Goal: Information Seeking & Learning: Find specific fact

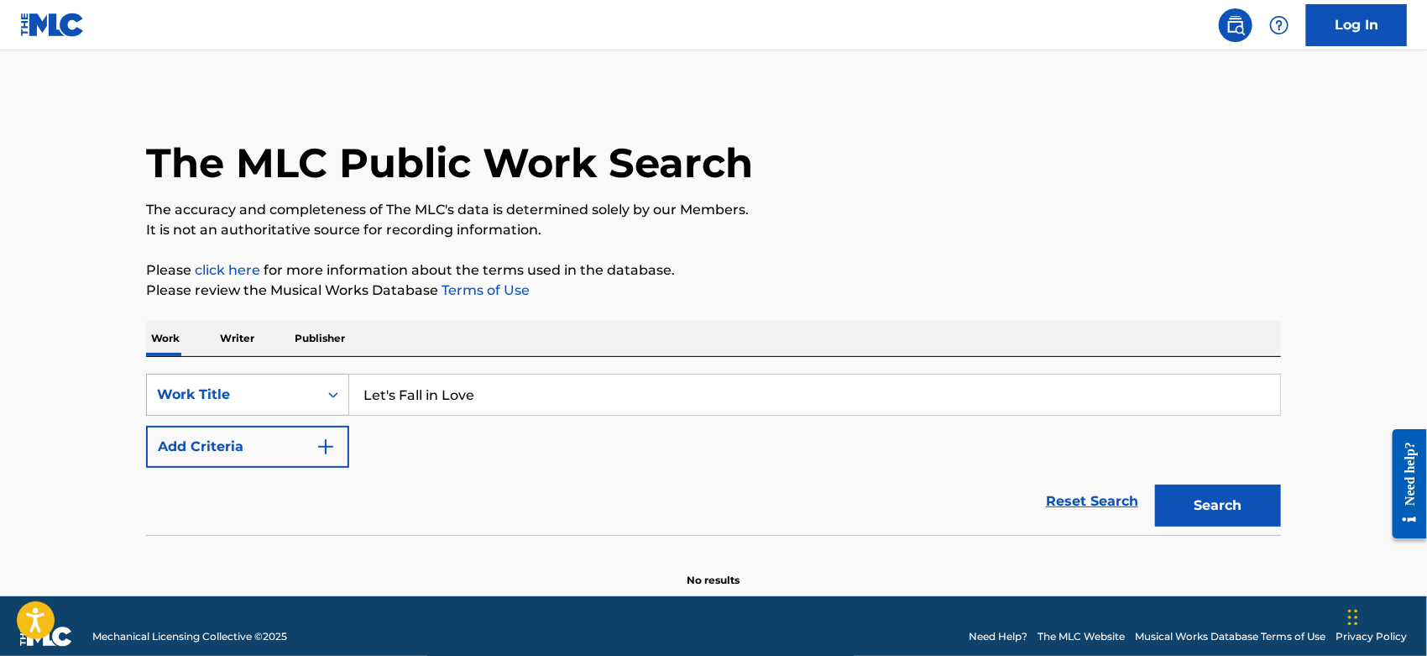
drag, startPoint x: 501, startPoint y: 394, endPoint x: 334, endPoint y: 392, distance: 167.1
click at [301, 394] on div "SearchWithCriteriacc2da5b2-b705-4260-86ac-95f4c39b4793 Work Title Let's Fall in…" at bounding box center [713, 395] width 1135 height 42
paste input "Never Mind The Back Problems"
type input "Never Mind The Back Problems"
click at [898, 193] on div "The MLC Public Work Search" at bounding box center [713, 153] width 1135 height 123
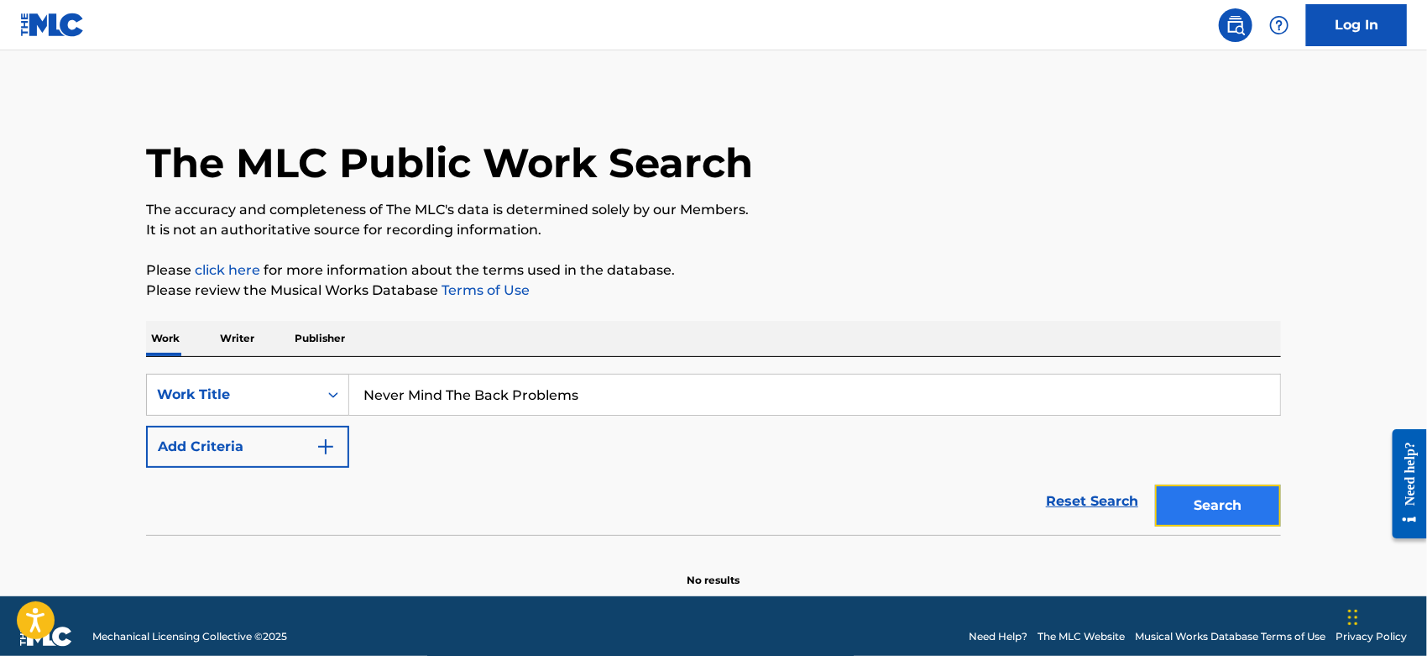
click at [1206, 505] on button "Search" at bounding box center [1218, 505] width 126 height 42
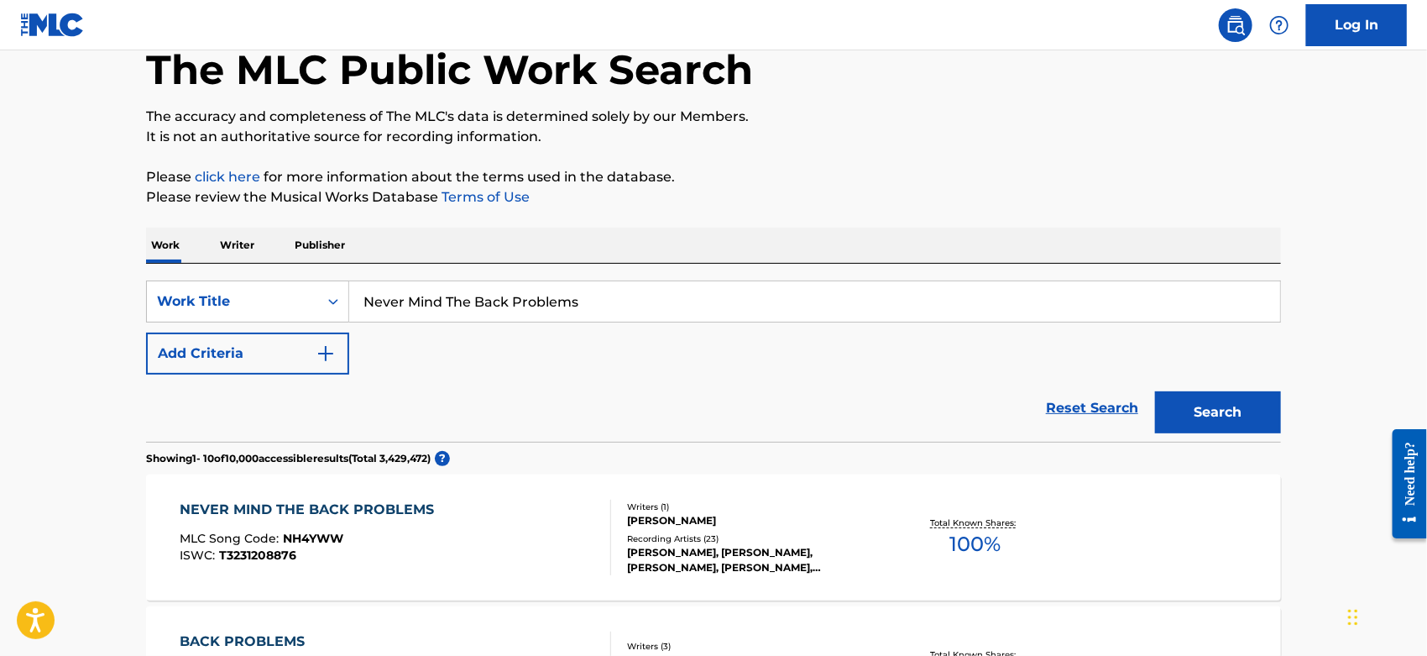
scroll to position [186, 0]
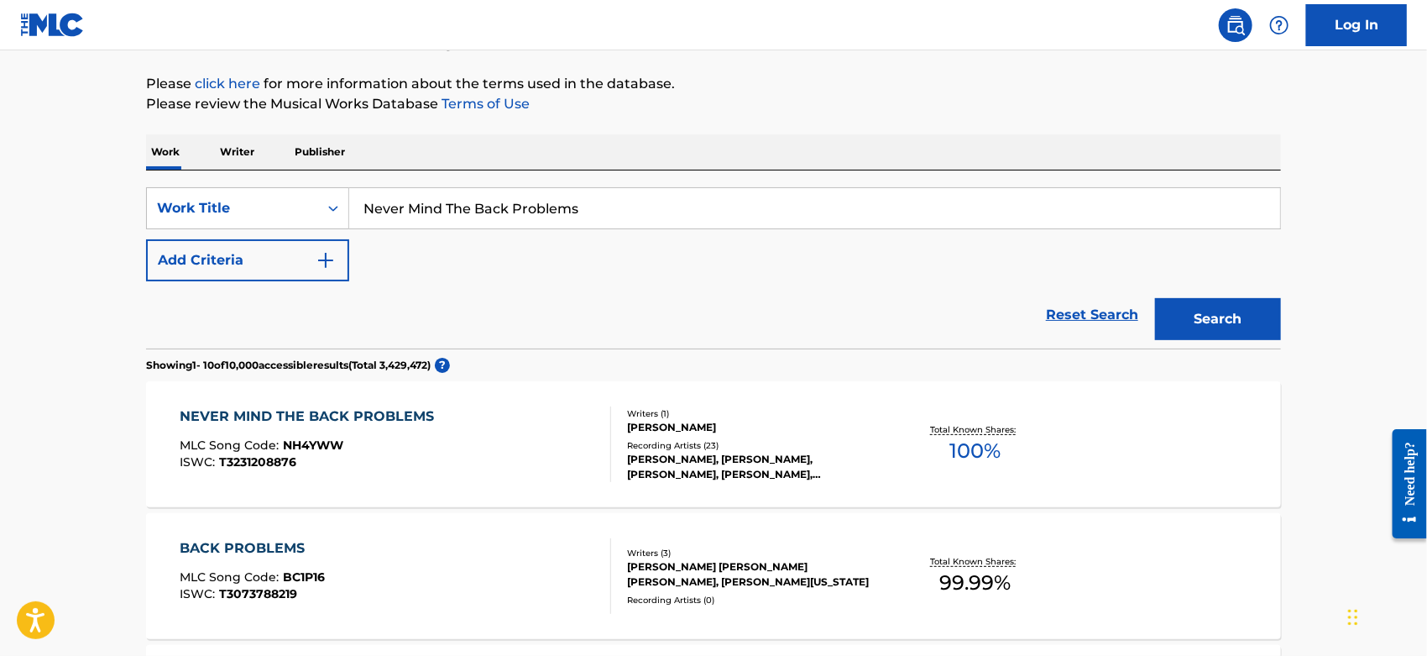
click at [497, 445] on div "NEVER MIND THE BACK PROBLEMS MLC Song Code : NH4YWW ISWC : T3231208876" at bounding box center [397, 444] width 432 height 76
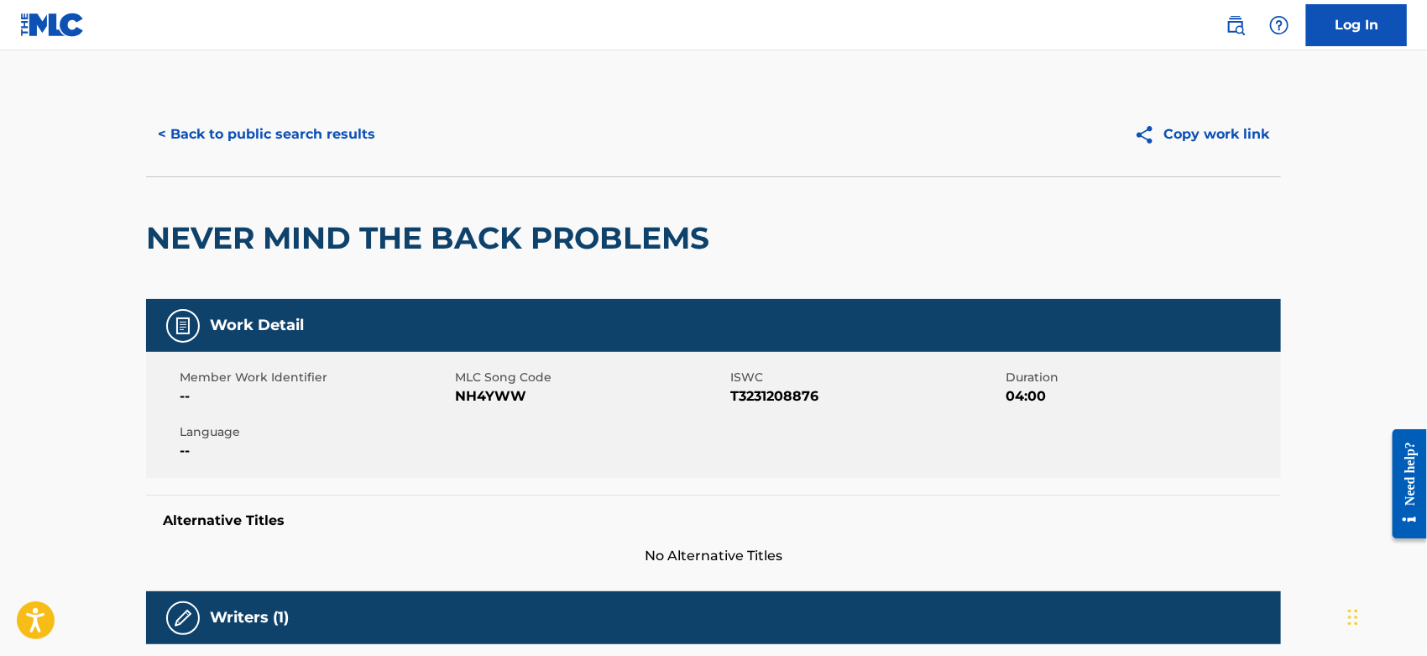
click at [487, 396] on span "NH4YWW" at bounding box center [590, 396] width 271 height 20
copy span "NH4YWW"
click at [218, 155] on div "< Back to public search results Copy work link" at bounding box center [713, 134] width 1135 height 84
click at [254, 136] on button "< Back to public search results" at bounding box center [266, 134] width 241 height 42
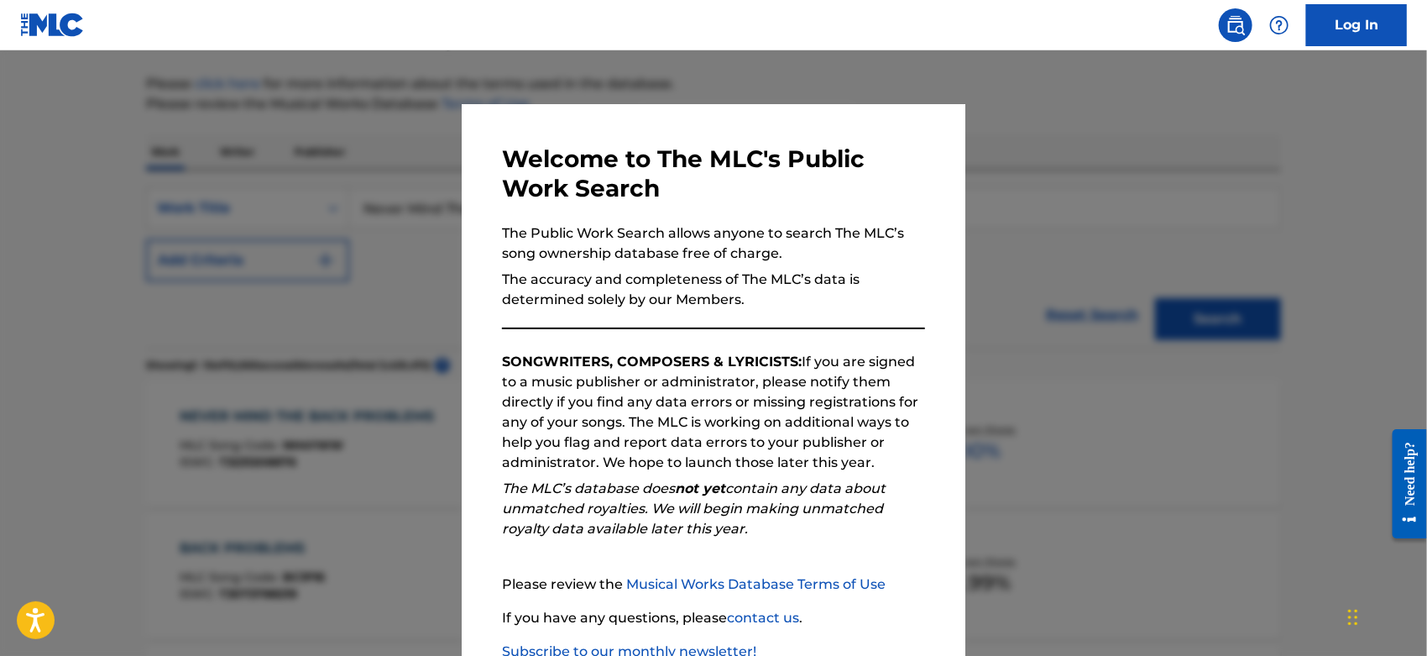
scroll to position [112, 0]
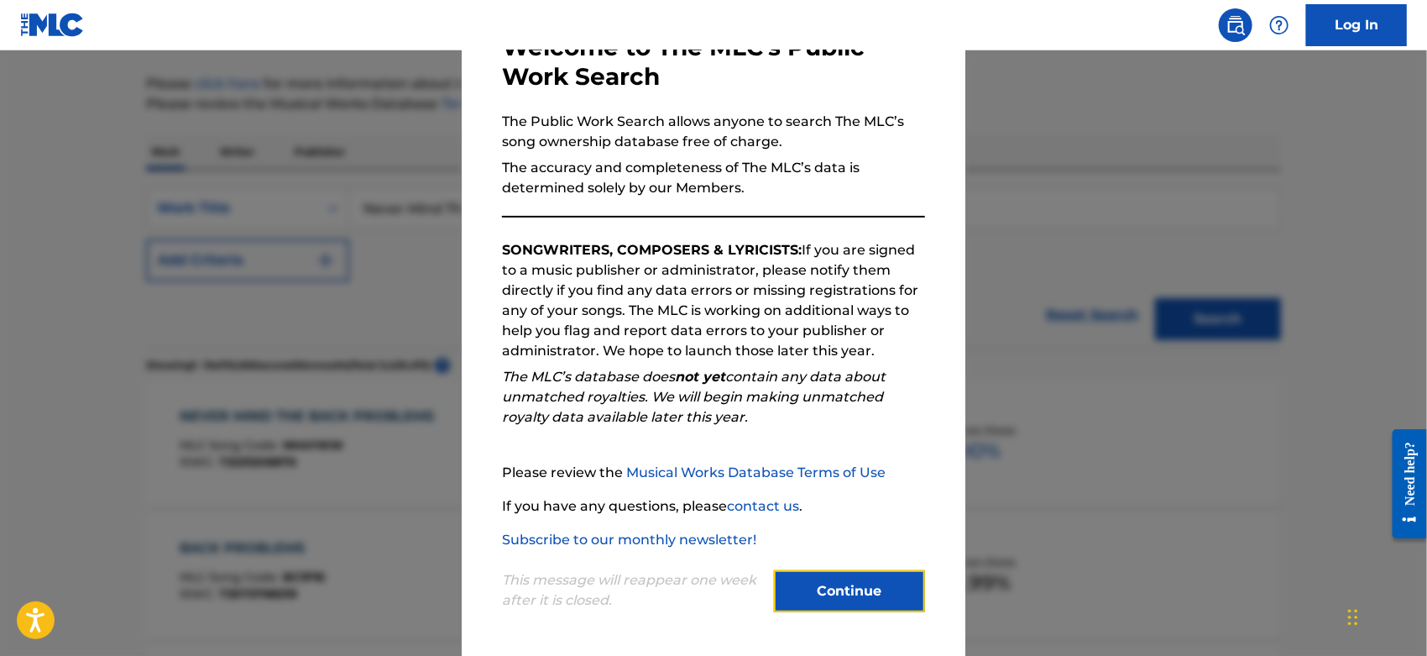
click at [838, 582] on button "Continue" at bounding box center [849, 591] width 151 height 42
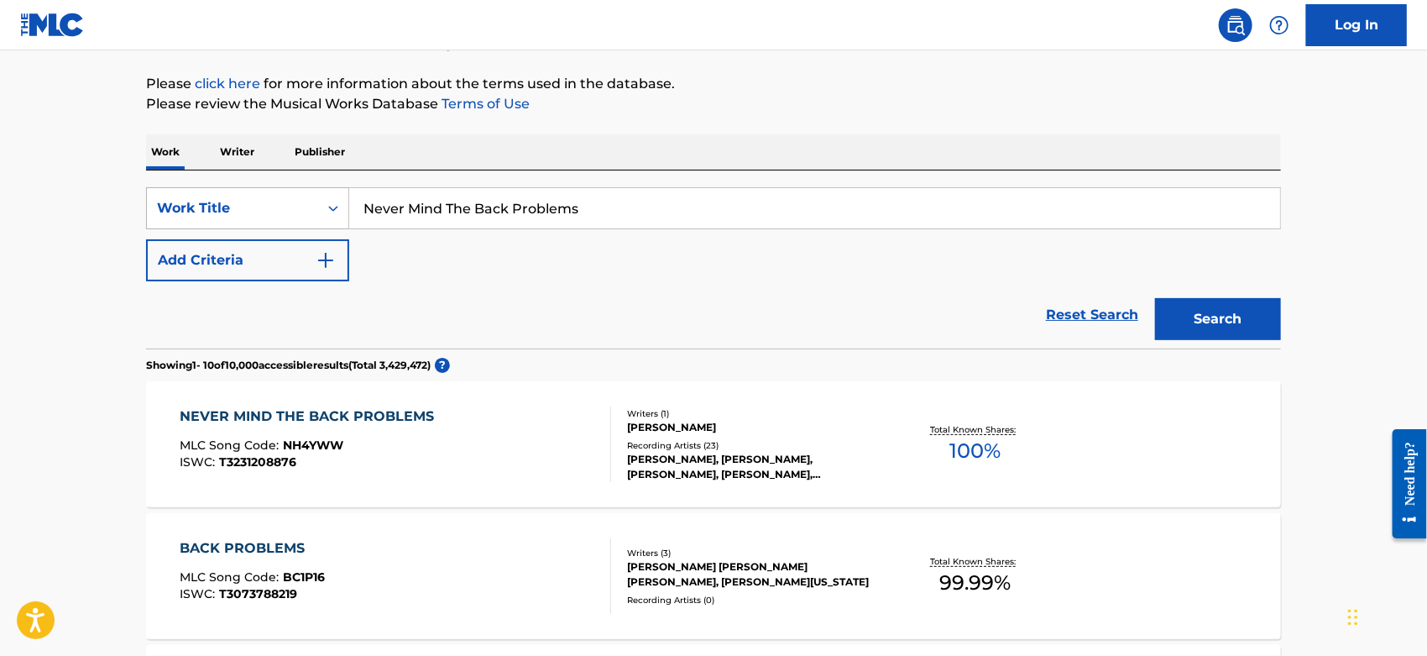
drag, startPoint x: 597, startPoint y: 196, endPoint x: 256, endPoint y: 213, distance: 341.3
click at [186, 206] on div "SearchWithCriteriacc2da5b2-b705-4260-86ac-95f4c39b4793 Work Title Never Mind Th…" at bounding box center [713, 208] width 1135 height 42
paste input "[PERSON_NAME] [Bolic Take-Home Mix]"
drag, startPoint x: 683, startPoint y: 207, endPoint x: 502, endPoint y: 205, distance: 181.4
click at [502, 205] on input "[PERSON_NAME] [Bolic Take-Home Mix]" at bounding box center [814, 208] width 931 height 40
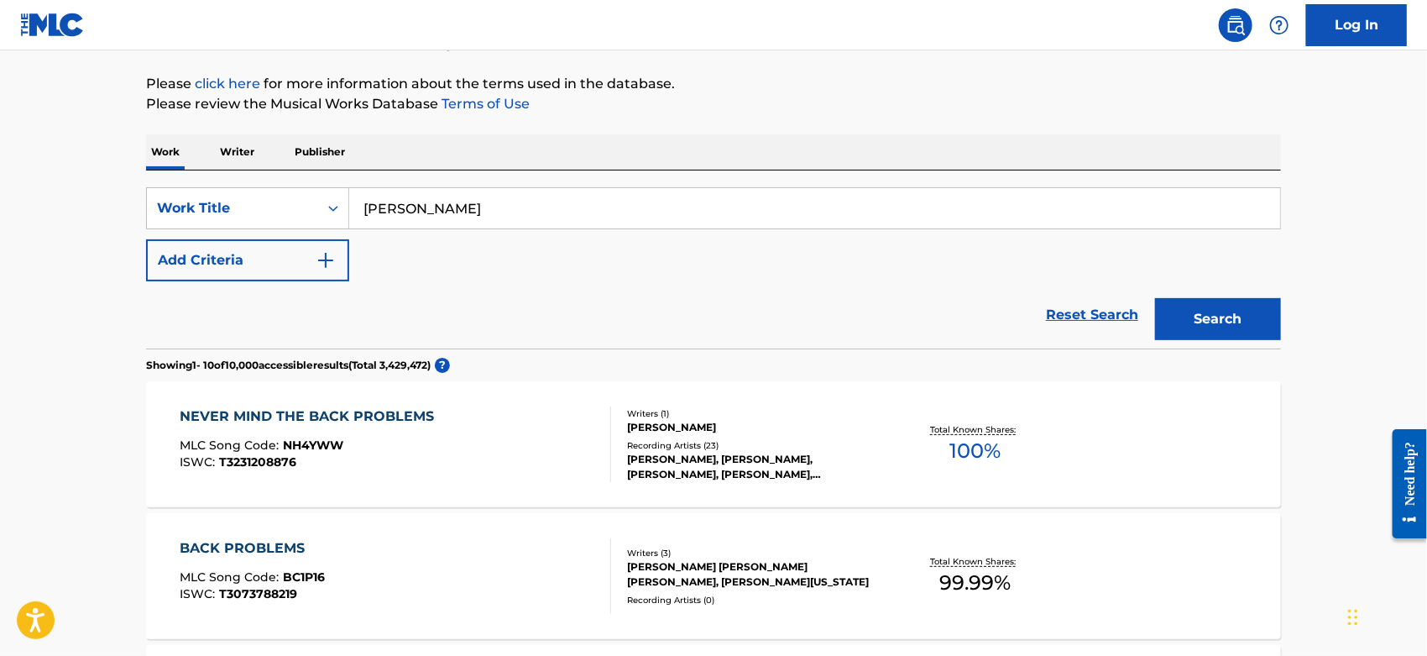
type input "[PERSON_NAME]"
click at [1155, 298] on button "Search" at bounding box center [1218, 319] width 126 height 42
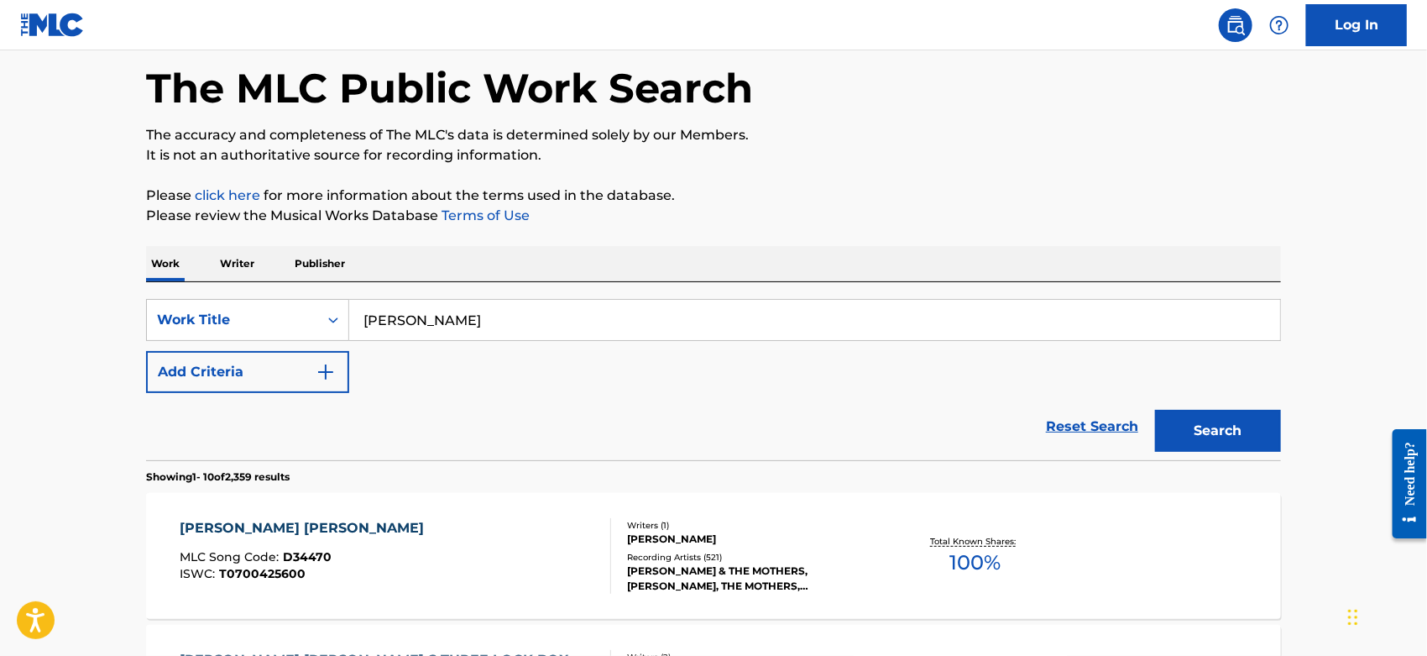
scroll to position [186, 0]
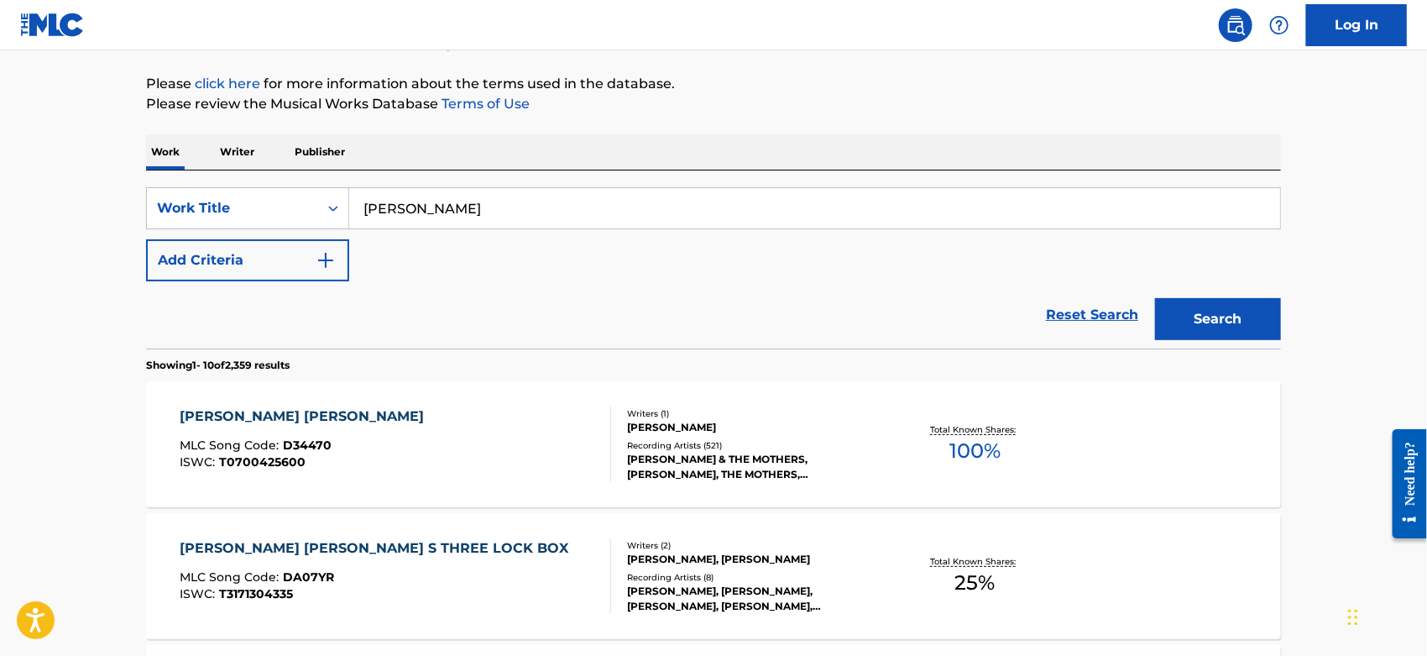
click at [441, 444] on div "[PERSON_NAME] [PERSON_NAME] MLC Song Code : D34470 ISWC : T0700425600" at bounding box center [397, 444] width 432 height 76
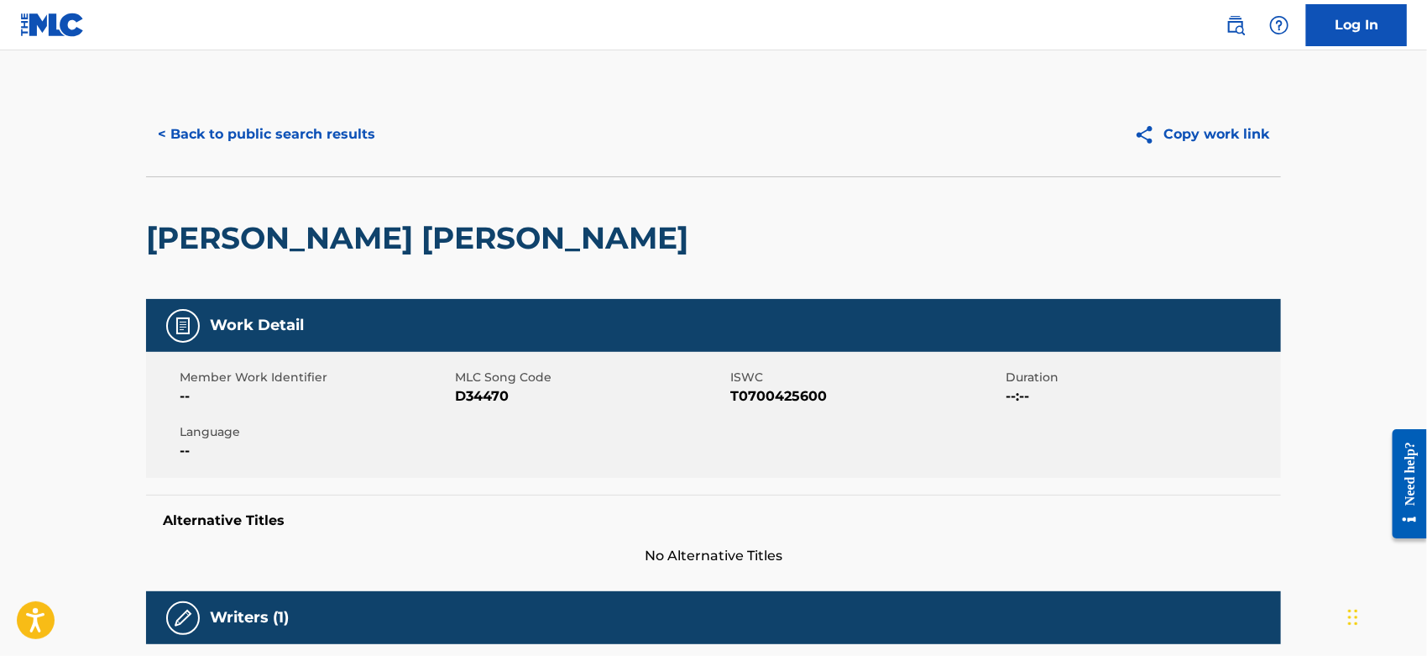
click at [476, 388] on span "D34470" at bounding box center [590, 396] width 271 height 20
copy span "D34470"
click at [231, 129] on button "< Back to public search results" at bounding box center [266, 134] width 241 height 42
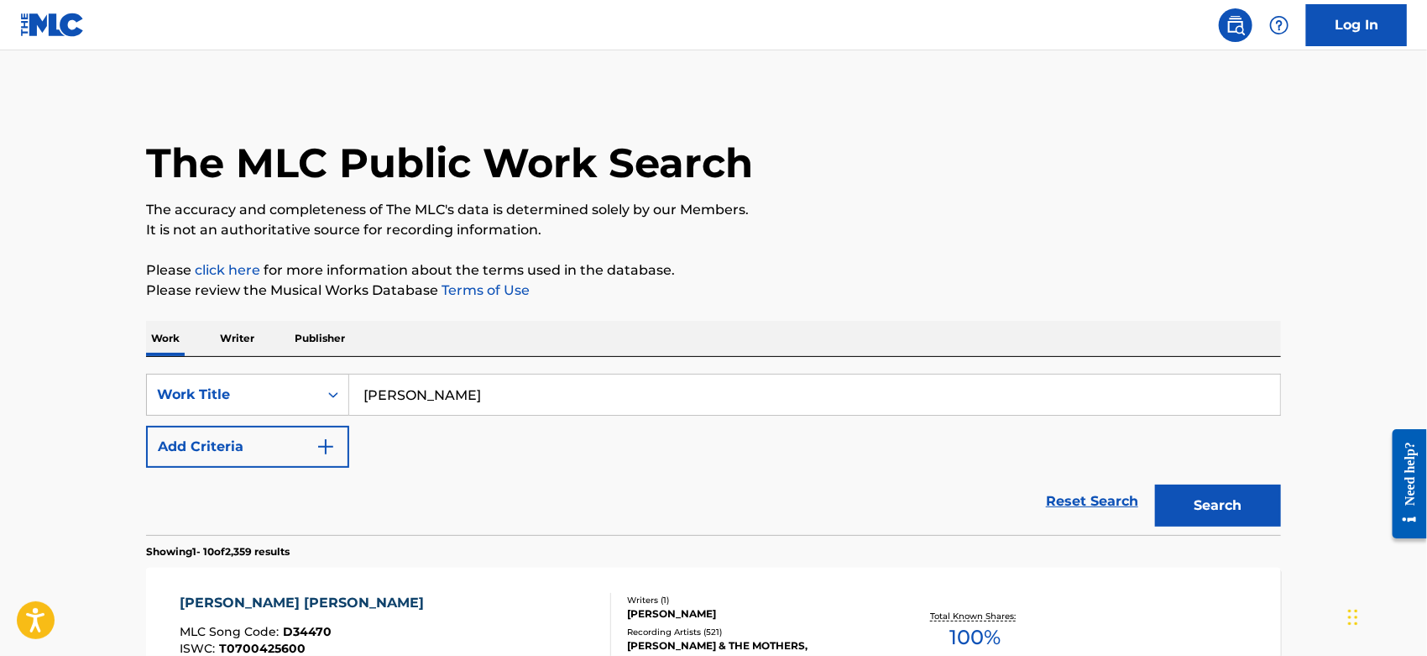
scroll to position [186, 0]
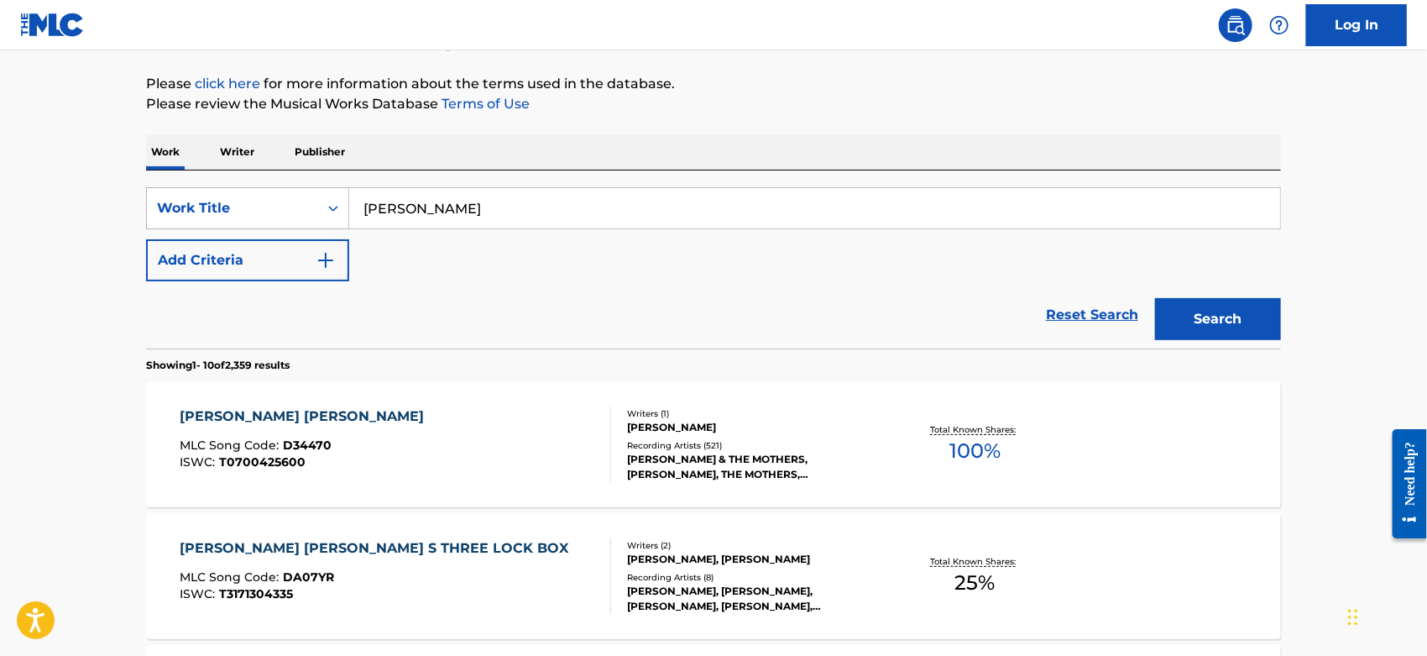
drag, startPoint x: 502, startPoint y: 202, endPoint x: 275, endPoint y: 220, distance: 227.4
paste input "Shove It Right In [Live At [GEOGRAPHIC_DATA], [GEOGRAPHIC_DATA], [DATE], Show 2]"
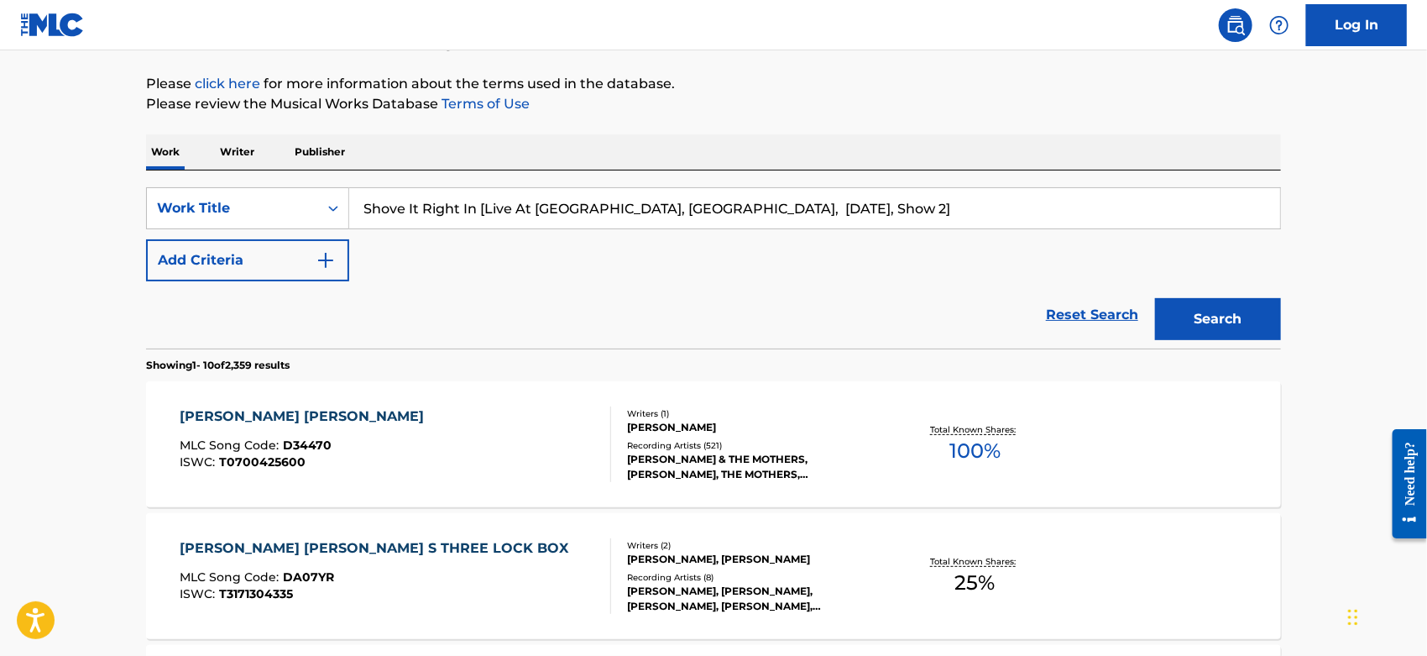
drag, startPoint x: 791, startPoint y: 207, endPoint x: 483, endPoint y: 220, distance: 308.4
click at [483, 220] on input "Shove It Right In [Live At [GEOGRAPHIC_DATA], [GEOGRAPHIC_DATA], [DATE], Show 2]" at bounding box center [814, 208] width 931 height 40
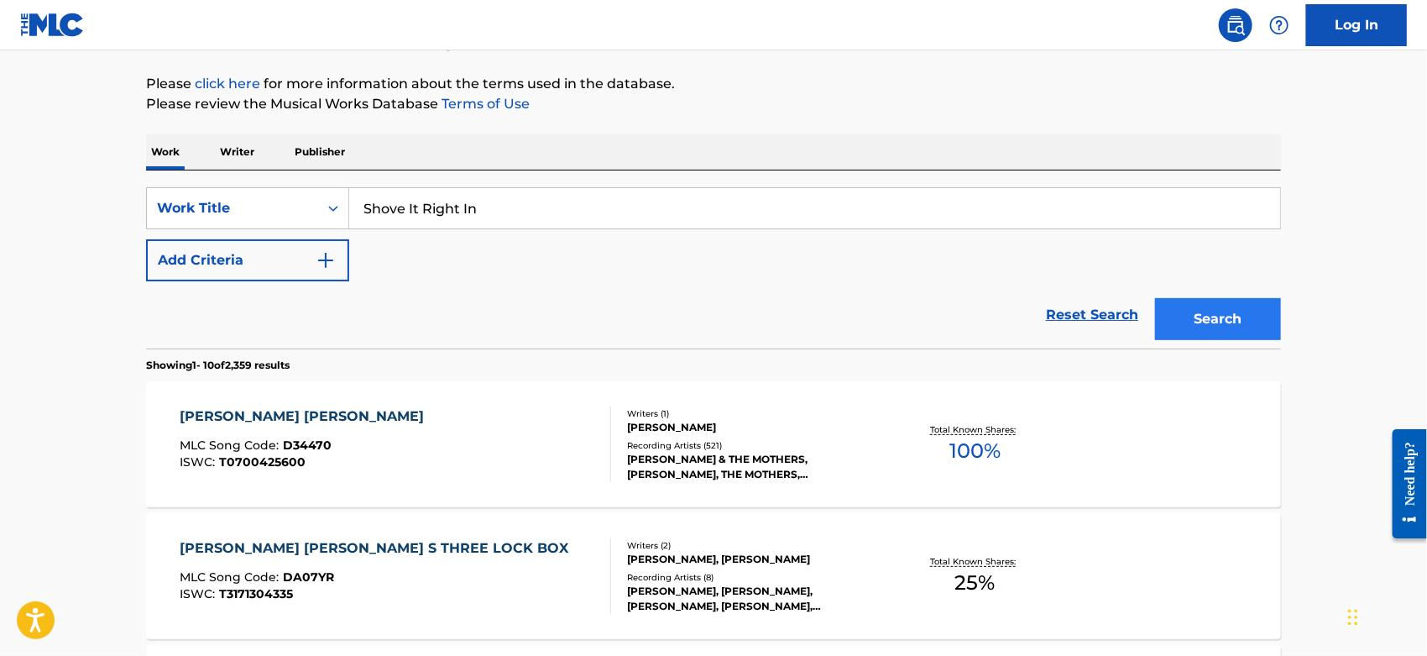
type input "Shove It Right In"
click at [1210, 300] on button "Search" at bounding box center [1218, 319] width 126 height 42
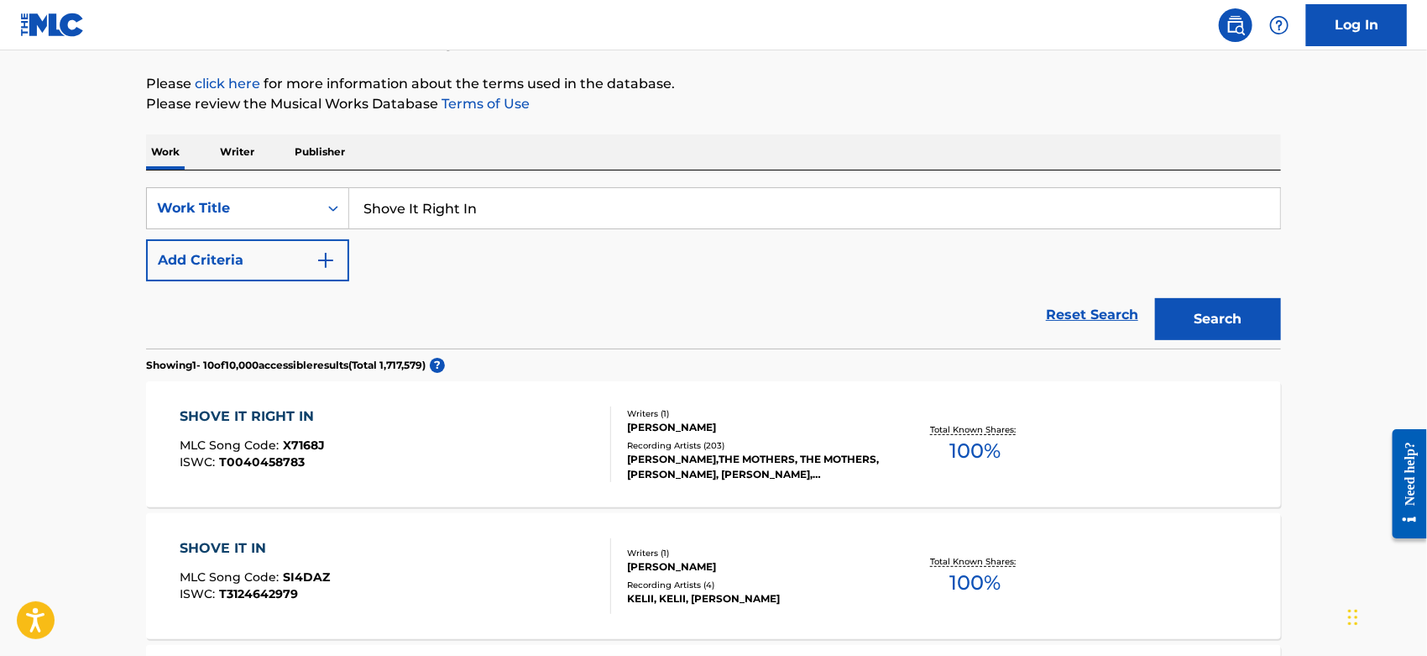
click at [460, 443] on div "SHOVE IT RIGHT IN MLC Song Code : X7168J ISWC : T0040458783" at bounding box center [397, 444] width 432 height 76
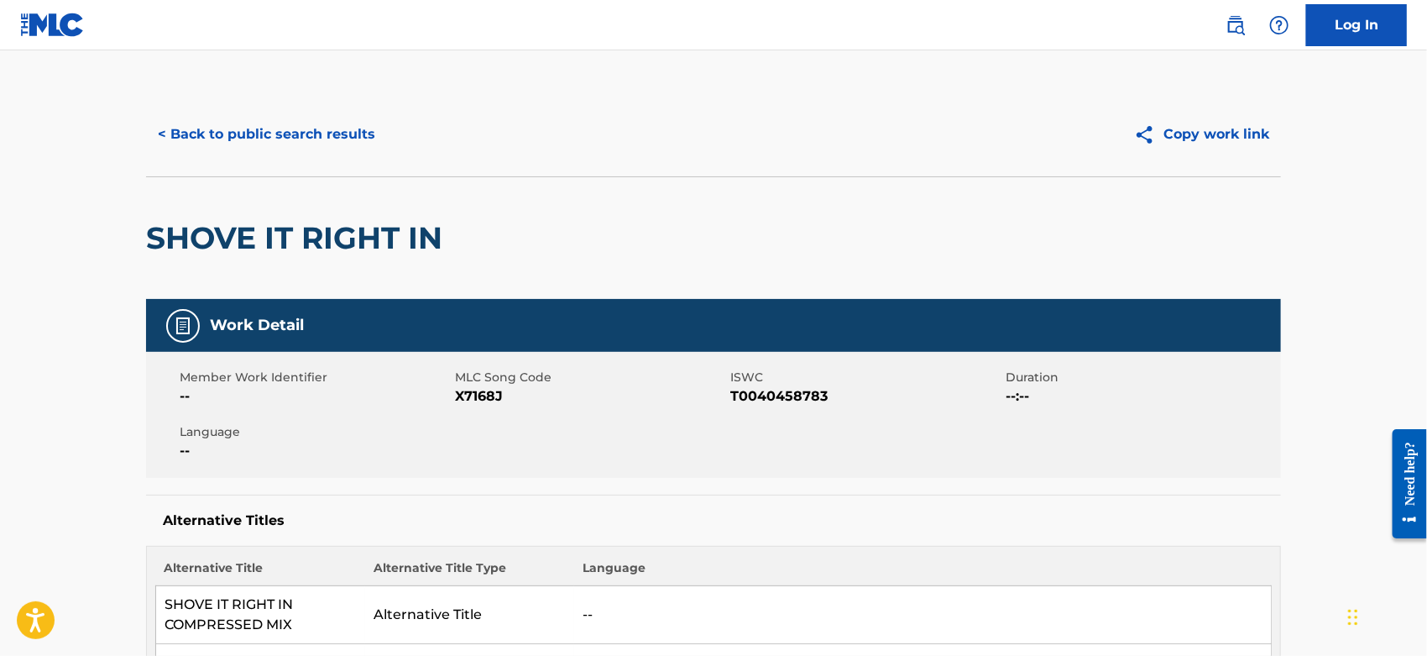
click at [474, 395] on span "X7168J" at bounding box center [590, 396] width 271 height 20
copy span "X7168J"
click at [311, 118] on button "< Back to public search results" at bounding box center [266, 134] width 241 height 42
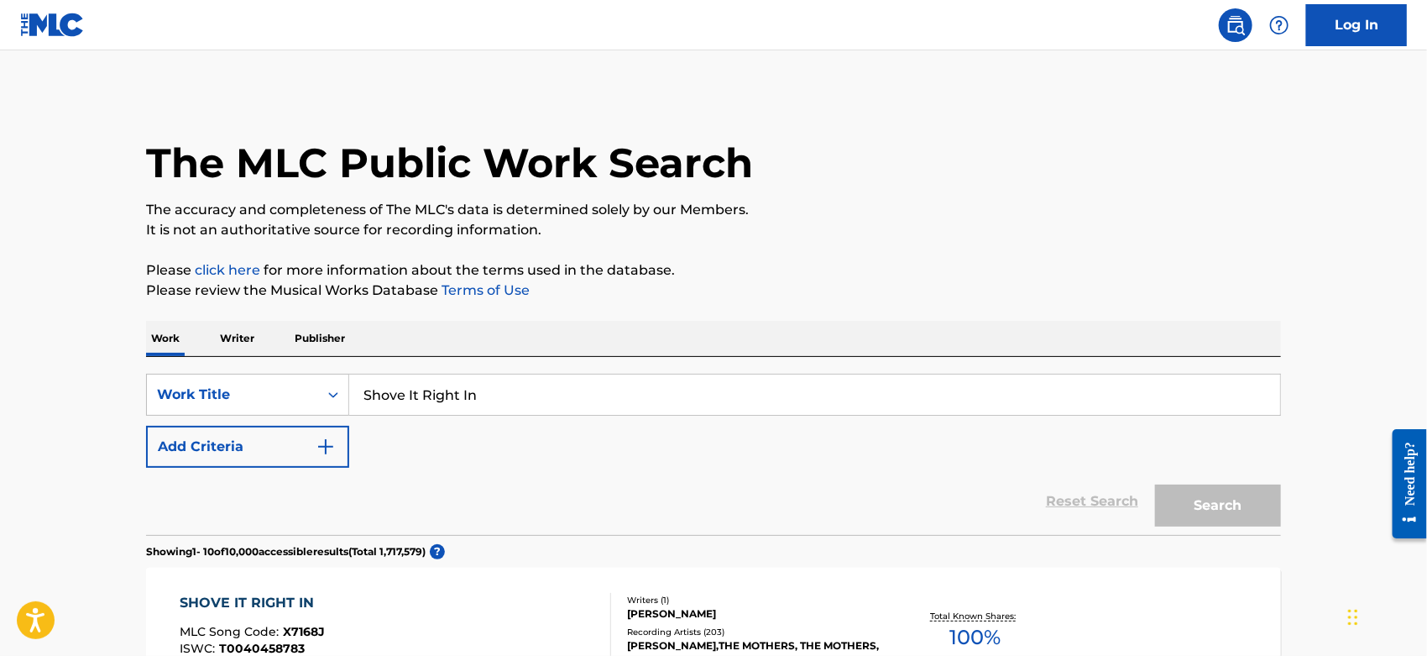
scroll to position [186, 0]
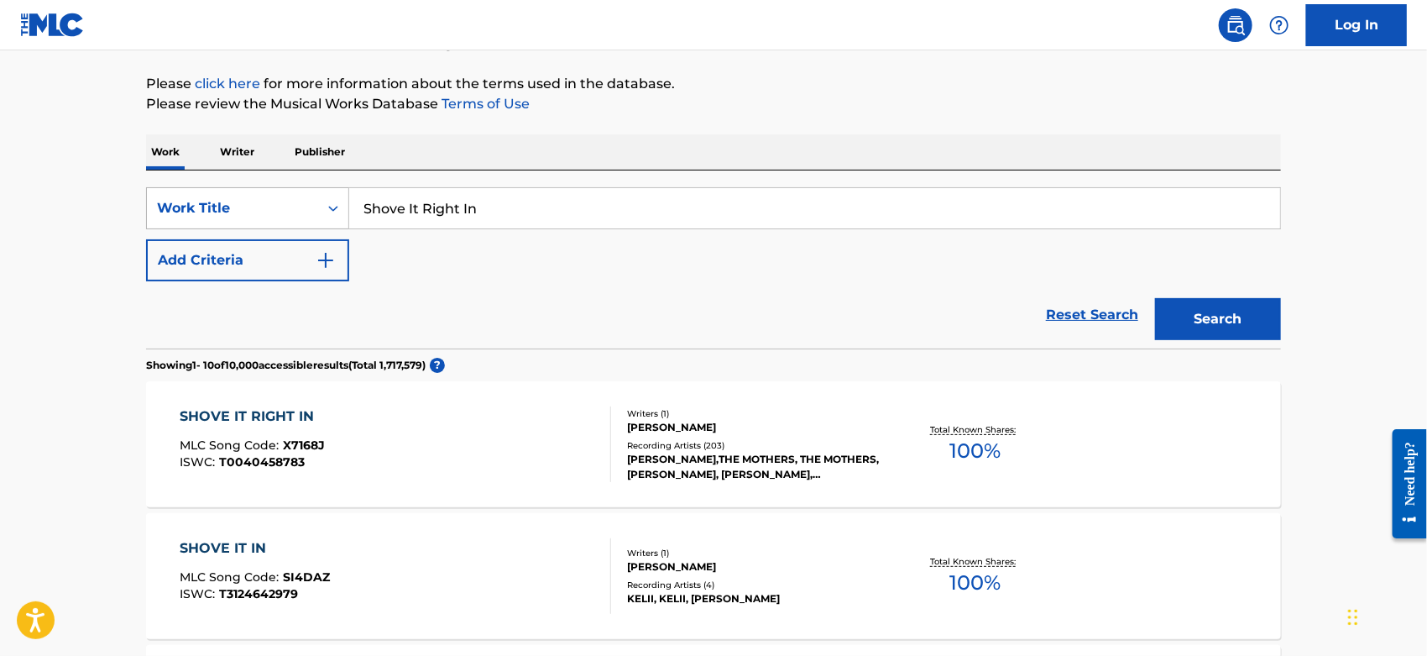
click at [243, 213] on div "SearchWithCriteriacc2da5b2-b705-4260-86ac-95f4c39b4793 Work Title Shove It Righ…" at bounding box center [713, 208] width 1135 height 42
paste input "[PERSON_NAME] [Rerecorded]"
drag, startPoint x: 548, startPoint y: 209, endPoint x: 444, endPoint y: 213, distance: 104.2
click at [444, 213] on input "Sea Cruise [Rerecorded]" at bounding box center [814, 208] width 931 height 40
type input "Sea Cruise"
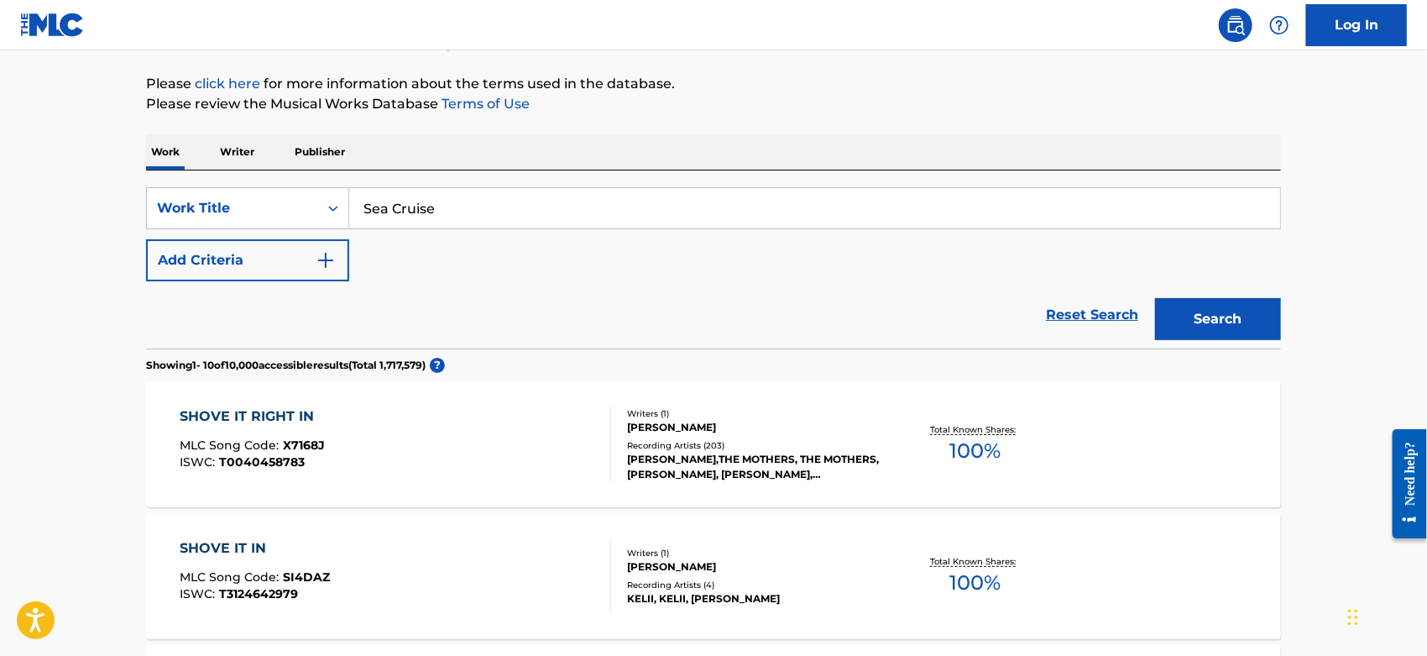
click at [923, 88] on p "Please click here for more information about the terms used in the database." at bounding box center [713, 84] width 1135 height 20
click at [1206, 320] on button "Search" at bounding box center [1218, 319] width 126 height 42
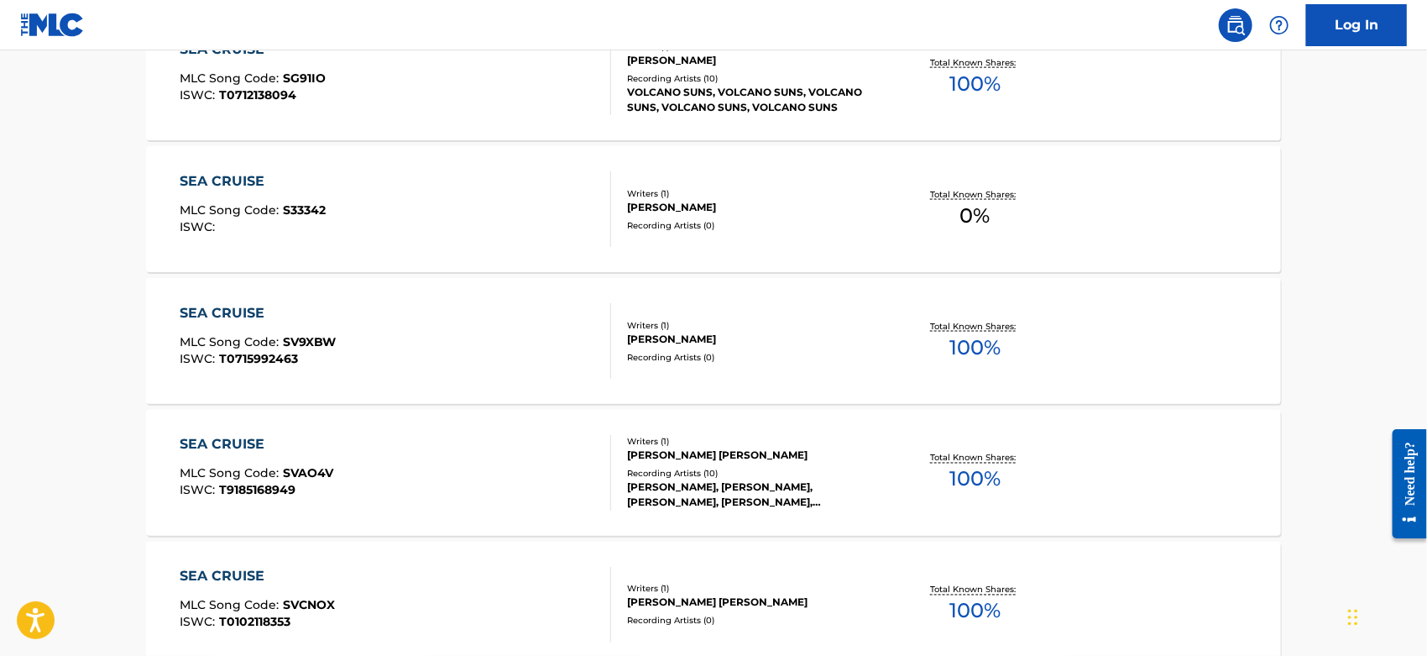
scroll to position [1306, 0]
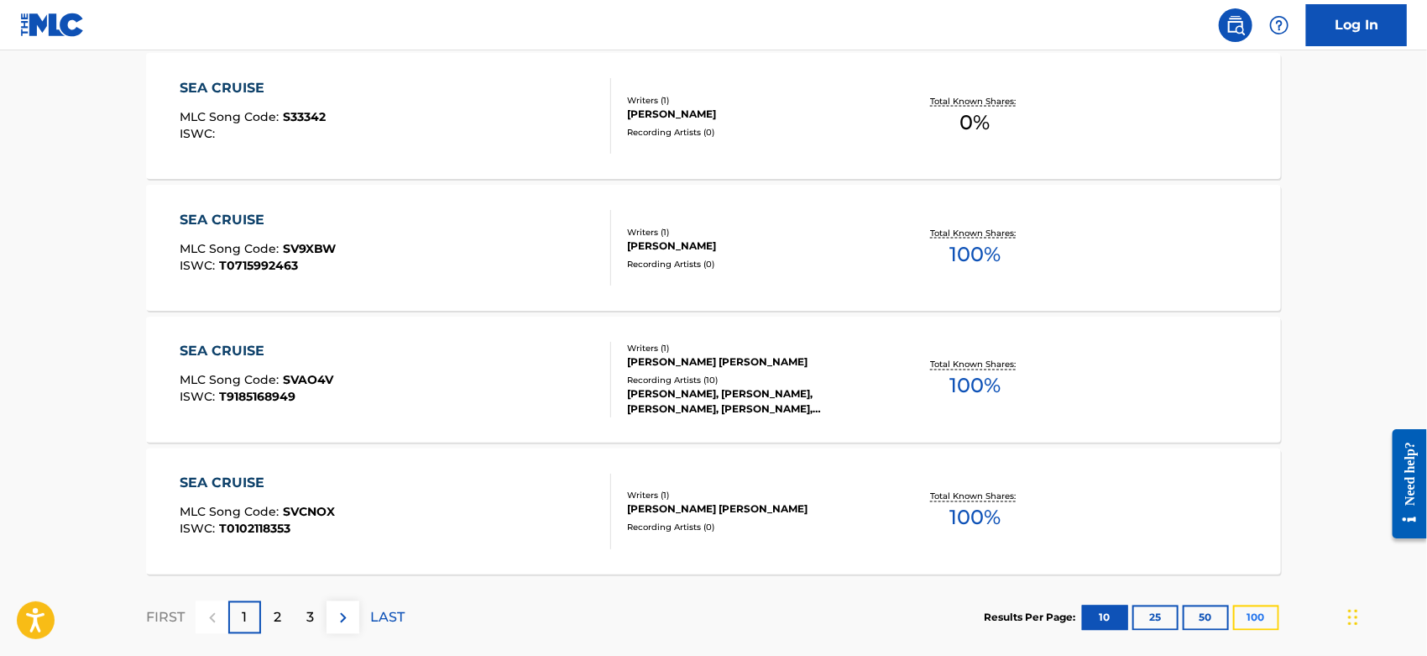
click at [1255, 613] on button "100" at bounding box center [1256, 617] width 46 height 25
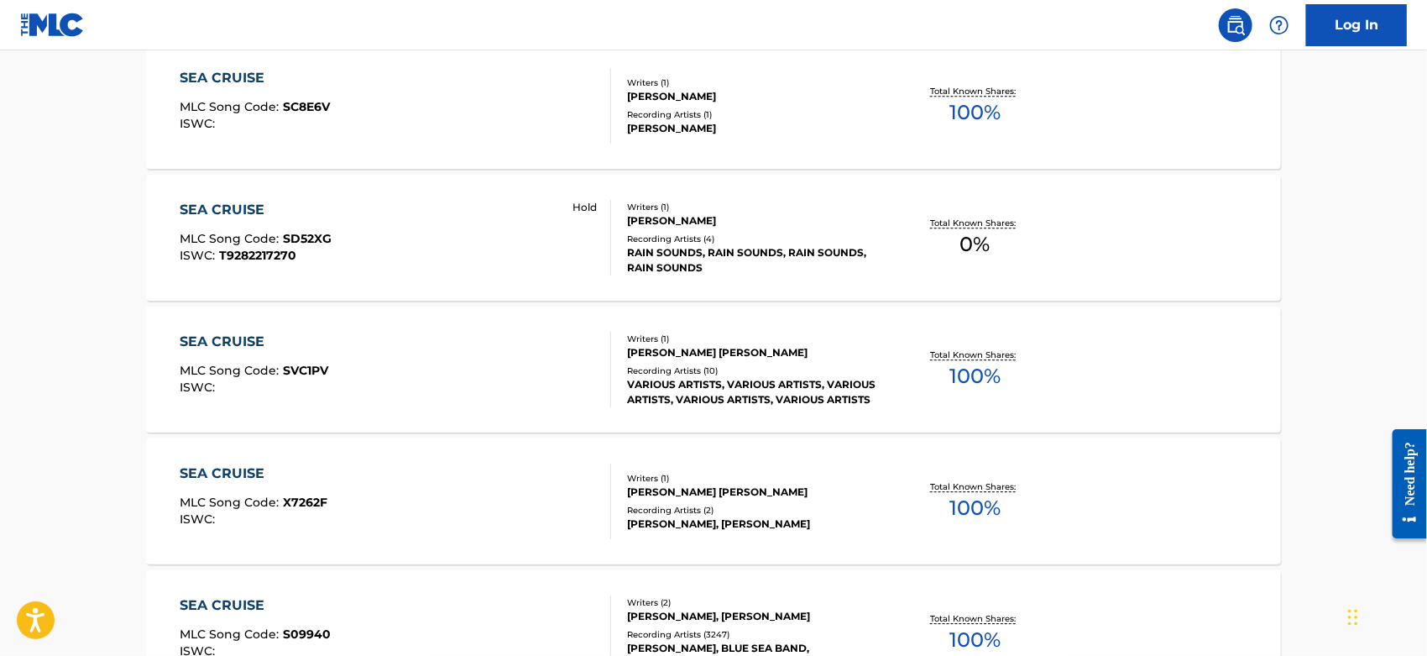
scroll to position [2425, 0]
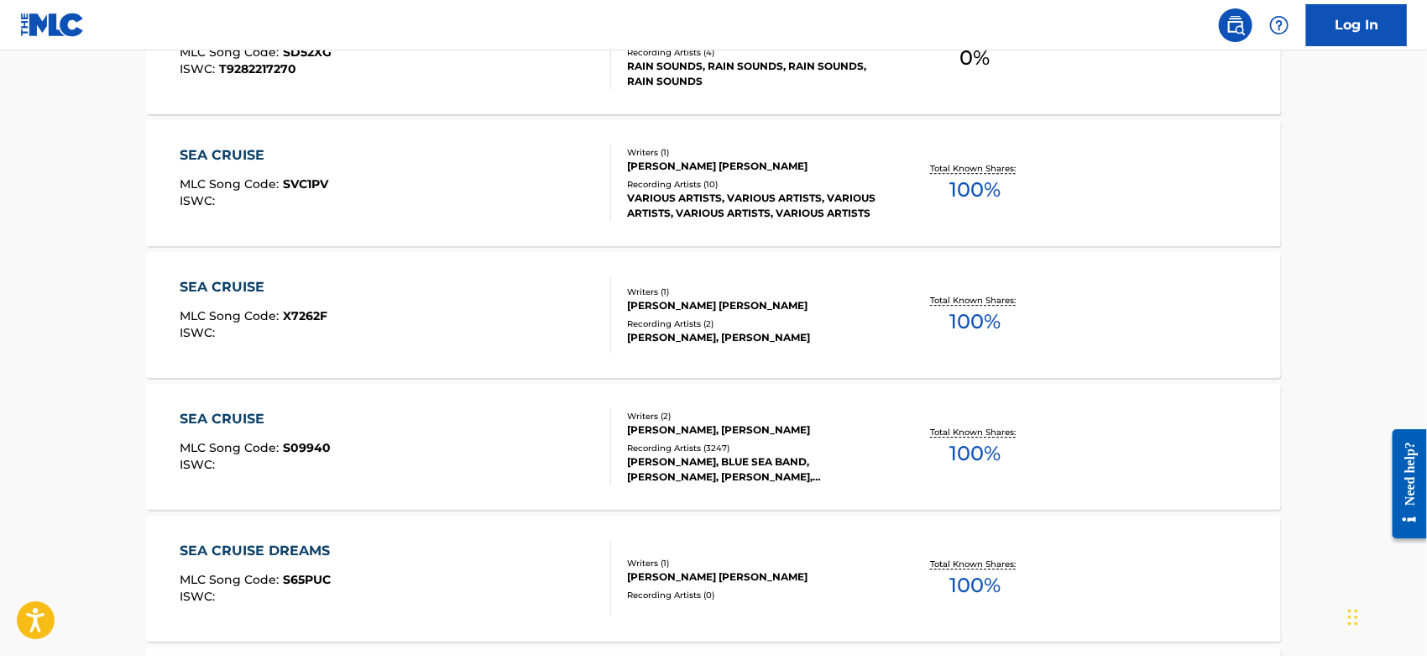
click at [439, 447] on div "SEA CRUISE MLC Song Code : S09940 ISWC :" at bounding box center [397, 447] width 432 height 76
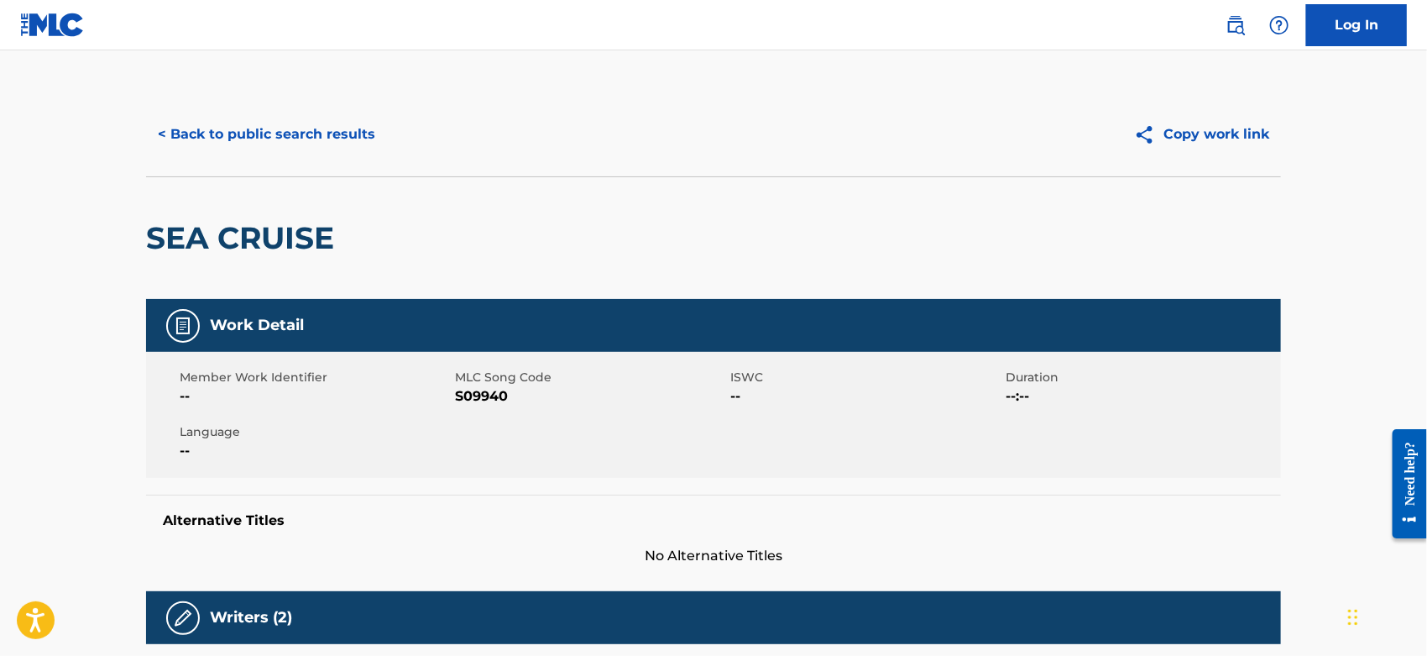
click at [481, 388] on span "S09940" at bounding box center [590, 396] width 271 height 20
copy span "S09940"
click at [230, 138] on button "< Back to public search results" at bounding box center [266, 134] width 241 height 42
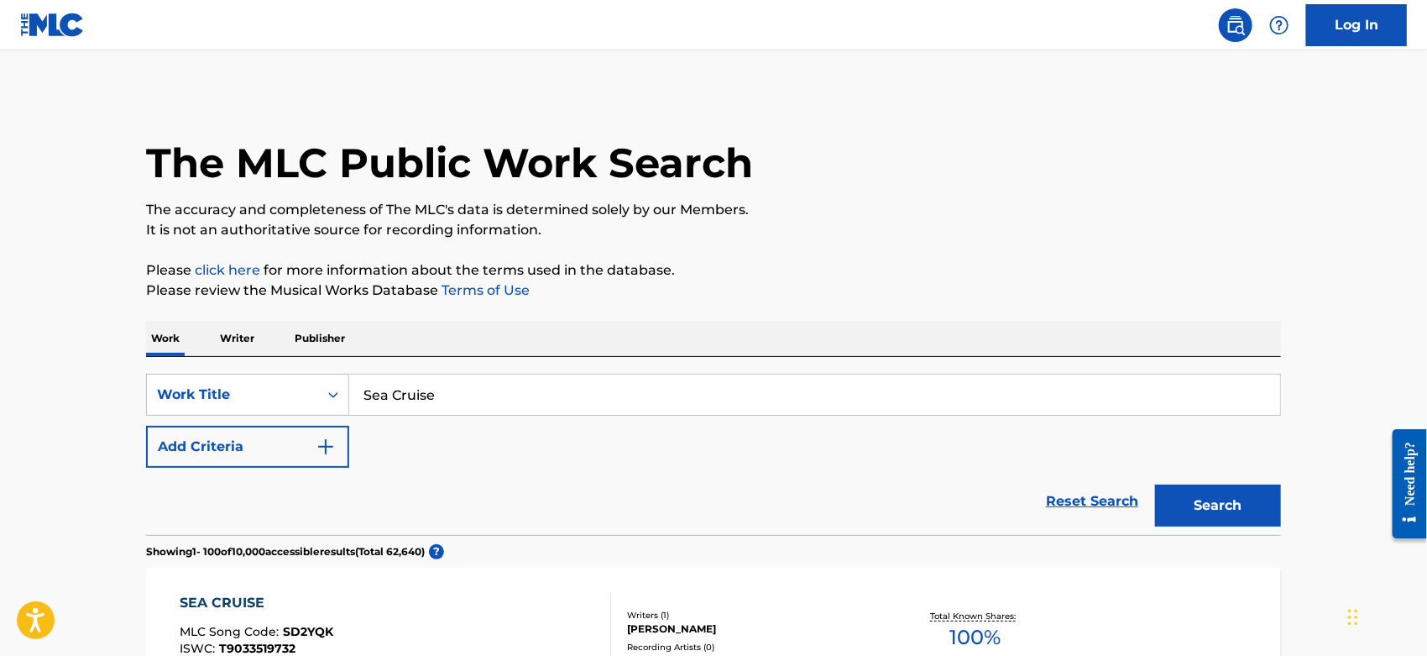
drag, startPoint x: 449, startPoint y: 398, endPoint x: 397, endPoint y: 380, distance: 55.0
click at [348, 392] on div "SearchWithCriteriacc2da5b2-b705-4260-86ac-95f4c39b4793 Work Title Sea Cruise" at bounding box center [713, 395] width 1135 height 42
paste input "I Put the Bomp (In the Bomp Bomp Bomp)"
click at [1235, 505] on button "Search" at bounding box center [1218, 505] width 126 height 42
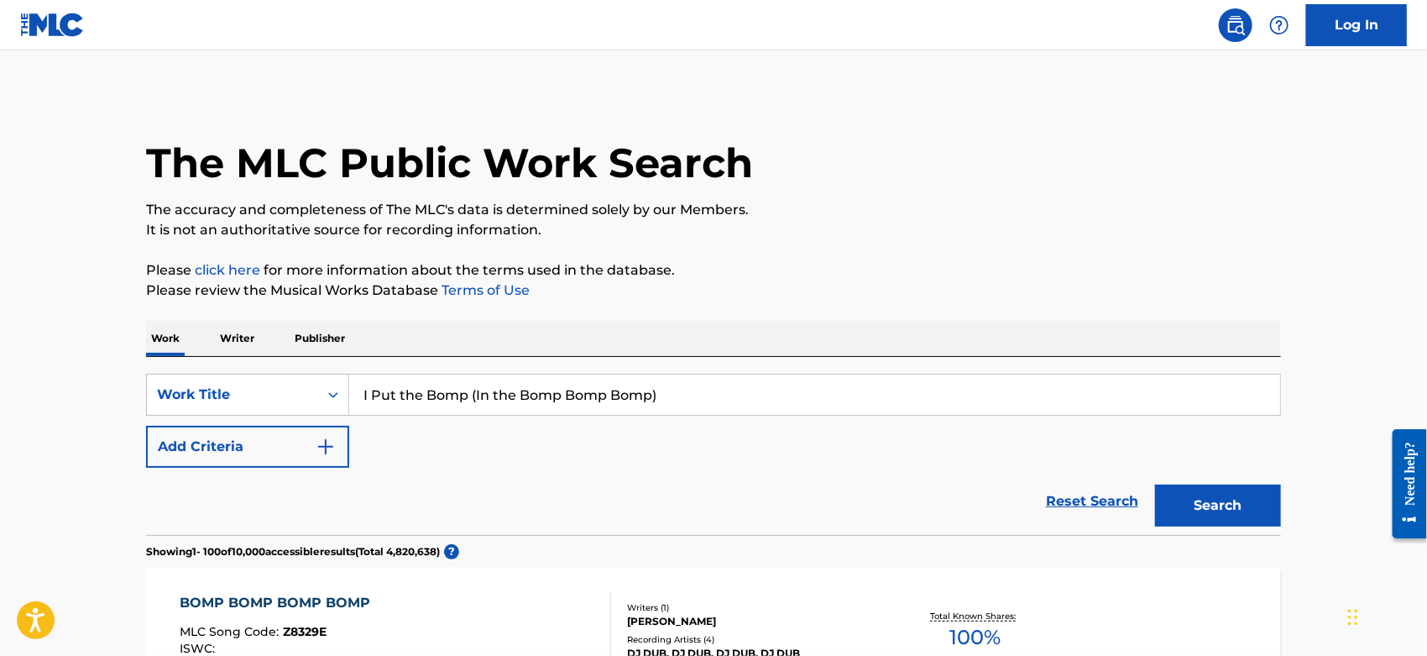
drag, startPoint x: 663, startPoint y: 389, endPoint x: 471, endPoint y: 398, distance: 192.5
click at [471, 398] on input "I Put the Bomp (In the Bomp Bomp Bomp)" at bounding box center [814, 394] width 931 height 40
click at [1195, 503] on button "Search" at bounding box center [1218, 505] width 126 height 42
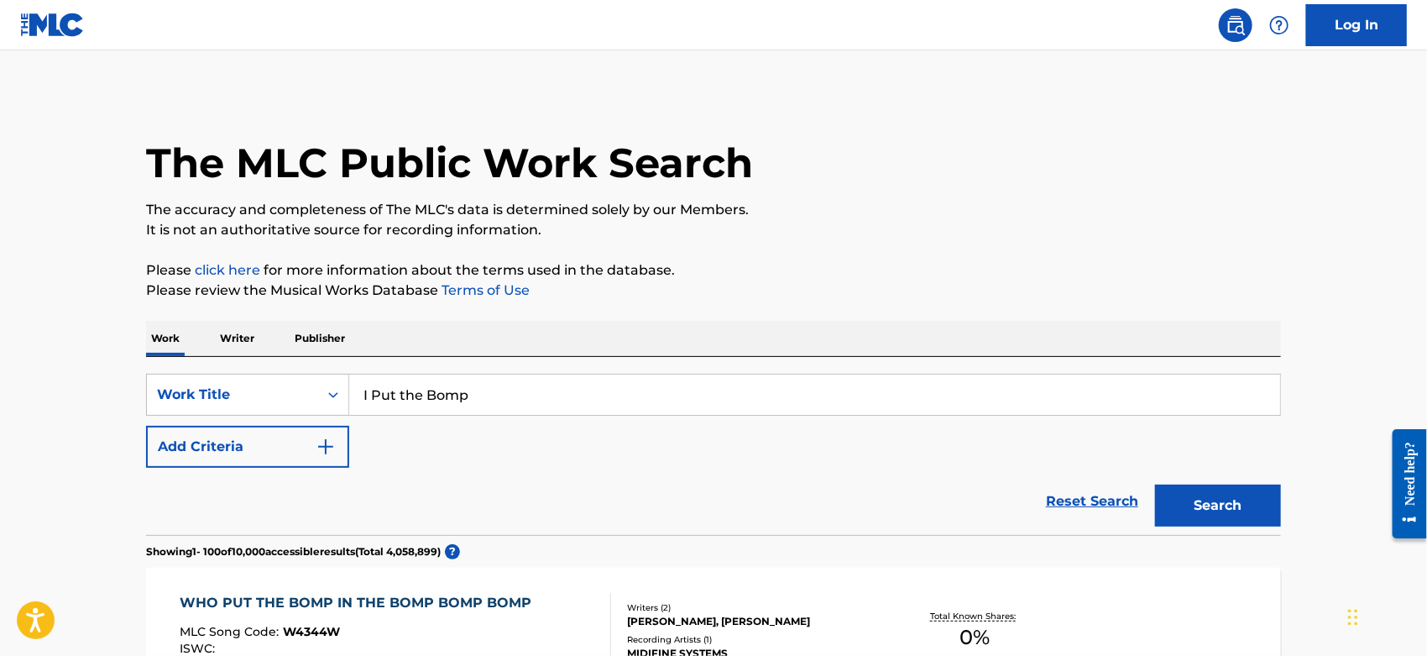
drag, startPoint x: 301, startPoint y: 398, endPoint x: 364, endPoint y: 396, distance: 63.0
click at [275, 398] on div "SearchWithCriteriacc2da5b2-b705-4260-86ac-95f4c39b4793 Work Title I Put the Bomp" at bounding box center [713, 395] width 1135 height 42
paste input "Let's Fall in Love"
type input "Let's Fall in Love"
click at [1171, 502] on button "Search" at bounding box center [1218, 505] width 126 height 42
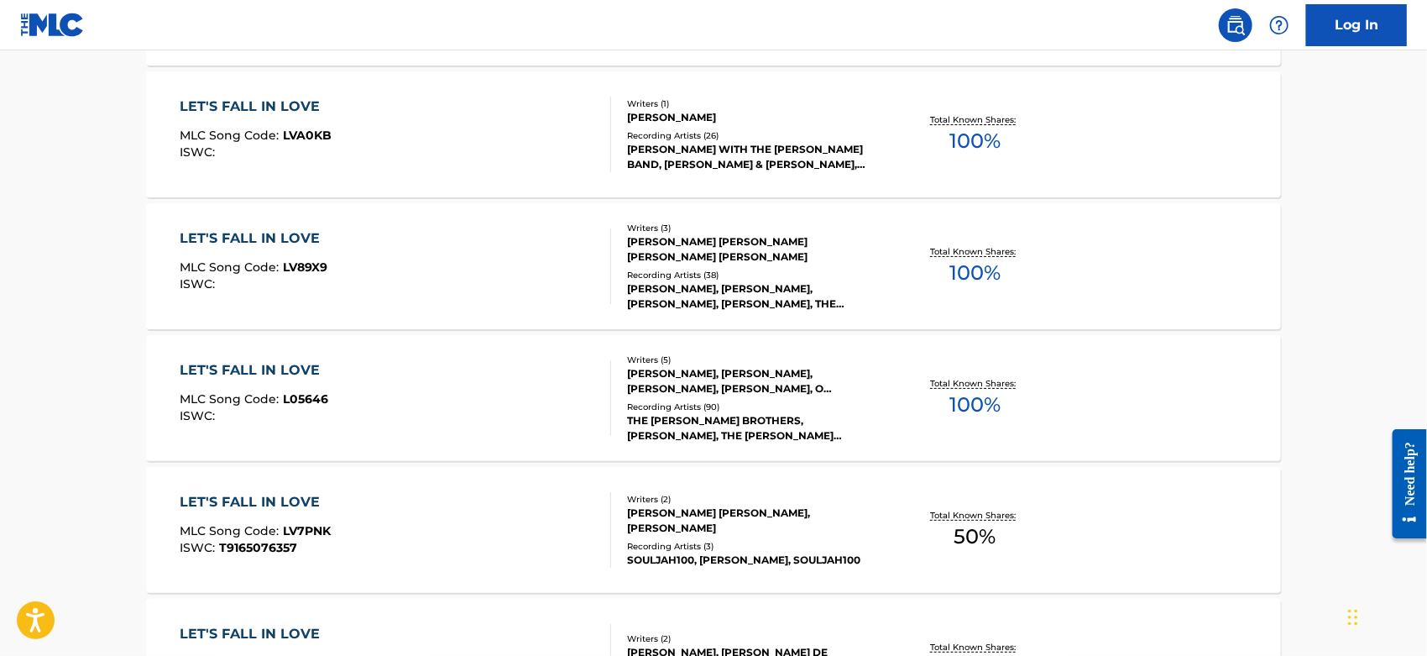
scroll to position [3358, 0]
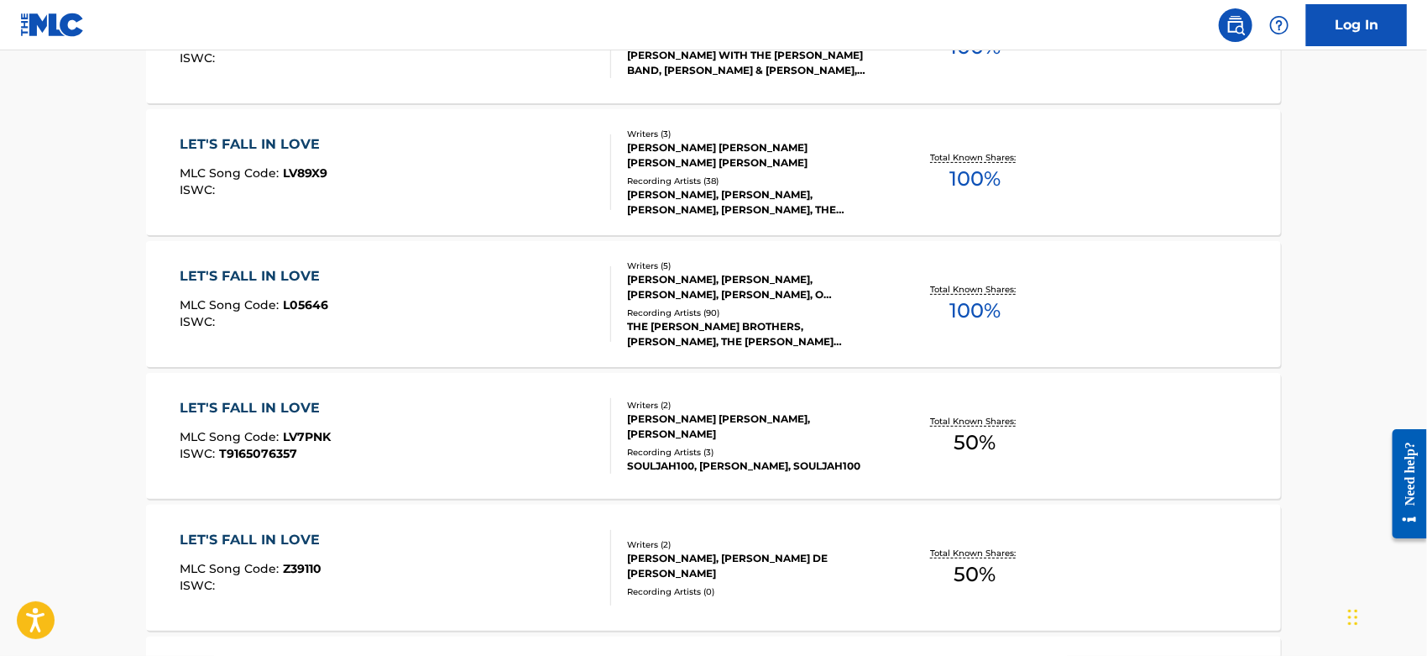
click at [435, 281] on div "LET'S FALL IN LOVE MLC Song Code : L05646 ISWC :" at bounding box center [397, 304] width 432 height 76
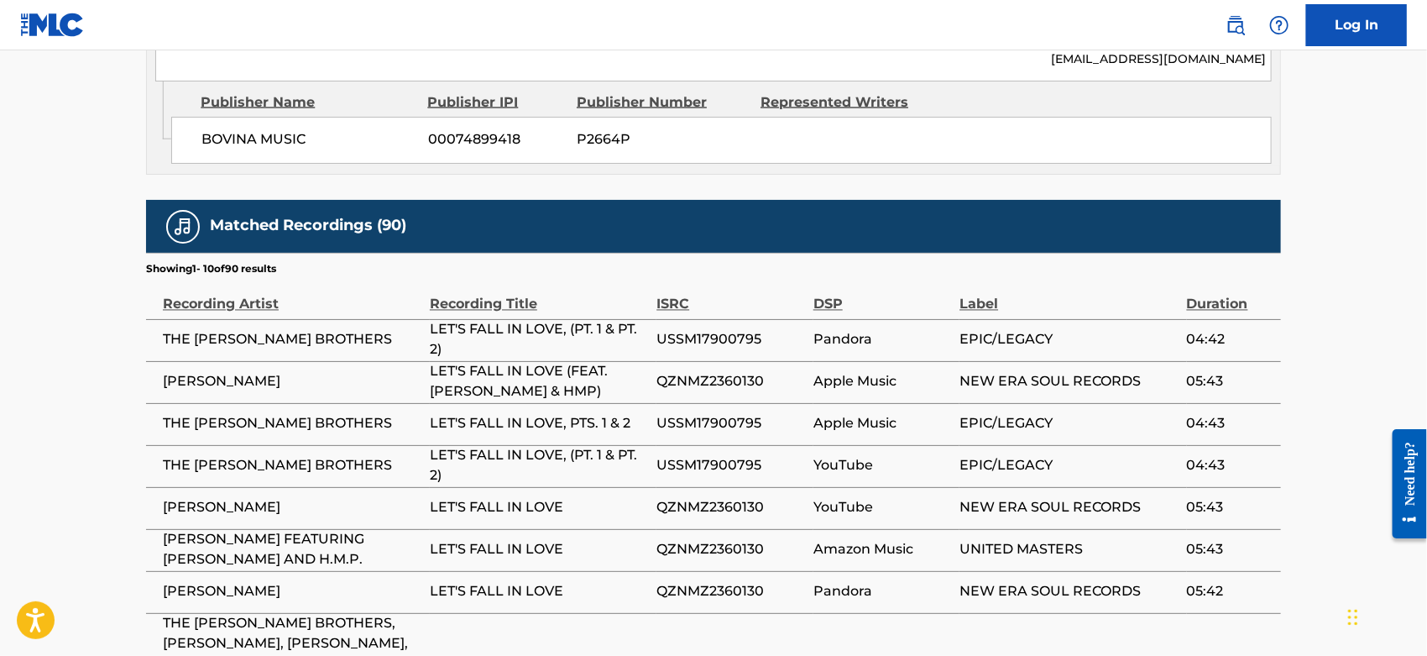
scroll to position [1679, 0]
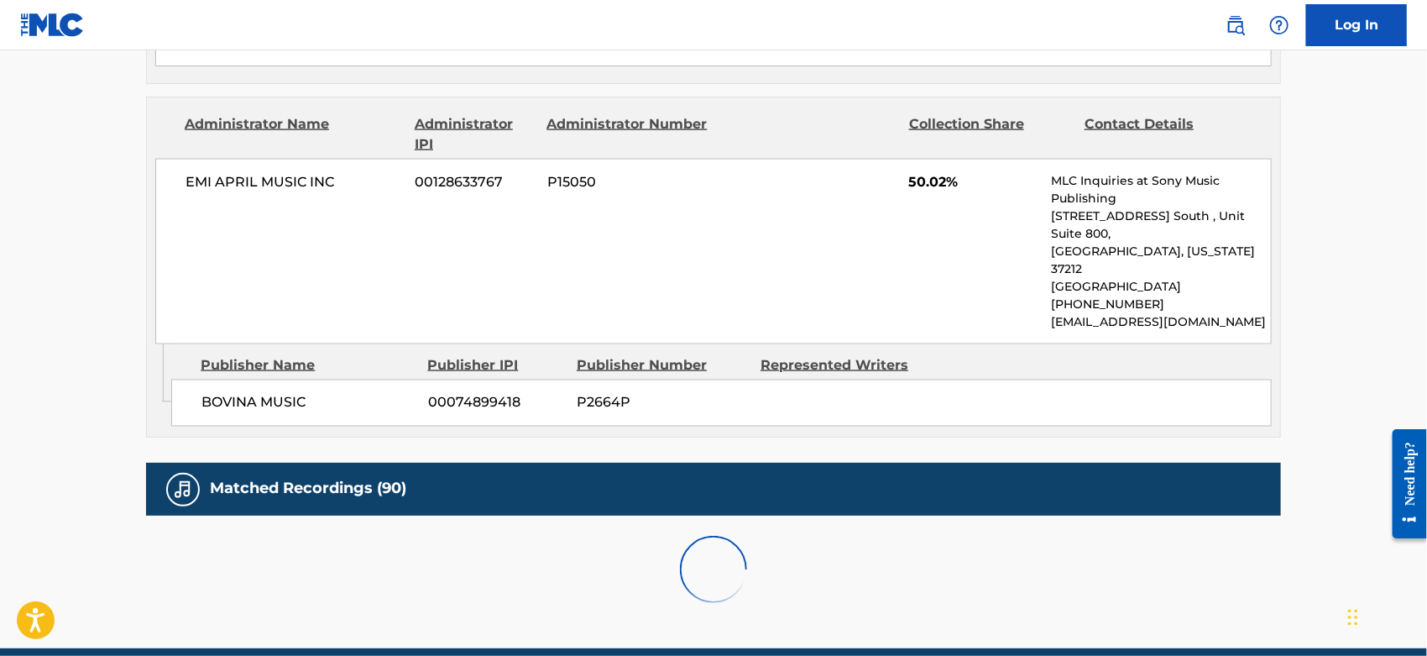
scroll to position [1670, 0]
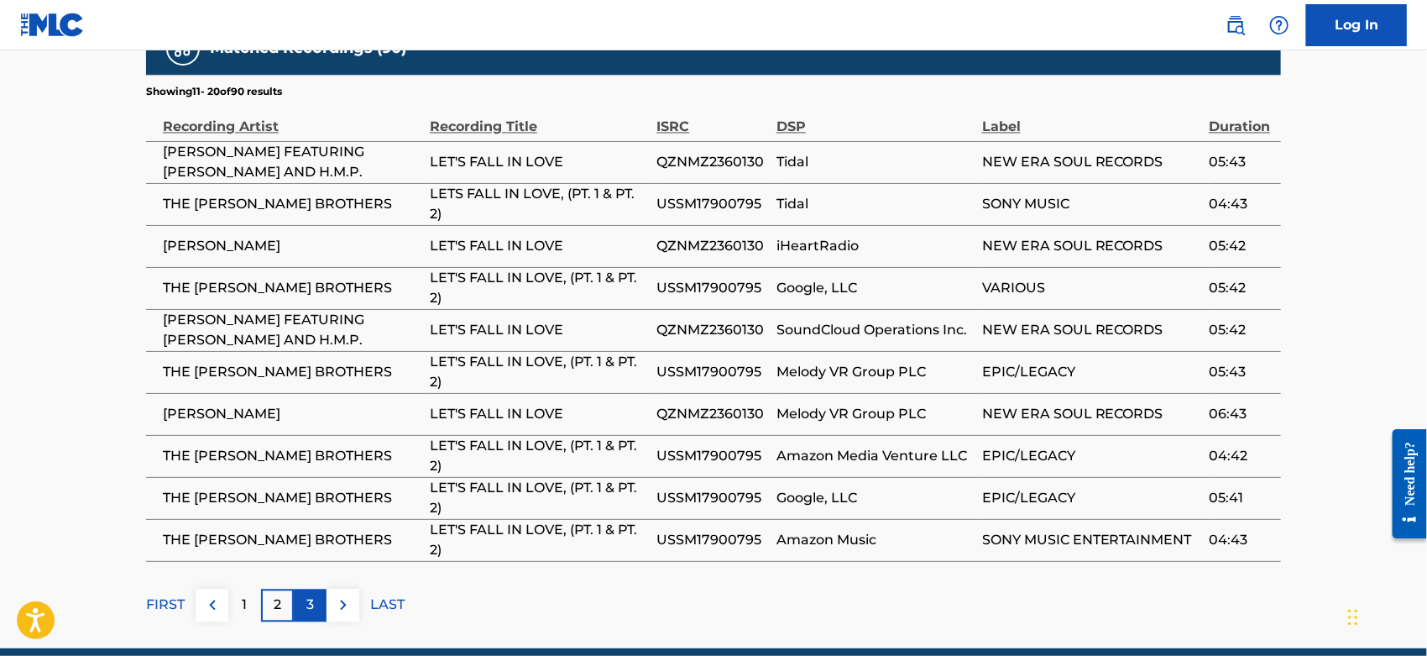
click at [309, 594] on p "3" at bounding box center [310, 604] width 8 height 20
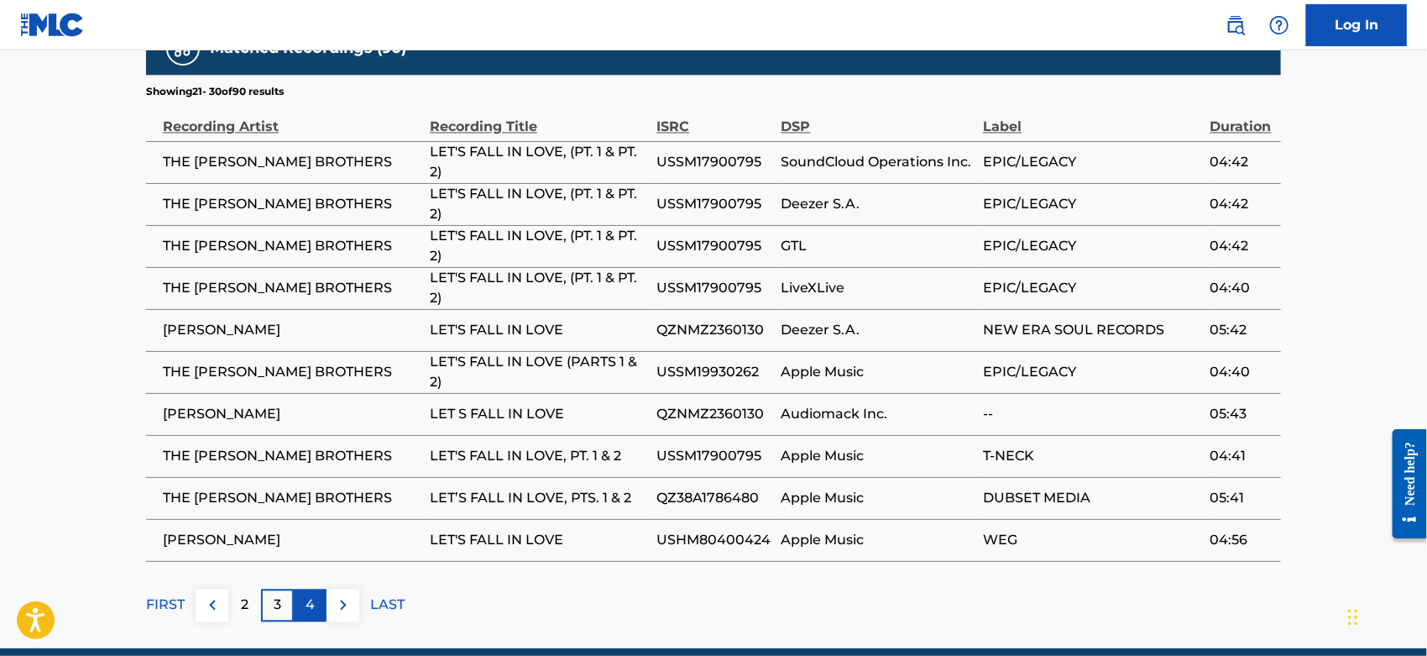
click at [310, 594] on p "4" at bounding box center [310, 604] width 9 height 20
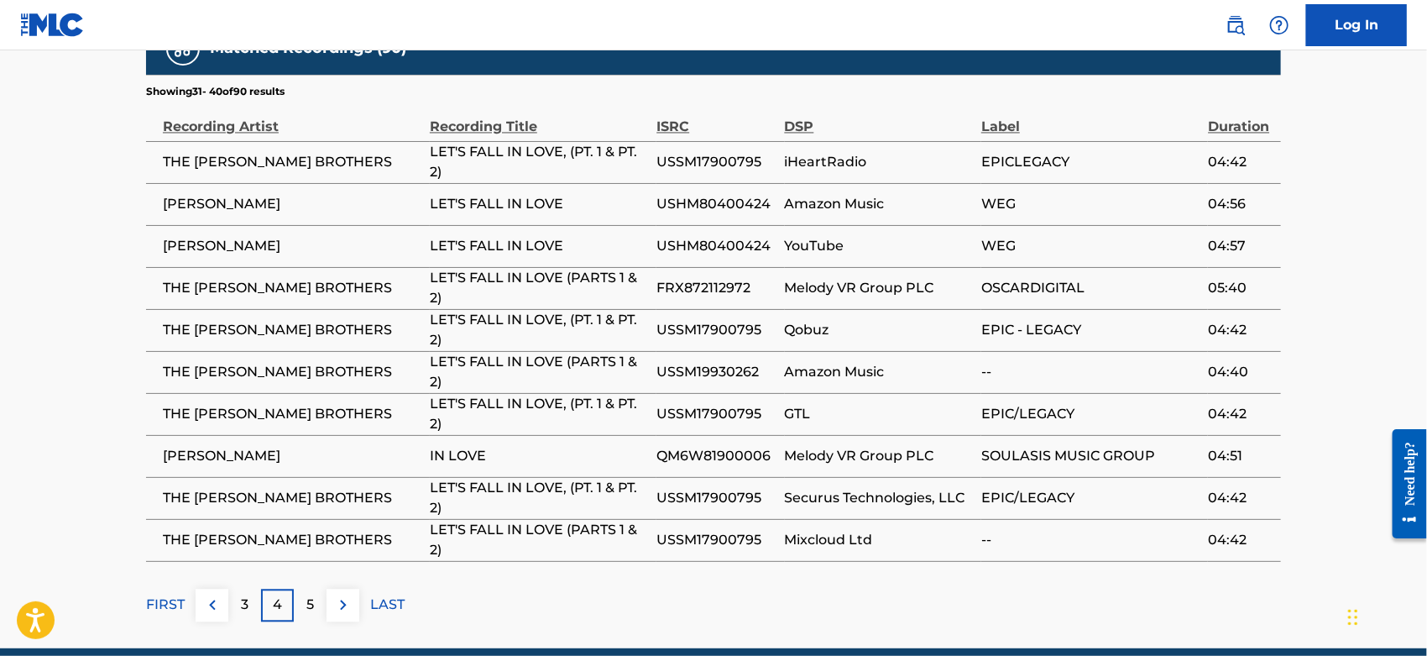
click at [310, 594] on p "5" at bounding box center [310, 604] width 8 height 20
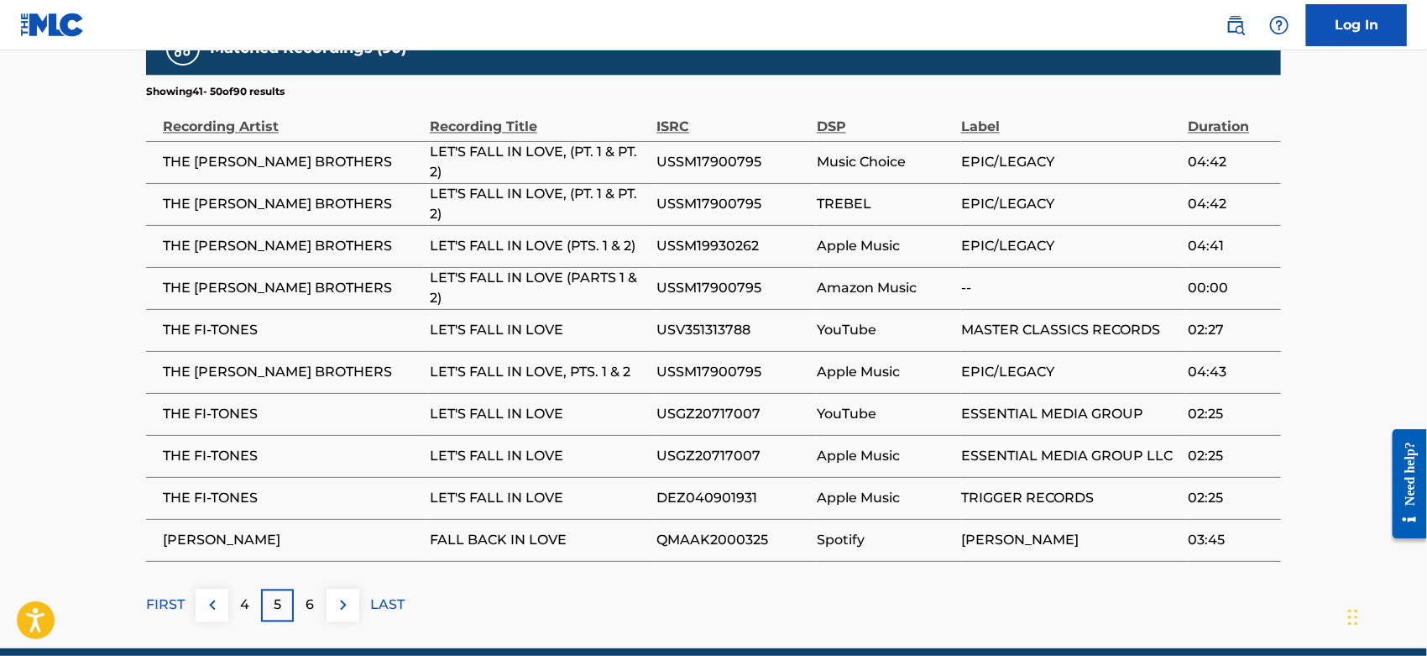
click at [310, 594] on p "6" at bounding box center [310, 604] width 8 height 20
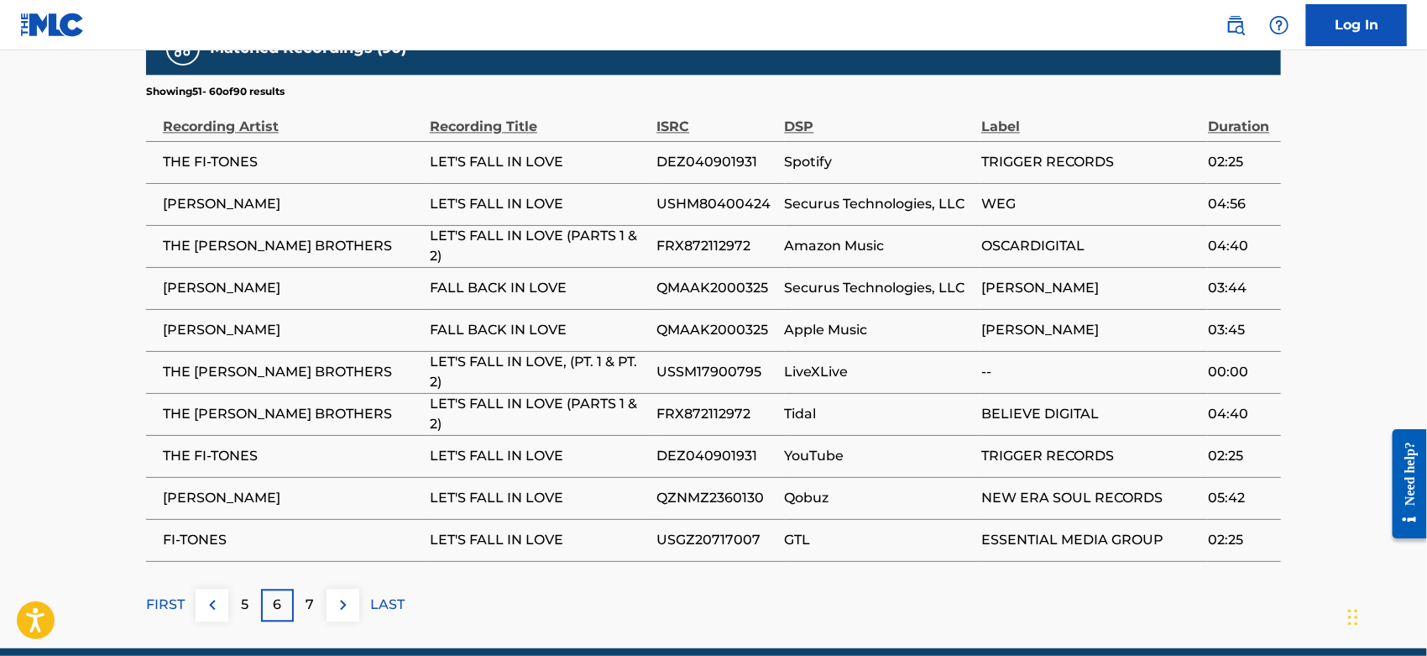
click at [310, 594] on p "7" at bounding box center [310, 604] width 8 height 20
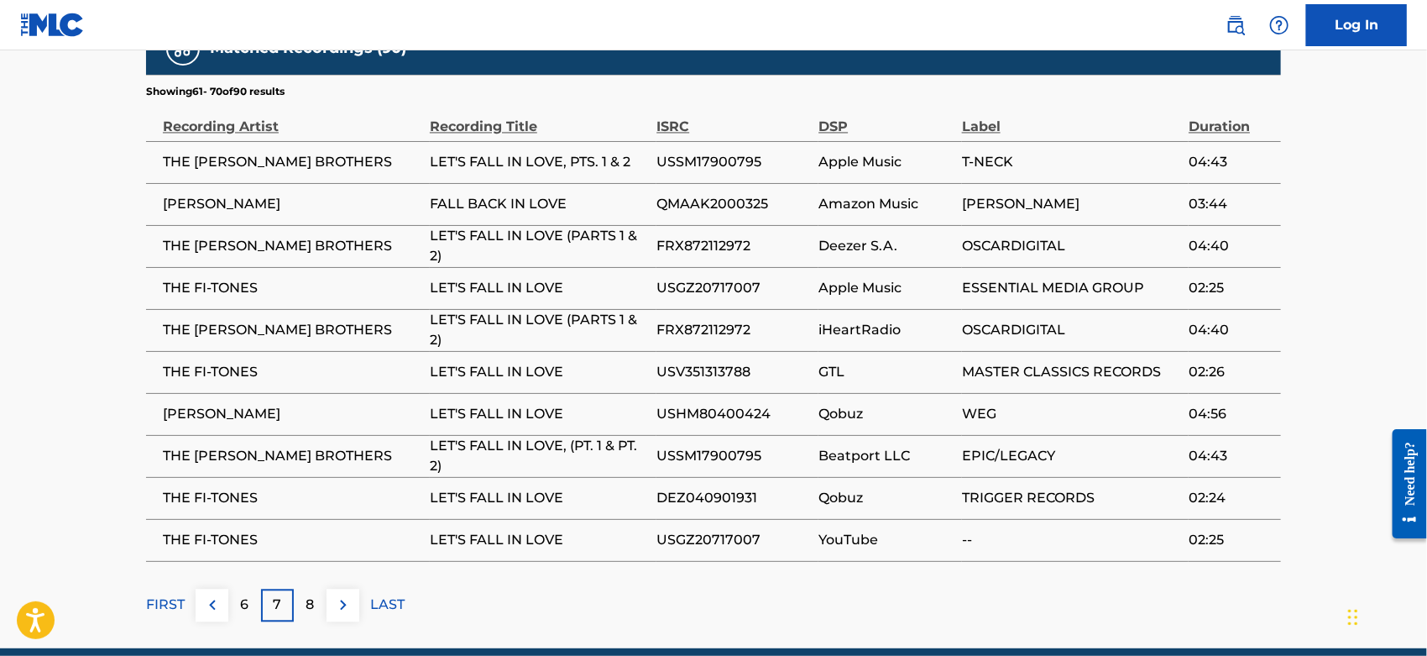
click at [310, 594] on p "8" at bounding box center [310, 604] width 8 height 20
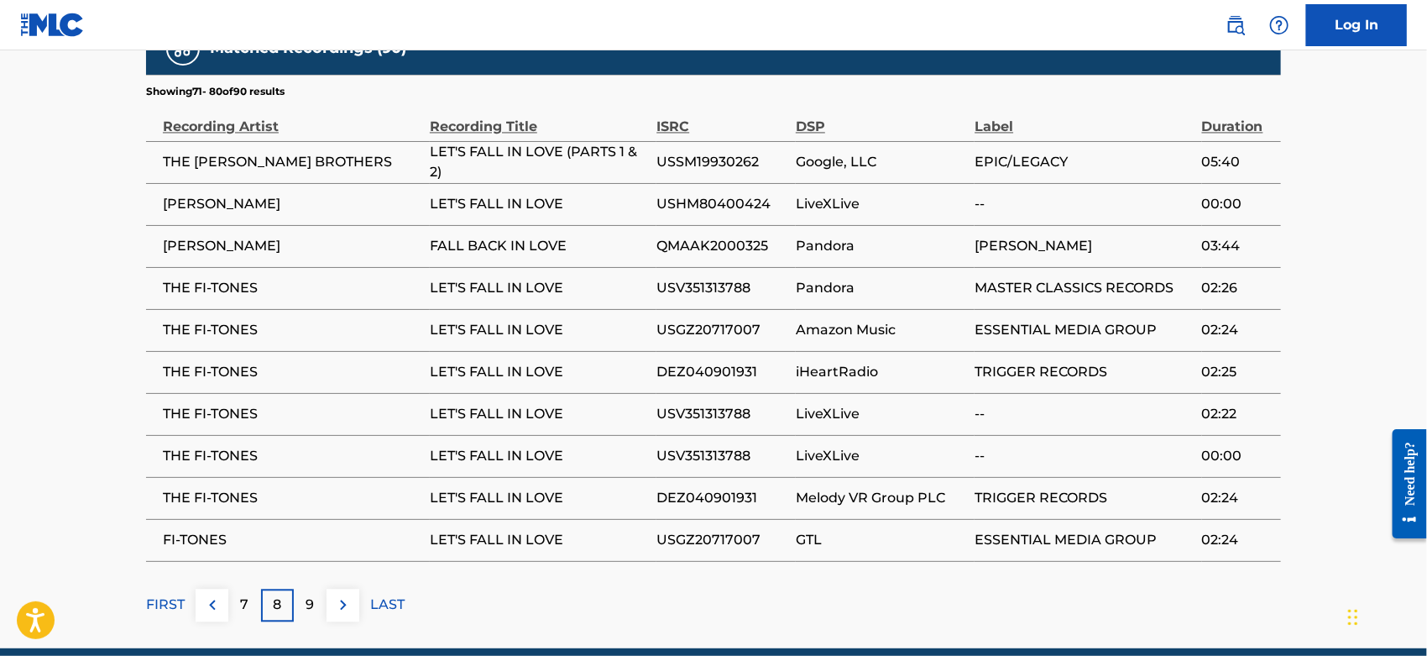
click at [310, 594] on p "9" at bounding box center [310, 604] width 8 height 20
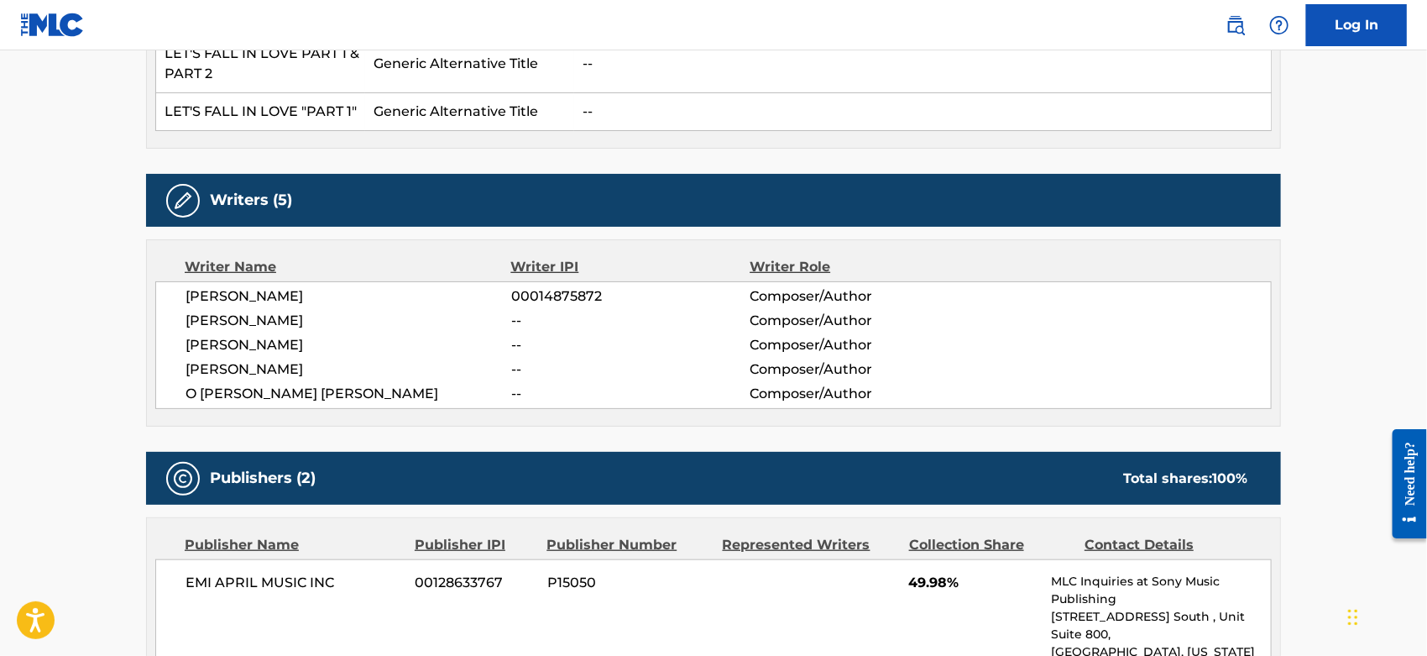
scroll to position [0, 0]
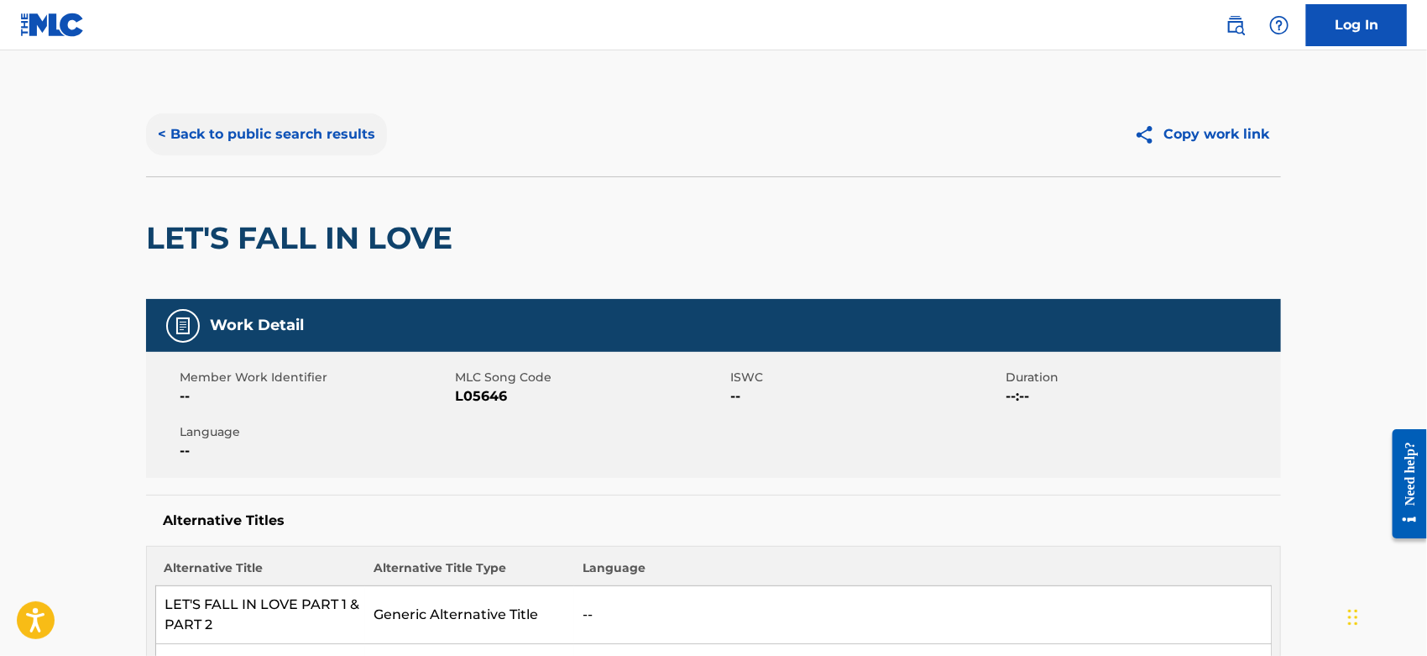
click at [254, 153] on button "< Back to public search results" at bounding box center [266, 134] width 241 height 42
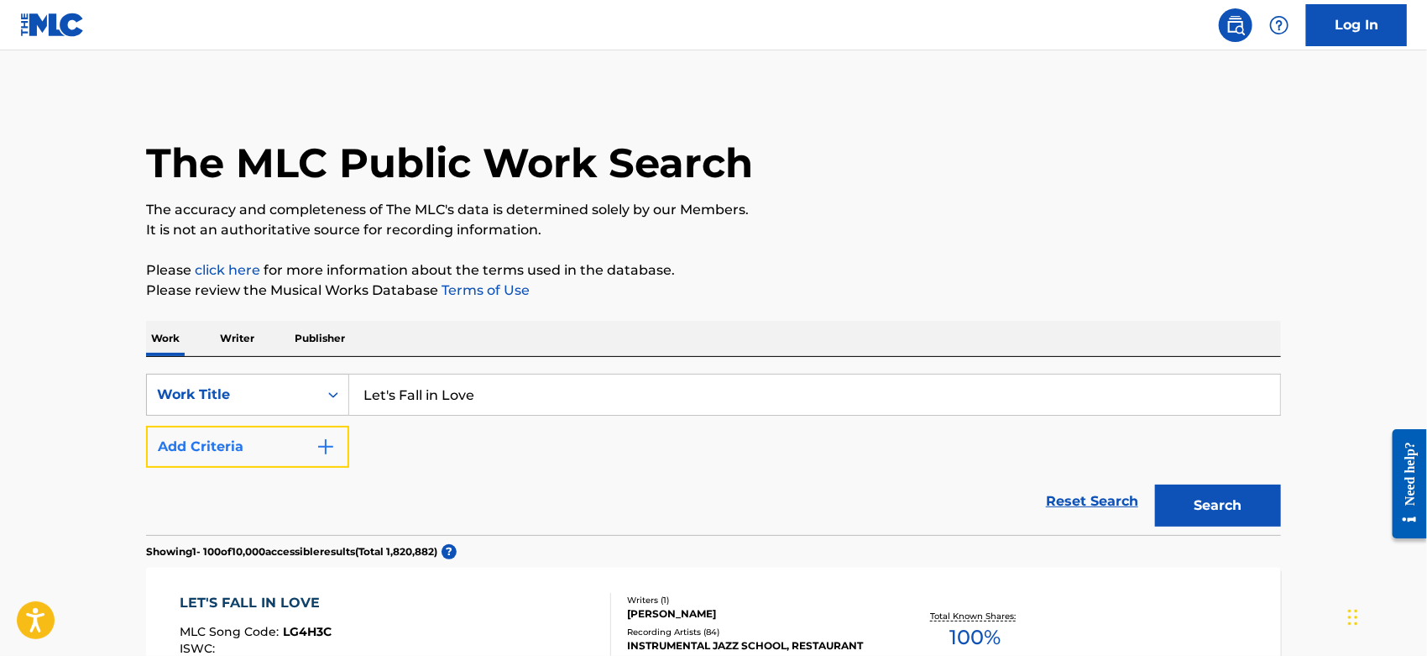
click at [268, 460] on button "Add Criteria" at bounding box center [247, 447] width 203 height 42
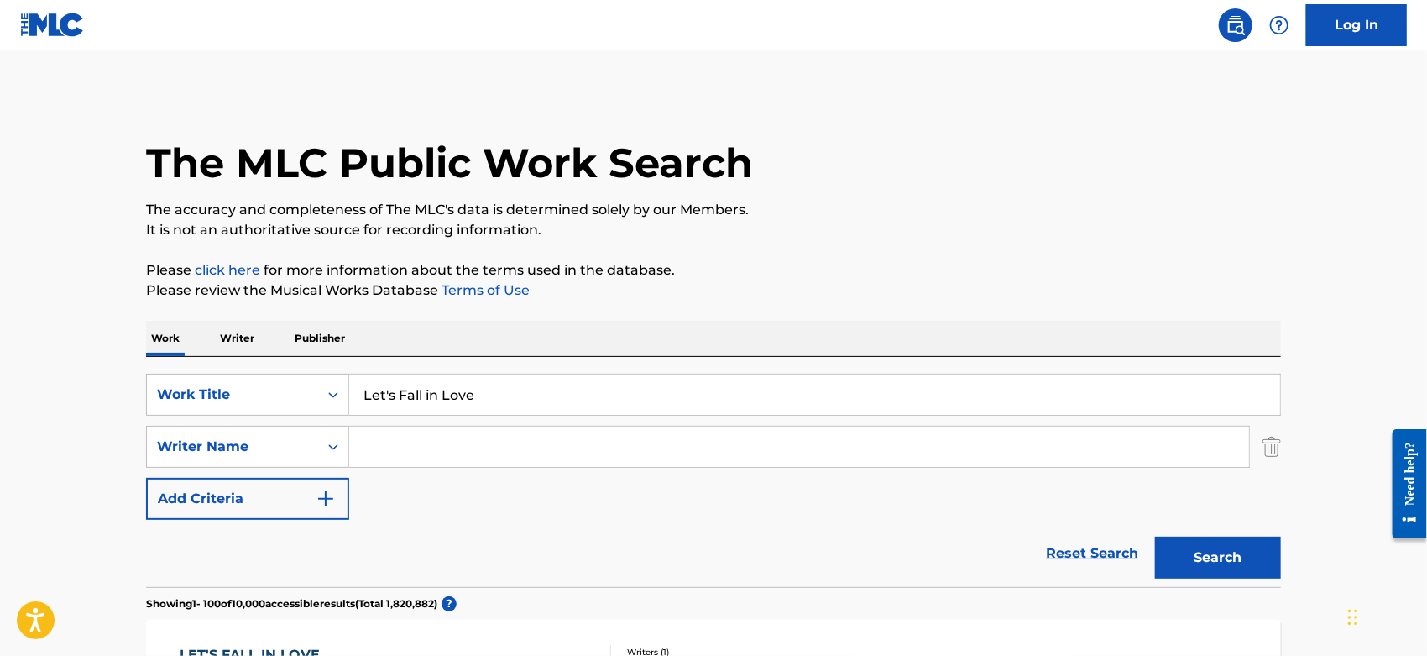
click at [385, 442] on input "Search Form" at bounding box center [799, 447] width 900 height 40
type input "arlen"
click at [1155, 536] on button "Search" at bounding box center [1218, 557] width 126 height 42
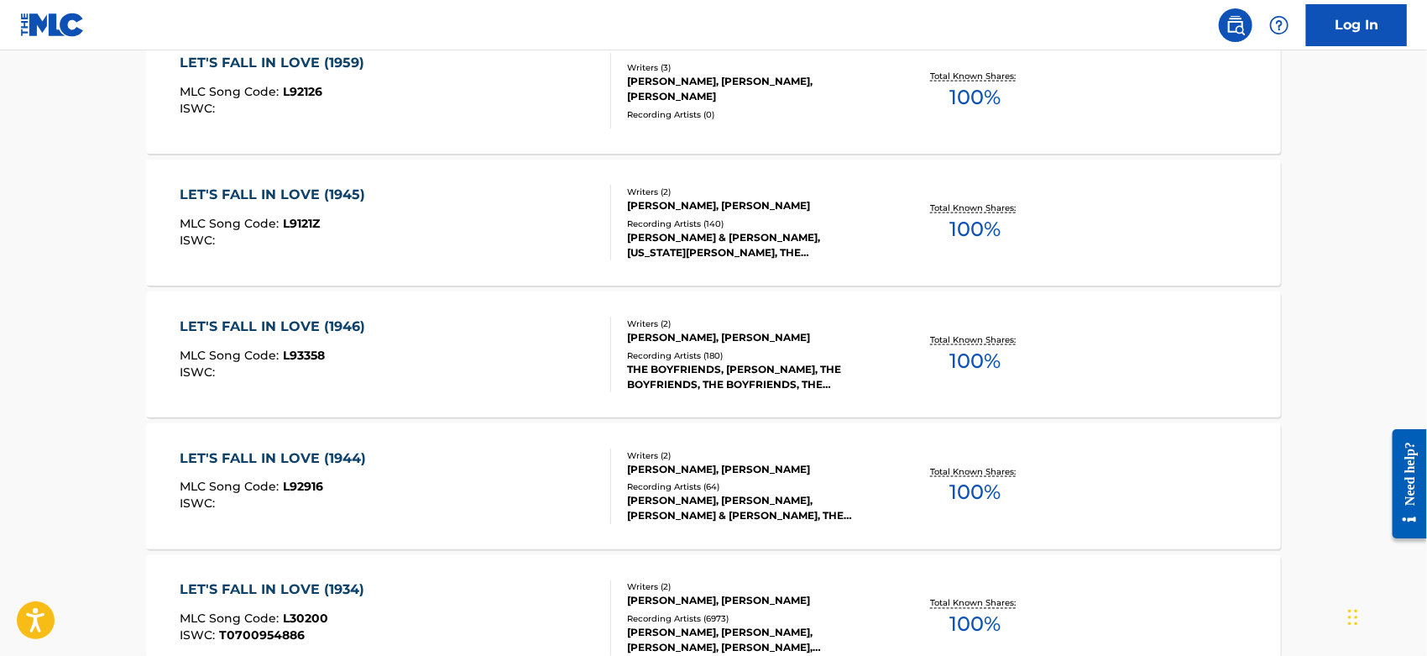
scroll to position [1212, 0]
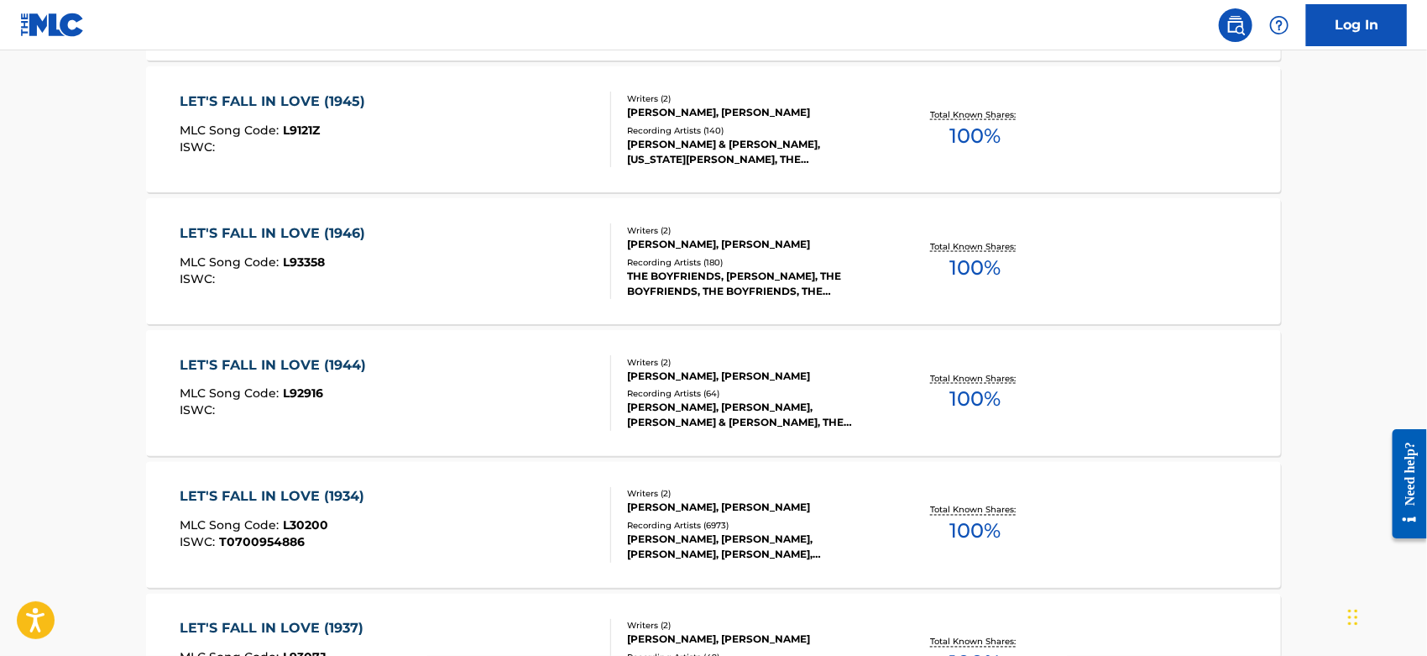
click at [537, 540] on div "LET'S FALL IN LOVE (1934) MLC Song Code : L30200 ISWC : T0700954886" at bounding box center [397, 525] width 432 height 76
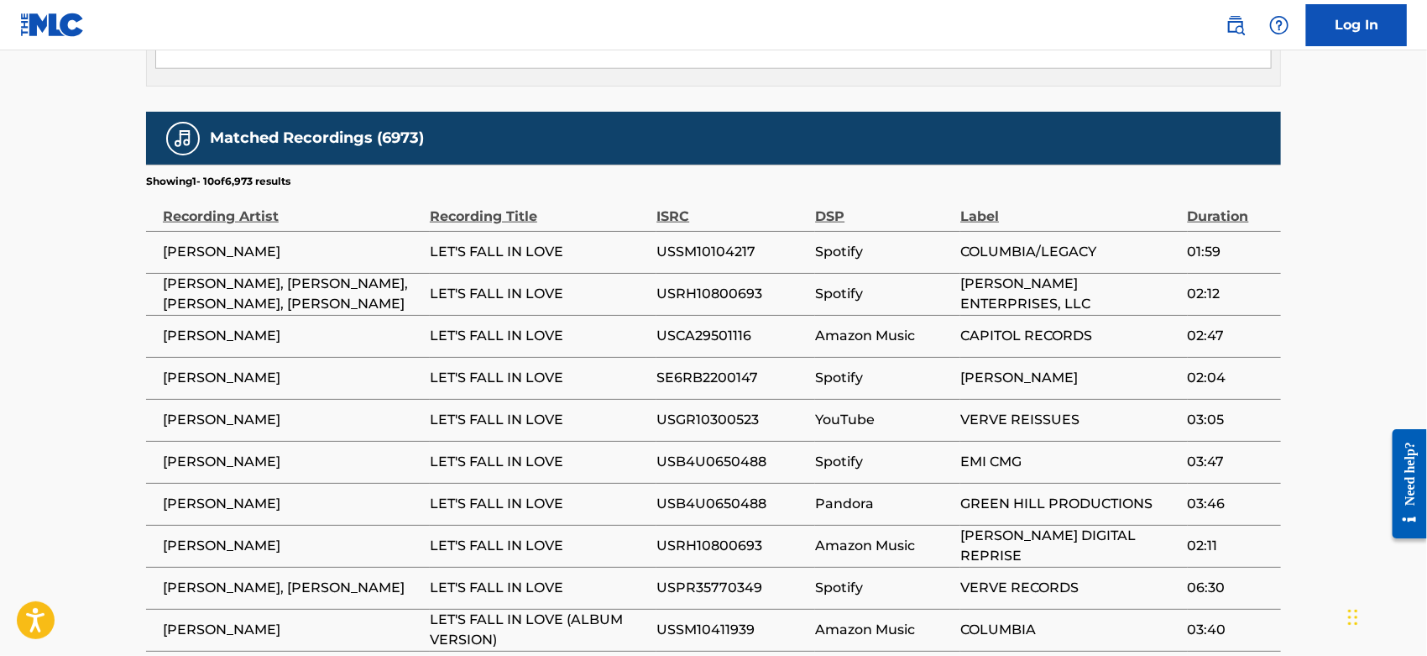
scroll to position [1042, 0]
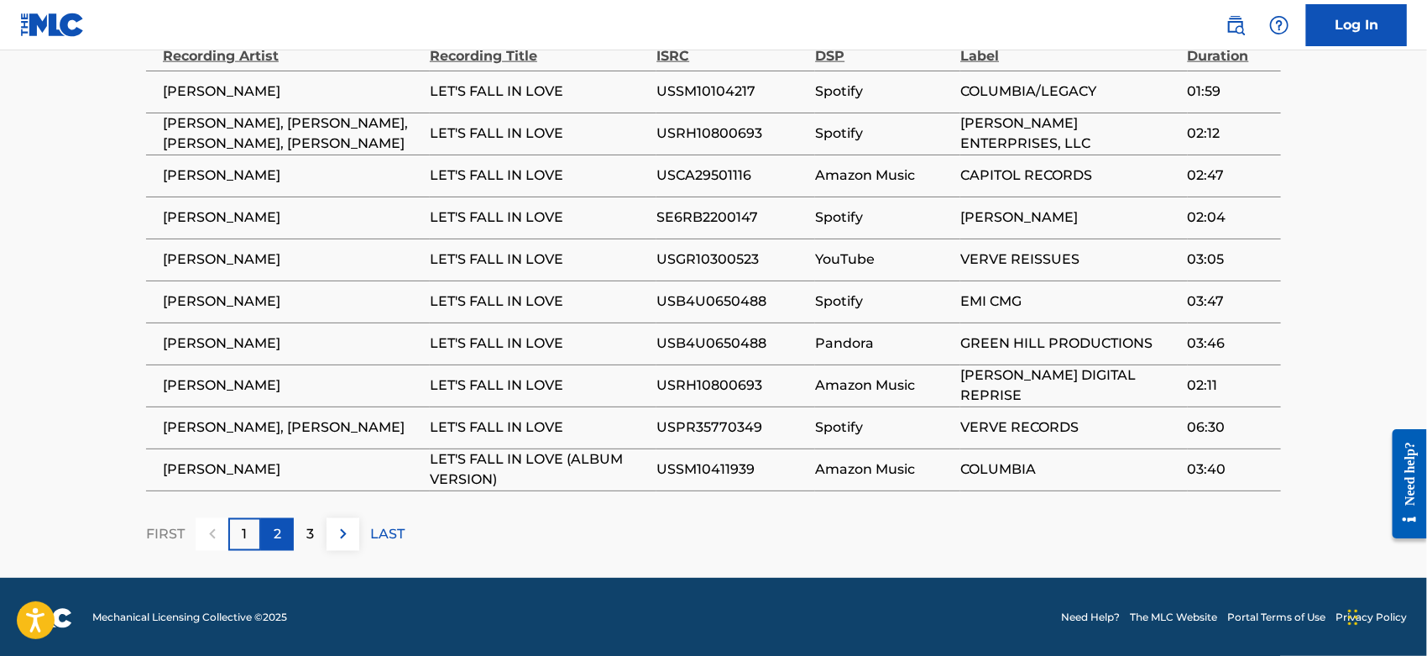
click at [274, 530] on p "2" at bounding box center [278, 534] width 8 height 20
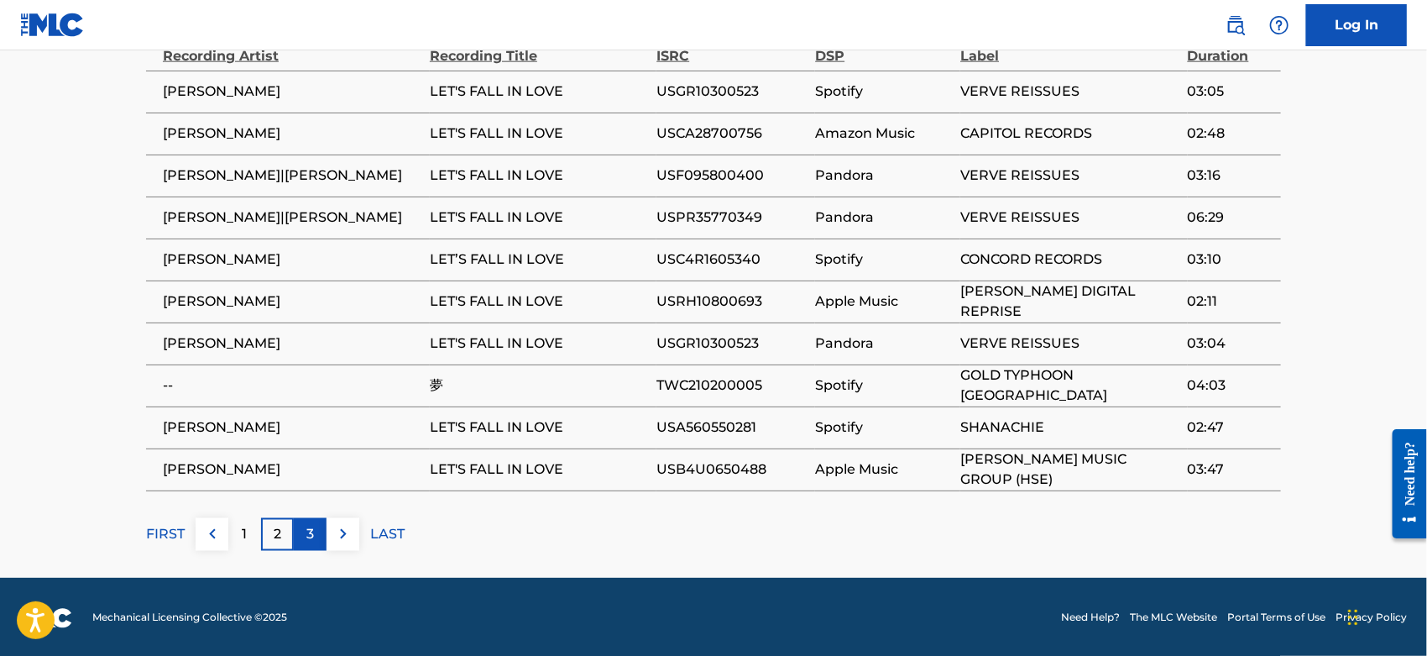
click at [320, 523] on div "3" at bounding box center [310, 534] width 33 height 33
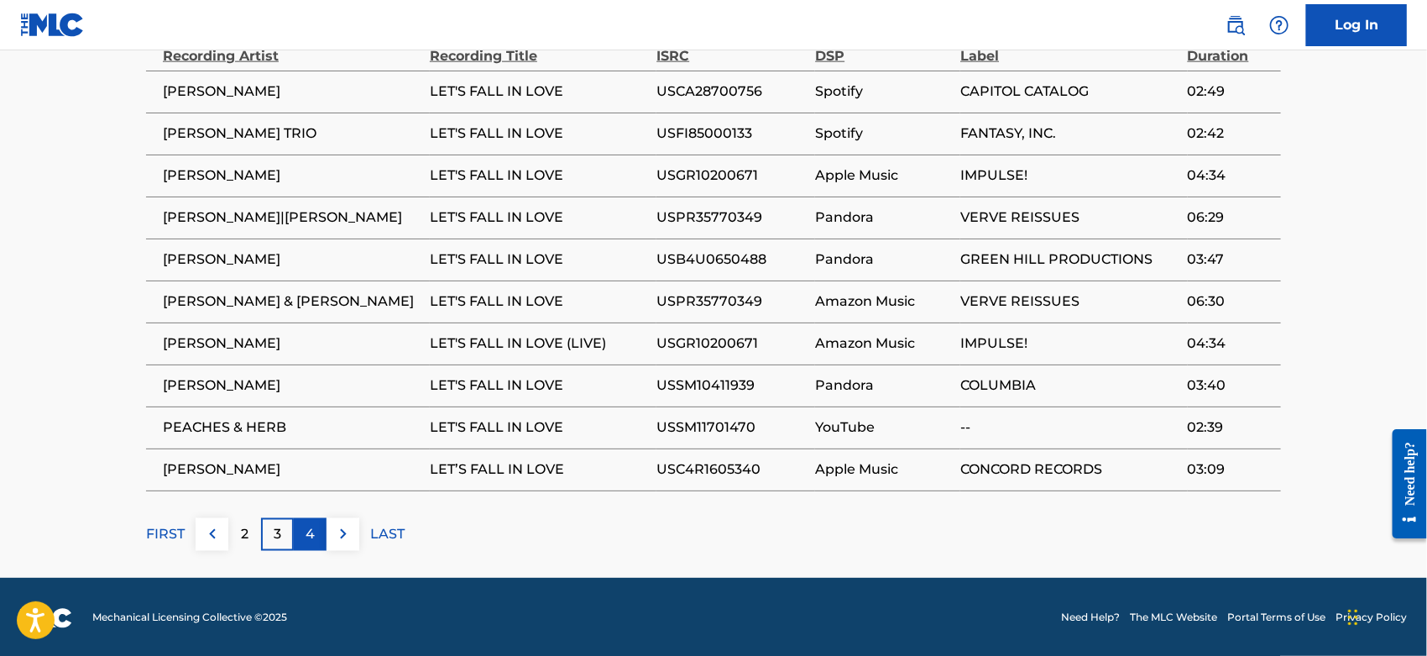
click at [311, 537] on p "4" at bounding box center [310, 534] width 9 height 20
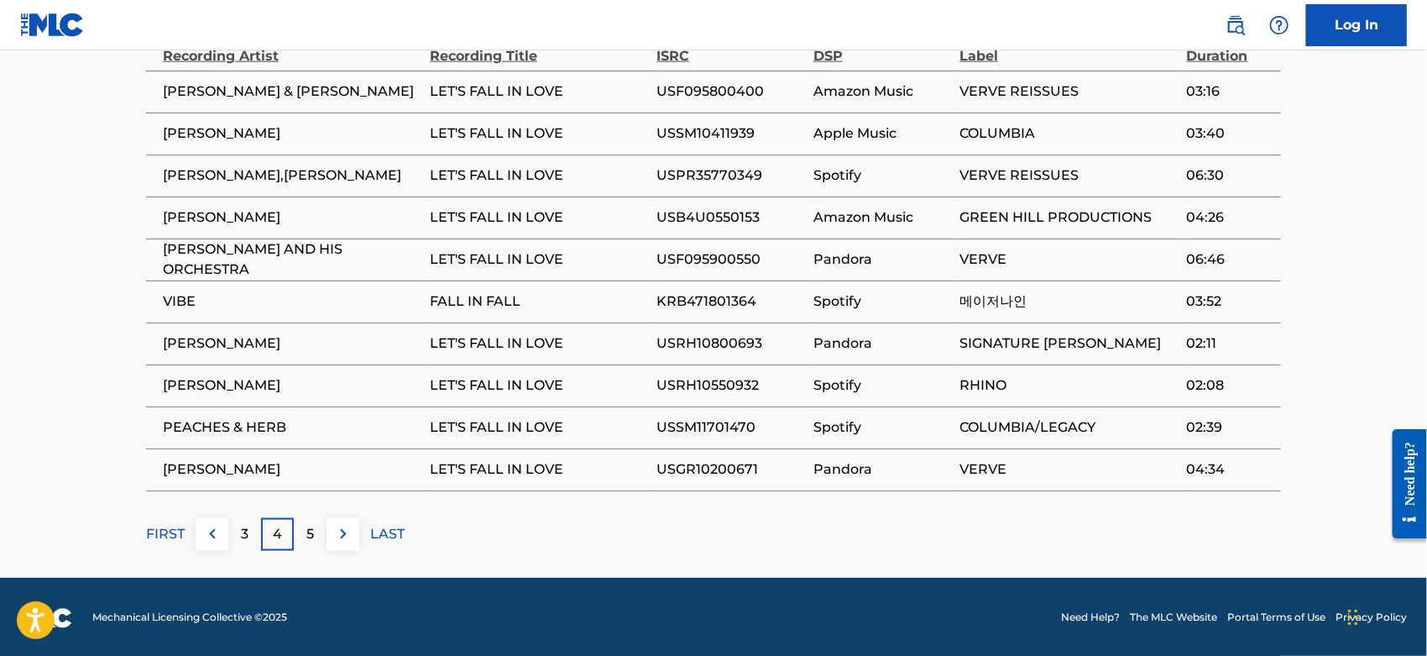
click at [311, 537] on p "5" at bounding box center [310, 534] width 8 height 20
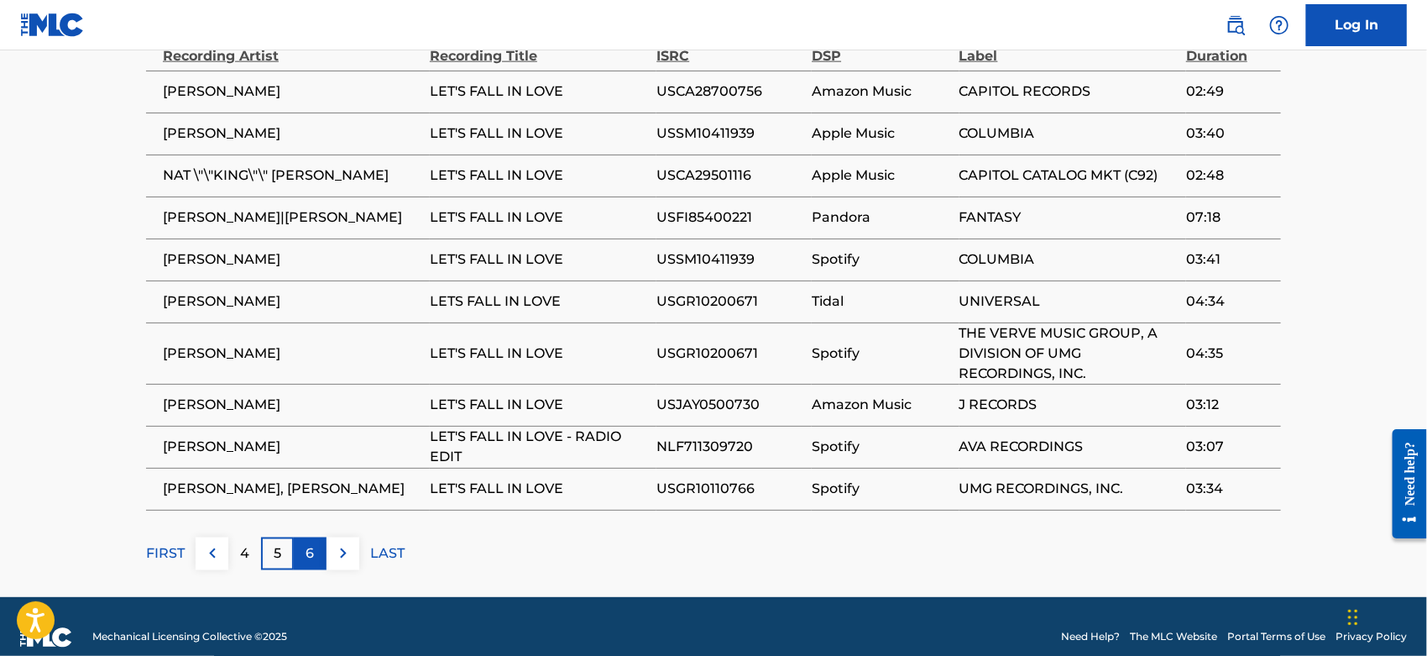
click at [311, 545] on p "6" at bounding box center [310, 553] width 8 height 20
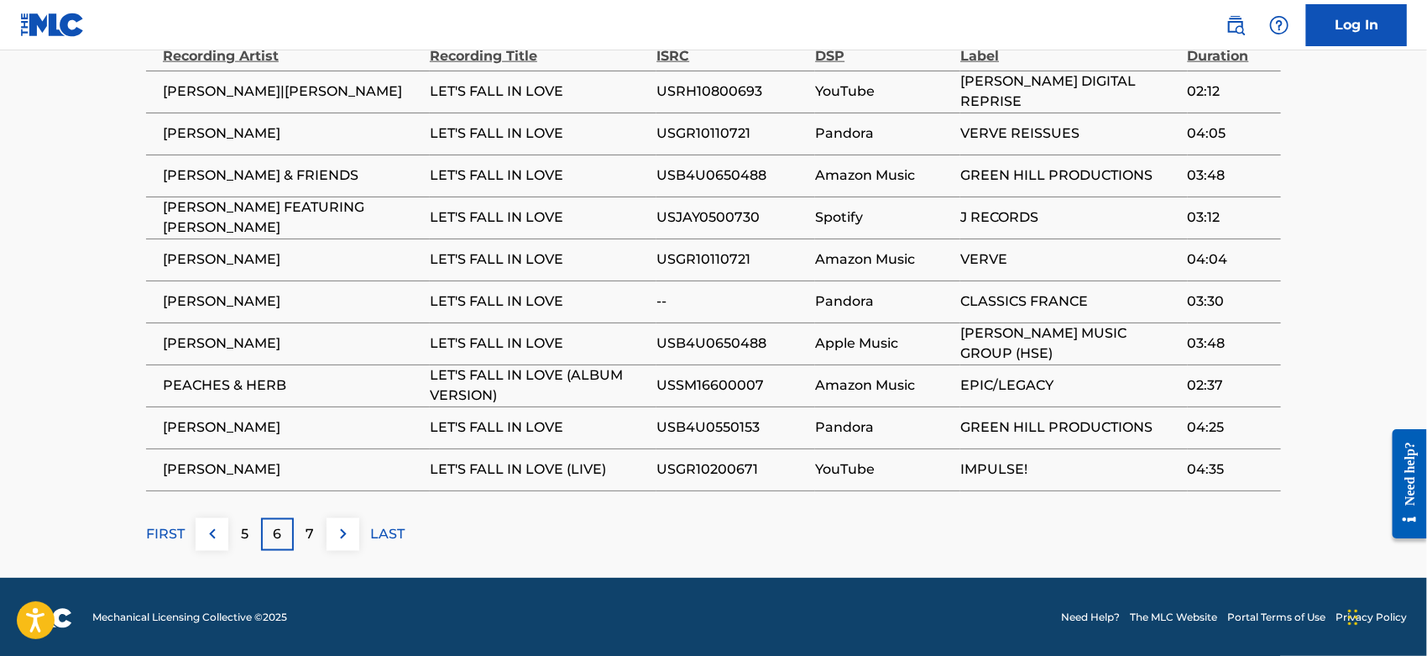
click at [311, 545] on div "7" at bounding box center [310, 534] width 33 height 33
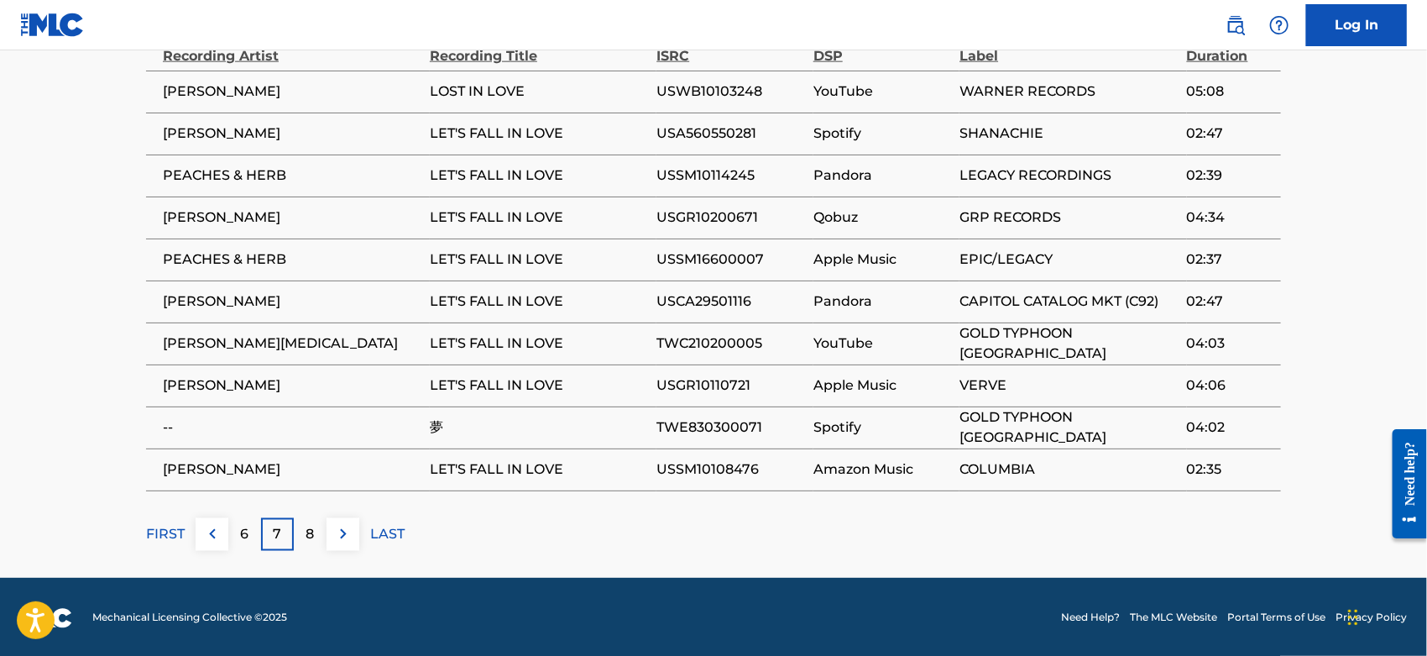
click at [311, 545] on div "8" at bounding box center [310, 534] width 33 height 33
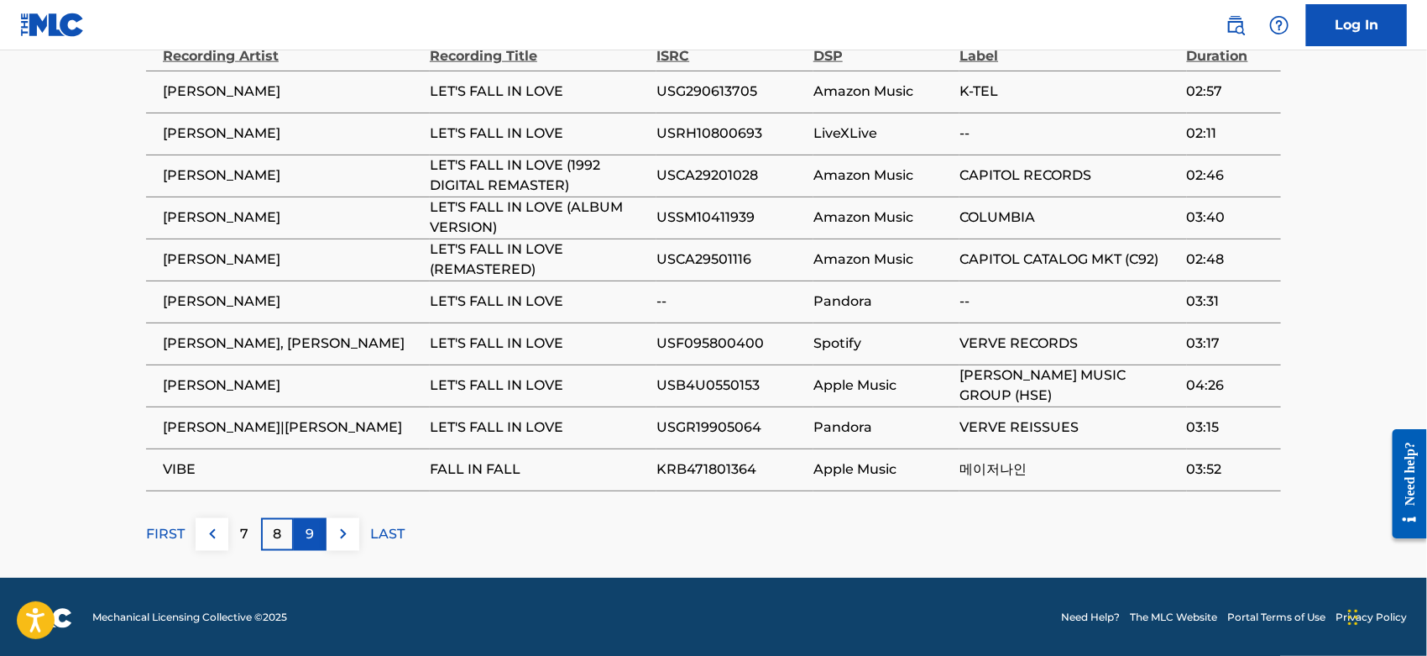
click at [311, 540] on p "9" at bounding box center [310, 534] width 8 height 20
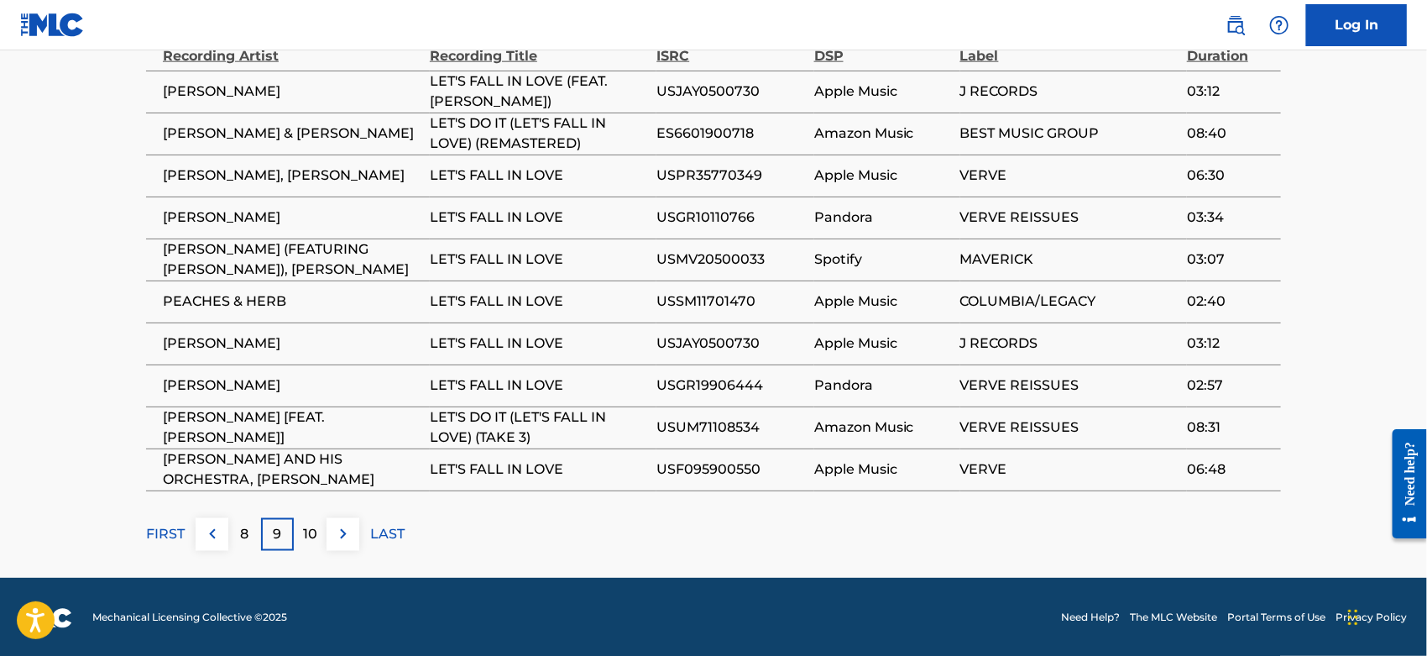
click at [311, 540] on p "10" at bounding box center [310, 534] width 14 height 20
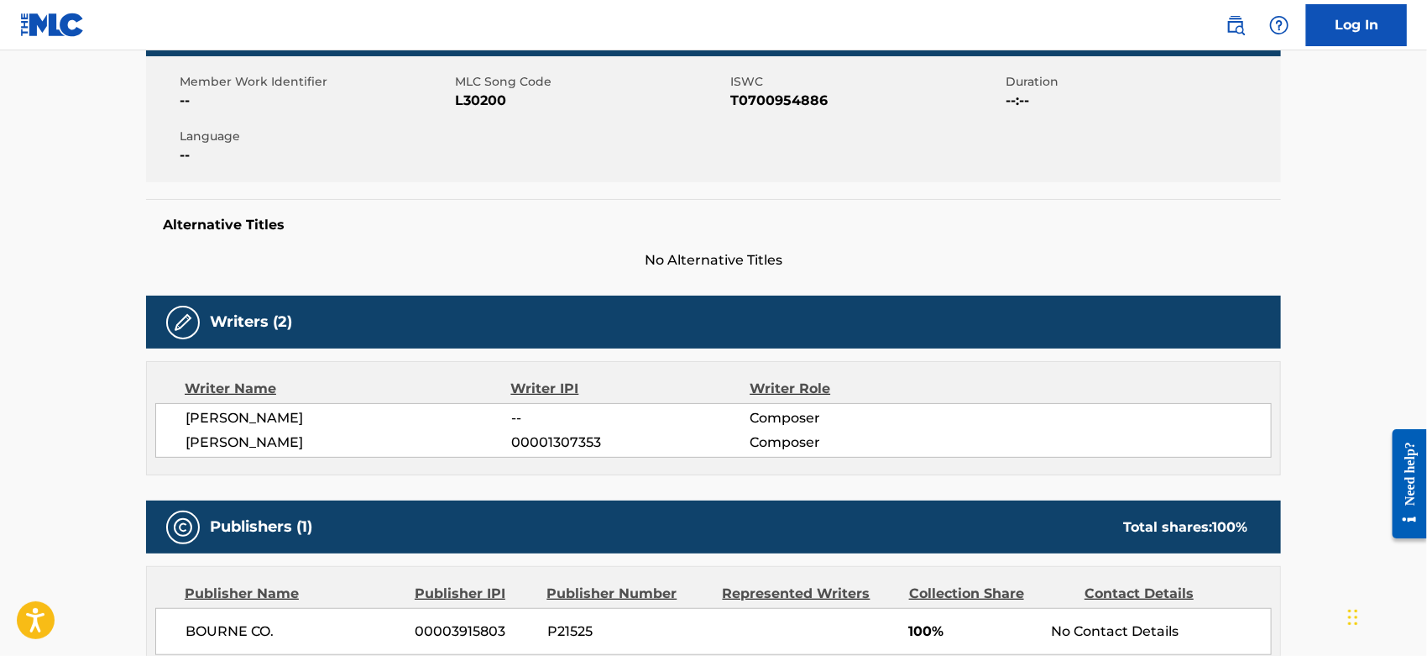
scroll to position [0, 0]
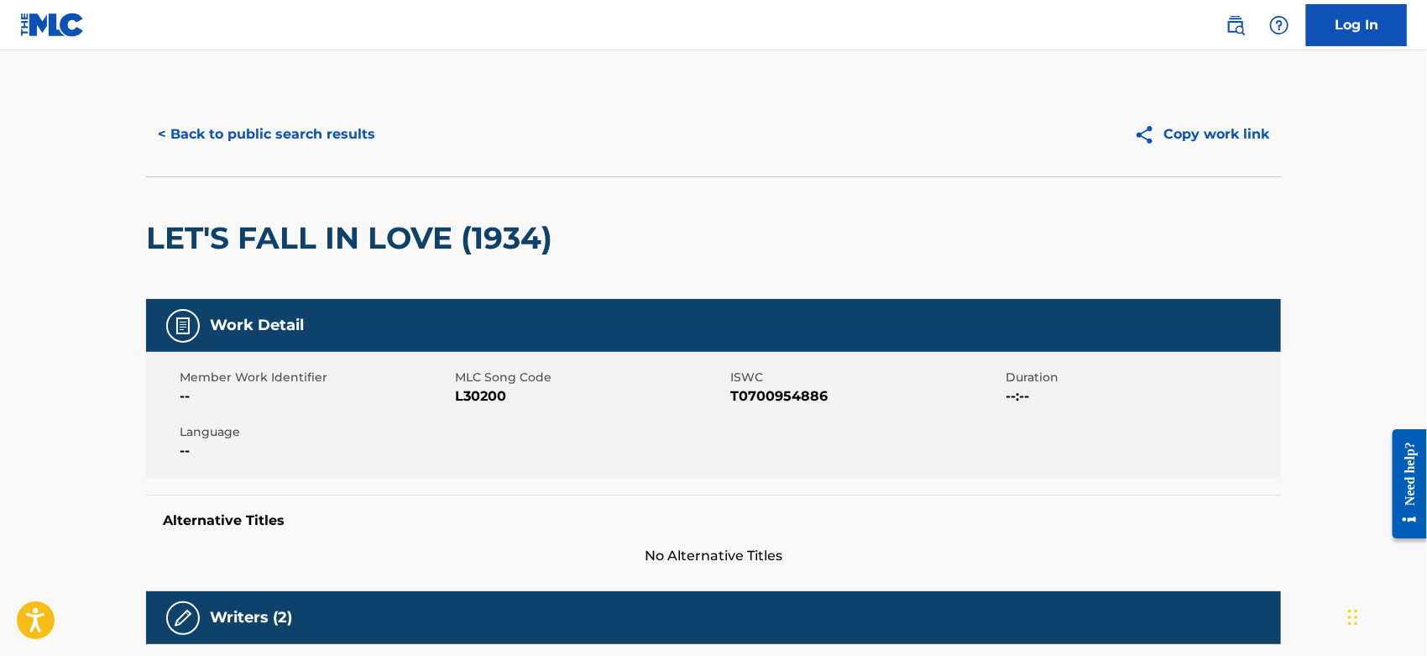
click at [469, 391] on span "L30200" at bounding box center [590, 396] width 271 height 20
copy span "L30200"
click at [309, 128] on button "< Back to public search results" at bounding box center [266, 134] width 241 height 42
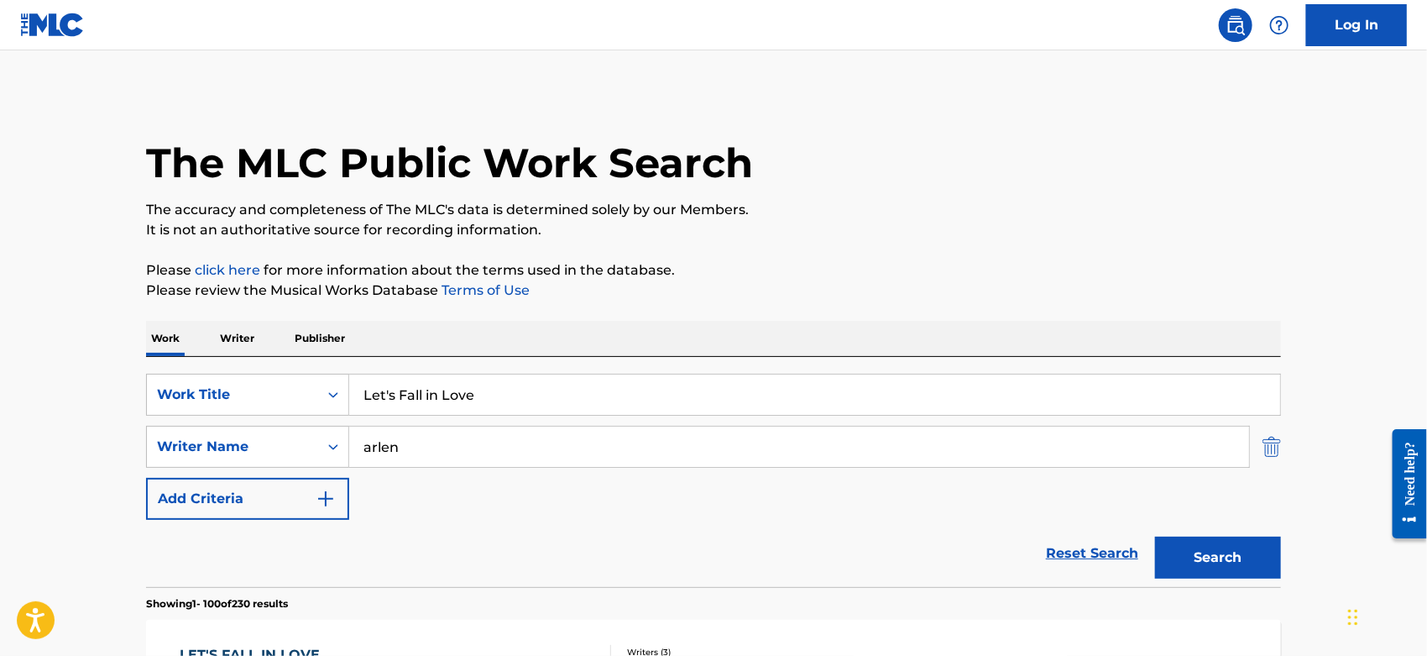
click at [1267, 443] on img "Search Form" at bounding box center [1272, 447] width 18 height 42
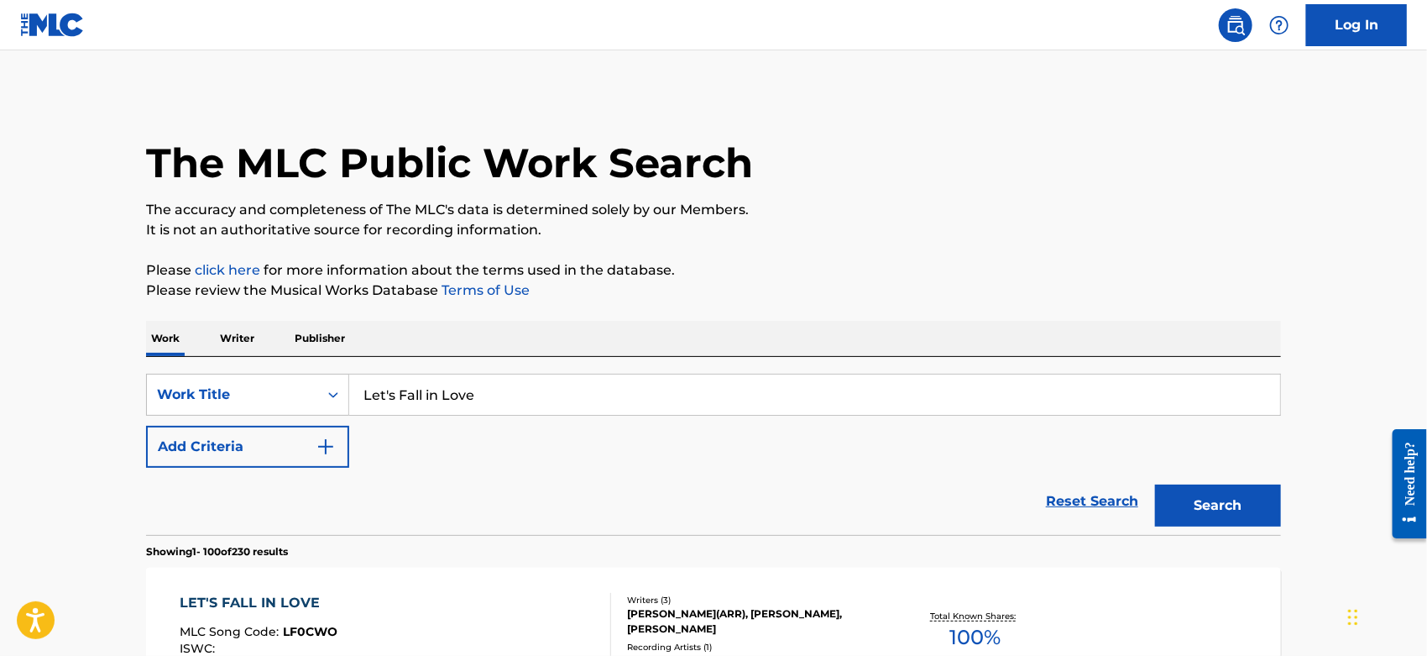
drag, startPoint x: 469, startPoint y: 385, endPoint x: -24, endPoint y: 418, distance: 494.8
click at [0, 418] on html "Accessibility Screen-Reader Guide, Feedback, and Issue Reporting | New window 0…" at bounding box center [713, 328] width 1427 height 656
drag, startPoint x: 446, startPoint y: 398, endPoint x: 8, endPoint y: 404, distance: 437.5
paste input "I'M Not a Juvenile Delinquent"
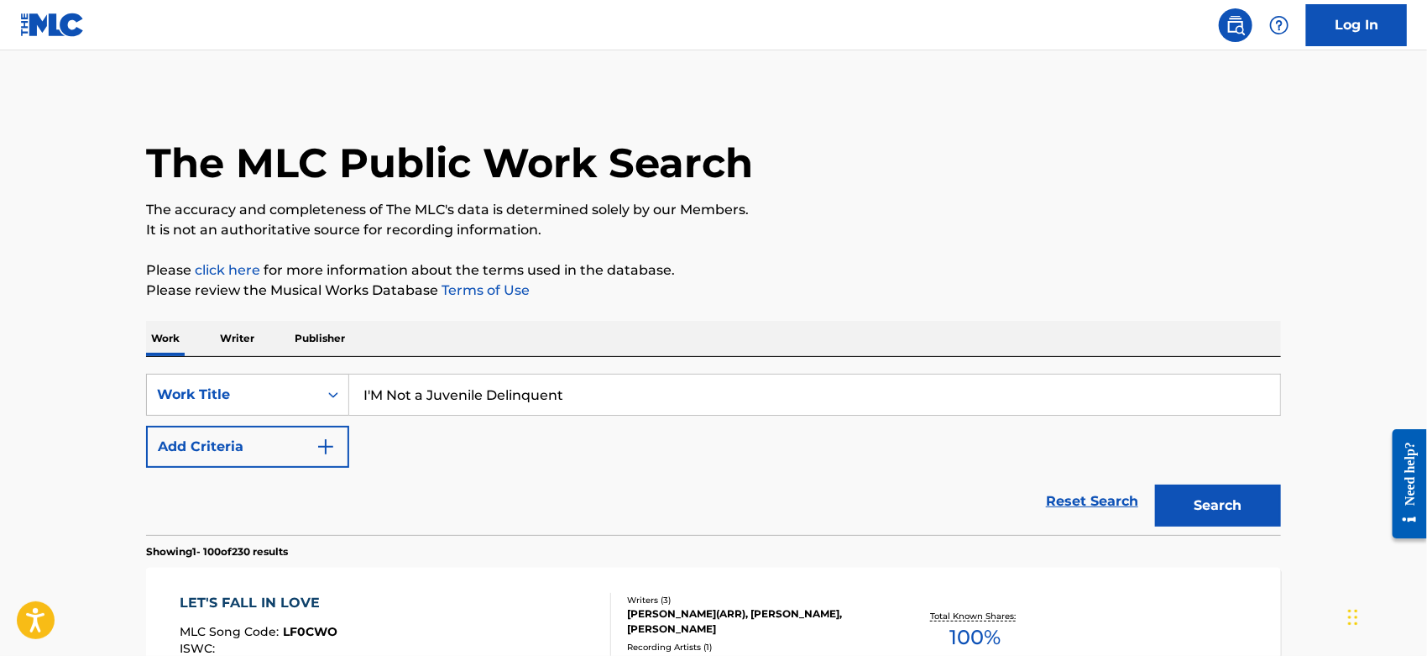
type input "I'M Not a Juvenile Delinquent"
click at [1111, 289] on p "Please review the Musical Works Database Terms of Use" at bounding box center [713, 290] width 1135 height 20
click at [1245, 510] on button "Search" at bounding box center [1218, 505] width 126 height 42
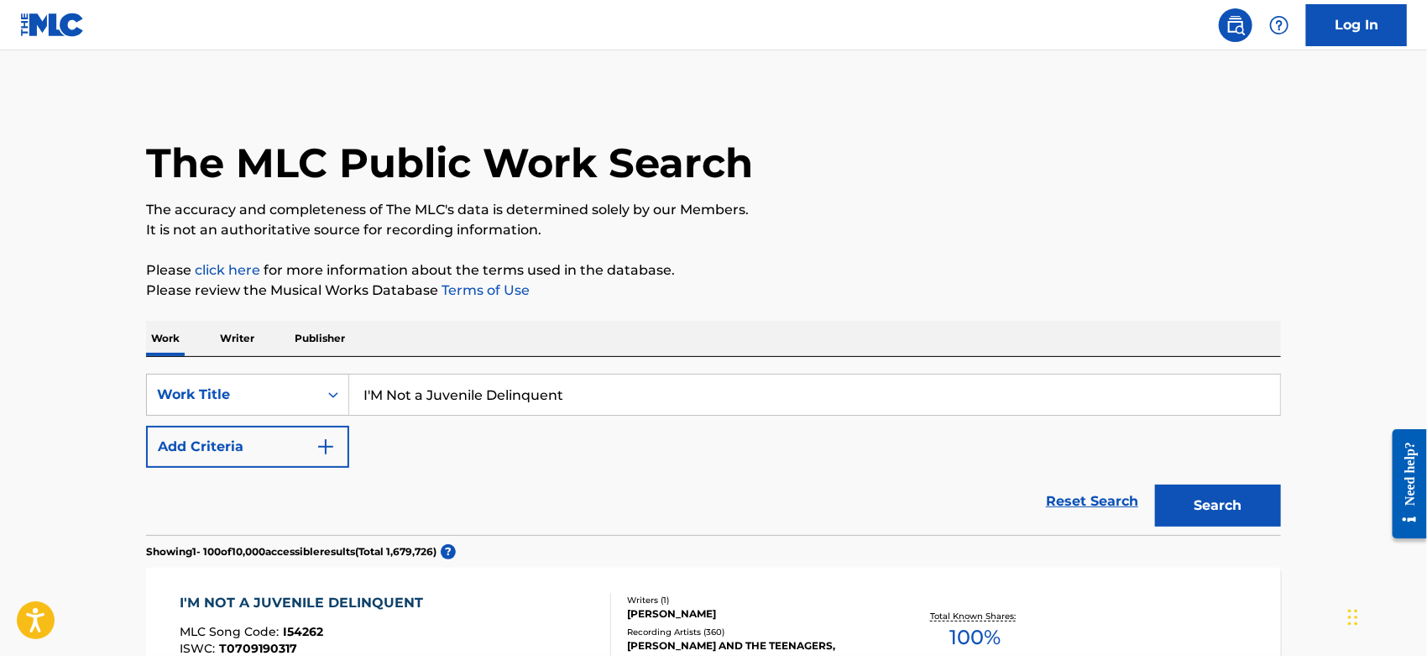
scroll to position [186, 0]
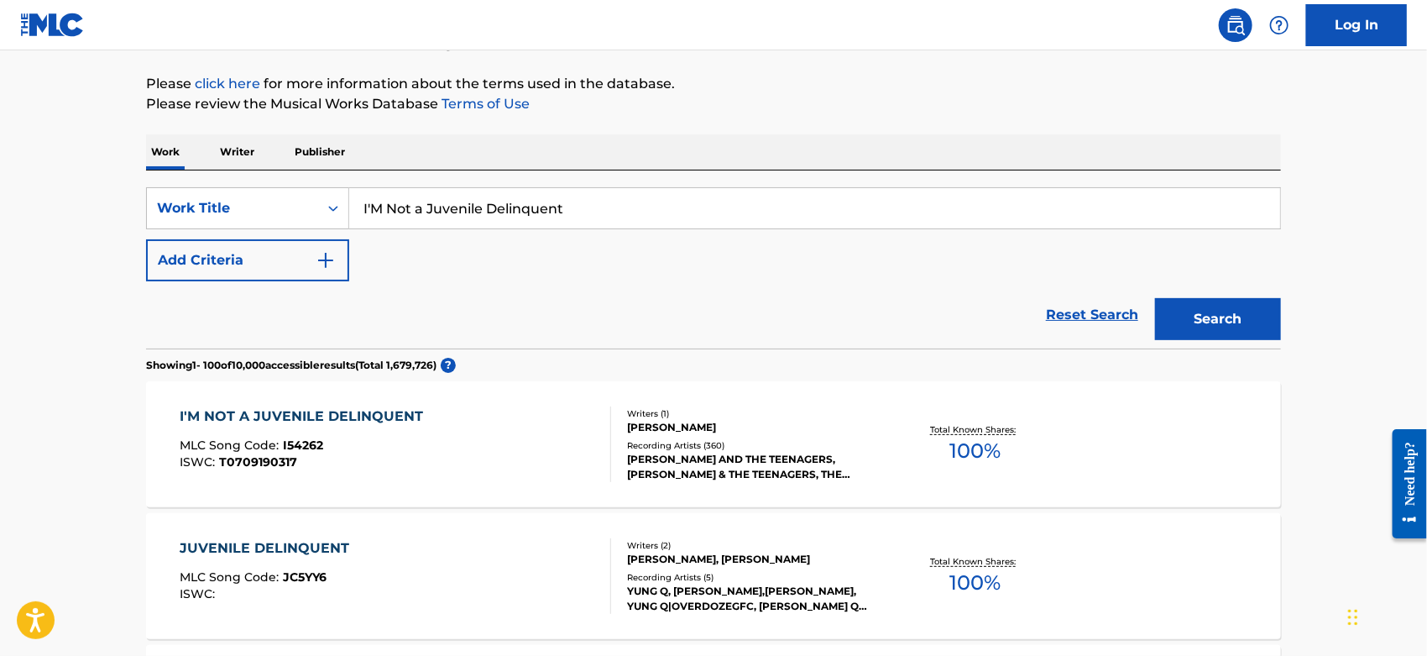
click at [521, 454] on div "I'M NOT A JUVENILE DELINQUENT MLC Song Code : I54262 ISWC : T0709190317" at bounding box center [397, 444] width 432 height 76
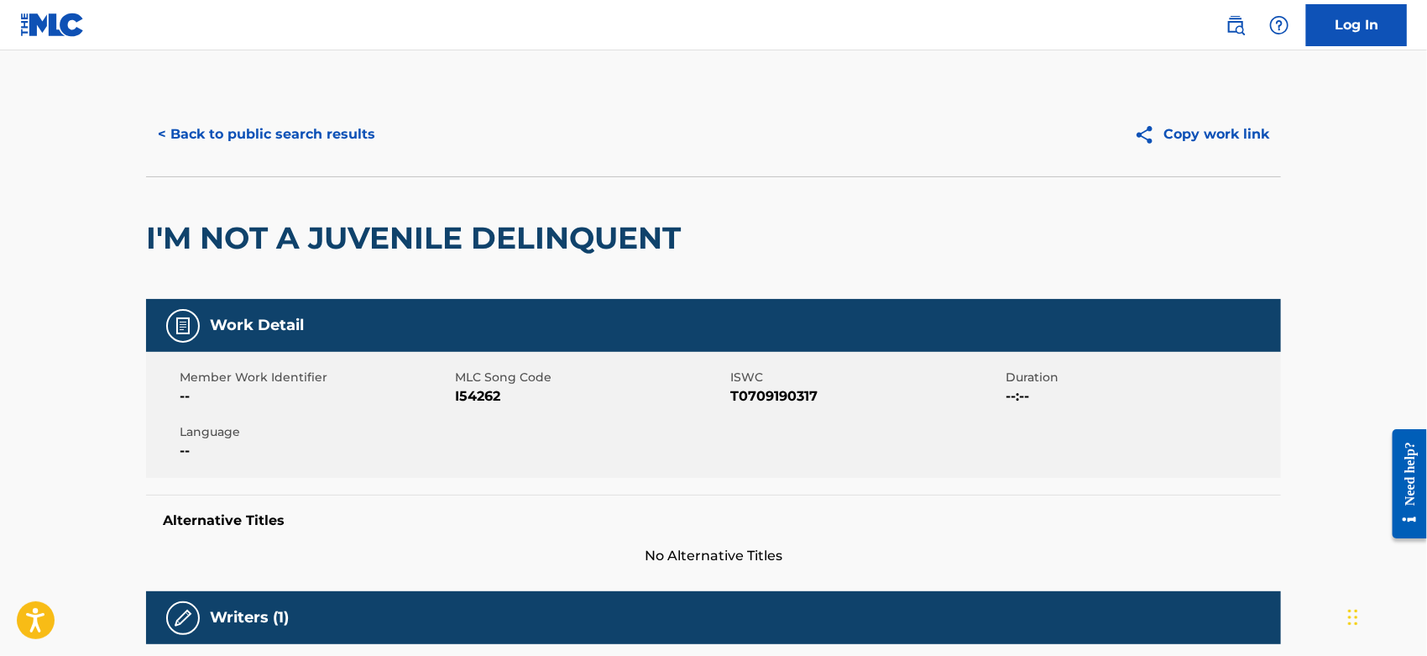
click at [484, 395] on span "I54262" at bounding box center [590, 396] width 271 height 20
copy span "I54262"
click at [195, 119] on button "< Back to public search results" at bounding box center [266, 134] width 241 height 42
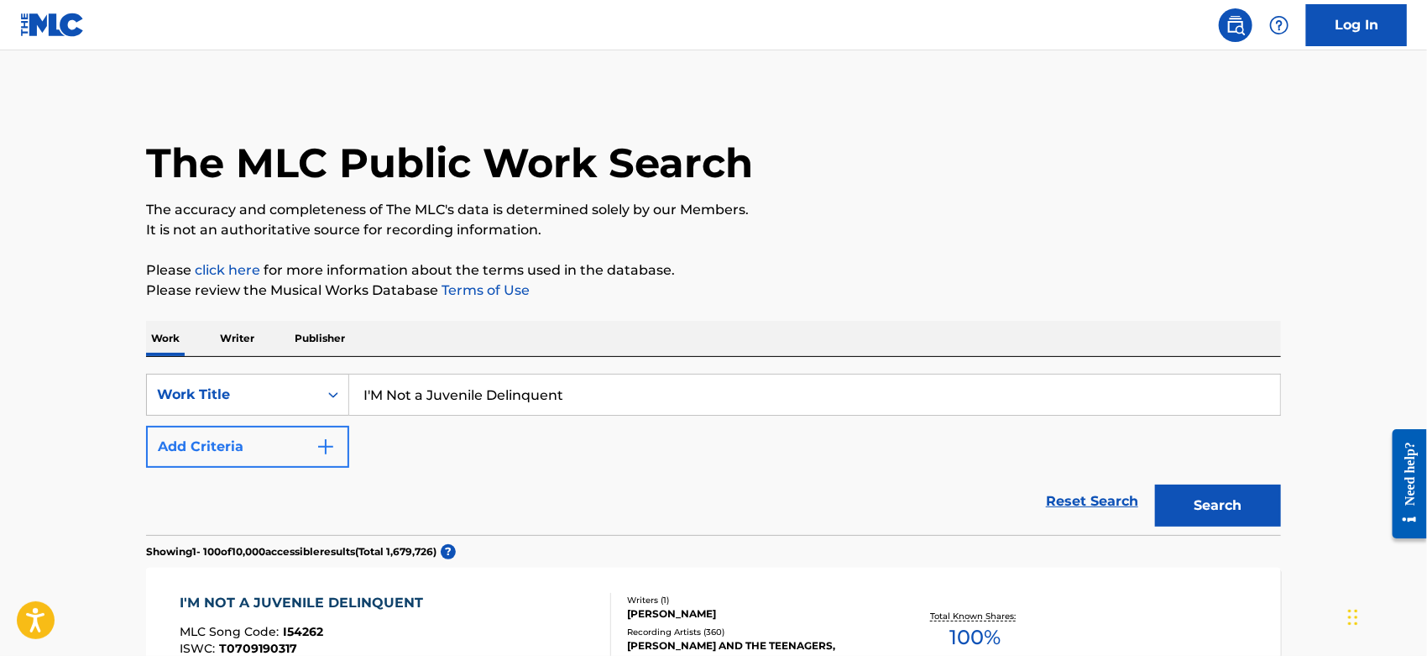
scroll to position [186, 0]
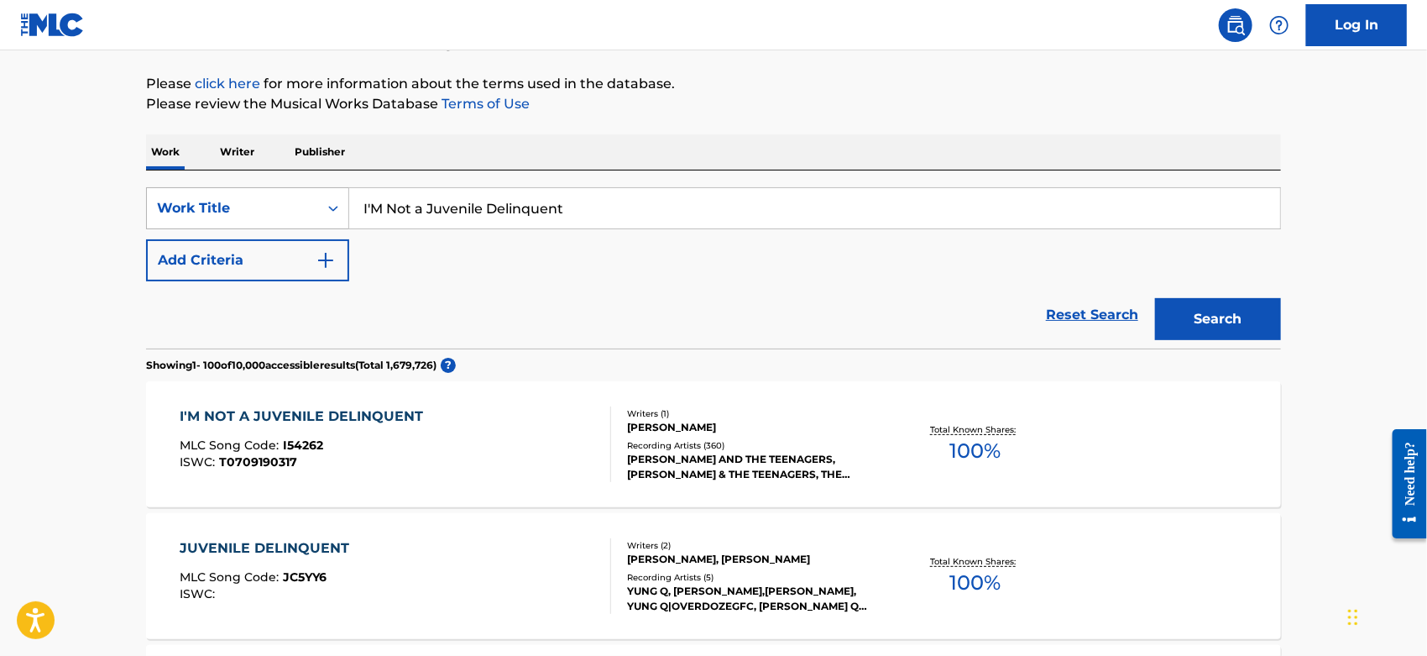
drag, startPoint x: 571, startPoint y: 202, endPoint x: 266, endPoint y: 205, distance: 304.8
click at [266, 205] on div "SearchWithCriteriacc2da5b2-b705-4260-86ac-95f4c39b4793 Work Title I'M Not a Juv…" at bounding box center [713, 208] width 1135 height 42
paste input "Down the Honkytonk [2011 Remaster]"
drag, startPoint x: 584, startPoint y: 209, endPoint x: 521, endPoint y: 210, distance: 63.8
click at [519, 210] on input "Down the Honkytonk [2011 Remaster]" at bounding box center [814, 208] width 931 height 40
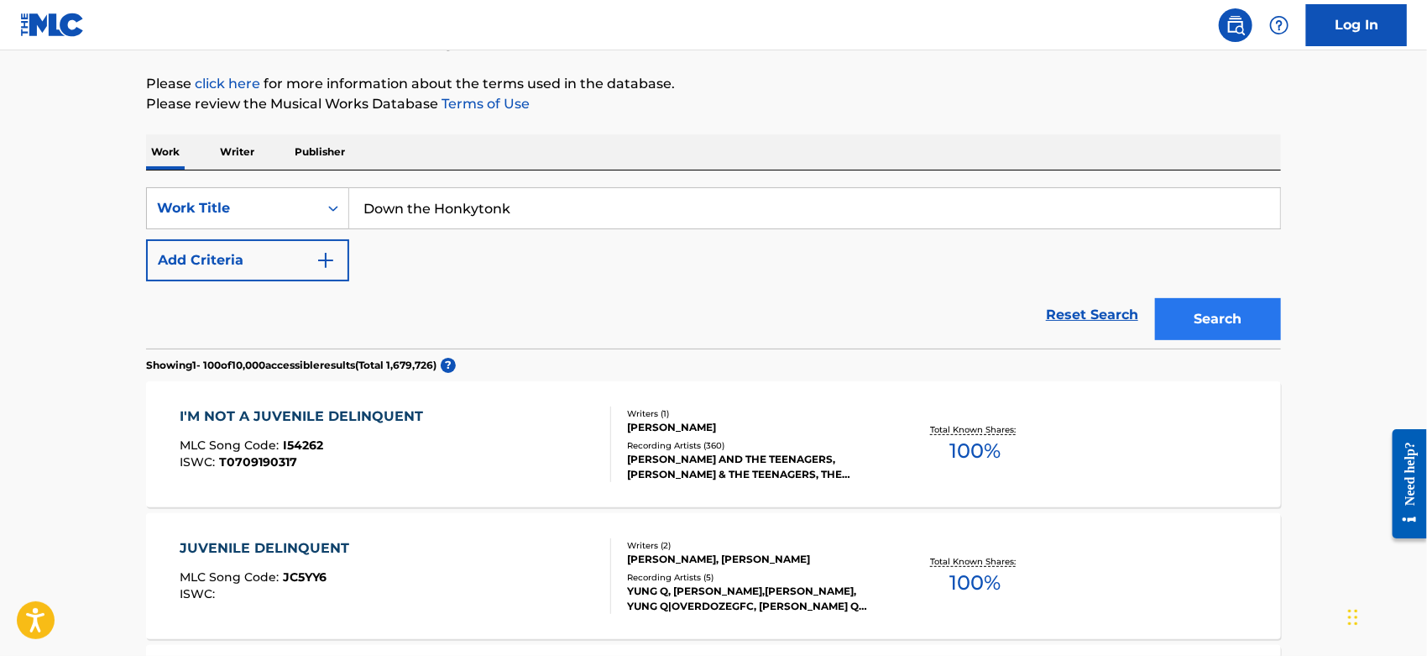
type input "Down the Honkytonk"
click at [1206, 321] on button "Search" at bounding box center [1218, 319] width 126 height 42
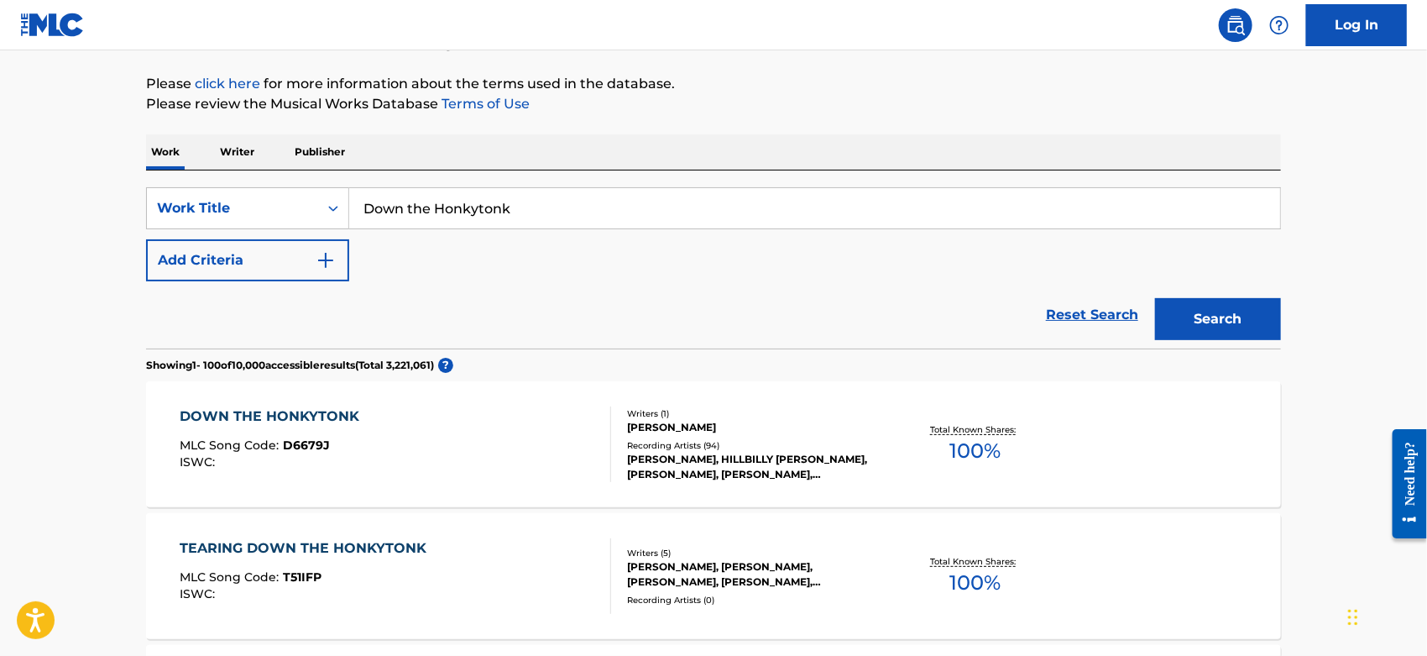
click at [426, 417] on div "DOWN THE HONKYTONK MLC Song Code : D6679J ISWC :" at bounding box center [397, 444] width 432 height 76
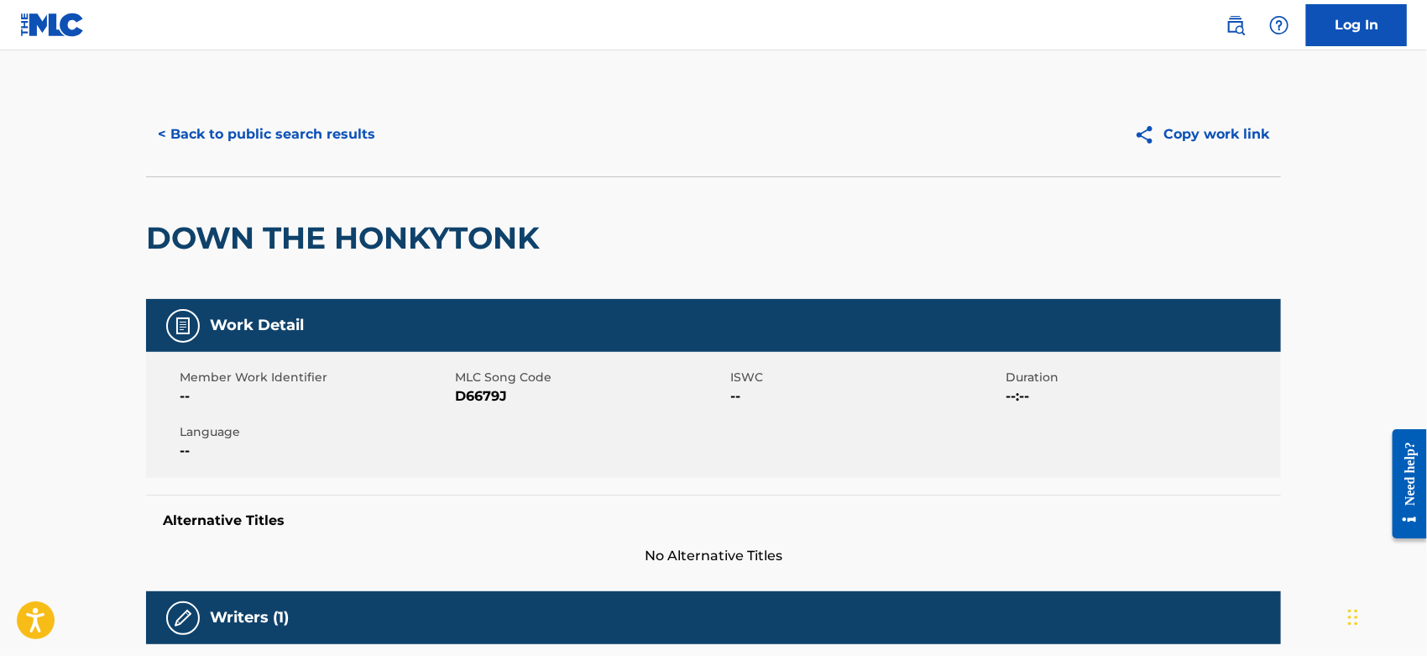
click at [475, 395] on span "D6679J" at bounding box center [590, 396] width 271 height 20
copy span "D6679J"
click at [222, 139] on button "< Back to public search results" at bounding box center [266, 134] width 241 height 42
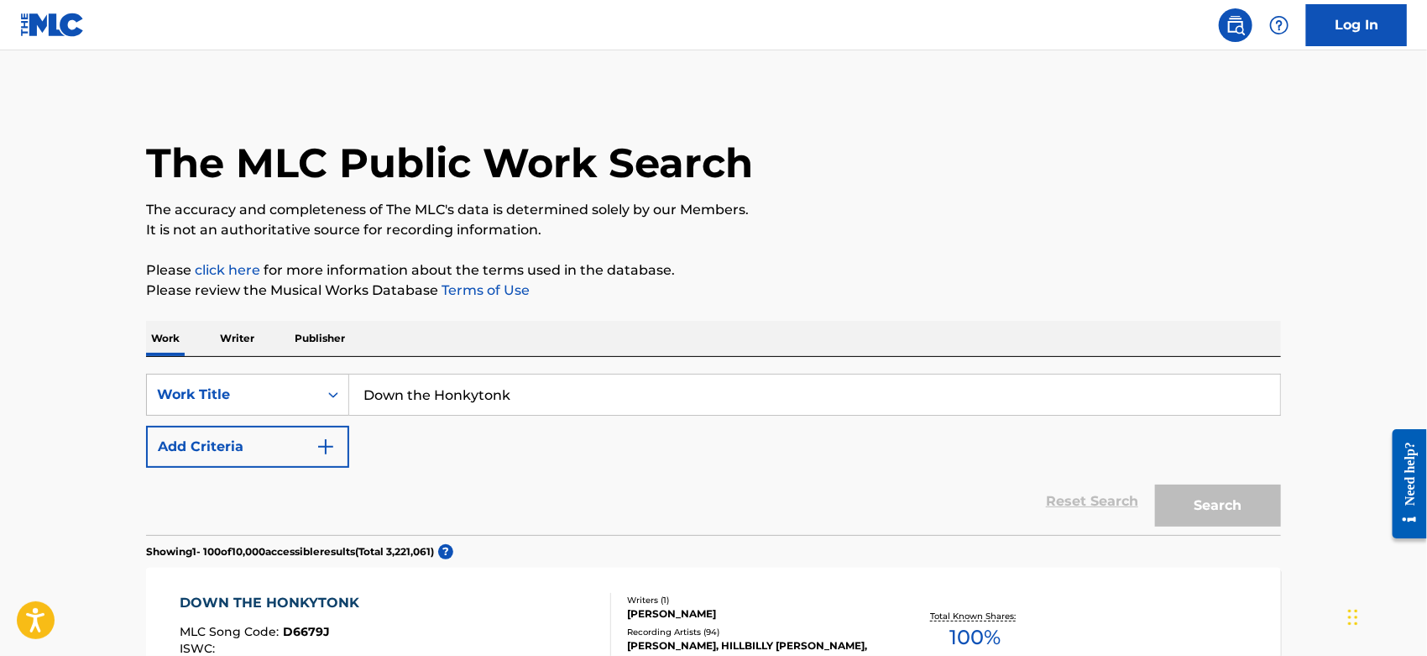
scroll to position [186, 0]
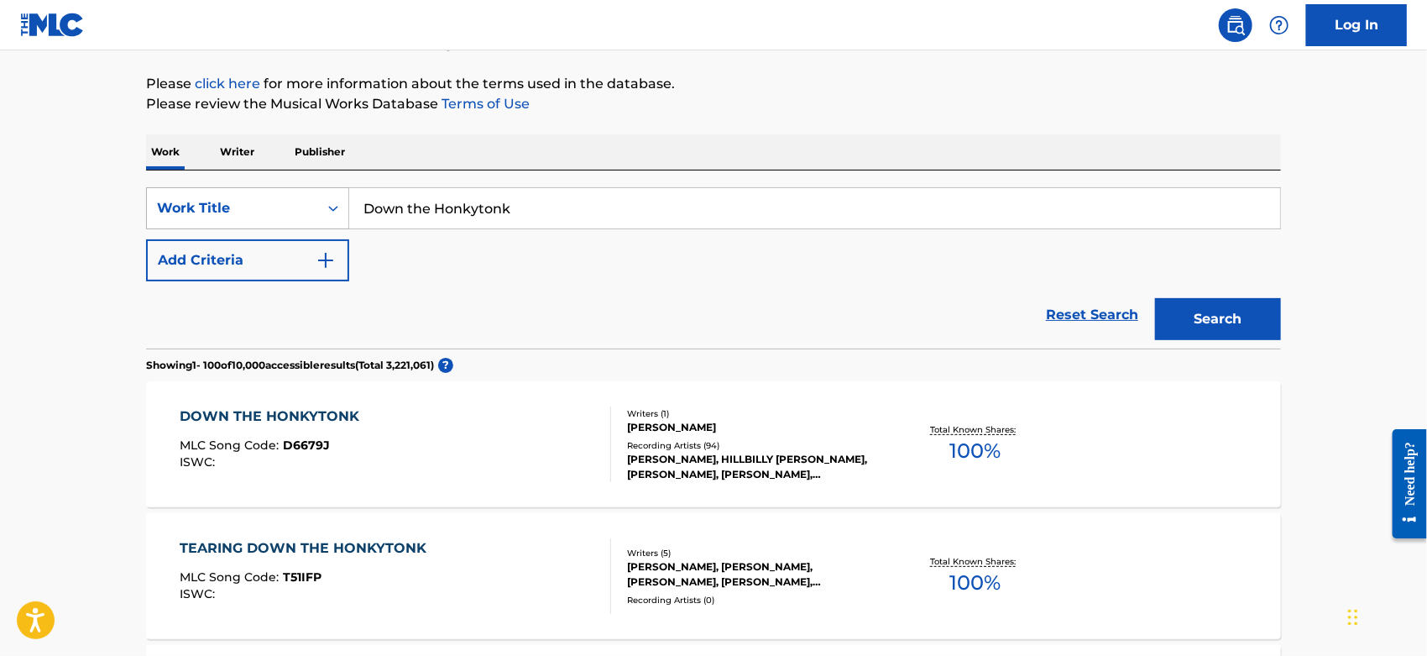
drag, startPoint x: 536, startPoint y: 210, endPoint x: 197, endPoint y: 223, distance: 339.5
click at [180, 223] on div "SearchWithCriteriacc2da5b2-b705-4260-86ac-95f4c39b4793 Work Title Down the Honk…" at bounding box center [713, 208] width 1135 height 42
paste input "Be Good to Yourself [2011 Remaster]"
drag, startPoint x: 610, startPoint y: 202, endPoint x: 502, endPoint y: 212, distance: 108.0
click at [502, 212] on input "Be Good to Yourself [2011 Remaster]" at bounding box center [814, 208] width 931 height 40
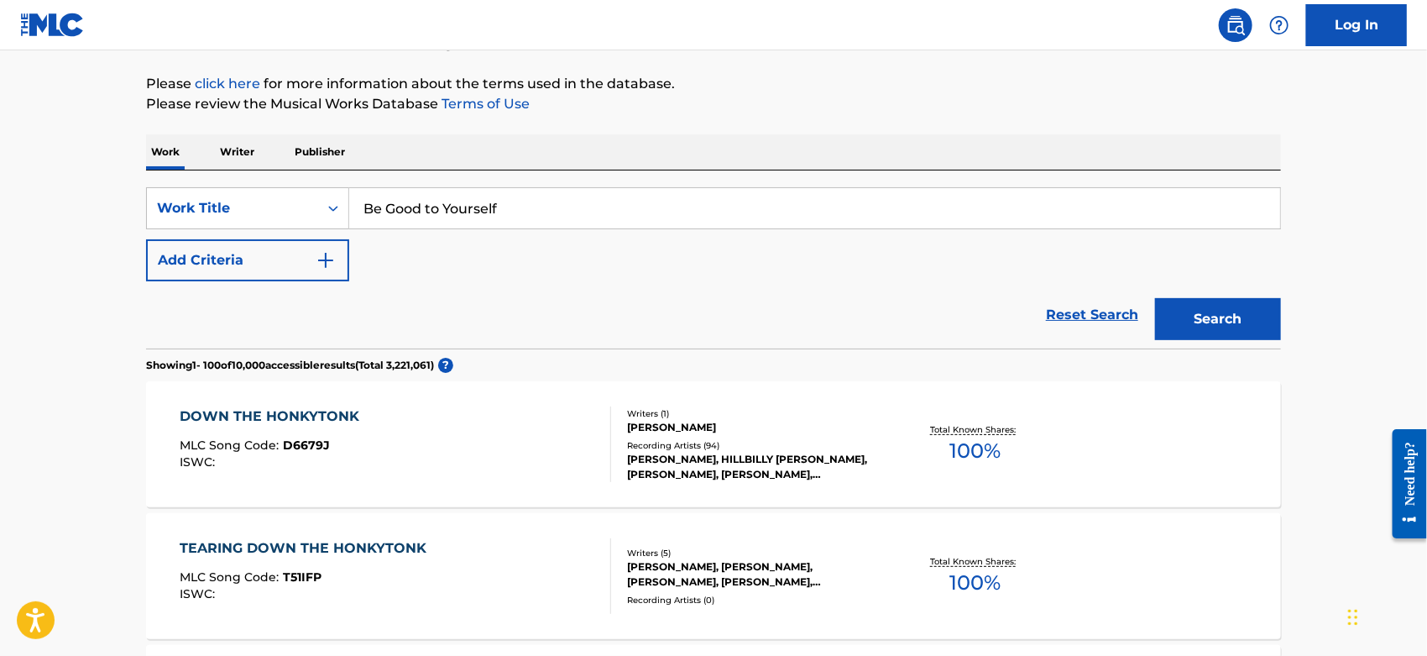
type input "Be Good to Yourself"
click at [732, 265] on div "SearchWithCriteriacc2da5b2-b705-4260-86ac-95f4c39b4793 Work Title Be Good to Yo…" at bounding box center [713, 234] width 1135 height 94
click at [1168, 311] on button "Search" at bounding box center [1218, 319] width 126 height 42
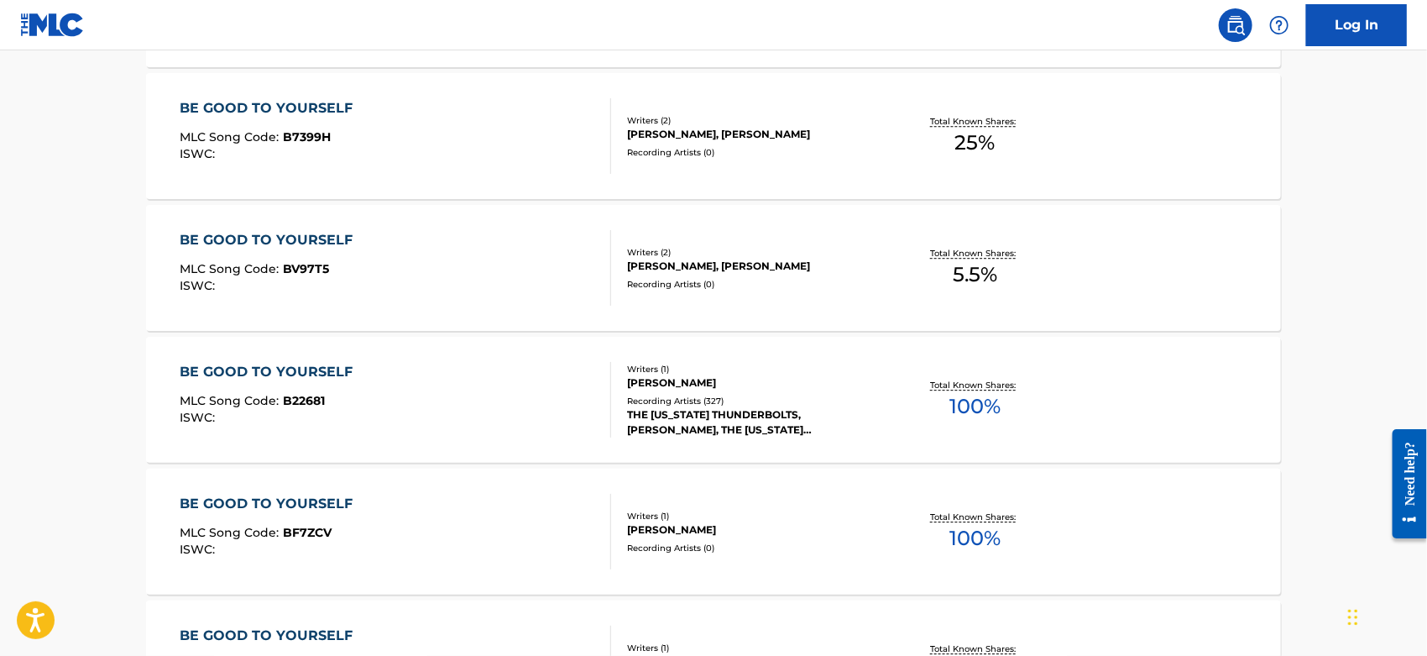
scroll to position [5690, 0]
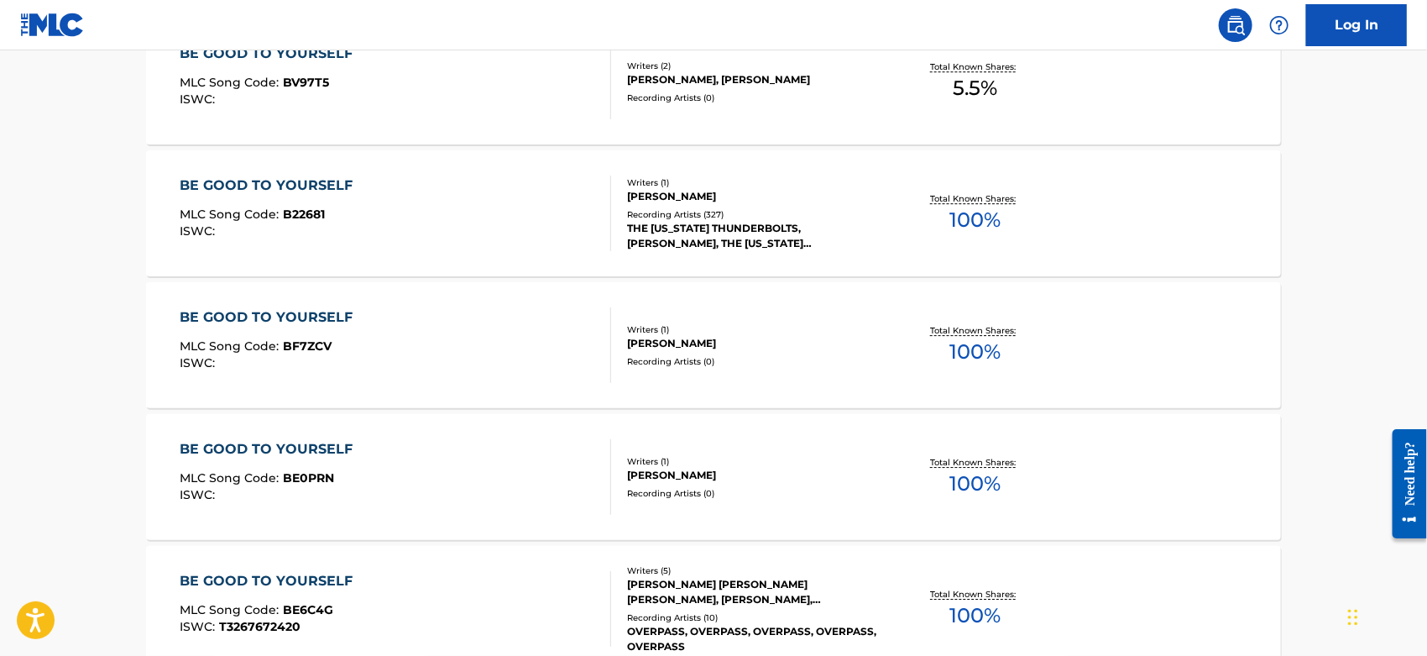
click at [409, 207] on div "BE GOOD TO YOURSELF MLC Song Code : B22681 ISWC :" at bounding box center [397, 213] width 432 height 76
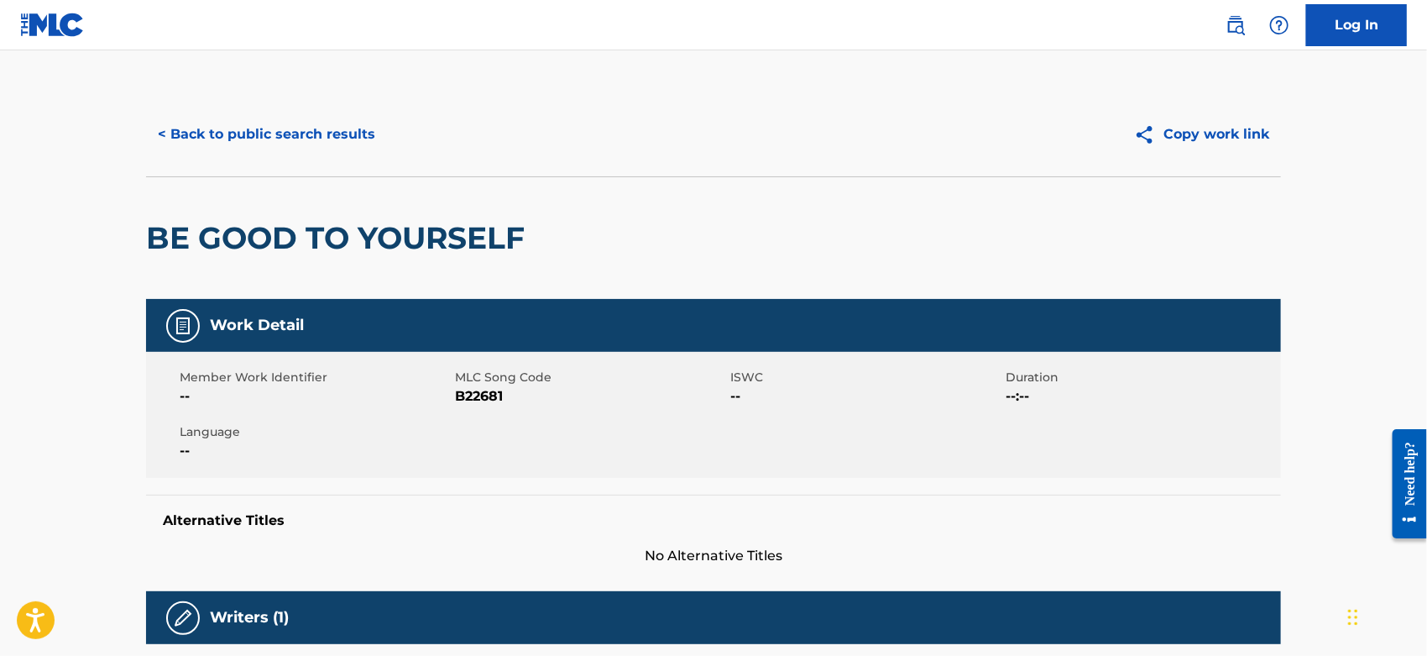
click at [479, 392] on span "B22681" at bounding box center [590, 396] width 271 height 20
copy span "B22681"
click at [257, 128] on button "< Back to public search results" at bounding box center [266, 134] width 241 height 42
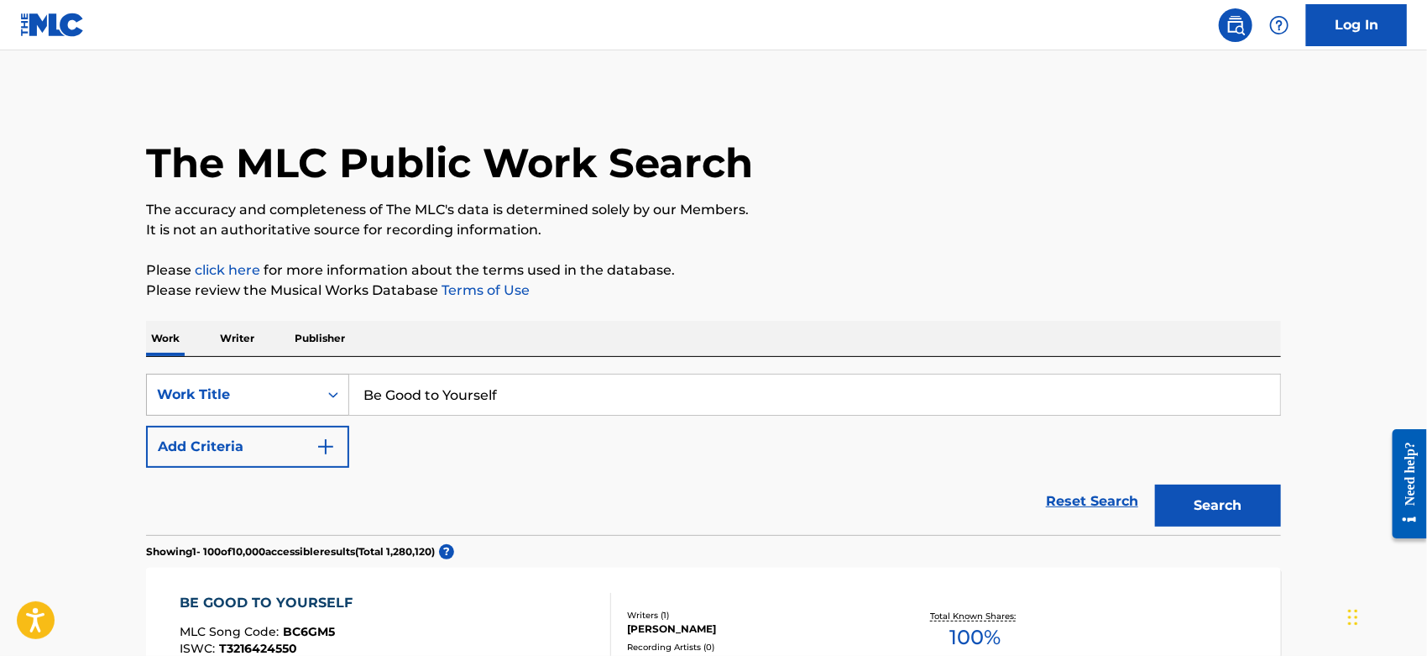
drag, startPoint x: 538, startPoint y: 389, endPoint x: 294, endPoint y: 390, distance: 244.3
click at [294, 390] on div "SearchWithCriteriacc2da5b2-b705-4260-86ac-95f4c39b4793 Work Title Be Good to Yo…" at bounding box center [713, 395] width 1135 height 42
paste input "Formulate [Extended]"
drag, startPoint x: 516, startPoint y: 399, endPoint x: 442, endPoint y: 396, distance: 74.8
click at [442, 396] on input "Formulate [Extended]" at bounding box center [814, 394] width 931 height 40
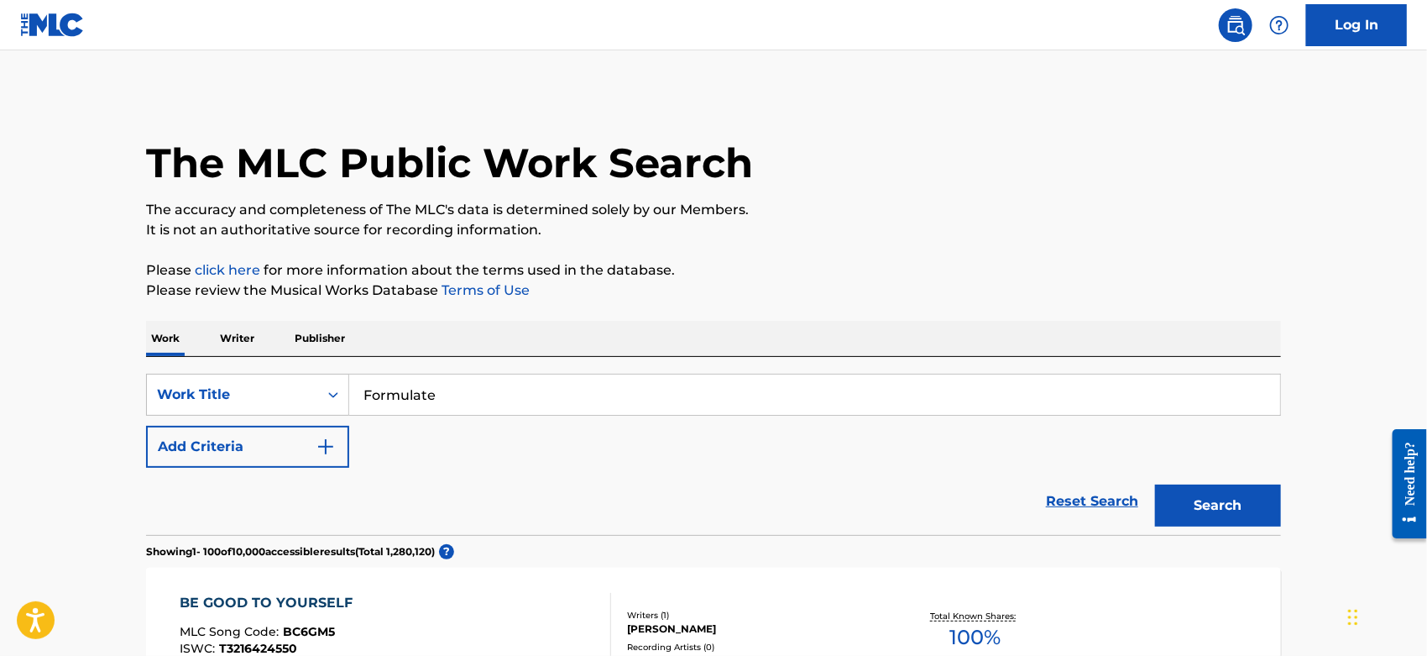
type input "Formulate"
click at [901, 434] on div "SearchWithCriteriacc2da5b2-b705-4260-86ac-95f4c39b4793 Work Title Formulate Add…" at bounding box center [713, 421] width 1135 height 94
click at [1230, 522] on button "Search" at bounding box center [1218, 505] width 126 height 42
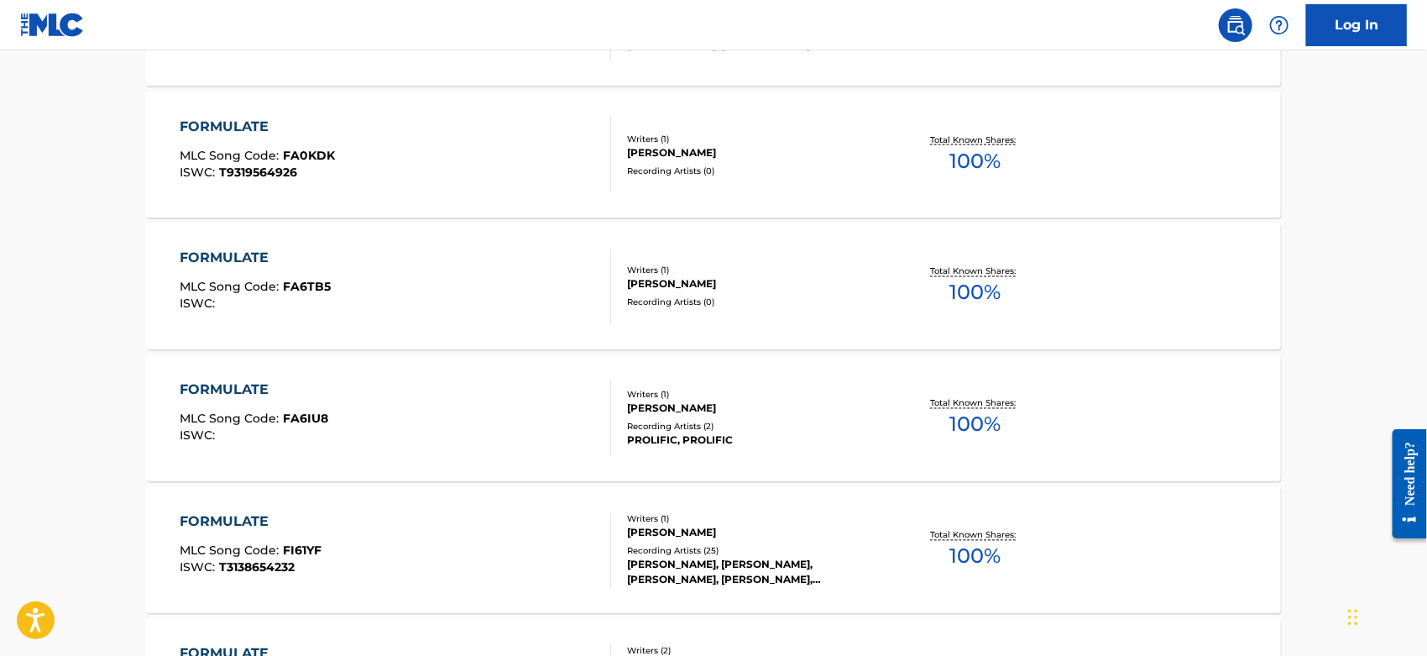
scroll to position [1585, 0]
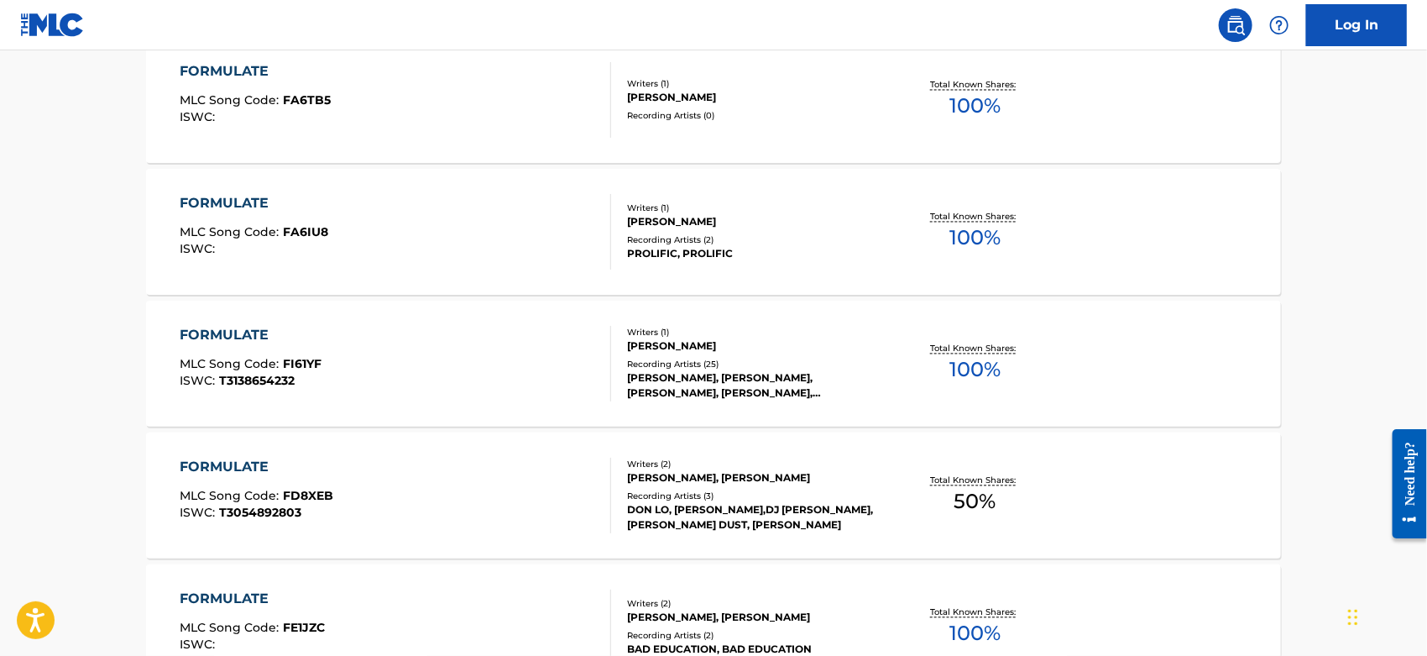
click at [536, 332] on div "FORMULATE MLC Song Code : FI61YF ISWC : T3138654232" at bounding box center [397, 364] width 432 height 76
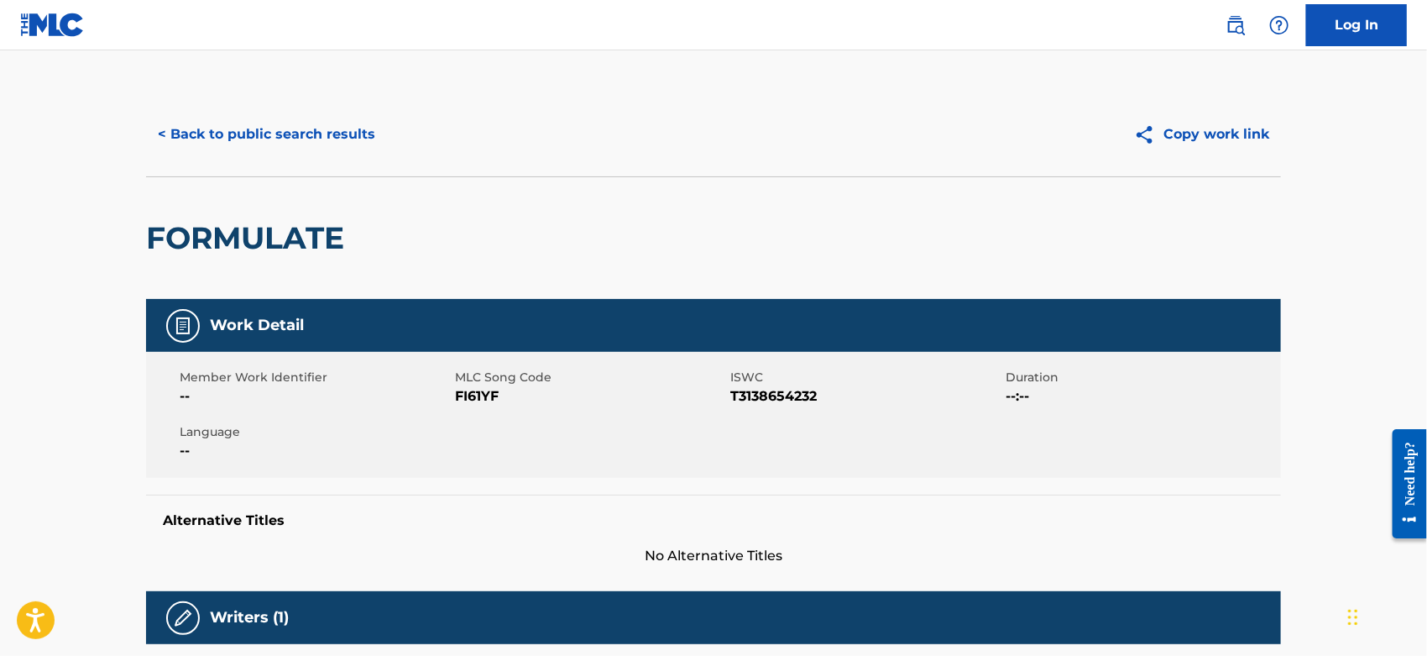
click at [479, 394] on span "FI61YF" at bounding box center [590, 396] width 271 height 20
copy span "FI61YF"
click at [320, 134] on button "< Back to public search results" at bounding box center [266, 134] width 241 height 42
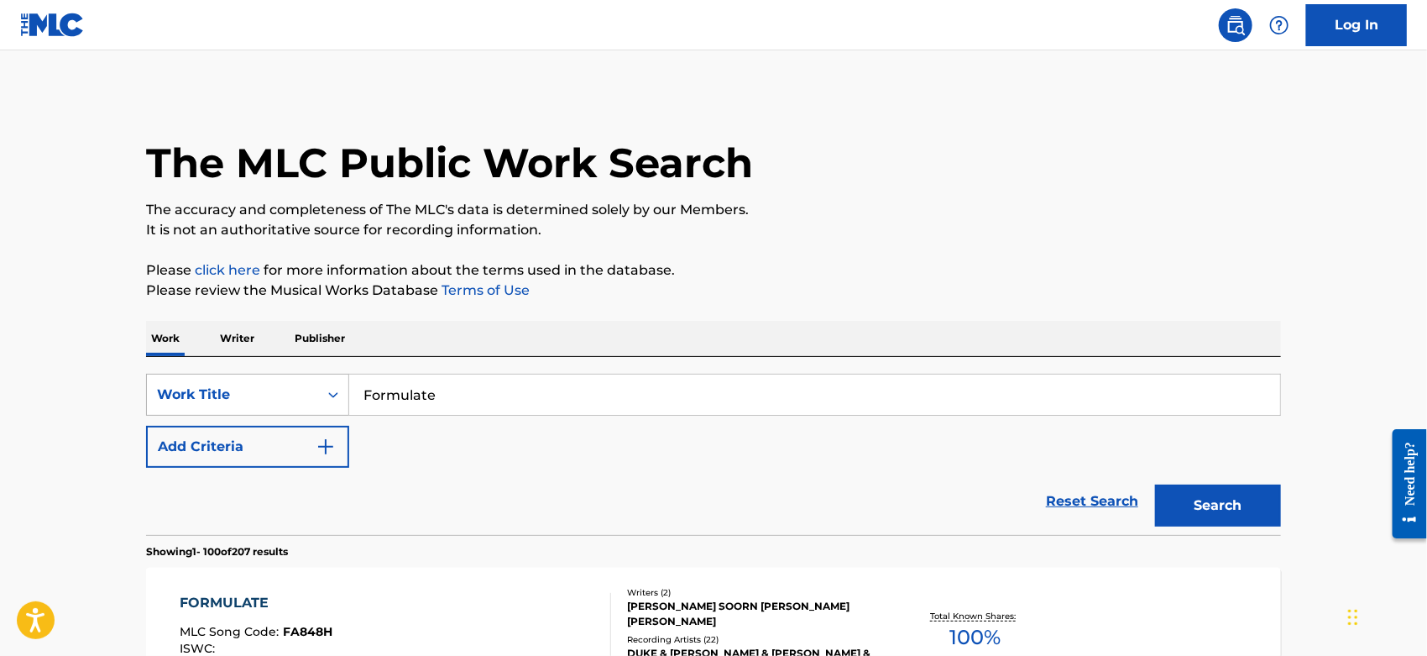
drag, startPoint x: 348, startPoint y: 397, endPoint x: 226, endPoint y: 400, distance: 121.8
click at [215, 401] on div "SearchWithCriteriacc2da5b2-b705-4260-86ac-95f4c39b4793 Work Title Formulate" at bounding box center [713, 395] width 1135 height 42
paste input "To Frio"
click at [1212, 498] on button "Search" at bounding box center [1218, 505] width 126 height 42
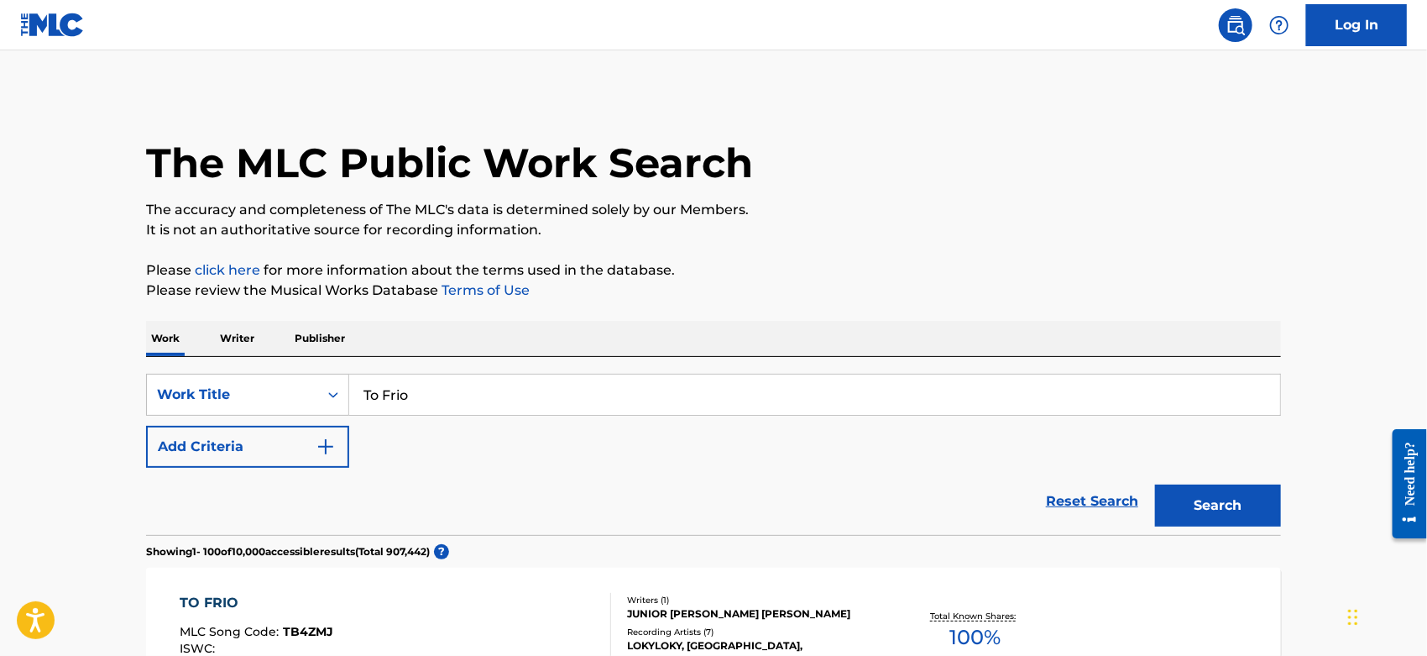
click at [320, 390] on div "SearchWithCriteriacc2da5b2-b705-4260-86ac-95f4c39b4793 Work Title To Frio" at bounding box center [713, 395] width 1135 height 42
paste input "Audacious"
type input "Audacious"
click at [1229, 510] on button "Search" at bounding box center [1218, 505] width 126 height 42
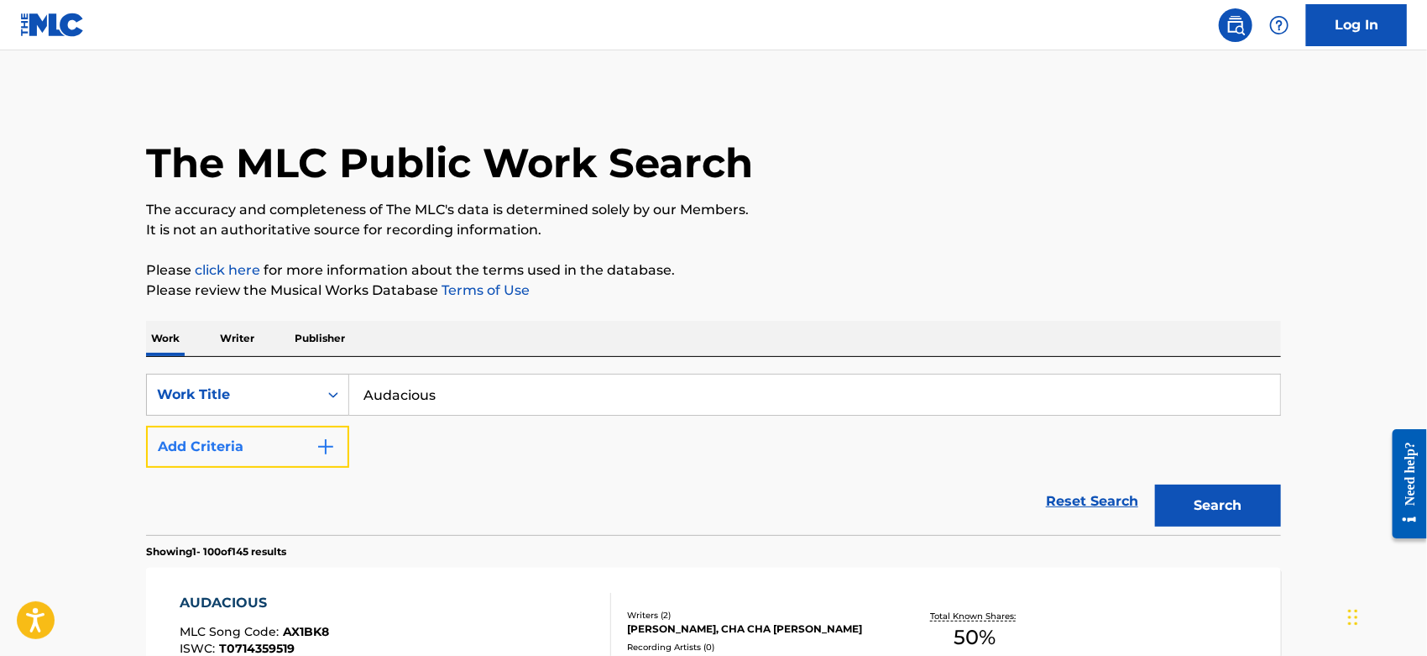
click at [285, 440] on button "Add Criteria" at bounding box center [247, 447] width 203 height 42
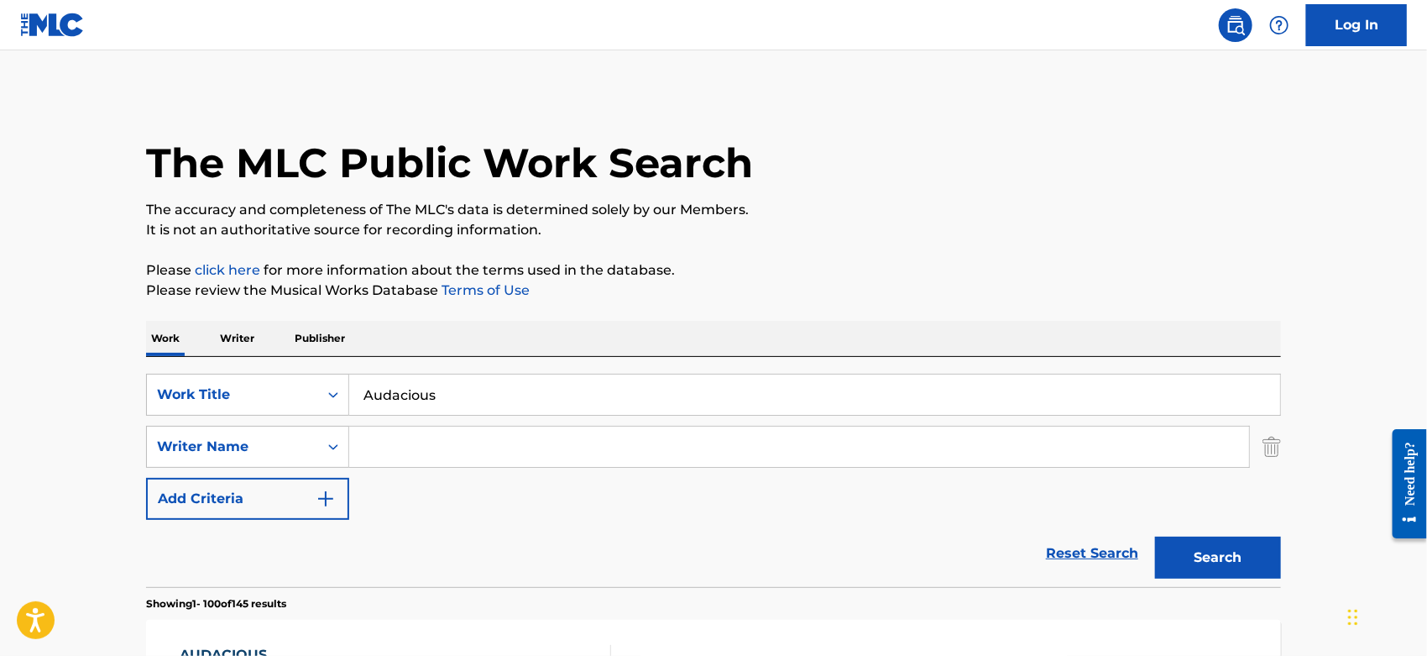
click at [369, 441] on input "Search Form" at bounding box center [799, 447] width 900 height 40
type input "[PERSON_NAME]"
click at [1155, 536] on button "Search" at bounding box center [1218, 557] width 126 height 42
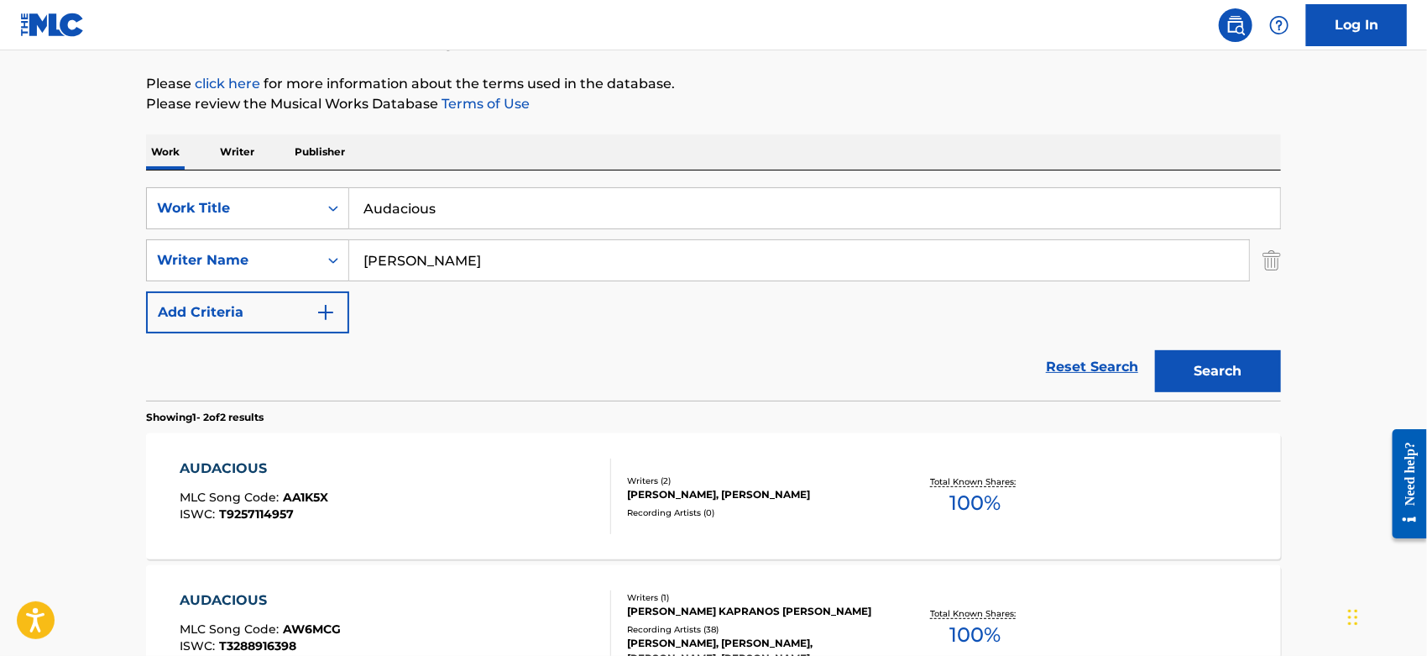
scroll to position [280, 0]
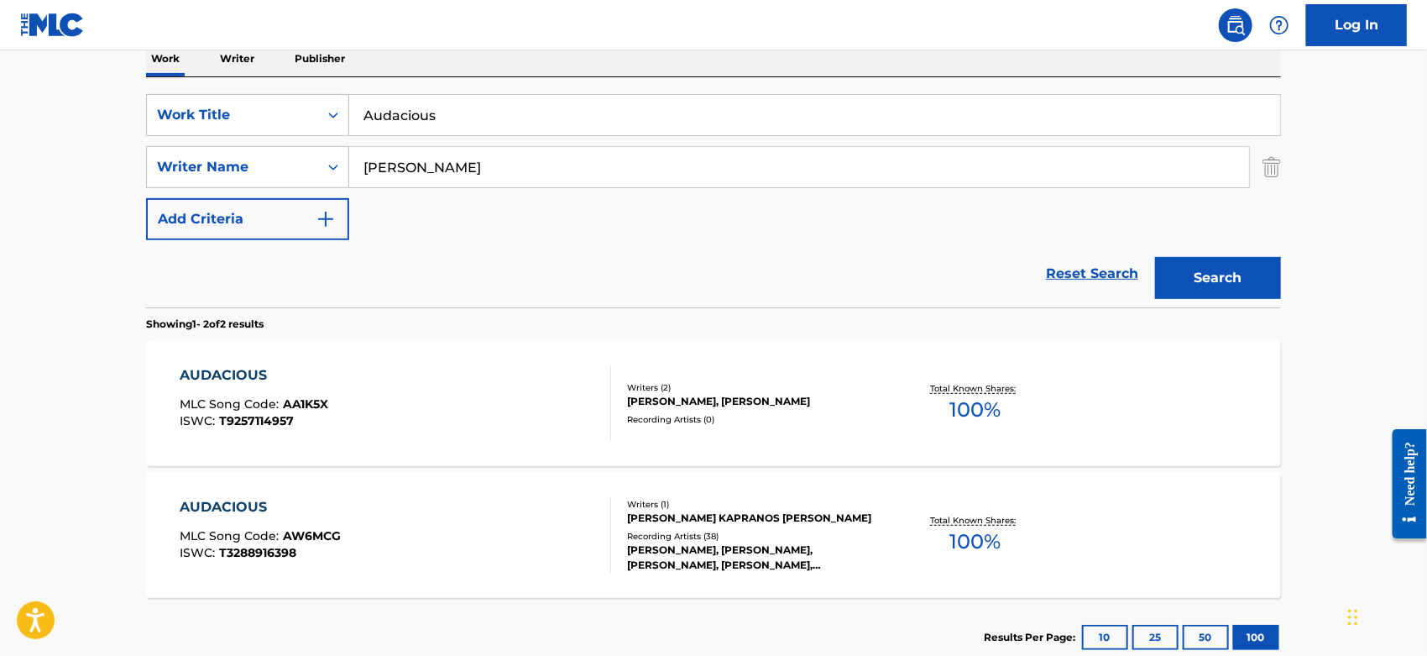
click at [368, 521] on div "AUDACIOUS MLC Song Code : AW6MCG ISWC : T3288916398" at bounding box center [397, 535] width 432 height 76
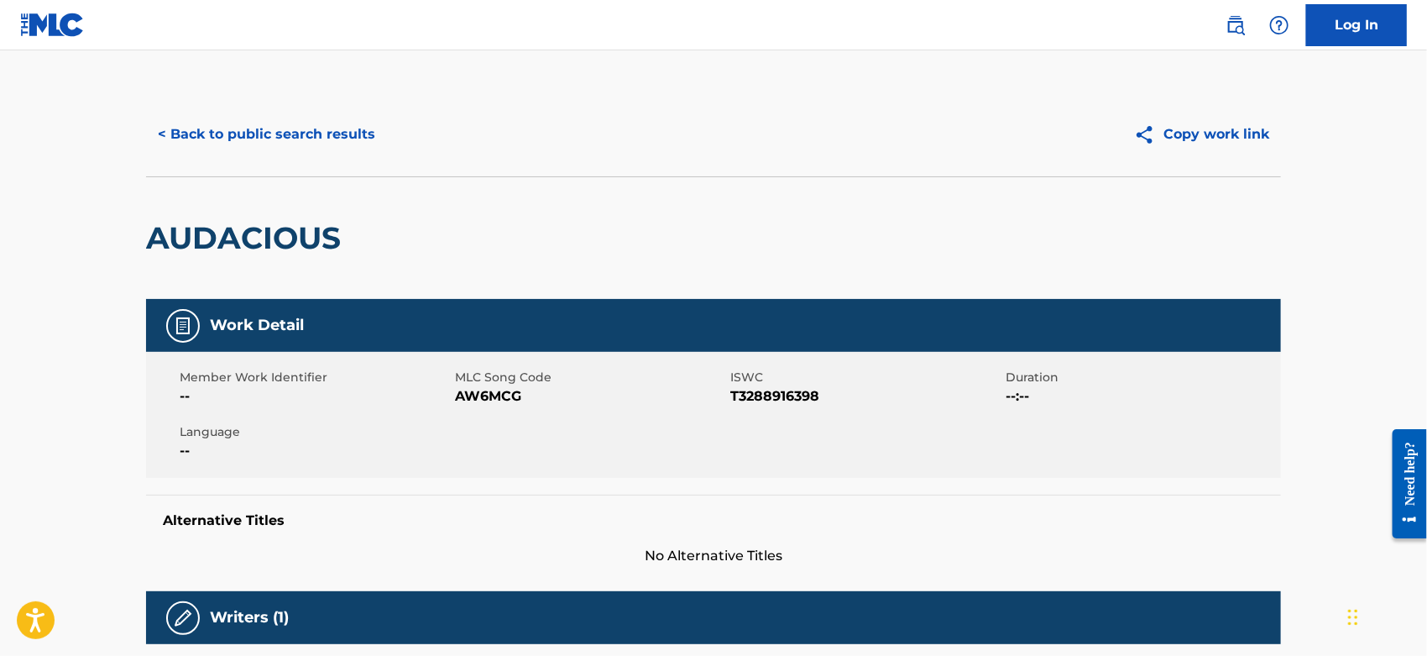
click at [490, 394] on span "AW6MCG" at bounding box center [590, 396] width 271 height 20
click at [490, 395] on span "AW6MCG" at bounding box center [590, 396] width 271 height 20
copy span "AW6MCG"
click at [291, 143] on button "< Back to public search results" at bounding box center [266, 134] width 241 height 42
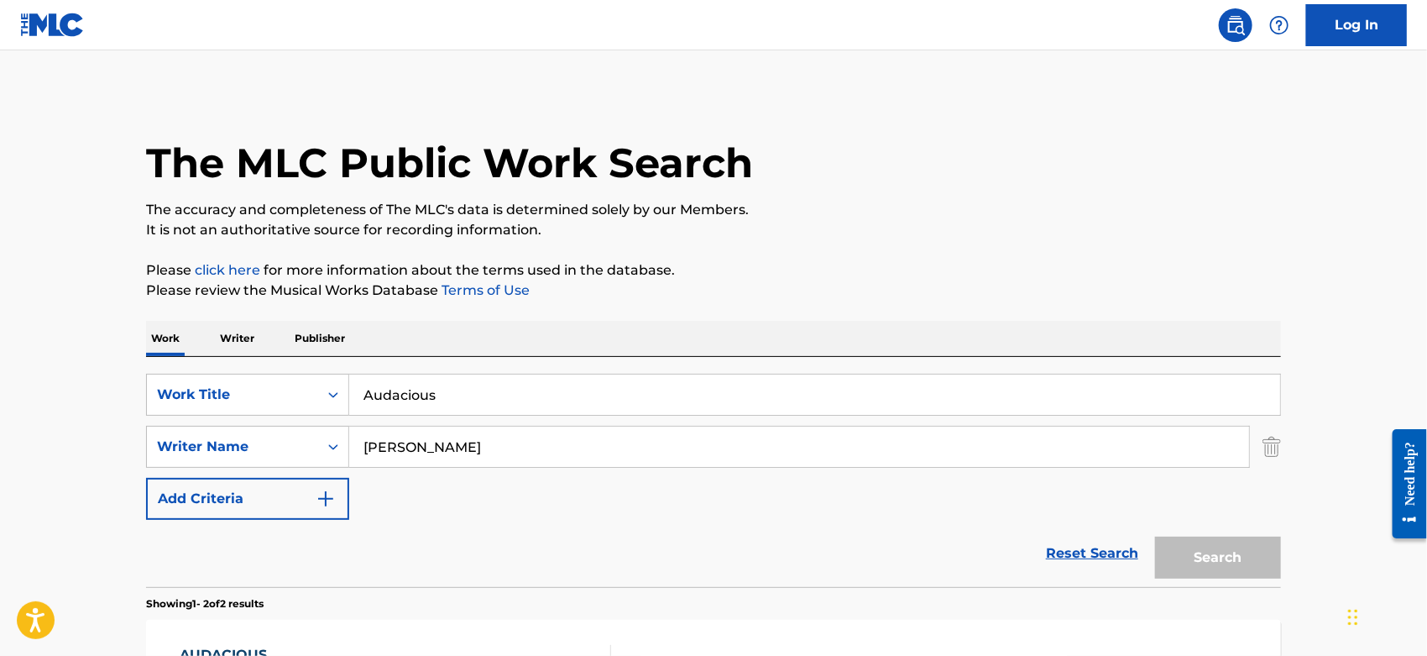
scroll to position [280, 0]
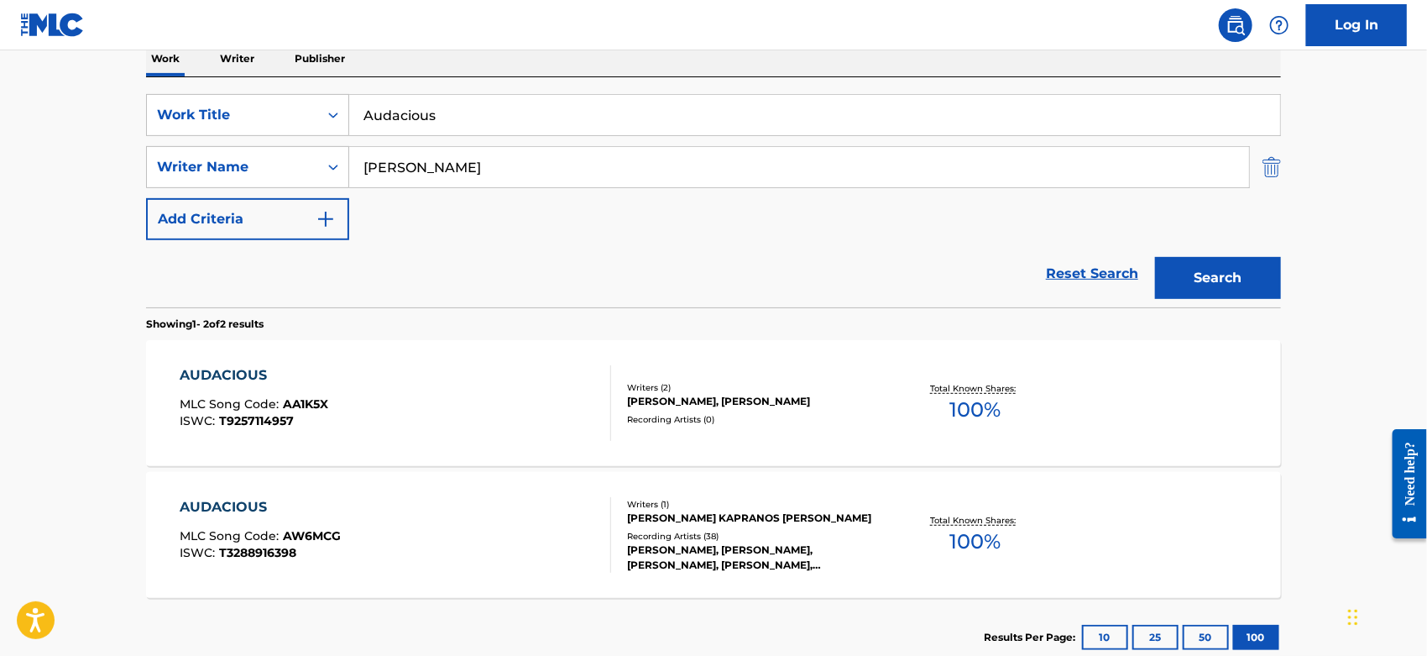
click at [1269, 165] on img "Search Form" at bounding box center [1272, 167] width 18 height 42
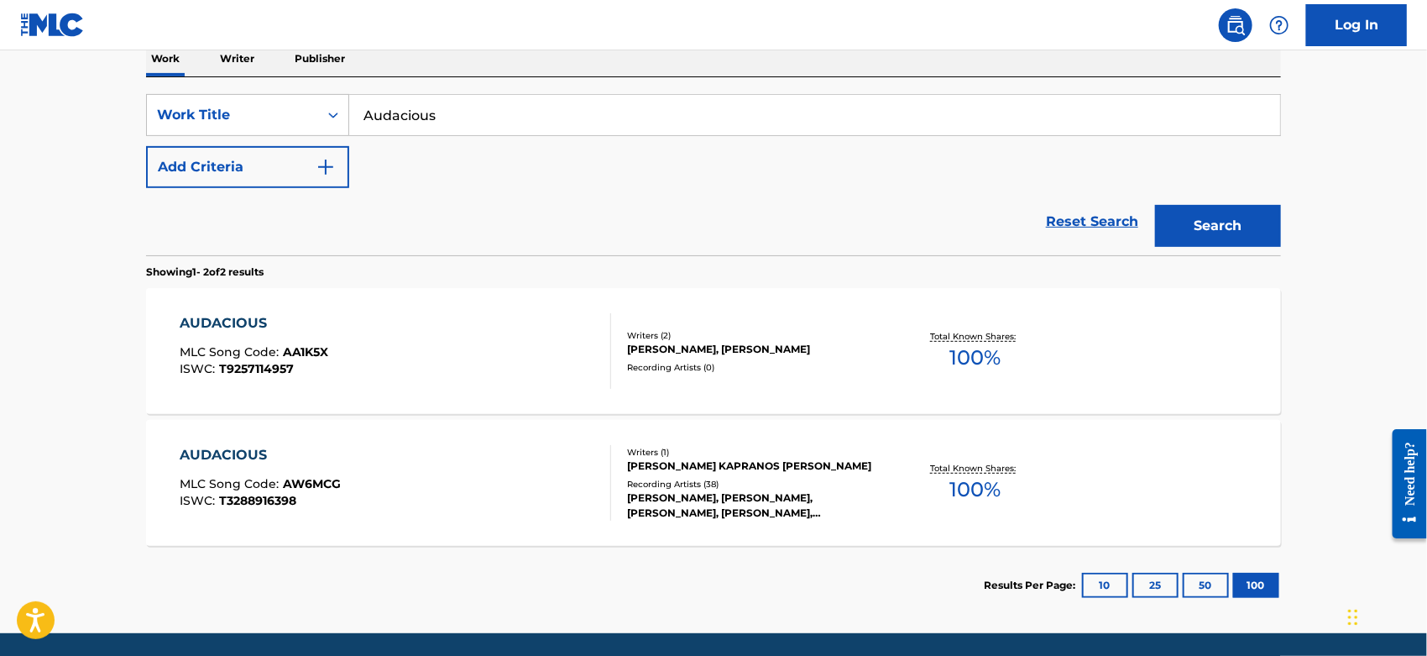
drag, startPoint x: 618, startPoint y: 120, endPoint x: 40, endPoint y: 146, distance: 578.2
click at [60, 146] on main "The MLC Public Work Search The accuracy and completeness of The MLC's data is d…" at bounding box center [713, 202] width 1427 height 862
paste input "[PERSON_NAME] (what you went through)"
type input "[PERSON_NAME] (what you went through)"
click at [916, 45] on nav "Log In" at bounding box center [713, 25] width 1427 height 50
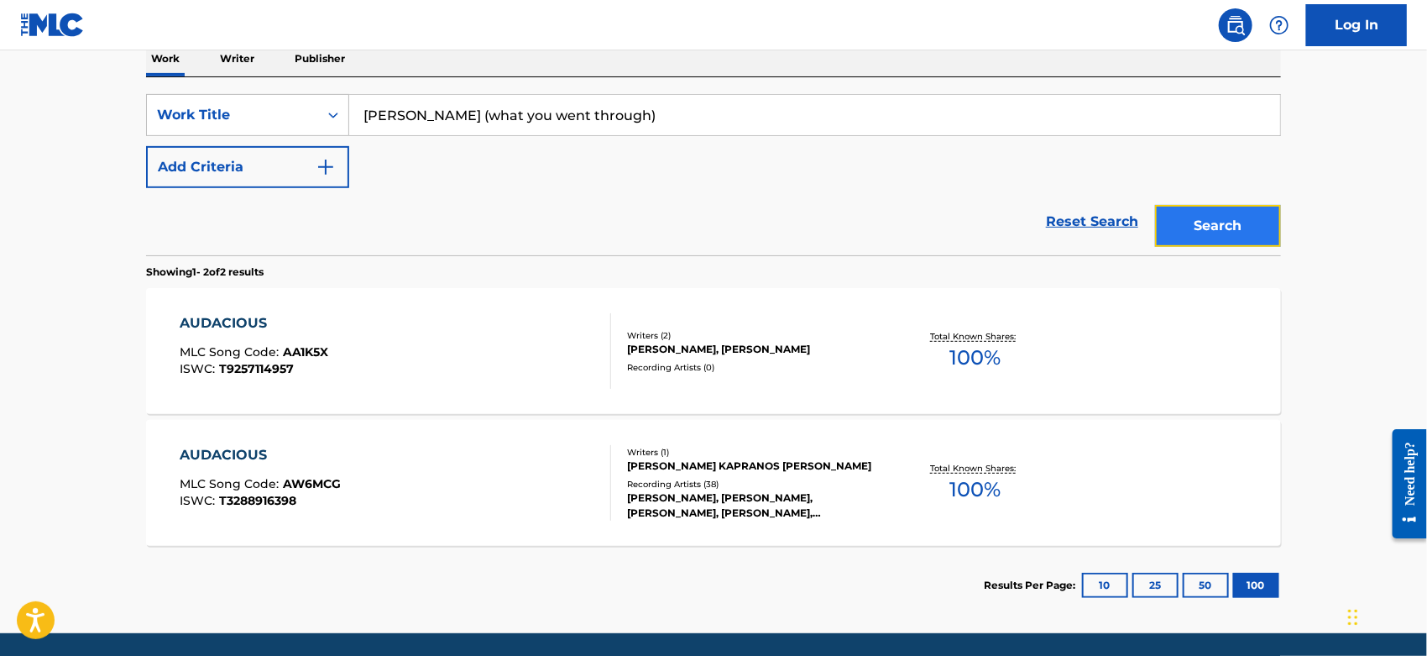
click at [1205, 217] on button "Search" at bounding box center [1218, 226] width 126 height 42
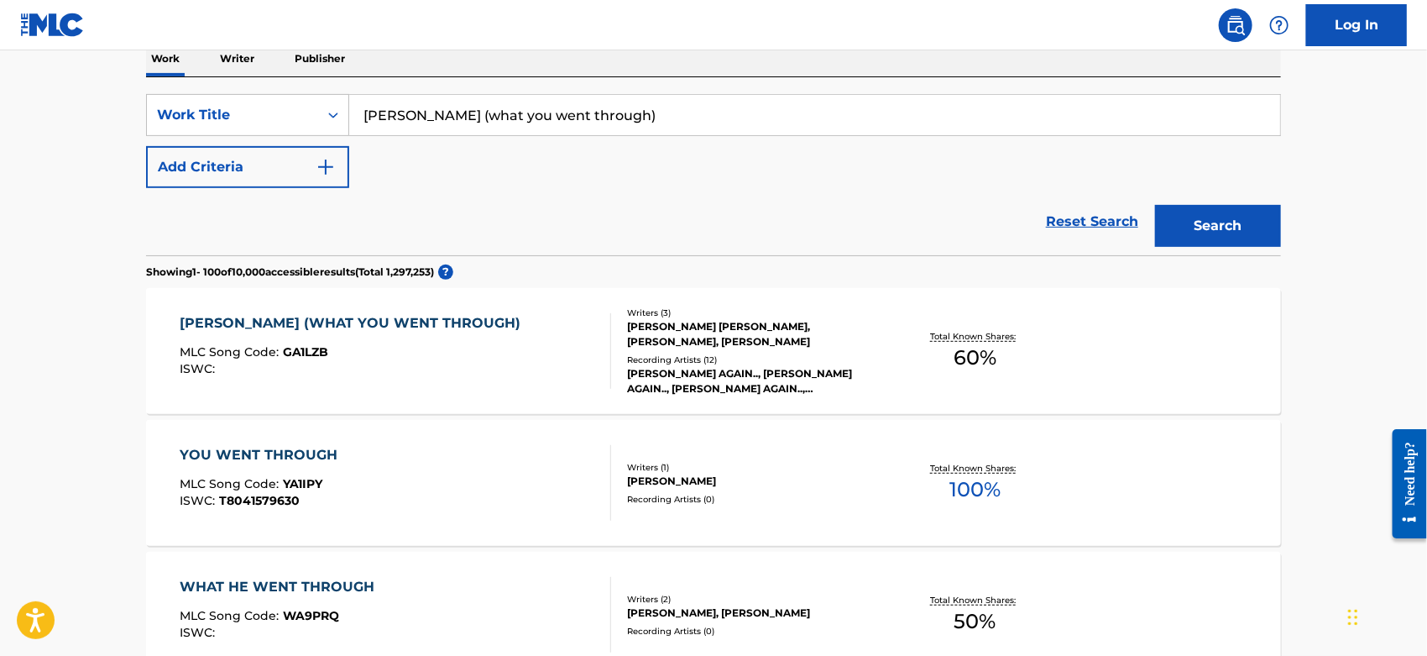
click at [496, 357] on div "[PERSON_NAME] (WHAT YOU WENT THROUGH) MLC Song Code : GA1LZB ISWC :" at bounding box center [397, 351] width 432 height 76
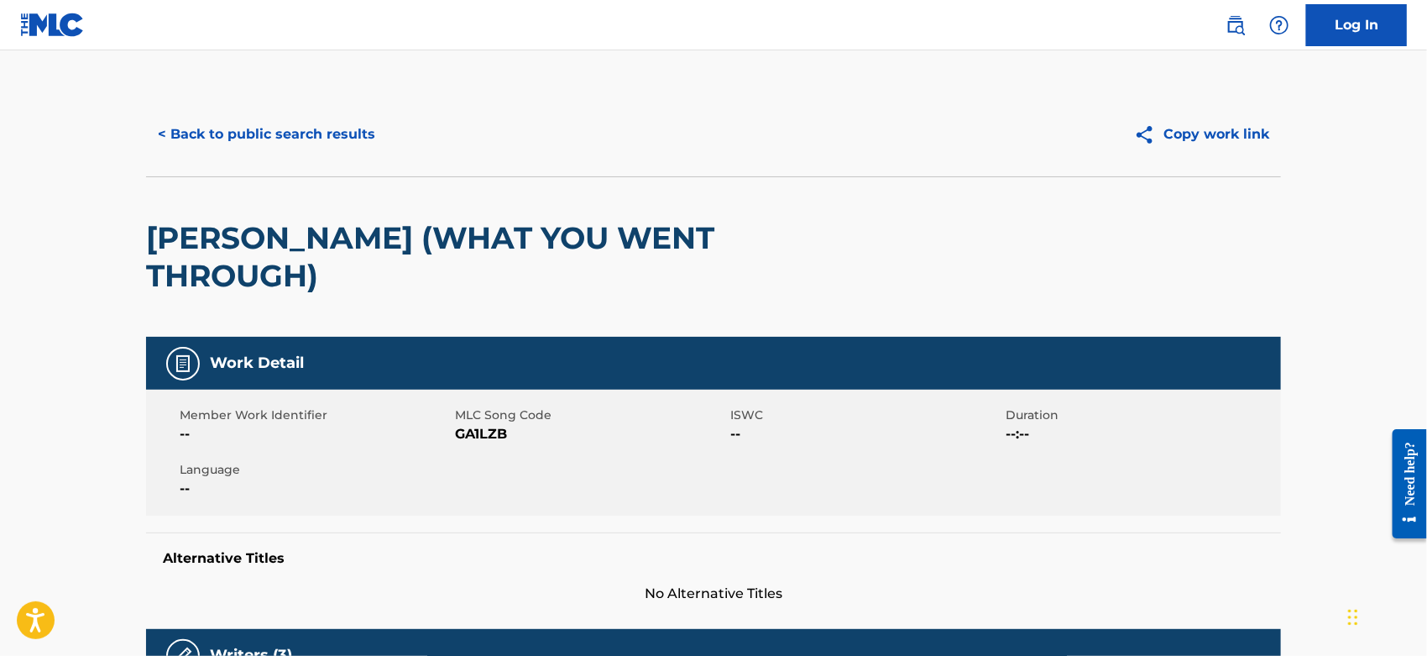
click at [485, 424] on span "GA1LZB" at bounding box center [590, 434] width 271 height 20
click at [255, 123] on button "< Back to public search results" at bounding box center [266, 134] width 241 height 42
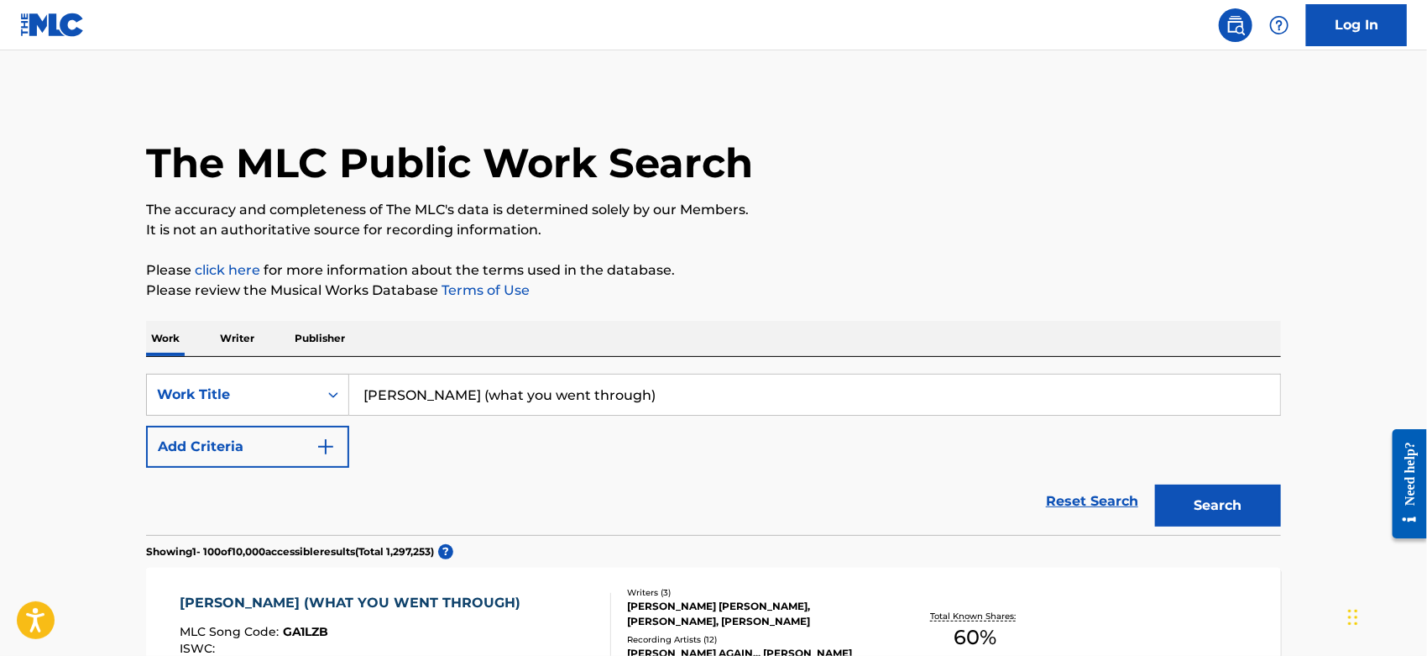
scroll to position [280, 0]
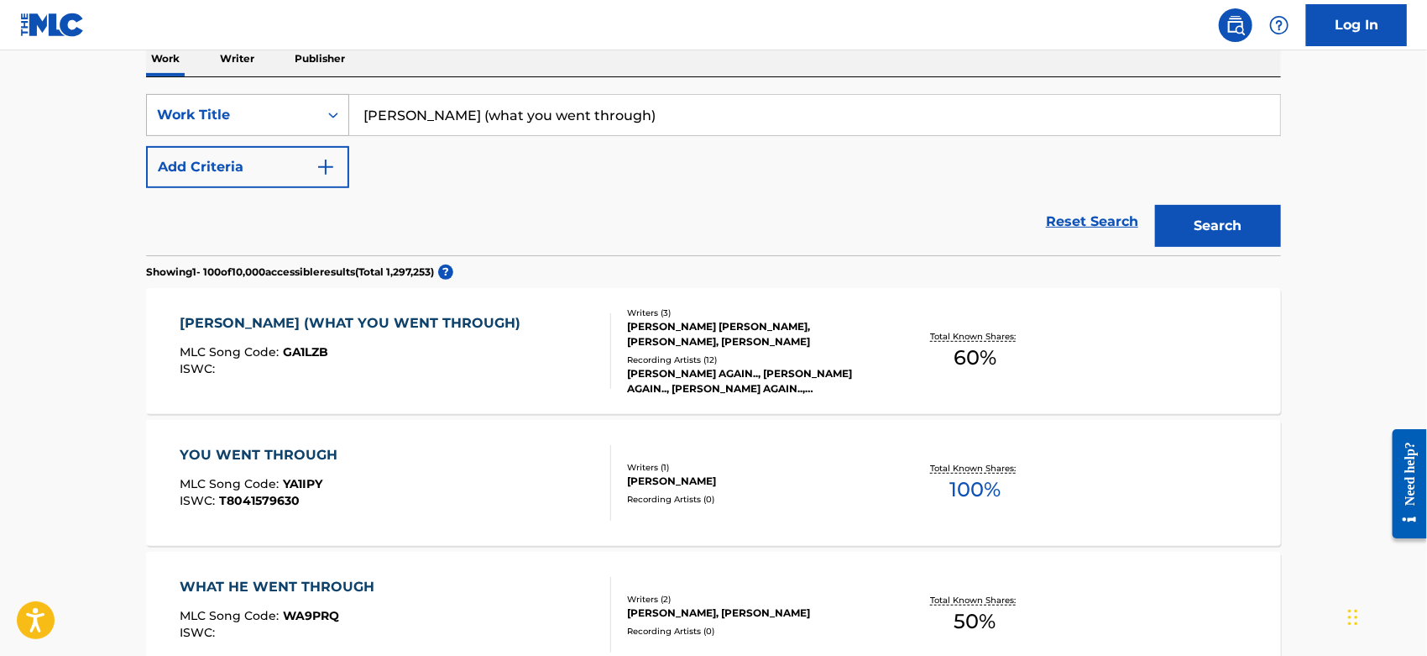
drag, startPoint x: 572, startPoint y: 112, endPoint x: 294, endPoint y: 115, distance: 277.9
click at [294, 115] on div "SearchWithCriteriacc2da5b2-b705-4260-86ac-95f4c39b4793 Work Title Gigi (what yo…" at bounding box center [713, 115] width 1135 height 42
paste input "places to be"
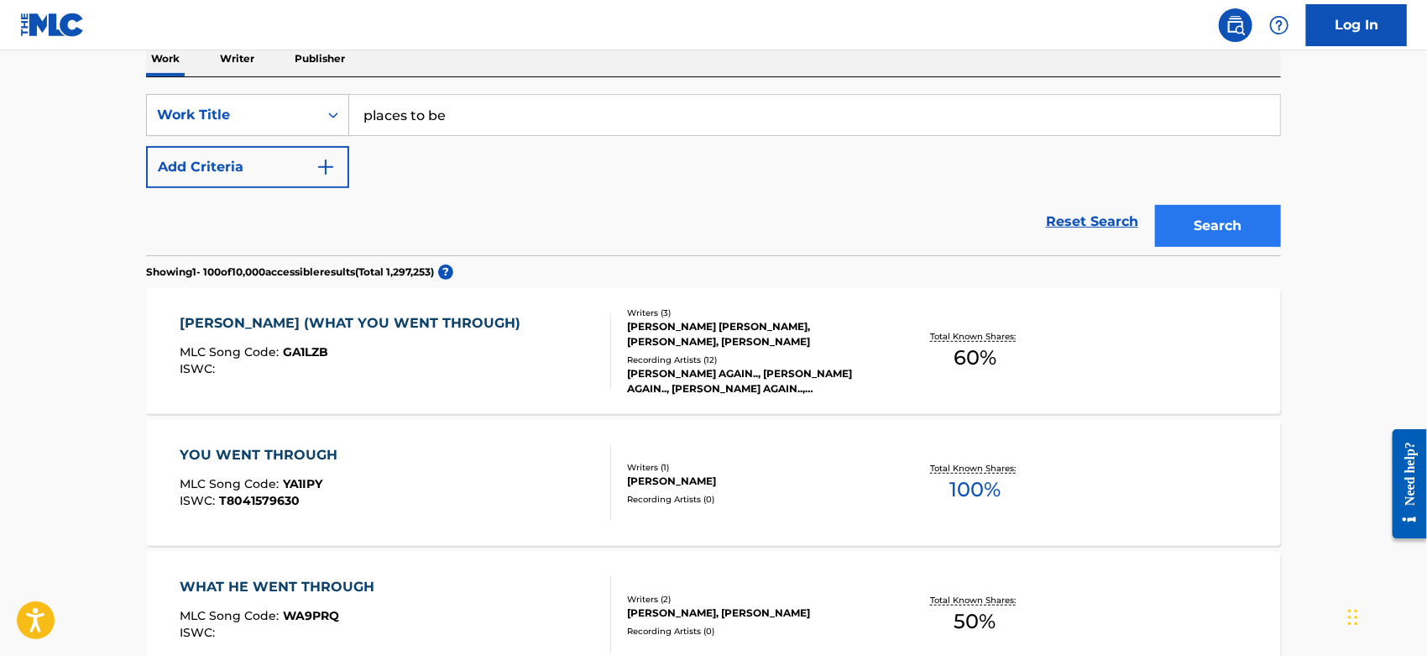
type input "places to be"
click at [1192, 218] on button "Search" at bounding box center [1218, 226] width 126 height 42
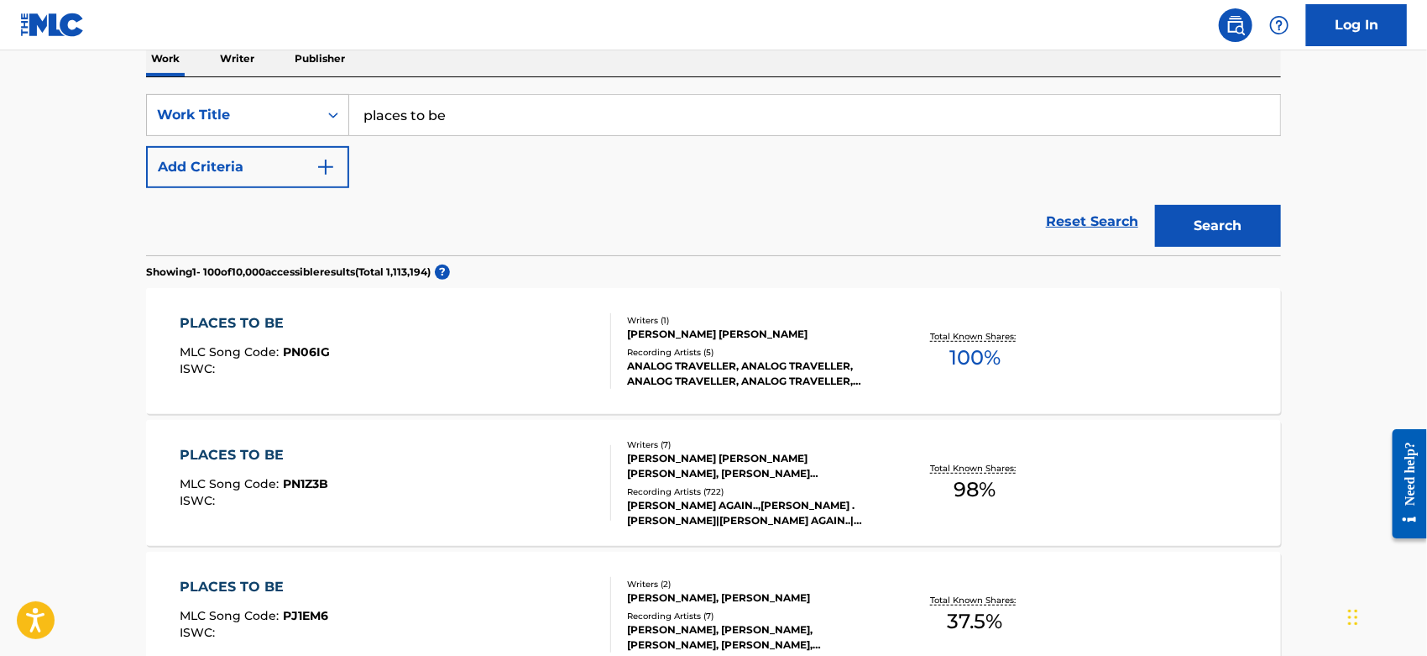
click at [571, 469] on div "PLACES TO BE MLC Song Code : PN1Z3B ISWC :" at bounding box center [397, 483] width 432 height 76
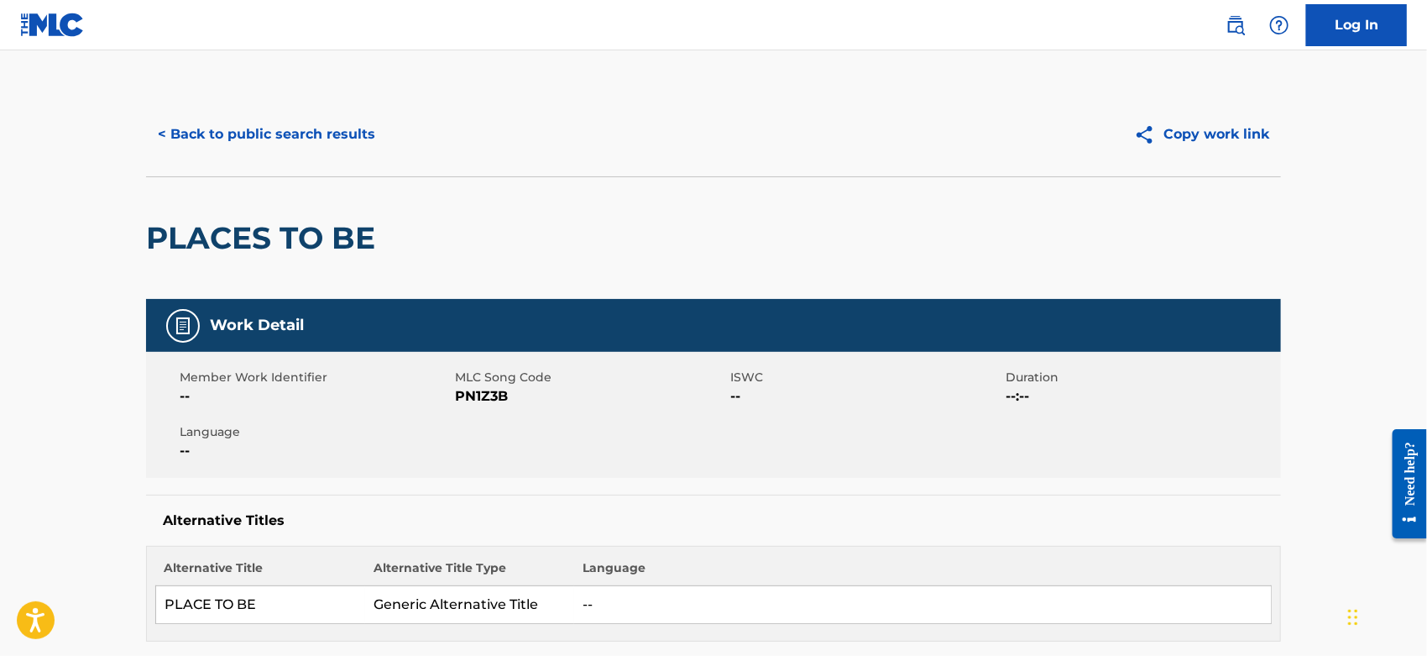
click at [477, 393] on span "PN1Z3B" at bounding box center [590, 396] width 271 height 20
click at [207, 124] on button "< Back to public search results" at bounding box center [266, 134] width 241 height 42
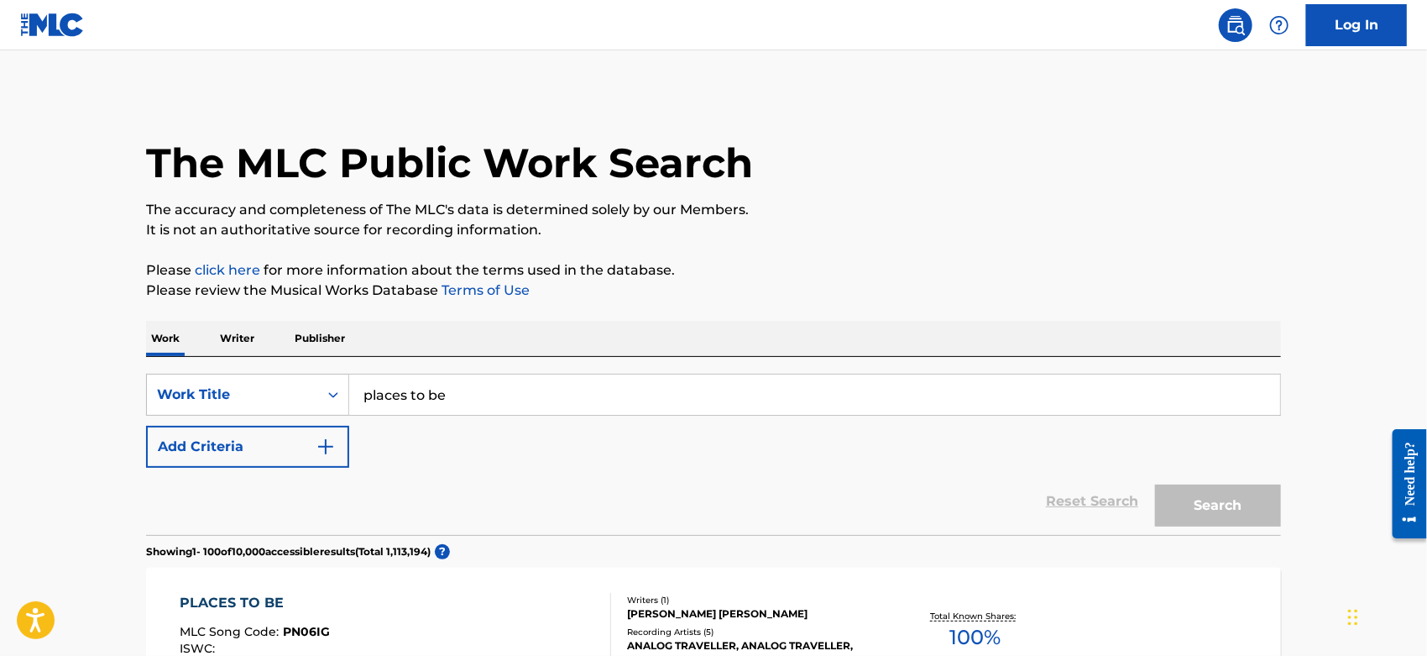
scroll to position [280, 0]
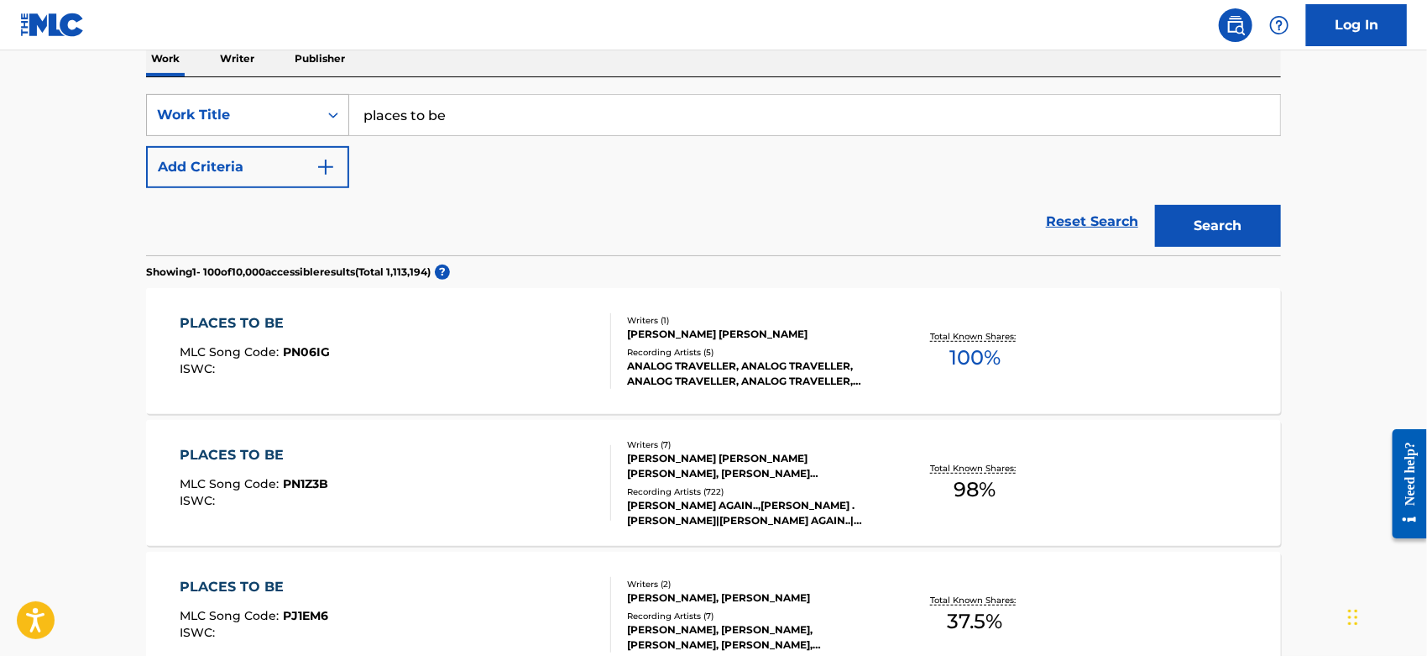
drag, startPoint x: 456, startPoint y: 110, endPoint x: 239, endPoint y: 126, distance: 217.2
click at [239, 126] on div "SearchWithCriteriacc2da5b2-b705-4260-86ac-95f4c39b4793 Work Title places to be" at bounding box center [713, 115] width 1135 height 42
paste input "Cryin' Yet"
type input "Cryin' Yet"
click at [1215, 220] on button "Search" at bounding box center [1218, 226] width 126 height 42
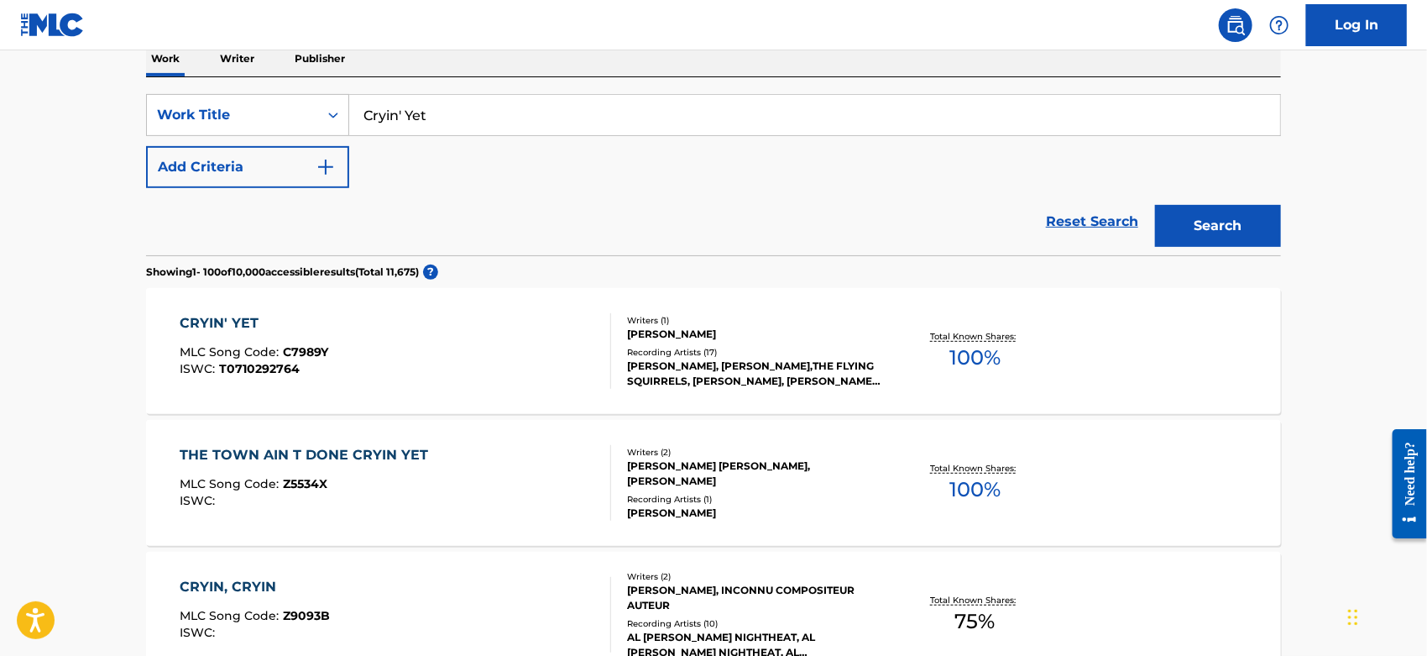
click at [448, 327] on div "CRYIN' YET MLC Song Code : C7989Y ISWC : T0710292764" at bounding box center [397, 351] width 432 height 76
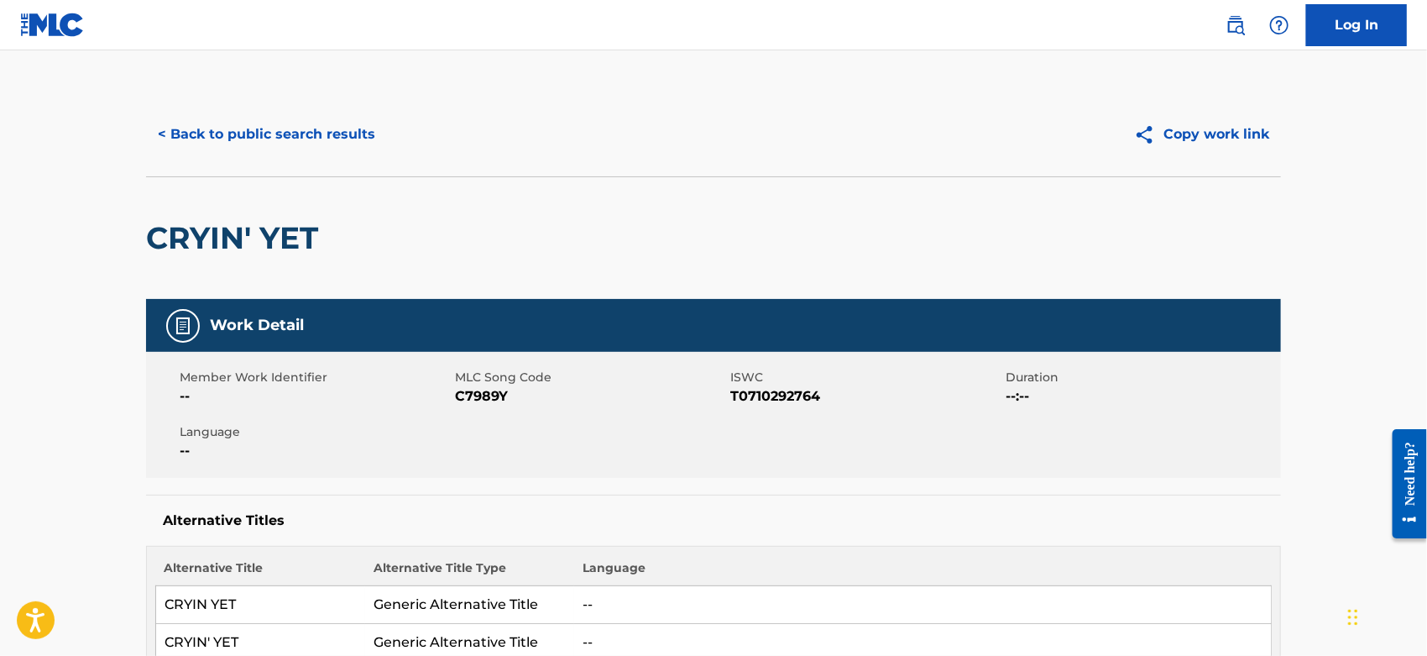
click at [473, 389] on span "C7989Y" at bounding box center [590, 396] width 271 height 20
click at [473, 390] on span "C7989Y" at bounding box center [590, 396] width 271 height 20
click at [302, 160] on div "< Back to public search results Copy work link" at bounding box center [713, 134] width 1135 height 84
click at [306, 143] on button "< Back to public search results" at bounding box center [266, 134] width 241 height 42
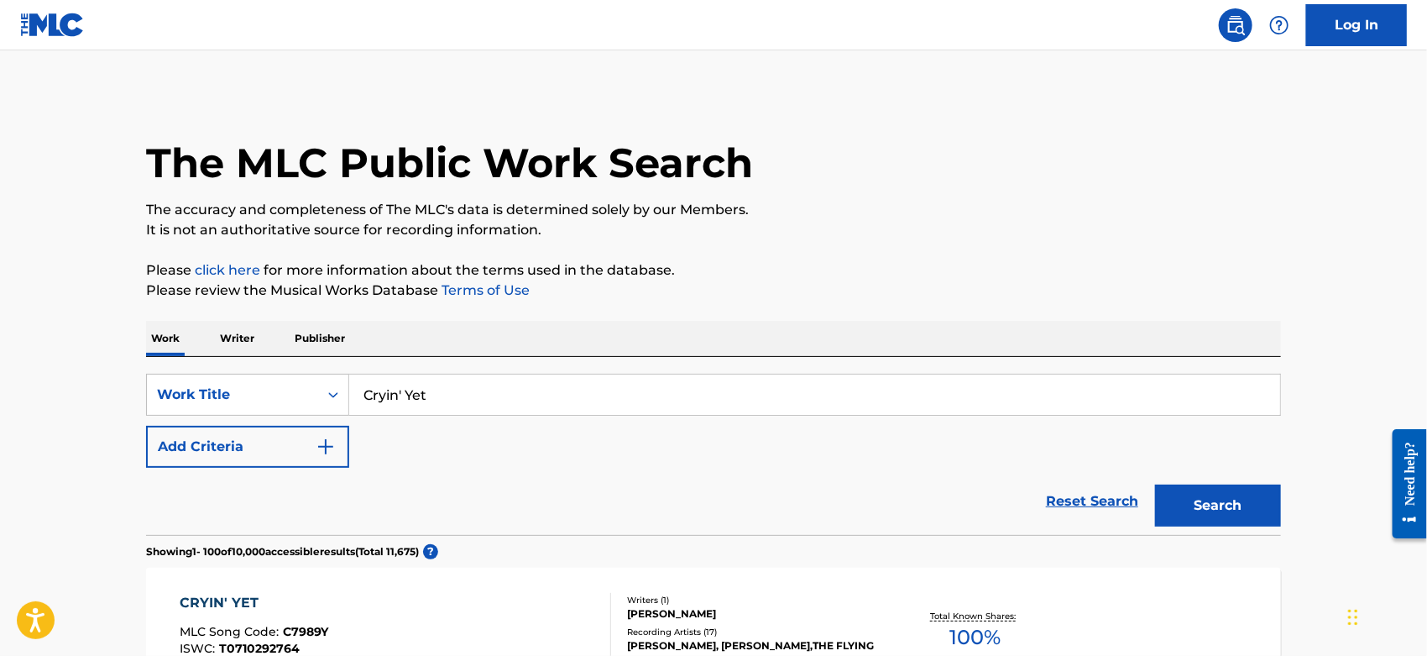
scroll to position [280, 0]
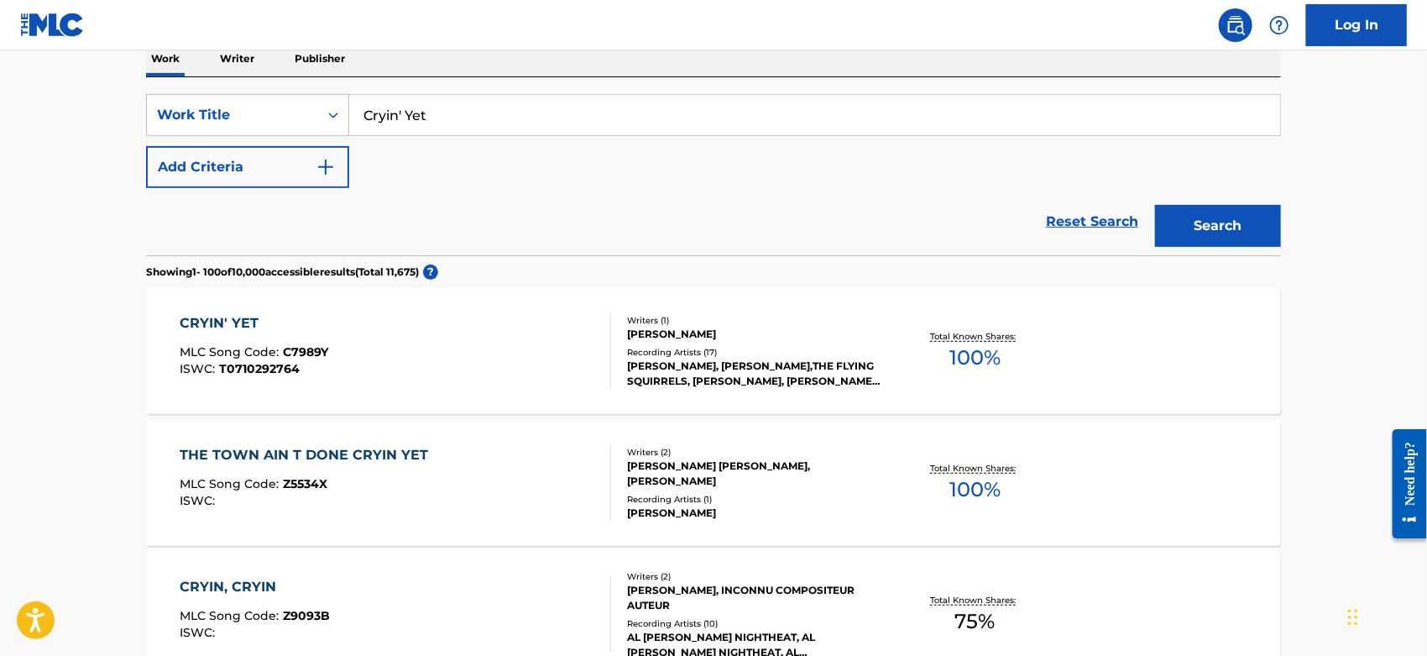
drag, startPoint x: 439, startPoint y: 114, endPoint x: 349, endPoint y: 131, distance: 91.4
click at [258, 128] on div "SearchWithCriteriacc2da5b2-b705-4260-86ac-95f4c39b4793 Work Title Cryin' Yet" at bounding box center [713, 115] width 1135 height 42
paste input "Geek"
type input "Geek"
click at [293, 157] on button "Add Criteria" at bounding box center [247, 167] width 203 height 42
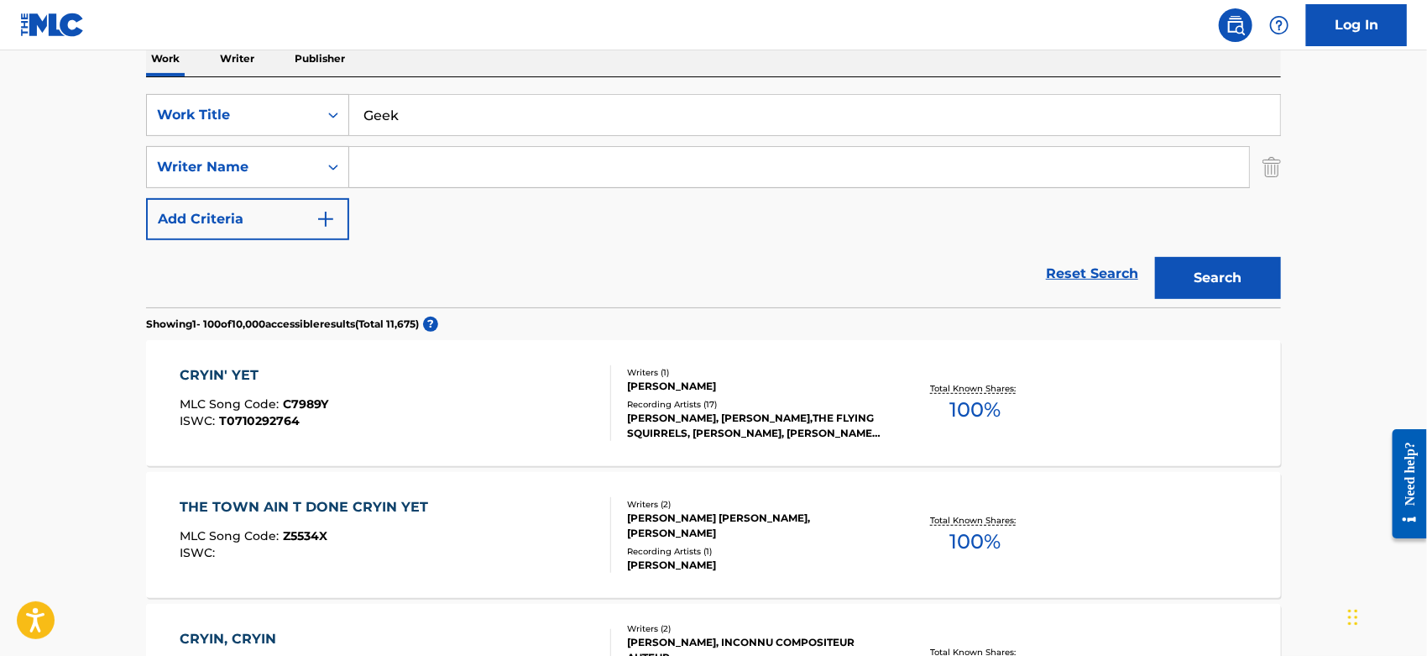
click at [390, 173] on input "Search Form" at bounding box center [799, 167] width 900 height 40
type input "dredd"
click at [1155, 257] on button "Search" at bounding box center [1218, 278] width 126 height 42
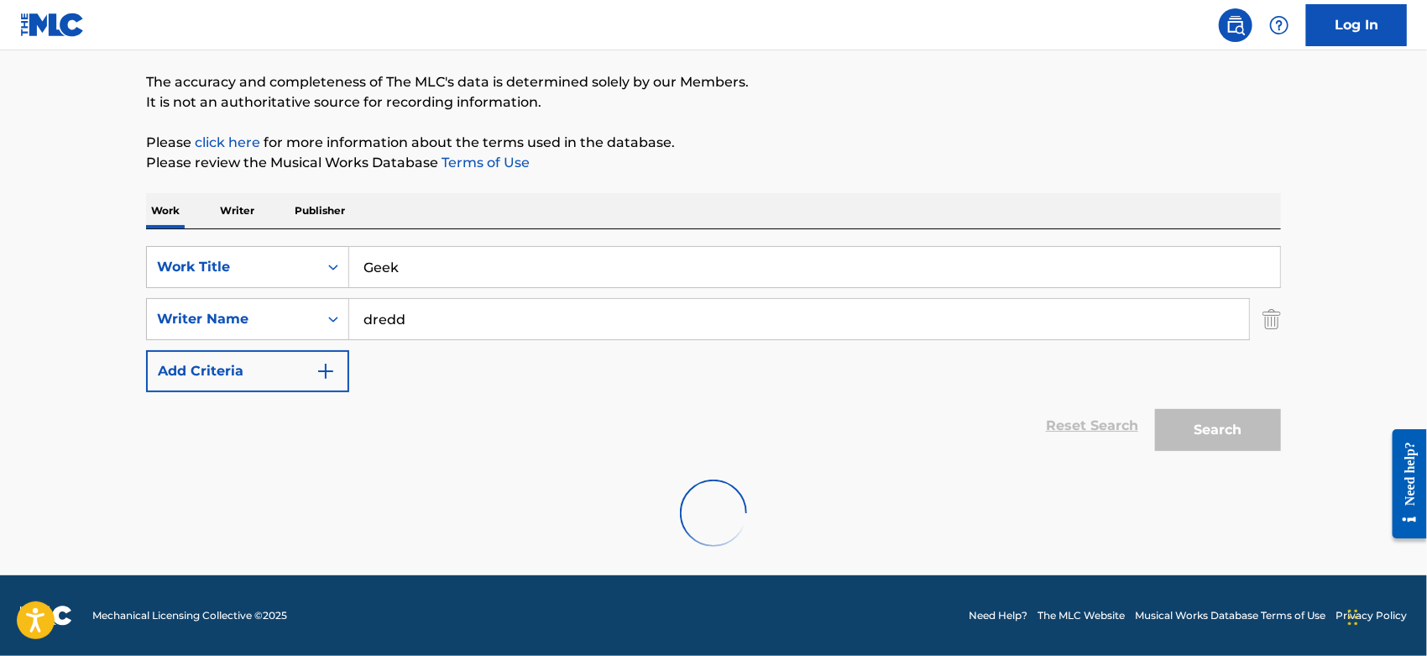
scroll to position [72, 0]
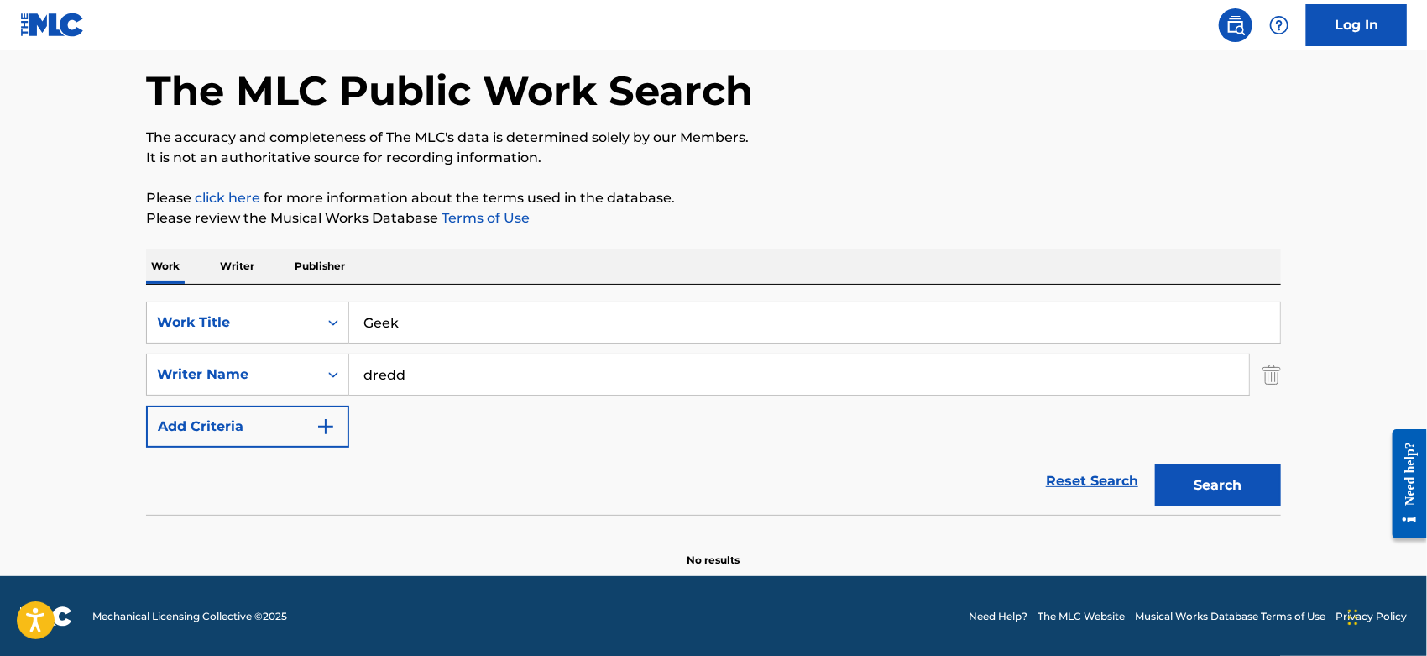
drag, startPoint x: 1277, startPoint y: 374, endPoint x: 1243, endPoint y: 380, distance: 35.1
click at [1277, 374] on img "Search Form" at bounding box center [1272, 374] width 18 height 42
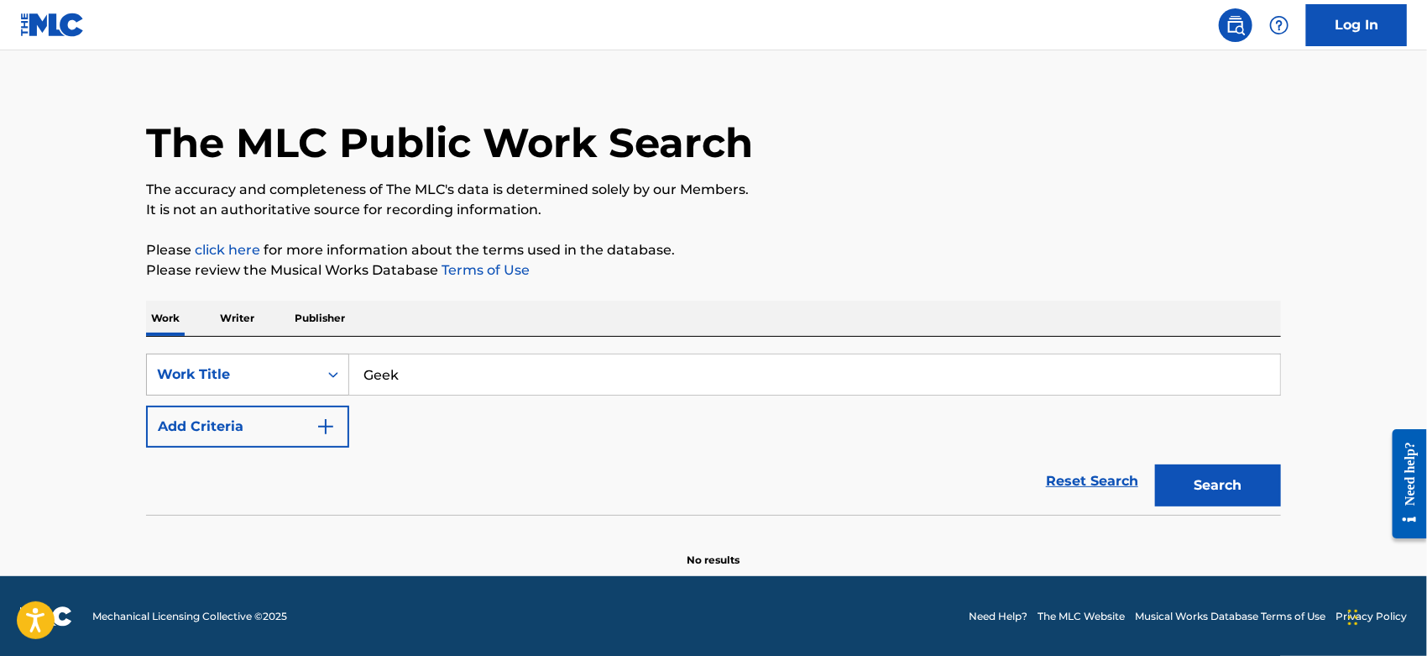
drag, startPoint x: 327, startPoint y: 368, endPoint x: 262, endPoint y: 368, distance: 64.6
click at [264, 368] on div "SearchWithCriteriacc2da5b2-b705-4260-86ac-95f4c39b4793 Work Title Geek" at bounding box center [713, 374] width 1135 height 42
paste input "[PERSON_NAME]'s Connotations"
type input "[PERSON_NAME]'s Connotations"
click at [887, 270] on p "Please review the Musical Works Database Terms of Use" at bounding box center [713, 270] width 1135 height 20
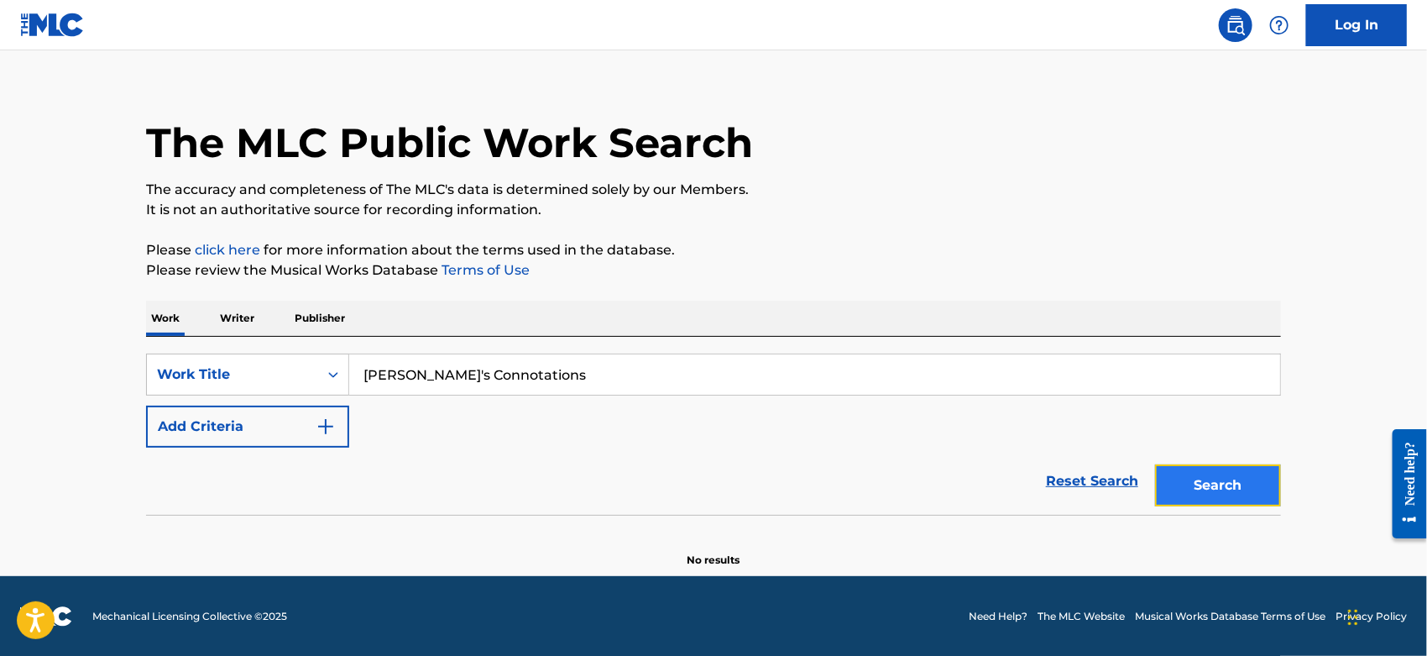
click at [1202, 489] on button "Search" at bounding box center [1218, 485] width 126 height 42
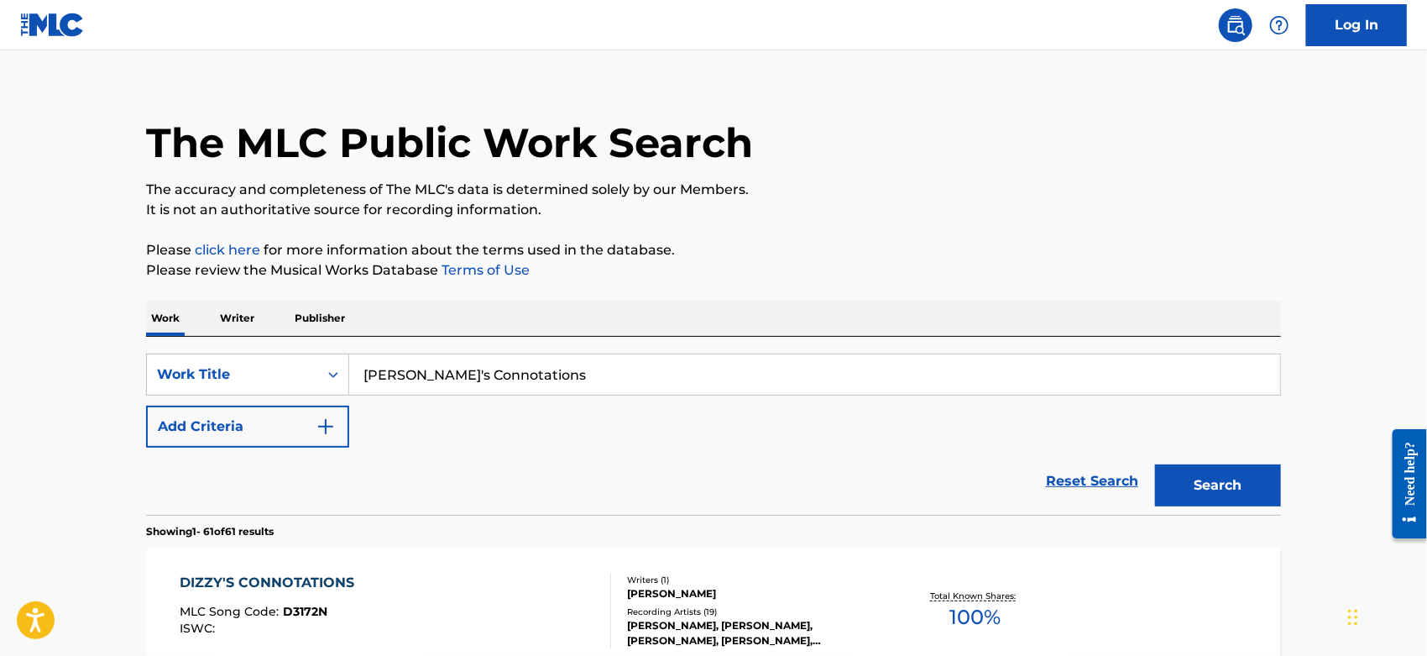
click at [463, 590] on div "DIZZY'S CONNOTATIONS MLC Song Code : D3172N ISWC :" at bounding box center [397, 611] width 432 height 76
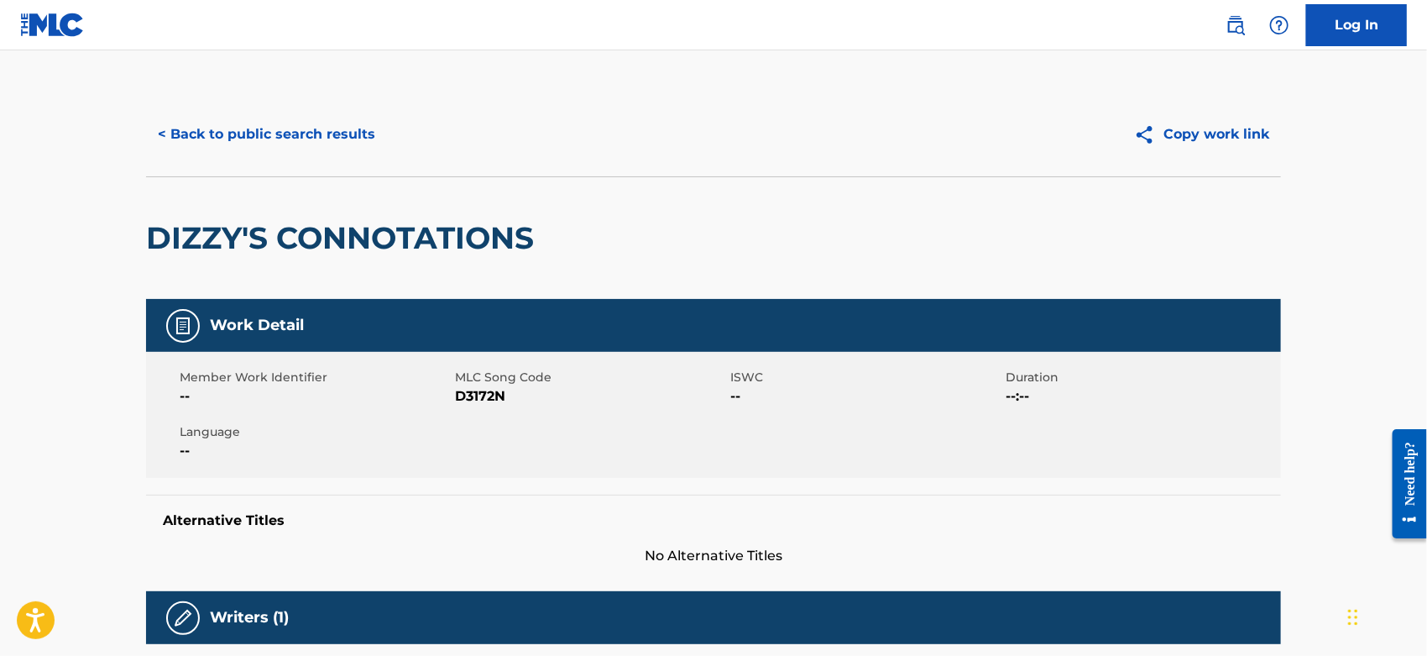
click at [471, 390] on span "D3172N" at bounding box center [590, 396] width 271 height 20
click at [241, 133] on button "< Back to public search results" at bounding box center [266, 134] width 241 height 42
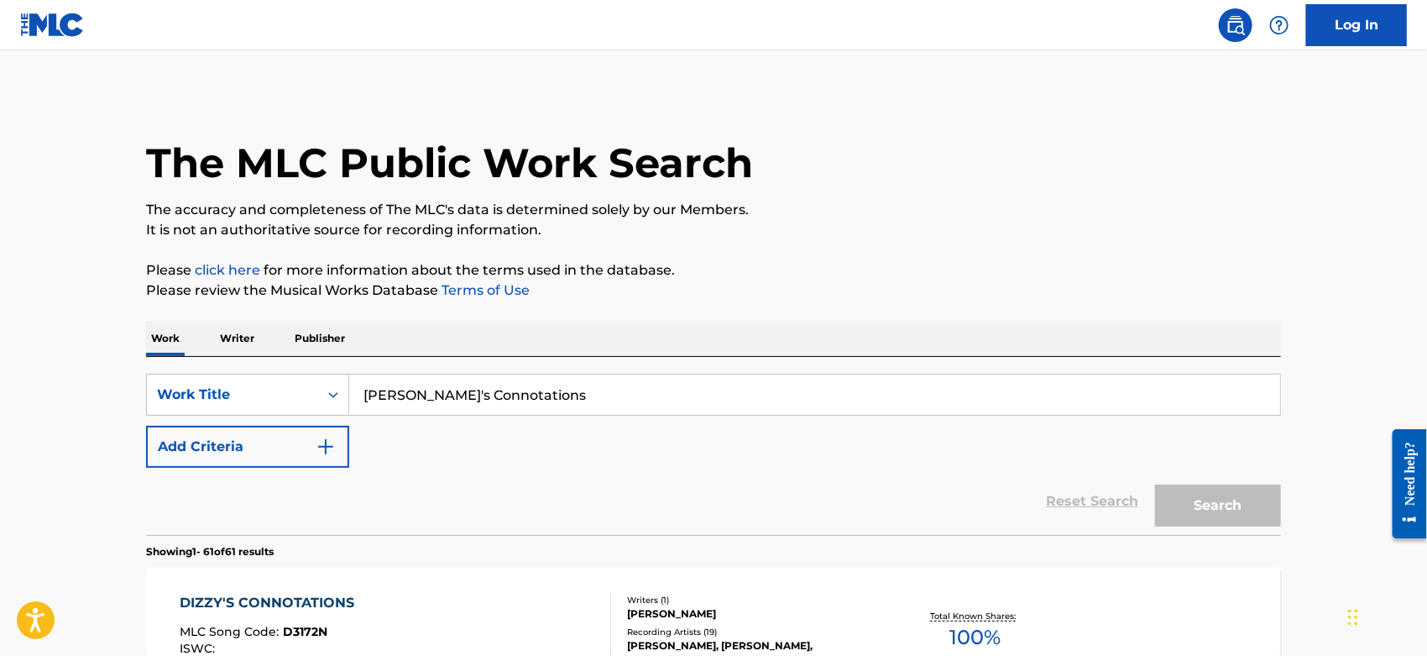
scroll to position [20, 0]
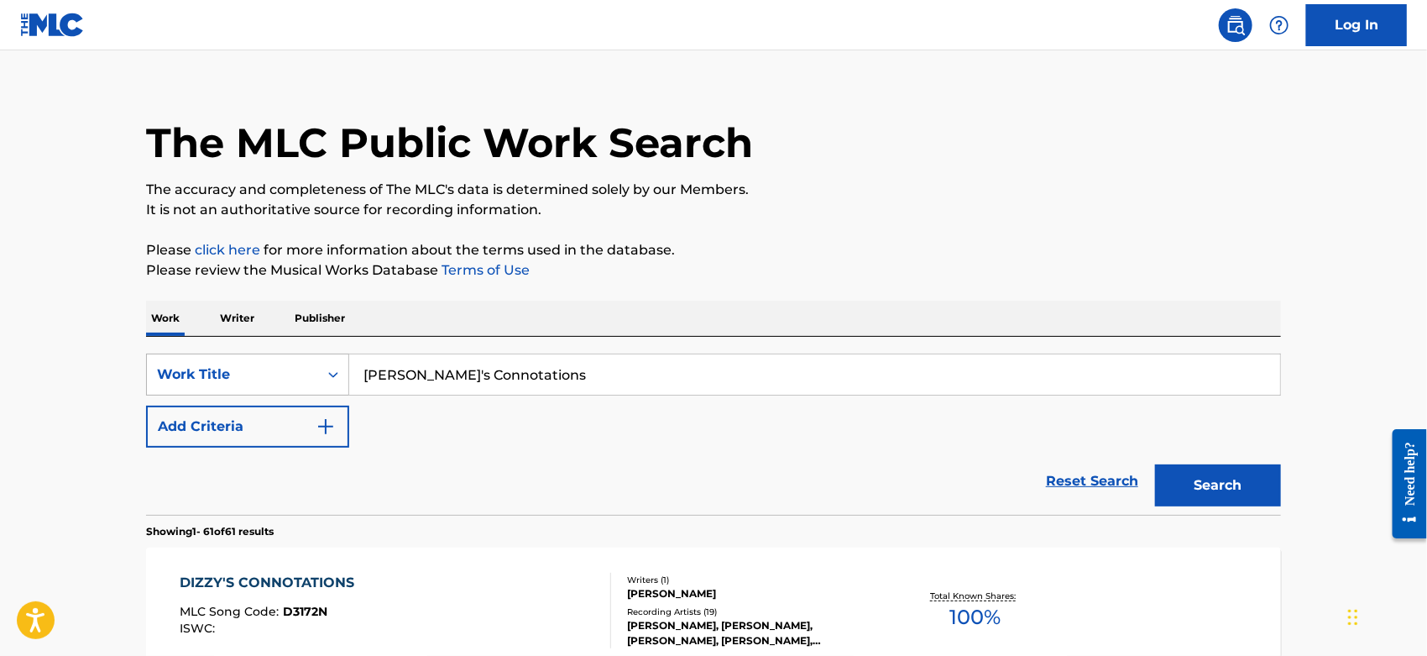
drag, startPoint x: 517, startPoint y: 372, endPoint x: 275, endPoint y: 368, distance: 241.8
click at [275, 368] on div "SearchWithCriteriacc2da5b2-b705-4260-86ac-95f4c39b4793 Work Title Dizzy's Conno…" at bounding box center [713, 374] width 1135 height 42
paste input "Tu Retrato Bonito"
type input "Tu Retrato Bonito"
click at [1221, 482] on button "Search" at bounding box center [1218, 485] width 126 height 42
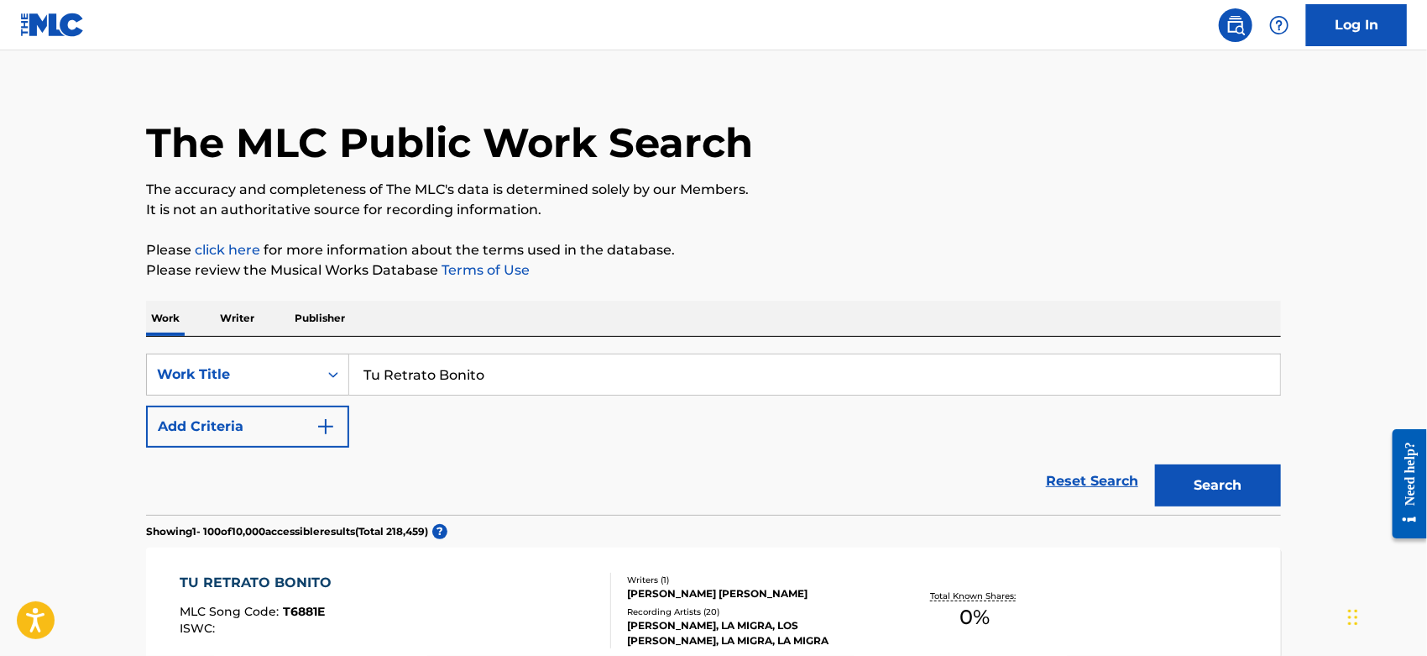
scroll to position [207, 0]
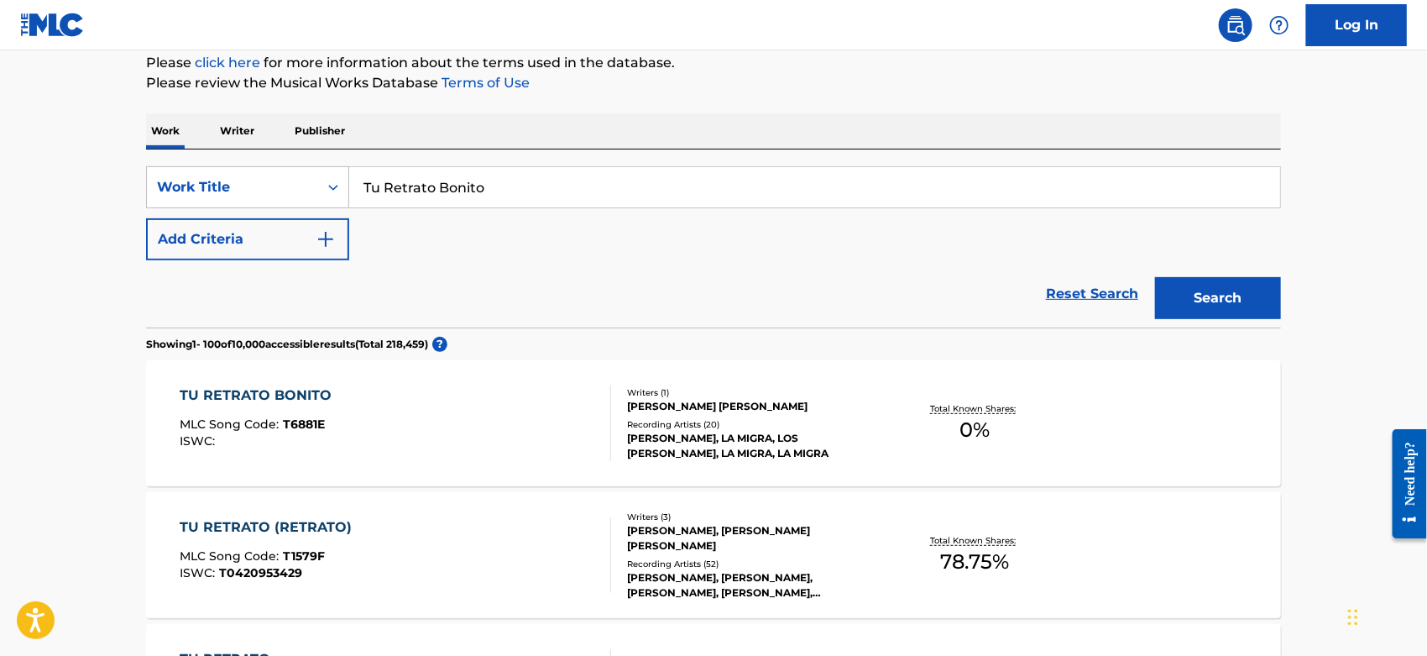
click at [356, 464] on div "TU RETRATO BONITO MLC Song Code : T6881E ISWC : Writers ( 1 ) [PERSON_NAME] [PE…" at bounding box center [713, 423] width 1135 height 126
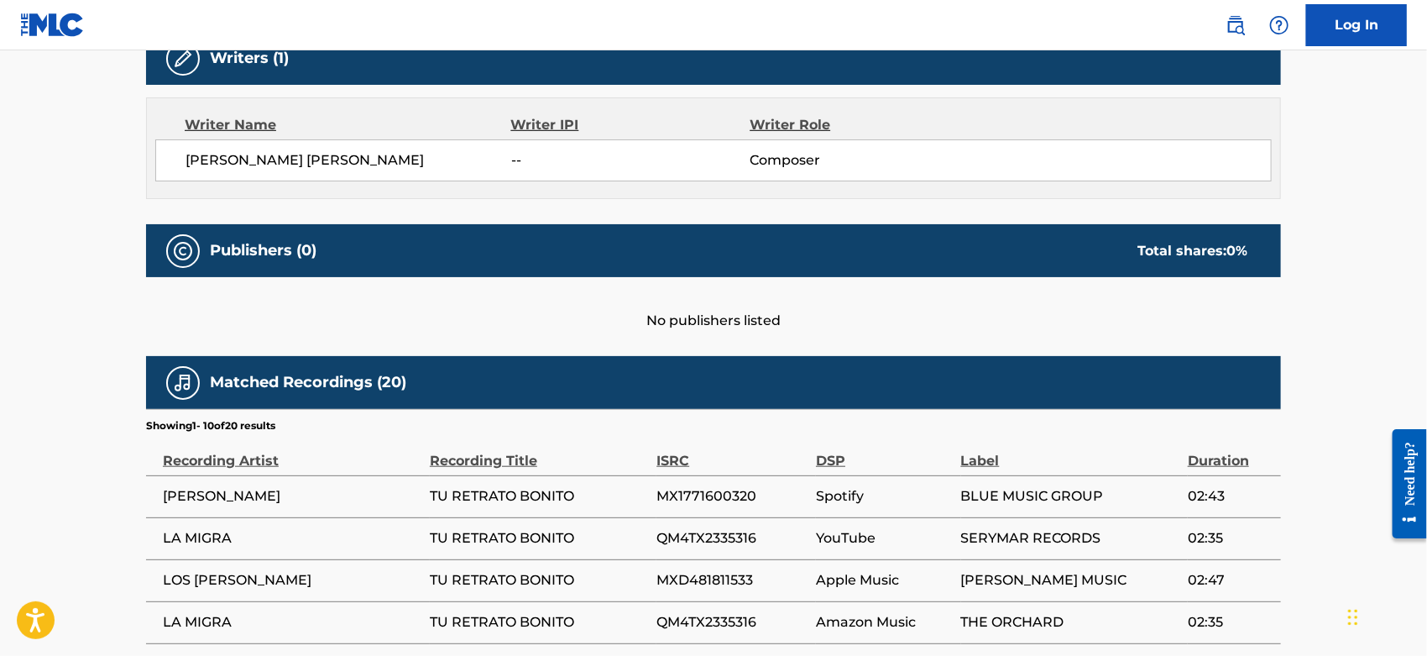
scroll to position [965, 0]
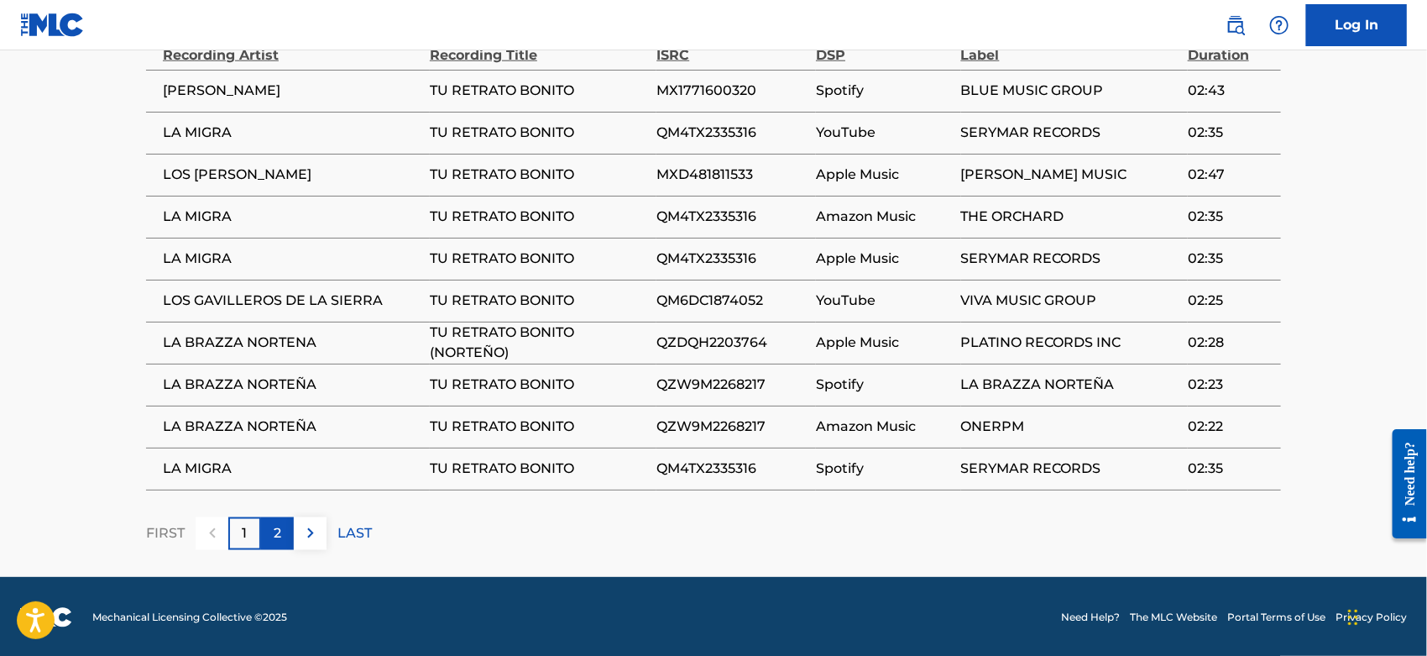
click at [288, 523] on div "2" at bounding box center [277, 533] width 33 height 33
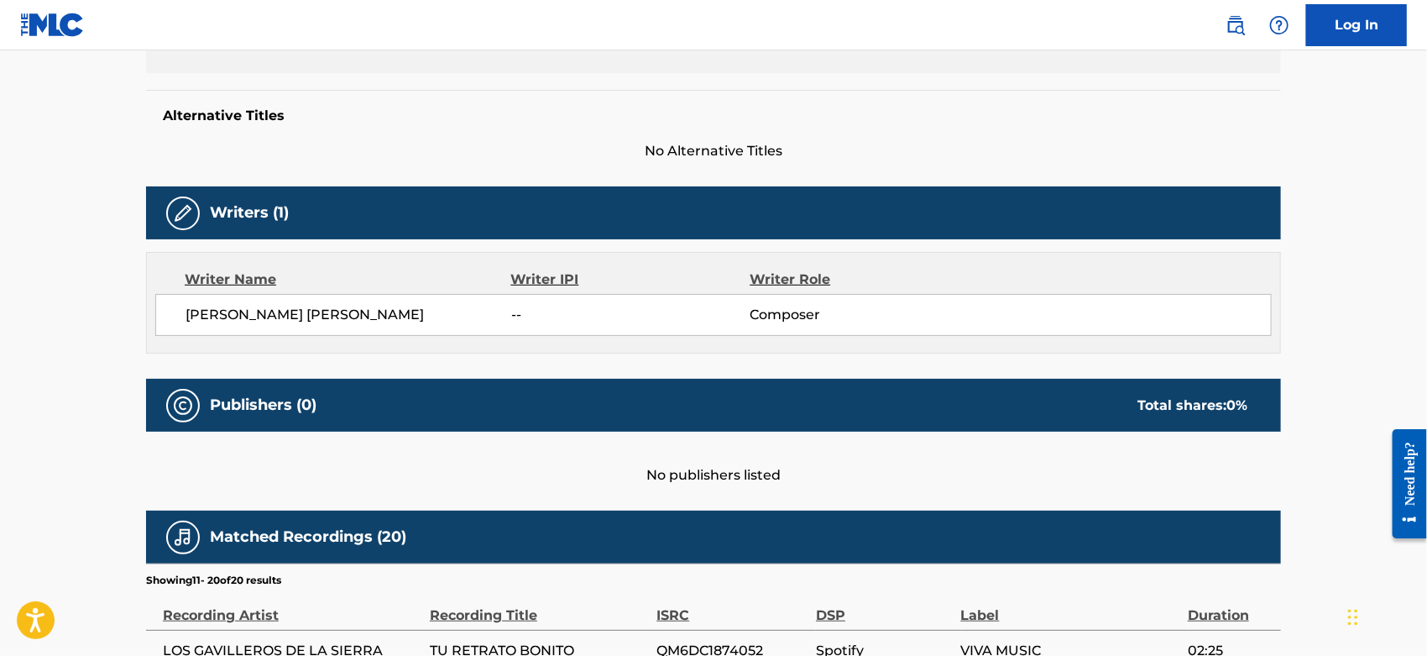
scroll to position [0, 0]
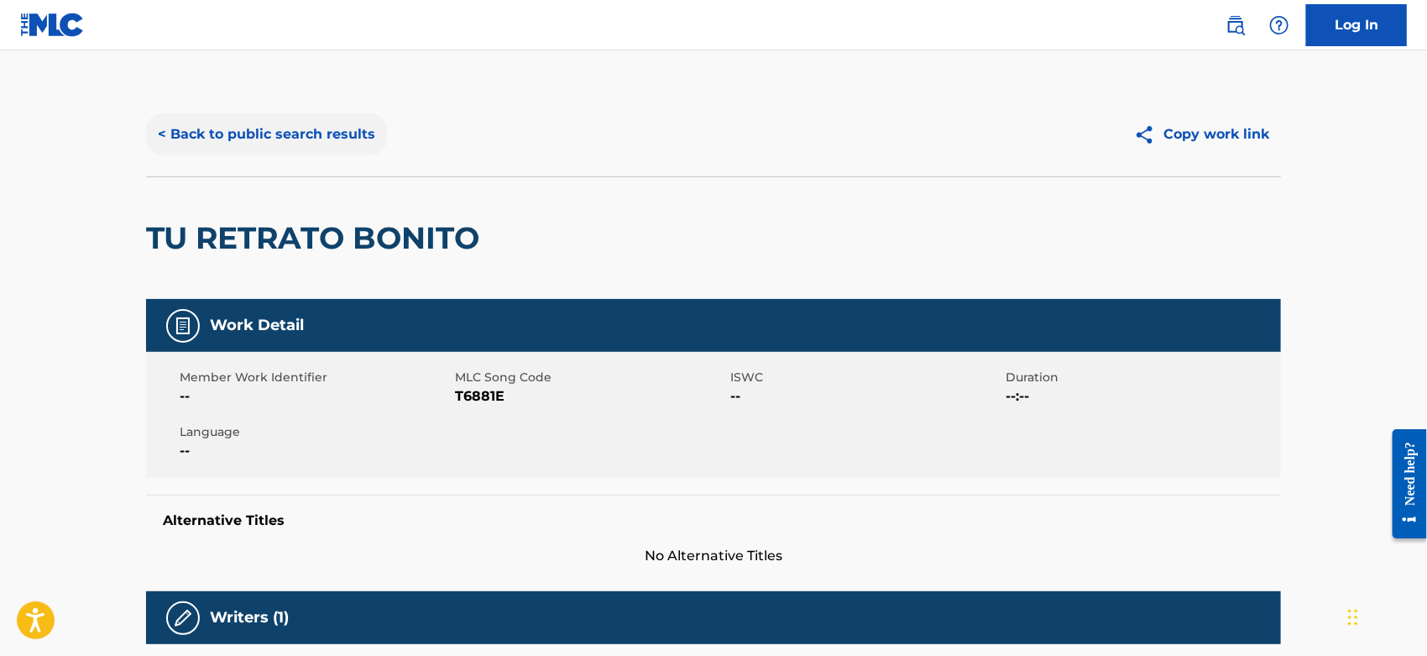
click at [155, 123] on button "< Back to public search results" at bounding box center [266, 134] width 241 height 42
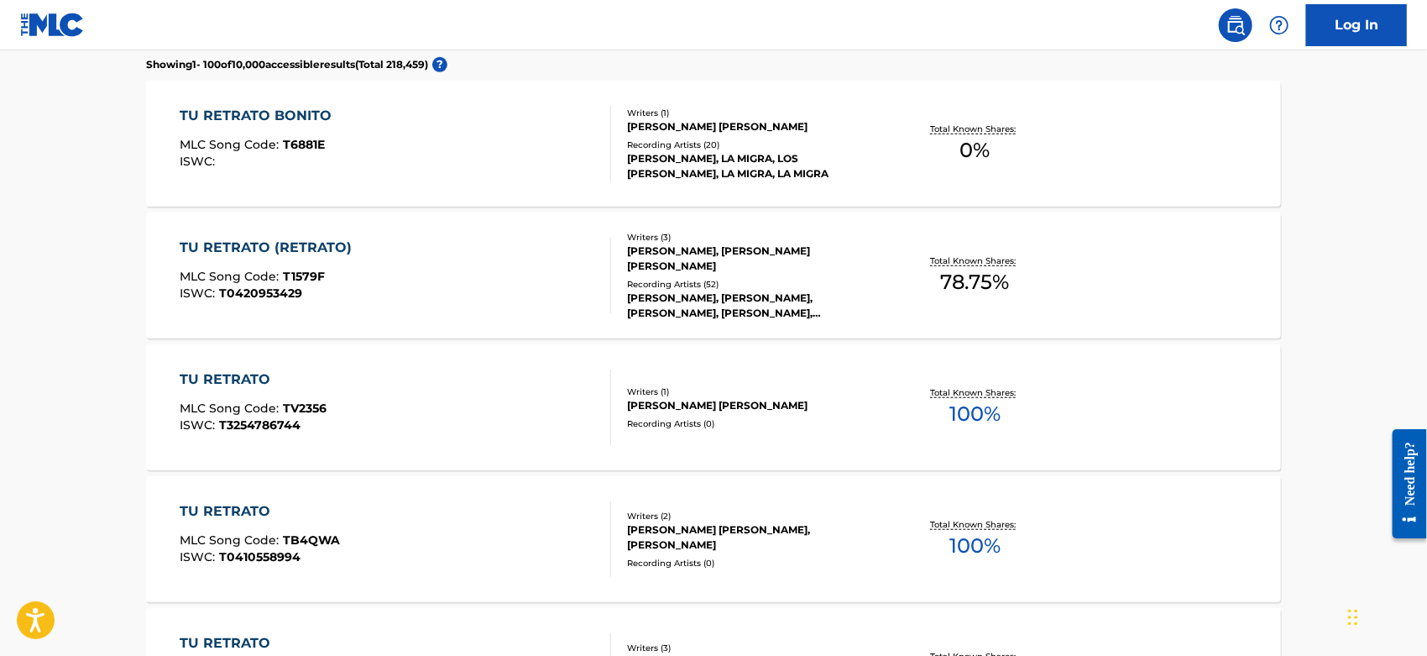
scroll to position [301, 0]
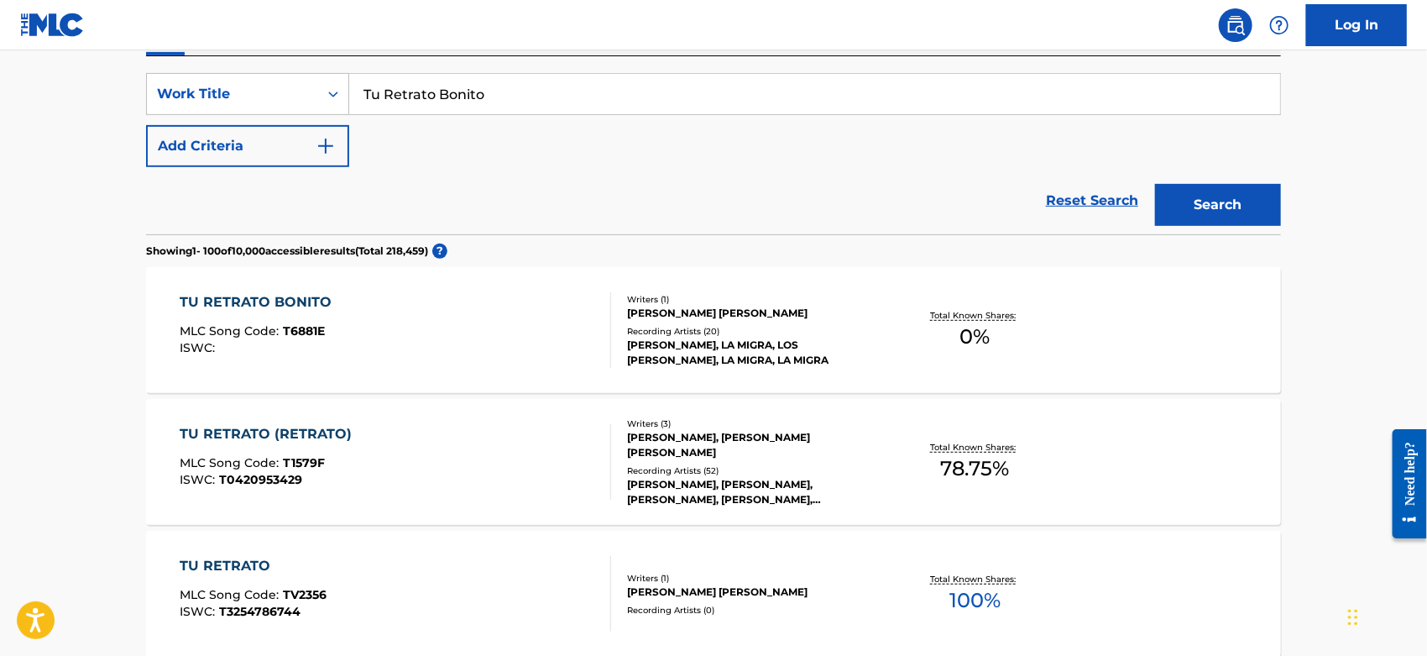
click at [449, 473] on div "TU RETRATO (RETRATO) MLC Song Code : T1579F ISWC : T0420953429" at bounding box center [397, 462] width 432 height 76
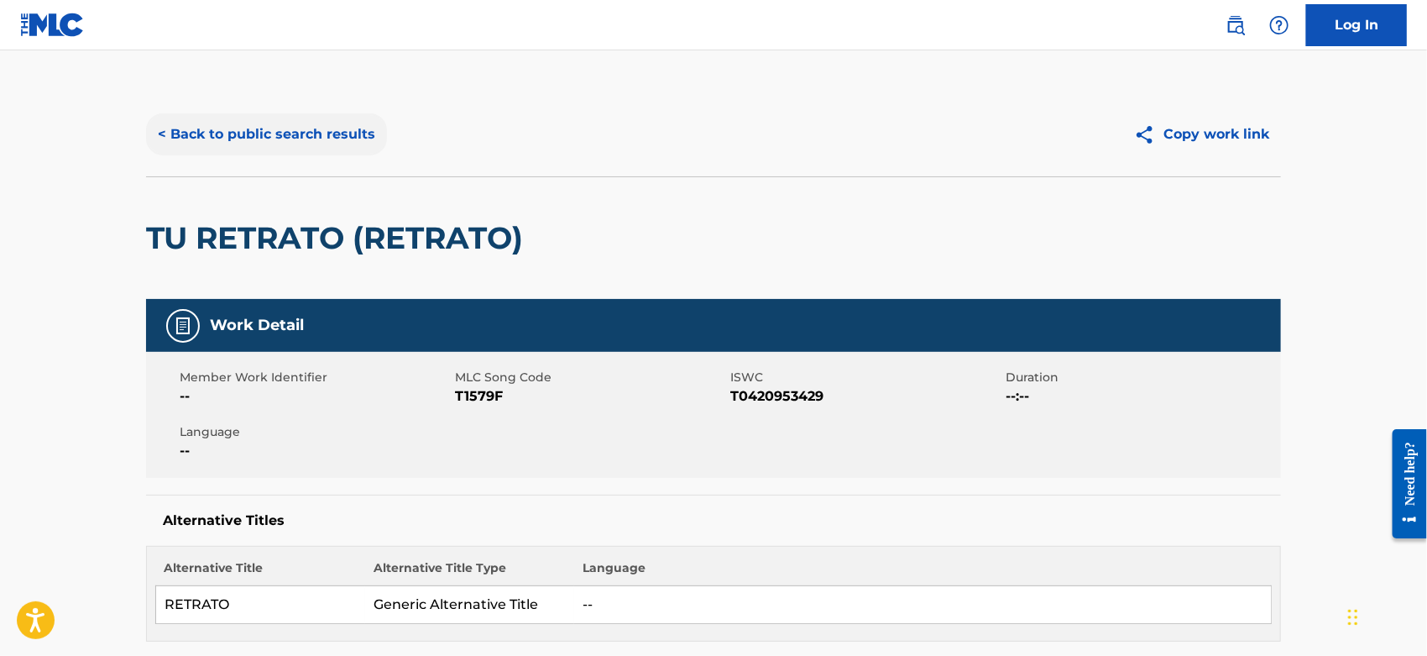
click at [356, 132] on button "< Back to public search results" at bounding box center [266, 134] width 241 height 42
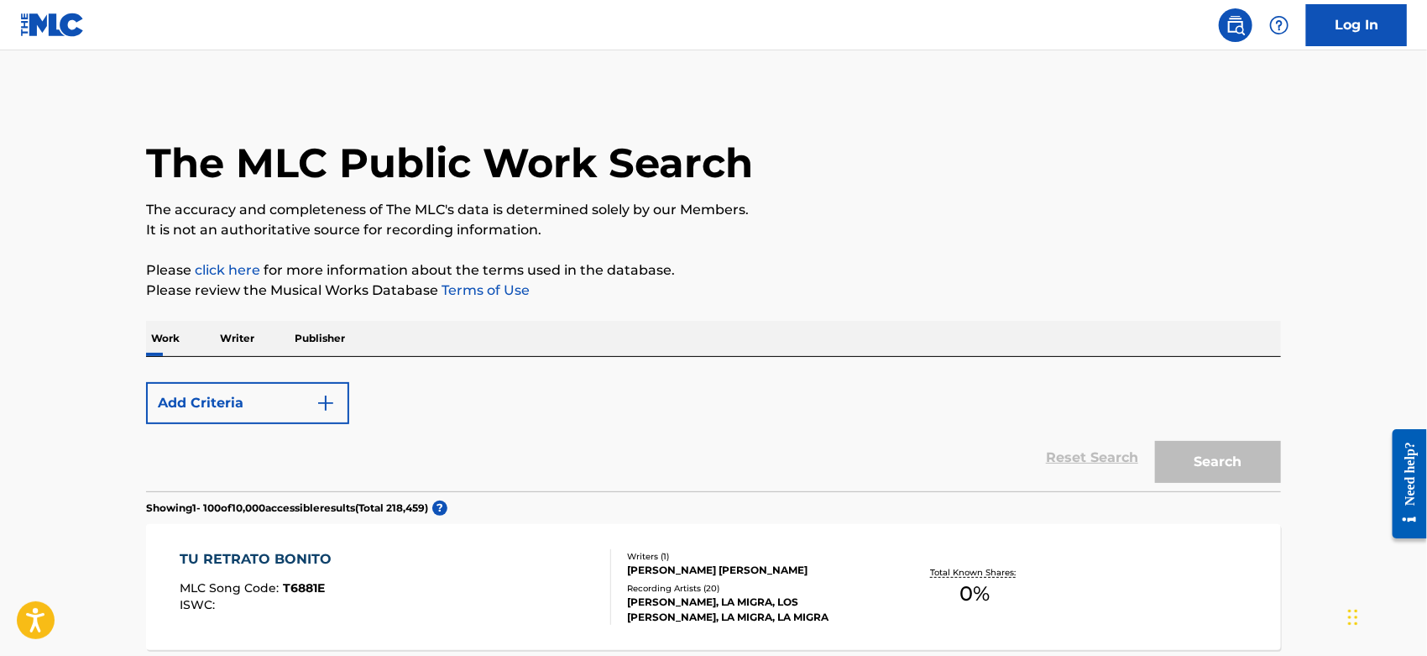
scroll to position [301, 0]
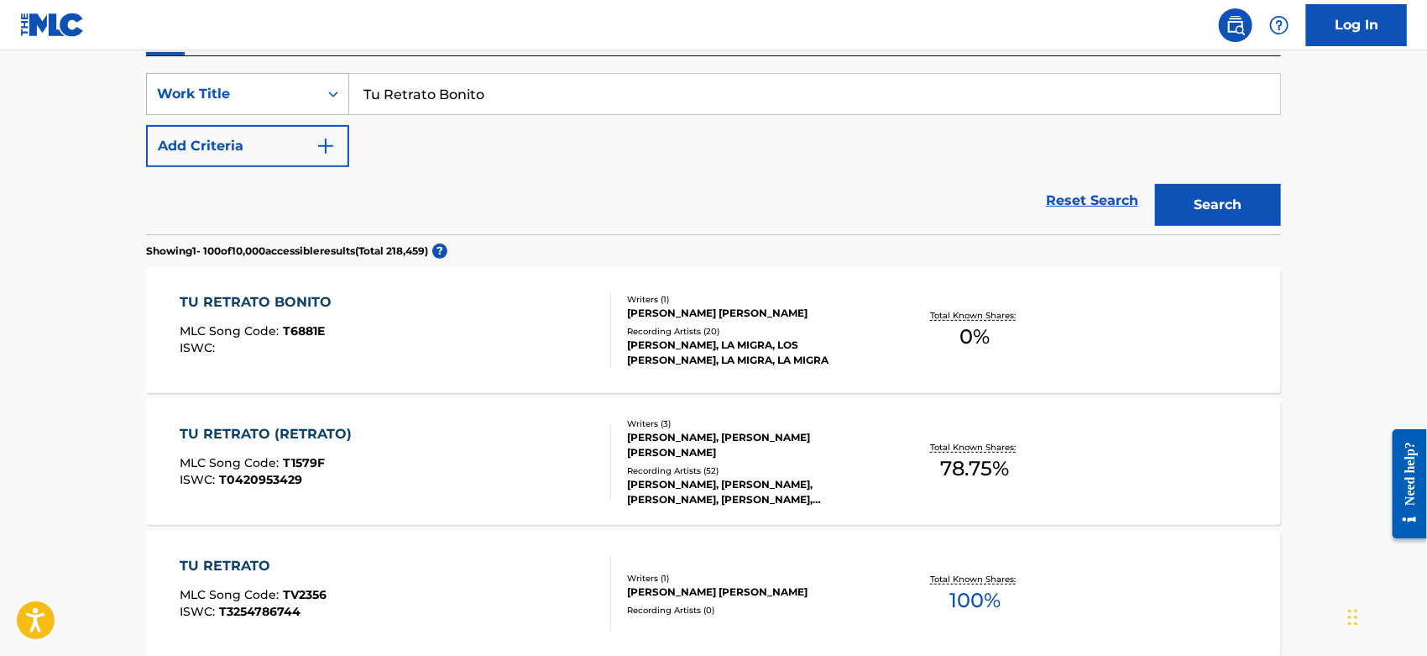
drag, startPoint x: 509, startPoint y: 86, endPoint x: 280, endPoint y: 107, distance: 230.1
click at [175, 107] on div "SearchWithCriteriacc2da5b2-b705-4260-86ac-95f4c39b4793 Work Title Tu Retrato Bo…" at bounding box center [713, 94] width 1135 height 42
paste input "Una Paloma [PERSON_NAME]"
type input "Una Paloma [PERSON_NAME]"
click at [1242, 209] on button "Search" at bounding box center [1218, 205] width 126 height 42
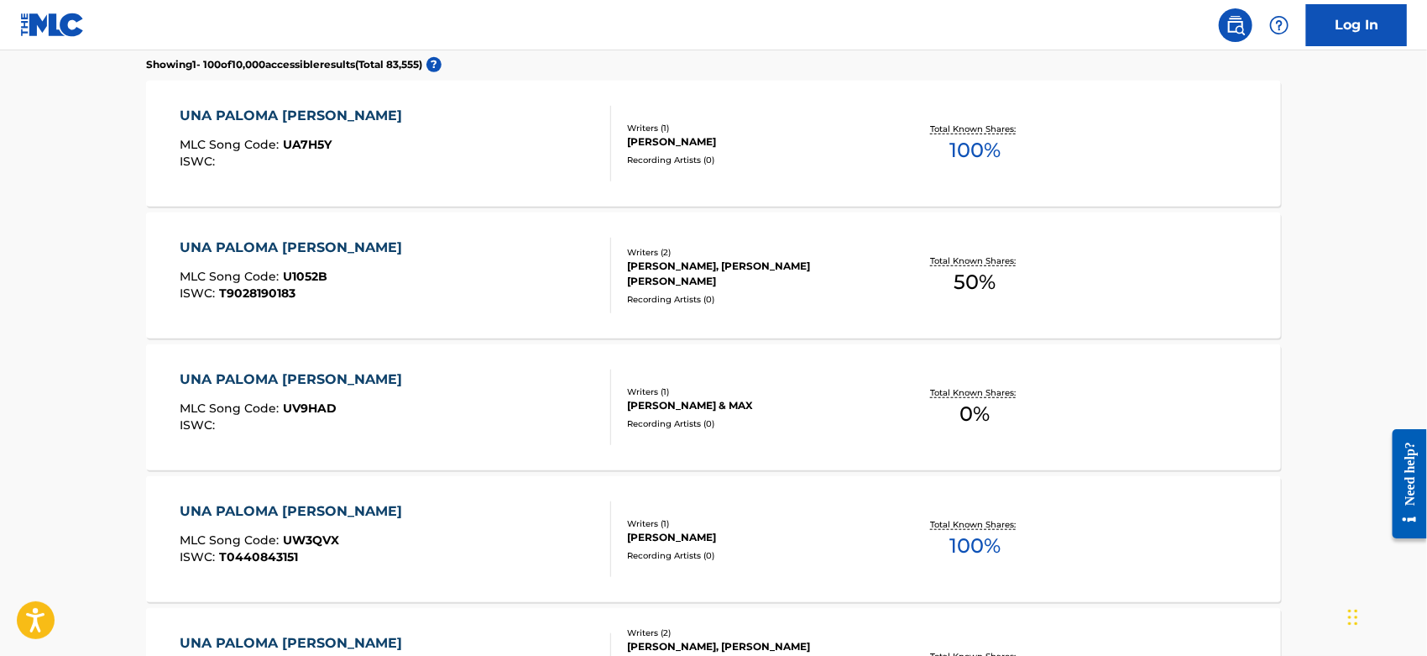
scroll to position [860, 0]
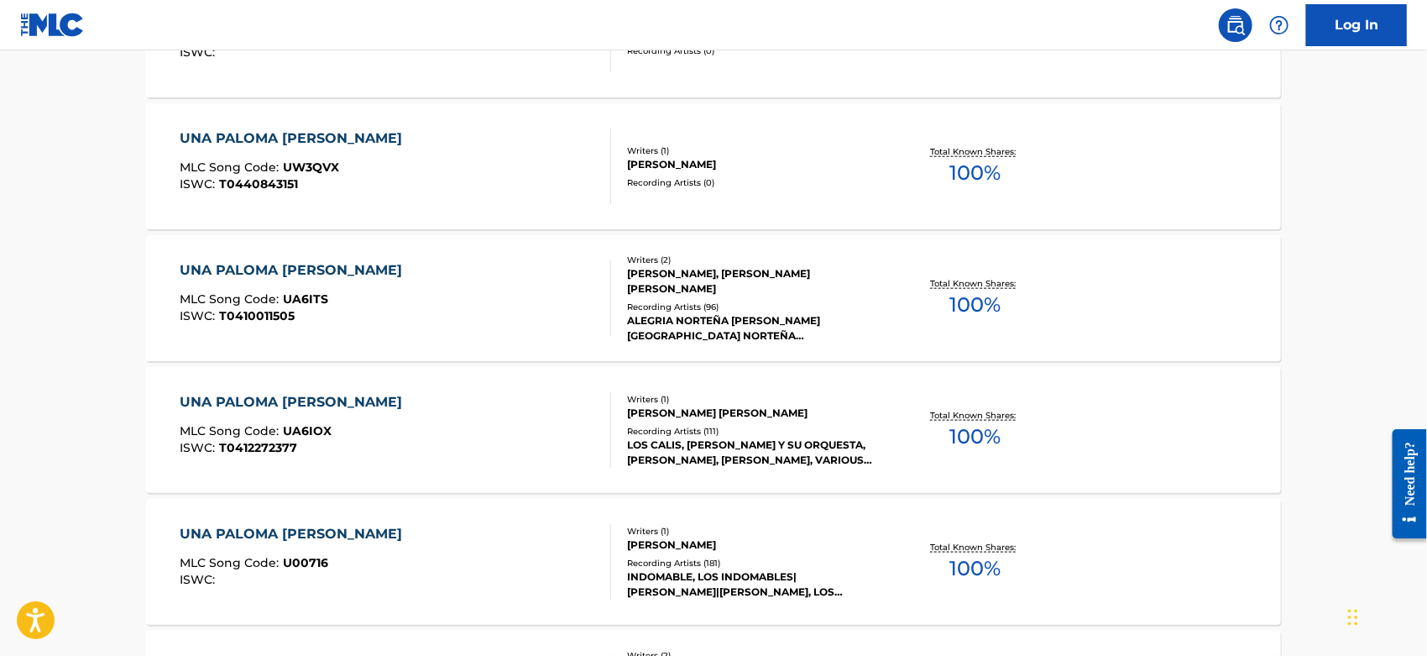
click at [470, 310] on div "UNA PALOMA [PERSON_NAME] MLC Song Code : UA6ITS ISWC : T0410011505" at bounding box center [397, 298] width 432 height 76
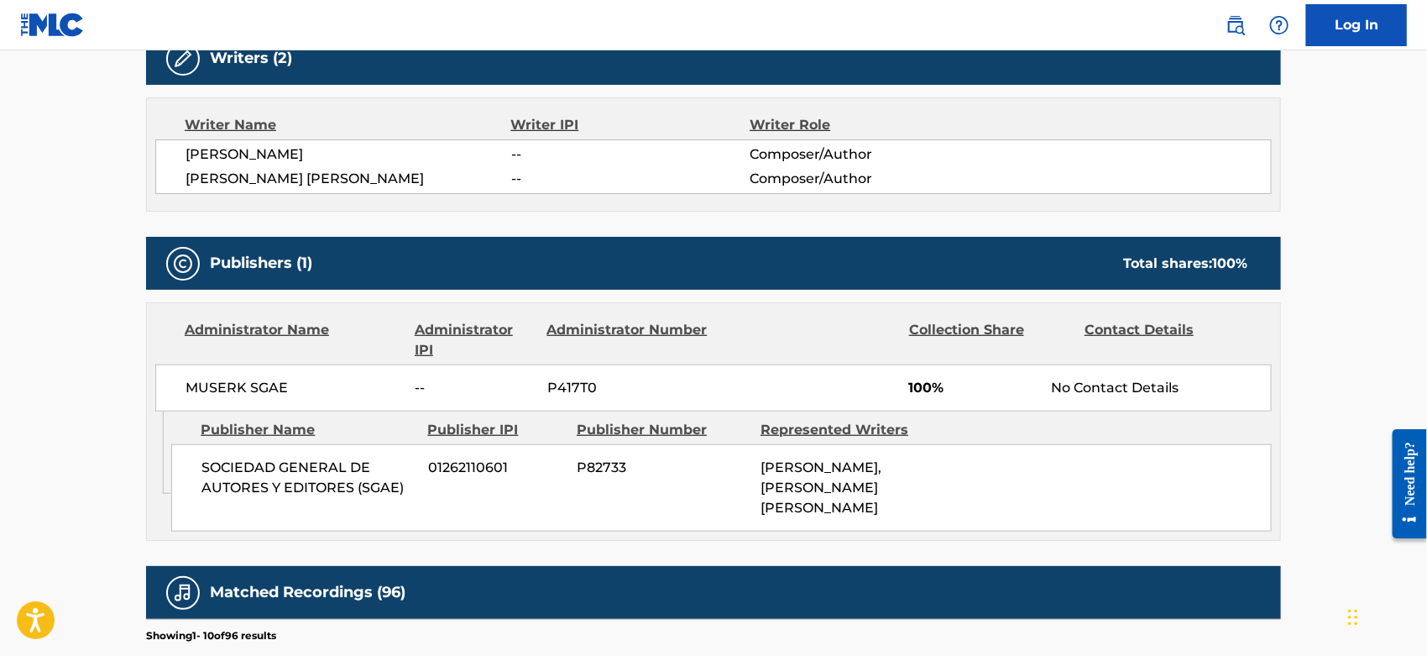
scroll to position [1119, 0]
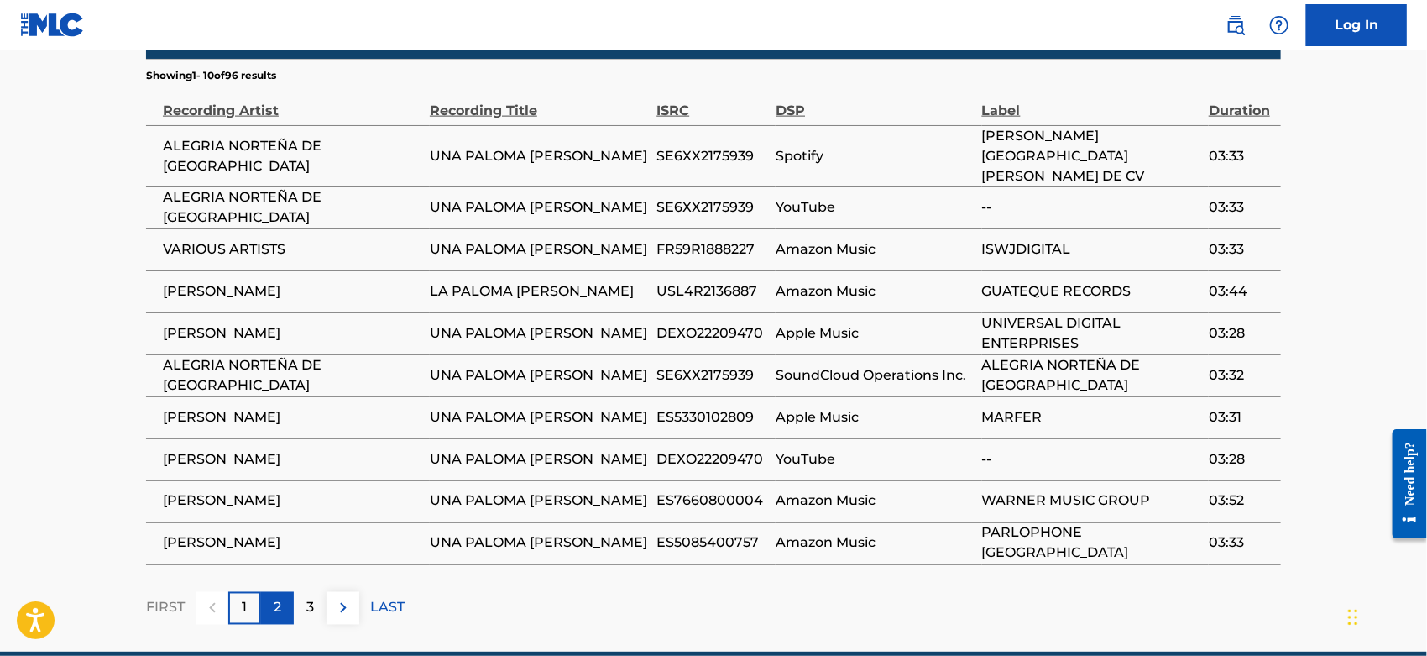
click at [287, 600] on div "2" at bounding box center [277, 608] width 33 height 33
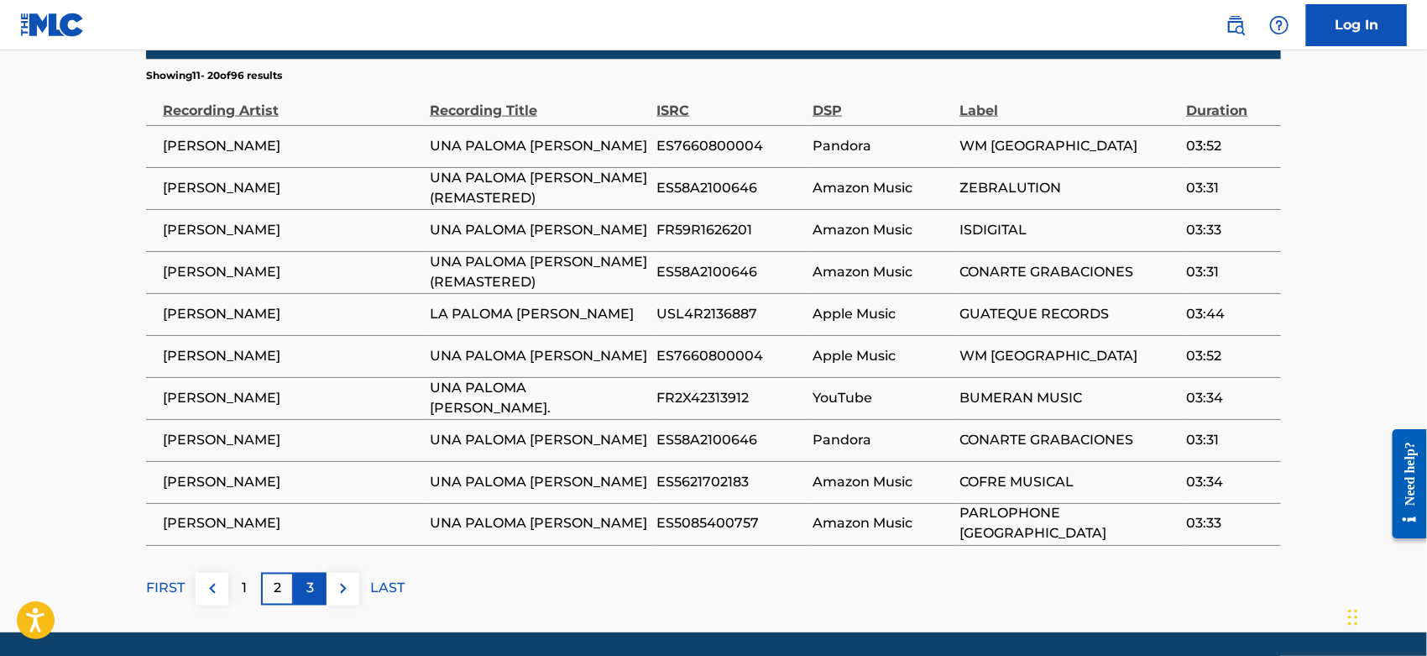
click at [301, 603] on div "3" at bounding box center [310, 589] width 33 height 33
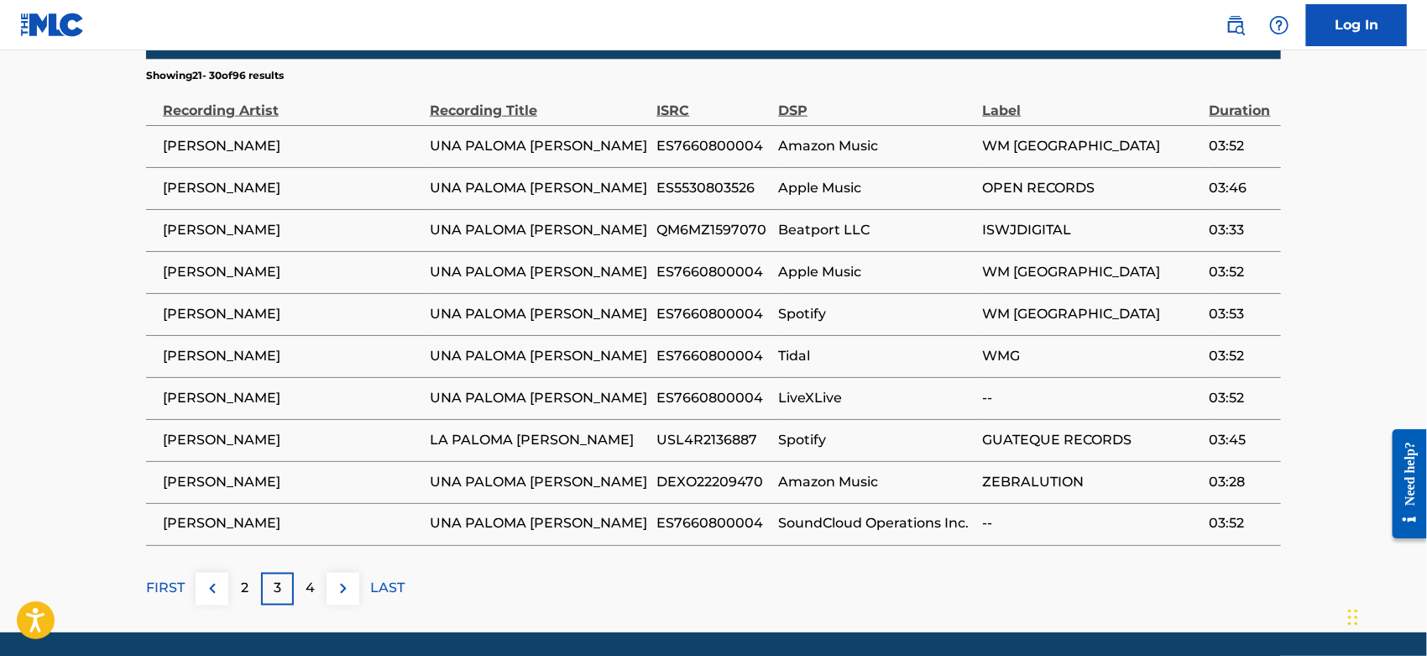
click at [301, 603] on div "4" at bounding box center [310, 589] width 33 height 33
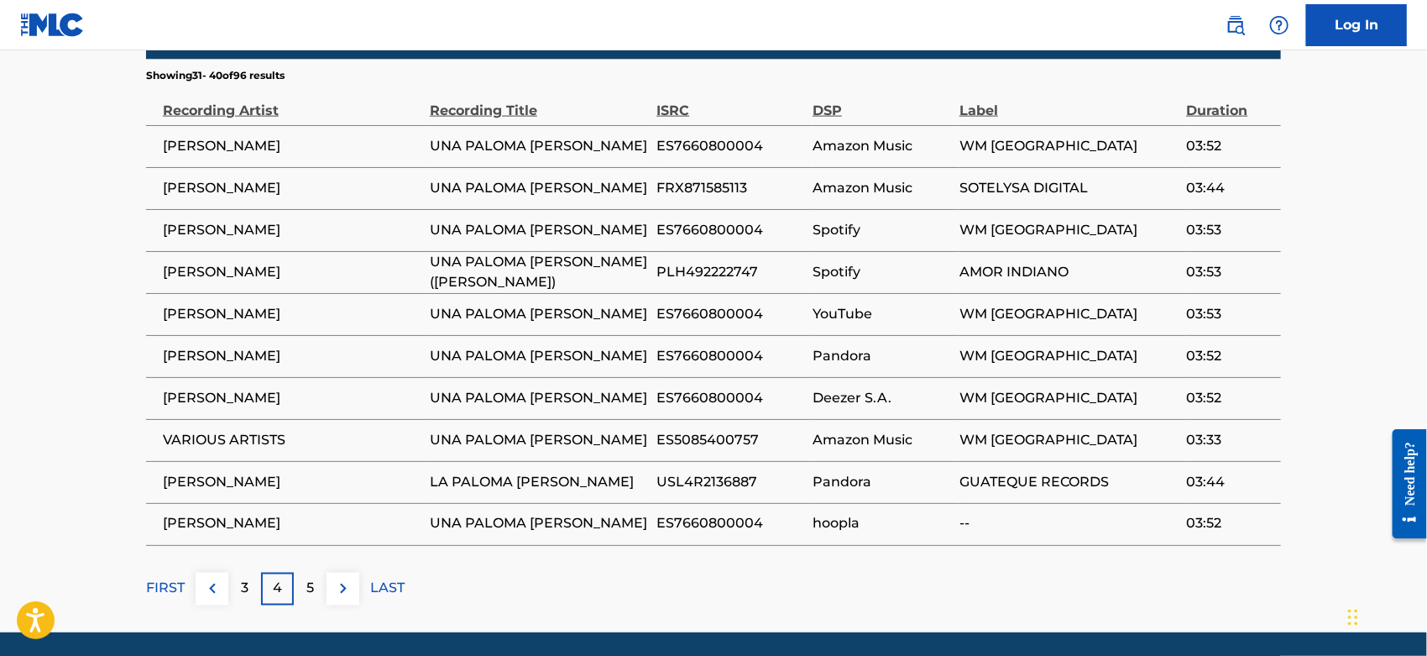
click at [301, 603] on div "5" at bounding box center [310, 589] width 33 height 33
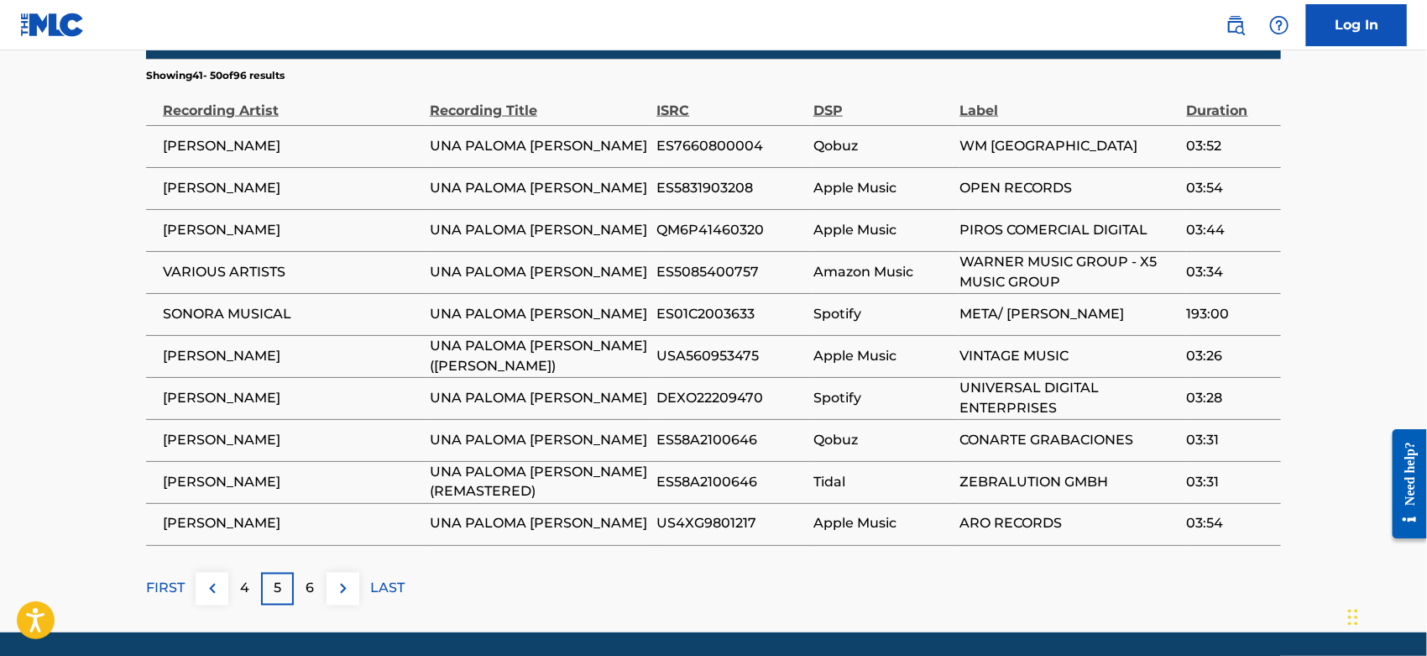
click at [301, 603] on div "6" at bounding box center [310, 589] width 33 height 33
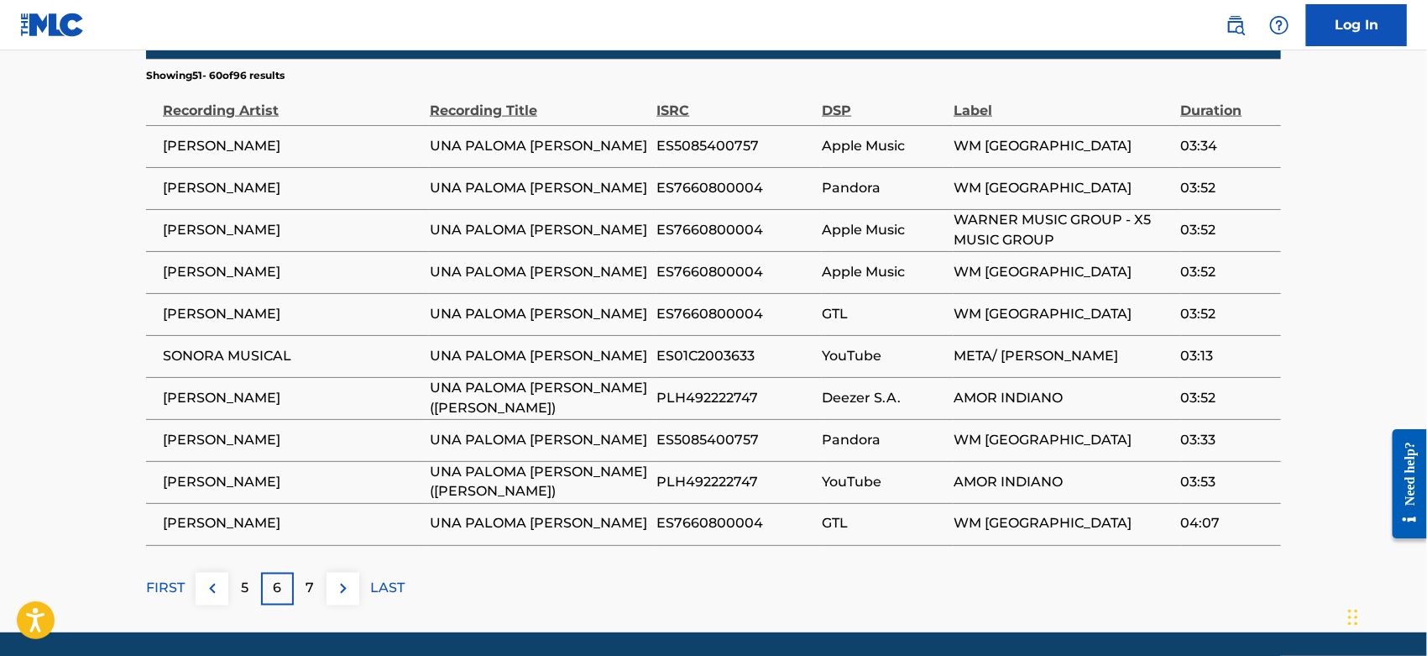
click at [301, 603] on div "7" at bounding box center [310, 589] width 33 height 33
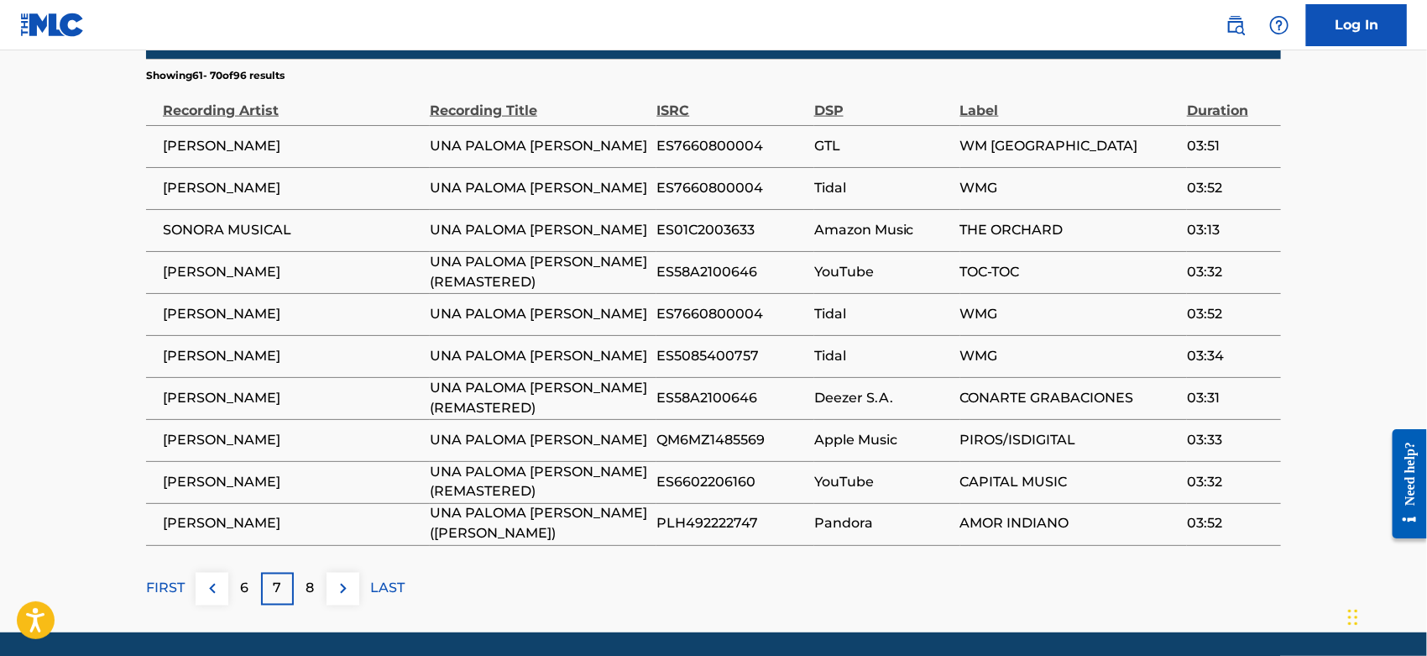
click at [301, 603] on div "8" at bounding box center [310, 589] width 33 height 33
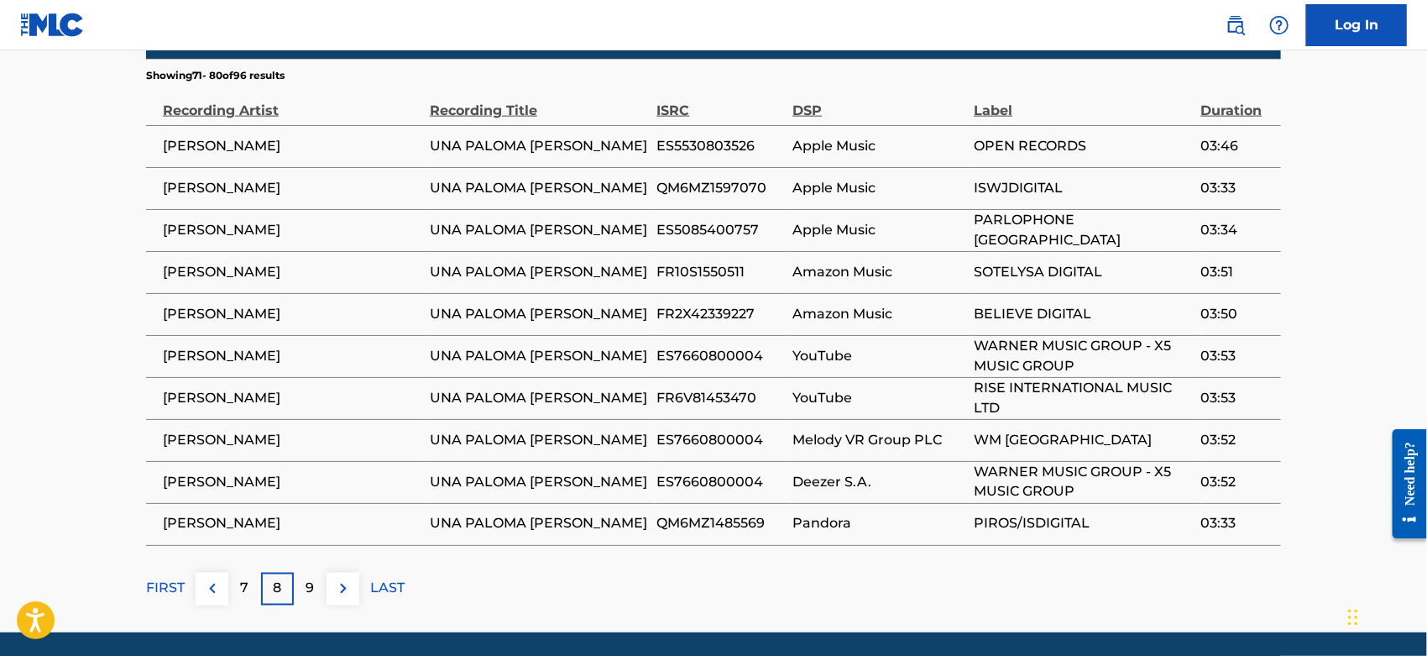
click at [301, 603] on div "9" at bounding box center [310, 589] width 33 height 33
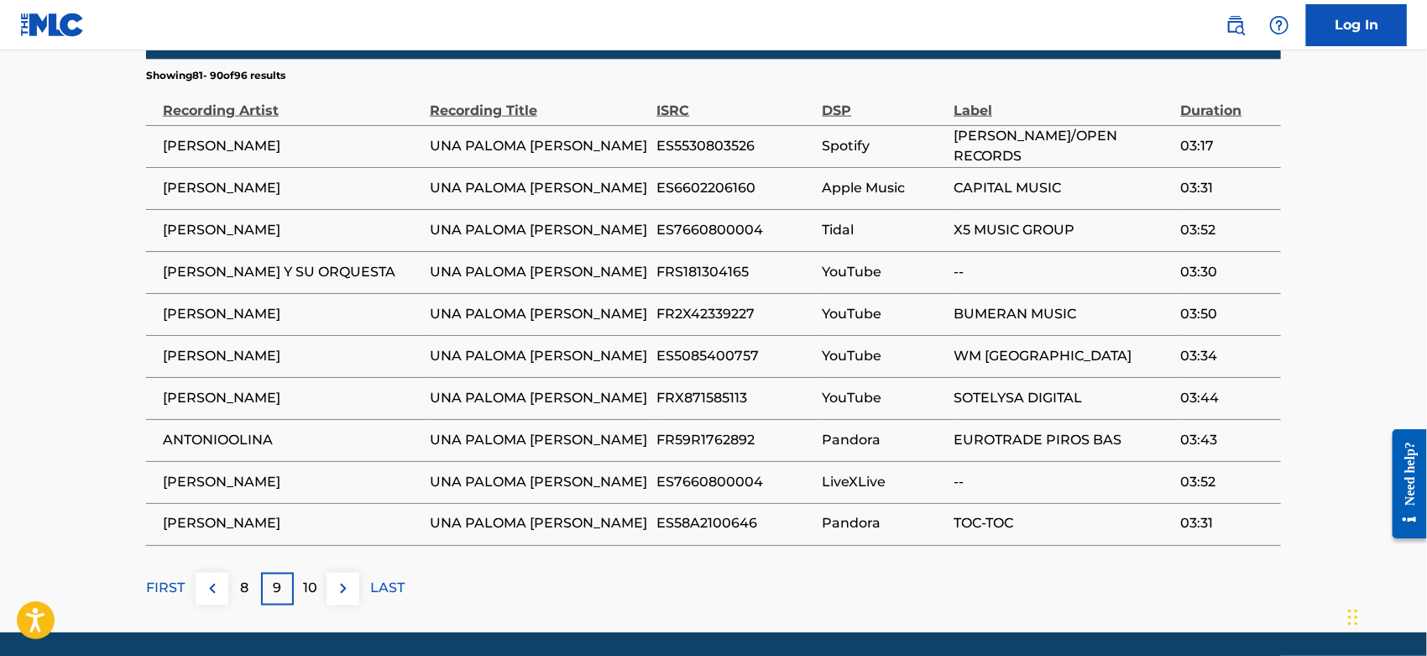
click at [301, 603] on div "10" at bounding box center [310, 589] width 33 height 33
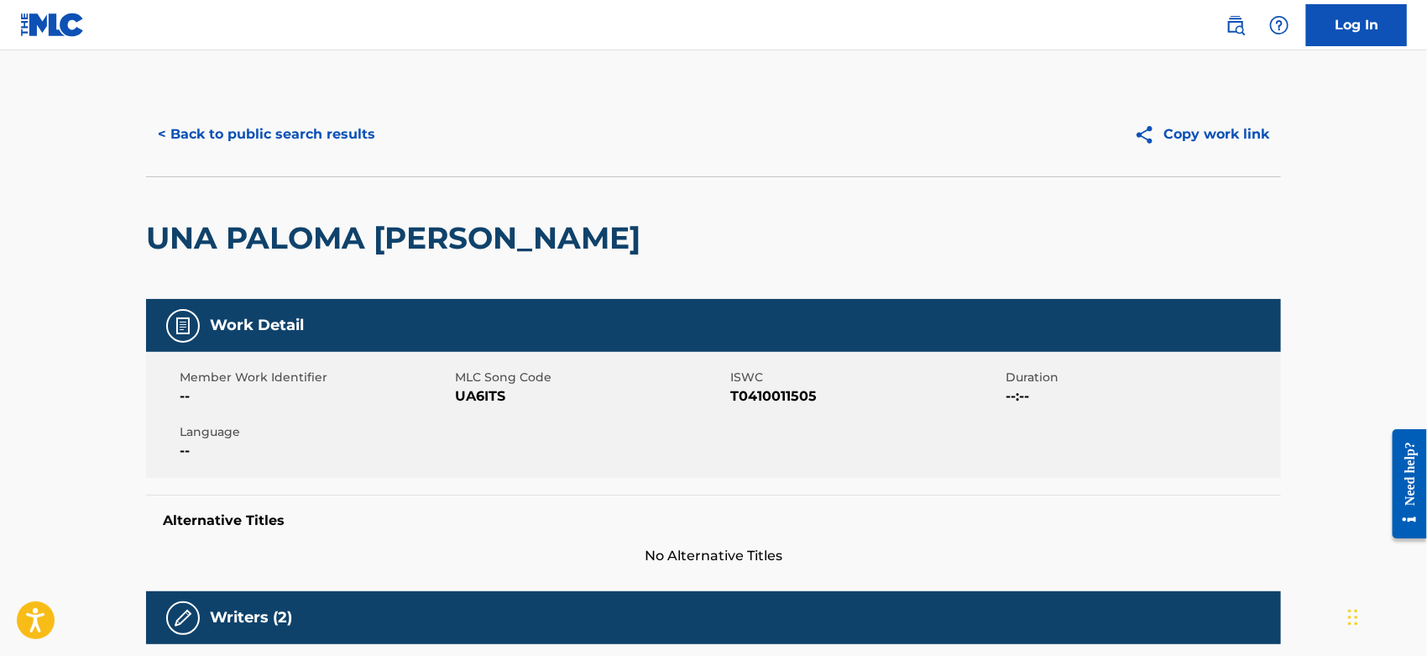
scroll to position [0, 0]
click at [295, 133] on button "< Back to public search results" at bounding box center [266, 134] width 241 height 42
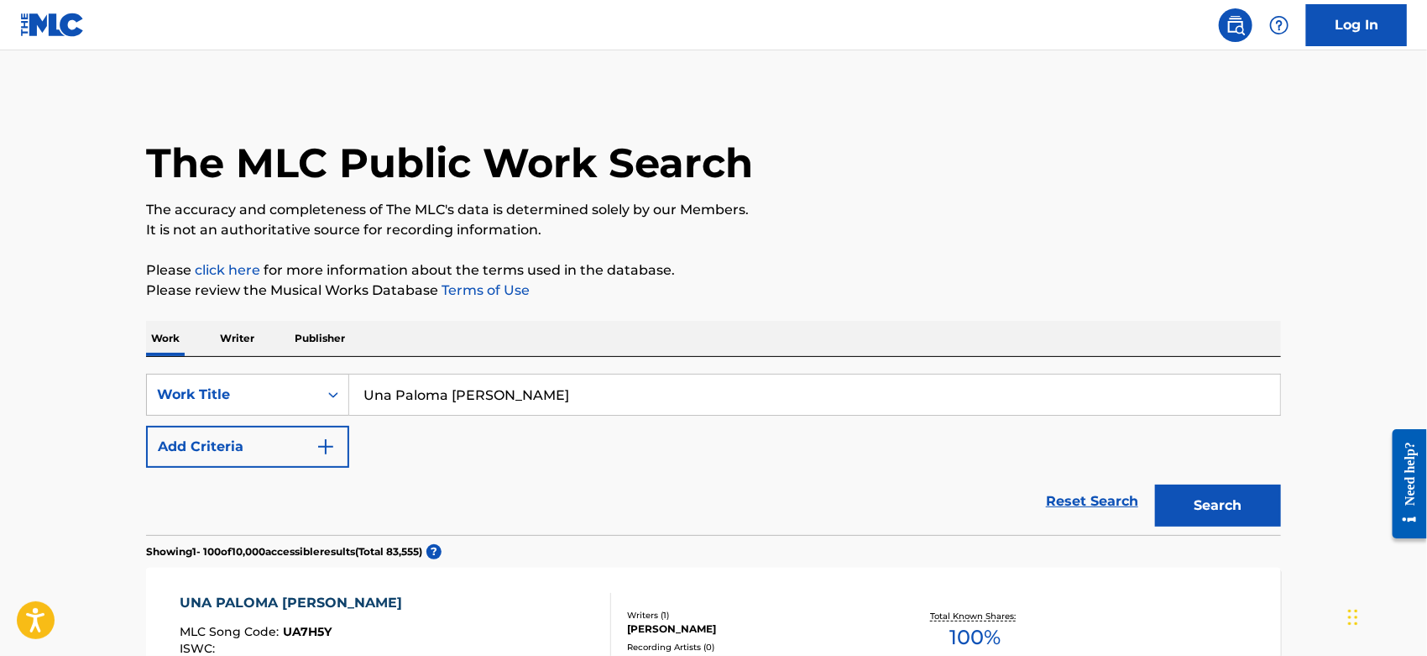
scroll to position [903, 0]
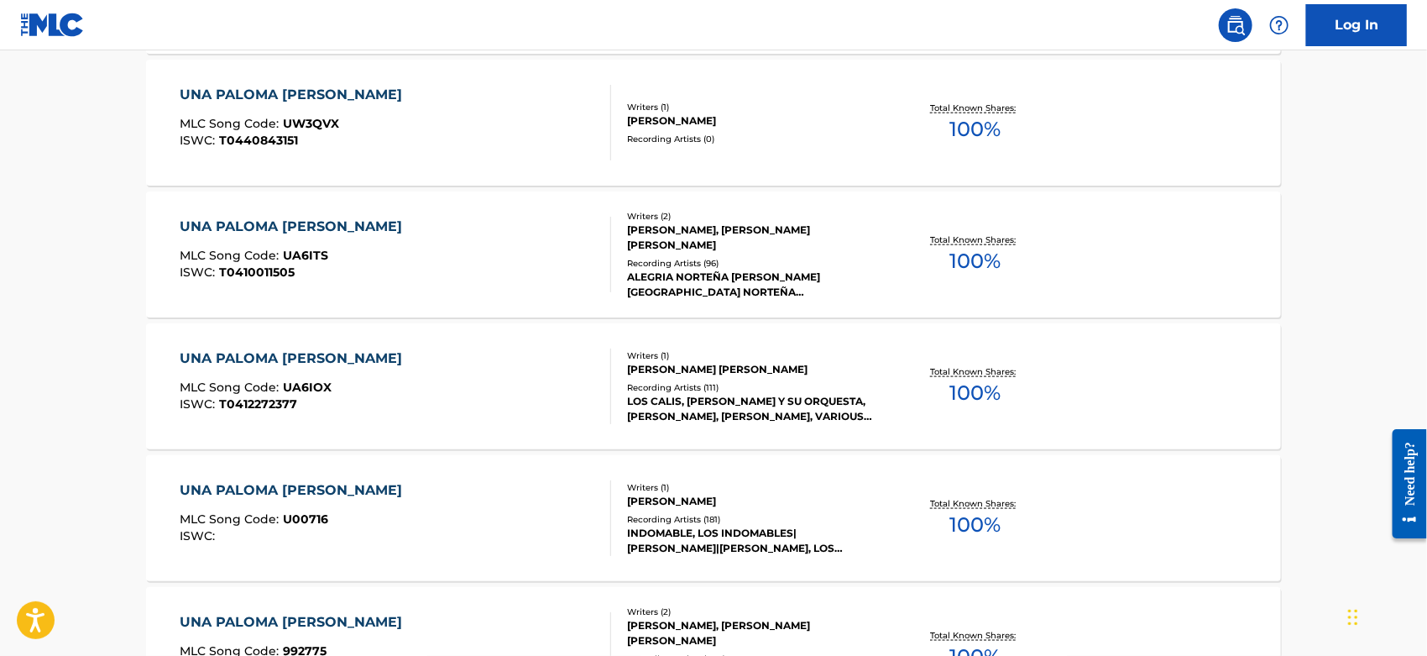
click at [564, 370] on div "UNA PALOMA [PERSON_NAME] MLC Song Code : UA6IOX ISWC : T0412272377" at bounding box center [397, 386] width 432 height 76
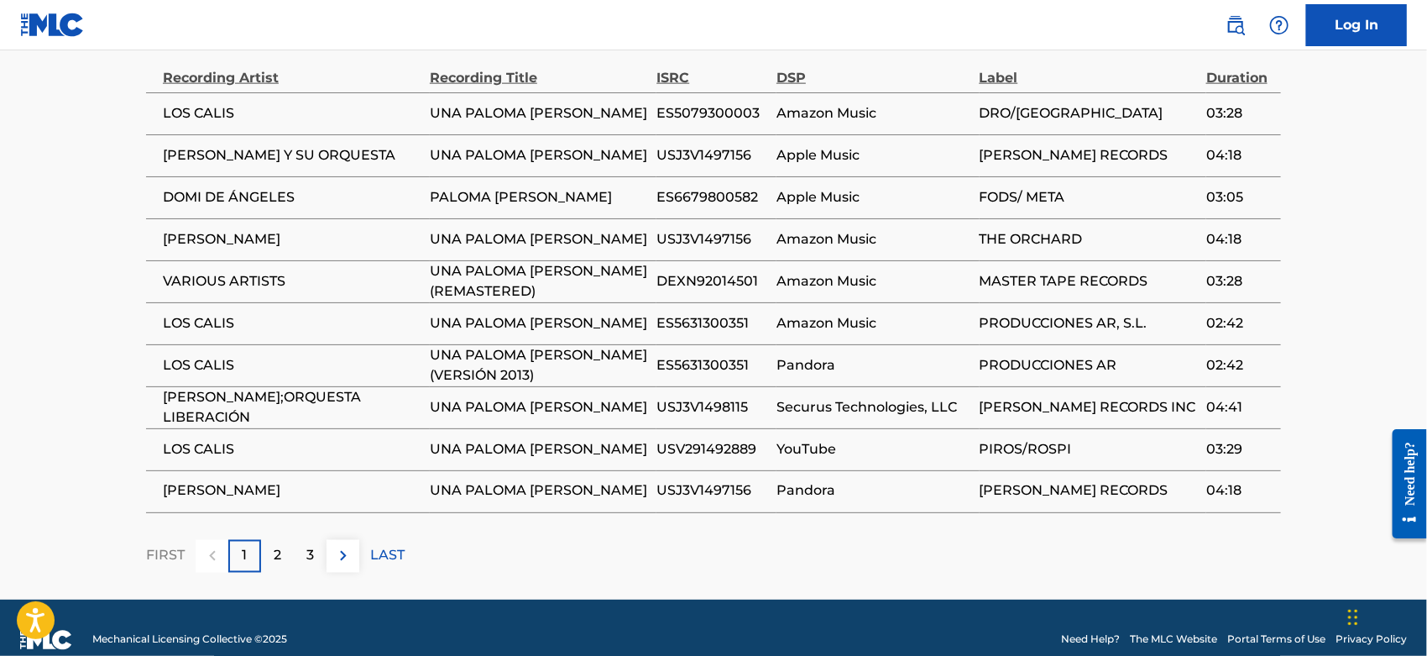
scroll to position [1142, 0]
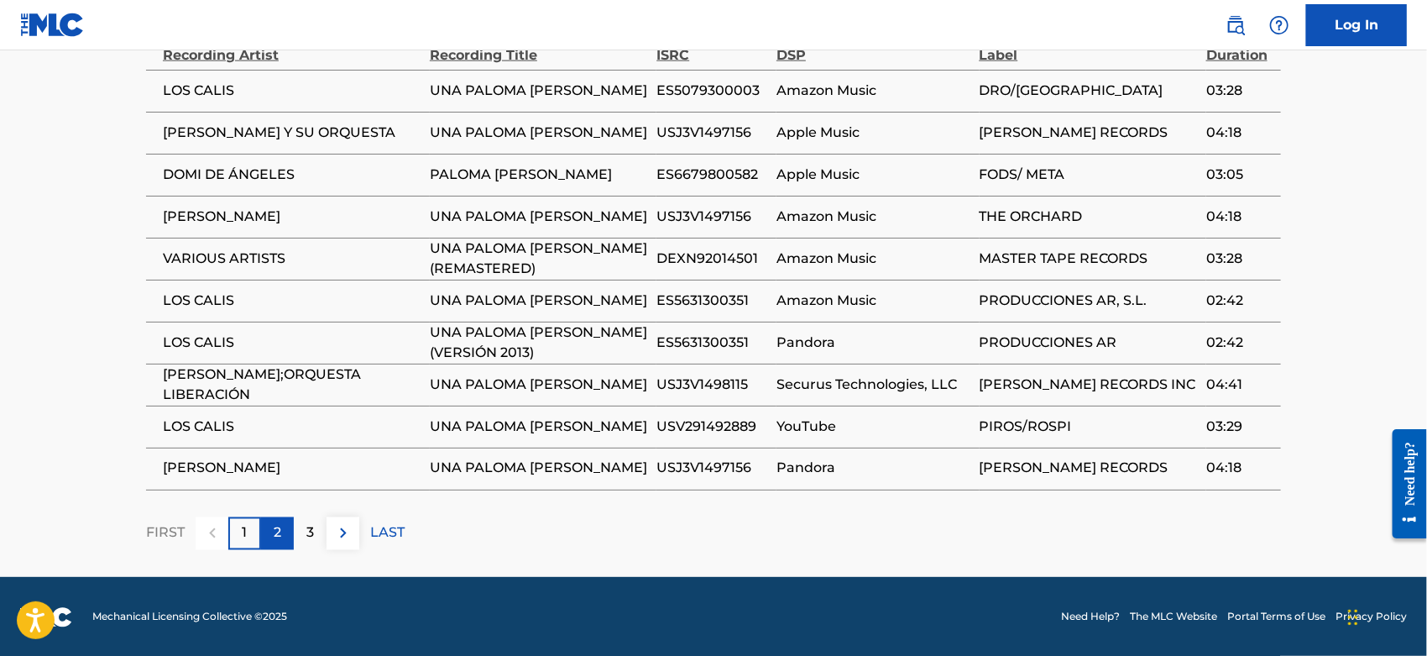
click at [272, 531] on div "2" at bounding box center [277, 533] width 33 height 33
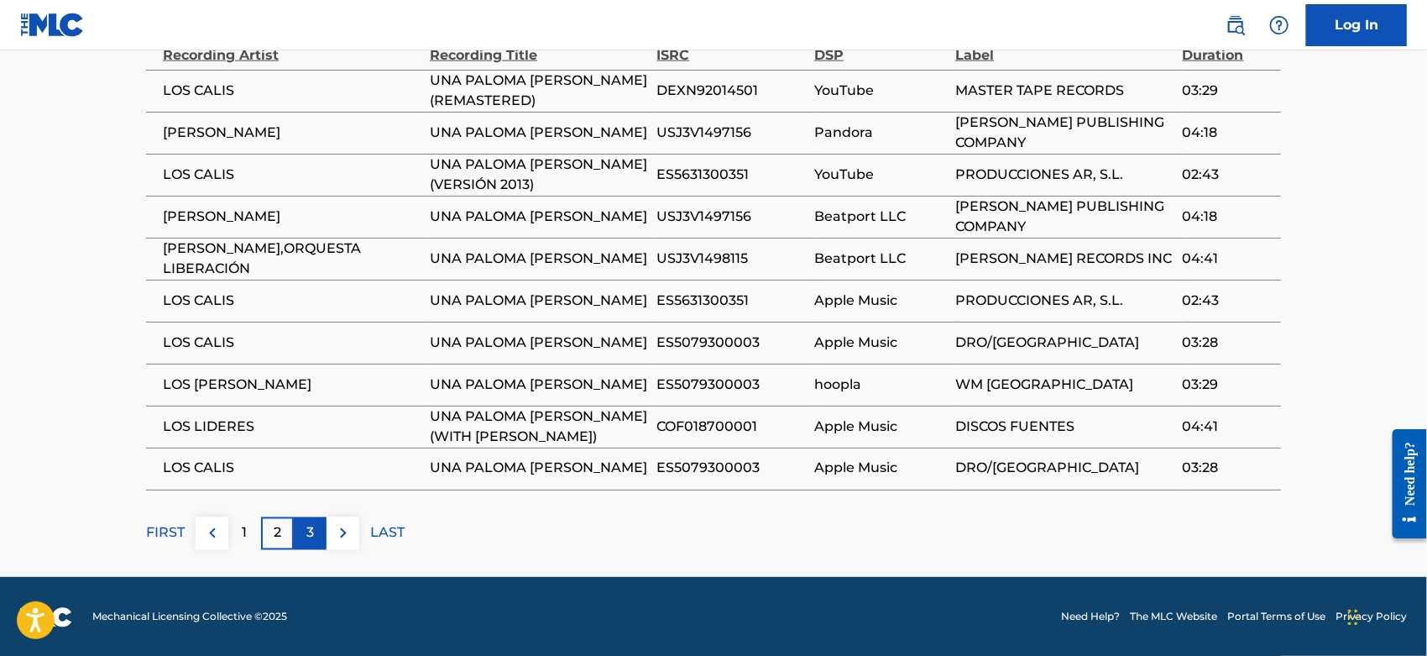
click at [304, 529] on div "3" at bounding box center [310, 533] width 33 height 33
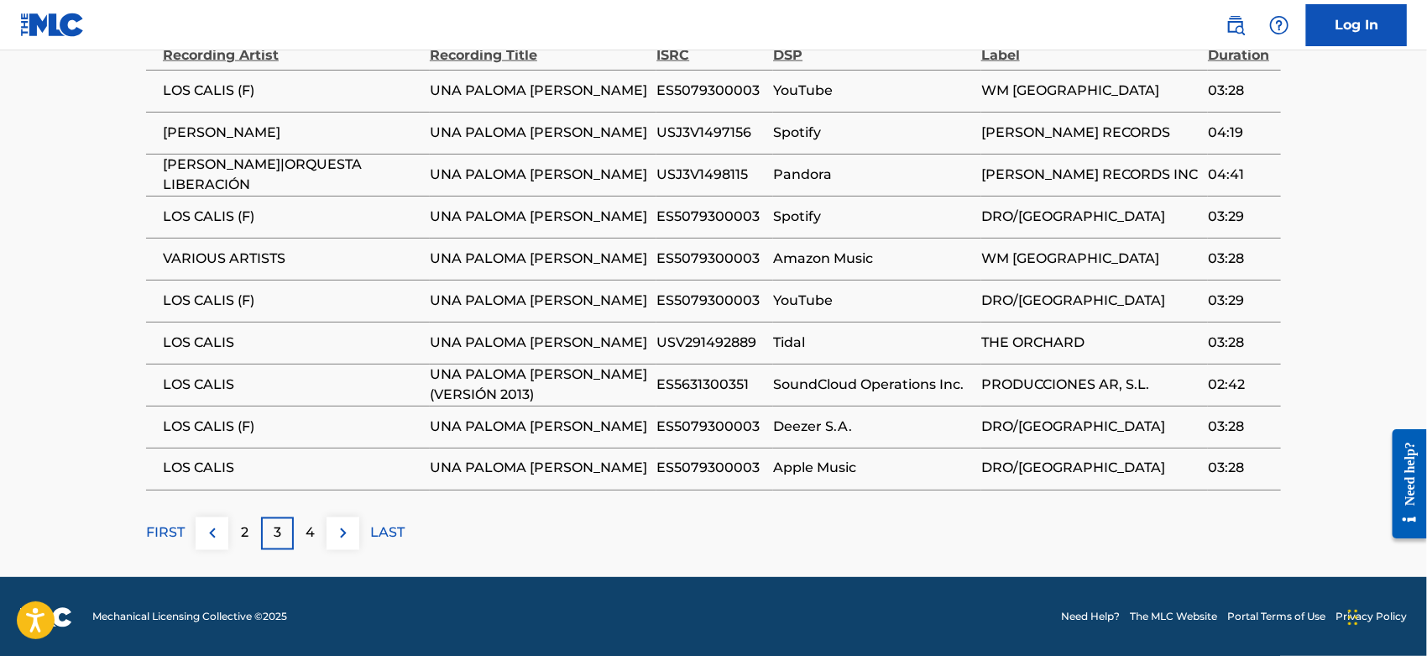
click at [304, 529] on div "4" at bounding box center [310, 533] width 33 height 33
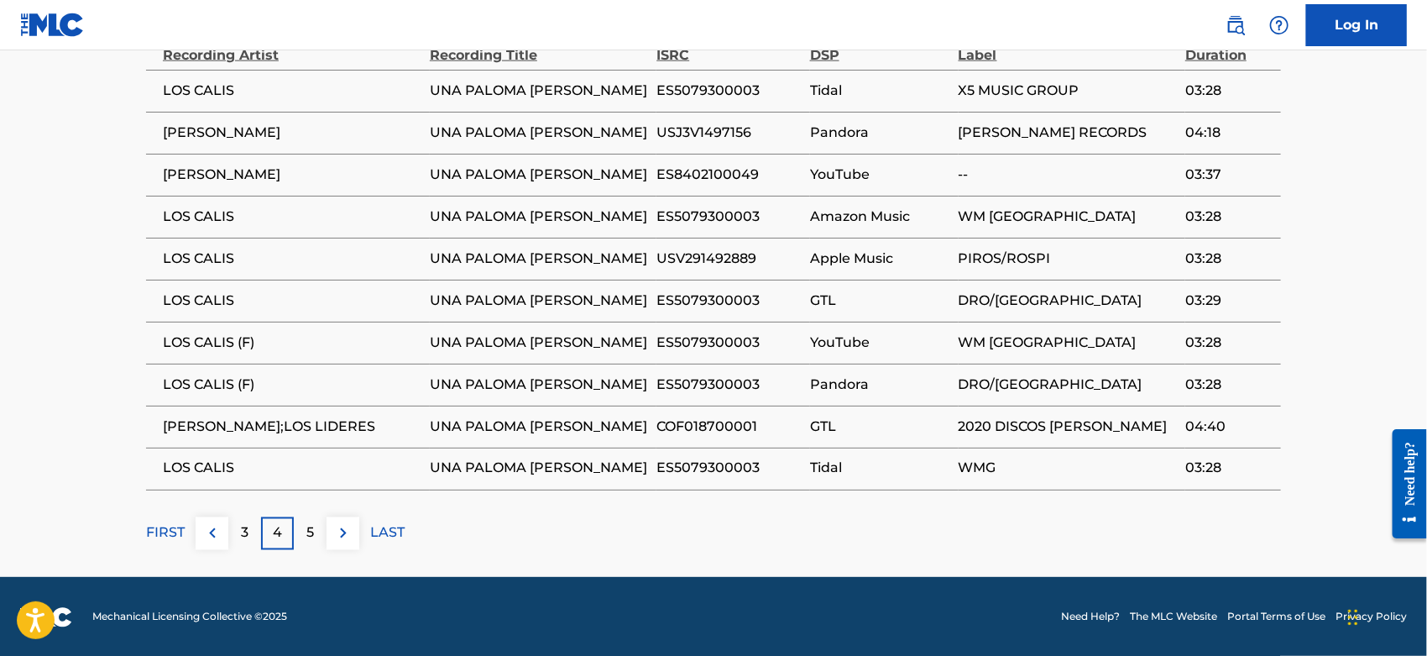
click at [304, 529] on div "5" at bounding box center [310, 533] width 33 height 33
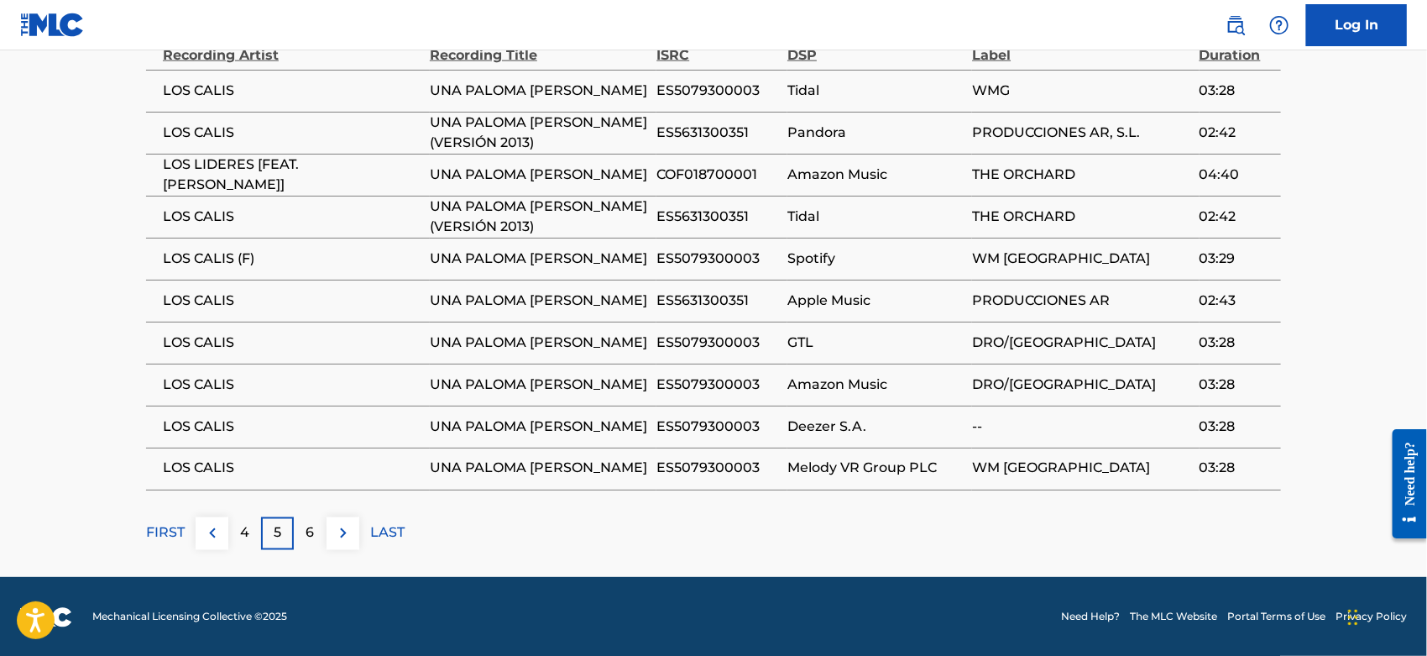
click at [304, 529] on div "6" at bounding box center [310, 533] width 33 height 33
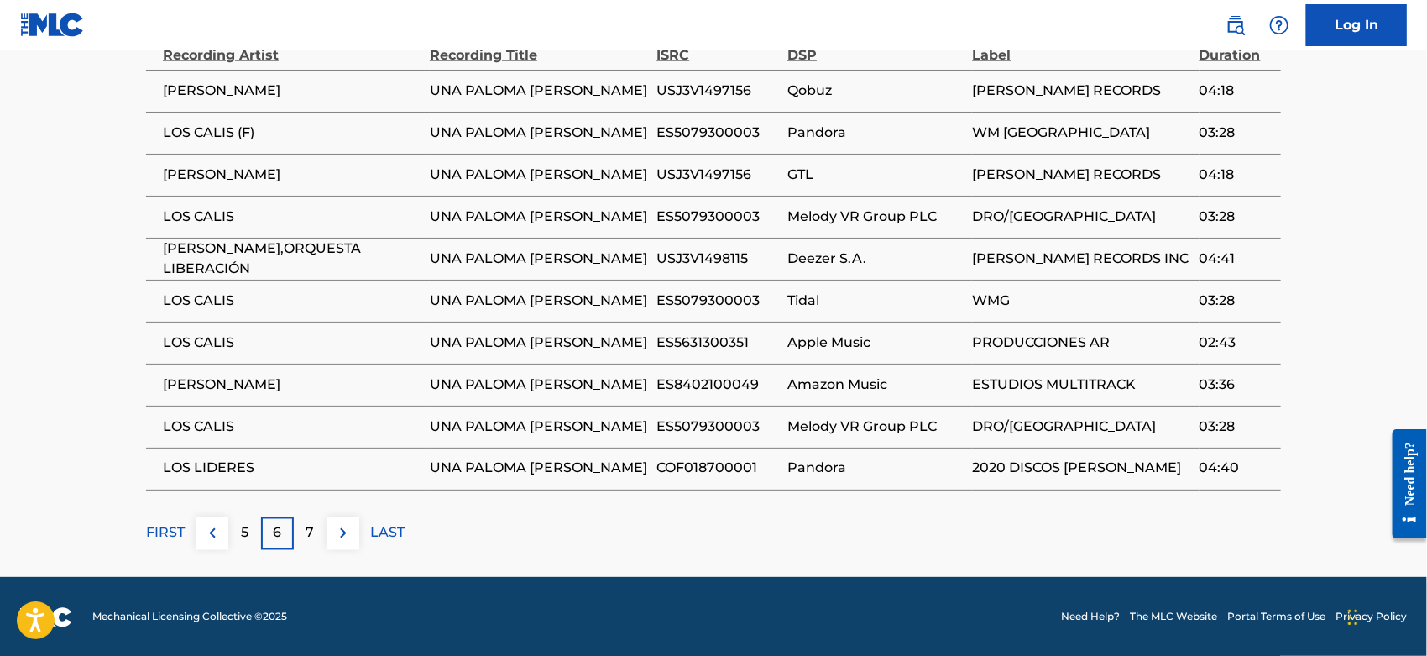
click at [304, 529] on div "7" at bounding box center [310, 533] width 33 height 33
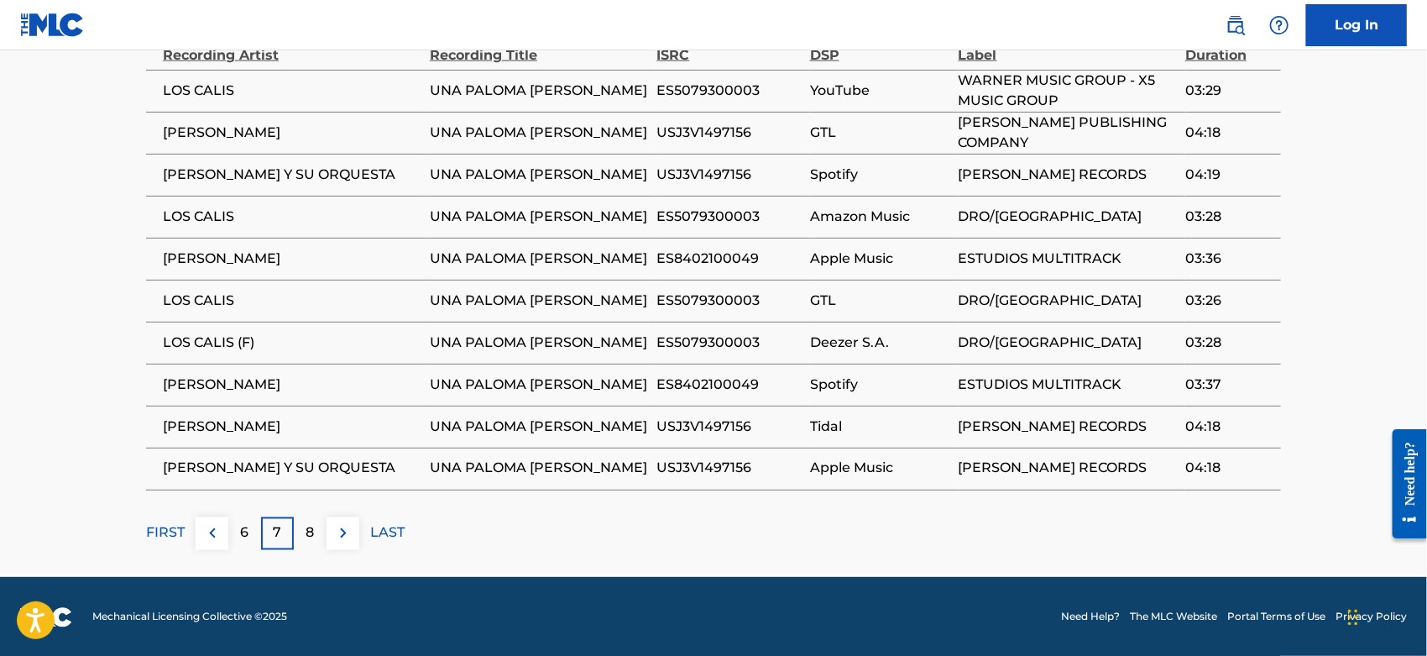
click at [304, 529] on div "8" at bounding box center [310, 533] width 33 height 33
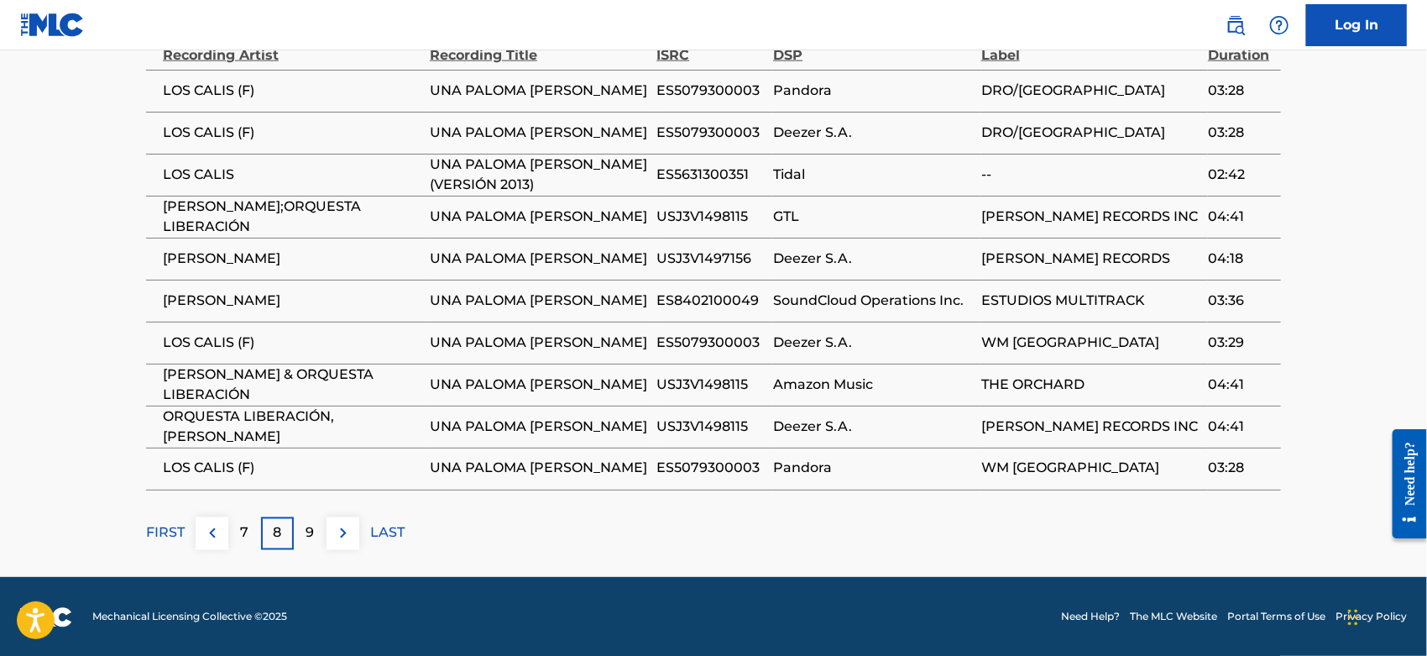
click at [304, 529] on div "9" at bounding box center [310, 533] width 33 height 33
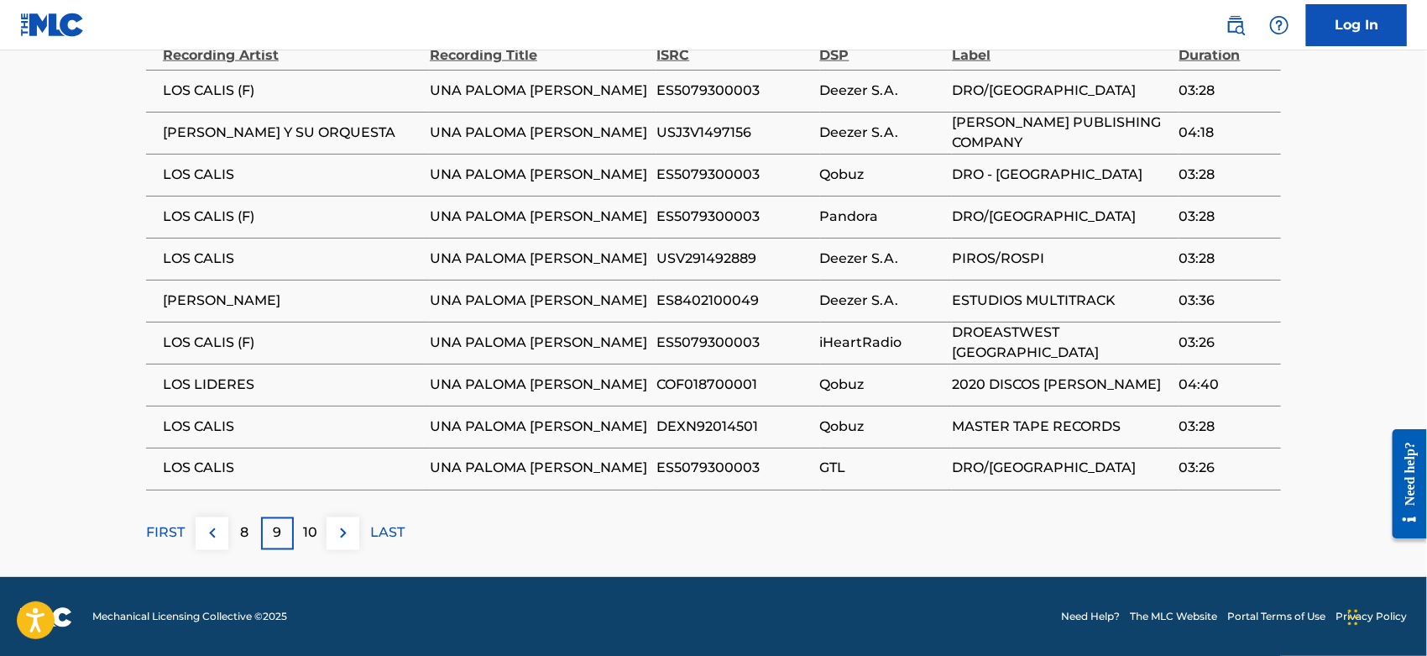
click at [304, 529] on p "10" at bounding box center [310, 533] width 14 height 20
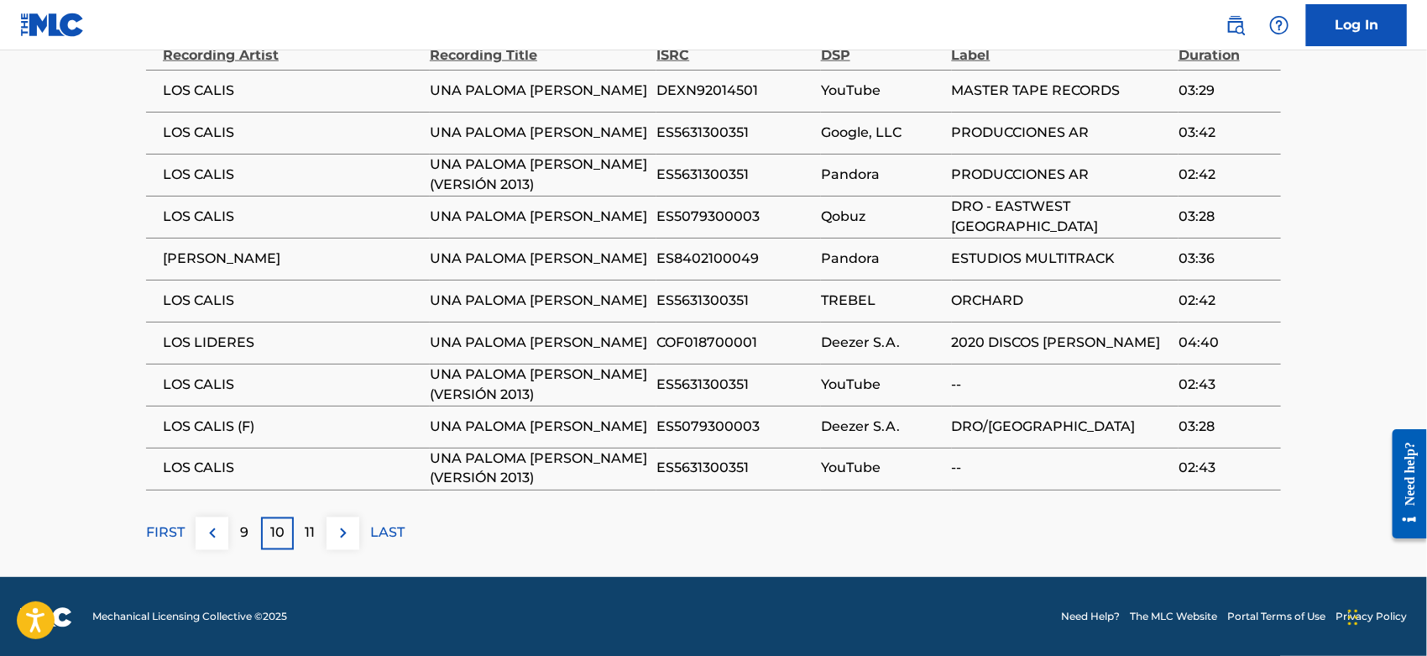
click at [304, 529] on div "11" at bounding box center [310, 533] width 33 height 33
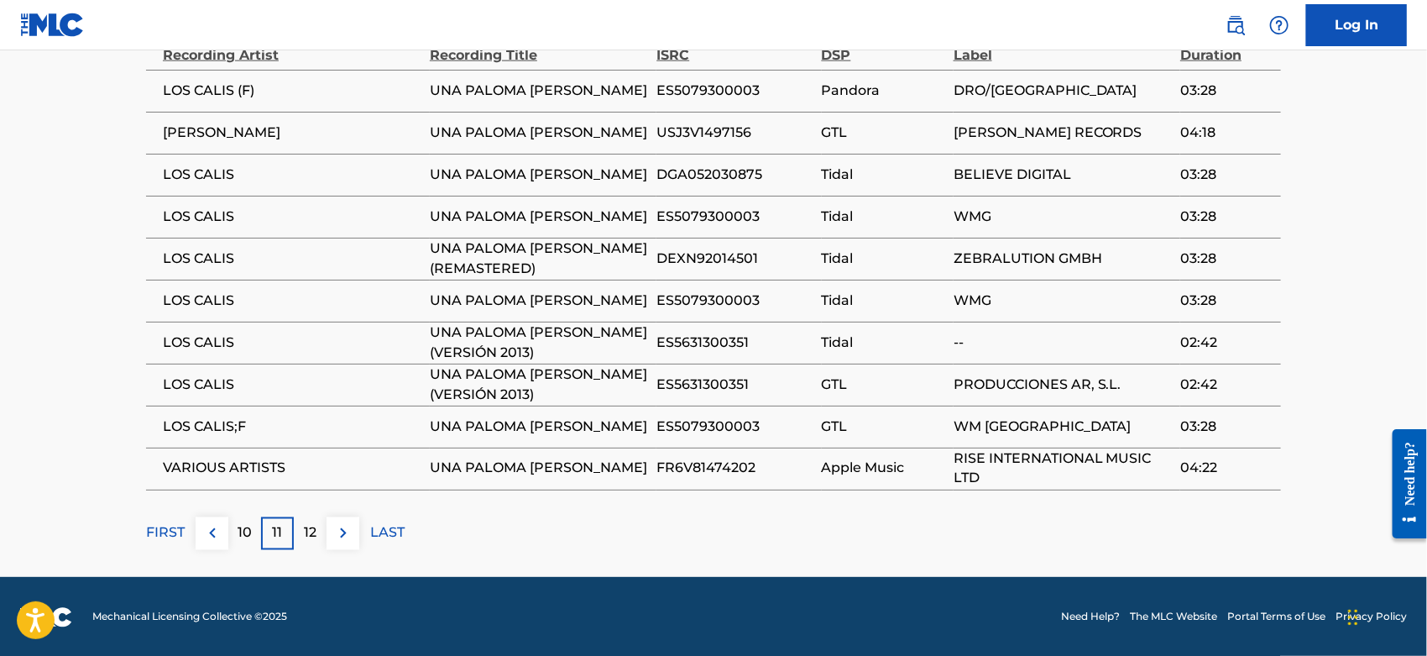
click at [304, 529] on p "12" at bounding box center [310, 533] width 13 height 20
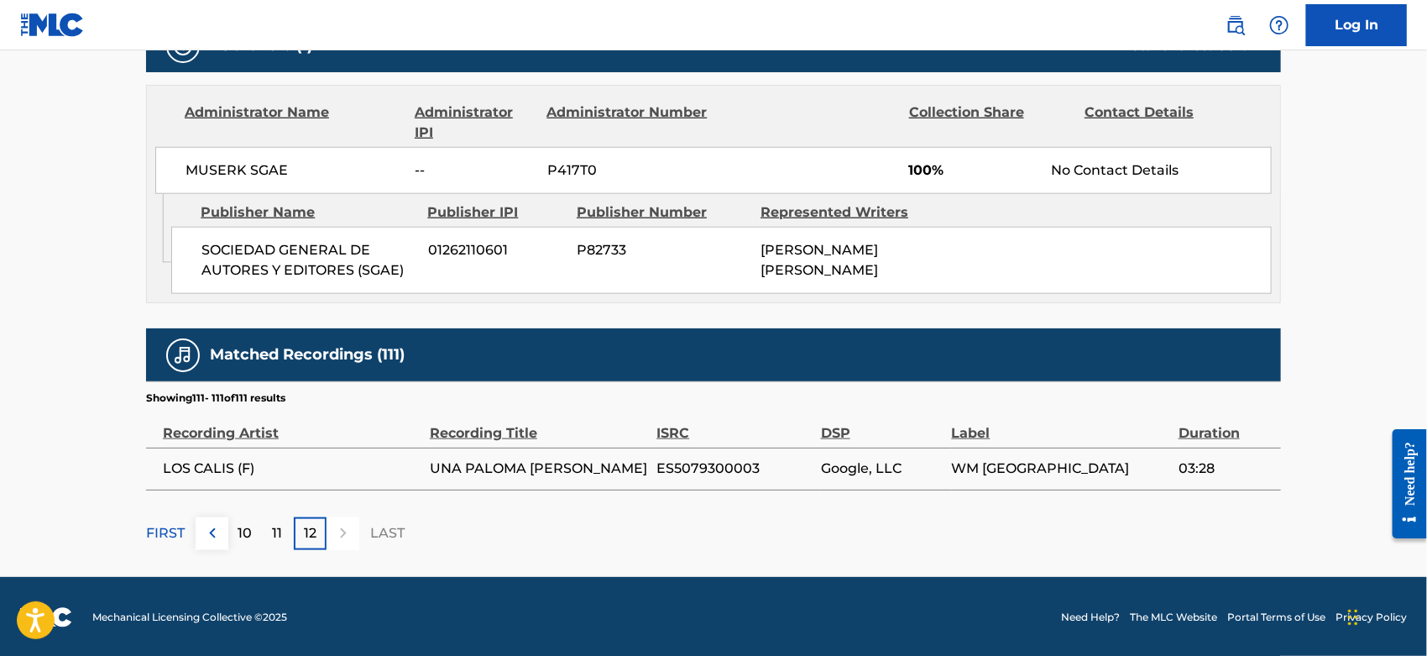
click at [304, 529] on p "12" at bounding box center [310, 533] width 13 height 20
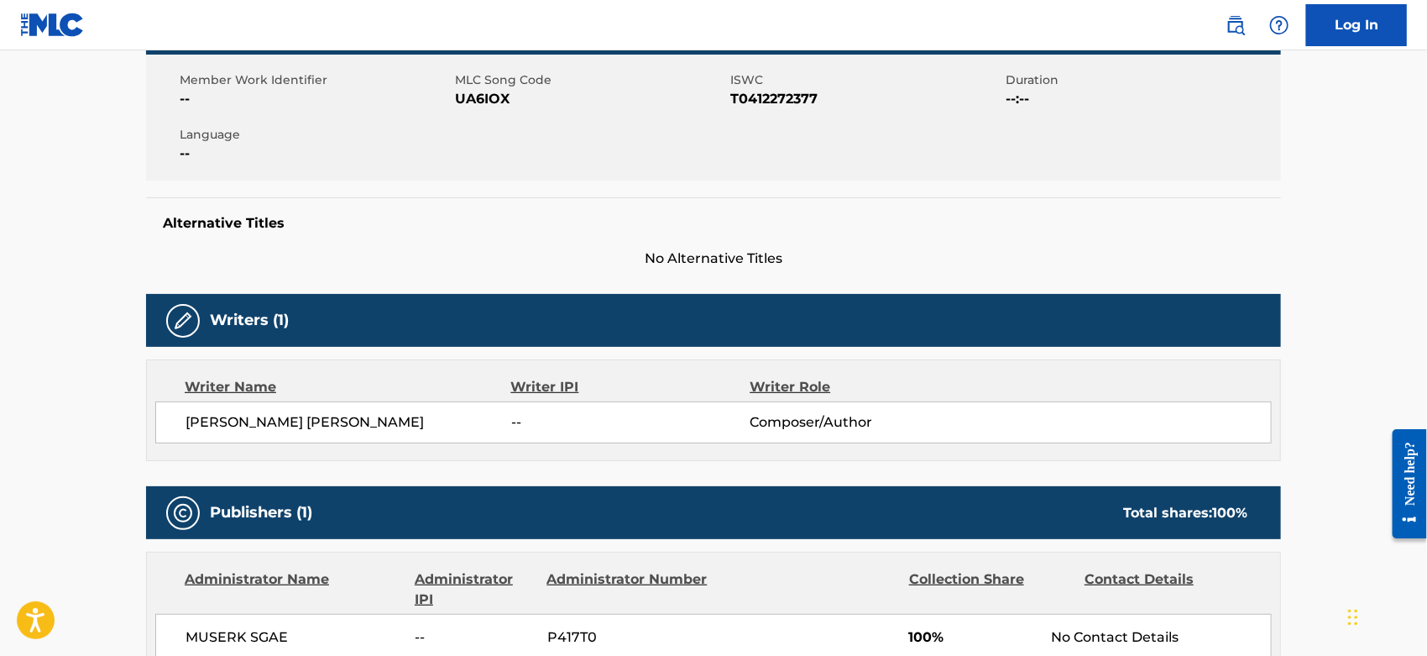
scroll to position [0, 0]
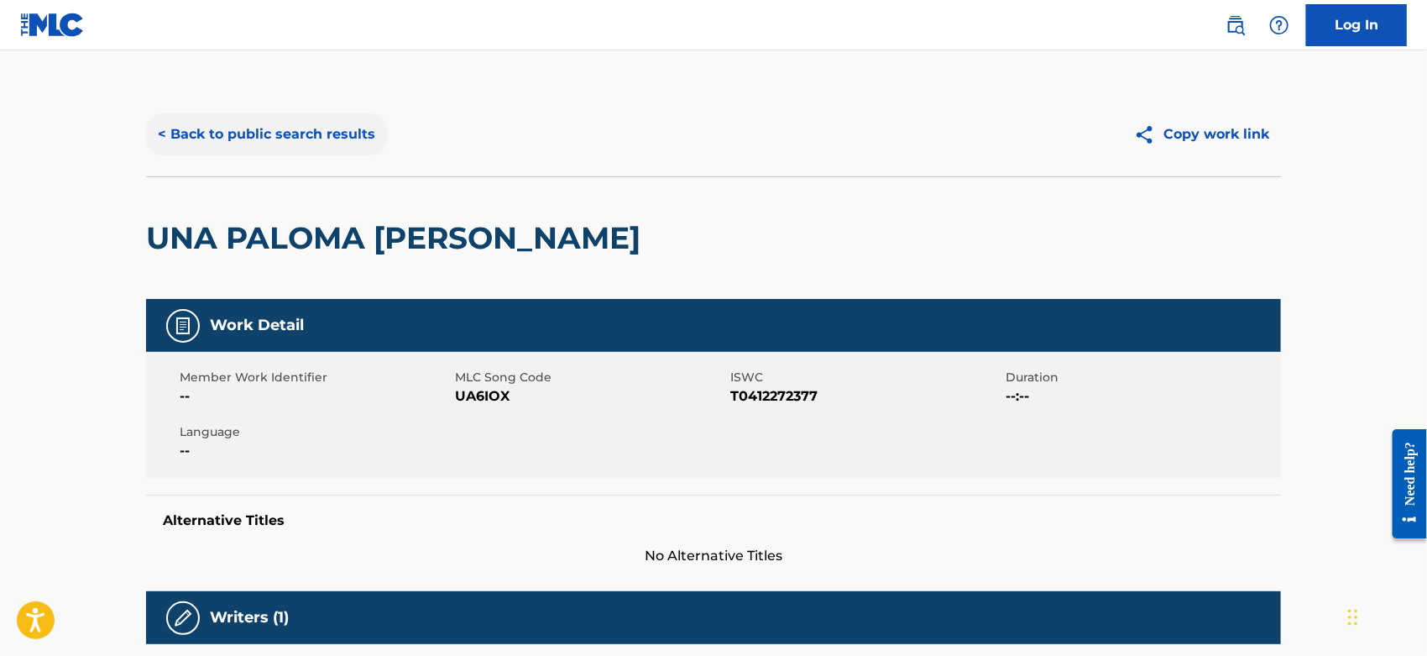
click at [301, 126] on button "< Back to public search results" at bounding box center [266, 134] width 241 height 42
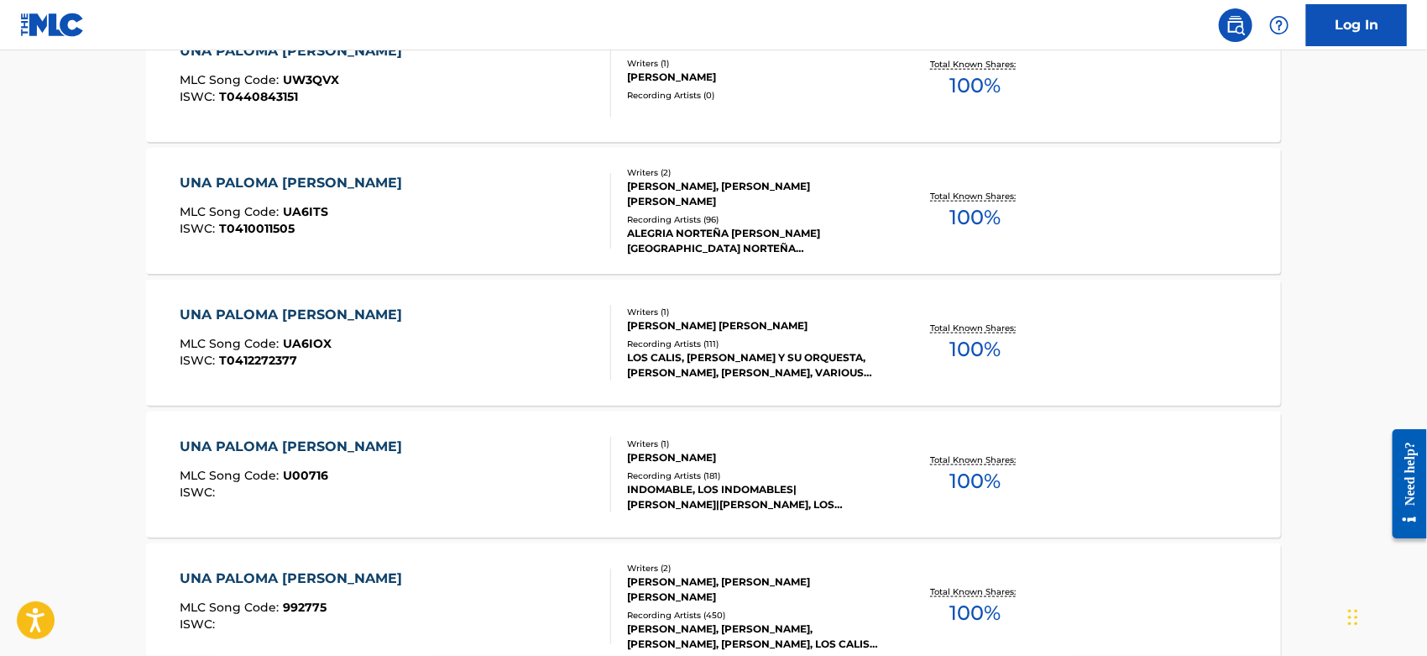
scroll to position [1041, 0]
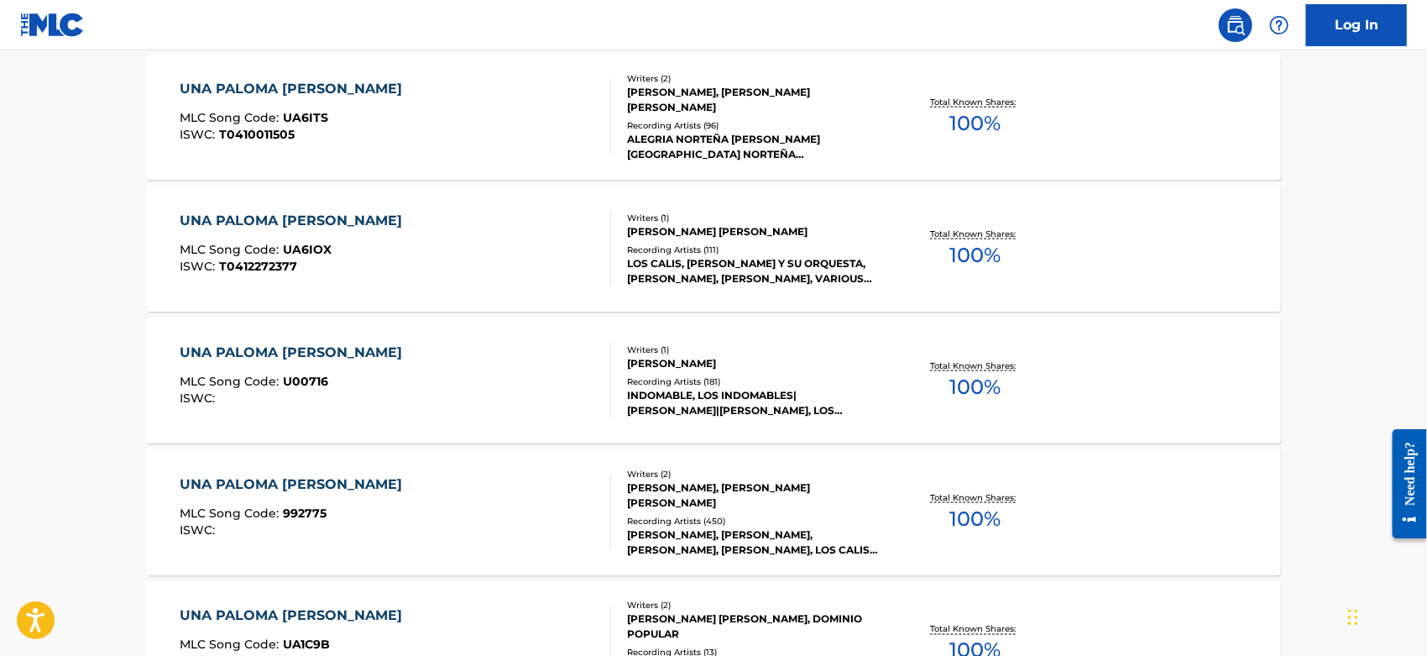
click at [473, 533] on div "UNA PALOMA [PERSON_NAME] MLC Song Code : 992775 ISWC :" at bounding box center [397, 512] width 432 height 76
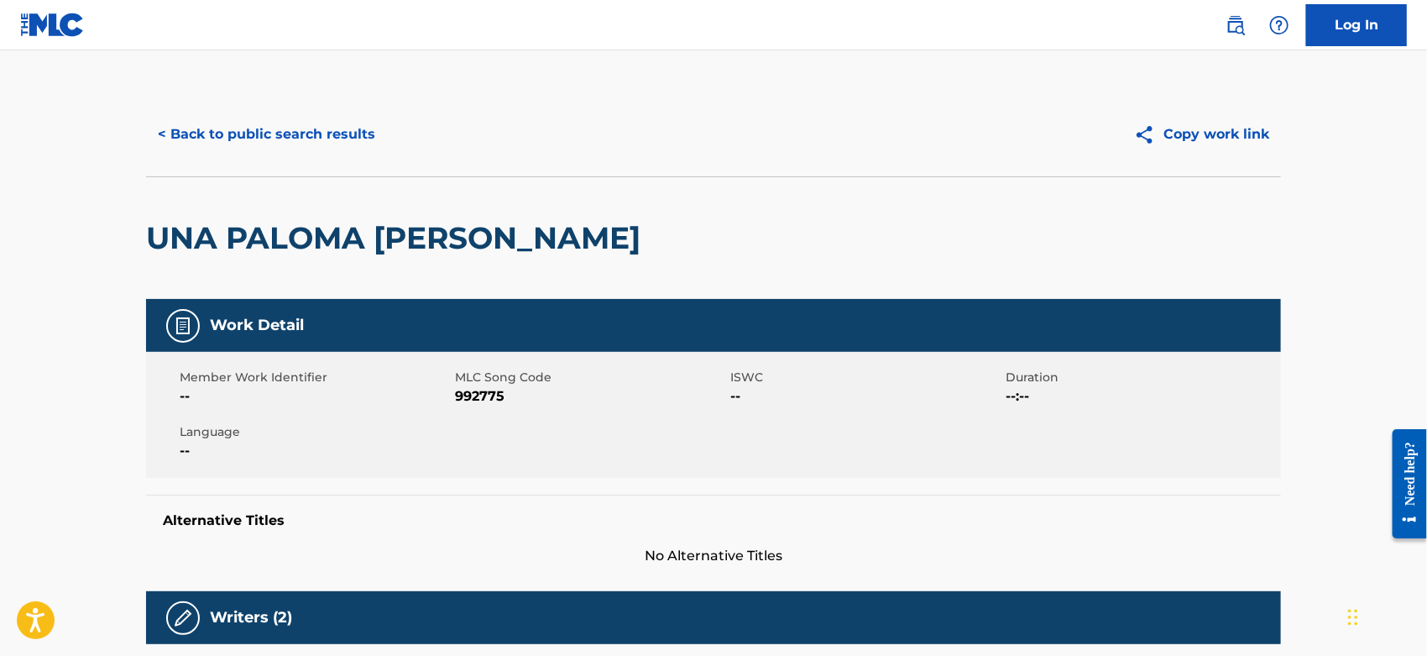
click at [481, 393] on span "992775" at bounding box center [590, 396] width 271 height 20
click at [262, 105] on div "< Back to public search results Copy work link" at bounding box center [713, 134] width 1135 height 84
click at [256, 123] on button "< Back to public search results" at bounding box center [266, 134] width 241 height 42
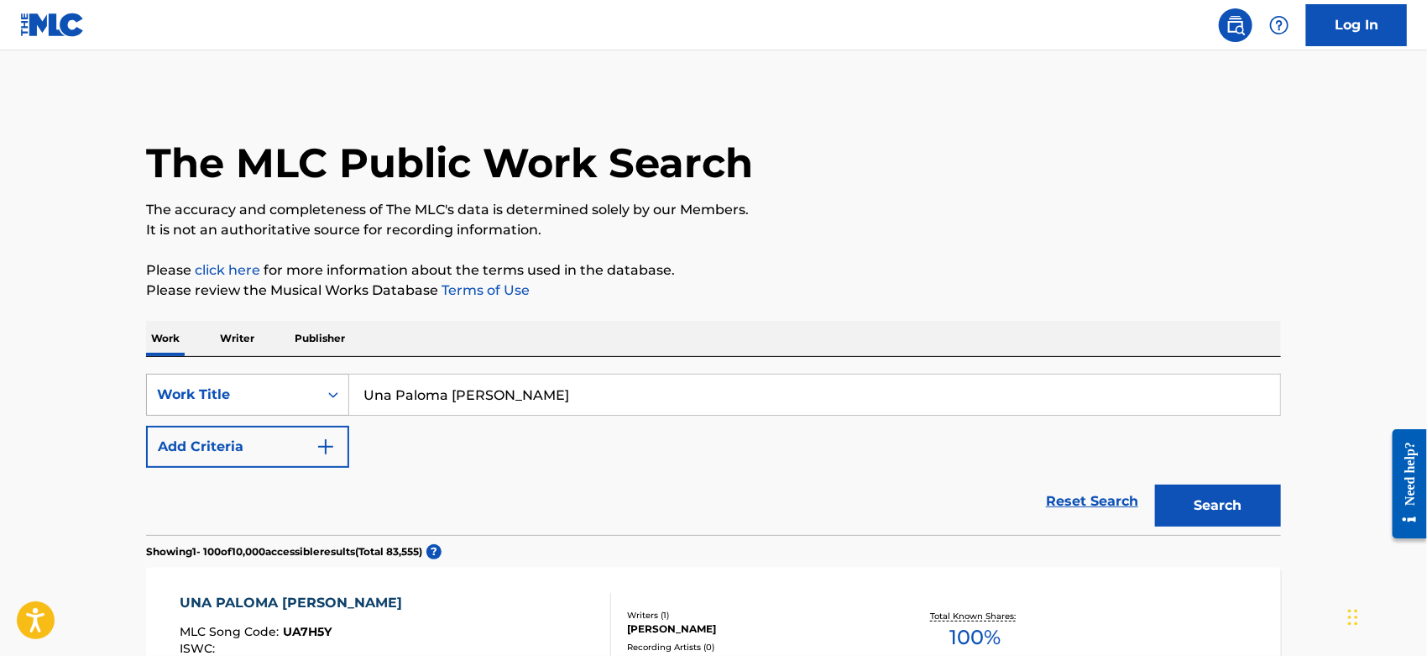
drag, startPoint x: 551, startPoint y: 385, endPoint x: 202, endPoint y: 395, distance: 349.4
click at [202, 395] on div "SearchWithCriteriacc2da5b2-b705-4260-86ac-95f4c39b4793 Work Title Una Paloma [P…" at bounding box center [713, 395] width 1135 height 42
paste input "I Can Hear Music"
type input "I Can Hear Music"
click at [960, 226] on p "It is not an authoritative source for recording information." at bounding box center [713, 230] width 1135 height 20
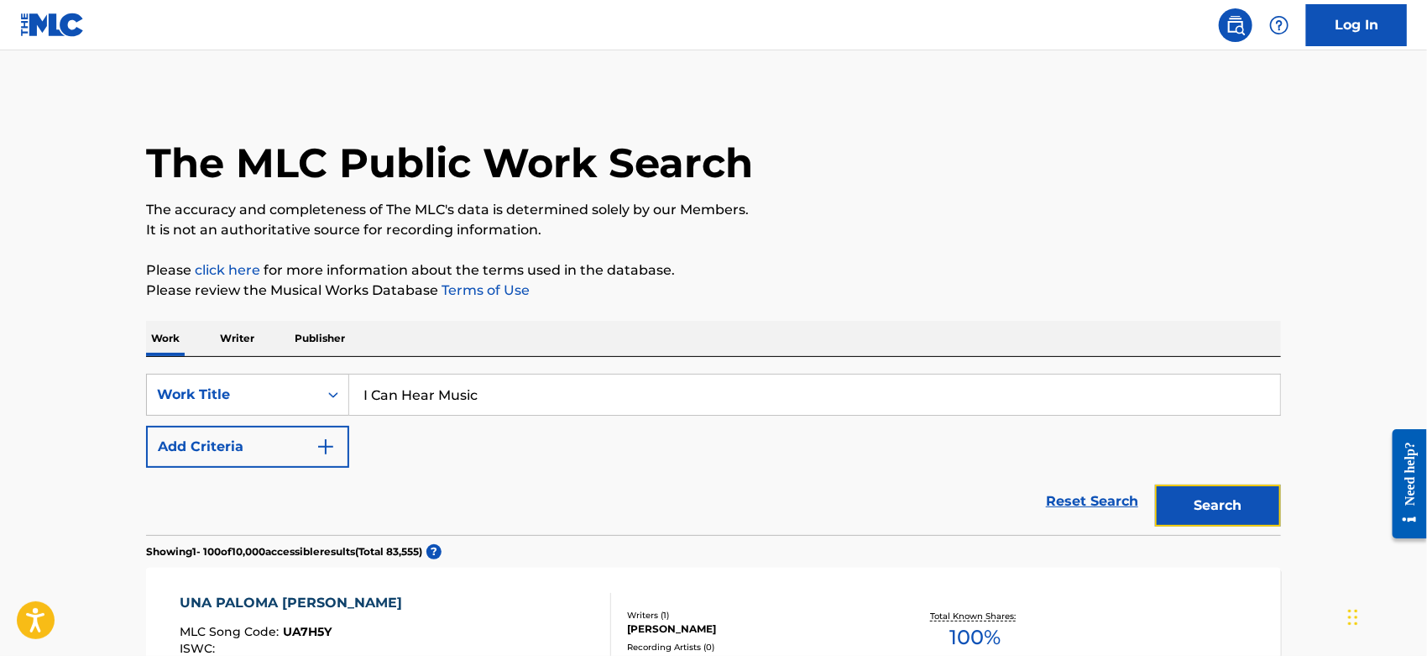
click at [1233, 507] on button "Search" at bounding box center [1218, 505] width 126 height 42
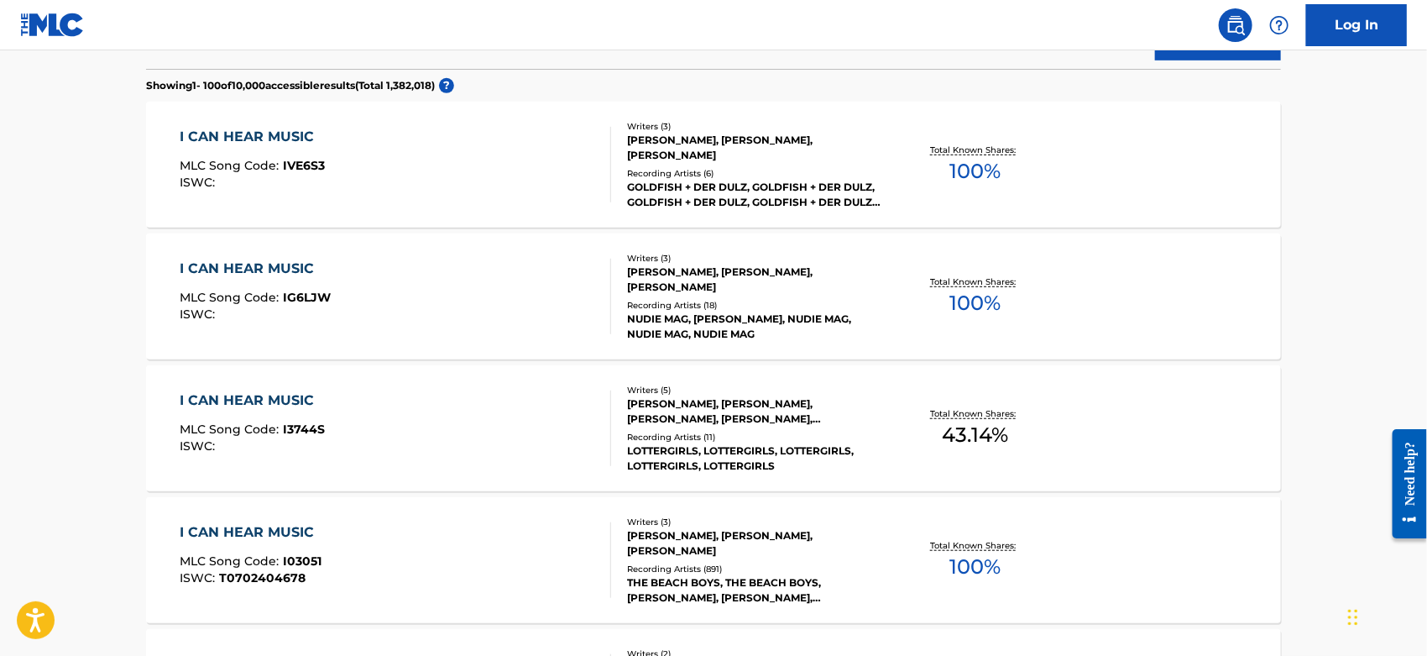
scroll to position [559, 0]
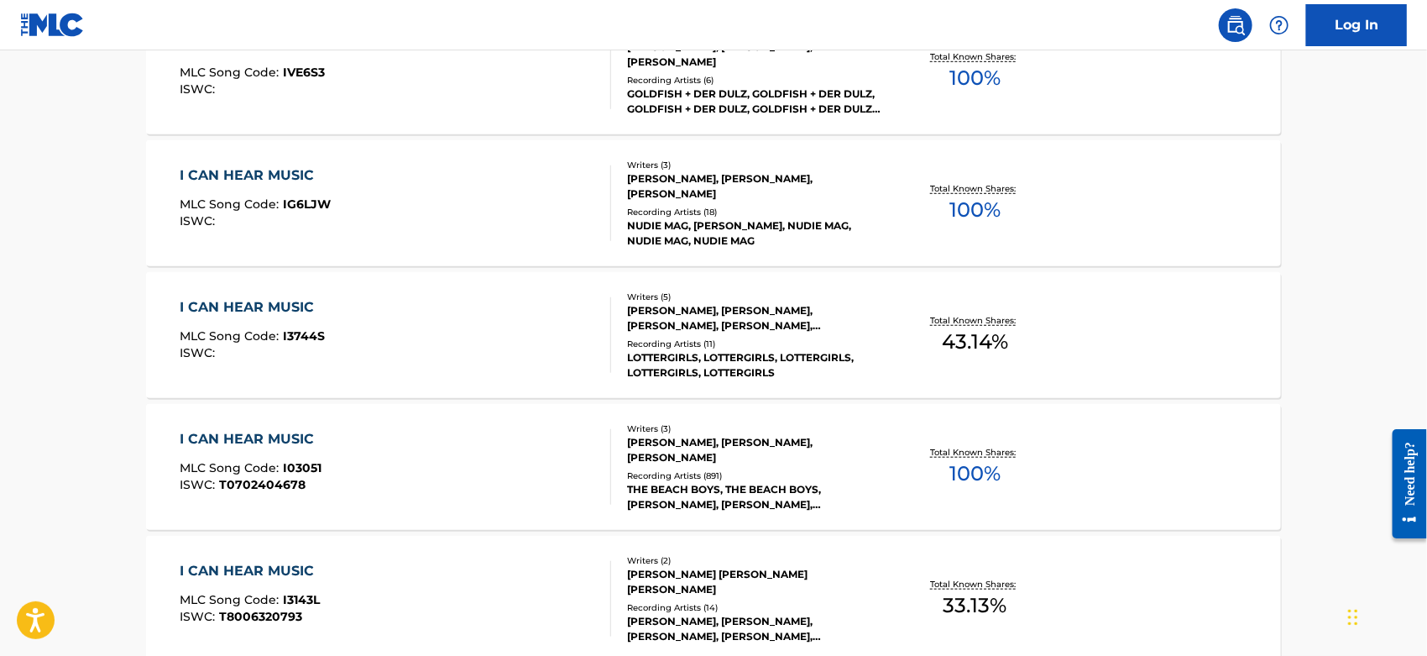
click at [443, 474] on div "I CAN HEAR MUSIC MLC Song Code : I03051 ISWC : T0702404678" at bounding box center [397, 467] width 432 height 76
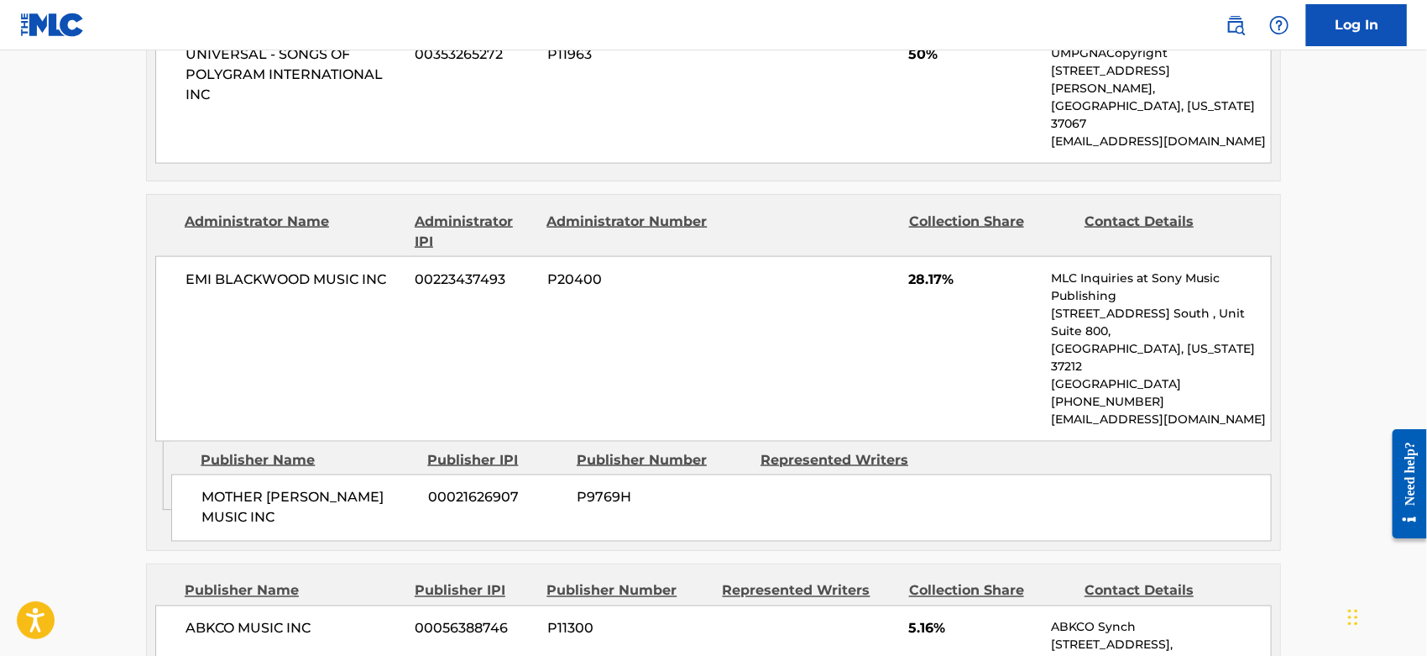
scroll to position [1772, 0]
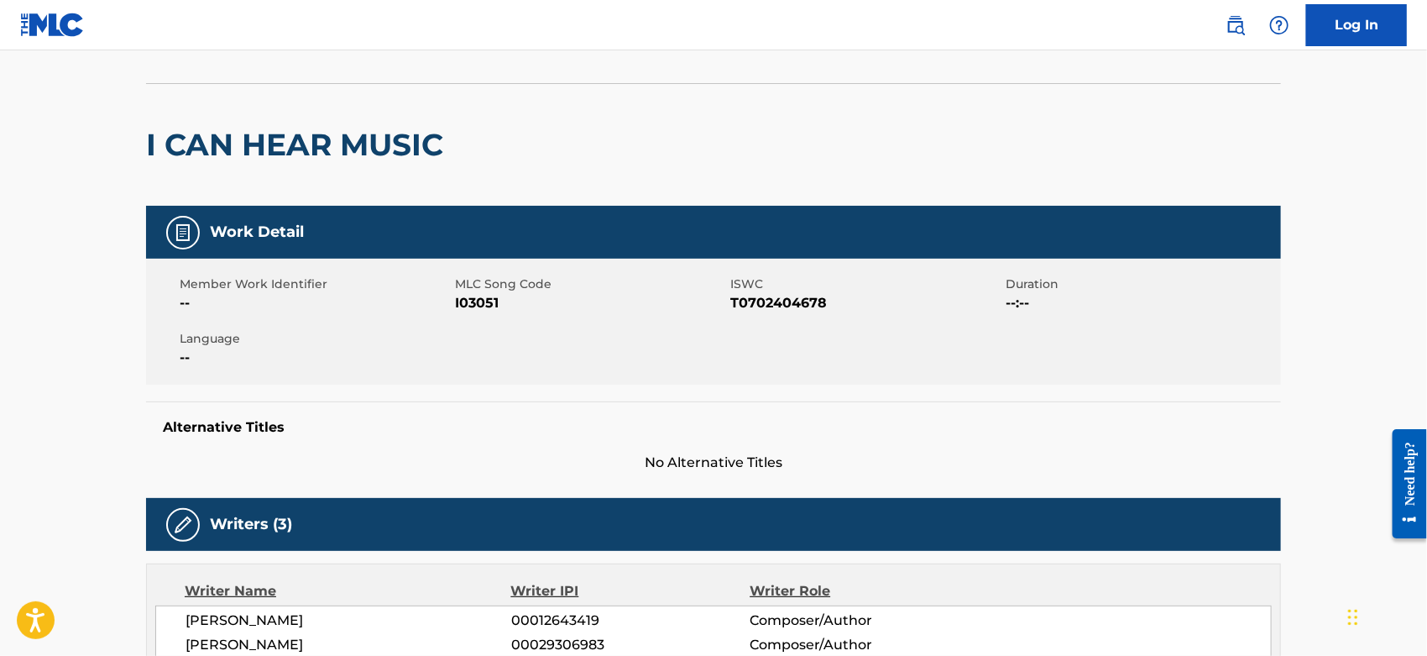
scroll to position [0, 0]
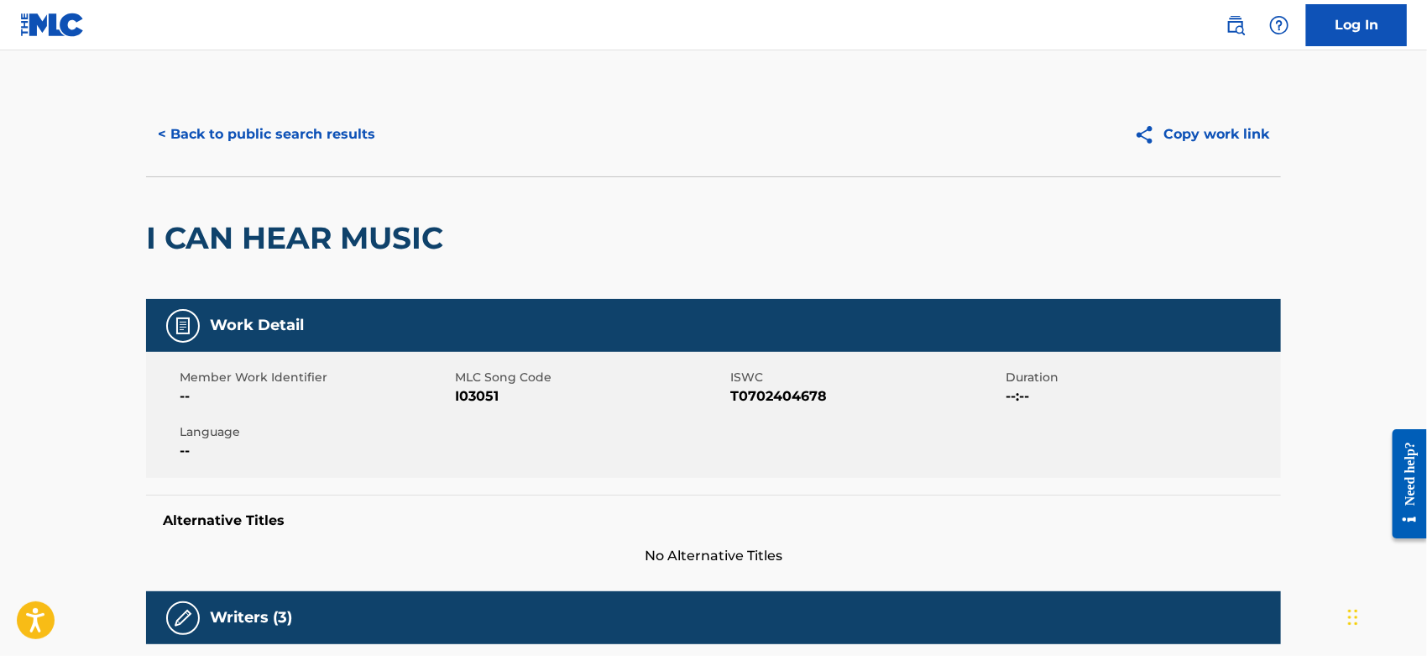
click at [468, 394] on span "I03051" at bounding box center [590, 396] width 271 height 20
click at [285, 142] on button "< Back to public search results" at bounding box center [266, 134] width 241 height 42
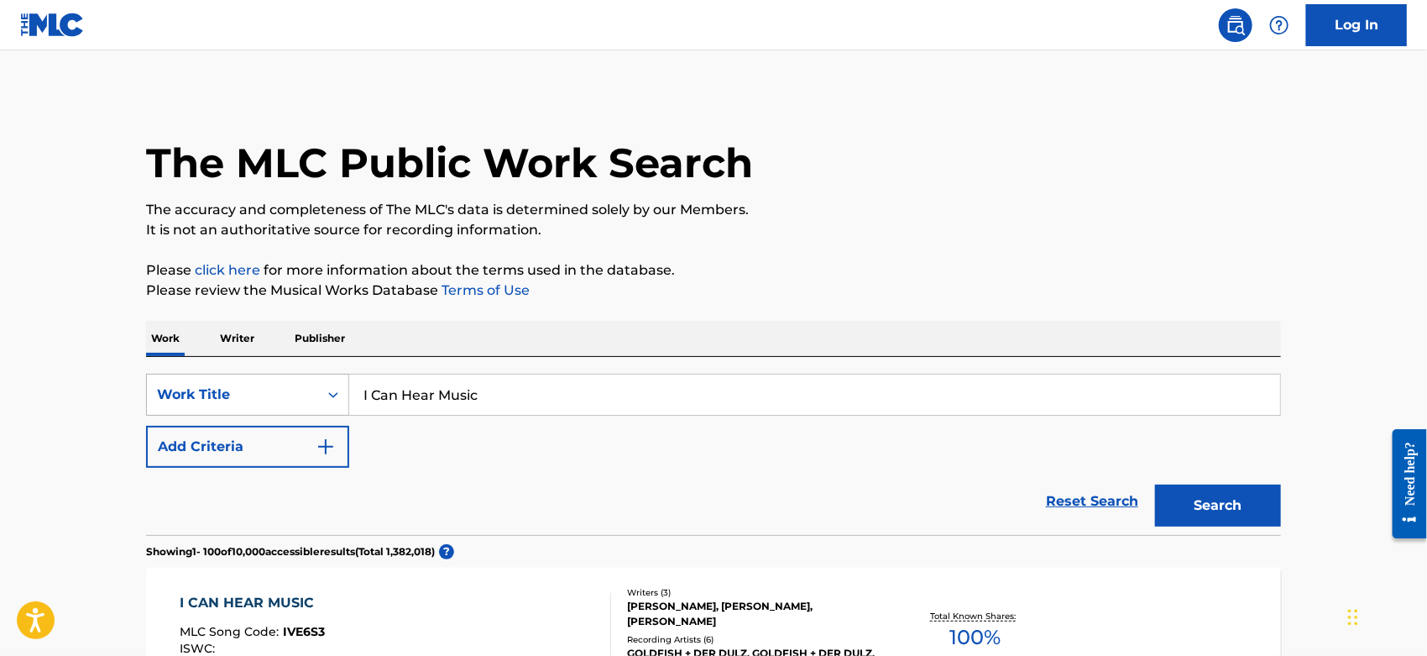
drag, startPoint x: 487, startPoint y: 398, endPoint x: 193, endPoint y: 398, distance: 293.9
click at [193, 398] on div "SearchWithCriteriacc2da5b2-b705-4260-86ac-95f4c39b4793 Work Title I Can Hear Mu…" at bounding box center [713, 395] width 1135 height 42
paste input "'m Not A Fool Anymore"
type input "I'm Not A Fool Anymore"
click at [1201, 502] on button "Search" at bounding box center [1218, 505] width 126 height 42
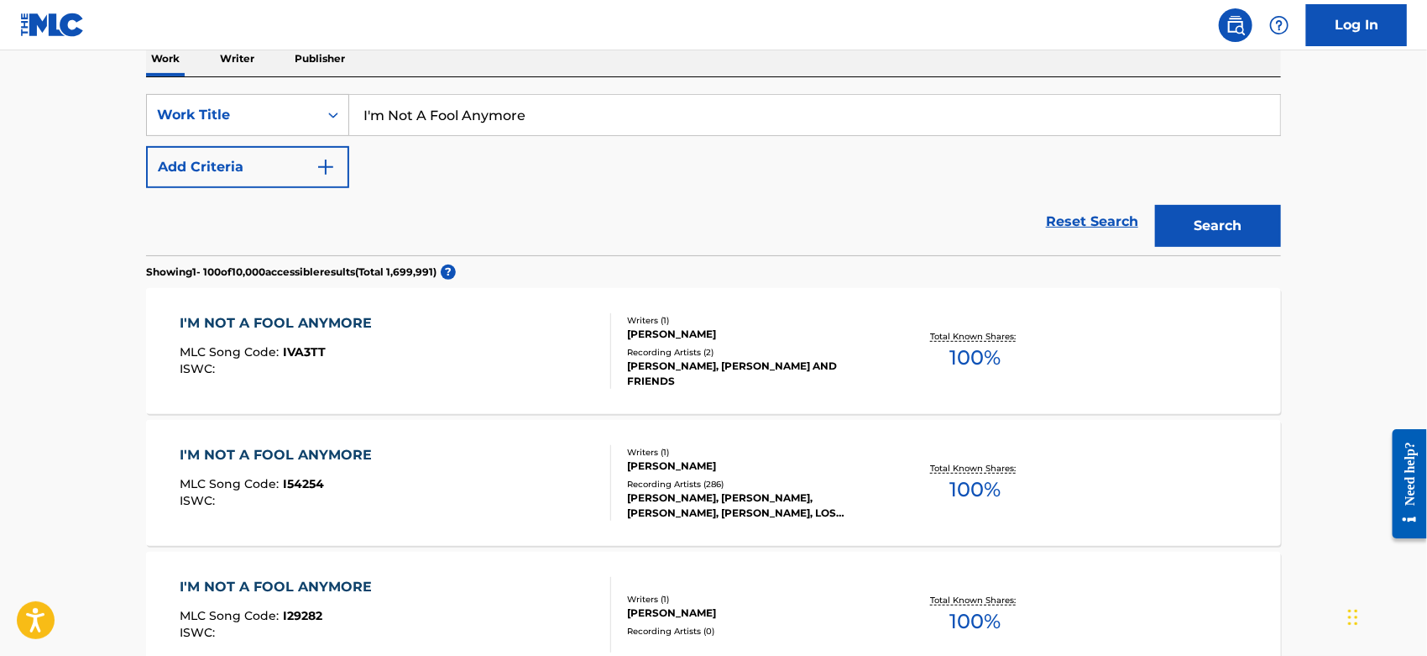
scroll to position [373, 0]
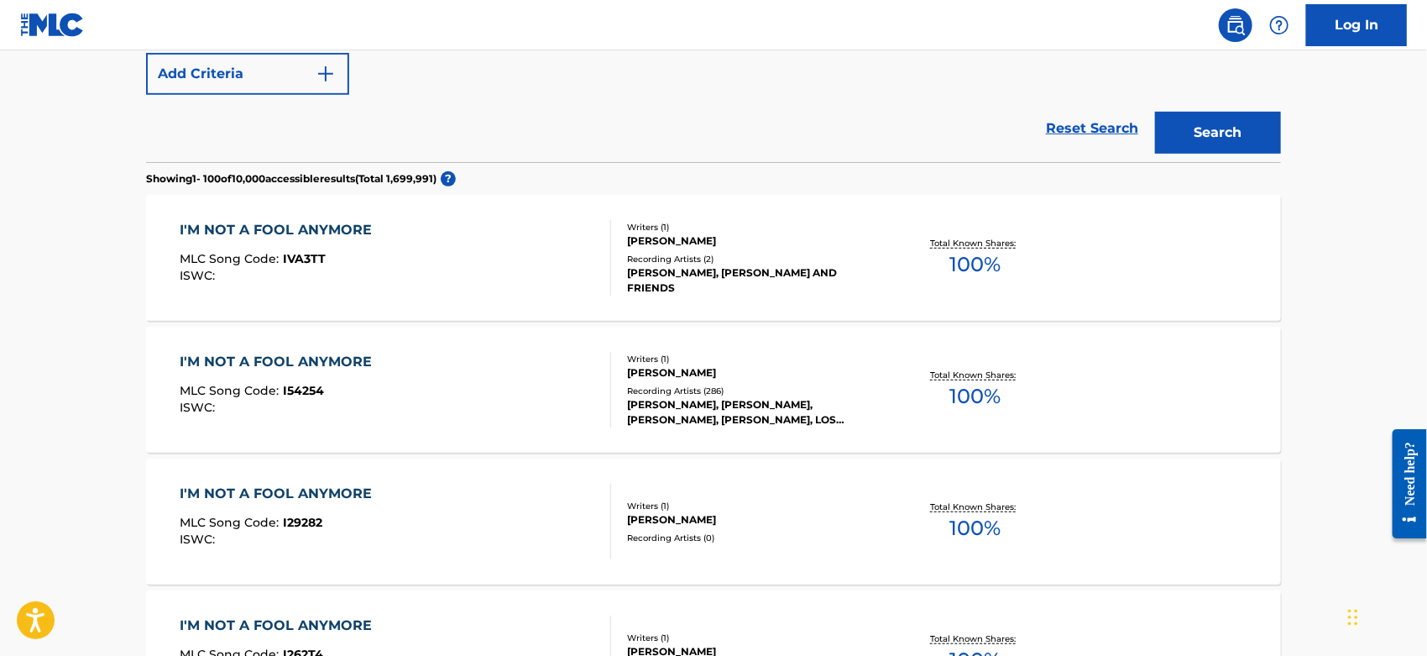
click at [481, 468] on div "I'M NOT A FOOL ANYMORE MLC Song Code : I29282 ISWC : Writers ( 1 ) [PERSON_NAME…" at bounding box center [713, 521] width 1135 height 126
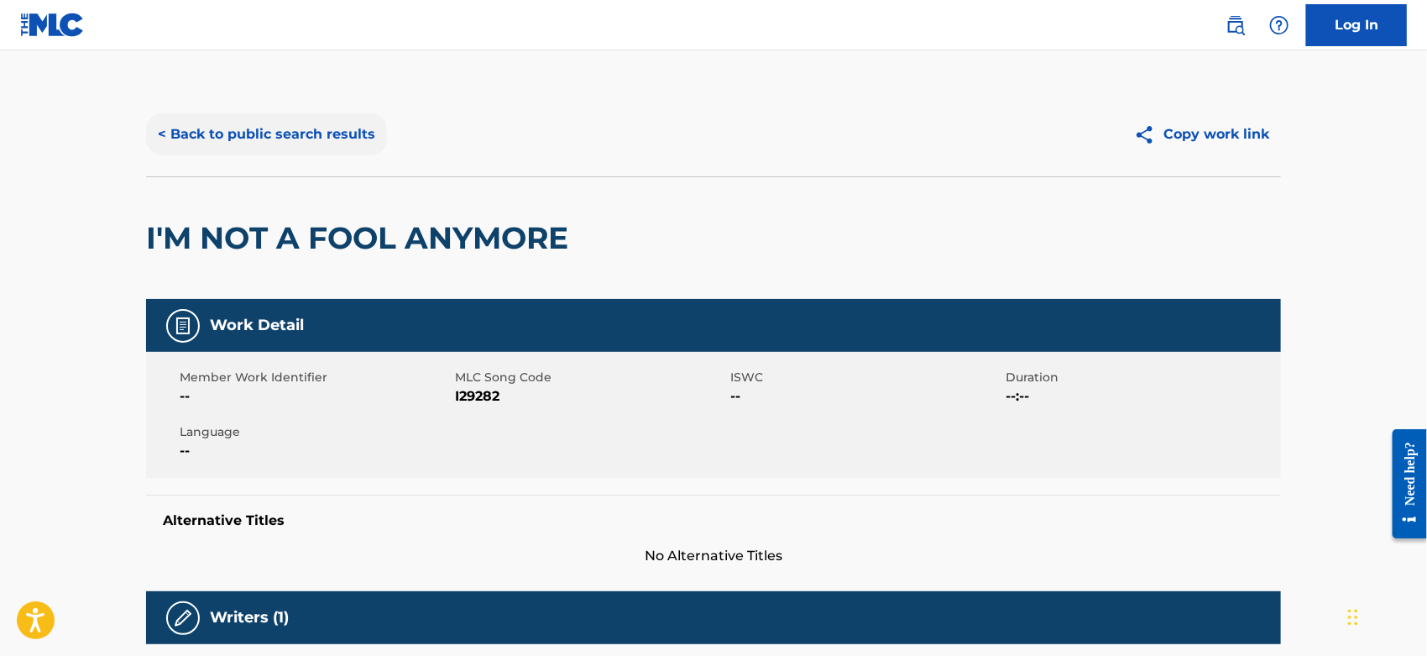
click at [301, 134] on button "< Back to public search results" at bounding box center [266, 134] width 241 height 42
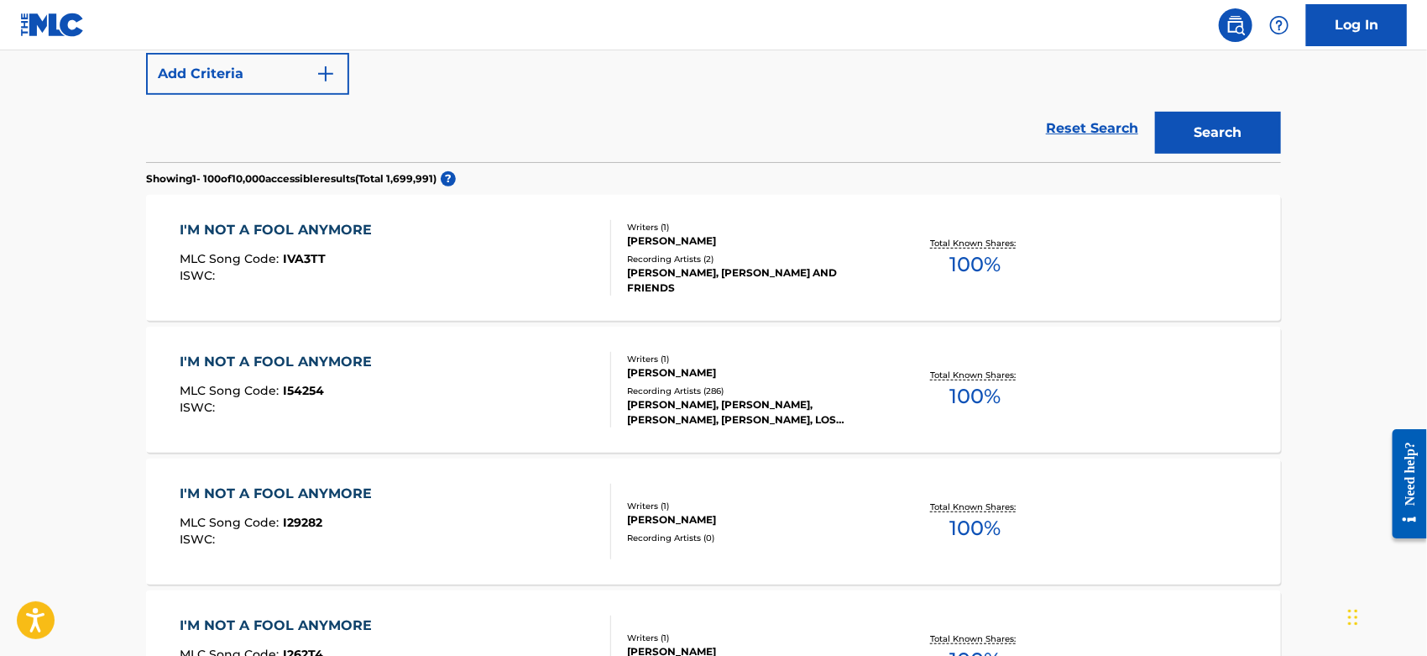
click at [448, 368] on div "I'M NOT A FOOL ANYMORE MLC Song Code : I54254 ISWC :" at bounding box center [397, 390] width 432 height 76
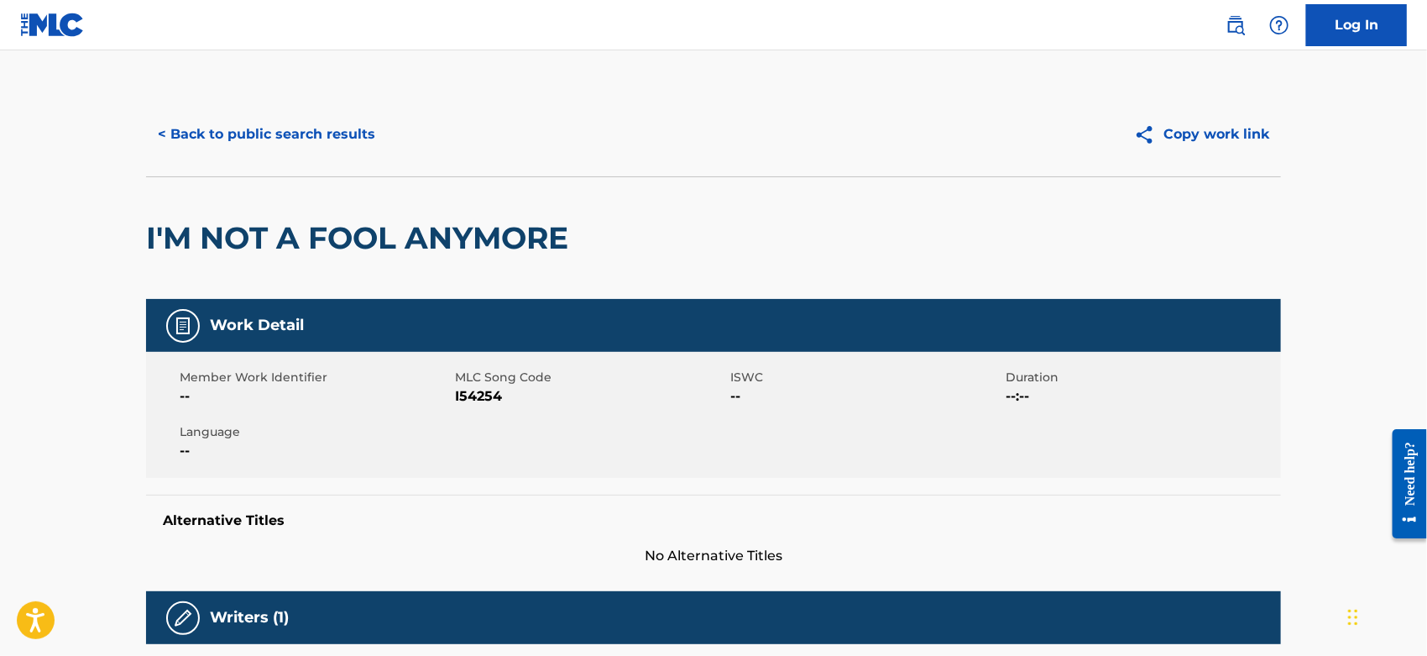
click at [472, 390] on span "I54254" at bounding box center [590, 396] width 271 height 20
click at [315, 139] on button "< Back to public search results" at bounding box center [266, 134] width 241 height 42
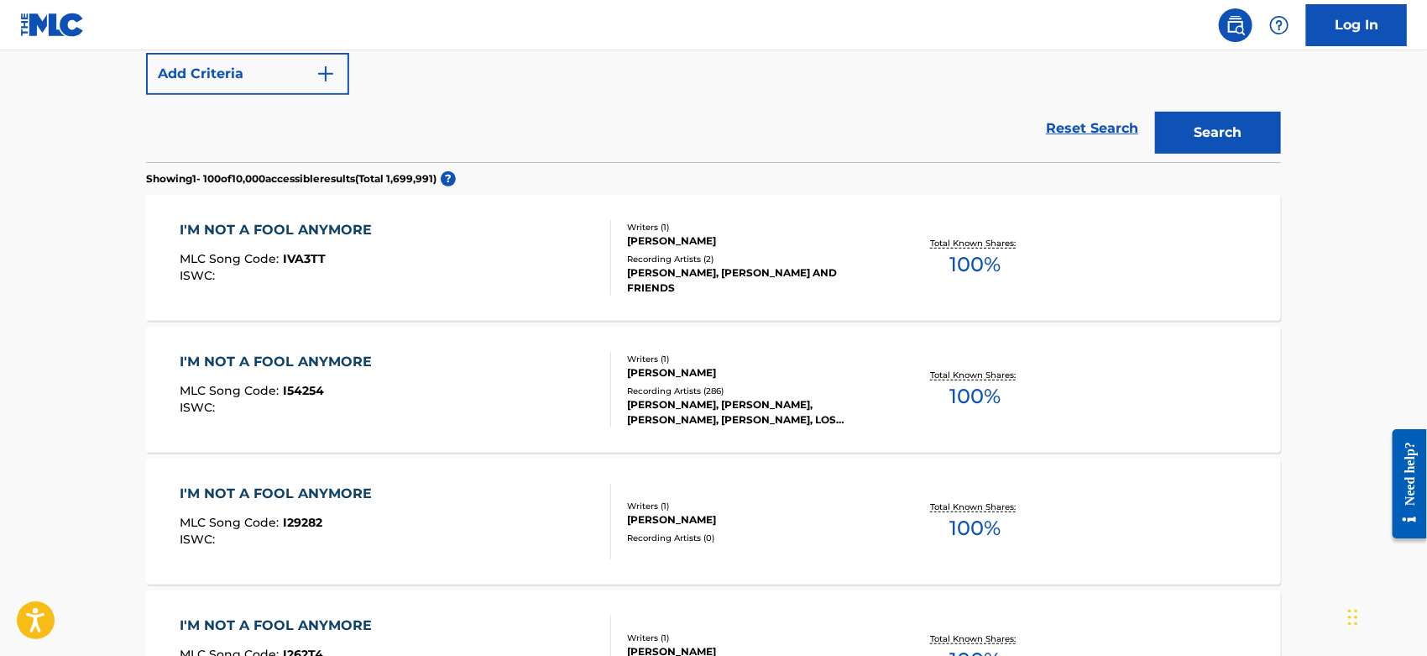
scroll to position [186, 0]
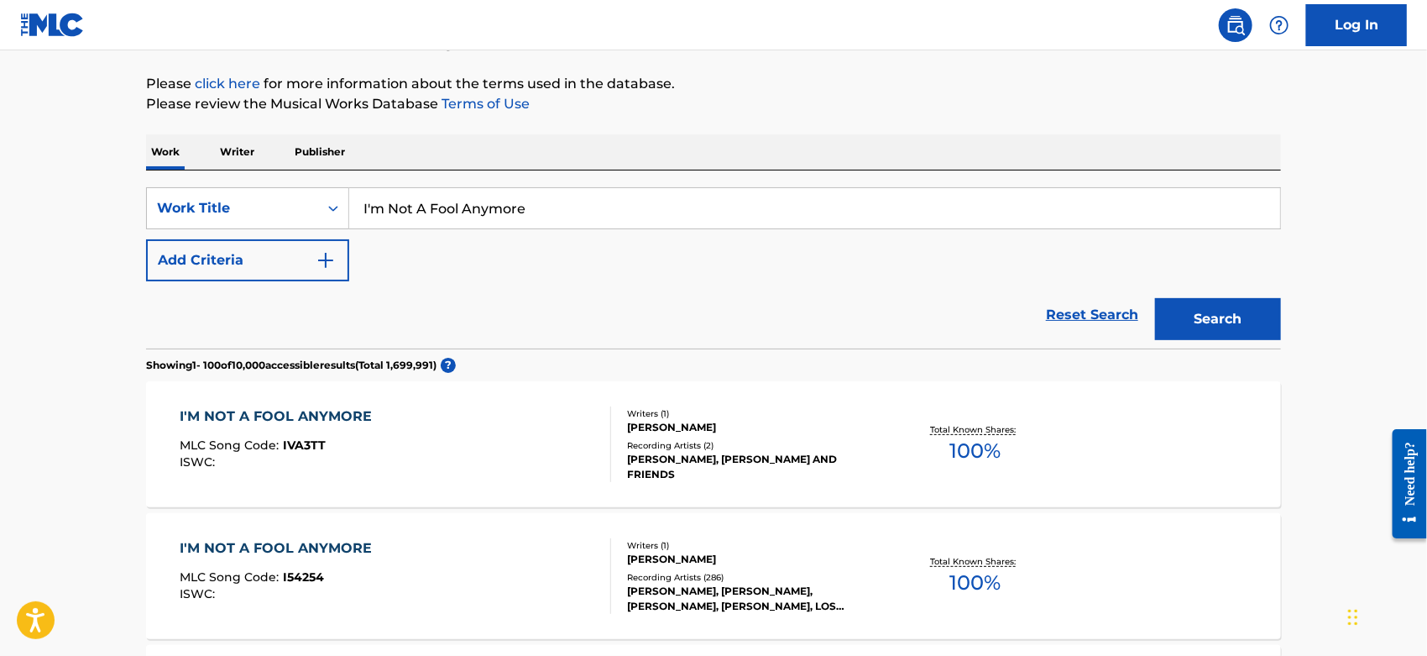
drag, startPoint x: 391, startPoint y: 207, endPoint x: 145, endPoint y: 207, distance: 246.0
click at [152, 207] on div "SearchWithCriteriacc2da5b2-b705-4260-86ac-95f4c39b4793 Work Title I'm Not A Foo…" at bounding box center [713, 208] width 1135 height 42
paste input "POPURRI COUNTRY"
click at [1149, 51] on p "It is not an authoritative source for recording information." at bounding box center [713, 44] width 1135 height 20
drag, startPoint x: 1191, startPoint y: 327, endPoint x: 1154, endPoint y: 328, distance: 37.0
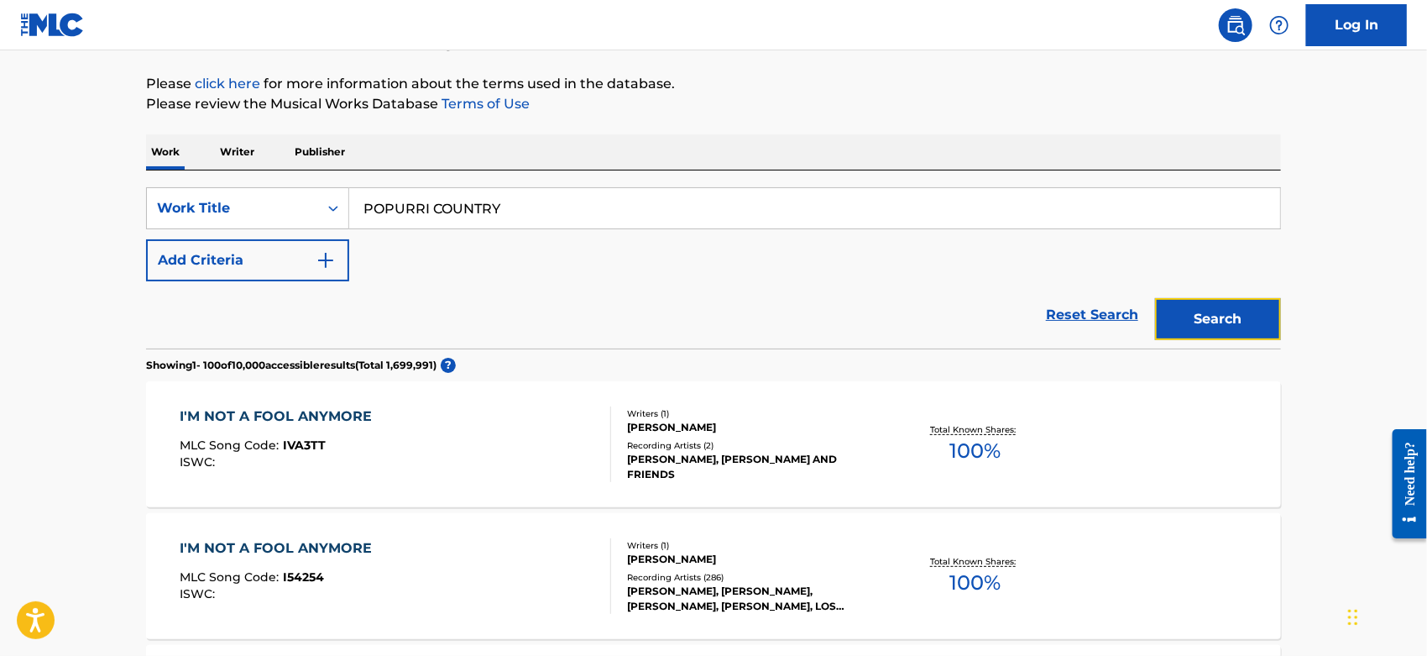
click at [1191, 327] on button "Search" at bounding box center [1218, 319] width 126 height 42
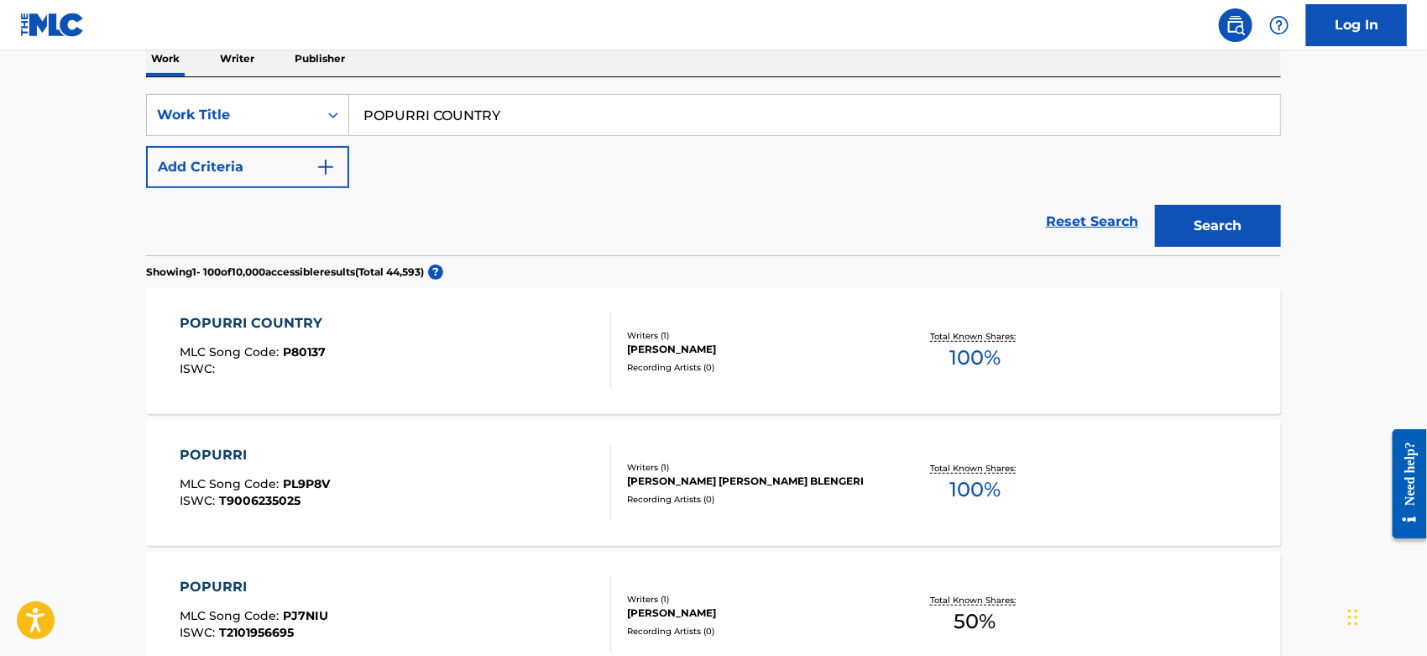
scroll to position [93, 0]
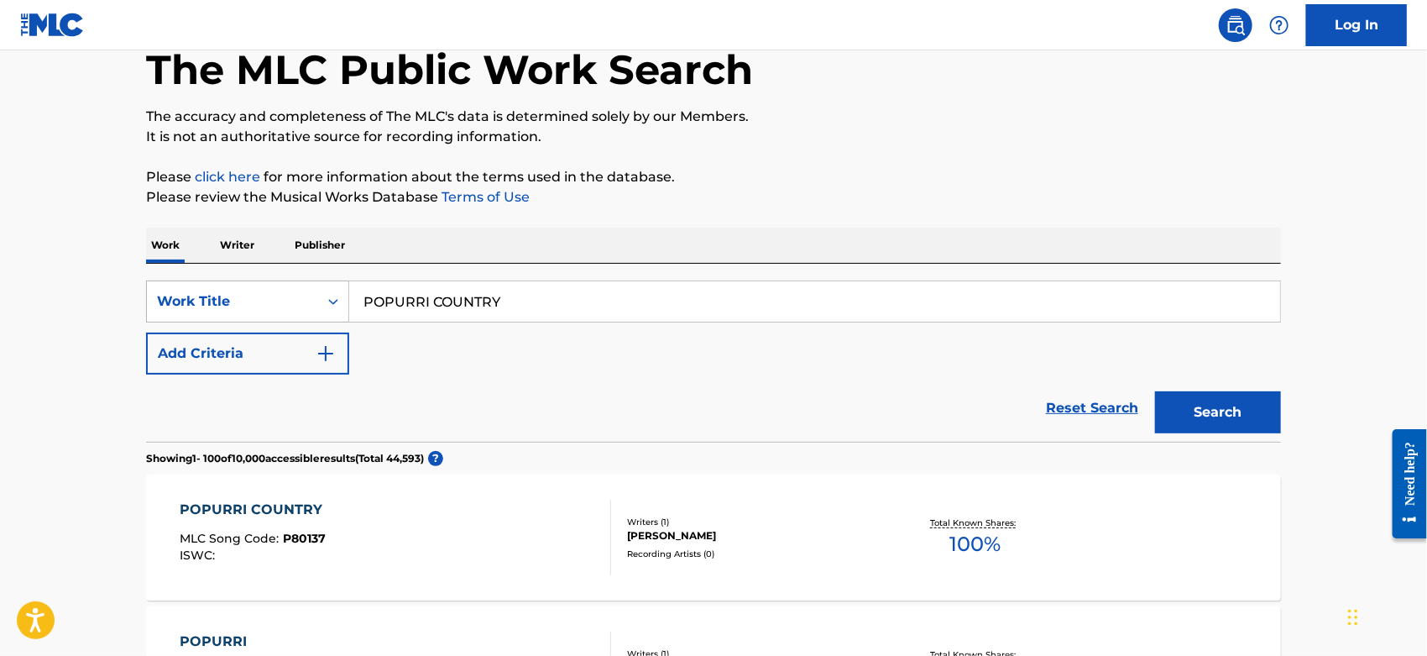
drag, startPoint x: 494, startPoint y: 295, endPoint x: 327, endPoint y: 296, distance: 167.1
click at [276, 298] on div "SearchWithCriteriacc2da5b2-b705-4260-86ac-95f4c39b4793 Work Title POPURRI COUNT…" at bounding box center [713, 301] width 1135 height 42
paste input "TIME WAITS FOR NO ONE"
click at [1248, 403] on button "Search" at bounding box center [1218, 412] width 126 height 42
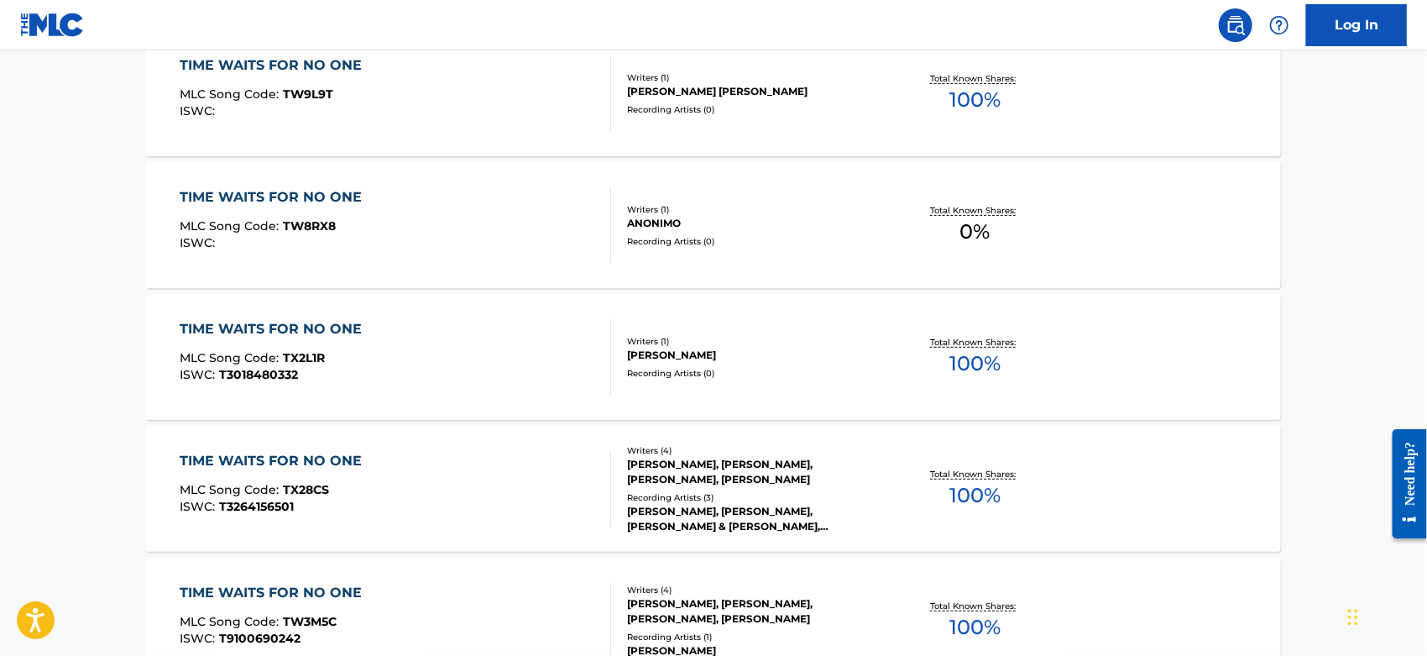
scroll to position [13262, 0]
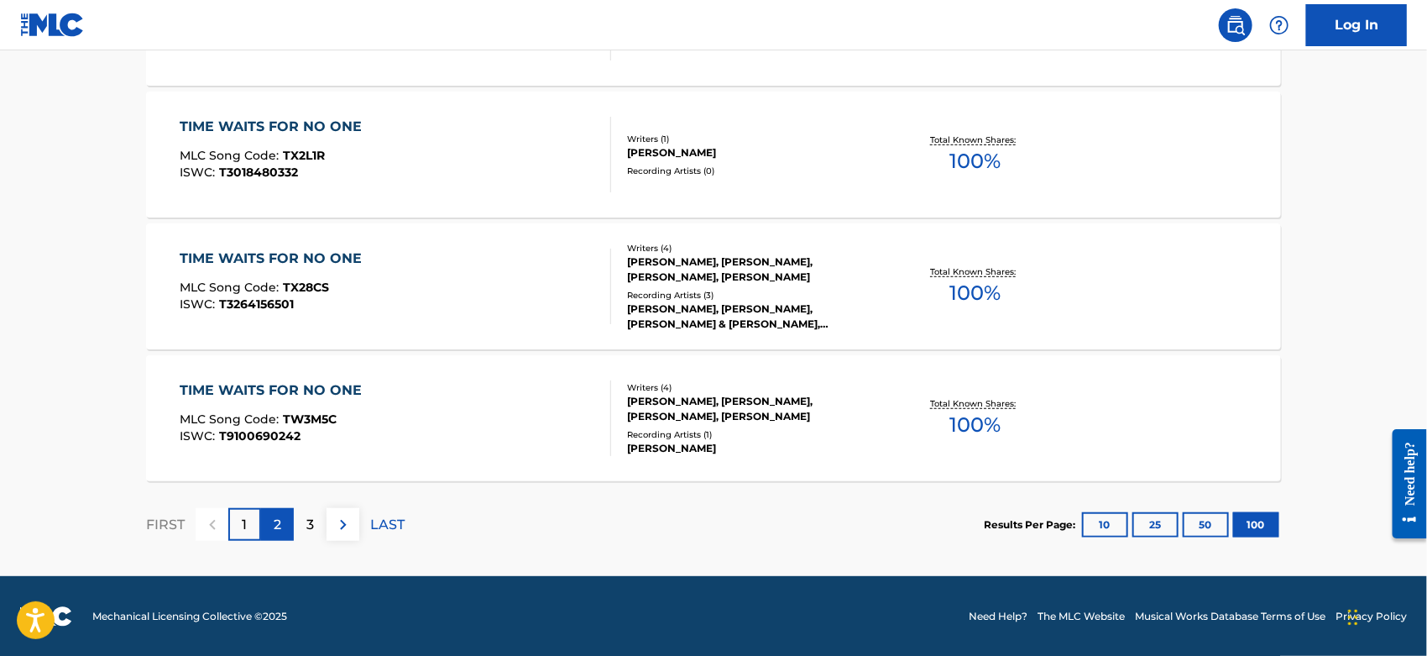
click at [270, 521] on div "2" at bounding box center [277, 524] width 33 height 33
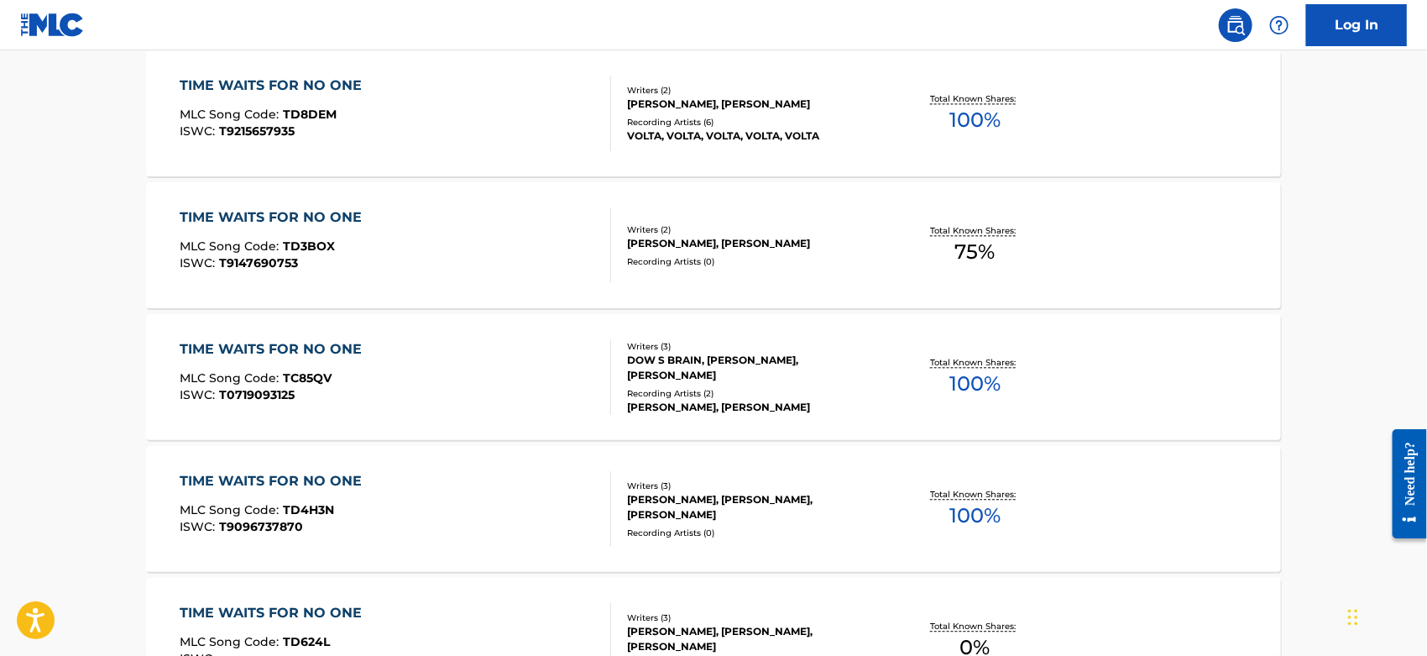
scroll to position [0, 0]
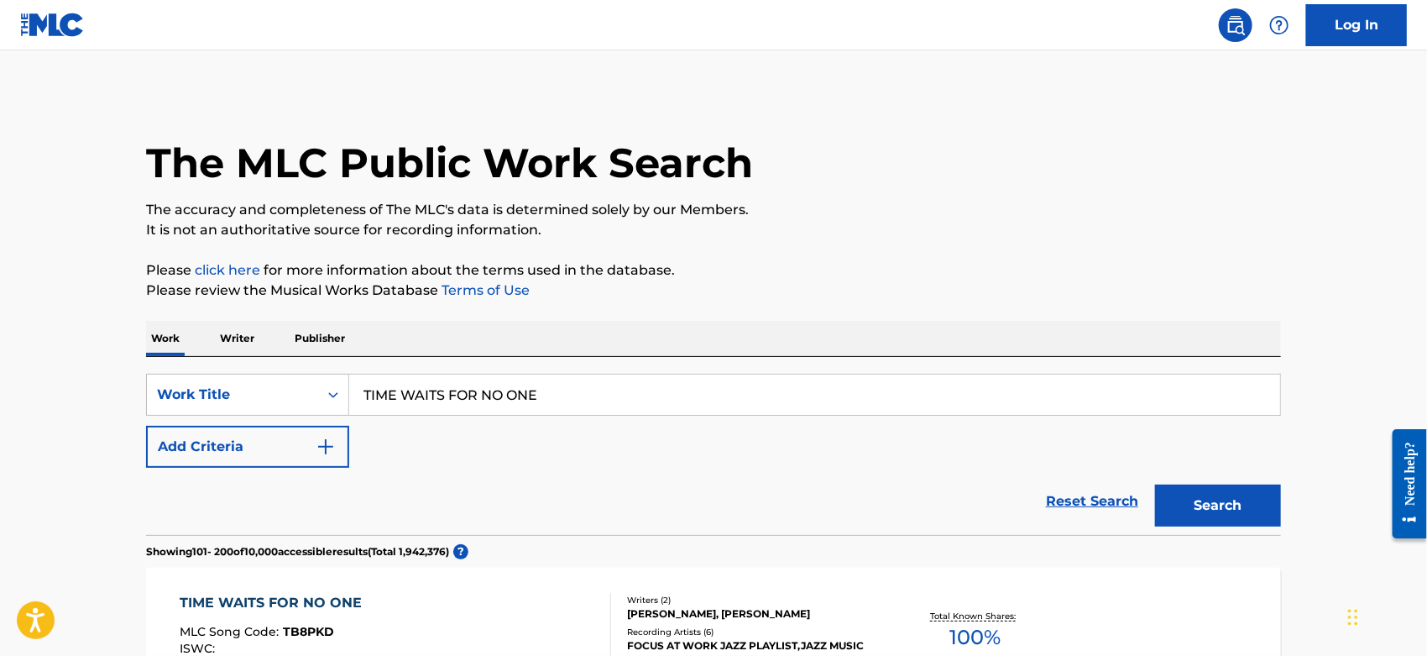
drag, startPoint x: 482, startPoint y: 379, endPoint x: 123, endPoint y: 374, distance: 358.5
paste input "WALTZ NO. 1 IN E FLAT MAJOR, OP. 18"
type input "WALTZ NO. 1 IN E FLAT MAJOR, OP. 18"
click at [1172, 513] on button "Search" at bounding box center [1218, 505] width 126 height 42
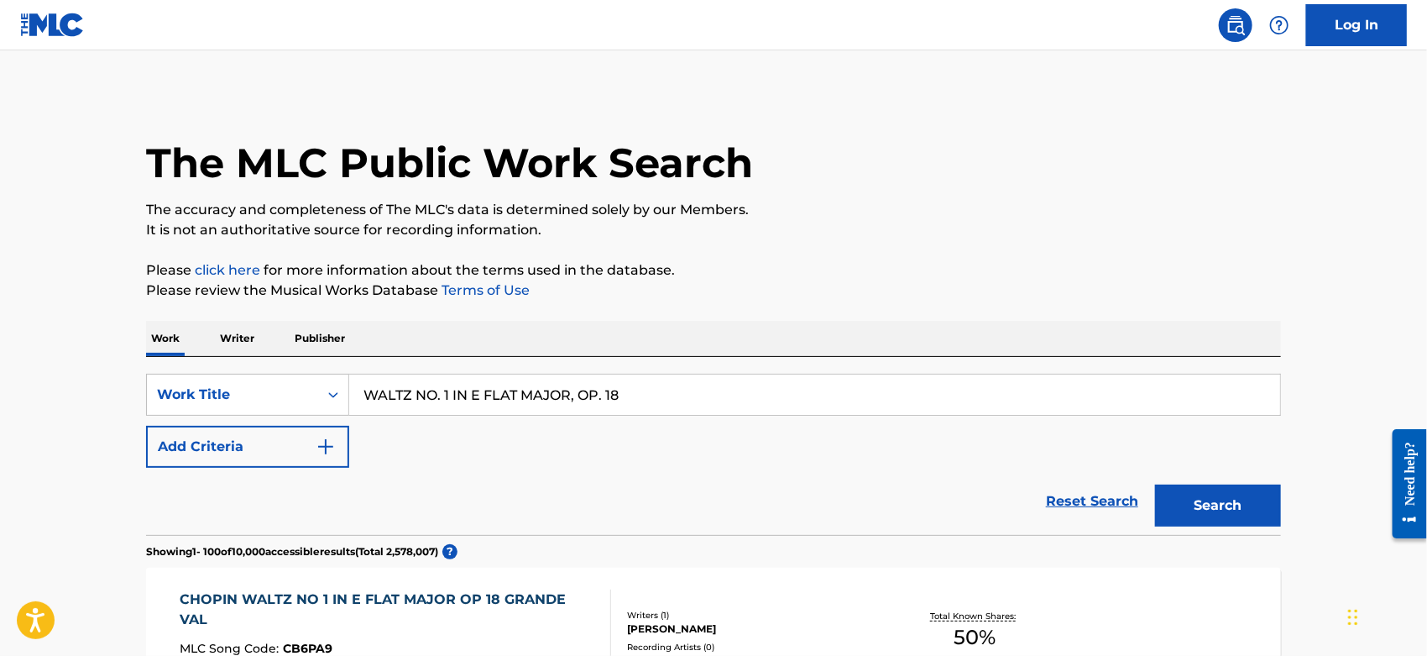
click at [262, 472] on div "Reset Search Search" at bounding box center [713, 501] width 1135 height 67
click at [270, 449] on button "Add Criteria" at bounding box center [247, 447] width 203 height 42
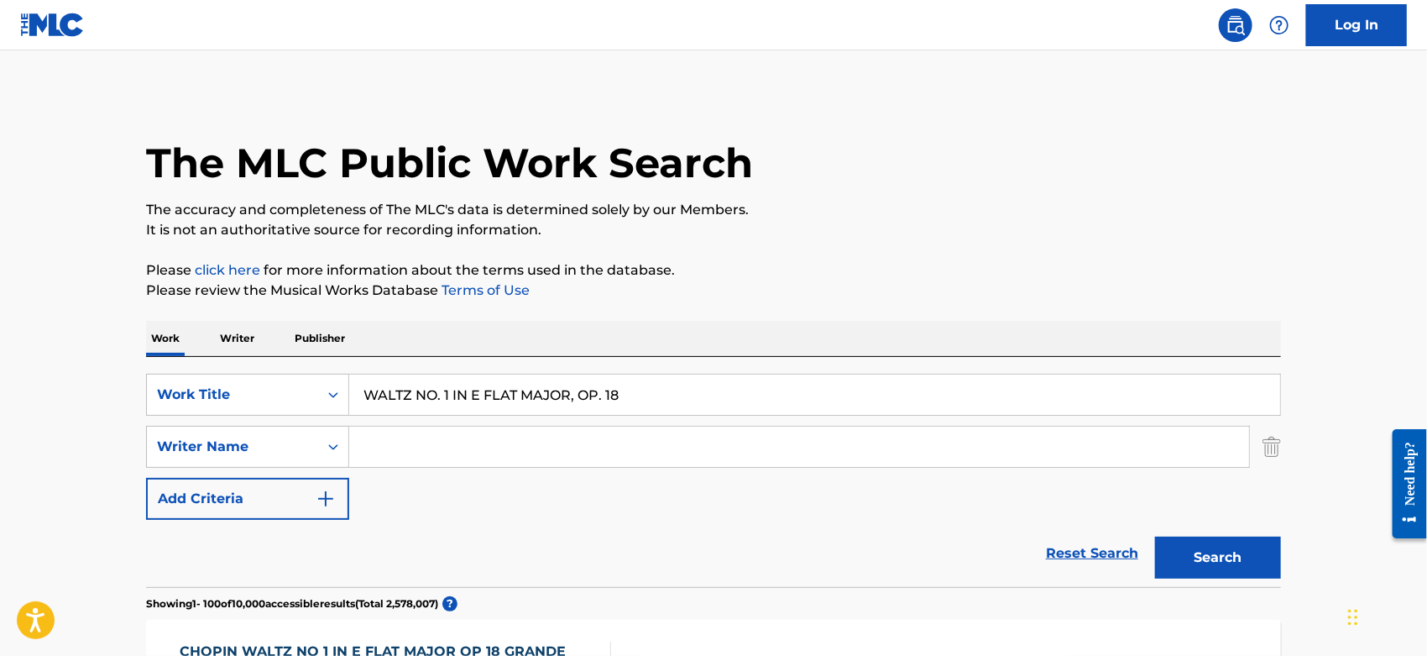
click at [383, 442] on input "Search Form" at bounding box center [799, 447] width 900 height 40
type input "chopin"
click at [1155, 536] on button "Search" at bounding box center [1218, 557] width 126 height 42
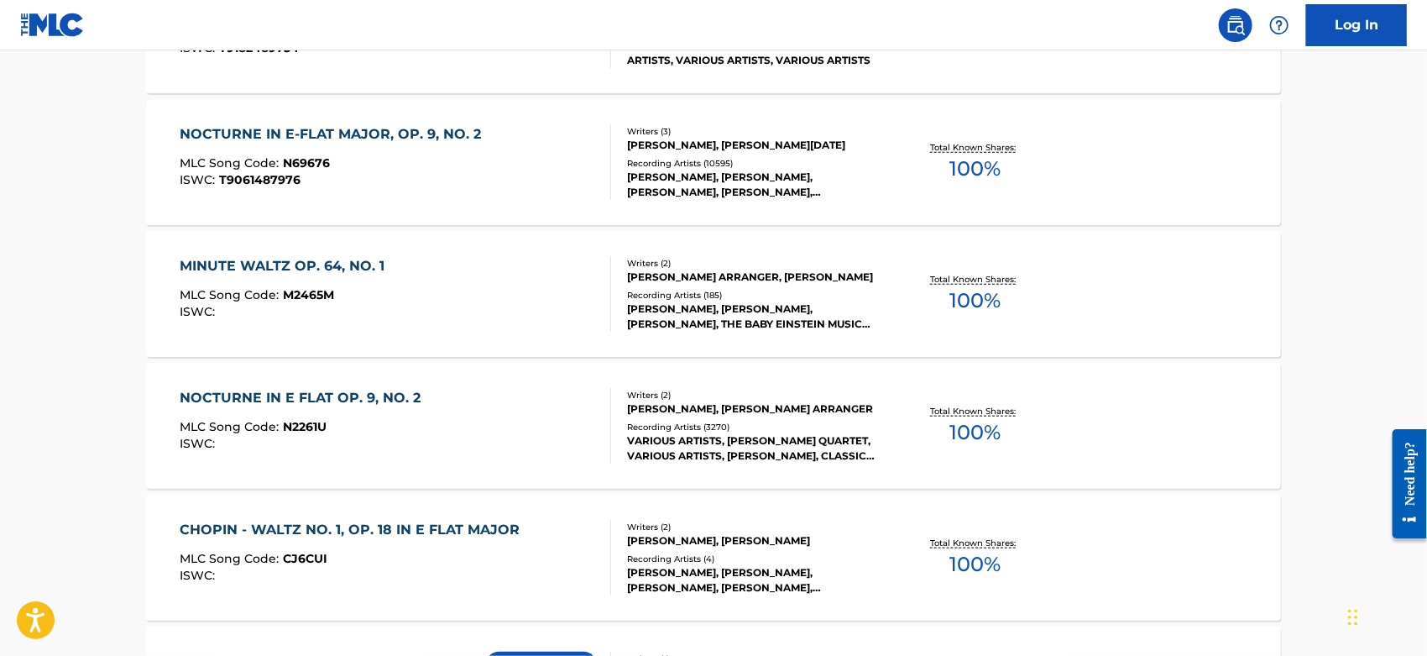
scroll to position [746, 0]
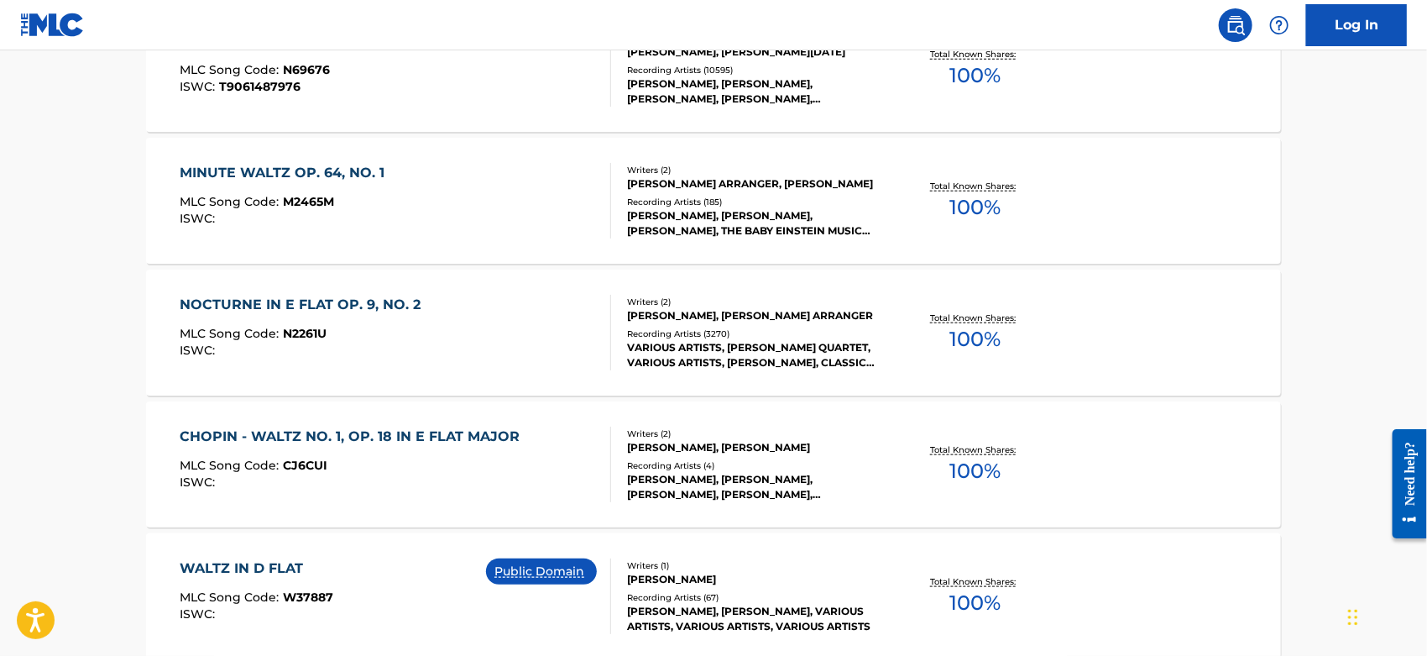
click at [438, 492] on div "CHOPIN - WALTZ NO. 1, OP. 18 IN E FLAT MAJOR MLC Song Code : CJ6CUI ISWC :" at bounding box center [355, 465] width 348 height 76
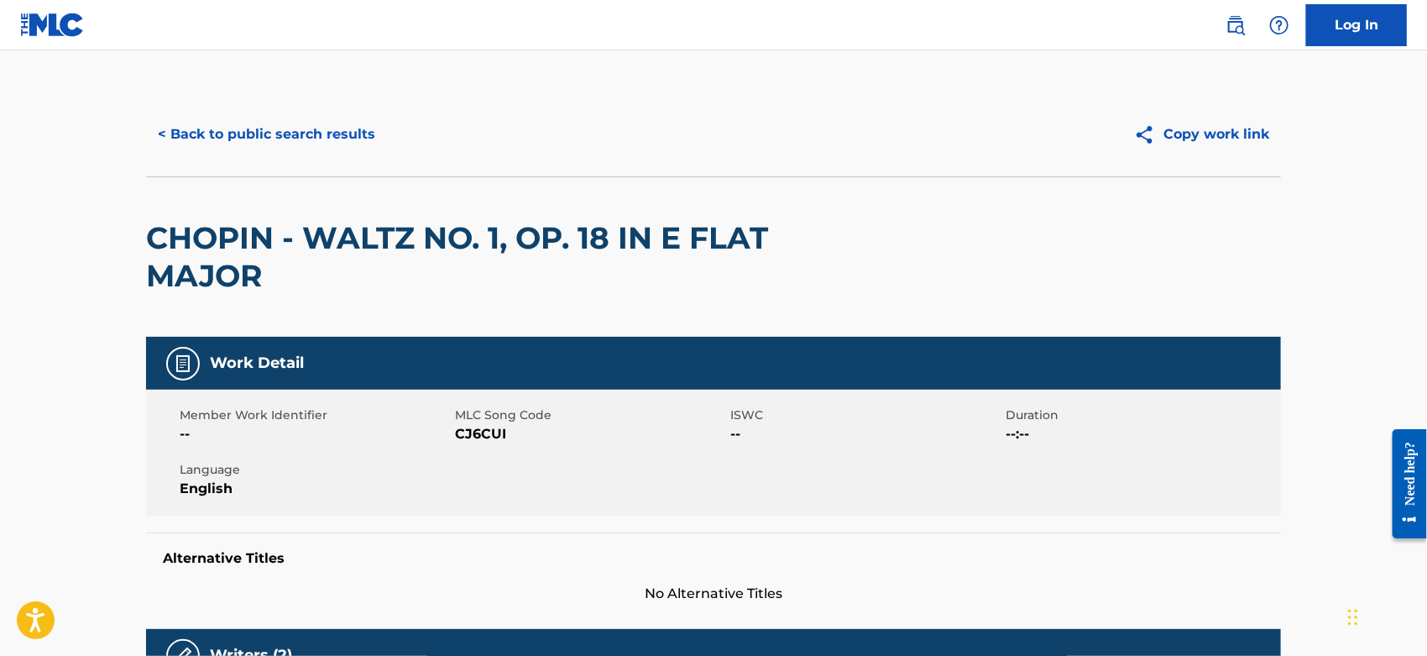
click at [476, 435] on span "CJ6CUI" at bounding box center [590, 434] width 271 height 20
click at [336, 136] on button "< Back to public search results" at bounding box center [266, 134] width 241 height 42
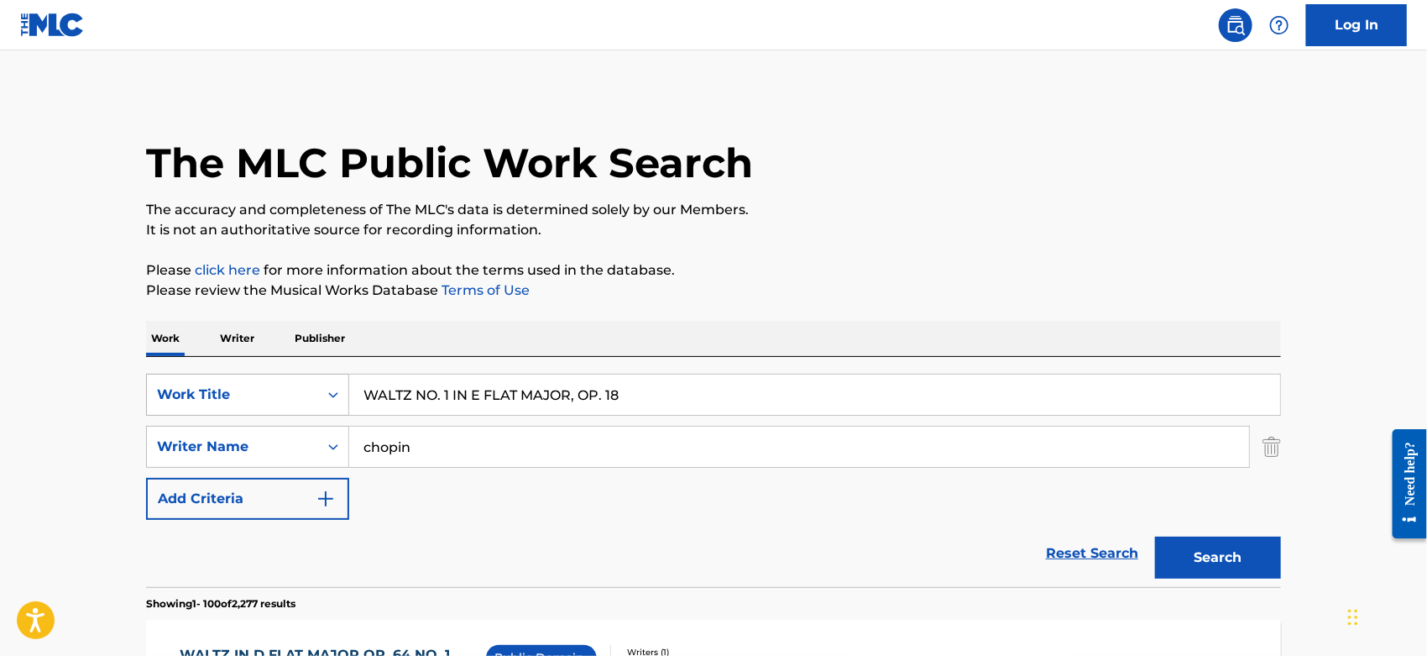
drag, startPoint x: 671, startPoint y: 390, endPoint x: 231, endPoint y: 388, distance: 439.9
click at [231, 388] on div "SearchWithCriteriacc2da5b2-b705-4260-86ac-95f4c39b4793 Work Title WALTZ NO. 1 I…" at bounding box center [713, 395] width 1135 height 42
paste input "NOCTURNE FOR PIANO NO. 7 IN C SHARP MINOR, OP. 27,1"
click at [1196, 552] on button "Search" at bounding box center [1218, 557] width 126 height 42
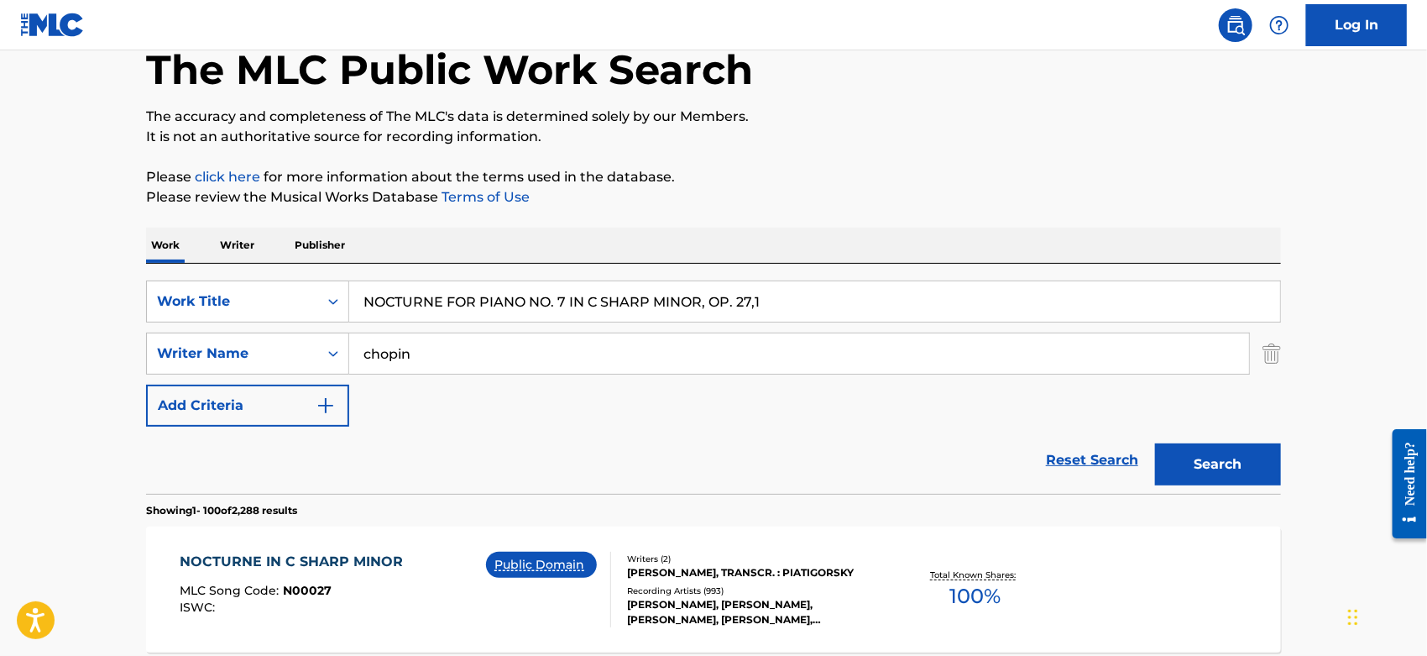
scroll to position [280, 0]
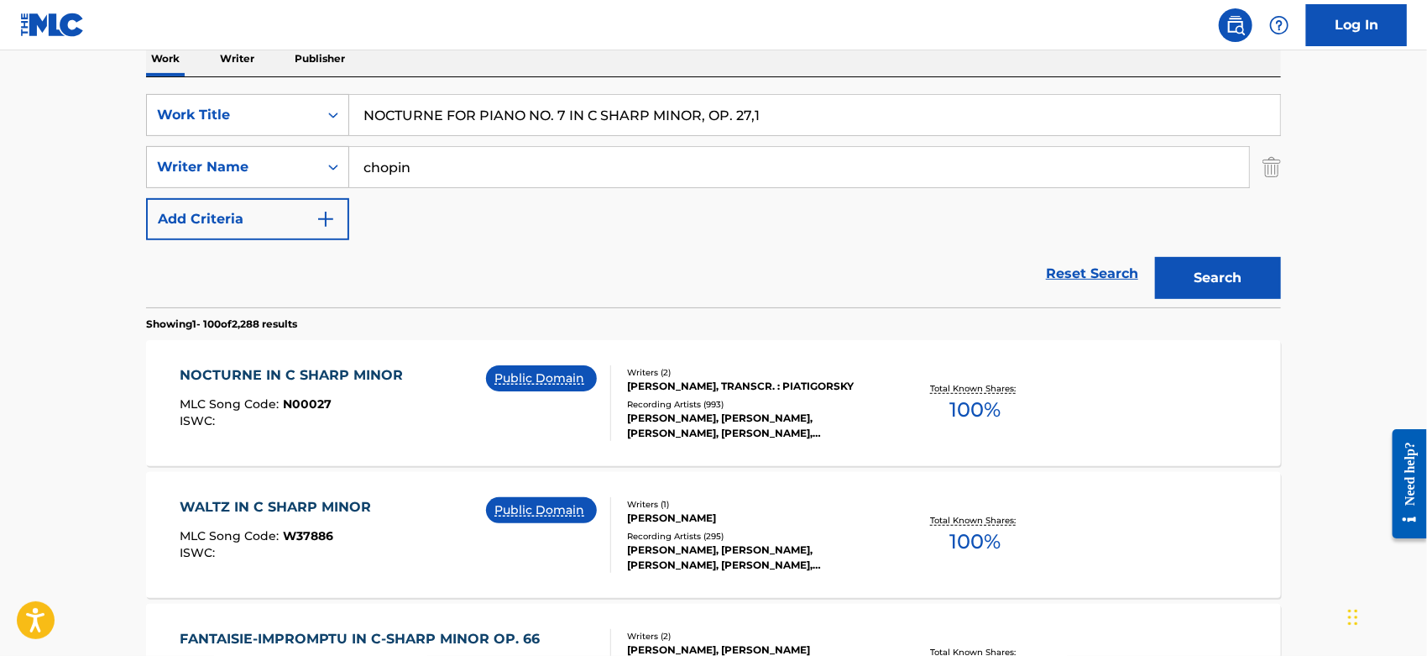
click at [1270, 160] on img "Search Form" at bounding box center [1272, 167] width 18 height 42
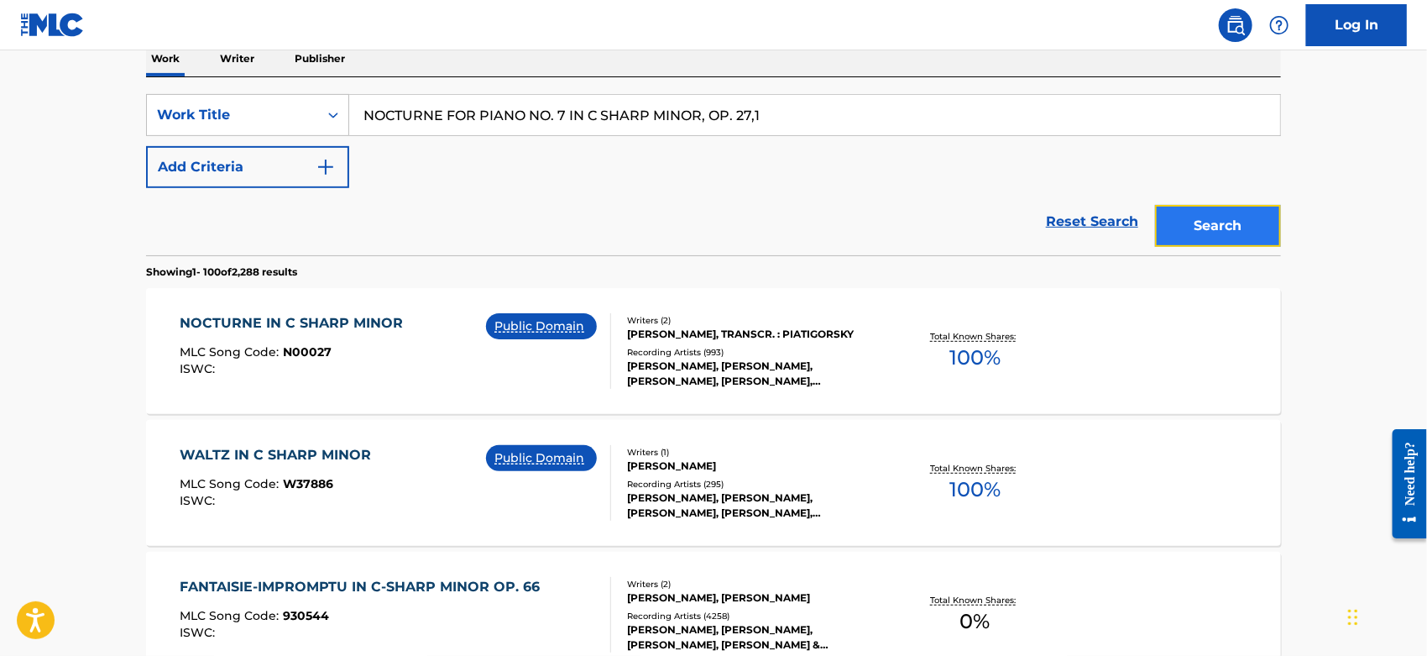
click at [1191, 213] on button "Search" at bounding box center [1218, 226] width 126 height 42
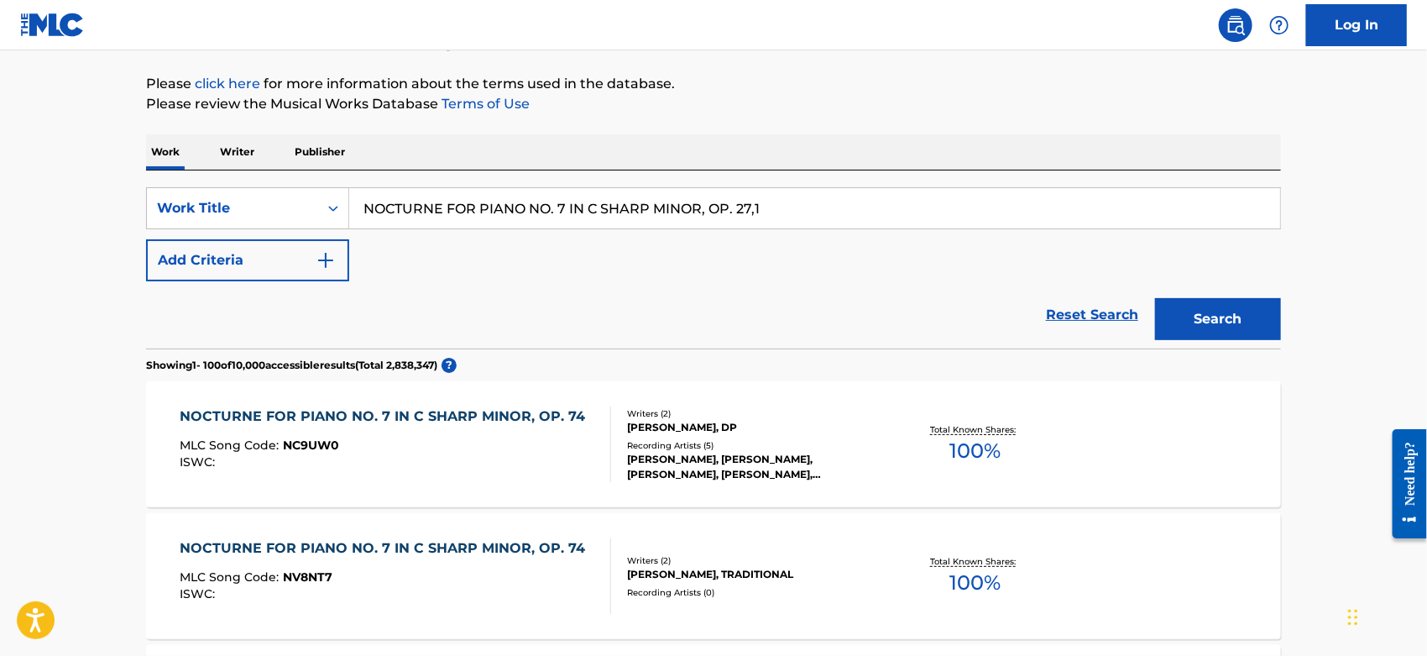
scroll to position [0, 0]
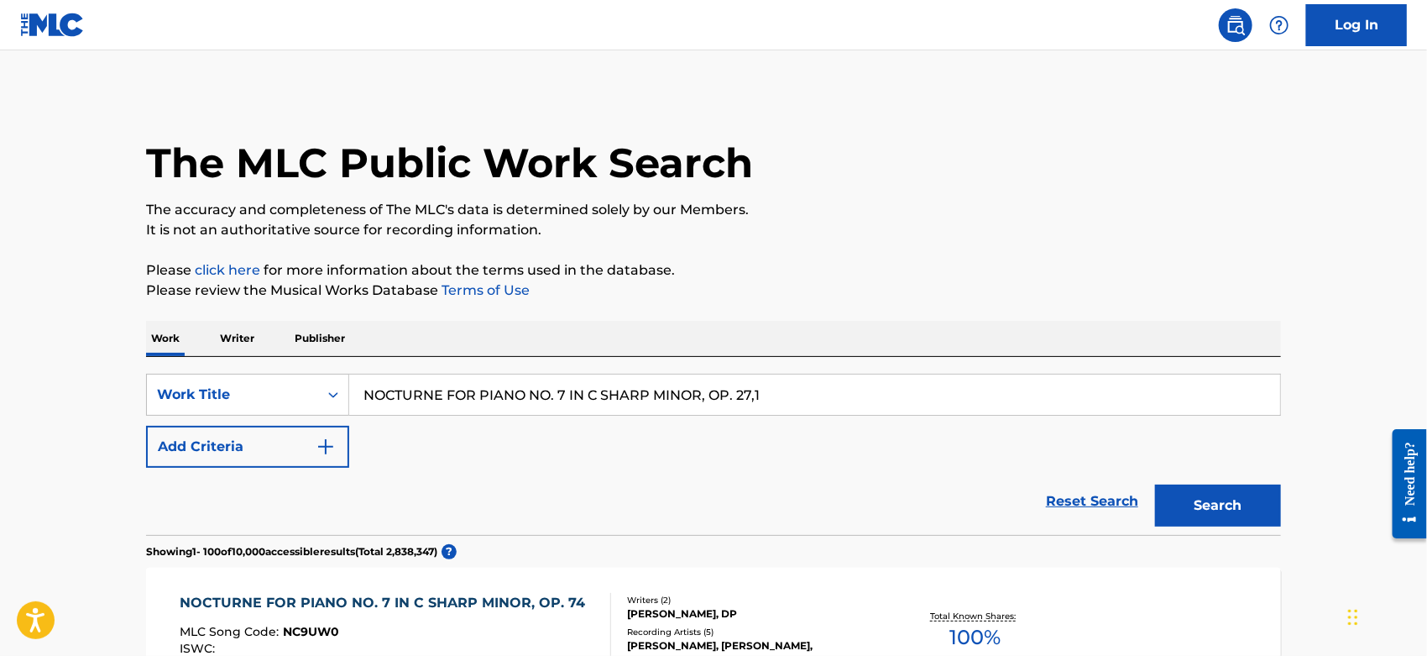
drag, startPoint x: 312, startPoint y: 372, endPoint x: 285, endPoint y: 374, distance: 27.0
click at [267, 372] on div "SearchWithCriteriacc2da5b2-b705-4260-86ac-95f4c39b4793 Work Title NOCTURNE FOR …" at bounding box center [713, 446] width 1135 height 178
paste input "Brazy"
type input "Brazy"
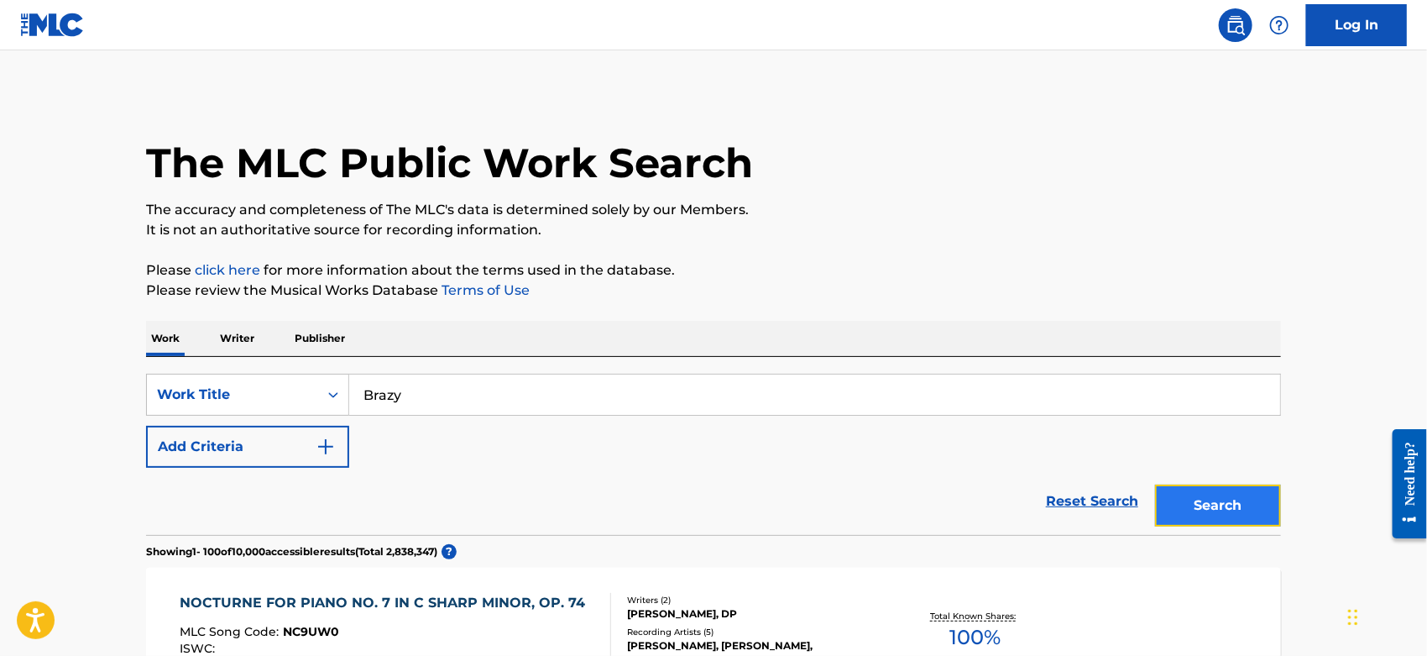
click at [1218, 488] on button "Search" at bounding box center [1218, 505] width 126 height 42
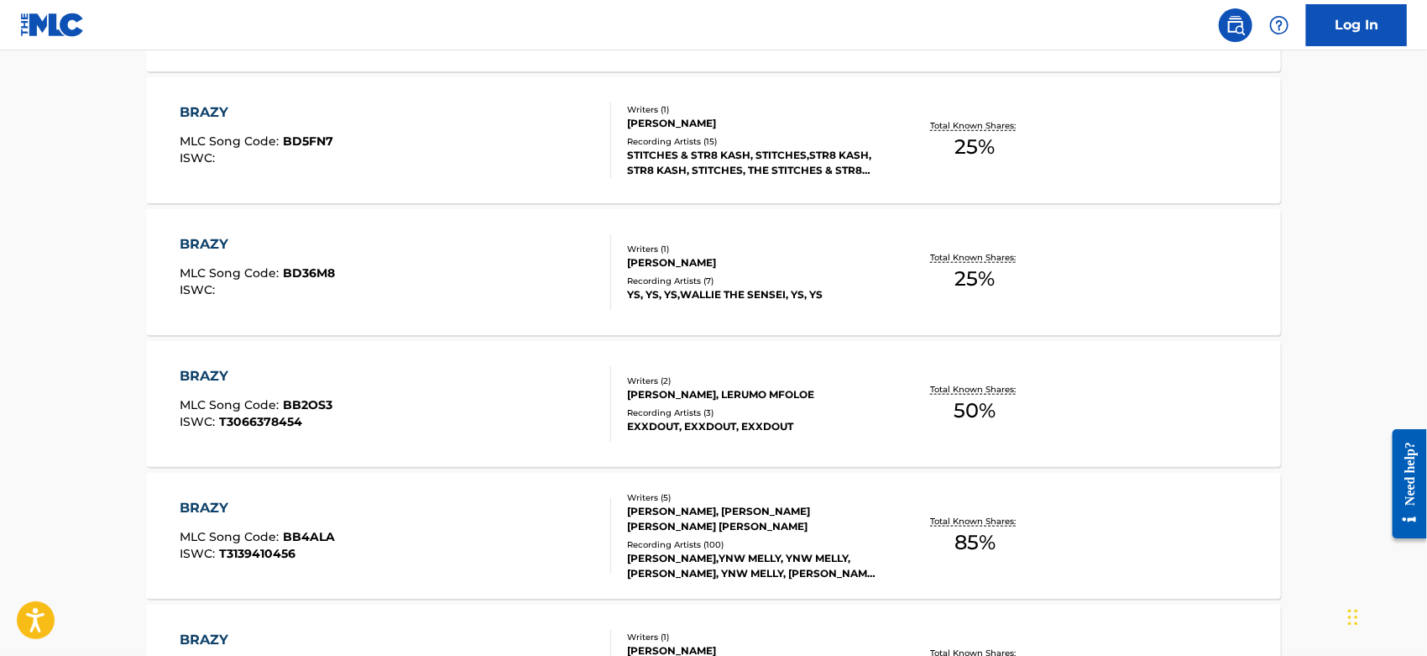
scroll to position [4011, 0]
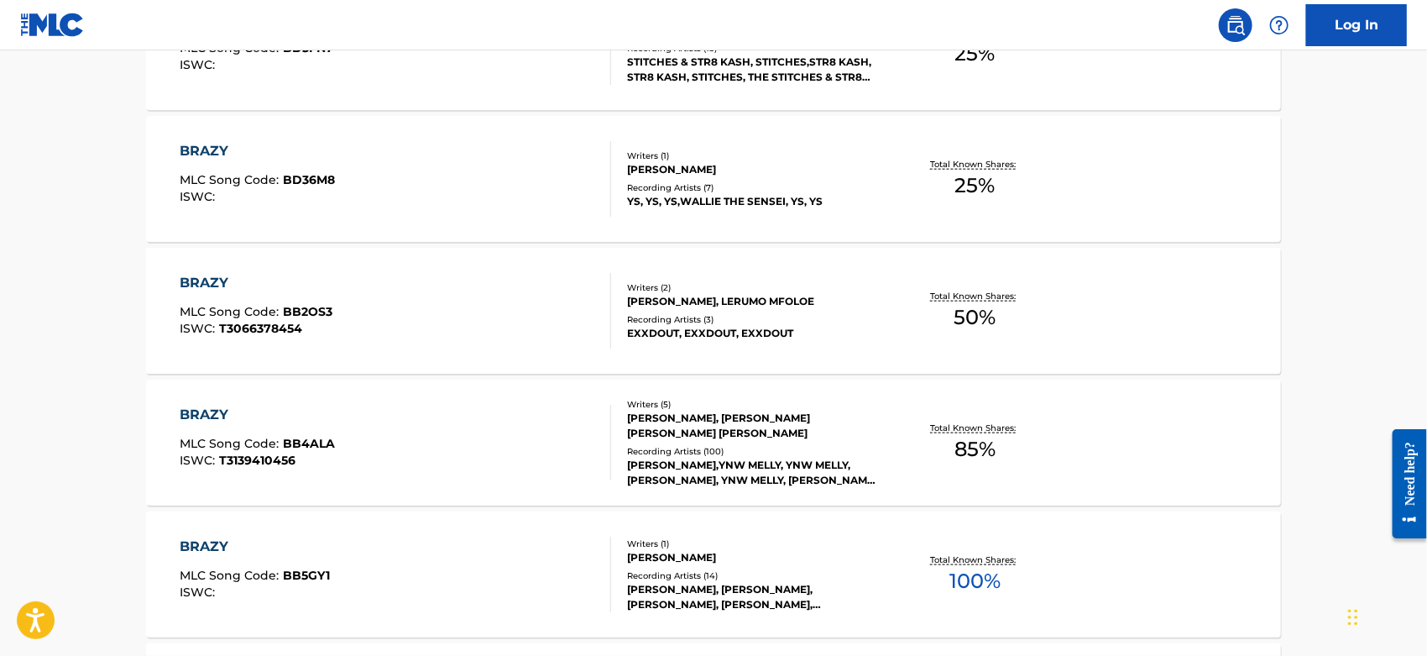
click at [512, 448] on div "BRAZY MLC Song Code : BB4ALA ISWC : T3139410456" at bounding box center [397, 443] width 432 height 76
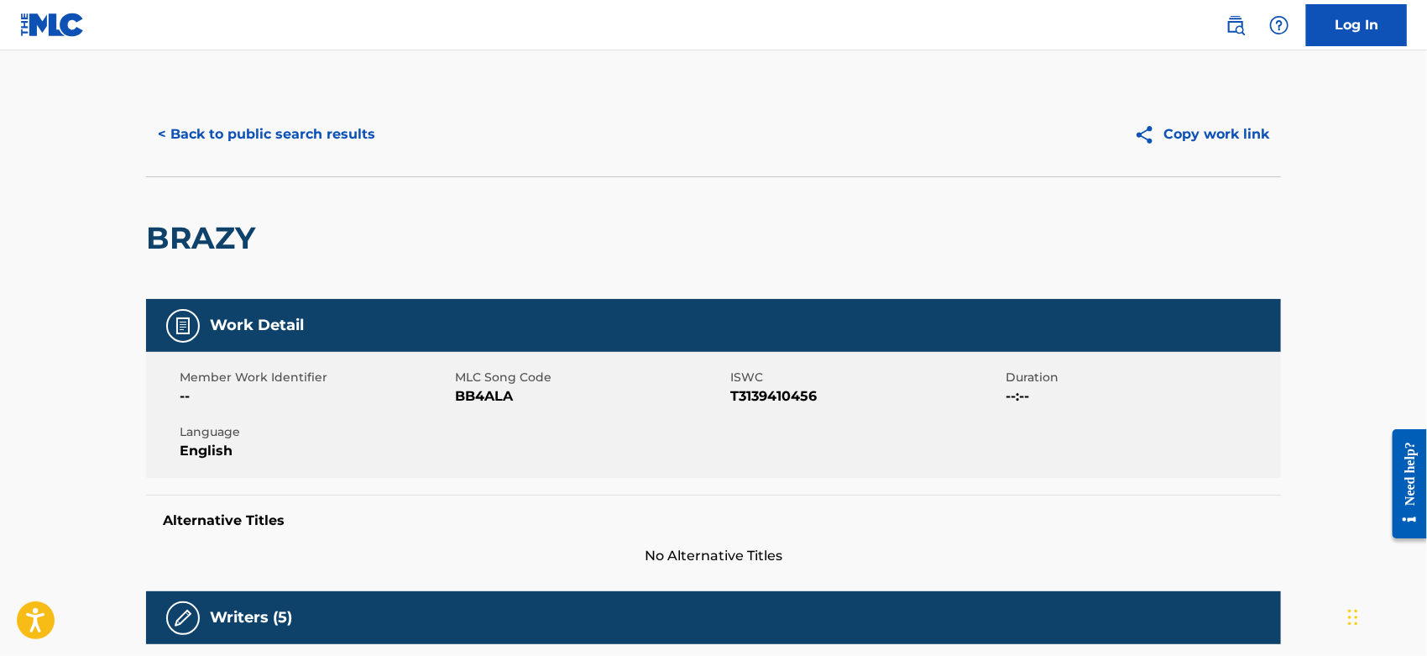
click at [484, 390] on span "BB4ALA" at bounding box center [590, 396] width 271 height 20
click at [275, 108] on div "< Back to public search results Copy work link" at bounding box center [713, 134] width 1135 height 84
click at [275, 129] on button "< Back to public search results" at bounding box center [266, 134] width 241 height 42
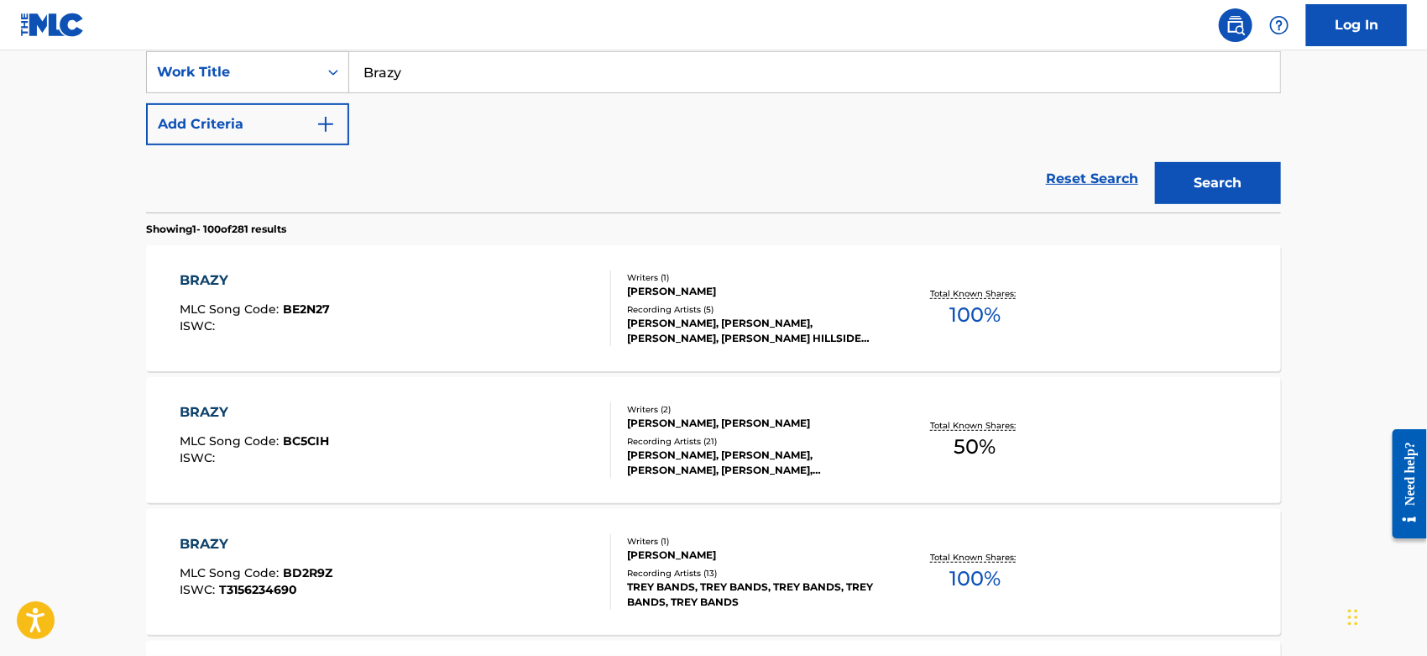
scroll to position [43, 0]
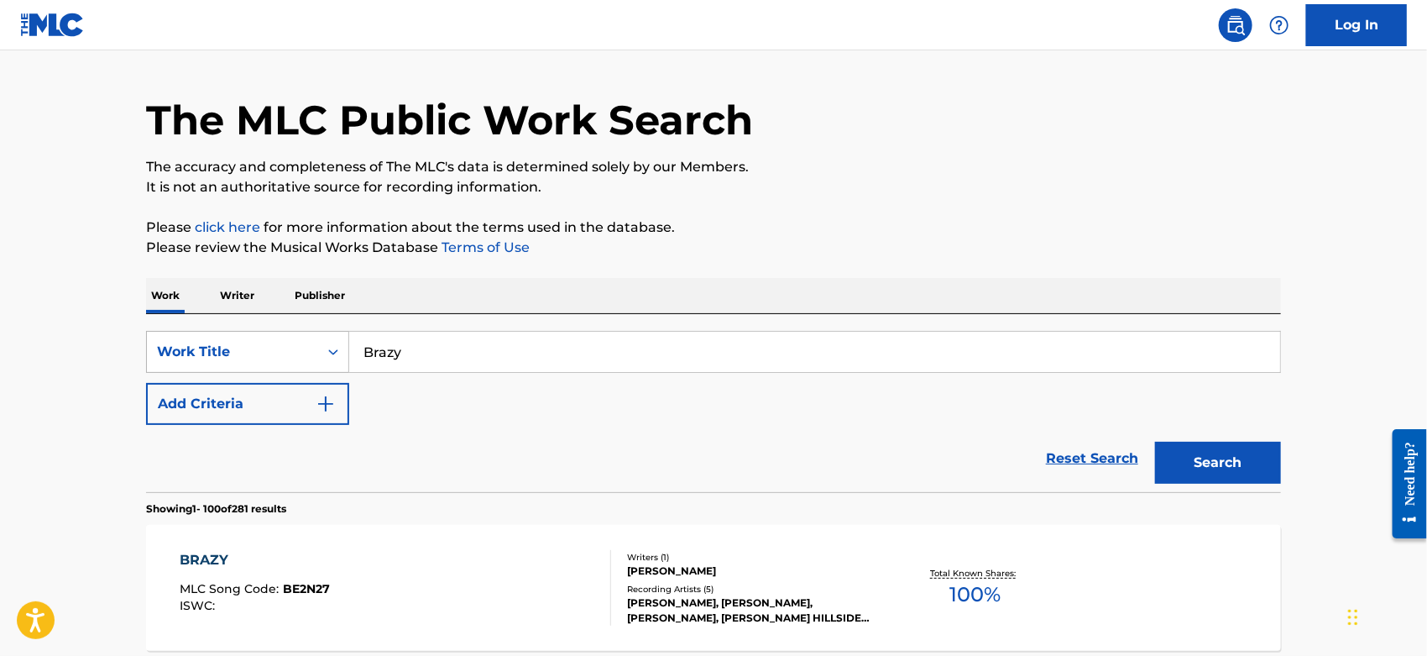
drag, startPoint x: 421, startPoint y: 352, endPoint x: 312, endPoint y: 346, distance: 108.5
click at [312, 346] on div "SearchWithCriteriacc2da5b2-b705-4260-86ac-95f4c39b4793 Work Title Brazy" at bounding box center [713, 352] width 1135 height 42
paste input "METHOD OF MADNESS (FEAT. DJ NOIZE)"
click at [782, 246] on p "Please review the Musical Works Database Terms of Use" at bounding box center [713, 248] width 1135 height 20
click at [1200, 463] on button "Search" at bounding box center [1218, 463] width 126 height 42
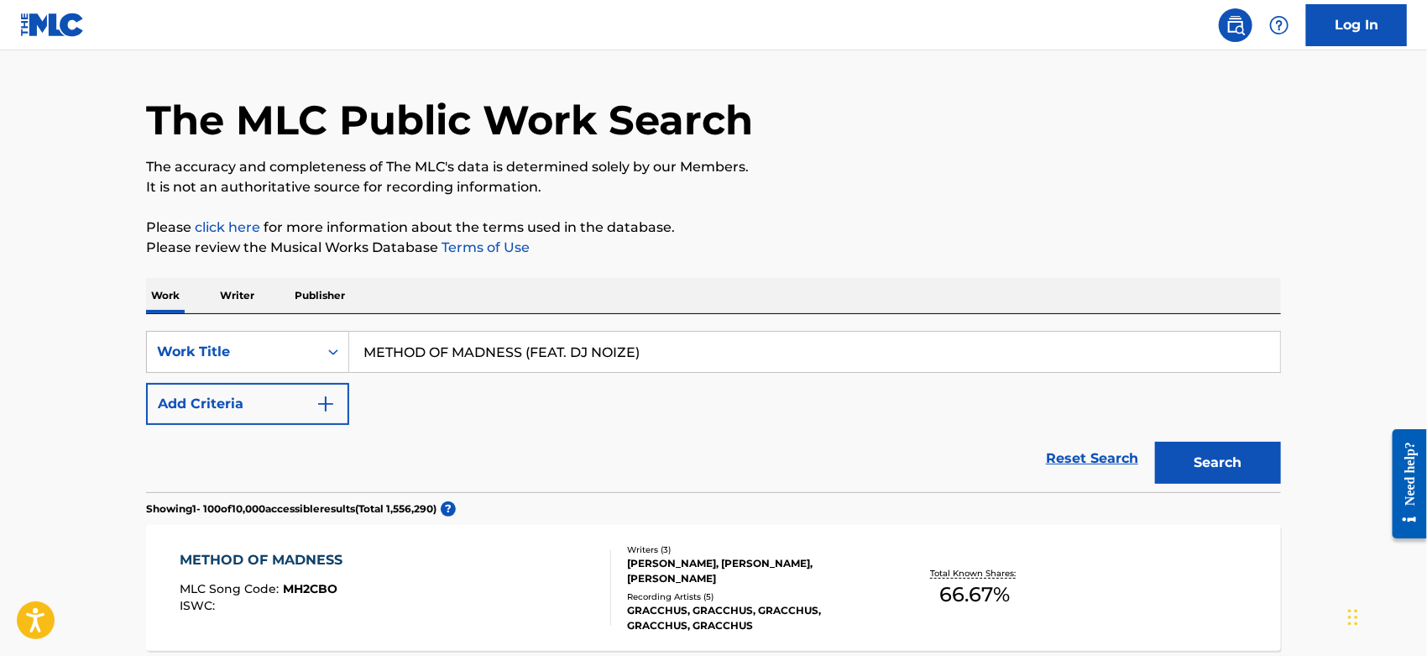
drag, startPoint x: 652, startPoint y: 342, endPoint x: 524, endPoint y: 354, distance: 128.2
click at [524, 354] on input "METHOD OF MADNESS (FEAT. DJ NOIZE)" at bounding box center [814, 352] width 931 height 40
click at [1236, 472] on button "Search" at bounding box center [1218, 463] width 126 height 42
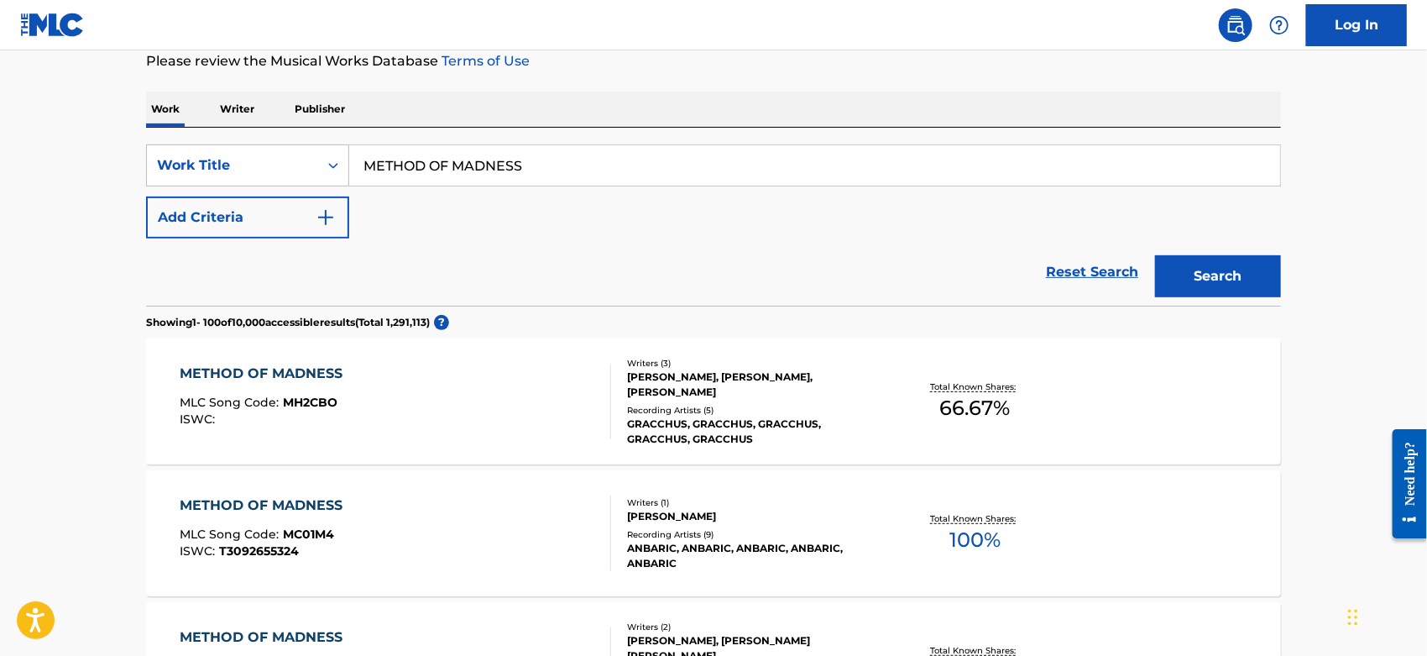
scroll to position [0, 0]
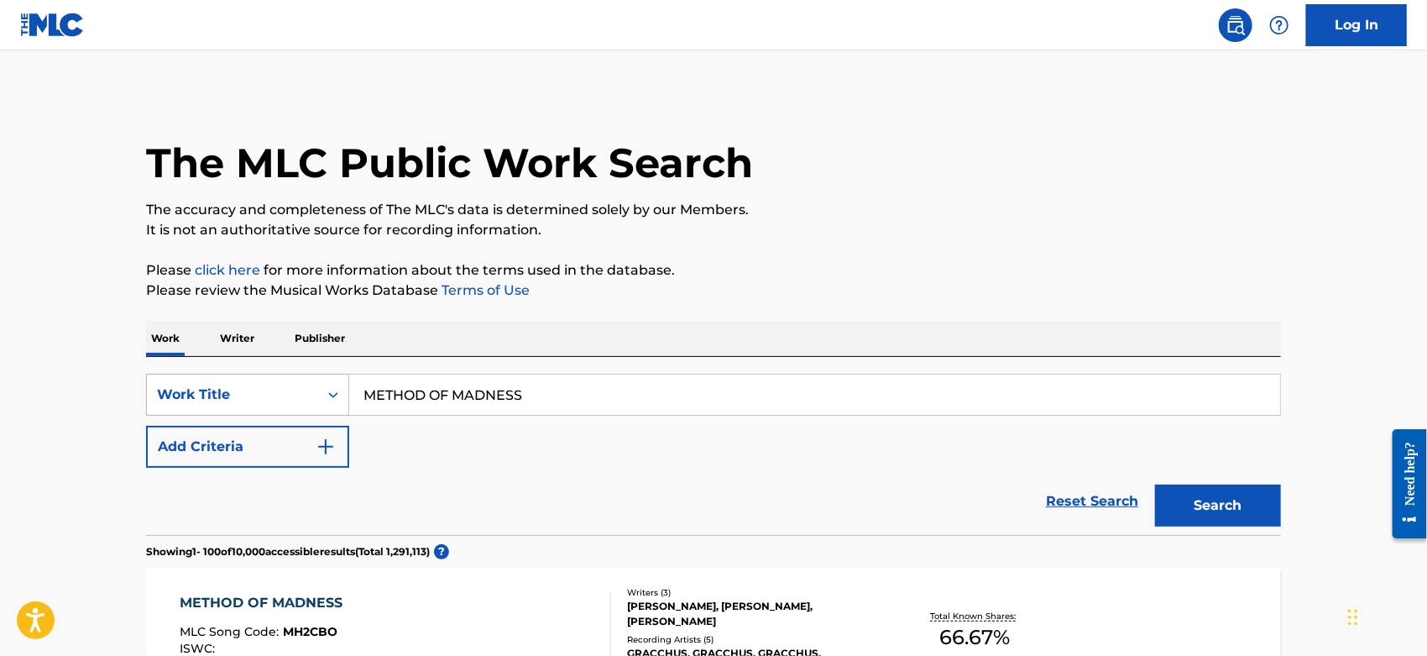
drag, startPoint x: 525, startPoint y: 395, endPoint x: 204, endPoint y: 393, distance: 320.7
click at [204, 393] on div "SearchWithCriteriacc2da5b2-b705-4260-86ac-95f4c39b4793 Work Title METHOD OF MAD…" at bounding box center [713, 395] width 1135 height 42
paste input "Chit Chat"
type input "Chit Chat"
click at [1204, 509] on button "Search" at bounding box center [1218, 505] width 126 height 42
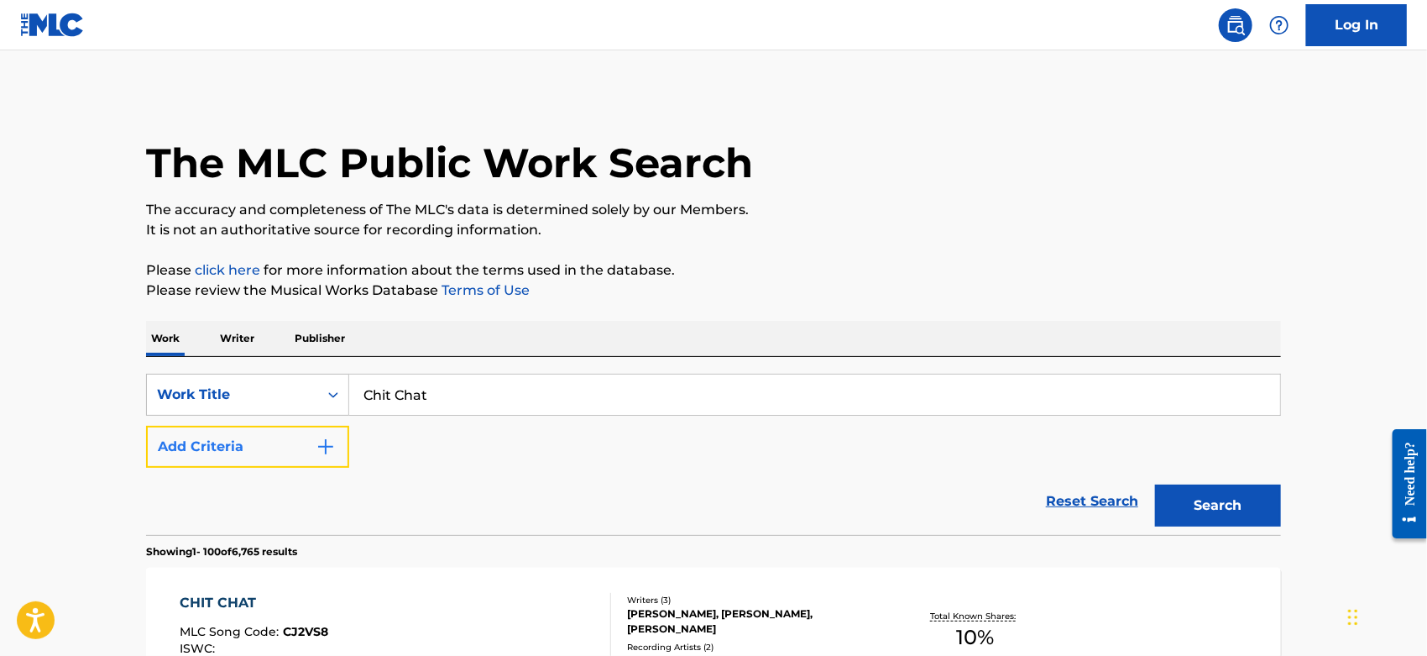
click at [316, 442] on img "Search Form" at bounding box center [326, 447] width 20 height 20
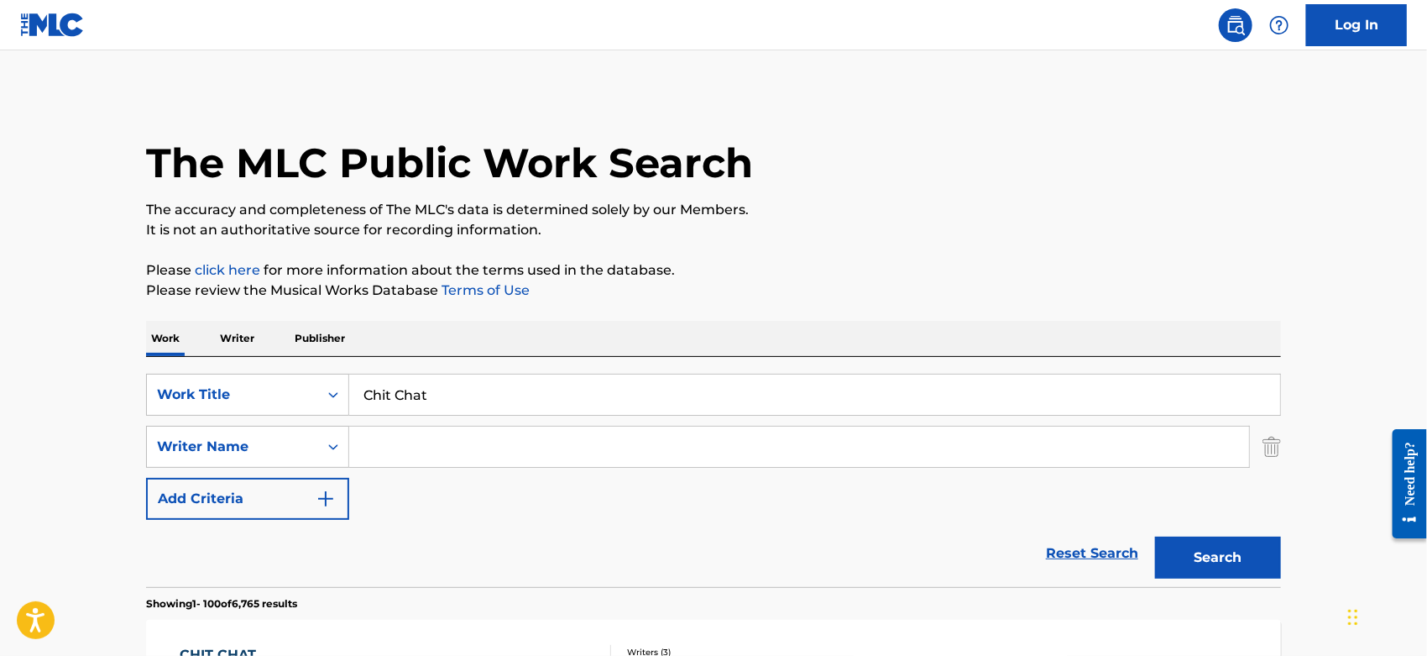
drag, startPoint x: 402, startPoint y: 447, endPoint x: 390, endPoint y: 442, distance: 13.6
click at [402, 447] on input "Search Form" at bounding box center [799, 447] width 900 height 40
type input "french"
click at [1243, 552] on button "Search" at bounding box center [1218, 557] width 126 height 42
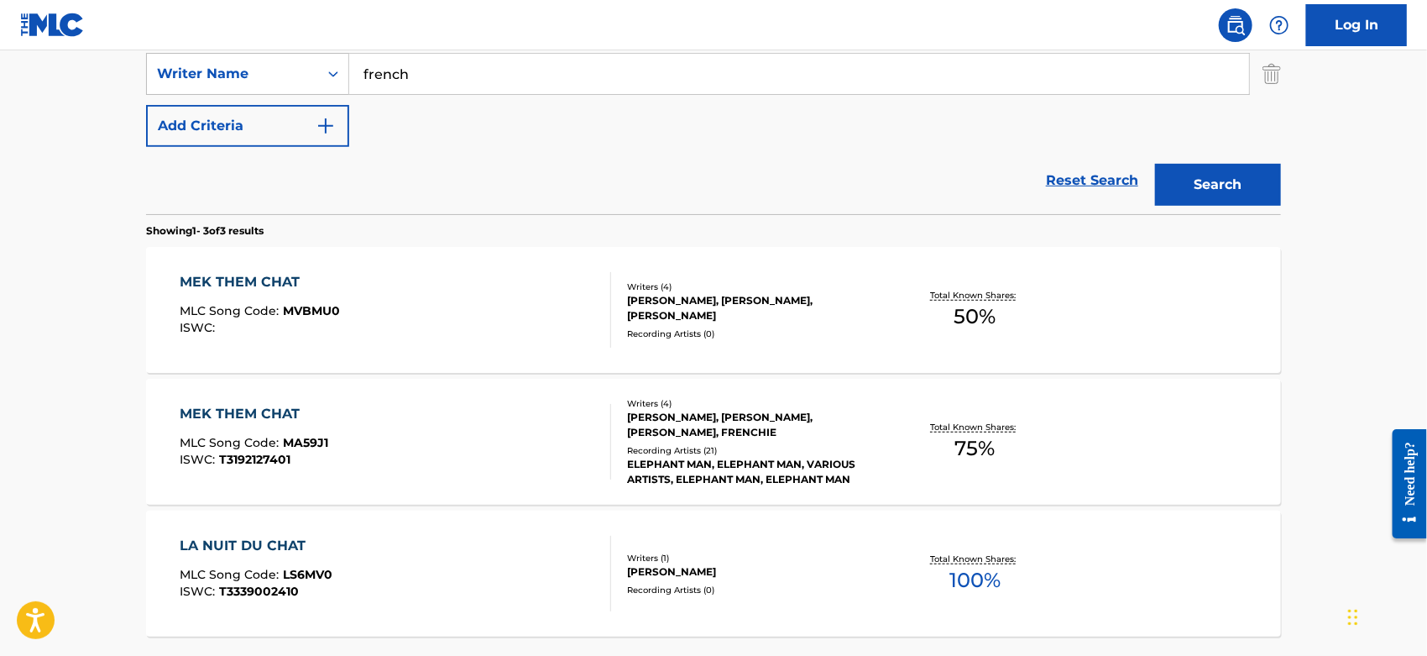
scroll to position [186, 0]
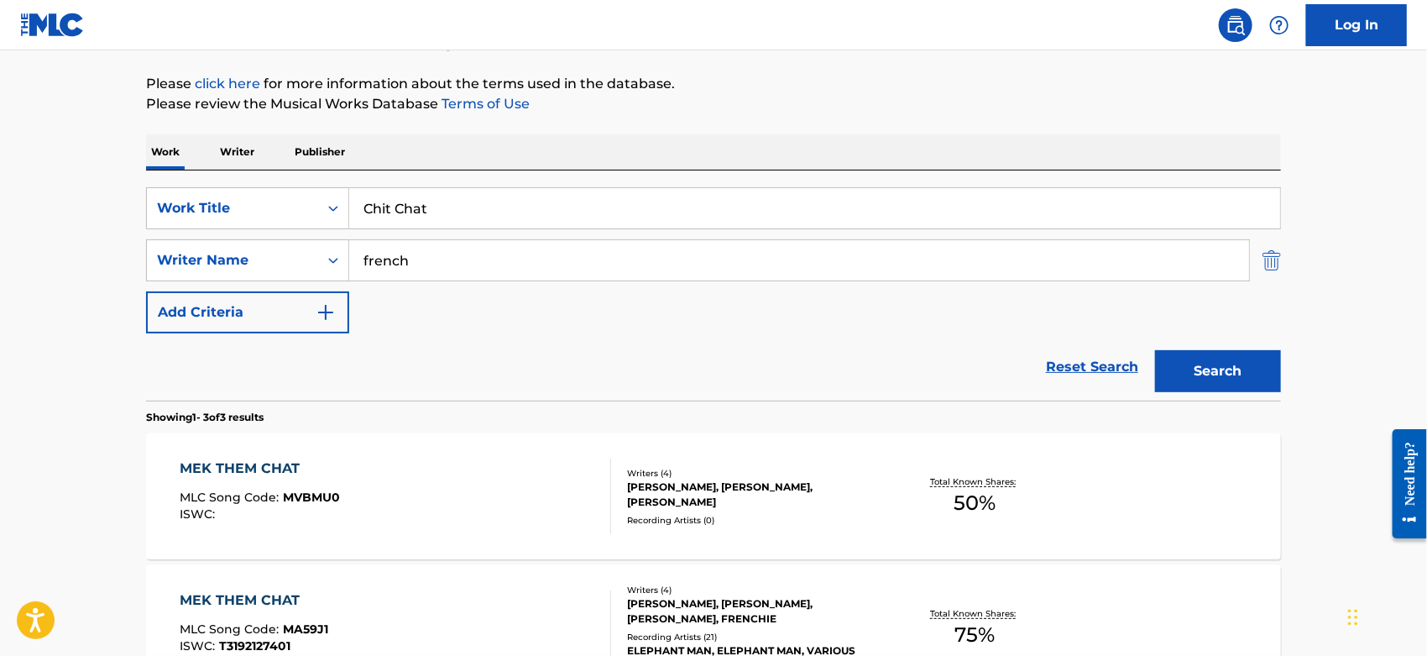
click at [1267, 256] on img "Search Form" at bounding box center [1272, 260] width 18 height 42
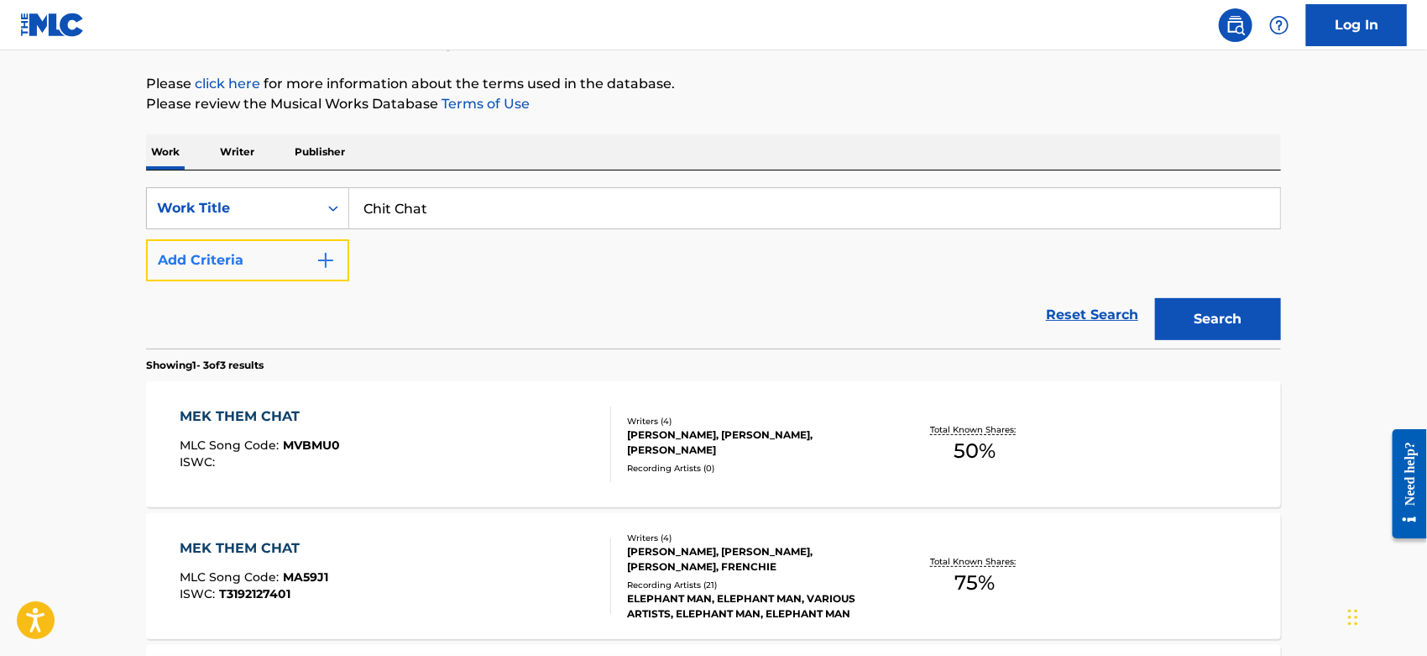
click at [296, 269] on button "Add Criteria" at bounding box center [247, 260] width 203 height 42
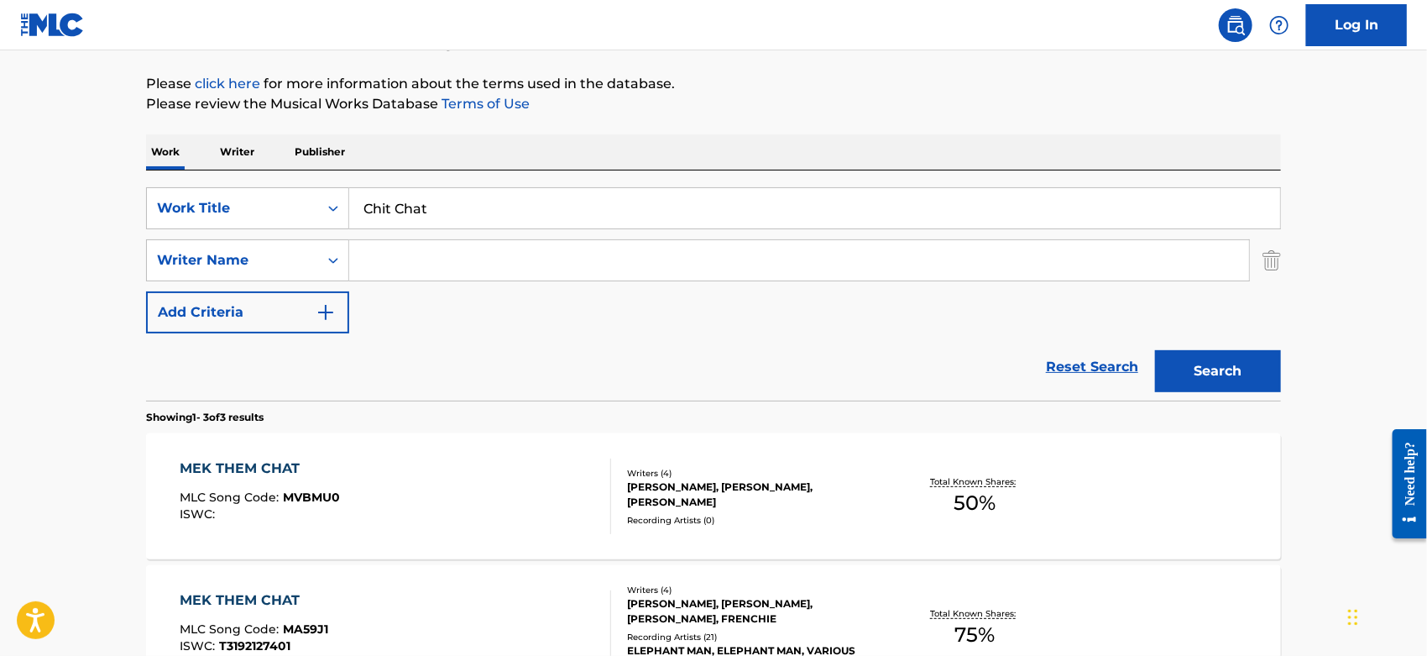
click at [396, 266] on input "Search Form" at bounding box center [799, 260] width 900 height 40
type input "[PERSON_NAME]"
click at [1155, 350] on button "Search" at bounding box center [1218, 371] width 126 height 42
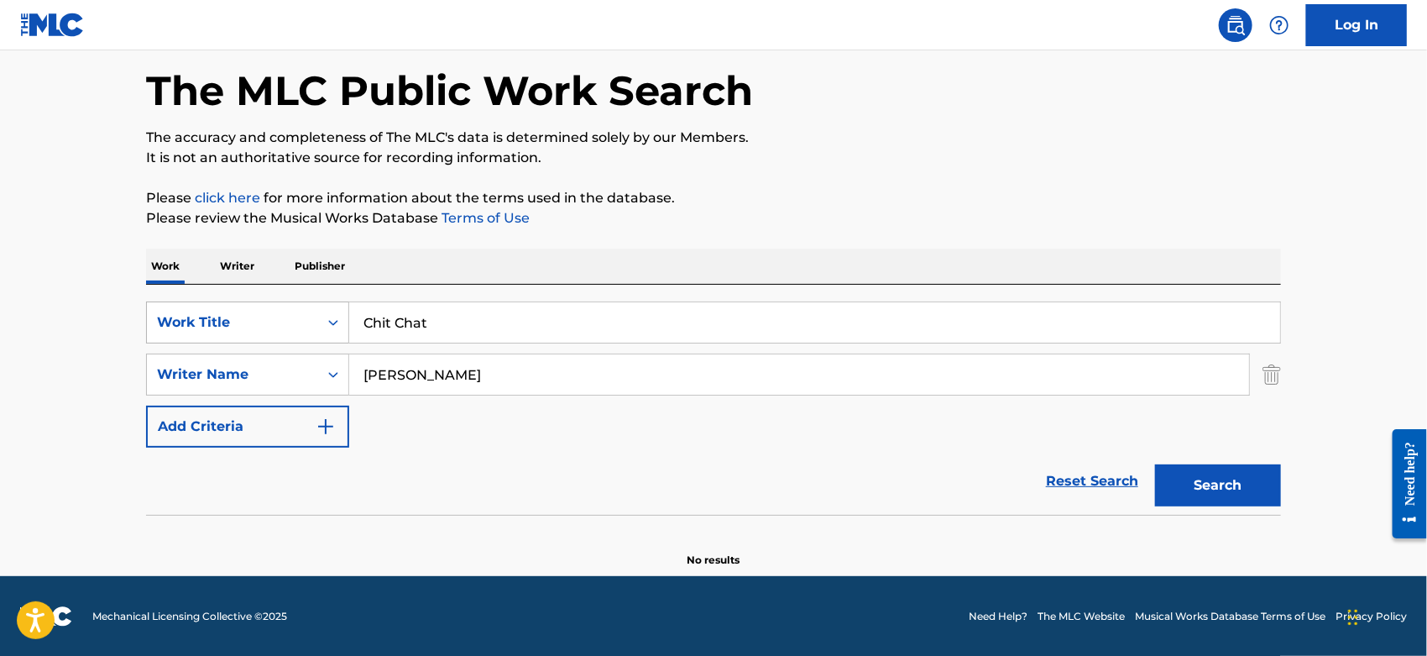
drag, startPoint x: 434, startPoint y: 307, endPoint x: 248, endPoint y: 323, distance: 187.1
click at [248, 323] on div "SearchWithCriteriacc2da5b2-b705-4260-86ac-95f4c39b4793 Work Title Chit Chat" at bounding box center [713, 322] width 1135 height 42
paste input "all Me [US_STATE]"
type input "Call Me [US_STATE]"
drag, startPoint x: 417, startPoint y: 374, endPoint x: 181, endPoint y: 379, distance: 236.0
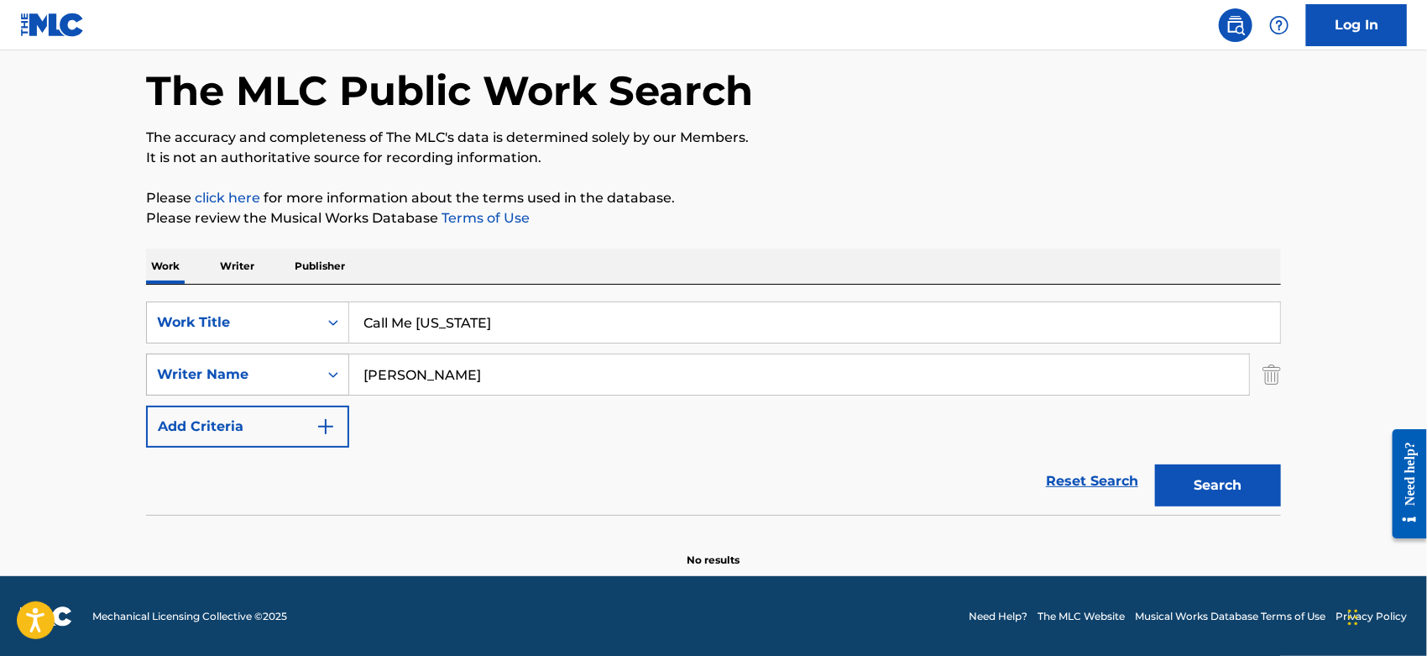
click at [208, 378] on div "SearchWithCriteriac3a04485-5cb1-4d24-b56e-a04b49ccd588 Writer Name [PERSON_NAME]" at bounding box center [713, 374] width 1135 height 42
type input "[US_STATE]"
click at [1155, 464] on button "Search" at bounding box center [1218, 485] width 126 height 42
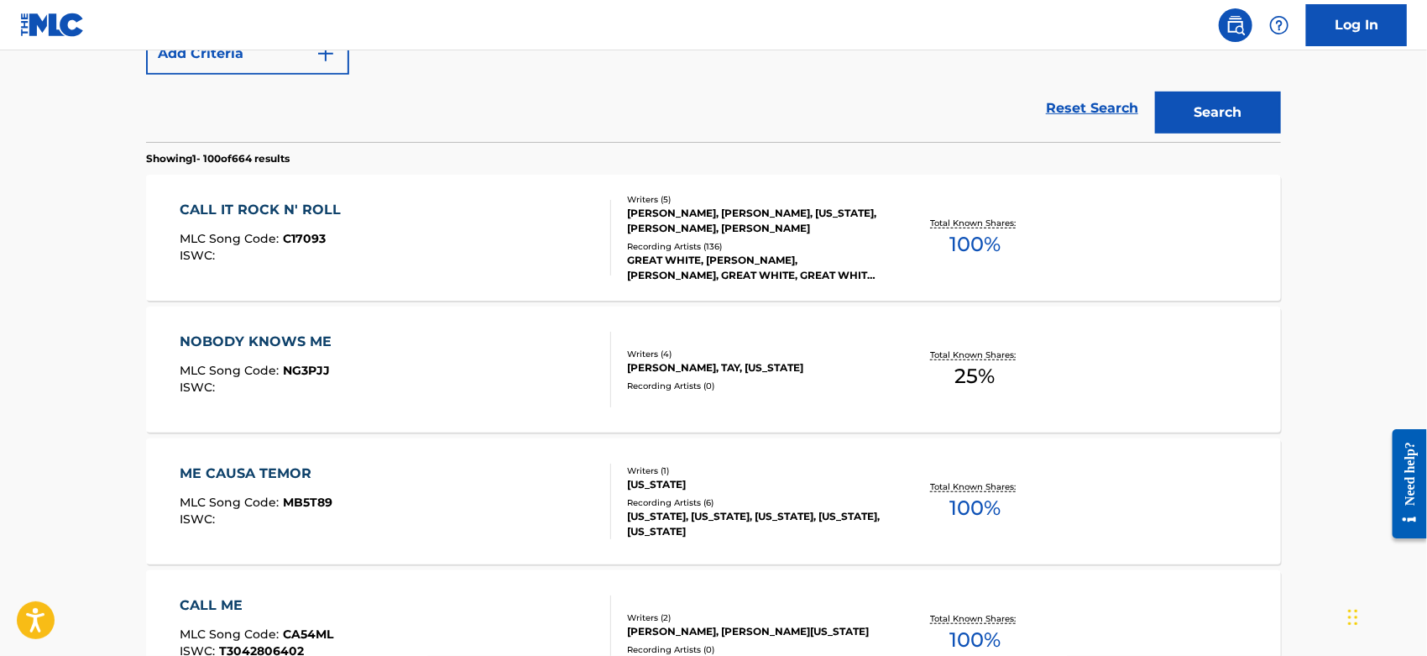
scroll to position [0, 0]
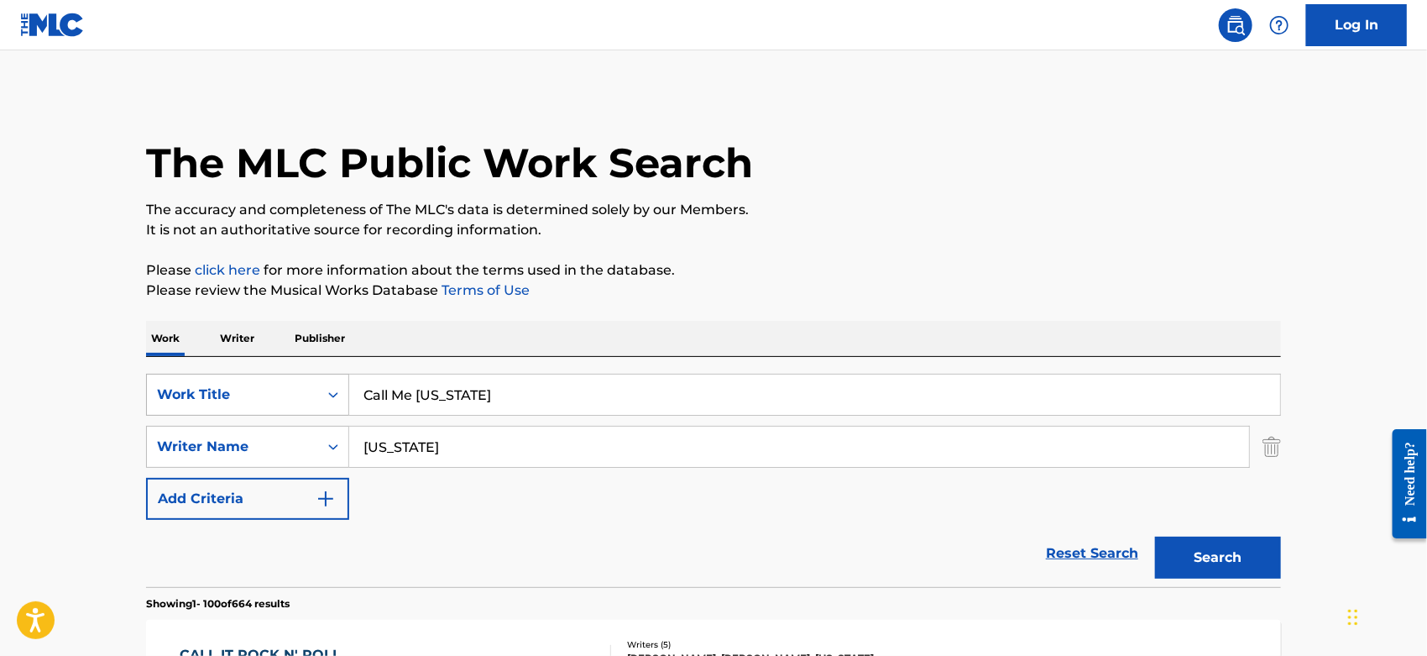
drag, startPoint x: 457, startPoint y: 390, endPoint x: 287, endPoint y: 389, distance: 169.6
click at [259, 390] on div "SearchWithCriteriacc2da5b2-b705-4260-86ac-95f4c39b4793 Work Title Call Me [US_S…" at bounding box center [713, 395] width 1135 height 42
paste input "Too Fun"
type input "Too Fun"
drag, startPoint x: 433, startPoint y: 448, endPoint x: 3, endPoint y: 464, distance: 431.0
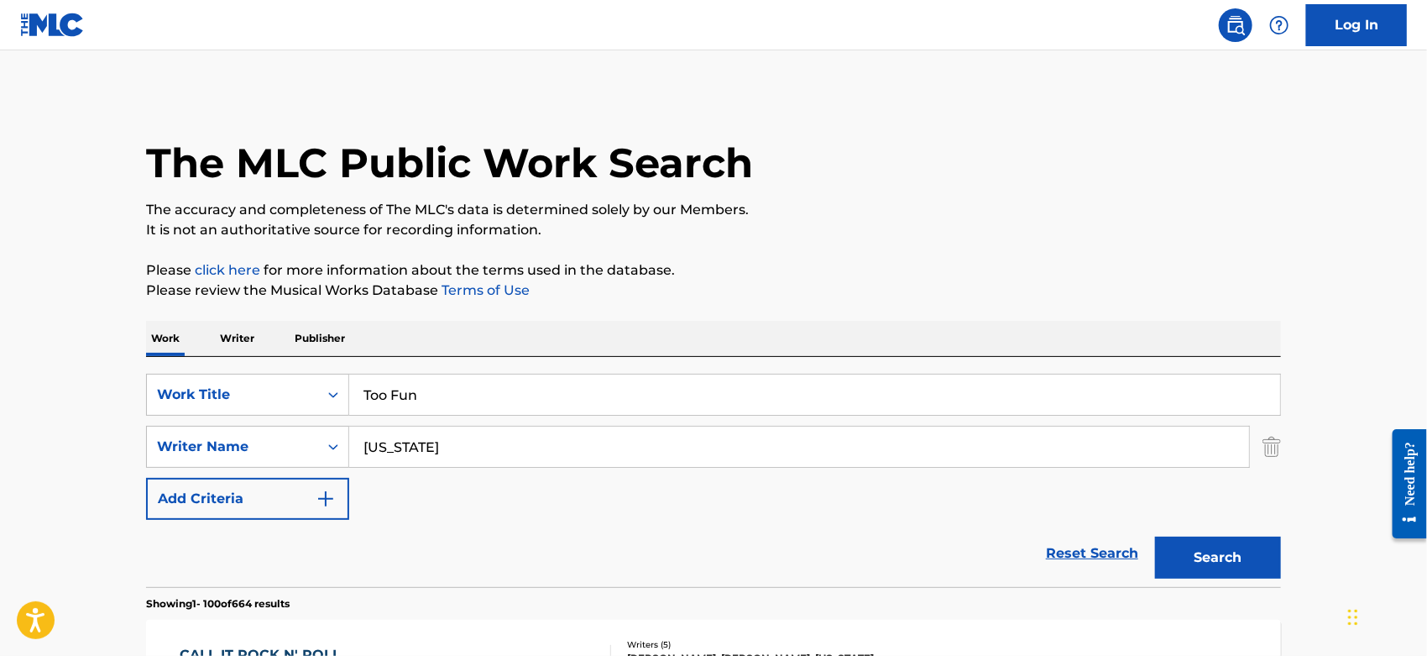
type input "bink"
click at [1155, 536] on button "Search" at bounding box center [1218, 557] width 126 height 42
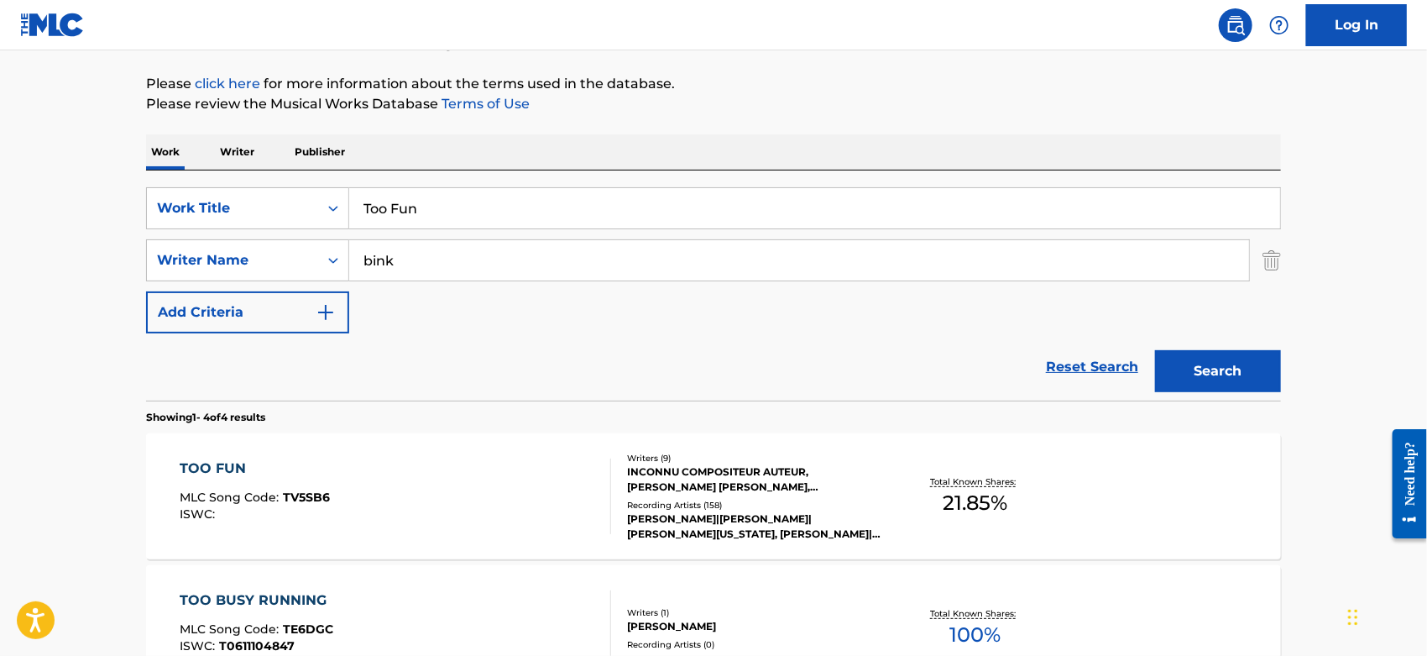
scroll to position [373, 0]
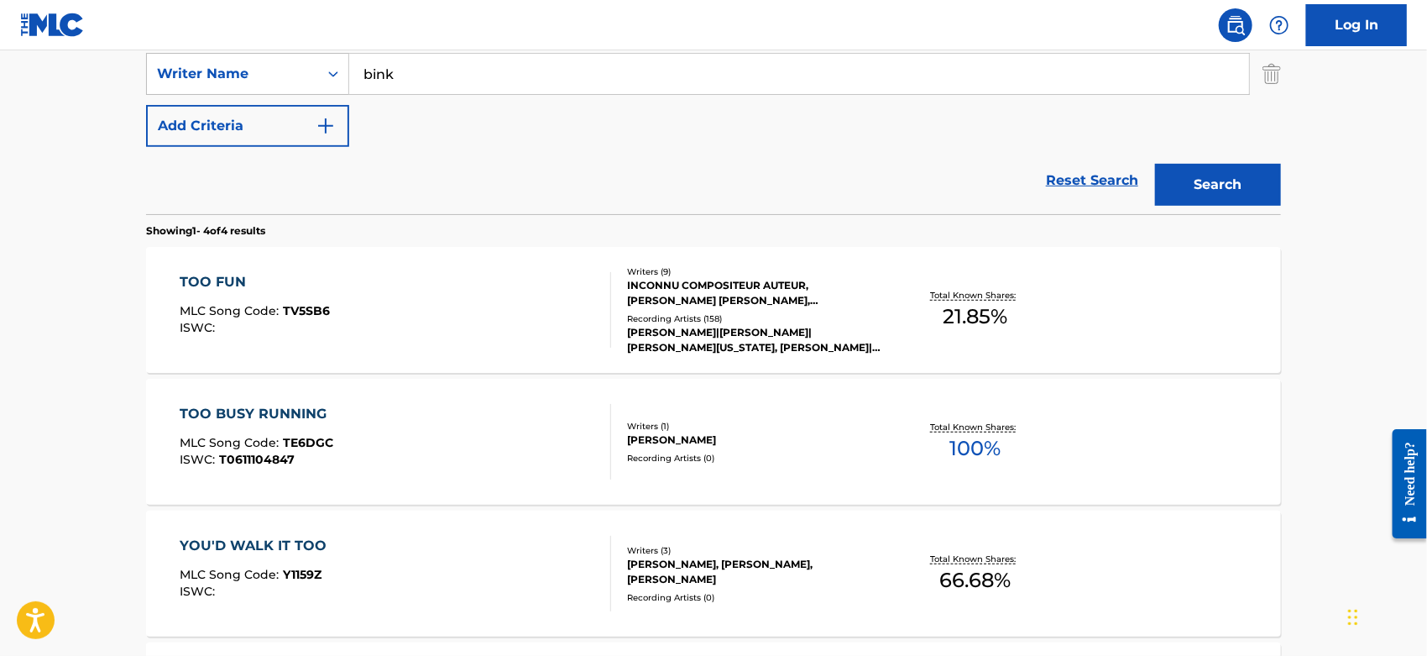
click at [390, 277] on div "TOO FUN MLC Song Code : TV5SB6 ISWC :" at bounding box center [397, 310] width 432 height 76
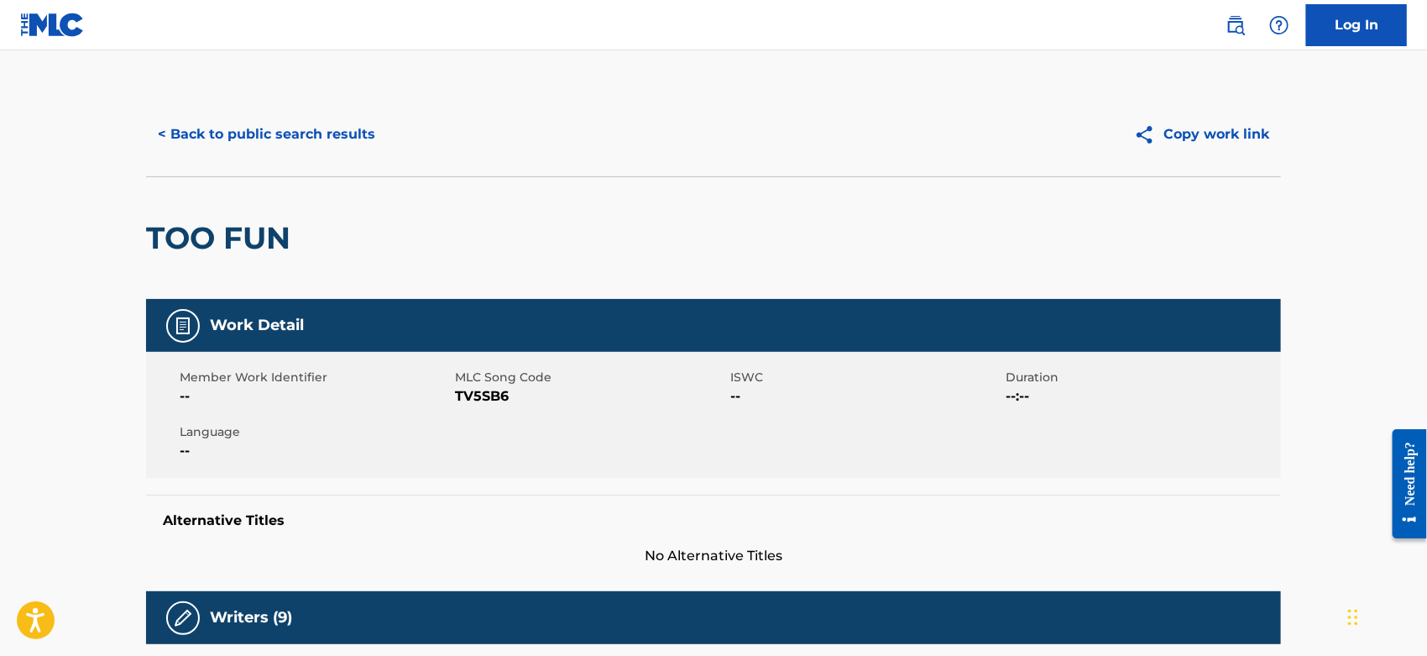
click at [474, 395] on span "TV5SB6" at bounding box center [590, 396] width 271 height 20
click at [195, 147] on button "< Back to public search results" at bounding box center [266, 134] width 241 height 42
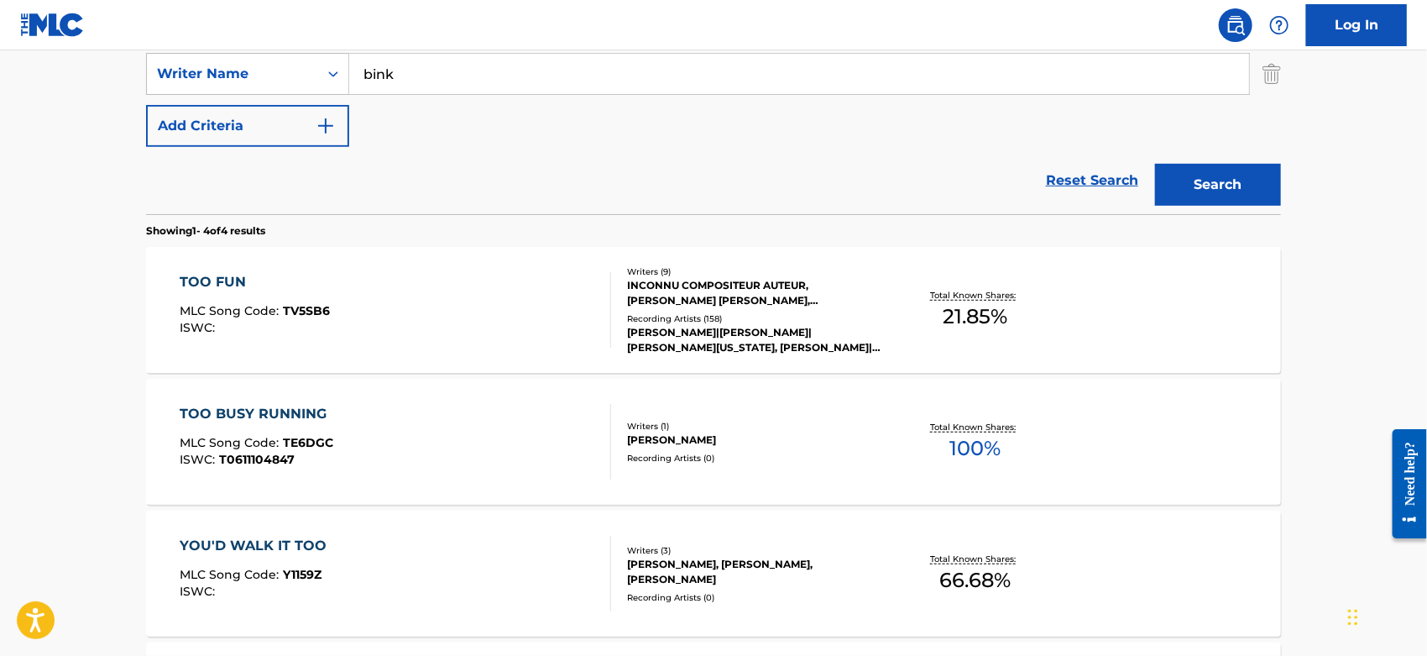
scroll to position [186, 0]
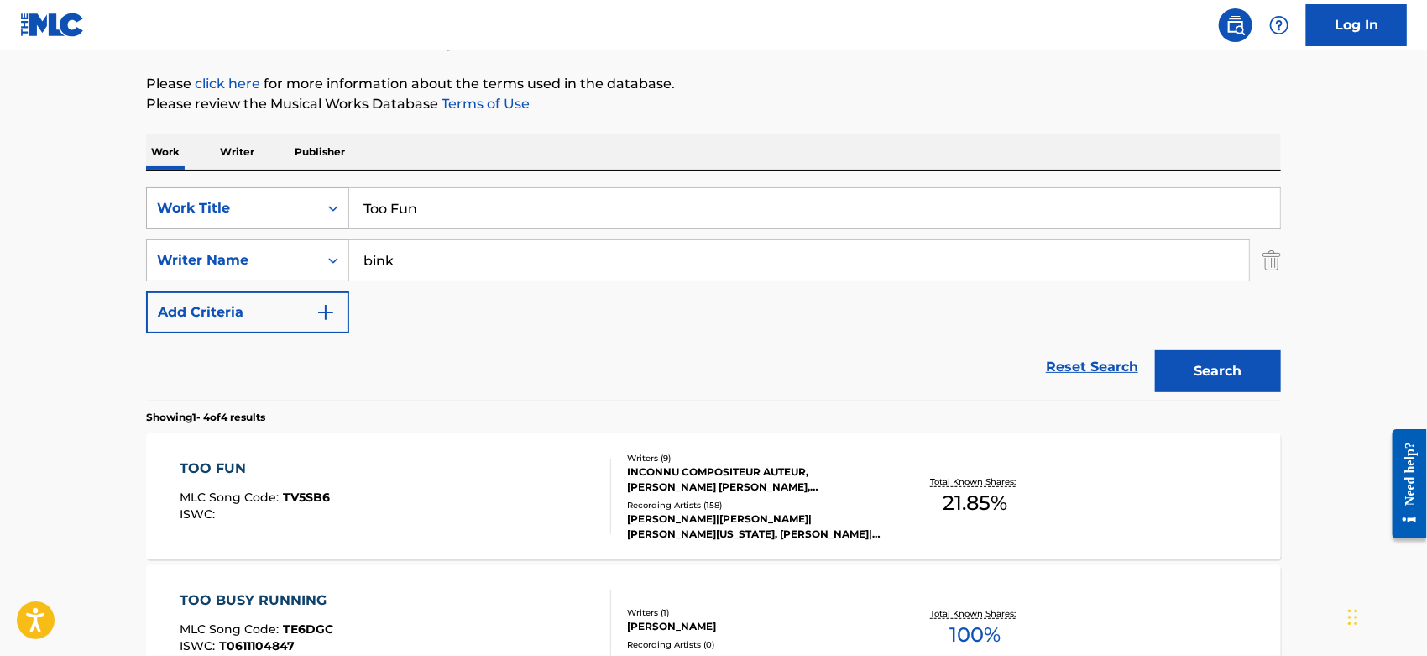
drag, startPoint x: 385, startPoint y: 206, endPoint x: 347, endPoint y: 211, distance: 38.1
click at [313, 215] on div "SearchWithCriteriacc2da5b2-b705-4260-86ac-95f4c39b4793 Work Title Too Fun" at bounding box center [713, 208] width 1135 height 42
paste input "Headquarter"
click at [1269, 260] on img "Search Form" at bounding box center [1272, 260] width 18 height 42
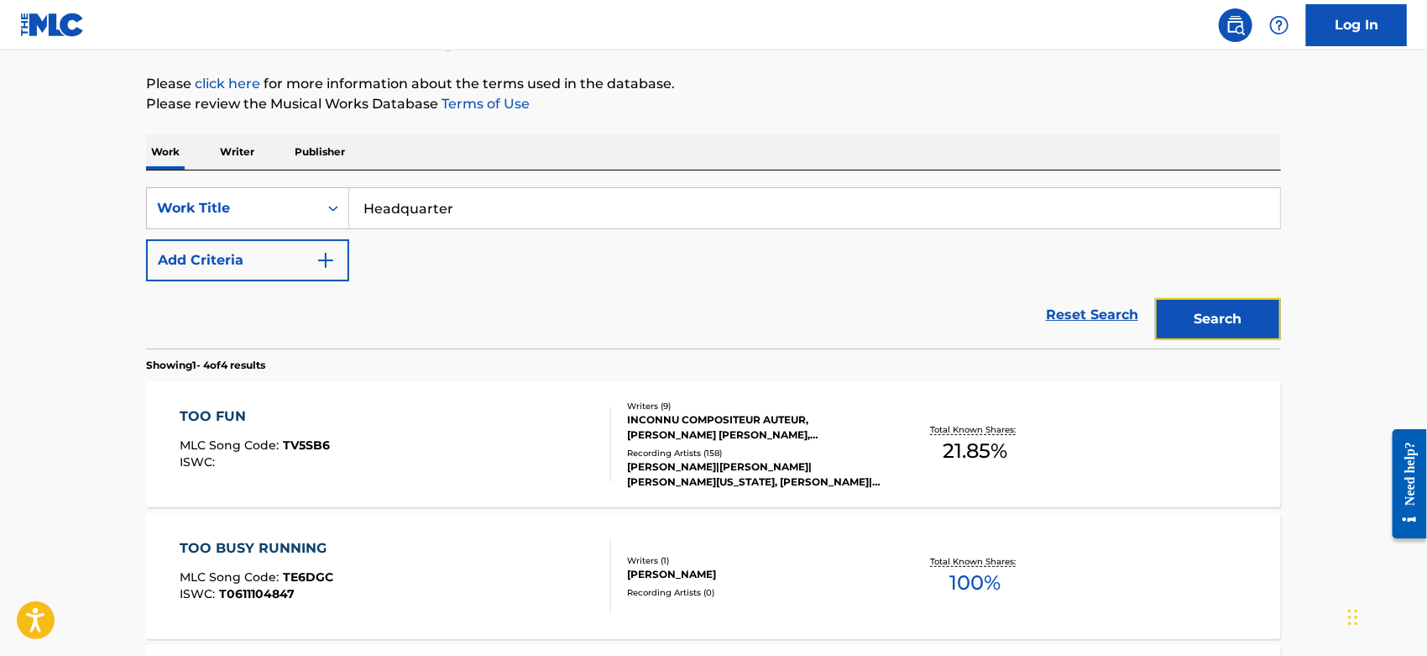
click at [1213, 317] on button "Search" at bounding box center [1218, 319] width 126 height 42
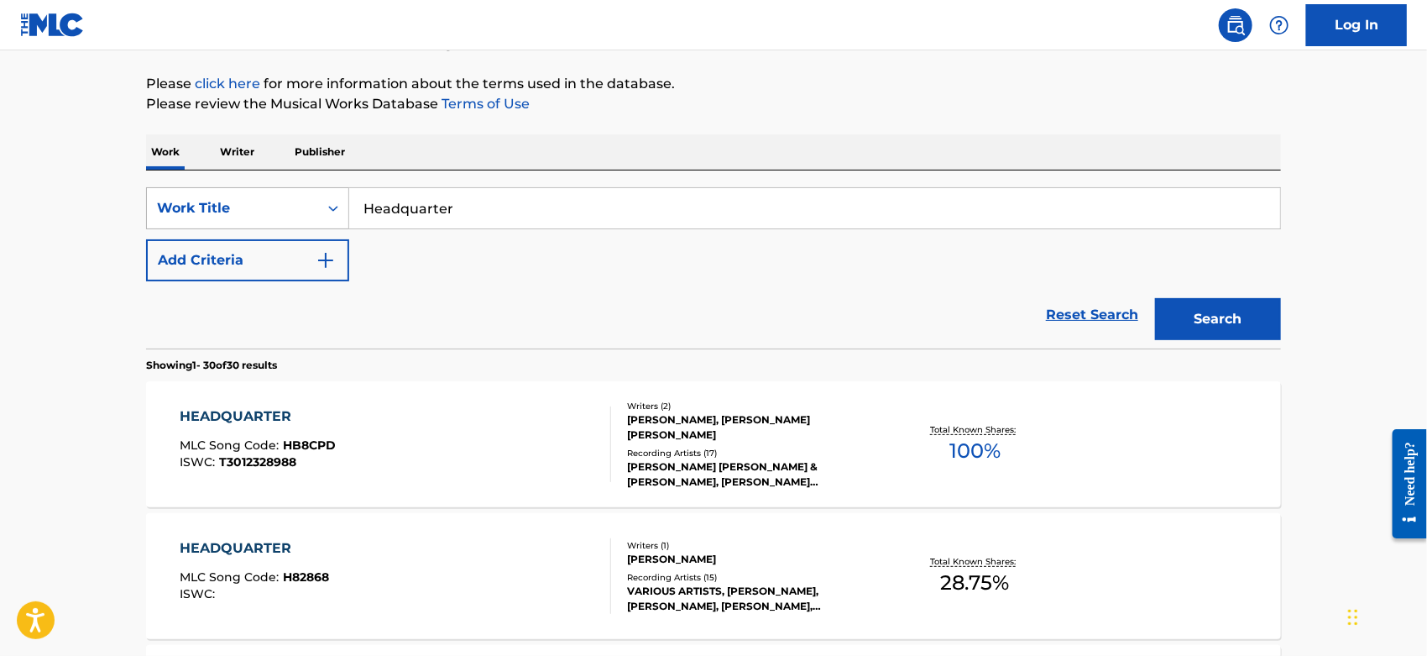
drag, startPoint x: 458, startPoint y: 202, endPoint x: 284, endPoint y: 207, distance: 173.9
click at [284, 207] on div "SearchWithCriteriacc2da5b2-b705-4260-86ac-95f4c39b4793 Work Title Headquarter" at bounding box center [713, 208] width 1135 height 42
paste input "Stake Sauce"
type input "Stake Sauce"
click at [296, 267] on button "Add Criteria" at bounding box center [247, 260] width 203 height 42
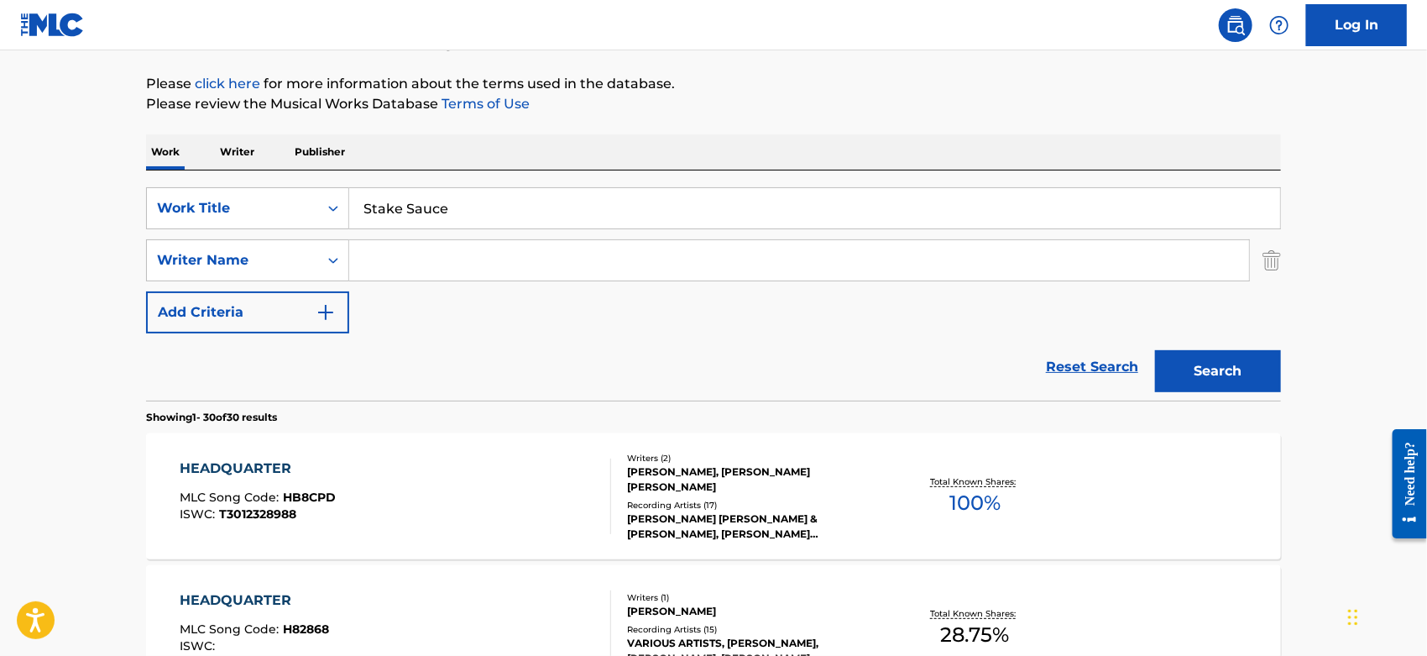
click at [399, 268] on input "Search Form" at bounding box center [799, 260] width 900 height 40
type input "[PERSON_NAME]"
click at [1155, 350] on button "Search" at bounding box center [1218, 371] width 126 height 42
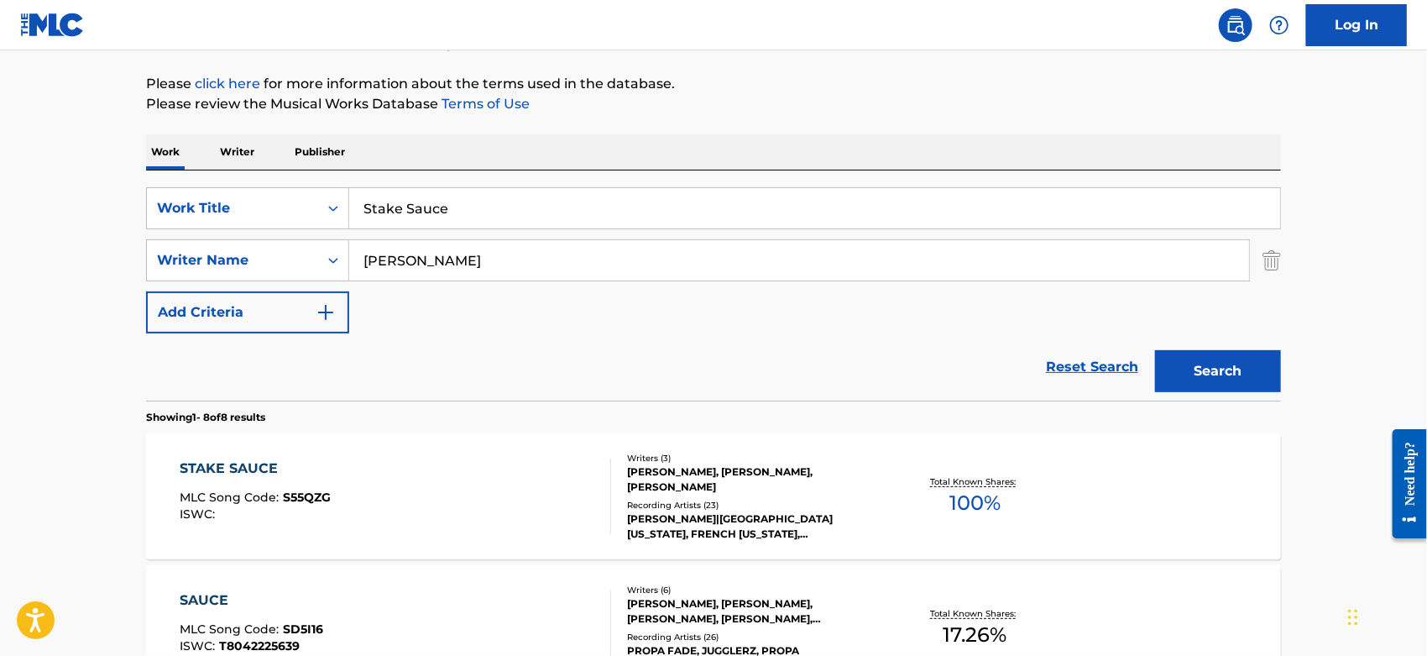
click at [490, 484] on div "STAKE SAUCE MLC Song Code : S55QZG ISWC :" at bounding box center [397, 496] width 432 height 76
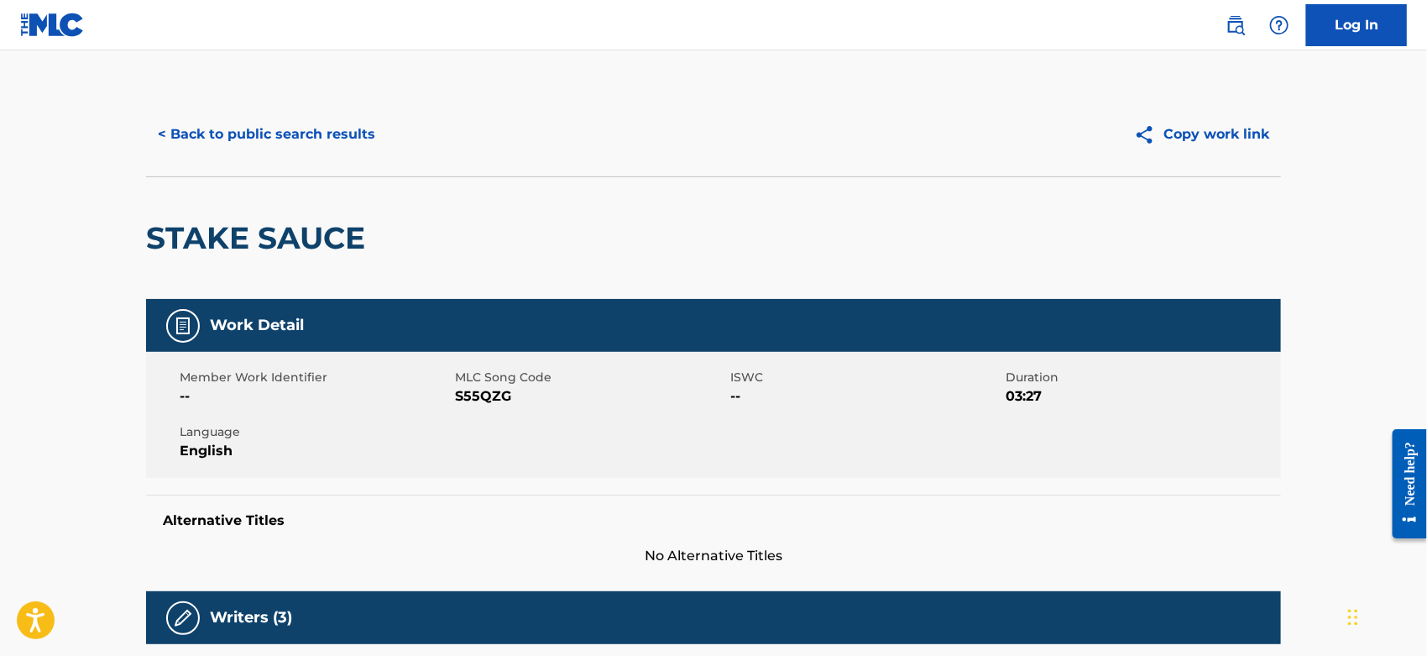
click at [477, 395] on span "S55QZG" at bounding box center [590, 396] width 271 height 20
click at [309, 133] on button "< Back to public search results" at bounding box center [266, 134] width 241 height 42
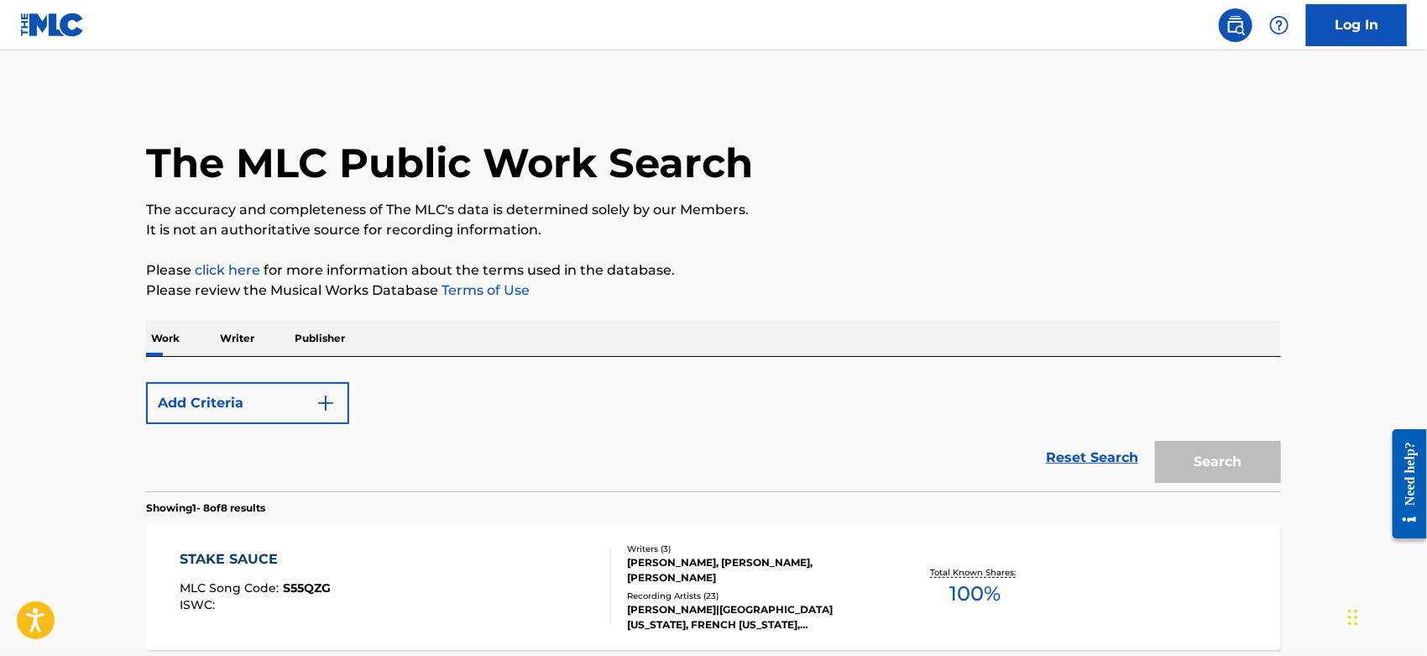
scroll to position [186, 0]
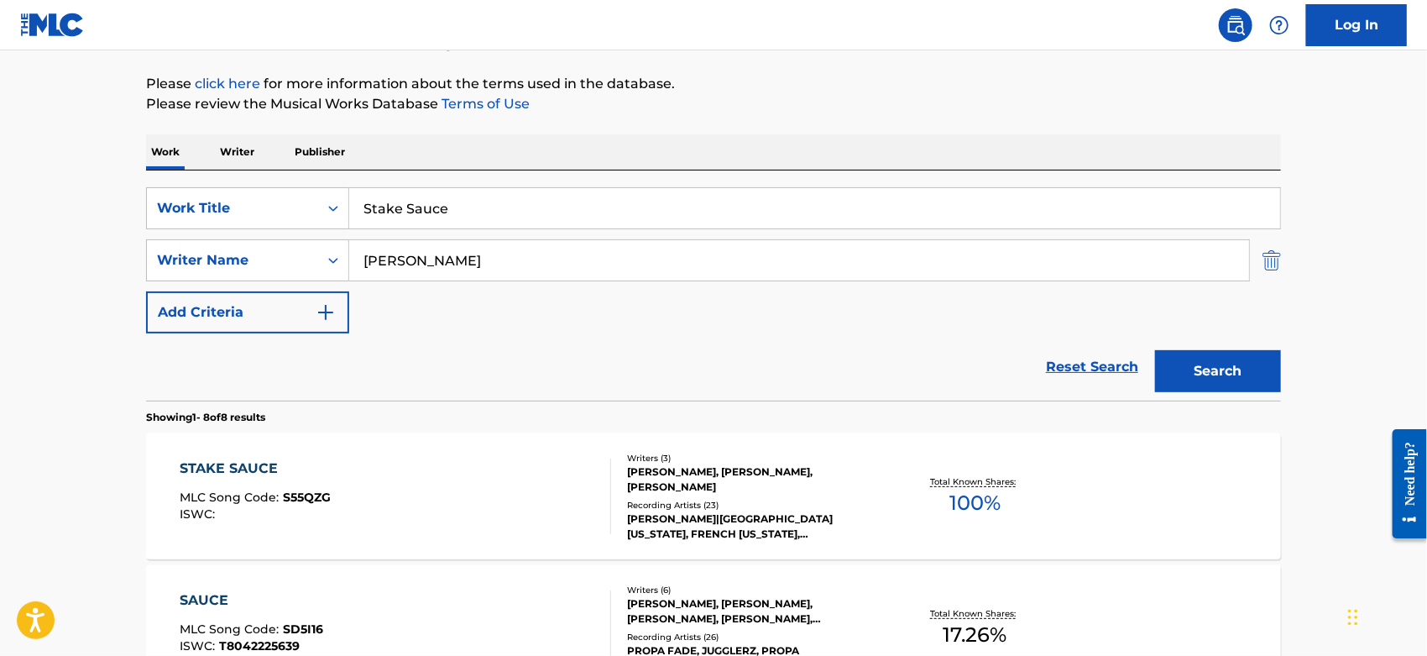
click at [1279, 254] on img "Search Form" at bounding box center [1272, 260] width 18 height 42
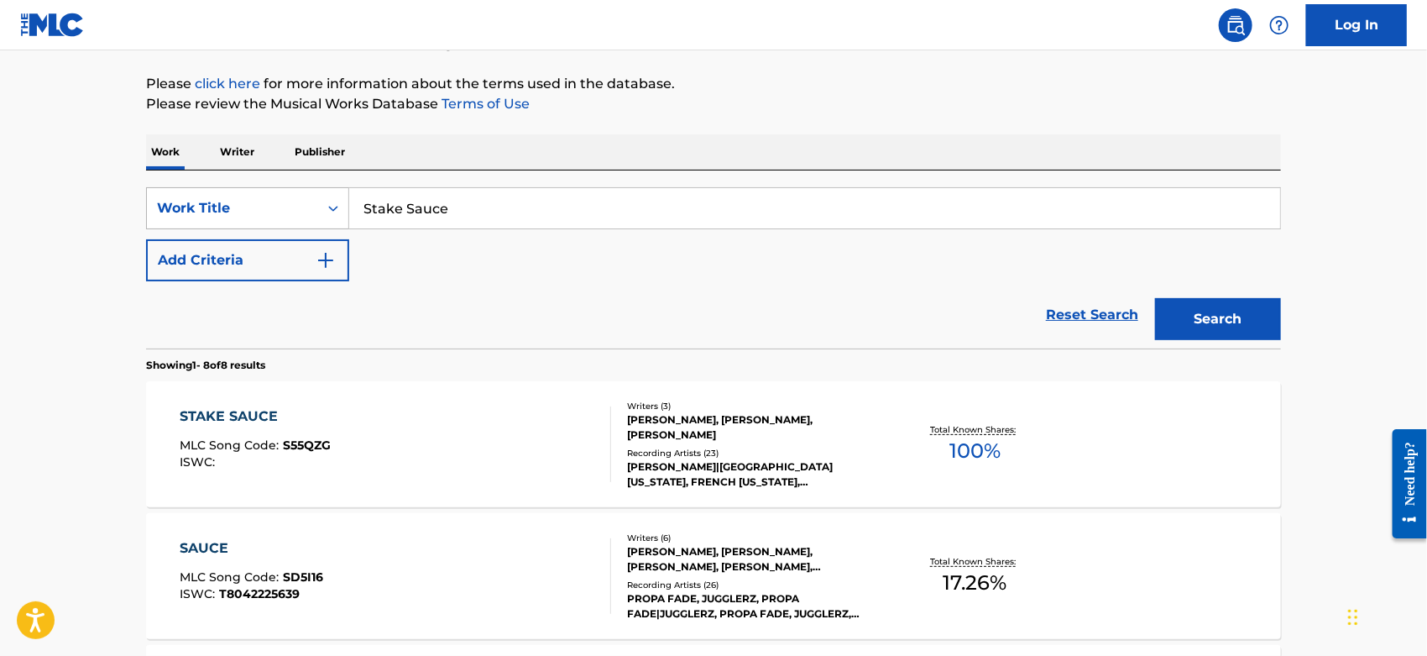
click at [264, 221] on div "SearchWithCriteriacc2da5b2-b705-4260-86ac-95f4c39b4793 Work Title Stake Sauce" at bounding box center [713, 208] width 1135 height 42
paste input "What You See Is What You Get"
click at [1262, 341] on div "Search" at bounding box center [1214, 314] width 134 height 67
click at [1253, 328] on button "Search" at bounding box center [1218, 319] width 126 height 42
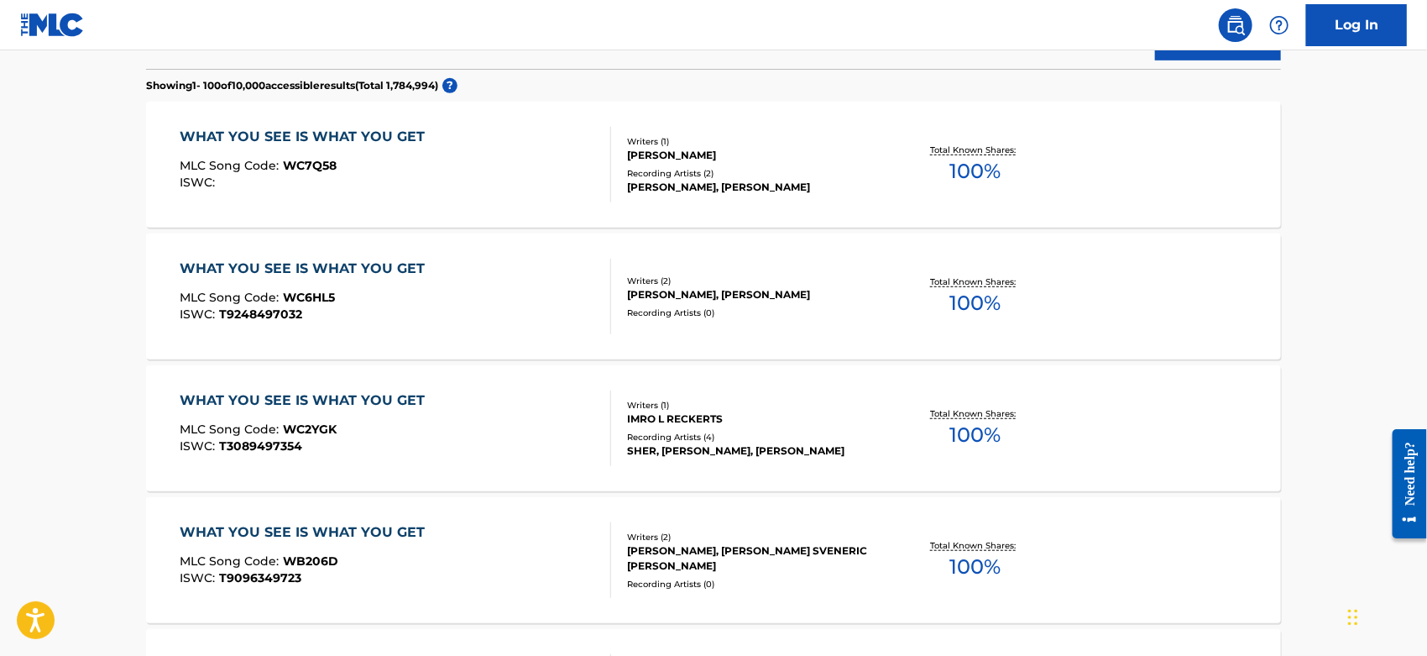
scroll to position [0, 0]
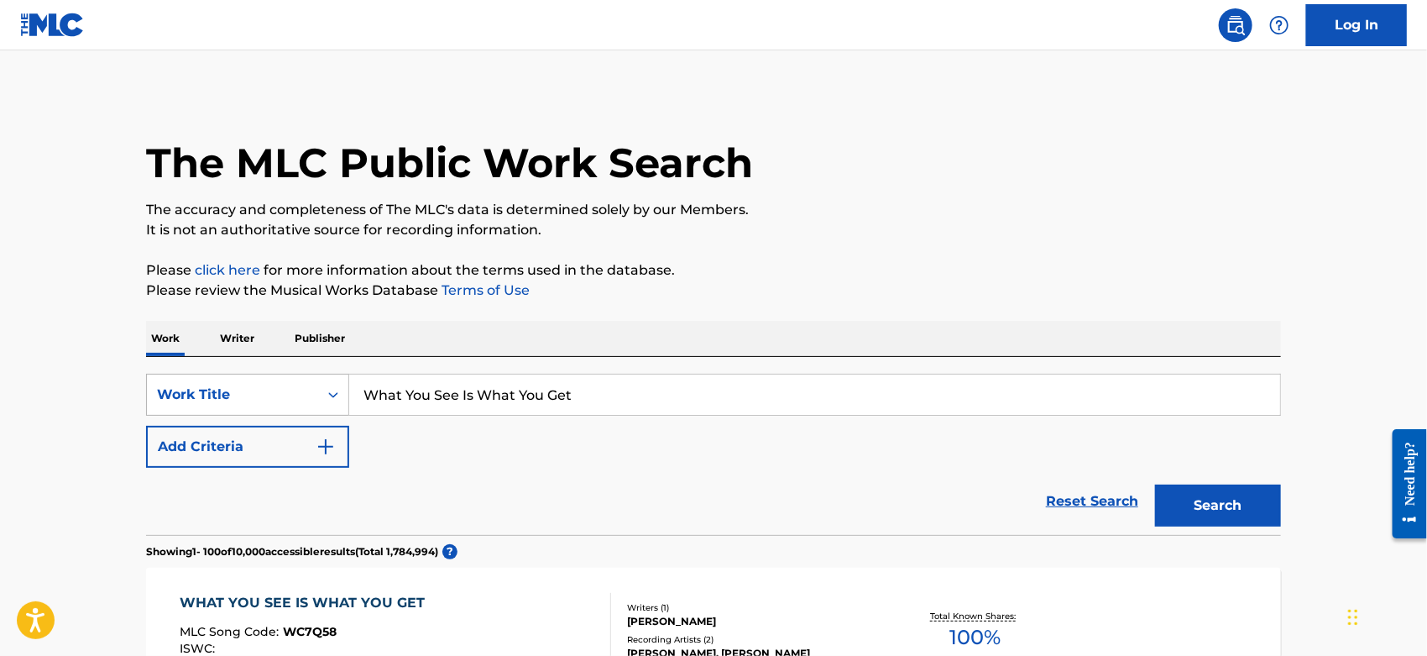
drag, startPoint x: 590, startPoint y: 390, endPoint x: 222, endPoint y: 406, distance: 368.9
click at [223, 406] on div "SearchWithCriteriacc2da5b2-b705-4260-86ac-95f4c39b4793 Work Title What You See …" at bounding box center [713, 395] width 1135 height 42
paste input "Feeling Weird"
type input "Feeling Weird"
click at [859, 124] on div "The MLC Public Work Search" at bounding box center [713, 153] width 1135 height 123
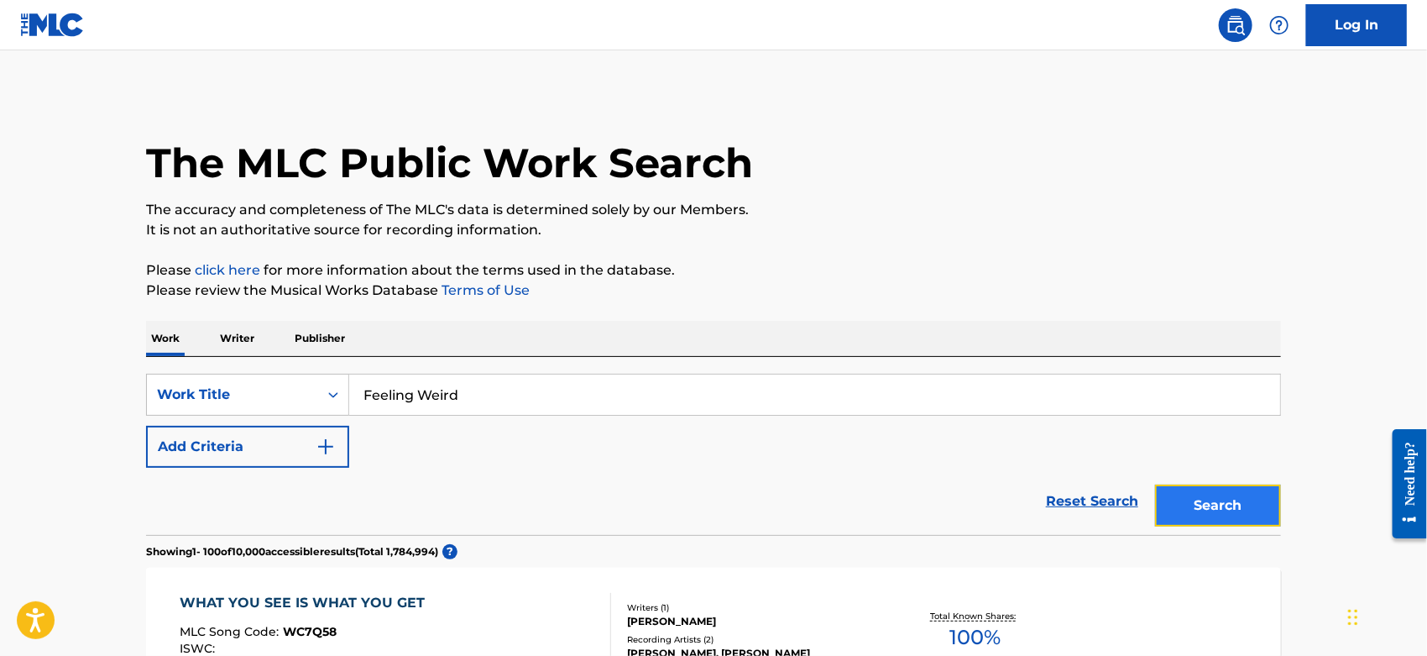
click at [1199, 493] on button "Search" at bounding box center [1218, 505] width 126 height 42
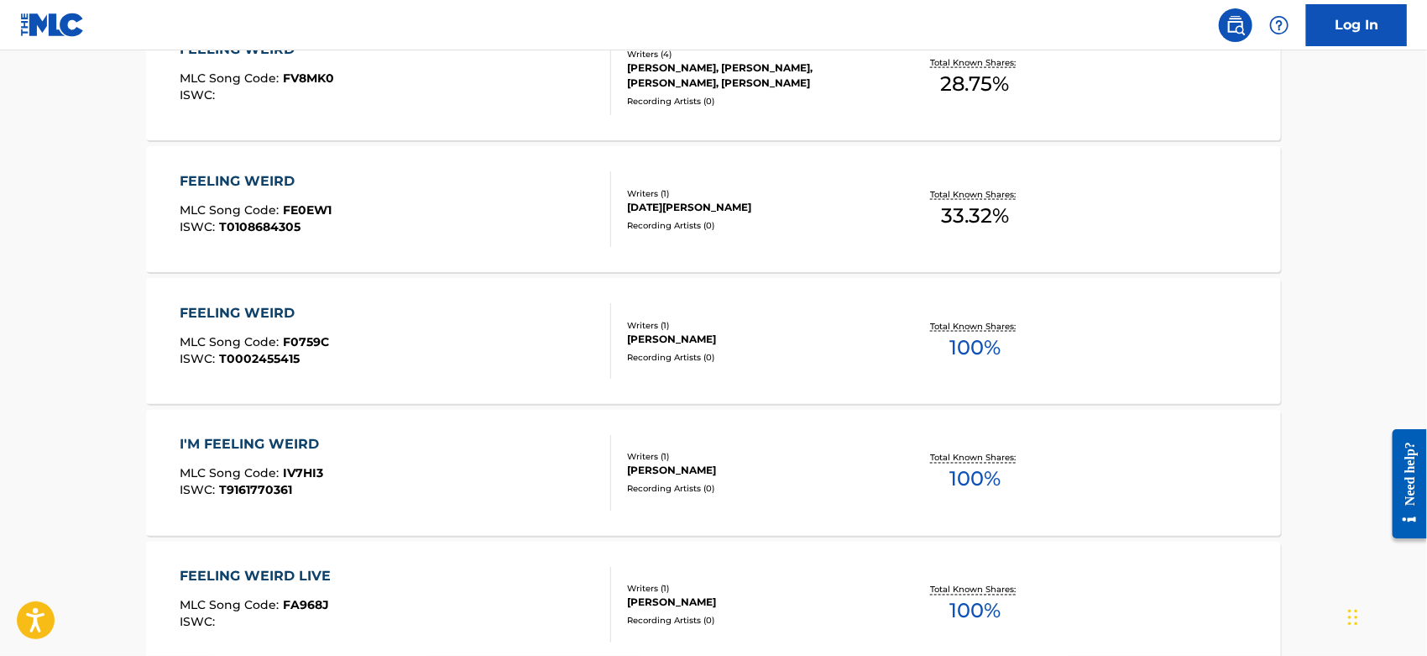
scroll to position [559, 0]
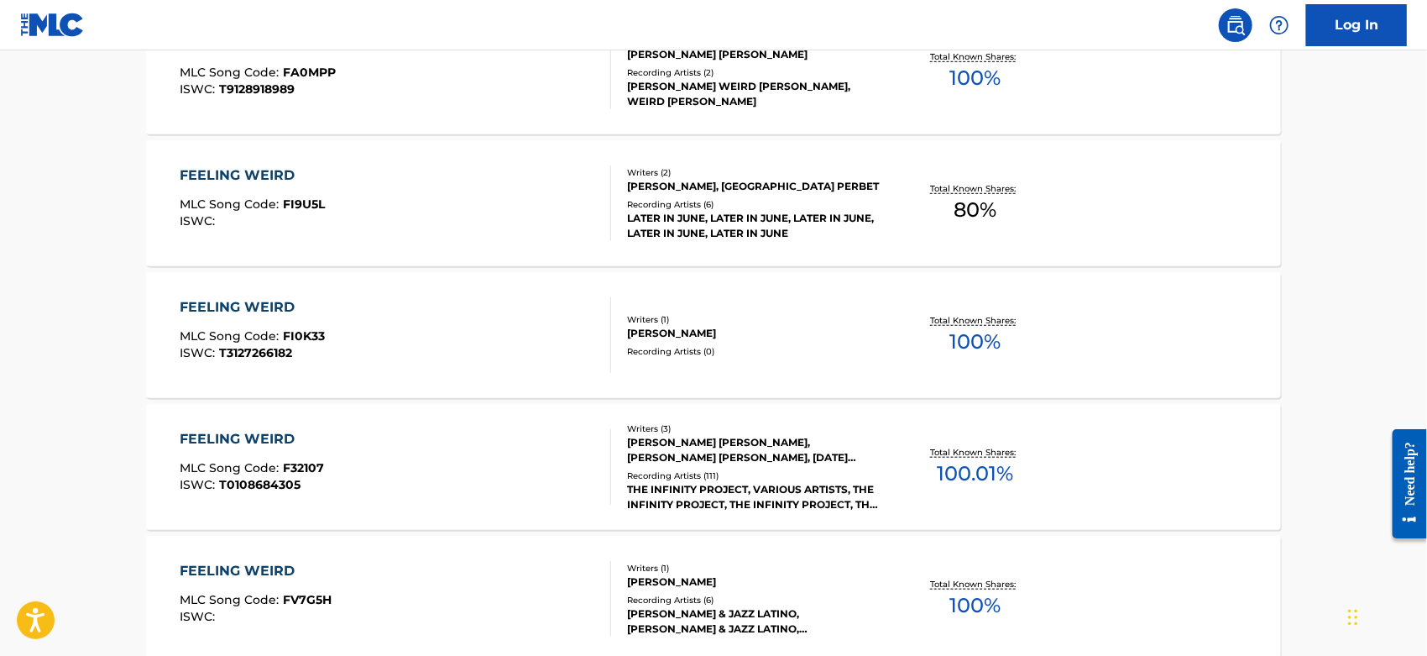
click at [477, 450] on div "FEELING WEIRD MLC Song Code : F32107 ISWC : T0108684305" at bounding box center [397, 467] width 432 height 76
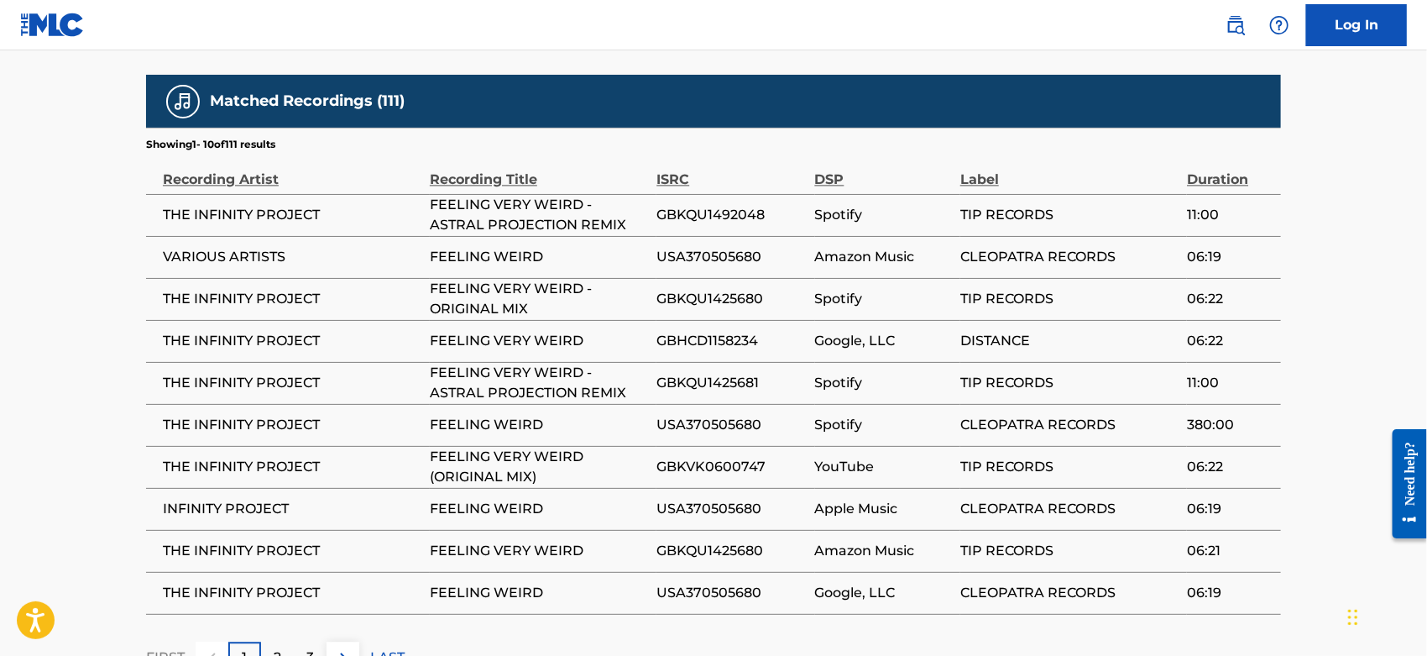
scroll to position [1679, 0]
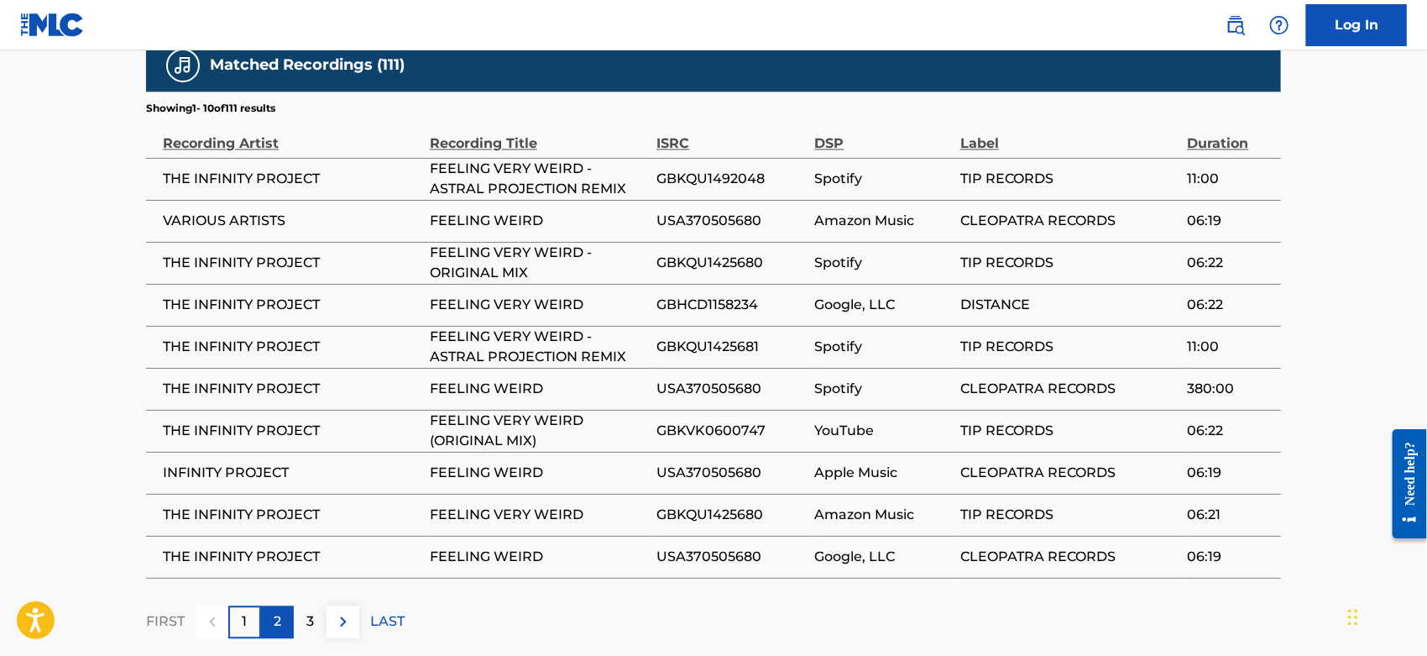
click at [274, 611] on p "2" at bounding box center [278, 621] width 8 height 20
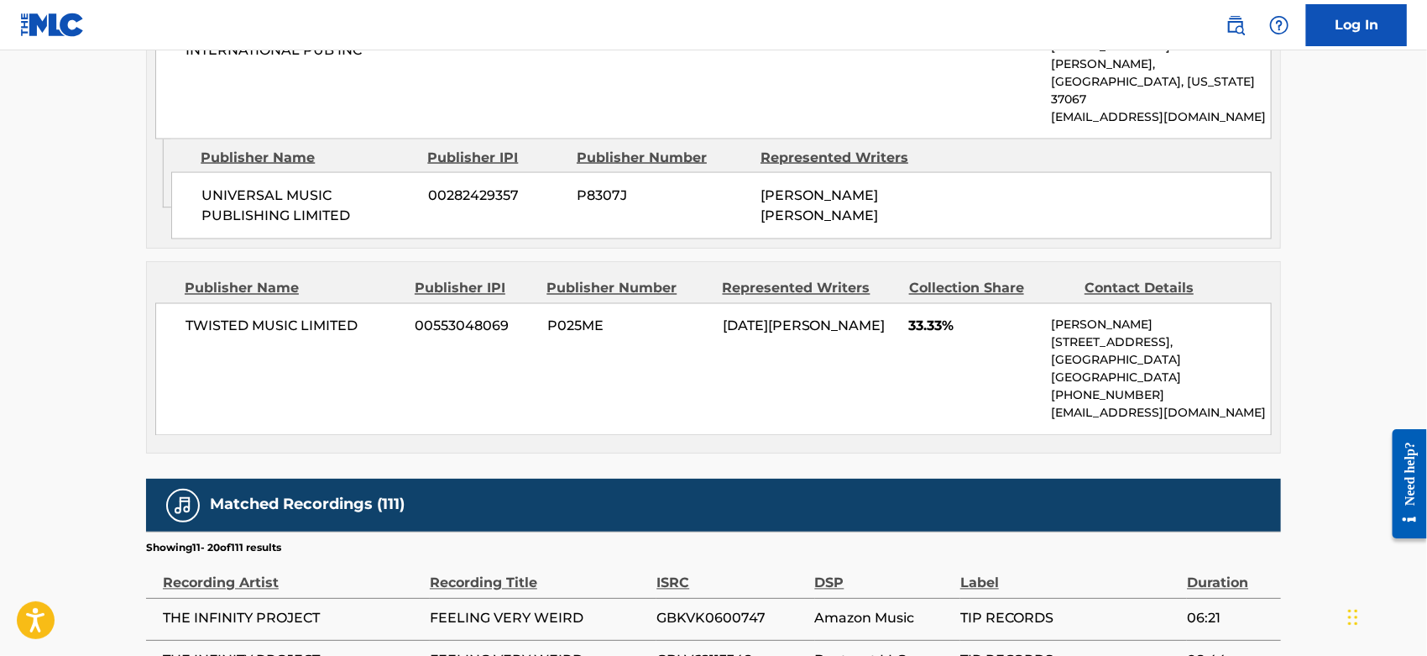
scroll to position [1808, 0]
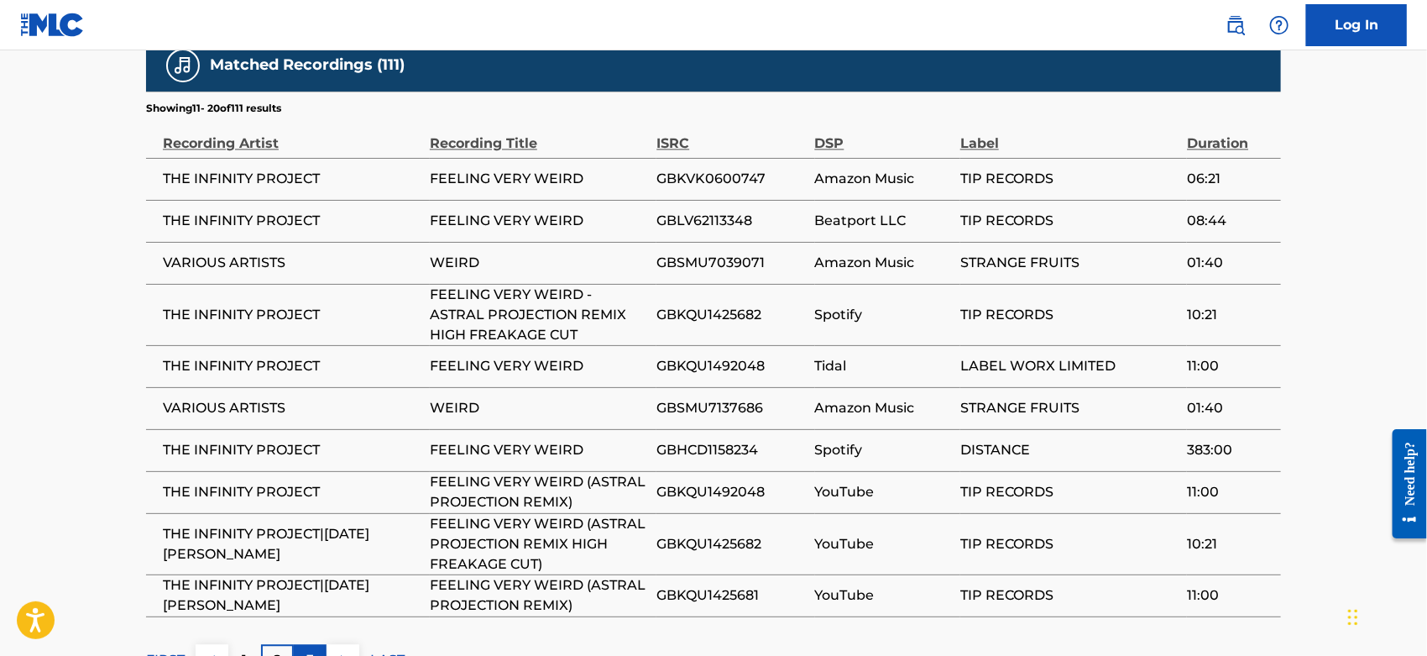
click at [313, 650] on p "3" at bounding box center [310, 660] width 8 height 20
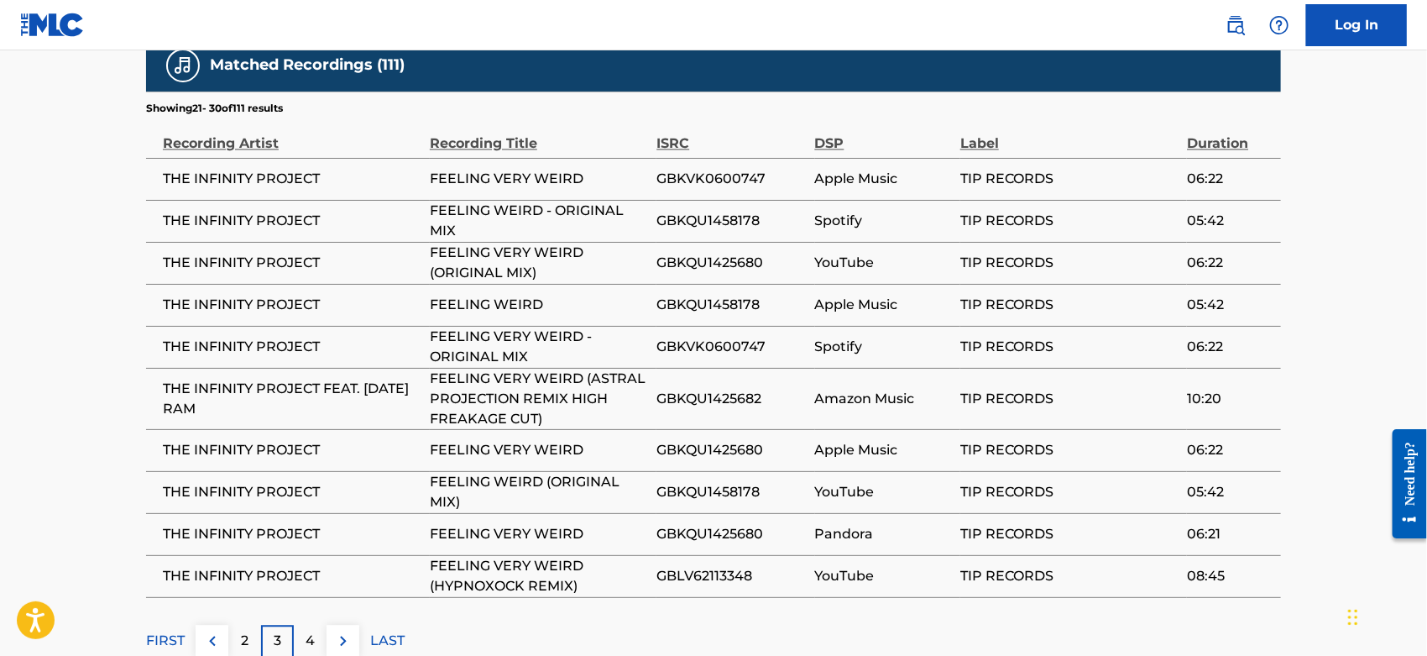
click at [313, 631] on p "4" at bounding box center [310, 641] width 9 height 20
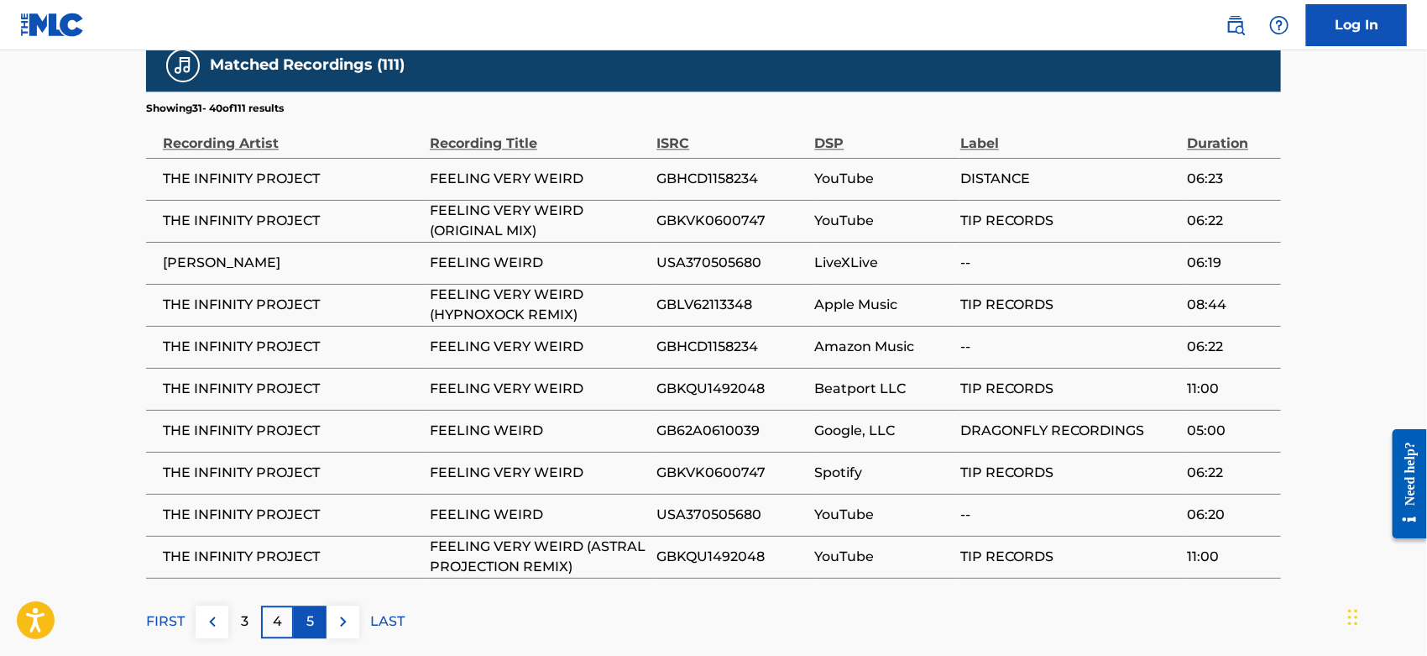
click at [316, 605] on div "5" at bounding box center [310, 621] width 33 height 33
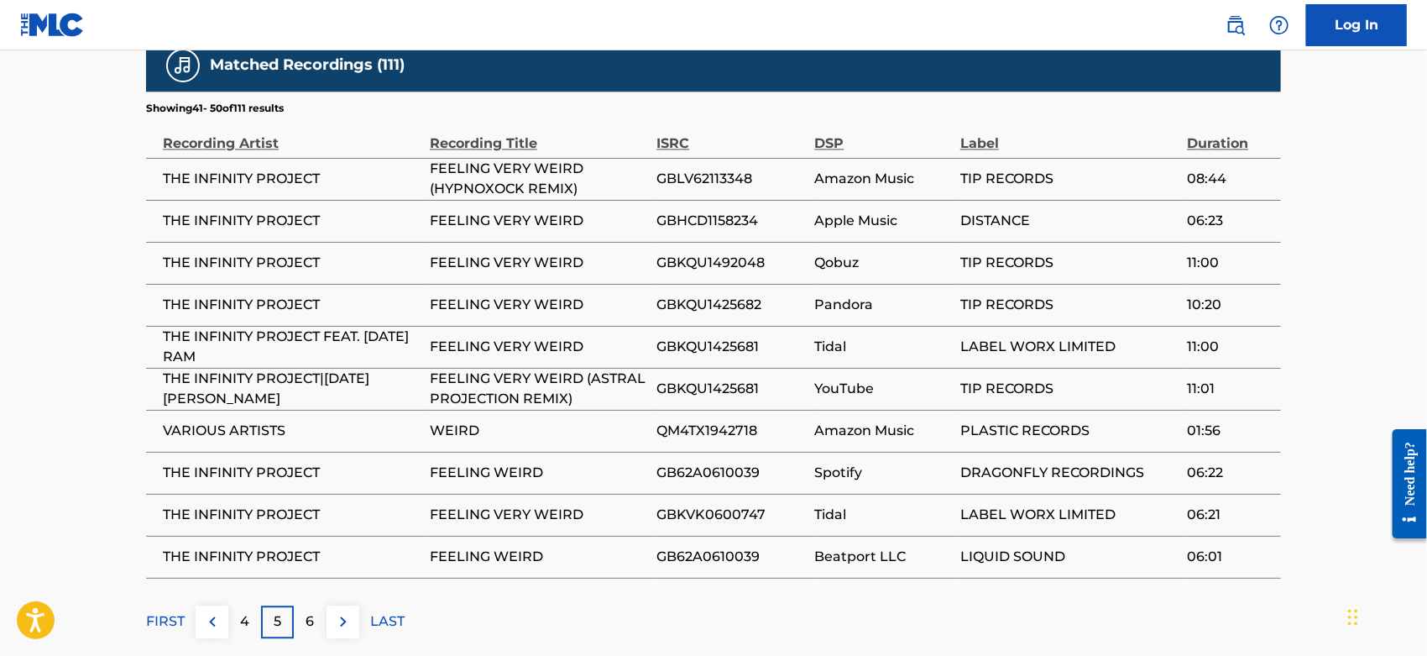
click at [316, 605] on div "6" at bounding box center [310, 621] width 33 height 33
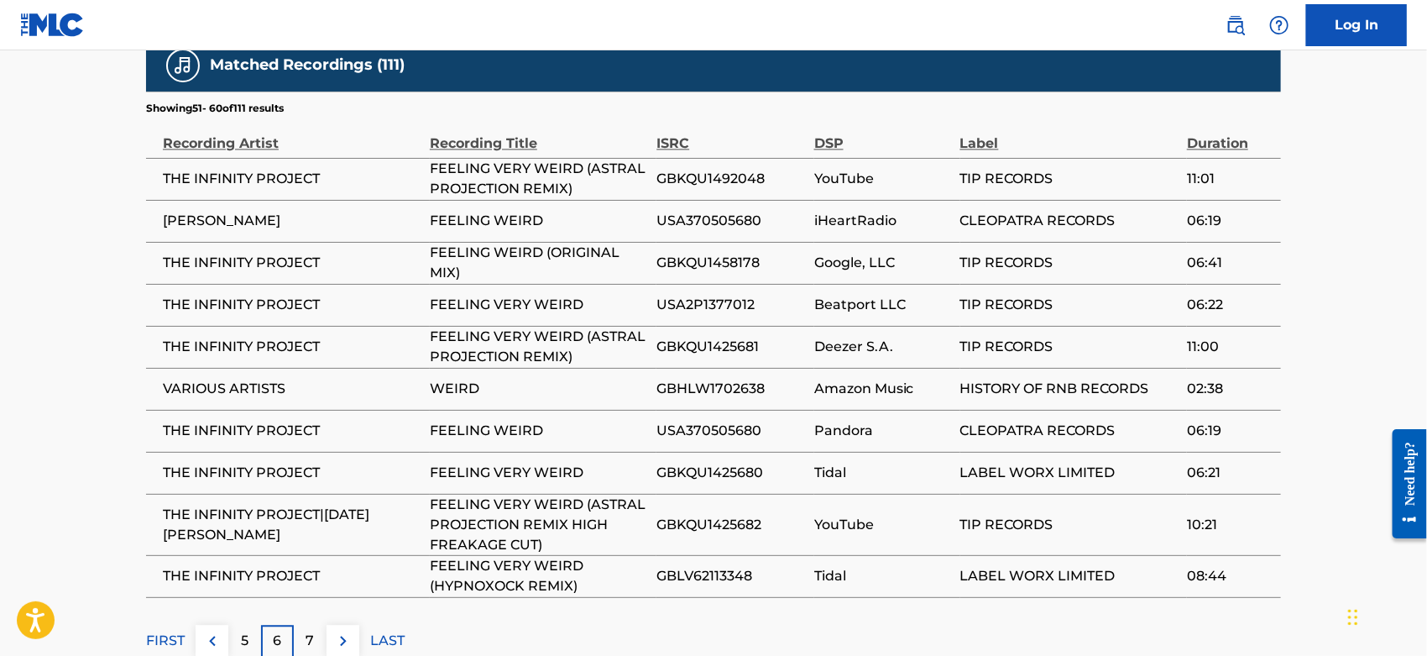
click at [316, 625] on div "7" at bounding box center [310, 641] width 33 height 33
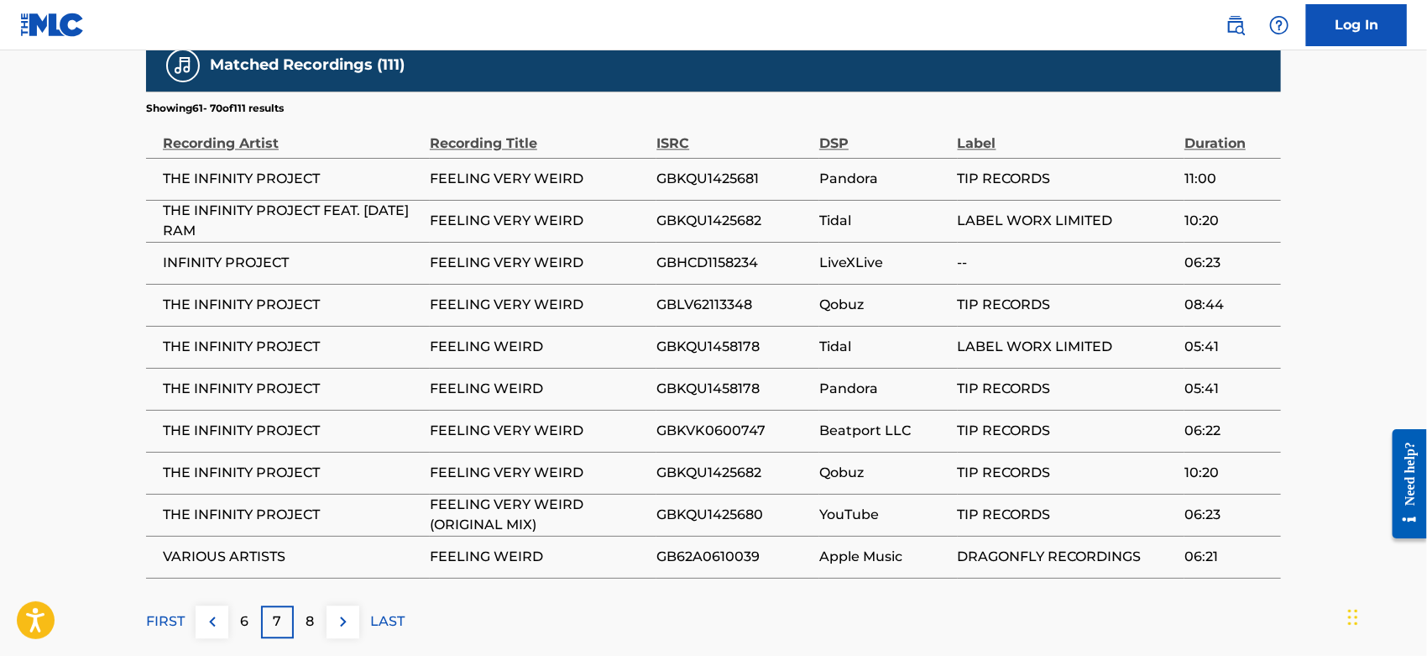
click at [316, 605] on div "8" at bounding box center [310, 621] width 33 height 33
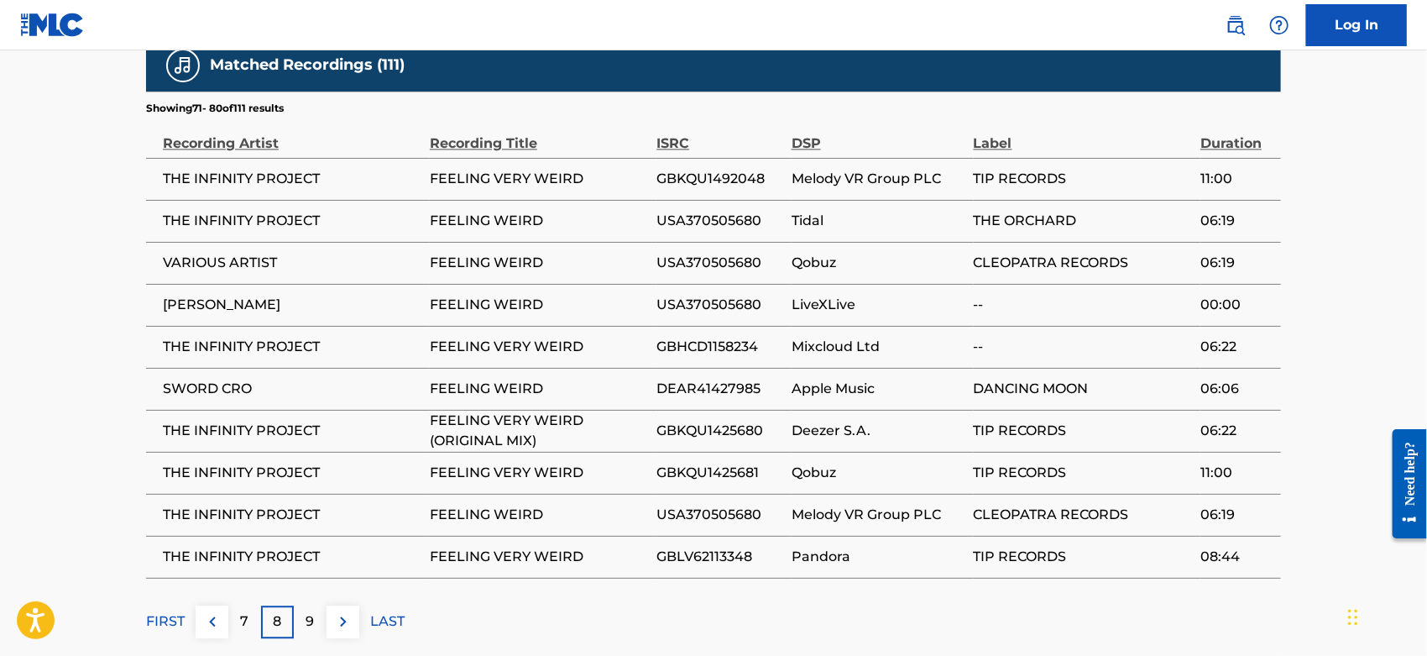
click at [316, 605] on div "9" at bounding box center [310, 621] width 33 height 33
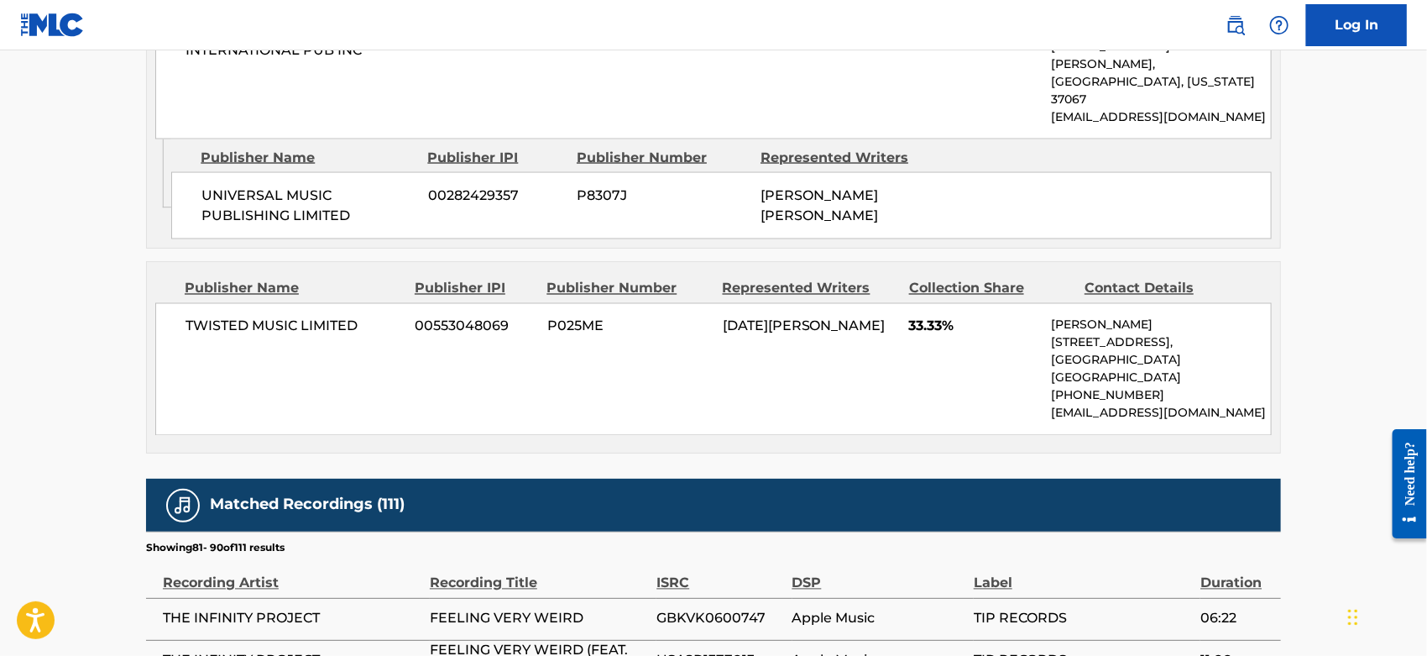
scroll to position [1808, 0]
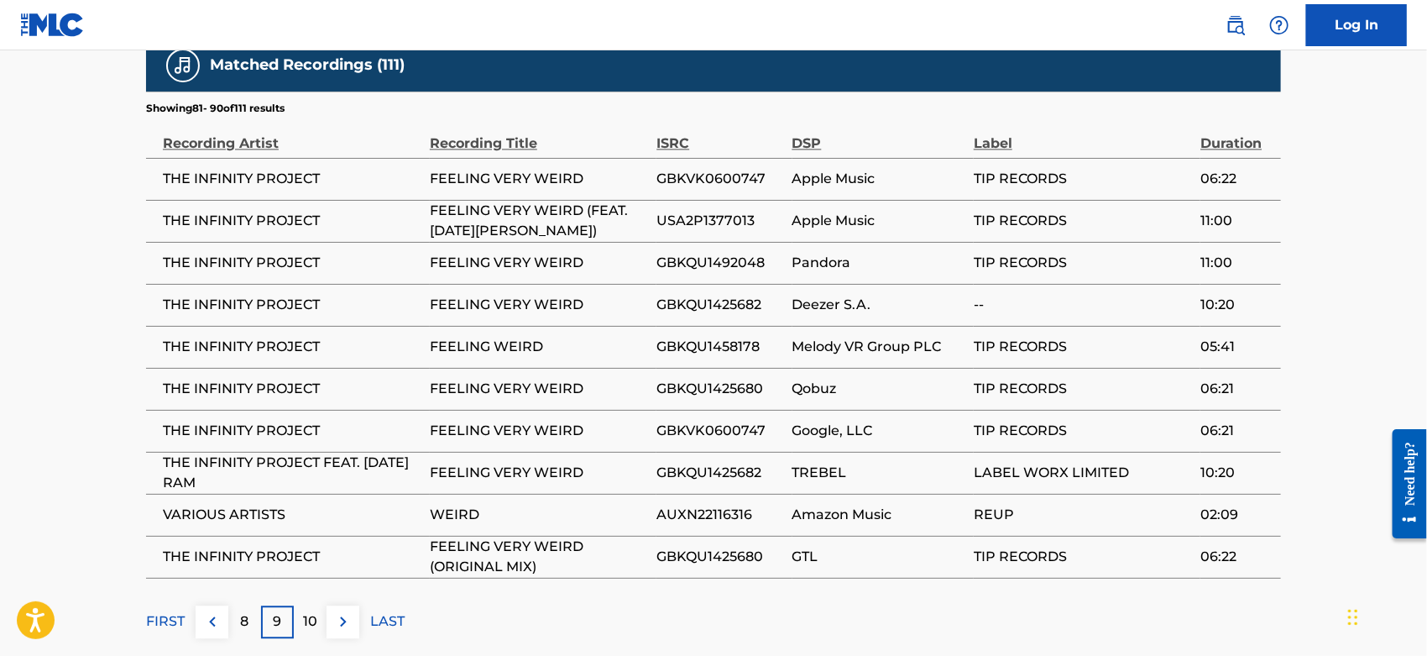
click at [316, 611] on p "10" at bounding box center [310, 621] width 14 height 20
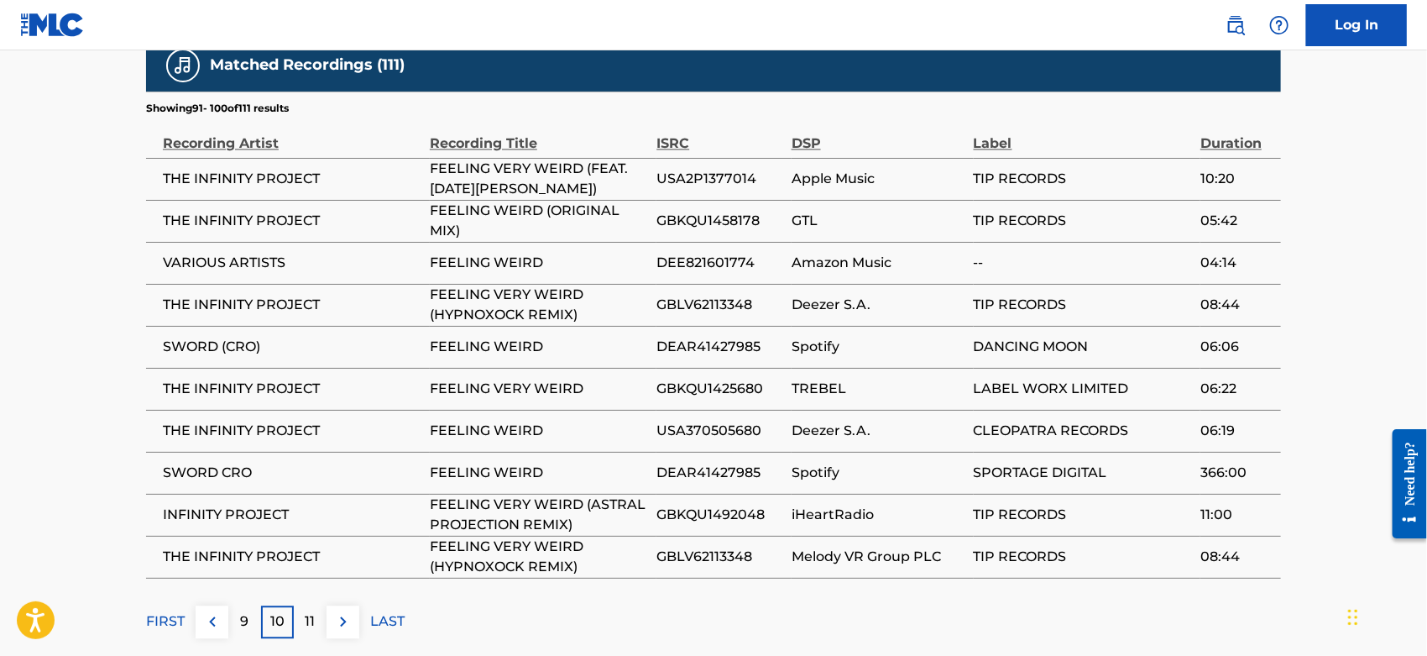
click at [316, 605] on div "11" at bounding box center [310, 621] width 33 height 33
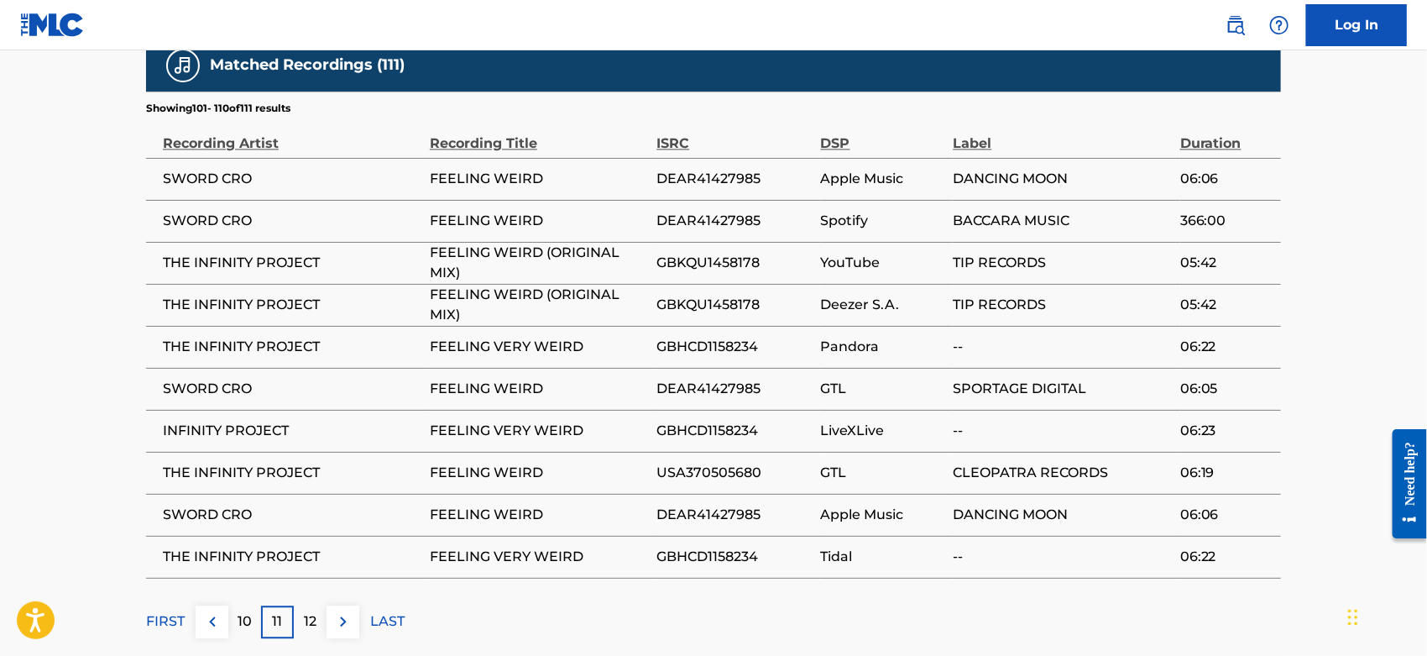
click at [316, 611] on p "12" at bounding box center [310, 621] width 13 height 20
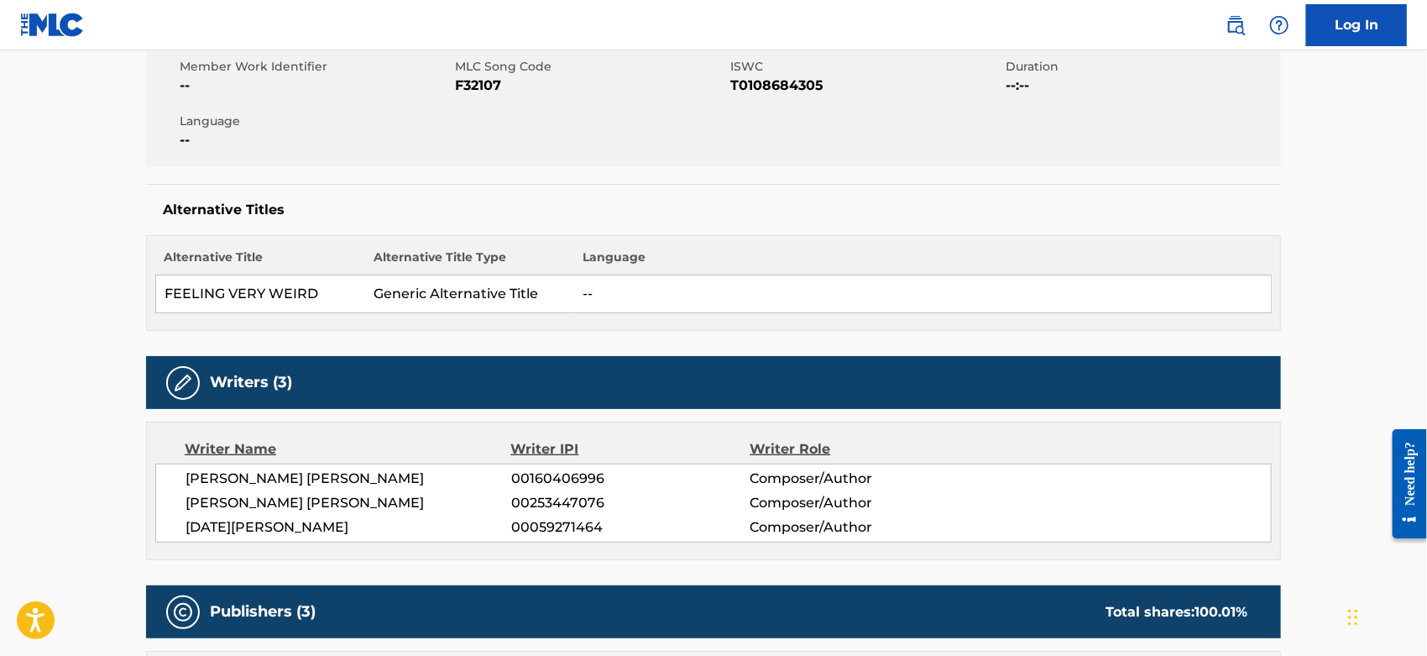
scroll to position [0, 0]
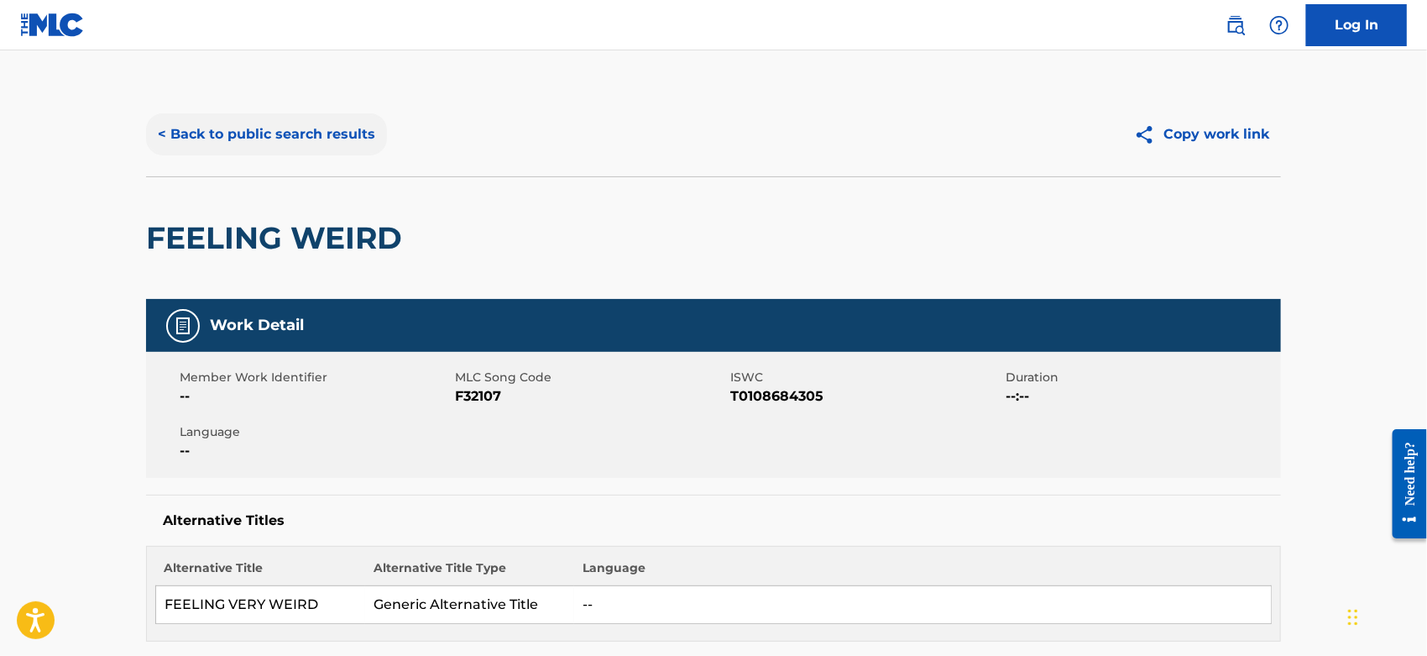
click at [286, 128] on button "< Back to public search results" at bounding box center [266, 134] width 241 height 42
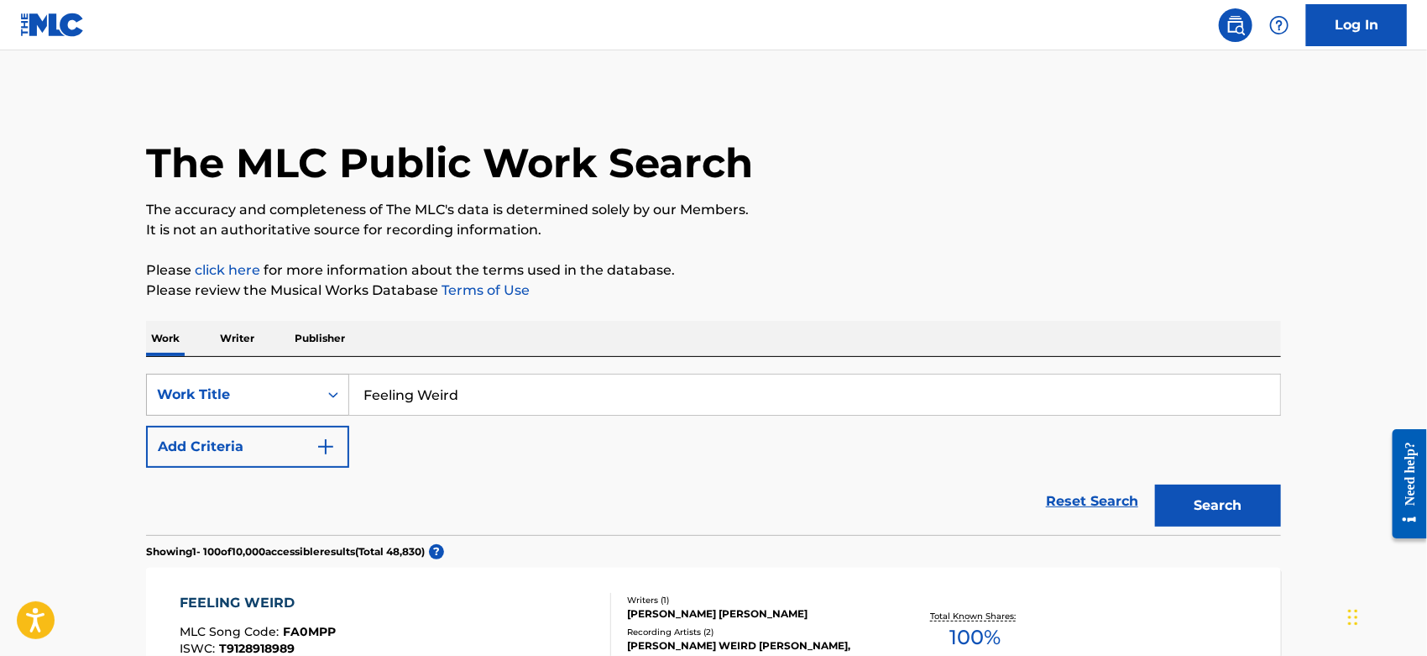
drag, startPoint x: 477, startPoint y: 395, endPoint x: 274, endPoint y: 399, distance: 203.2
click at [273, 399] on div "SearchWithCriteriacc2da5b2-b705-4260-86ac-95f4c39b4793 Work Title Feeling Weird" at bounding box center [713, 395] width 1135 height 42
paste input "SLOWER THAN LIGHT"
type input "SLOWER THAN LIGHT"
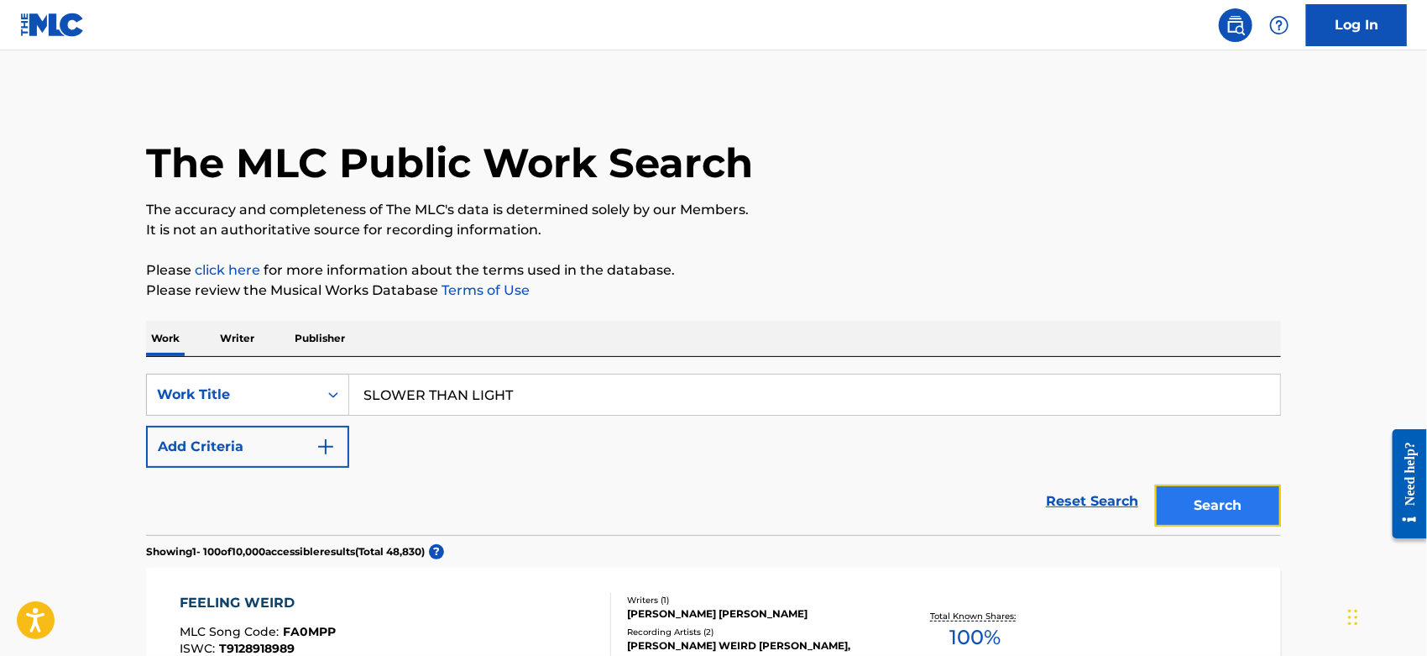
click at [1208, 517] on button "Search" at bounding box center [1218, 505] width 126 height 42
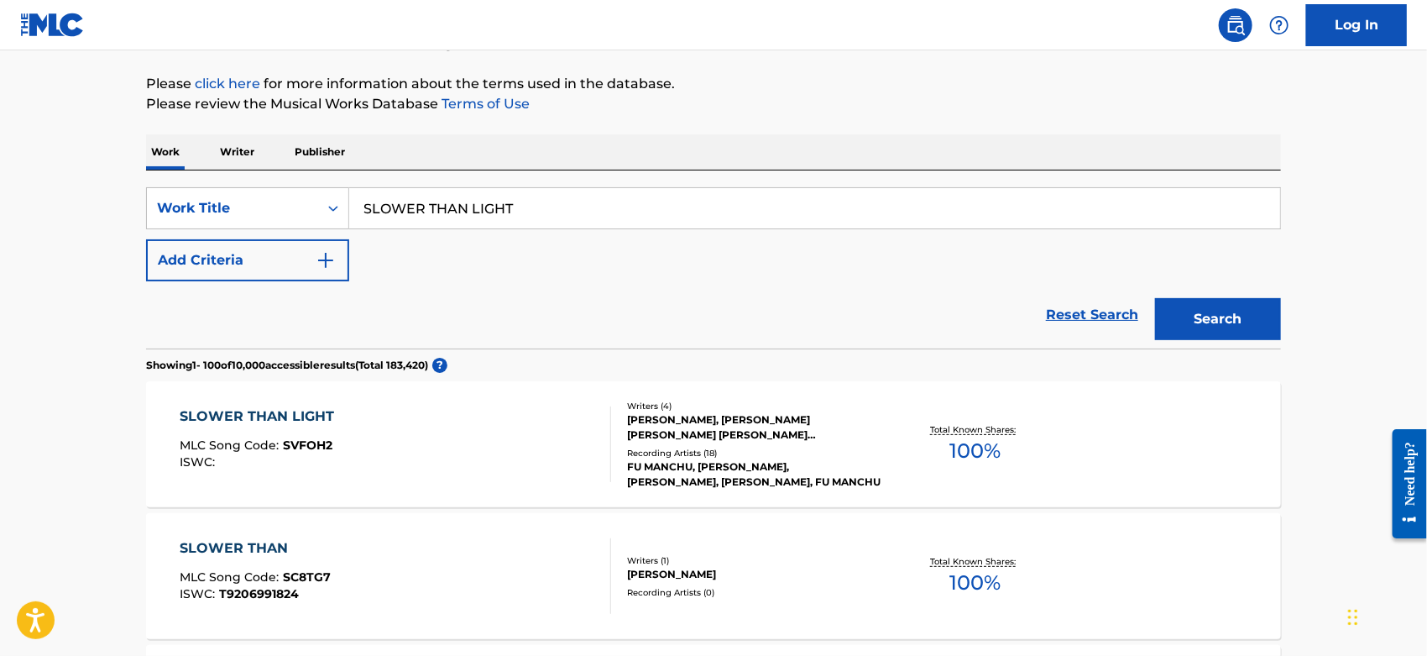
scroll to position [280, 0]
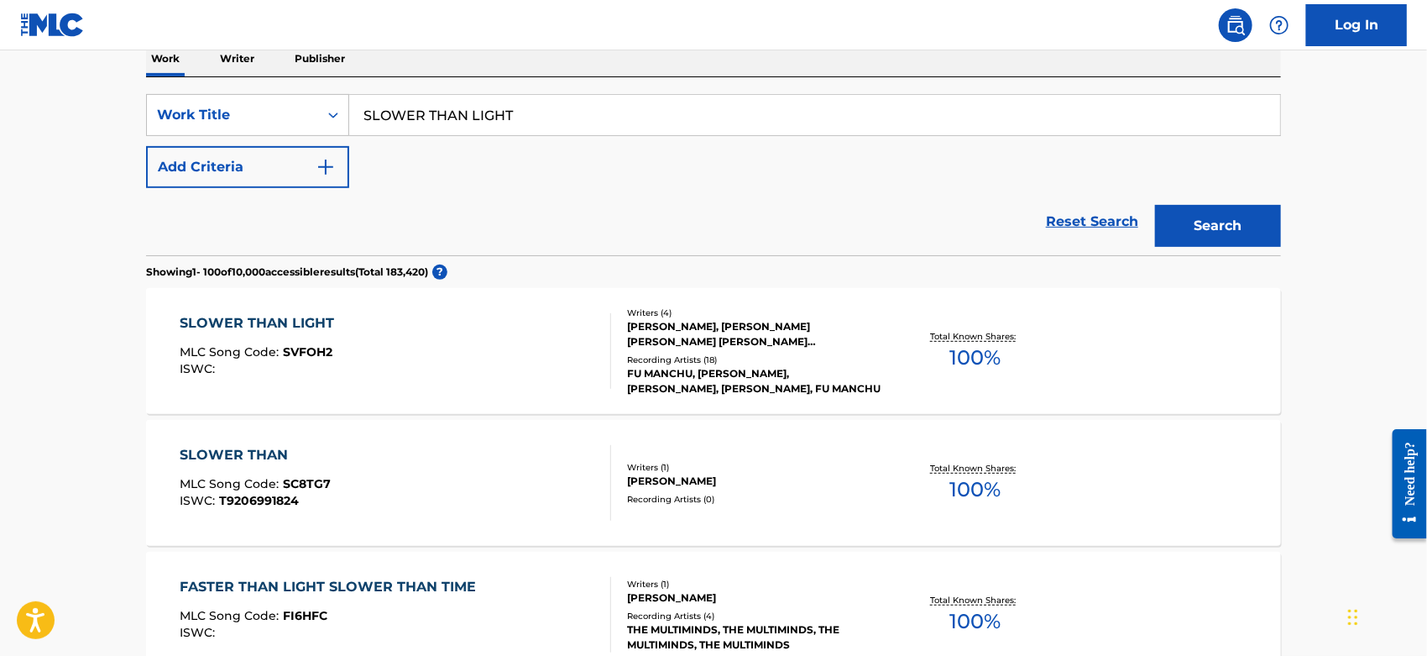
click at [462, 361] on div "SLOWER THAN LIGHT MLC Song Code : SVFOH2 ISWC :" at bounding box center [397, 351] width 432 height 76
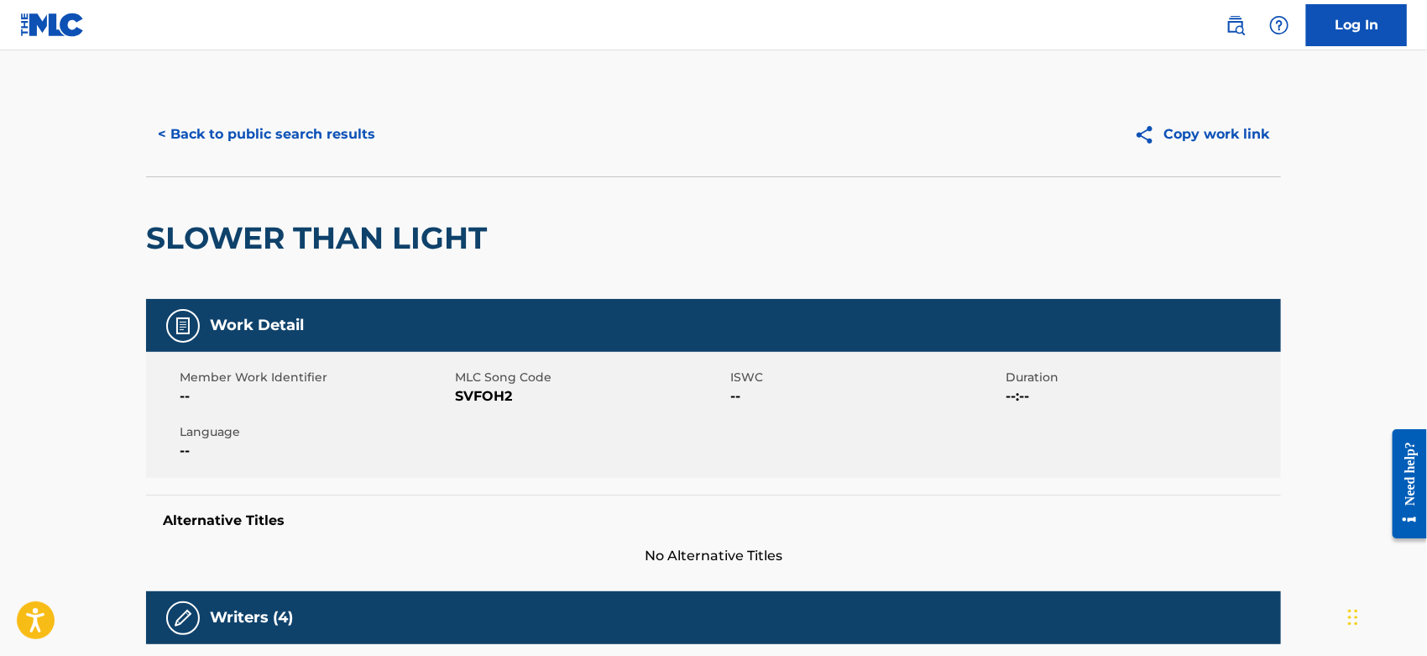
click at [497, 388] on span "SVFOH2" at bounding box center [590, 396] width 271 height 20
click at [495, 392] on span "SVFOH2" at bounding box center [590, 396] width 271 height 20
click at [338, 118] on button "< Back to public search results" at bounding box center [266, 134] width 241 height 42
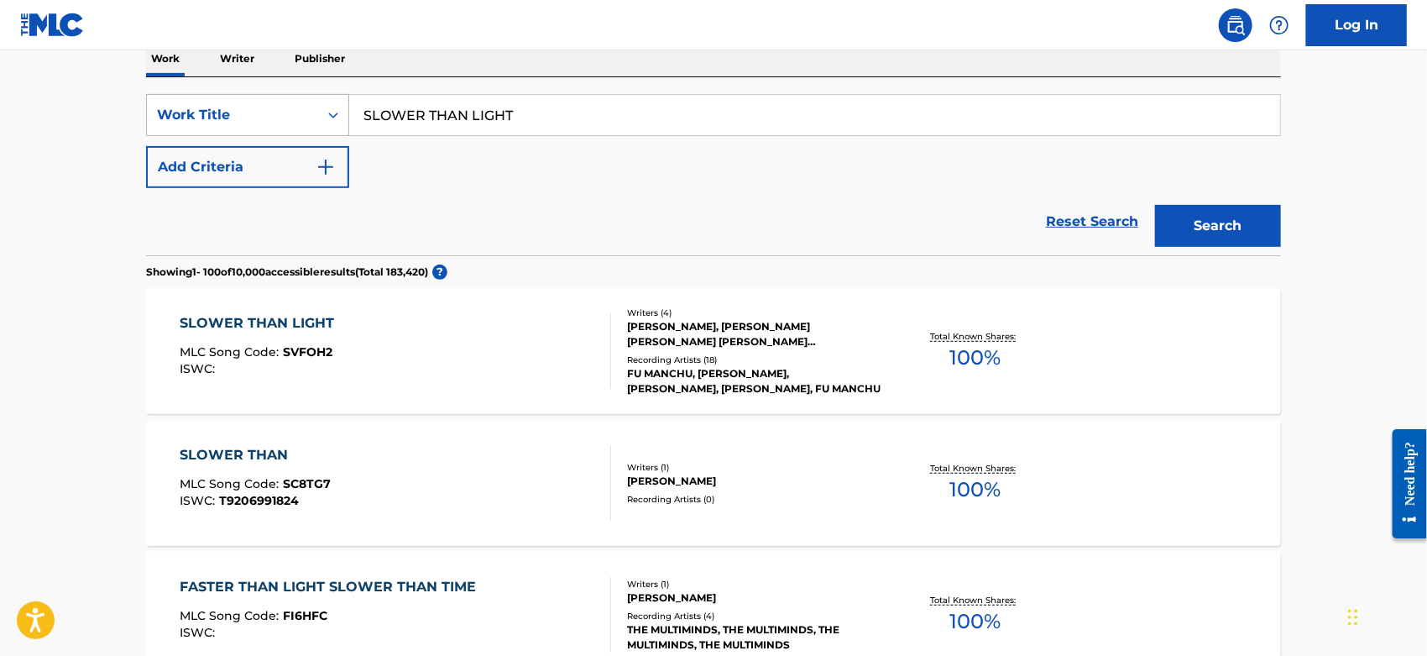
drag, startPoint x: 524, startPoint y: 116, endPoint x: 280, endPoint y: 128, distance: 244.6
click at [280, 128] on div "SearchWithCriteriacc2da5b2-b705-4260-86ac-95f4c39b4793 Work Title SLOWER THAN L…" at bounding box center [713, 115] width 1135 height 42
paste input "Keep It Away"
click at [1200, 220] on button "Search" at bounding box center [1218, 226] width 126 height 42
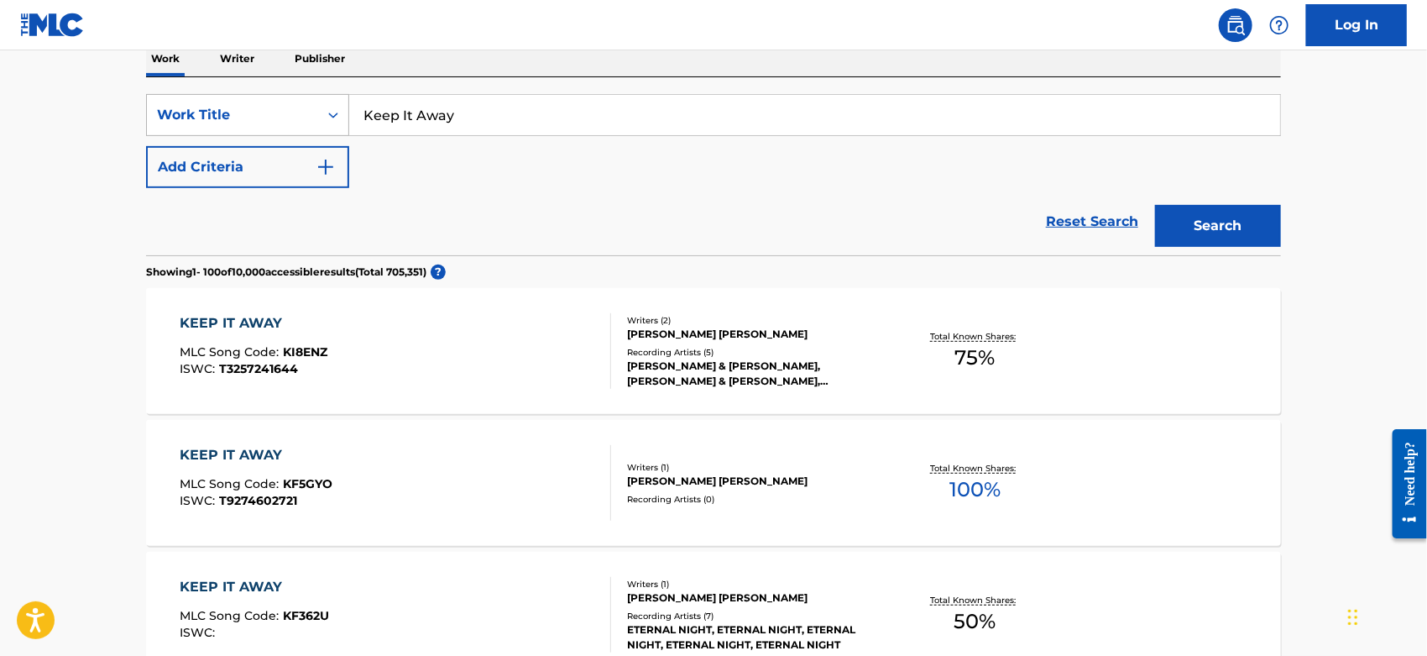
drag, startPoint x: 464, startPoint y: 113, endPoint x: 230, endPoint y: 122, distance: 234.4
click at [222, 122] on div "SearchWithCriteriacc2da5b2-b705-4260-86ac-95f4c39b4793 Work Title Keep It Away" at bounding box center [713, 115] width 1135 height 42
paste input "Ocean's 8"
click at [1223, 228] on button "Search" at bounding box center [1218, 226] width 126 height 42
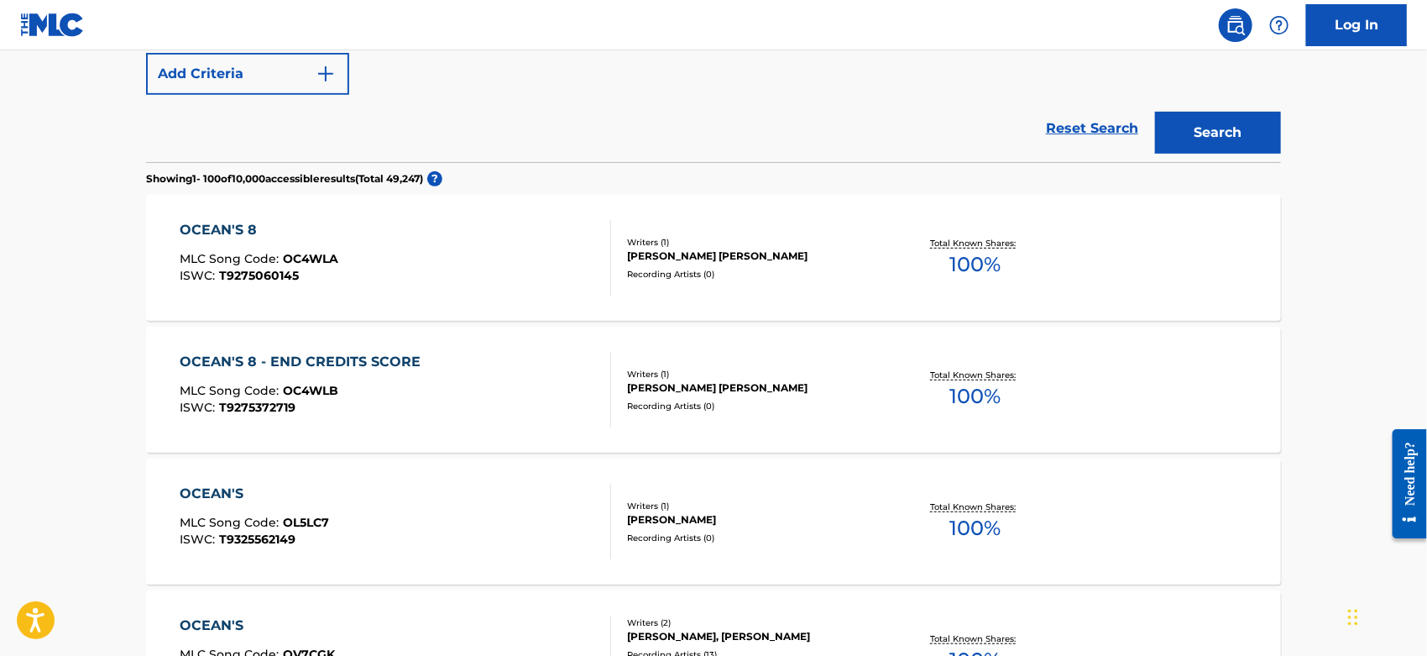
scroll to position [93, 0]
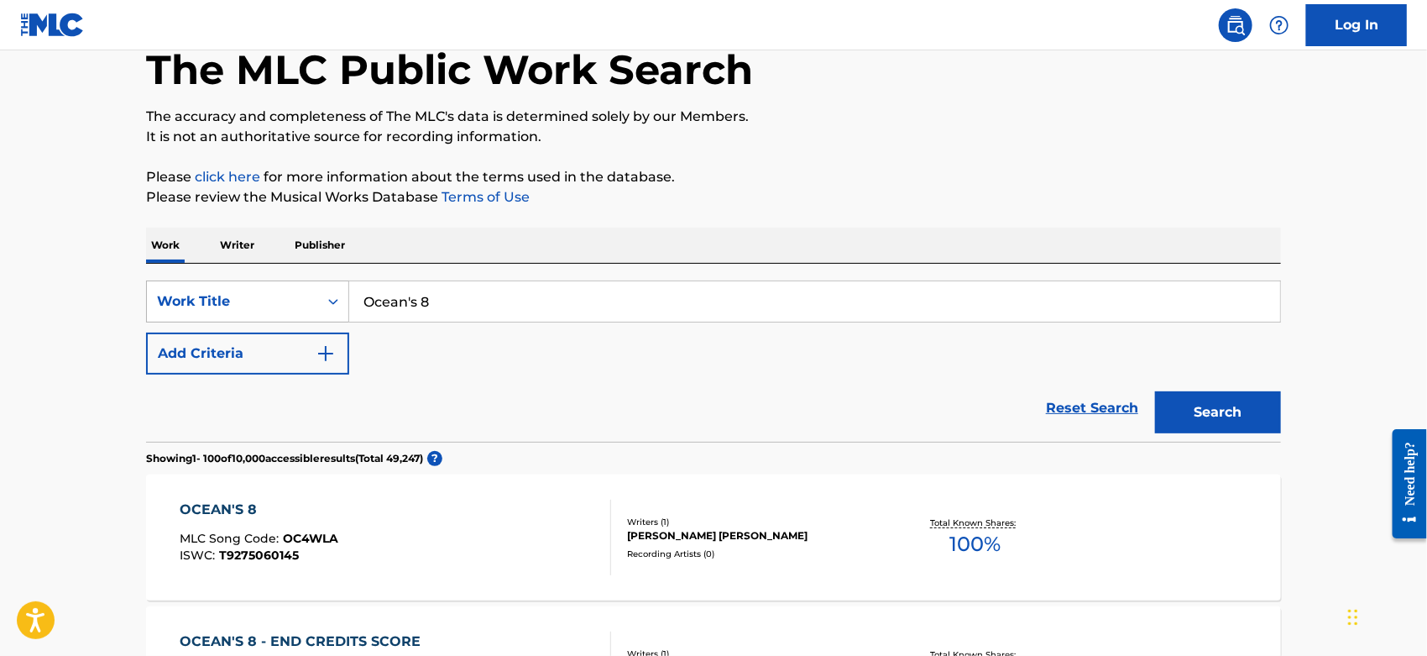
drag, startPoint x: 473, startPoint y: 289, endPoint x: 287, endPoint y: 299, distance: 185.8
click at [235, 299] on div "SearchWithCriteriacc2da5b2-b705-4260-86ac-95f4c39b4793 Work Title Ocean's 8" at bounding box center [713, 301] width 1135 height 42
paste input "Convincing a Ghost Again"
click at [1126, 96] on div "The MLC Public Work Search" at bounding box center [713, 60] width 1135 height 123
click at [1216, 415] on button "Search" at bounding box center [1218, 412] width 126 height 42
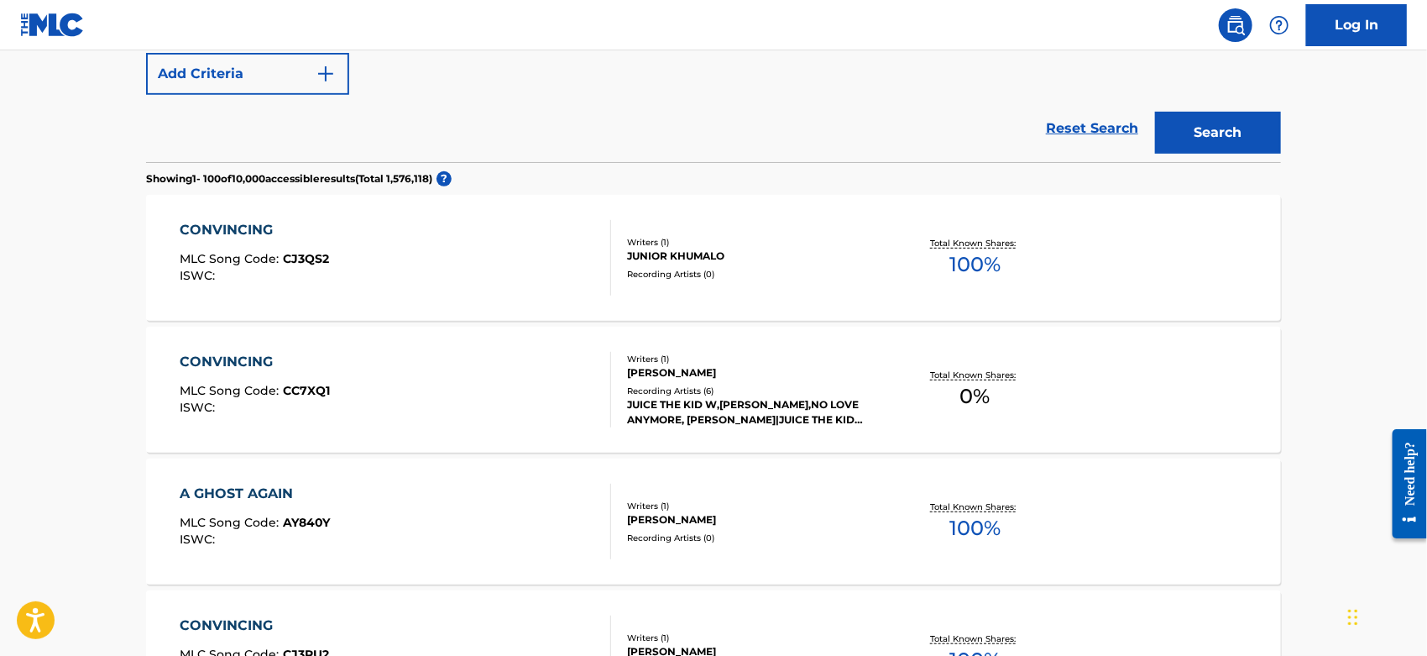
scroll to position [186, 0]
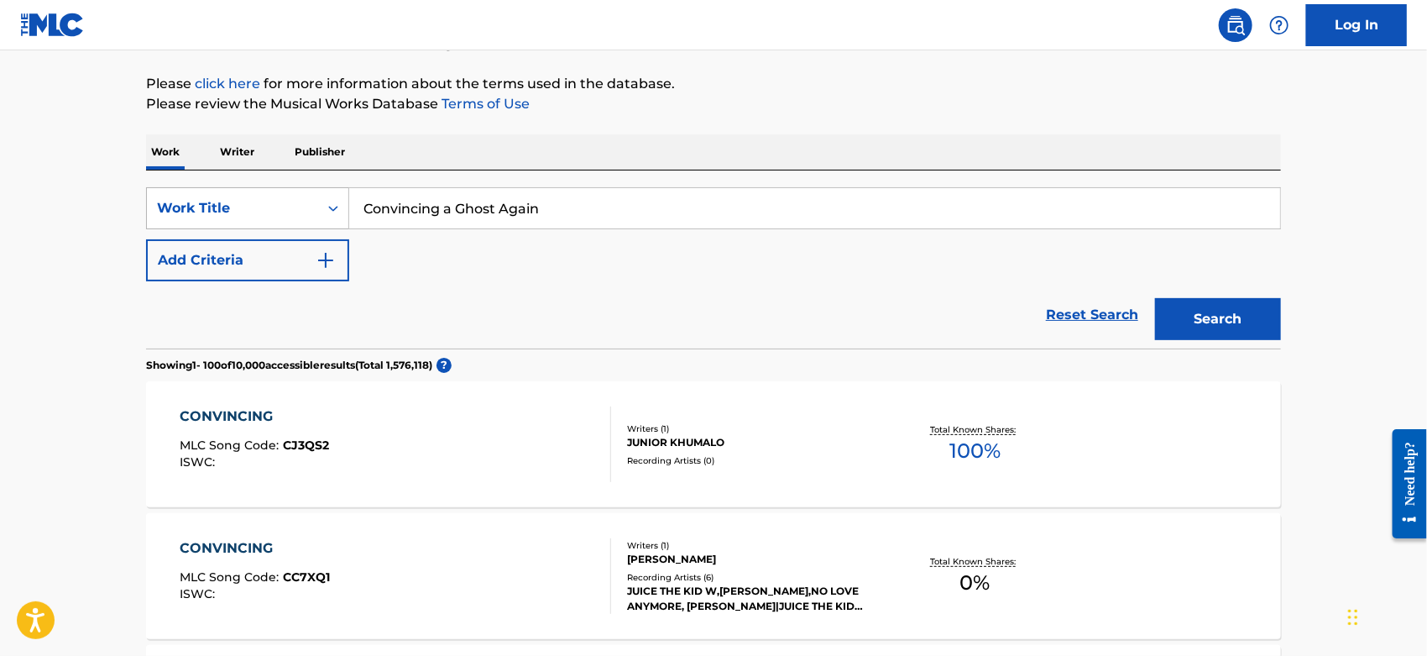
drag, startPoint x: 397, startPoint y: 207, endPoint x: 270, endPoint y: 217, distance: 127.2
click at [222, 220] on div "SearchWithCriteriacc2da5b2-b705-4260-86ac-95f4c39b4793 Work Title Convincing a …" at bounding box center [713, 208] width 1135 height 42
paste input "FELIZ CUMPLEANOS"
type input "FELIZ CUMPLEANOS"
click at [1155, 298] on button "Search" at bounding box center [1218, 319] width 126 height 42
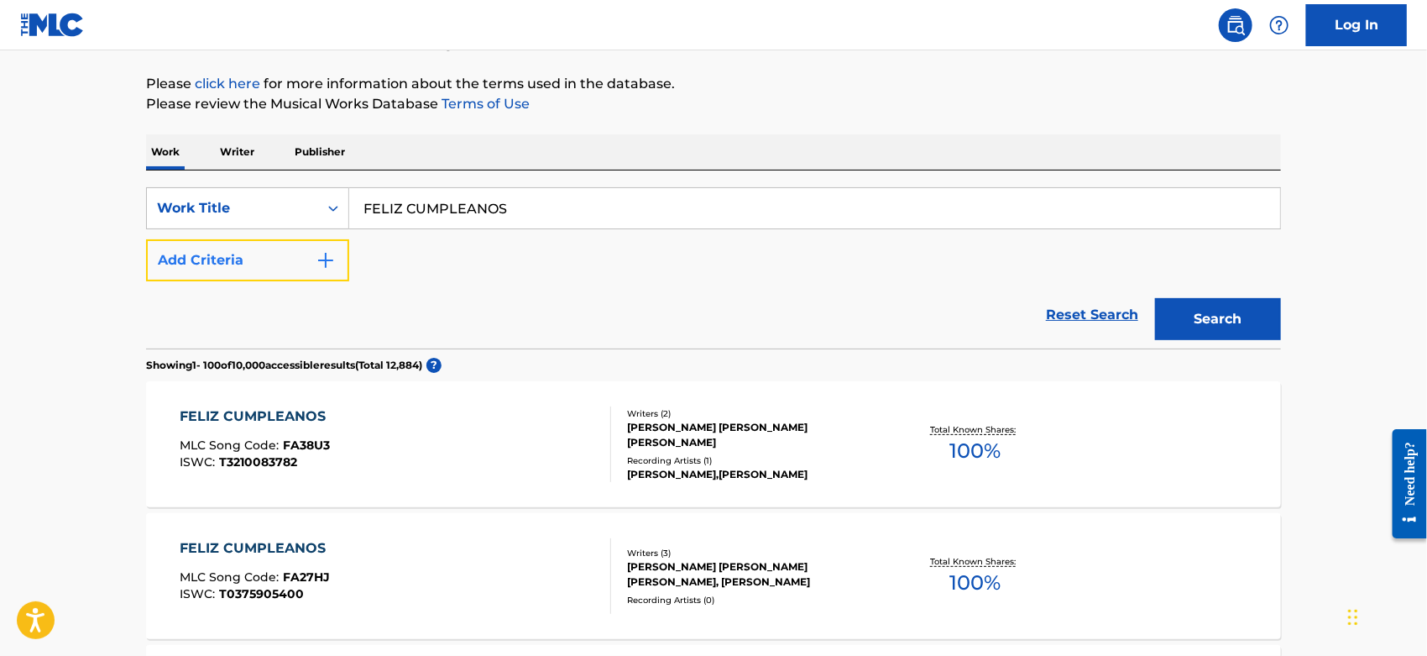
click at [311, 252] on button "Add Criteria" at bounding box center [247, 260] width 203 height 42
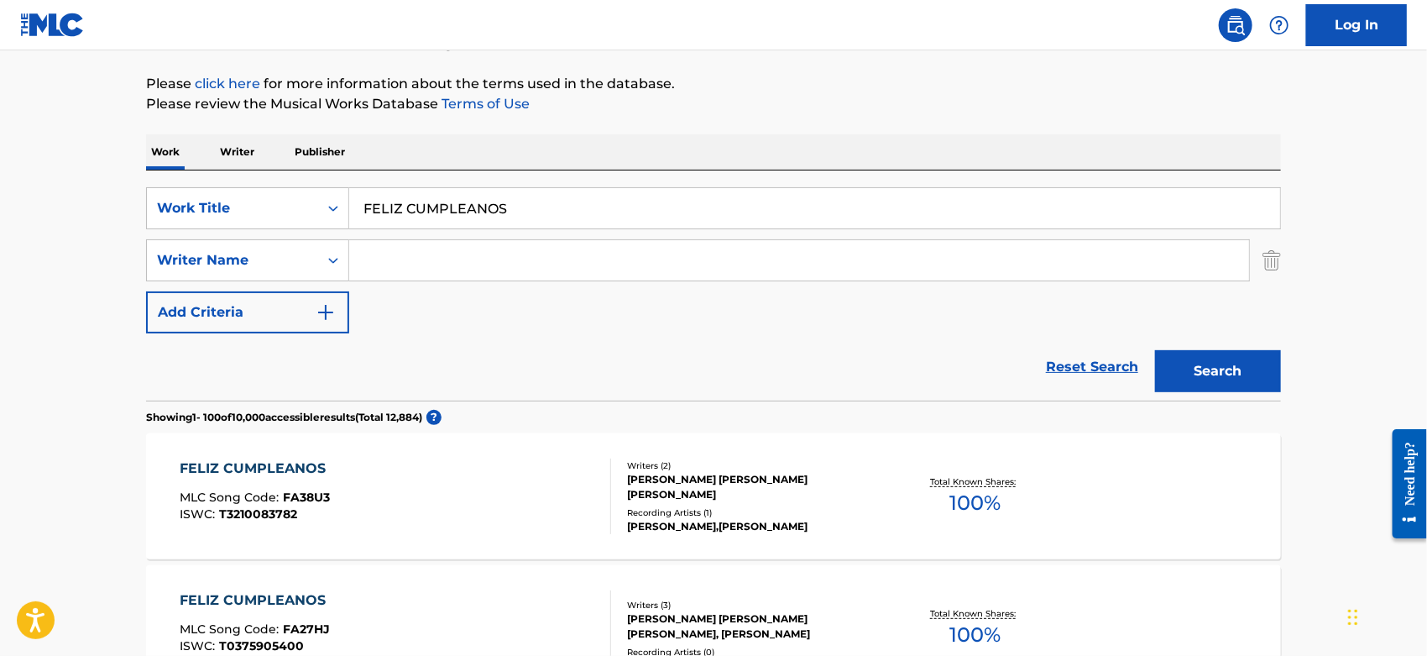
drag, startPoint x: 395, startPoint y: 264, endPoint x: 391, endPoint y: 236, distance: 28.0
click at [395, 264] on input "Search Form" at bounding box center [799, 260] width 900 height 40
type input "cotto"
click at [1155, 350] on button "Search" at bounding box center [1218, 371] width 126 height 42
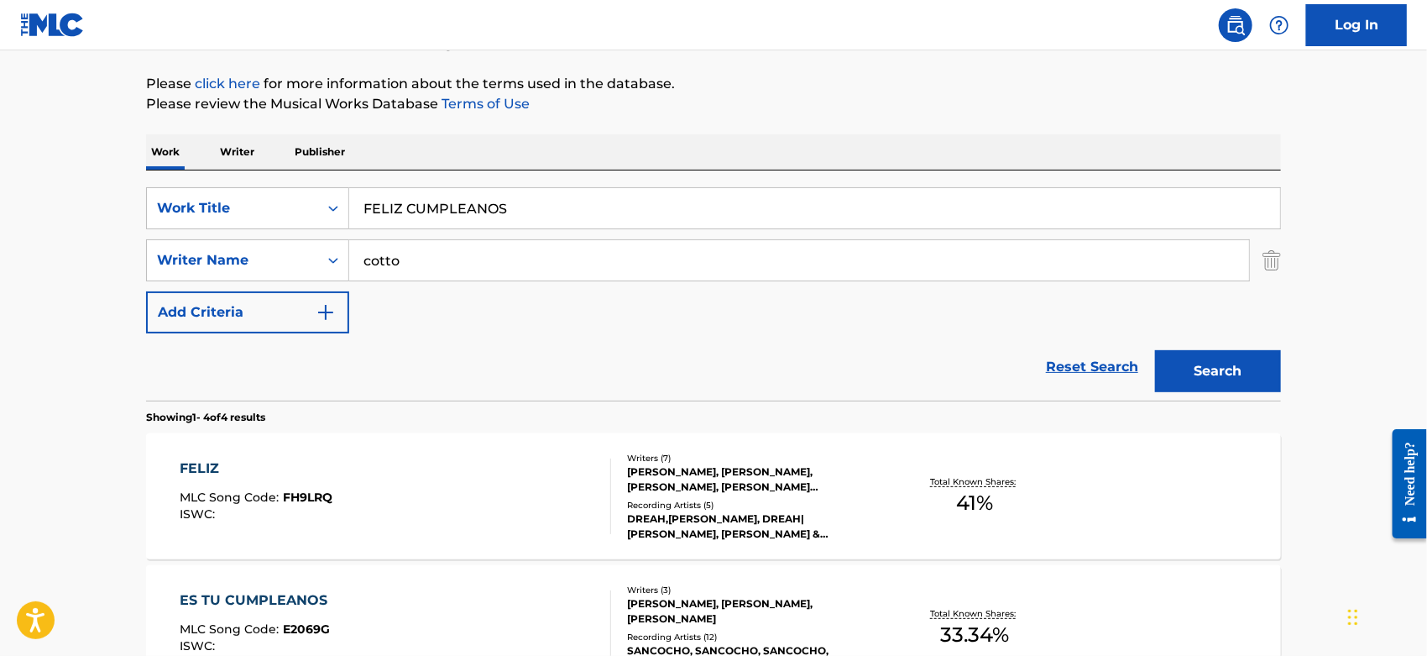
drag, startPoint x: 568, startPoint y: 201, endPoint x: 396, endPoint y: 214, distance: 172.6
click at [289, 217] on div "SearchWithCriteriacc2da5b2-b705-4260-86ac-95f4c39b4793 Work Title FELIZ CUMPLEA…" at bounding box center [713, 208] width 1135 height 42
paste input "SPACE CADET"
click at [1274, 257] on img "Search Form" at bounding box center [1272, 260] width 18 height 42
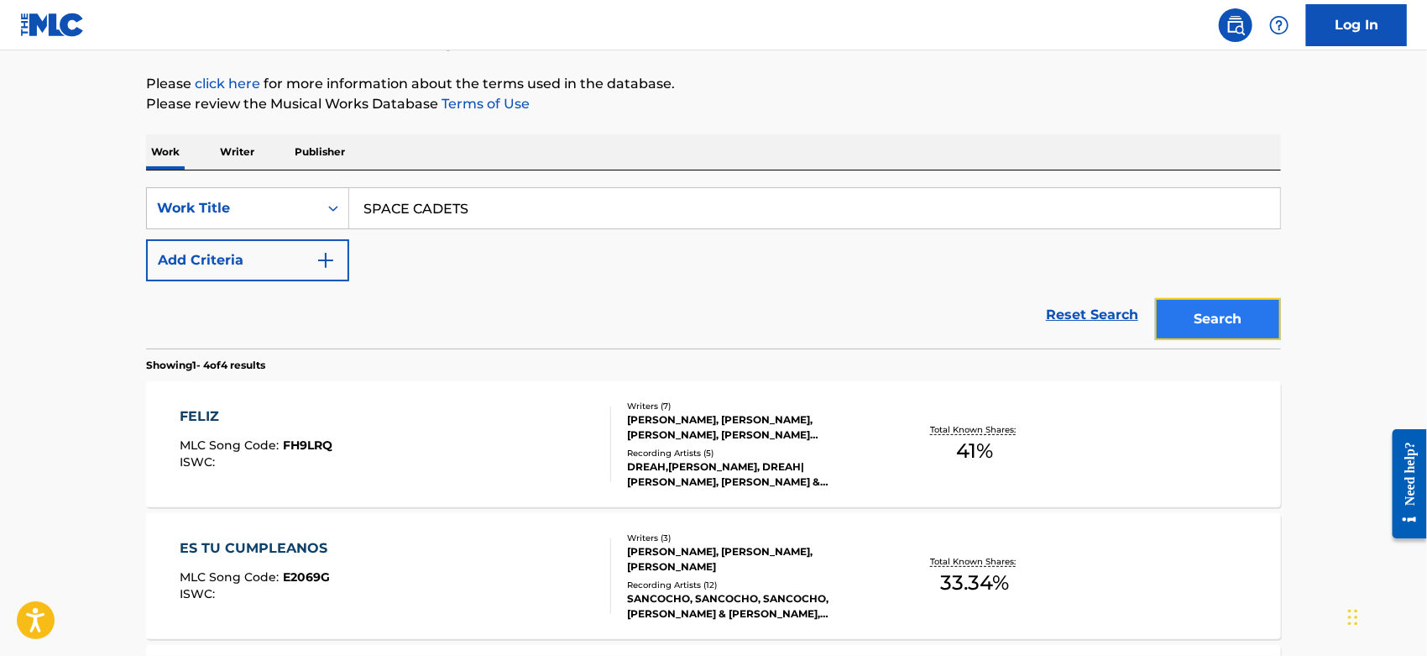
click at [1219, 321] on button "Search" at bounding box center [1218, 319] width 126 height 42
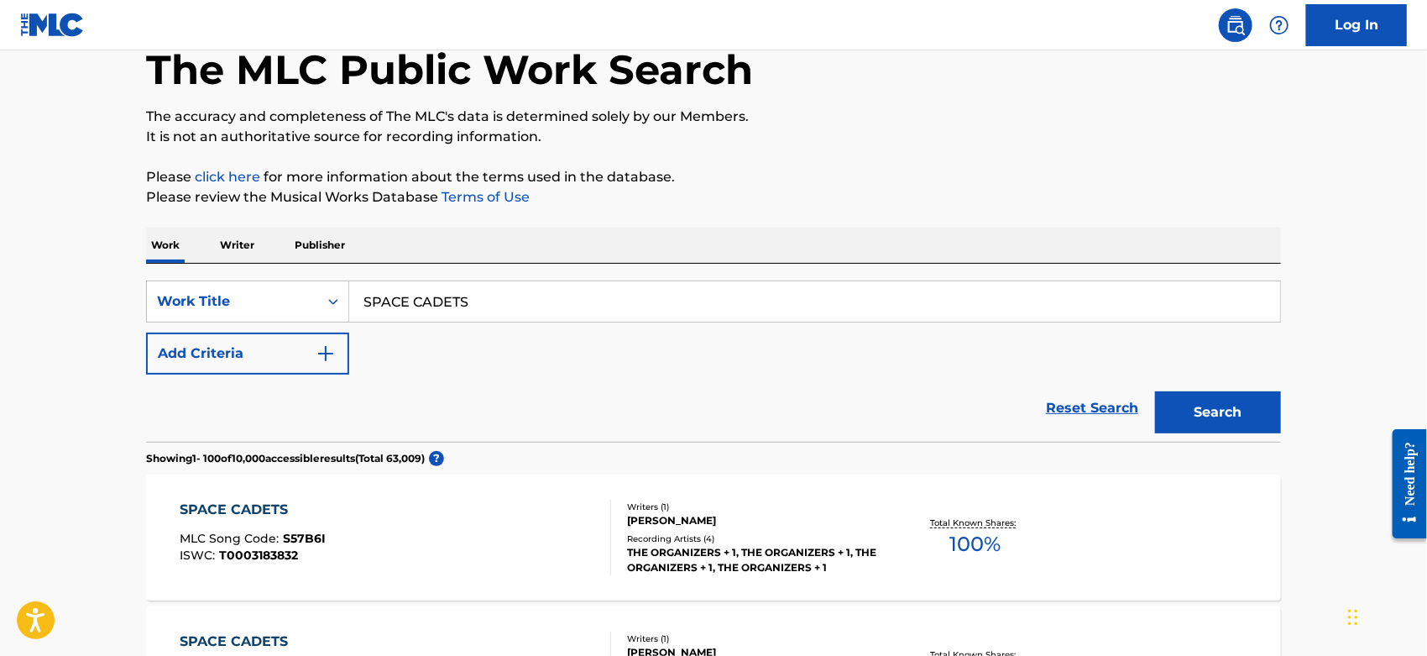
scroll to position [0, 0]
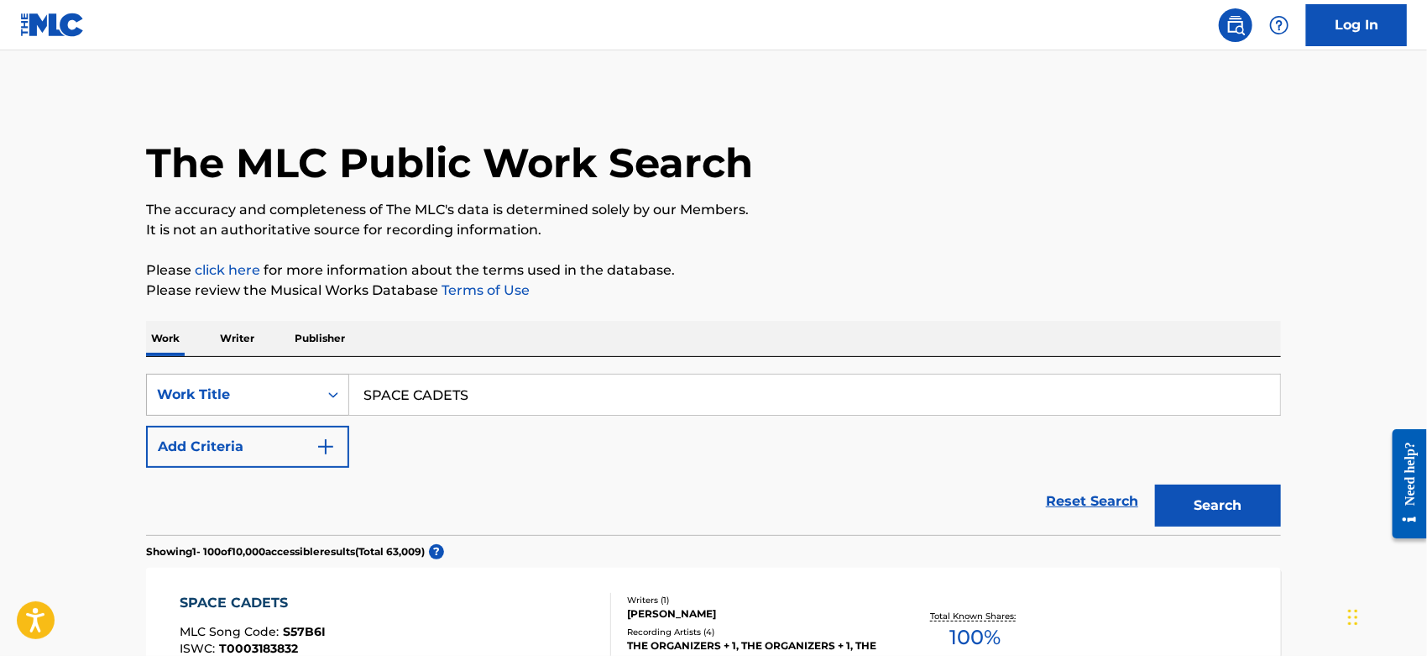
drag, startPoint x: 458, startPoint y: 393, endPoint x: 311, endPoint y: 389, distance: 147.0
click at [276, 393] on div "SearchWithCriteriacc2da5b2-b705-4260-86ac-95f4c39b4793 Work Title SPACE CADETS" at bounding box center [713, 395] width 1135 height 42
paste input "Tired of Mas"
click at [891, 175] on div "The MLC Public Work Search" at bounding box center [713, 153] width 1135 height 123
click at [1222, 498] on button "Search" at bounding box center [1218, 505] width 126 height 42
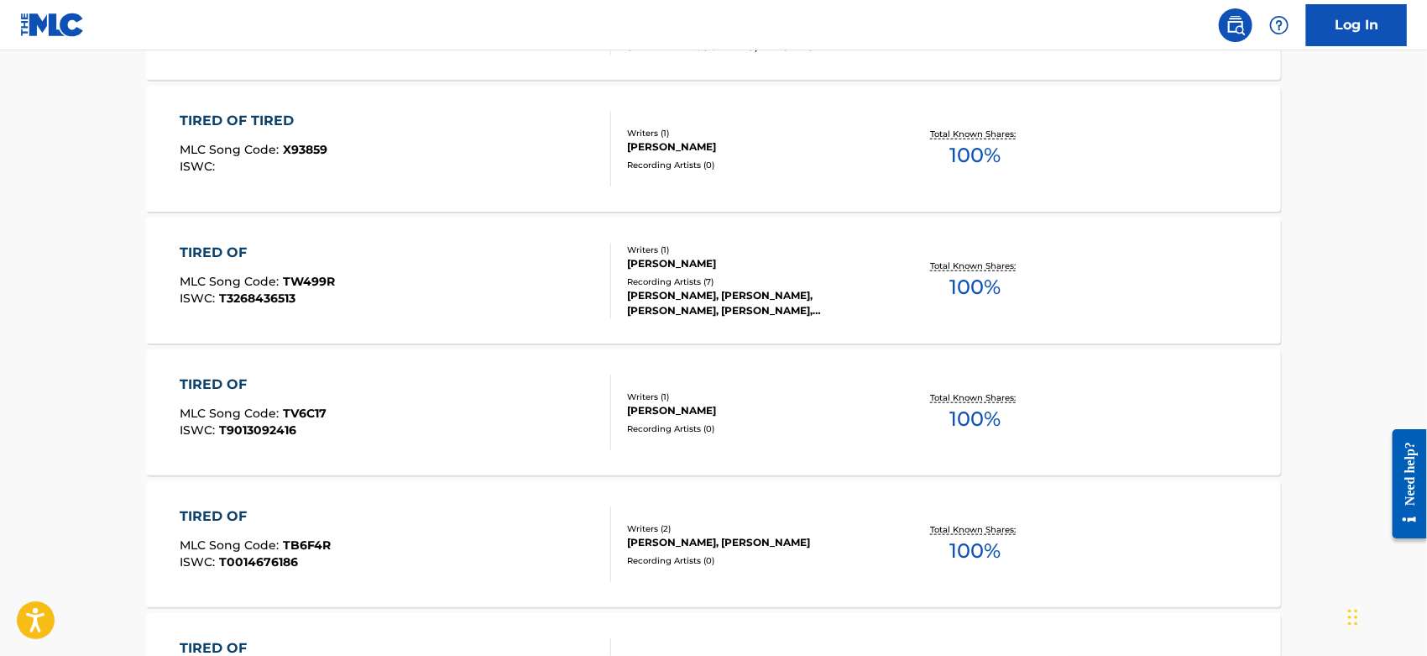
scroll to position [186, 0]
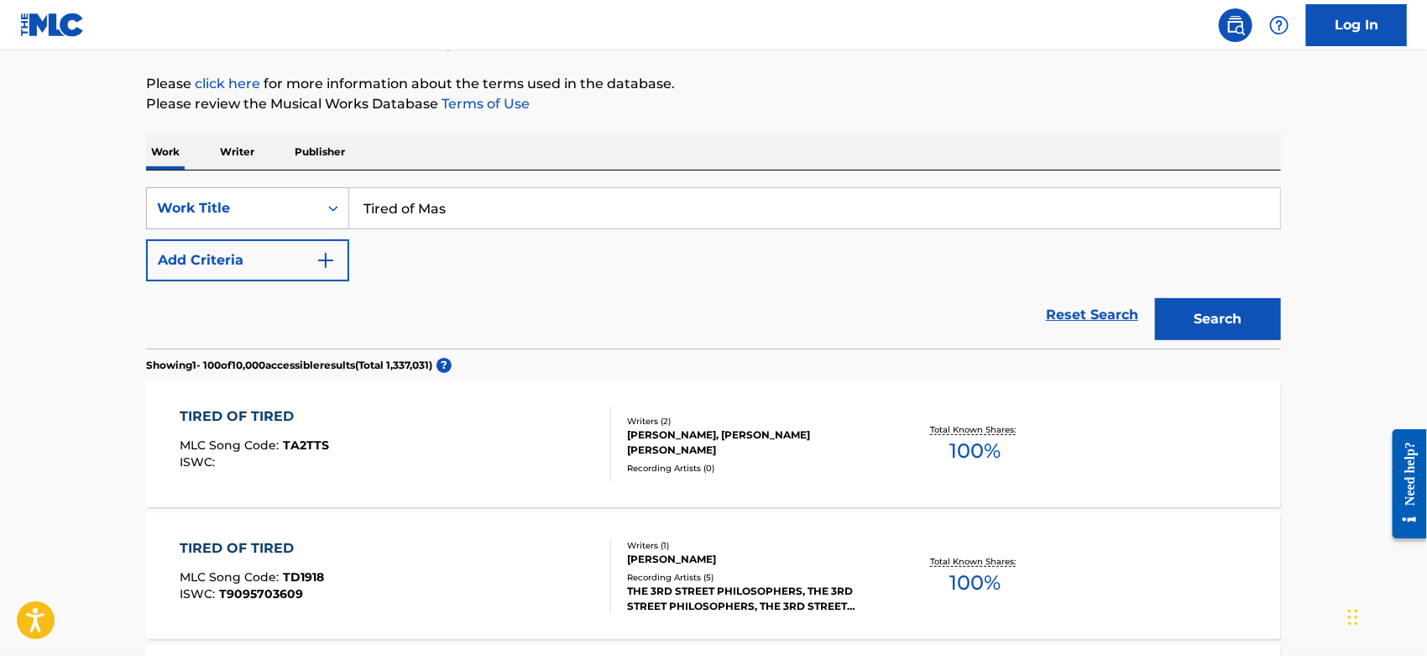
drag, startPoint x: 489, startPoint y: 213, endPoint x: 176, endPoint y: 210, distance: 313.2
click at [181, 210] on div "SearchWithCriteriacc2da5b2-b705-4260-86ac-95f4c39b4793 Work Title Tired of Mas" at bounding box center [713, 208] width 1135 height 42
paste input "[GEOGRAPHIC_DATA]"
type input "[GEOGRAPHIC_DATA]"
click at [868, 97] on p "Please review the Musical Works Database Terms of Use" at bounding box center [713, 104] width 1135 height 20
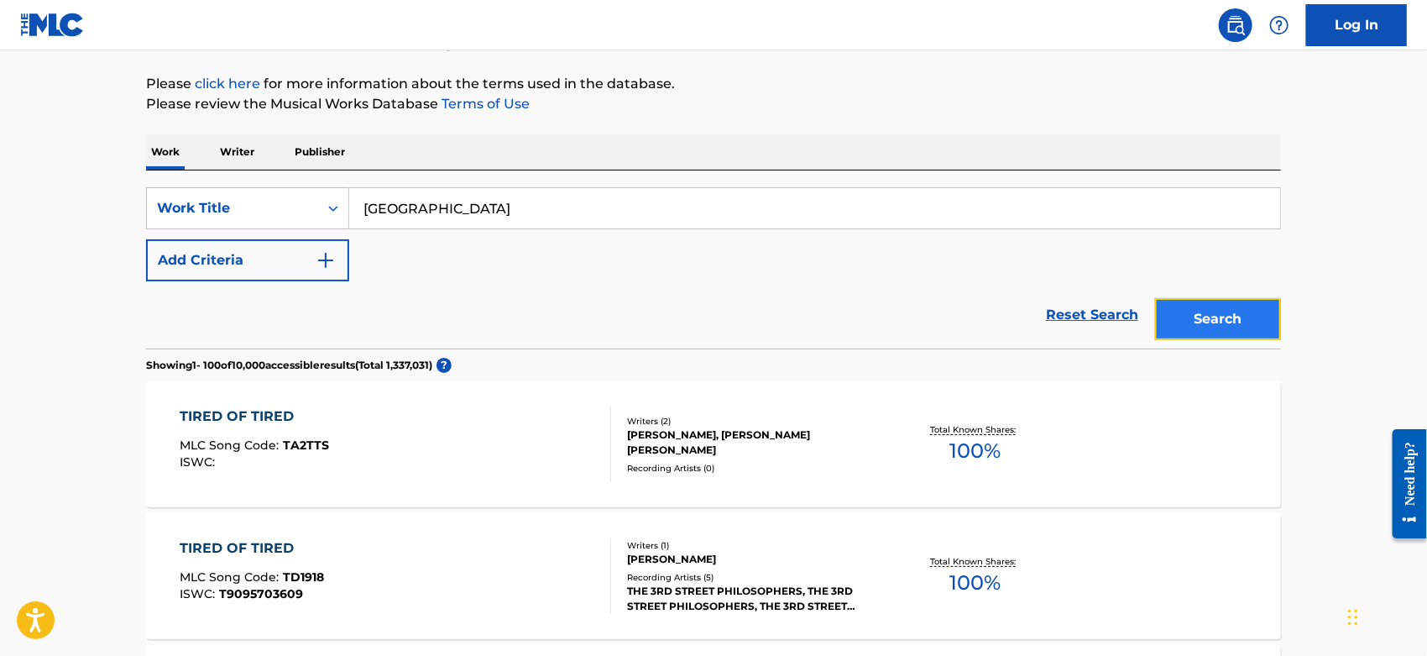
click at [1196, 308] on button "Search" at bounding box center [1218, 319] width 126 height 42
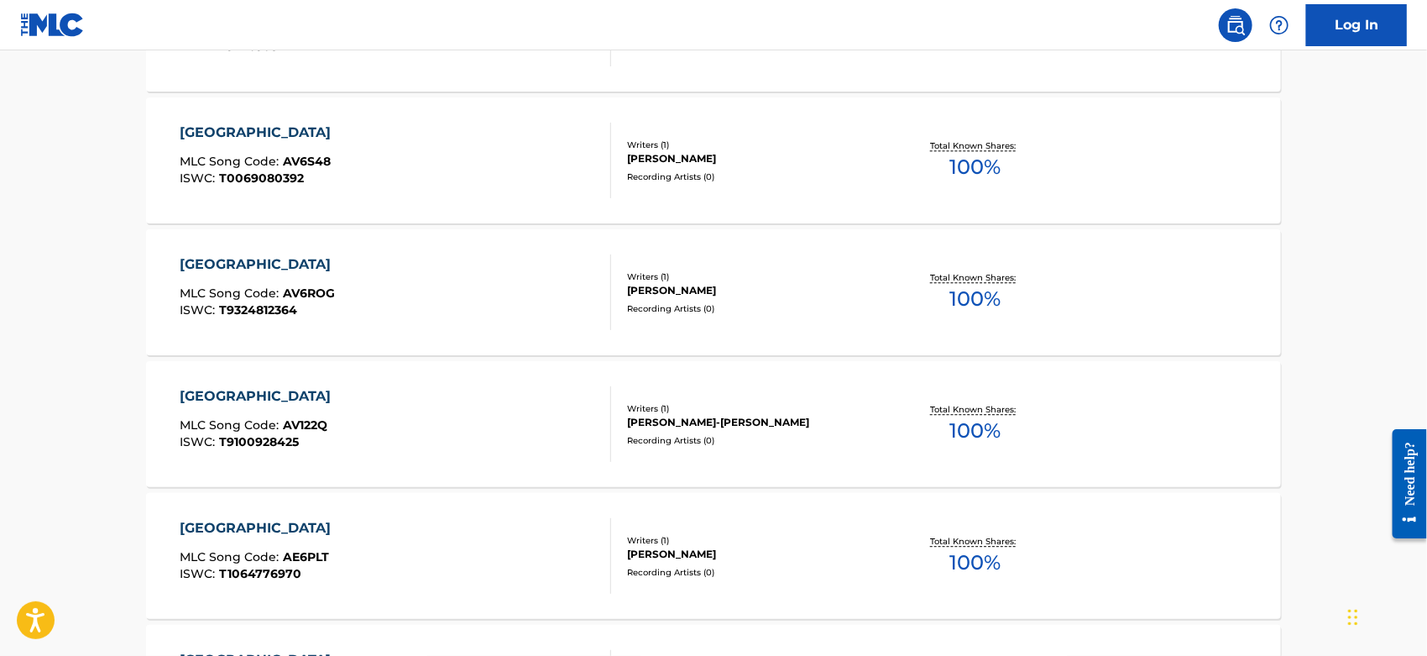
scroll to position [2519, 0]
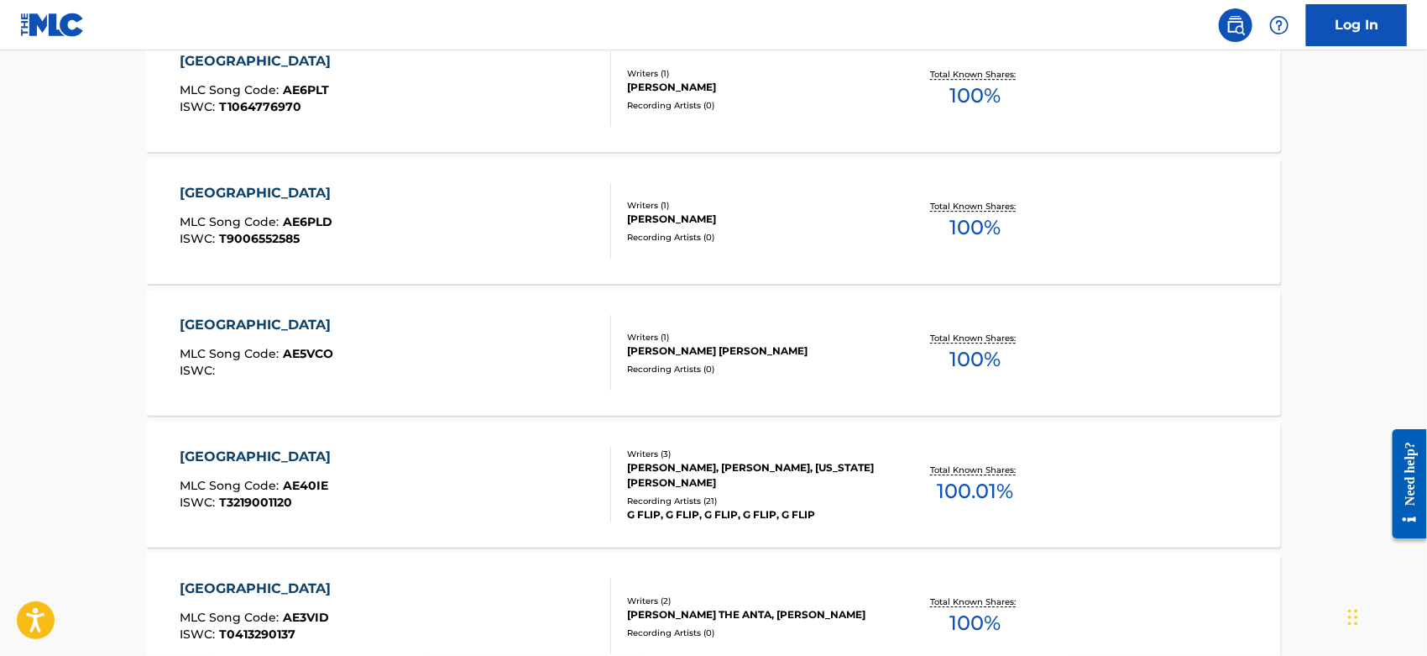
click at [461, 493] on div "AUSTRALIA MLC Song Code : AE40IE ISWC : T3219001120" at bounding box center [397, 485] width 432 height 76
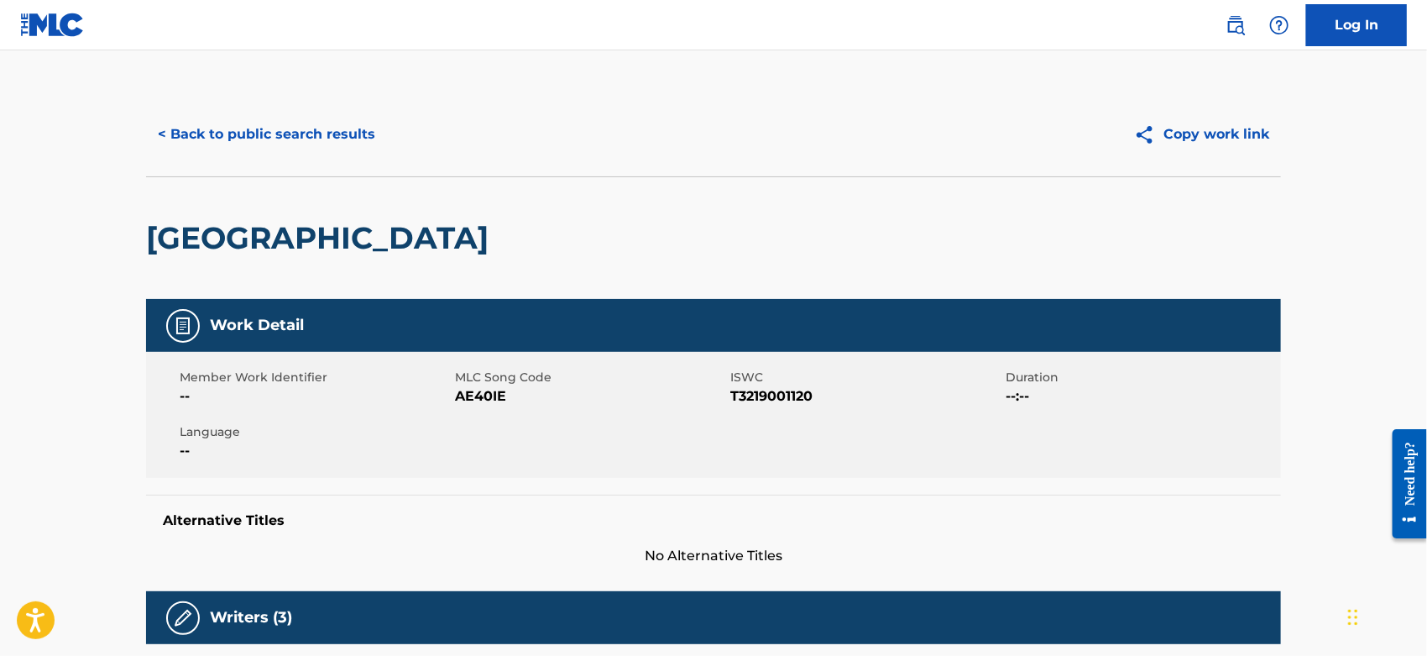
click at [474, 390] on span "AE40IE" at bounding box center [590, 396] width 271 height 20
click at [187, 135] on button "< Back to public search results" at bounding box center [266, 134] width 241 height 42
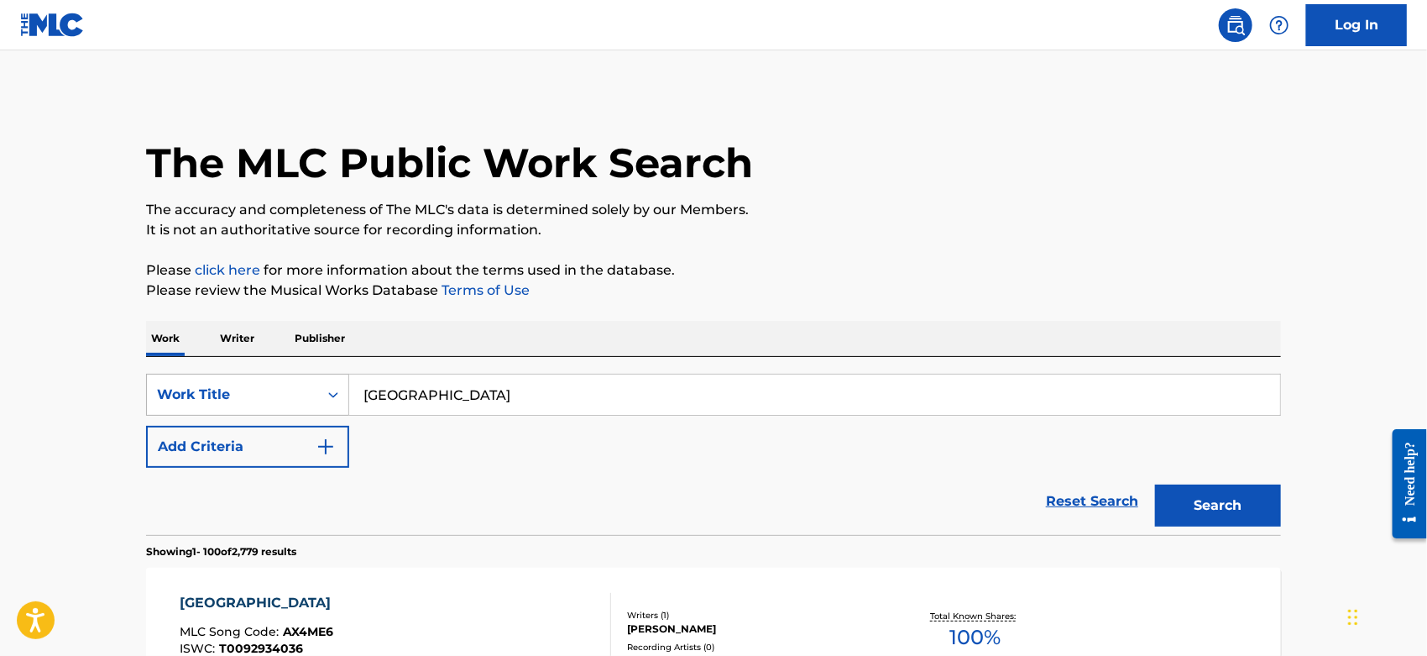
drag, startPoint x: 455, startPoint y: 392, endPoint x: 259, endPoint y: 392, distance: 196.5
click at [259, 392] on div "SearchWithCriteriacc2da5b2-b705-4260-86ac-95f4c39b4793 Work Title [GEOGRAPHIC_D…" at bounding box center [713, 395] width 1135 height 42
paste input "Shoot"
type input "Shoot"
click at [296, 448] on button "Add Criteria" at bounding box center [247, 447] width 203 height 42
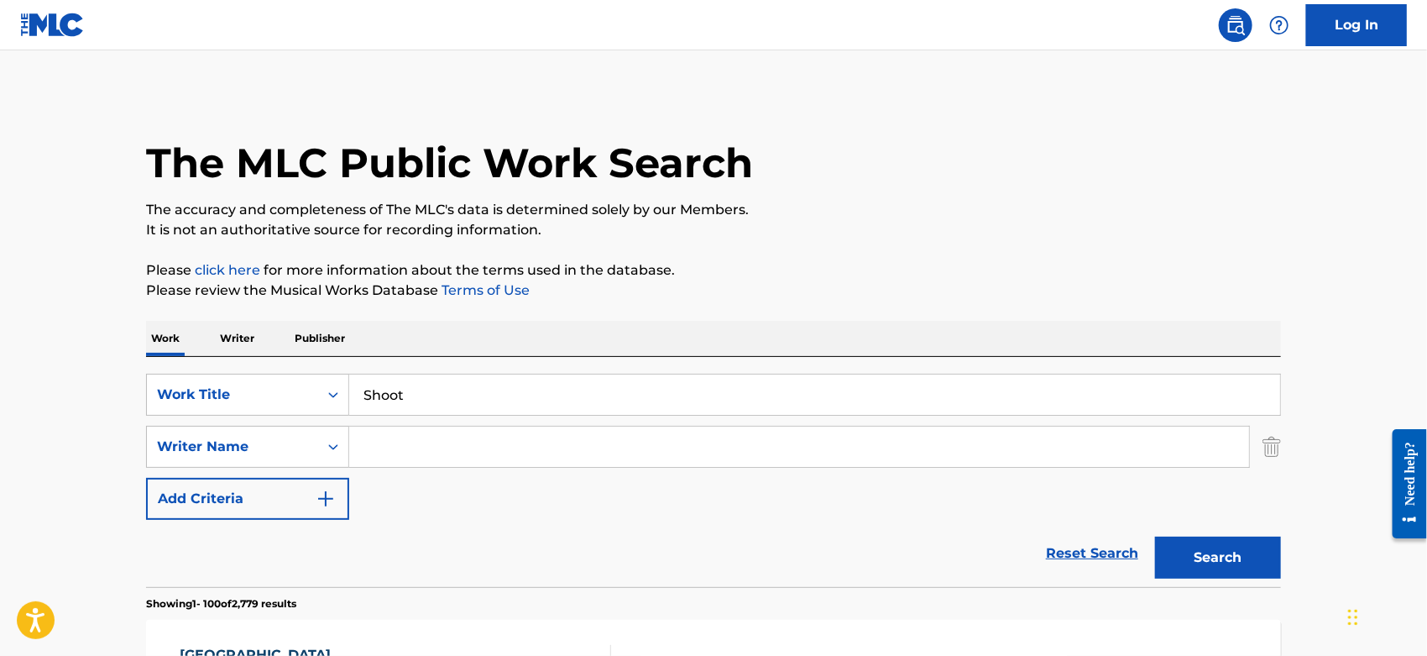
click at [361, 452] on input "Search Form" at bounding box center [799, 447] width 900 height 40
type input "[PERSON_NAME]"
click at [1155, 536] on button "Search" at bounding box center [1218, 557] width 126 height 42
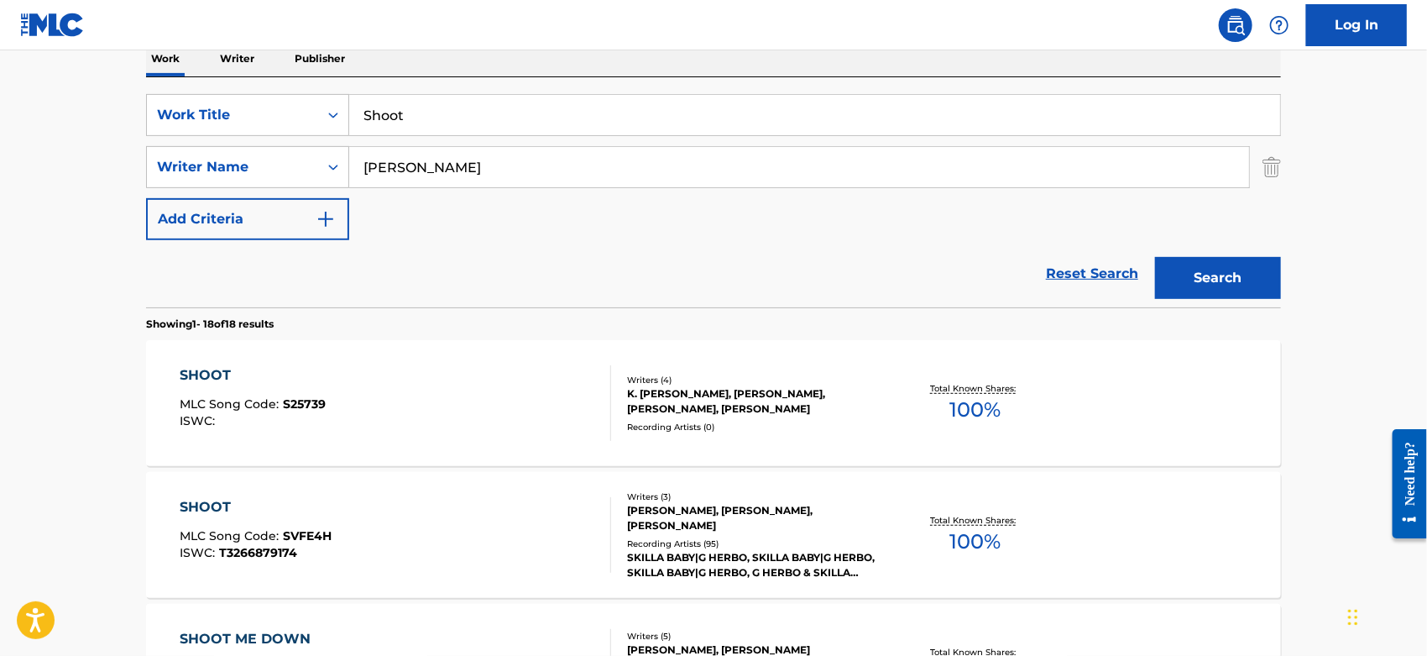
click at [432, 518] on div "SHOOT MLC Song Code : SVFE4H ISWC : T3266879174" at bounding box center [397, 535] width 432 height 76
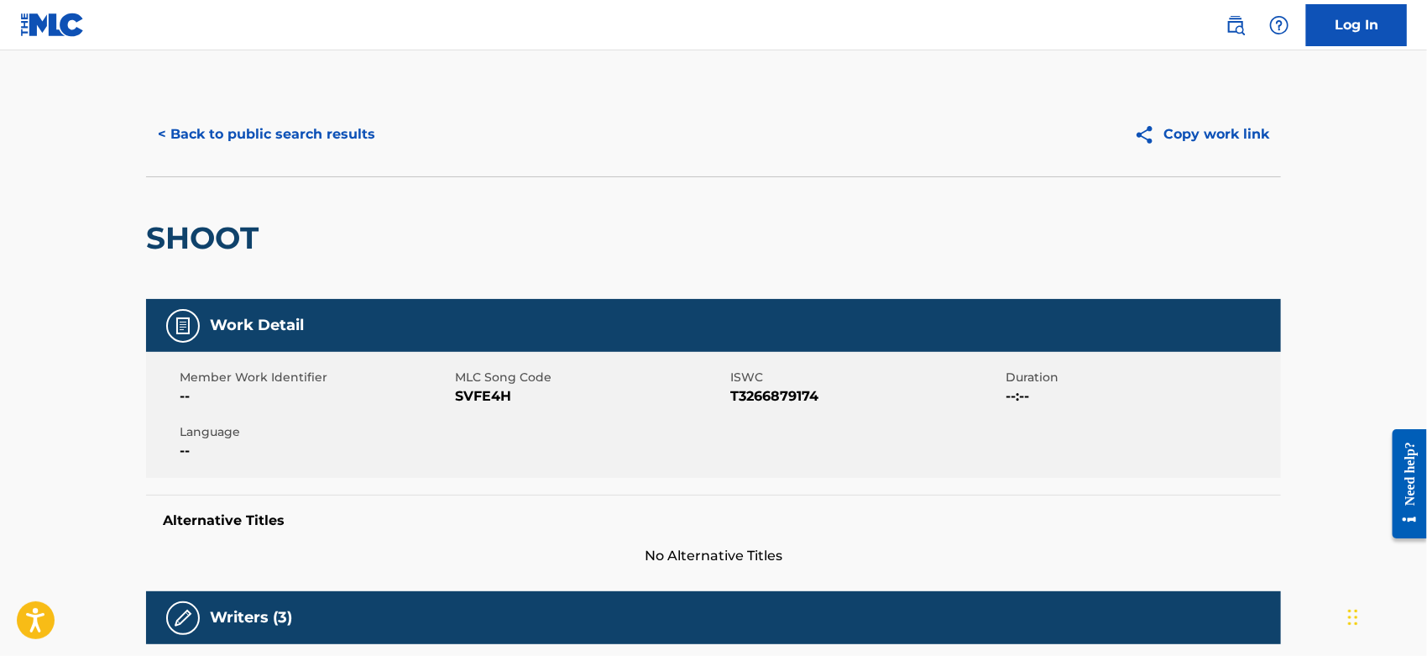
click at [480, 390] on span "SVFE4H" at bounding box center [590, 396] width 271 height 20
click at [215, 135] on button "< Back to public search results" at bounding box center [266, 134] width 241 height 42
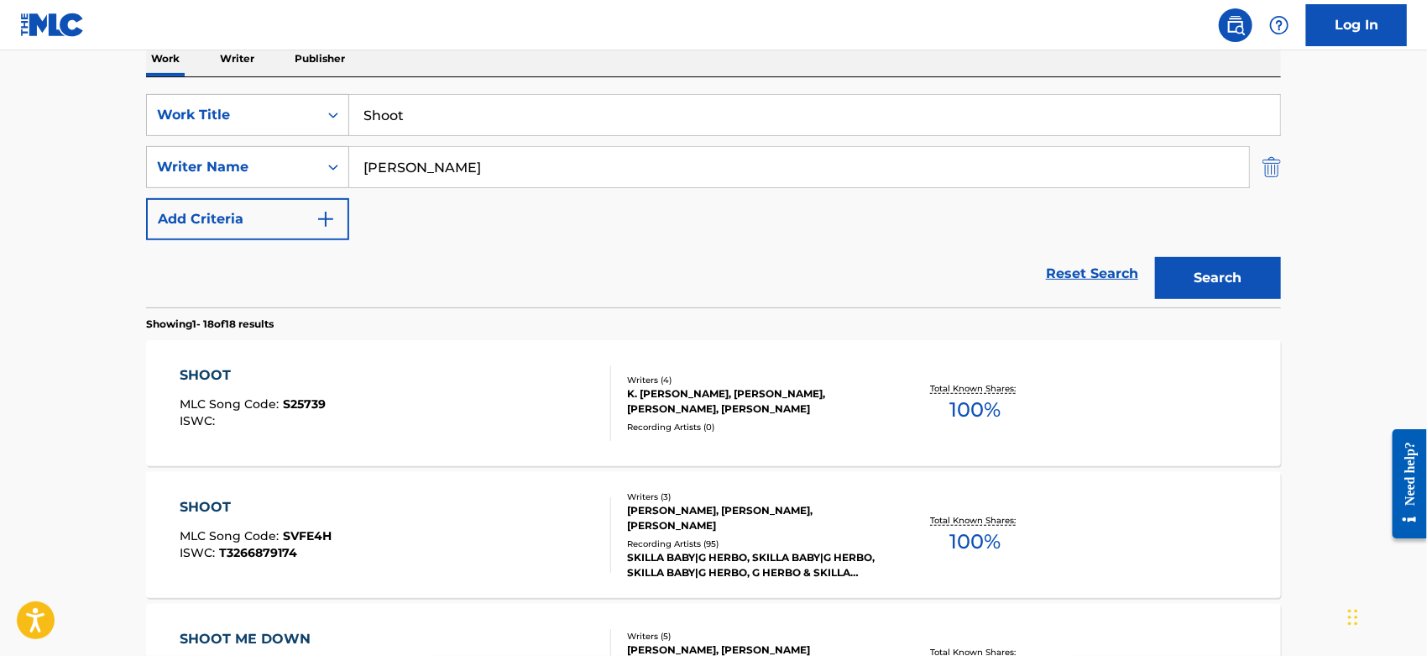
click at [1276, 162] on img "Search Form" at bounding box center [1272, 167] width 18 height 42
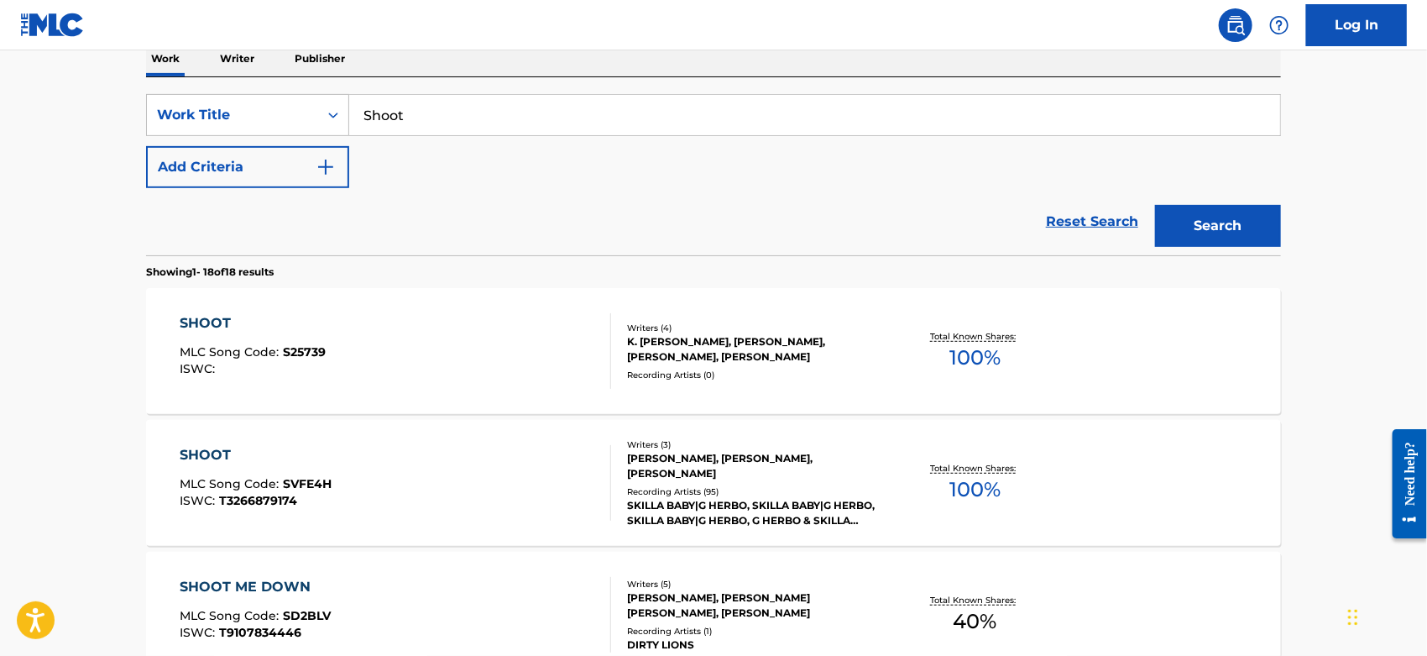
drag, startPoint x: 434, startPoint y: 121, endPoint x: 102, endPoint y: 121, distance: 332.5
paste input "Everything All at Once"
type input "Everything All at Once"
click at [520, 182] on div "SearchWithCriteriacc2da5b2-b705-4260-86ac-95f4c39b4793 Work Title Everything Al…" at bounding box center [713, 141] width 1135 height 94
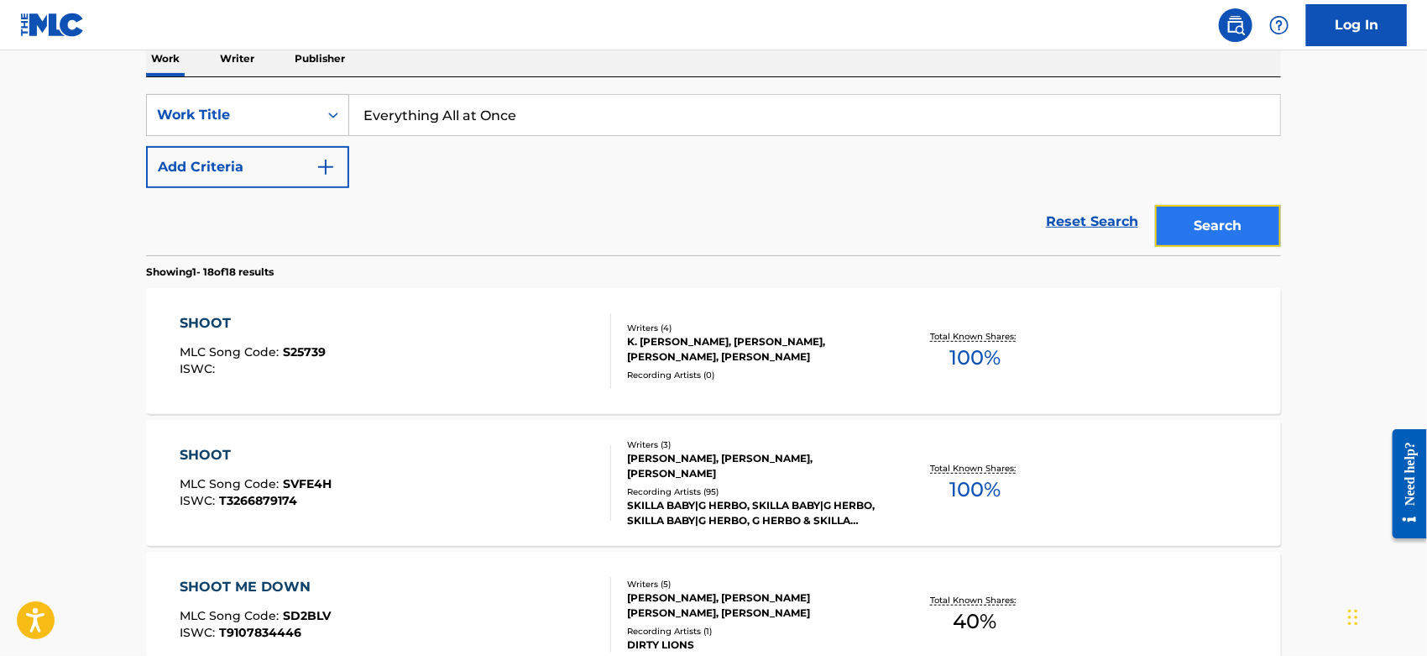
click at [1220, 230] on button "Search" at bounding box center [1218, 226] width 126 height 42
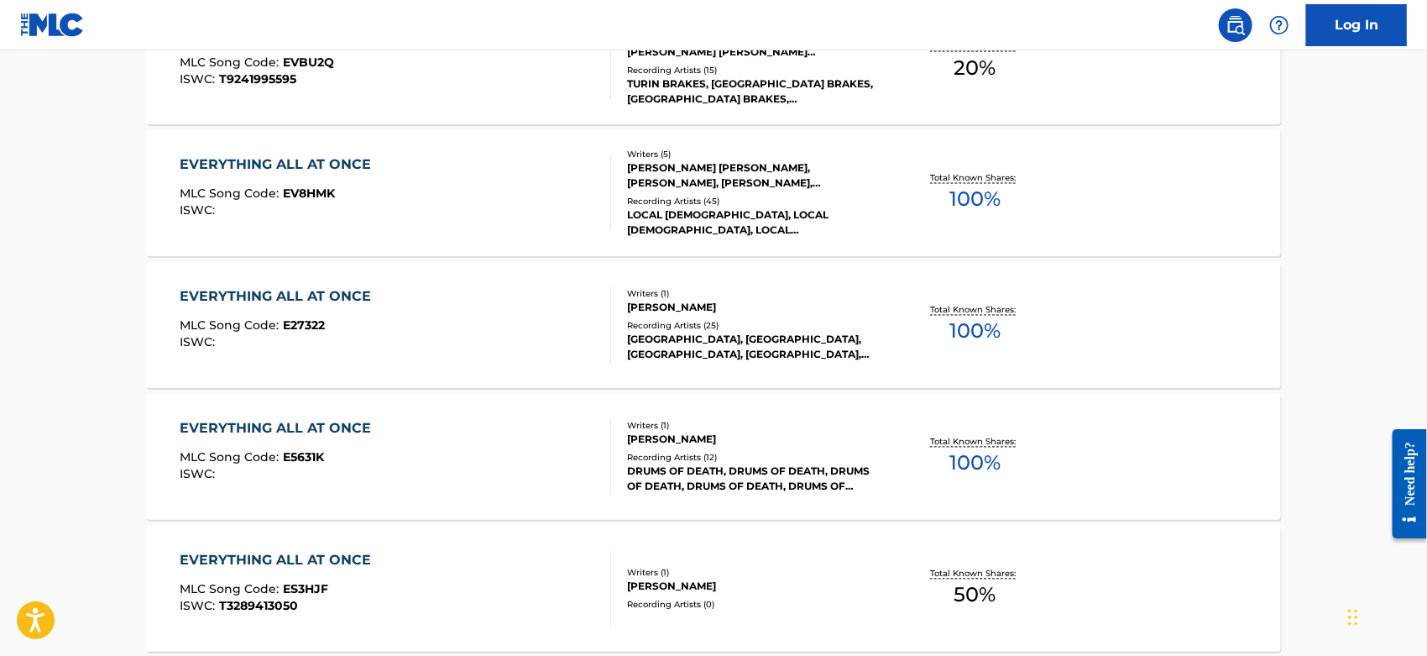
scroll to position [1772, 0]
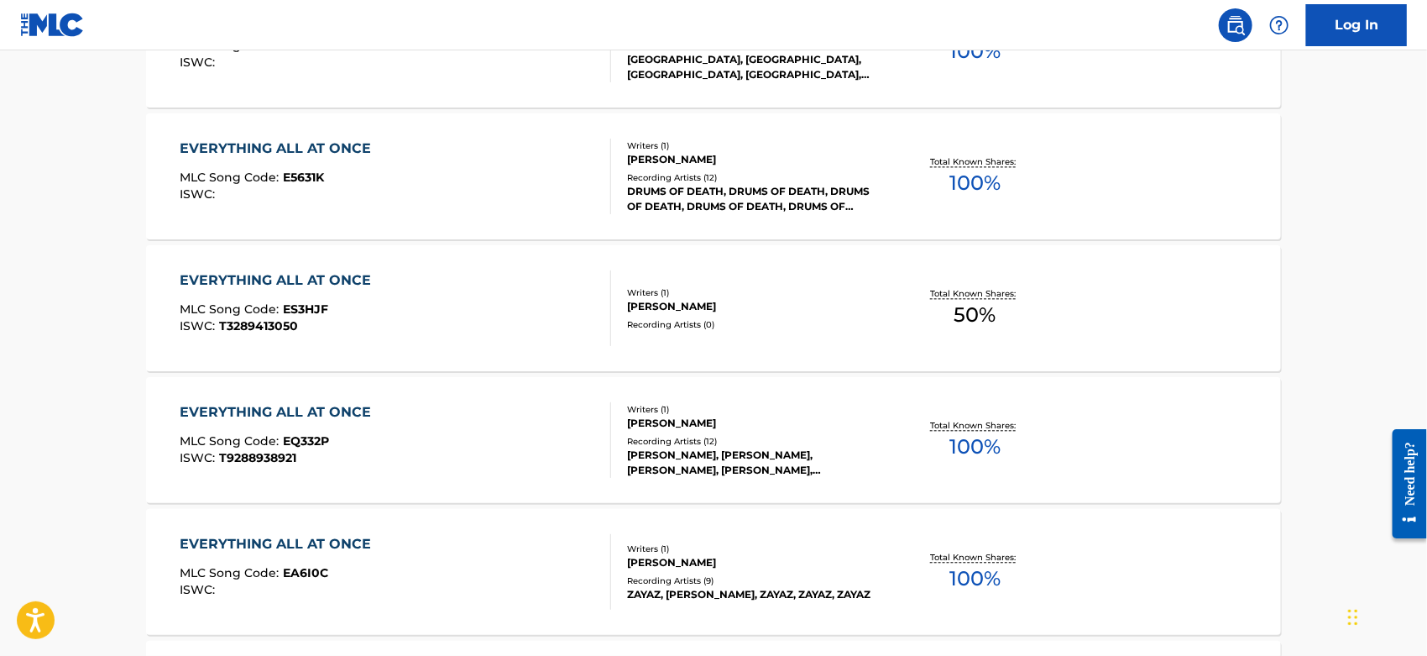
click at [451, 431] on div "EVERYTHING ALL AT ONCE MLC Song Code : EQ332P ISWC : T9288938921" at bounding box center [397, 440] width 432 height 76
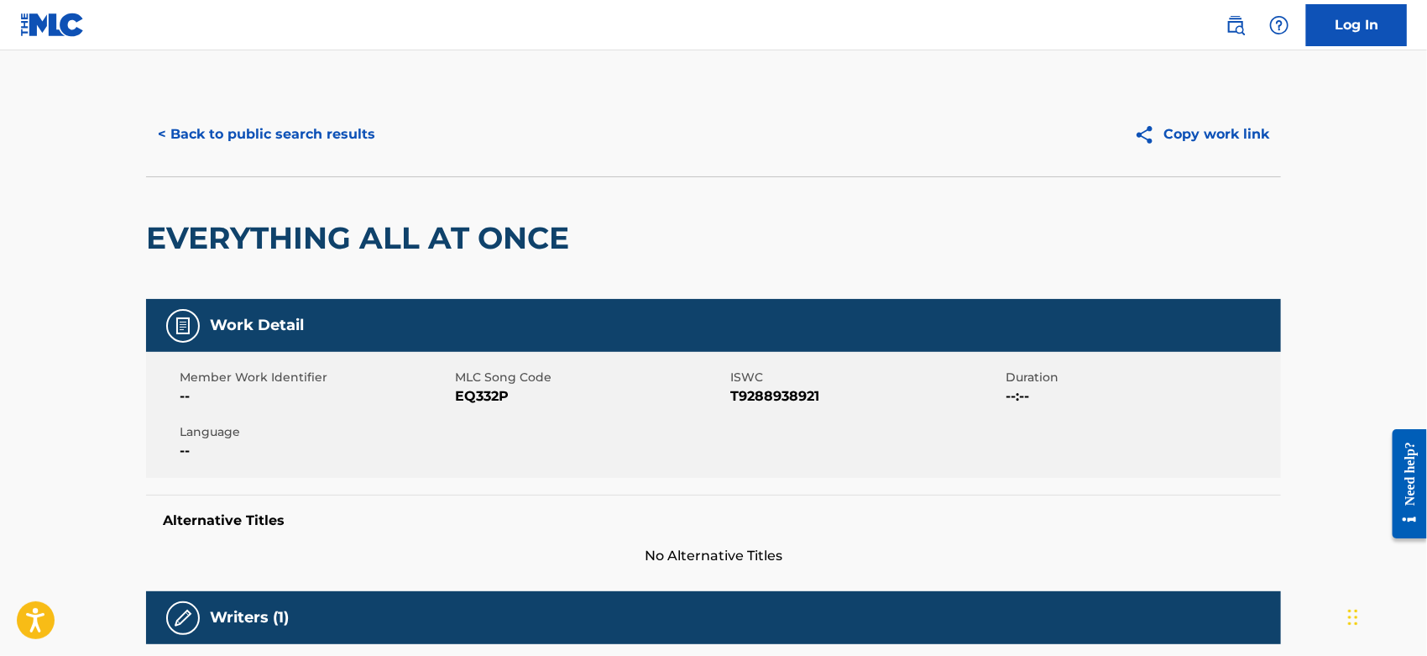
click at [465, 395] on span "EQ332P" at bounding box center [590, 396] width 271 height 20
click at [466, 395] on span "EQ332P" at bounding box center [590, 396] width 271 height 20
click at [309, 113] on button "< Back to public search results" at bounding box center [266, 134] width 241 height 42
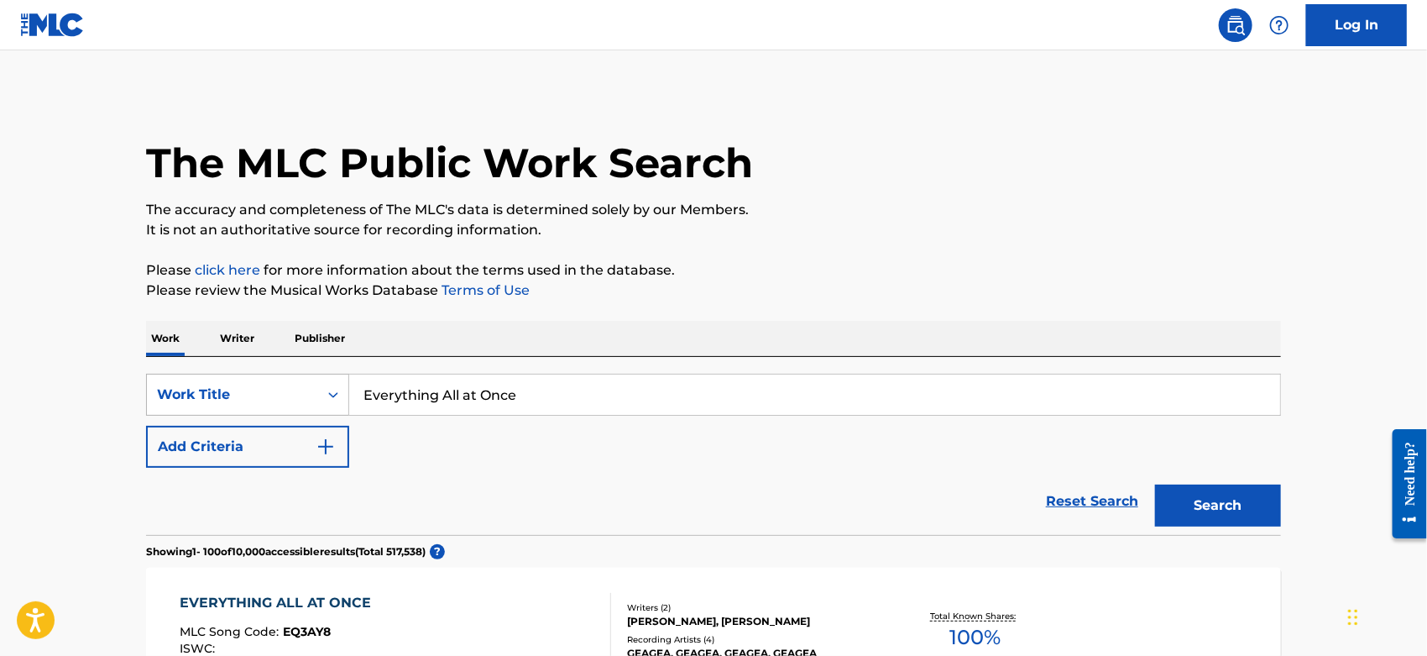
drag, startPoint x: 516, startPoint y: 390, endPoint x: 181, endPoint y: 384, distance: 335.1
click at [174, 388] on div "SearchWithCriteriacc2da5b2-b705-4260-86ac-95f4c39b4793 Work Title Everything Al…" at bounding box center [713, 395] width 1135 height 42
paste input "Arbiter's Them"
type input "Arbiter's Theme"
click at [944, 233] on p "It is not an authoritative source for recording information." at bounding box center [713, 230] width 1135 height 20
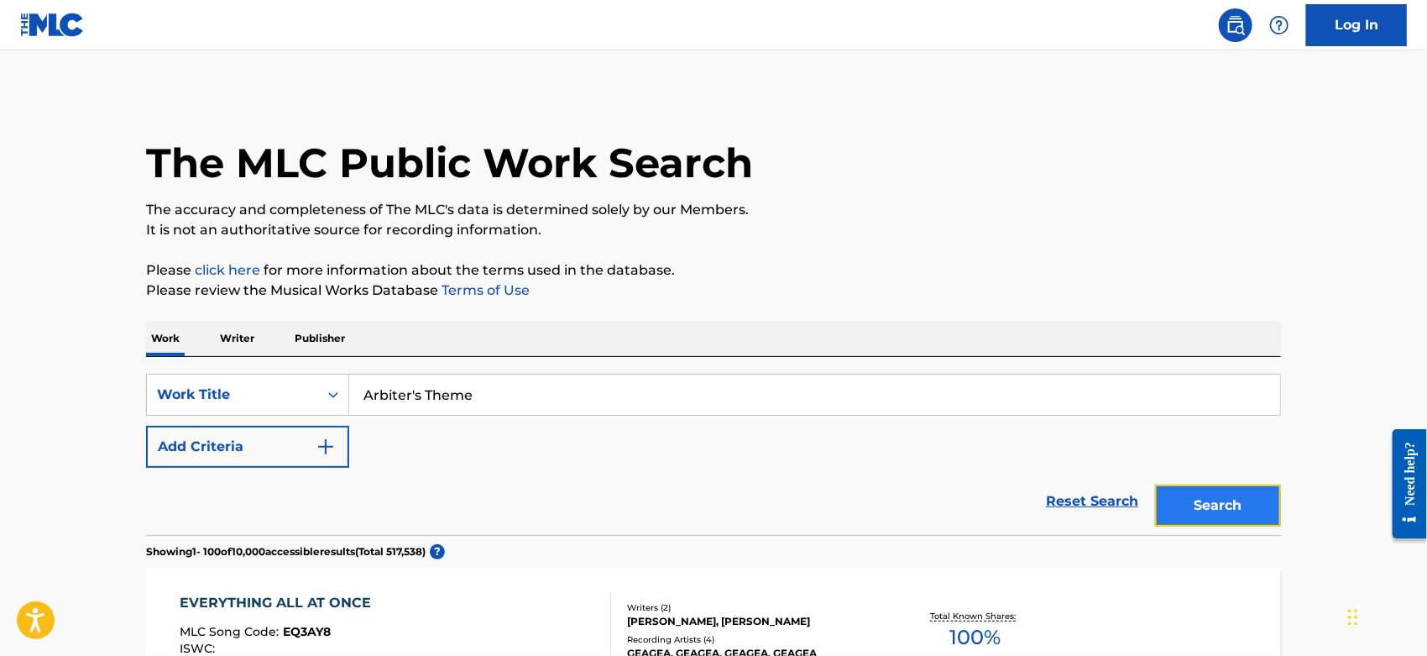
click at [1211, 496] on button "Search" at bounding box center [1218, 505] width 126 height 42
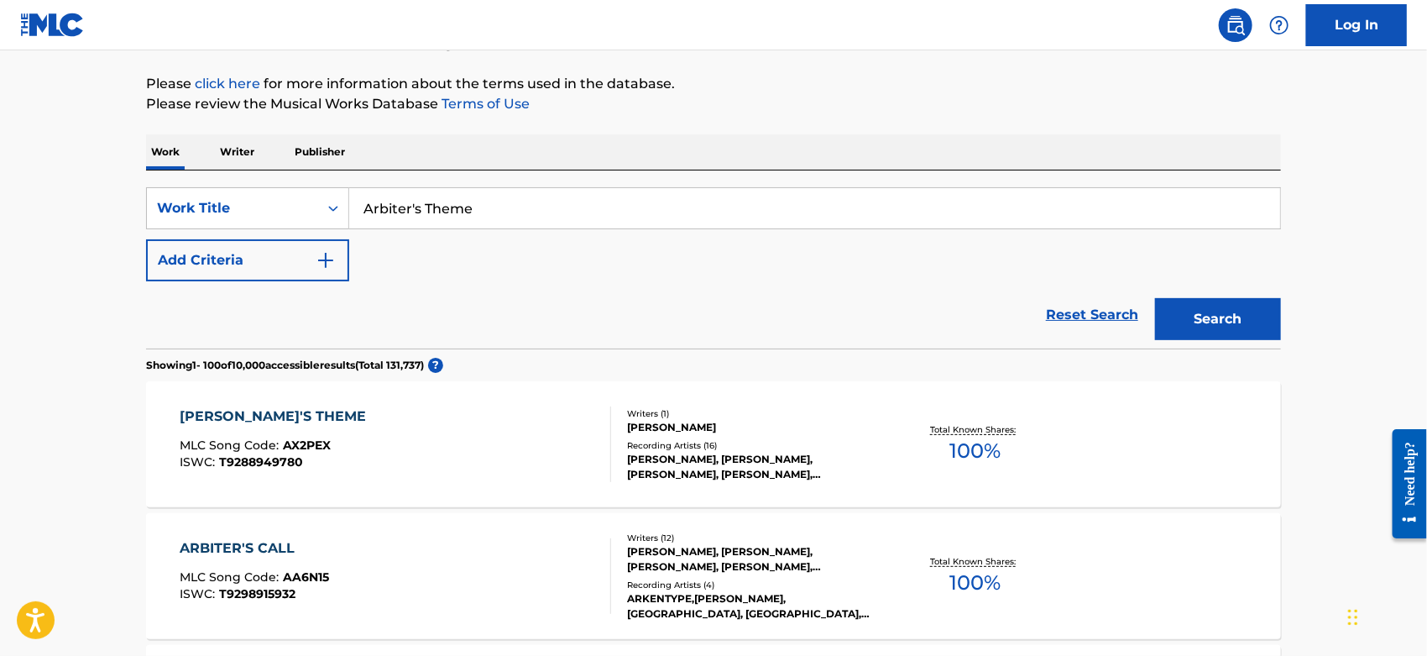
scroll to position [280, 0]
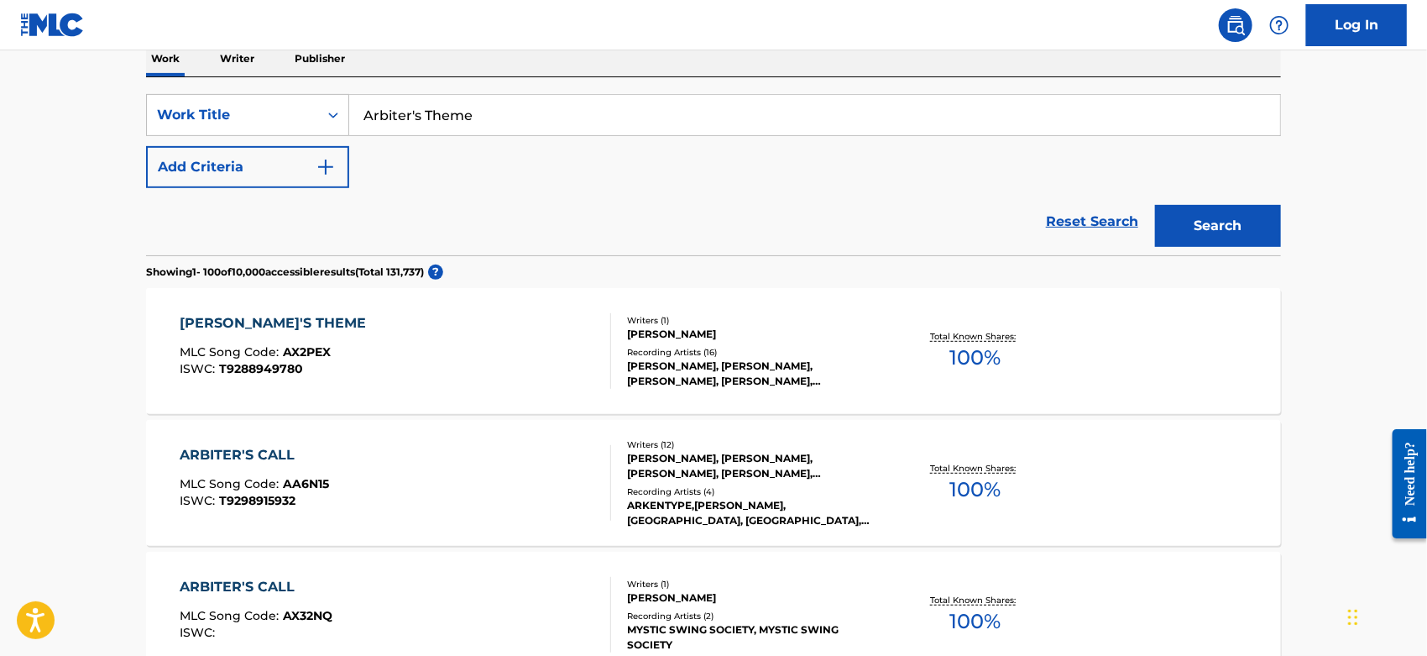
click at [466, 356] on div "ARBITER'S THEME MLC Song Code : AX2PEX ISWC : T9288949780" at bounding box center [397, 351] width 432 height 76
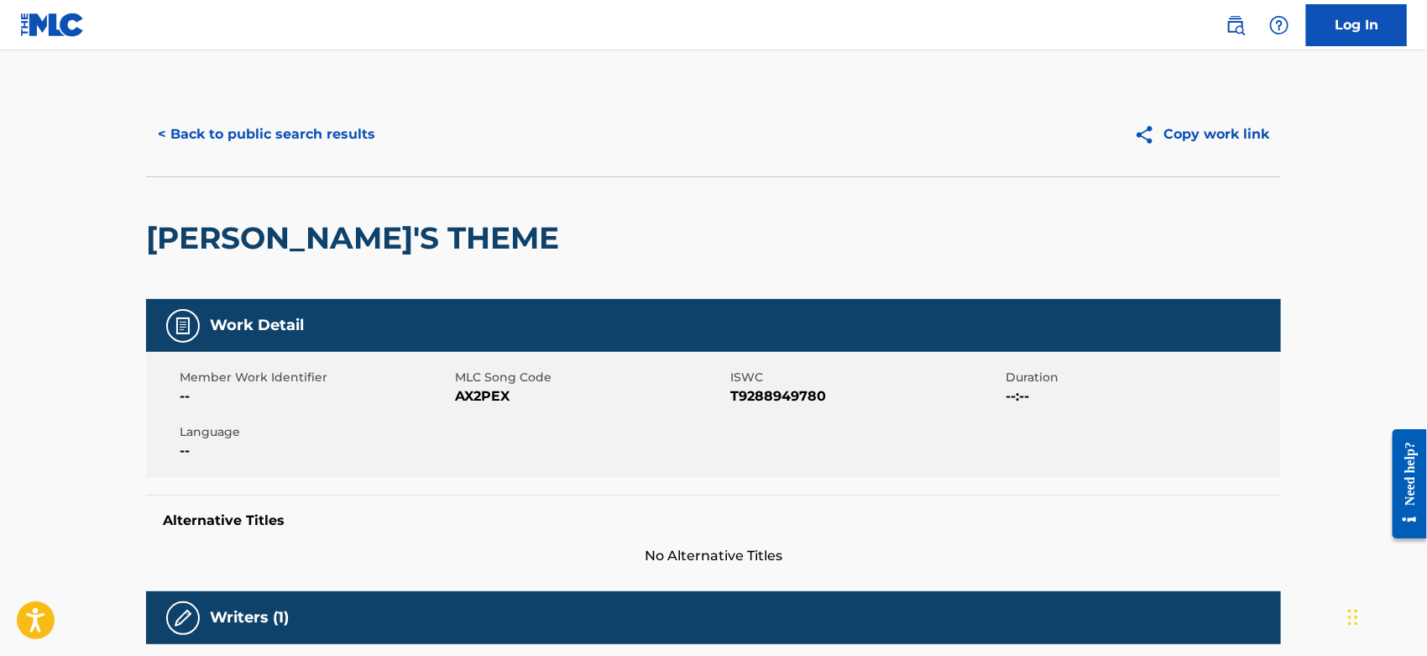
click at [479, 395] on span "AX2PEX" at bounding box center [590, 396] width 271 height 20
click at [264, 135] on button "< Back to public search results" at bounding box center [266, 134] width 241 height 42
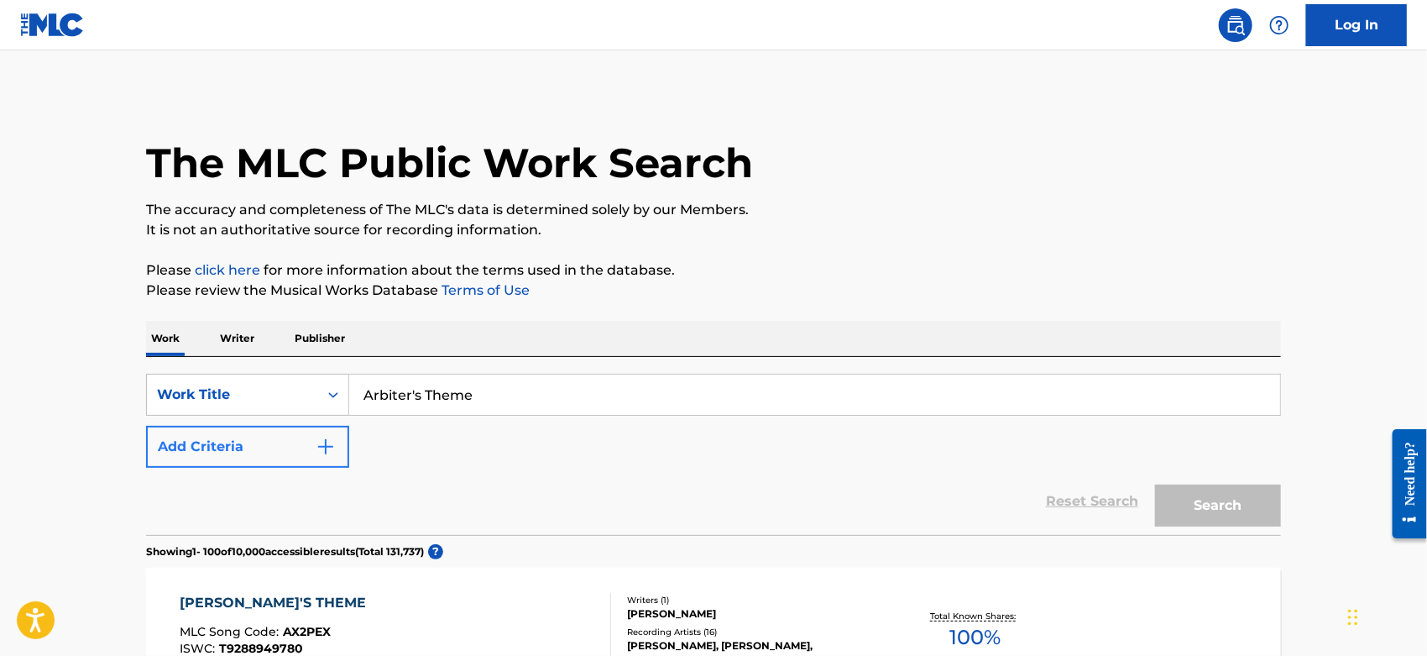
scroll to position [280, 0]
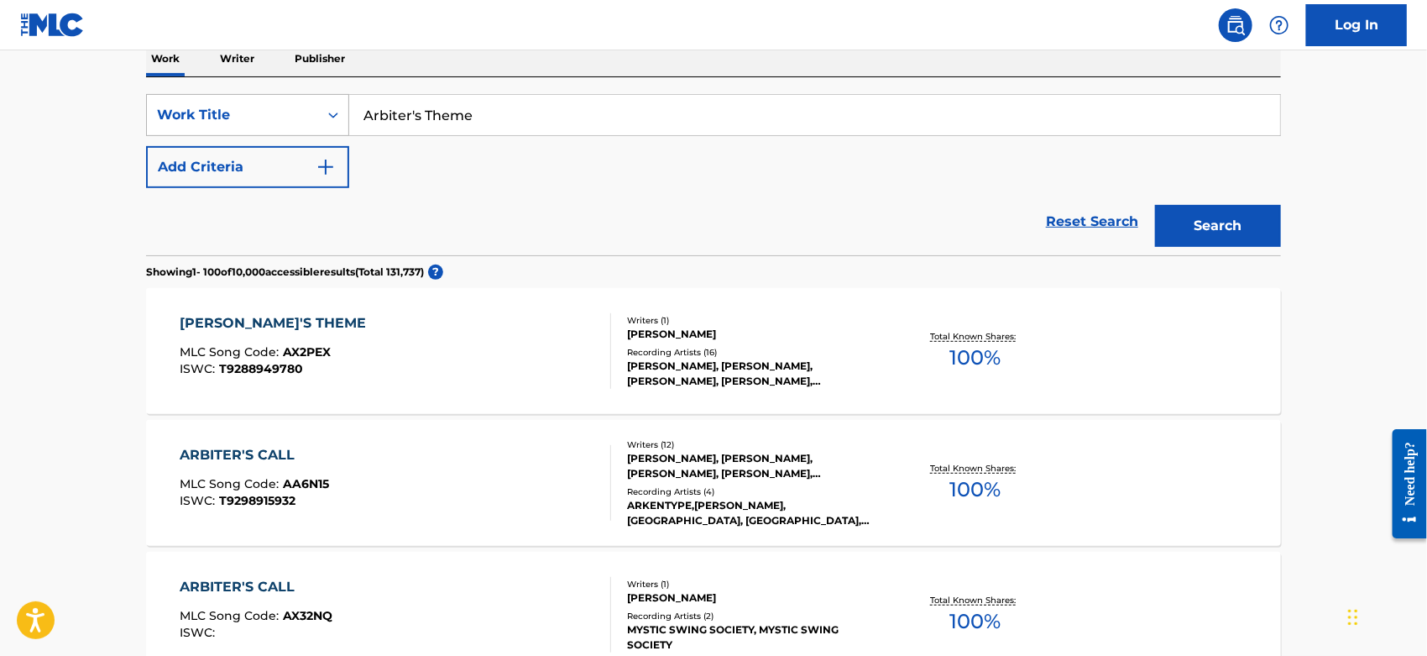
drag, startPoint x: 479, startPoint y: 102, endPoint x: 207, endPoint y: 118, distance: 272.5
click at [210, 118] on div "SearchWithCriteriacc2da5b2-b705-4260-86ac-95f4c39b4793 Work Title Arbiter's The…" at bounding box center [713, 115] width 1135 height 42
paste input "Which Way"
type input "Which Way"
click at [287, 166] on button "Add Criteria" at bounding box center [247, 167] width 203 height 42
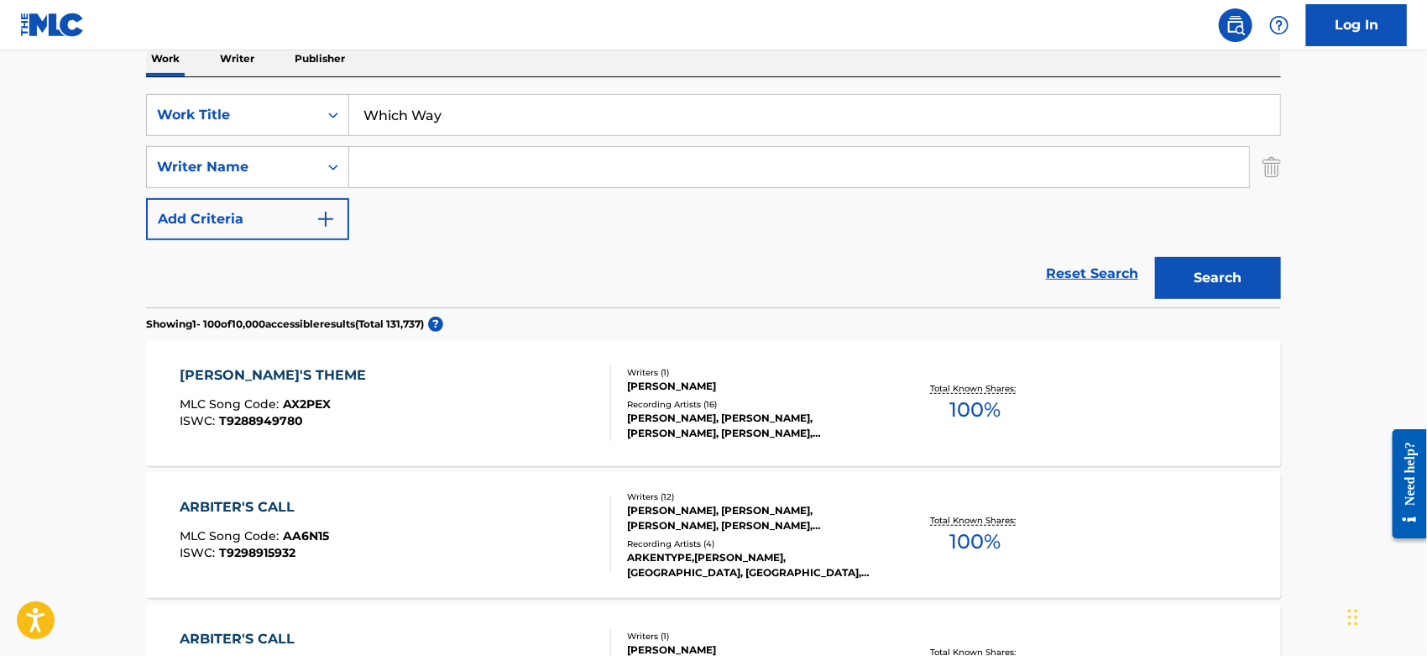
click at [399, 169] on input "Search Form" at bounding box center [799, 167] width 900 height 40
type input "jones"
click at [1155, 257] on button "Search" at bounding box center [1218, 278] width 126 height 42
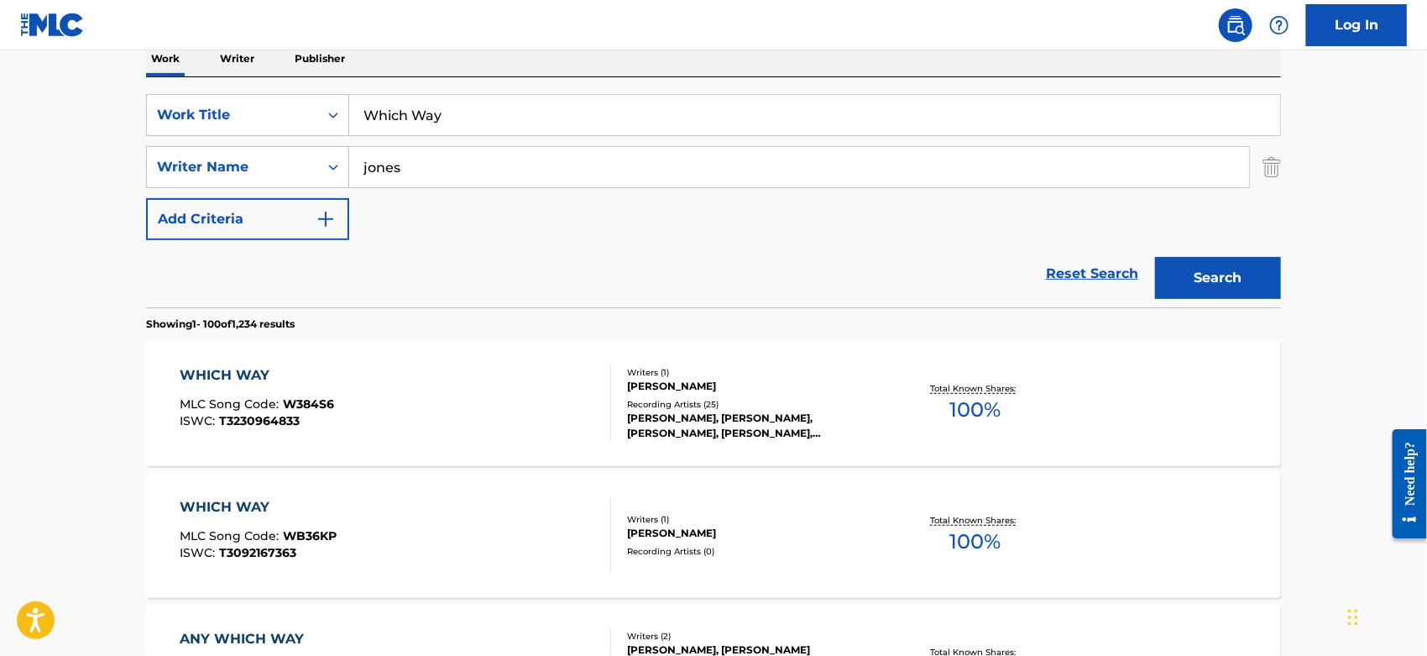
click at [437, 395] on div "WHICH WAY MLC Song Code : W384S6 ISWC : T3230964833" at bounding box center [397, 403] width 432 height 76
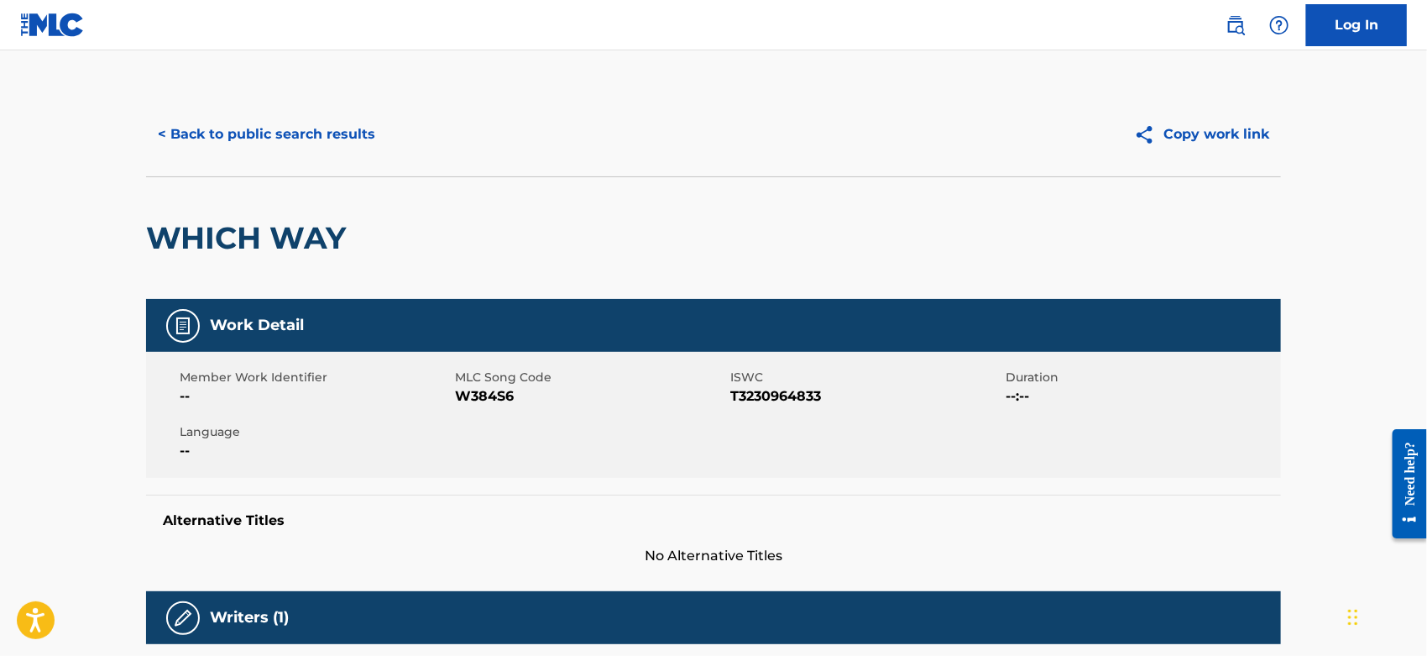
click at [494, 390] on span "W384S6" at bounding box center [590, 396] width 271 height 20
click at [338, 142] on button "< Back to public search results" at bounding box center [266, 134] width 241 height 42
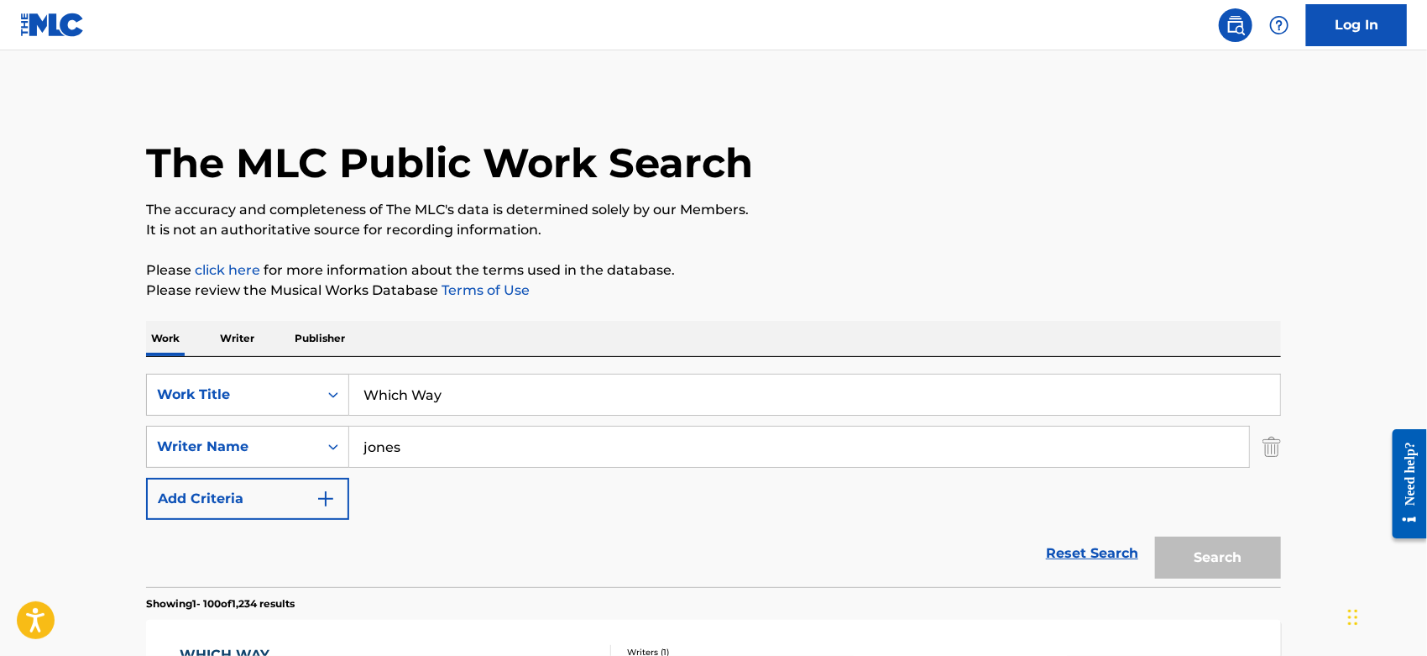
scroll to position [280, 0]
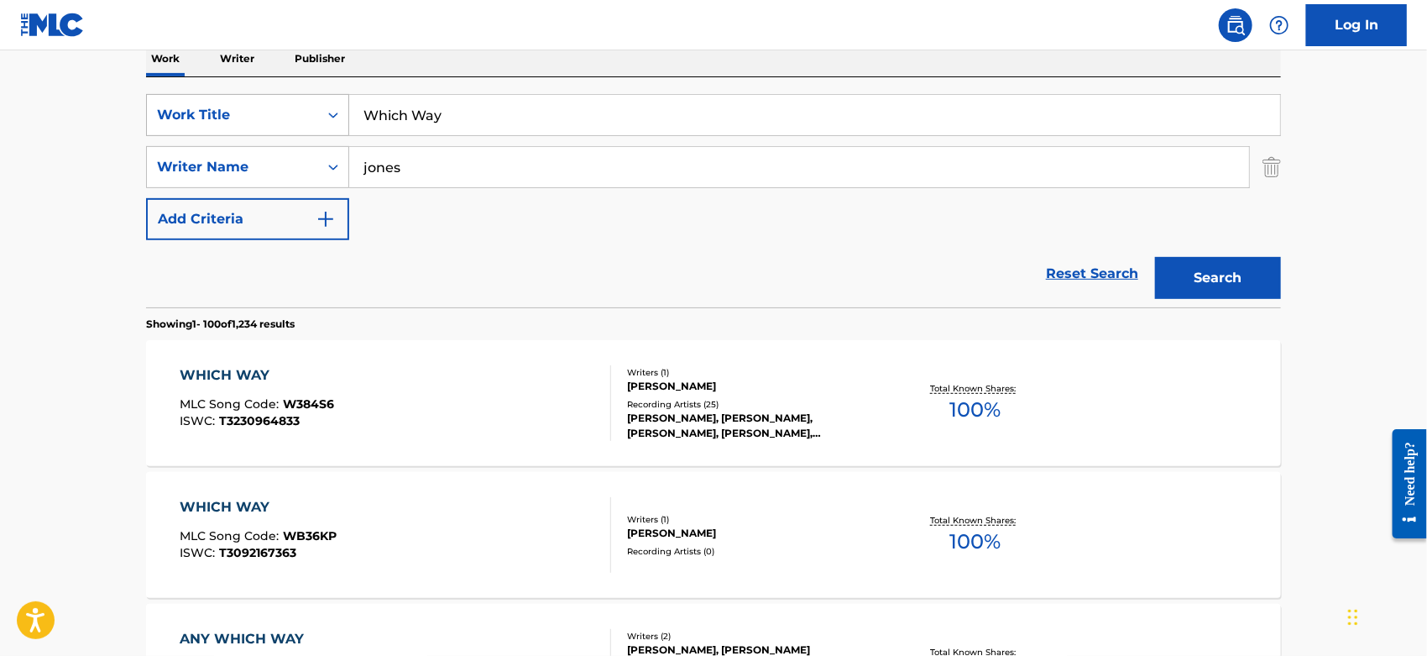
drag, startPoint x: 366, startPoint y: 120, endPoint x: 287, endPoint y: 122, distance: 78.9
click at [272, 122] on div "SearchWithCriteriacc2da5b2-b705-4260-86ac-95f4c39b4793 Work Title Which Way" at bounding box center [713, 115] width 1135 height 42
paste input "Say Less"
type input "Say Less"
drag, startPoint x: 423, startPoint y: 160, endPoint x: 78, endPoint y: 180, distance: 345.6
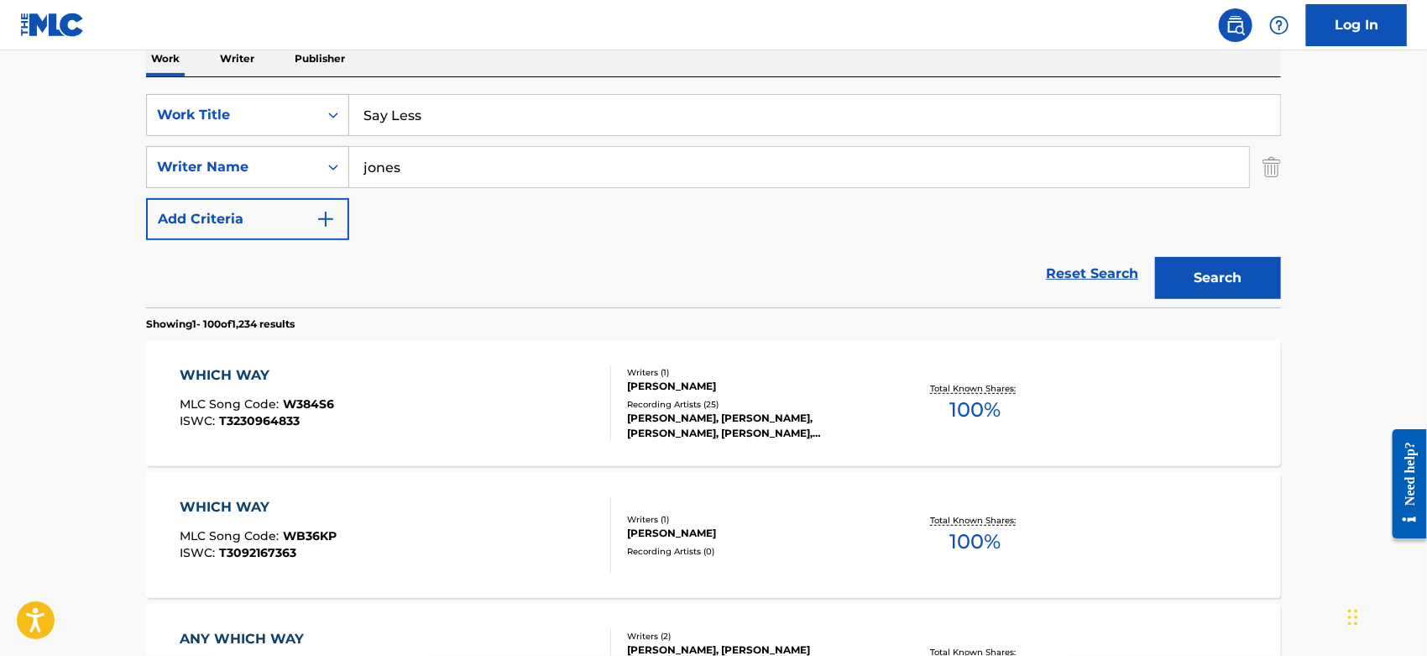
type input "[PERSON_NAME]"
click at [1155, 257] on button "Search" at bounding box center [1218, 278] width 126 height 42
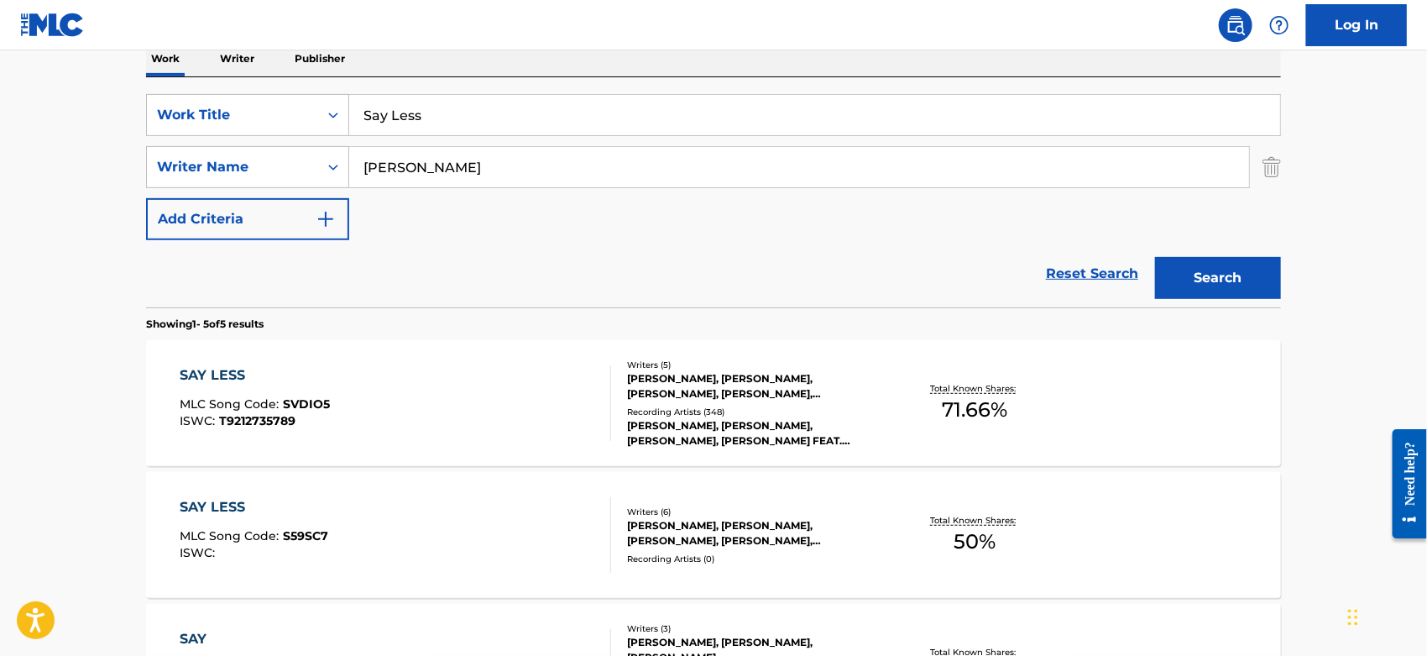
click at [421, 386] on div "SAY LESS MLC Song Code : SVDIO5 ISWC : T9212735789" at bounding box center [397, 403] width 432 height 76
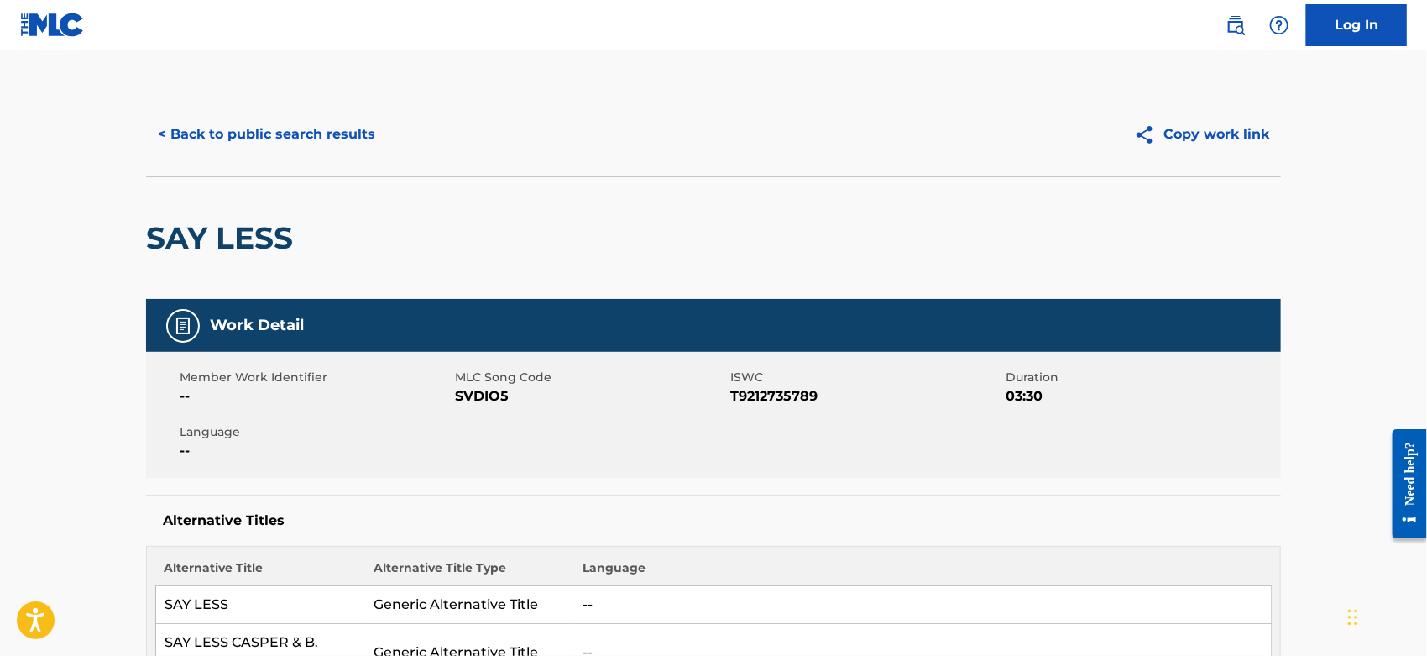
click at [477, 391] on span "SVDIO5" at bounding box center [590, 396] width 271 height 20
click at [322, 136] on button "< Back to public search results" at bounding box center [266, 134] width 241 height 42
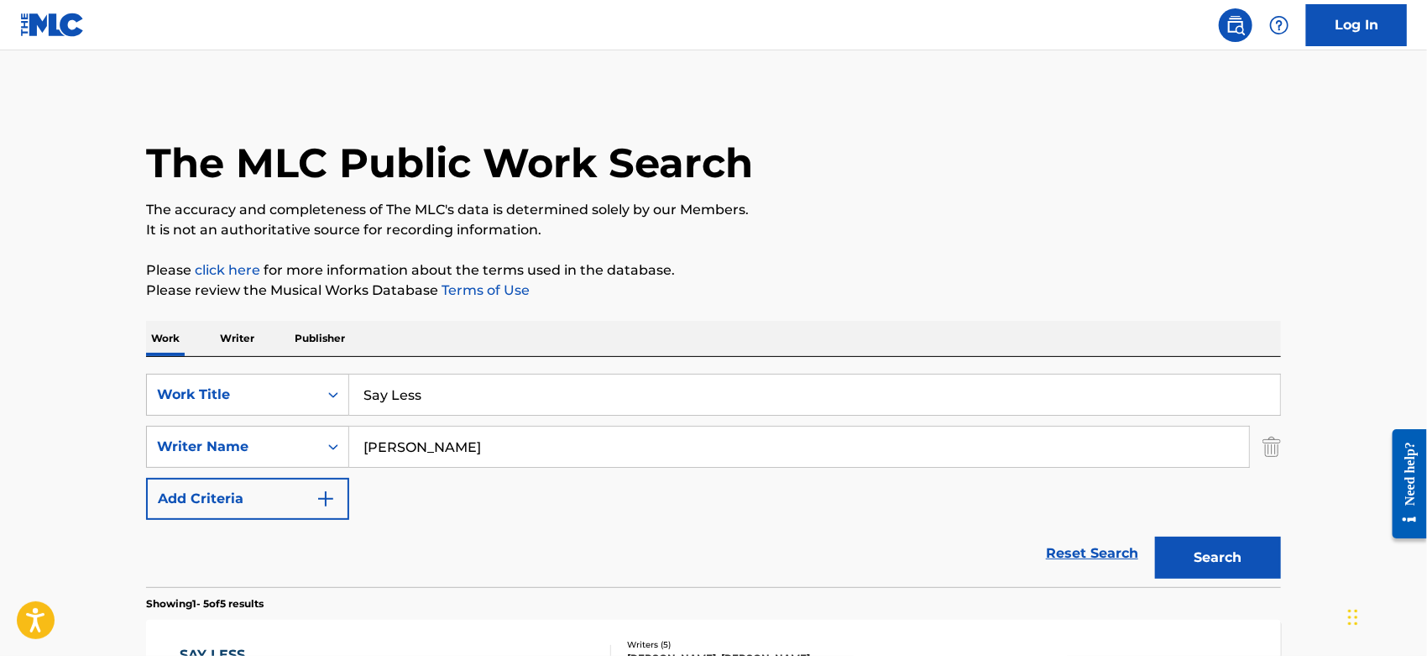
scroll to position [280, 0]
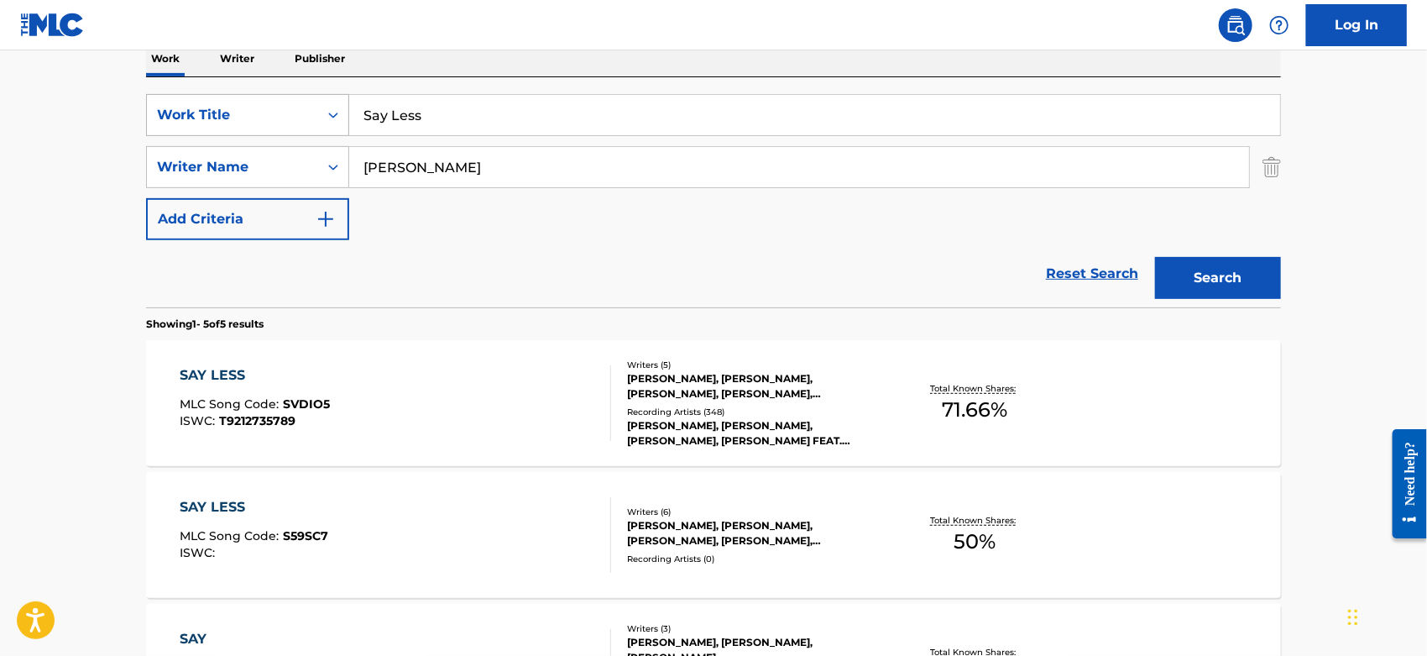
click at [288, 116] on div "SearchWithCriteriacc2da5b2-b705-4260-86ac-95f4c39b4793 Work Title Say Less" at bounding box center [713, 115] width 1135 height 42
paste input "One Day"
type input "One Day"
click at [1168, 276] on button "Search" at bounding box center [1218, 278] width 126 height 42
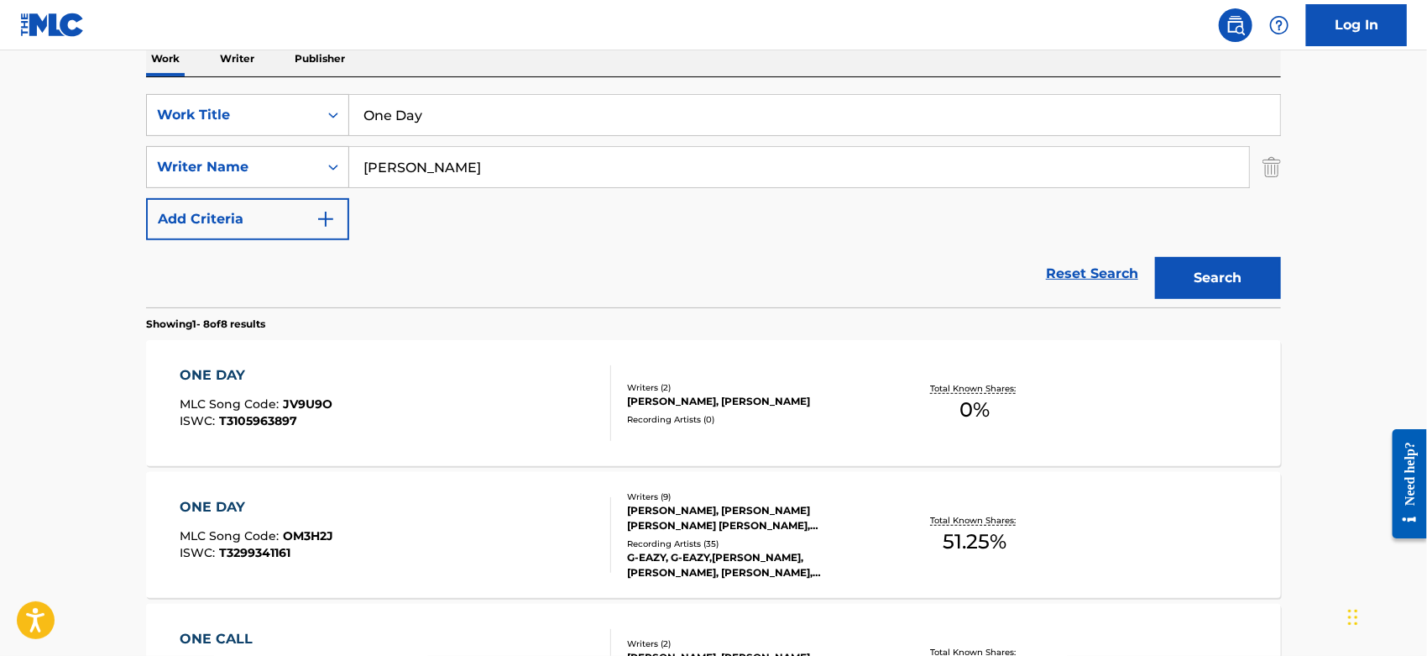
click at [422, 506] on div "ONE DAY MLC Song Code : OM3H2J ISWC : T3299341161" at bounding box center [397, 535] width 432 height 76
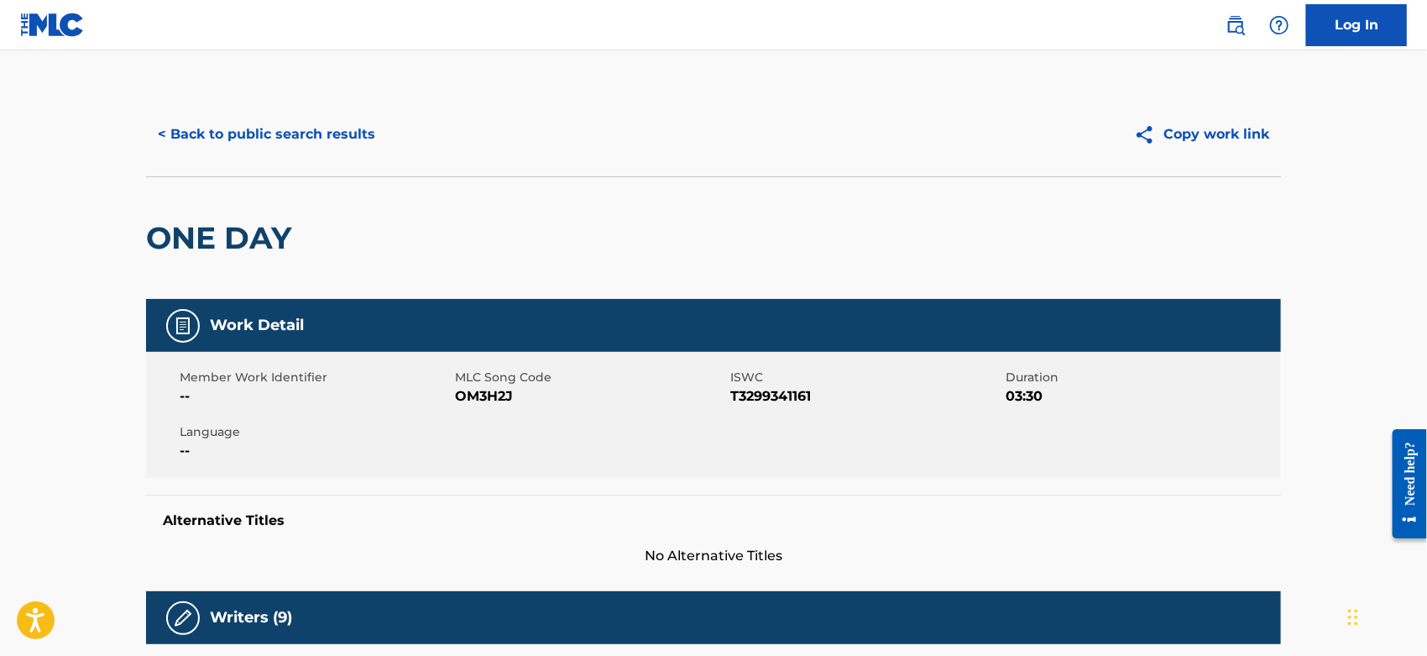
click at [471, 394] on span "OM3H2J" at bounding box center [590, 396] width 271 height 20
click at [268, 140] on button "< Back to public search results" at bounding box center [266, 134] width 241 height 42
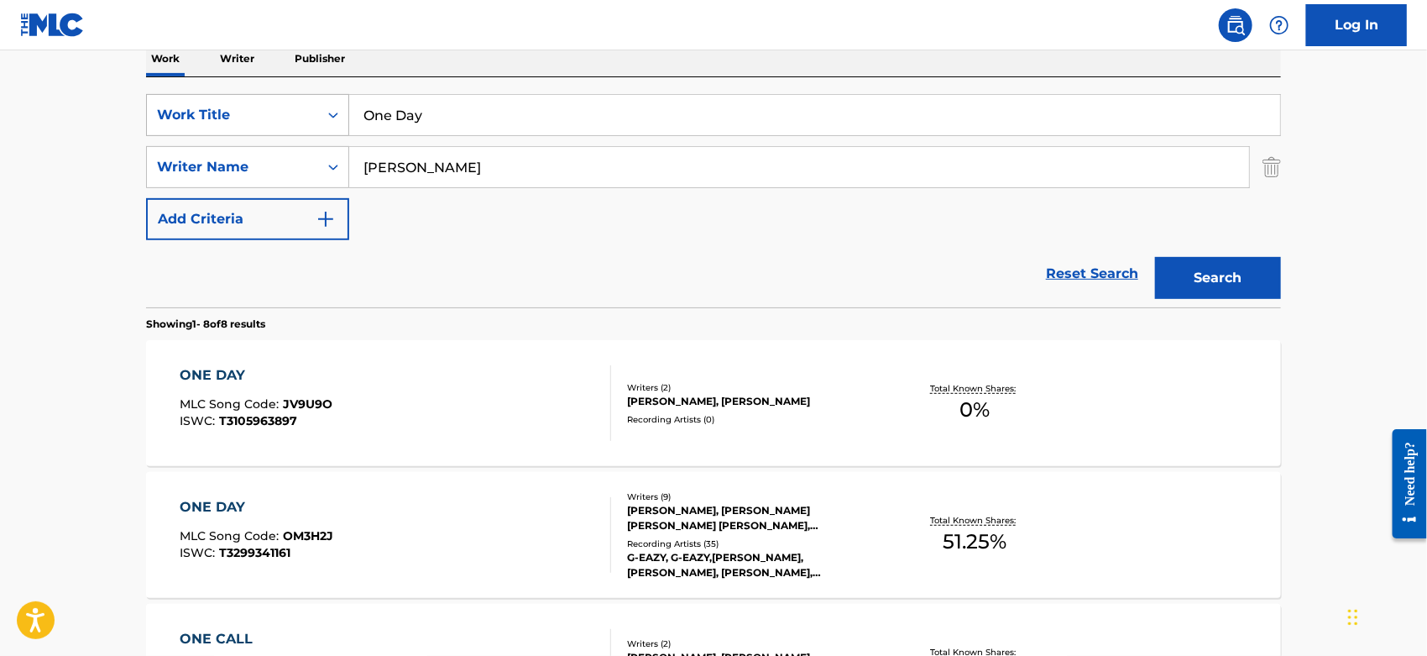
drag, startPoint x: 442, startPoint y: 106, endPoint x: 307, endPoint y: 116, distance: 135.5
click at [307, 116] on div "SearchWithCriteriacc2da5b2-b705-4260-86ac-95f4c39b4793 Work Title One Day" at bounding box center [713, 115] width 1135 height 42
paste input "[PERSON_NAME]"
type input "[PERSON_NAME]"
drag, startPoint x: 410, startPoint y: 165, endPoint x: 86, endPoint y: 181, distance: 324.5
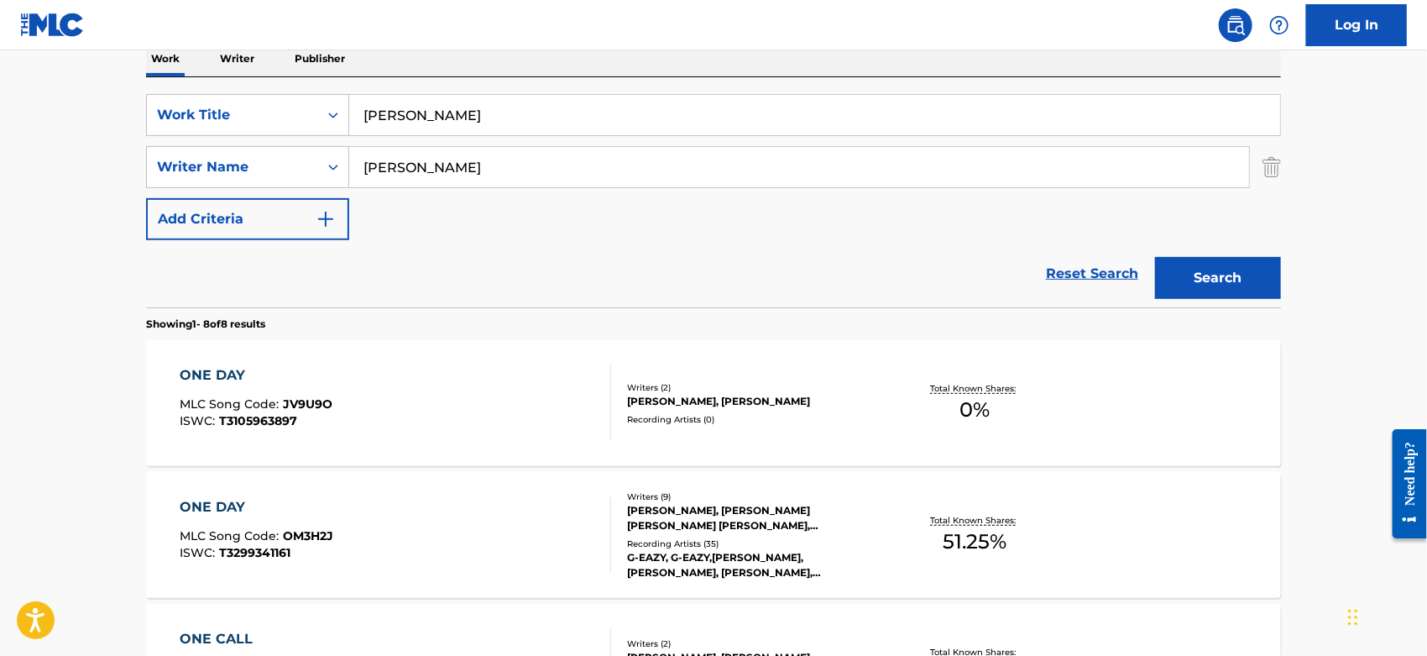
click at [162, 193] on div "SearchWithCriteriacc2da5b2-b705-4260-86ac-95f4c39b4793 Work Title [PERSON_NAME]…" at bounding box center [713, 167] width 1135 height 146
type input "[PERSON_NAME]"
click at [1155, 257] on button "Search" at bounding box center [1218, 278] width 126 height 42
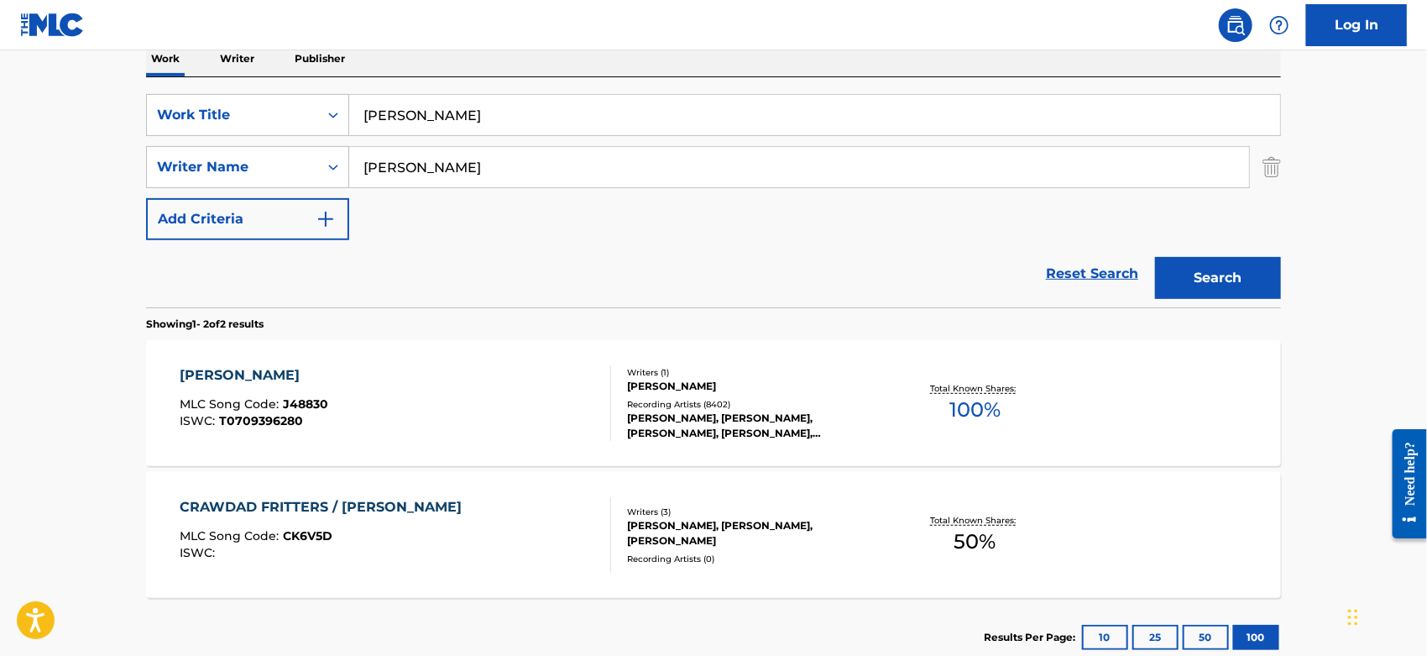
click at [474, 380] on div "[PERSON_NAME] MLC Song Code : J48830 ISWC : T0709396280" at bounding box center [397, 403] width 432 height 76
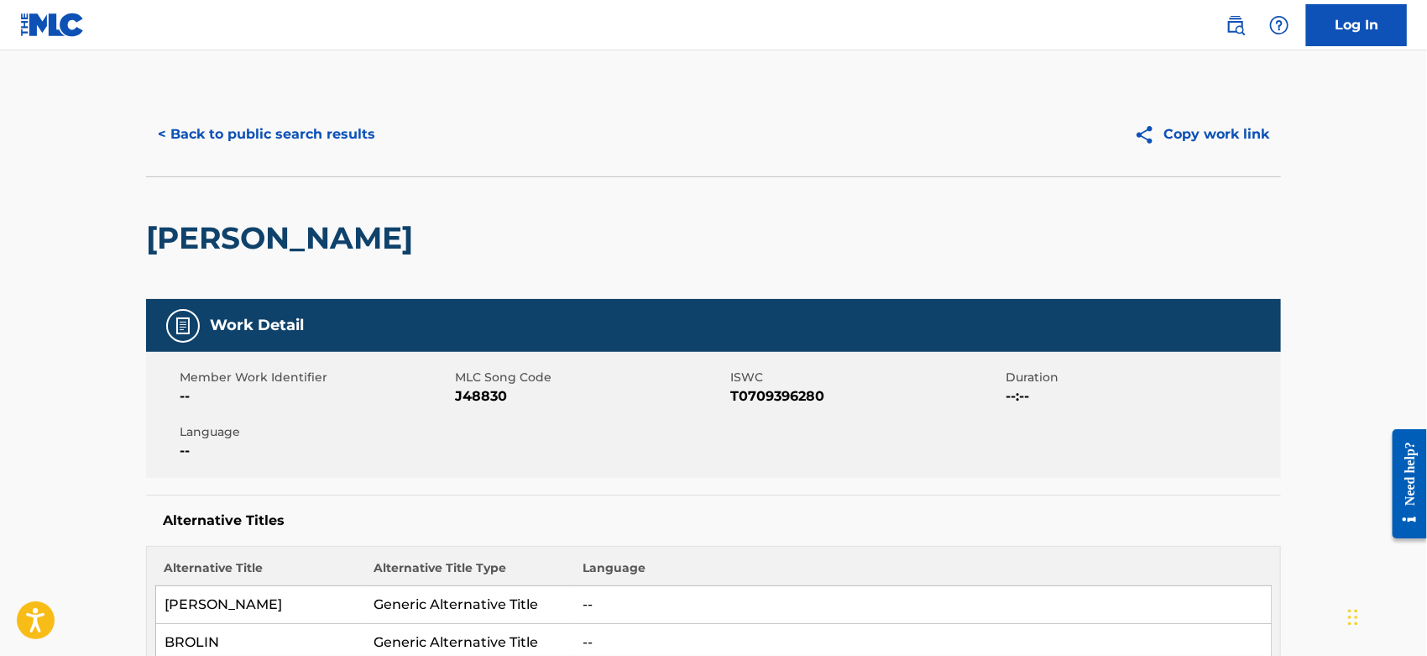
click at [495, 392] on span "J48830" at bounding box center [590, 396] width 271 height 20
click at [217, 97] on div "< Back to public search results Copy work link" at bounding box center [713, 134] width 1135 height 84
click at [217, 125] on button "< Back to public search results" at bounding box center [266, 134] width 241 height 42
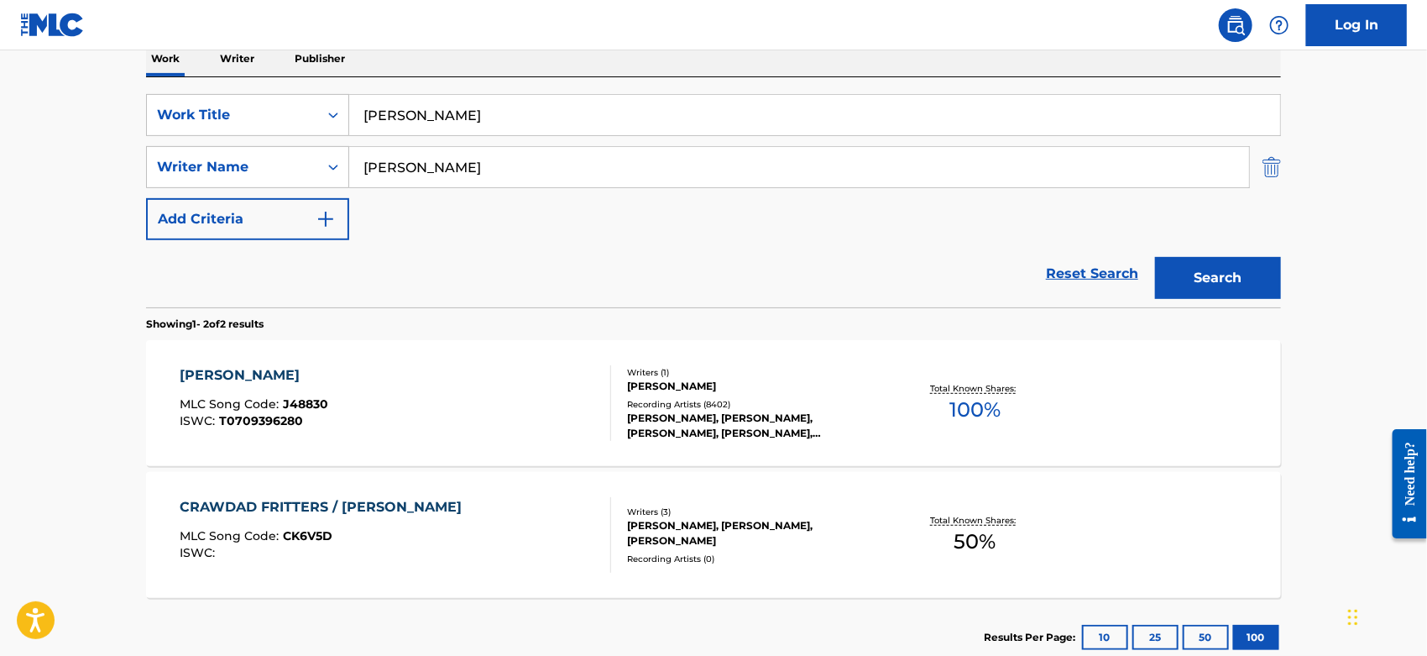
click at [1272, 167] on img "Search Form" at bounding box center [1272, 167] width 18 height 42
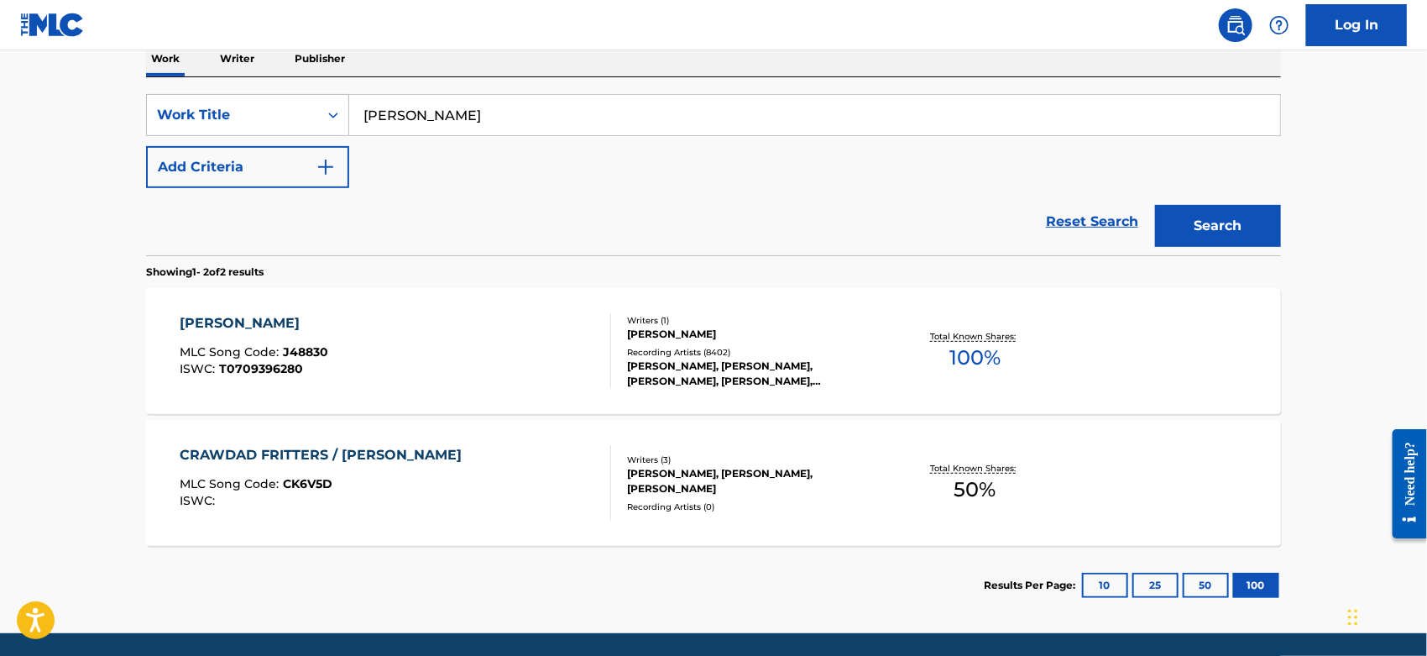
drag, startPoint x: 463, startPoint y: 111, endPoint x: 121, endPoint y: 113, distance: 342.6
click at [121, 113] on main "The MLC Public Work Search The accuracy and completeness of The MLC's data is d…" at bounding box center [713, 202] width 1427 height 862
paste input "[PERSON_NAME]"
click at [526, 47] on nav "Log In" at bounding box center [713, 25] width 1427 height 50
click at [1213, 243] on button "Search" at bounding box center [1218, 226] width 126 height 42
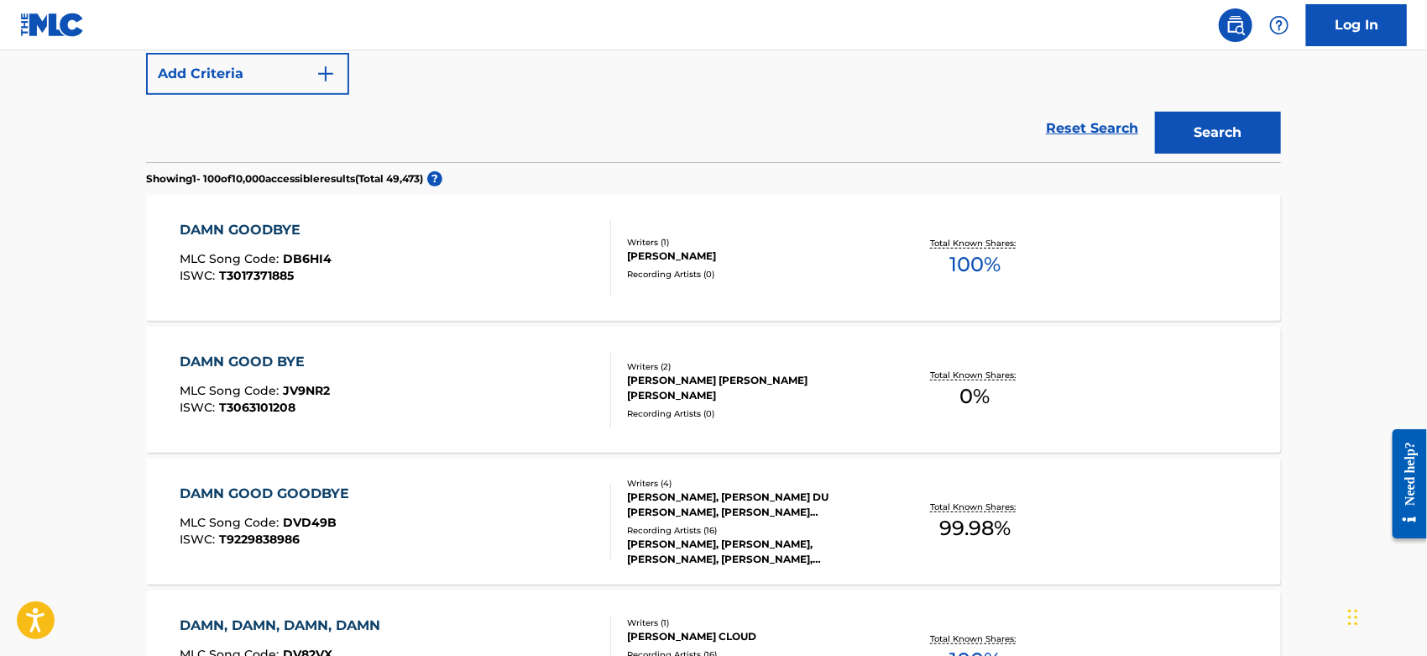
scroll to position [186, 0]
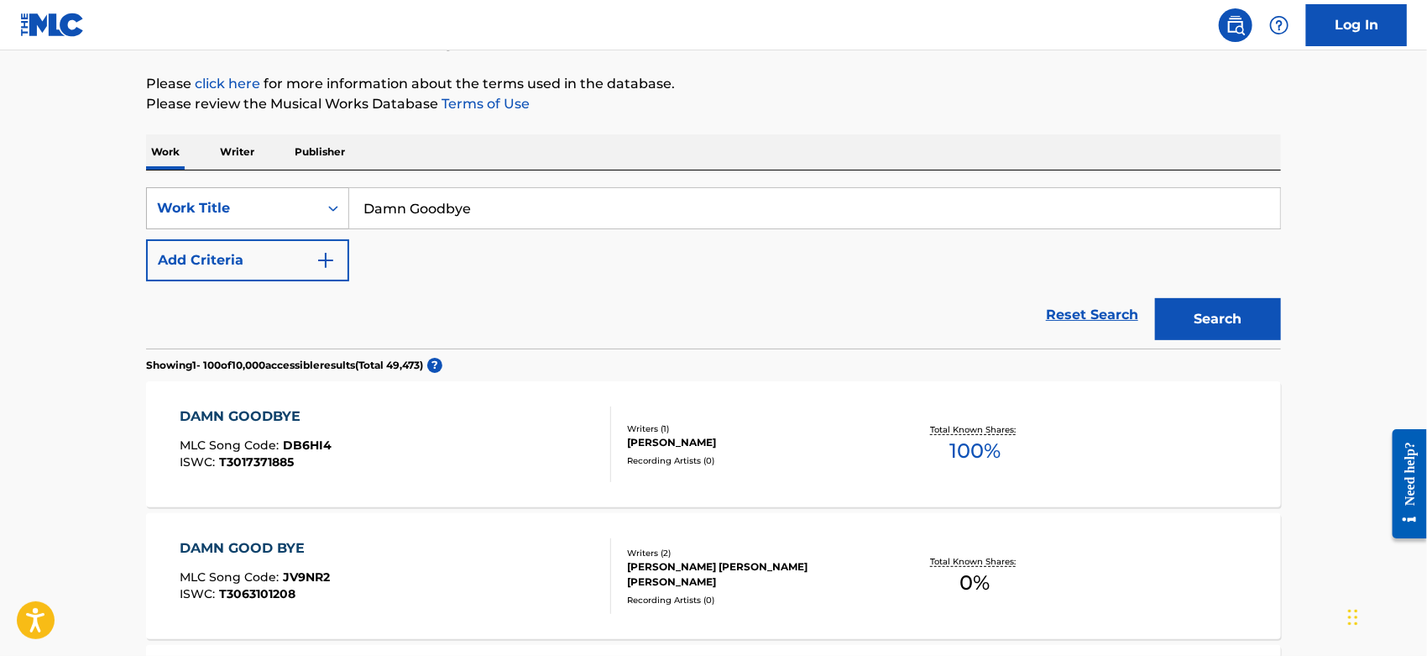
click at [289, 210] on div "SearchWithCriteriacc2da5b2-b705-4260-86ac-95f4c39b4793 Work Title Damn Goodbye" at bounding box center [713, 208] width 1135 height 42
paste input "La Nina"
type input "La Nina"
click at [1203, 321] on button "Search" at bounding box center [1218, 319] width 126 height 42
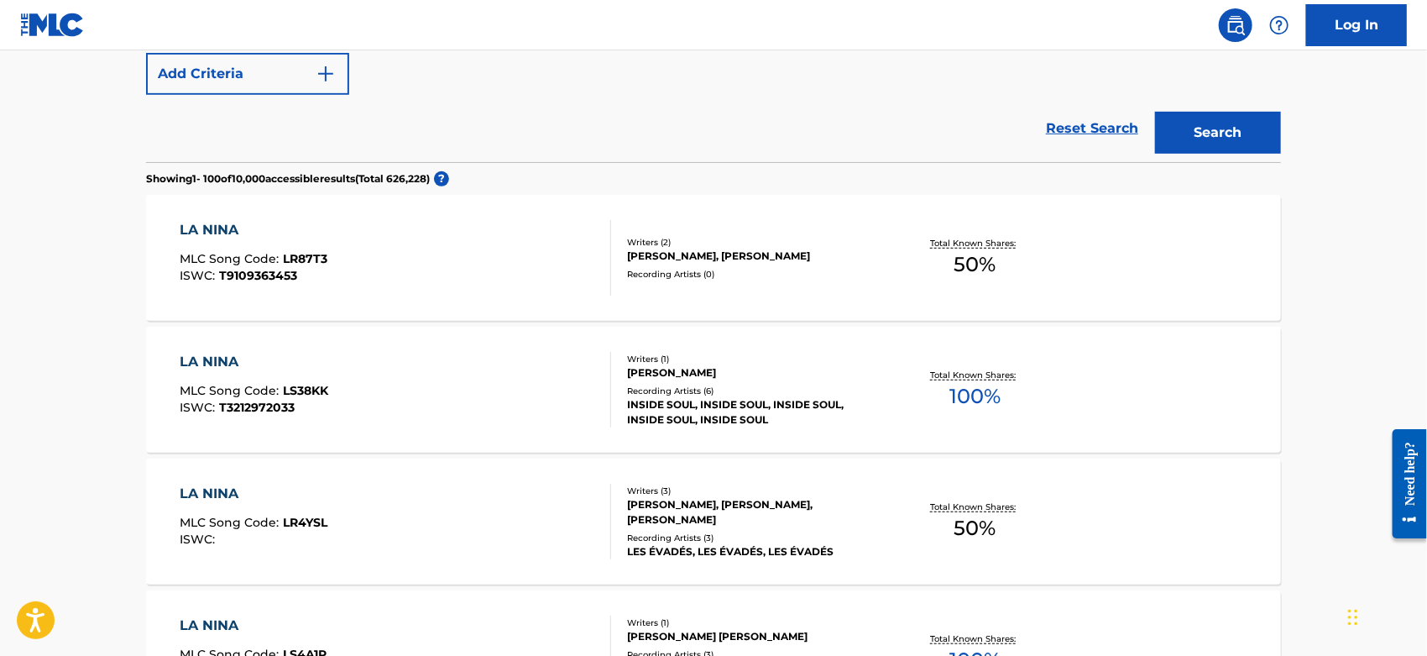
scroll to position [0, 0]
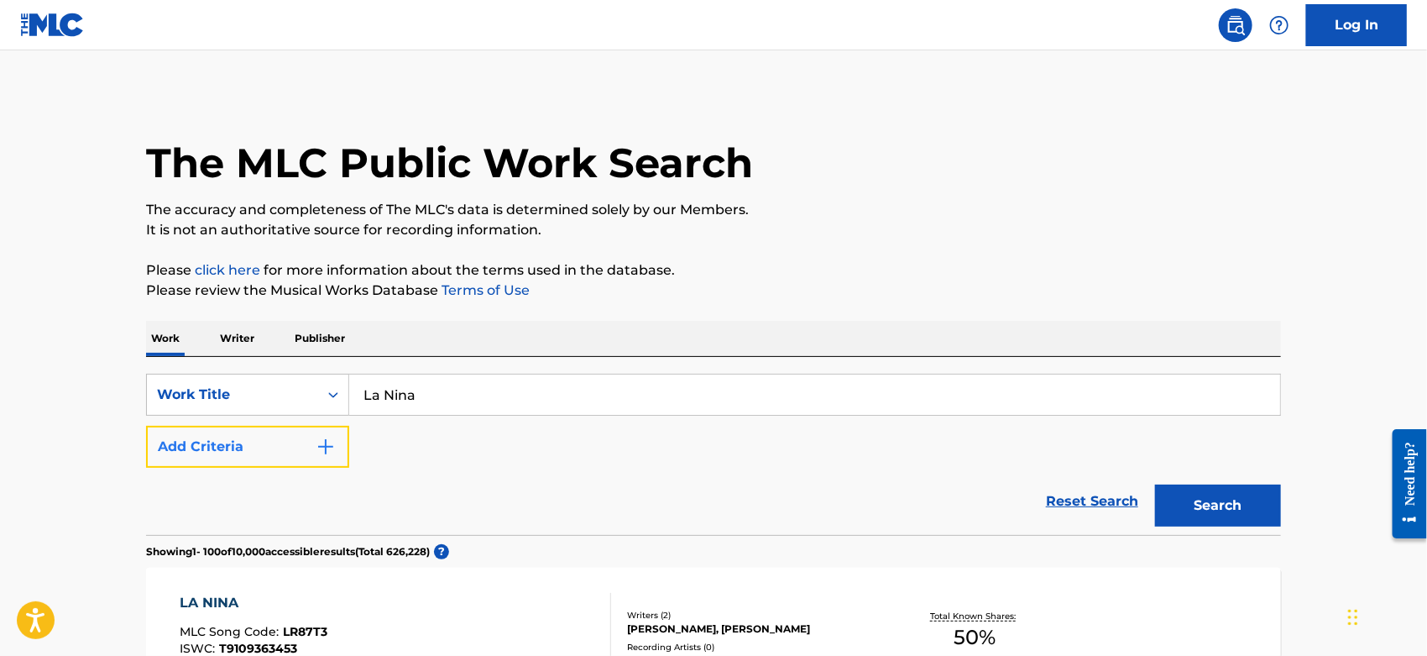
click at [297, 442] on button "Add Criteria" at bounding box center [247, 447] width 203 height 42
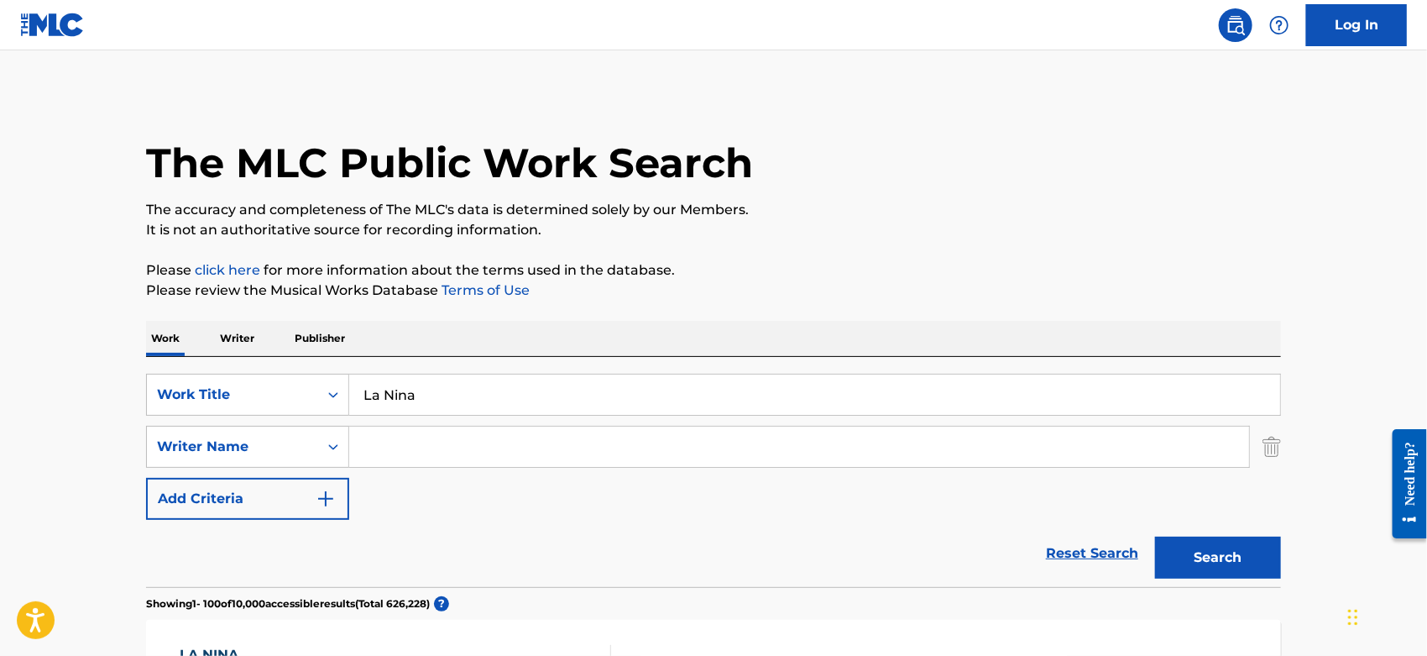
click at [391, 437] on input "Search Form" at bounding box center [799, 447] width 900 height 40
click at [1155, 536] on button "Search" at bounding box center [1218, 557] width 126 height 42
click at [1262, 446] on div "SearchWithCriteriac3a04485-5cb1-4d24-b56e-a04b49ccd588 Writer Name abril" at bounding box center [713, 447] width 1135 height 42
drag, startPoint x: 223, startPoint y: 448, endPoint x: 165, endPoint y: 450, distance: 58.8
click at [172, 448] on div "SearchWithCriteriac3a04485-5cb1-4d24-b56e-a04b49ccd588 Writer Name abril" at bounding box center [713, 447] width 1135 height 42
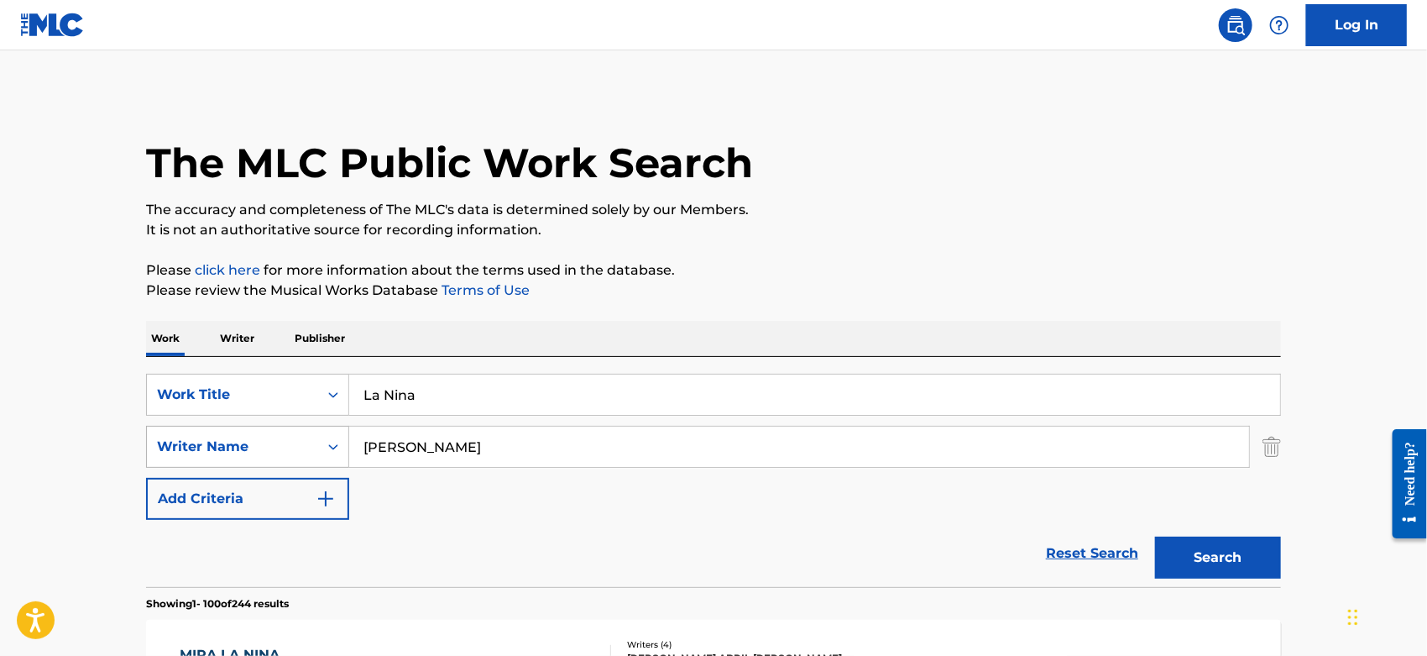
type input "[PERSON_NAME]"
click at [1155, 536] on button "Search" at bounding box center [1218, 557] width 126 height 42
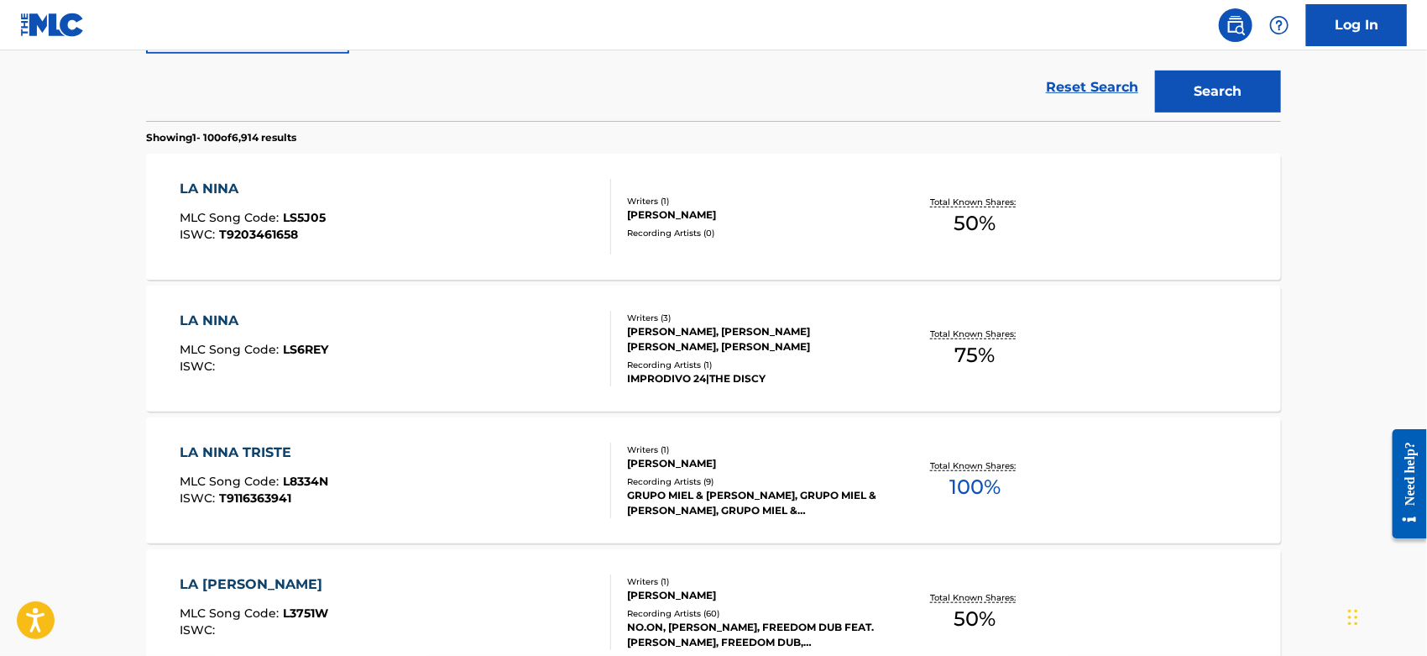
scroll to position [93, 0]
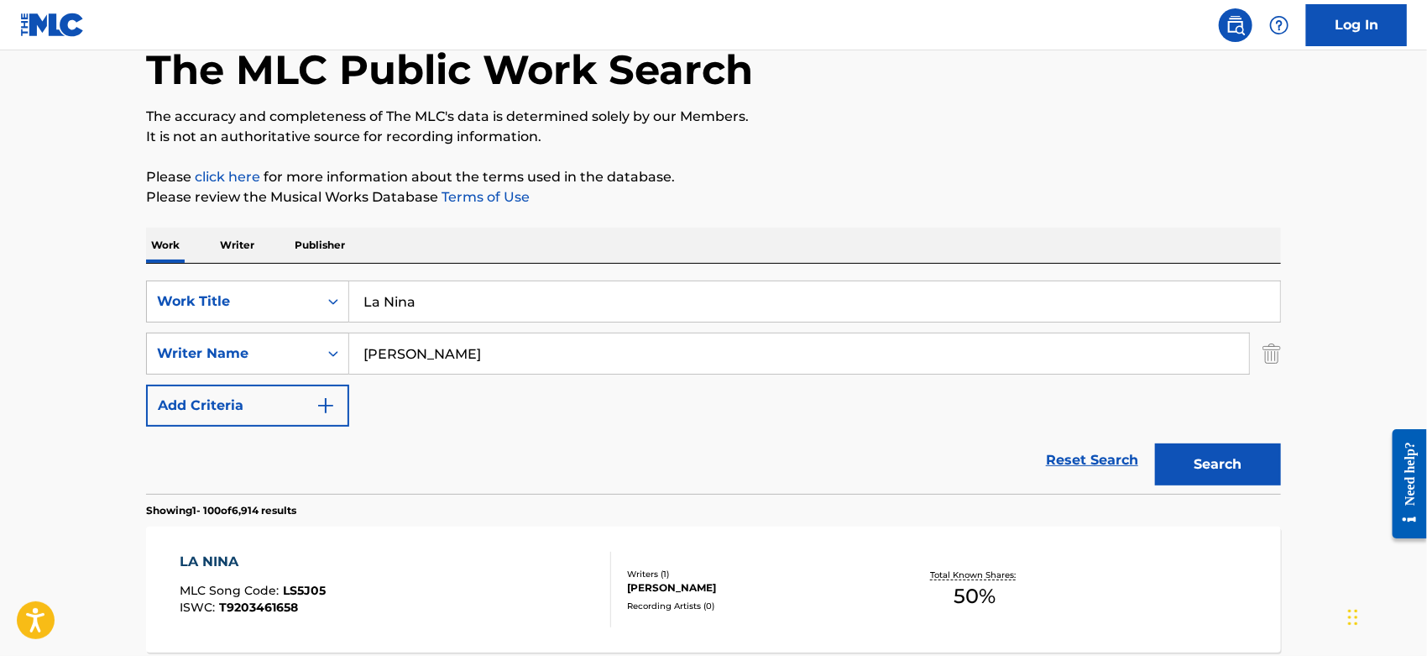
click at [1279, 354] on img "Search Form" at bounding box center [1272, 353] width 18 height 42
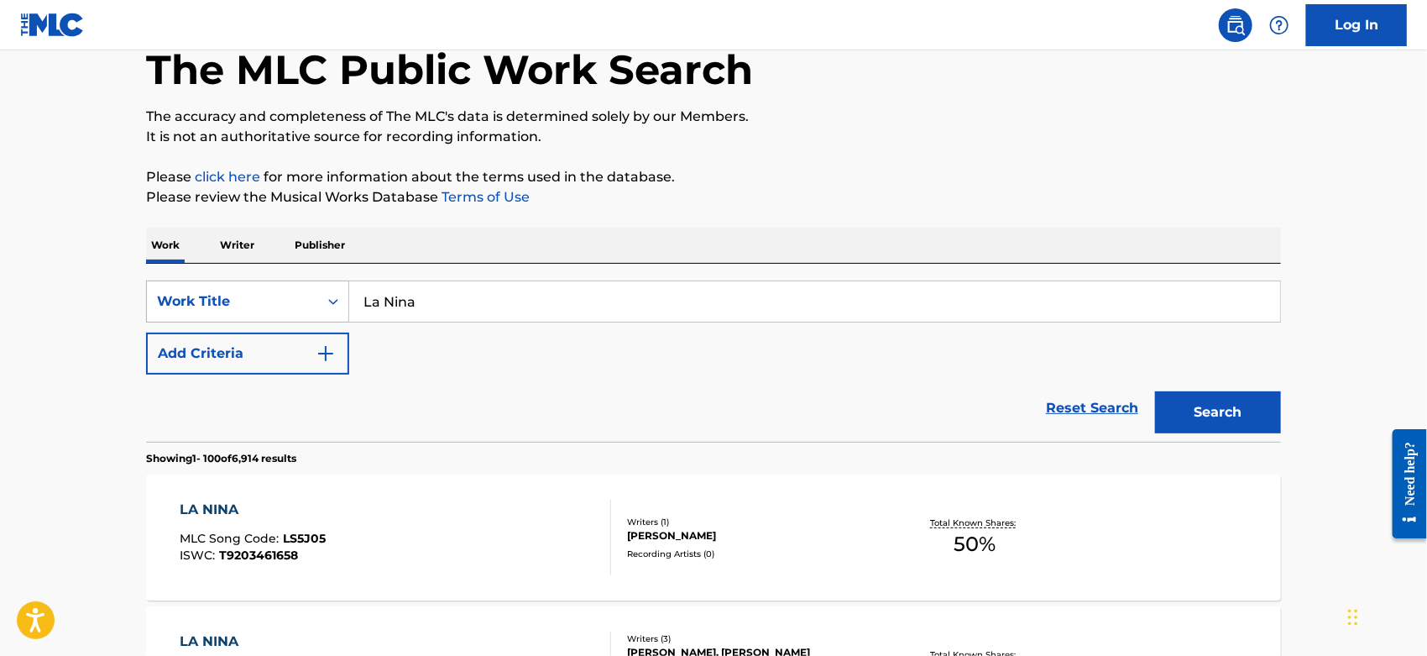
click at [312, 303] on div "SearchWithCriteriacc2da5b2-b705-4260-86ac-95f4c39b4793 Work Title La [PERSON_NA…" at bounding box center [713, 301] width 1135 height 42
paste input "Crusade"
type input "Crusade"
click at [1199, 411] on button "Search" at bounding box center [1218, 412] width 126 height 42
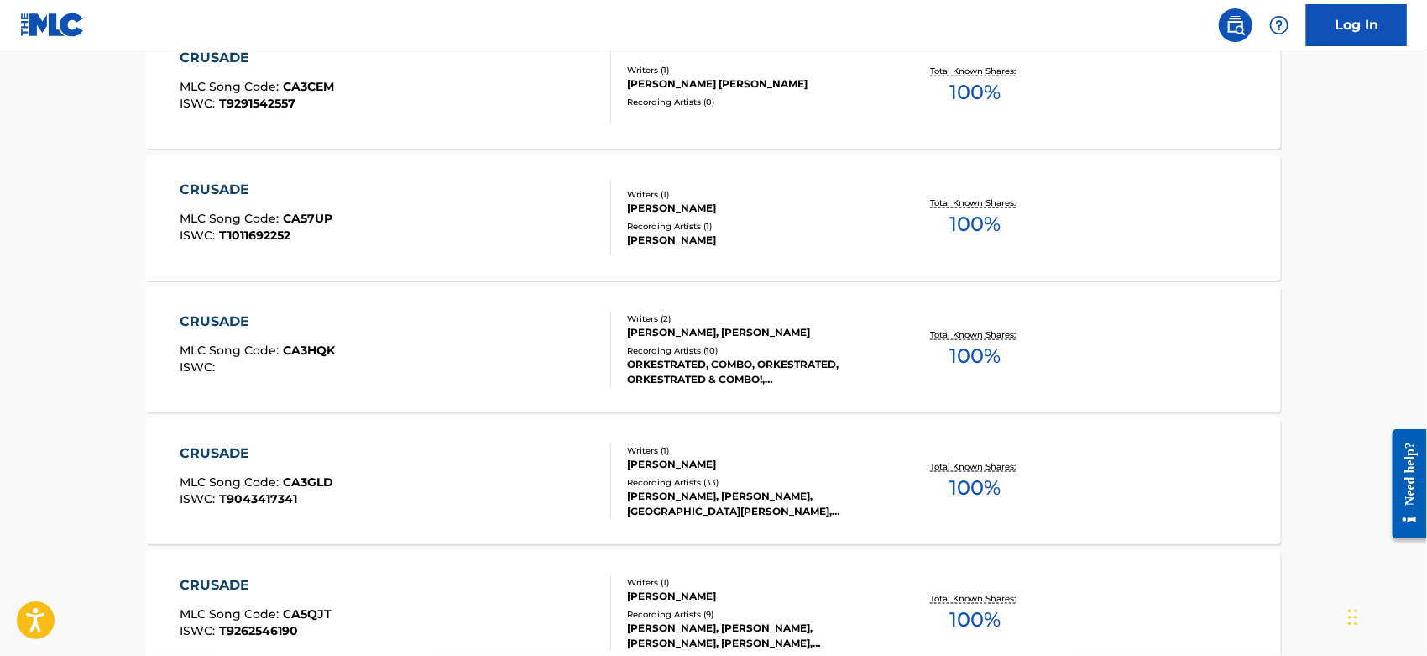
scroll to position [4198, 0]
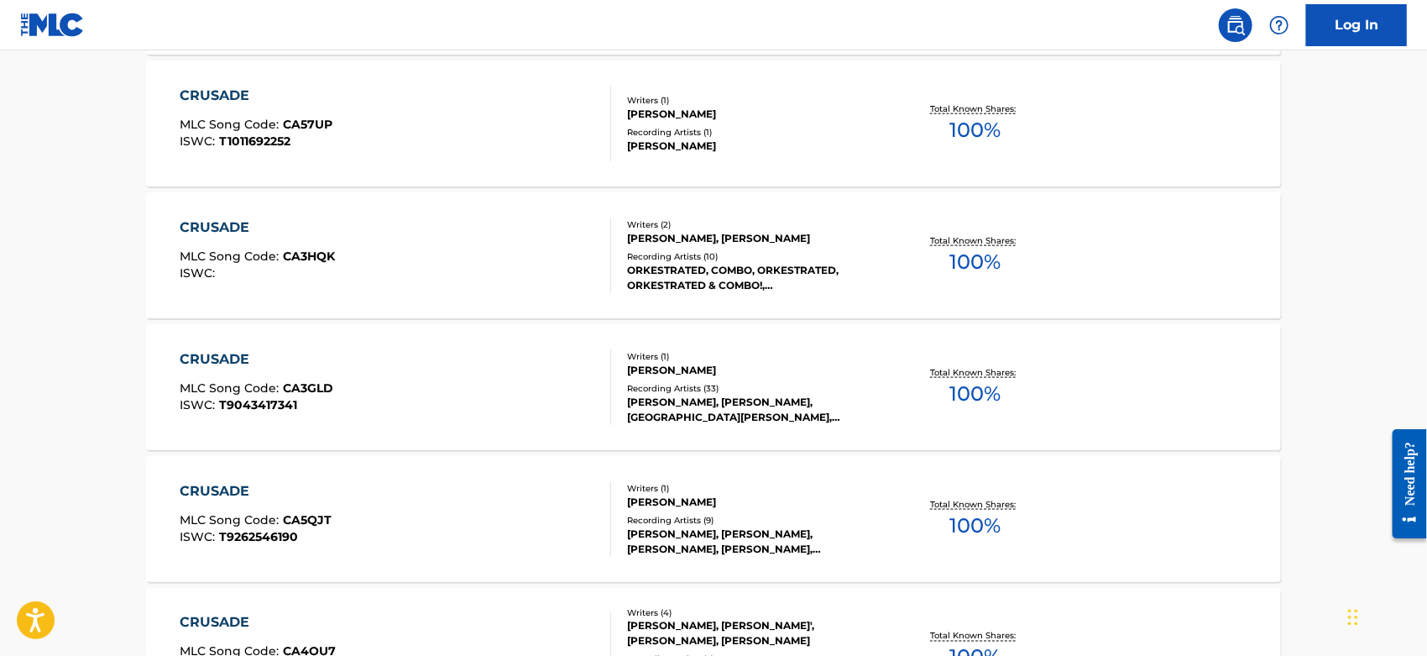
click at [495, 381] on div "CRUSADE MLC Song Code : CA3GLD ISWC : T9043417341" at bounding box center [397, 387] width 432 height 76
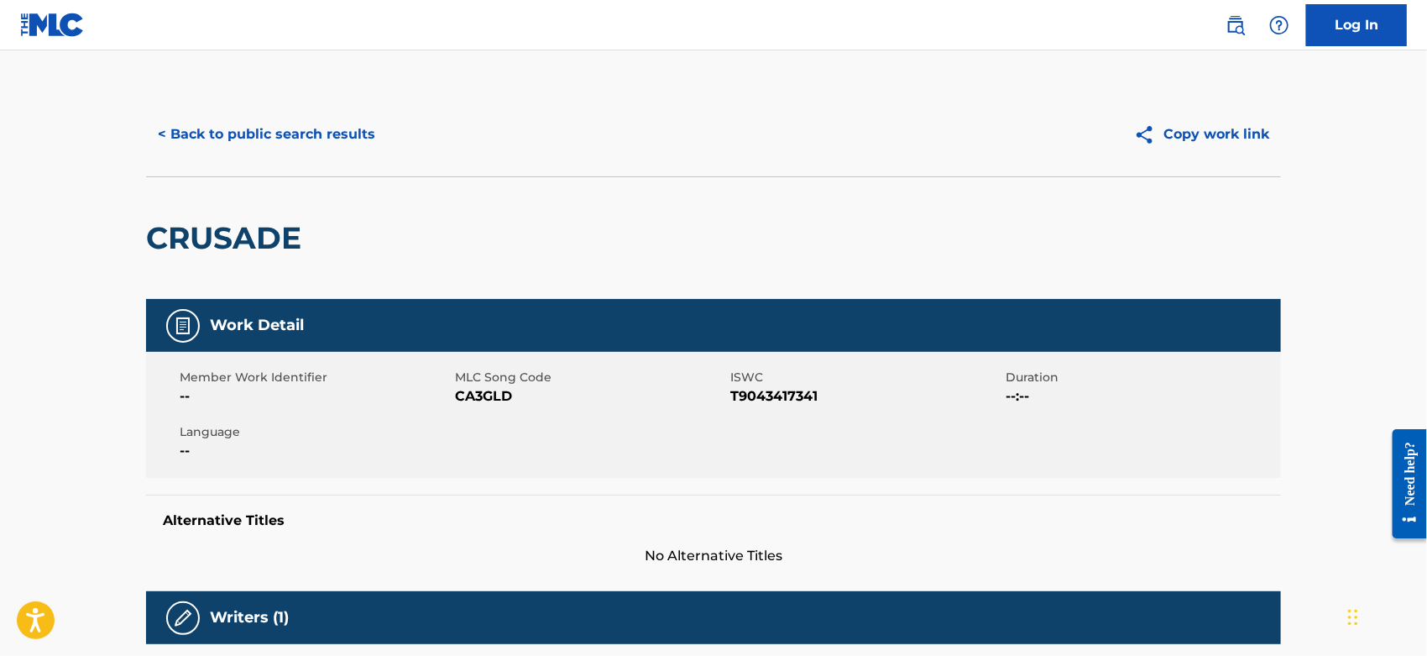
click at [489, 400] on span "CA3GLD" at bounding box center [590, 396] width 271 height 20
click at [233, 127] on button "< Back to public search results" at bounding box center [266, 134] width 241 height 42
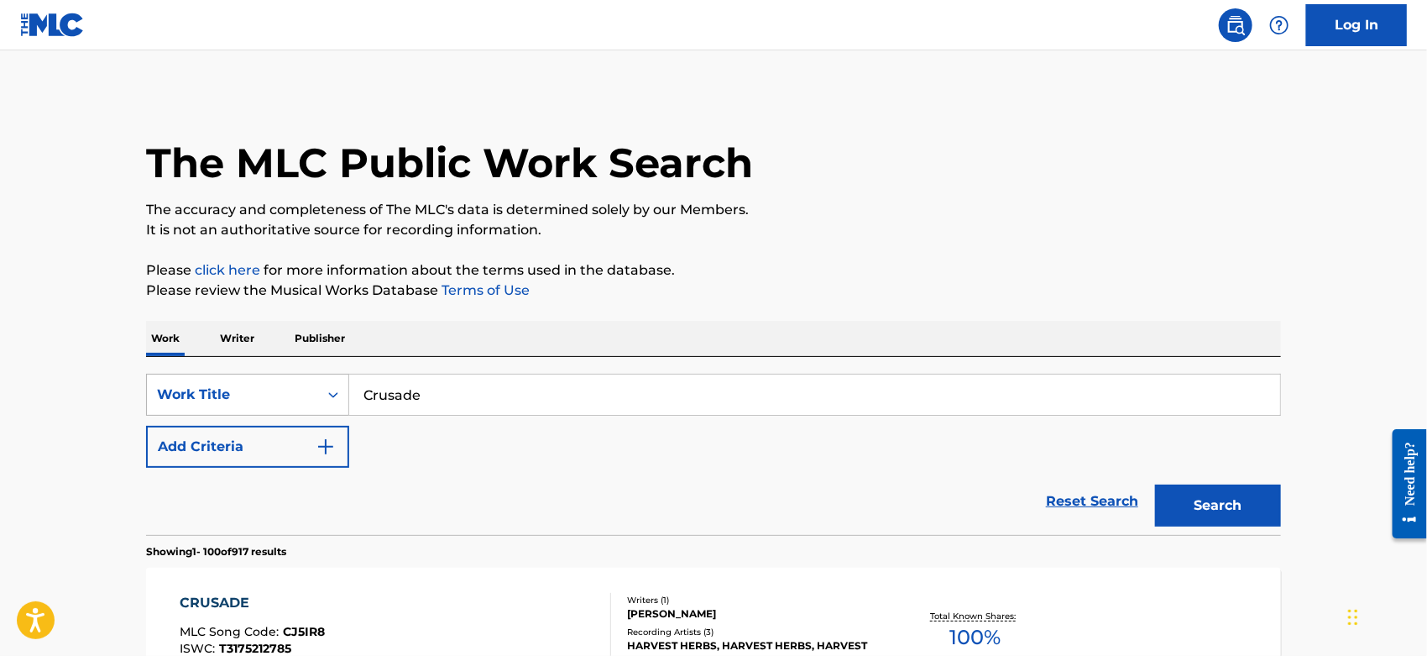
drag, startPoint x: 296, startPoint y: 390, endPoint x: 314, endPoint y: 390, distance: 18.5
click at [293, 390] on div "SearchWithCriteriacc2da5b2-b705-4260-86ac-95f4c39b4793 Work Title Crusade" at bounding box center [713, 395] width 1135 height 42
paste input "Killing Me Softly"
type input "Killing Me Softly"
click at [814, 186] on div "The MLC Public Work Search" at bounding box center [713, 153] width 1135 height 123
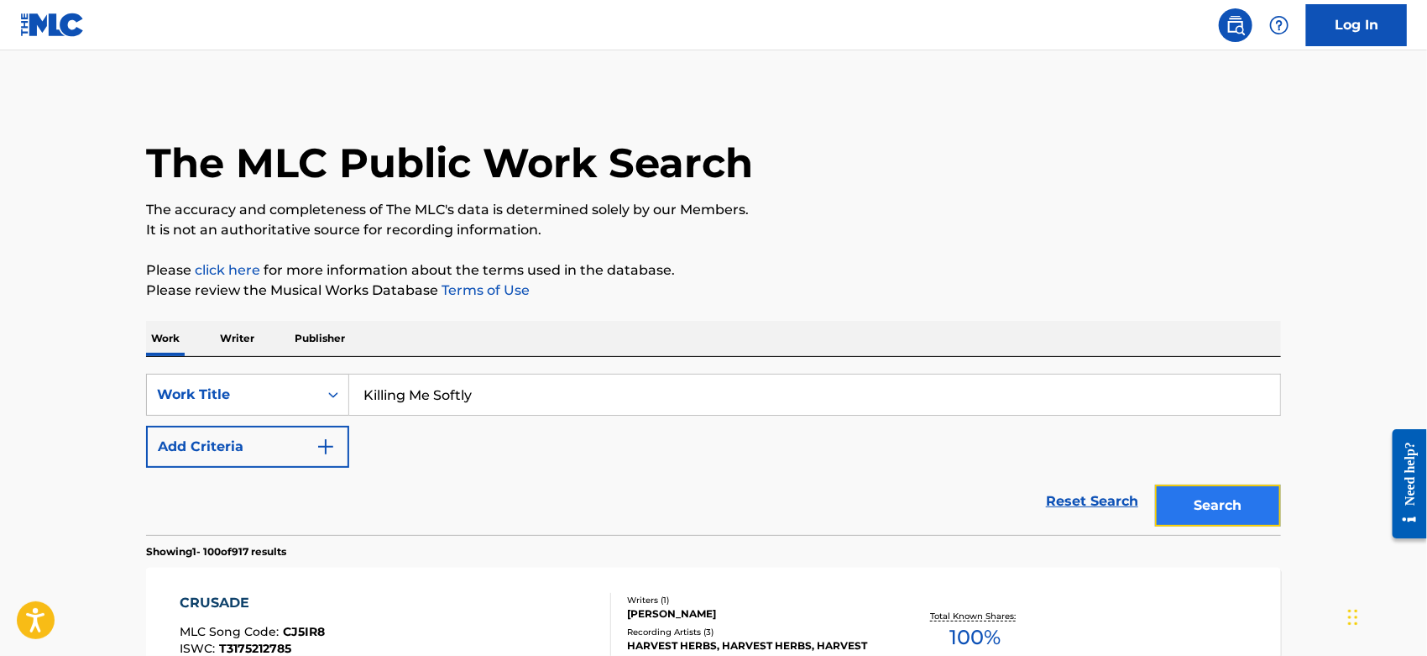
click at [1175, 484] on button "Search" at bounding box center [1218, 505] width 126 height 42
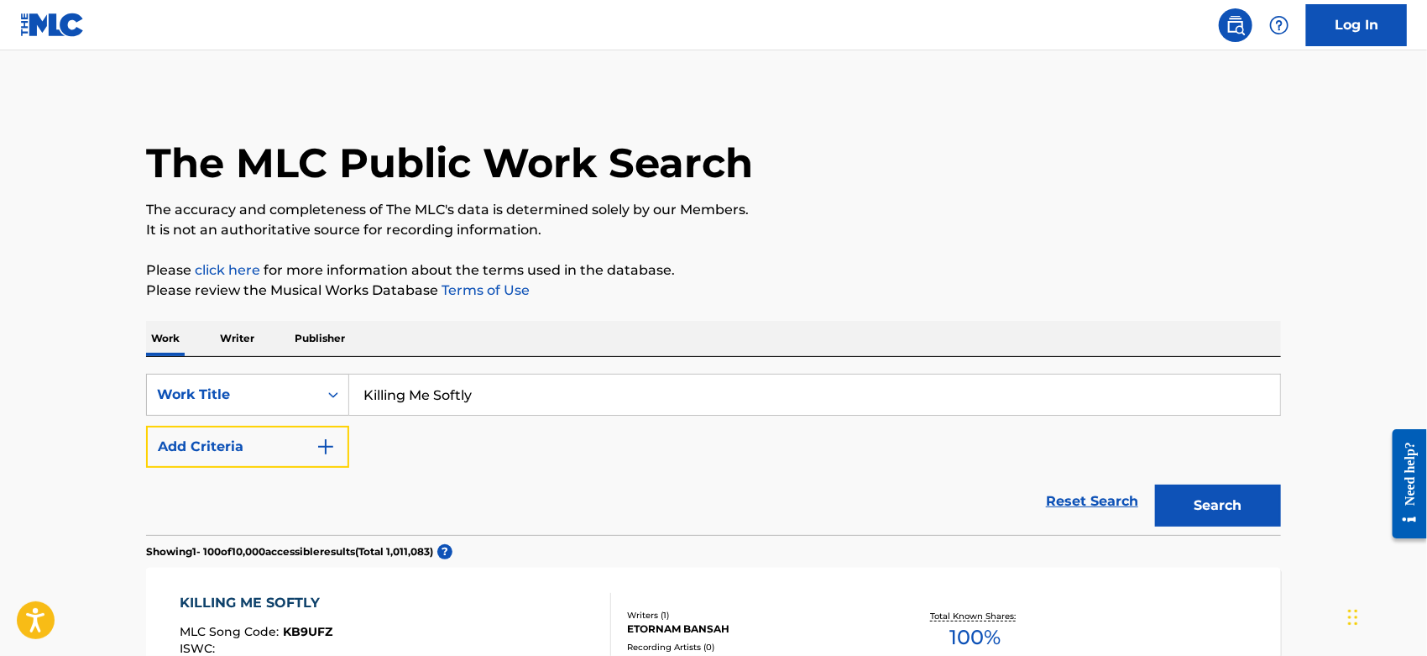
click at [316, 449] on img "Search Form" at bounding box center [326, 447] width 20 height 20
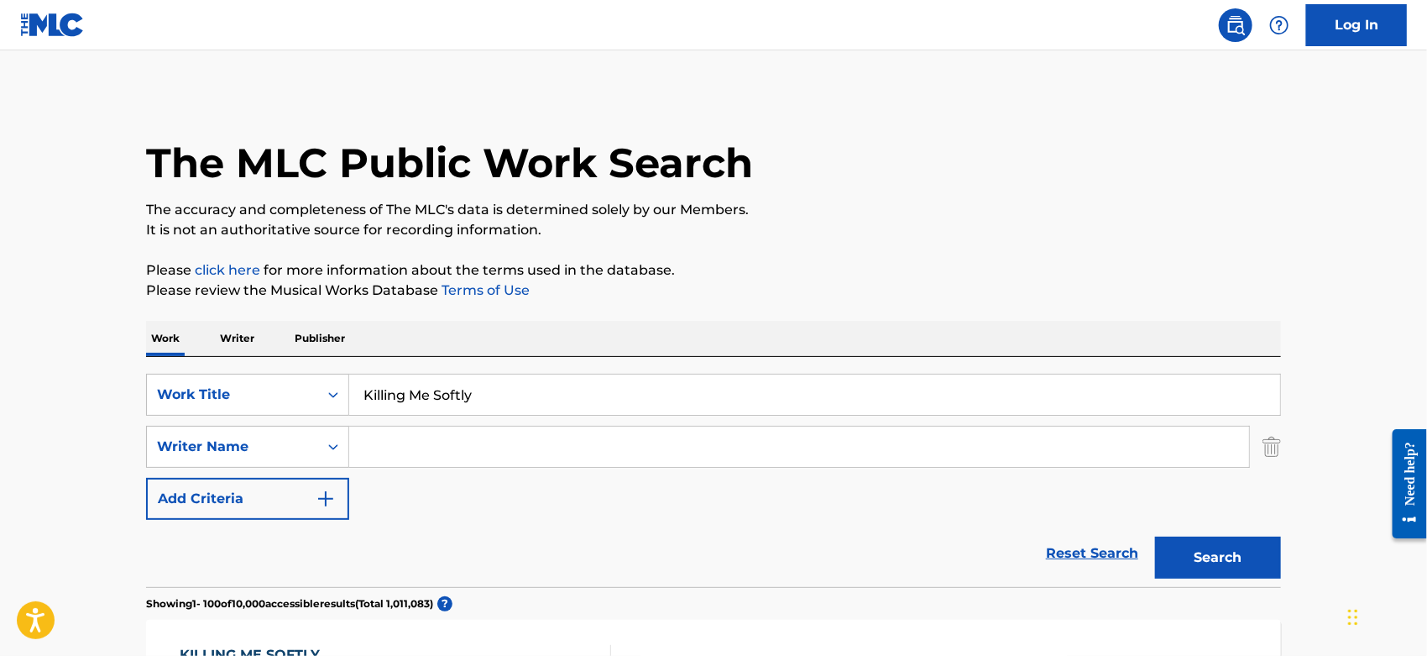
click at [429, 437] on input "Search Form" at bounding box center [799, 447] width 900 height 40
type input "fox"
click at [1155, 536] on button "Search" at bounding box center [1218, 557] width 126 height 42
click at [1271, 448] on img "Search Form" at bounding box center [1272, 447] width 18 height 42
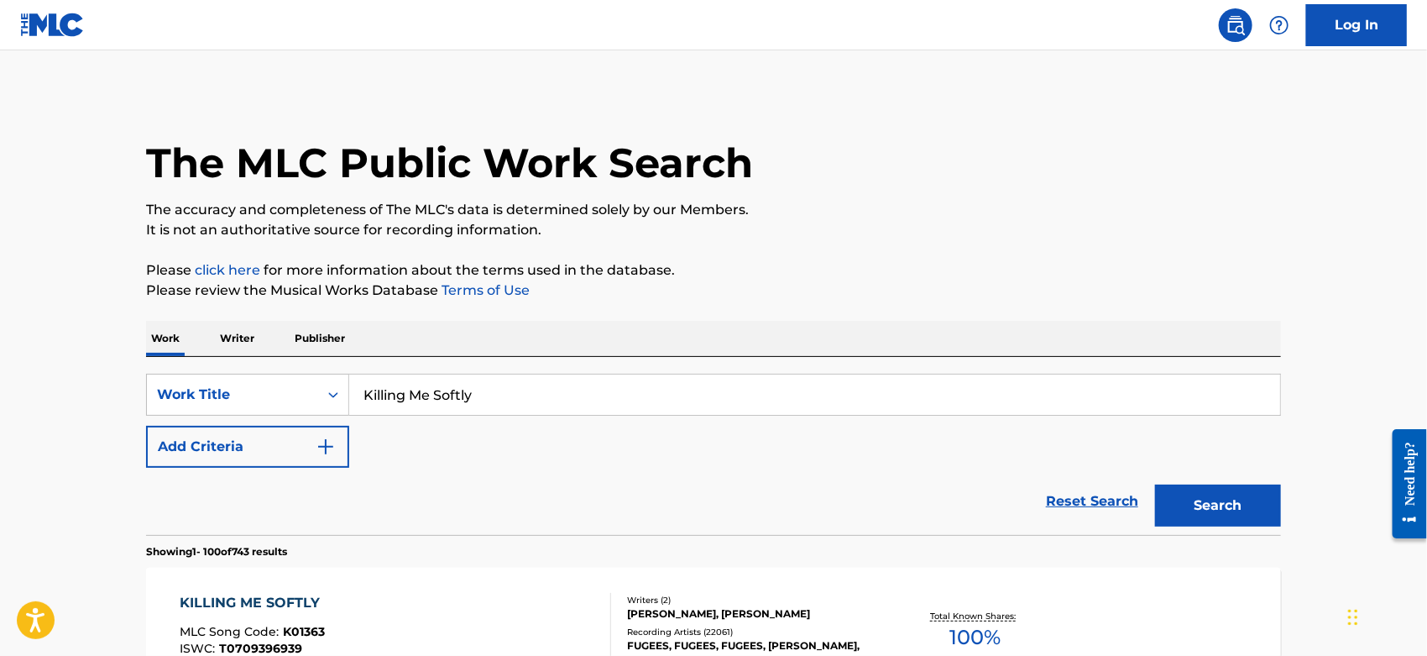
scroll to position [186, 0]
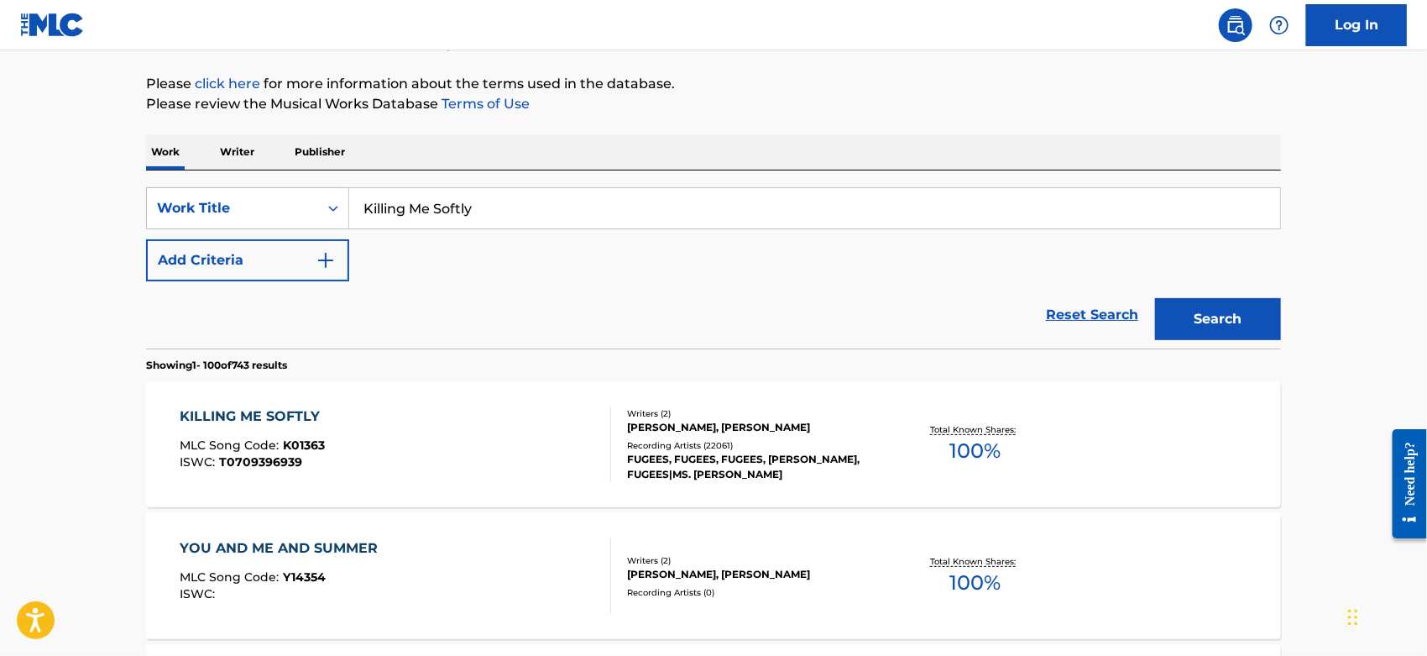
click at [424, 437] on div "KILLING ME SOFTLY MLC Song Code : K01363 ISWC : T0709396939" at bounding box center [397, 444] width 432 height 76
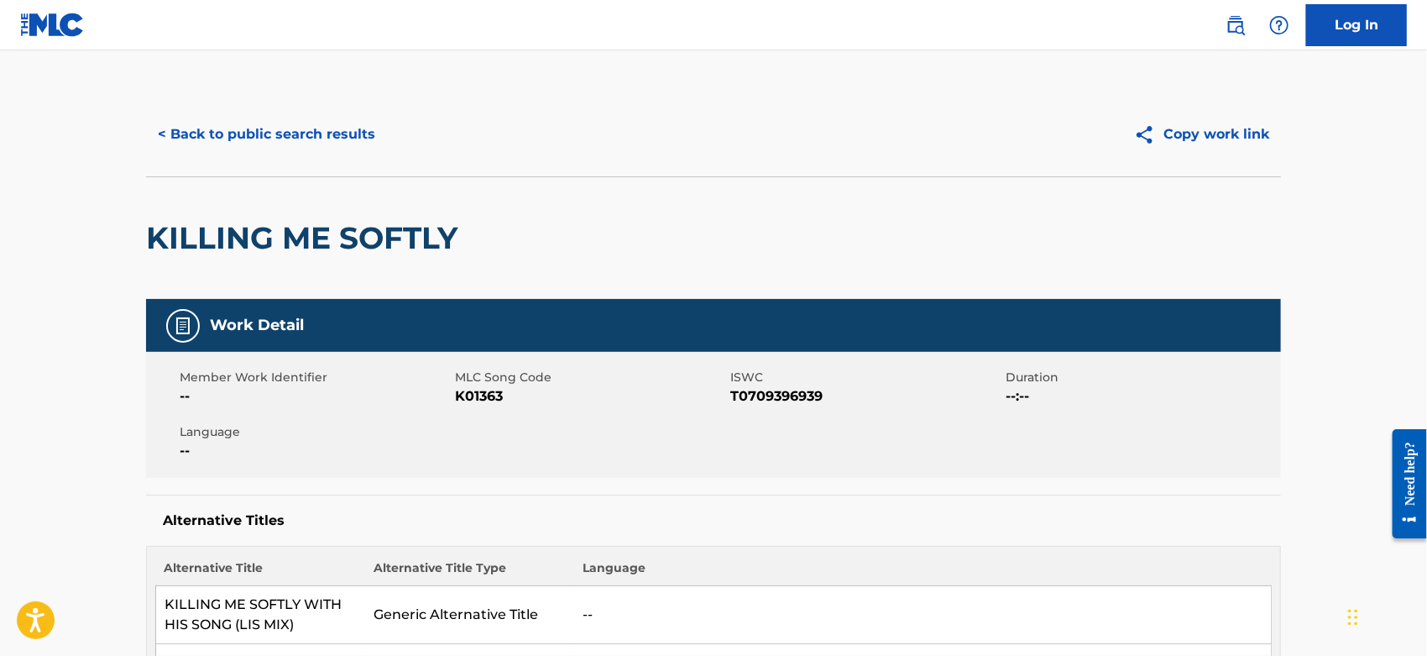
click at [472, 398] on span "K01363" at bounding box center [590, 396] width 271 height 20
click at [302, 139] on button "< Back to public search results" at bounding box center [266, 134] width 241 height 42
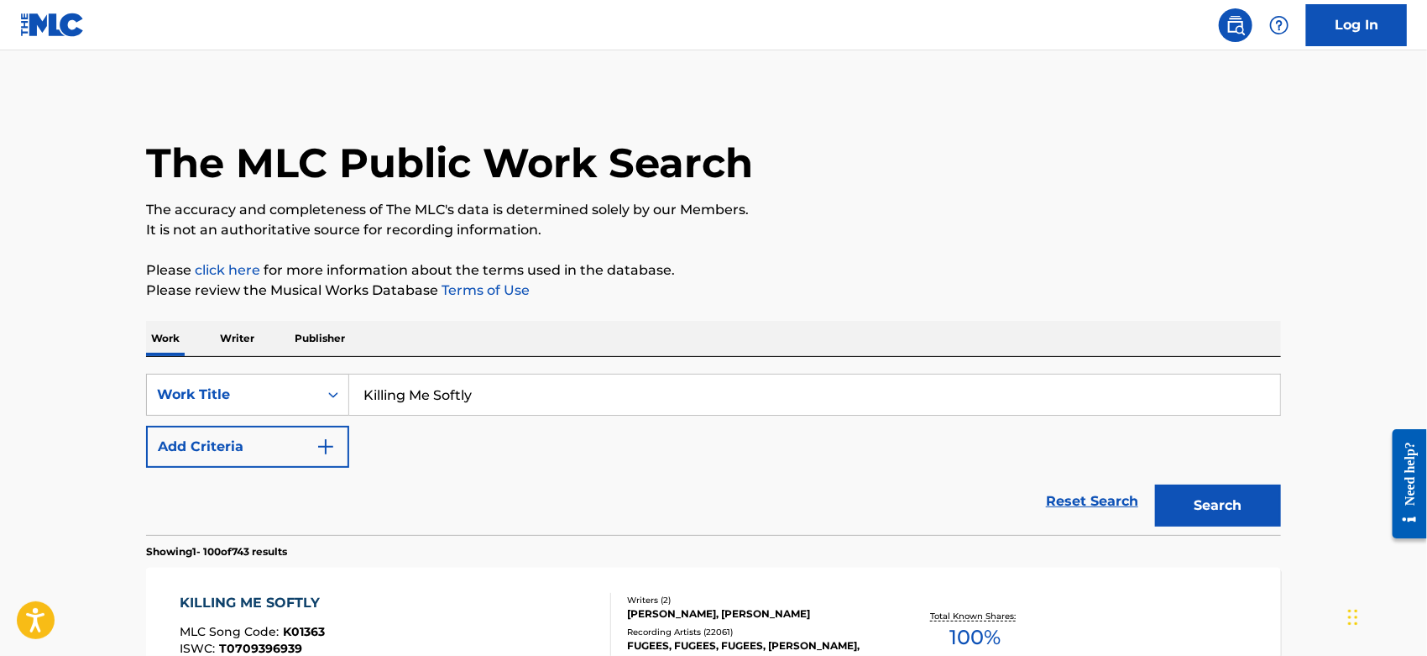
scroll to position [186, 0]
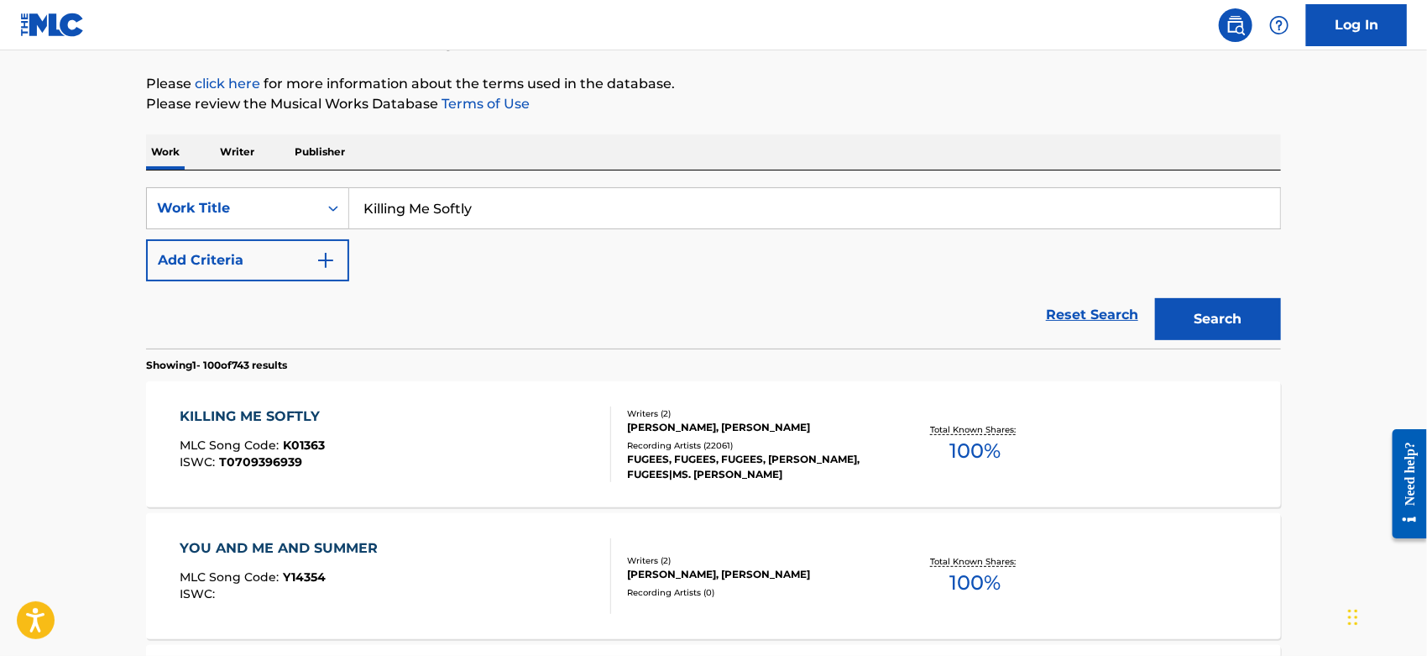
drag, startPoint x: 501, startPoint y: 205, endPoint x: 127, endPoint y: 205, distance: 374.5
click at [148, 205] on div "SearchWithCriteriacc2da5b2-b705-4260-86ac-95f4c39b4793 Work Title Killing Me So…" at bounding box center [713, 208] width 1135 height 42
paste input "He's A Pirate (Save Me)"
click at [1211, 326] on button "Search" at bounding box center [1218, 319] width 126 height 42
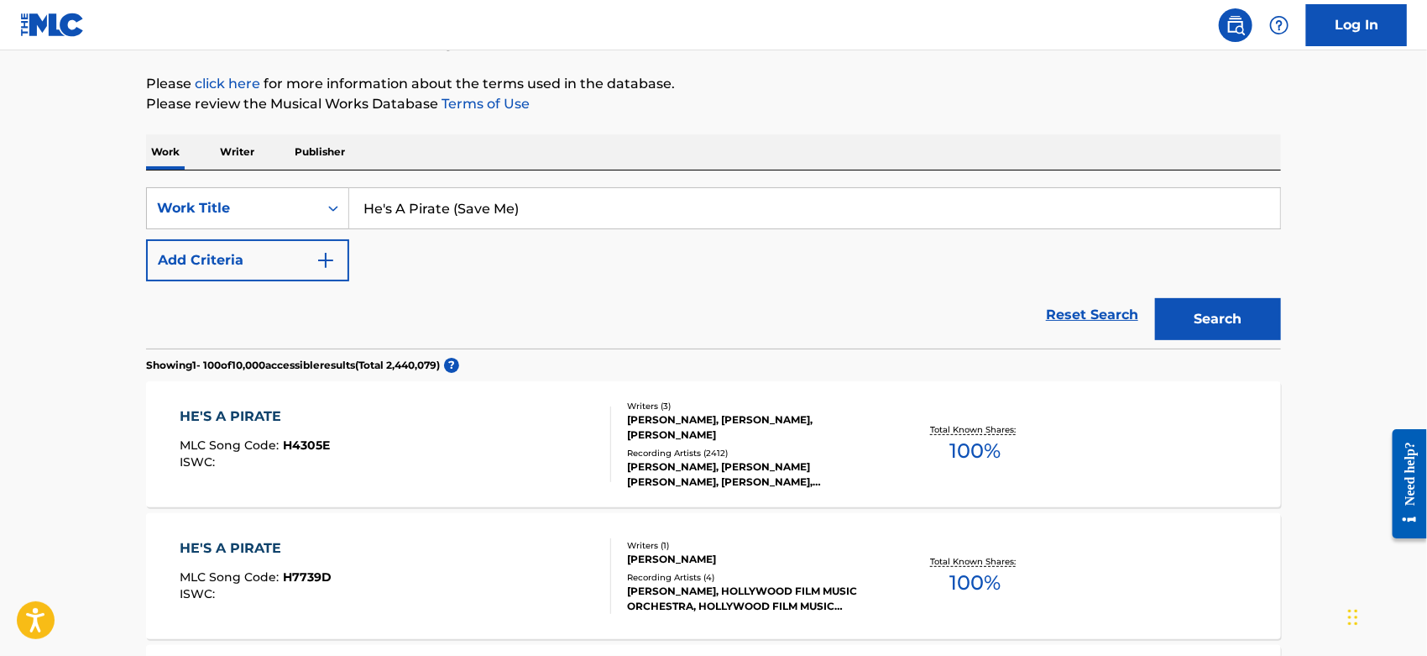
drag, startPoint x: 537, startPoint y: 200, endPoint x: 453, endPoint y: 206, distance: 84.2
click at [453, 206] on input "He's A Pirate (Save Me)" at bounding box center [814, 208] width 931 height 40
type input "He's A Pirate"
click at [1175, 322] on button "Search" at bounding box center [1218, 319] width 126 height 42
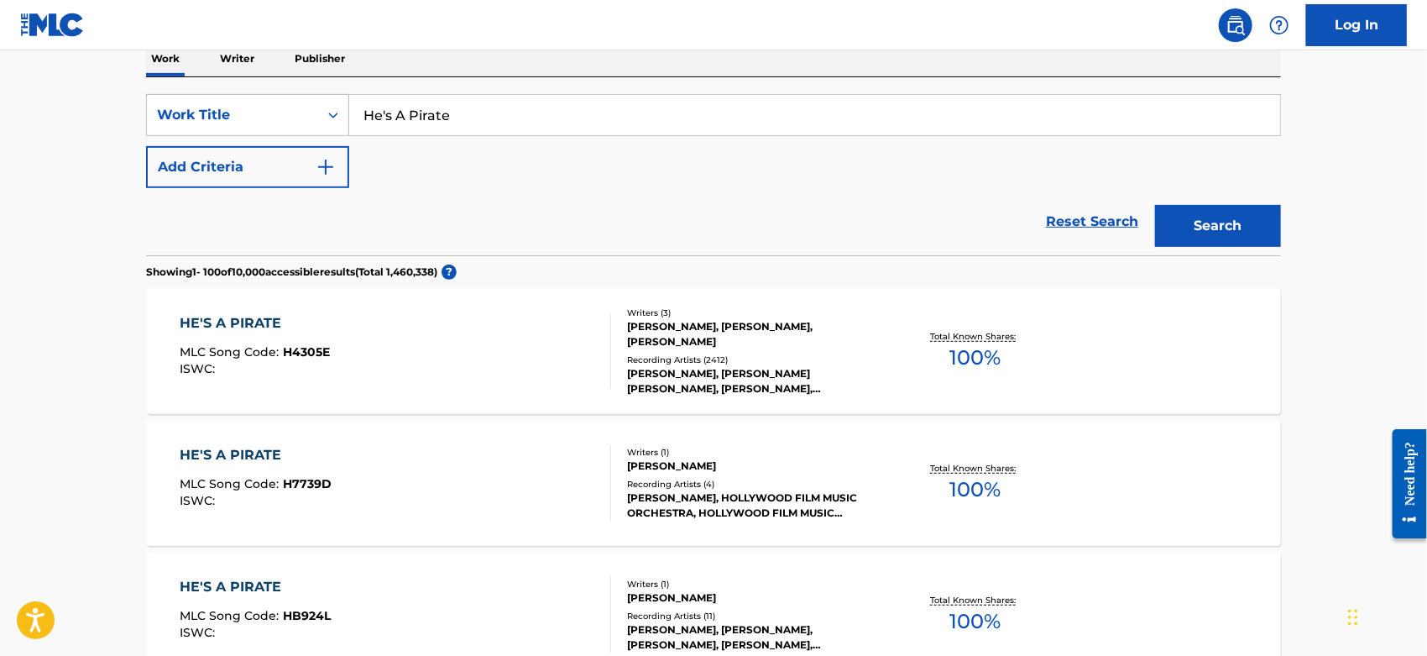
scroll to position [466, 0]
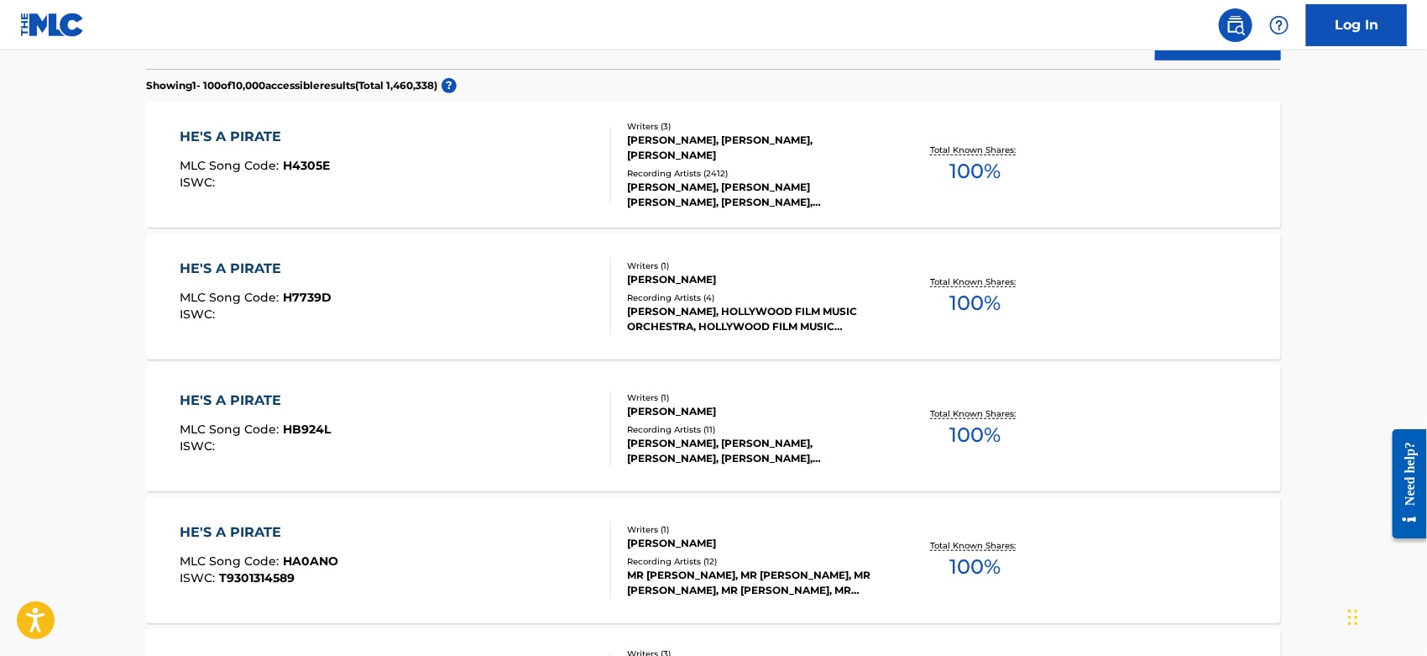
click at [416, 160] on div "HE'S A PIRATE MLC Song Code : H4305E ISWC :" at bounding box center [397, 165] width 432 height 76
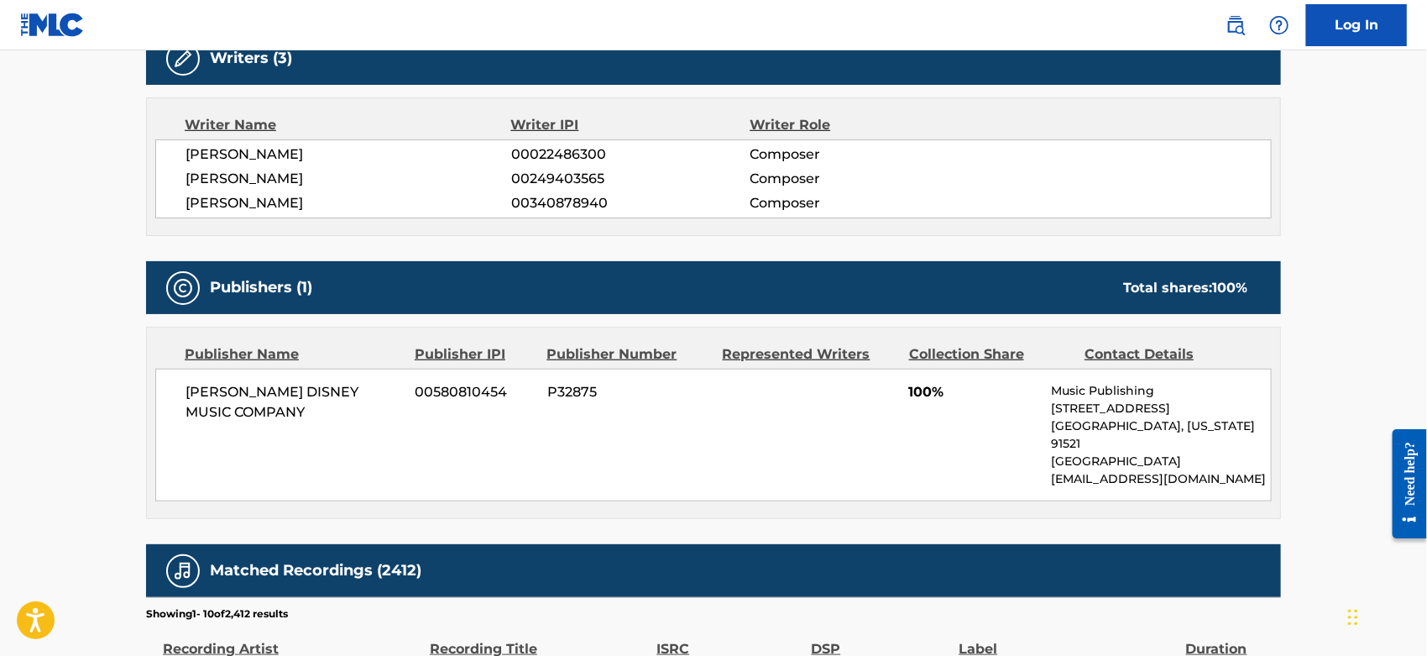
scroll to position [1119, 0]
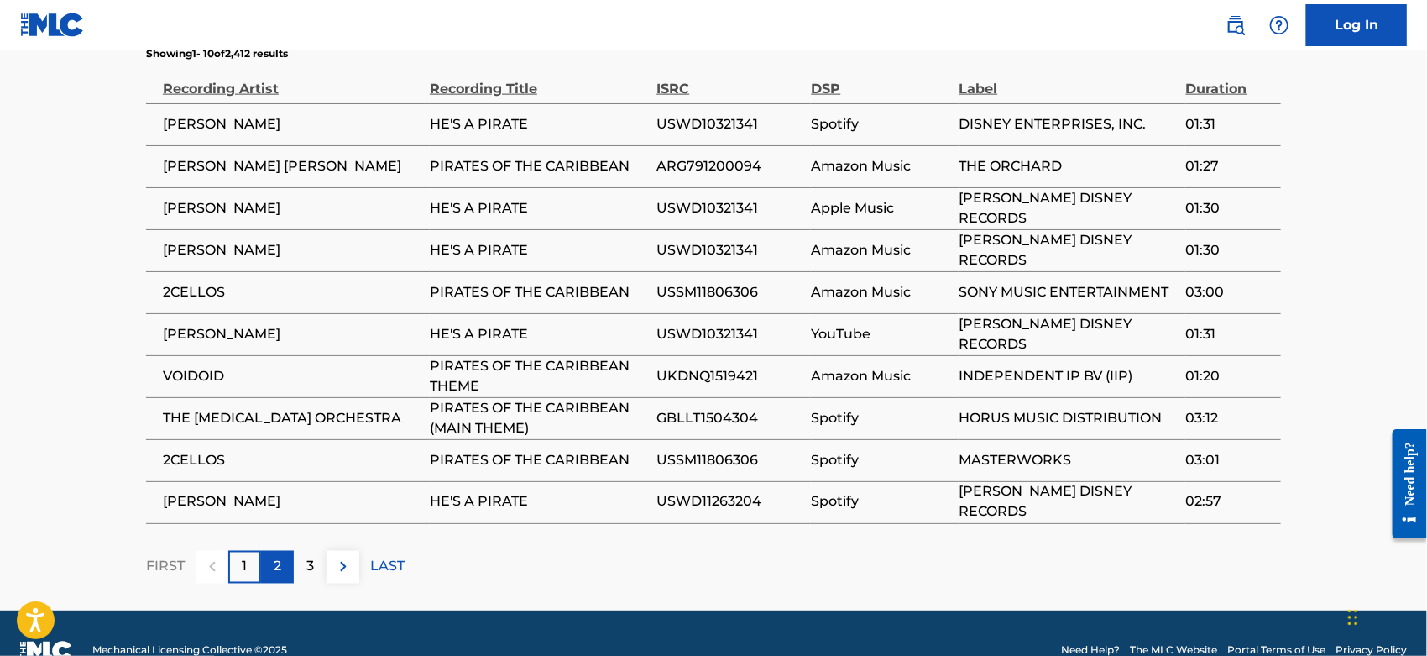
click at [272, 552] on div "2" at bounding box center [277, 567] width 33 height 33
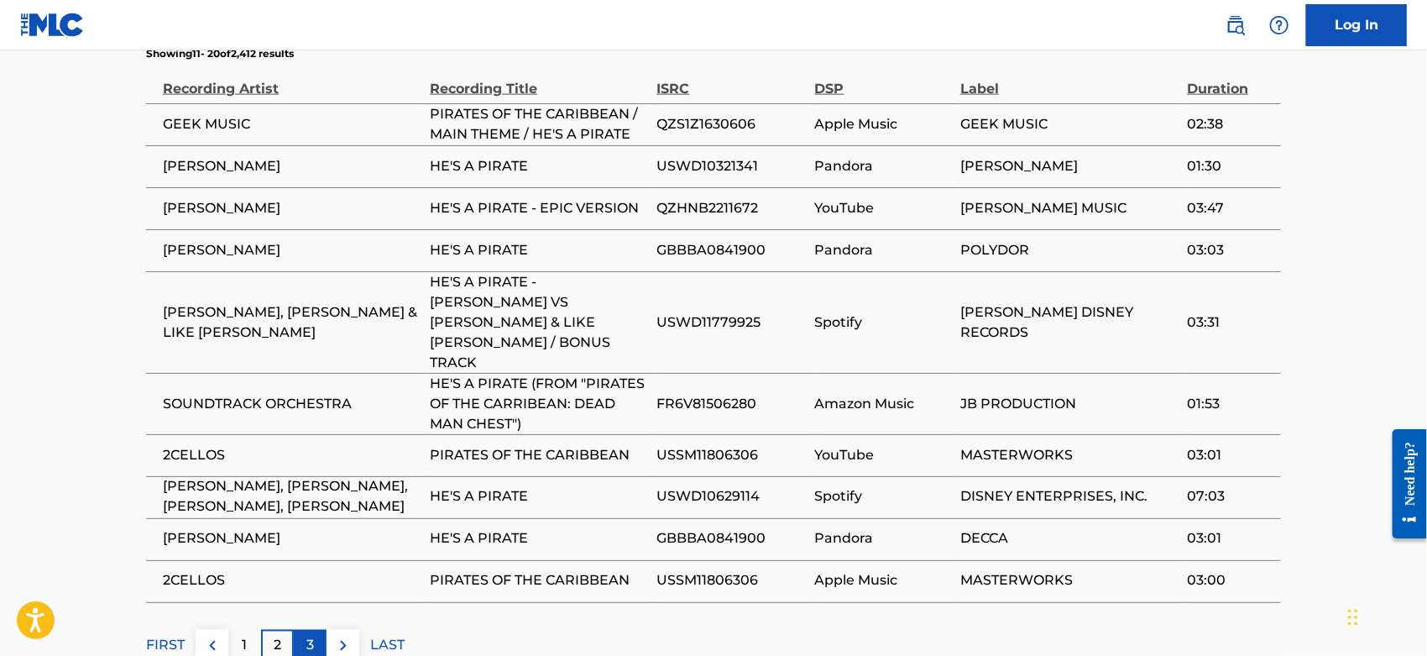
click at [317, 630] on div "3" at bounding box center [310, 646] width 33 height 33
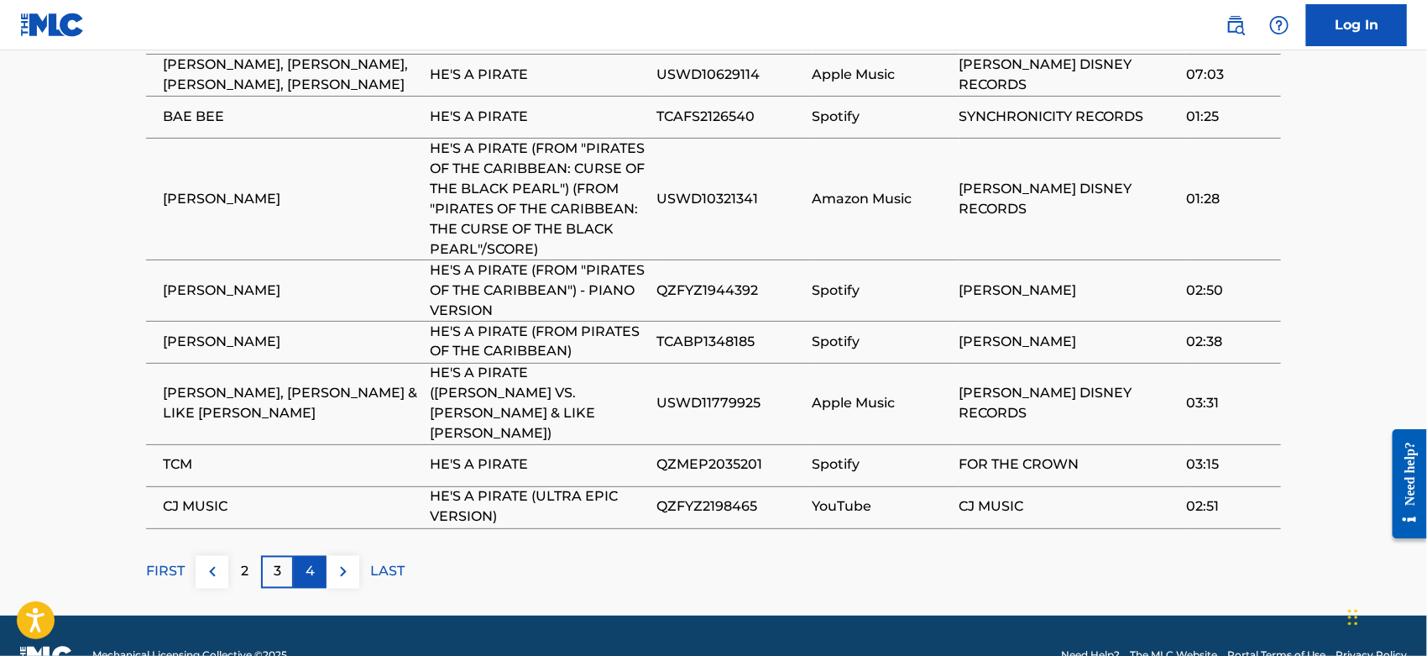
click at [311, 562] on p "4" at bounding box center [310, 572] width 9 height 20
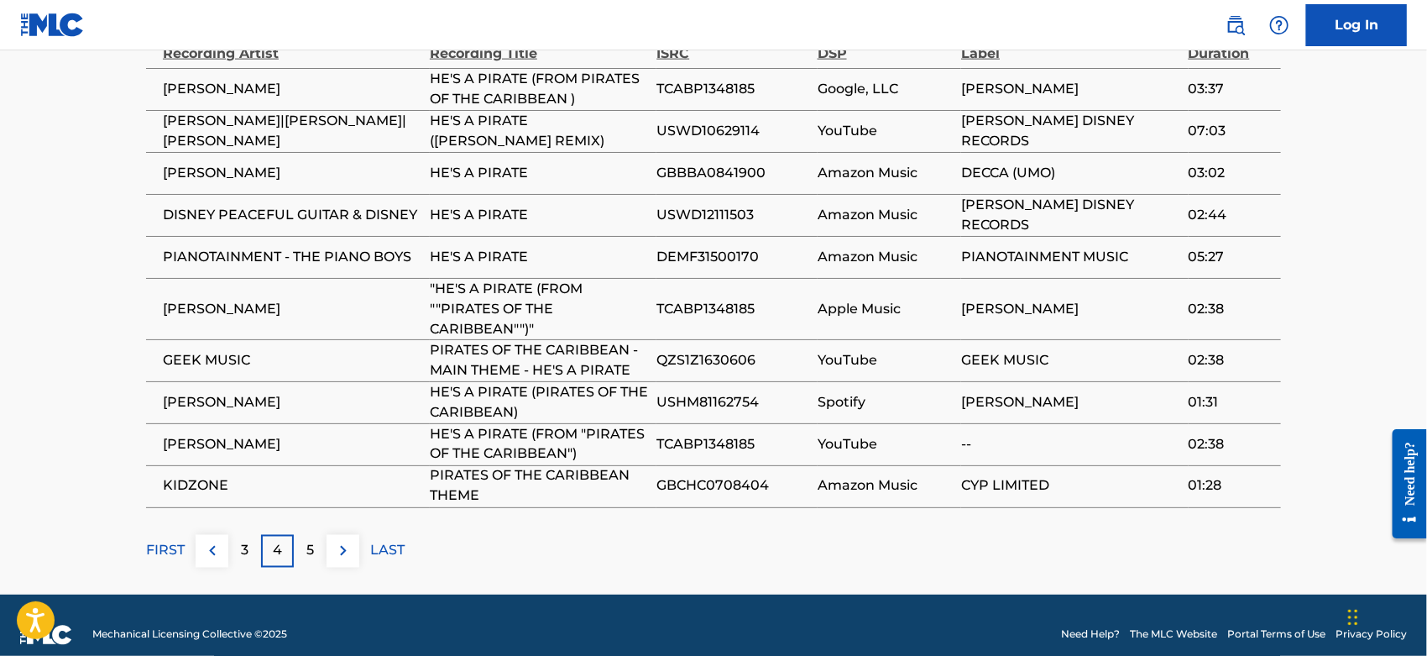
scroll to position [1061, 0]
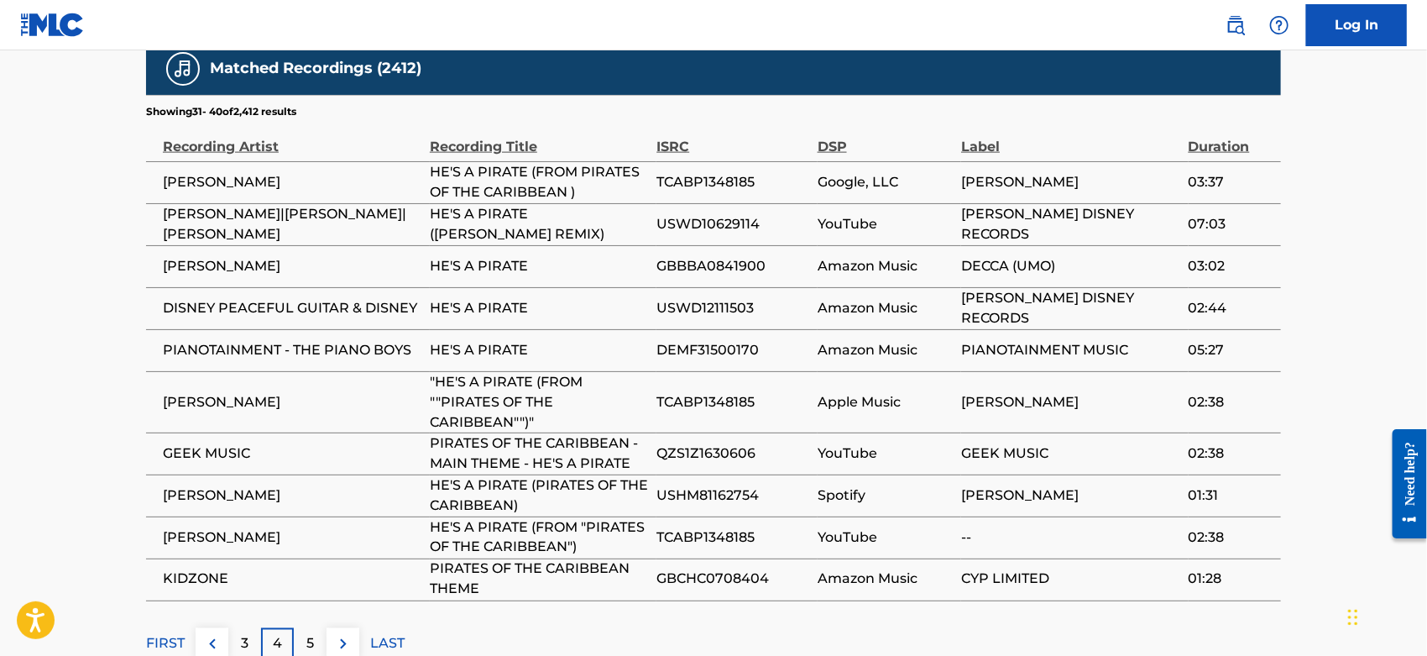
click at [316, 628] on div "5" at bounding box center [310, 644] width 33 height 33
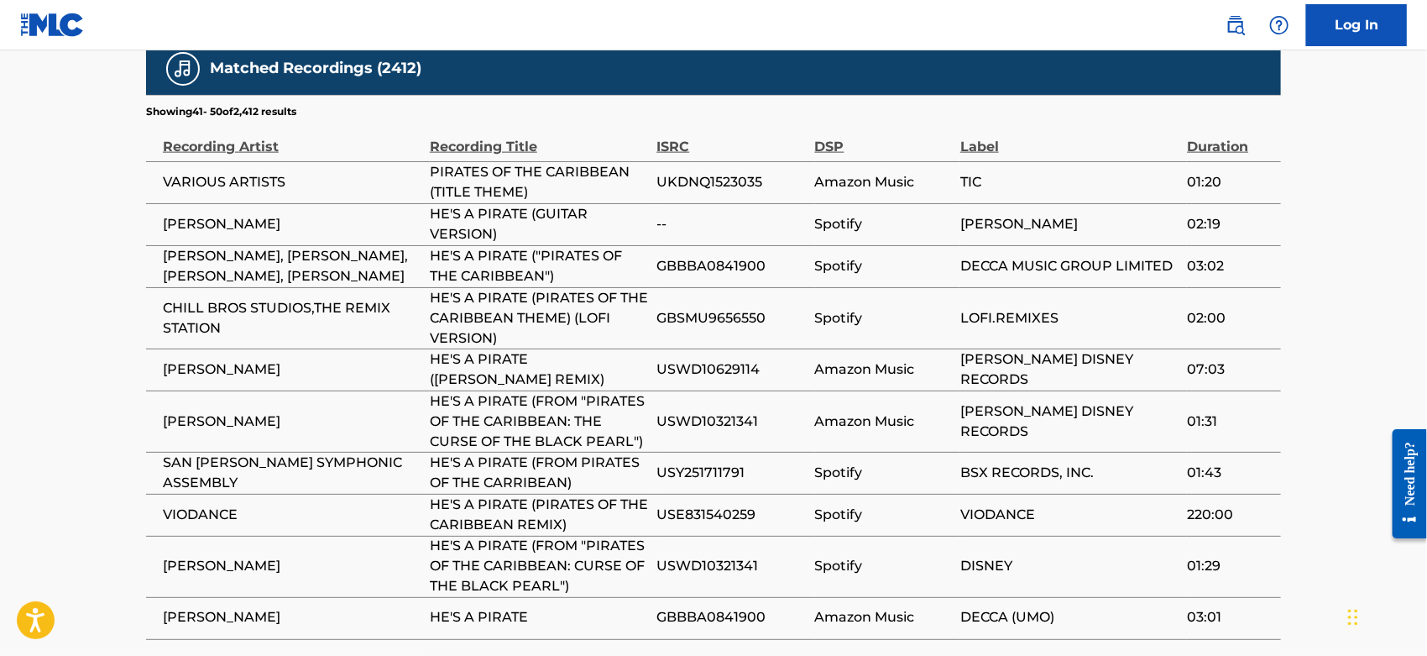
scroll to position [1192, 0]
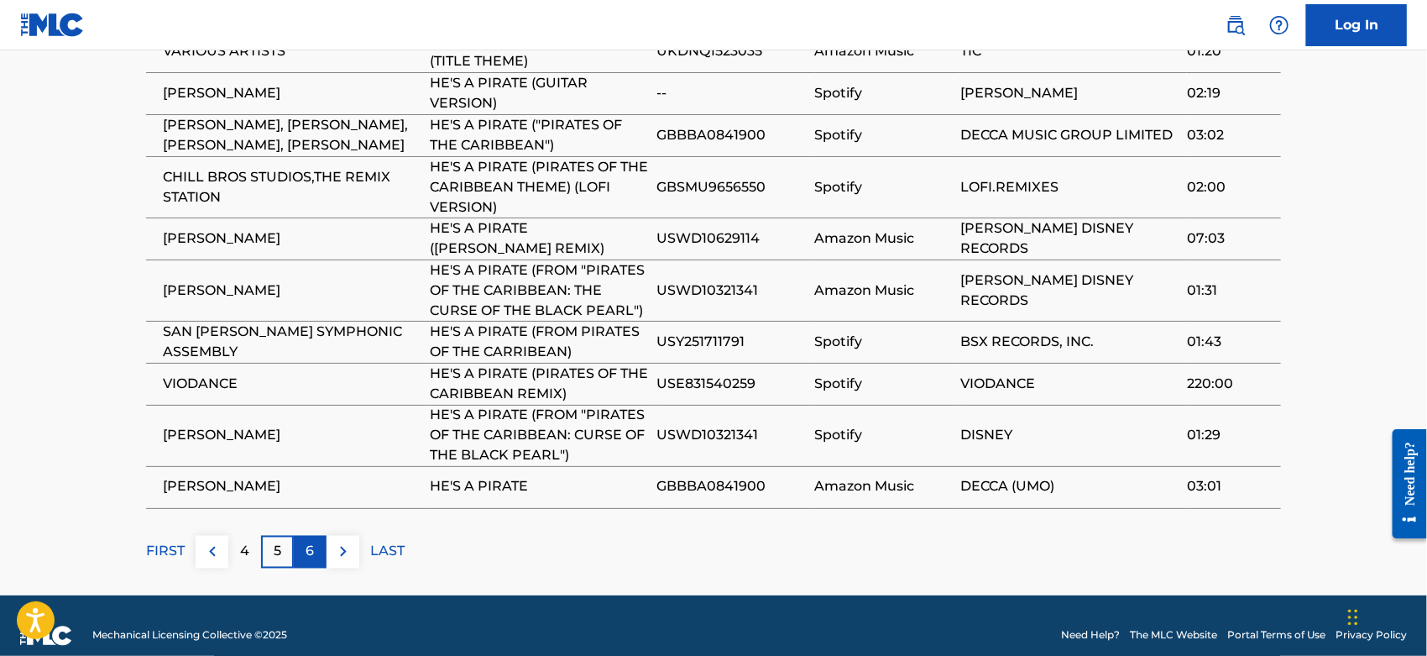
click at [311, 542] on p "6" at bounding box center [310, 552] width 8 height 20
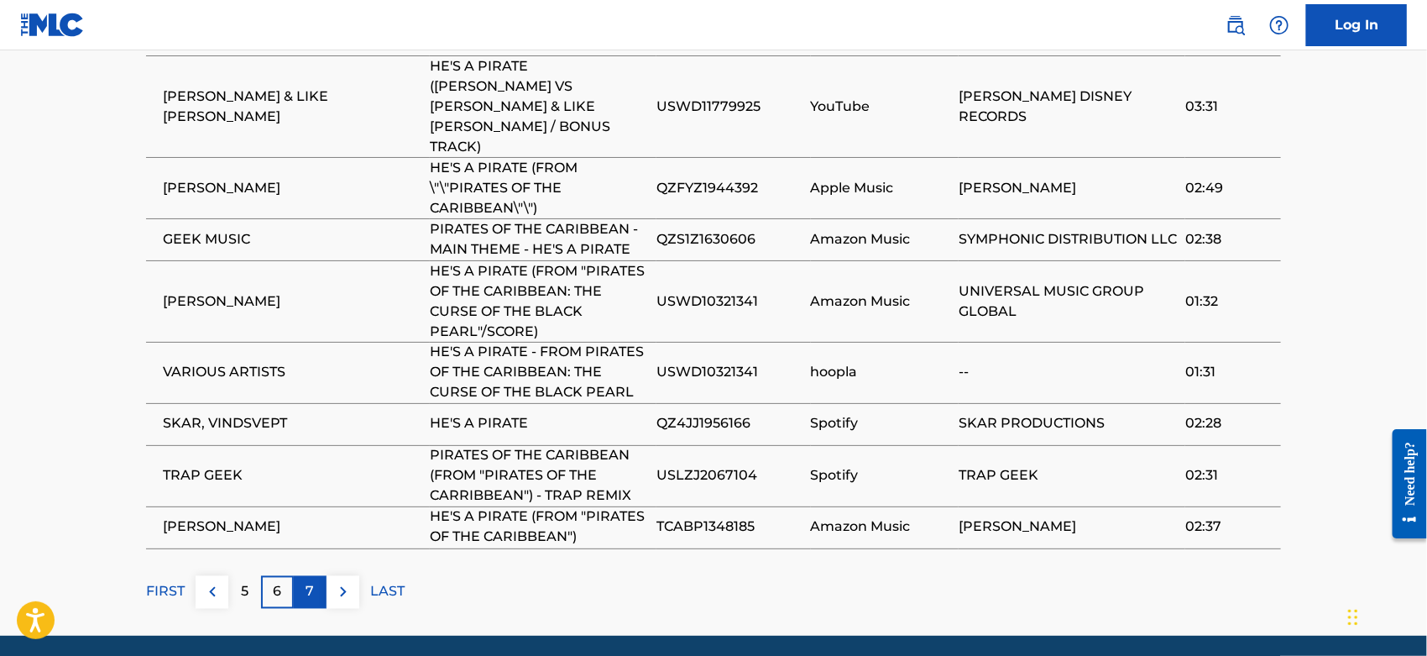
click at [325, 576] on div "7" at bounding box center [310, 592] width 33 height 33
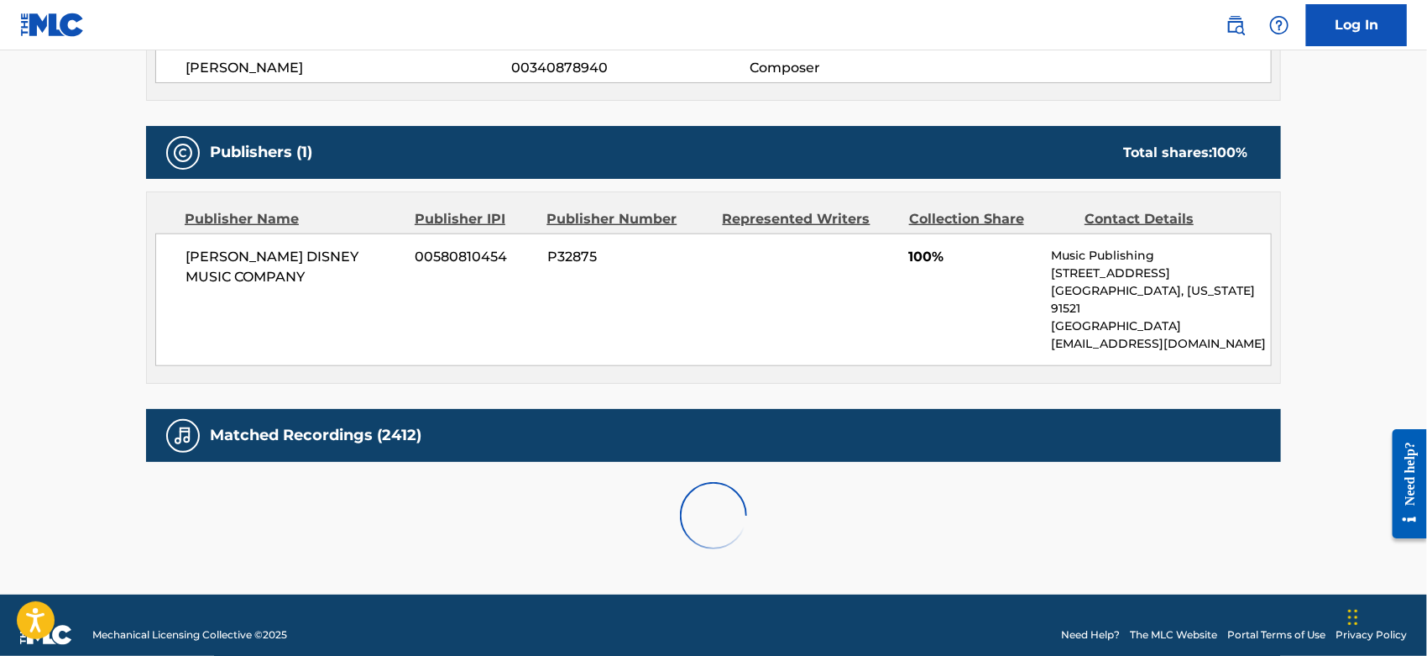
scroll to position [1173, 0]
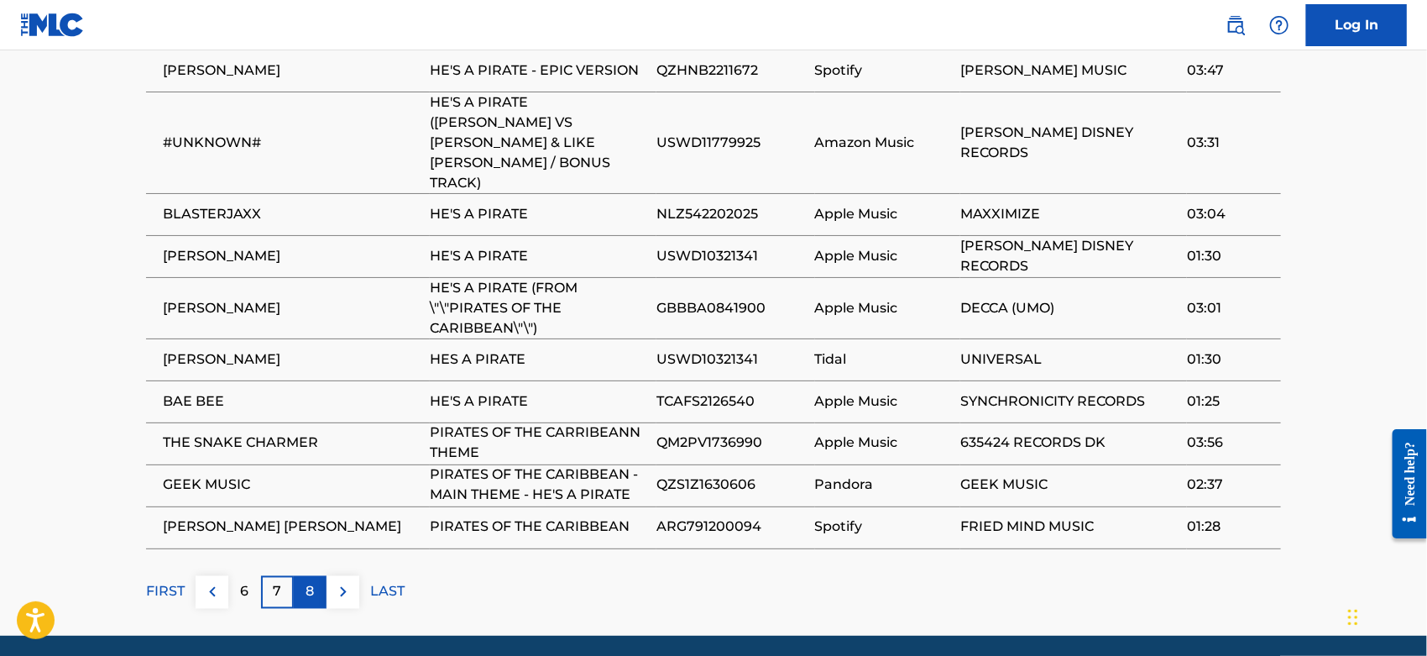
click at [316, 576] on div "8" at bounding box center [310, 592] width 33 height 33
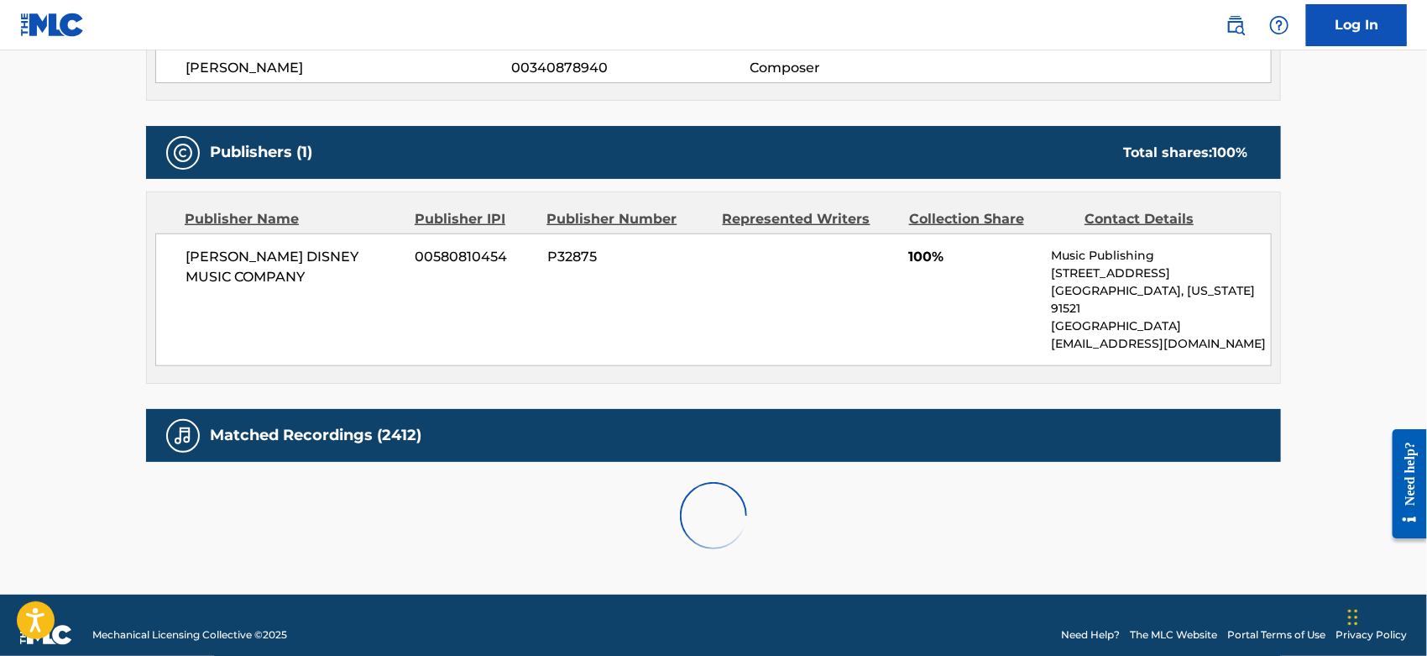
scroll to position [1193, 0]
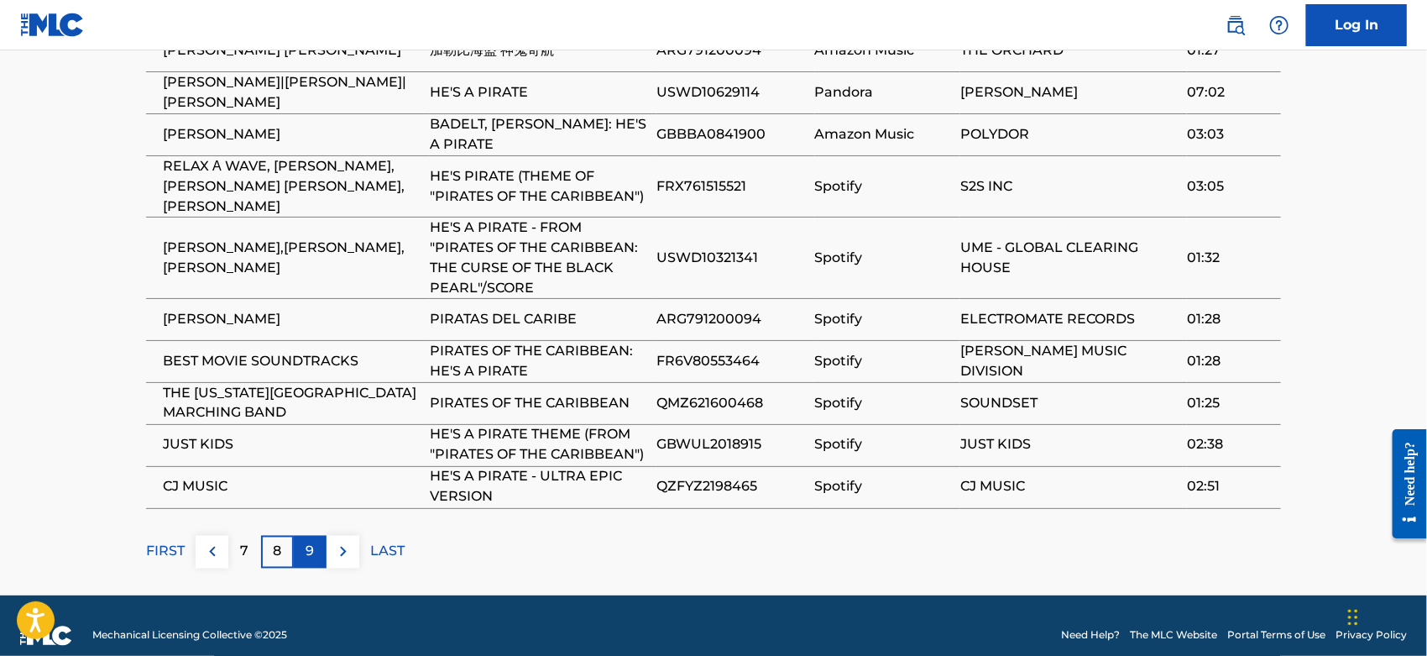
click at [311, 542] on p "9" at bounding box center [310, 552] width 8 height 20
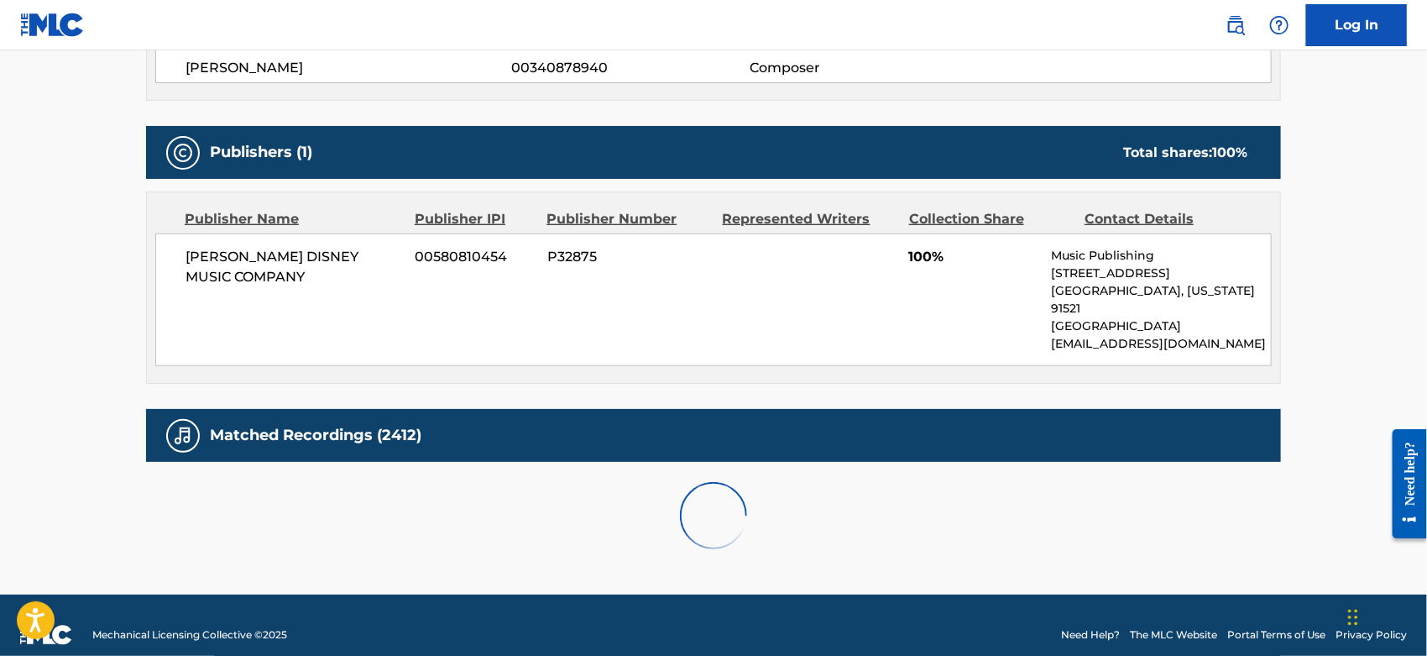
scroll to position [1212, 0]
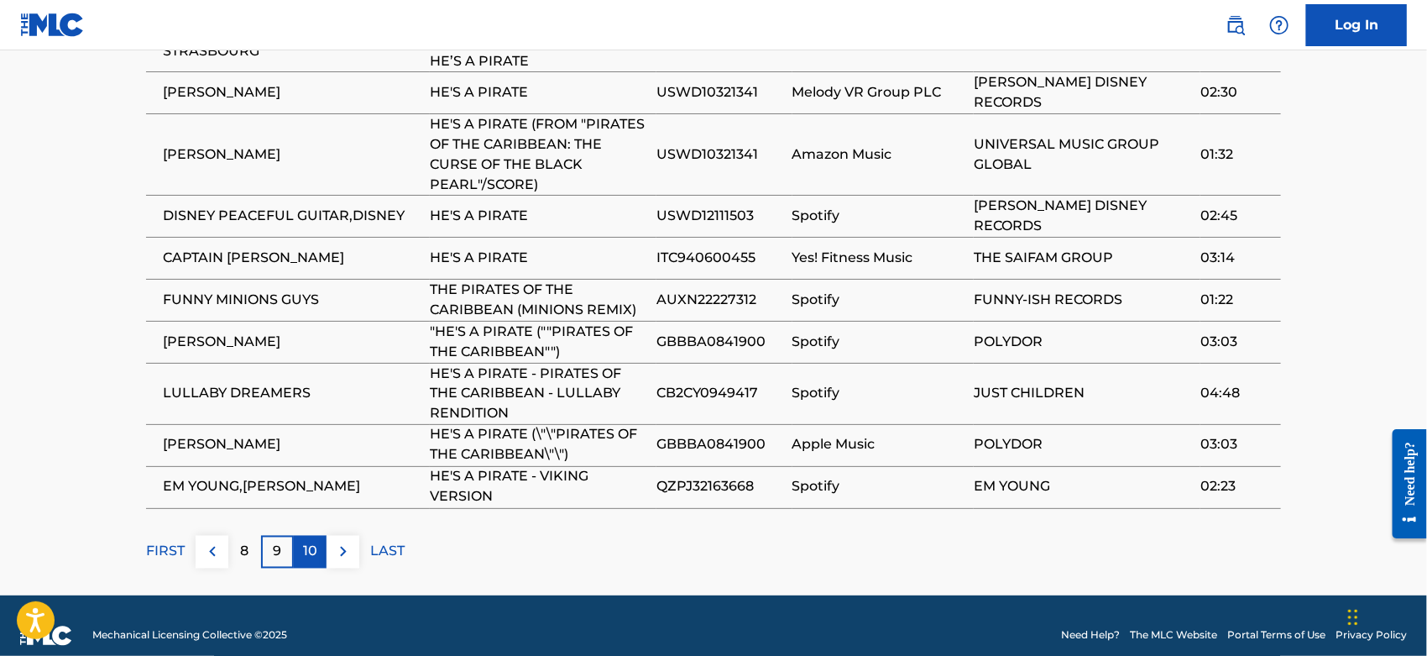
click at [300, 542] on div "10" at bounding box center [310, 552] width 33 height 33
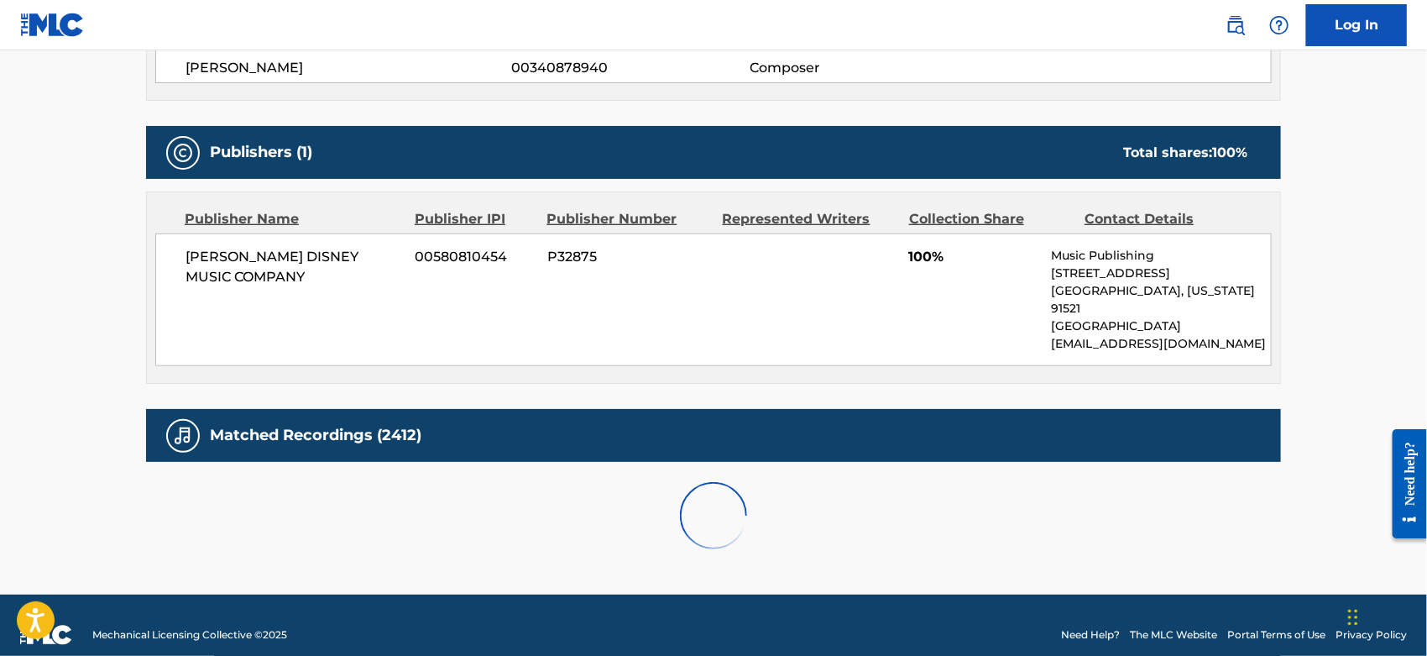
scroll to position [1193, 0]
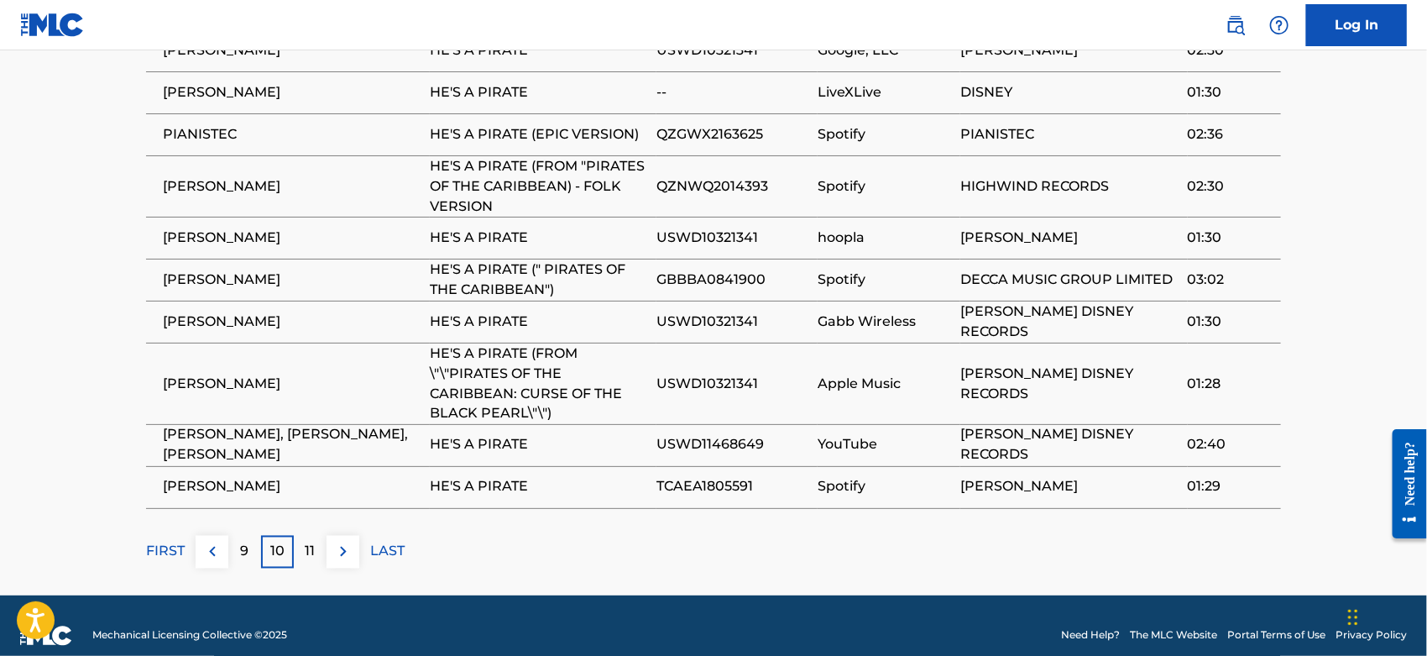
click at [300, 543] on div "11" at bounding box center [310, 552] width 33 height 33
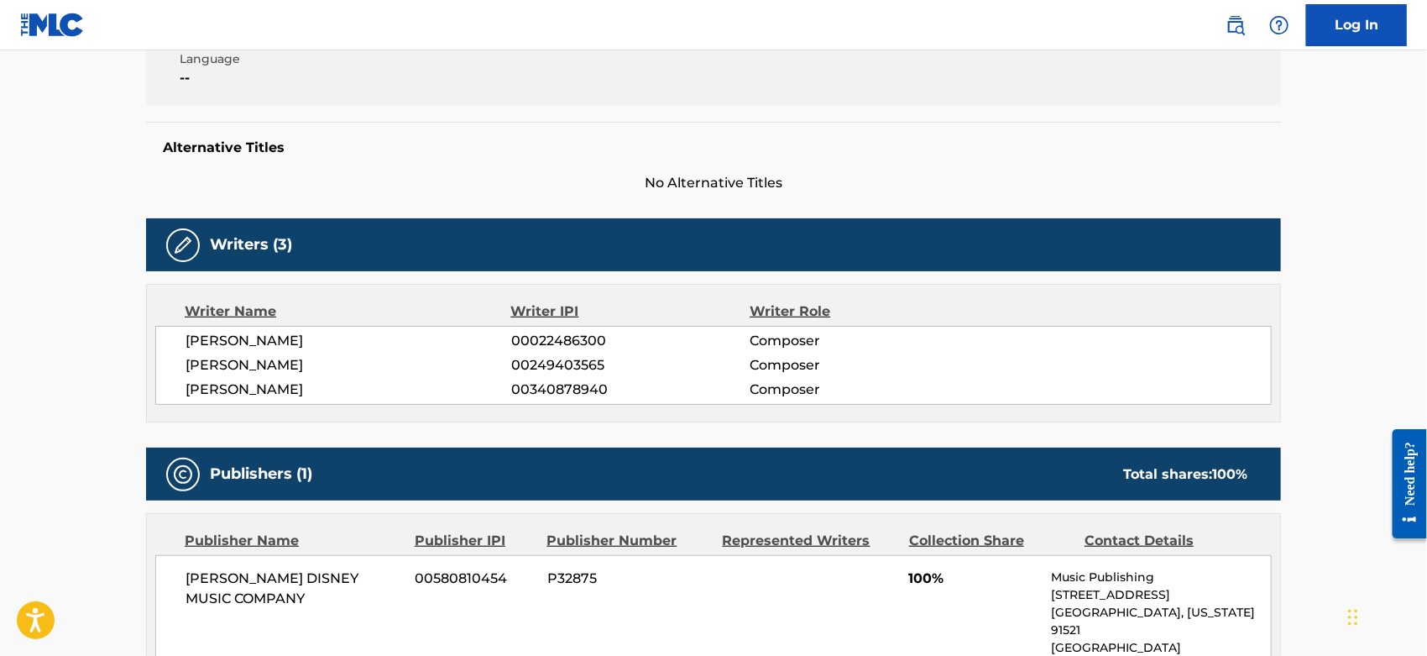
scroll to position [0, 0]
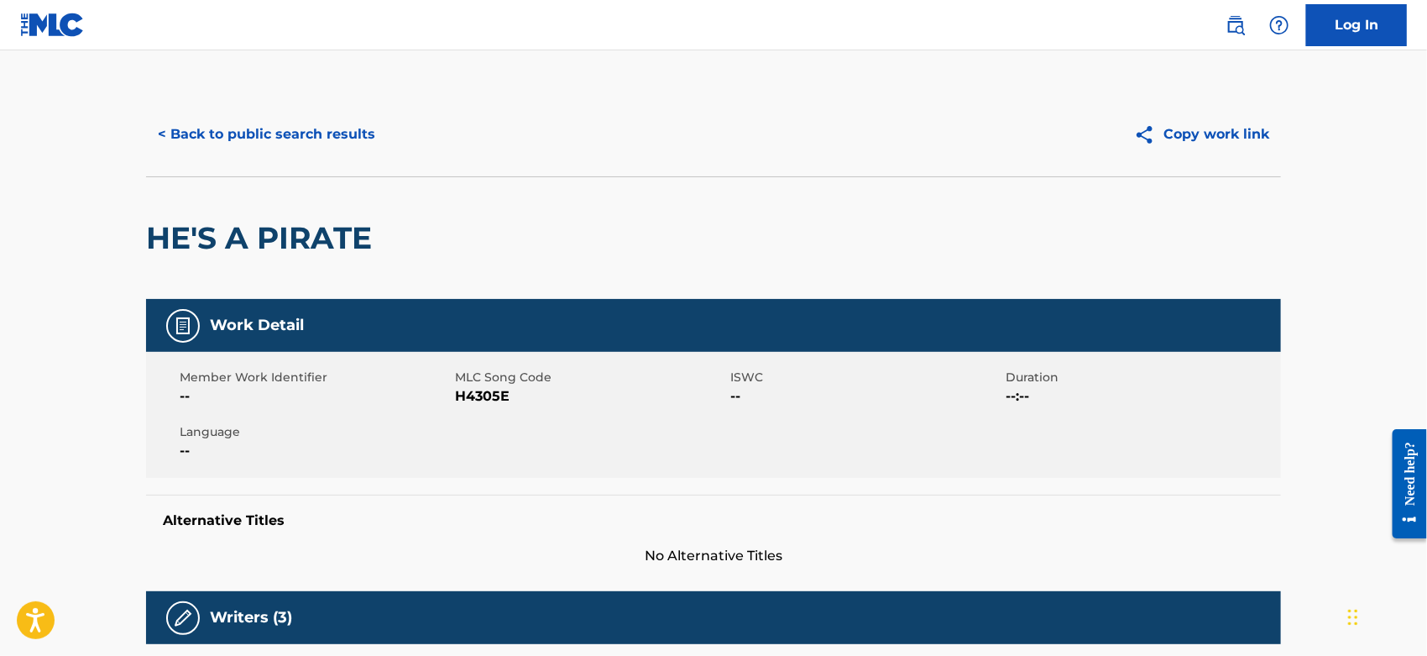
click at [475, 396] on span "H4305E" at bounding box center [590, 396] width 271 height 20
click at [792, 276] on div "HE'S A PIRATE" at bounding box center [713, 237] width 1135 height 123
click at [289, 149] on button "< Back to public search results" at bounding box center [266, 134] width 241 height 42
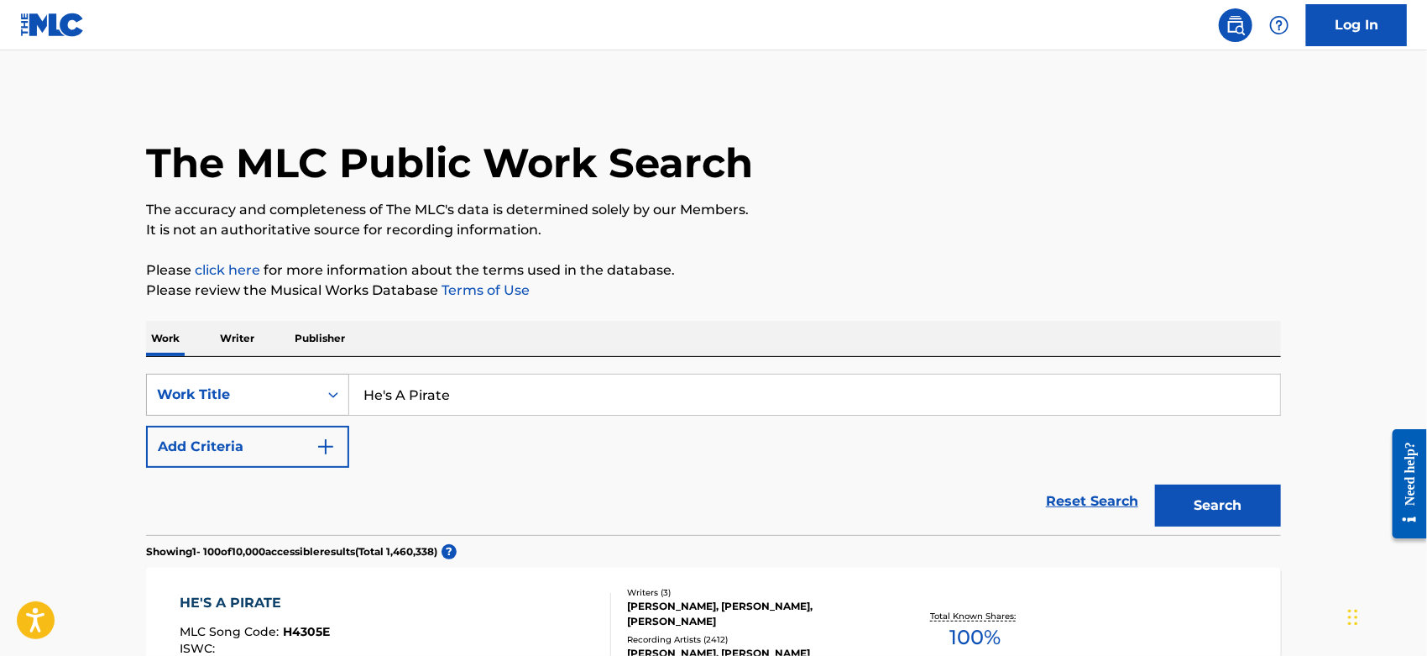
drag, startPoint x: 506, startPoint y: 406, endPoint x: 251, endPoint y: 406, distance: 255.2
click at [251, 406] on div "SearchWithCriteriacc2da5b2-b705-4260-86ac-95f4c39b4793 Work Title He's A Pirate" at bounding box center [713, 395] width 1135 height 42
paste input "No Me la Compares 2 (Feat. [PERSON_NAME] y [PERSON_NAME] & [PERSON_NAME] y [PER…"
drag, startPoint x: 791, startPoint y: 394, endPoint x: 517, endPoint y: 392, distance: 273.7
click at [517, 392] on input "No Me la Compares 2 (Feat. [PERSON_NAME] y [PERSON_NAME] & [PERSON_NAME] y [PER…" at bounding box center [814, 394] width 931 height 40
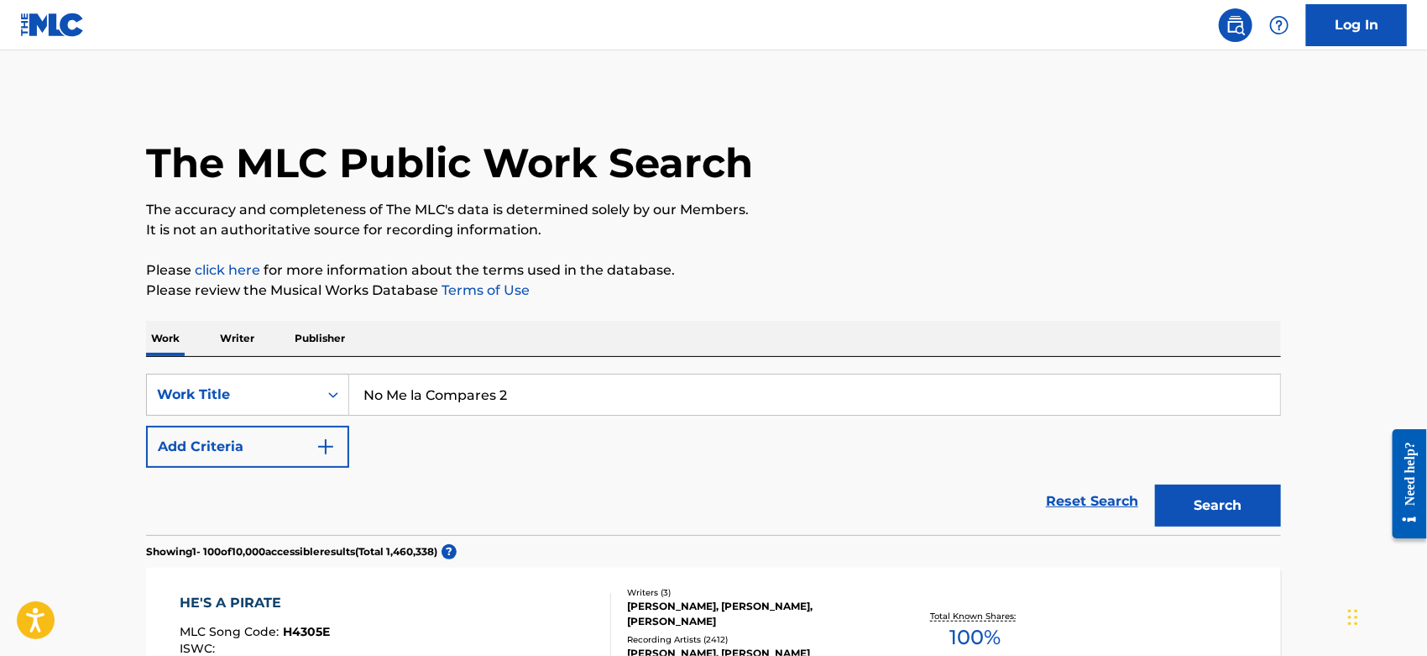
type input "No Me la Compares 2"
click at [652, 510] on div "Reset Search Search" at bounding box center [713, 501] width 1135 height 67
click at [1189, 505] on button "Search" at bounding box center [1218, 505] width 126 height 42
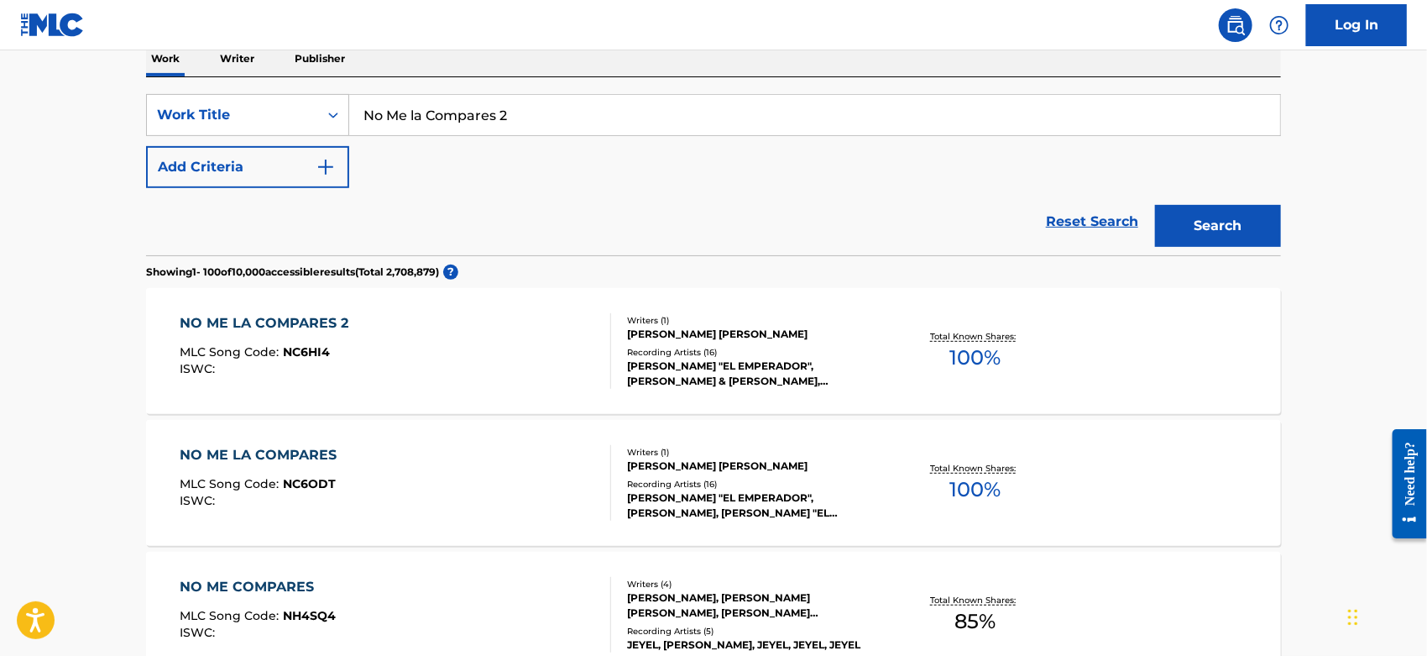
click at [461, 366] on div "NO ME LA COMPARES 2 MLC Song Code : NC6HI4 ISWC :" at bounding box center [397, 351] width 432 height 76
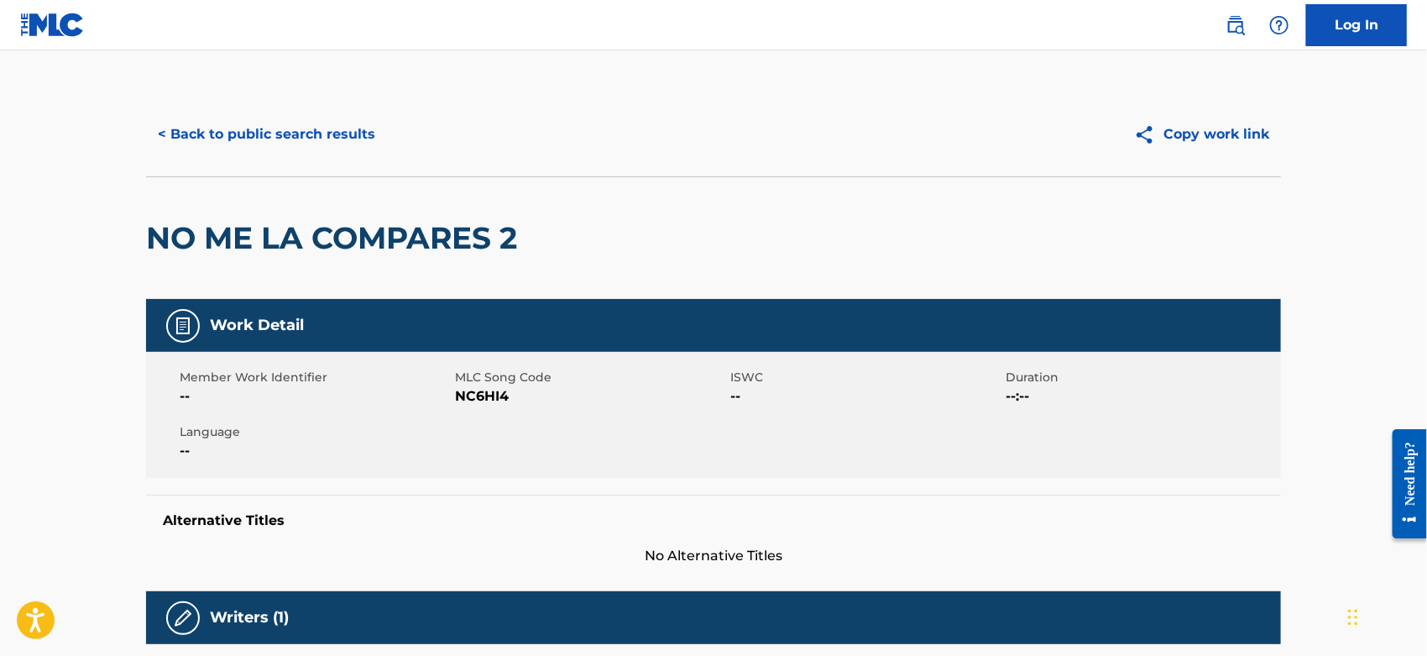
click at [490, 395] on span "NC6HI4" at bounding box center [590, 396] width 271 height 20
click at [296, 135] on button "< Back to public search results" at bounding box center [266, 134] width 241 height 42
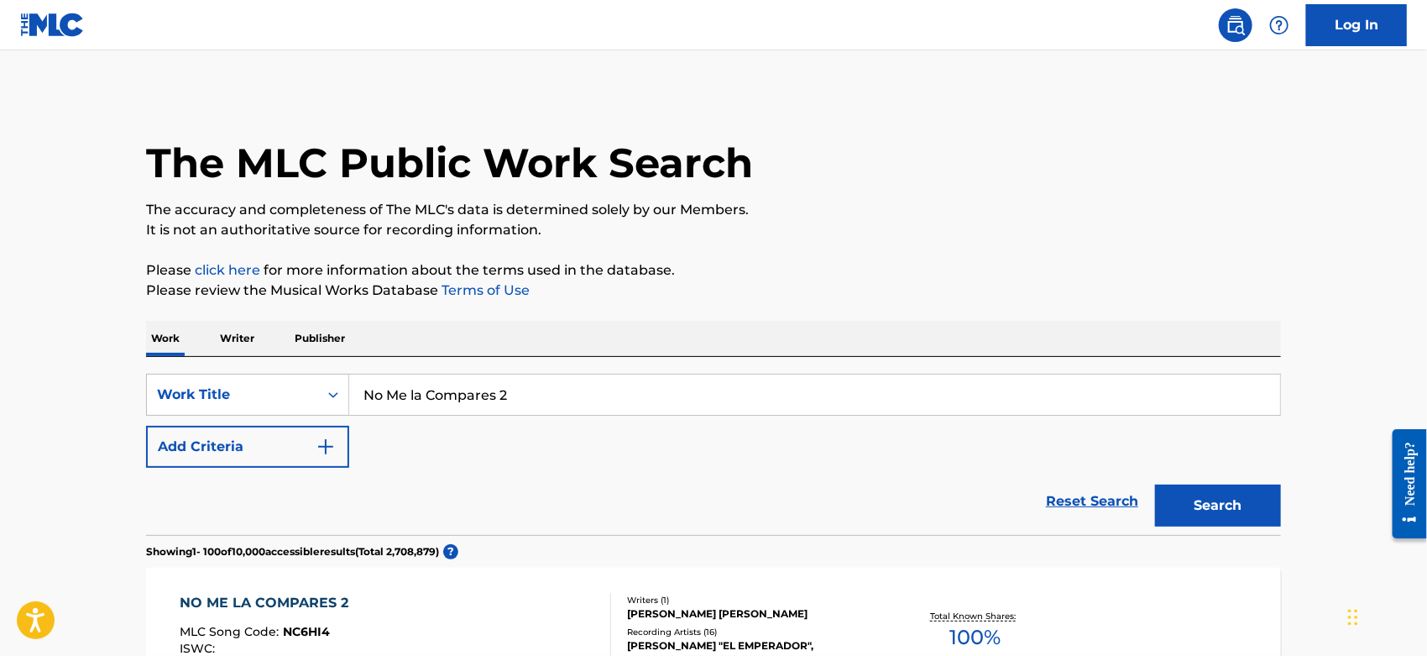
scroll to position [280, 0]
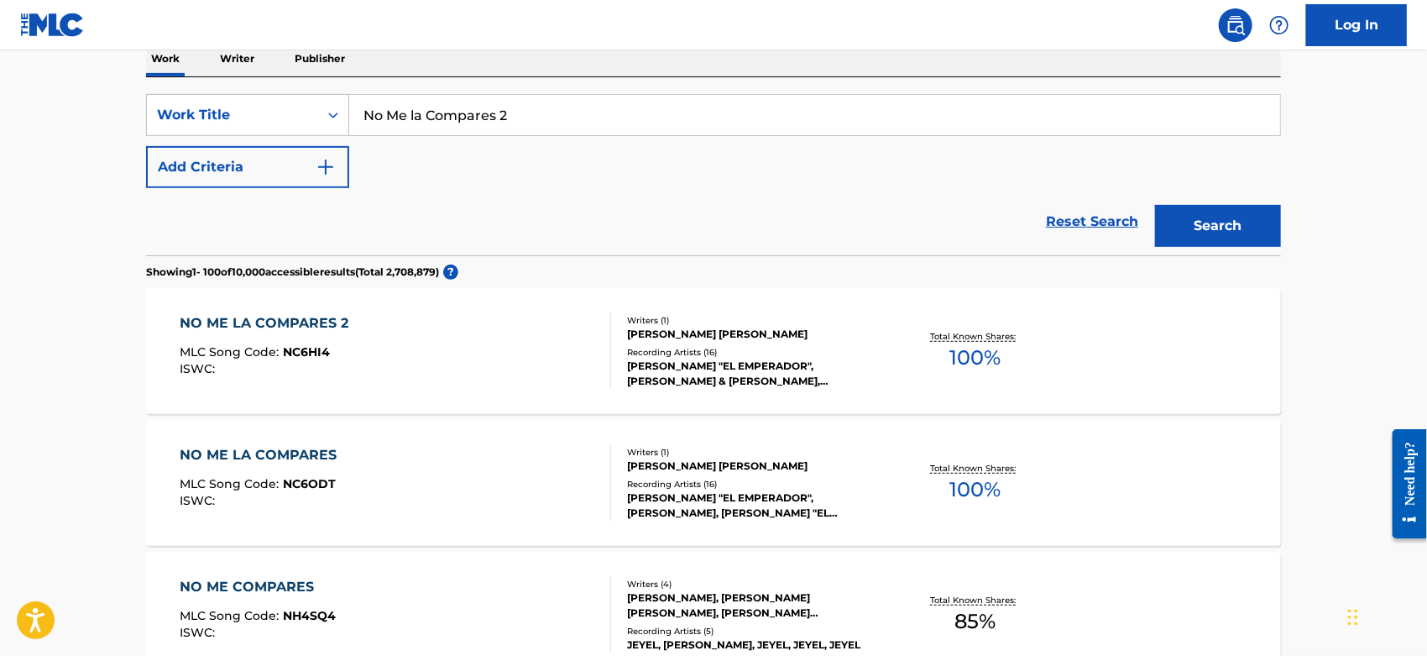
drag, startPoint x: 400, startPoint y: 118, endPoint x: 65, endPoint y: 118, distance: 335.8
paste input "Tres Palabras"
type input "Tres Palabras"
click at [1227, 219] on button "Search" at bounding box center [1218, 226] width 126 height 42
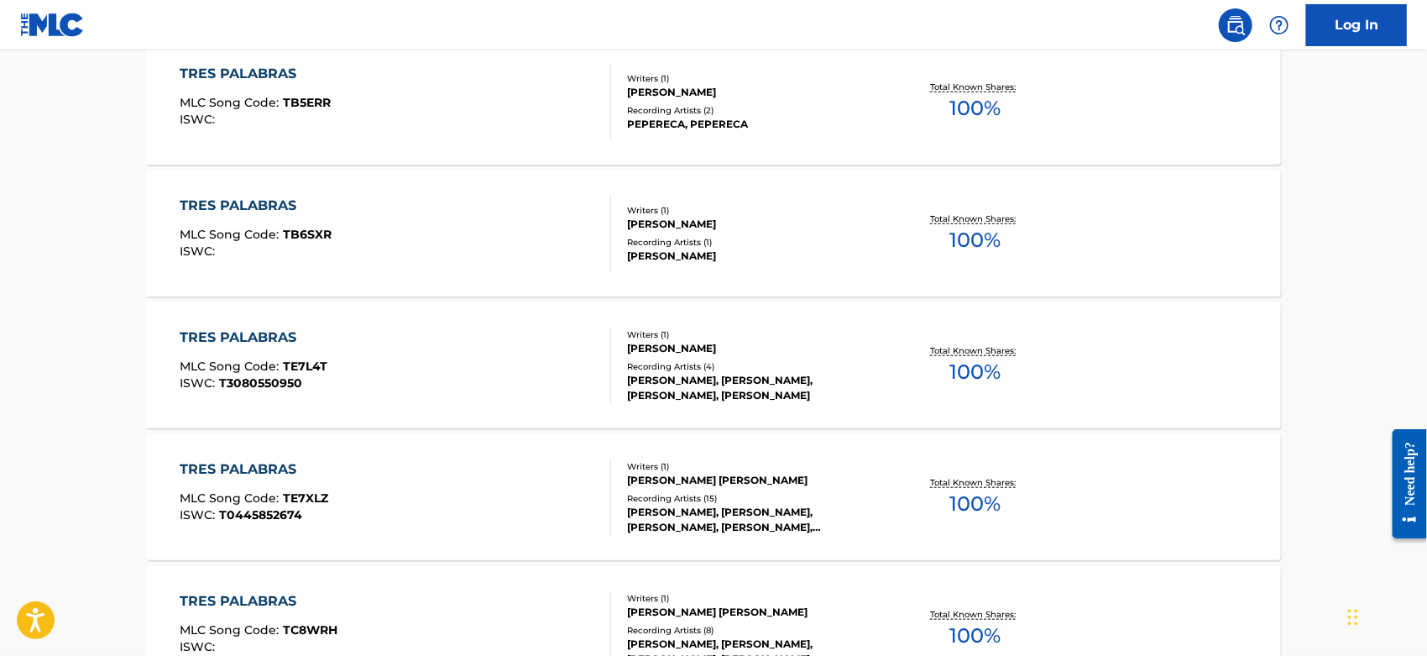
scroll to position [4104, 0]
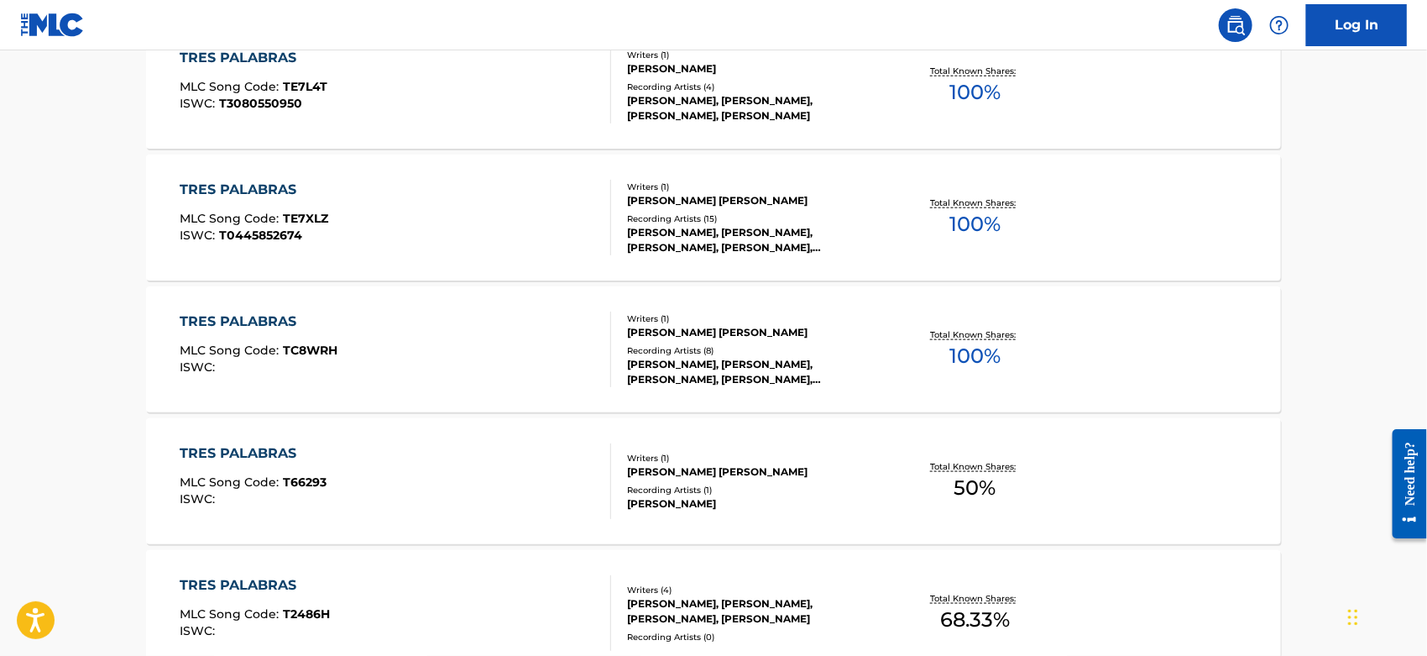
click at [349, 343] on div "TRES PALABRAS MLC Song Code : TC8WRH ISWC :" at bounding box center [397, 349] width 432 height 76
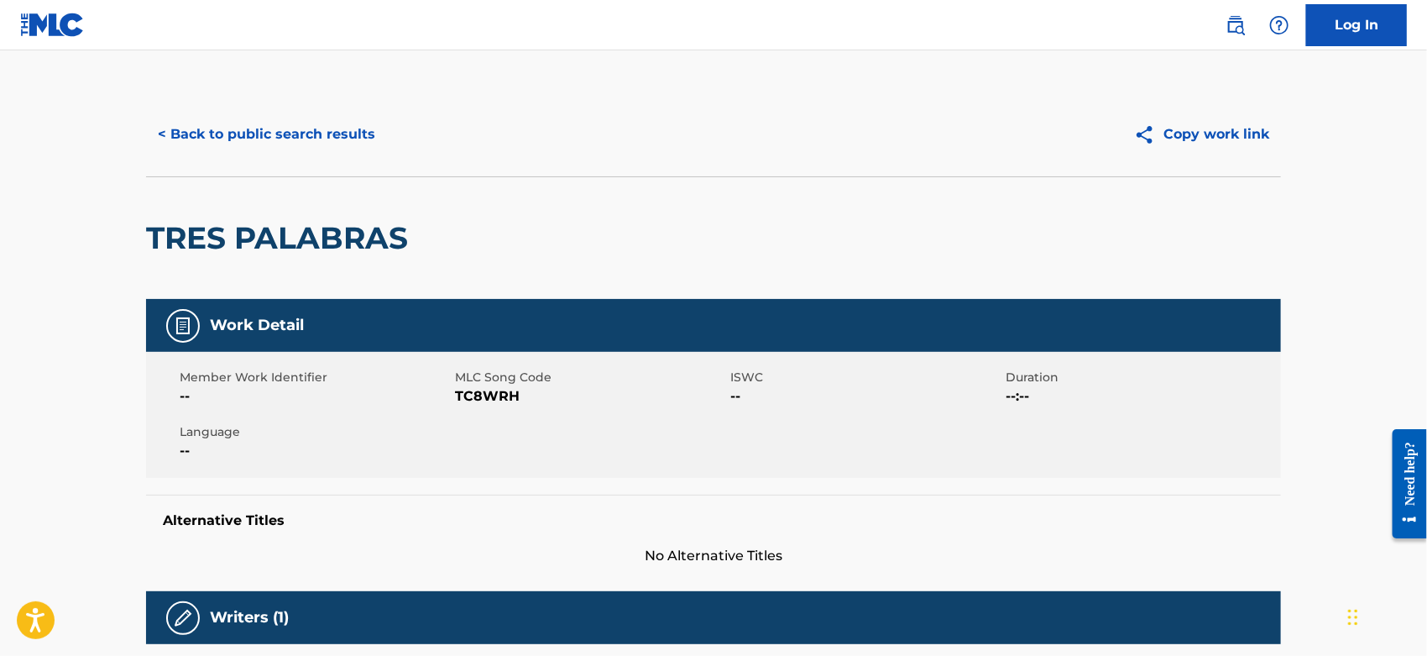
click at [488, 391] on span "TC8WRH" at bounding box center [590, 396] width 271 height 20
click at [259, 138] on button "< Back to public search results" at bounding box center [266, 134] width 241 height 42
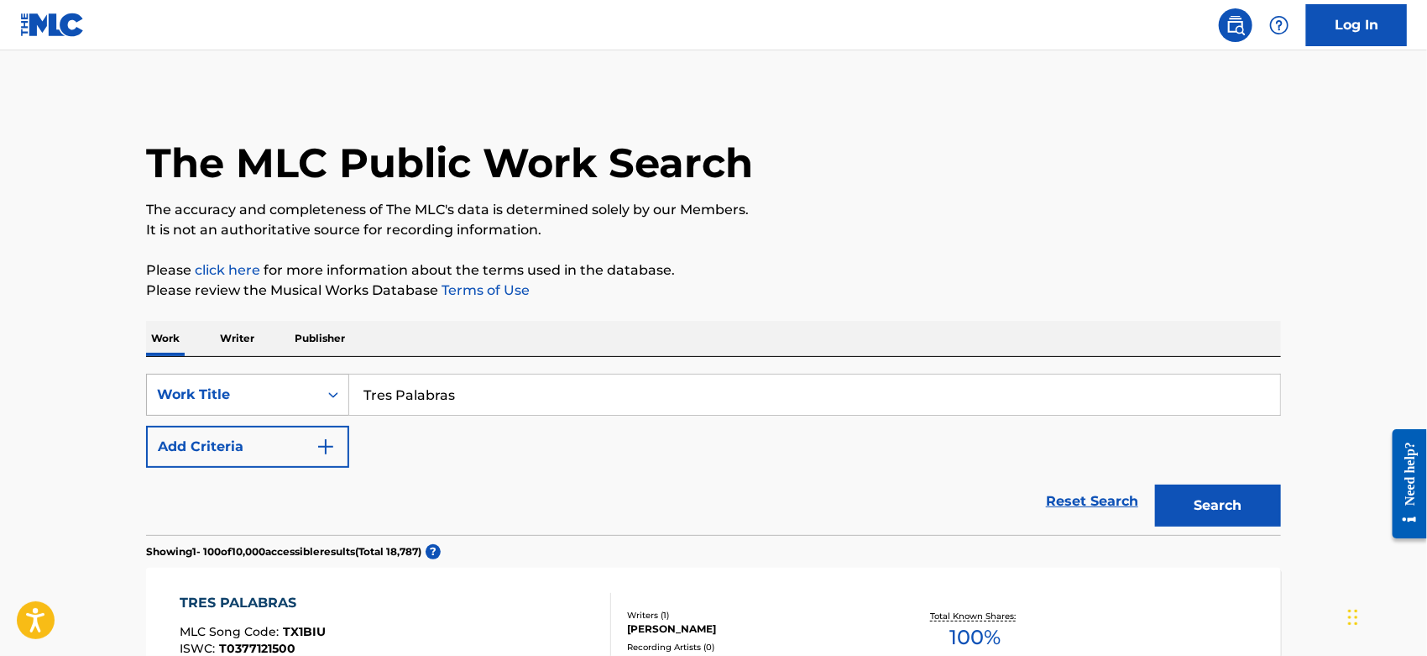
drag, startPoint x: 472, startPoint y: 393, endPoint x: 217, endPoint y: 388, distance: 254.4
click at [202, 393] on div "SearchWithCriteriacc2da5b2-b705-4260-86ac-95f4c39b4793 Work Title Tres Palabras" at bounding box center [713, 395] width 1135 height 42
paste input "Yo Quiero Ser Tu Amante"
type input "Yo Quiero Ser Tu Amante"
click at [318, 460] on button "Add Criteria" at bounding box center [247, 447] width 203 height 42
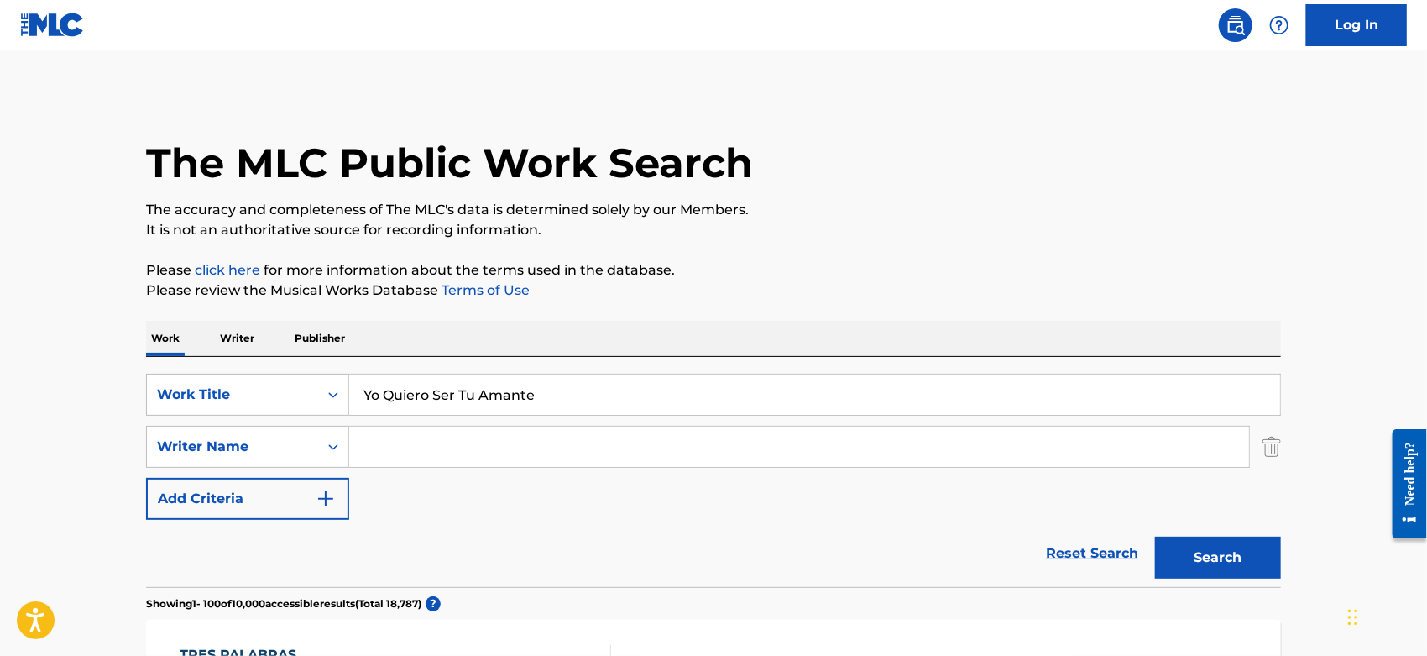
click at [378, 450] on input "Search Form" at bounding box center [799, 447] width 900 height 40
type input "cotes"
click at [1155, 536] on button "Search" at bounding box center [1218, 557] width 126 height 42
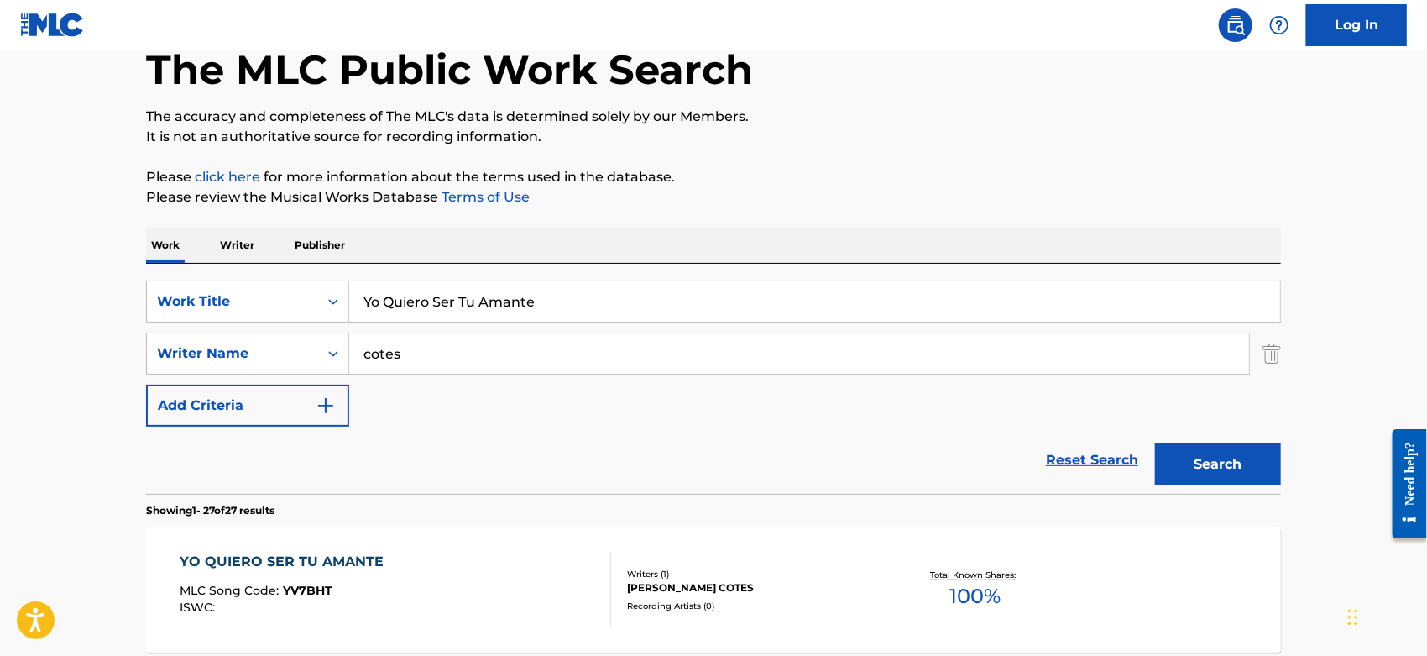
scroll to position [280, 0]
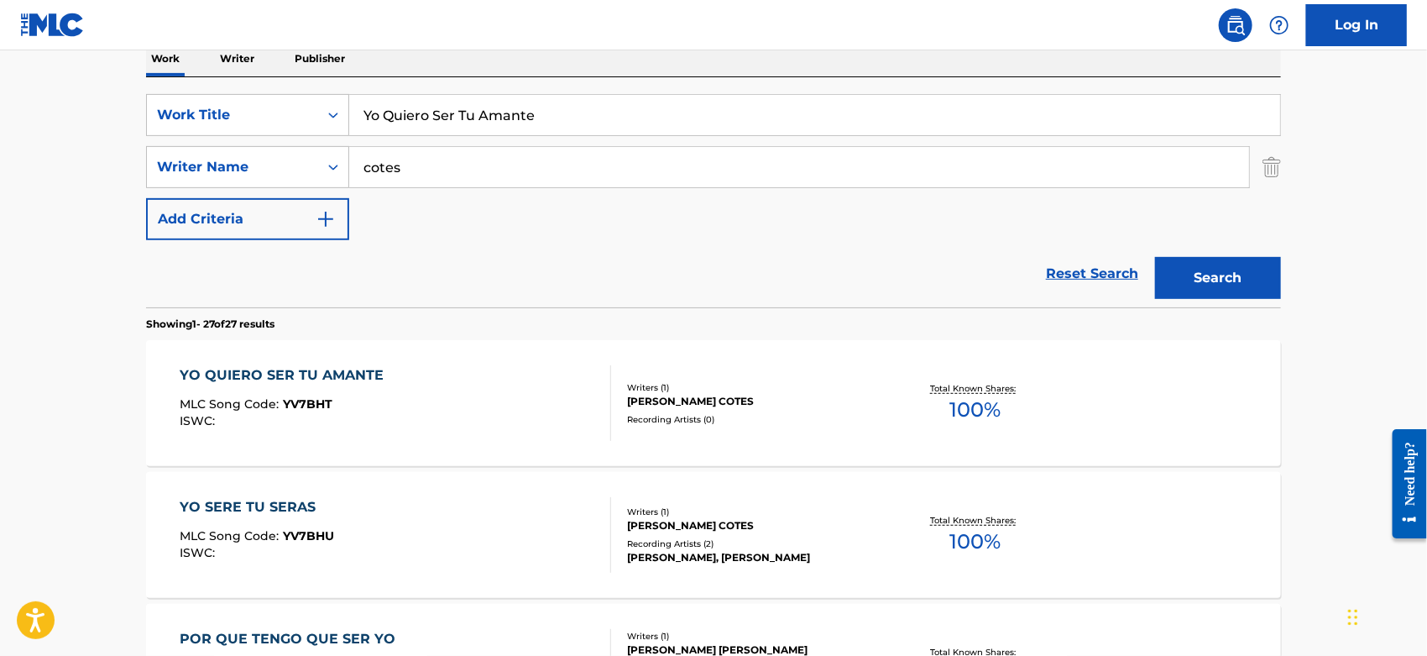
click at [417, 406] on div "YO QUIERO SER TU AMANTE MLC Song Code : YV7BHT ISWC :" at bounding box center [397, 403] width 432 height 76
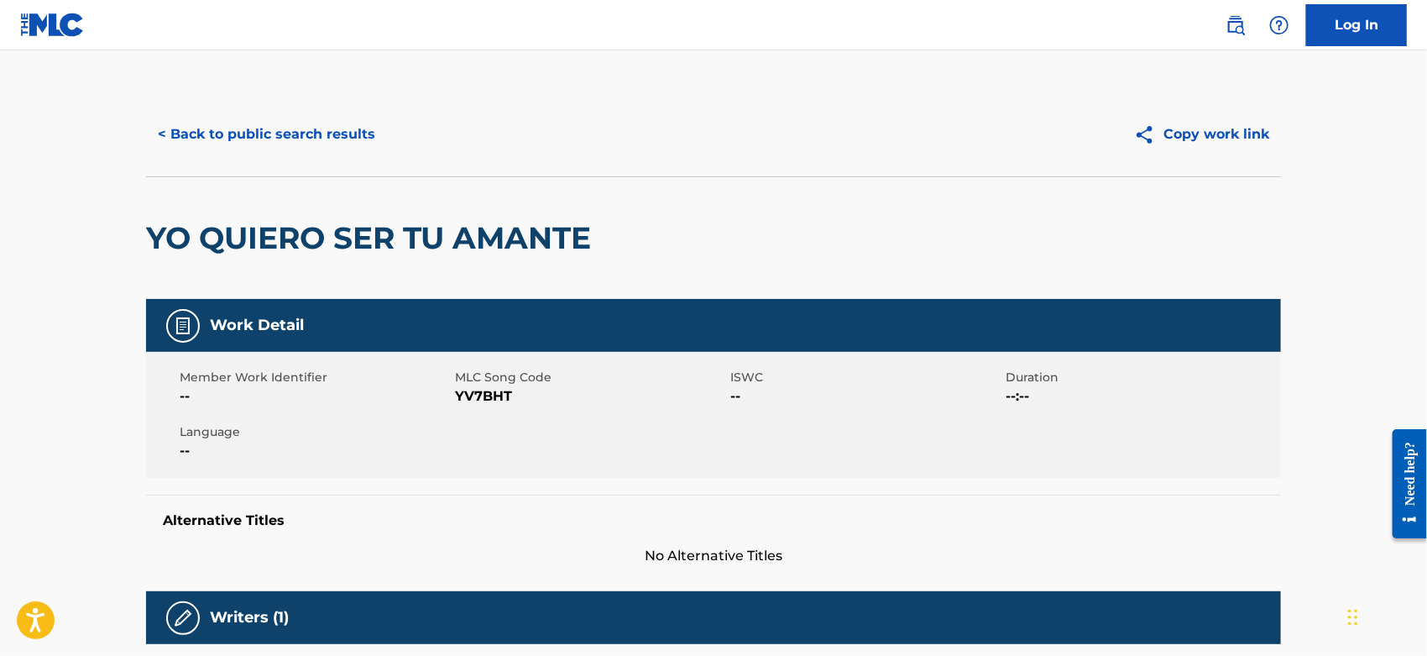
click at [473, 391] on span "YV7BHT" at bounding box center [590, 396] width 271 height 20
click at [280, 131] on button "< Back to public search results" at bounding box center [266, 134] width 241 height 42
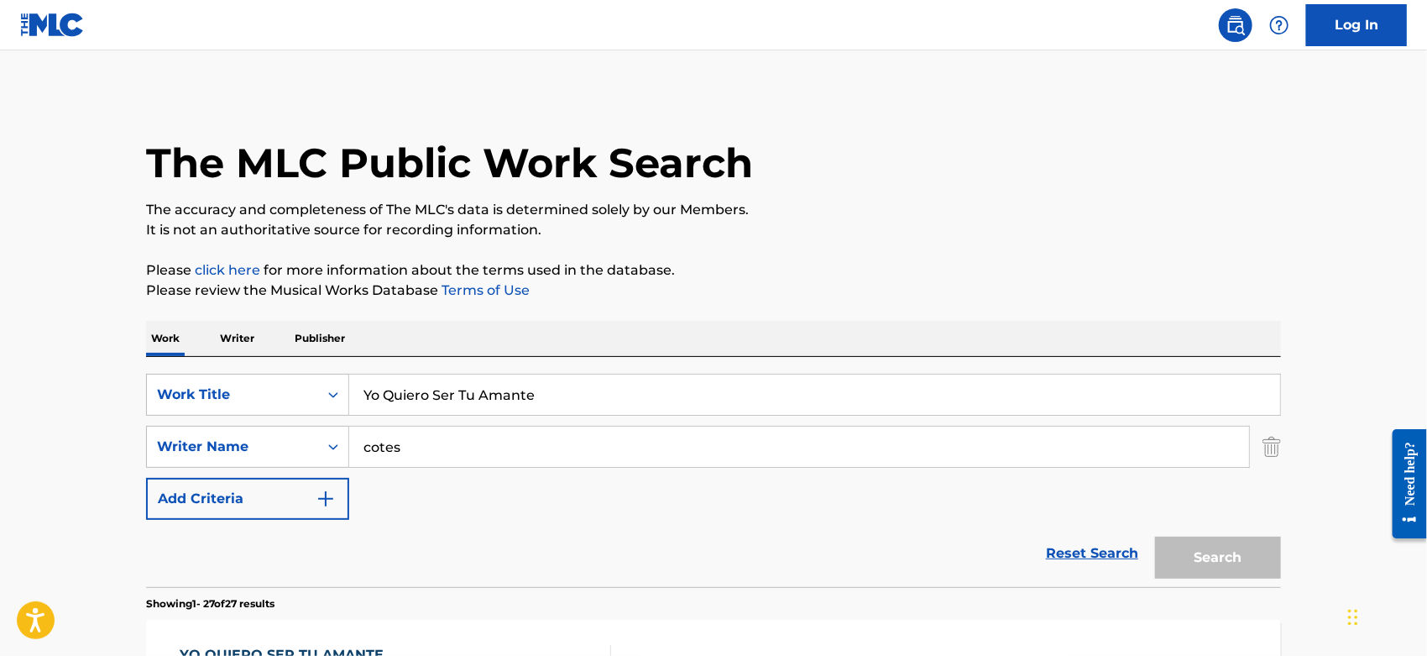
scroll to position [280, 0]
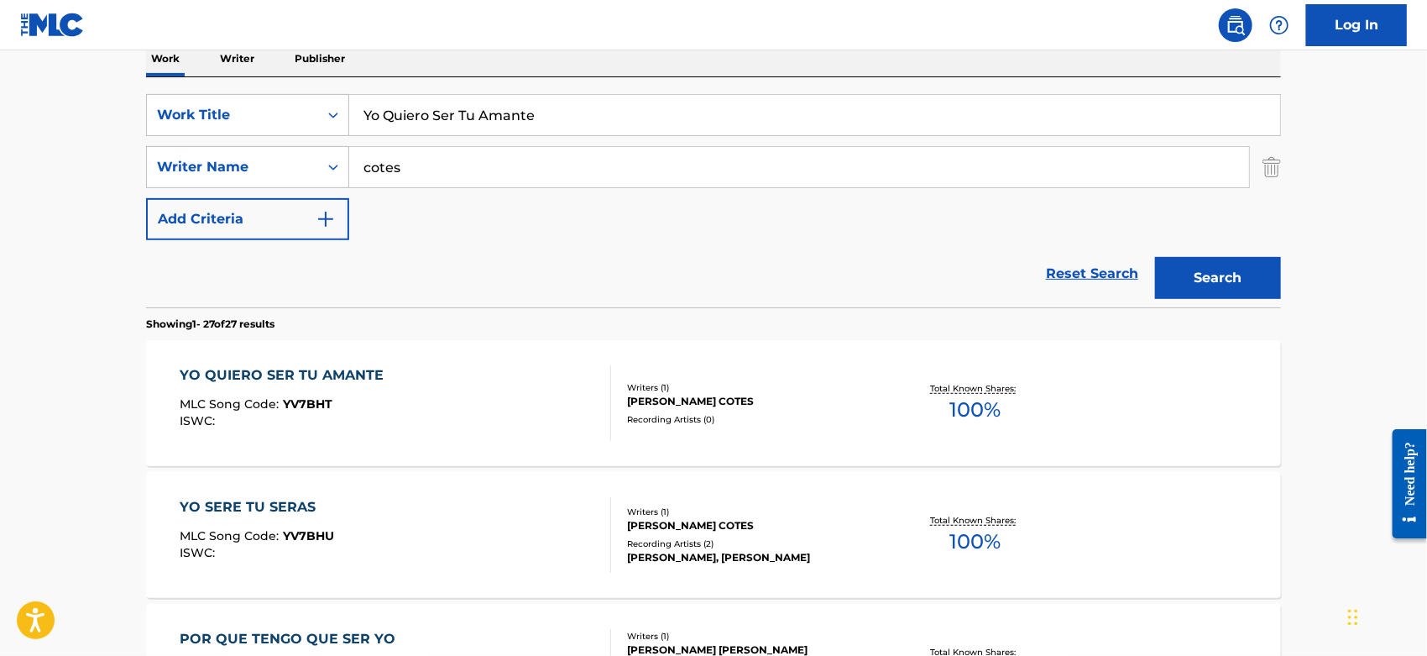
drag, startPoint x: 1276, startPoint y: 166, endPoint x: 1245, endPoint y: 168, distance: 31.1
click at [1275, 166] on img "Search Form" at bounding box center [1272, 167] width 18 height 42
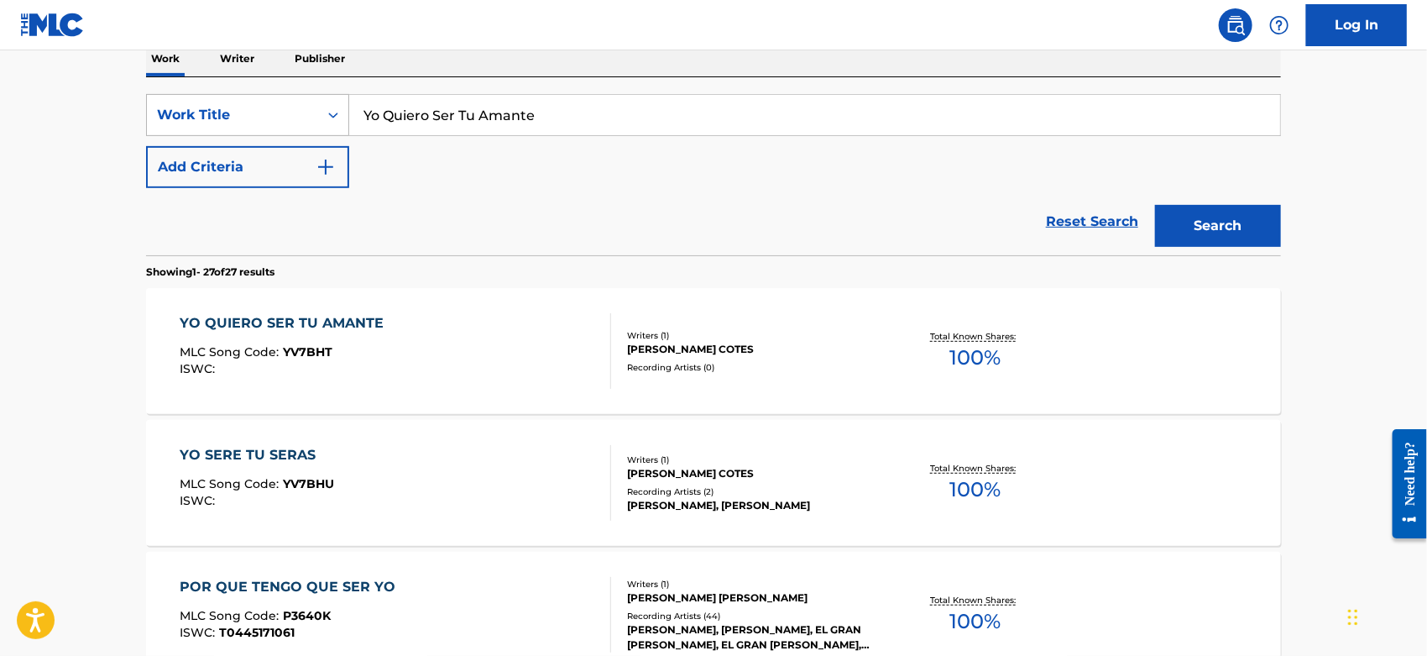
drag, startPoint x: 547, startPoint y: 119, endPoint x: 156, endPoint y: 131, distance: 390.6
click at [156, 131] on div "SearchWithCriteriacc2da5b2-b705-4260-86ac-95f4c39b4793 Work Title Yo Quiero Ser…" at bounding box center [713, 115] width 1135 height 42
paste input "Razor King"
type input "Razor King"
click at [1193, 231] on button "Search" at bounding box center [1218, 226] width 126 height 42
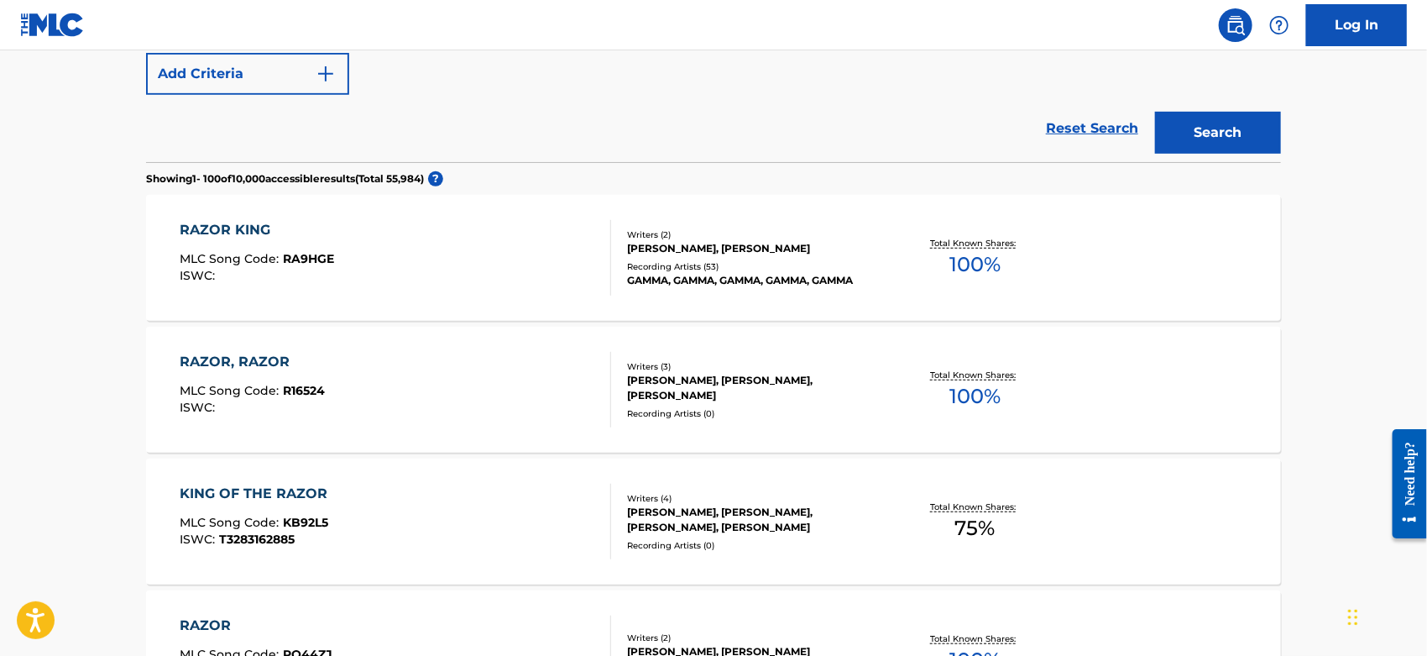
scroll to position [466, 0]
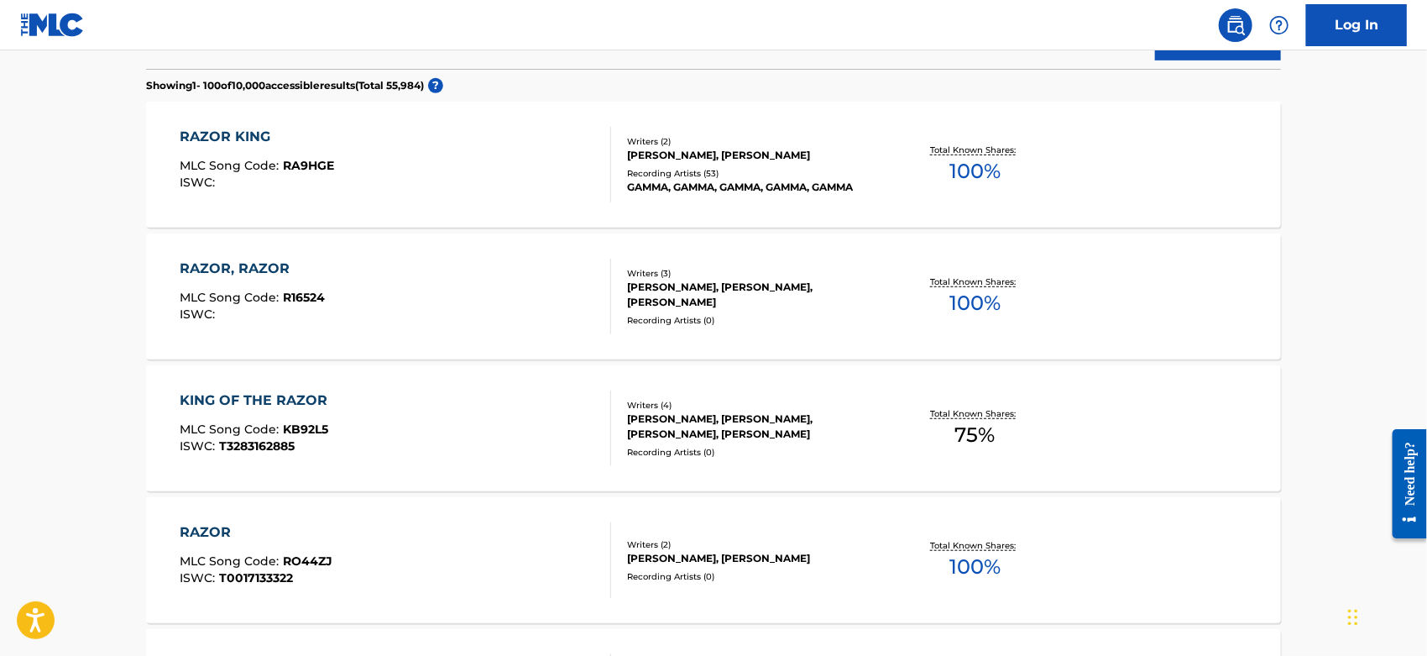
click at [469, 185] on div "RAZOR KING MLC Song Code : RA9HGE ISWC :" at bounding box center [397, 165] width 432 height 76
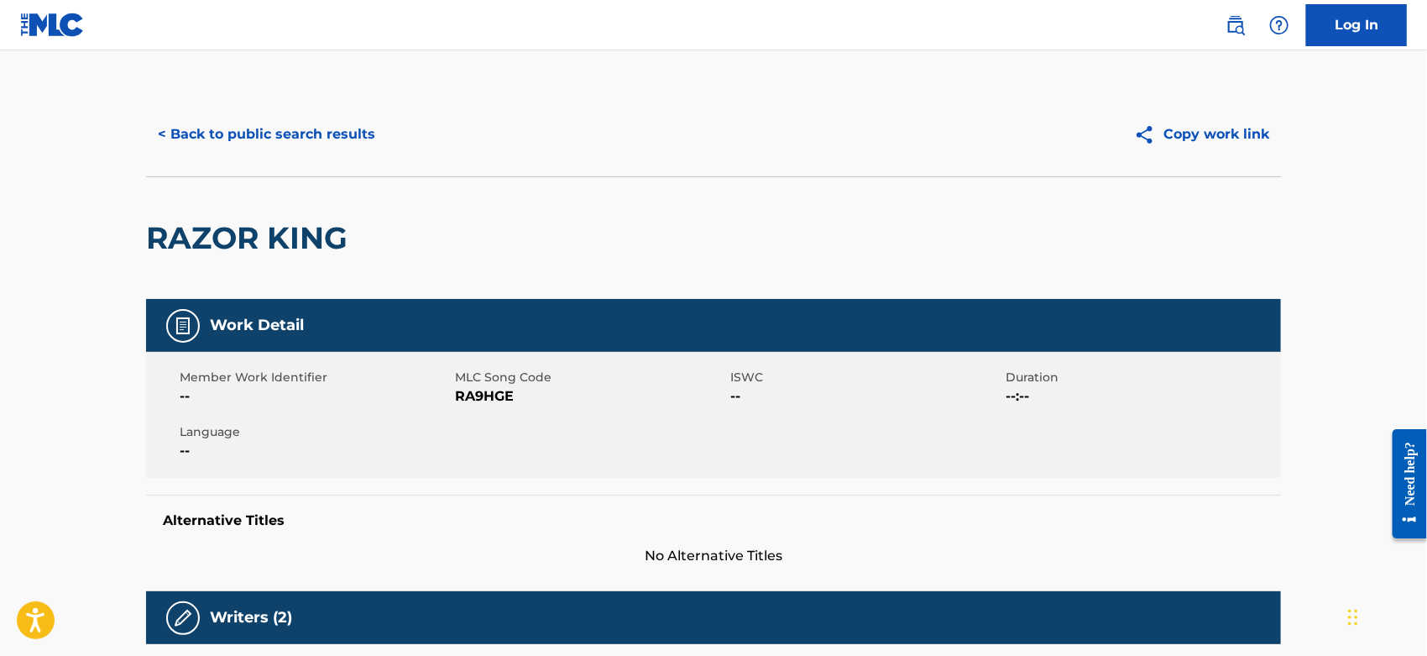
click at [486, 393] on span "RA9HGE" at bounding box center [590, 396] width 271 height 20
click at [351, 122] on button "< Back to public search results" at bounding box center [266, 134] width 241 height 42
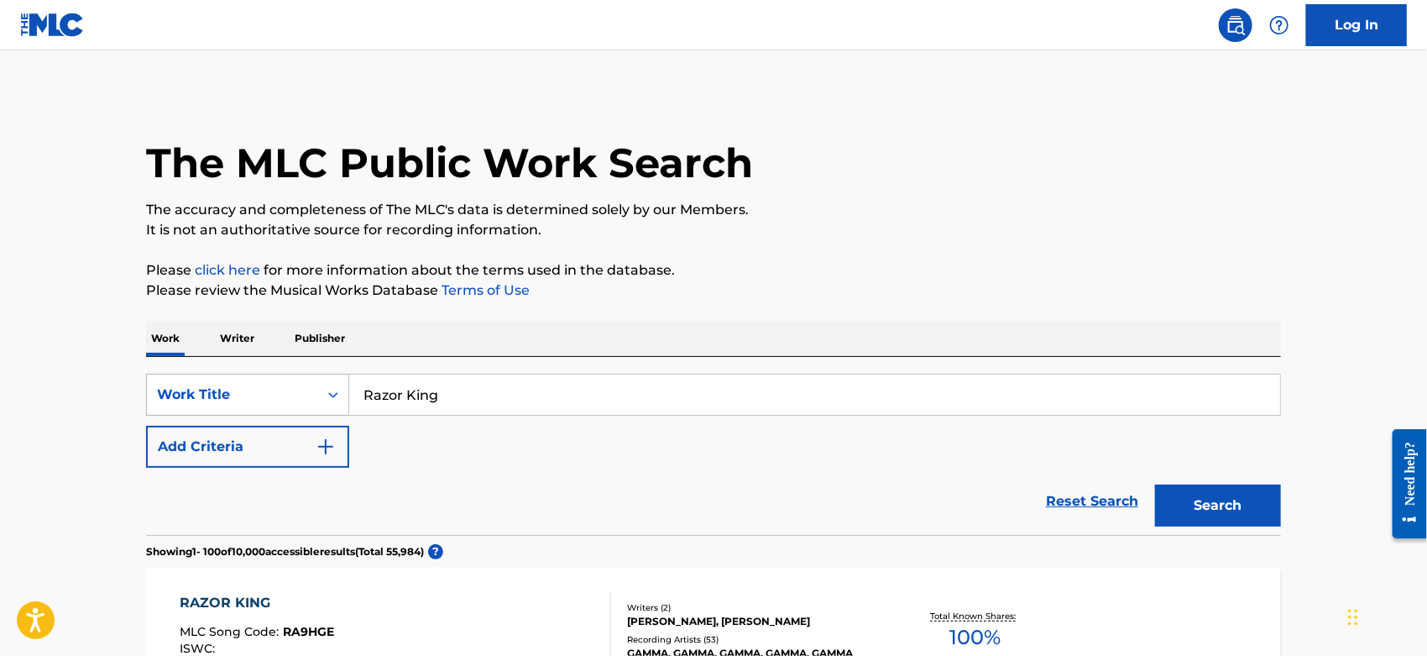
drag, startPoint x: 356, startPoint y: 394, endPoint x: 301, endPoint y: 394, distance: 54.6
click at [296, 394] on div "SearchWithCriteriacc2da5b2-b705-4260-86ac-95f4c39b4793 Work Title Razor King" at bounding box center [713, 395] width 1135 height 42
paste input "DIRTY CITY"
type input "DIRTY CITY"
click at [787, 175] on div "The MLC Public Work Search" at bounding box center [713, 153] width 1135 height 123
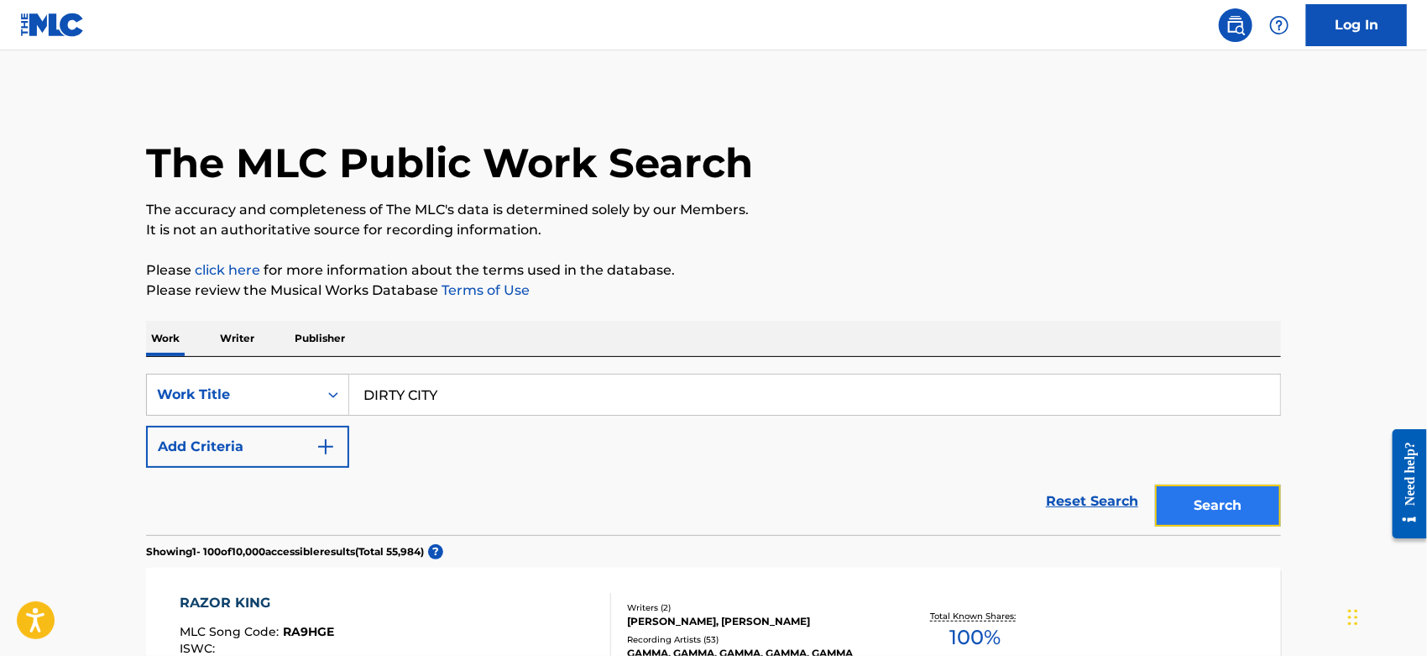
click at [1192, 502] on button "Search" at bounding box center [1218, 505] width 126 height 42
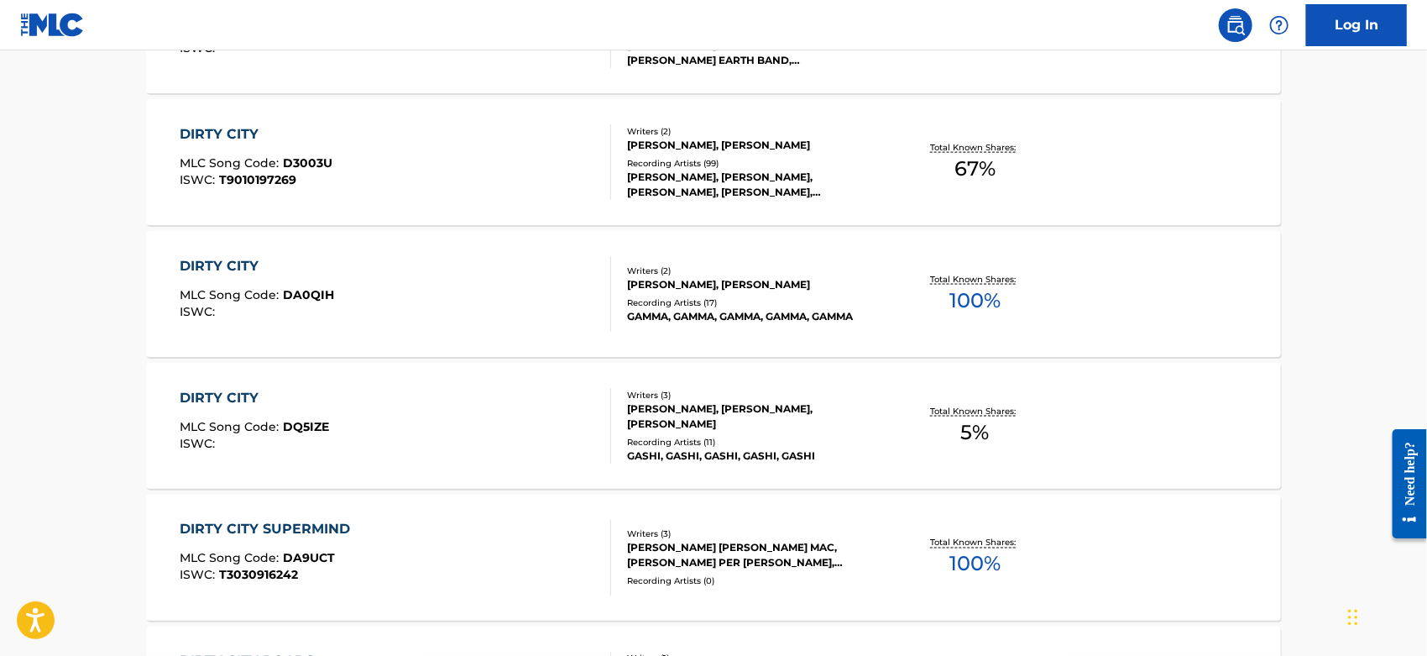
scroll to position [4384, 0]
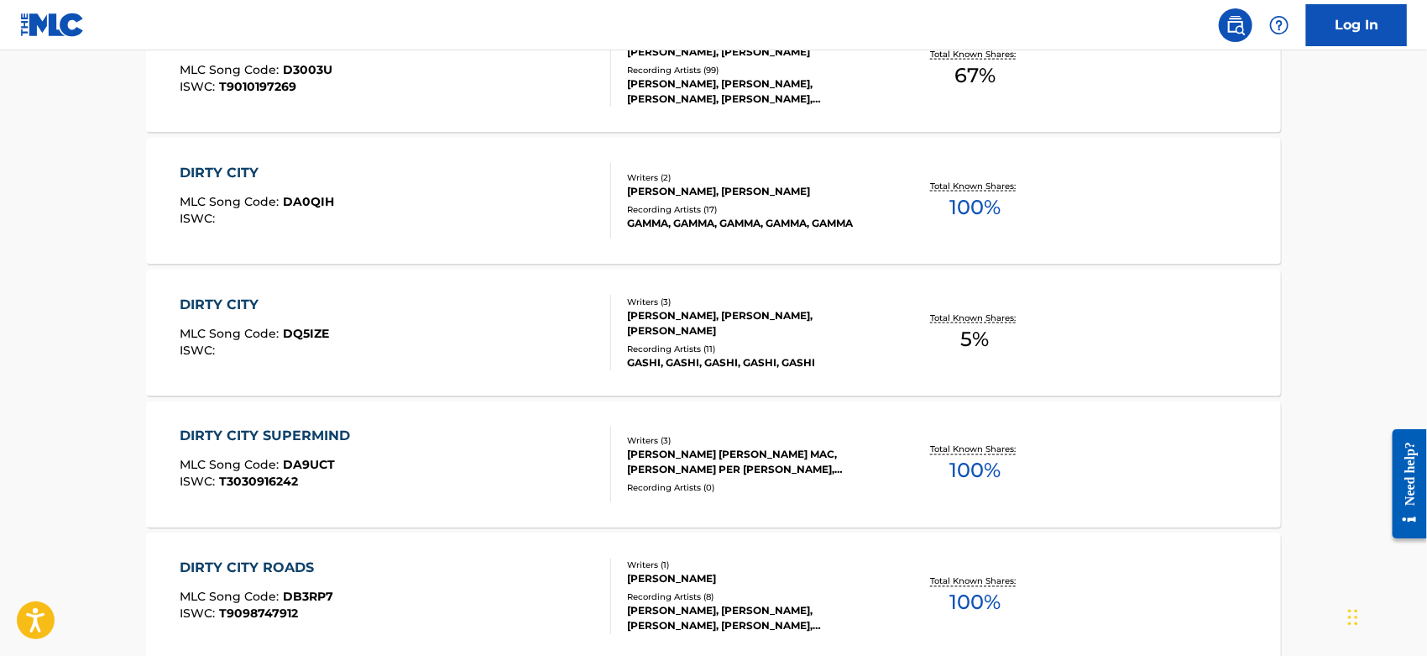
click at [395, 199] on div "DIRTY CITY MLC Song Code : DA0QIH ISWC :" at bounding box center [397, 201] width 432 height 76
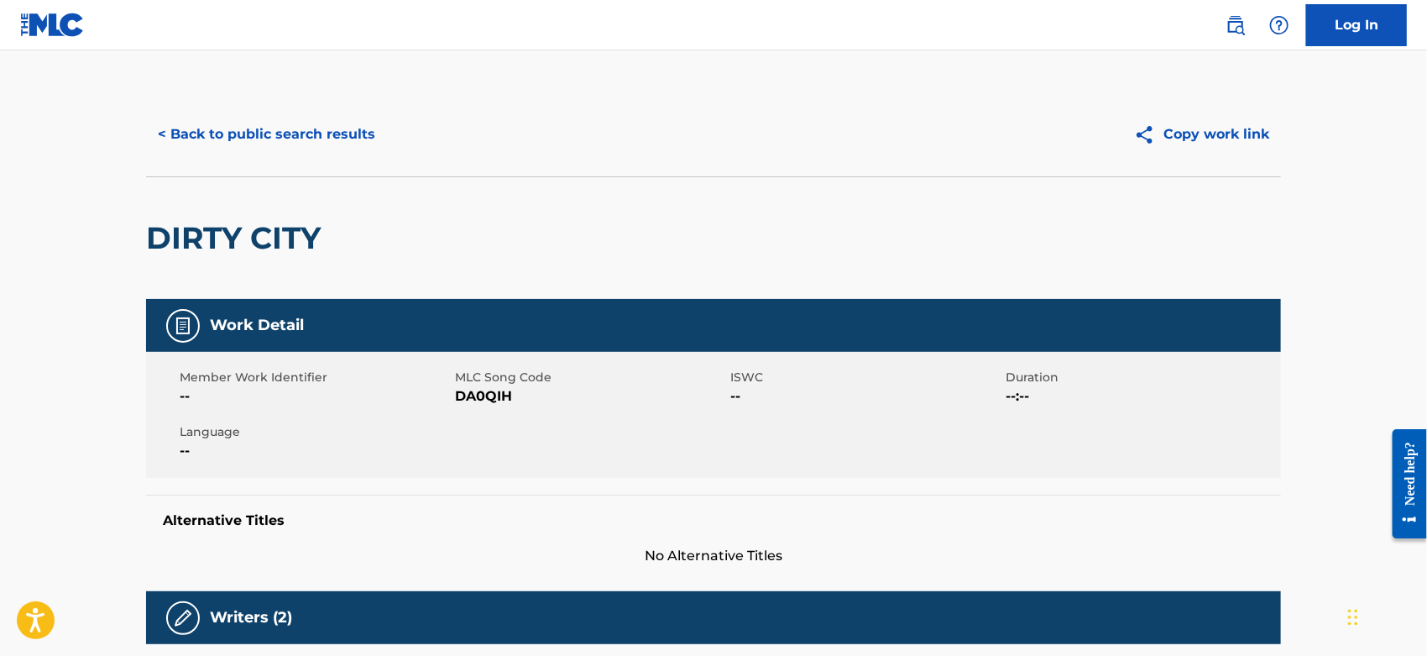
click at [474, 395] on span "DA0QIH" at bounding box center [590, 396] width 271 height 20
click at [326, 131] on button "< Back to public search results" at bounding box center [266, 134] width 241 height 42
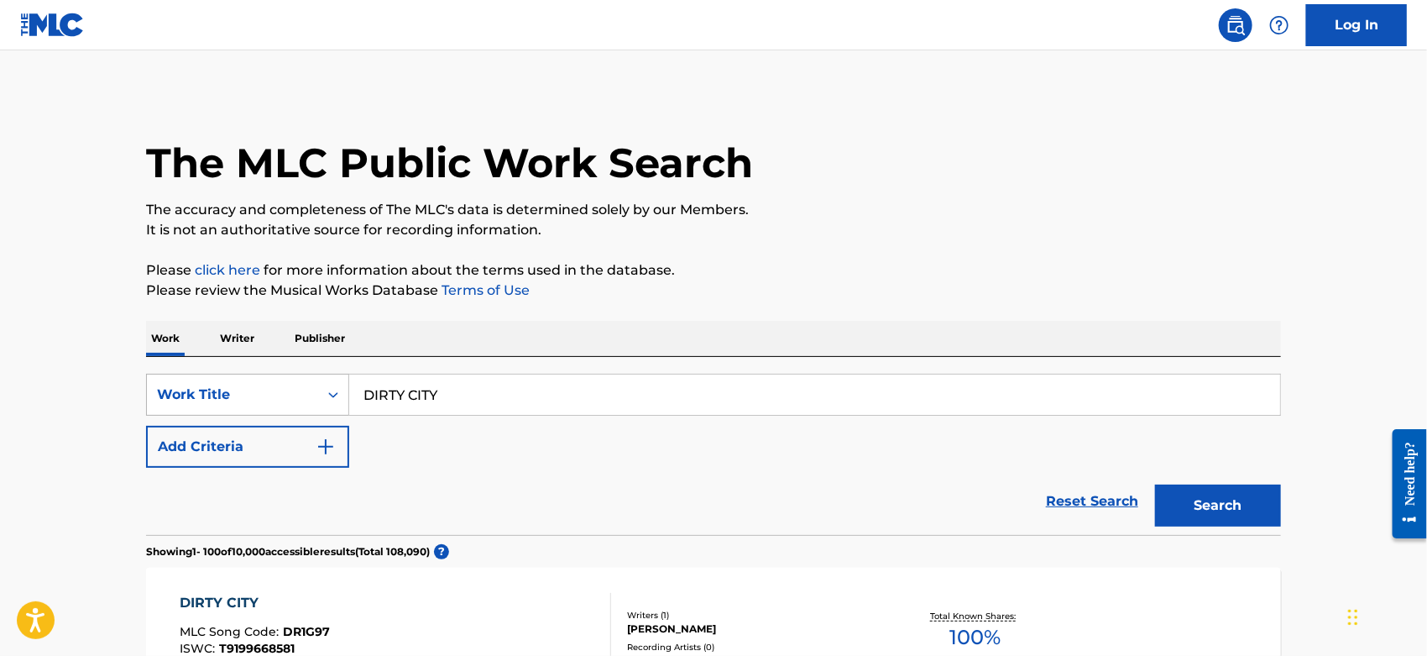
click at [187, 400] on div "SearchWithCriteriacc2da5b2-b705-4260-86ac-95f4c39b4793 Work Title DIRTY CITY" at bounding box center [713, 395] width 1135 height 42
paste input "MANIFEST"
type input "MANIFEST"
click at [1191, 514] on button "Search" at bounding box center [1218, 505] width 126 height 42
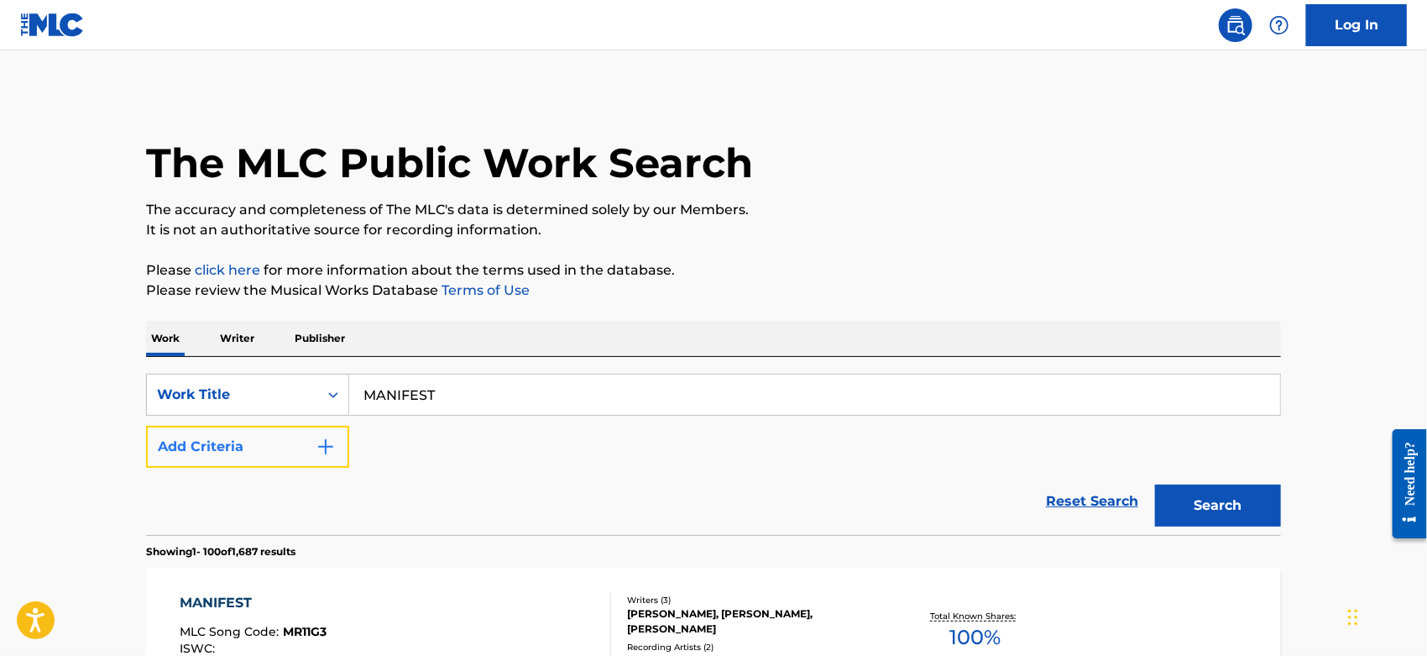
click at [296, 460] on button "Add Criteria" at bounding box center [247, 447] width 203 height 42
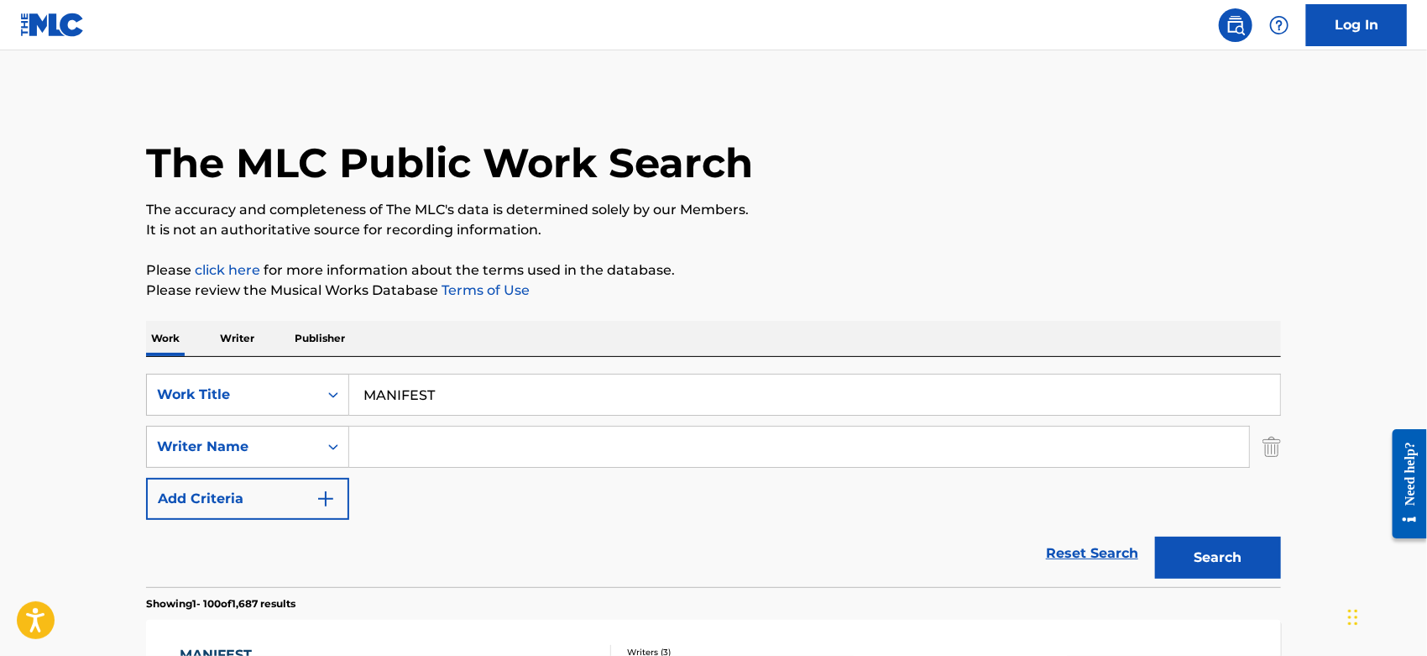
click at [391, 442] on input "Search Form" at bounding box center [799, 447] width 900 height 40
type input "[PERSON_NAME]"
click at [1155, 536] on button "Search" at bounding box center [1218, 557] width 126 height 42
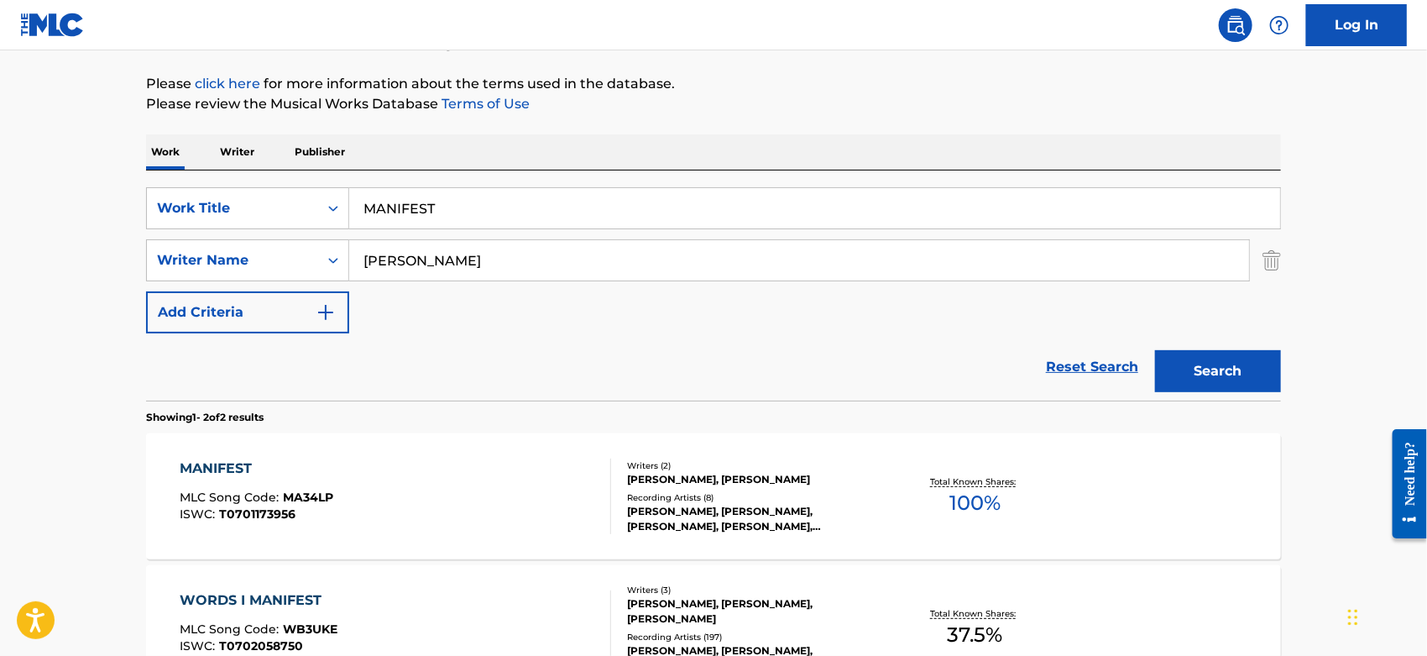
click at [465, 484] on div "MANIFEST MLC Song Code : MA34LP ISWC : T0701173956" at bounding box center [397, 496] width 432 height 76
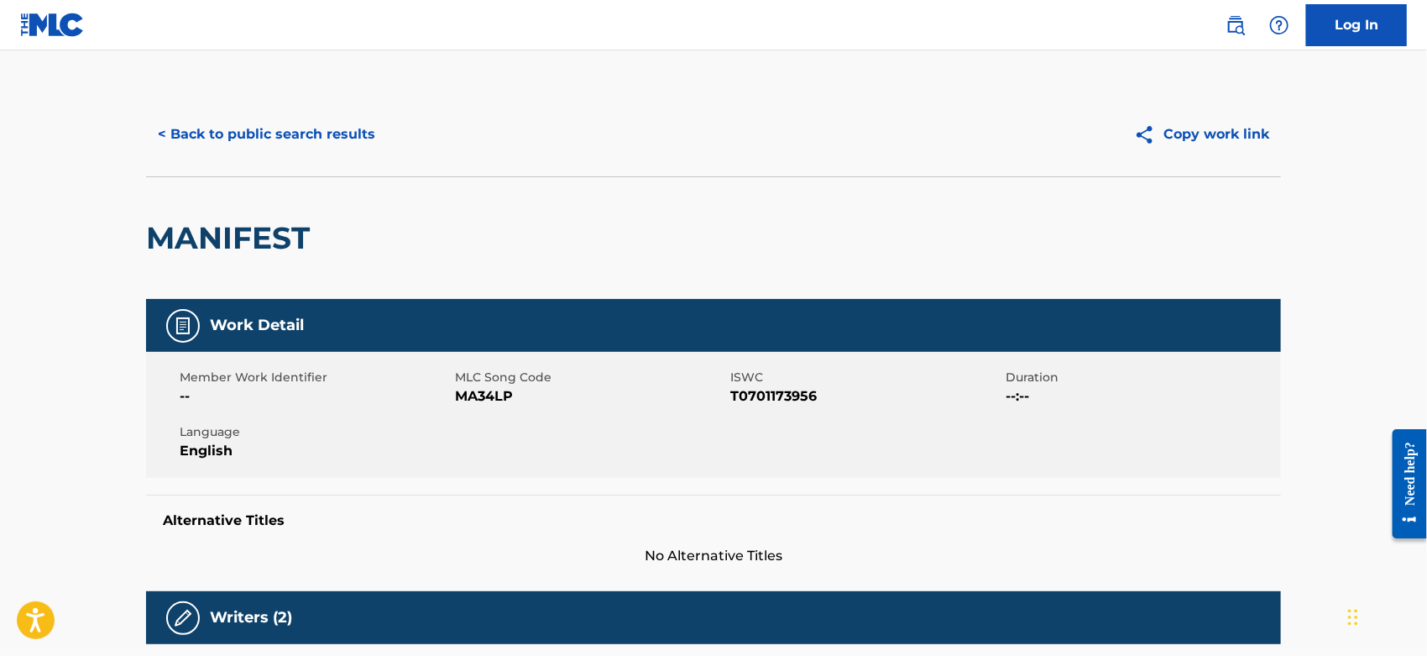
click at [477, 389] on span "MA34LP" at bounding box center [590, 396] width 271 height 20
click at [311, 133] on button "< Back to public search results" at bounding box center [266, 134] width 241 height 42
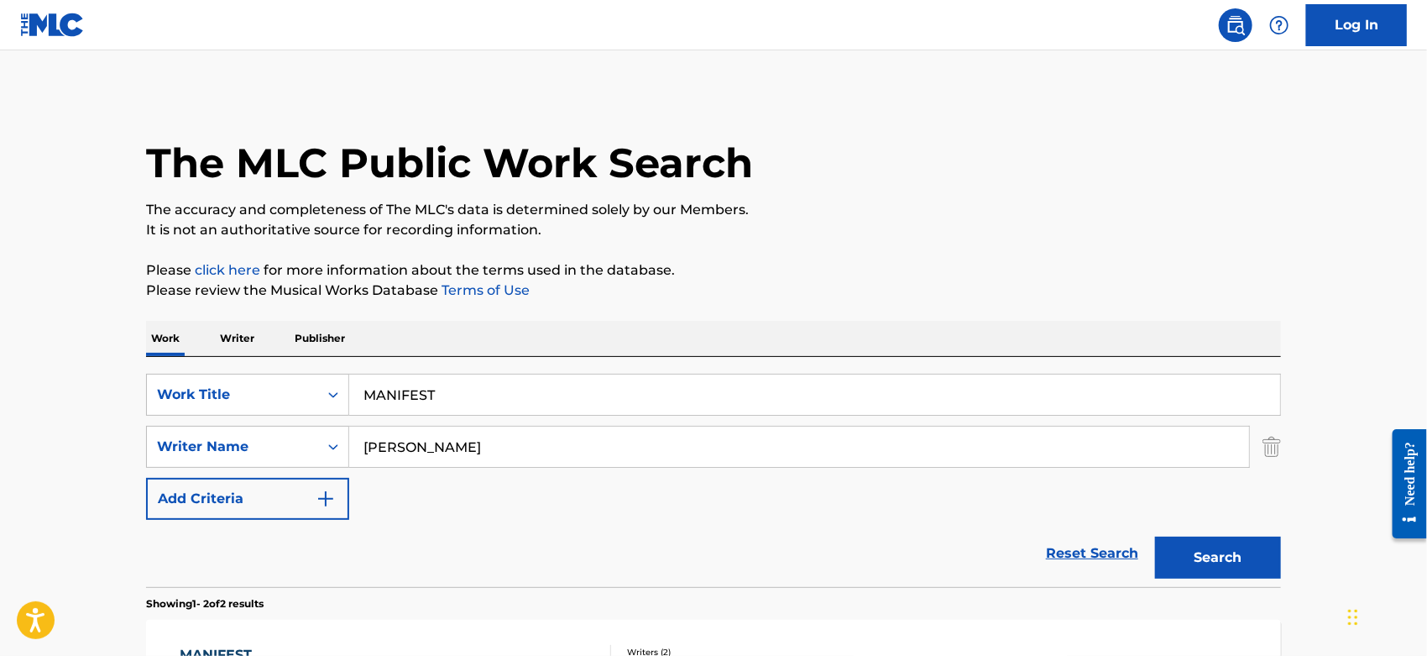
scroll to position [186, 0]
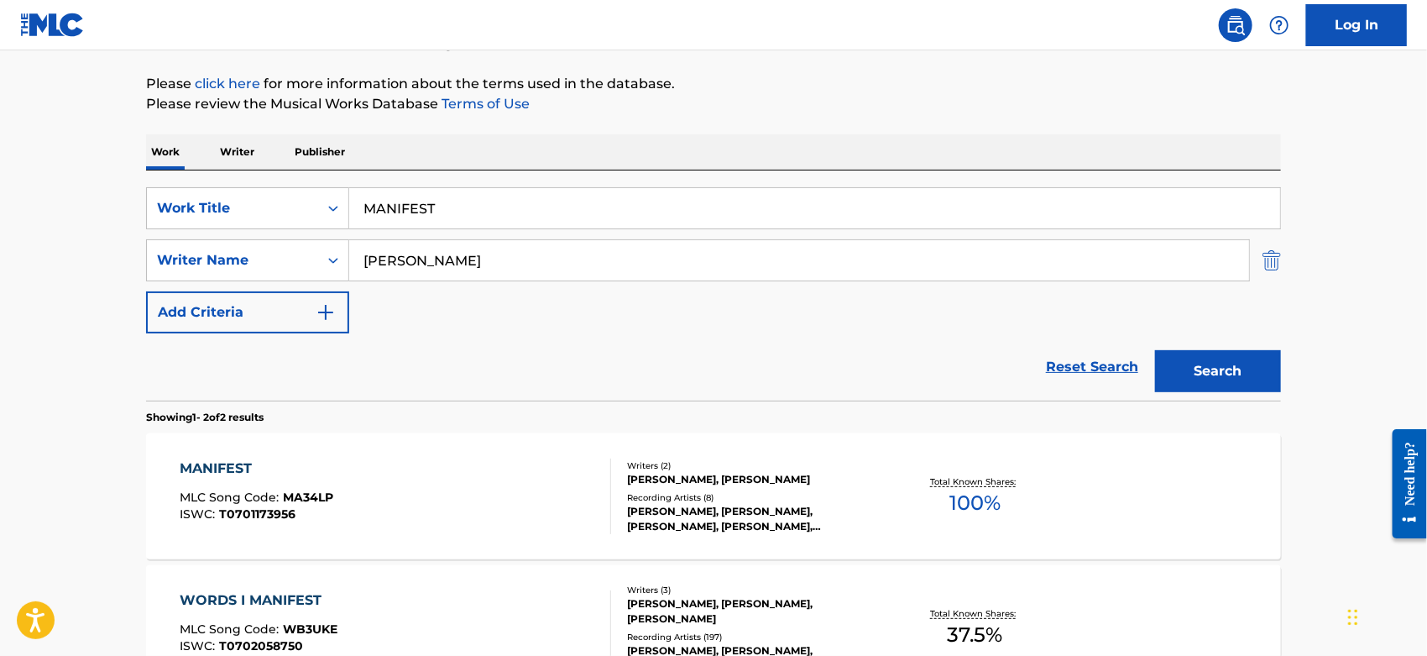
click at [1278, 259] on img "Search Form" at bounding box center [1272, 260] width 18 height 42
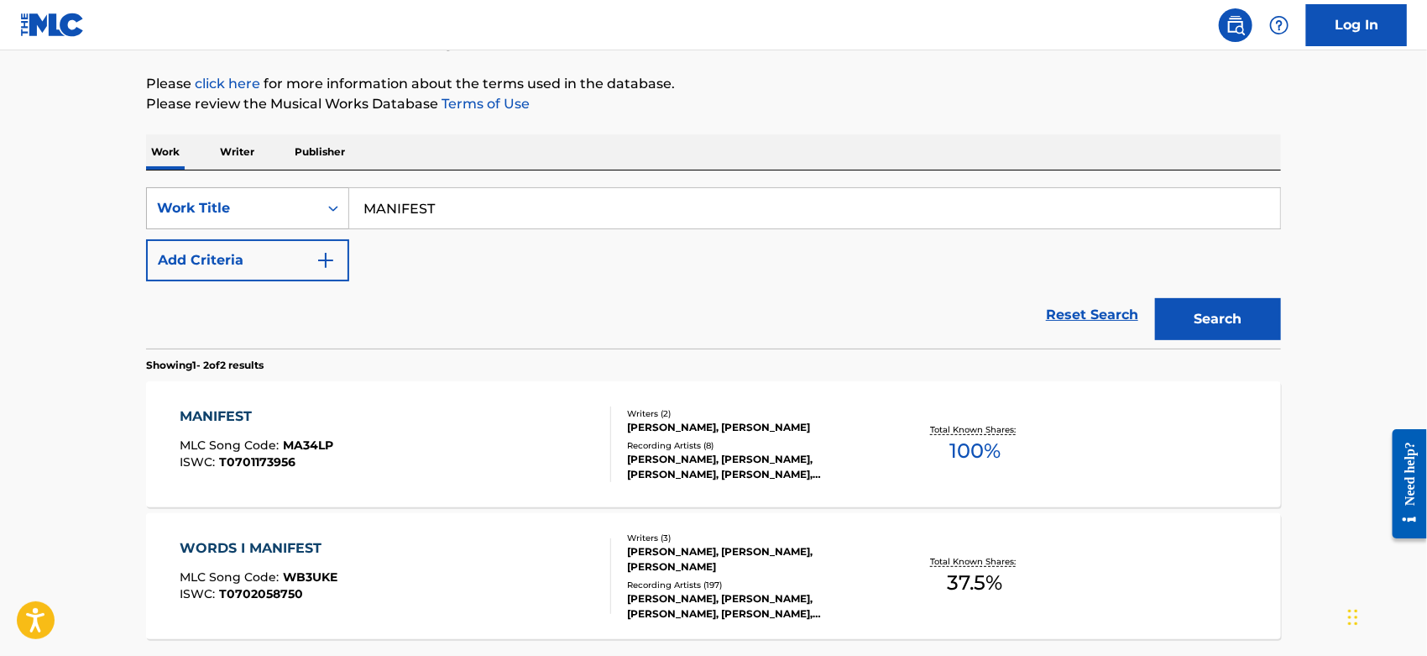
drag, startPoint x: 413, startPoint y: 205, endPoint x: 281, endPoint y: 208, distance: 131.9
click at [281, 208] on div "SearchWithCriteriacc2da5b2-b705-4260-86ac-95f4c39b4793 Work Title MANIFEST" at bounding box center [713, 208] width 1135 height 42
paste input "-TOWN REPRESENTATIVES"
click at [1214, 306] on button "Search" at bounding box center [1218, 319] width 126 height 42
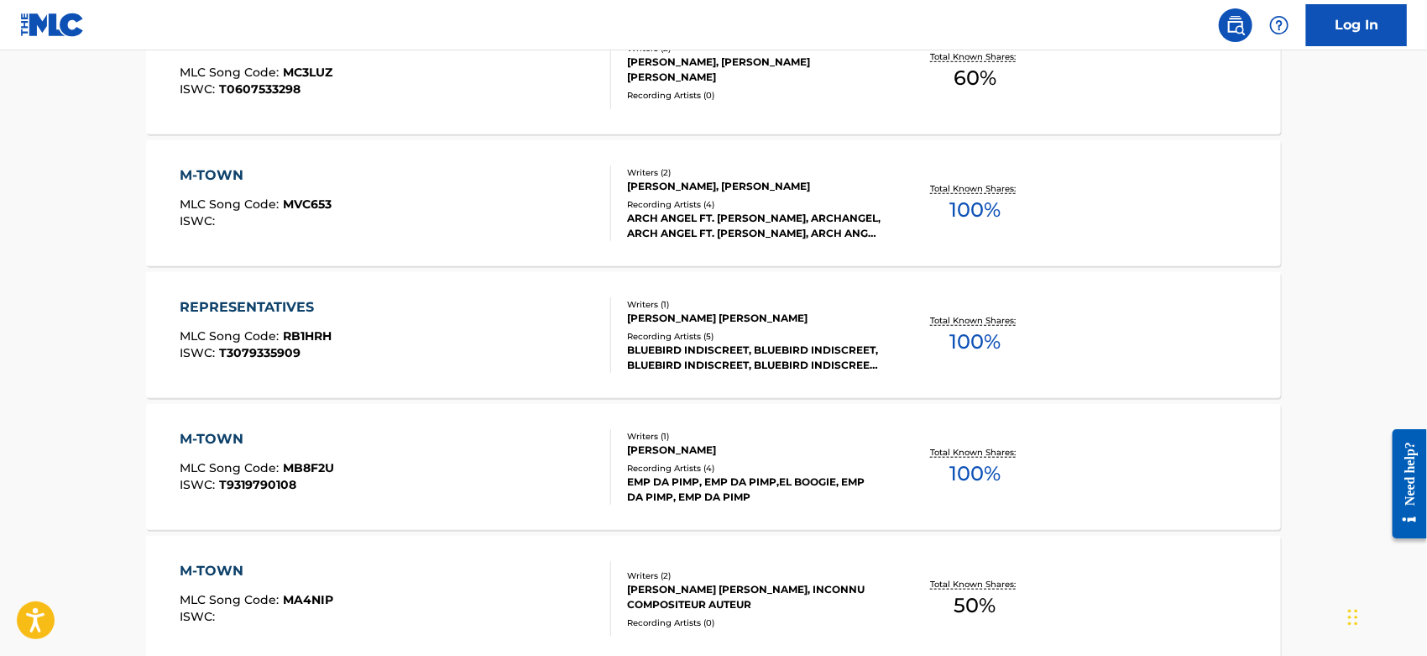
scroll to position [93, 0]
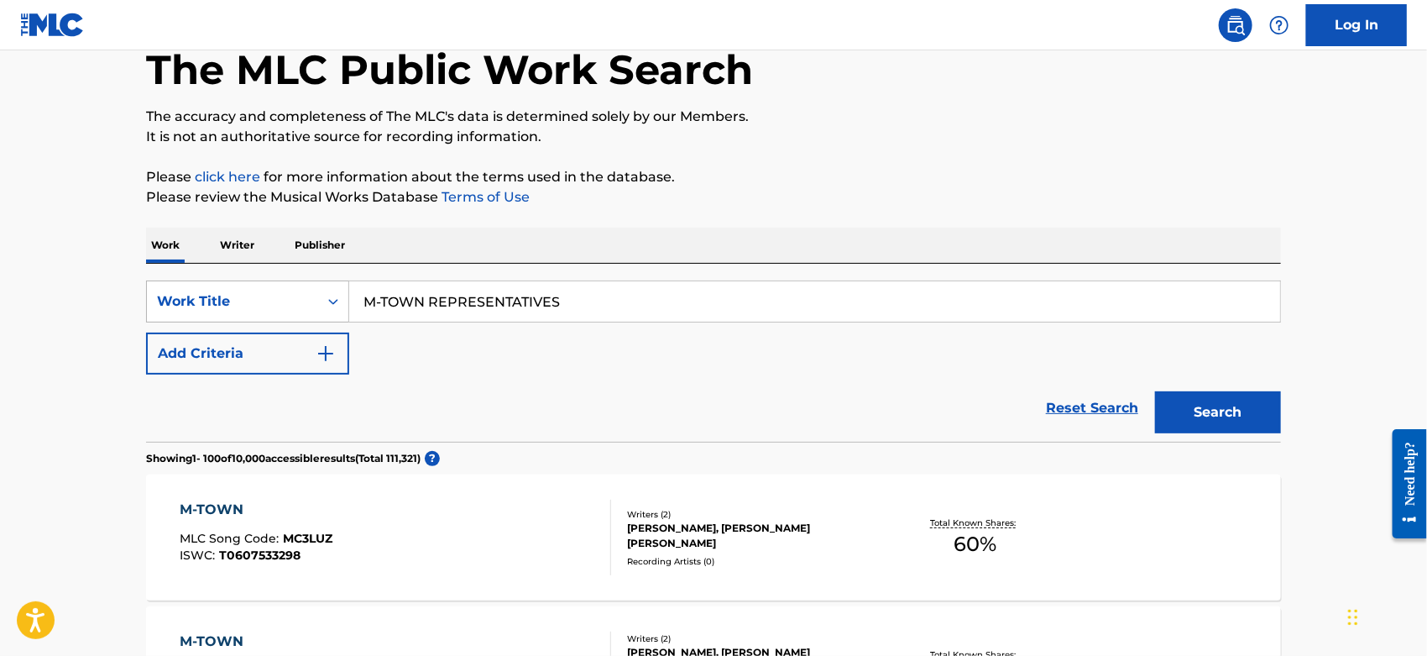
drag, startPoint x: 592, startPoint y: 289, endPoint x: 251, endPoint y: 280, distance: 341.0
click at [168, 285] on div "SearchWithCriteriacc2da5b2-b705-4260-86ac-95f4c39b4793 Work Title M-TOWN REPRES…" at bounding box center [713, 301] width 1135 height 42
paste input "WUT U N****S WANT"
click at [1212, 397] on button "Search" at bounding box center [1218, 412] width 126 height 42
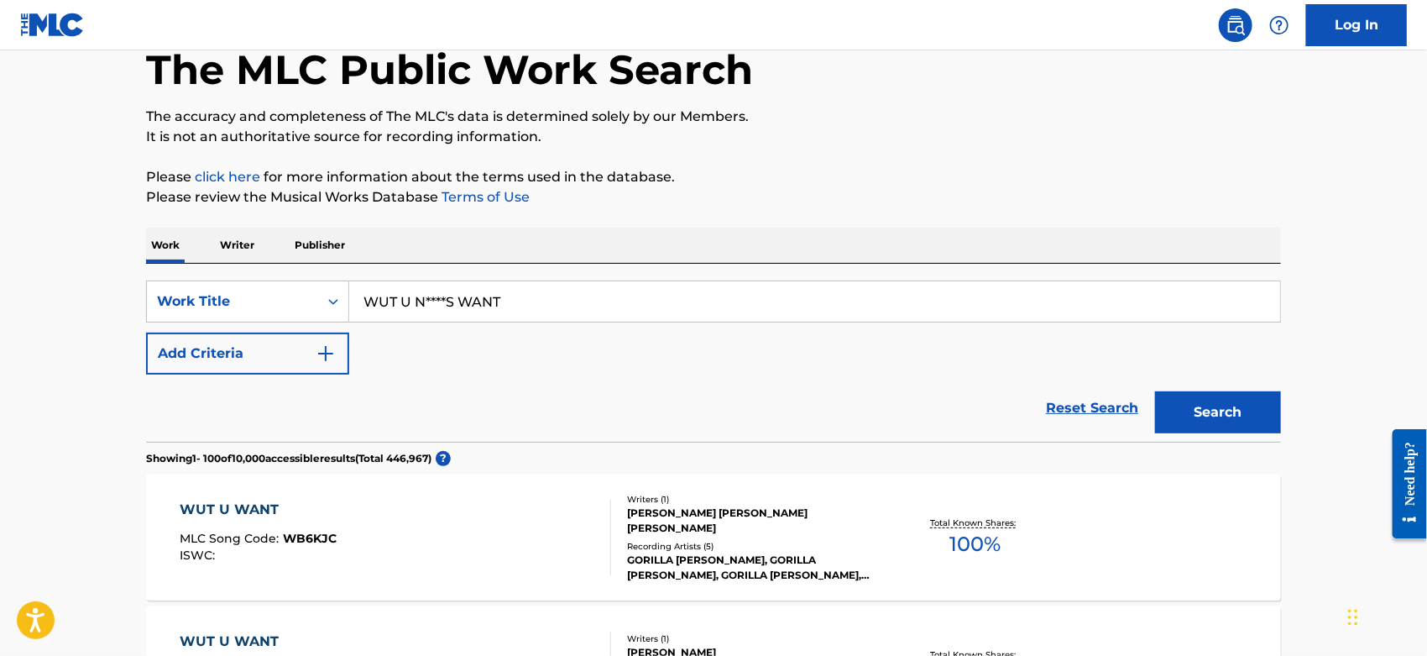
click at [446, 298] on input "WUT U N****S WANT" at bounding box center [814, 301] width 931 height 40
type input "WUT U NiggaS WANT"
click at [1155, 391] on button "Search" at bounding box center [1218, 412] width 126 height 42
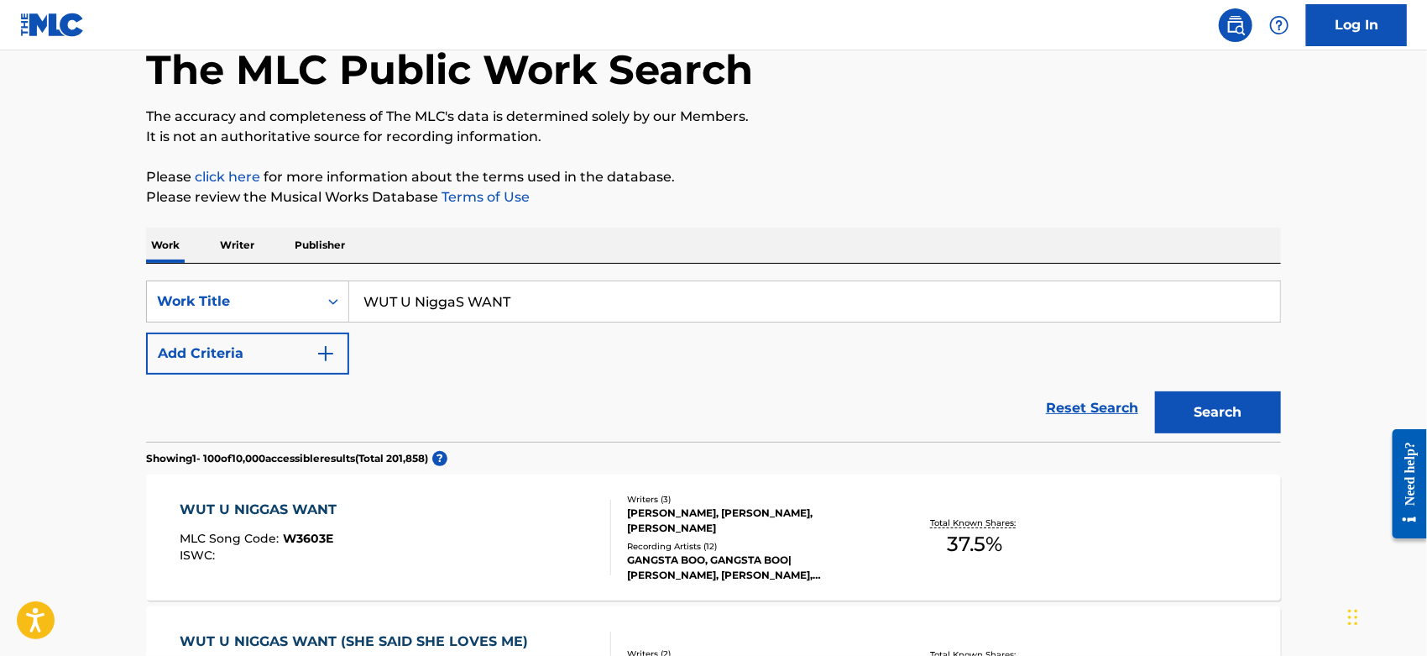
click at [490, 532] on div "WUT U NIGGAS WANT MLC Song Code : W3603E ISWC :" at bounding box center [397, 538] width 432 height 76
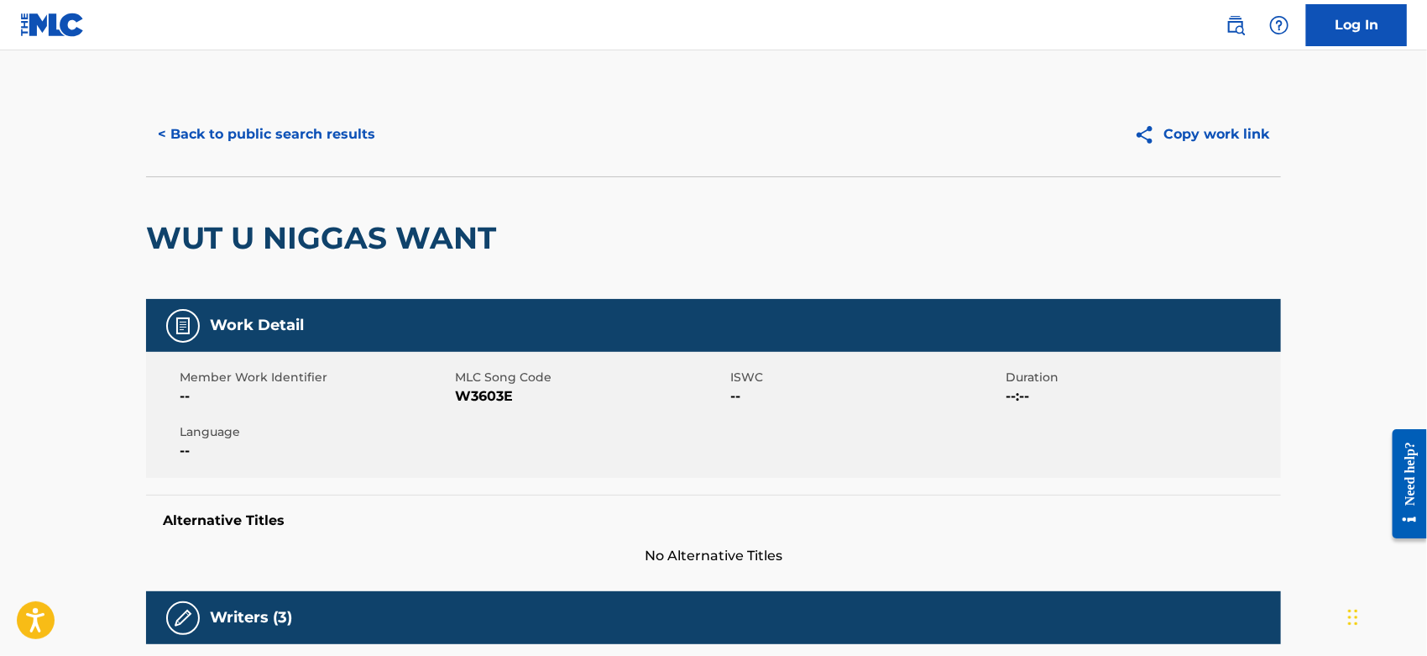
click at [491, 390] on span "W3603E" at bounding box center [590, 396] width 271 height 20
click at [200, 139] on button "< Back to public search results" at bounding box center [266, 134] width 241 height 42
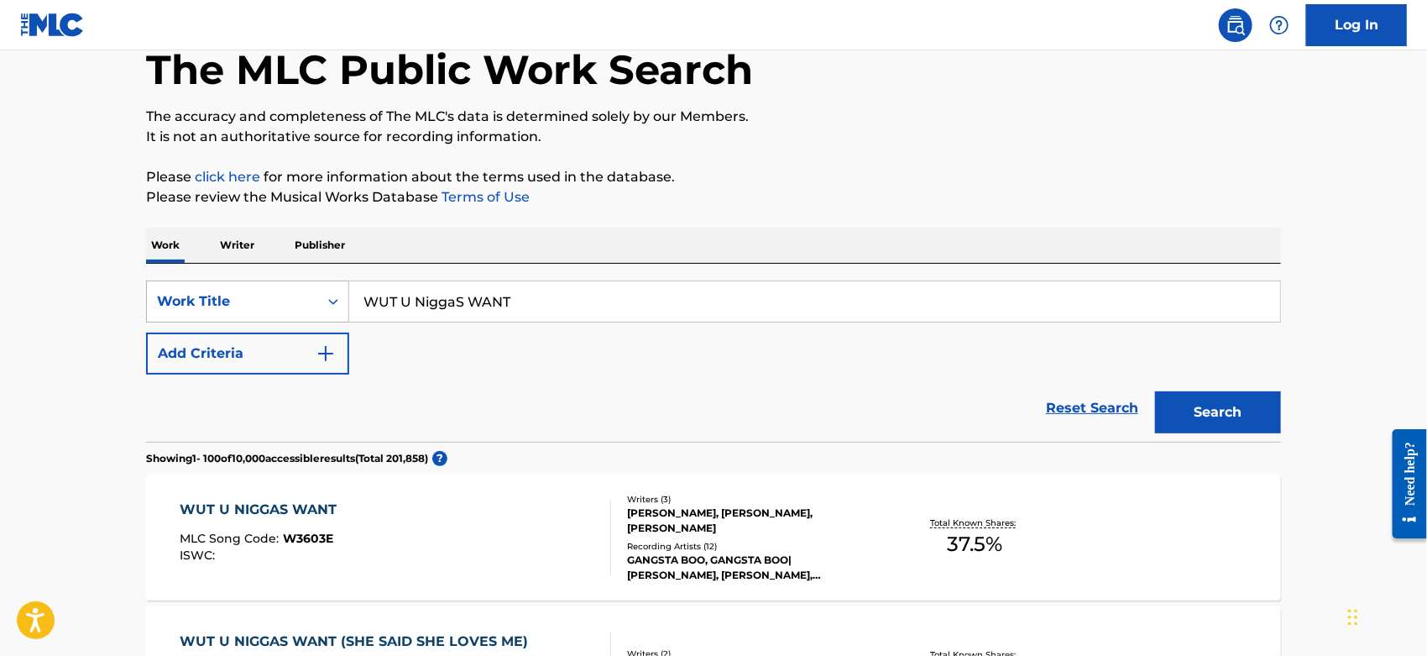
drag, startPoint x: 543, startPoint y: 285, endPoint x: 301, endPoint y: 298, distance: 243.0
click at [301, 298] on div "SearchWithCriteriacc2da5b2-b705-4260-86ac-95f4c39b4793 Work Title WUT U NiggaS …" at bounding box center [713, 301] width 1135 height 42
paste input "Bitch Stop Lying"
click at [1182, 424] on button "Search" at bounding box center [1218, 412] width 126 height 42
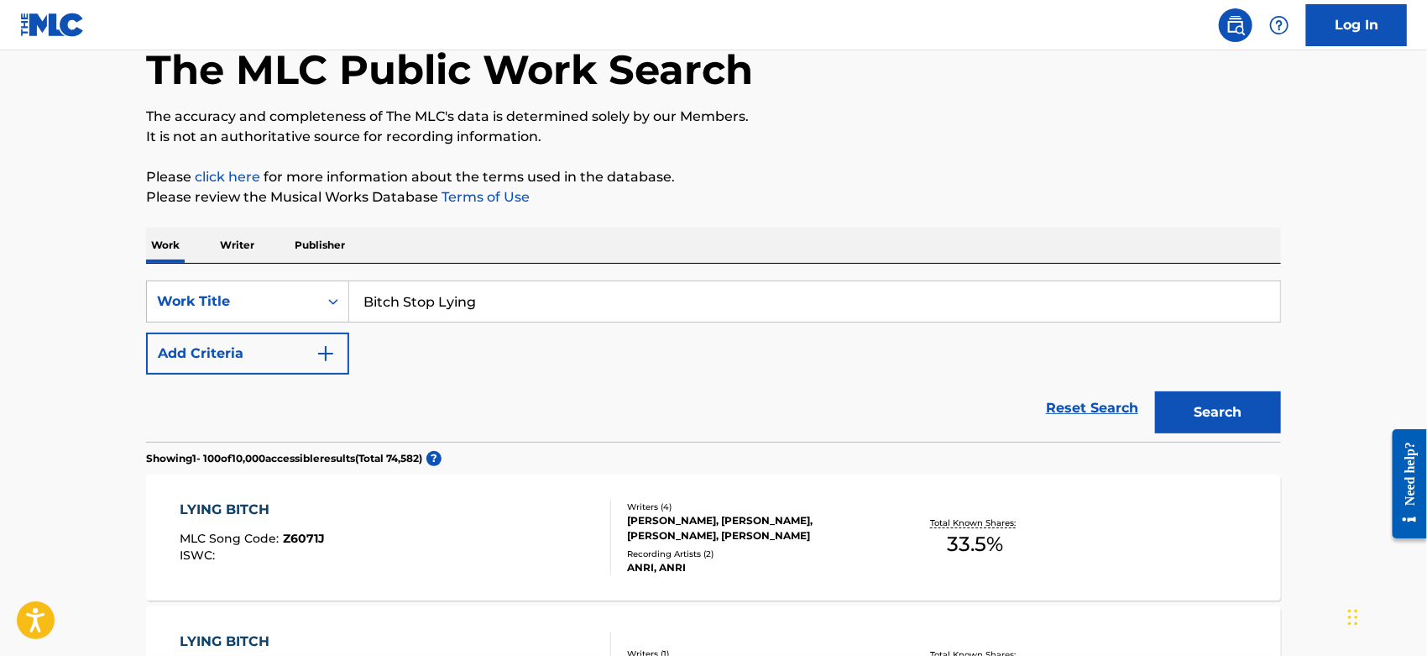
scroll to position [0, 0]
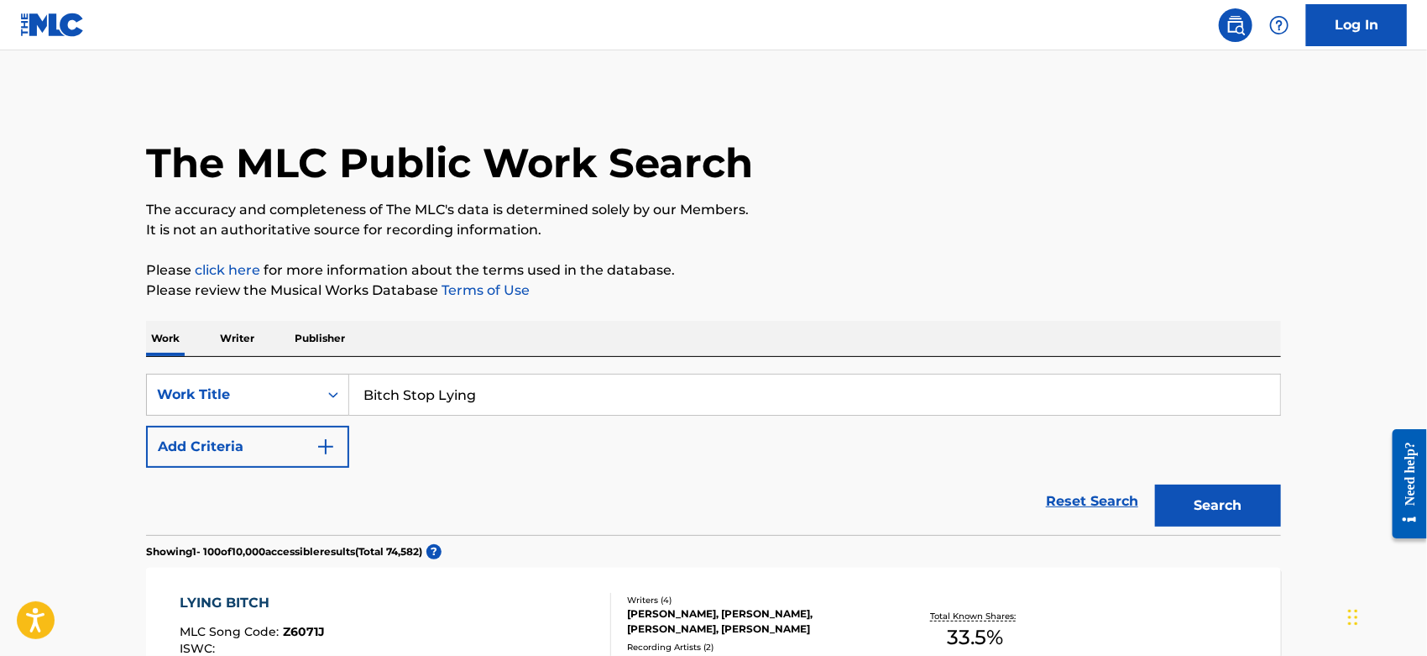
drag, startPoint x: 510, startPoint y: 390, endPoint x: 135, endPoint y: 394, distance: 374.5
paste input "Affirmative"
type input "Affirmative"
click at [973, 226] on p "It is not an authoritative source for recording information." at bounding box center [713, 230] width 1135 height 20
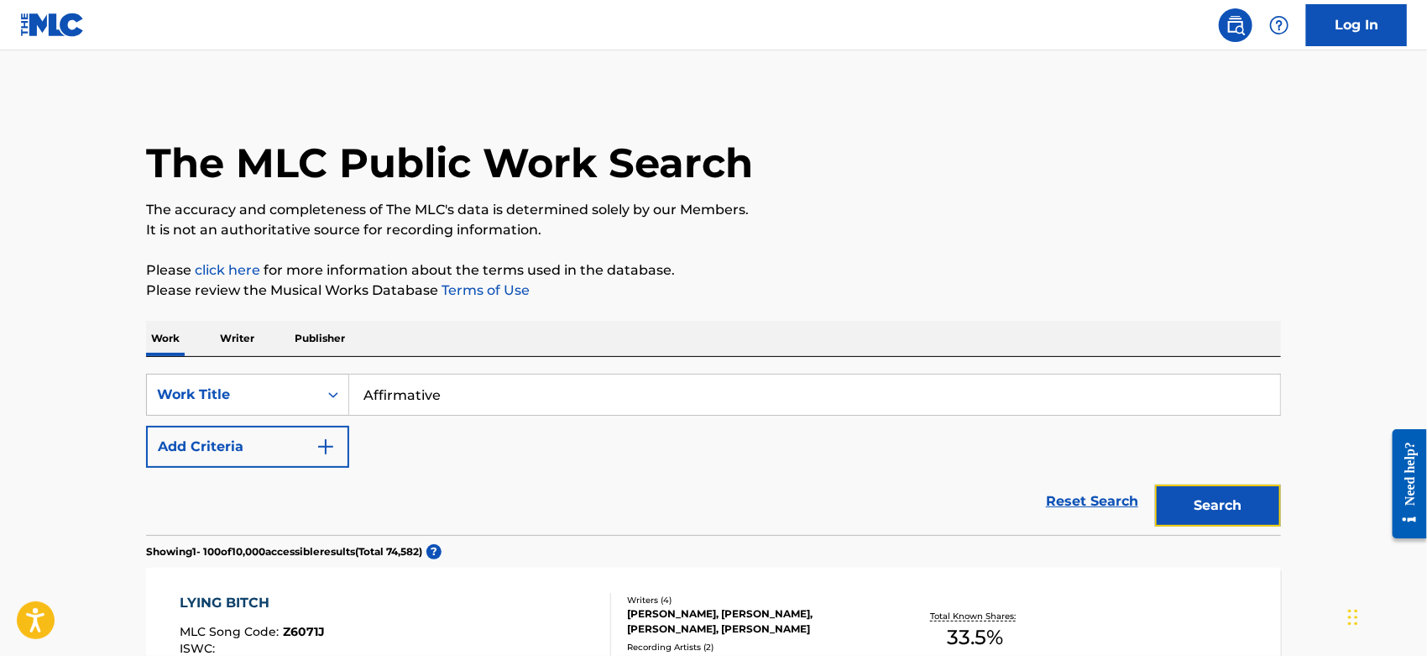
click at [1204, 489] on button "Search" at bounding box center [1218, 505] width 126 height 42
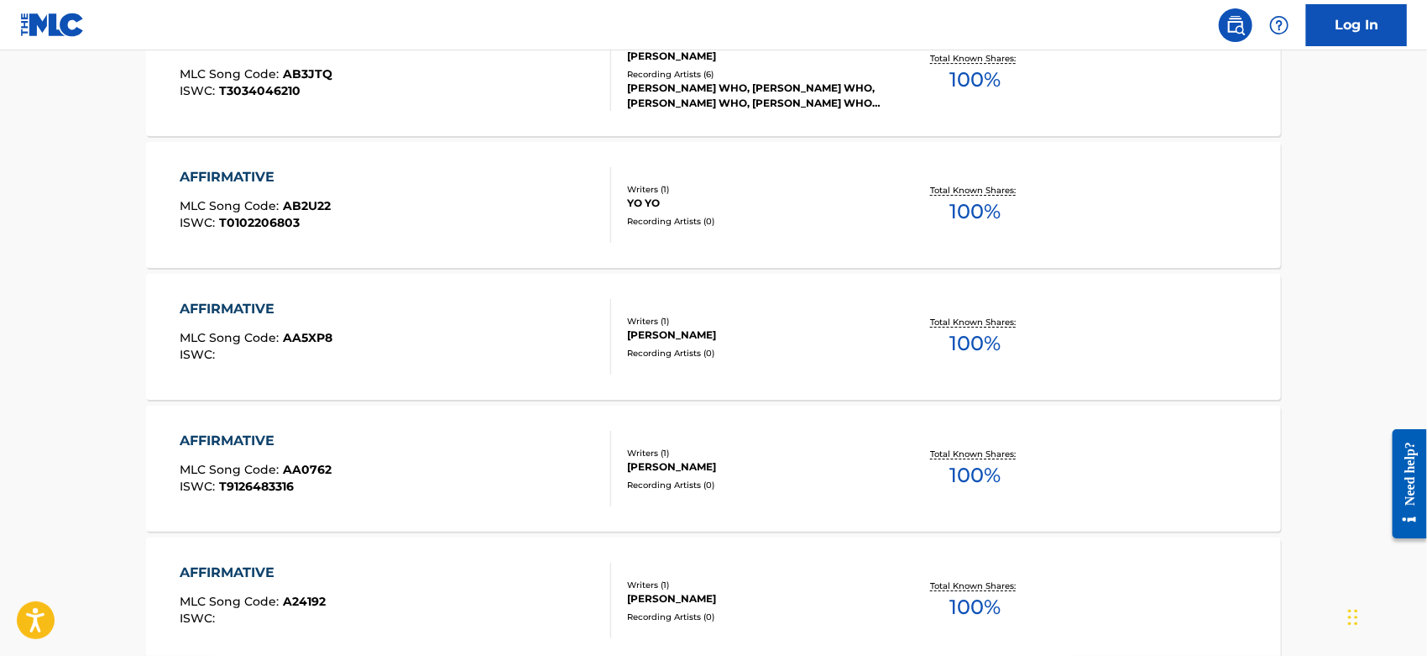
scroll to position [3264, 0]
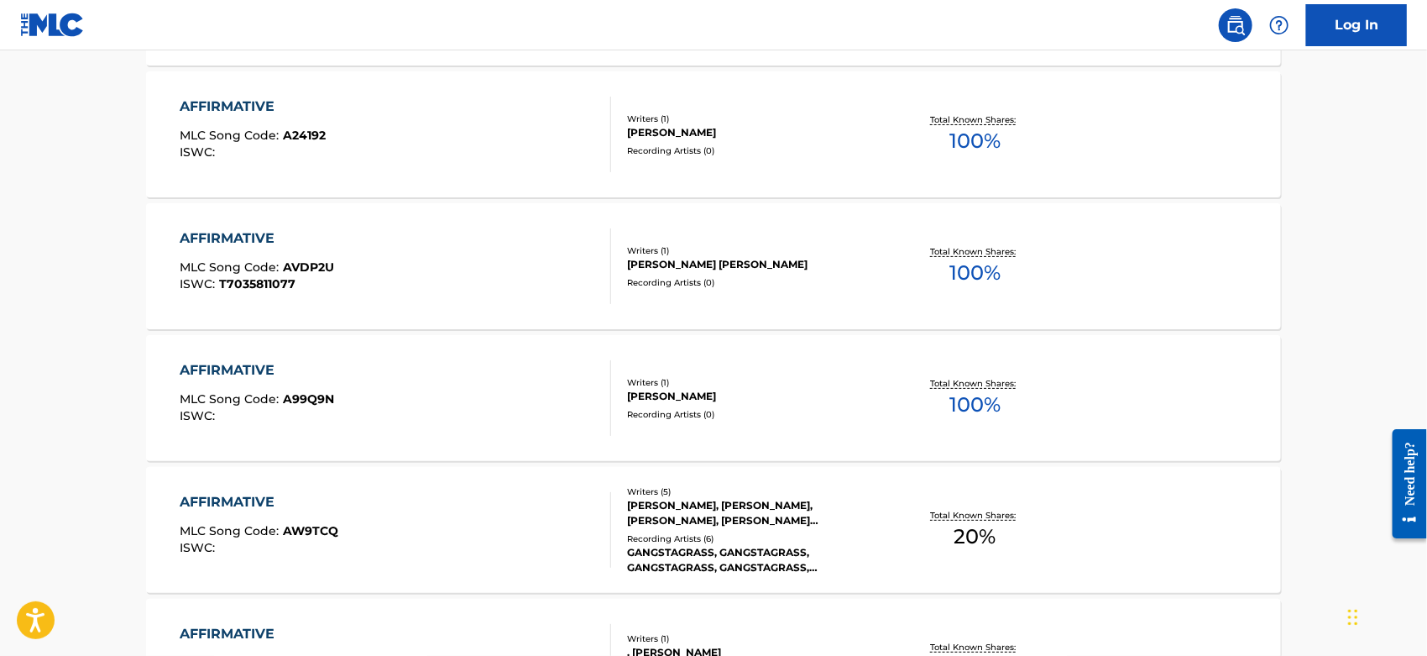
click at [416, 551] on div "AFFIRMATIVE MLC Song Code : AW9TCQ ISWC :" at bounding box center [397, 530] width 432 height 76
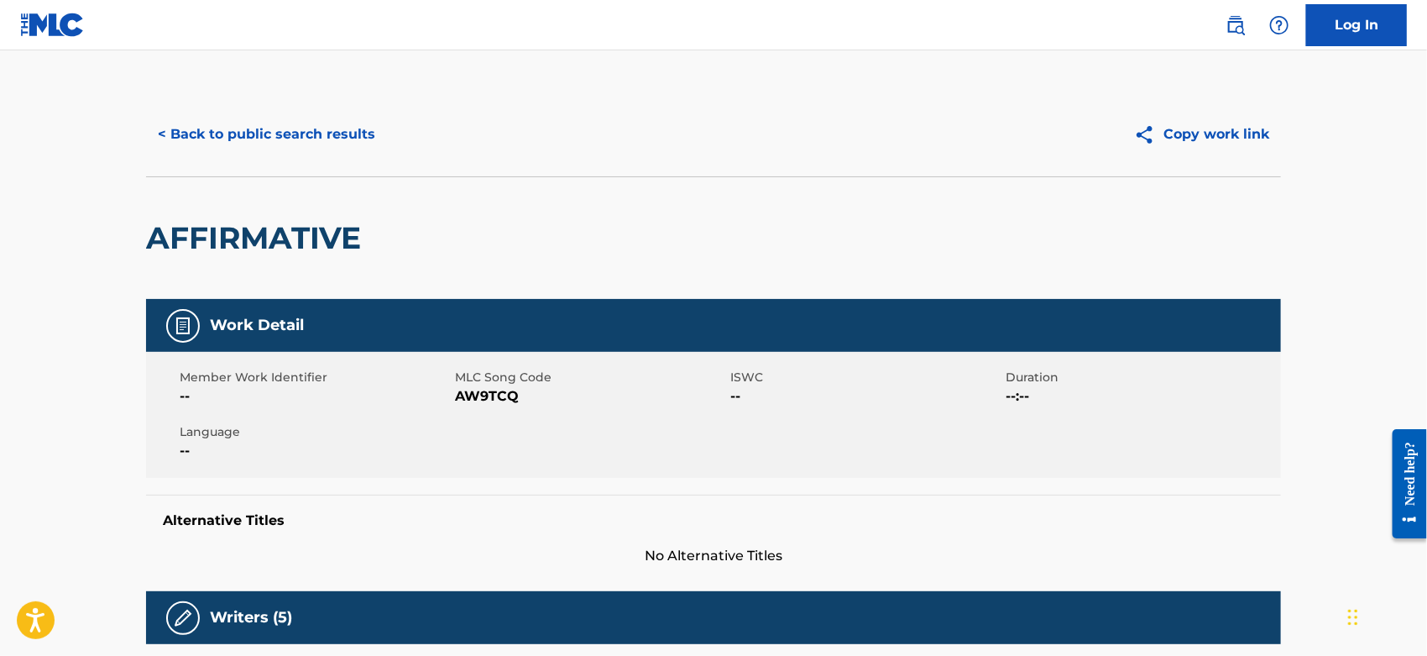
click at [485, 393] on span "AW9TCQ" at bounding box center [590, 396] width 271 height 20
click at [342, 113] on div "< Back to public search results Copy work link" at bounding box center [713, 134] width 1135 height 84
click at [325, 134] on button "< Back to public search results" at bounding box center [266, 134] width 241 height 42
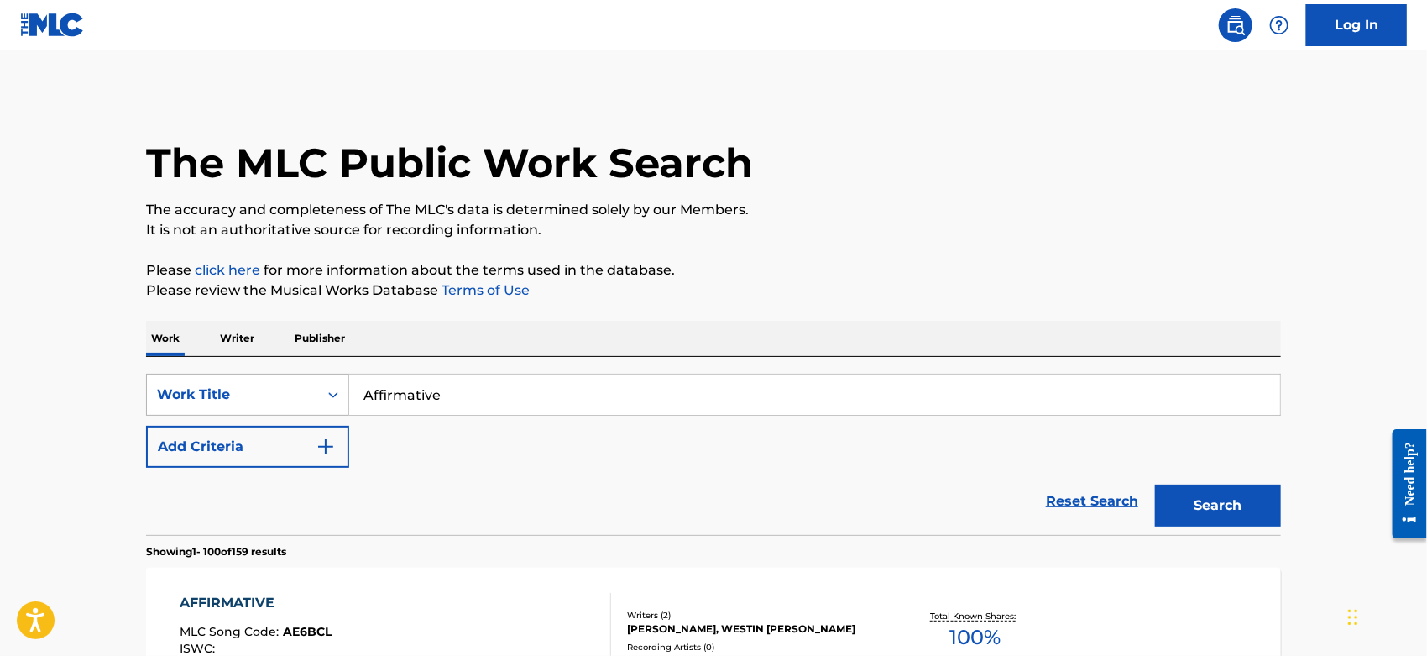
drag, startPoint x: 483, startPoint y: 385, endPoint x: 175, endPoint y: 391, distance: 307.4
click at [175, 391] on div "SearchWithCriteriacc2da5b2-b705-4260-86ac-95f4c39b4793 Work Title Affirmative" at bounding box center [713, 395] width 1135 height 42
paste input "[PERSON_NAME]"
type input "[PERSON_NAME]"
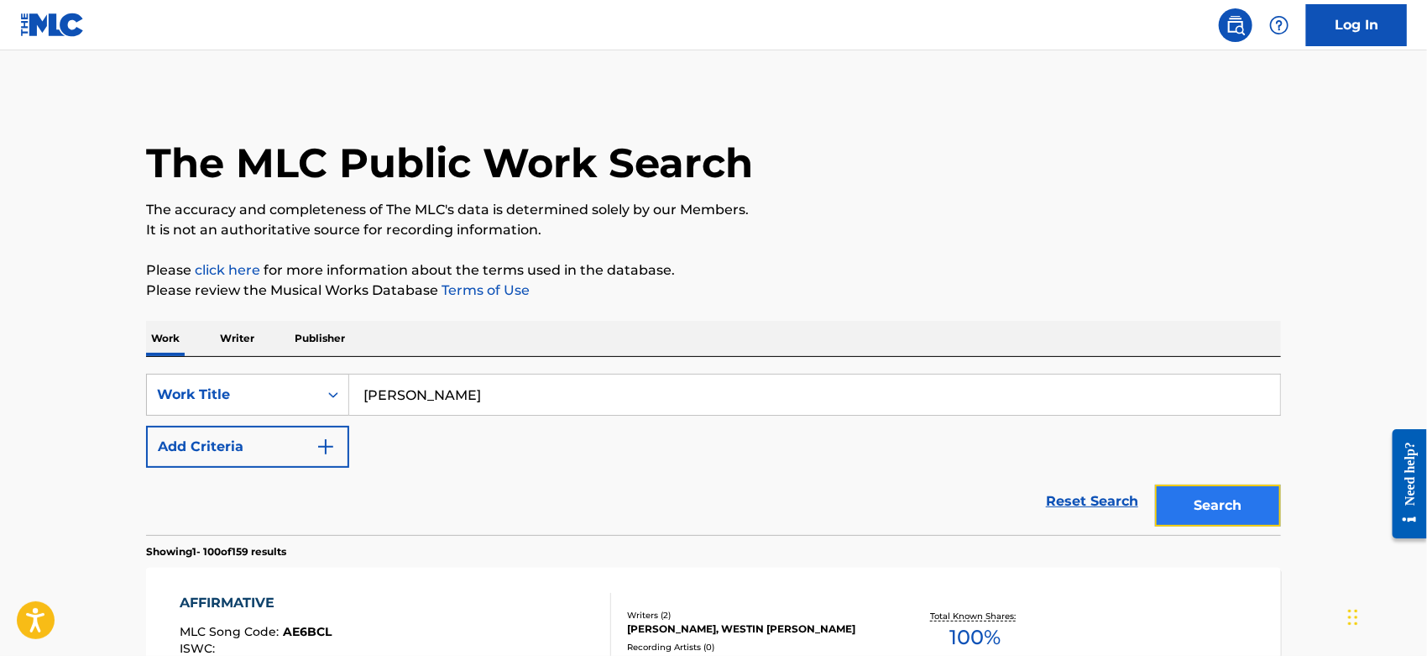
click at [1175, 506] on button "Search" at bounding box center [1218, 505] width 126 height 42
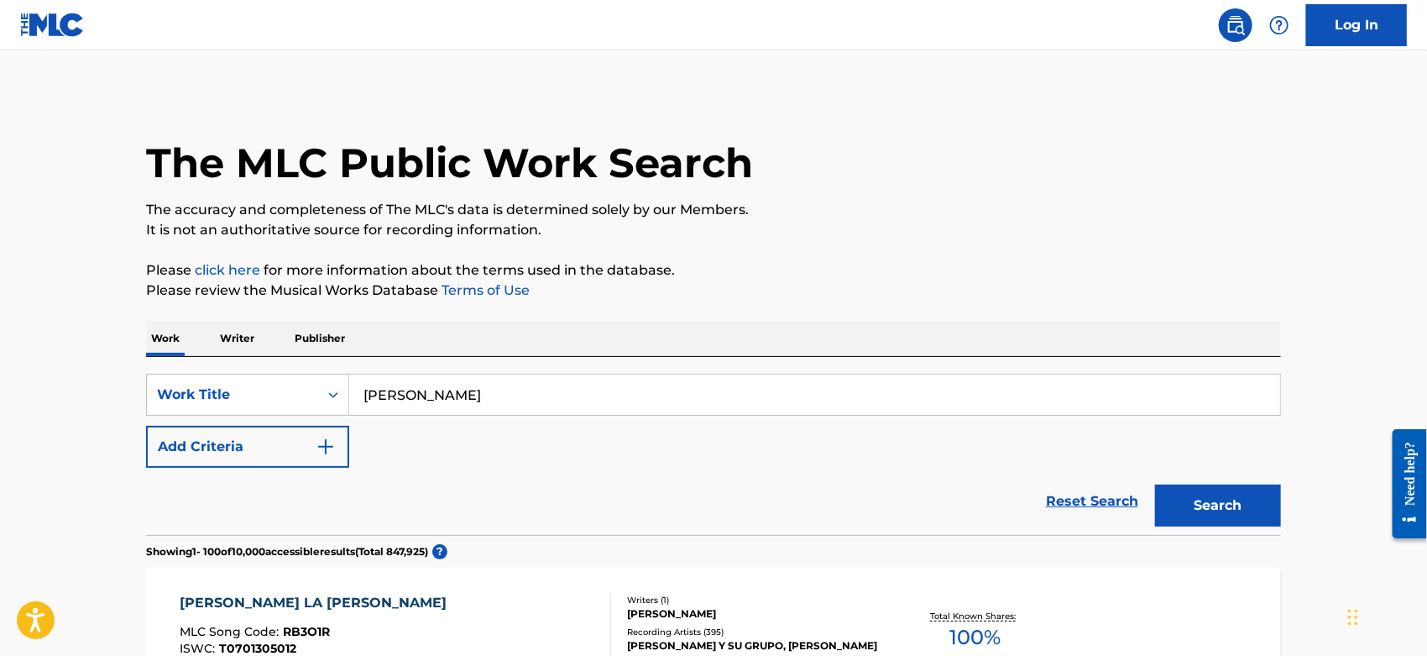
scroll to position [280, 0]
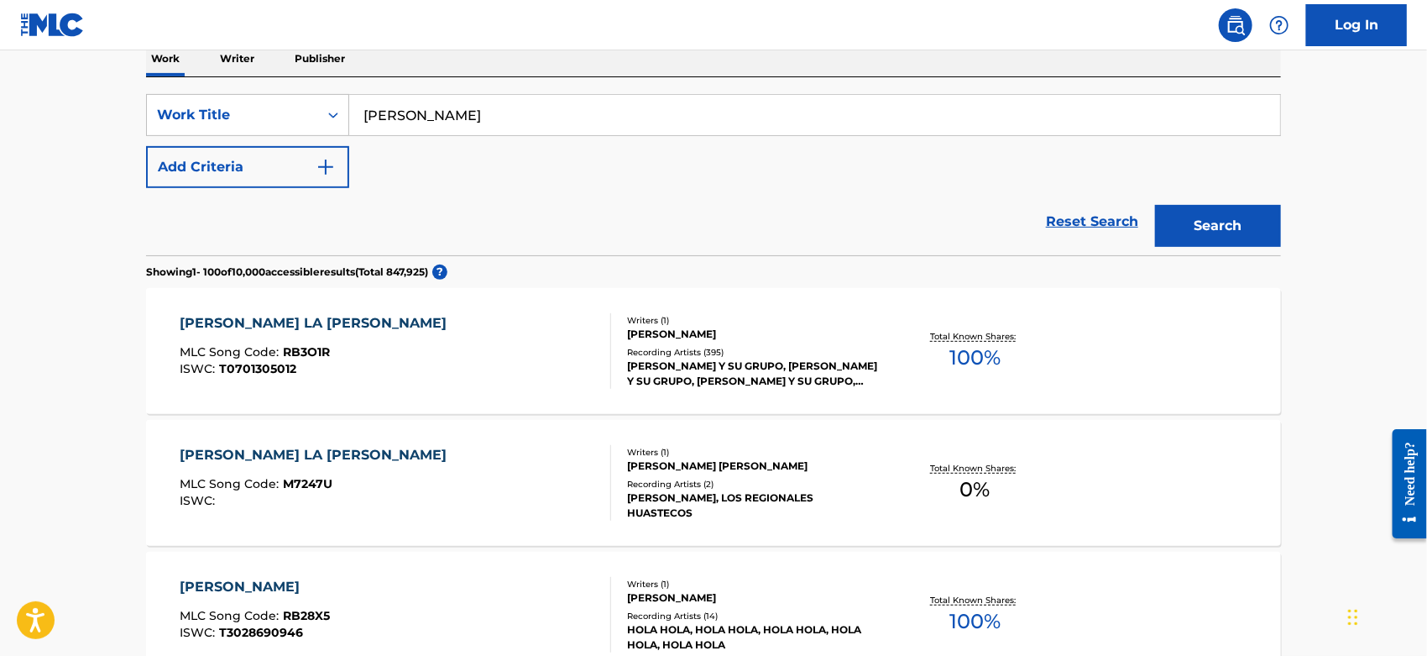
click at [475, 342] on div "[PERSON_NAME] LA [PERSON_NAME] MLC Song Code : RB3O1R ISWC : T0701305012" at bounding box center [397, 351] width 432 height 76
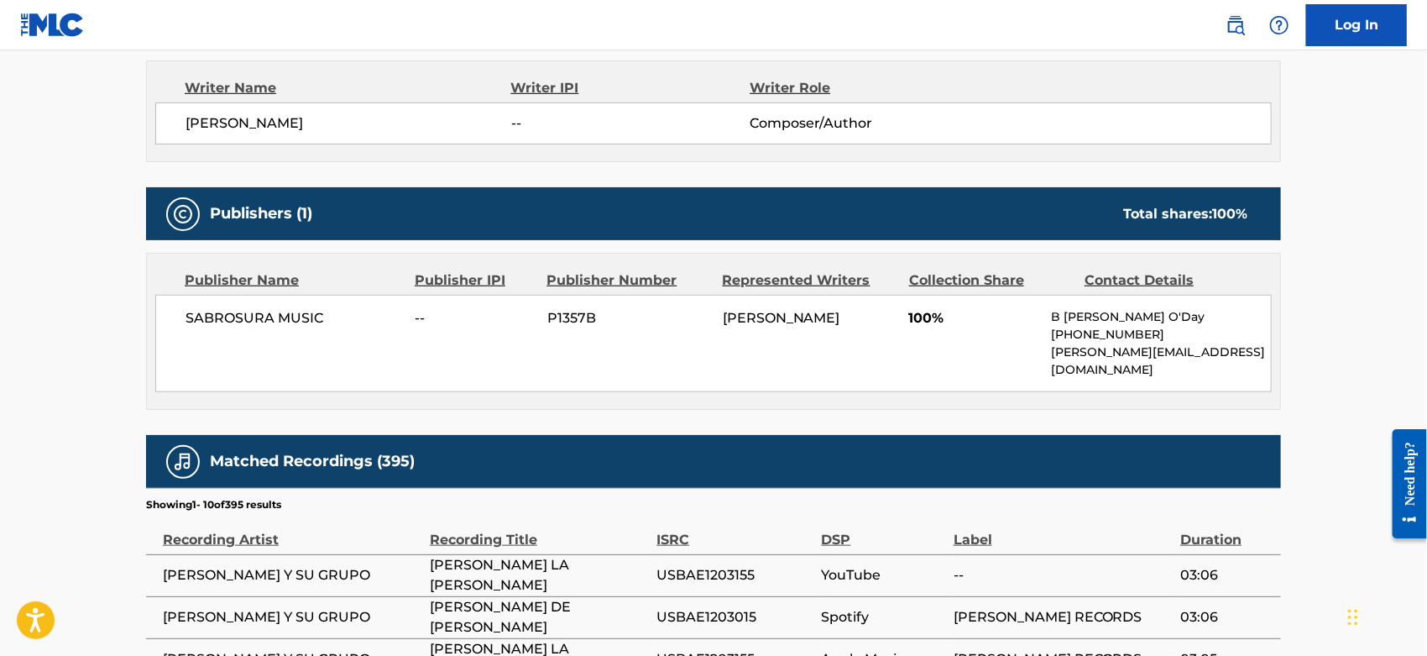
scroll to position [129, 0]
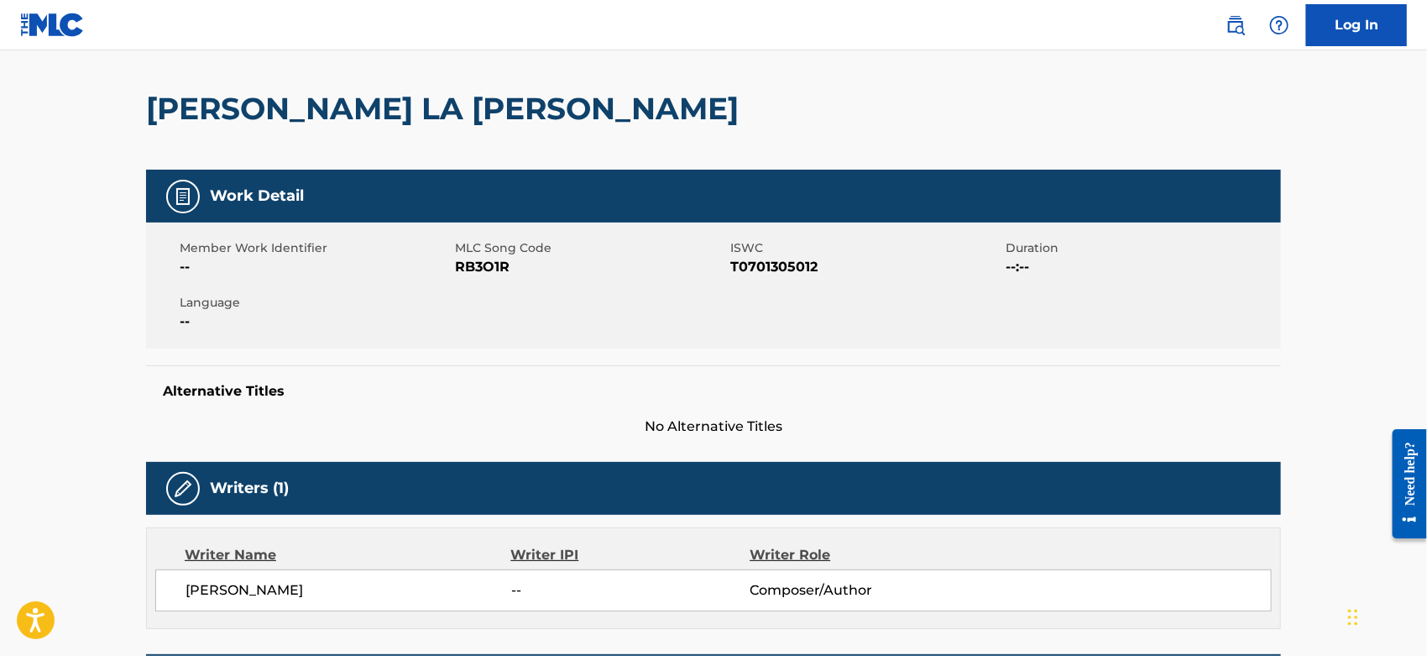
click at [483, 264] on span "RB3O1R" at bounding box center [590, 267] width 271 height 20
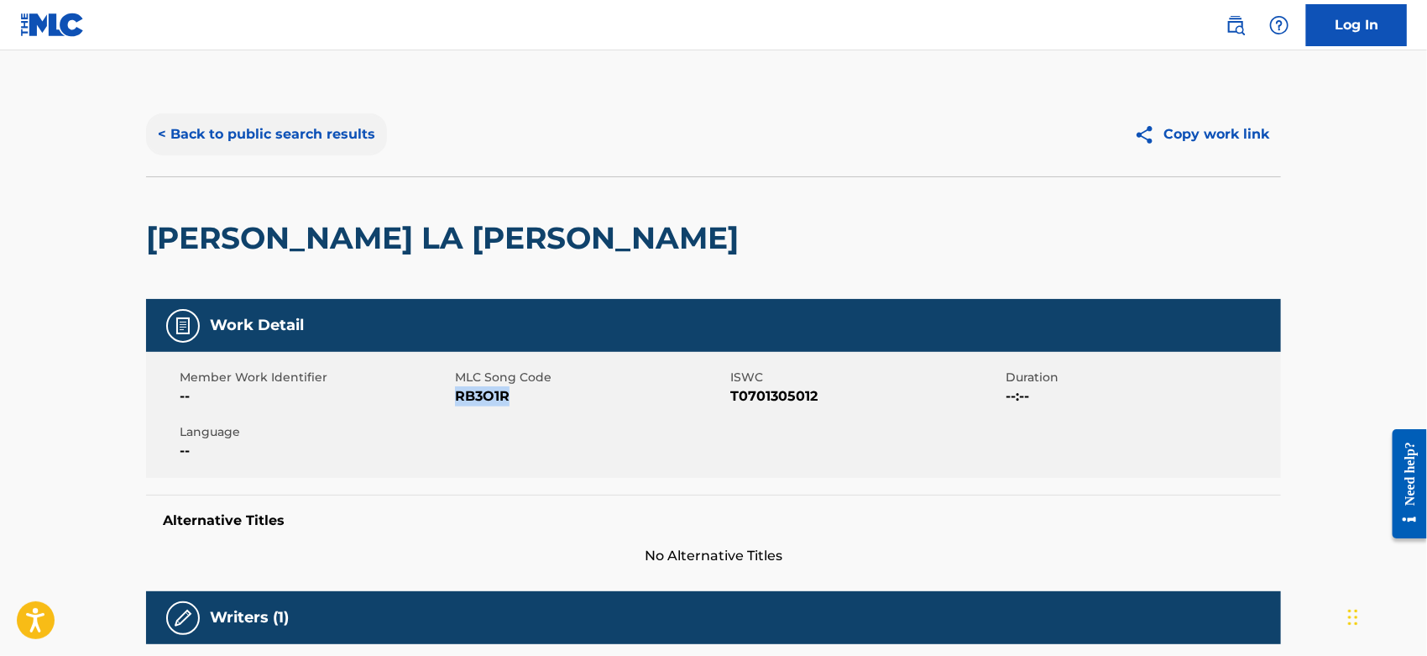
click at [204, 139] on button "< Back to public search results" at bounding box center [266, 134] width 241 height 42
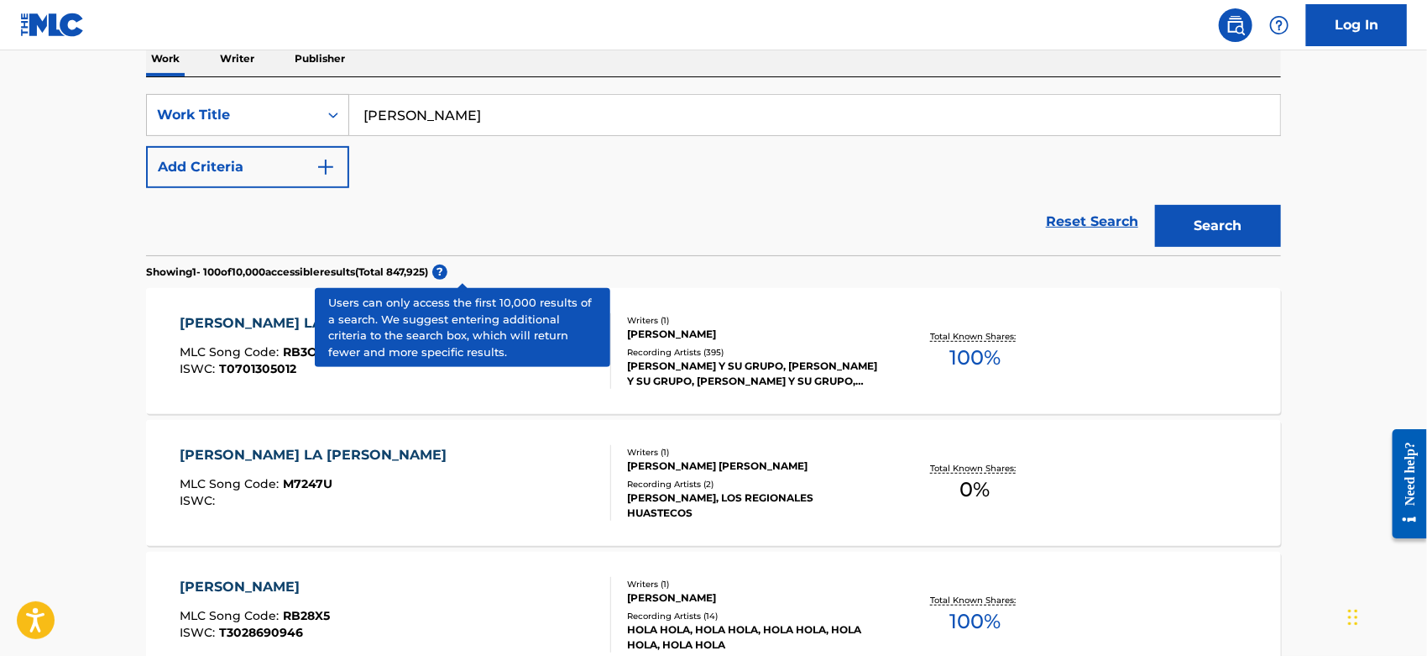
scroll to position [186, 0]
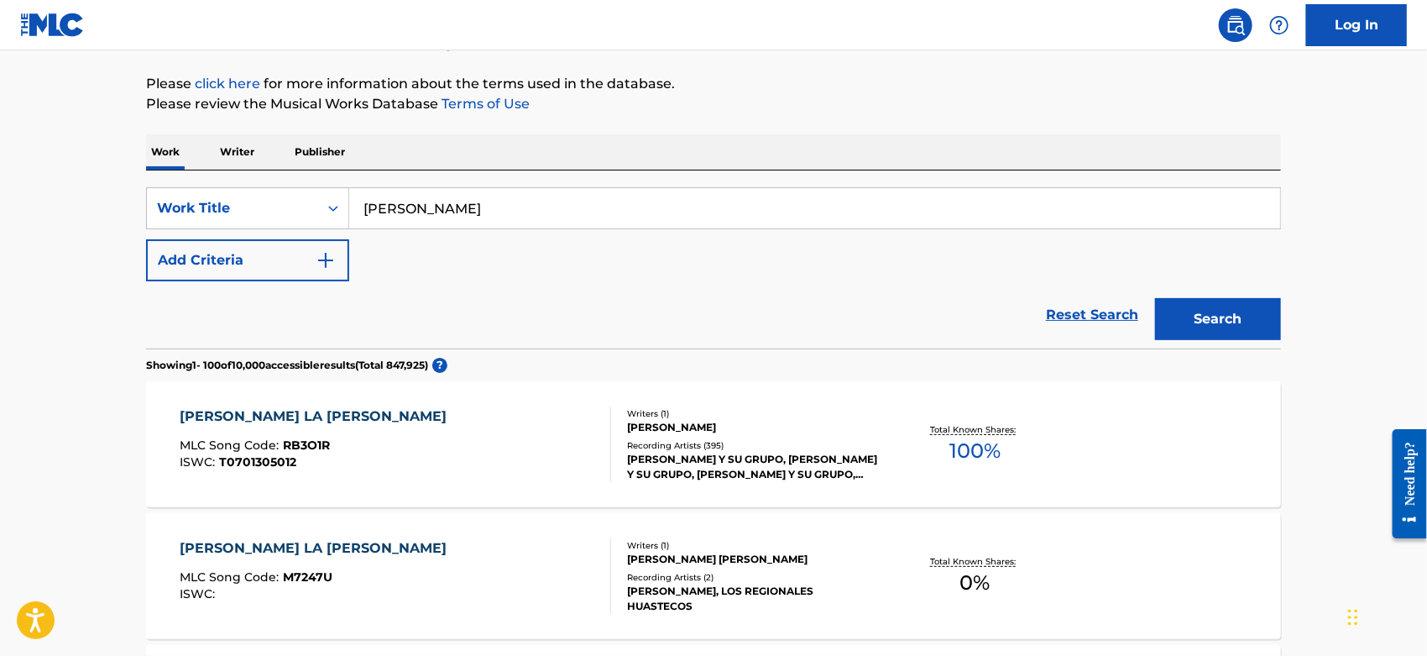
drag, startPoint x: 521, startPoint y: 209, endPoint x: 131, endPoint y: 222, distance: 389.8
paste input "ES PURO AMOR"
type input "ES PURO AMOR"
click at [1211, 338] on div "Search" at bounding box center [1214, 314] width 134 height 67
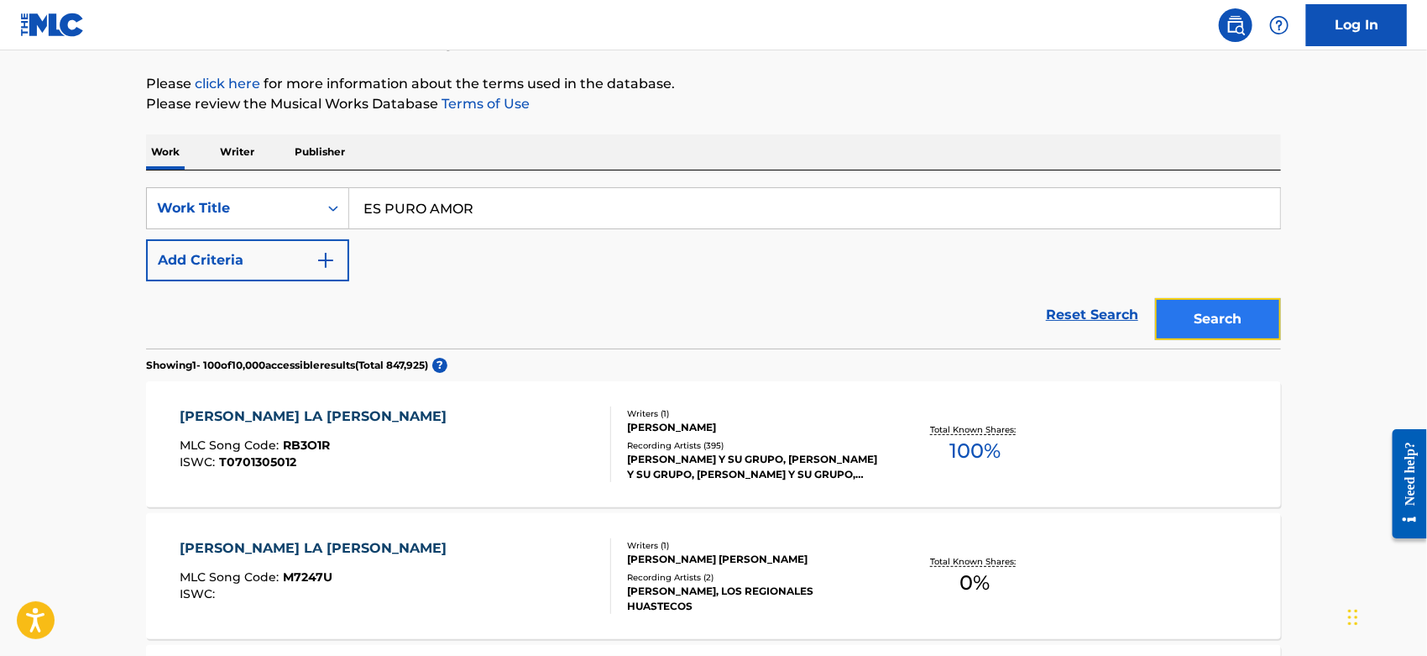
click at [1206, 318] on button "Search" at bounding box center [1218, 319] width 126 height 42
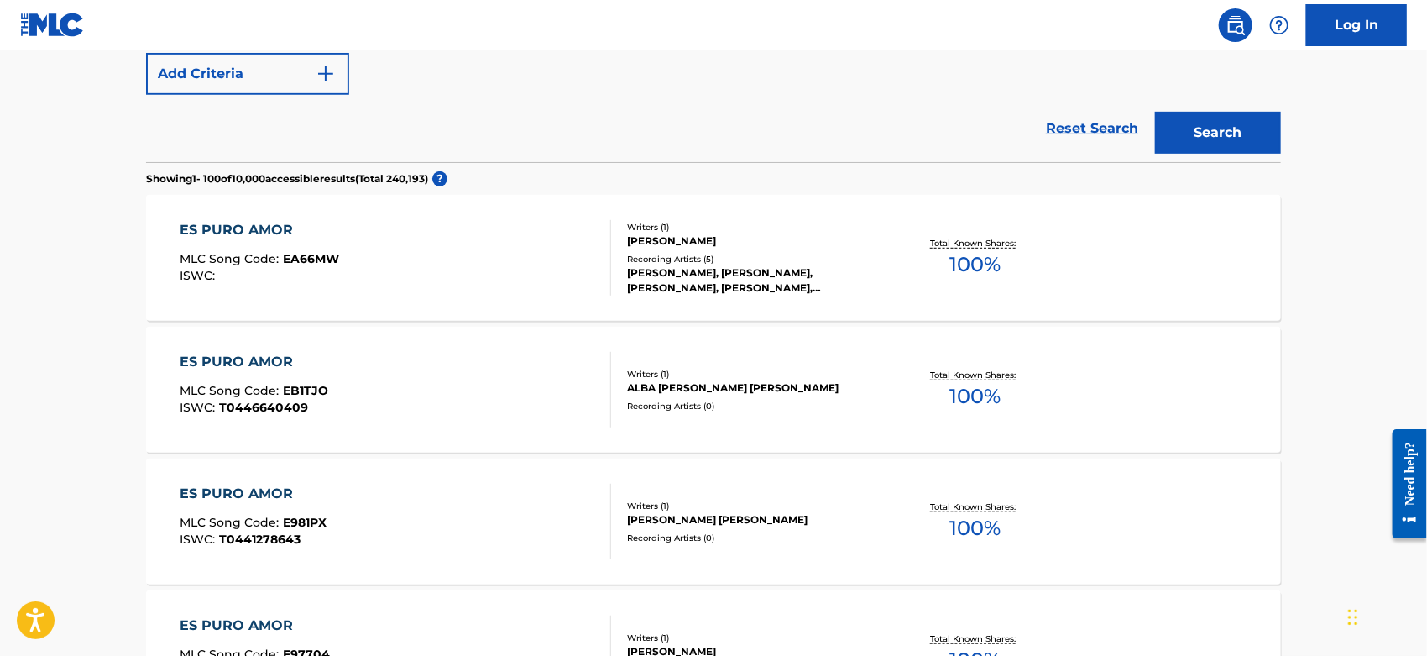
scroll to position [93, 0]
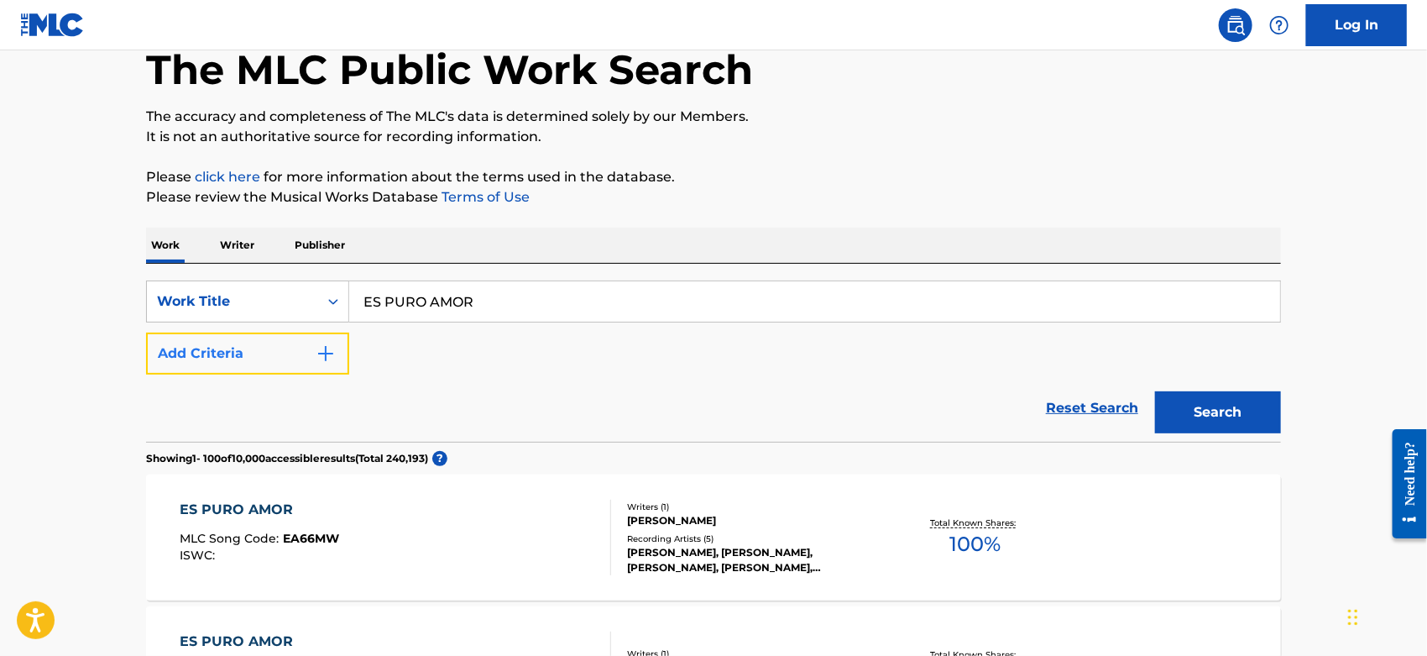
click at [309, 347] on button "Add Criteria" at bounding box center [247, 353] width 203 height 42
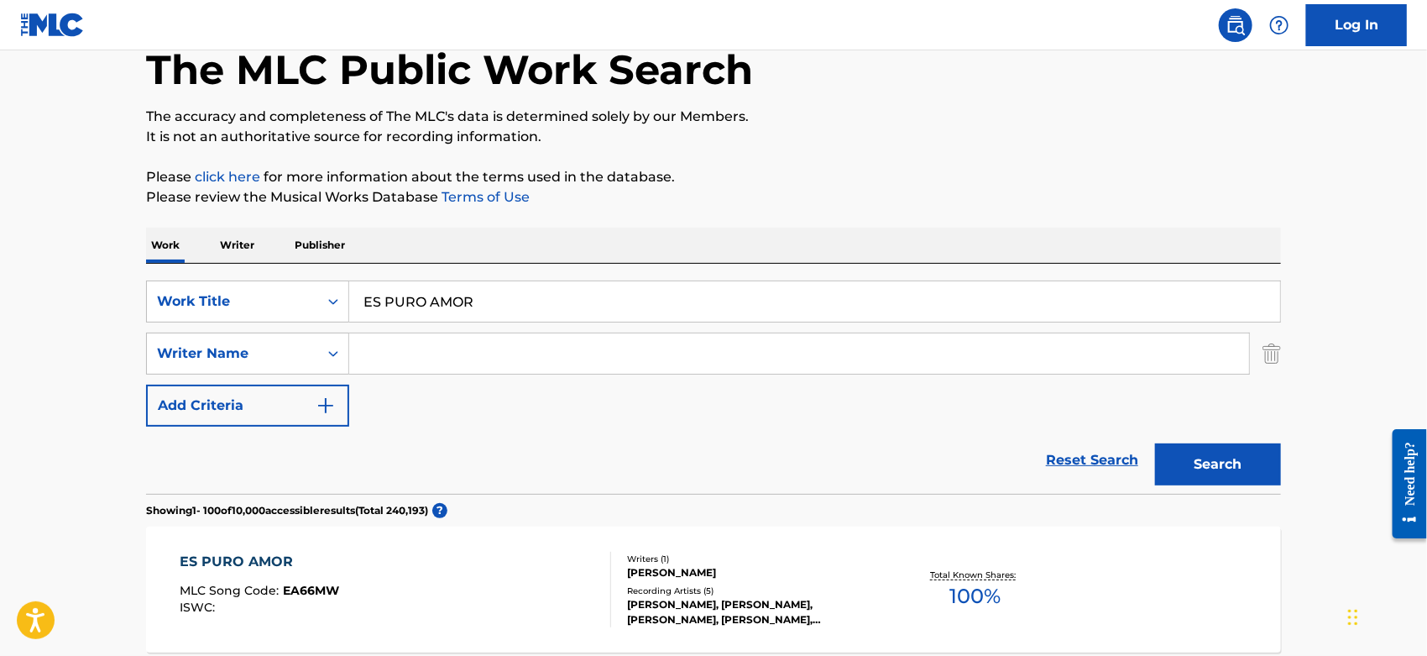
drag, startPoint x: 426, startPoint y: 354, endPoint x: 442, endPoint y: 305, distance: 52.0
click at [426, 354] on input "Search Form" at bounding box center [799, 353] width 900 height 40
type input "[PERSON_NAME]"
click at [1155, 443] on button "Search" at bounding box center [1218, 464] width 126 height 42
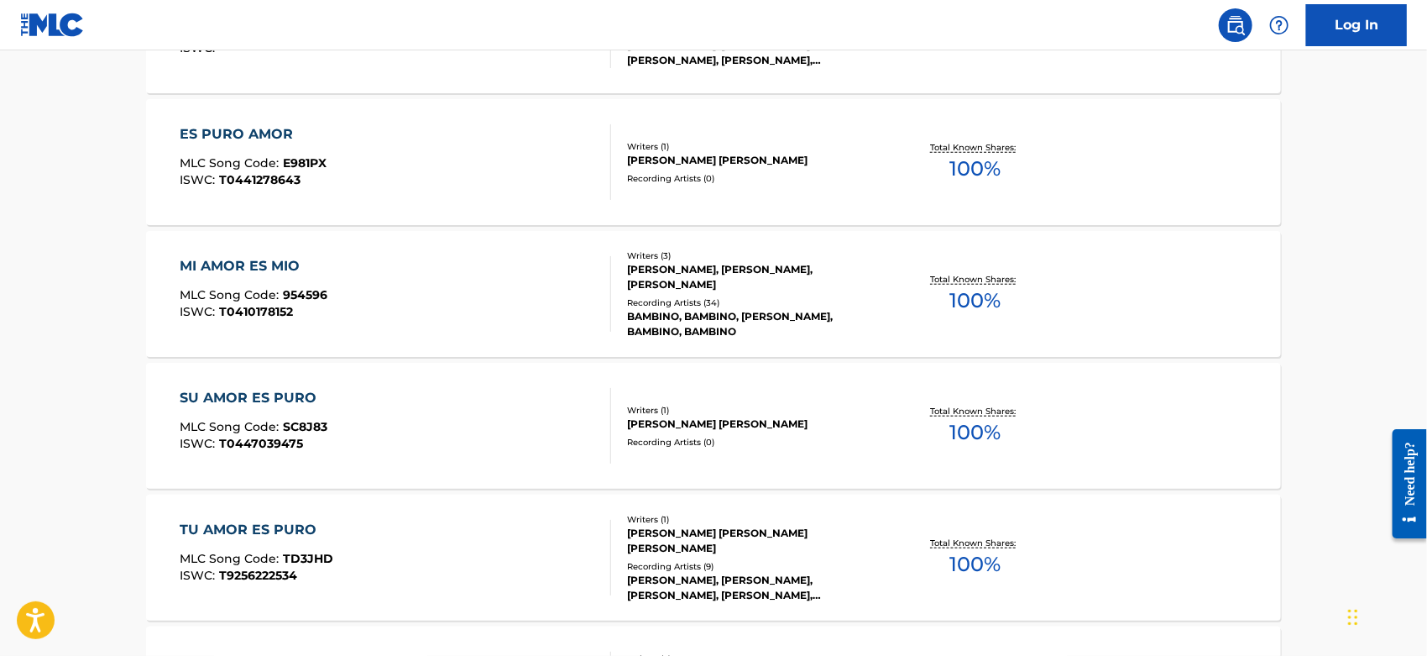
scroll to position [186, 0]
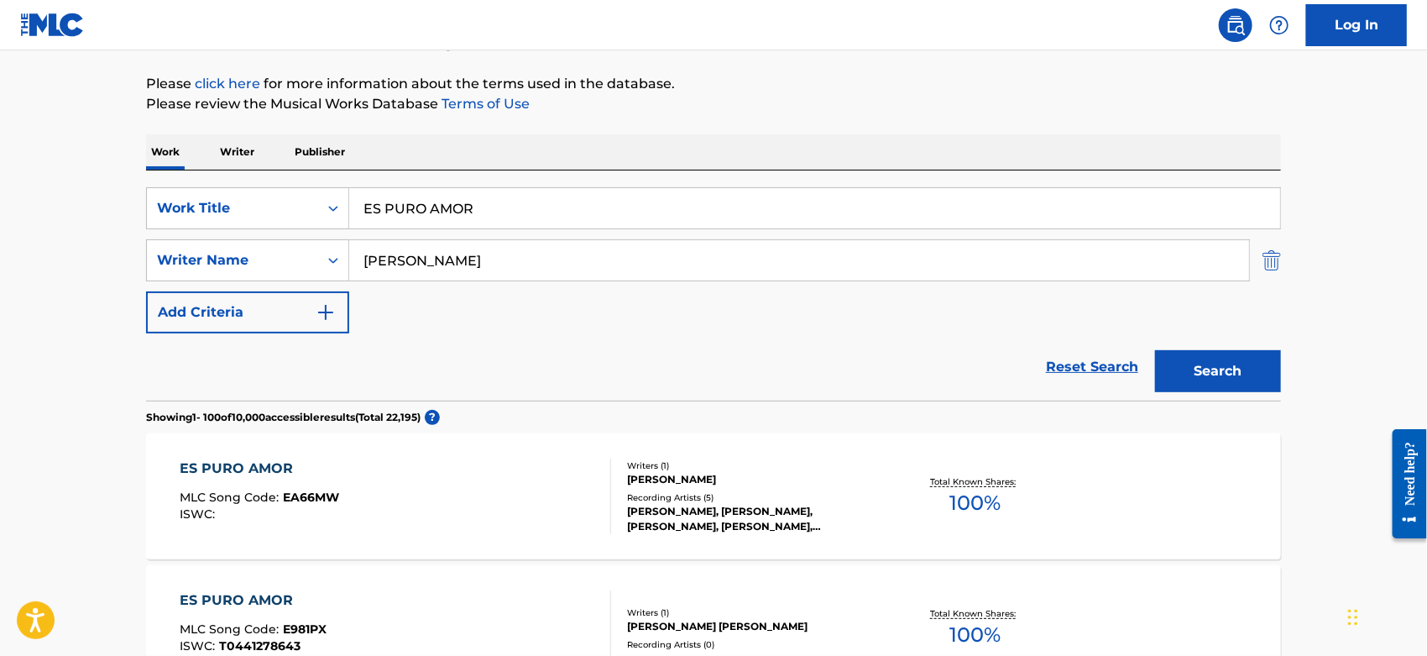
click at [1276, 255] on img "Search Form" at bounding box center [1272, 260] width 18 height 42
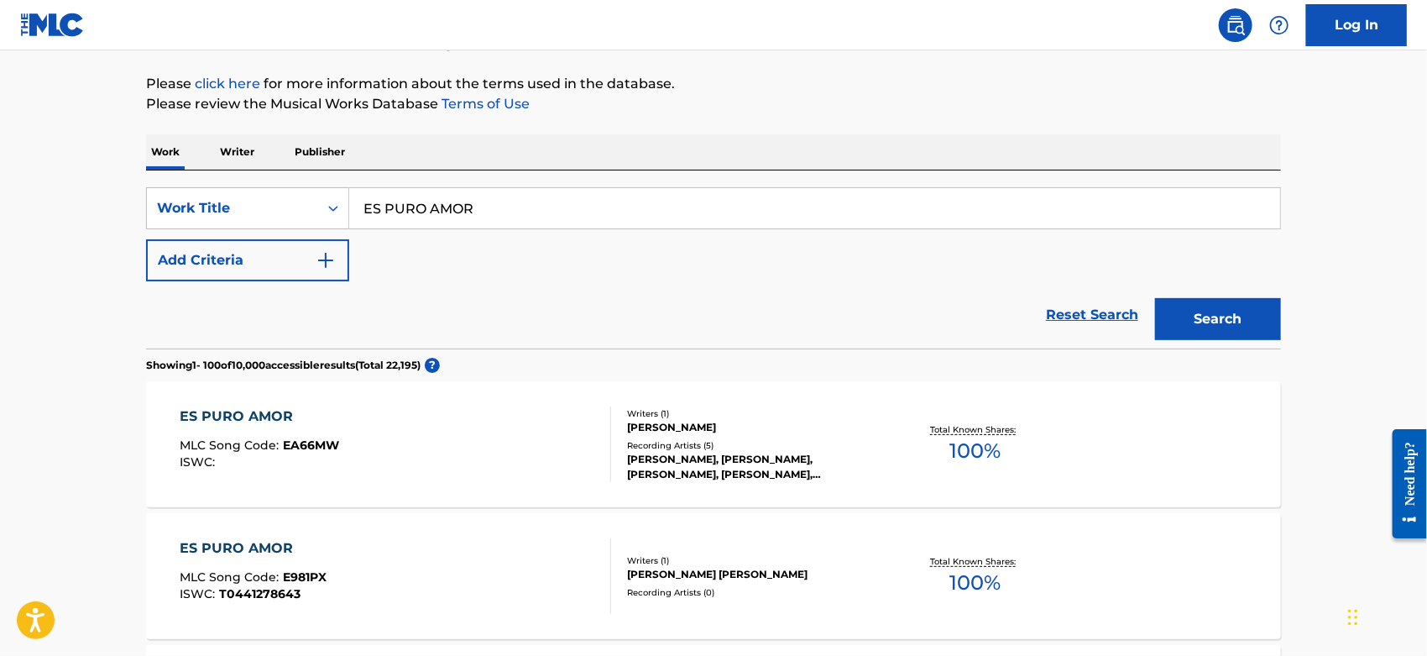
drag, startPoint x: 507, startPoint y: 207, endPoint x: 102, endPoint y: 204, distance: 404.7
paste input "CHATITA"
type input "CHATITA"
click at [1203, 316] on button "Search" at bounding box center [1218, 319] width 126 height 42
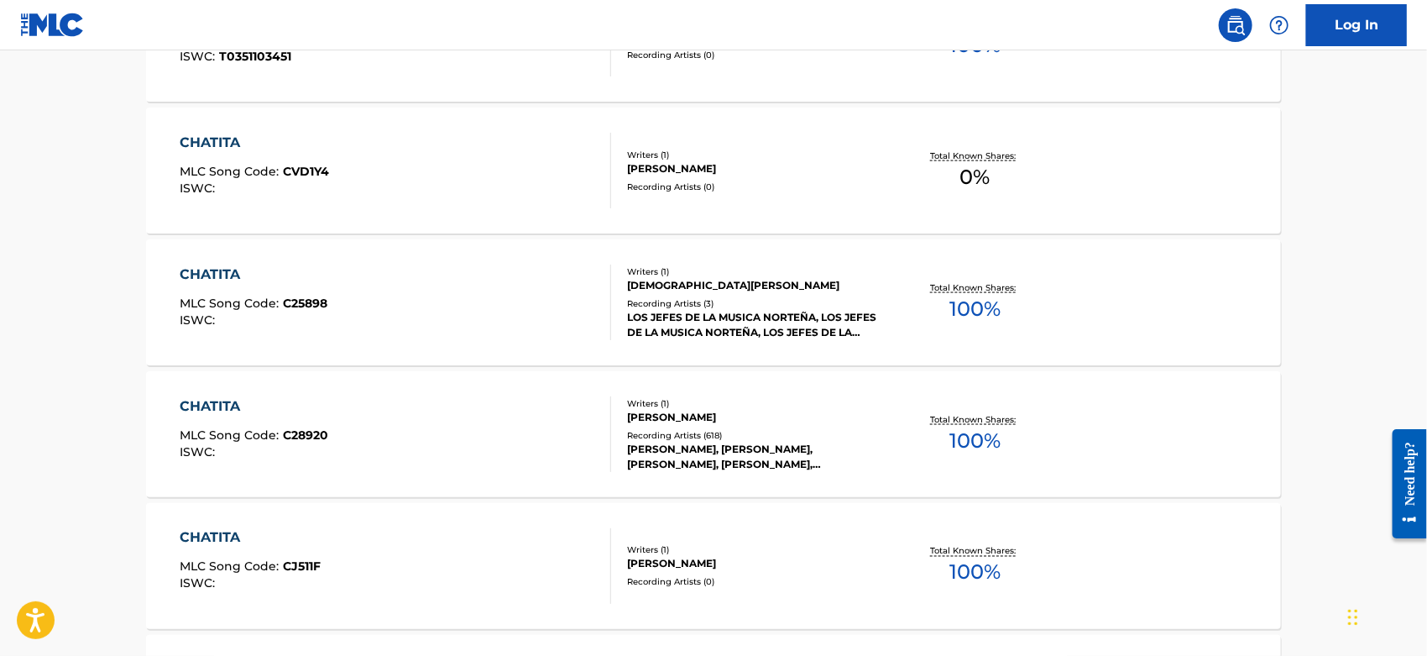
scroll to position [1306, 0]
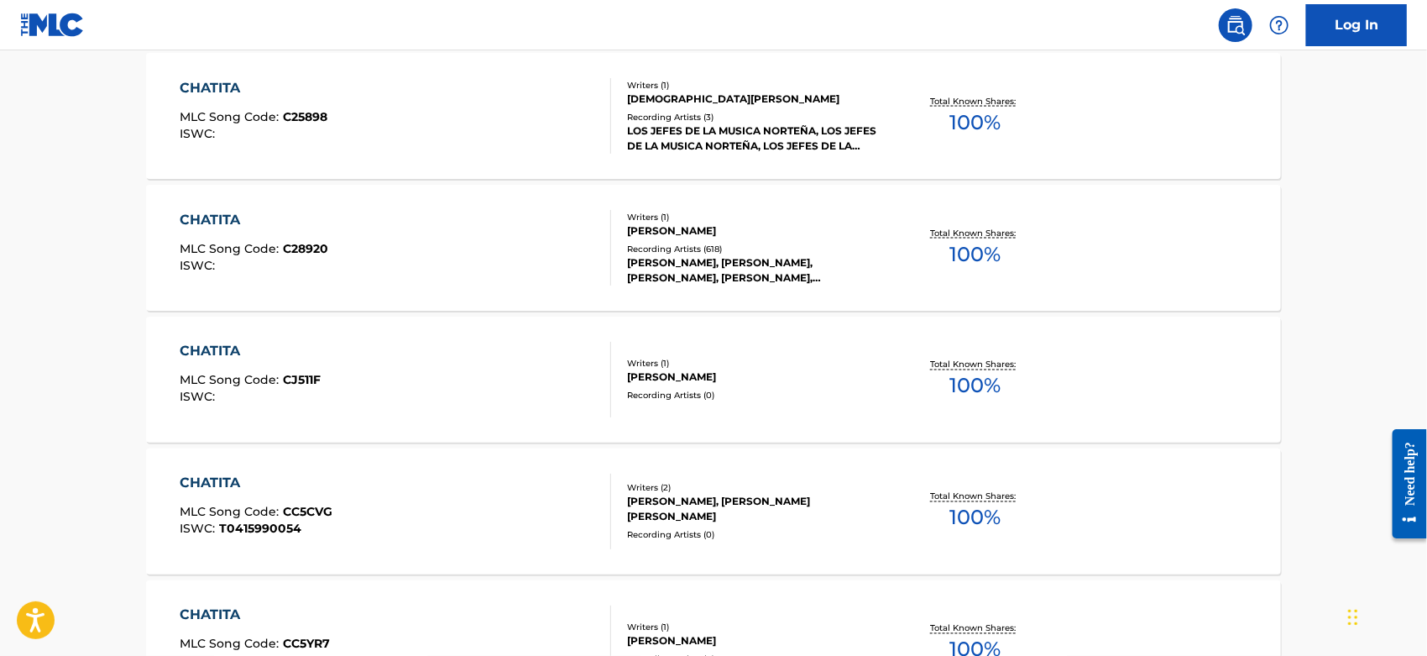
click at [463, 246] on div "CHATITA MLC Song Code : C28920 ISWC :" at bounding box center [397, 248] width 432 height 76
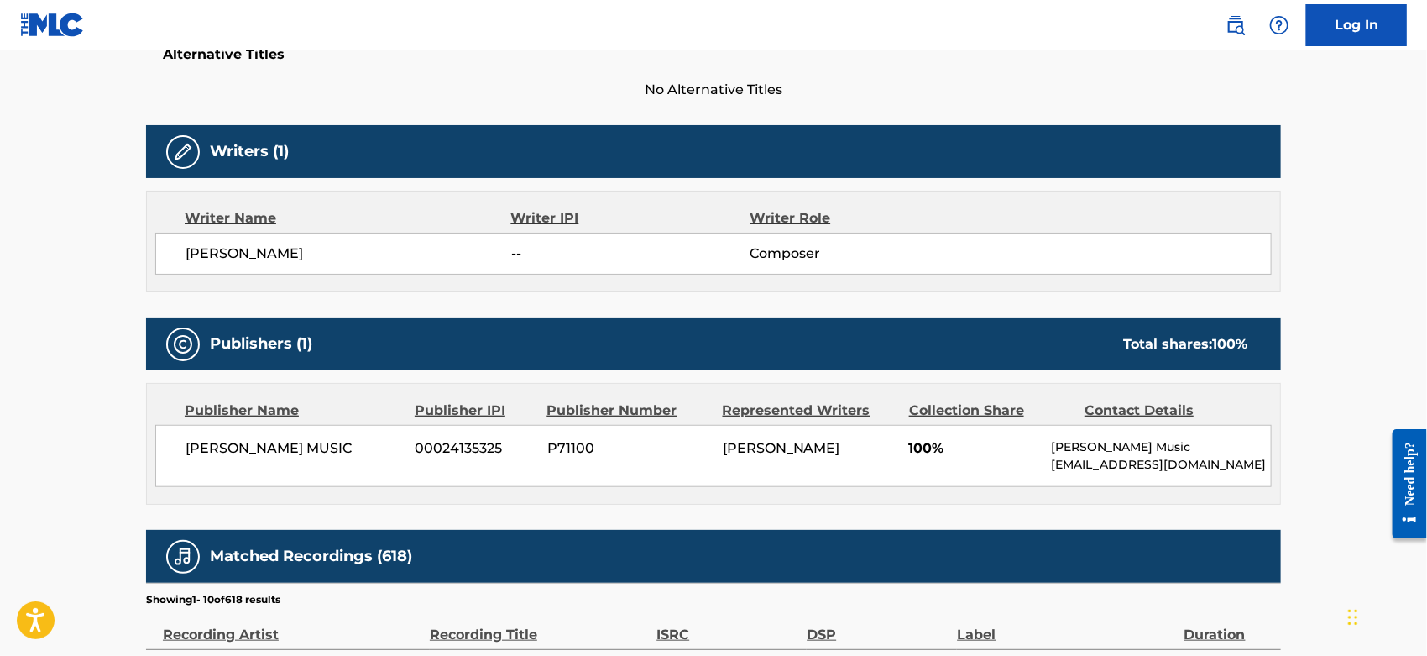
scroll to position [1026, 0]
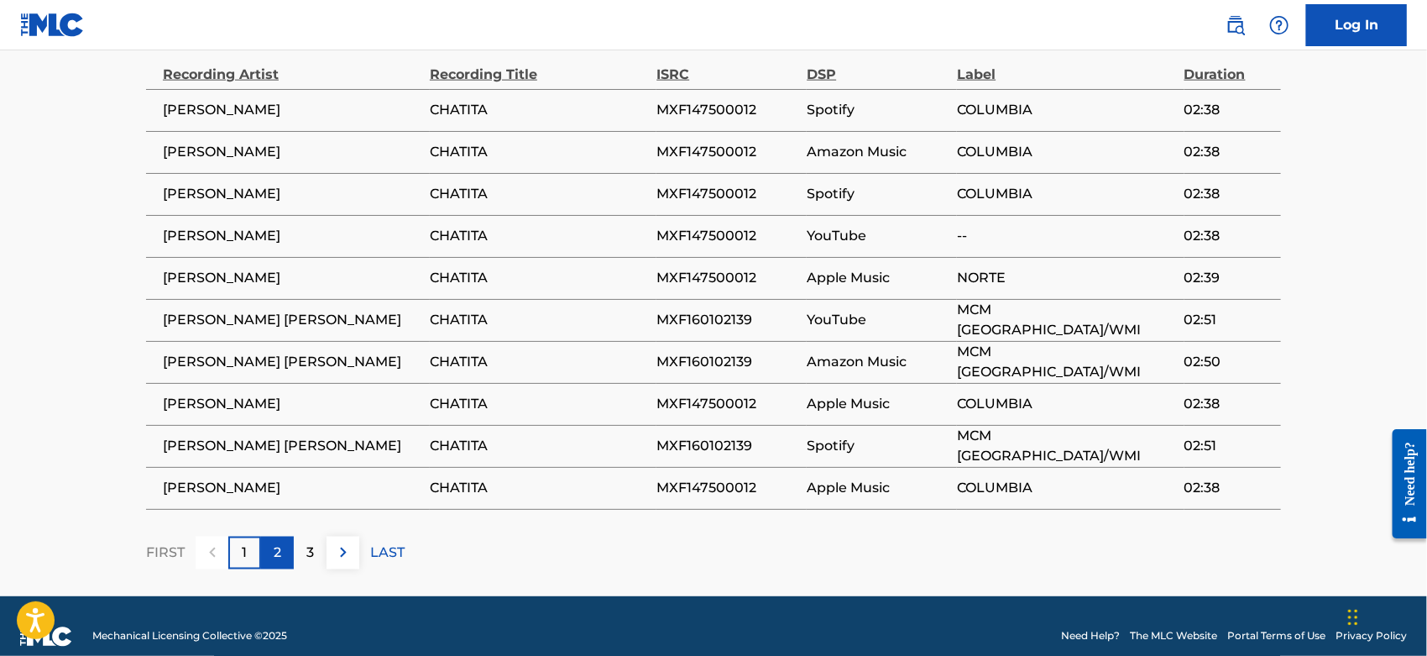
click at [275, 549] on p "2" at bounding box center [278, 552] width 8 height 20
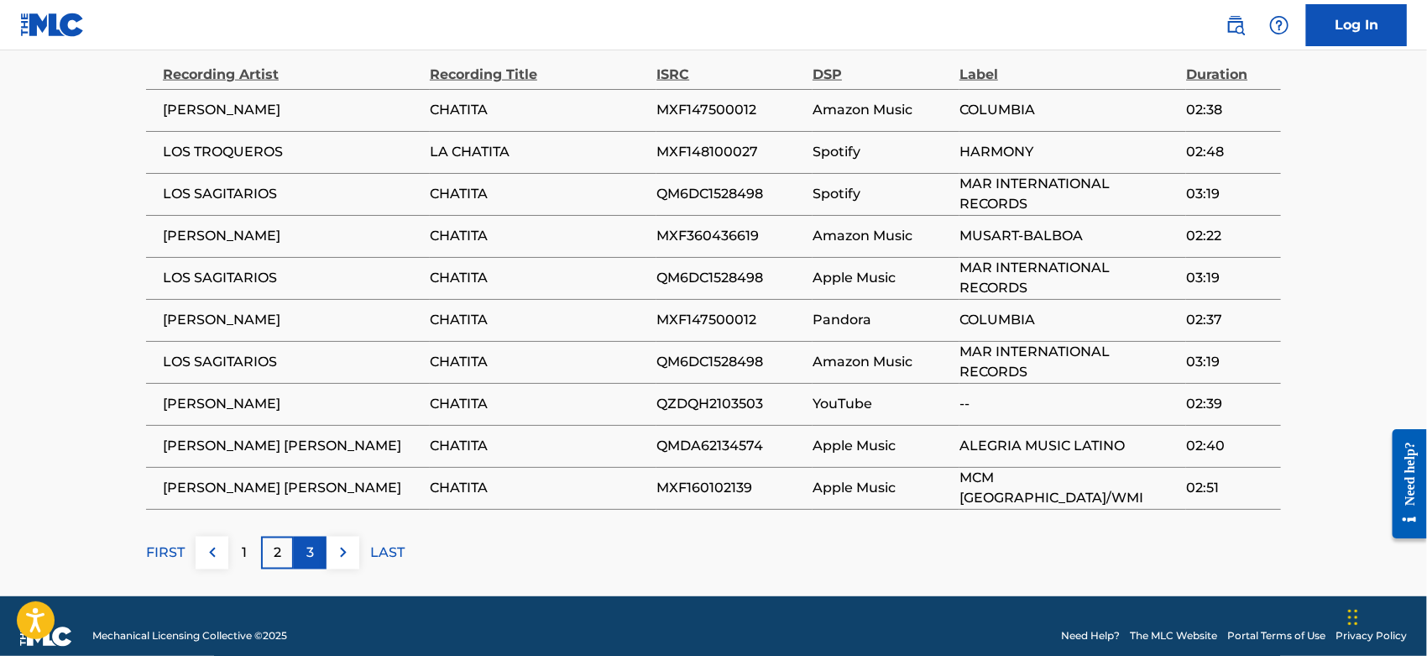
click at [309, 553] on p "3" at bounding box center [310, 552] width 8 height 20
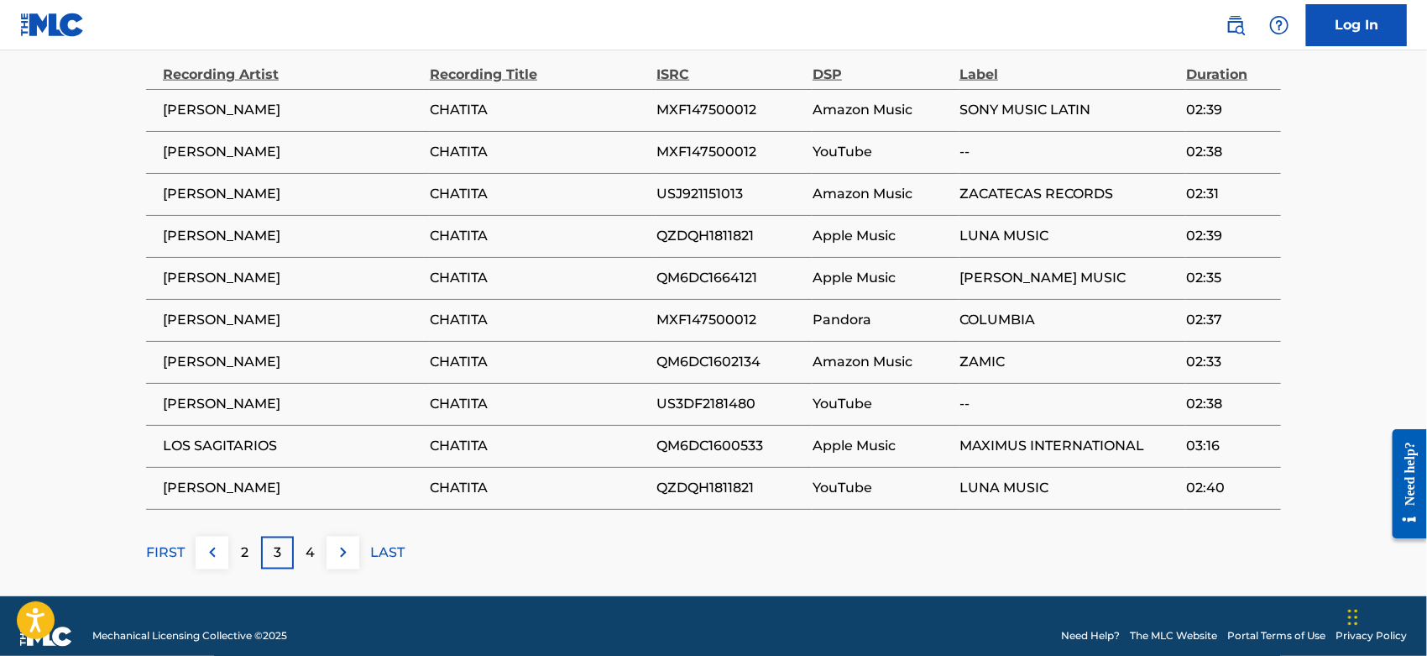
click at [309, 553] on p "4" at bounding box center [310, 552] width 9 height 20
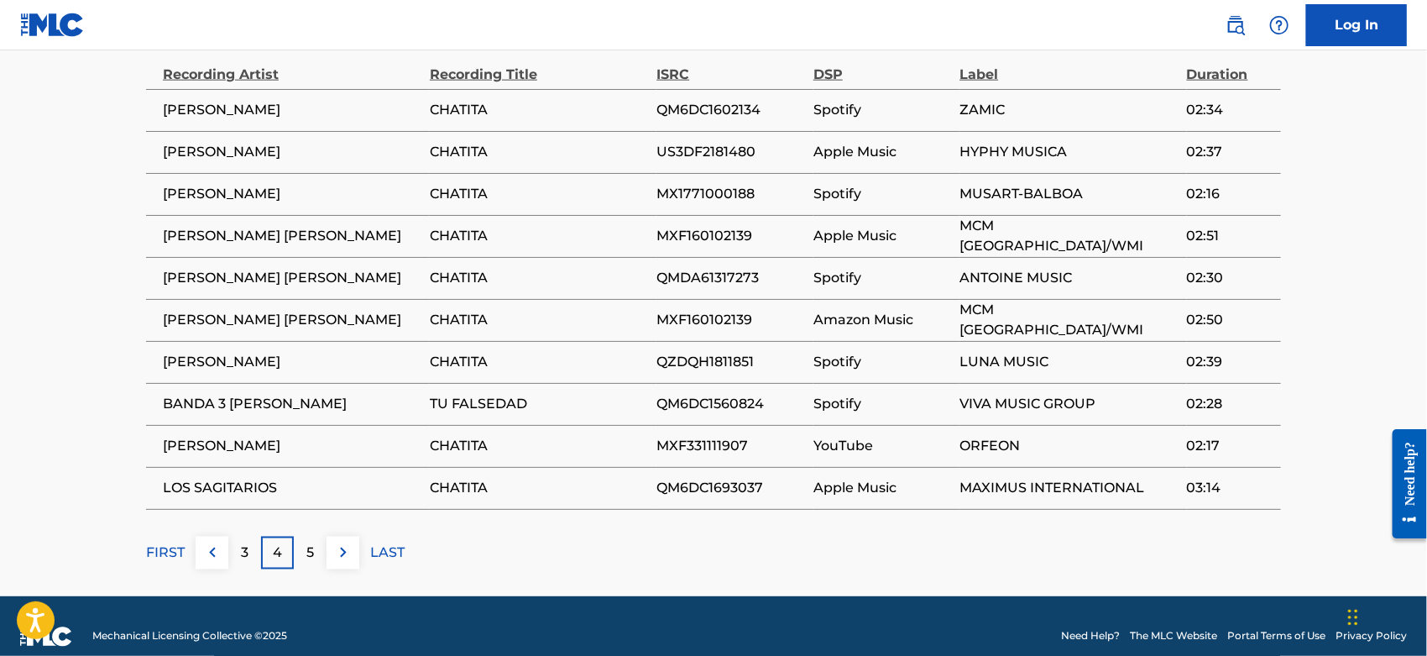
click at [309, 553] on p "5" at bounding box center [310, 552] width 8 height 20
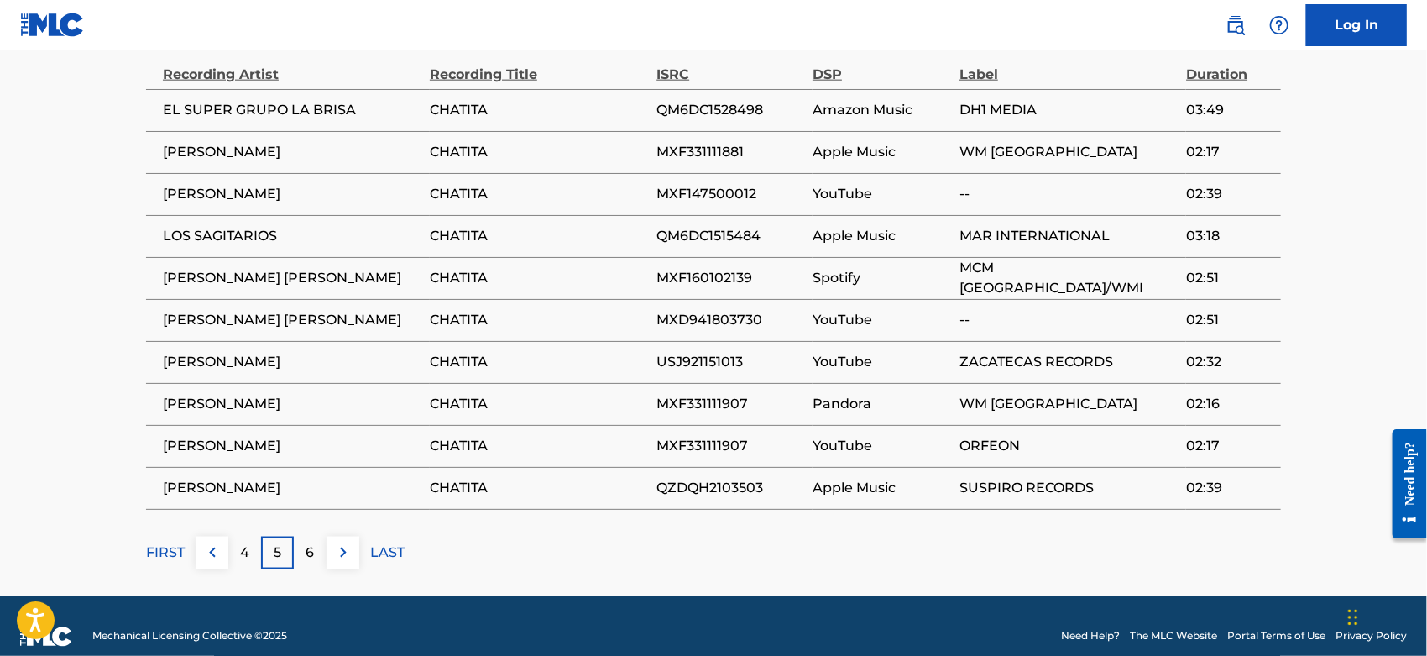
click at [309, 553] on p "6" at bounding box center [310, 552] width 8 height 20
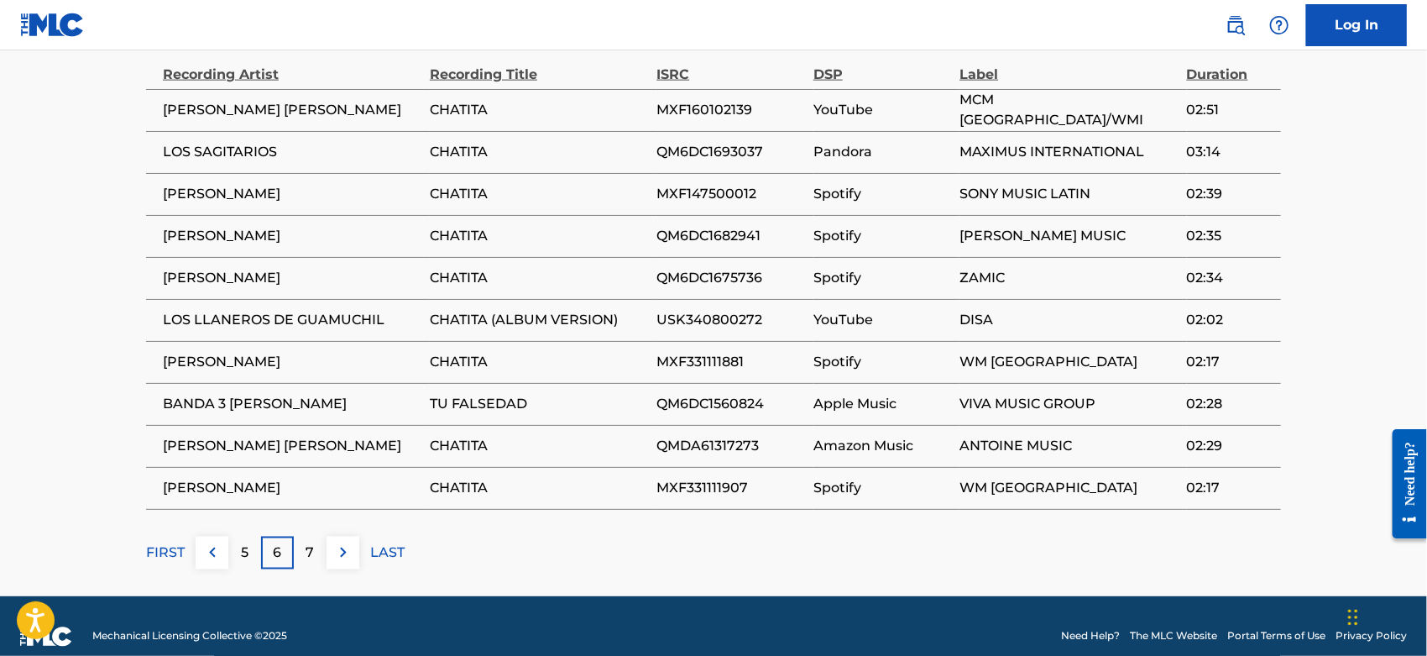
click at [309, 553] on p "7" at bounding box center [310, 552] width 8 height 20
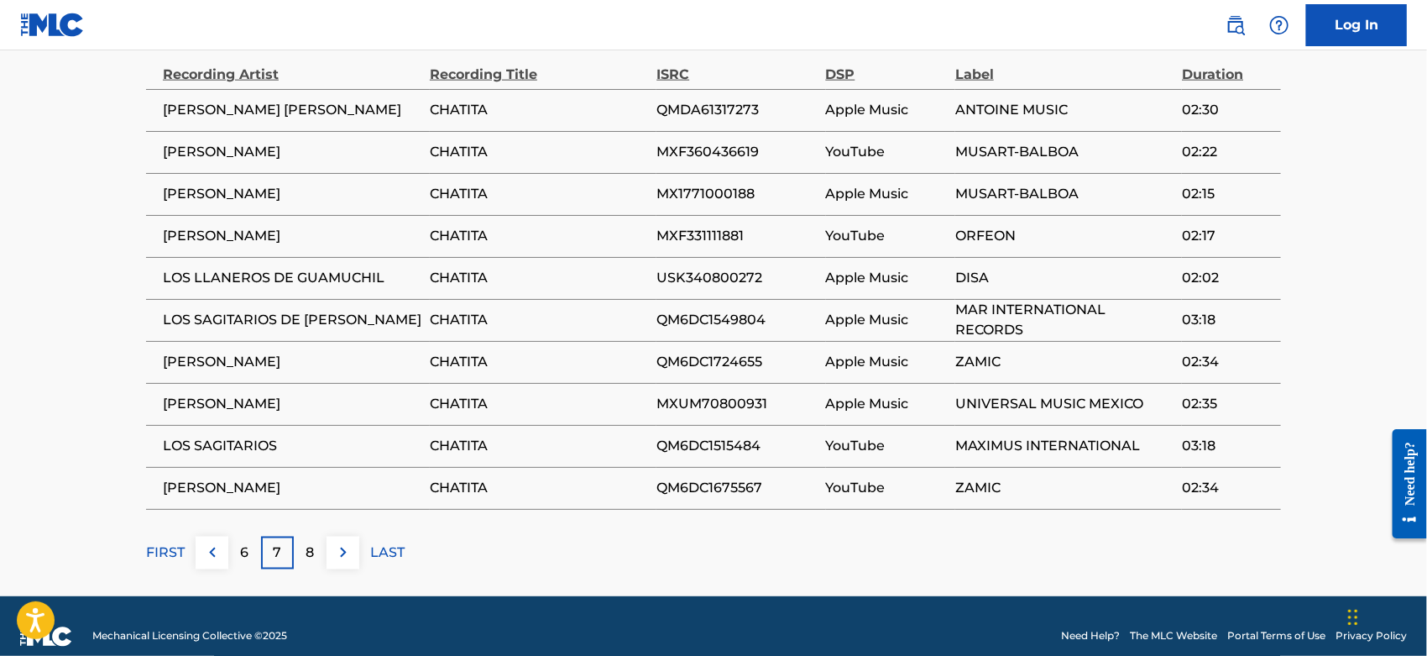
click at [309, 553] on p "8" at bounding box center [310, 552] width 8 height 20
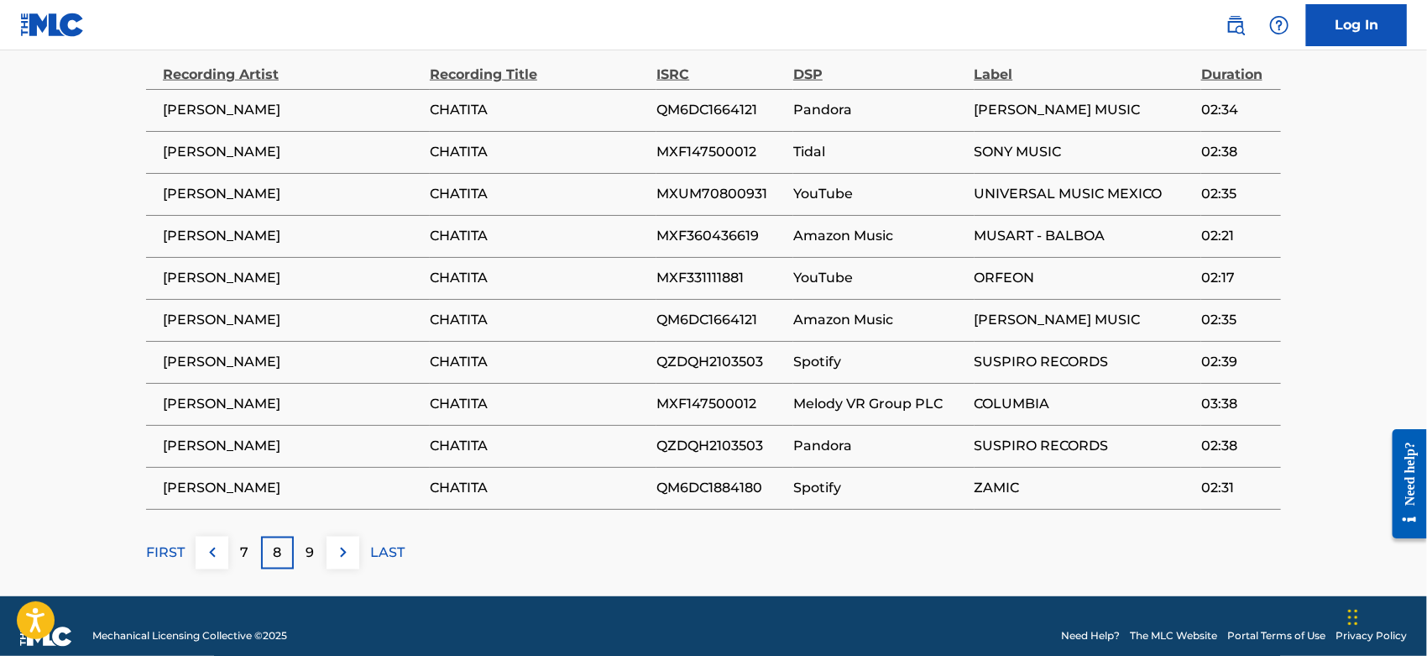
click at [309, 553] on p "9" at bounding box center [310, 552] width 8 height 20
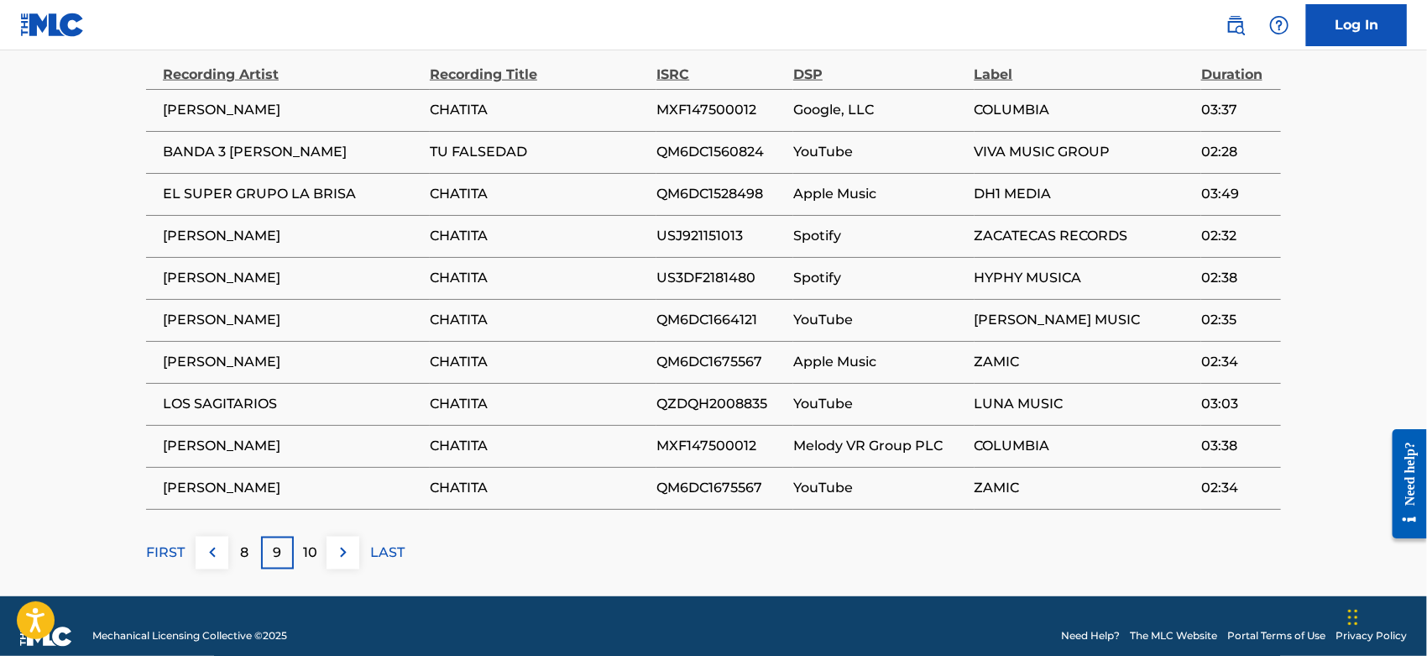
click at [309, 553] on p "10" at bounding box center [310, 552] width 14 height 20
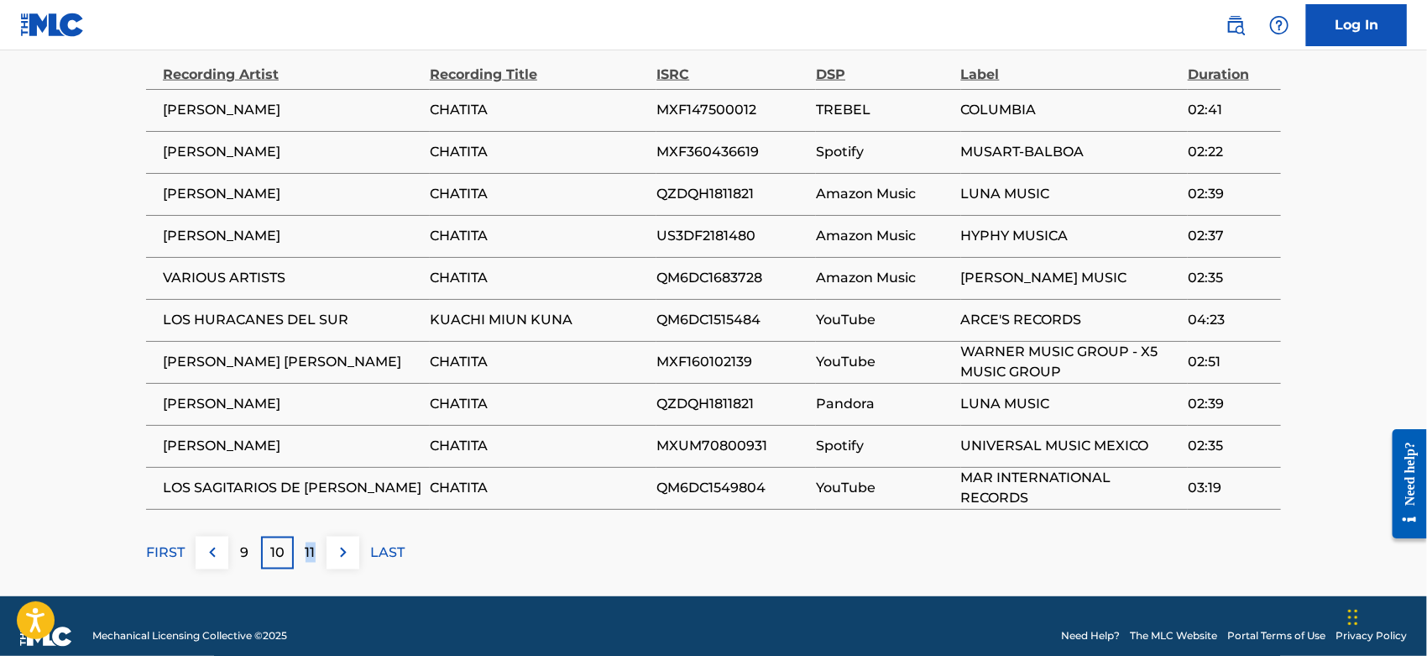
click at [309, 553] on p "11" at bounding box center [311, 552] width 10 height 20
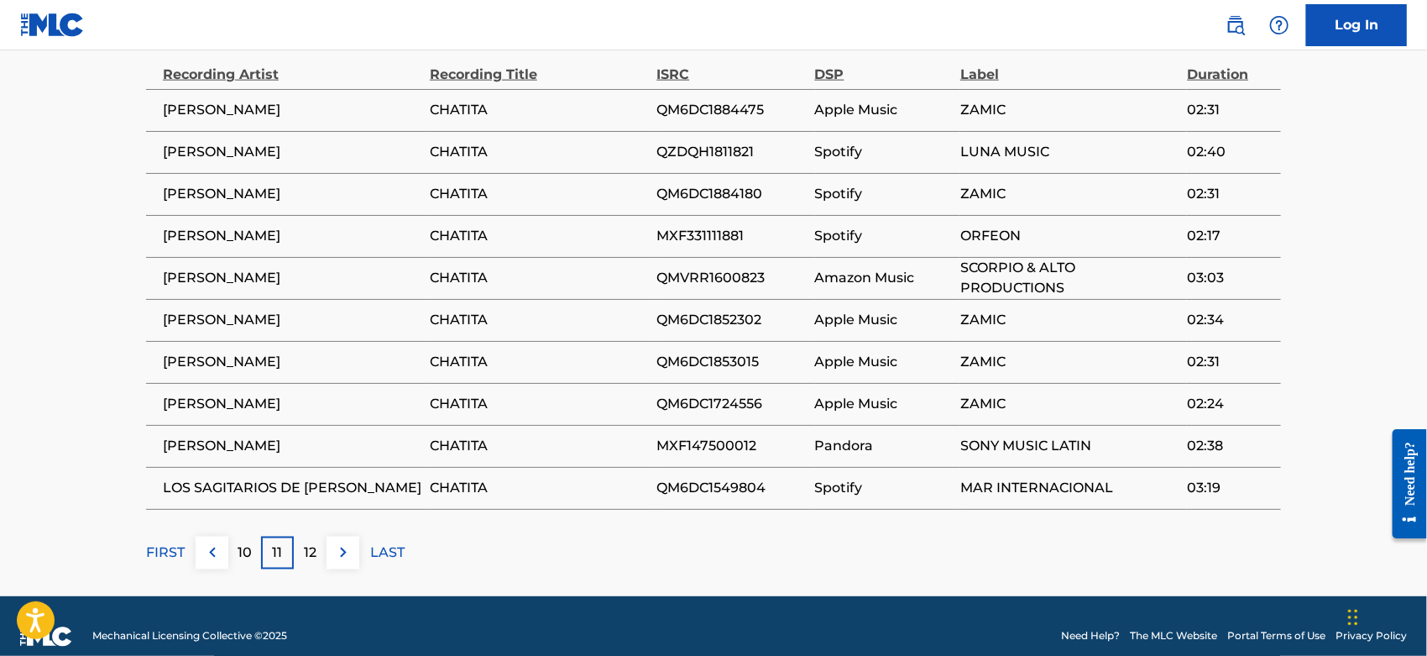
click at [309, 553] on p "12" at bounding box center [310, 552] width 13 height 20
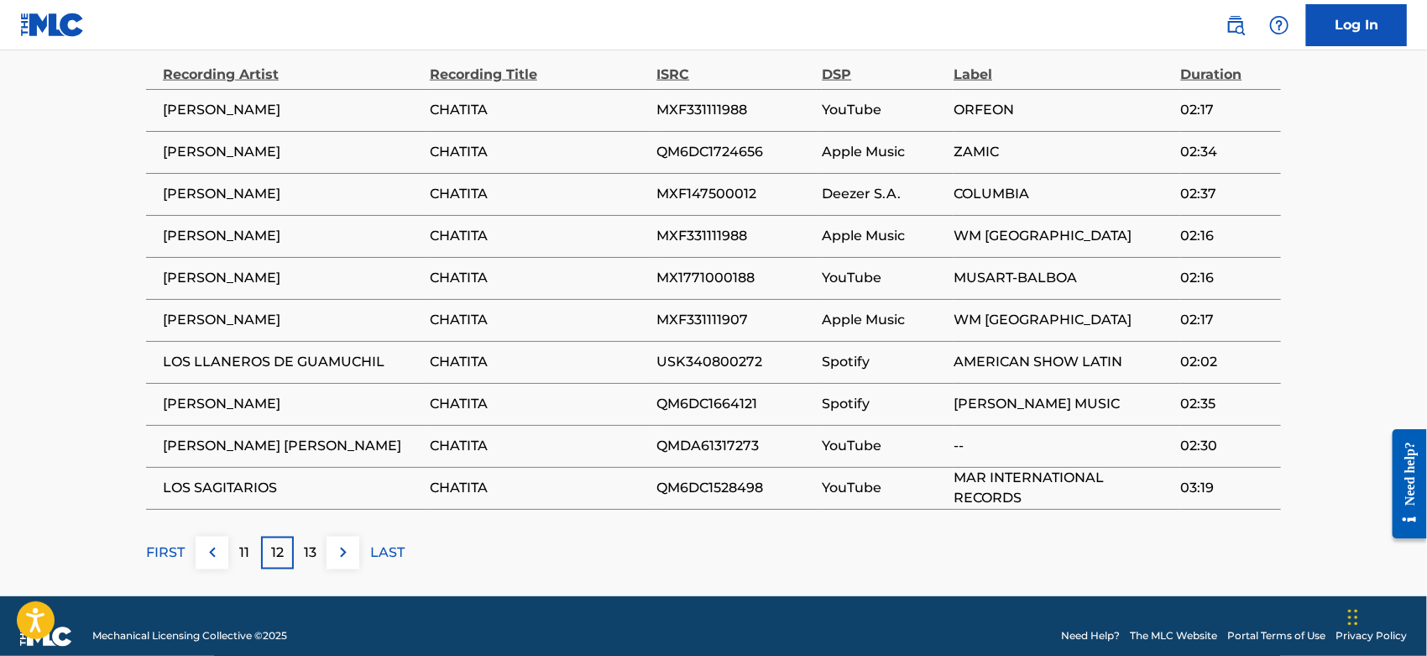
click at [309, 553] on p "13" at bounding box center [310, 552] width 13 height 20
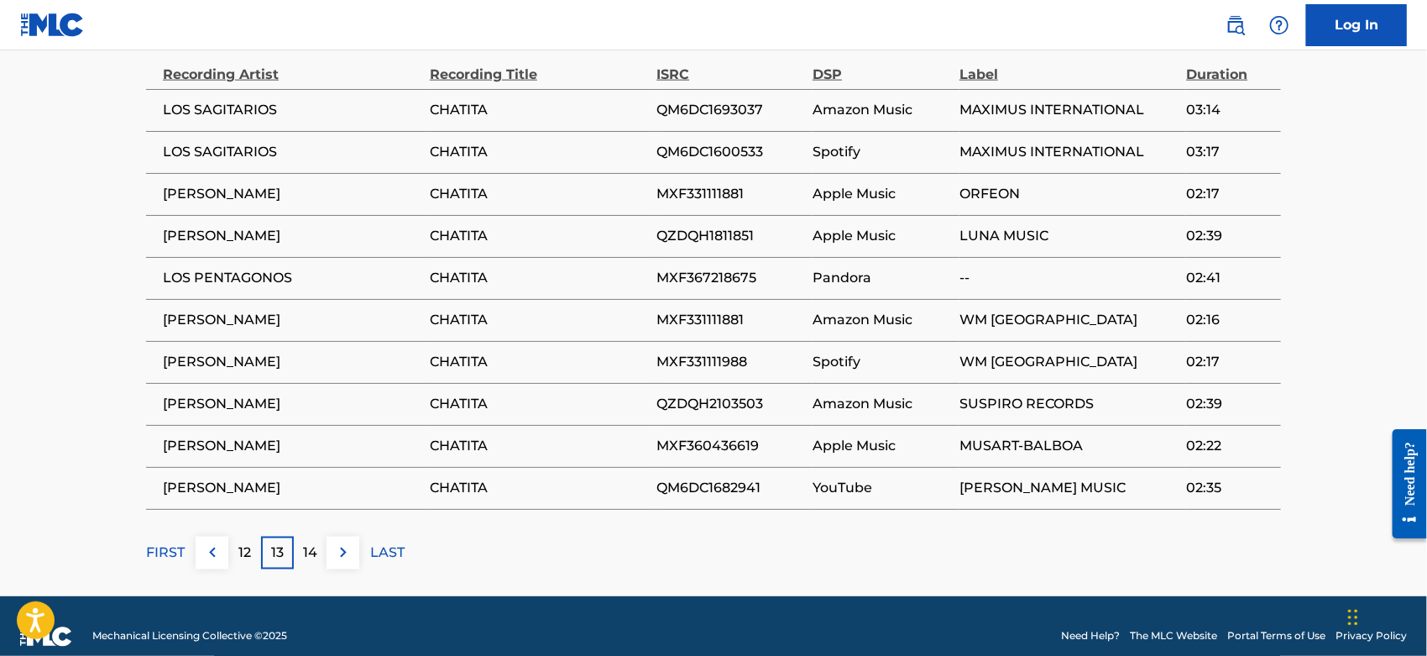
click at [406, 549] on div "FIRST 12 13 14 LAST" at bounding box center [713, 552] width 1135 height 33
click at [403, 547] on p "LAST" at bounding box center [387, 552] width 34 height 20
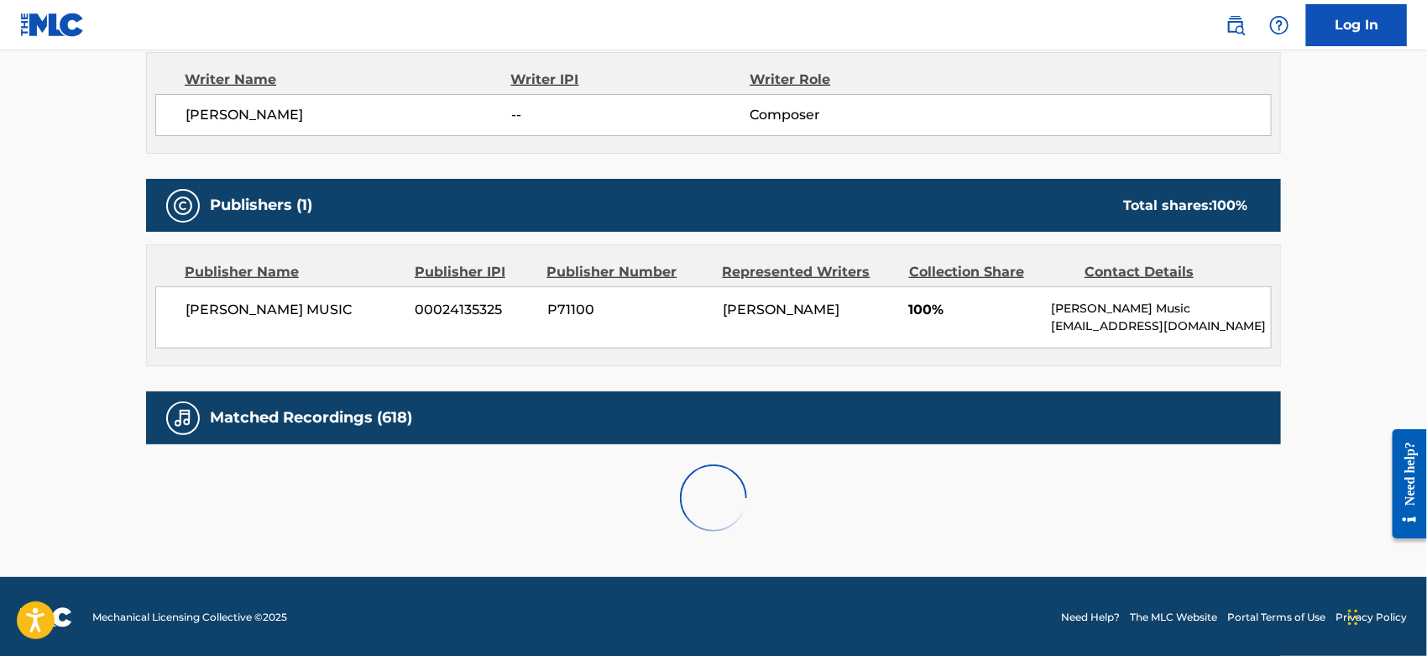
scroll to position [960, 0]
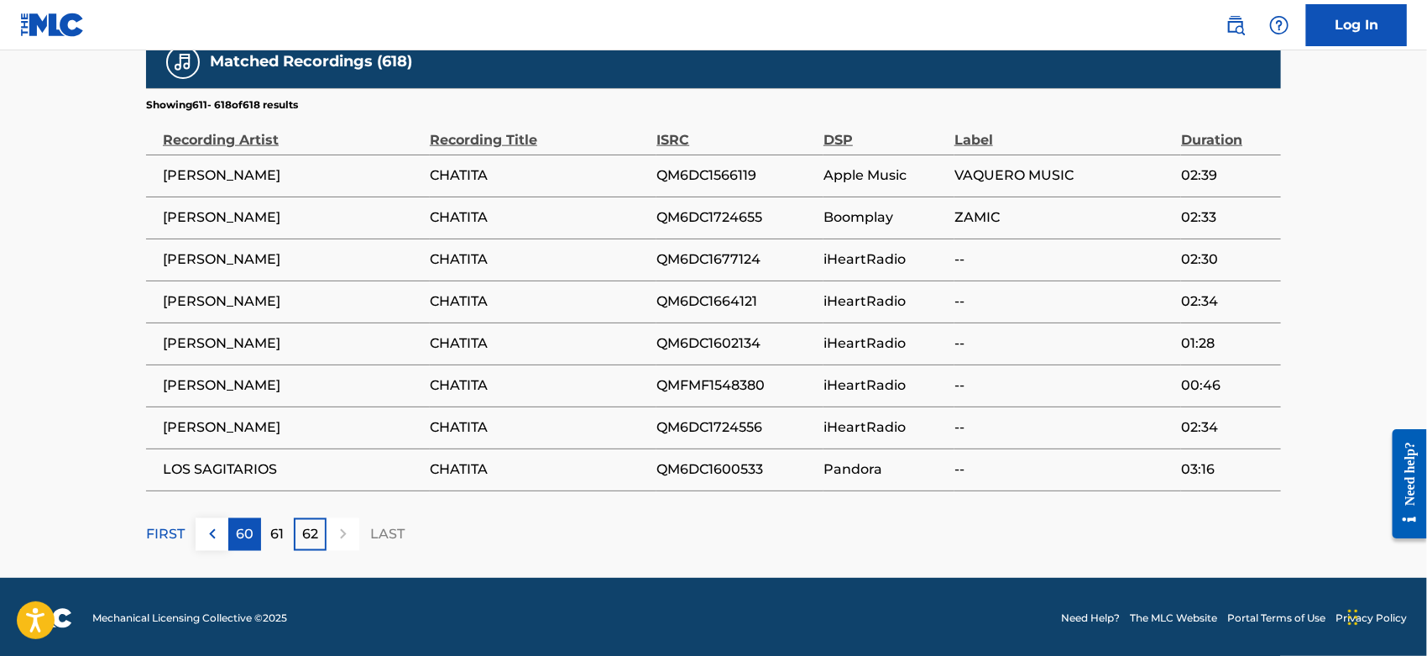
click at [235, 526] on div "60" at bounding box center [244, 534] width 33 height 33
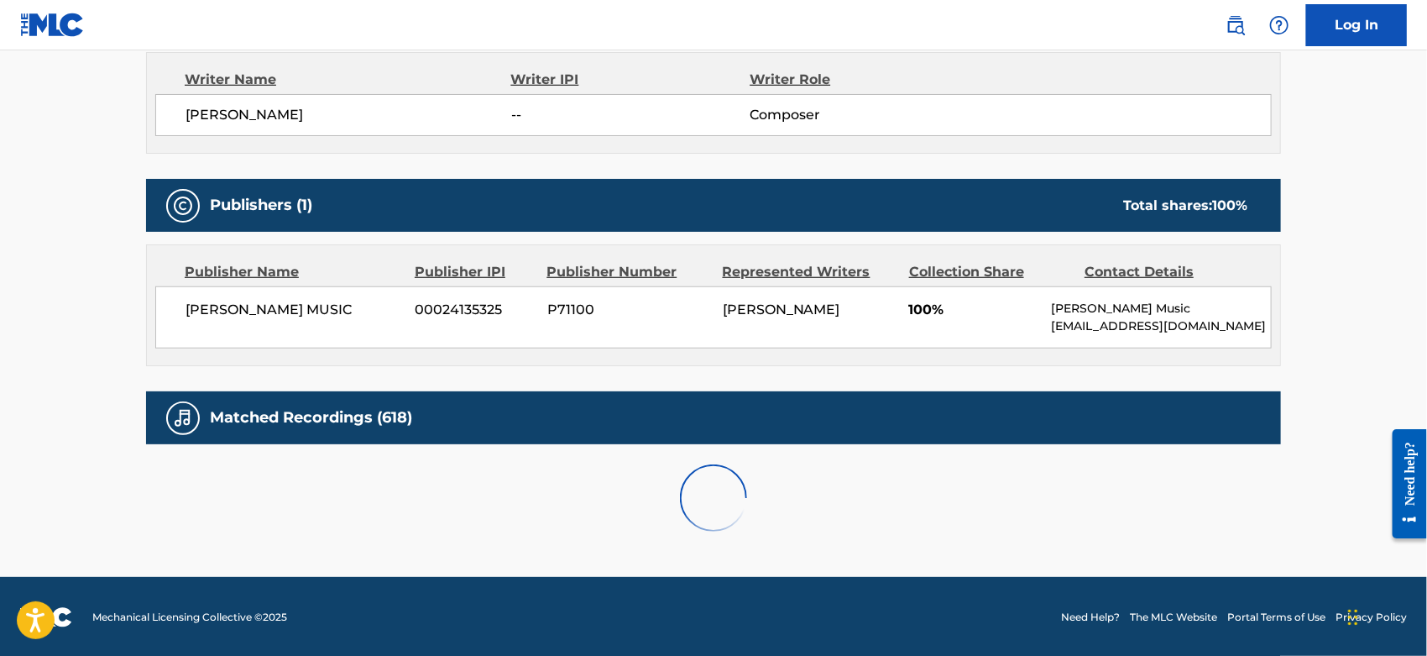
scroll to position [1026, 0]
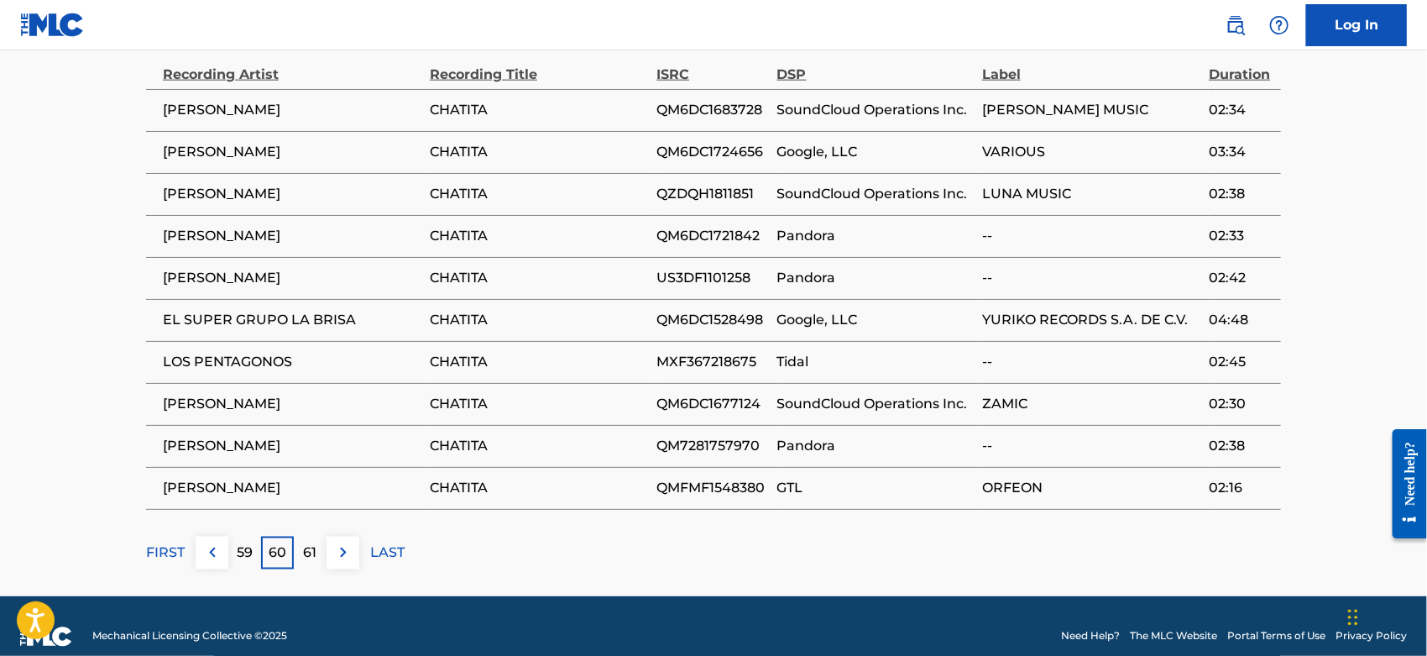
click at [235, 526] on div "Matched Recordings (618) Showing 591 - 600 of 618 results Recording Artist Reco…" at bounding box center [713, 269] width 1135 height 599
click at [239, 549] on p "59" at bounding box center [245, 552] width 16 height 20
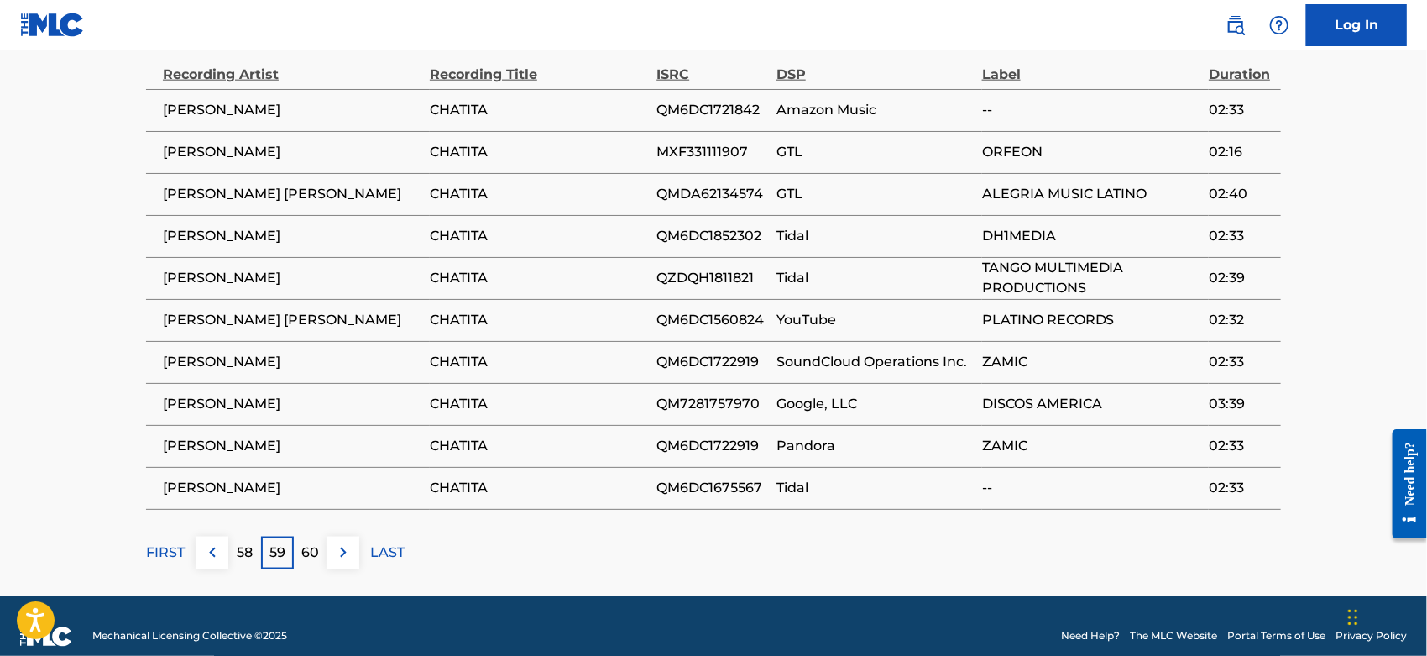
click at [239, 549] on p "58" at bounding box center [245, 552] width 16 height 20
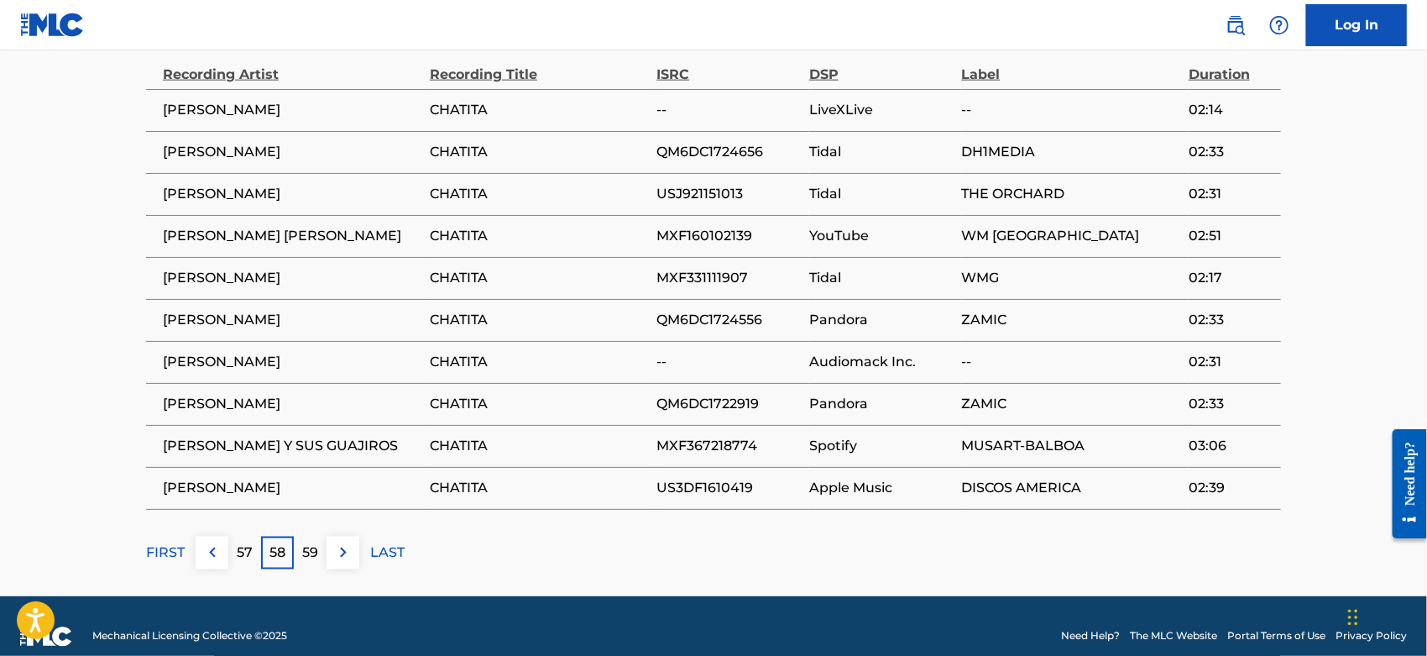
click at [239, 549] on p "57" at bounding box center [245, 552] width 16 height 20
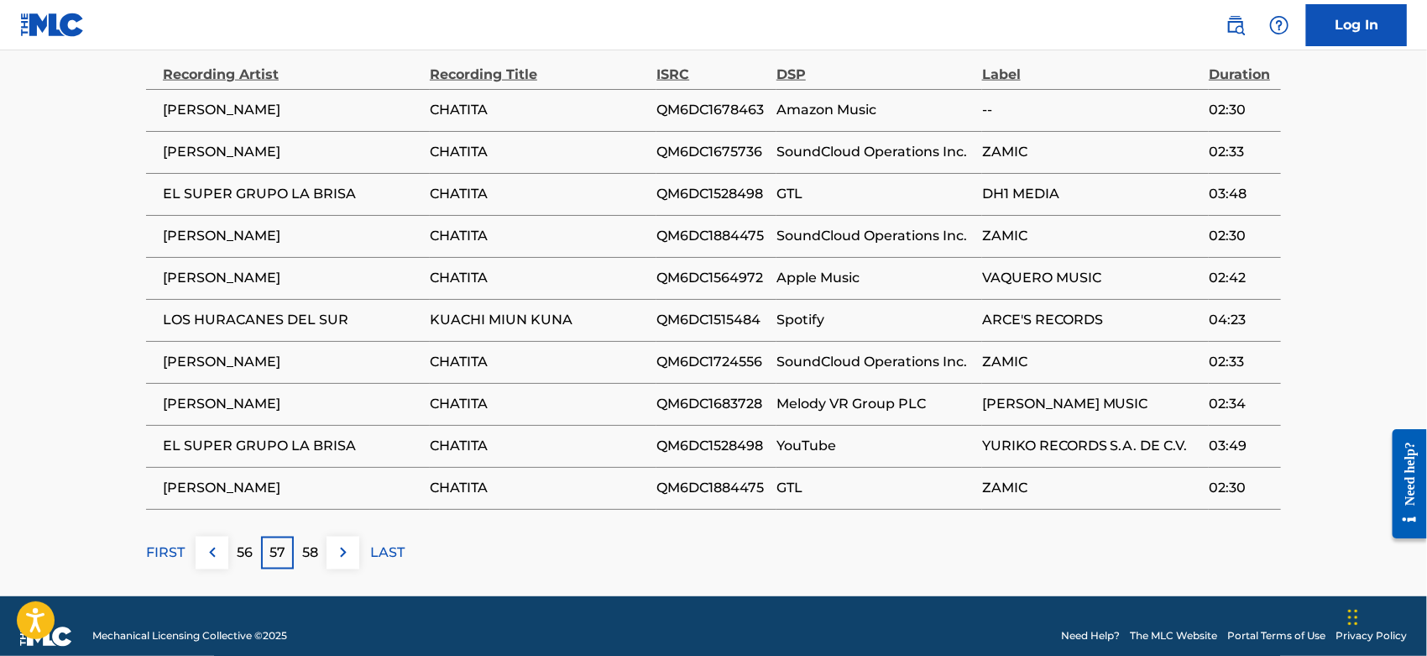
click at [239, 549] on p "56" at bounding box center [245, 552] width 16 height 20
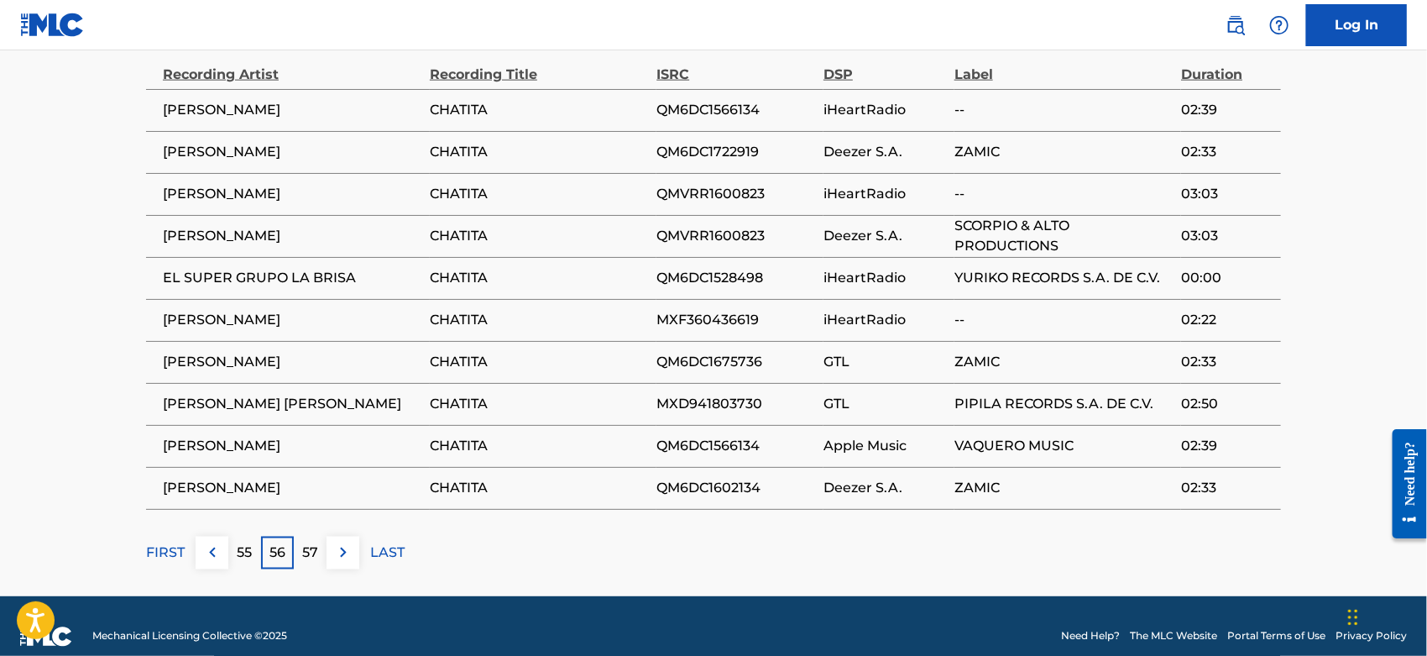
click at [239, 549] on p "55" at bounding box center [245, 552] width 15 height 20
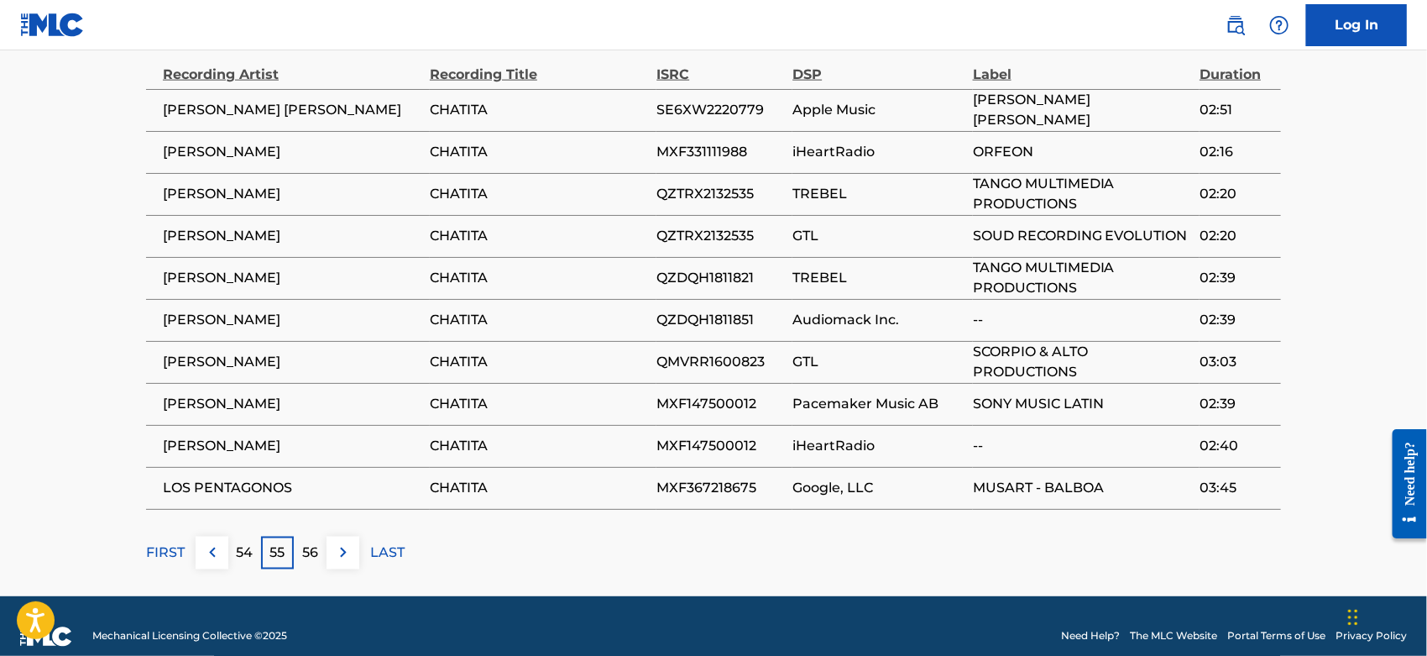
click at [239, 549] on p "54" at bounding box center [245, 552] width 17 height 20
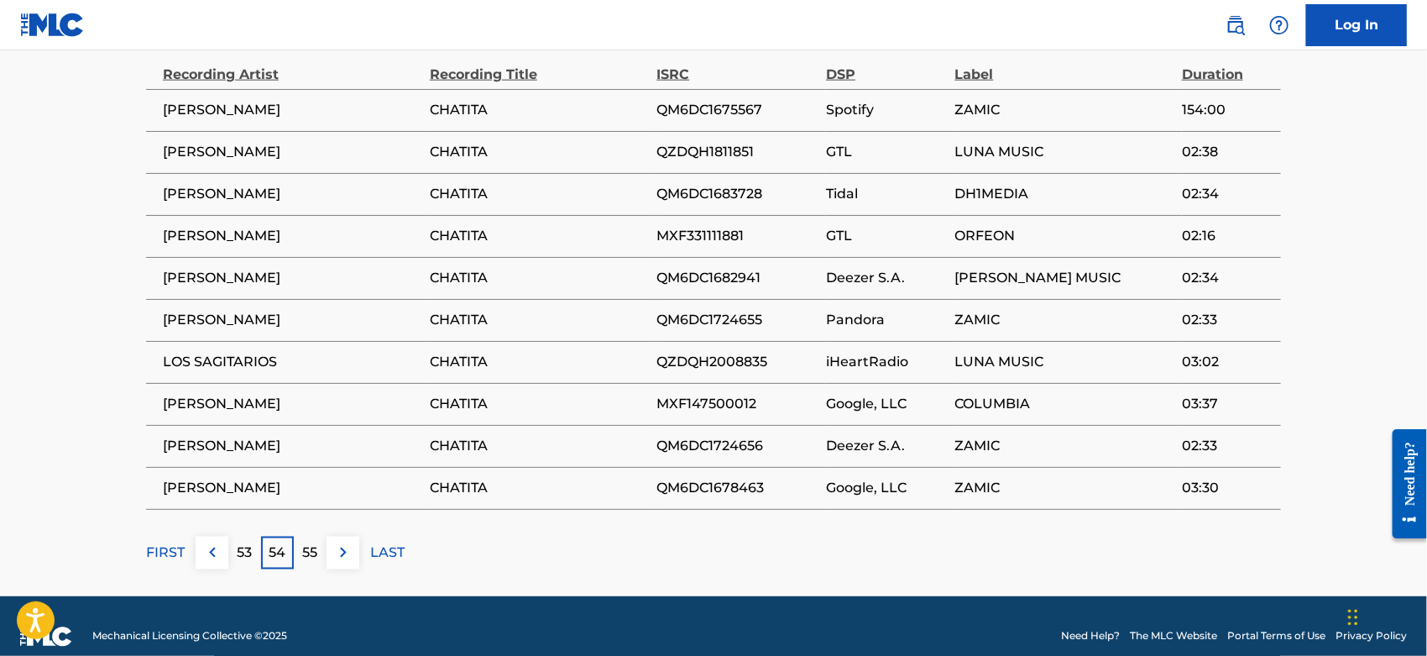
click at [239, 549] on p "53" at bounding box center [245, 552] width 15 height 20
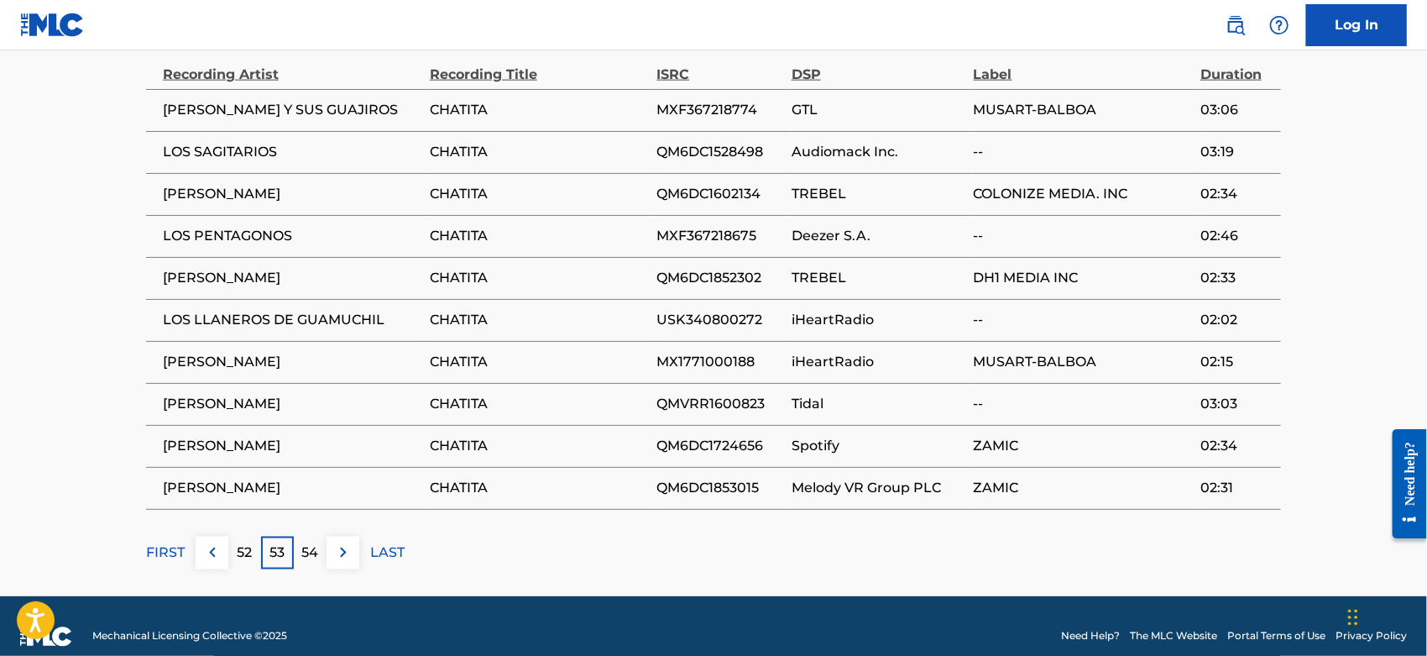
click at [239, 549] on p "52" at bounding box center [245, 552] width 15 height 20
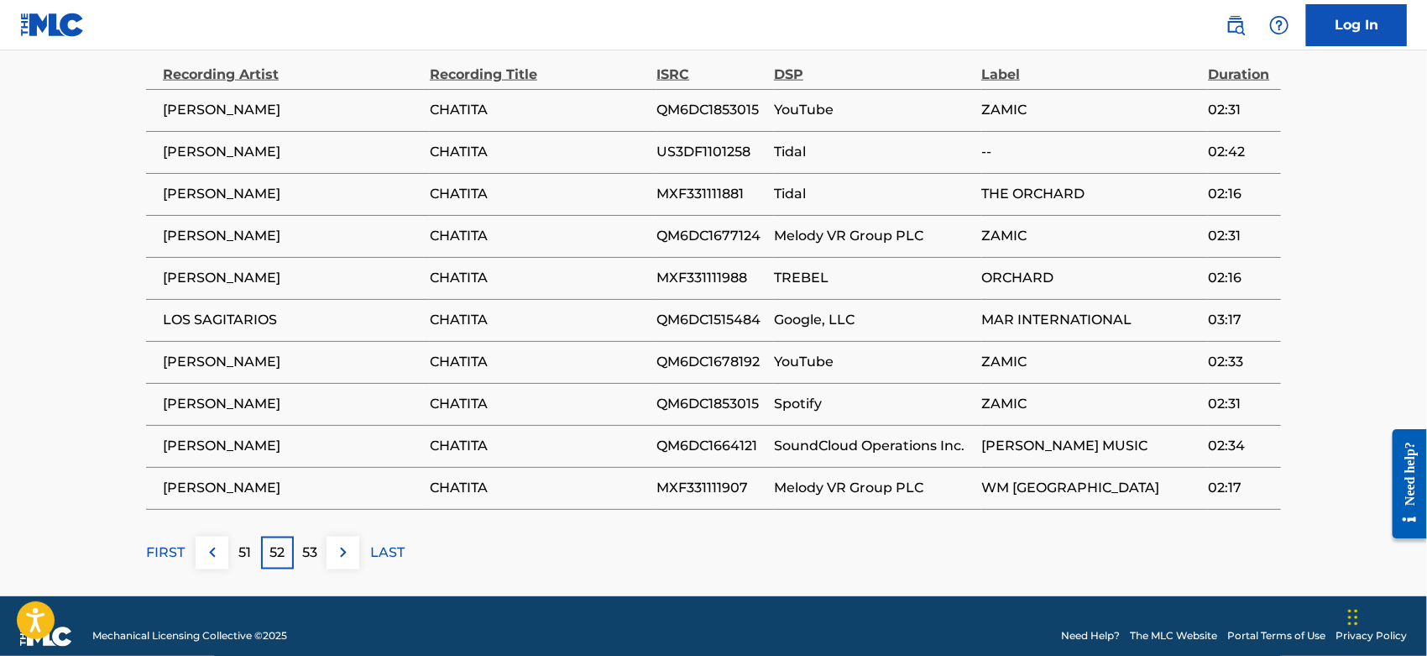
click at [239, 549] on p "51" at bounding box center [244, 552] width 13 height 20
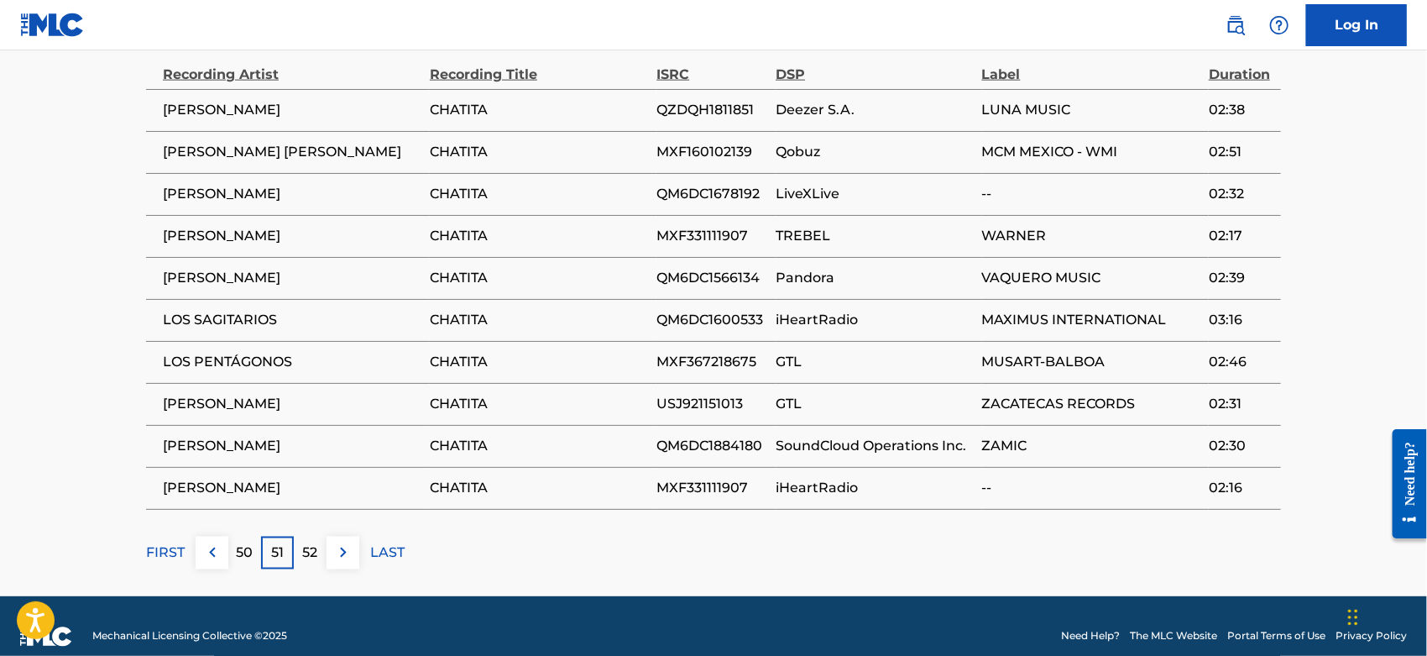
click at [239, 549] on p "50" at bounding box center [245, 552] width 17 height 20
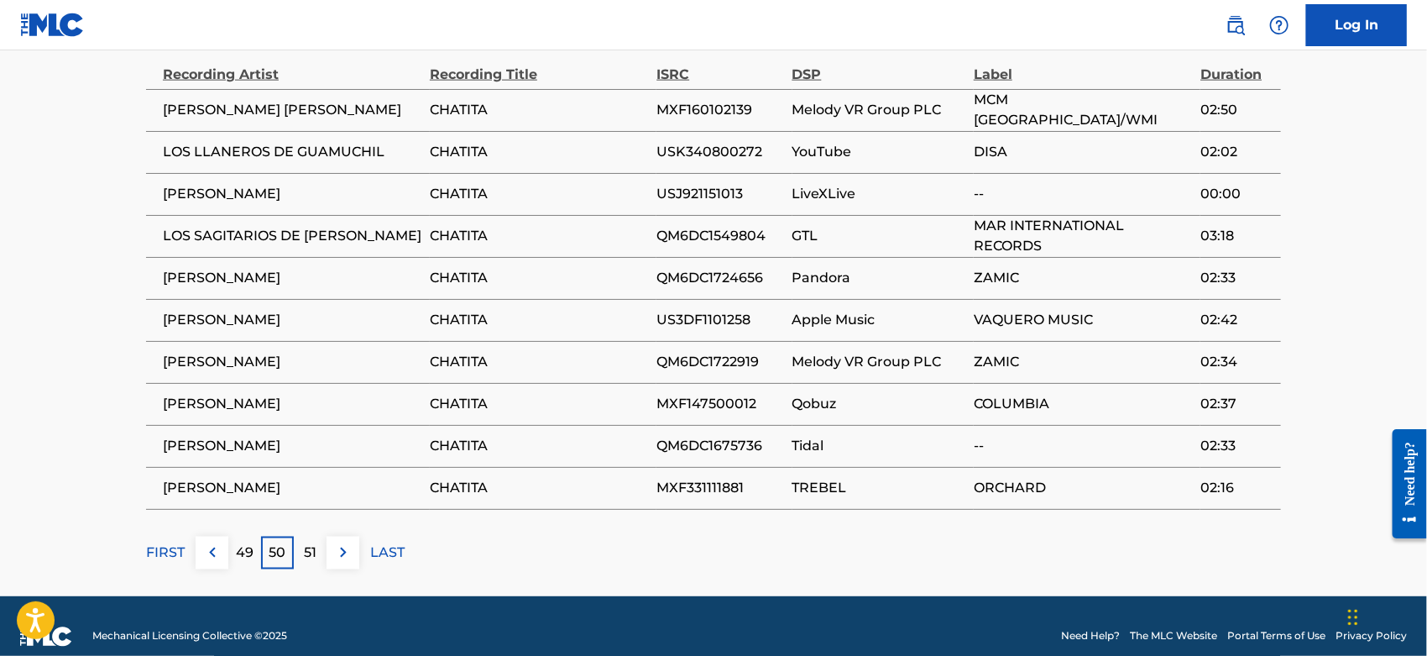
click at [239, 549] on p "49" at bounding box center [245, 552] width 18 height 20
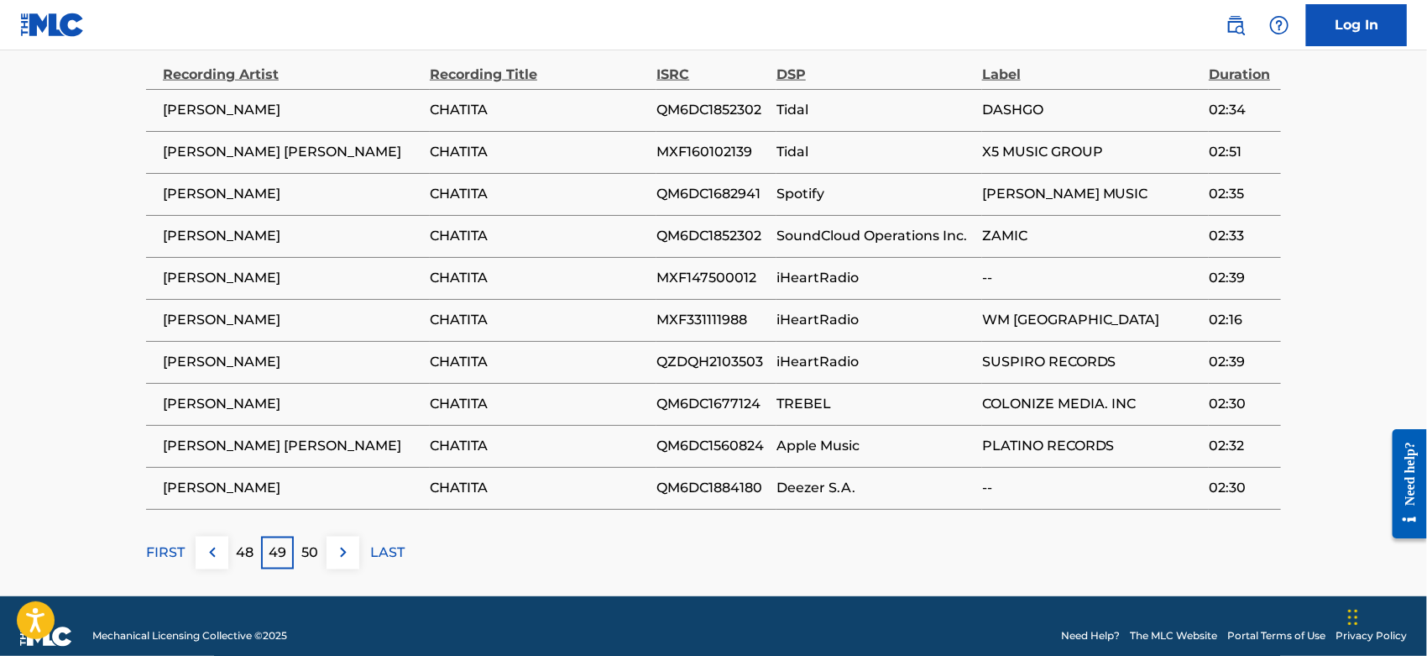
click at [239, 549] on p "48" at bounding box center [245, 552] width 18 height 20
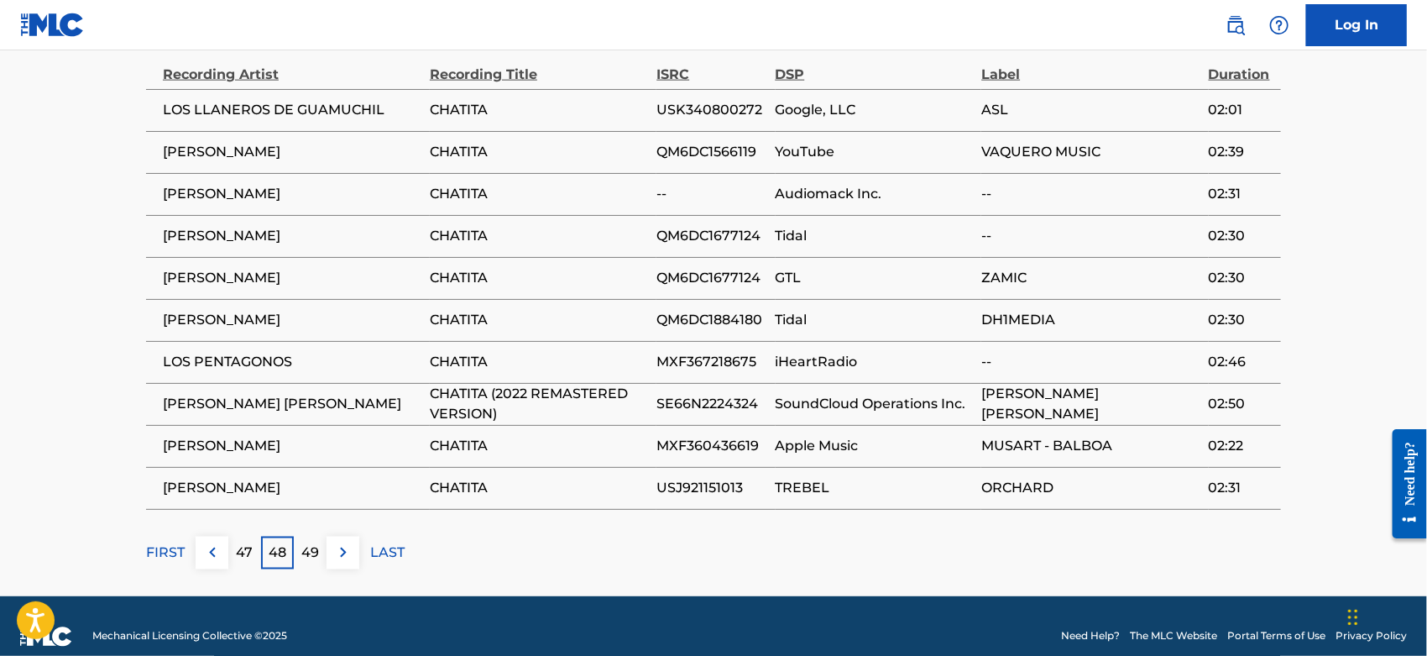
click at [239, 549] on p "47" at bounding box center [245, 552] width 17 height 20
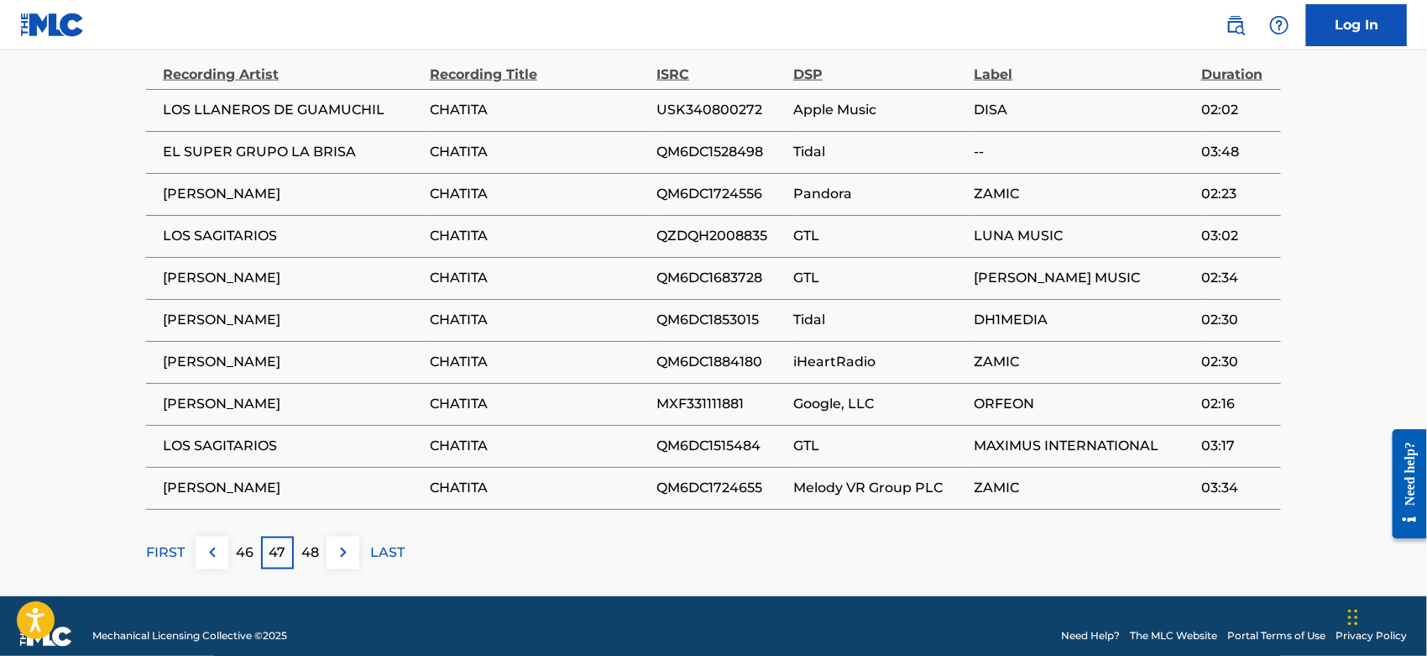
click at [239, 549] on p "46" at bounding box center [245, 552] width 18 height 20
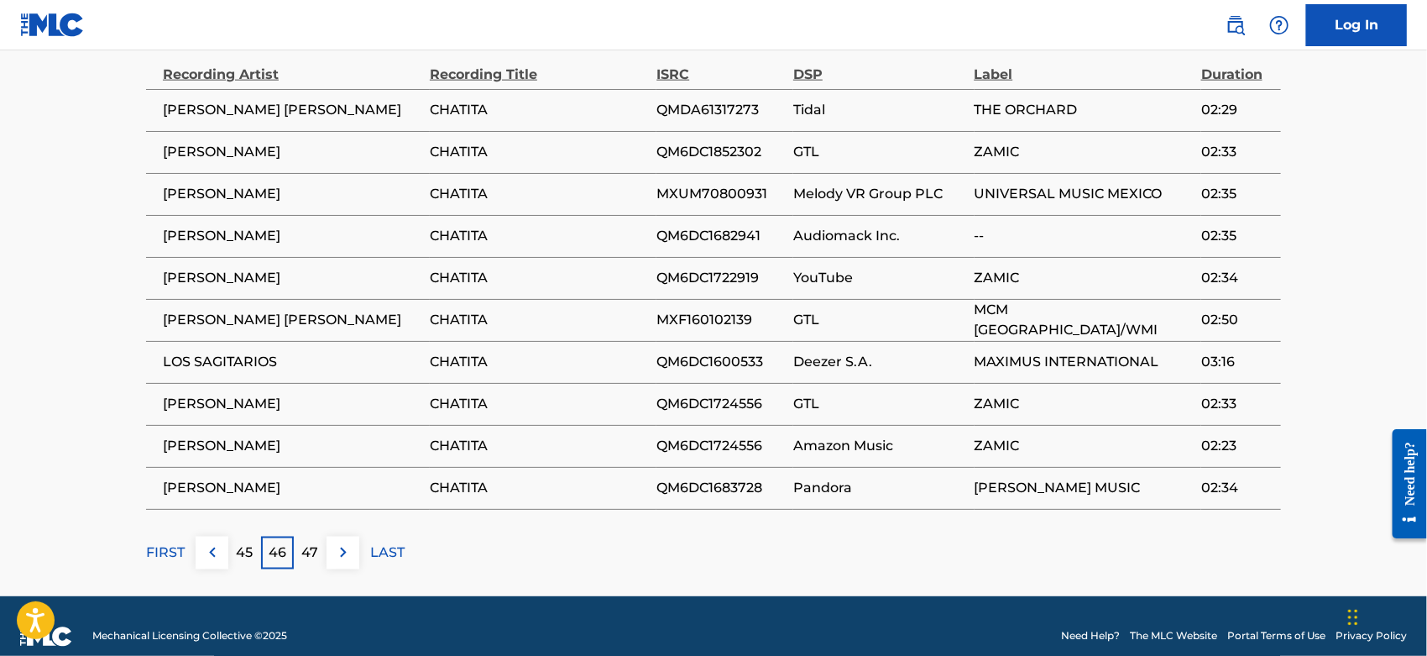
click at [239, 549] on p "45" at bounding box center [245, 552] width 17 height 20
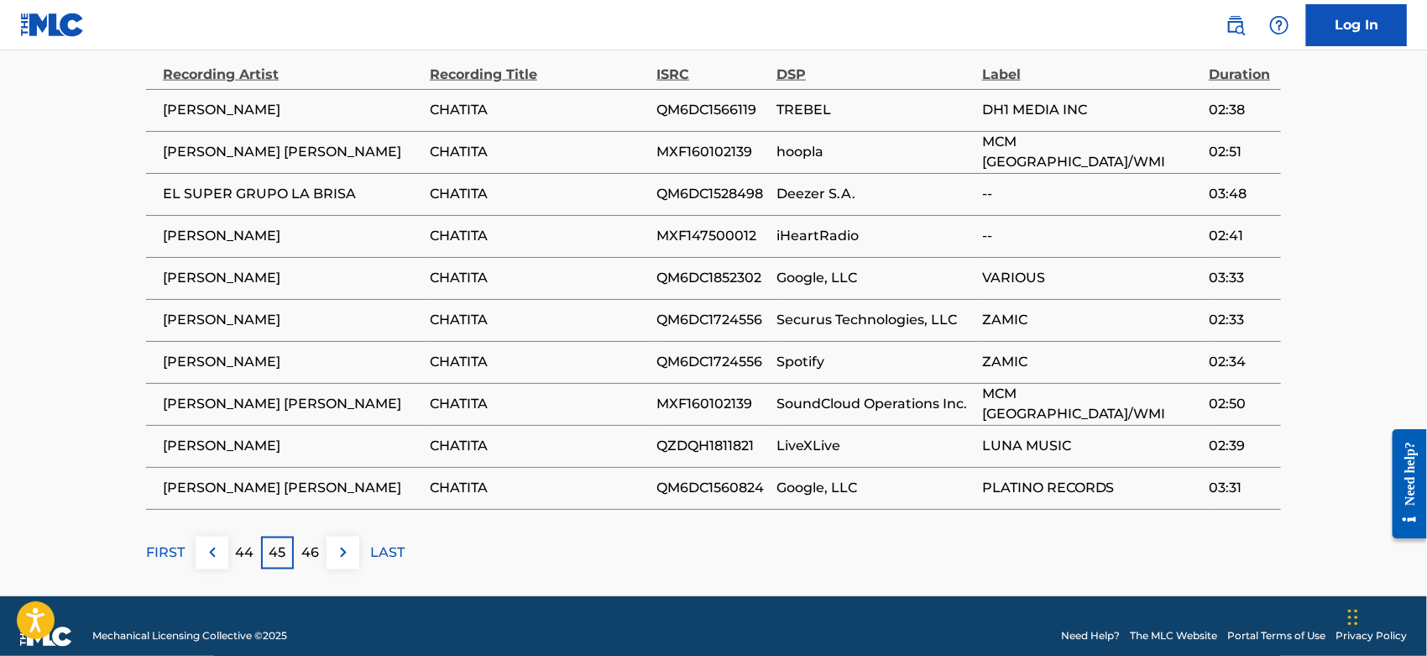
click at [239, 549] on p "44" at bounding box center [245, 552] width 18 height 20
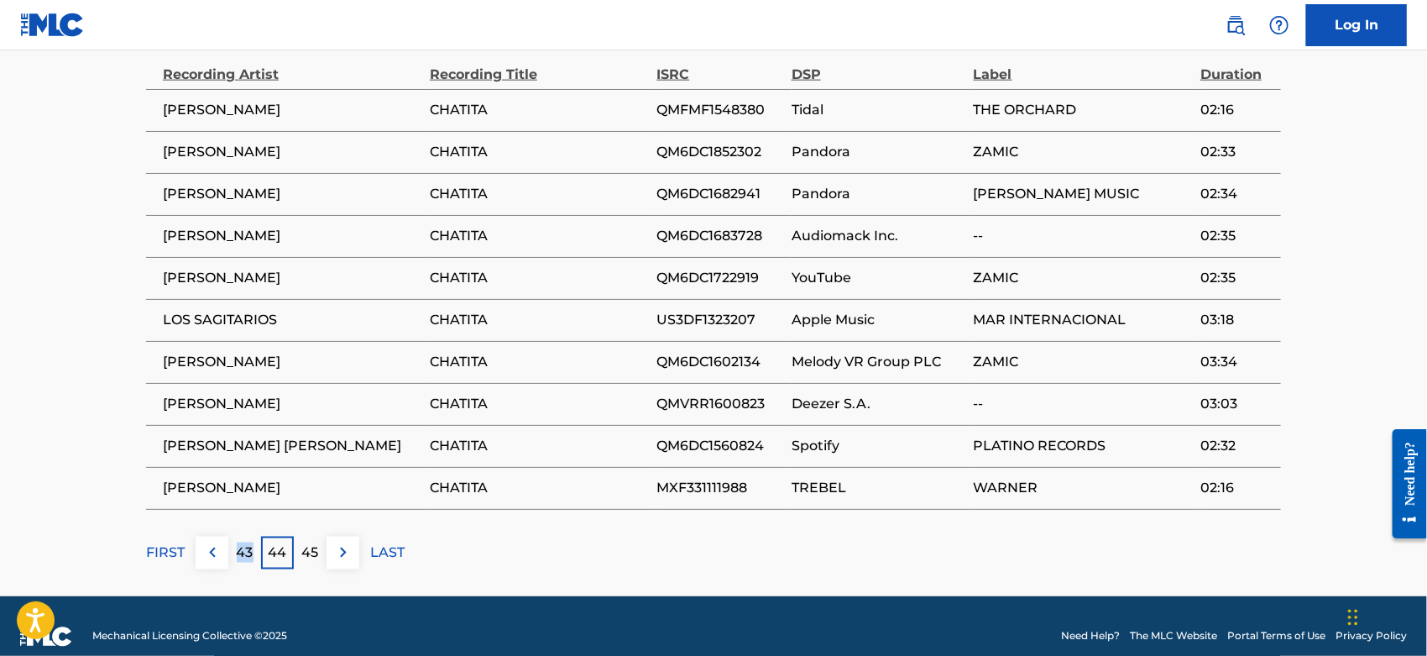
click at [239, 549] on p "43" at bounding box center [245, 552] width 17 height 20
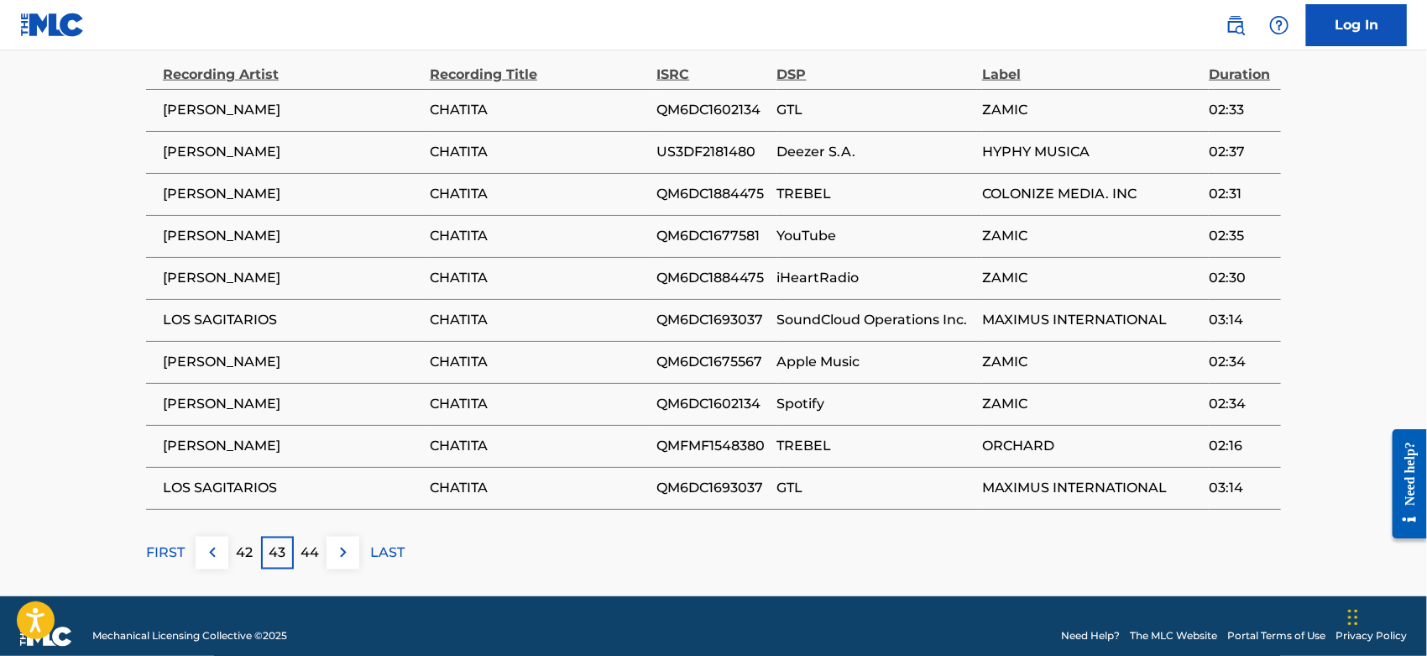
click at [239, 549] on p "42" at bounding box center [245, 552] width 17 height 20
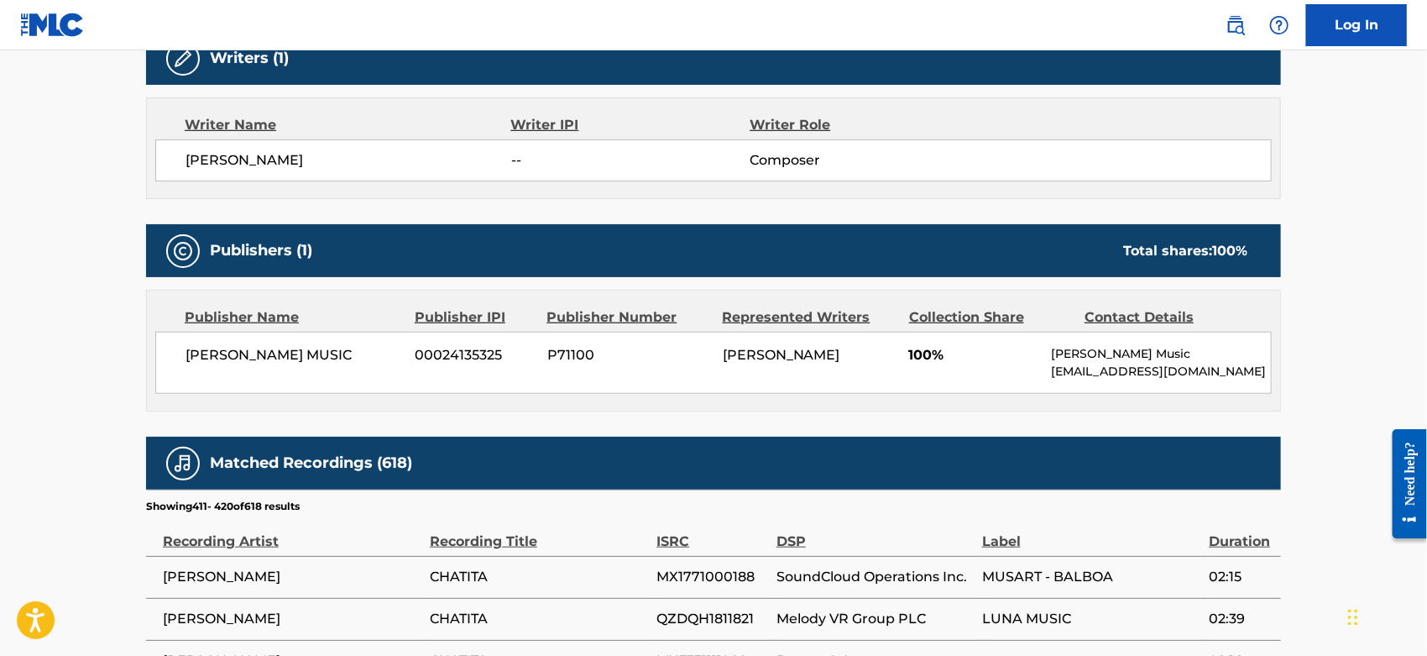
scroll to position [0, 0]
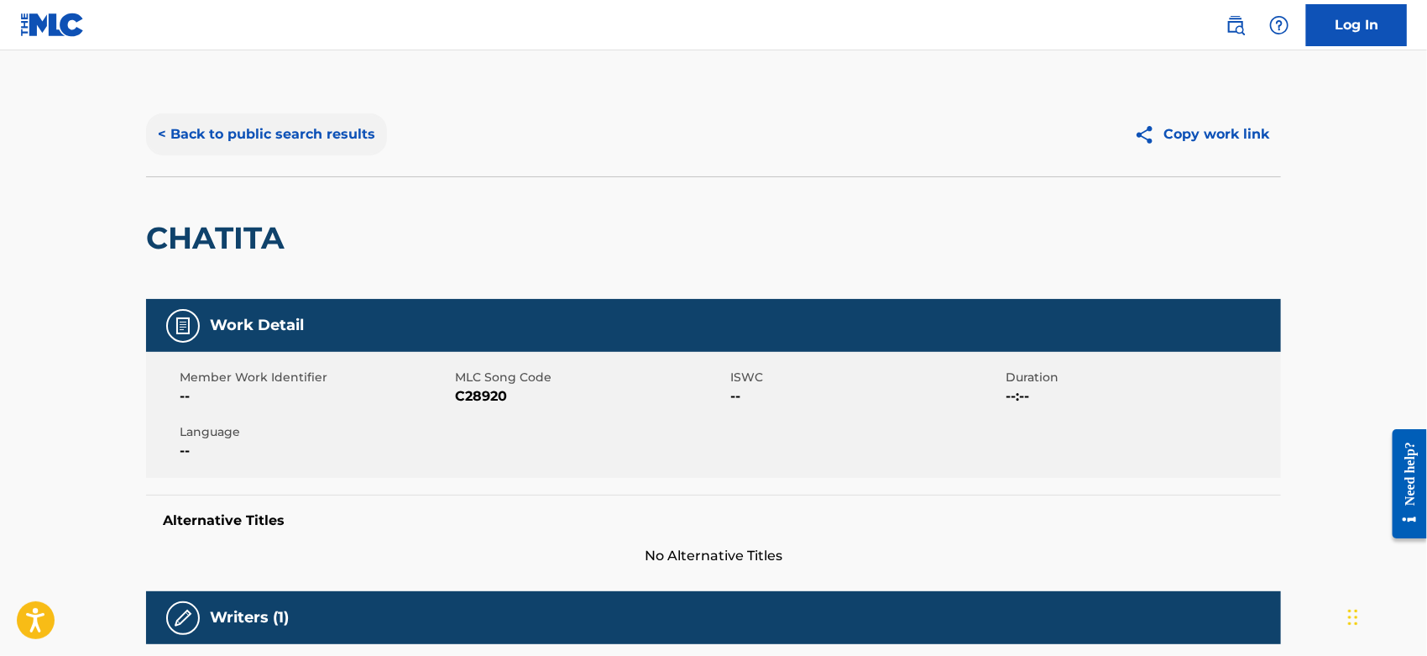
click at [289, 125] on button "< Back to public search results" at bounding box center [266, 134] width 241 height 42
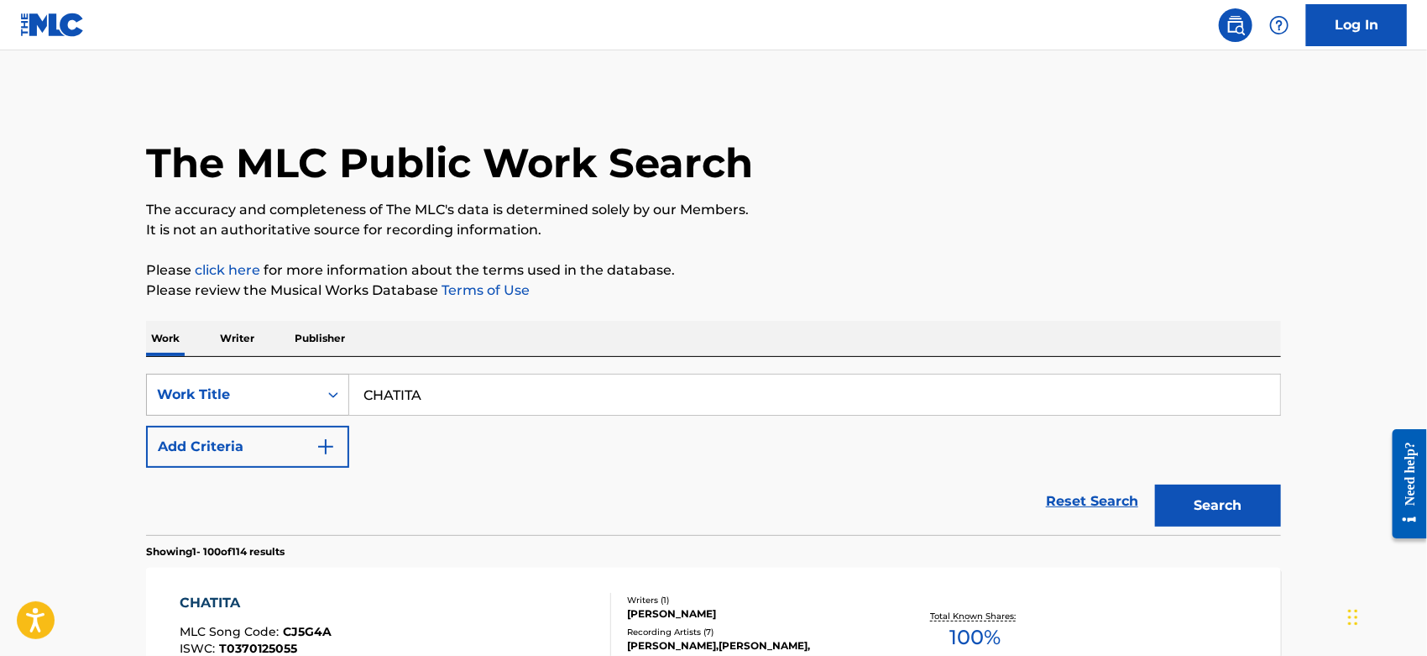
drag, startPoint x: 447, startPoint y: 383, endPoint x: 253, endPoint y: 383, distance: 194.8
click at [242, 383] on div "SearchWithCriteriacc2da5b2-b705-4260-86ac-95f4c39b4793 Work Title CHATITA" at bounding box center [713, 395] width 1135 height 42
paste input "Almost Heaven"
type input "Almost Heaven"
click at [1192, 502] on button "Search" at bounding box center [1218, 505] width 126 height 42
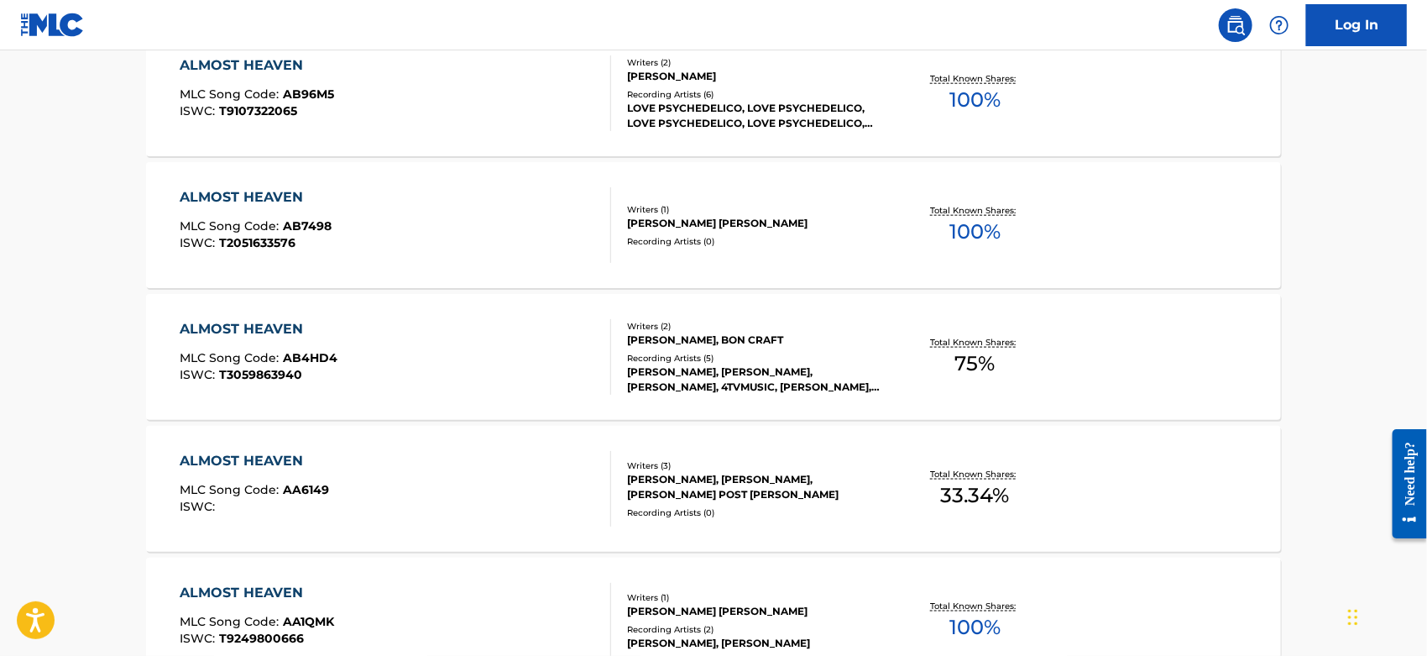
scroll to position [280, 0]
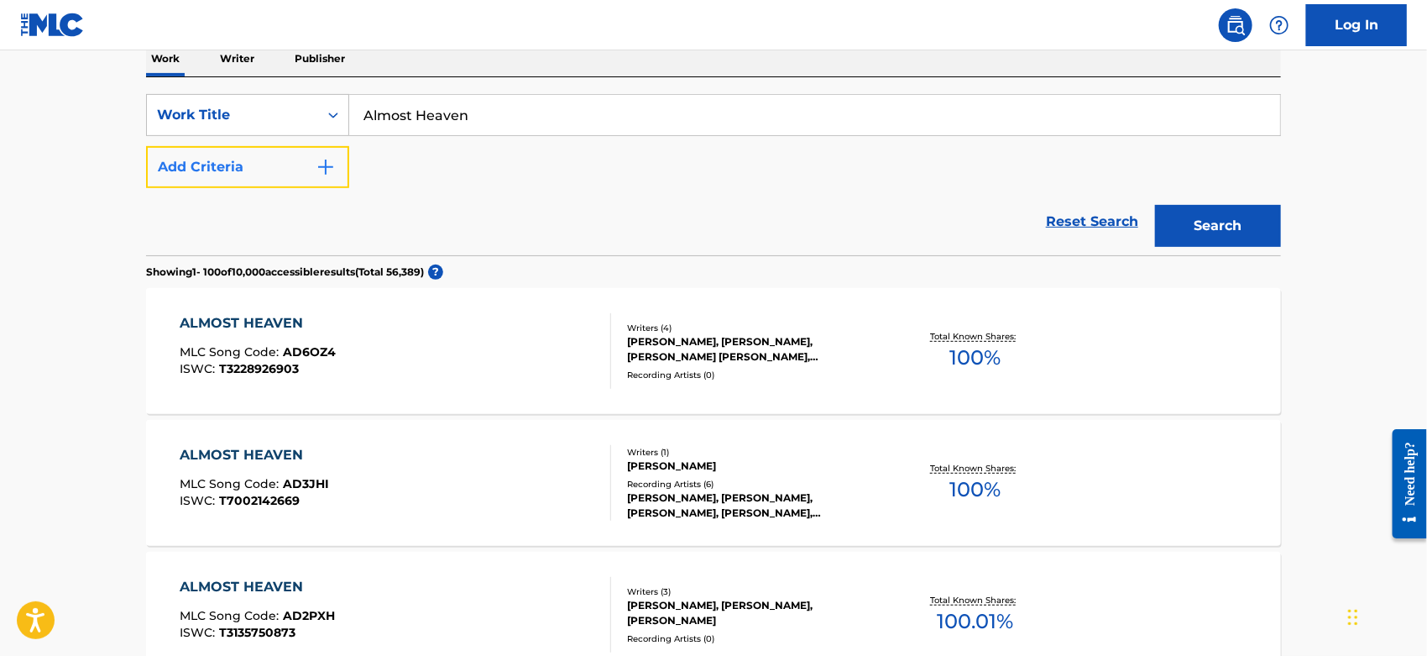
click at [321, 166] on img "Search Form" at bounding box center [326, 167] width 20 height 20
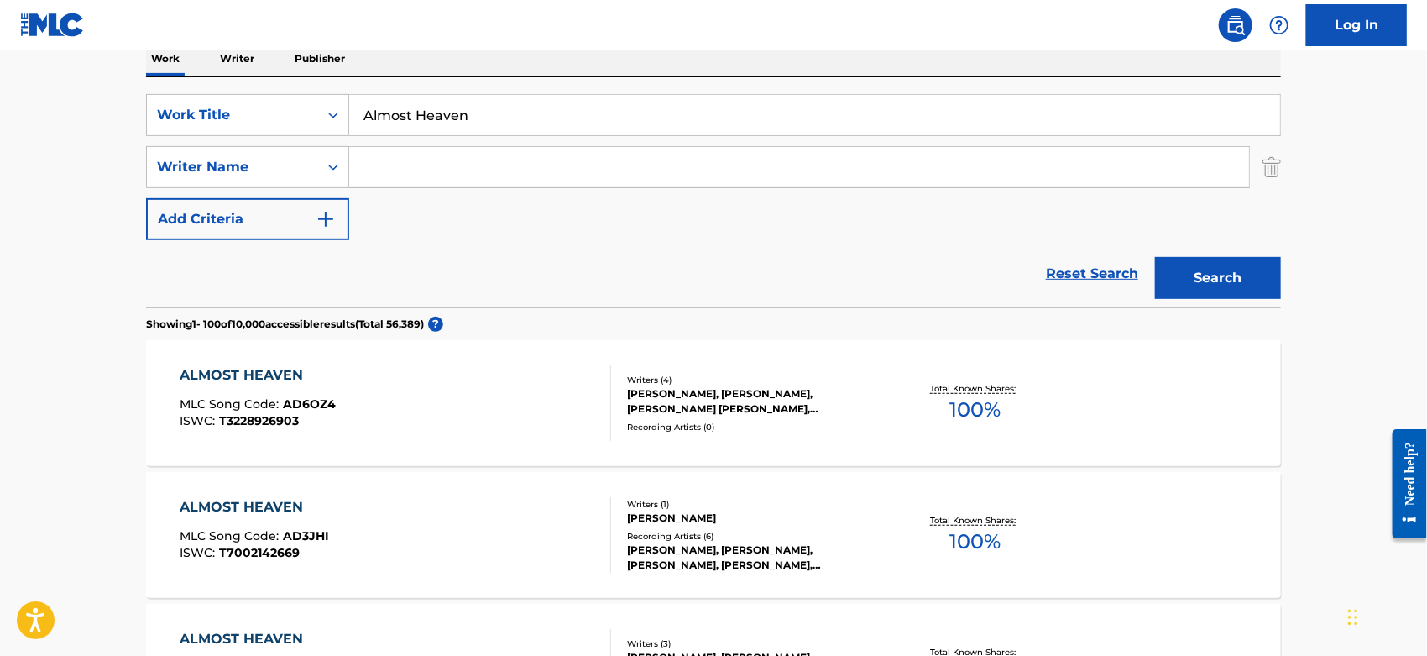
click at [411, 162] on input "Search Form" at bounding box center [799, 167] width 900 height 40
type input "[PERSON_NAME]"
click at [1155, 257] on button "Search" at bounding box center [1218, 278] width 126 height 42
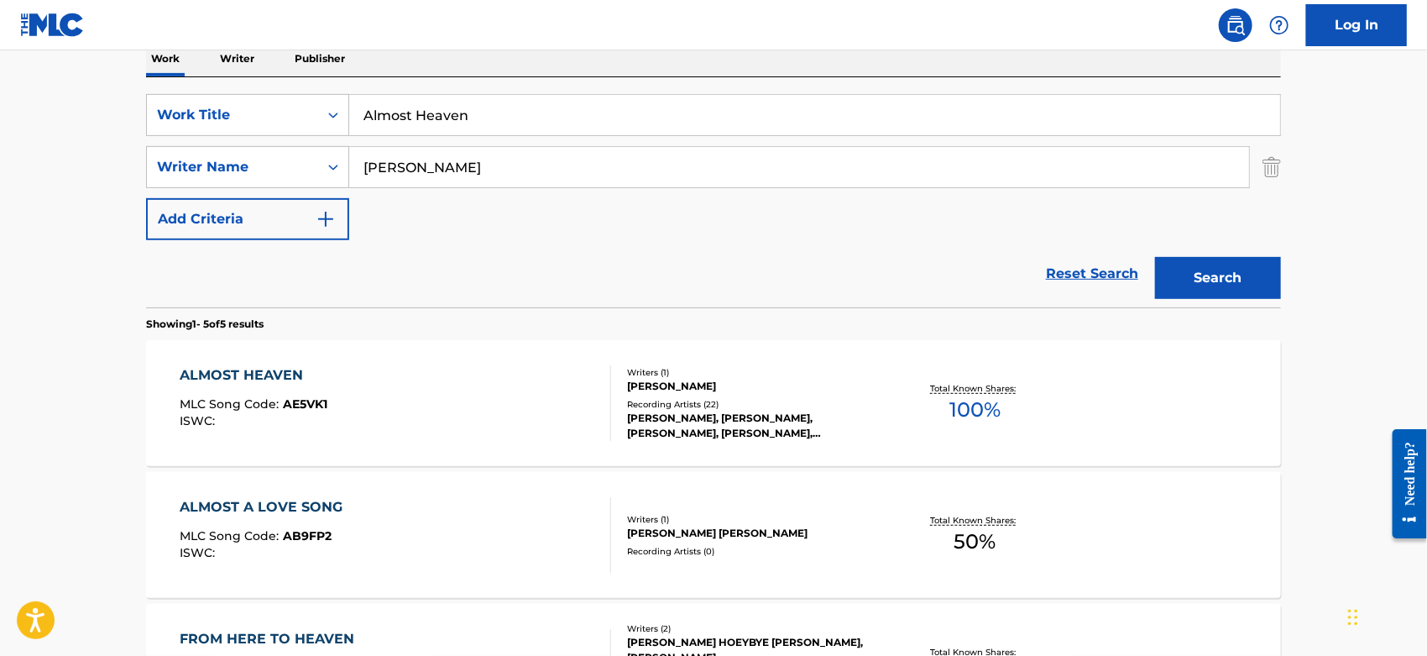
click at [465, 390] on div "ALMOST HEAVEN MLC Song Code : AE5VK1 ISWC :" at bounding box center [397, 403] width 432 height 76
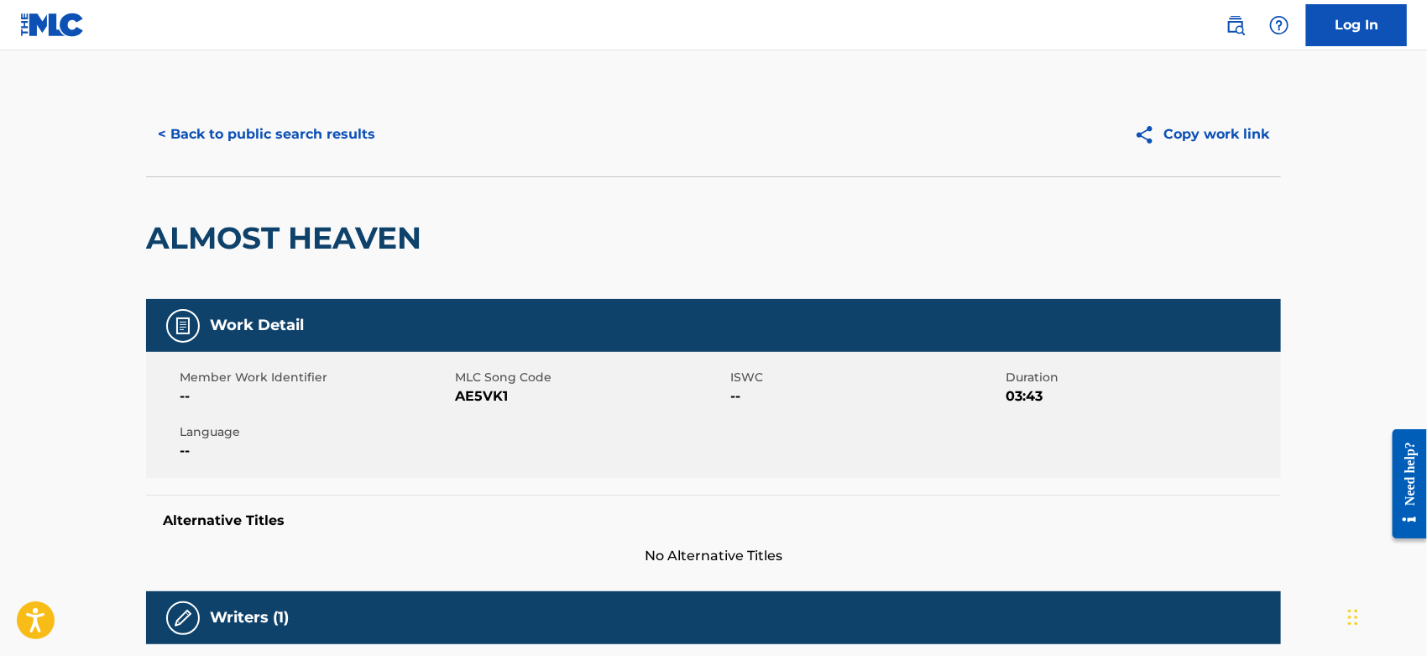
click at [477, 391] on span "AE5VK1" at bounding box center [590, 396] width 271 height 20
click at [322, 134] on button "< Back to public search results" at bounding box center [266, 134] width 241 height 42
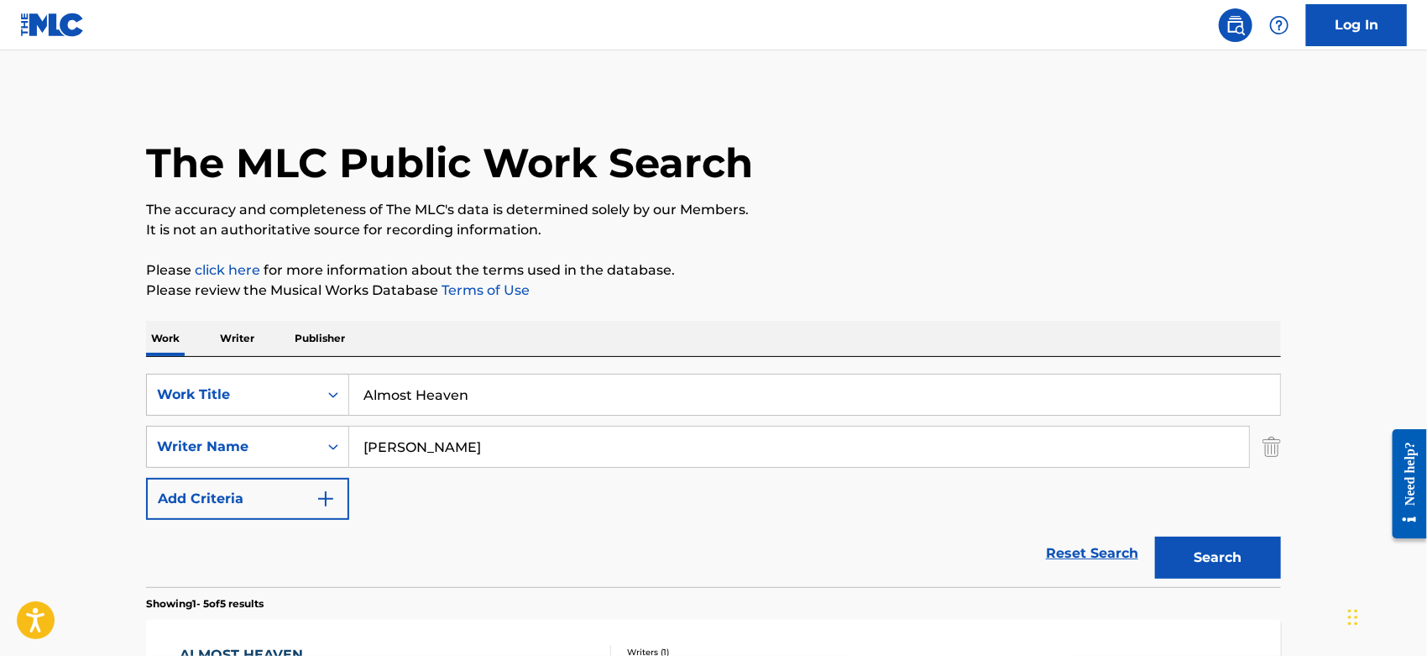
scroll to position [280, 0]
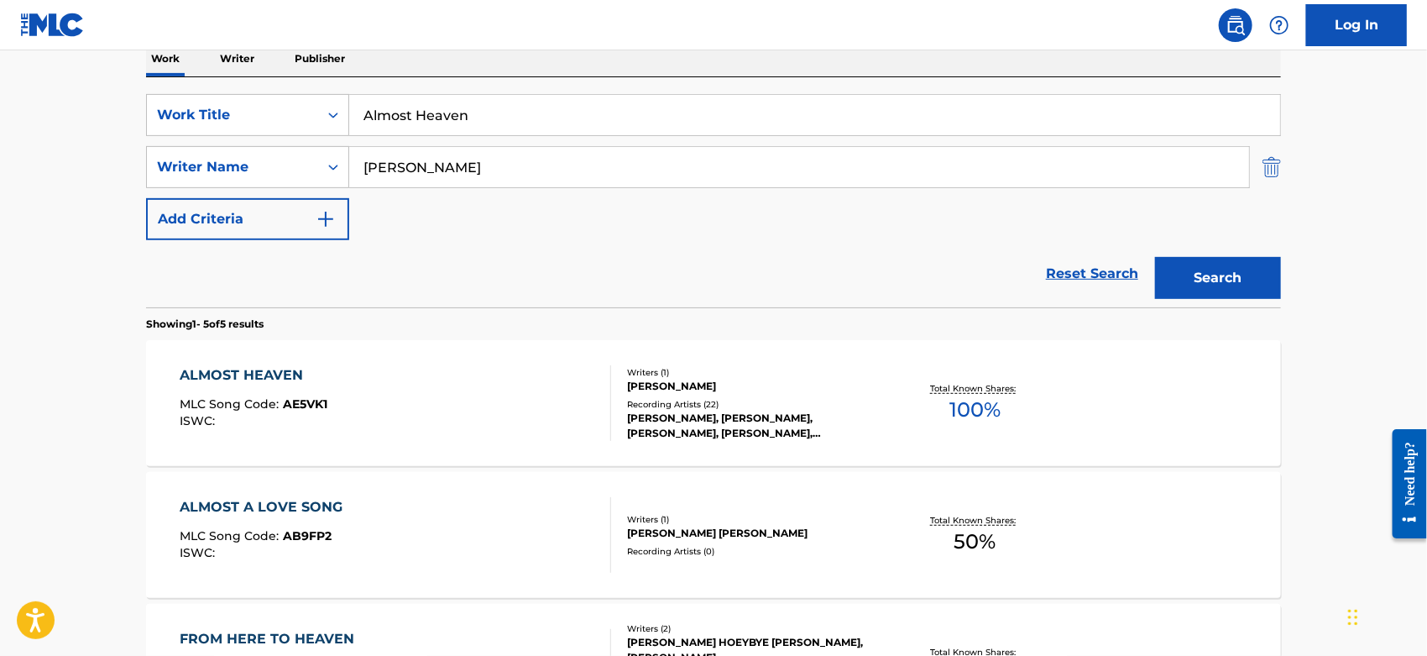
click at [1269, 167] on img "Search Form" at bounding box center [1272, 167] width 18 height 42
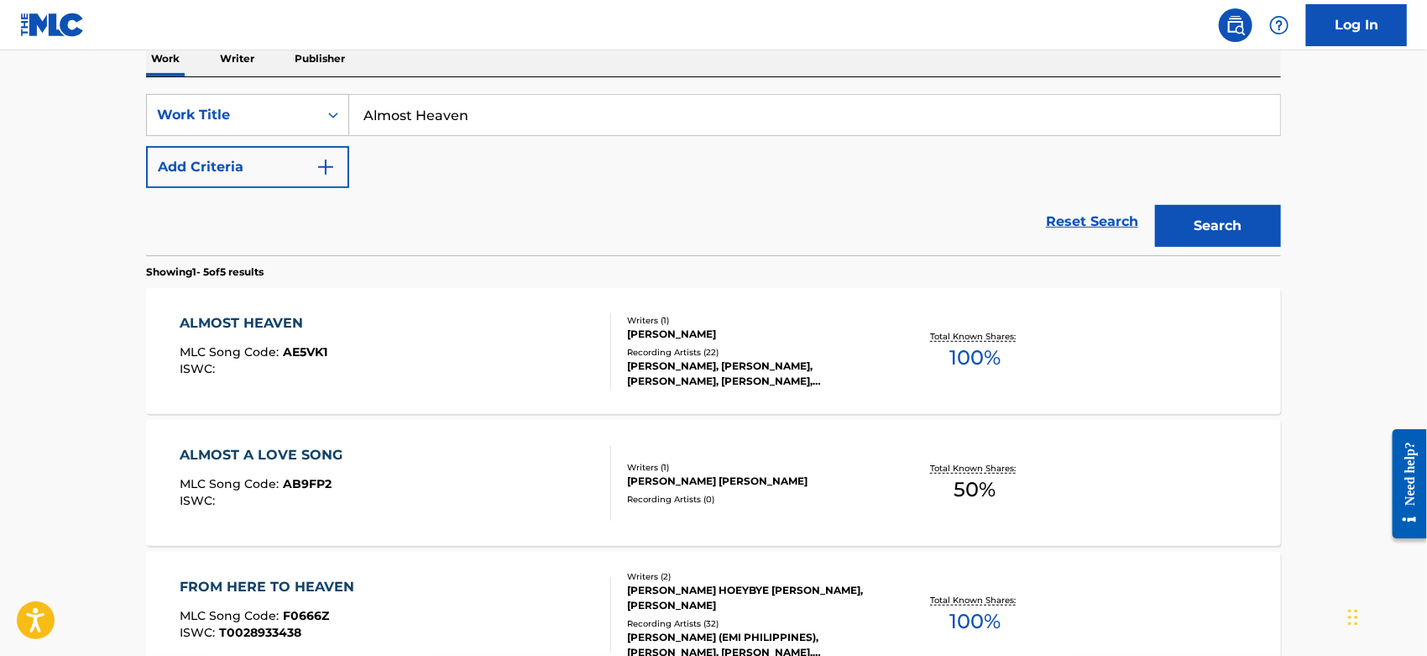
drag, startPoint x: 500, startPoint y: 112, endPoint x: -5, endPoint y: 123, distance: 505.5
click at [0, 123] on html "Accessibility Screen-Reader Guide, Feedback, and Issue Reporting | New window 0…" at bounding box center [713, 48] width 1427 height 656
paste input "What Hurts The Most [LeVox Live On The Song]"
drag, startPoint x: 718, startPoint y: 113, endPoint x: 524, endPoint y: 113, distance: 193.9
click at [524, 113] on input "What Hurts The Most [LeVox Live On The Song]" at bounding box center [814, 115] width 931 height 40
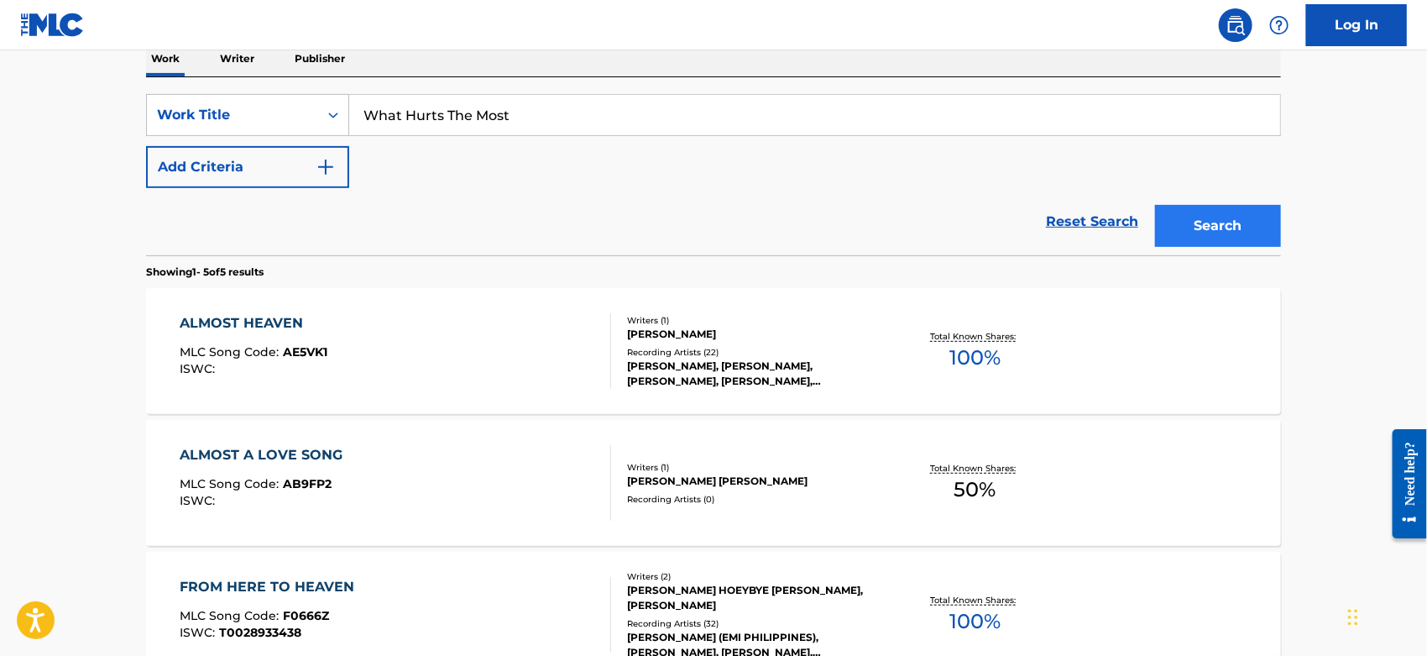
type input "What Hurts The Most"
click at [1235, 211] on button "Search" at bounding box center [1218, 226] width 126 height 42
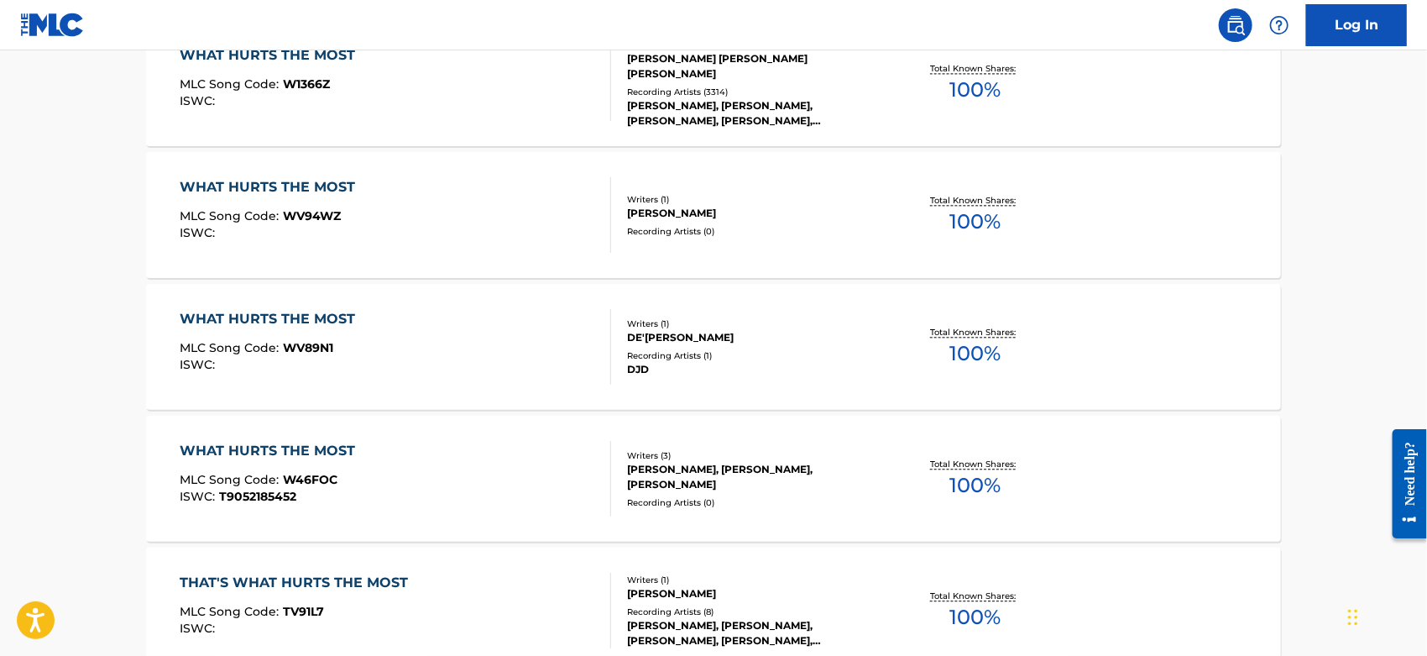
scroll to position [1772, 0]
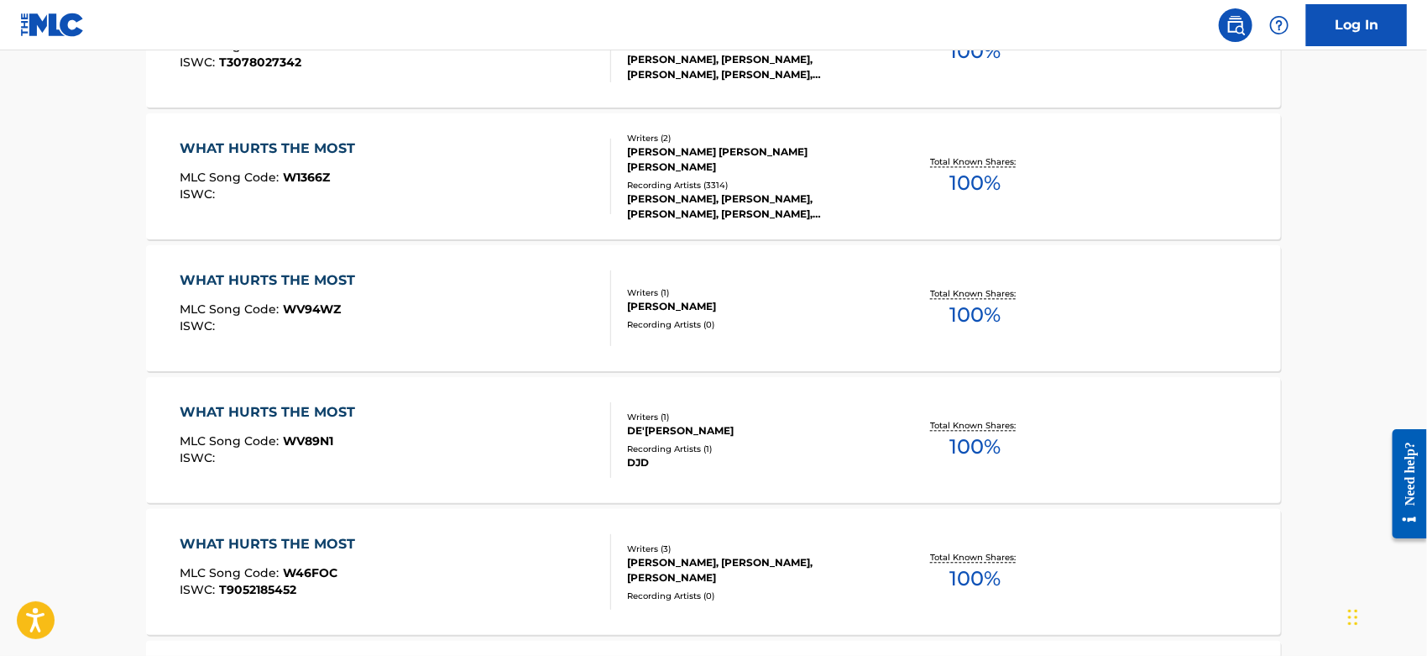
click at [529, 181] on div "WHAT HURTS THE MOST MLC Song Code : W1366Z ISWC :" at bounding box center [397, 177] width 432 height 76
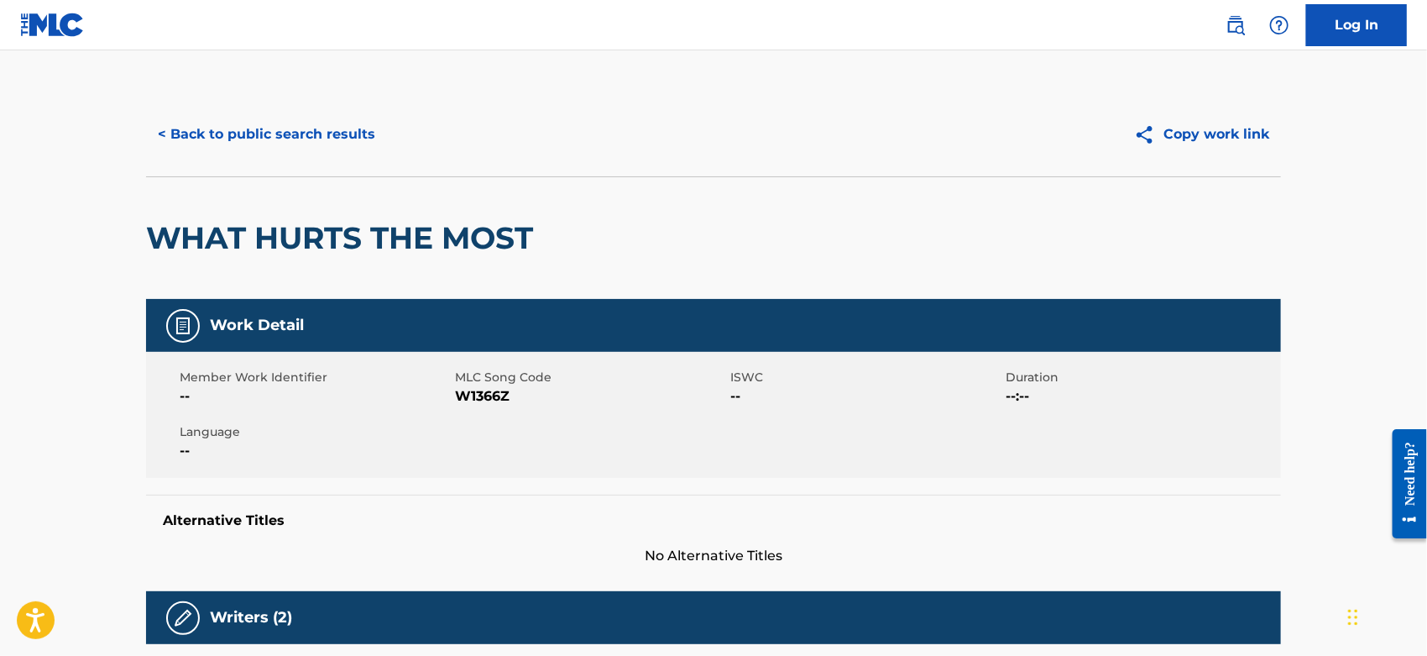
click at [484, 391] on span "W1366Z" at bounding box center [590, 396] width 271 height 20
click at [296, 121] on button "< Back to public search results" at bounding box center [266, 134] width 241 height 42
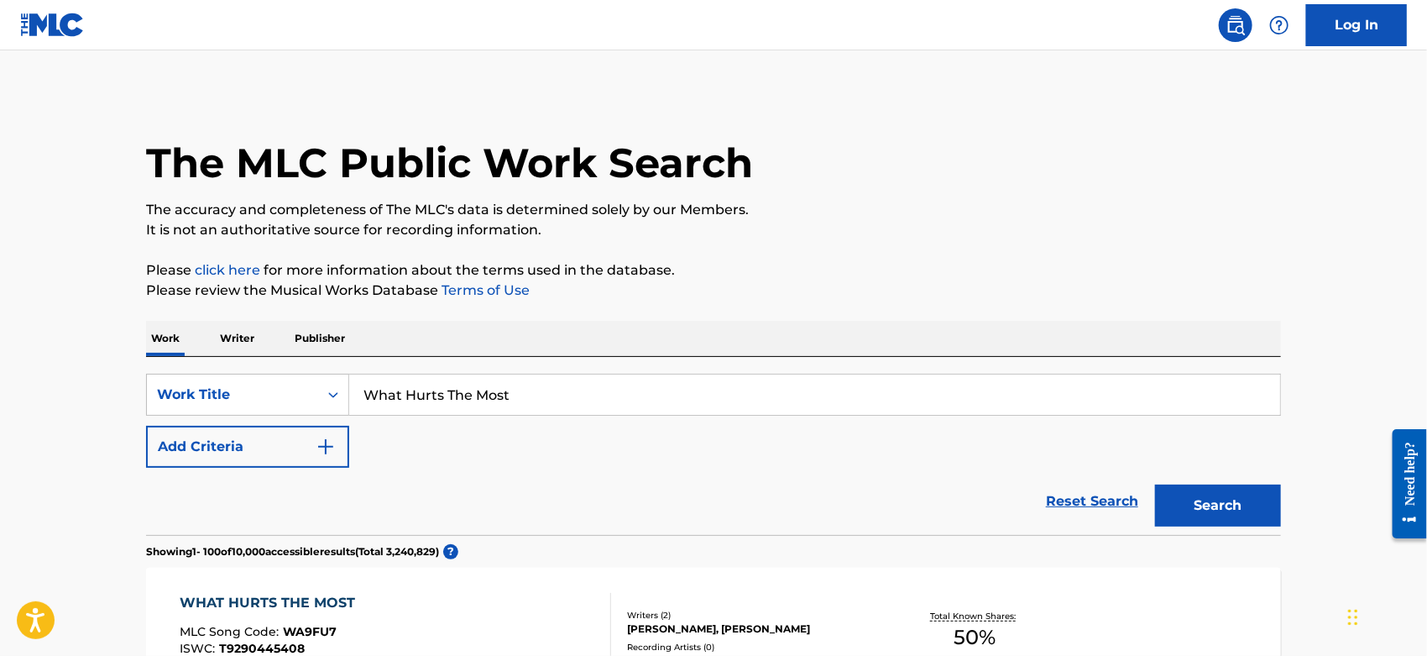
drag, startPoint x: 555, startPoint y: 385, endPoint x: 124, endPoint y: 383, distance: 430.7
paste input "Too Tired / [PERSON_NAME]'s Blues 1"
click at [1185, 497] on button "Search" at bounding box center [1218, 505] width 126 height 42
drag, startPoint x: 577, startPoint y: 391, endPoint x: 255, endPoint y: 388, distance: 321.6
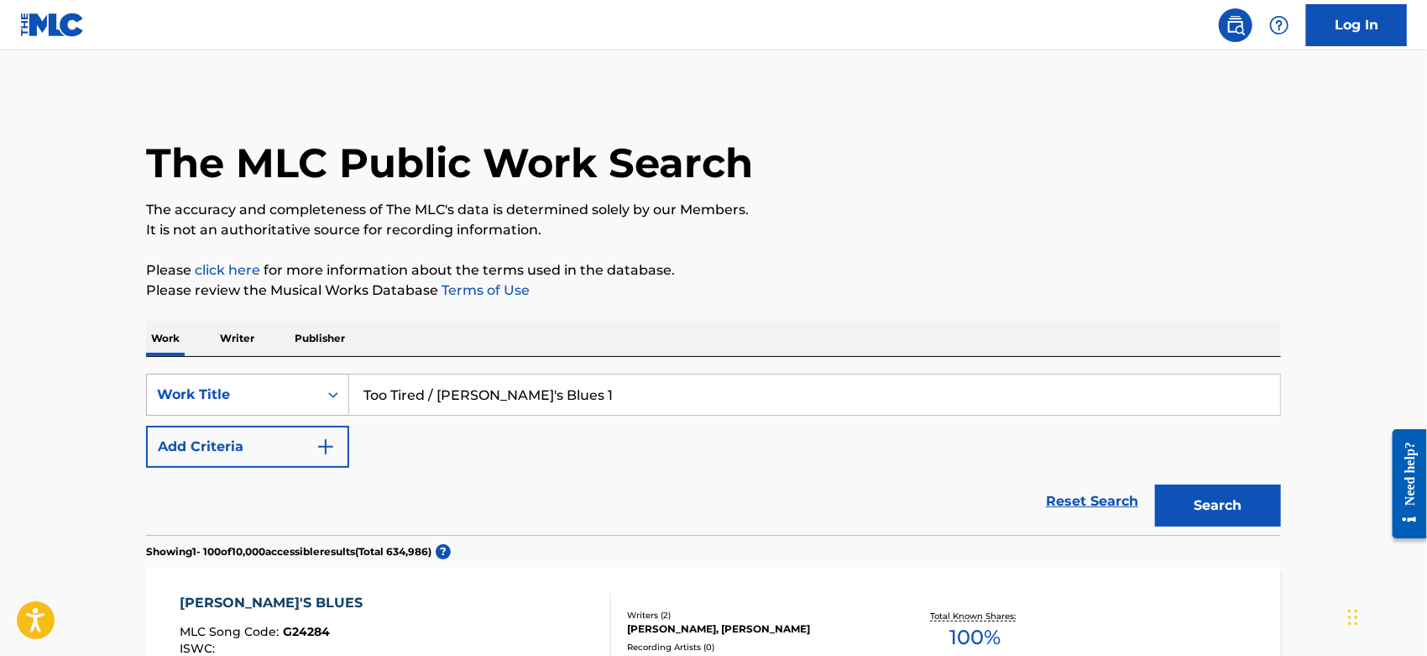
click at [255, 388] on div "SearchWithCriteriacc2da5b2-b705-4260-86ac-95f4c39b4793 Work Title Too Tired / […" at bounding box center [713, 395] width 1135 height 42
paste input "Have You Heard"
type input "Have You Heard"
click at [1200, 500] on button "Search" at bounding box center [1218, 505] width 126 height 42
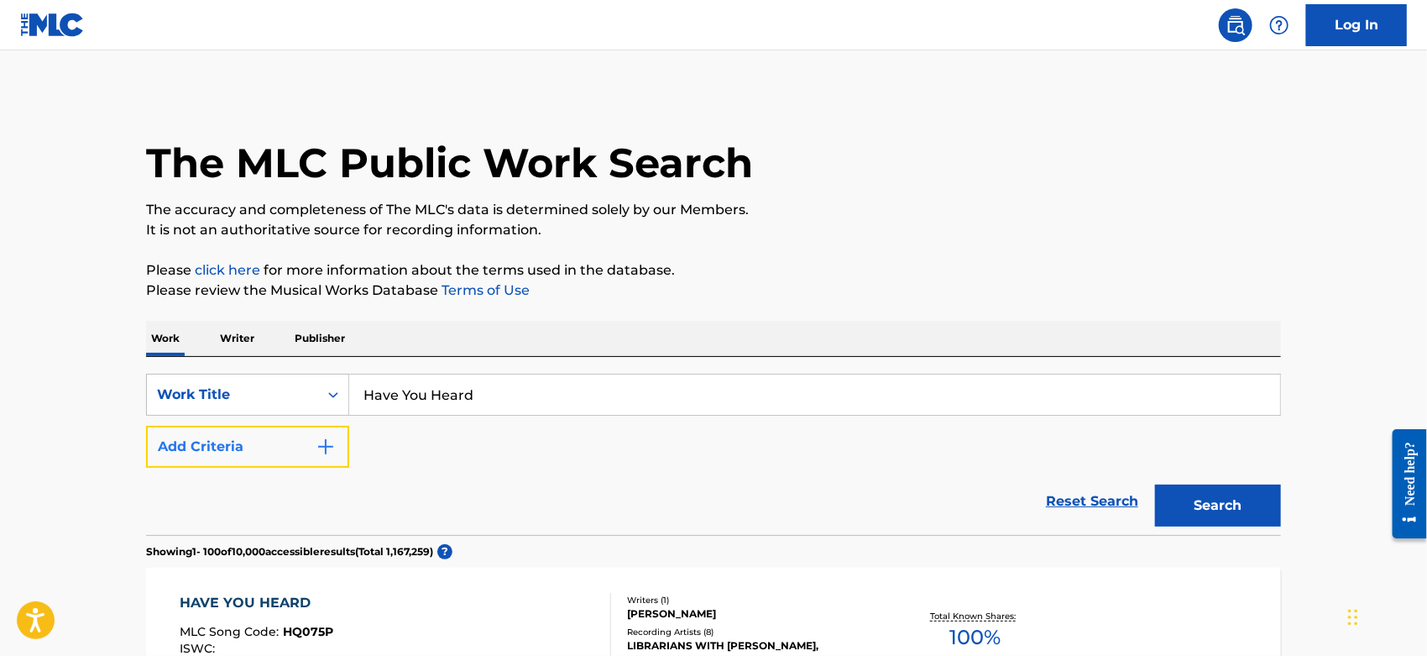
click at [322, 440] on img "Search Form" at bounding box center [326, 447] width 20 height 20
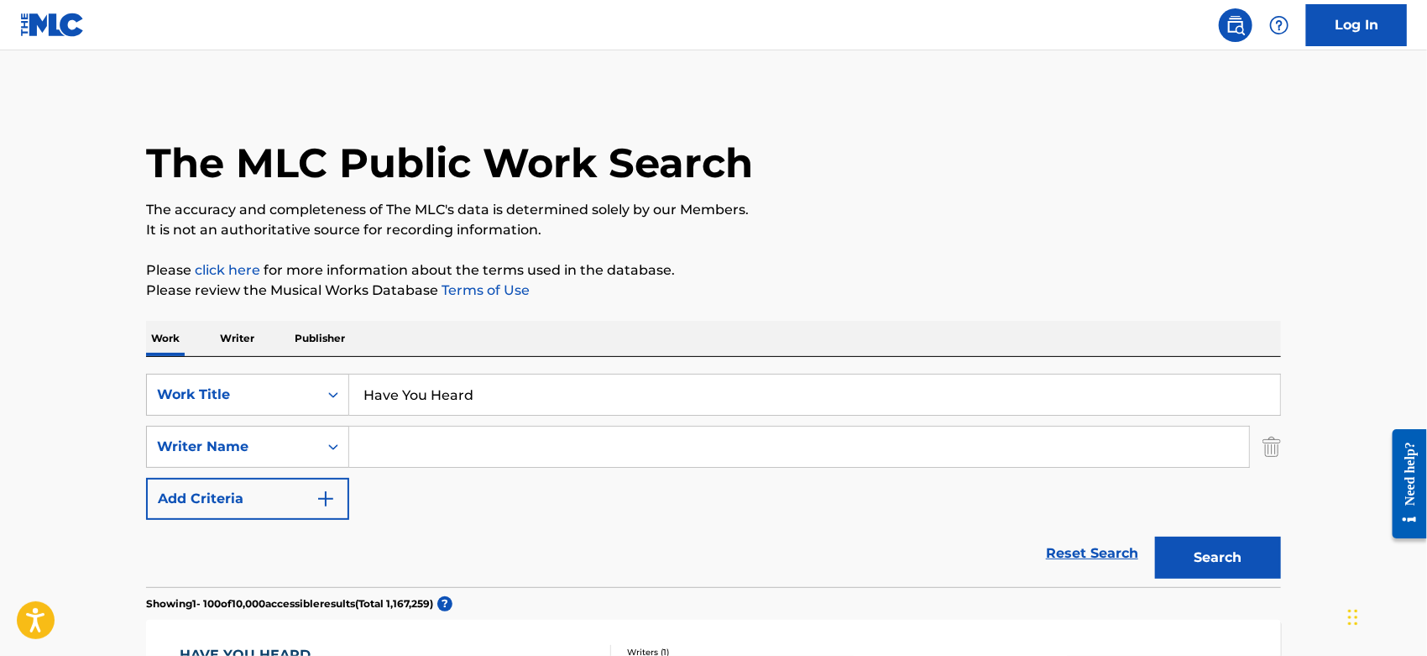
drag, startPoint x: 423, startPoint y: 438, endPoint x: 437, endPoint y: 422, distance: 20.9
click at [423, 438] on input "Search Form" at bounding box center [799, 447] width 900 height 40
type input "mayall"
click at [1155, 536] on button "Search" at bounding box center [1218, 557] width 126 height 42
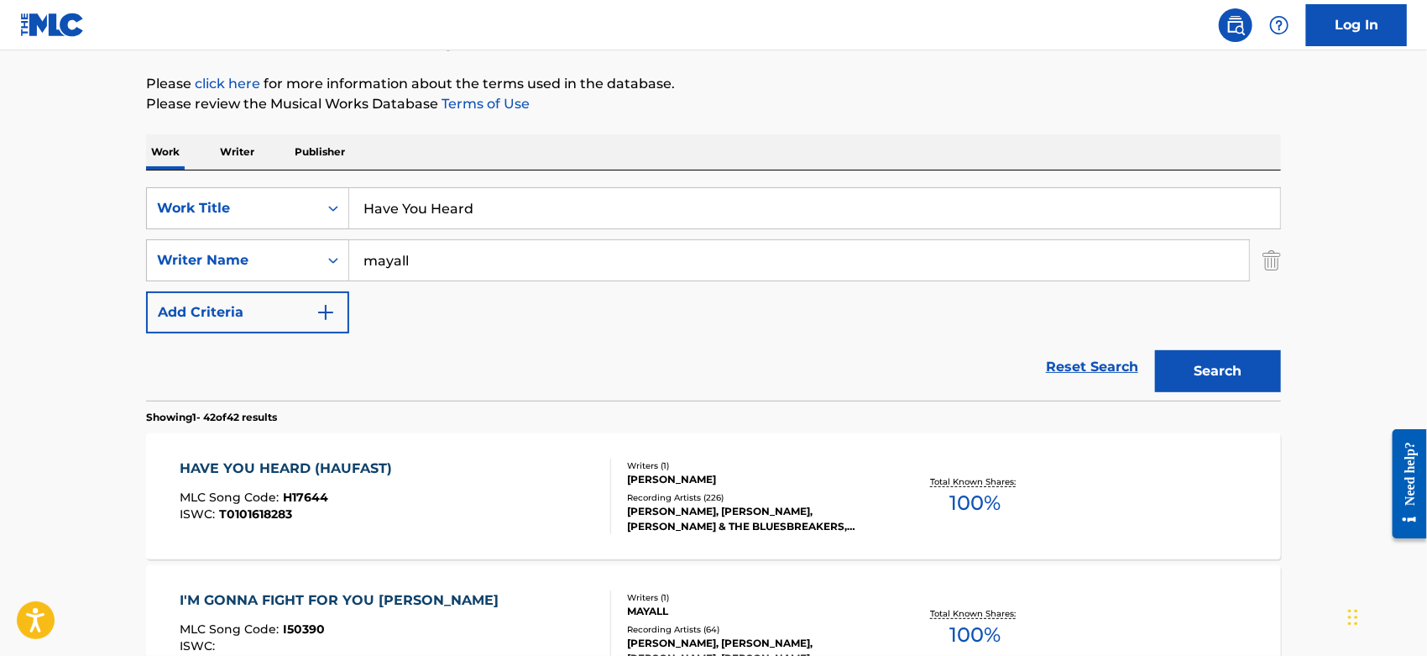
scroll to position [280, 0]
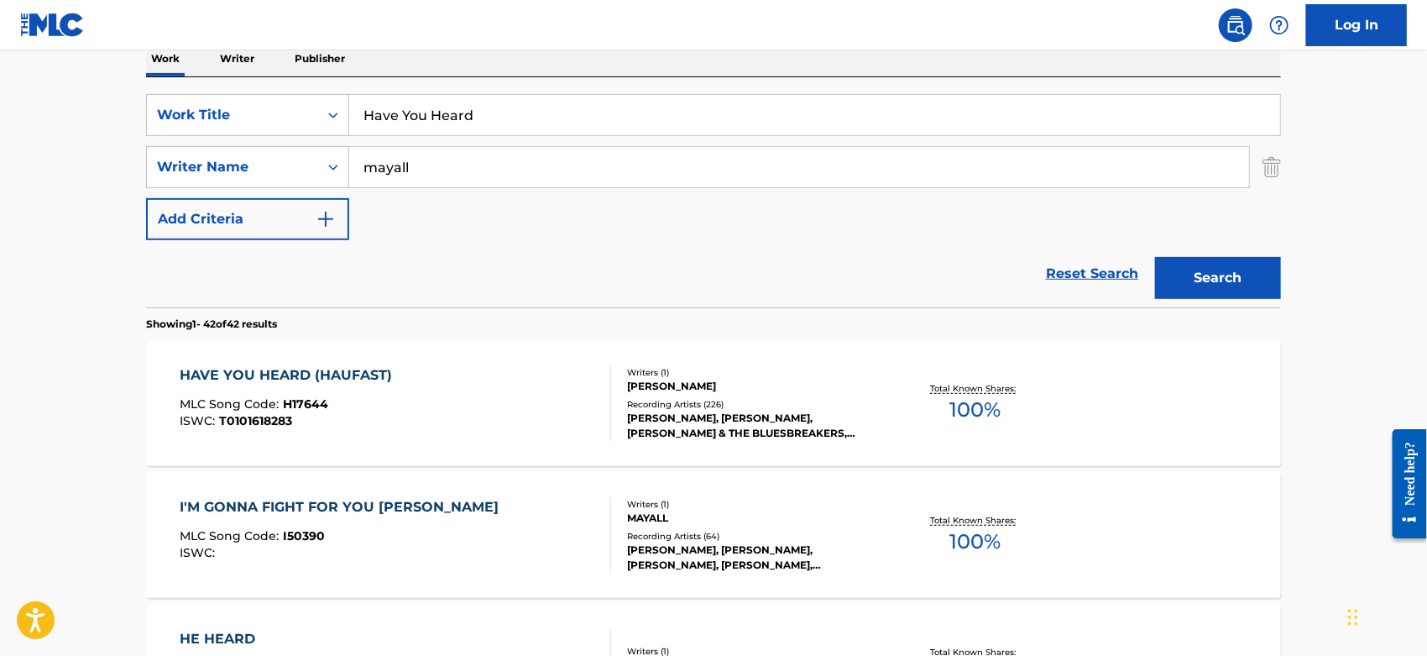
click at [438, 423] on div "HAVE YOU HEARD (HAUFAST) MLC Song Code : H17644 ISWC : T0101618283" at bounding box center [397, 403] width 432 height 76
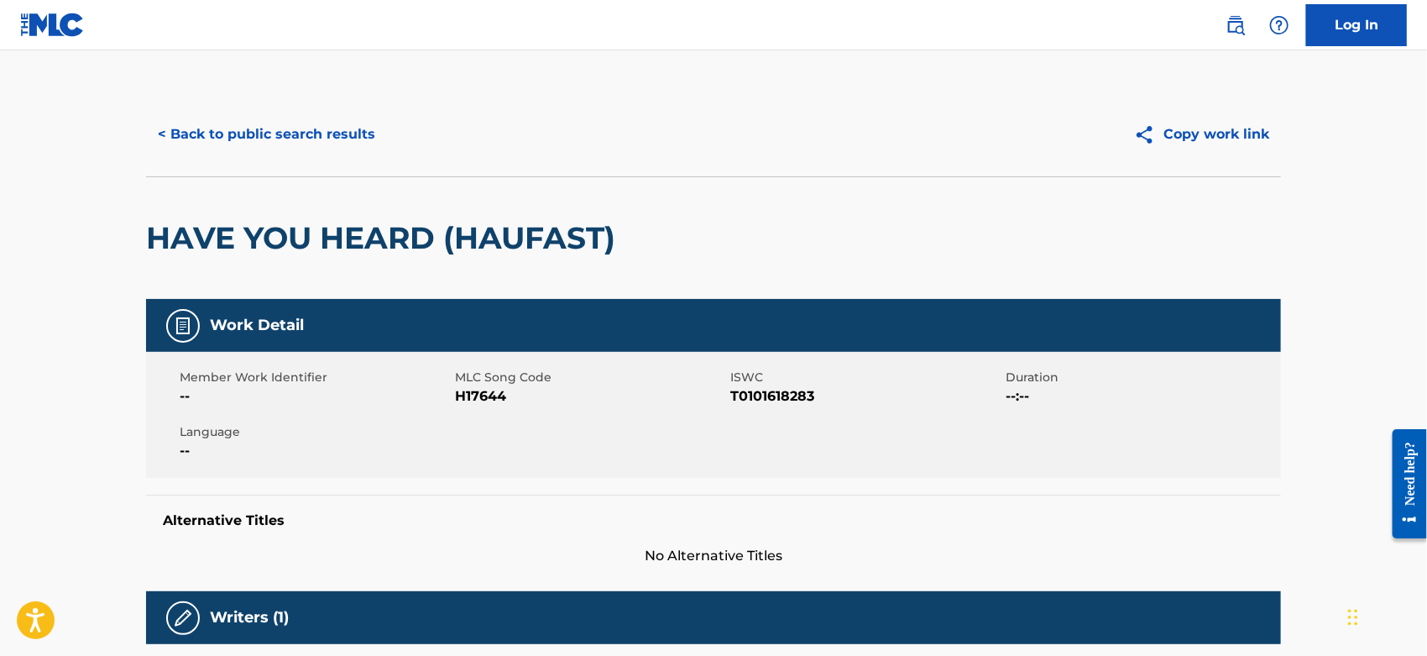
click at [475, 392] on span "H17644" at bounding box center [590, 396] width 271 height 20
click at [336, 128] on button "< Back to public search results" at bounding box center [266, 134] width 241 height 42
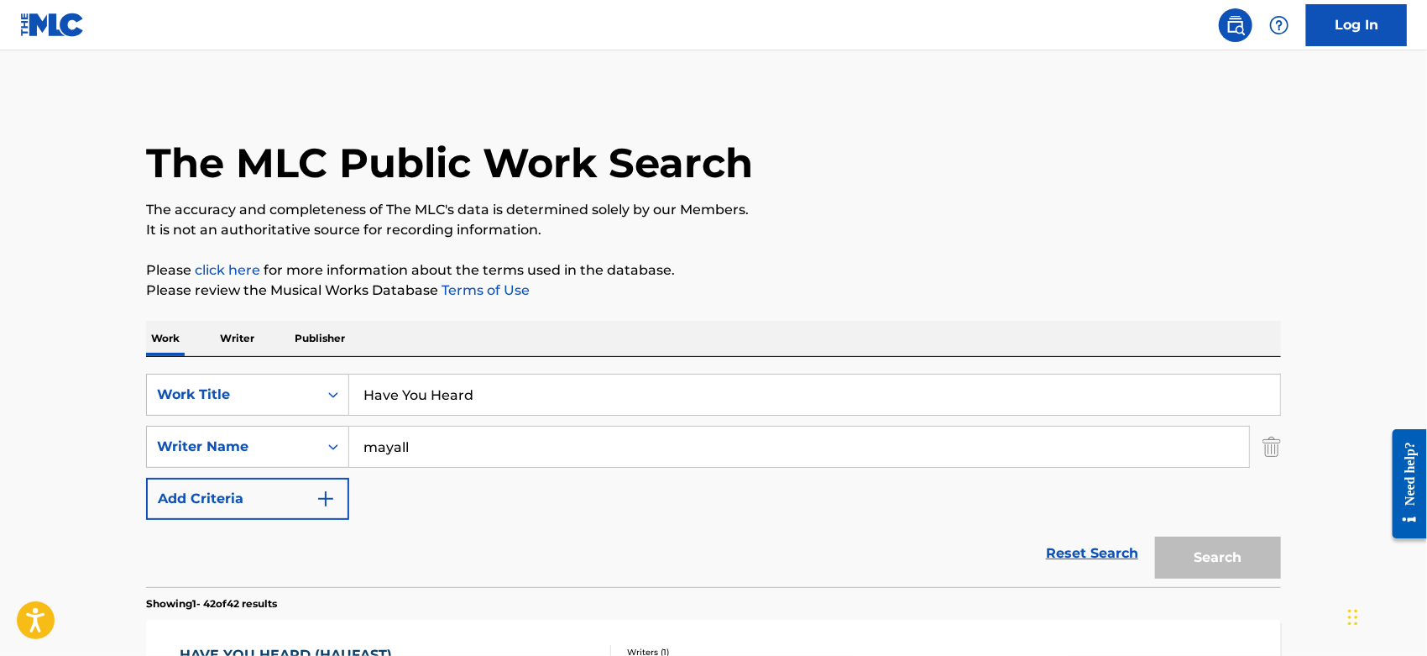
scroll to position [280, 0]
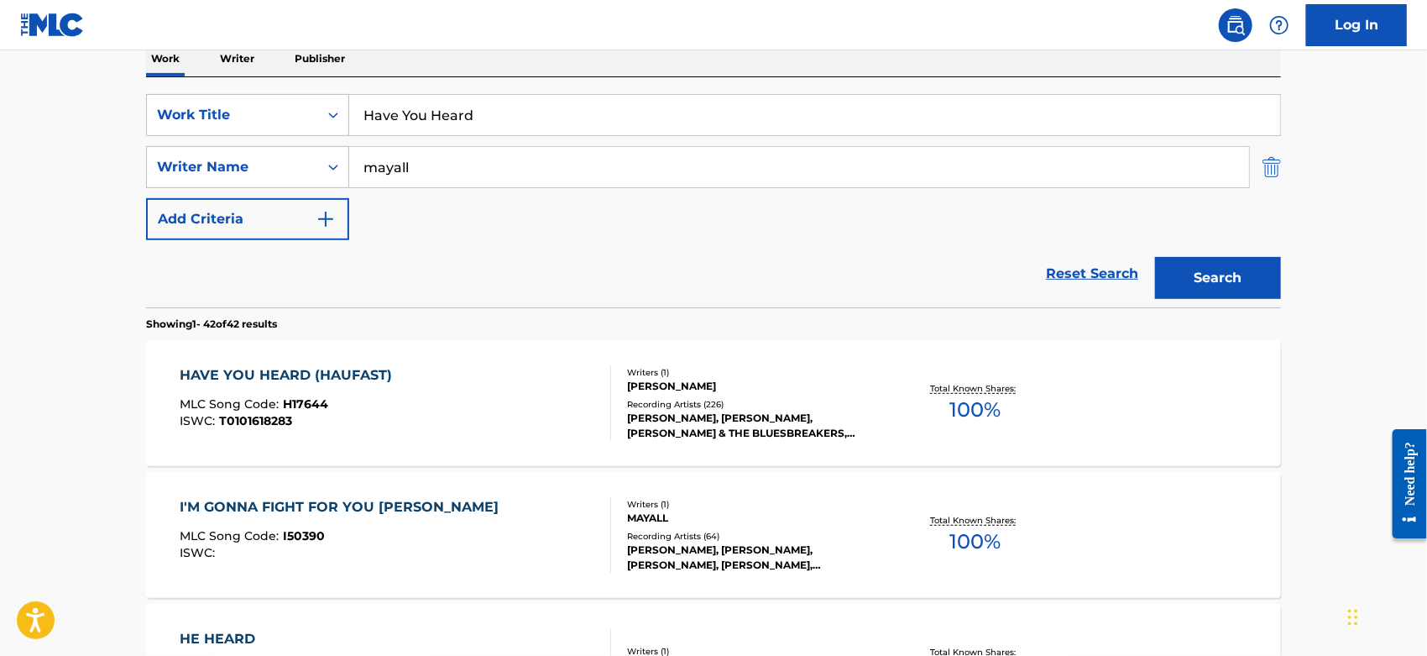
click at [1276, 167] on img "Search Form" at bounding box center [1272, 167] width 18 height 42
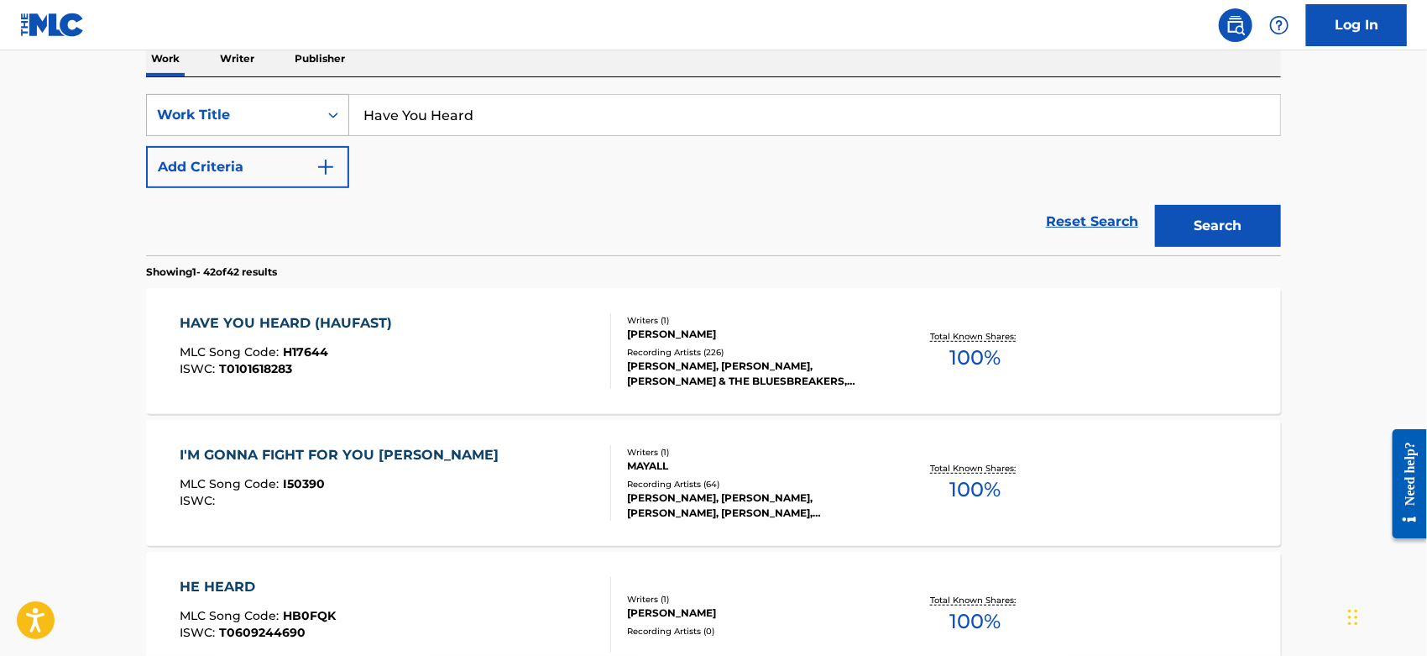
drag, startPoint x: 484, startPoint y: 109, endPoint x: 284, endPoint y: 109, distance: 199.8
click at [289, 109] on div "SearchWithCriteriacc2da5b2-b705-4260-86ac-95f4c39b4793 Work Title Have You Heard" at bounding box center [713, 115] width 1135 height 42
paste input "Since I Met You Baby"
type input "Since I Met You Baby"
drag, startPoint x: 1196, startPoint y: 220, endPoint x: 1182, endPoint y: 220, distance: 14.3
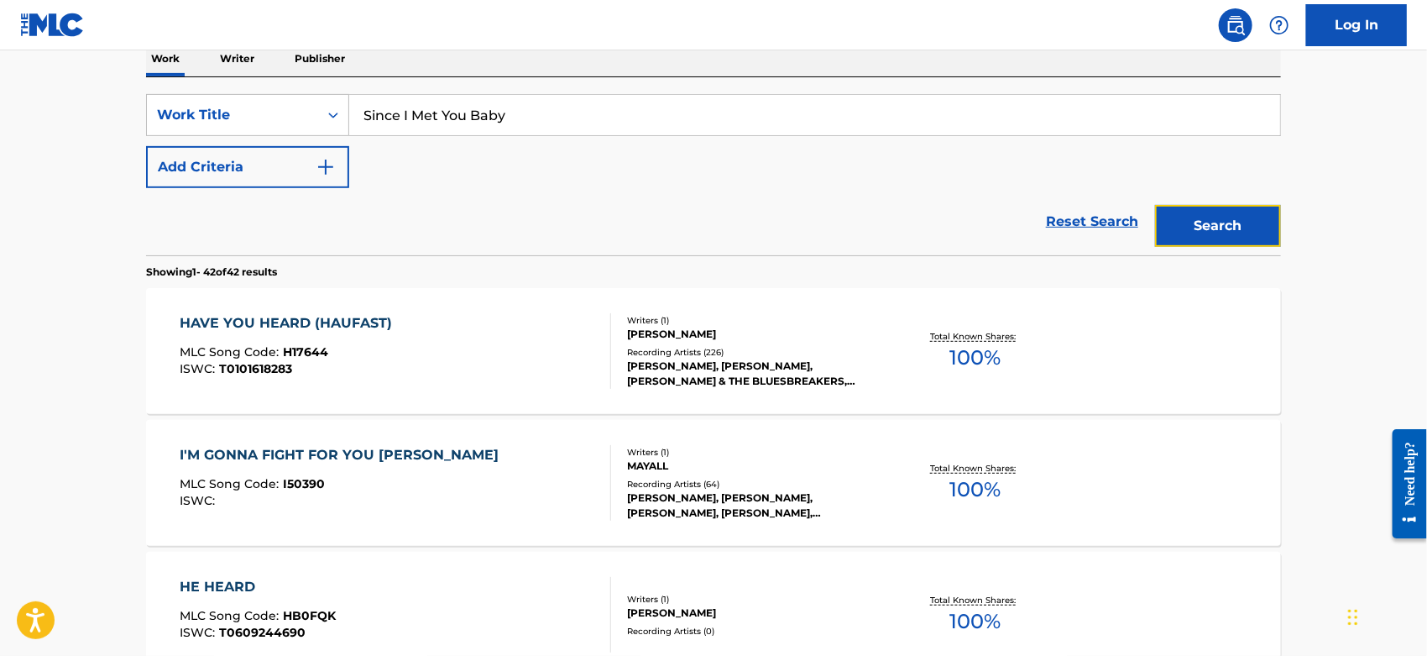
click at [1196, 220] on button "Search" at bounding box center [1218, 226] width 126 height 42
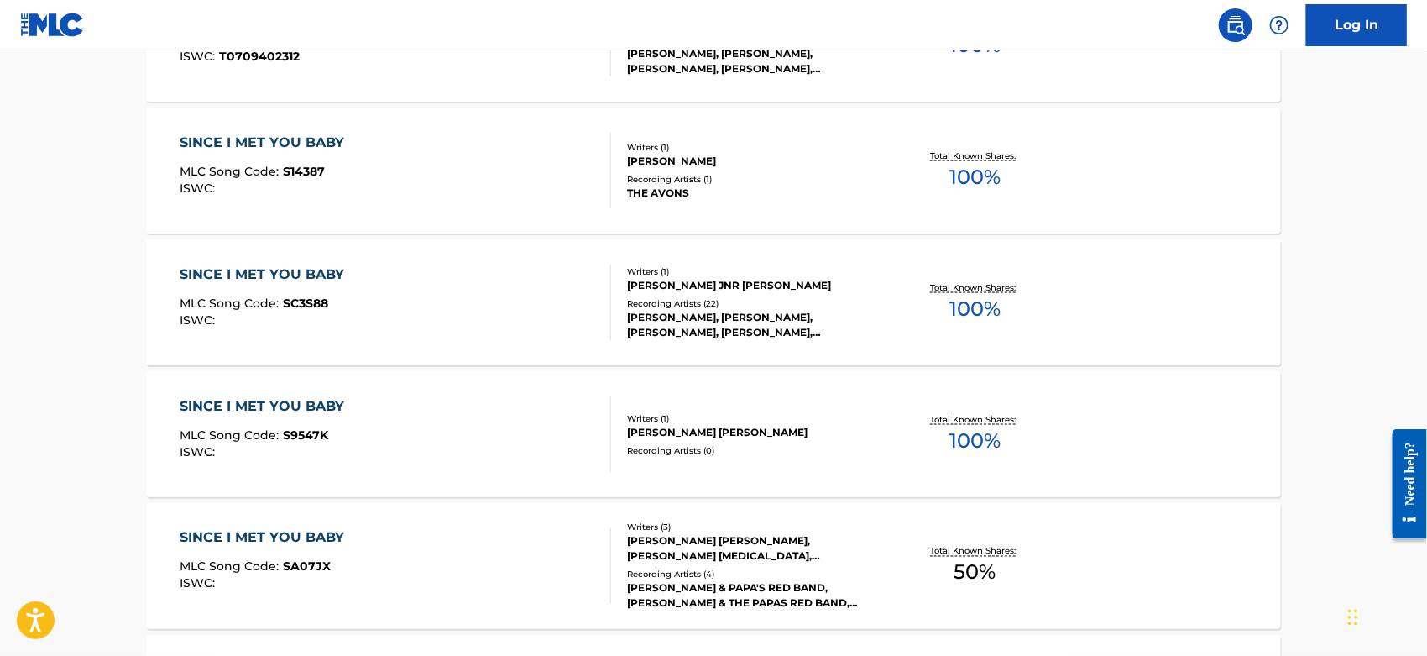
scroll to position [1492, 0]
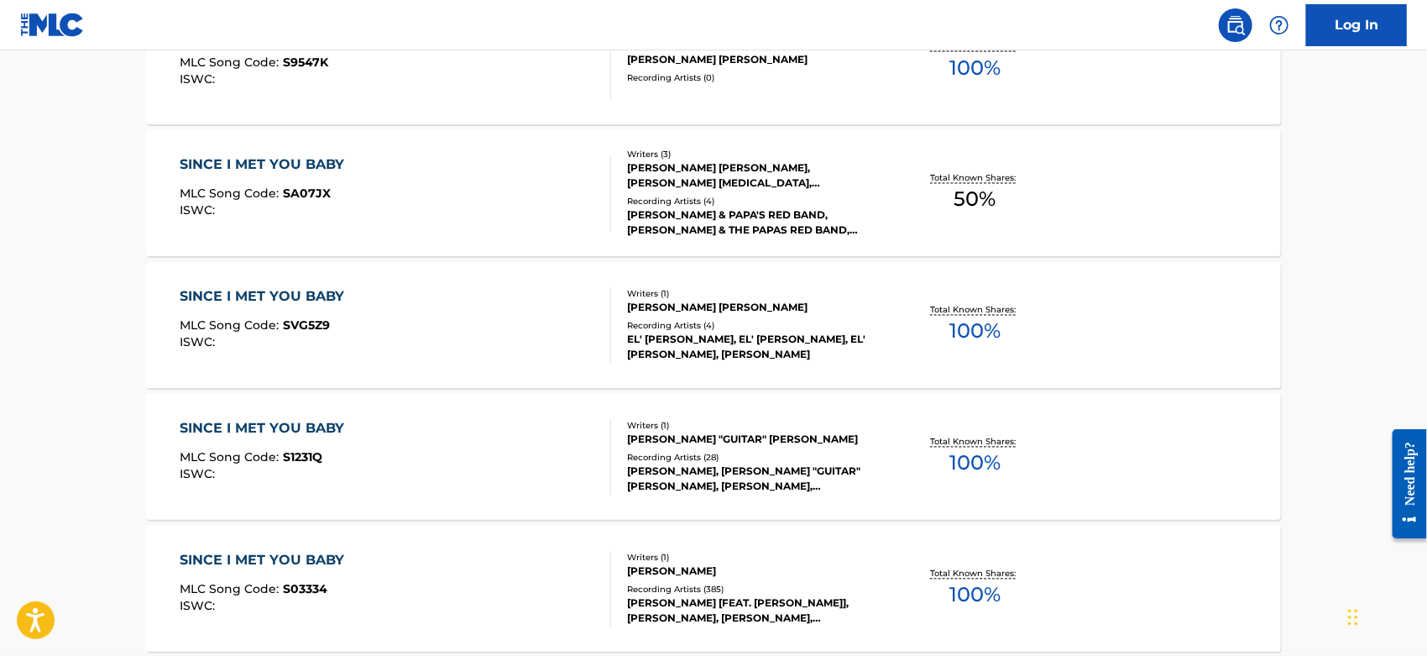
click at [435, 569] on div "SINCE I MET YOU BABY MLC Song Code : S03334 ISWC :" at bounding box center [397, 589] width 432 height 76
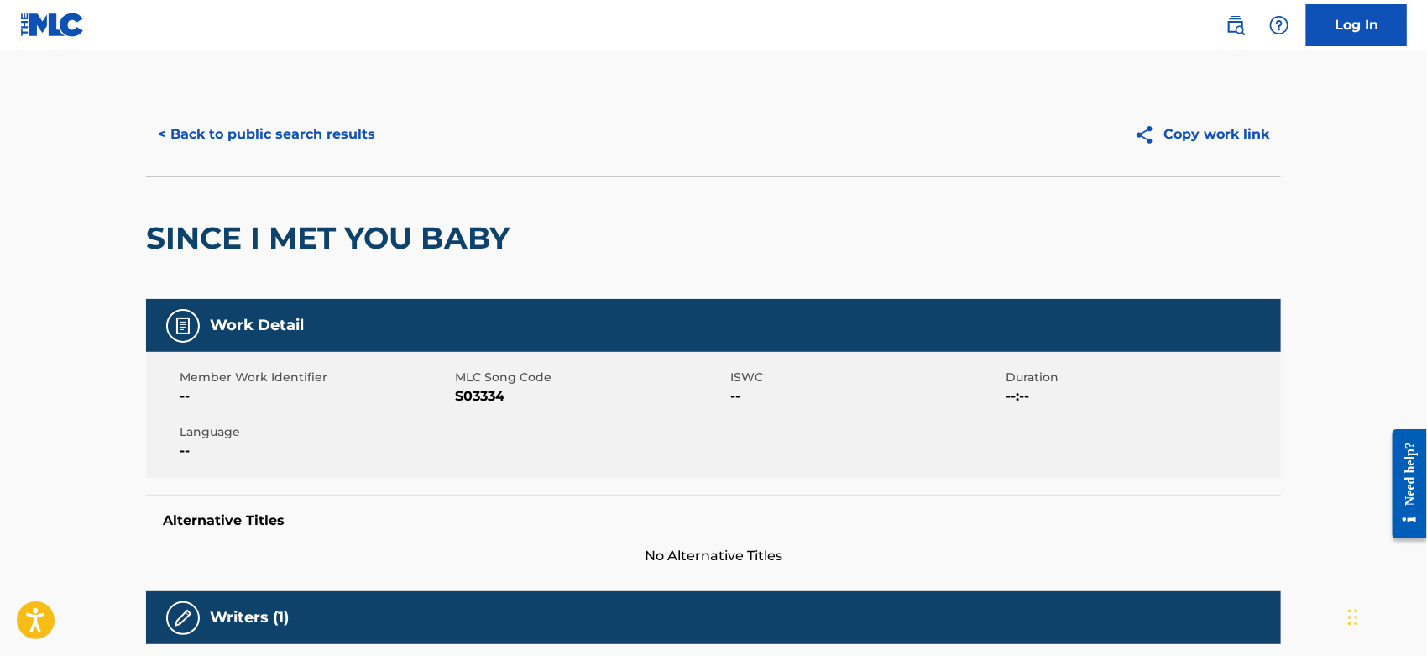
click at [468, 389] on span "S03334" at bounding box center [590, 396] width 271 height 20
click at [328, 138] on button "< Back to public search results" at bounding box center [266, 134] width 241 height 42
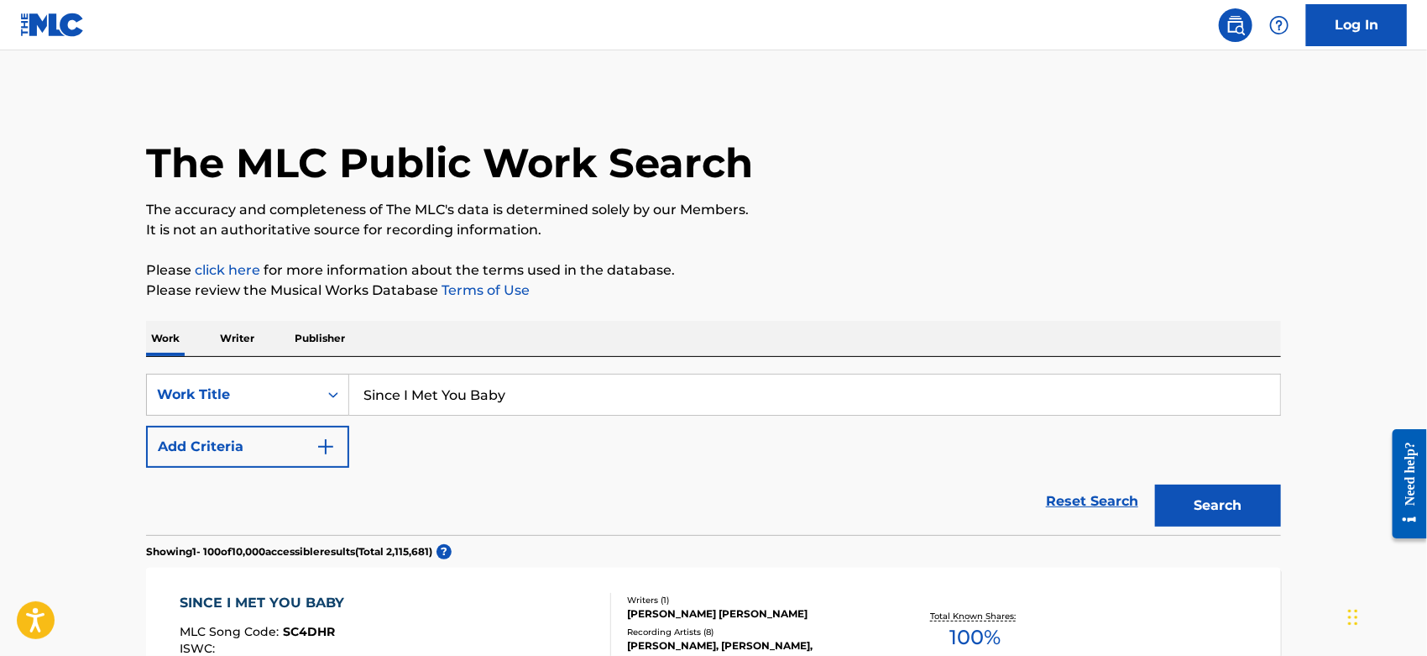
drag, startPoint x: 289, startPoint y: 394, endPoint x: 129, endPoint y: 395, distance: 159.5
paste input "Berserker [2024 Remaster]"
drag, startPoint x: 576, startPoint y: 395, endPoint x: 430, endPoint y: 396, distance: 146.1
click at [430, 396] on input "Berserker [2024 Remaster]" at bounding box center [814, 394] width 931 height 40
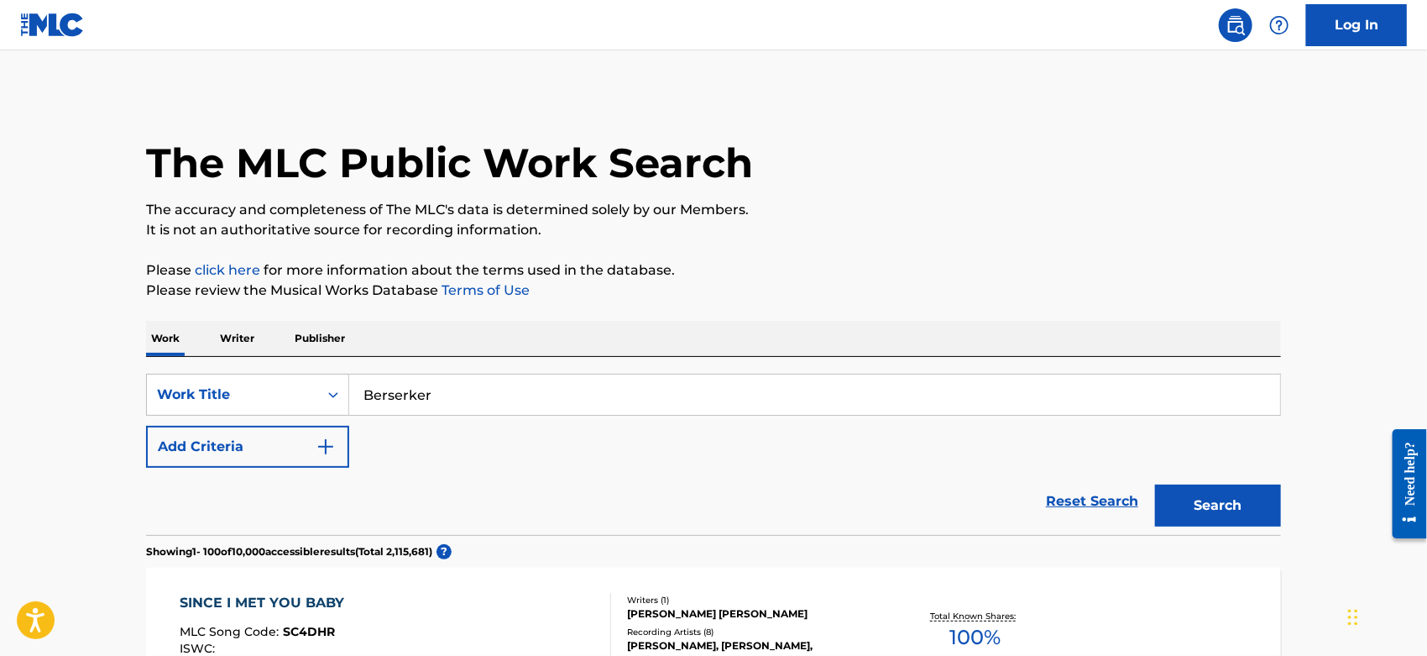
type input "Berserker"
click at [1155, 484] on button "Search" at bounding box center [1218, 505] width 126 height 42
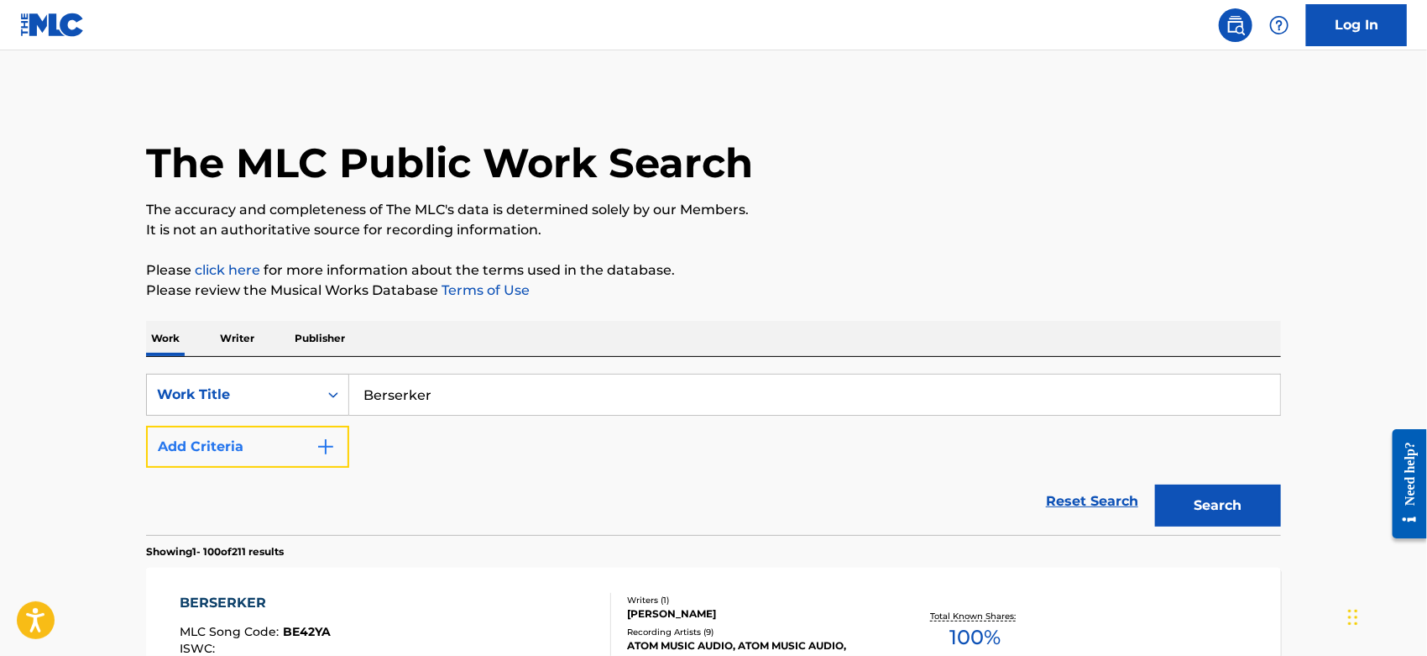
click at [306, 455] on button "Add Criteria" at bounding box center [247, 447] width 203 height 42
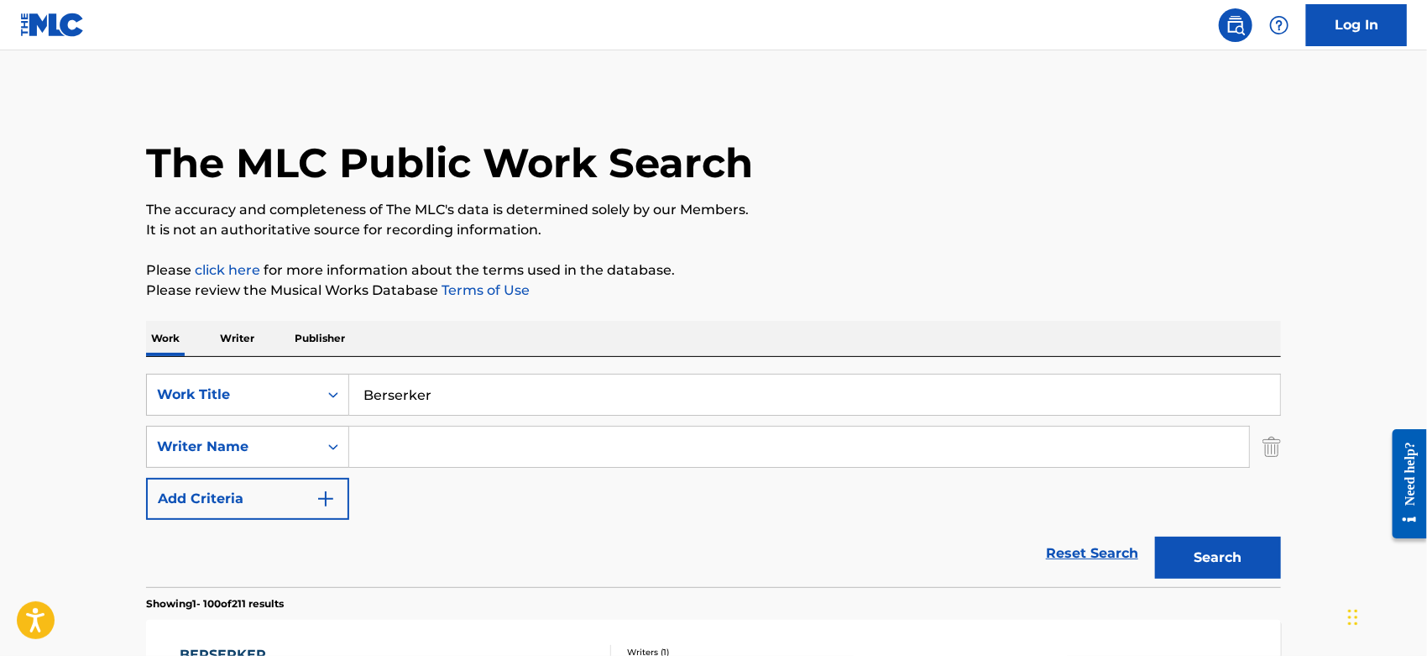
drag, startPoint x: 384, startPoint y: 445, endPoint x: 369, endPoint y: 437, distance: 16.1
click at [384, 445] on input "Search Form" at bounding box center [799, 447] width 900 height 40
type input "numan"
click at [1155, 536] on button "Search" at bounding box center [1218, 557] width 126 height 42
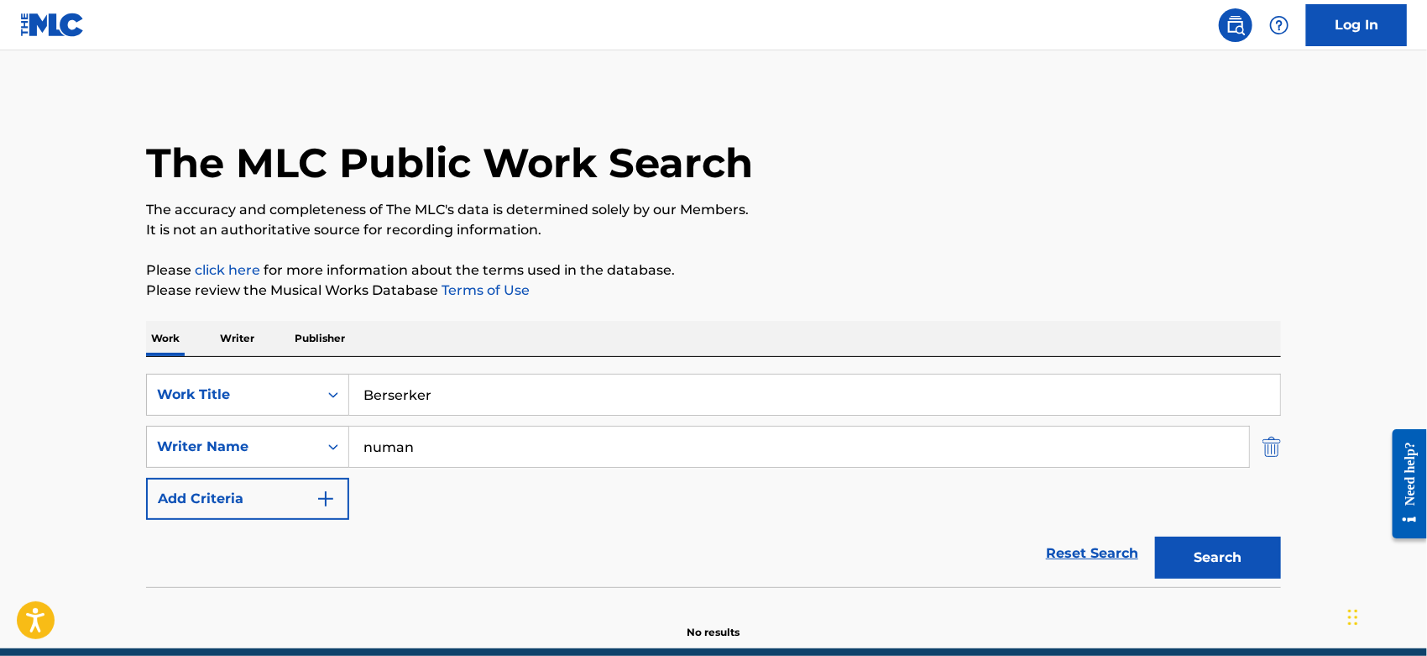
click at [1272, 444] on img "Search Form" at bounding box center [1272, 447] width 18 height 42
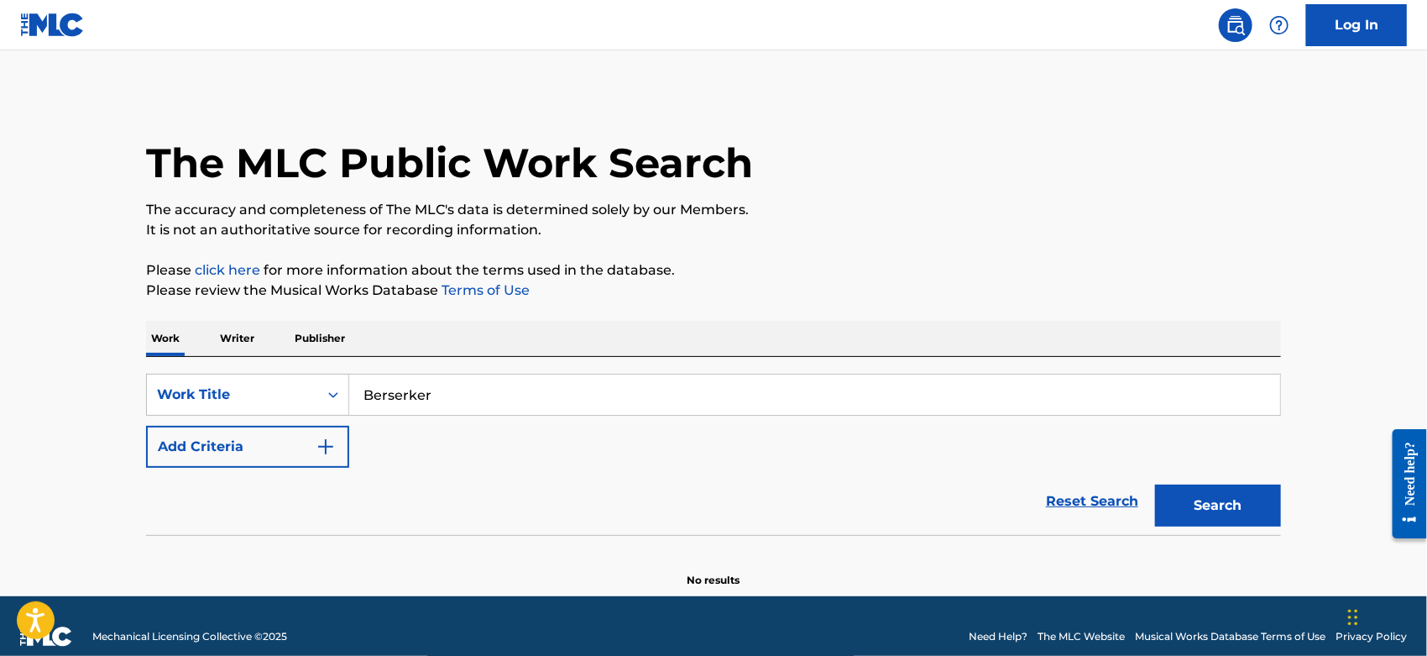
drag, startPoint x: 357, startPoint y: 395, endPoint x: 91, endPoint y: 418, distance: 267.1
click at [117, 416] on main "The MLC Public Work Search The accuracy and completeness of The MLC's data is d…" at bounding box center [713, 323] width 1427 height 546
paste input "COW PASTURE POOL"
click at [1222, 500] on button "Search" at bounding box center [1218, 505] width 126 height 42
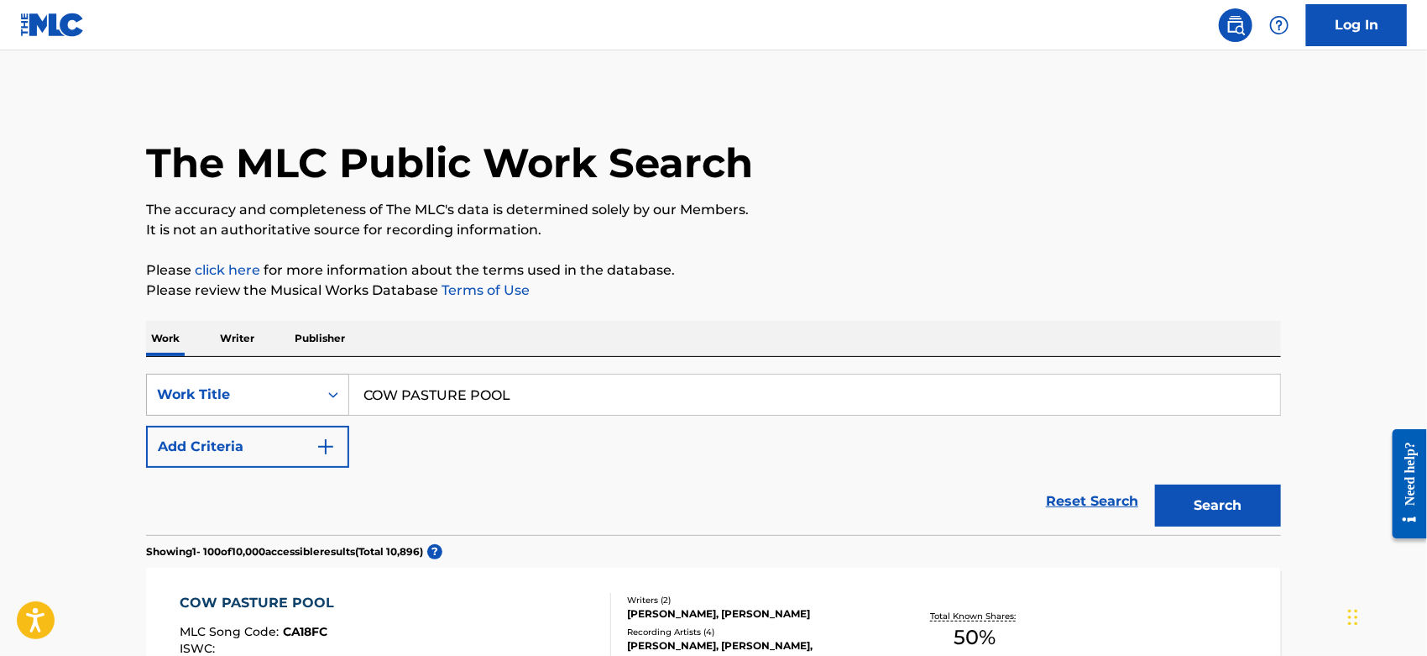
drag, startPoint x: 535, startPoint y: 391, endPoint x: 285, endPoint y: 391, distance: 249.4
click at [285, 391] on div "SearchWithCriteriacc2da5b2-b705-4260-86ac-95f4c39b4793 Work Title COW PASTURE P…" at bounding box center [713, 395] width 1135 height 42
paste input "Ruleteo"
type input "Ruleteo"
click at [1215, 500] on button "Search" at bounding box center [1218, 505] width 126 height 42
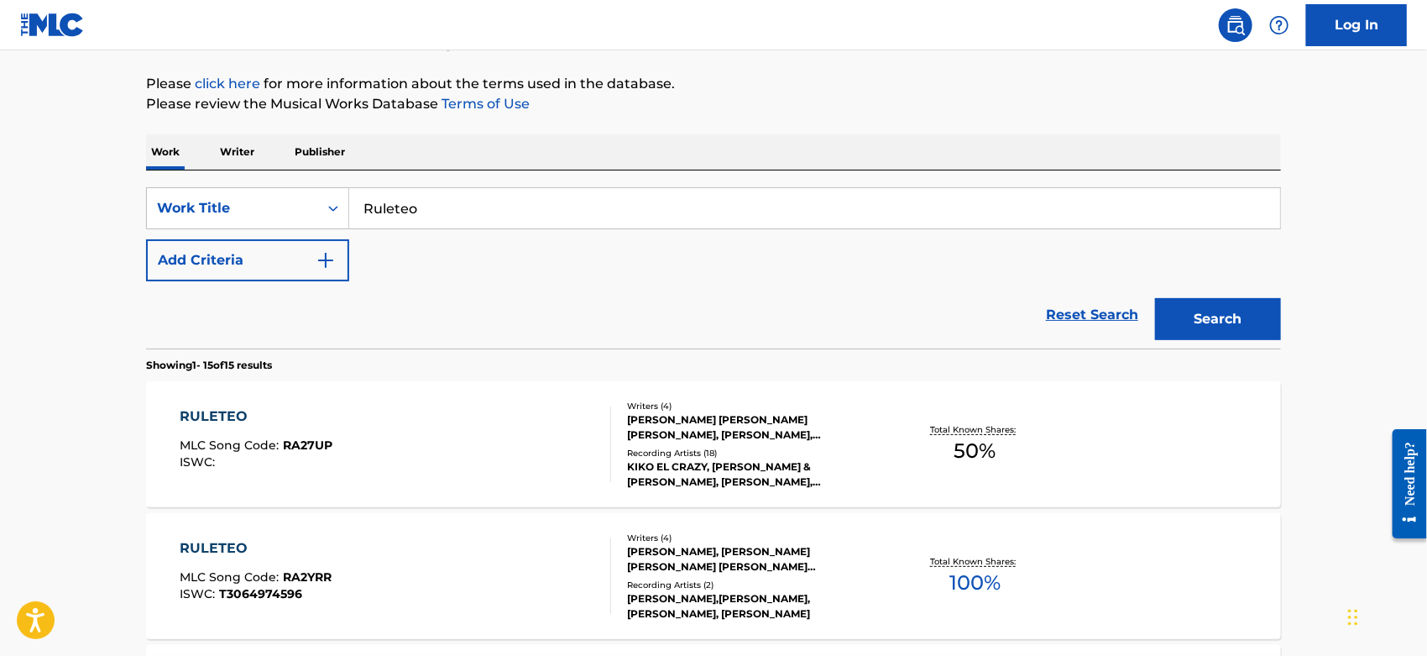
scroll to position [373, 0]
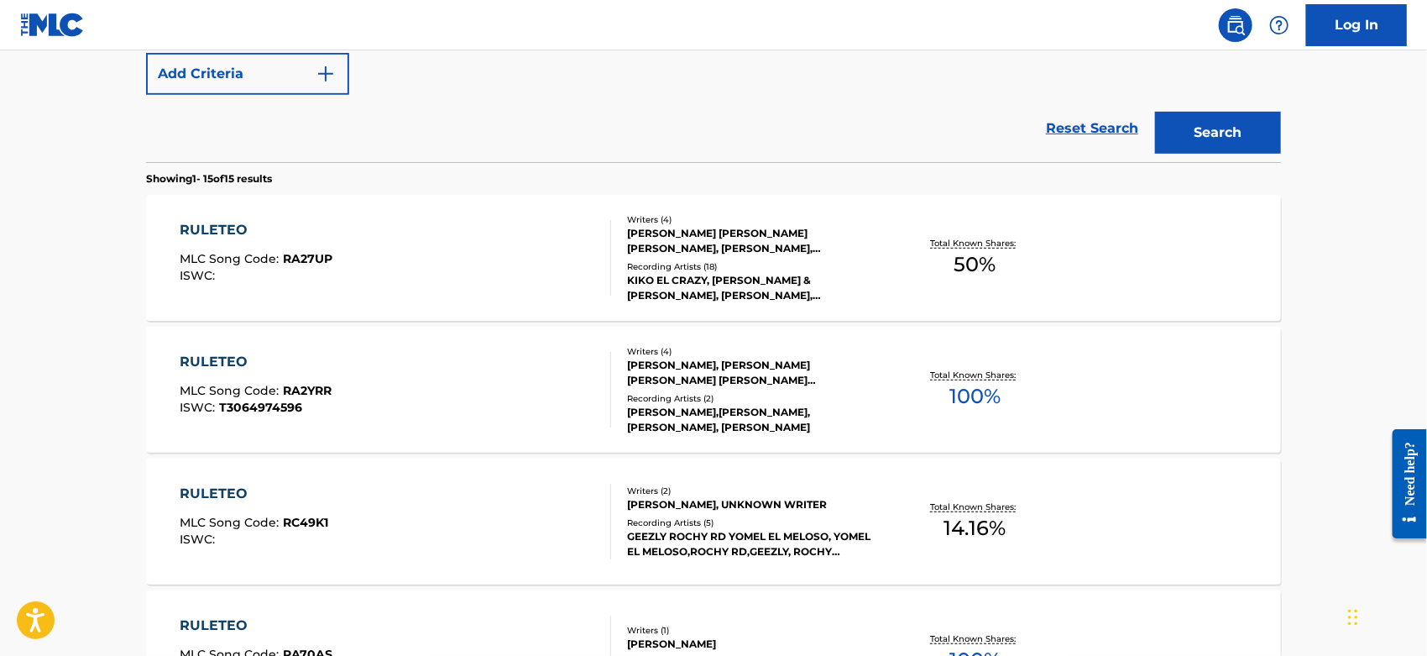
click at [445, 540] on div "RULETEO MLC Song Code : RC49K1 ISWC :" at bounding box center [397, 522] width 432 height 76
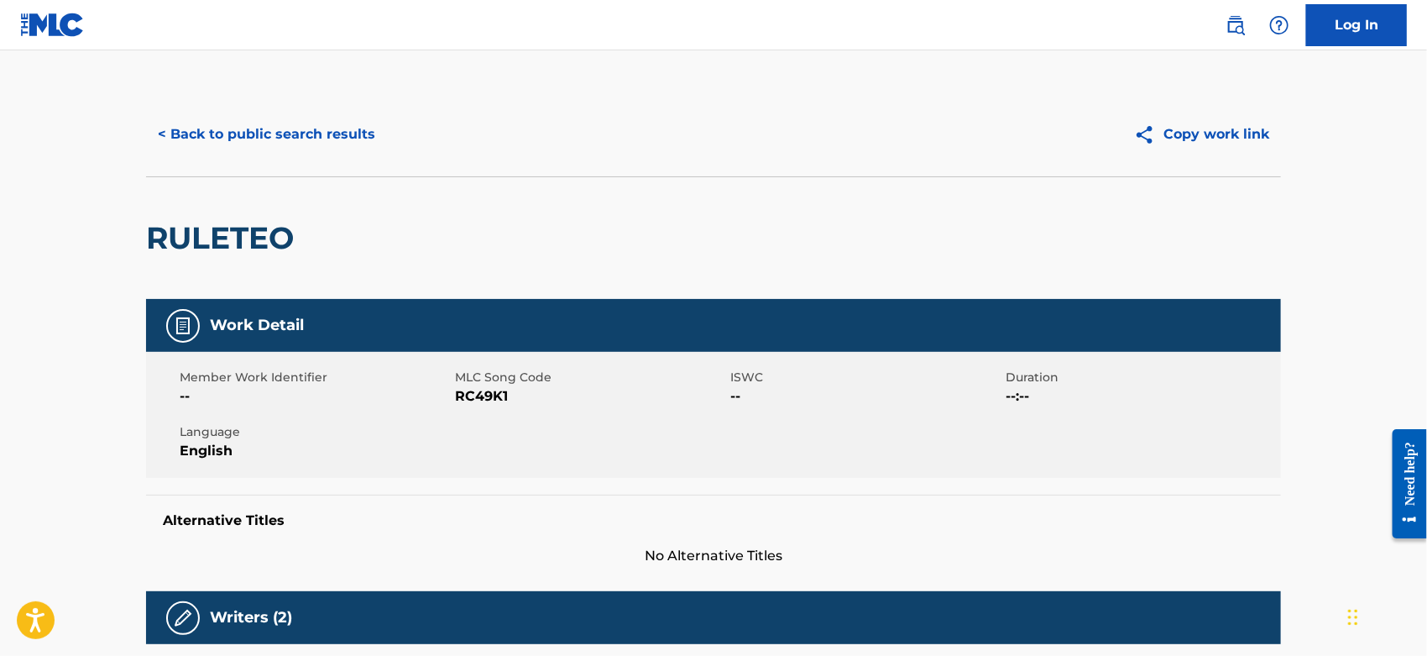
click at [474, 393] on span "RC49K1" at bounding box center [590, 396] width 271 height 20
click at [247, 139] on button "< Back to public search results" at bounding box center [266, 134] width 241 height 42
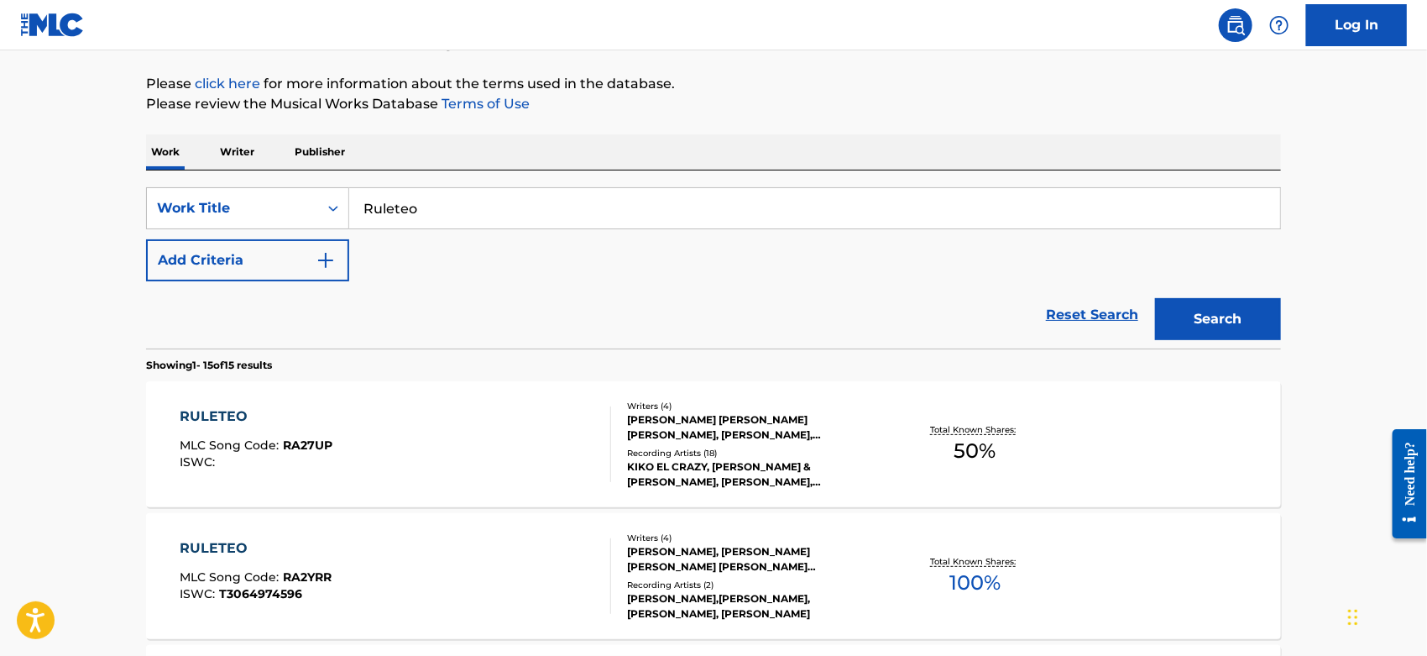
scroll to position [93, 0]
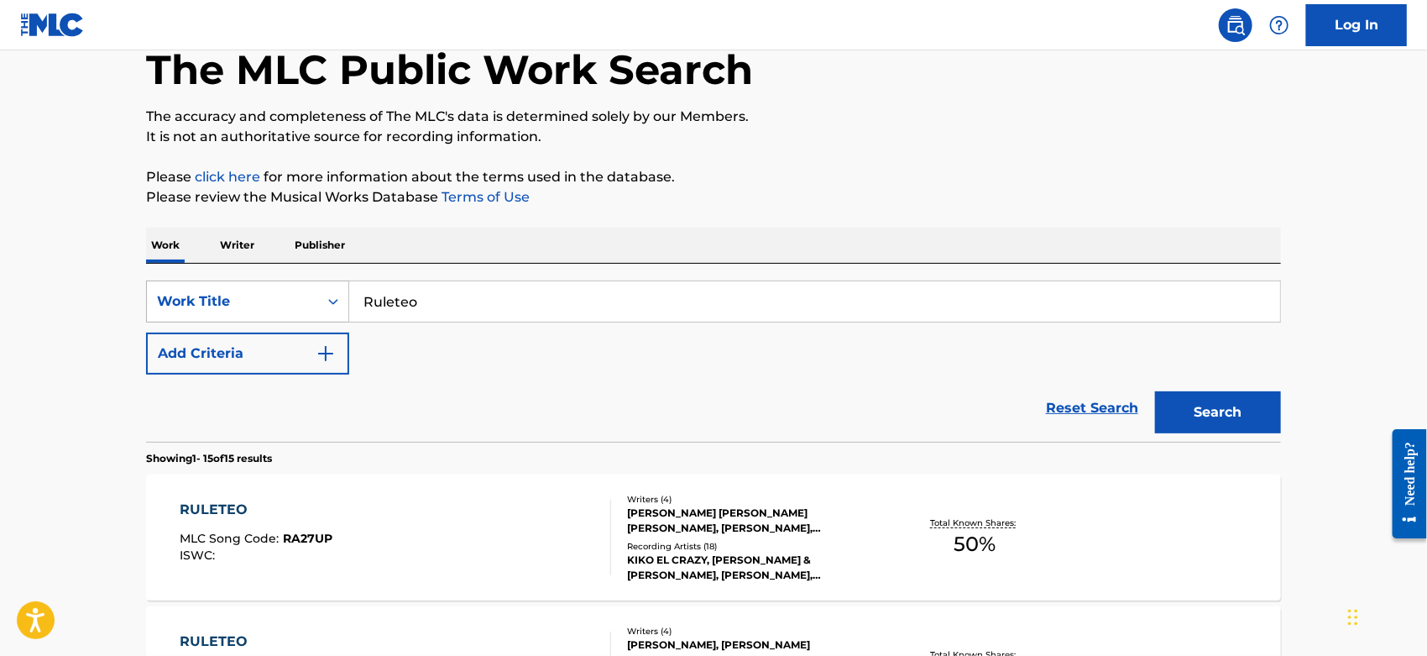
drag, startPoint x: 437, startPoint y: 300, endPoint x: 255, endPoint y: 299, distance: 181.4
click at [253, 300] on div "SearchWithCriteriacc2da5b2-b705-4260-86ac-95f4c39b4793 Work Title Ruleteo" at bounding box center [713, 301] width 1135 height 42
paste input "dolph the Red-Nosed Reindeer"
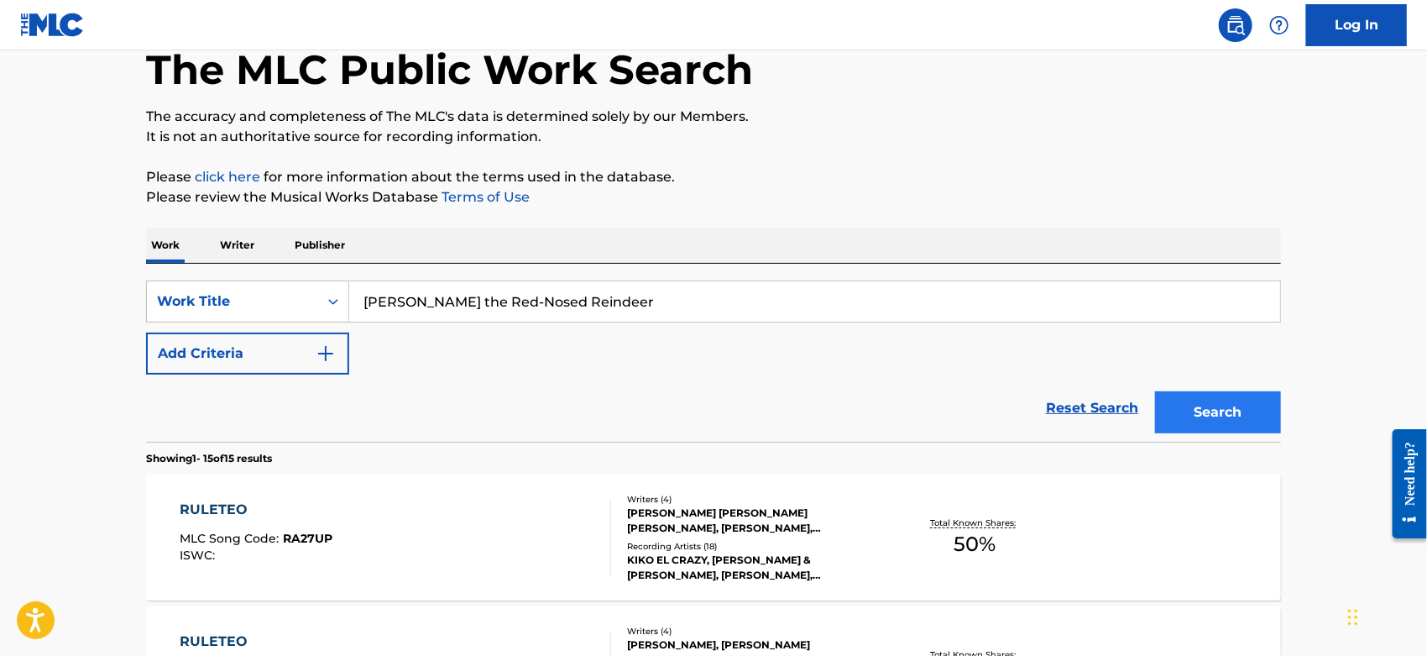
type input "[PERSON_NAME] the Red-Nosed Reindeer"
click at [1204, 392] on button "Search" at bounding box center [1218, 412] width 126 height 42
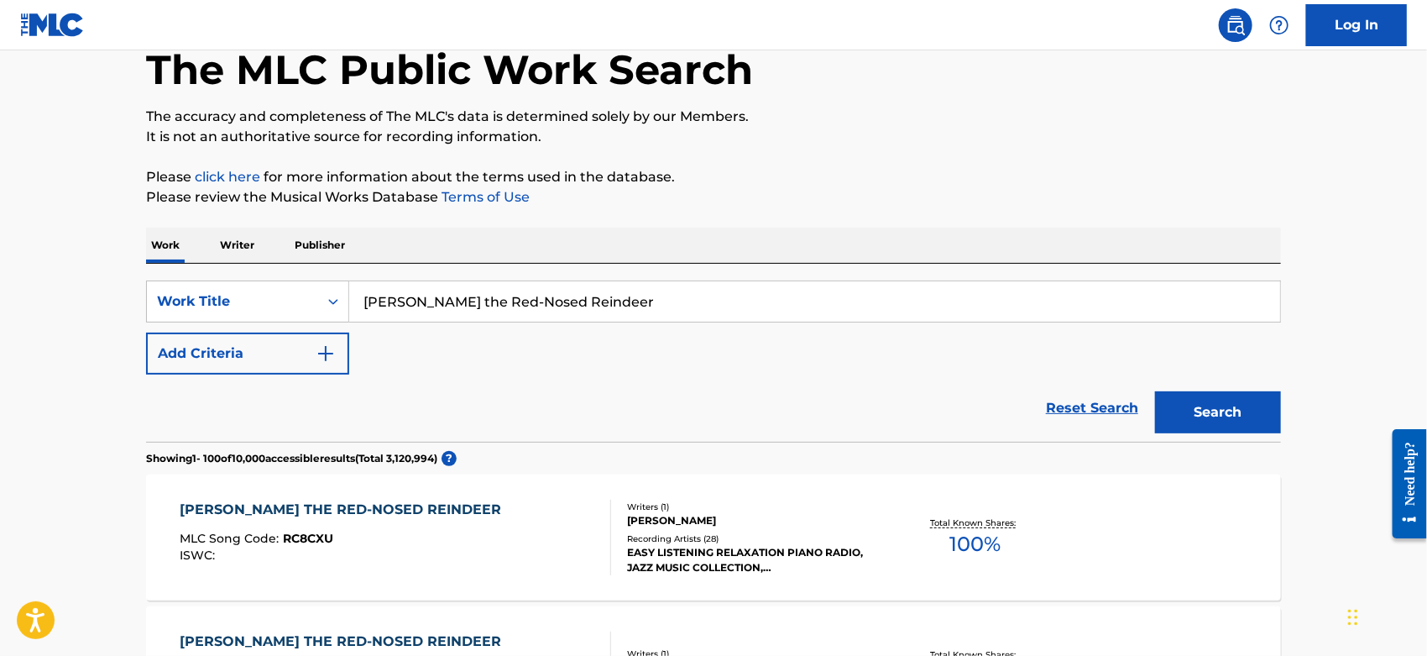
scroll to position [373, 0]
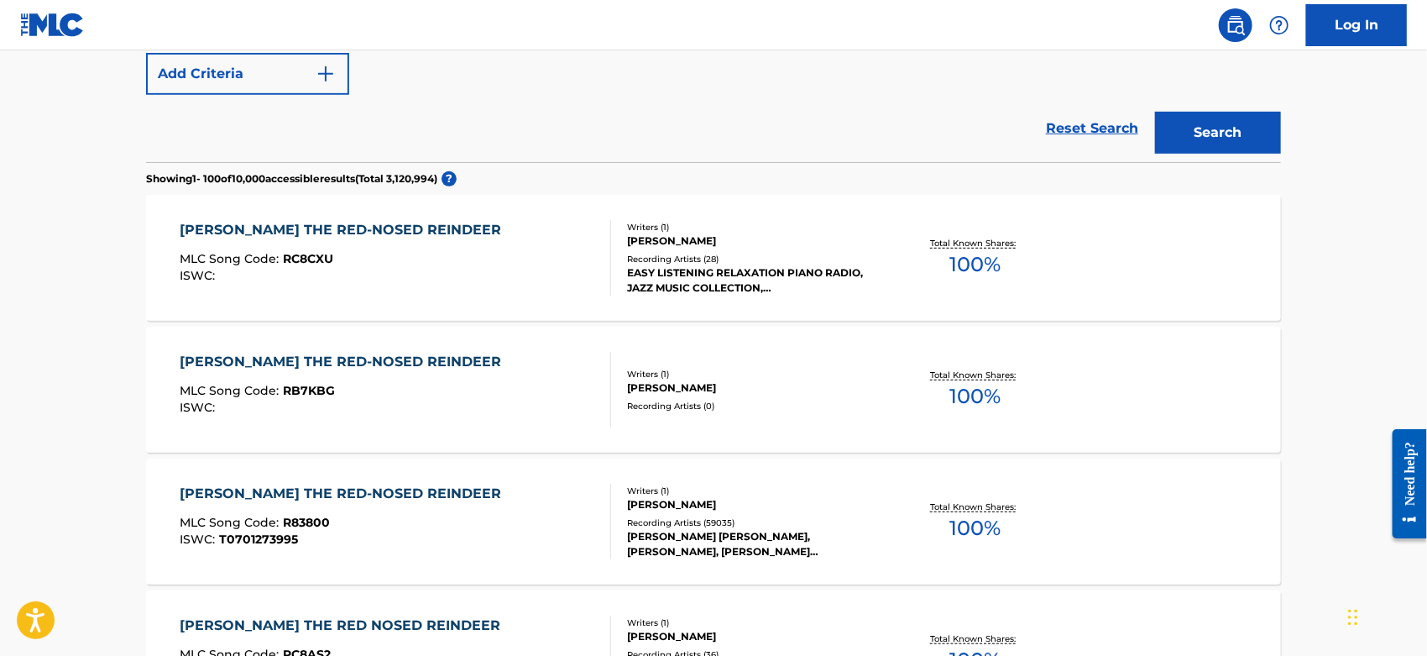
click at [438, 505] on div "[PERSON_NAME] THE RED-NOSED REINDEER MLC Song Code : R83800 ISWC : T0701273995" at bounding box center [346, 522] width 330 height 76
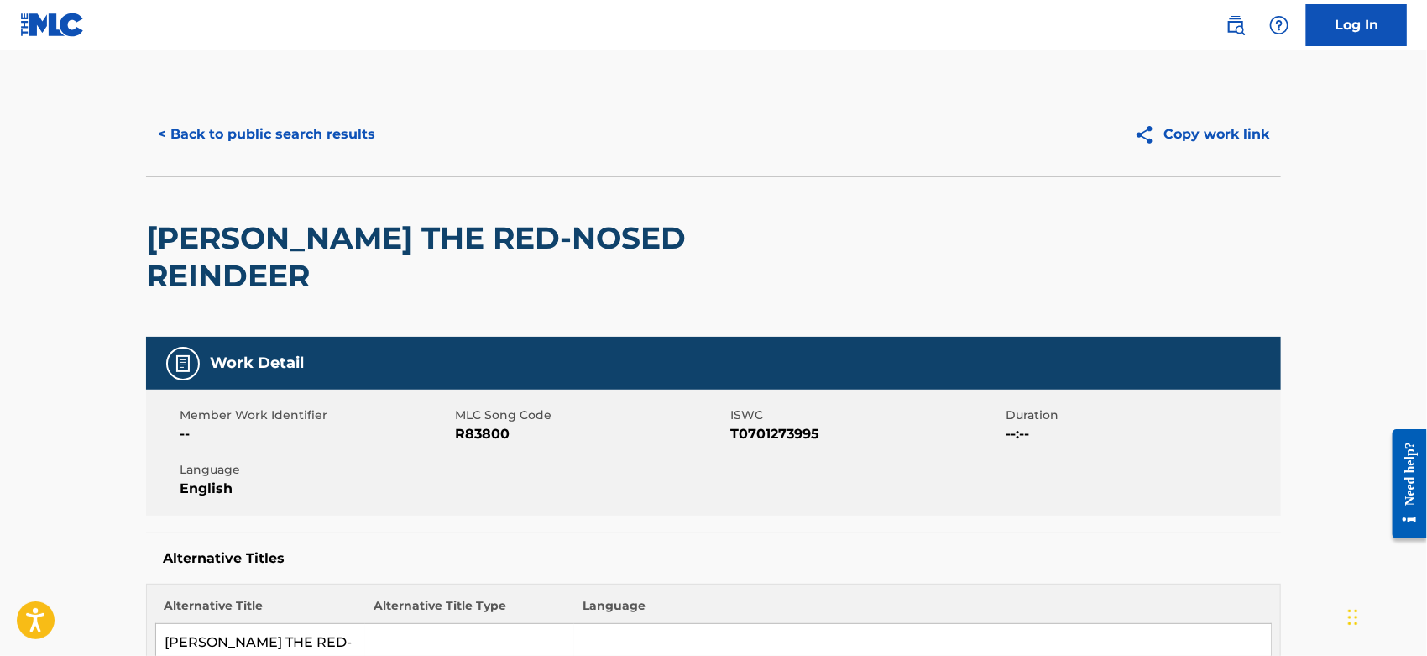
click at [486, 424] on span "R83800" at bounding box center [590, 434] width 271 height 20
click at [223, 139] on button "< Back to public search results" at bounding box center [266, 134] width 241 height 42
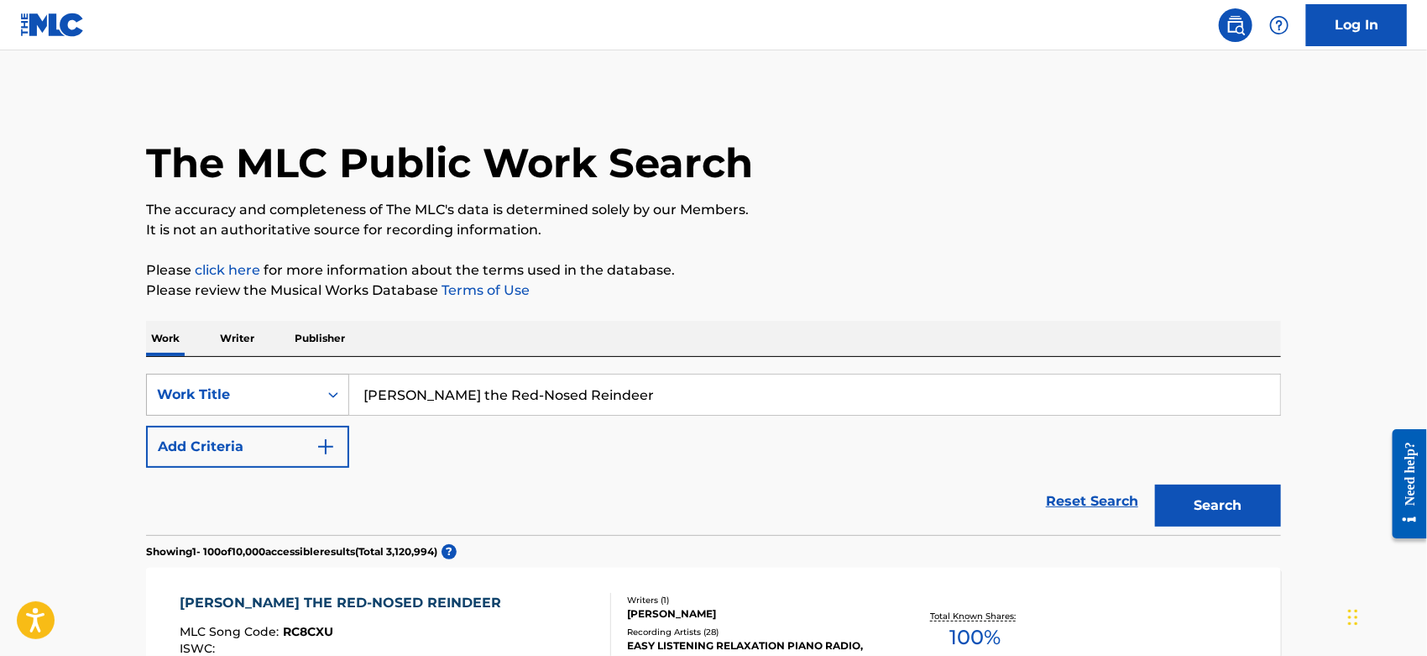
drag, startPoint x: 616, startPoint y: 394, endPoint x: 235, endPoint y: 387, distance: 381.2
click at [235, 387] on div "SearchWithCriteriacc2da5b2-b705-4260-86ac-95f4c39b4793 Work Title [PERSON_NAME]…" at bounding box center [713, 395] width 1135 height 42
paste input "Listen Here [Live From [PERSON_NAME] [GEOGRAPHIC_DATA], [GEOGRAPHIC_DATA], [GEO…"
drag, startPoint x: 966, startPoint y: 391, endPoint x: 444, endPoint y: 404, distance: 522.4
click at [444, 404] on input "Listen Here [Live From [PERSON_NAME] [GEOGRAPHIC_DATA], [GEOGRAPHIC_DATA], [GEO…" at bounding box center [814, 394] width 931 height 40
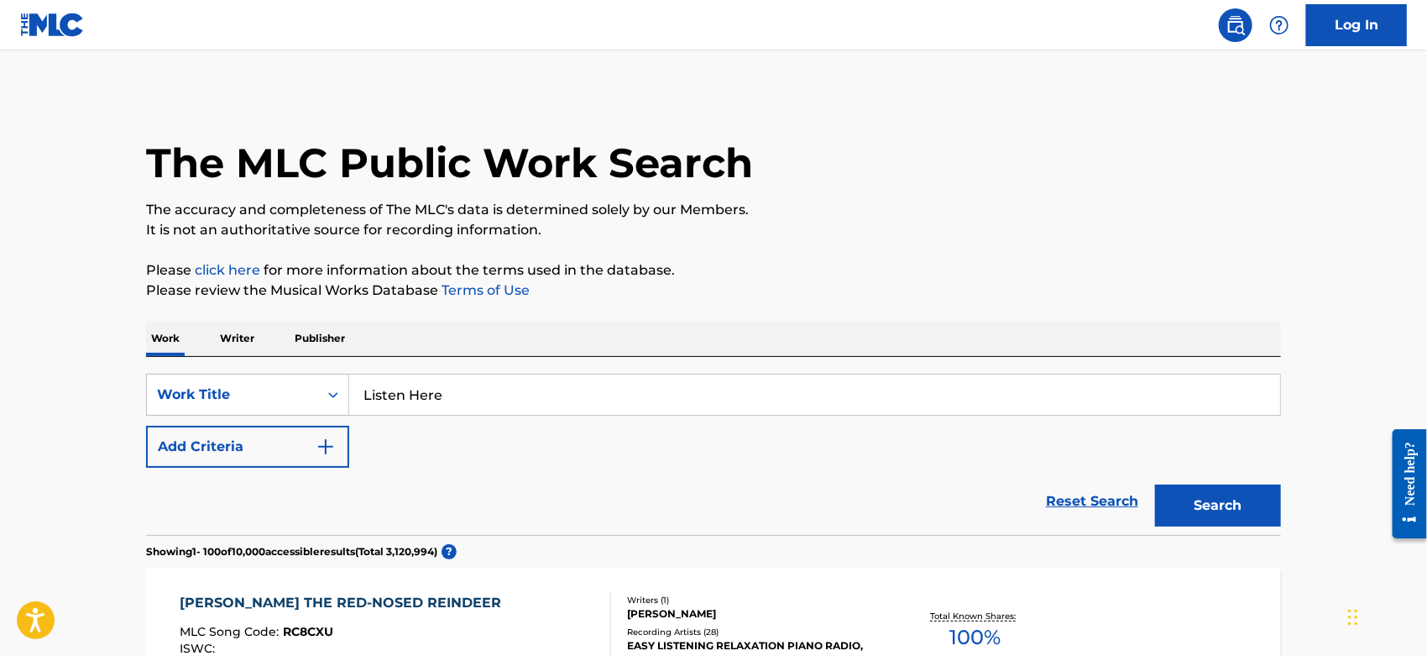
type input "Listen Here"
click at [1155, 484] on button "Search" at bounding box center [1218, 505] width 126 height 42
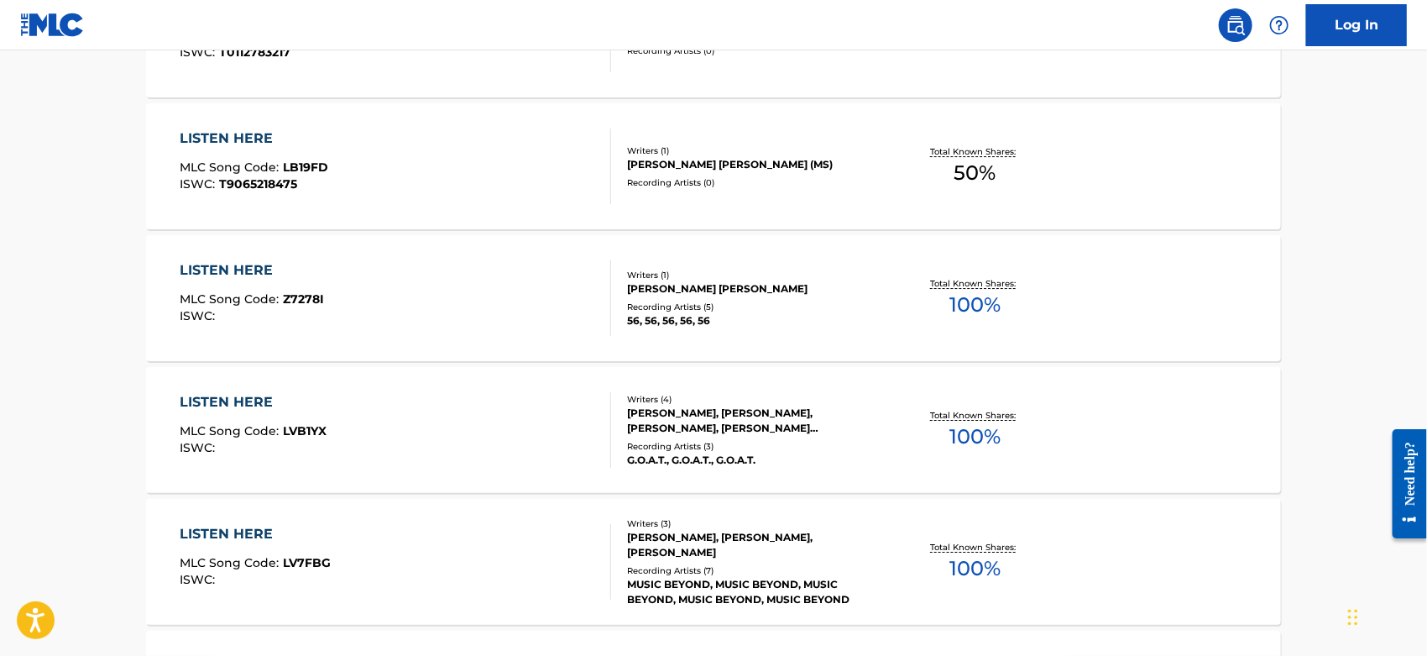
scroll to position [2985, 0]
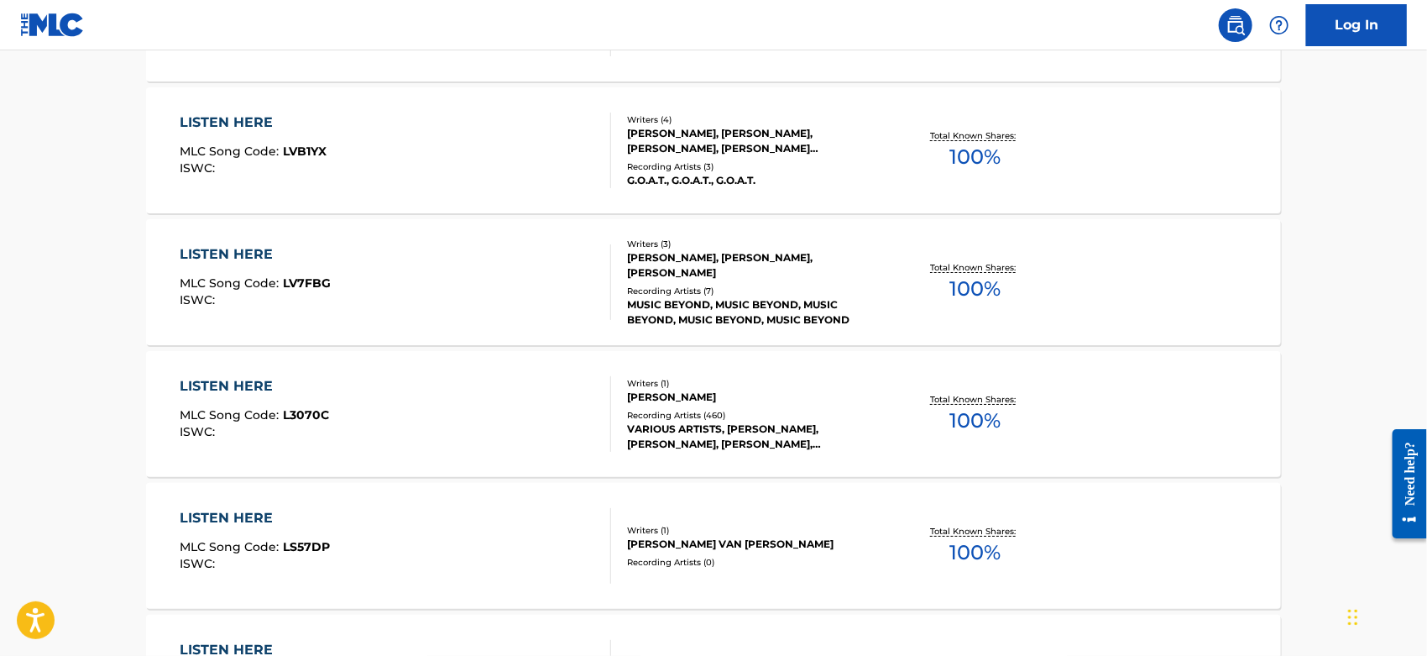
click at [574, 437] on div "LISTEN HERE MLC Song Code : L3070C ISWC :" at bounding box center [397, 414] width 432 height 76
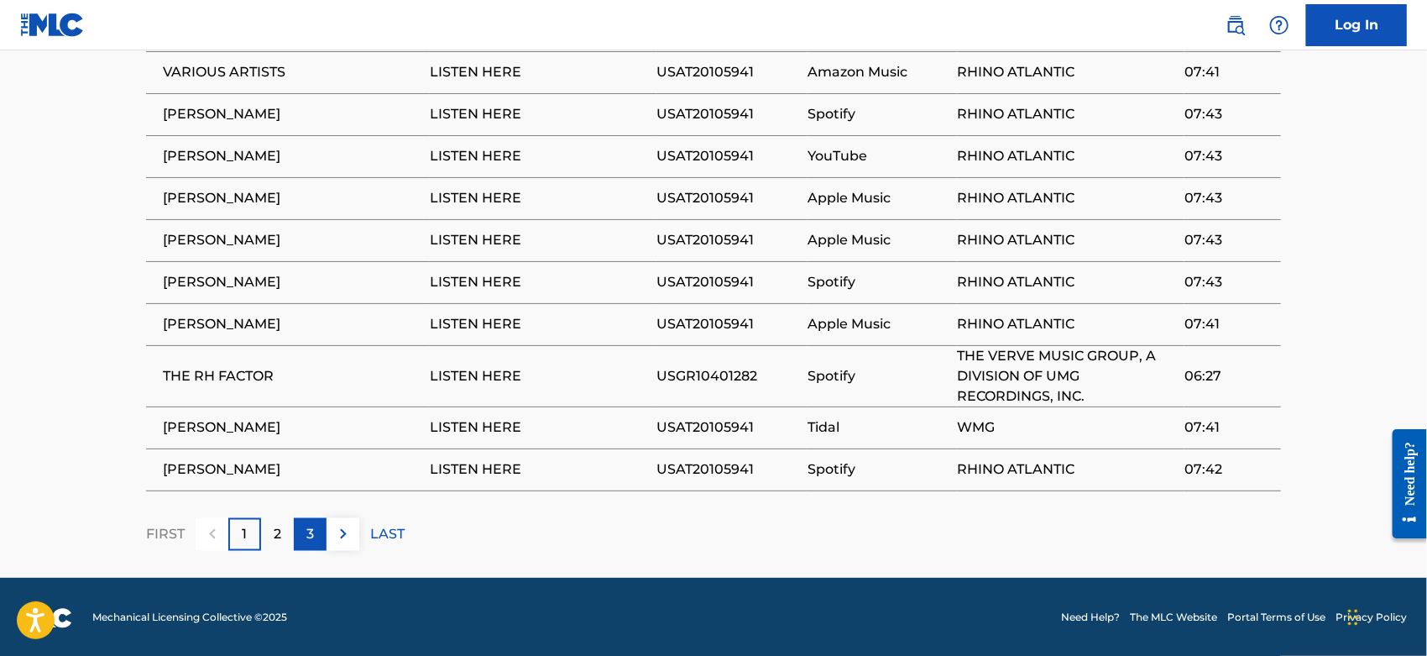
click at [309, 526] on p "3" at bounding box center [310, 534] width 8 height 20
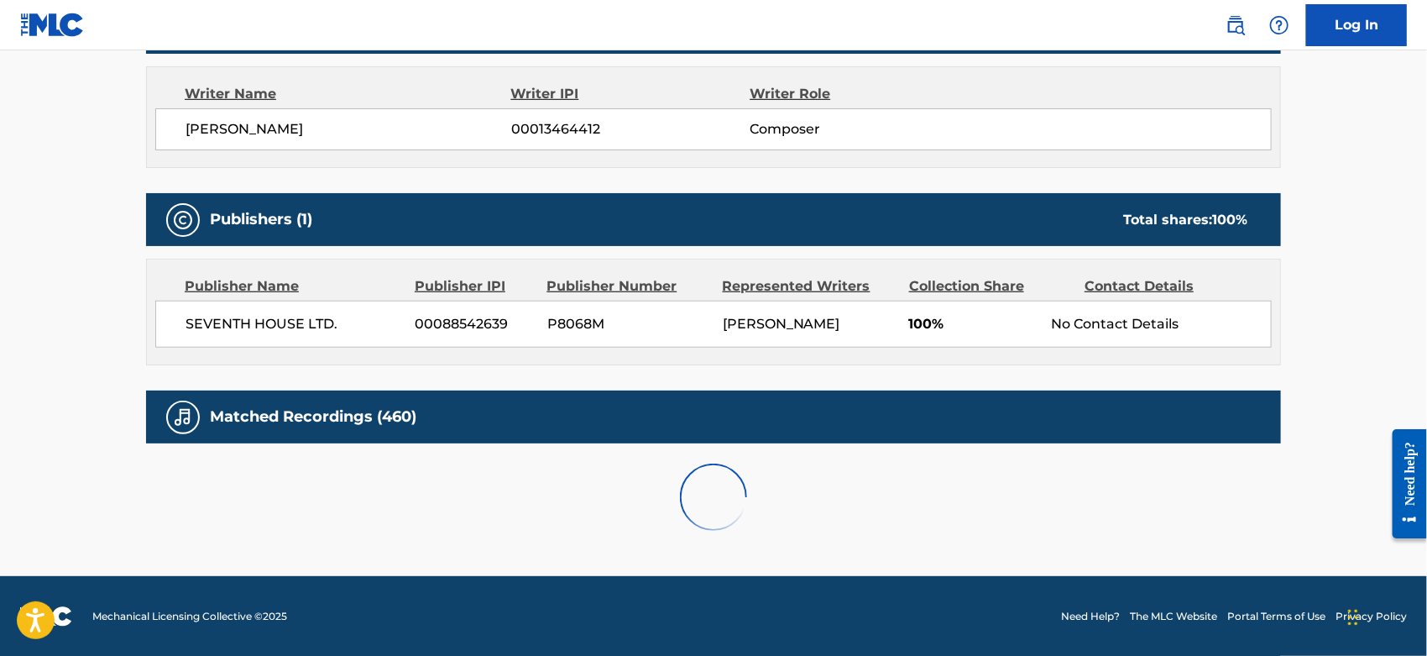
scroll to position [1030, 0]
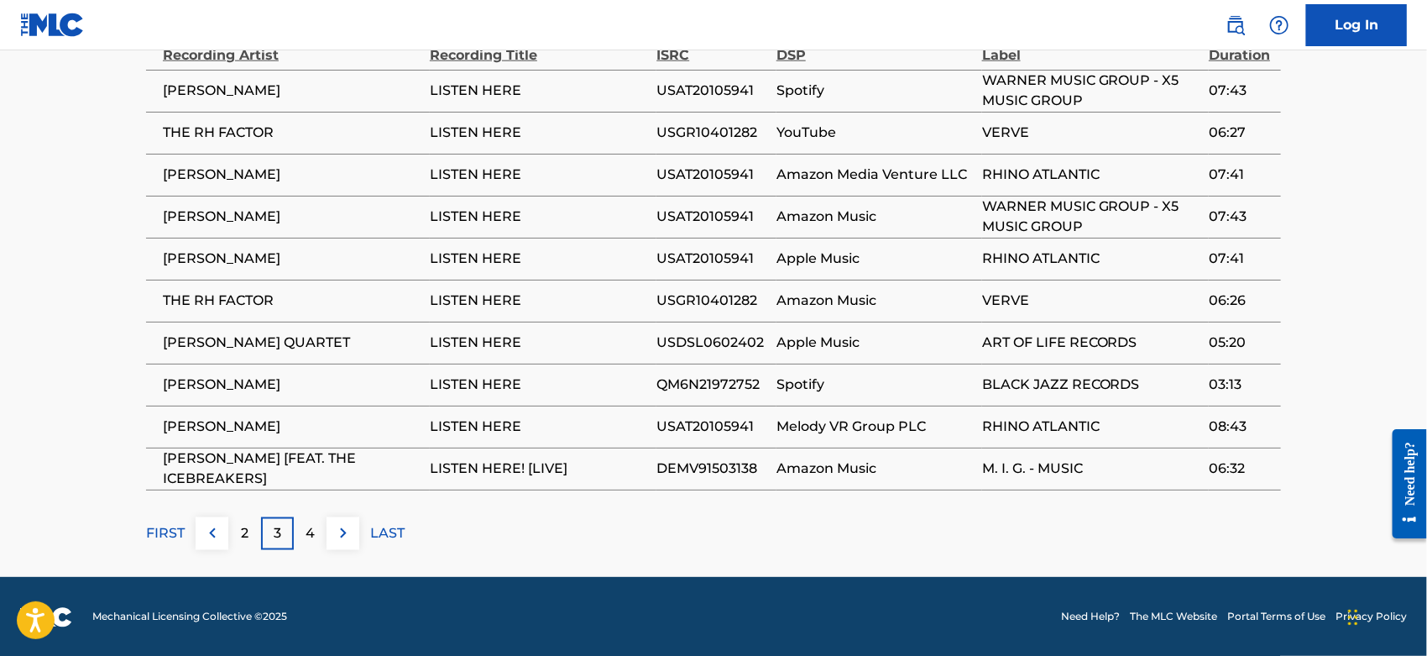
click at [309, 526] on p "4" at bounding box center [310, 533] width 9 height 20
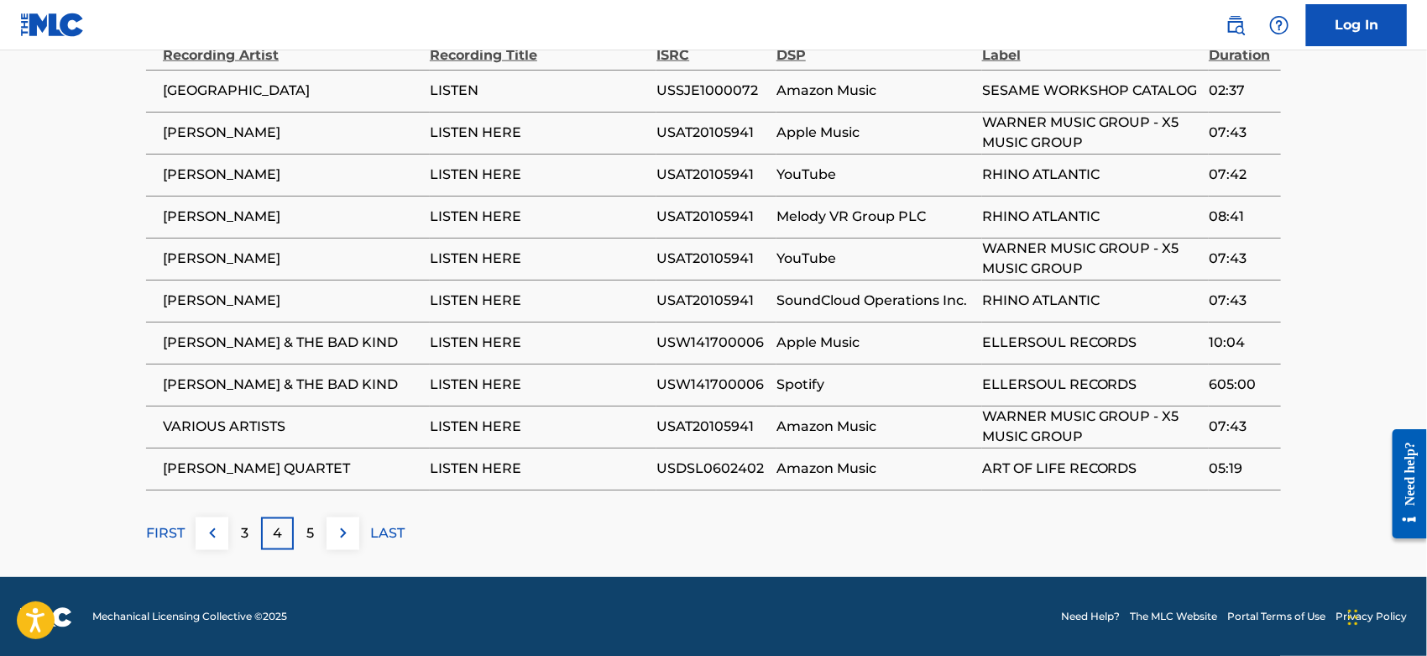
click at [309, 526] on p "5" at bounding box center [310, 533] width 8 height 20
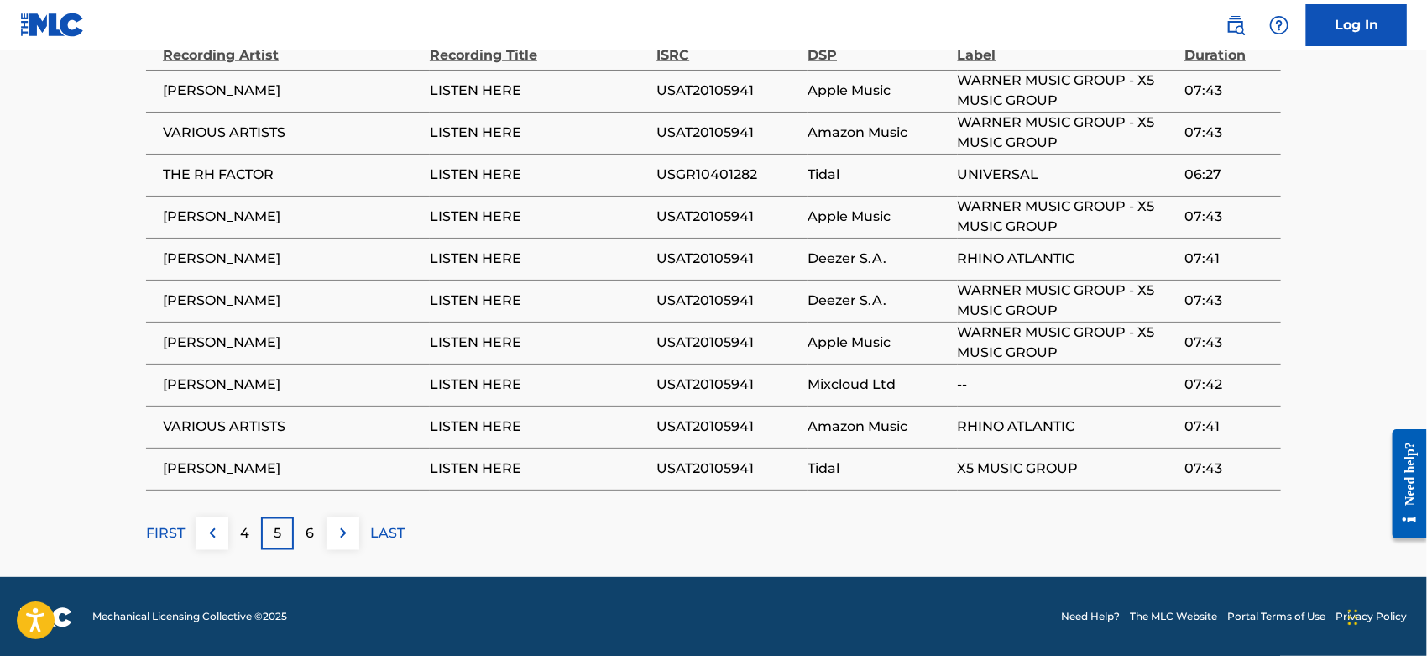
click at [309, 526] on p "6" at bounding box center [310, 533] width 8 height 20
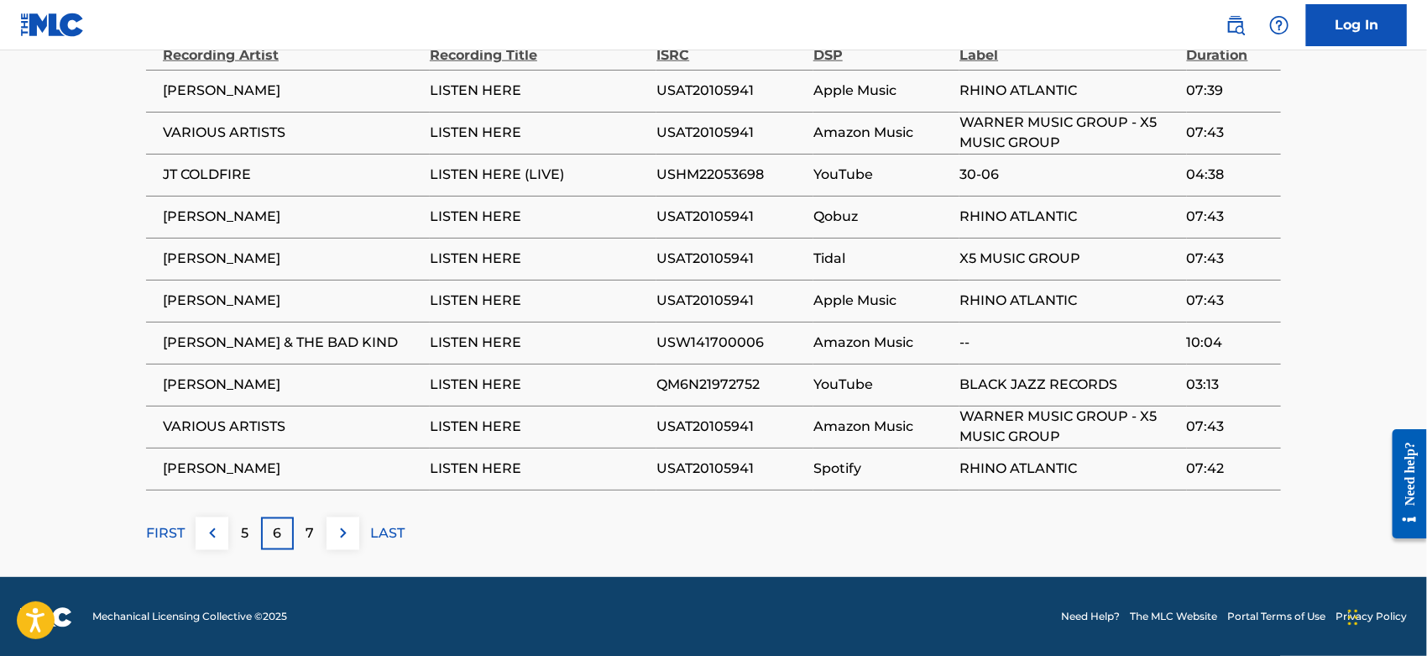
click at [309, 526] on p "7" at bounding box center [310, 533] width 8 height 20
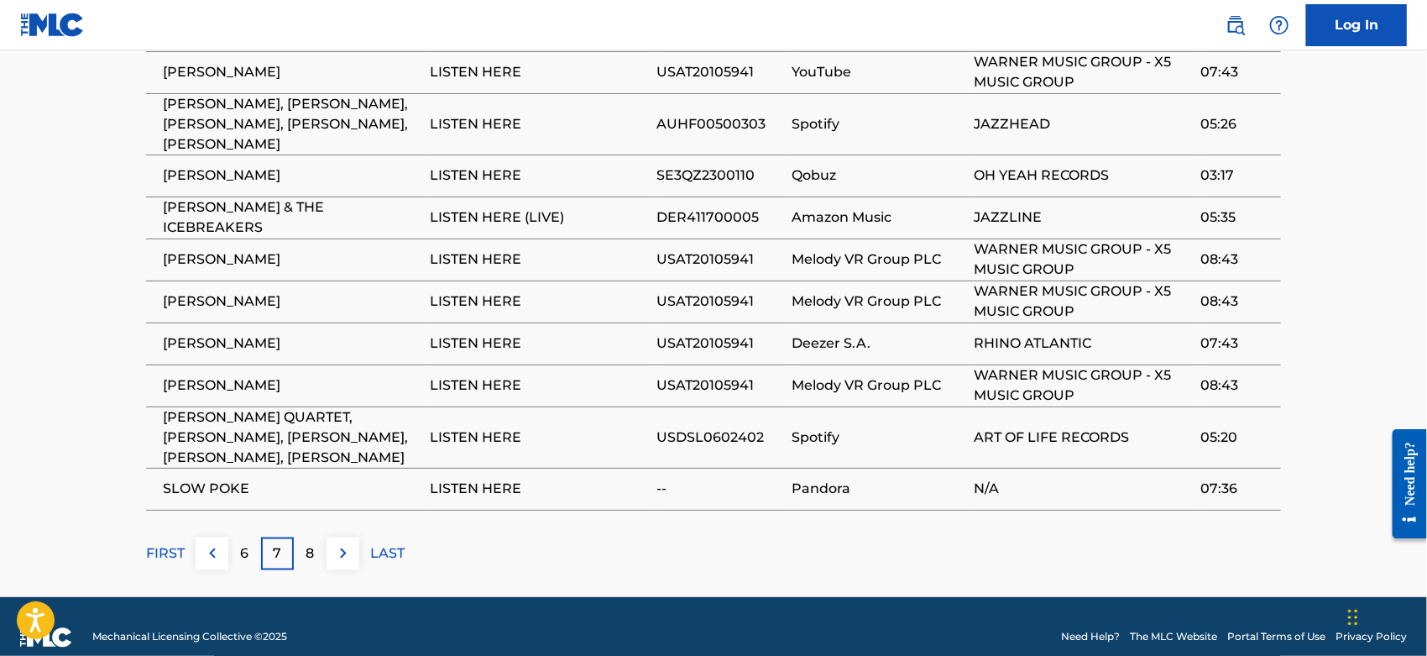
click at [309, 526] on div "Matched Recordings (460) Showing 61 - 70 of 460 results Recording Artist Record…" at bounding box center [713, 251] width 1135 height 638
click at [309, 547] on p "8" at bounding box center [310, 553] width 8 height 20
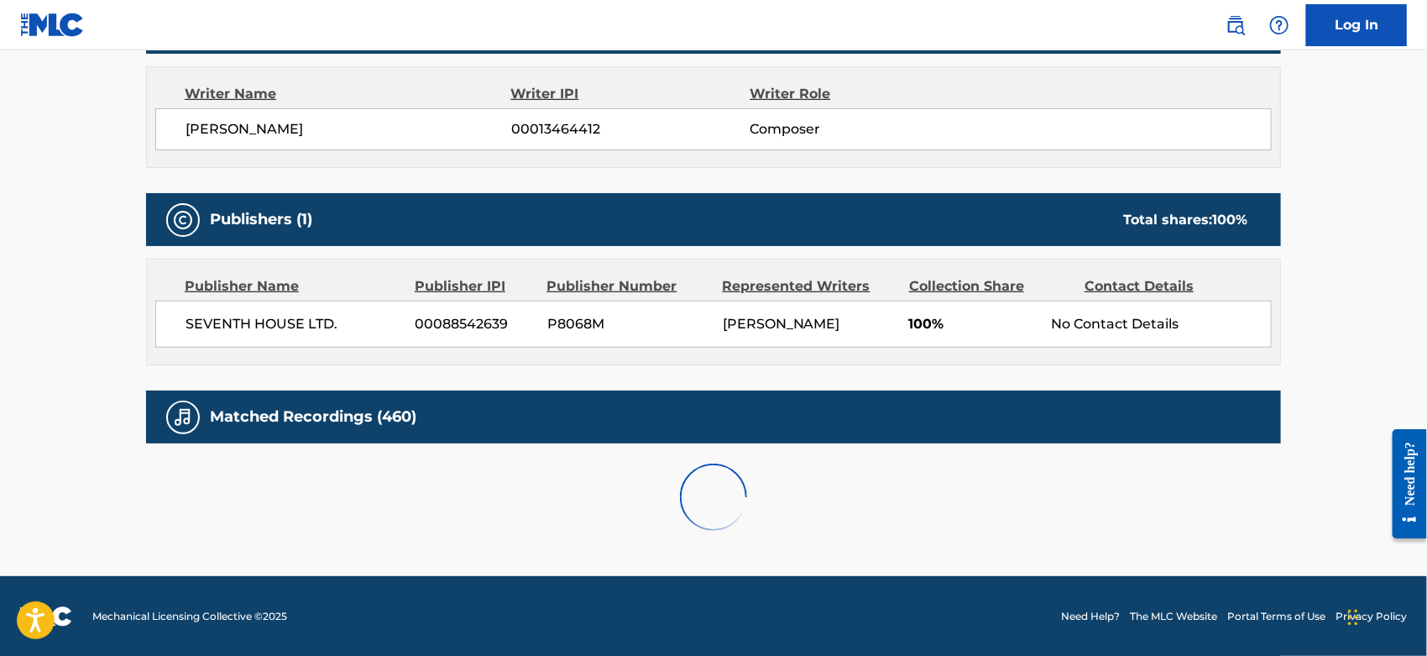
scroll to position [1030, 0]
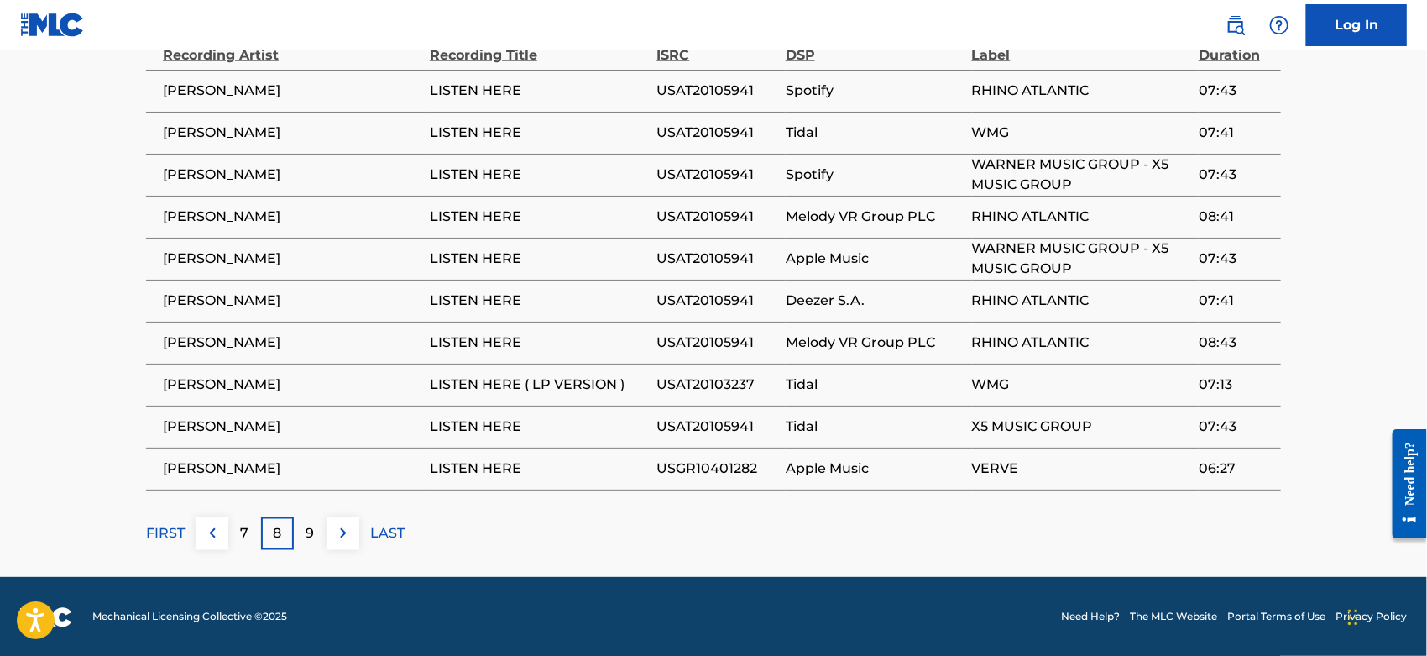
click at [309, 547] on div "9" at bounding box center [310, 533] width 33 height 33
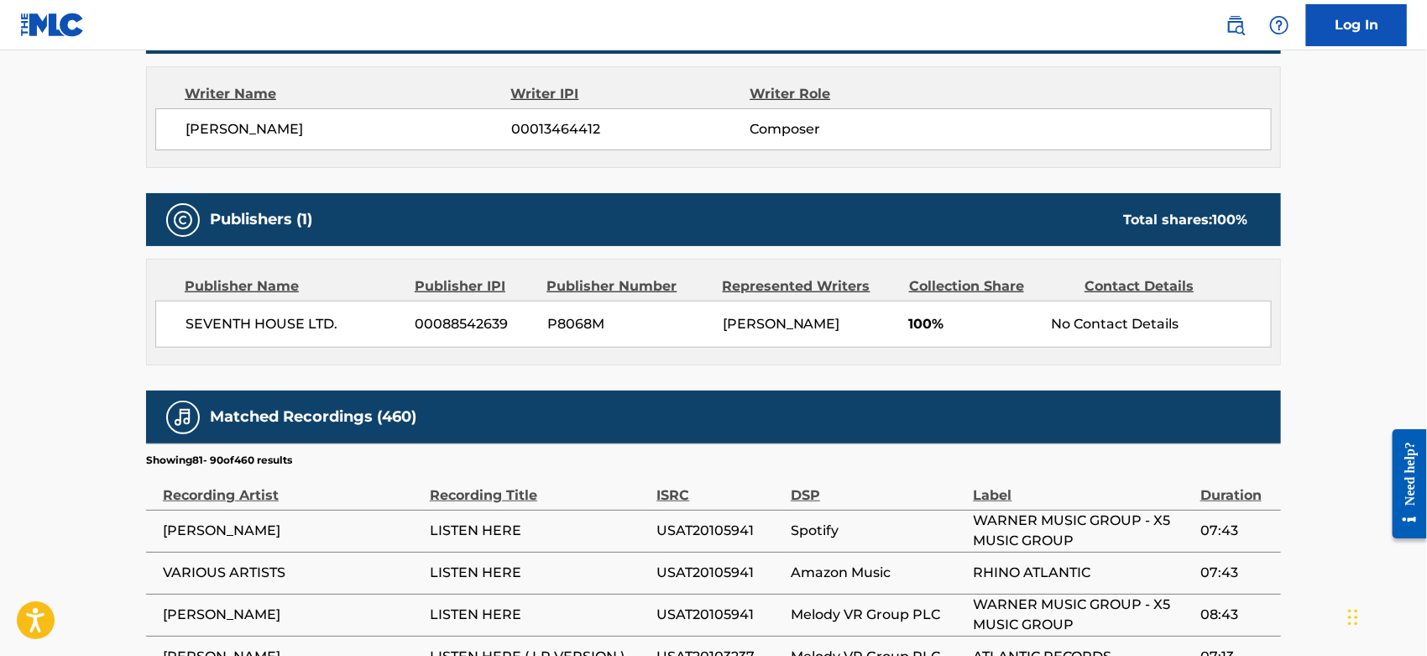
scroll to position [1049, 0]
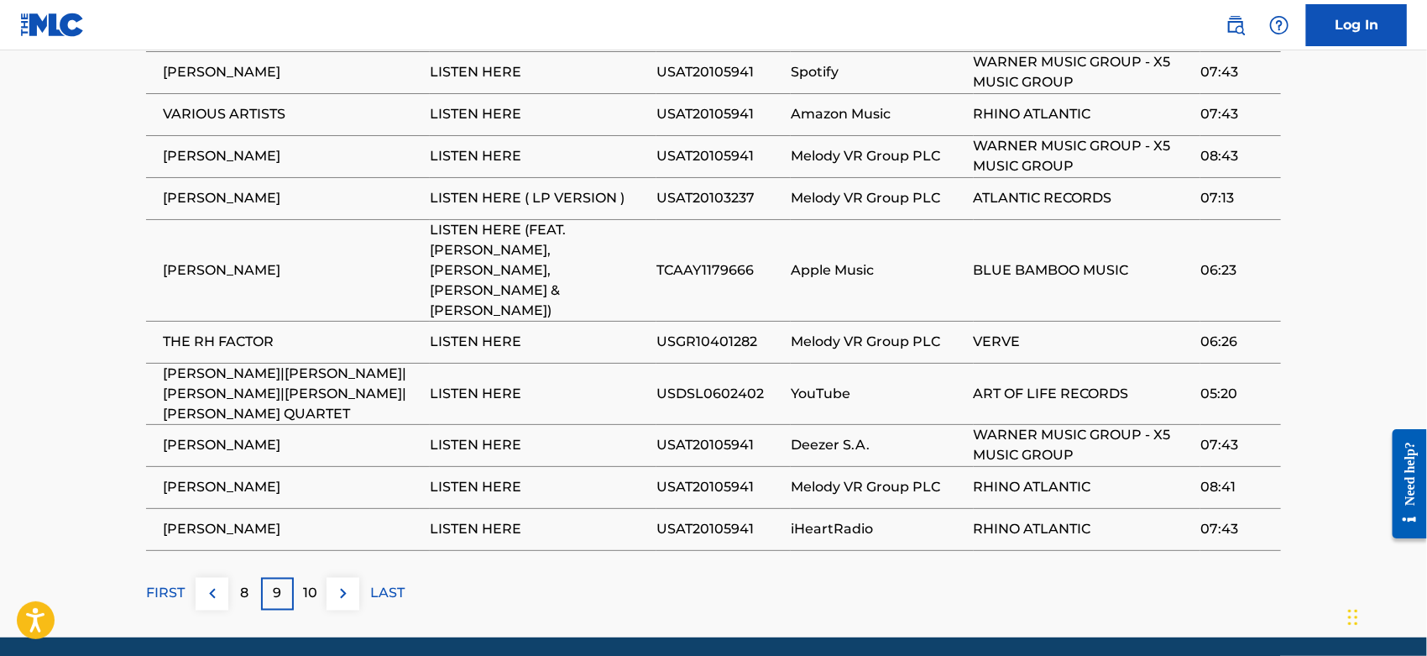
click at [309, 547] on div "Matched Recordings (460) Showing 81 - 90 of 460 results Recording Artist Record…" at bounding box center [713, 271] width 1135 height 678
click at [309, 578] on div "10" at bounding box center [310, 594] width 33 height 33
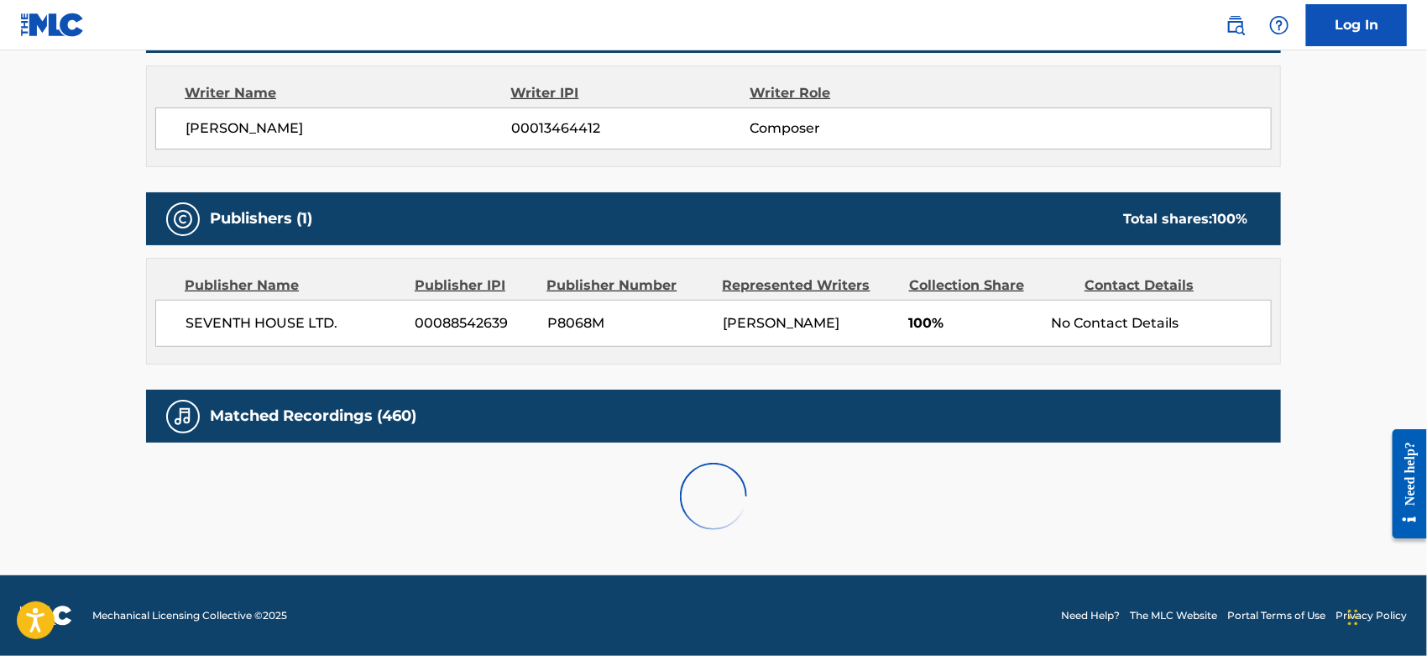
scroll to position [1030, 0]
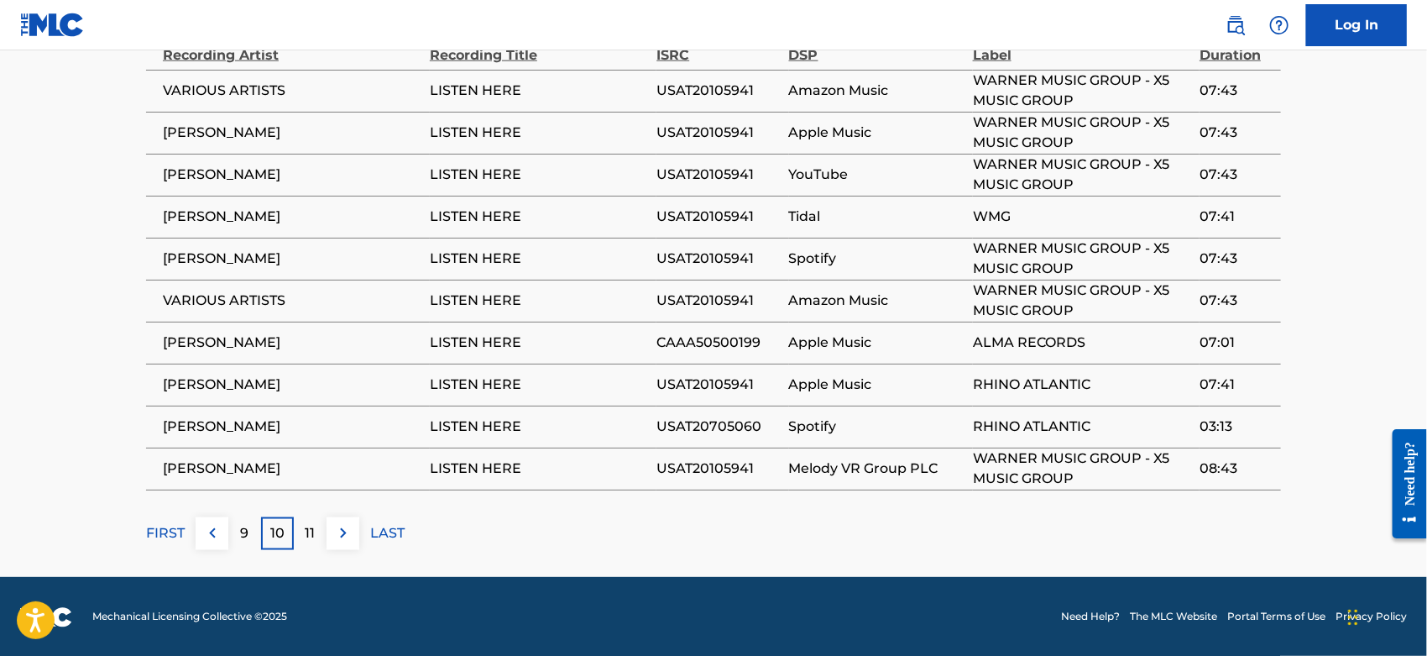
click at [316, 536] on div "11" at bounding box center [310, 533] width 33 height 33
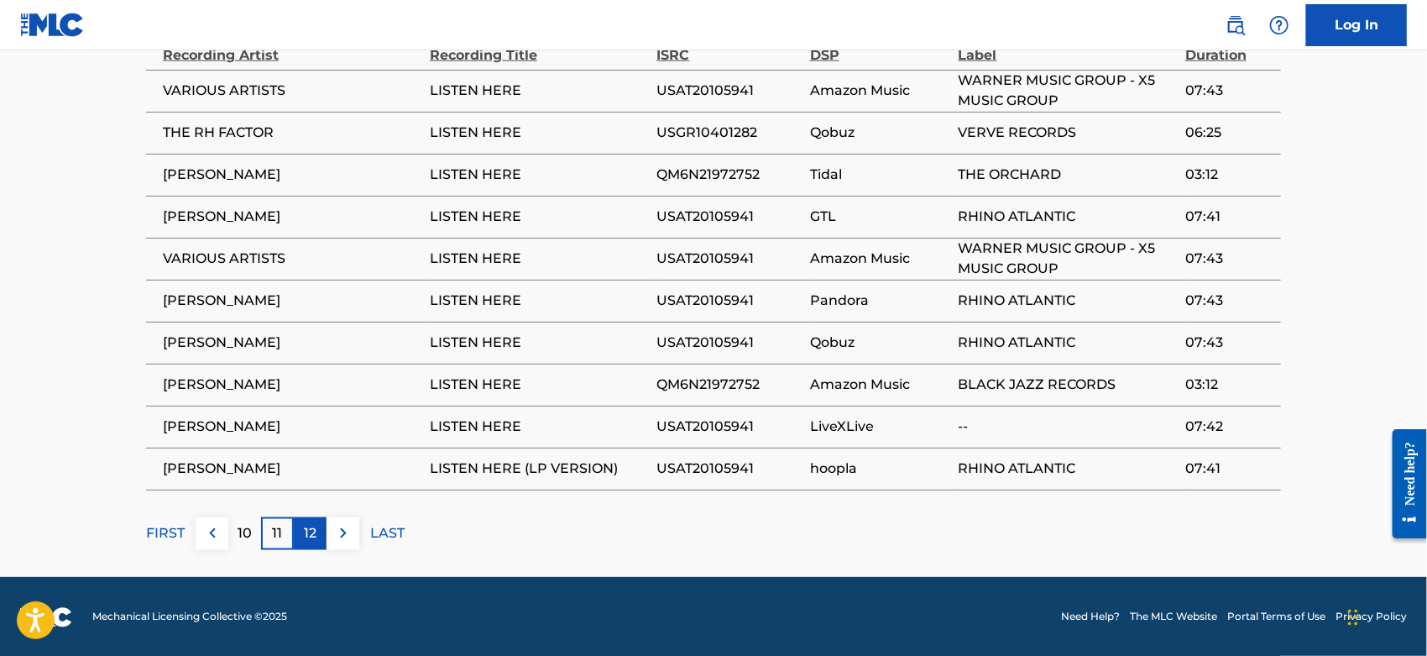
click at [317, 536] on div "12" at bounding box center [310, 533] width 33 height 33
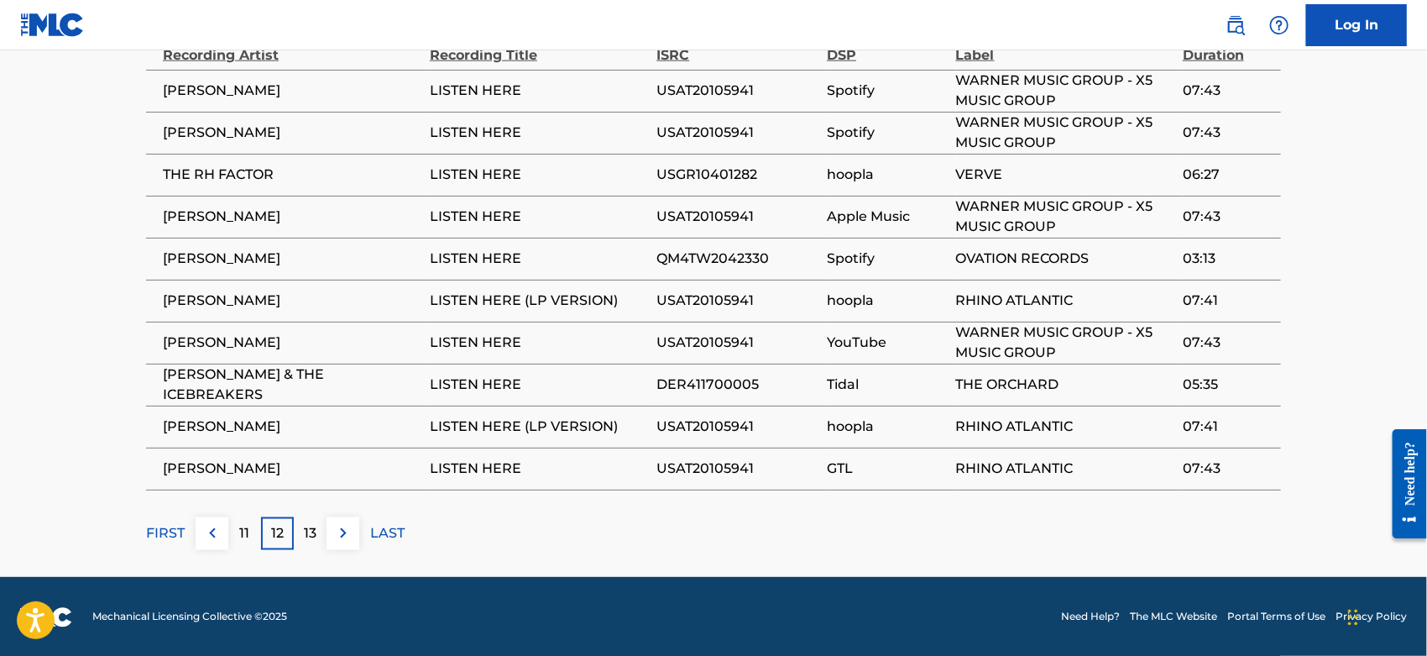
click at [317, 536] on div "13" at bounding box center [310, 533] width 33 height 33
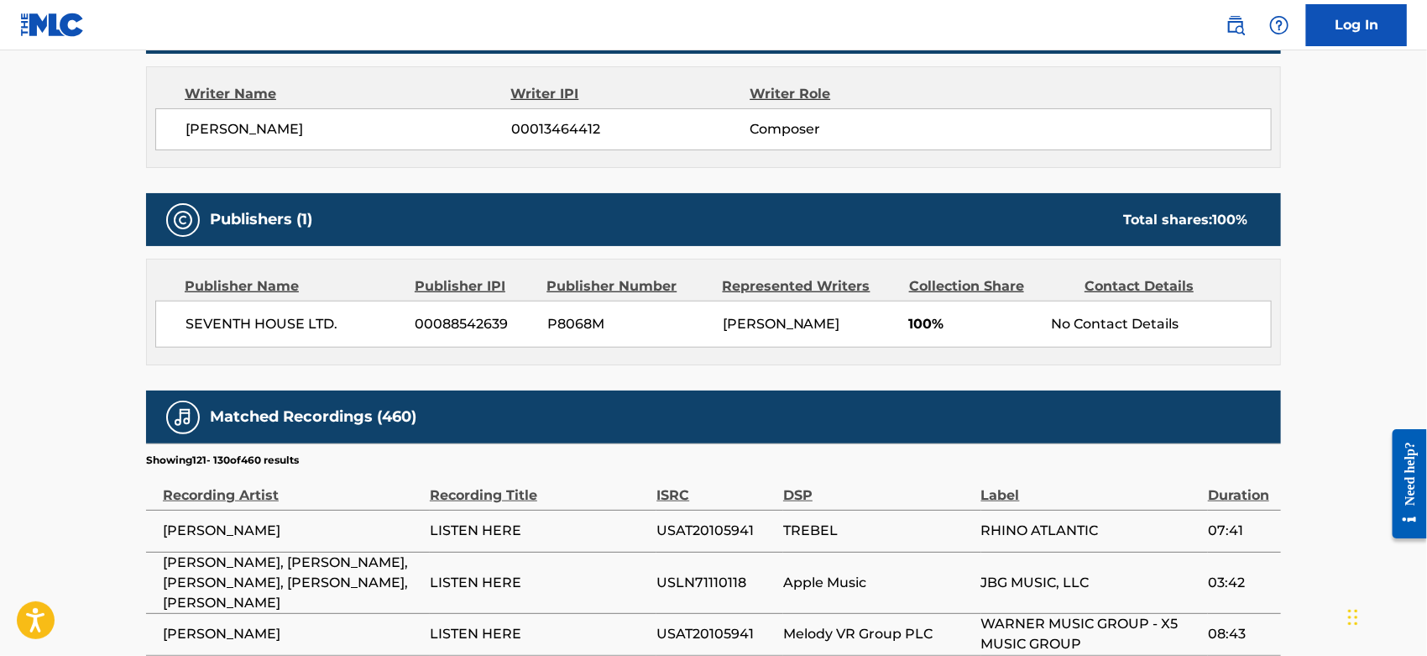
scroll to position [1049, 0]
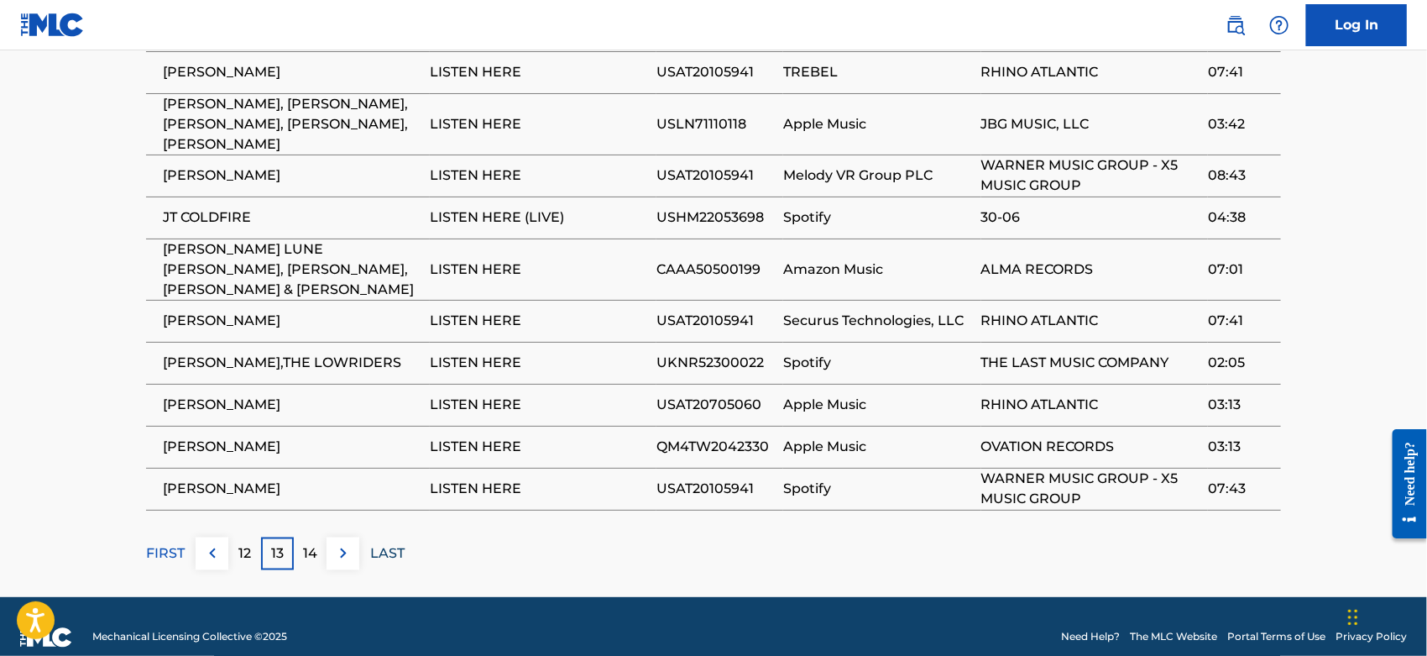
click at [390, 543] on p "LAST" at bounding box center [387, 553] width 34 height 20
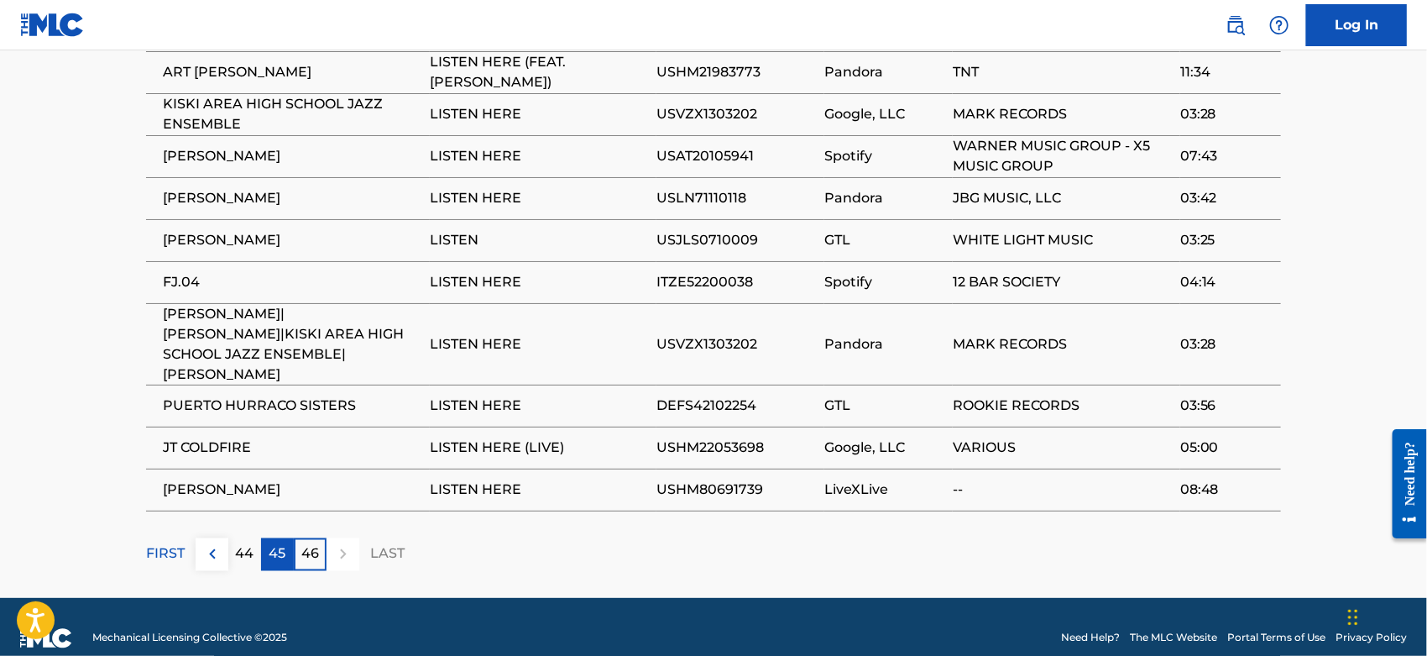
click at [275, 544] on p "45" at bounding box center [278, 554] width 17 height 20
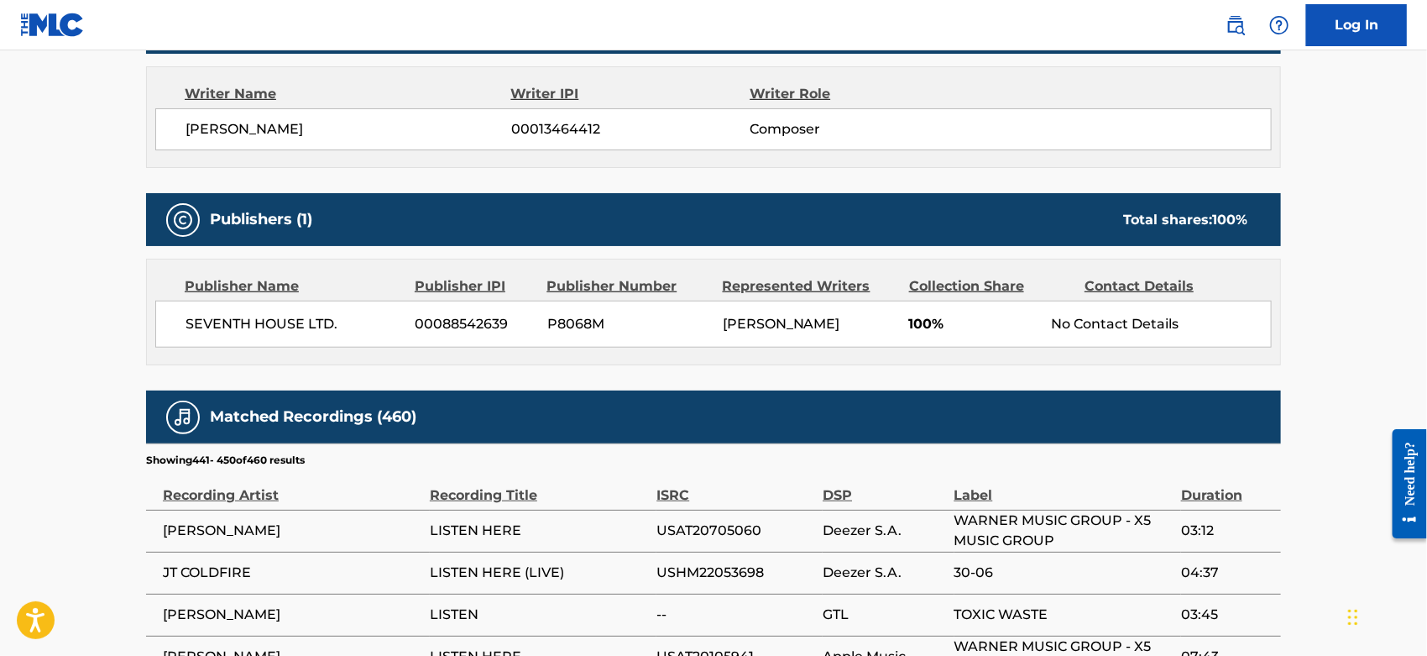
scroll to position [1030, 0]
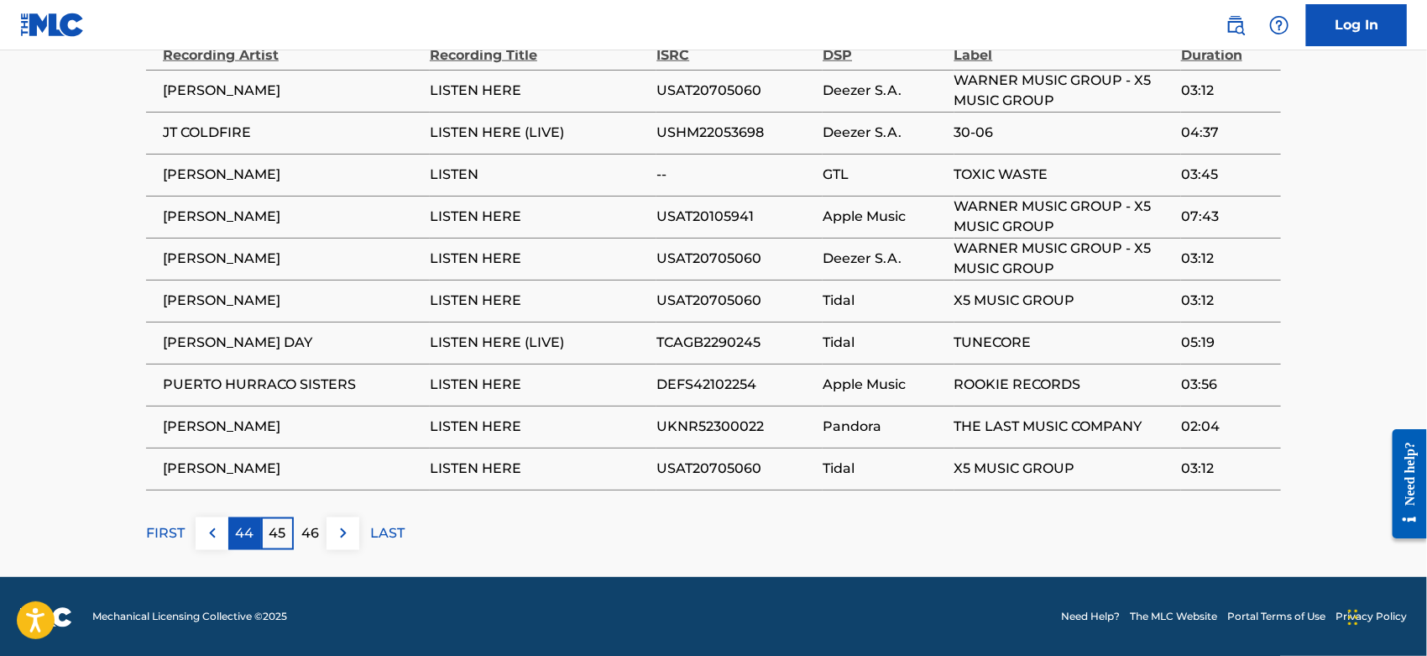
click at [246, 535] on p "44" at bounding box center [245, 533] width 18 height 20
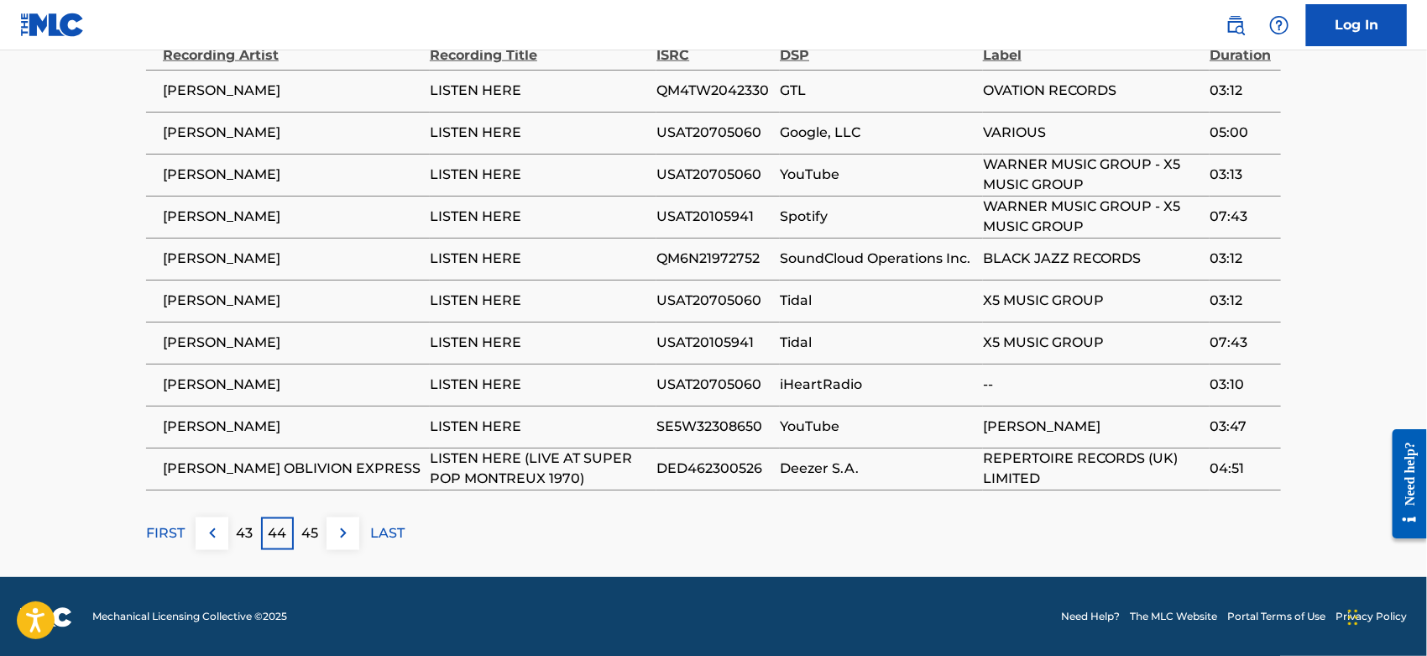
click at [247, 535] on p "43" at bounding box center [245, 533] width 17 height 20
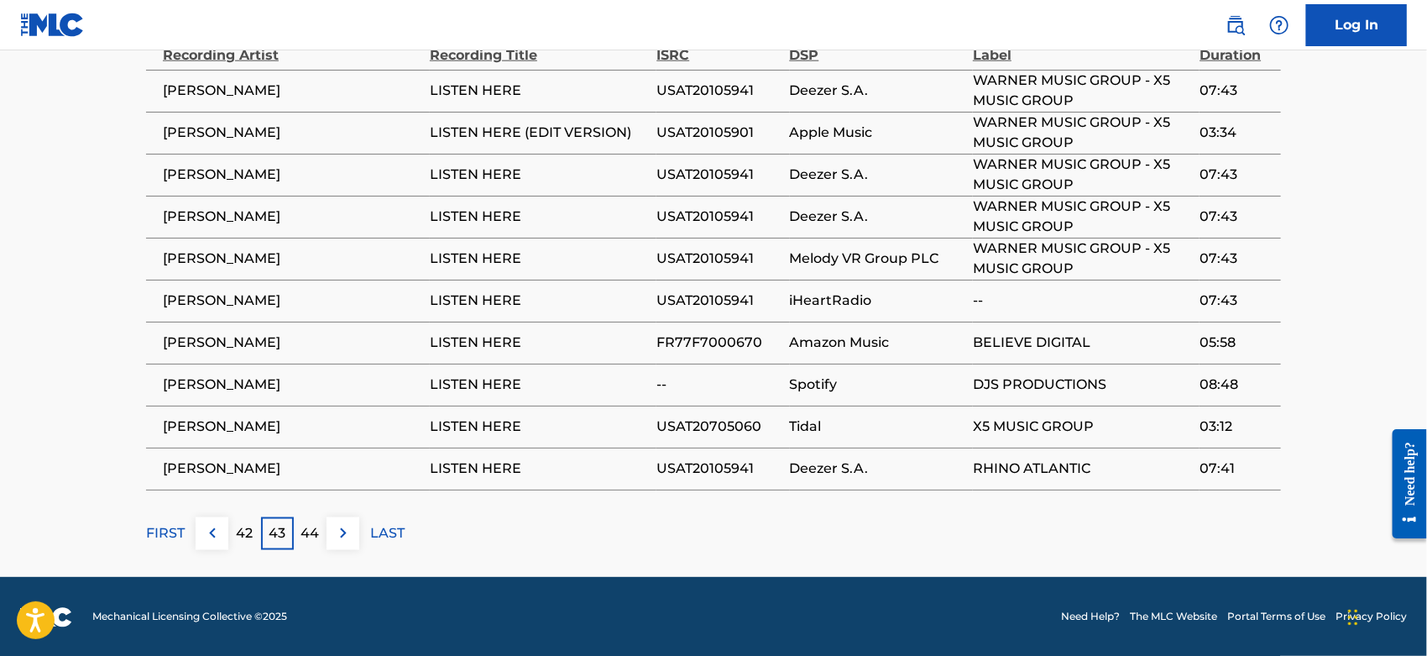
click at [247, 535] on p "42" at bounding box center [245, 533] width 17 height 20
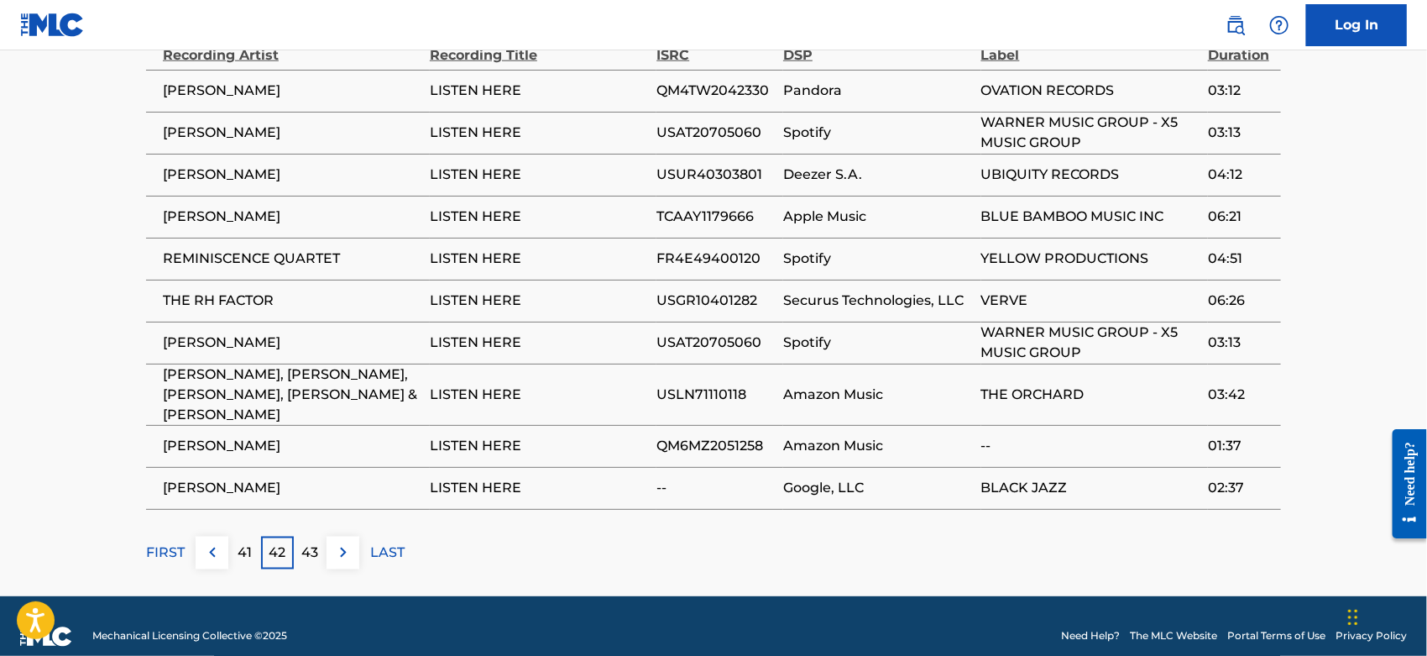
click at [247, 542] on p "41" at bounding box center [245, 552] width 14 height 20
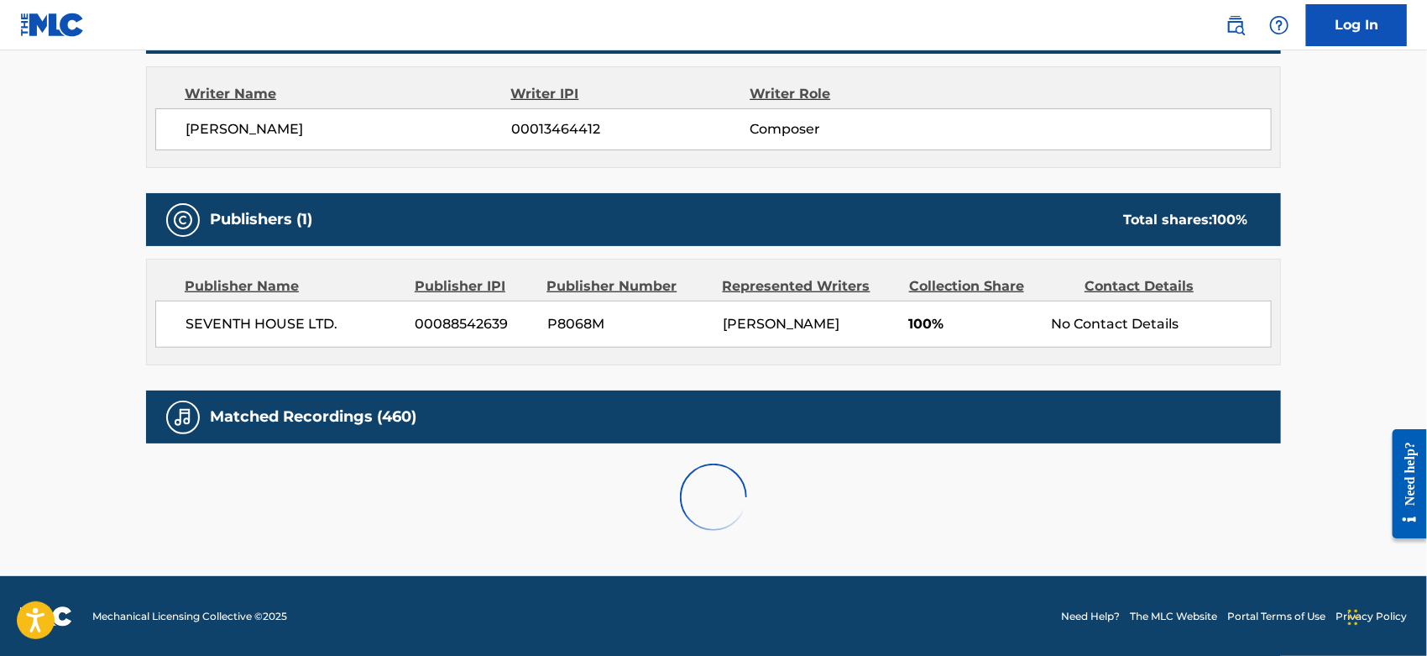
scroll to position [1049, 0]
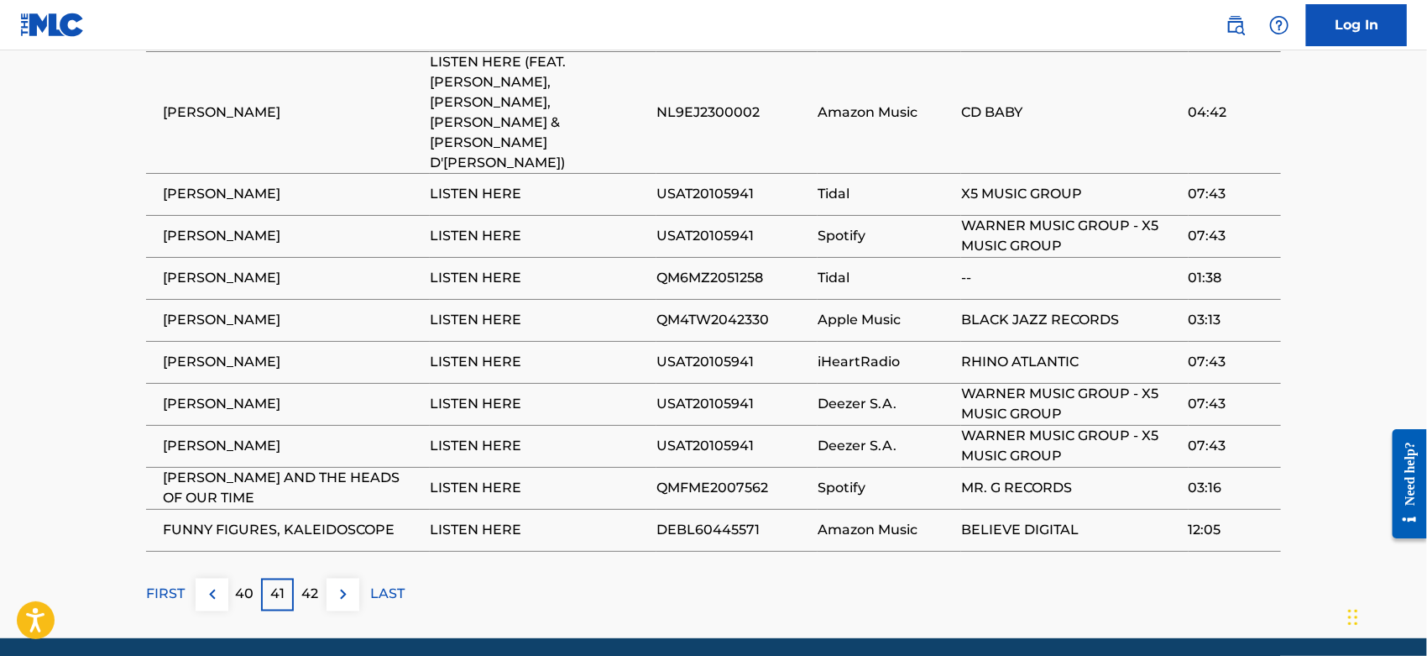
click at [247, 535] on div "Matched Recordings (460) Showing 401 - 410 of 460 results Recording Artist Reco…" at bounding box center [713, 271] width 1135 height 679
drag, startPoint x: 249, startPoint y: 533, endPoint x: 249, endPoint y: 542, distance: 9.2
click at [249, 542] on div "Matched Recordings (460) Showing 401 - 410 of 460 results Recording Artist Reco…" at bounding box center [713, 271] width 1135 height 679
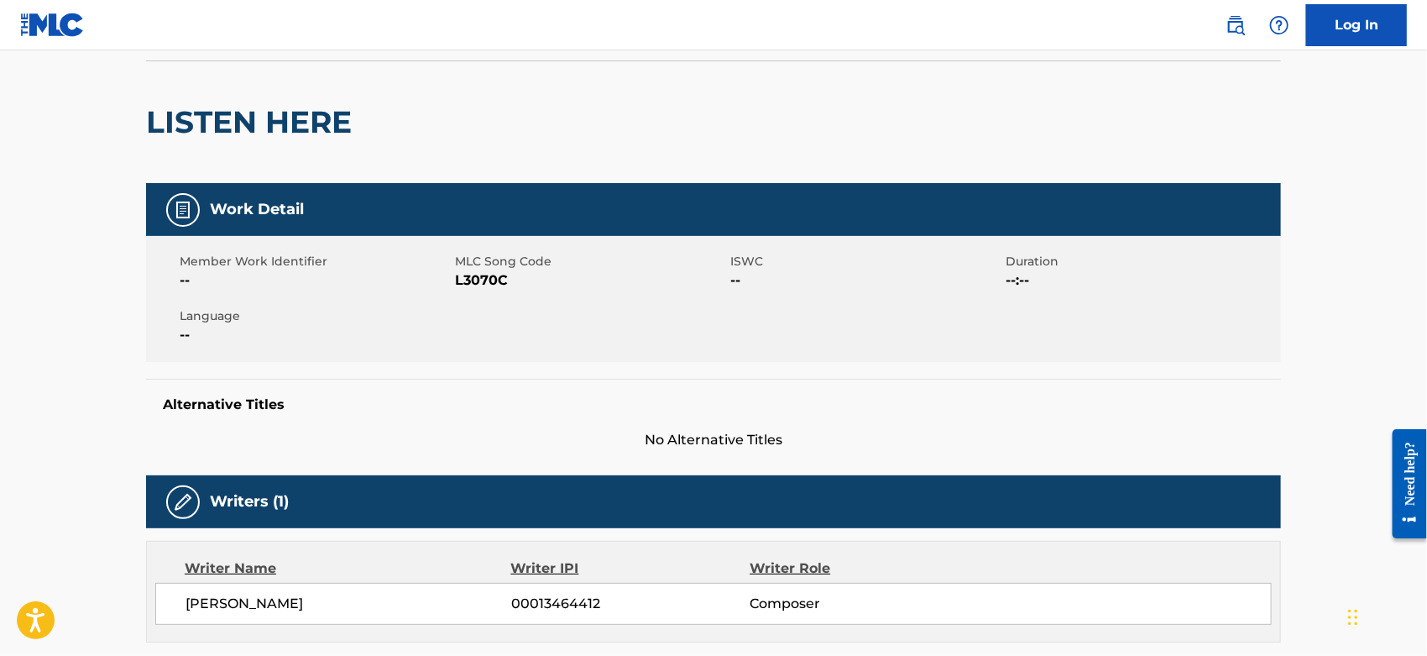
scroll to position [0, 0]
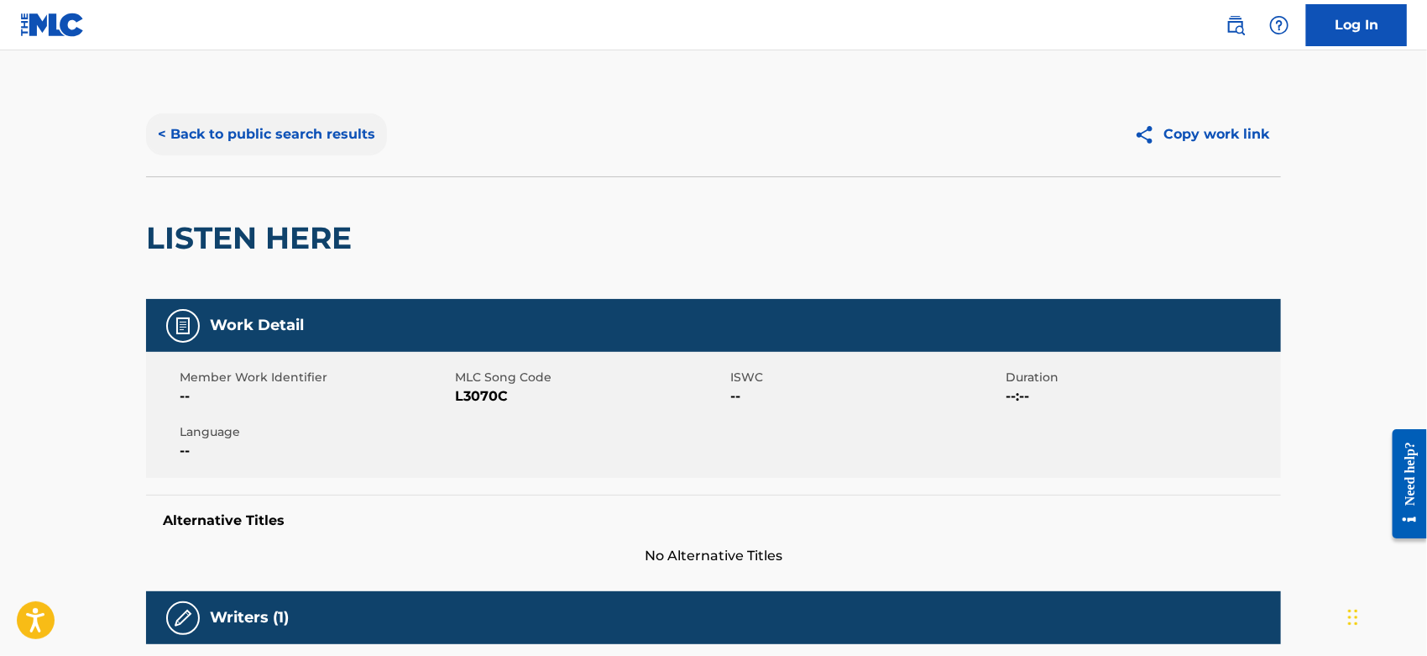
click at [244, 139] on button "< Back to public search results" at bounding box center [266, 134] width 241 height 42
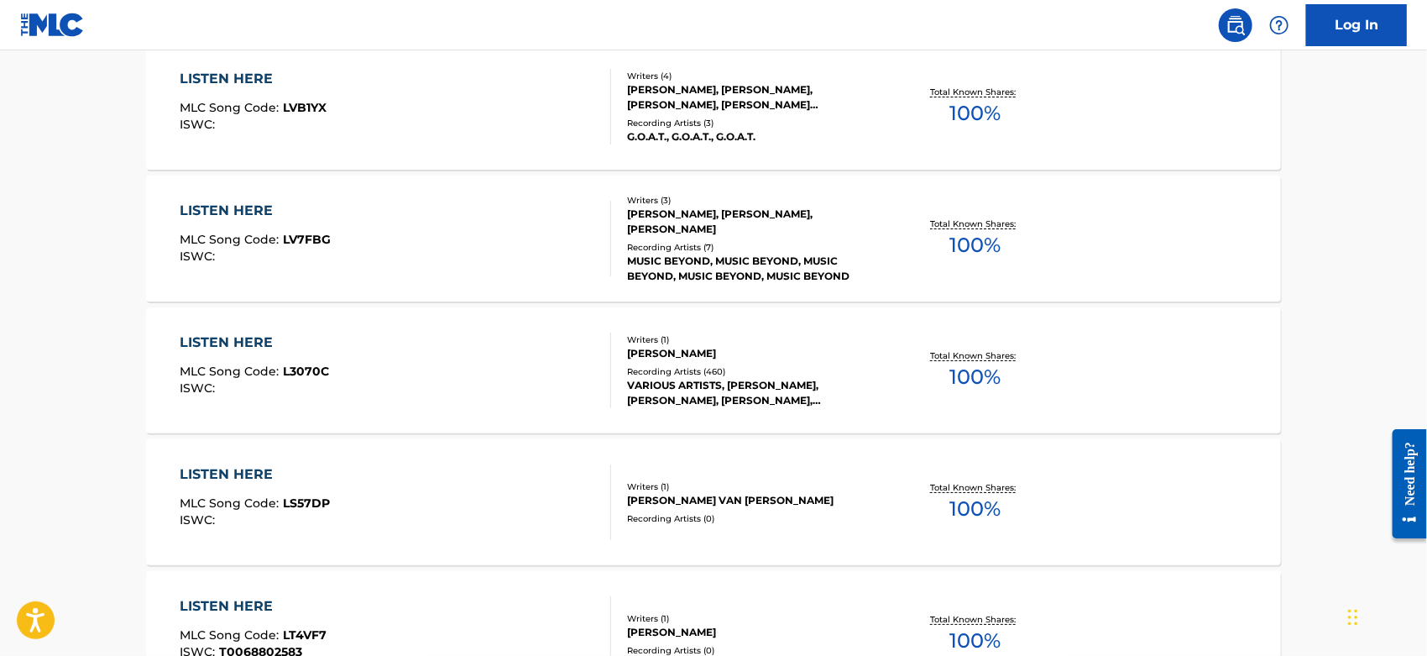
click at [423, 373] on div "LISTEN HERE MLC Song Code : L3070C ISWC :" at bounding box center [397, 370] width 432 height 76
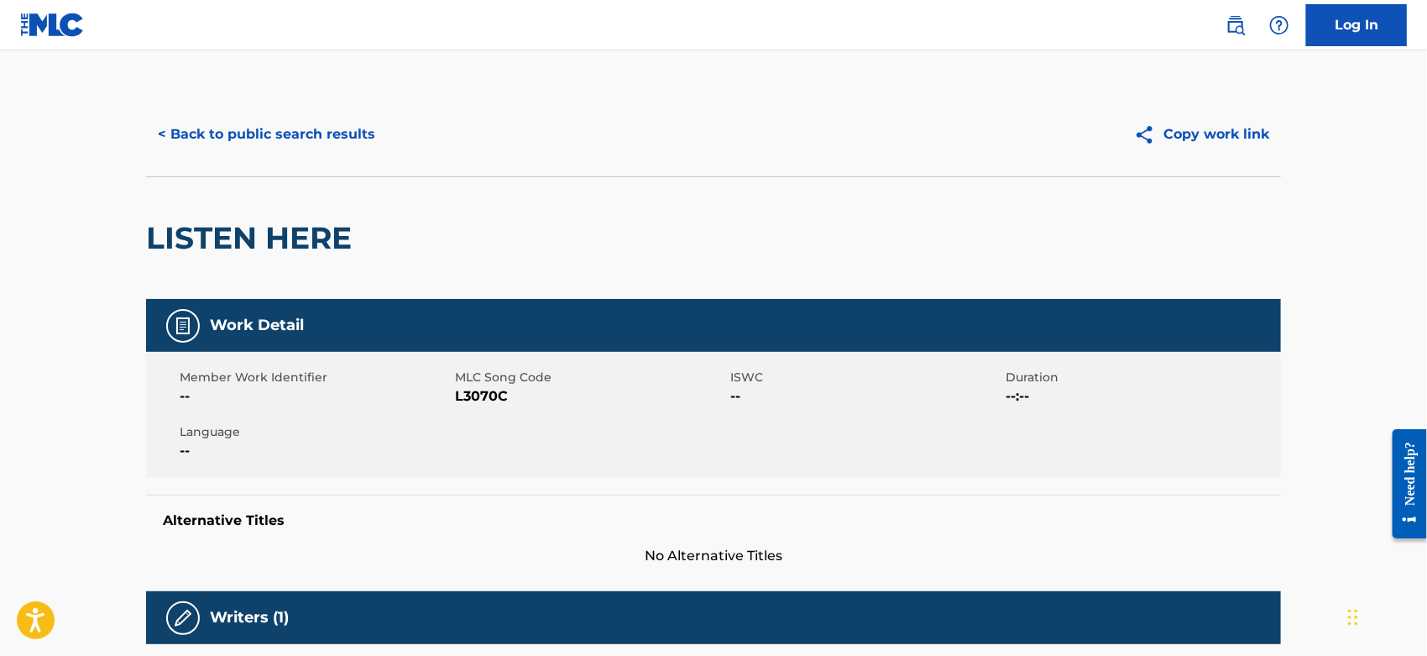
click at [480, 392] on span "L3070C" at bounding box center [590, 396] width 271 height 20
click at [260, 130] on button "< Back to public search results" at bounding box center [266, 134] width 241 height 42
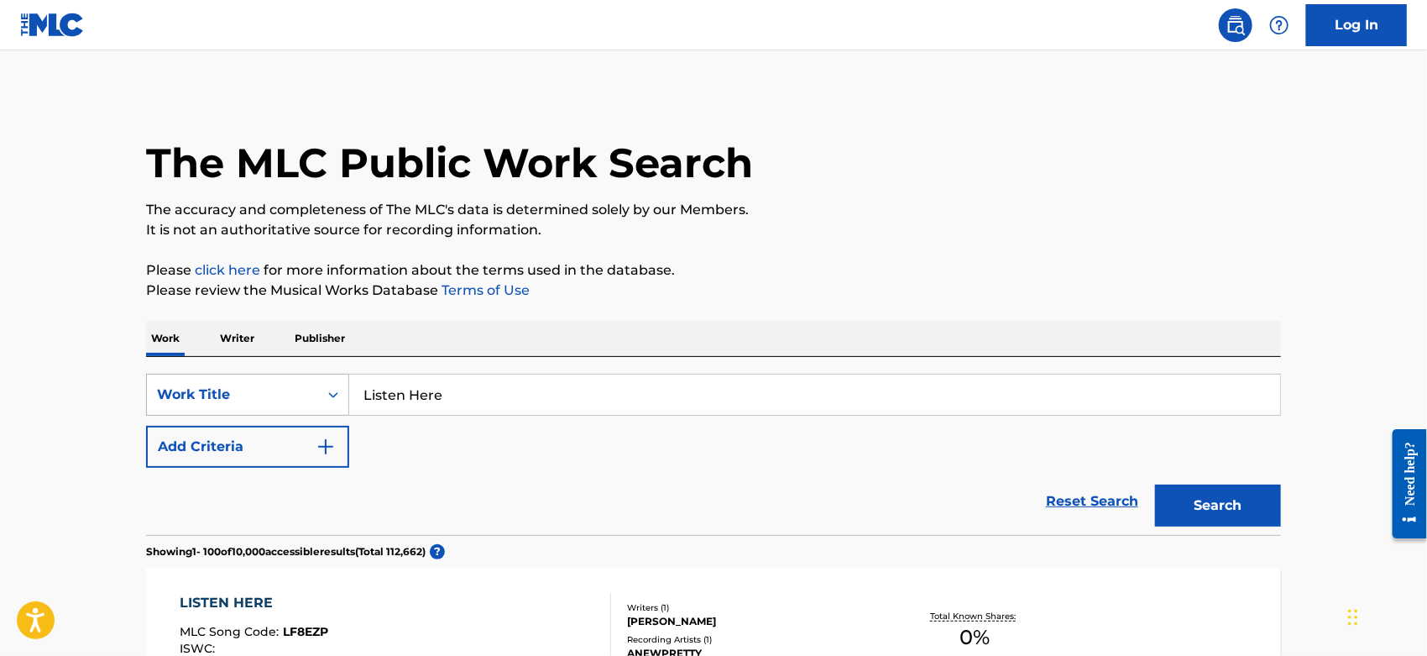
drag, startPoint x: 467, startPoint y: 388, endPoint x: 280, endPoint y: 390, distance: 186.4
click at [278, 392] on div "SearchWithCriteriacc2da5b2-b705-4260-86ac-95f4c39b4793 Work Title Listen Here" at bounding box center [713, 395] width 1135 height 42
paste input "Bitter They Are, Harder They Fall"
type input "Bitter They Are, Harder They Fall"
click at [1195, 511] on button "Search" at bounding box center [1218, 505] width 126 height 42
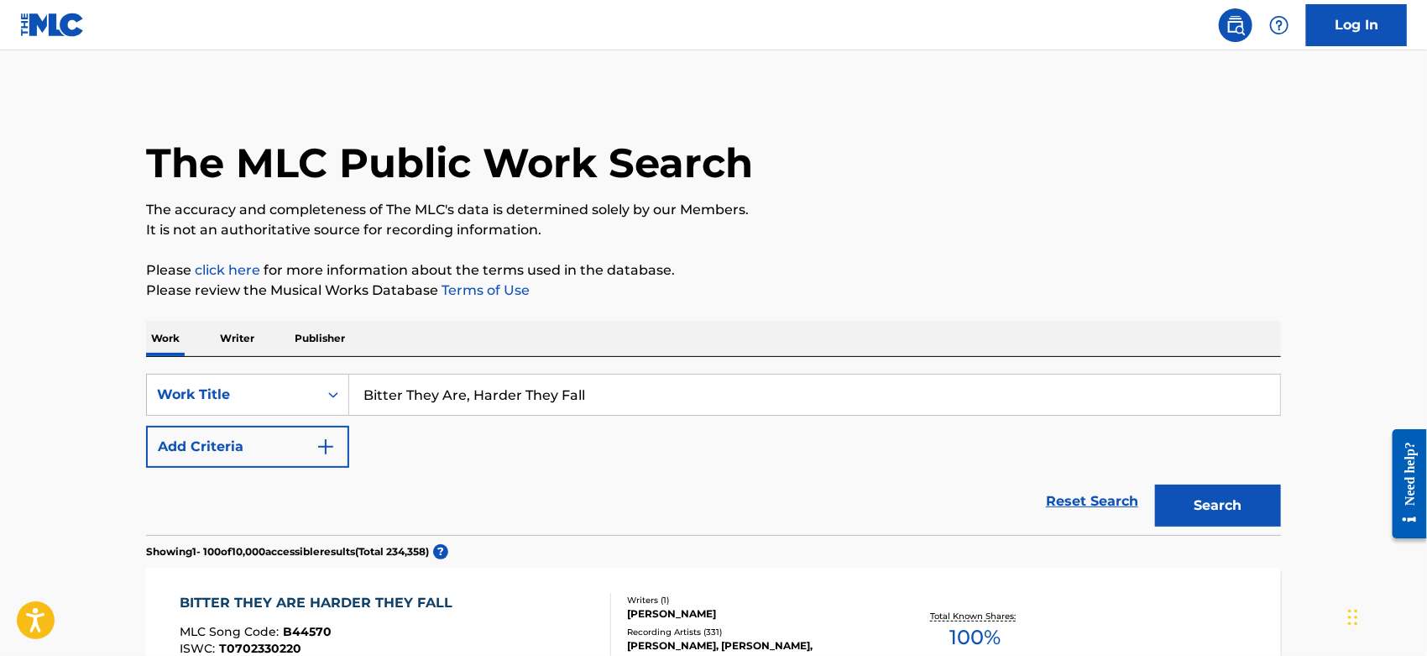
scroll to position [186, 0]
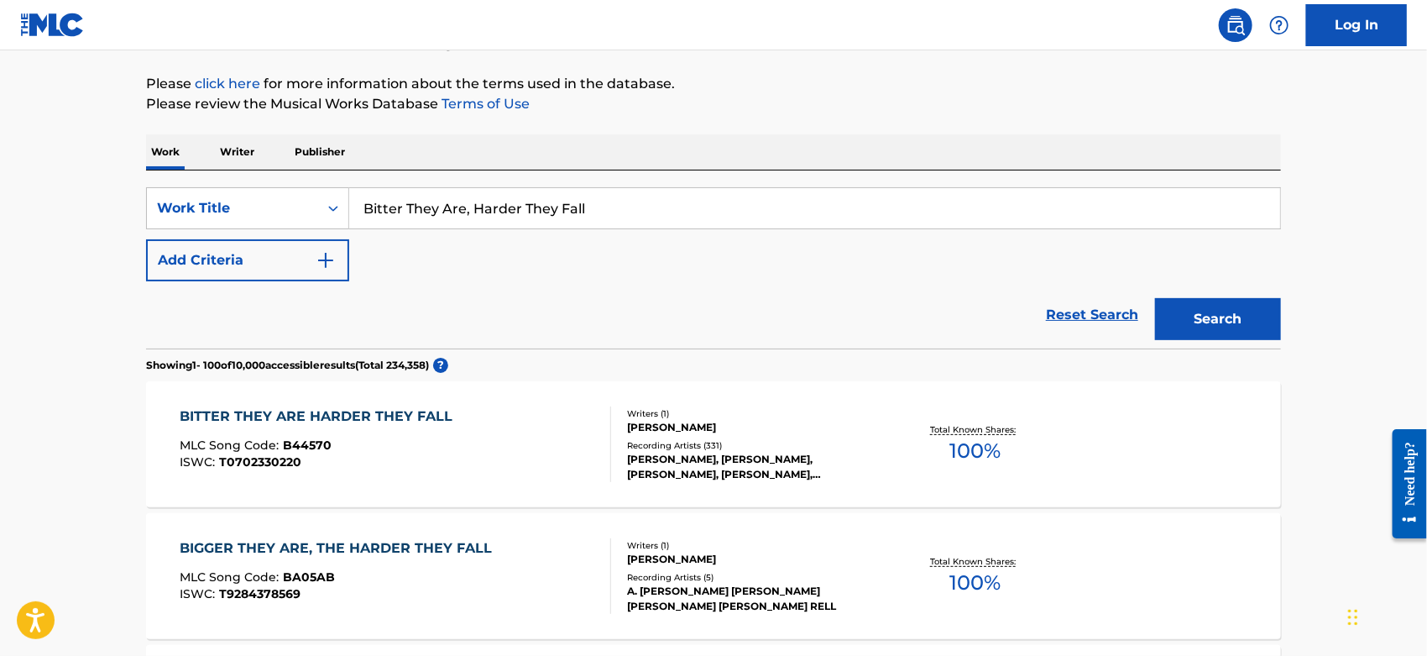
click at [484, 457] on div "BITTER THEY ARE HARDER THEY FALL MLC Song Code : B44570 ISWC : T0702330220" at bounding box center [397, 444] width 432 height 76
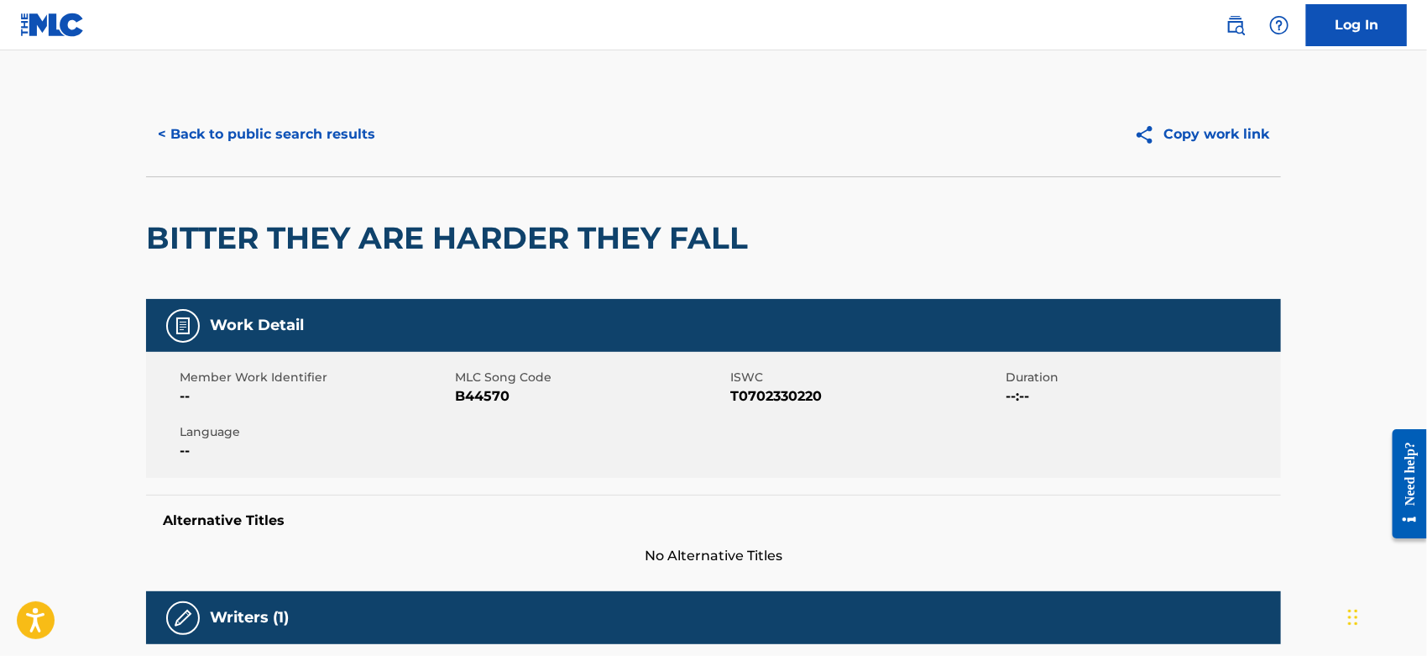
click at [477, 394] on span "B44570" at bounding box center [590, 396] width 271 height 20
click at [194, 139] on button "< Back to public search results" at bounding box center [266, 134] width 241 height 42
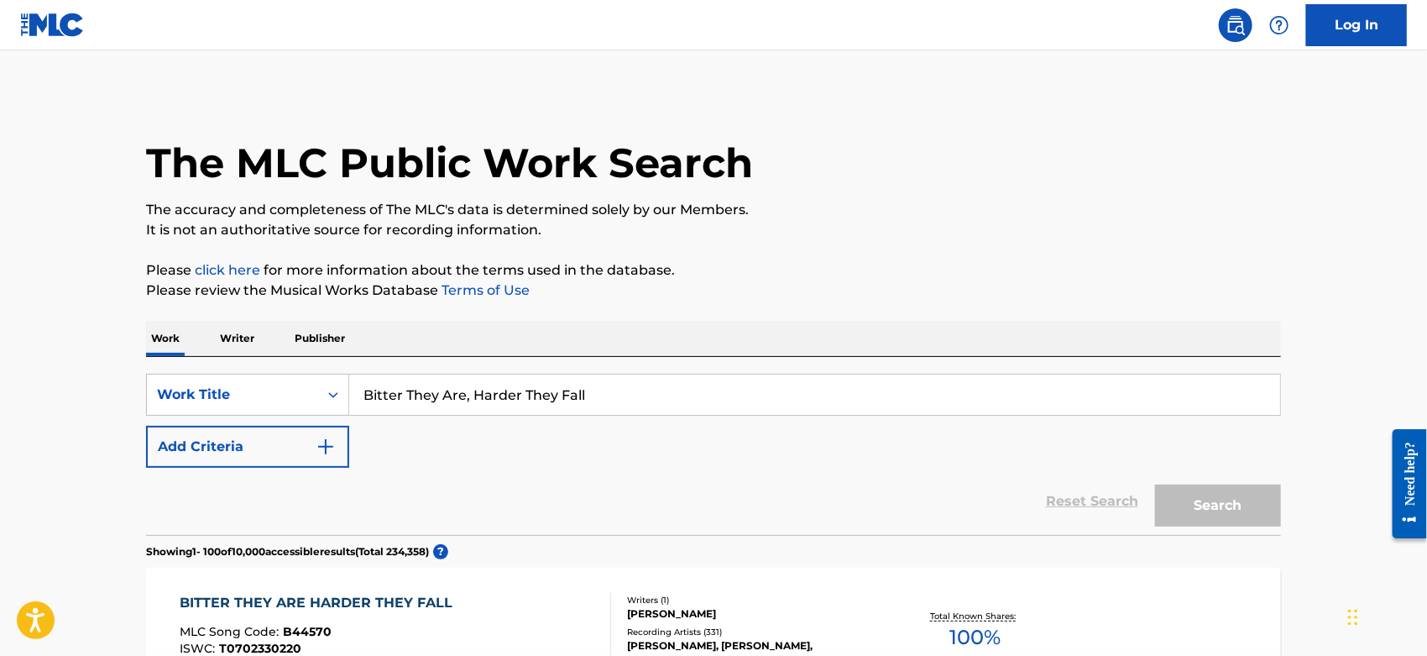
scroll to position [186, 0]
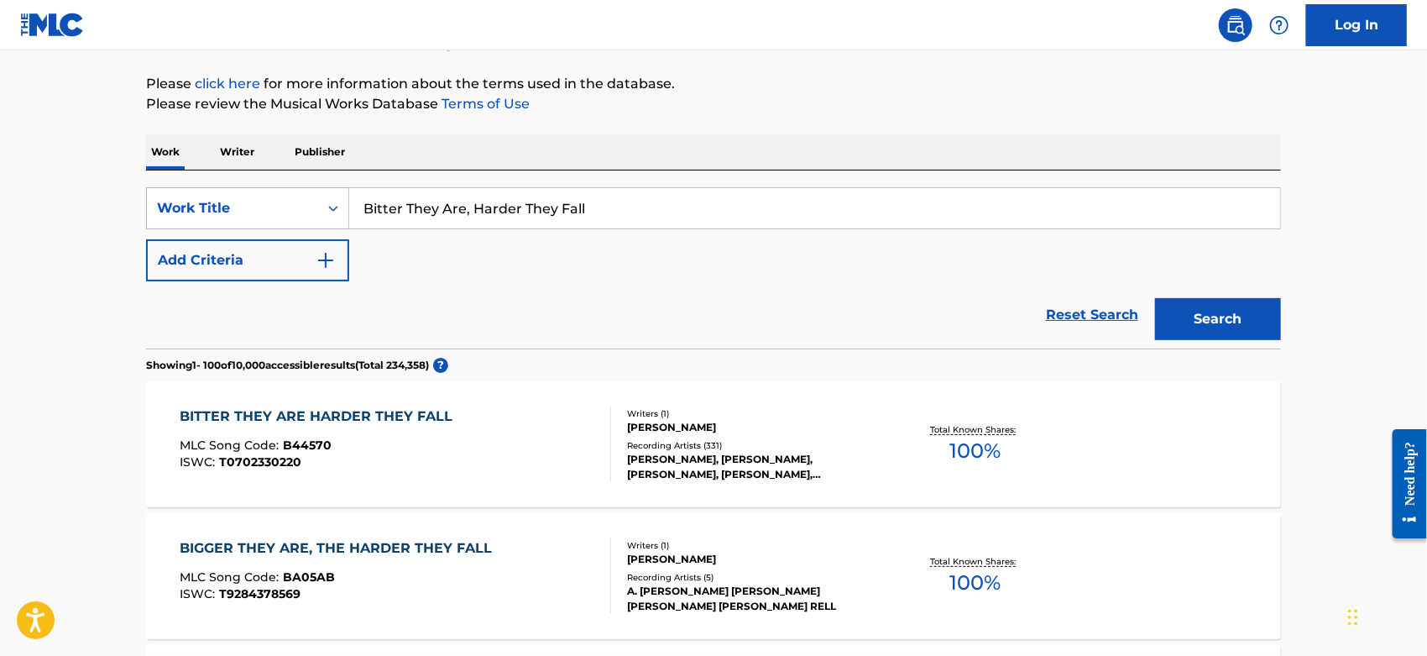
drag, startPoint x: 483, startPoint y: 207, endPoint x: 283, endPoint y: 212, distance: 199.9
click at [285, 212] on div "SearchWithCriteriacc2da5b2-b705-4260-86ac-95f4c39b4793 Work Title Bitter They A…" at bounding box center [713, 208] width 1135 height 42
paste input "If She Only Knew"
type input "If She Only Knew"
click at [1169, 328] on button "Search" at bounding box center [1218, 319] width 126 height 42
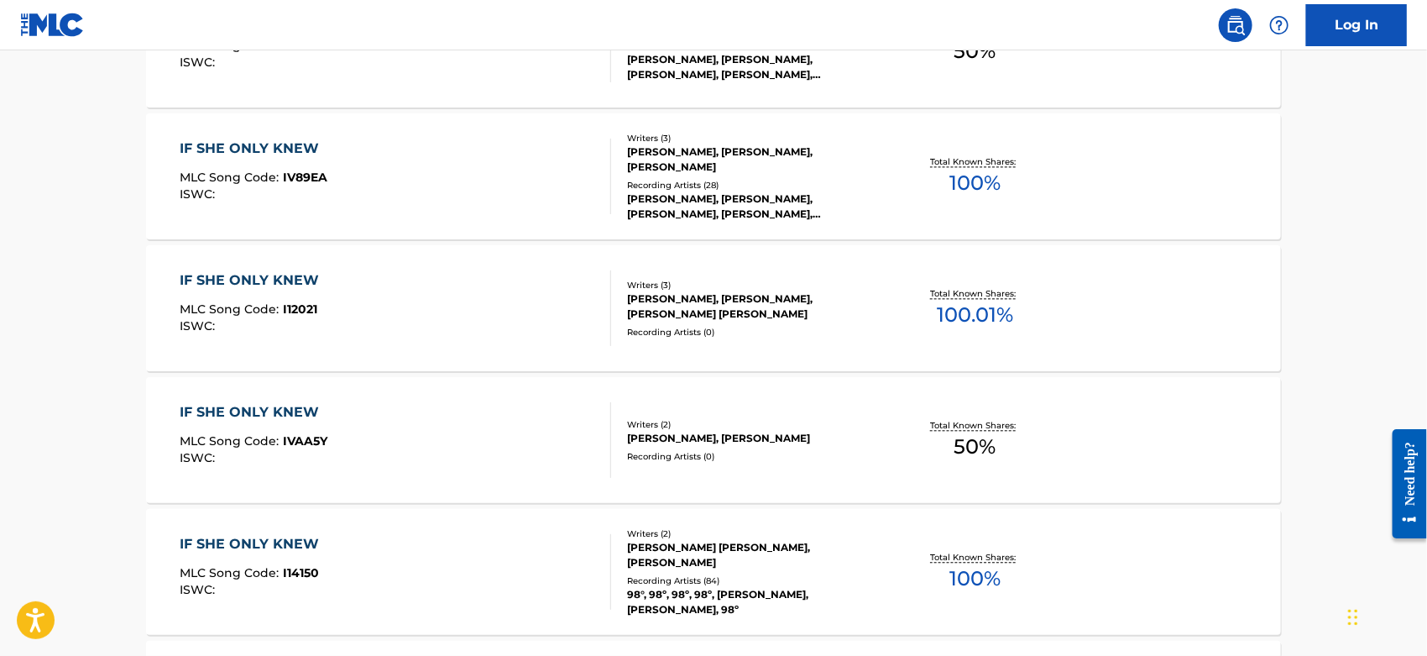
scroll to position [2145, 0]
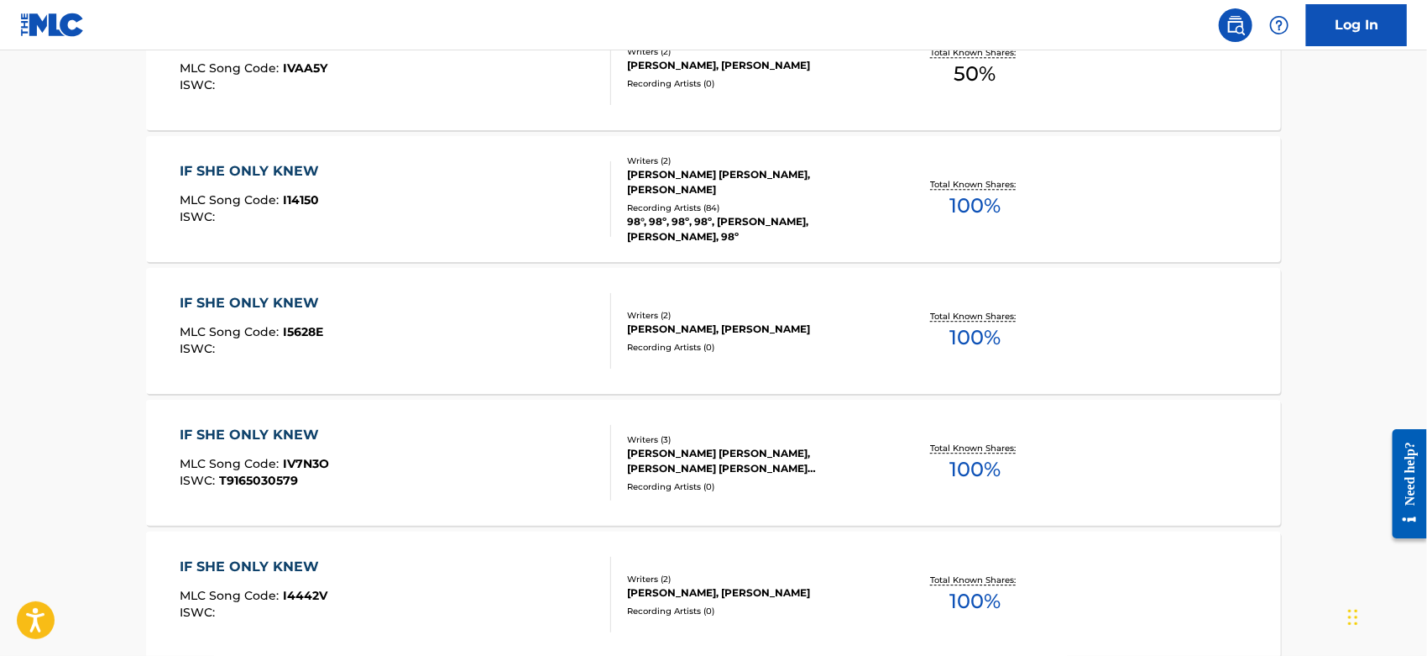
drag, startPoint x: 1288, startPoint y: 202, endPoint x: 1159, endPoint y: 437, distance: 267.6
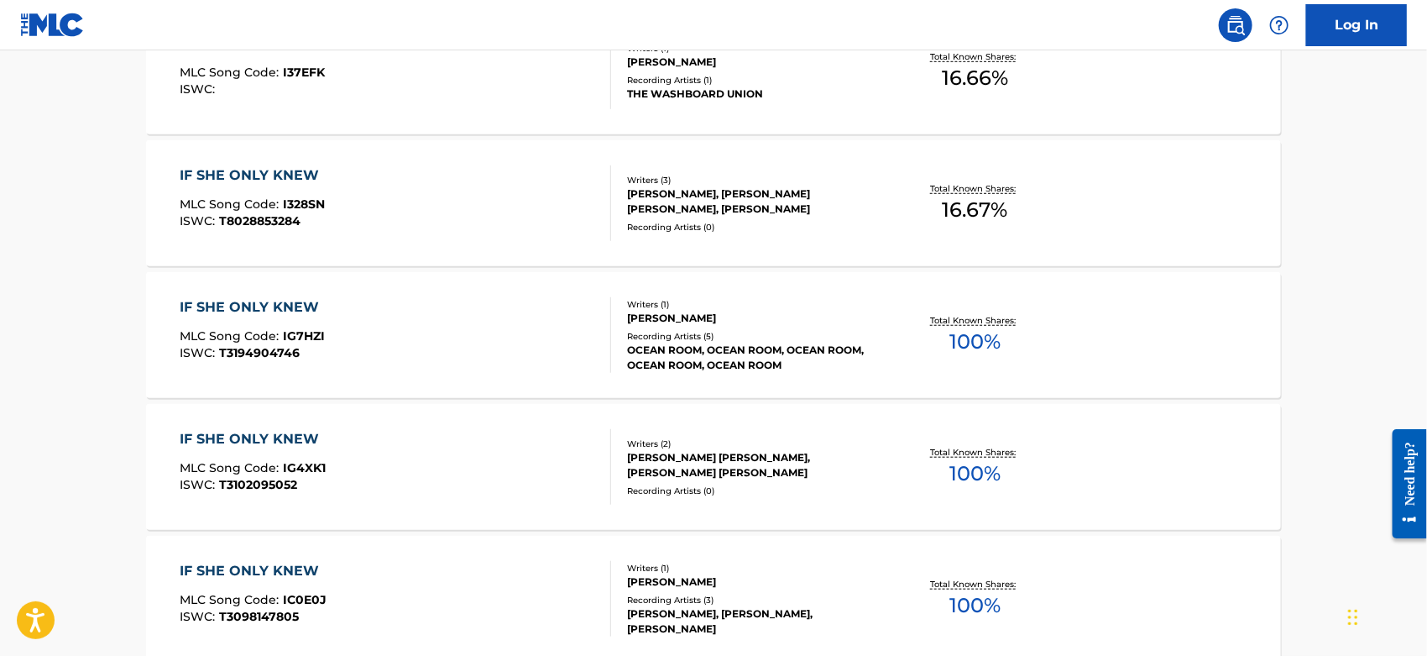
scroll to position [0, 0]
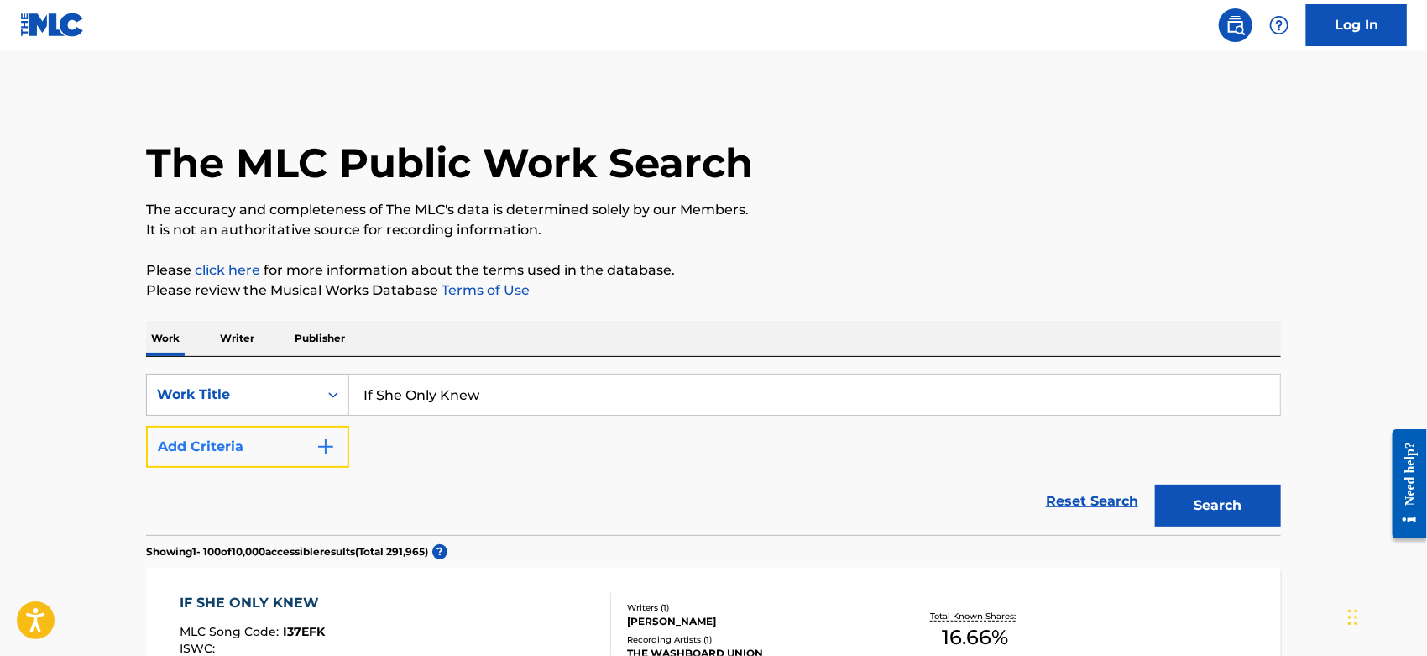
click at [303, 457] on button "Add Criteria" at bounding box center [247, 447] width 203 height 42
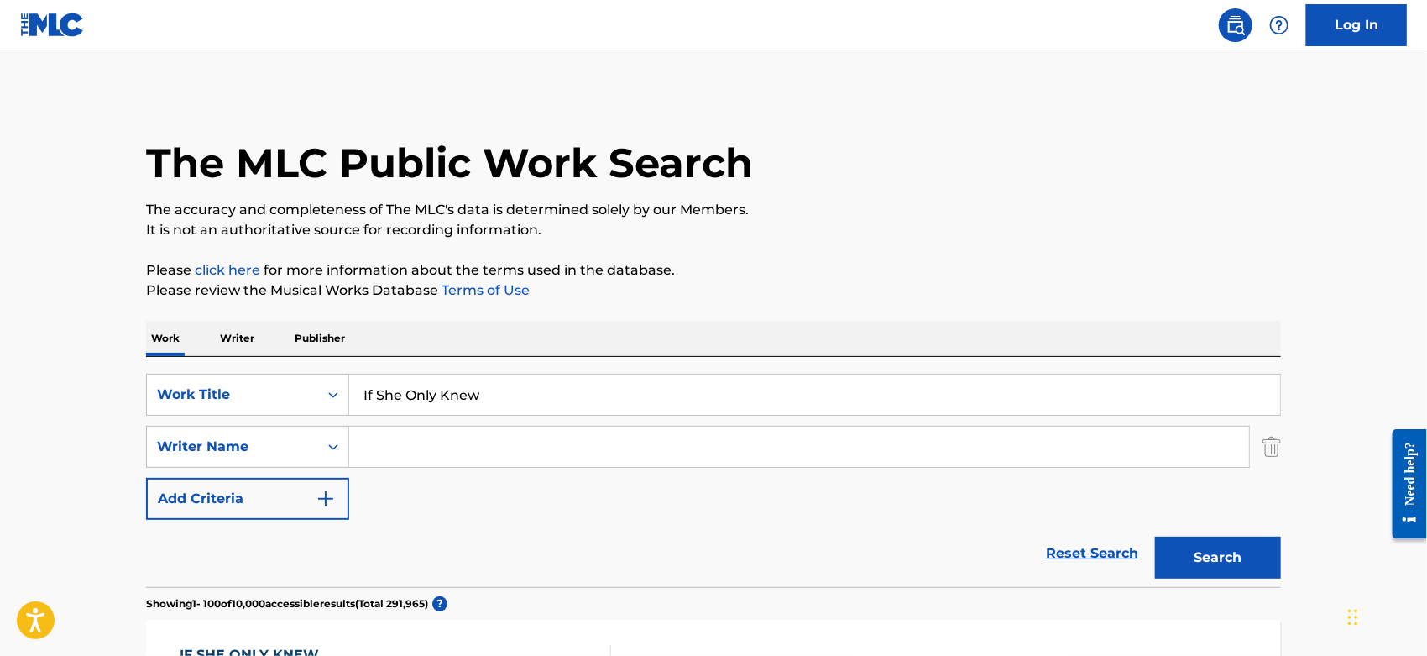
click at [389, 448] on input "Search Form" at bounding box center [799, 447] width 900 height 40
type input "[PERSON_NAME]"
click at [1155, 536] on button "Search" at bounding box center [1218, 557] width 126 height 42
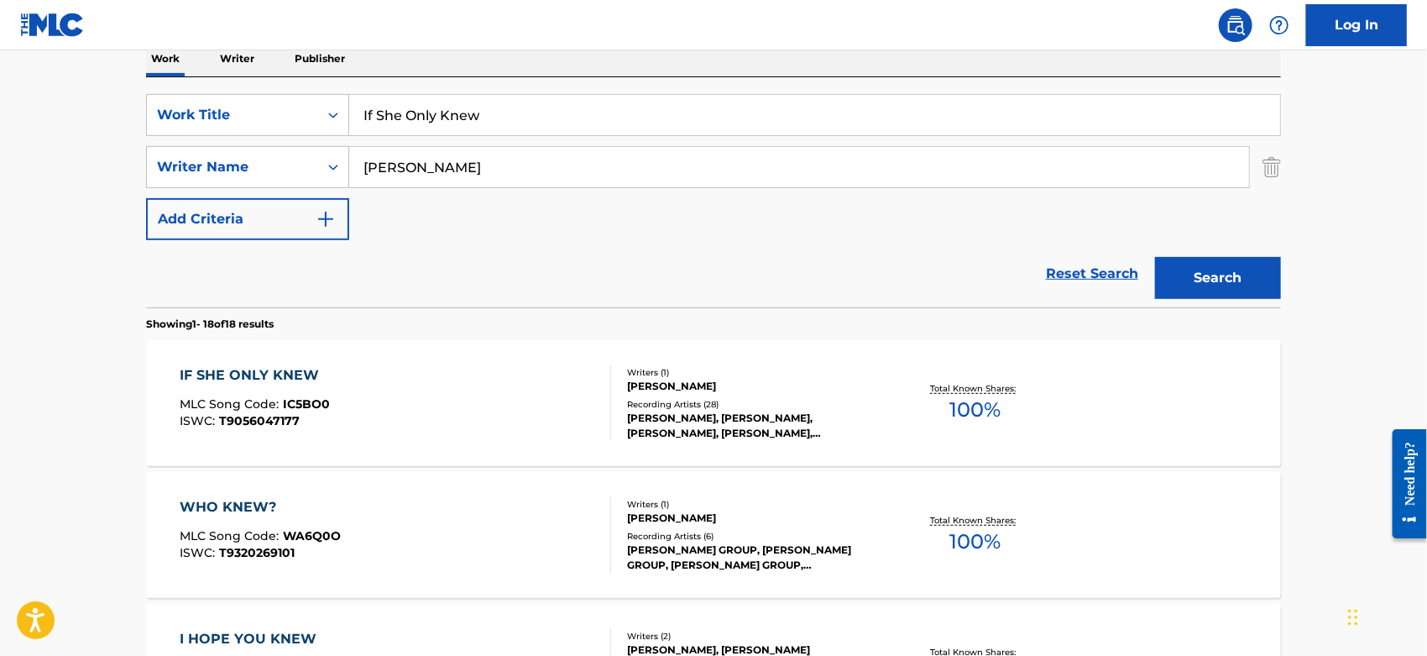
click at [458, 403] on div "IF SHE ONLY KNEW MLC Song Code : IC5BO0 ISWC : T9056047177" at bounding box center [397, 403] width 432 height 76
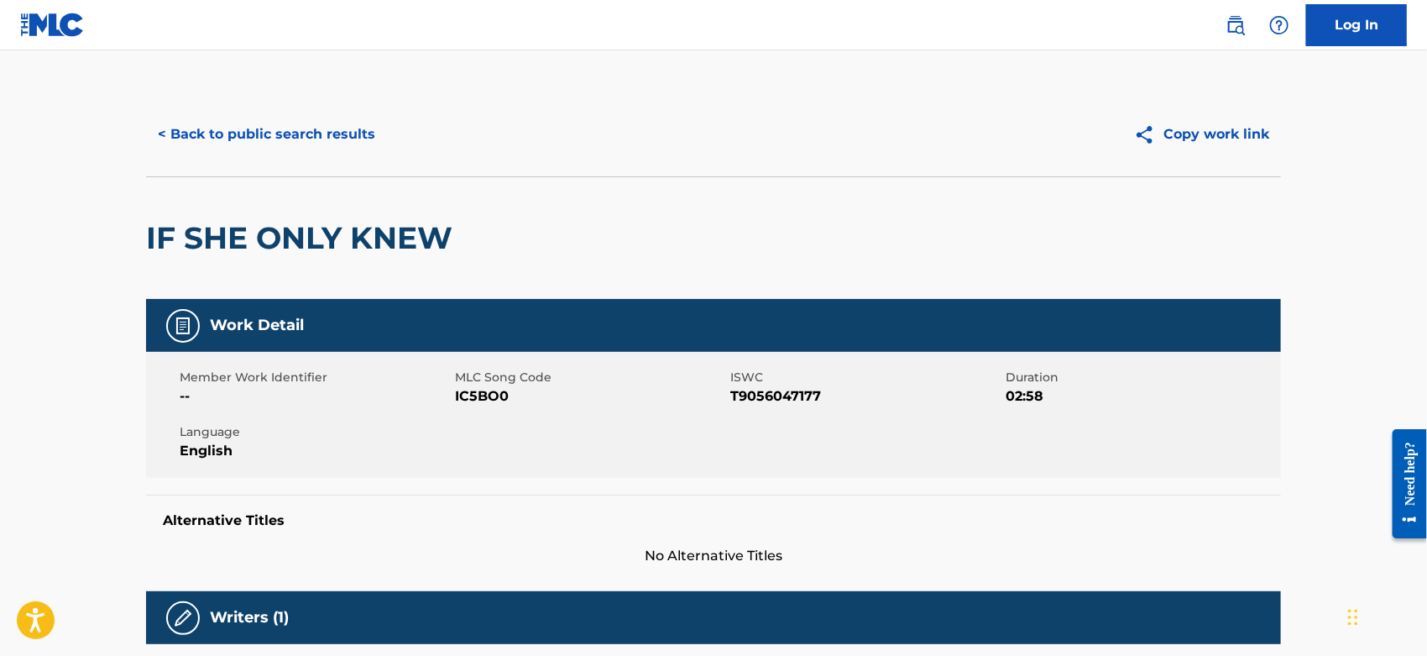
click at [488, 392] on span "IC5BO0" at bounding box center [590, 396] width 271 height 20
click at [329, 149] on button "< Back to public search results" at bounding box center [266, 134] width 241 height 42
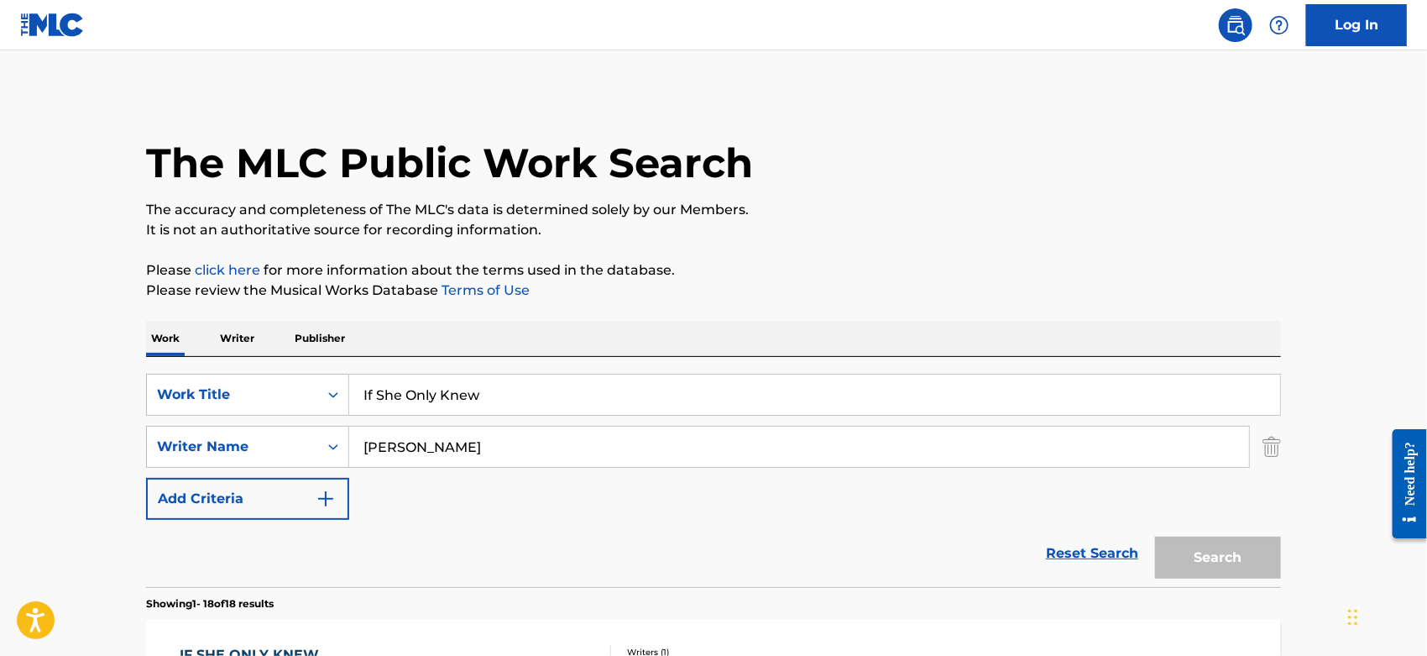
scroll to position [280, 0]
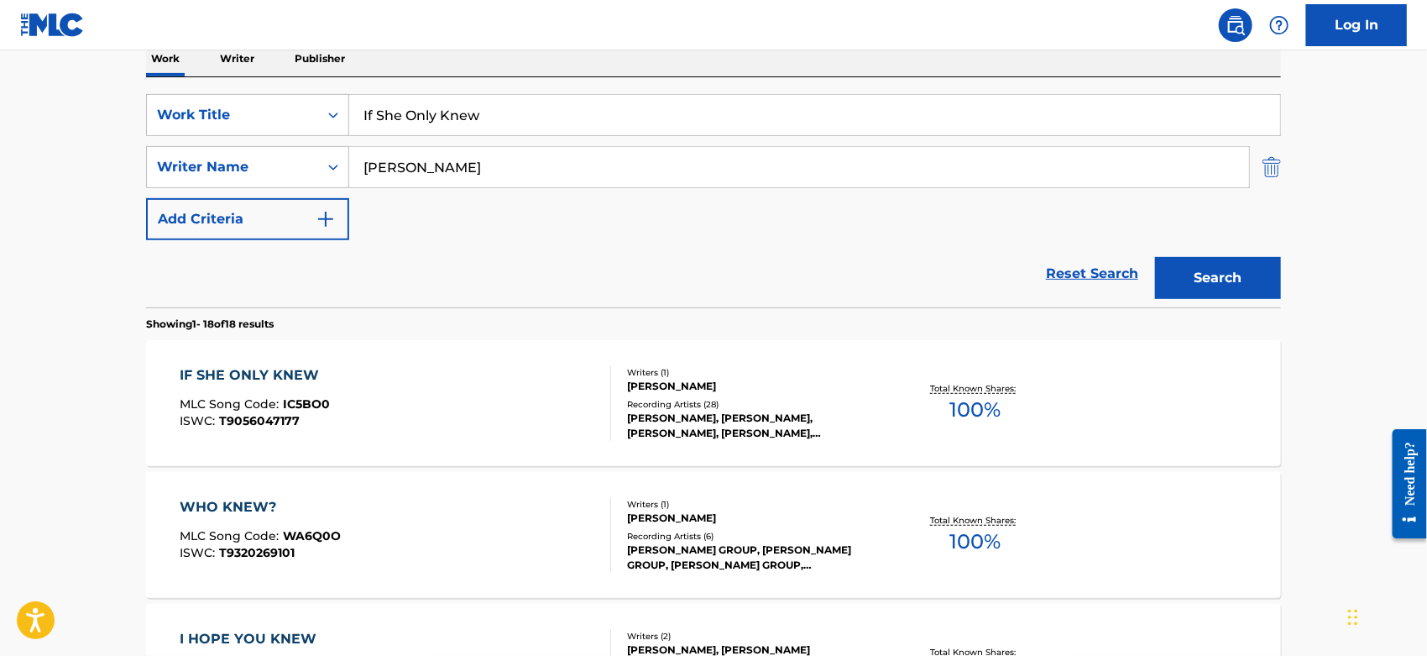
click at [1264, 166] on img "Search Form" at bounding box center [1272, 167] width 18 height 42
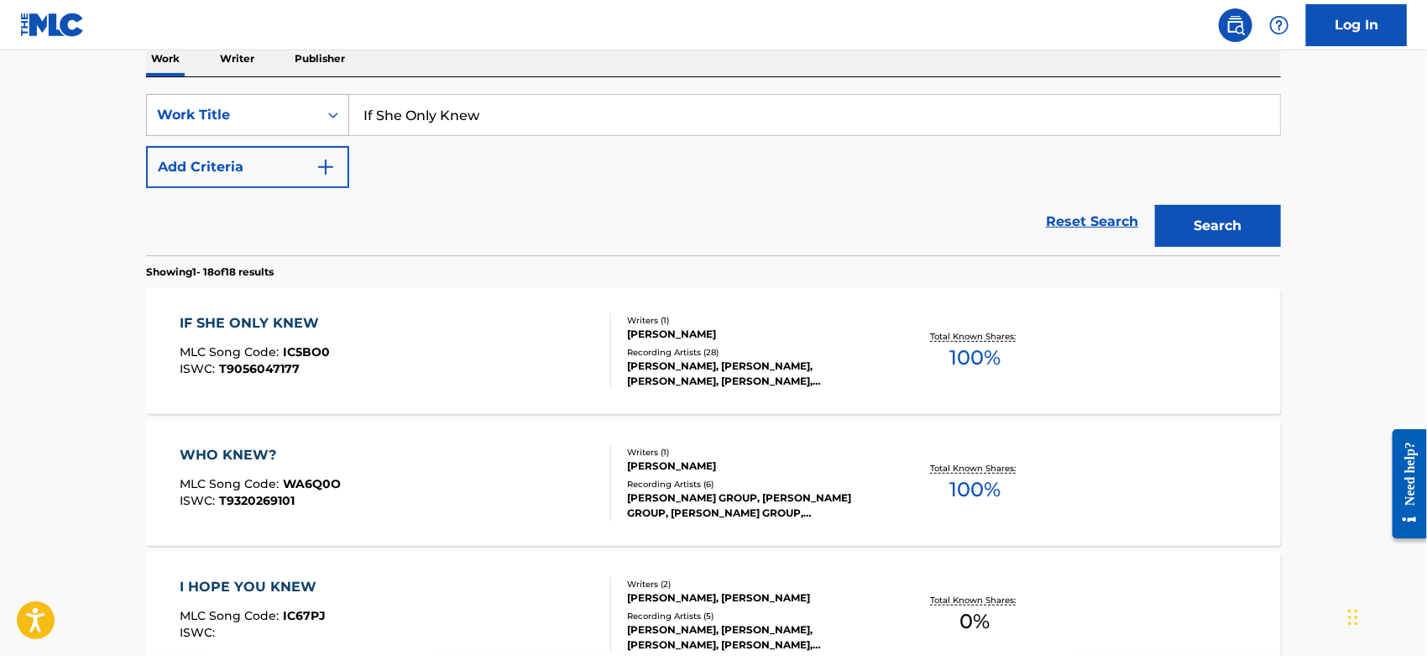
drag, startPoint x: 552, startPoint y: 116, endPoint x: 151, endPoint y: 119, distance: 400.5
click at [159, 119] on div "SearchWithCriteriacc2da5b2-b705-4260-86ac-95f4c39b4793 Work Title If She Only K…" at bounding box center [713, 115] width 1135 height 42
paste input "No Hay Amor"
type input "No Hay Amor"
click at [1192, 216] on button "Search" at bounding box center [1218, 226] width 126 height 42
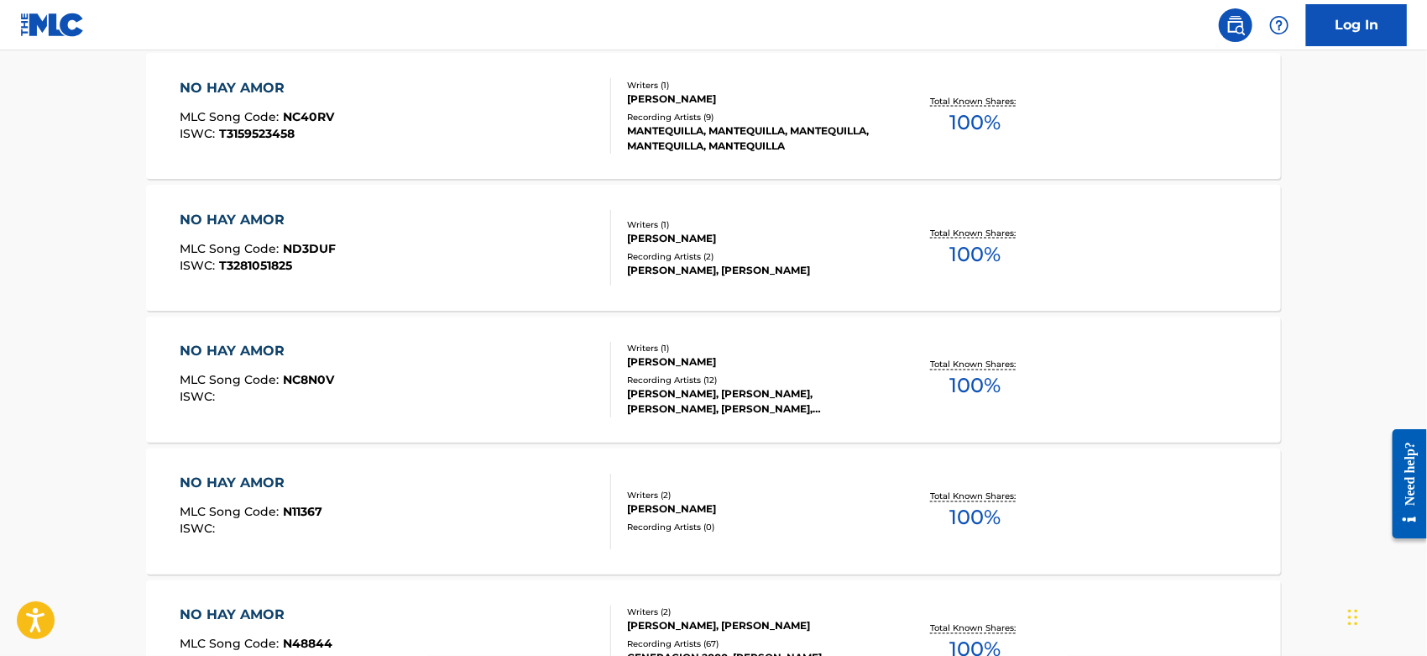
scroll to position [1585, 0]
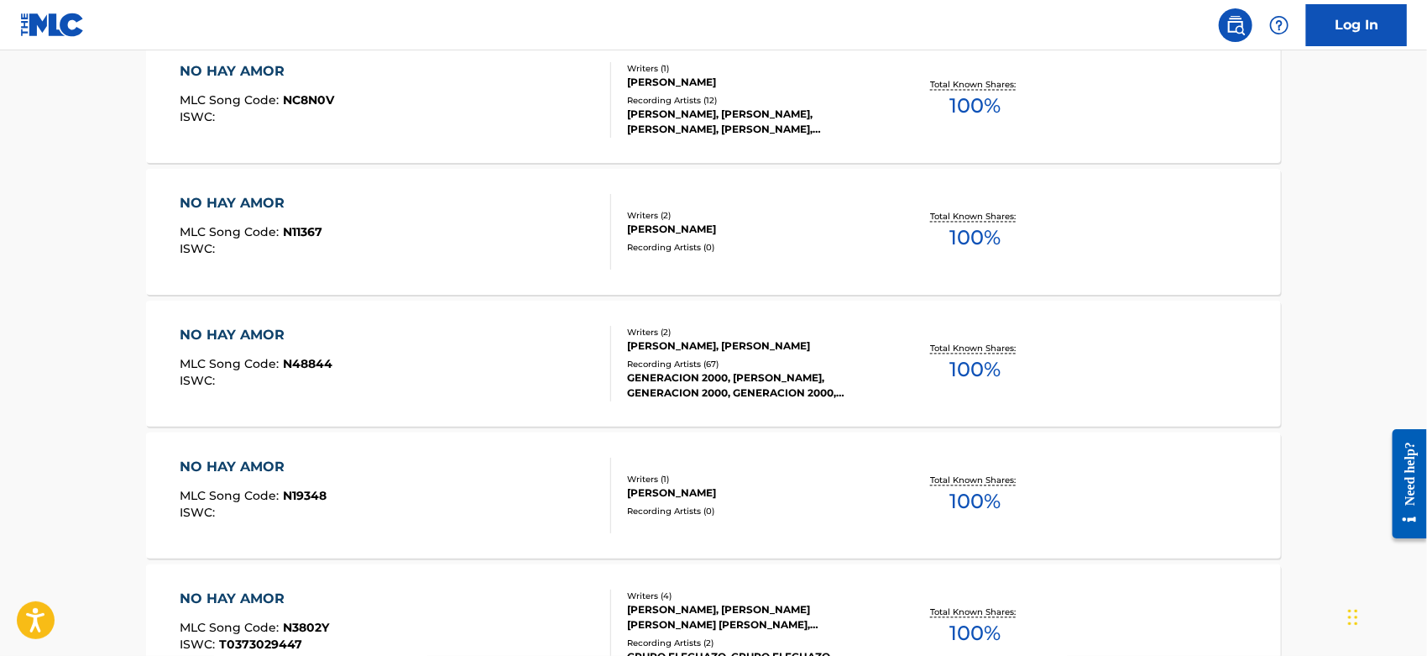
click at [406, 326] on div "NO HAY AMOR MLC Song Code : N48844 ISWC :" at bounding box center [397, 364] width 432 height 76
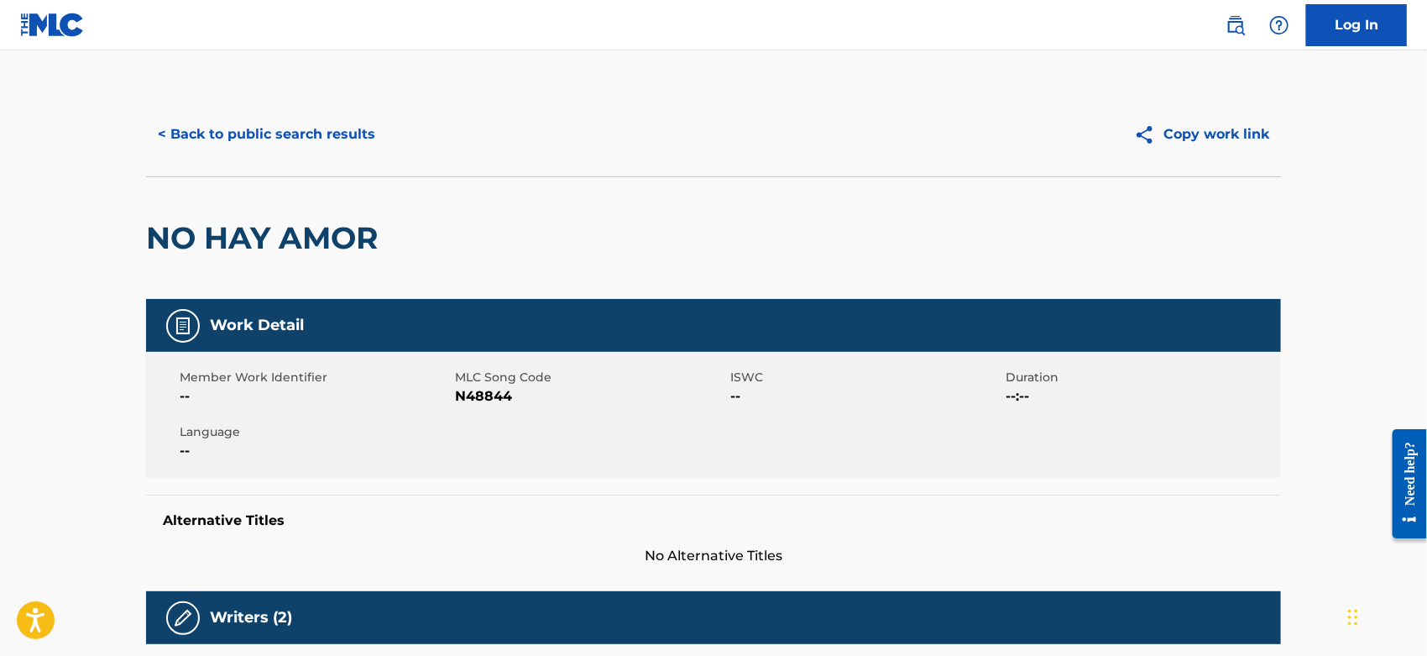
click at [477, 393] on span "N48844" at bounding box center [590, 396] width 271 height 20
click at [478, 393] on span "N48844" at bounding box center [590, 396] width 271 height 20
click at [276, 133] on button "< Back to public search results" at bounding box center [266, 134] width 241 height 42
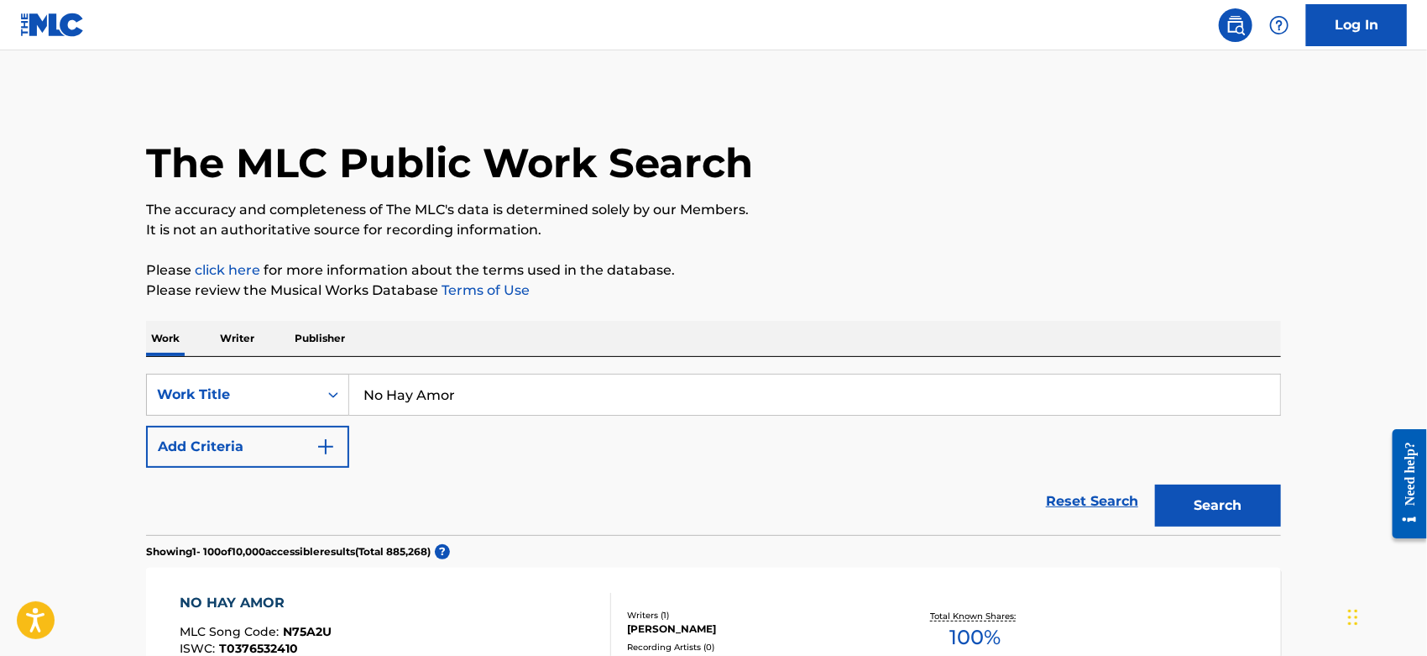
drag, startPoint x: 475, startPoint y: 390, endPoint x: 31, endPoint y: 395, distance: 444.2
paste input "Push Me"
click at [1238, 510] on button "Search" at bounding box center [1218, 505] width 126 height 42
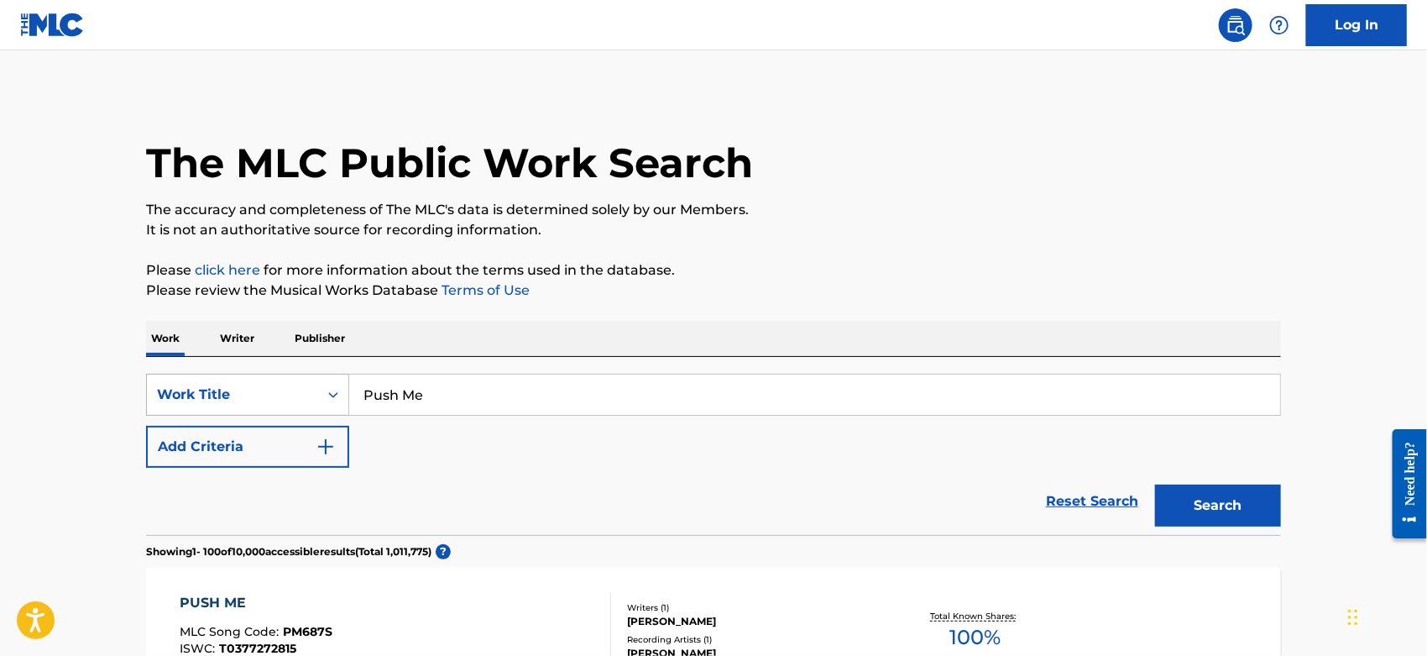
drag, startPoint x: 453, startPoint y: 403, endPoint x: 270, endPoint y: 391, distance: 182.6
click at [271, 393] on div "SearchWithCriteriacc2da5b2-b705-4260-86ac-95f4c39b4793 Work Title Push Me" at bounding box center [713, 395] width 1135 height 42
paste input "Looking For Someon"
type input "Looking For Someone"
click at [1203, 501] on button "Search" at bounding box center [1218, 505] width 126 height 42
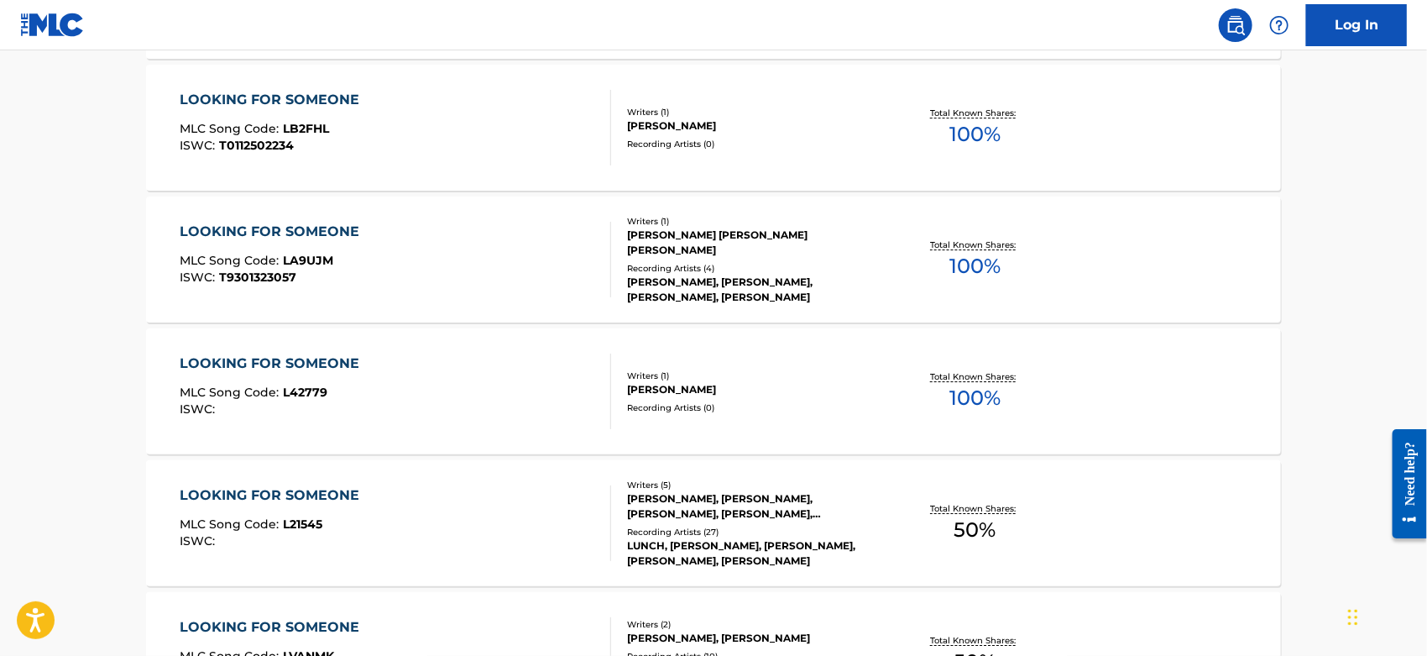
scroll to position [2985, 0]
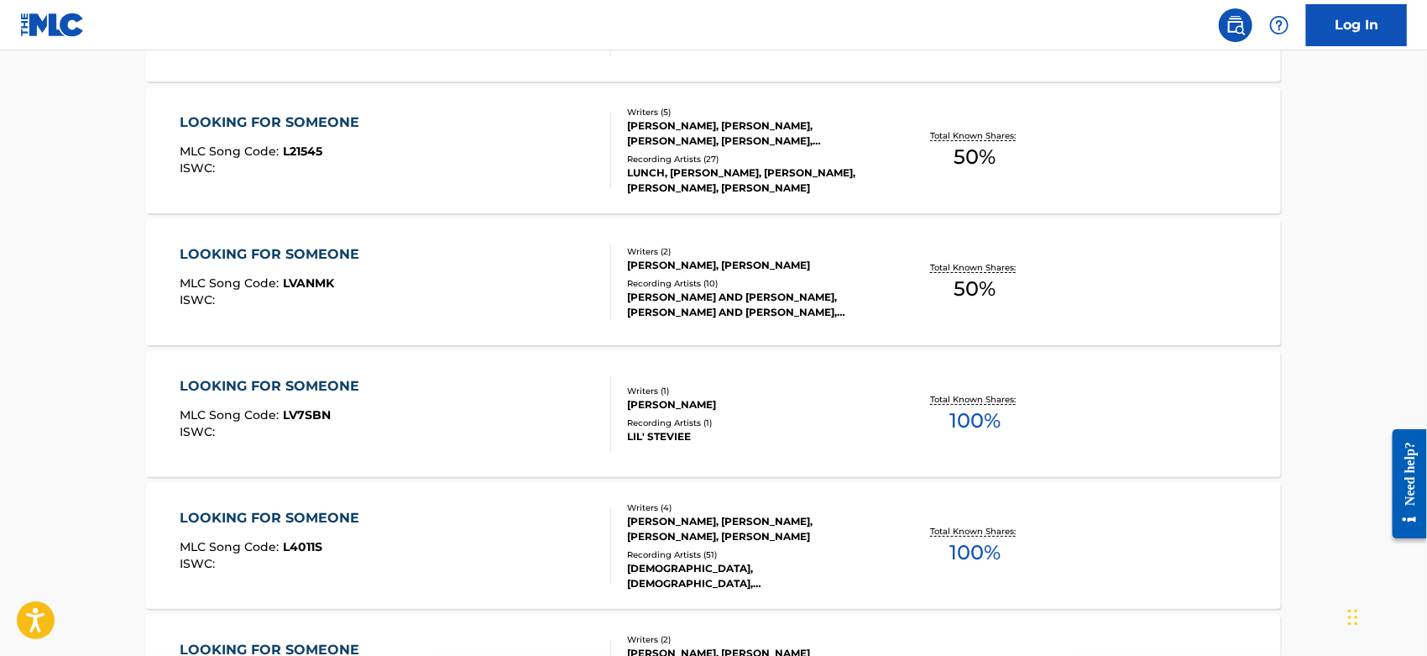
click at [432, 544] on div "LOOKING FOR SOMEONE MLC Song Code : L4011S ISWC :" at bounding box center [397, 546] width 432 height 76
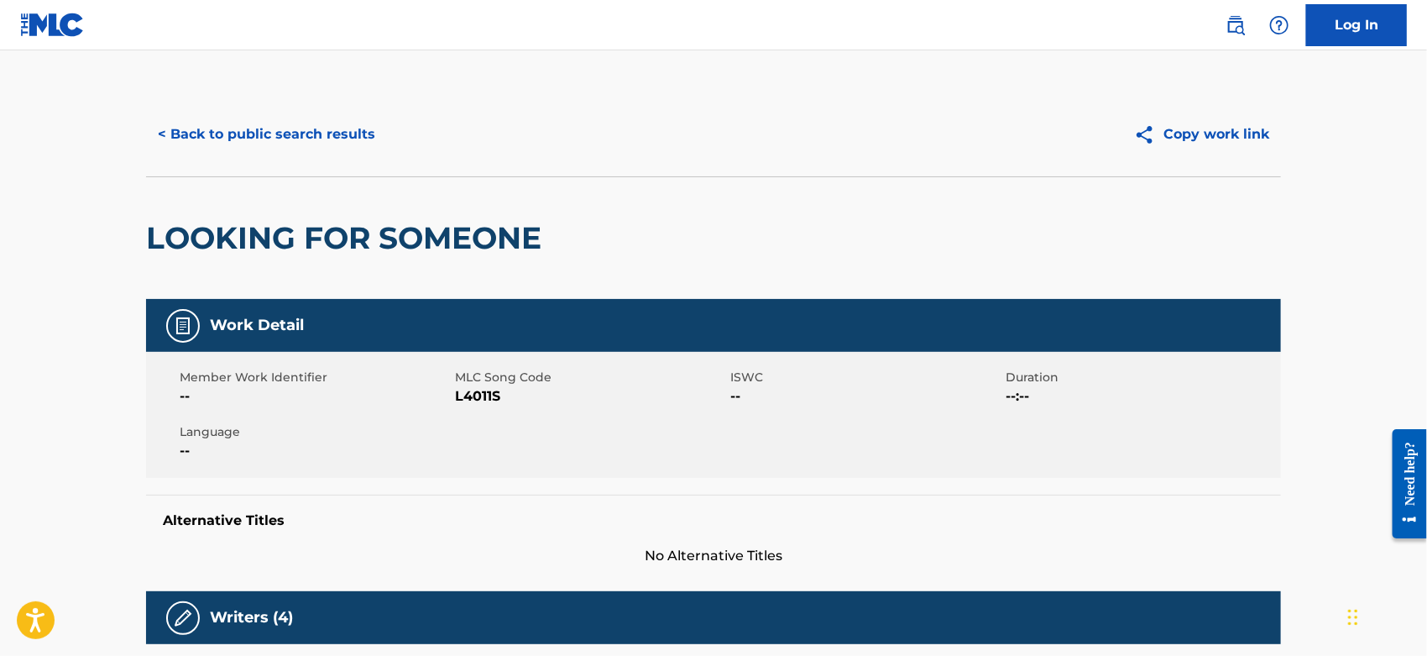
click at [478, 389] on span "L4011S" at bounding box center [590, 396] width 271 height 20
click at [272, 123] on div "< Back to public search results Copy work link" at bounding box center [713, 134] width 1135 height 84
click at [271, 127] on button "< Back to public search results" at bounding box center [266, 134] width 241 height 42
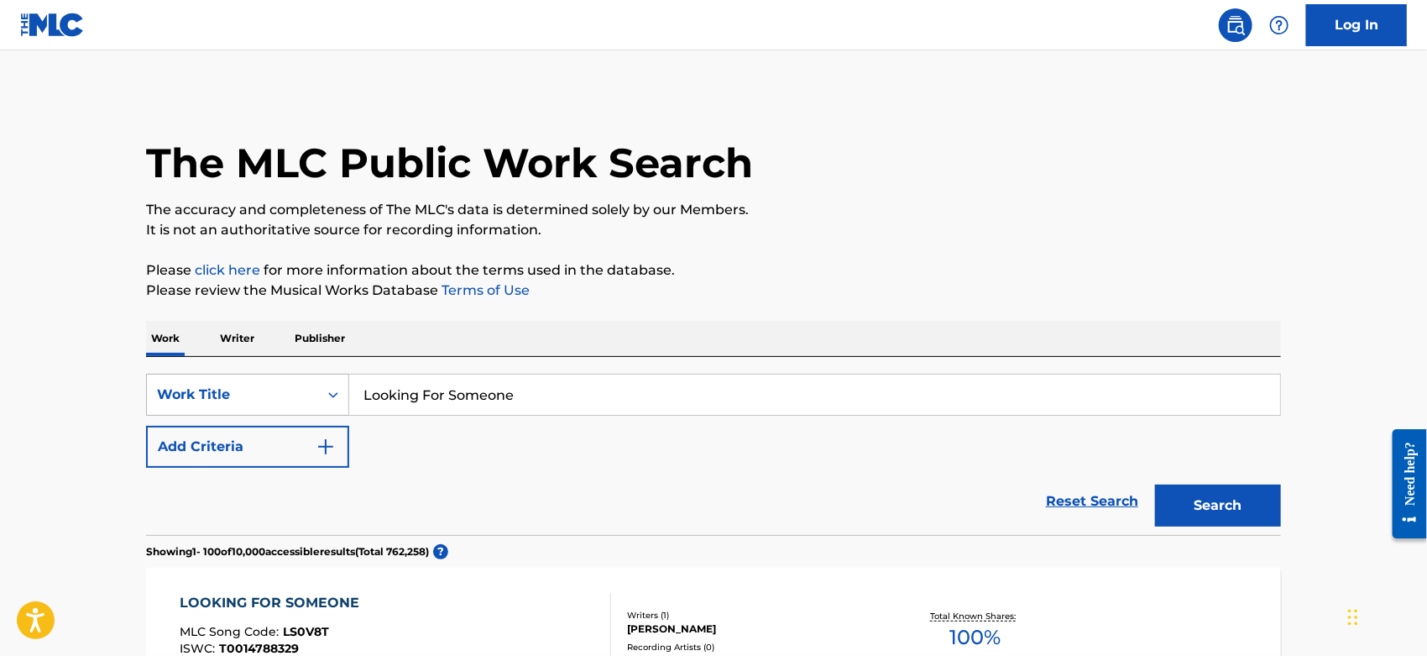
drag, startPoint x: 524, startPoint y: 391, endPoint x: 314, endPoint y: 399, distance: 210.0
click at [208, 401] on div "SearchWithCriteriacc2da5b2-b705-4260-86ac-95f4c39b4793 Work Title Looking For S…" at bounding box center [713, 395] width 1135 height 42
paste input "Homenaje [PERSON_NAME] [[PERSON_NAME] Que [PERSON_NAME] Usted]"
drag, startPoint x: 807, startPoint y: 387, endPoint x: 501, endPoint y: 402, distance: 306.0
click at [501, 402] on input "Homenaje [PERSON_NAME] [[PERSON_NAME] Que [PERSON_NAME] Usted]" at bounding box center [814, 394] width 931 height 40
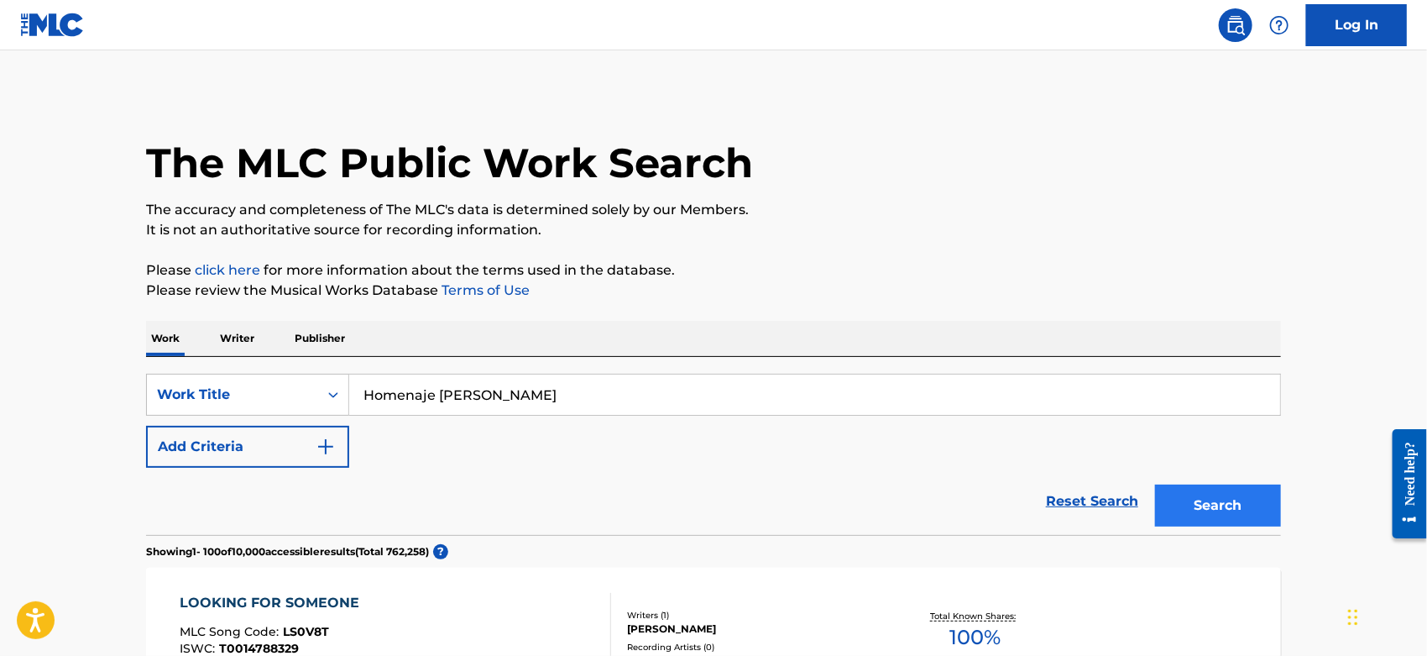
type input "Homenaje [PERSON_NAME]"
click at [1249, 518] on button "Search" at bounding box center [1218, 505] width 126 height 42
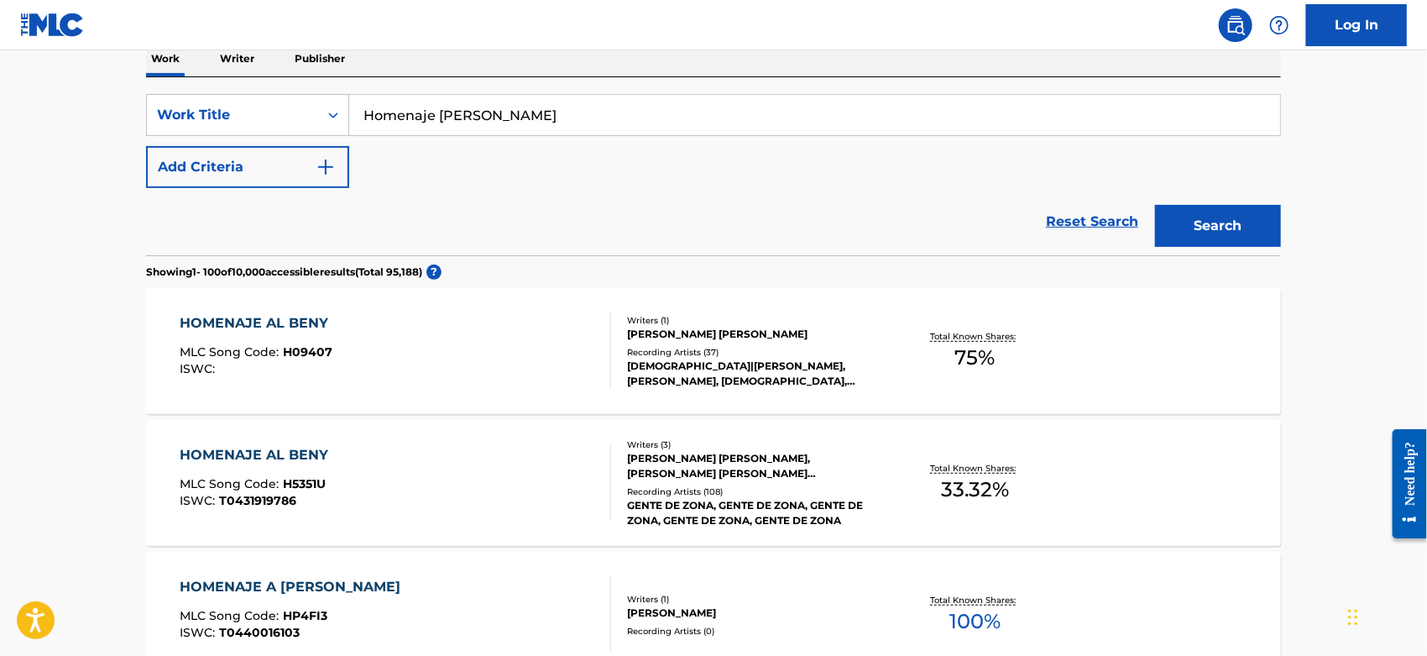
scroll to position [373, 0]
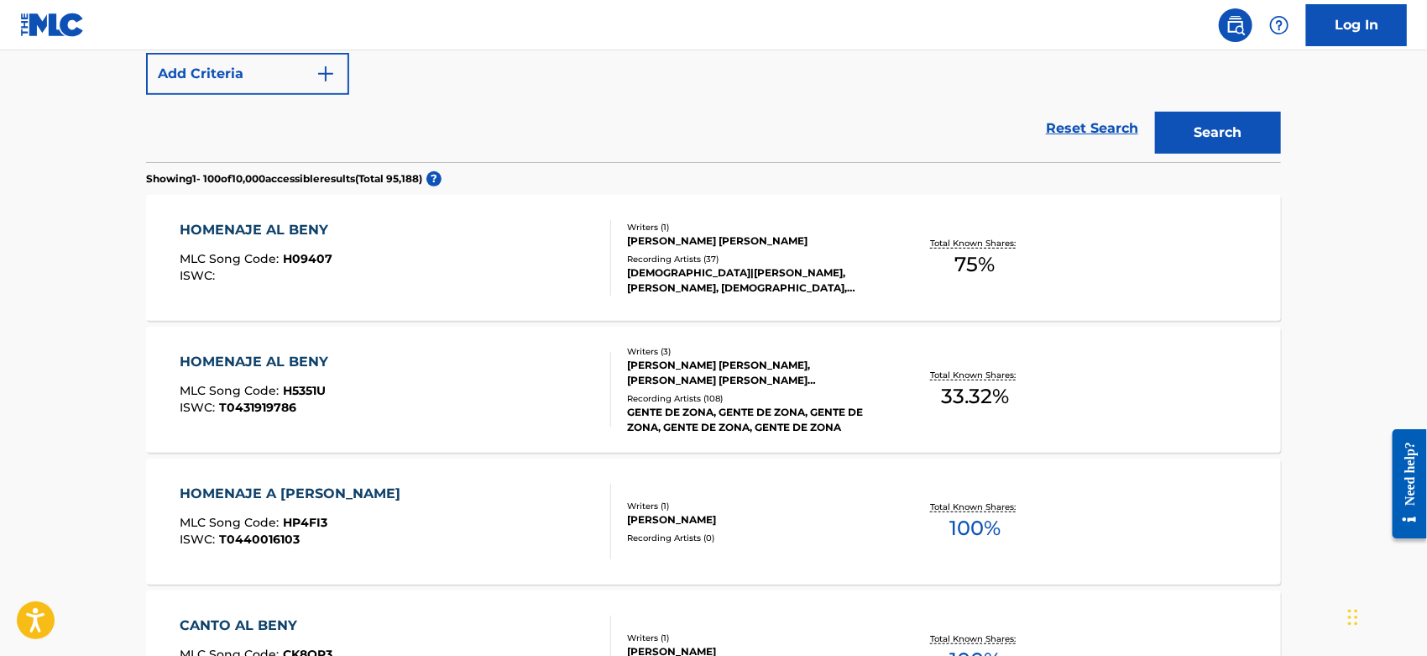
click at [487, 368] on div "HOMENAJE AL BENY MLC Song Code : H5351U ISWC : T0431919786" at bounding box center [397, 390] width 432 height 76
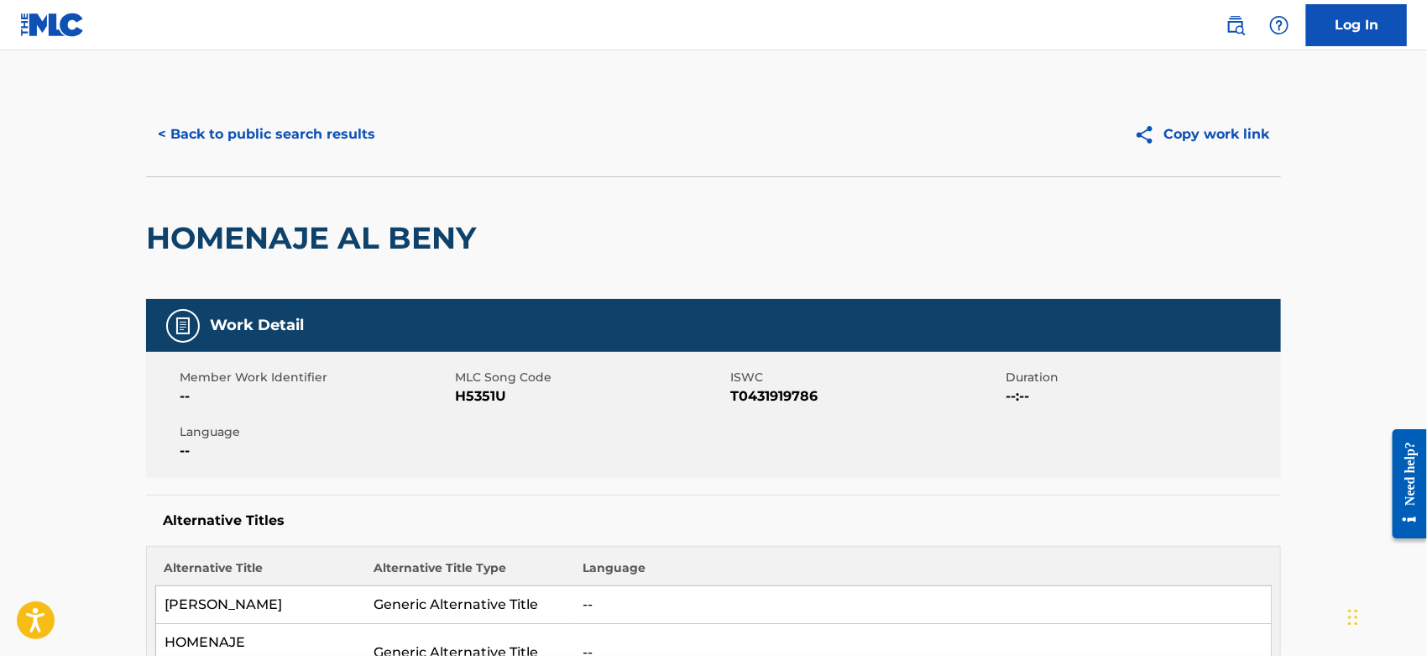
click at [472, 396] on span "H5351U" at bounding box center [590, 396] width 271 height 20
click at [479, 390] on span "H5351U" at bounding box center [590, 396] width 271 height 20
click at [479, 389] on span "H5351U" at bounding box center [590, 396] width 271 height 20
click at [316, 128] on button "< Back to public search results" at bounding box center [266, 134] width 241 height 42
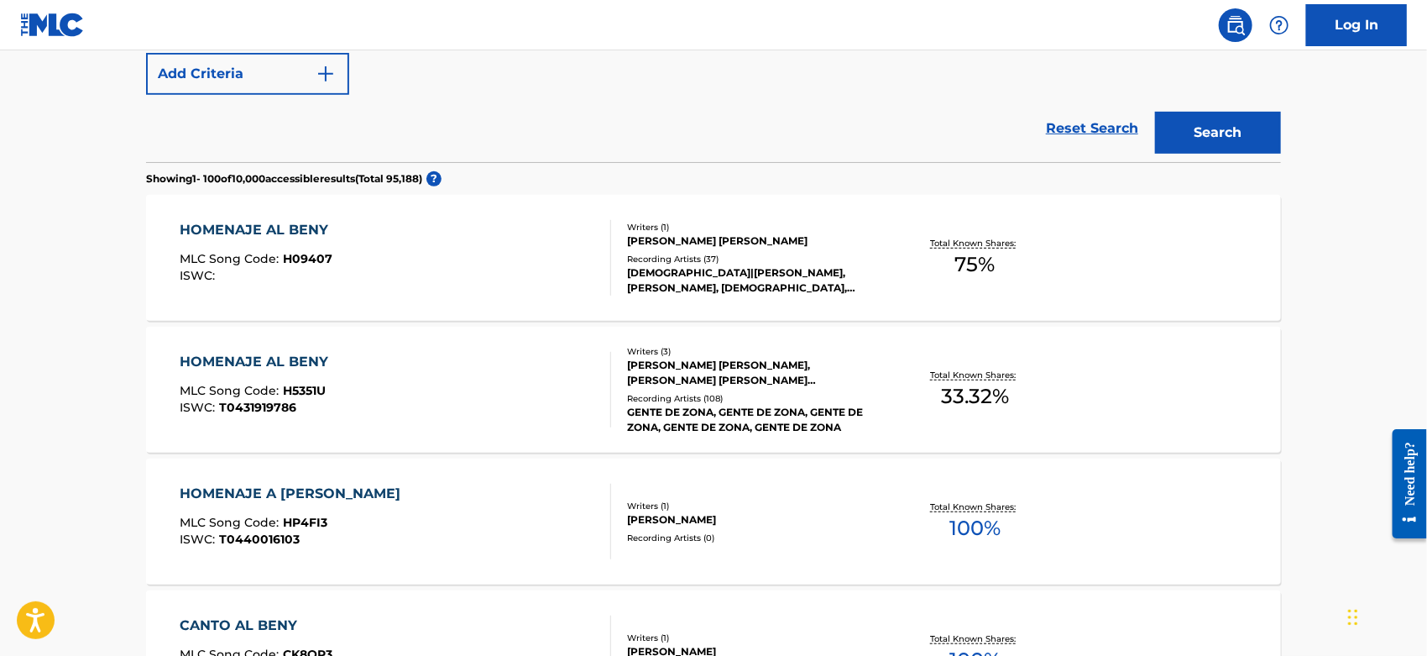
scroll to position [186, 0]
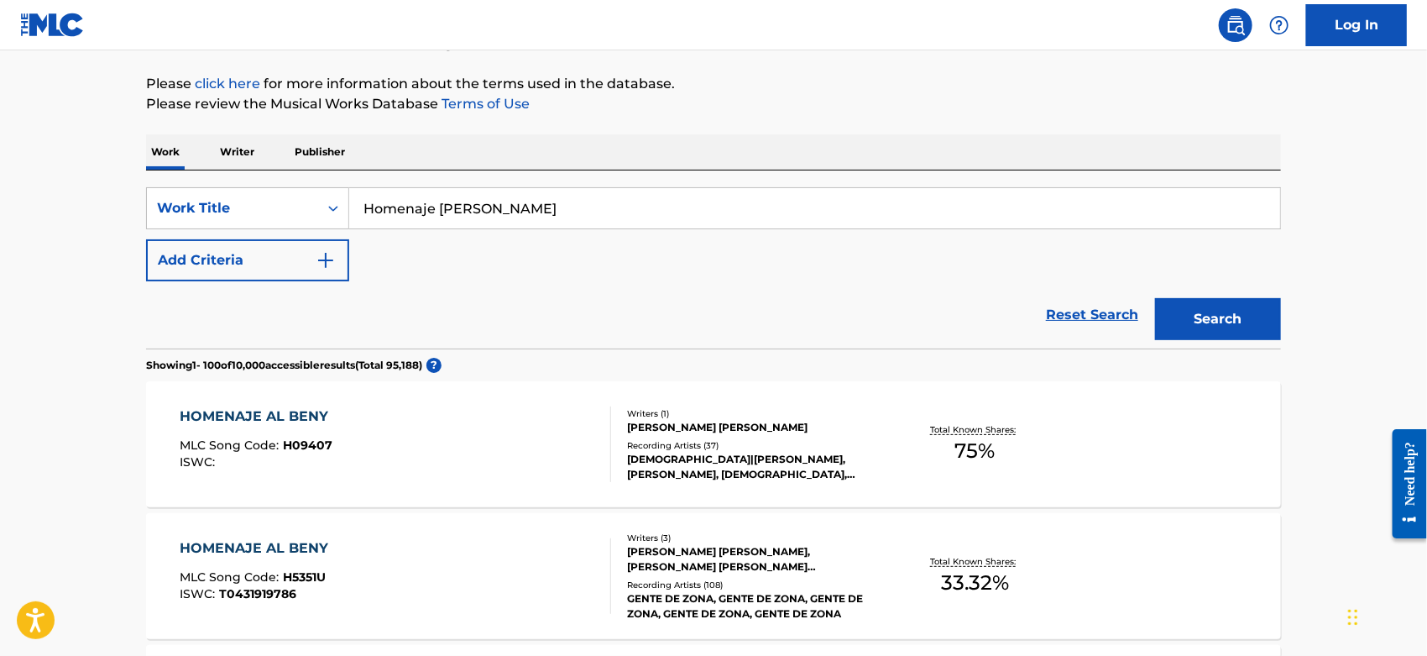
drag, startPoint x: 504, startPoint y: 209, endPoint x: 187, endPoint y: 228, distance: 317.1
click at [187, 228] on div "SearchWithCriteriacc2da5b2-b705-4260-86ac-95f4c39b4793 Work Title Homenaje Al B…" at bounding box center [713, 234] width 1135 height 94
paste input "Play The Part"
type input "Play The Part"
click at [1205, 318] on button "Search" at bounding box center [1218, 319] width 126 height 42
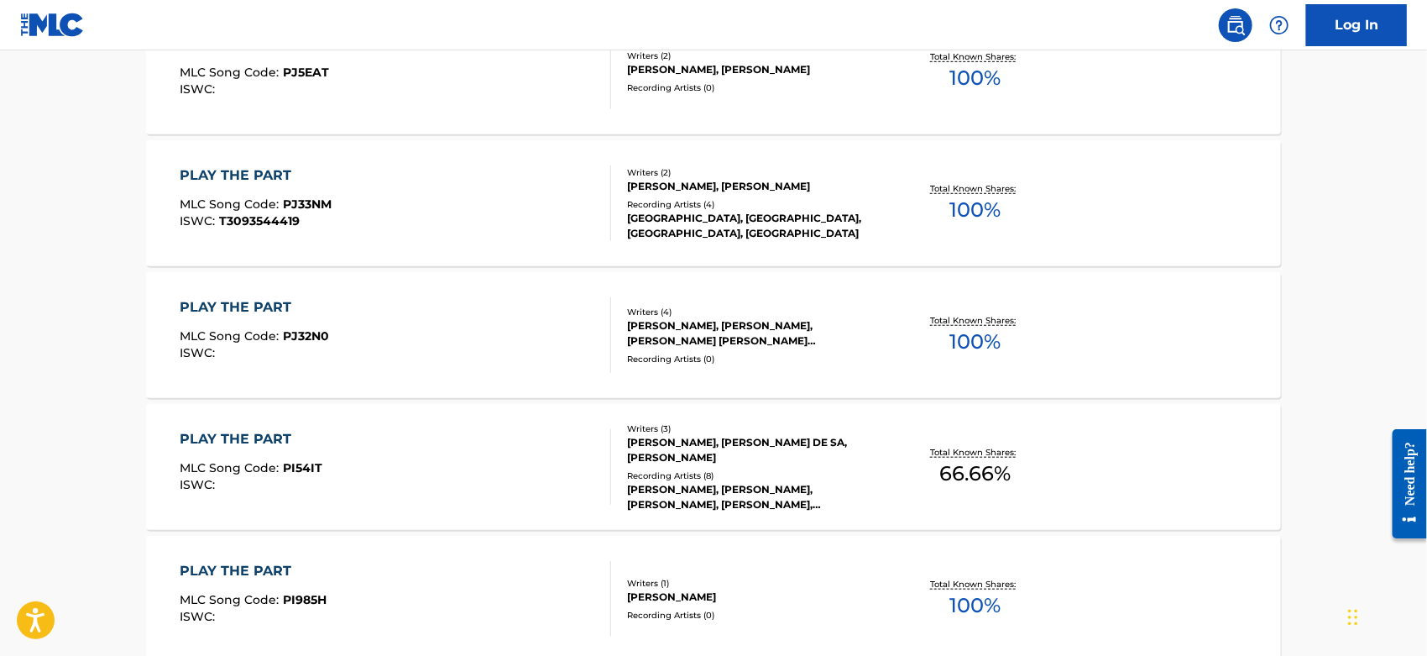
scroll to position [746, 0]
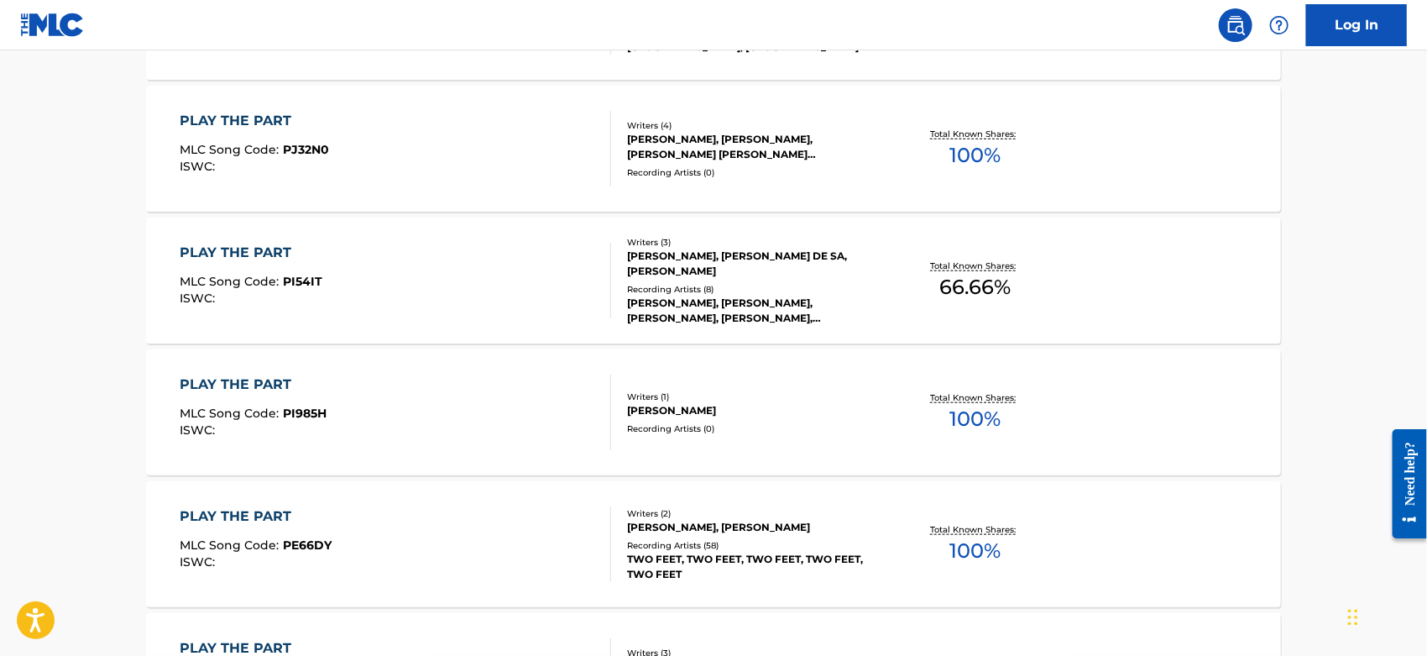
click at [390, 531] on div "PLAY THE PART MLC Song Code : PE66DY ISWC :" at bounding box center [397, 544] width 432 height 76
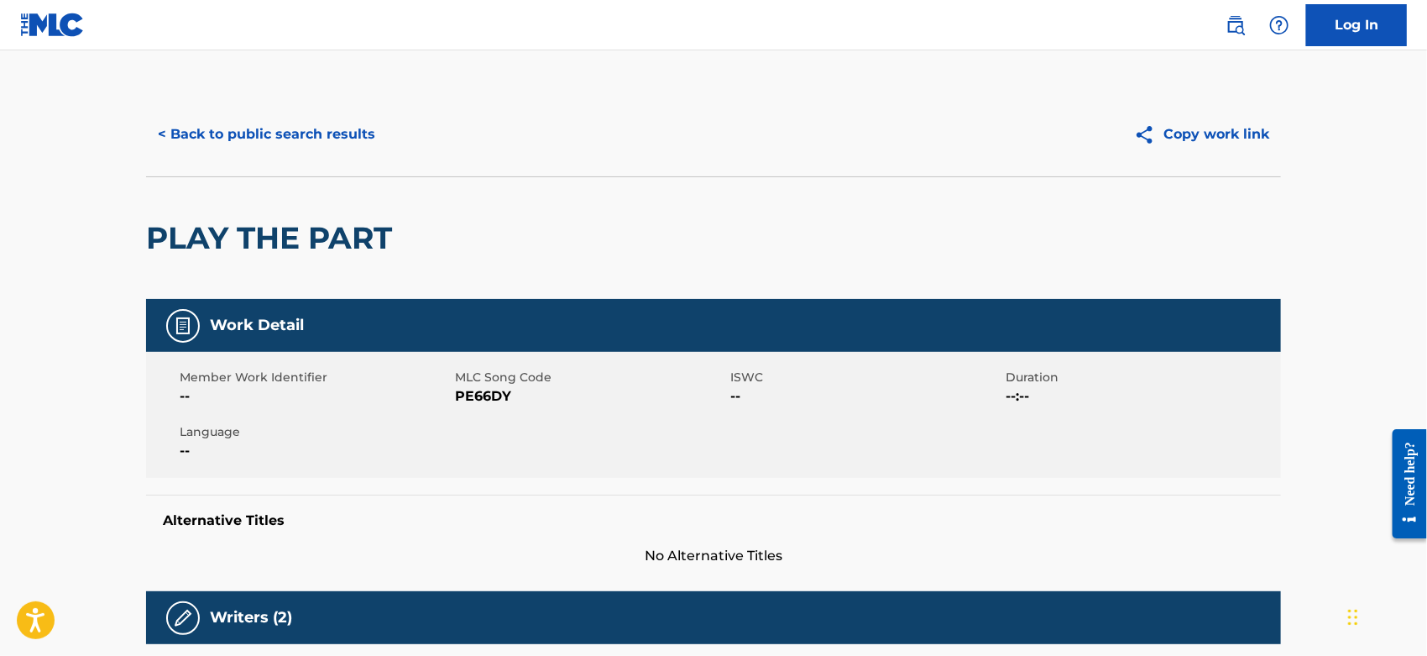
click at [463, 390] on span "PE66DY" at bounding box center [590, 396] width 271 height 20
click at [309, 136] on button "< Back to public search results" at bounding box center [266, 134] width 241 height 42
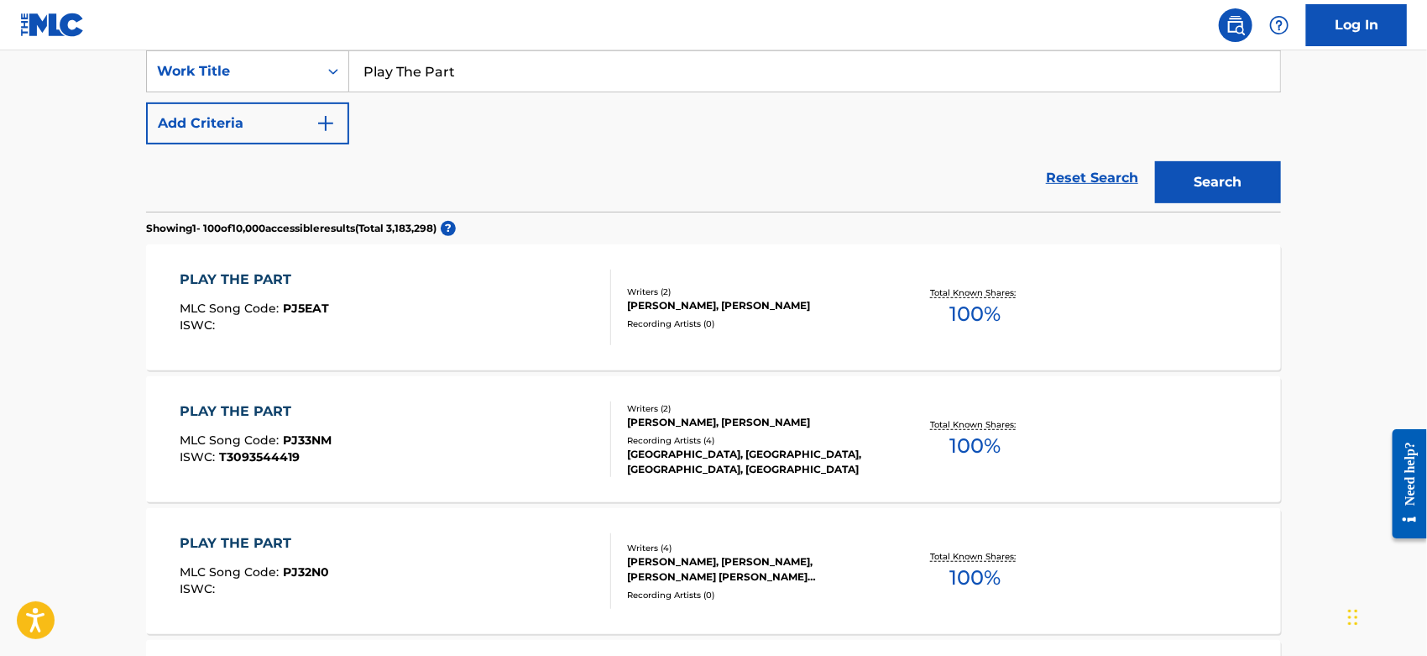
scroll to position [44, 0]
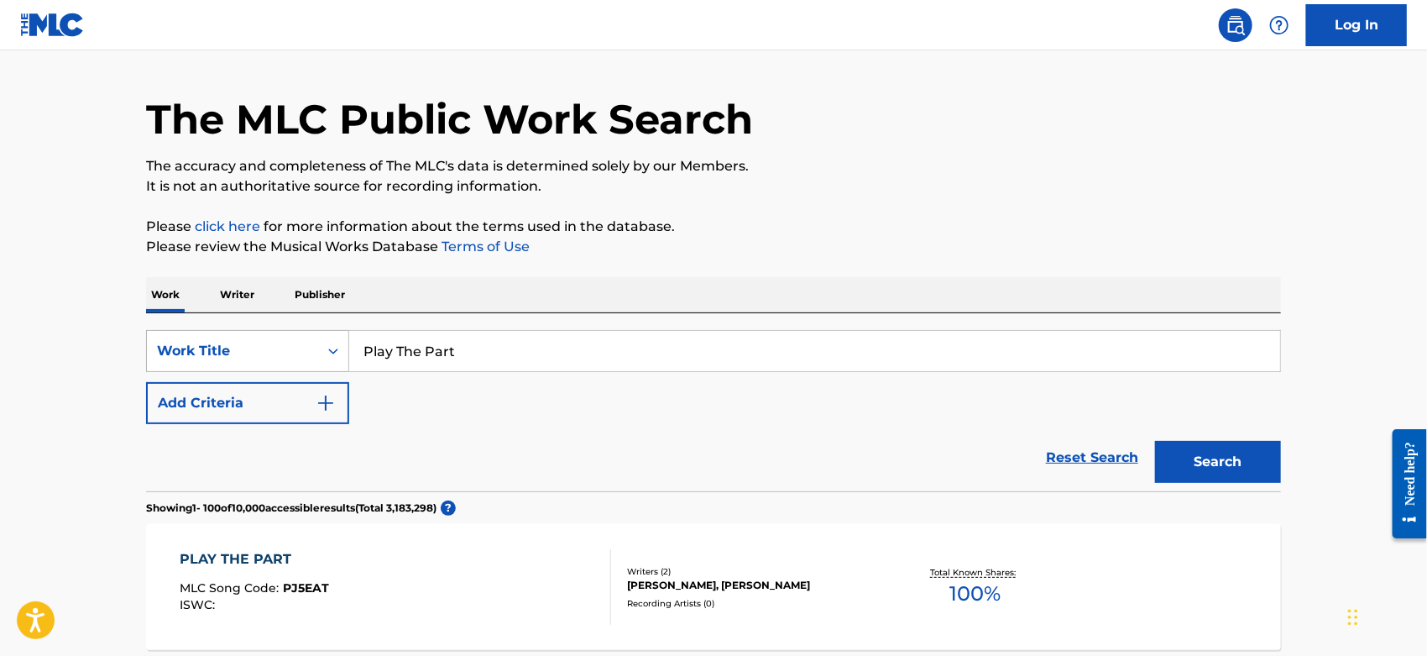
drag, startPoint x: 470, startPoint y: 357, endPoint x: 212, endPoint y: 339, distance: 258.4
click at [195, 346] on div "SearchWithCriteriacc2da5b2-b705-4260-86ac-95f4c39b4793 Work Title Play The Part" at bounding box center [713, 351] width 1135 height 42
paste input "Nasty"
type input "Nasty"
click at [867, 323] on div "SearchWithCriteriacc2da5b2-b705-4260-86ac-95f4c39b4793 Work Title Nasty Add Cri…" at bounding box center [713, 402] width 1135 height 178
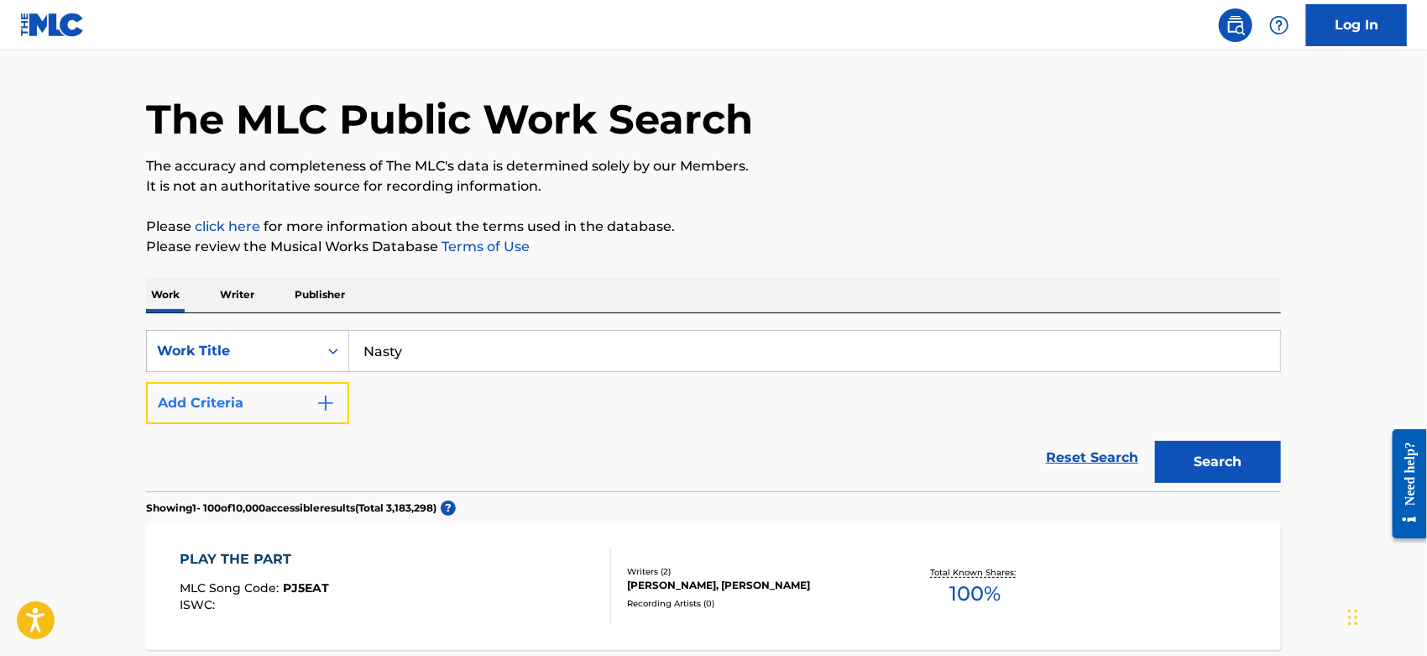
click at [300, 407] on button "Add Criteria" at bounding box center [247, 403] width 203 height 42
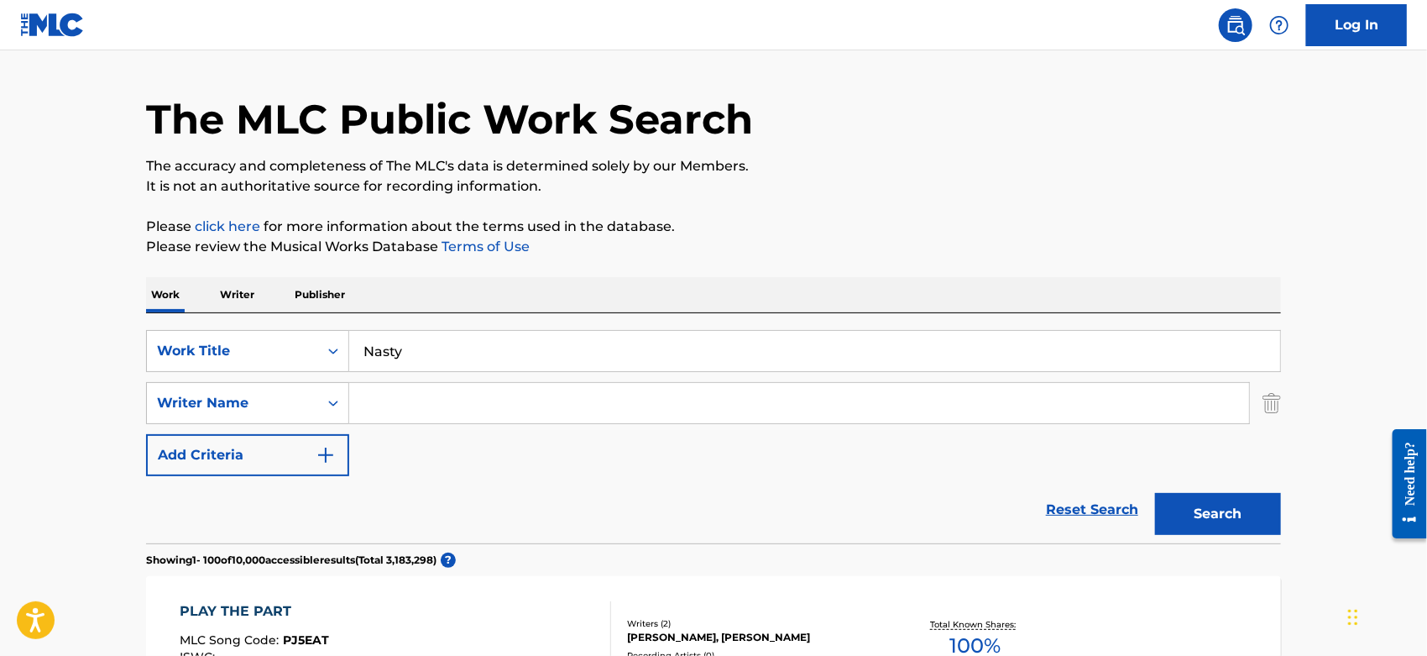
click at [406, 407] on input "Search Form" at bounding box center [799, 403] width 900 height 40
type input "[PERSON_NAME]"
click at [1155, 493] on button "Search" at bounding box center [1218, 514] width 126 height 42
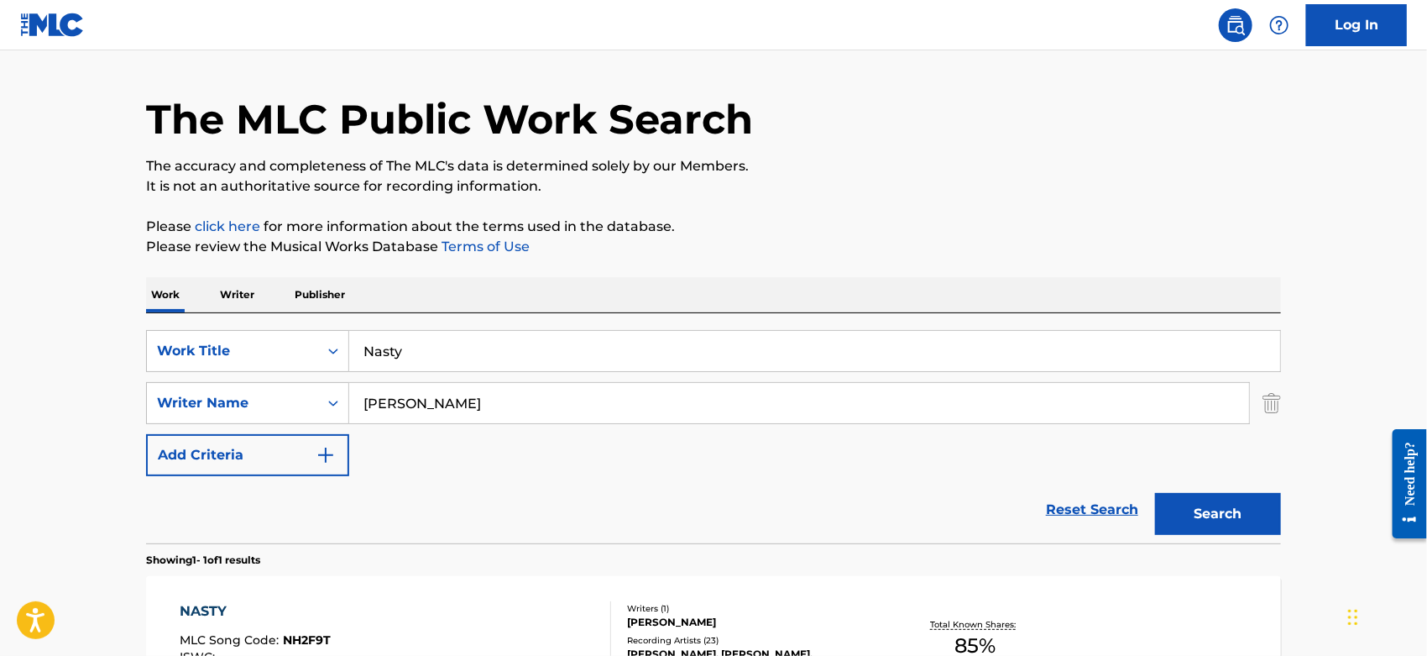
scroll to position [230, 0]
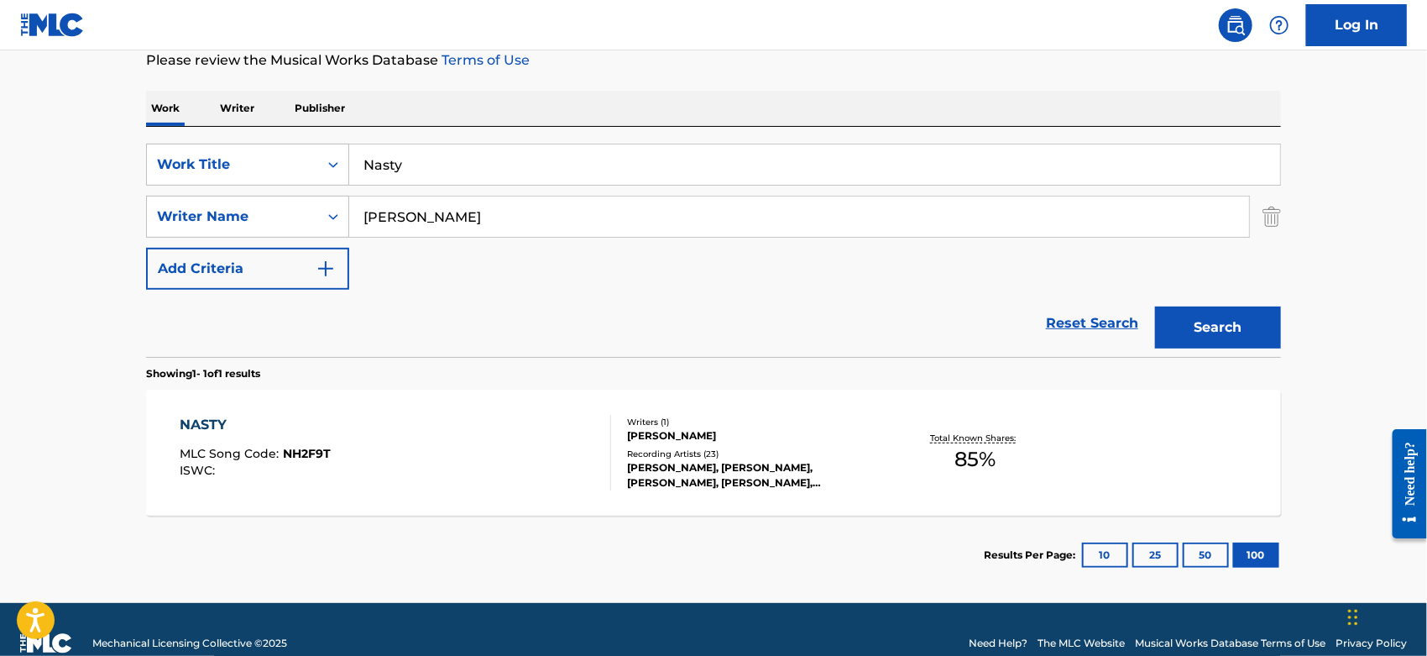
click at [450, 435] on div "NASTY MLC Song Code : NH2F9T ISWC :" at bounding box center [397, 453] width 432 height 76
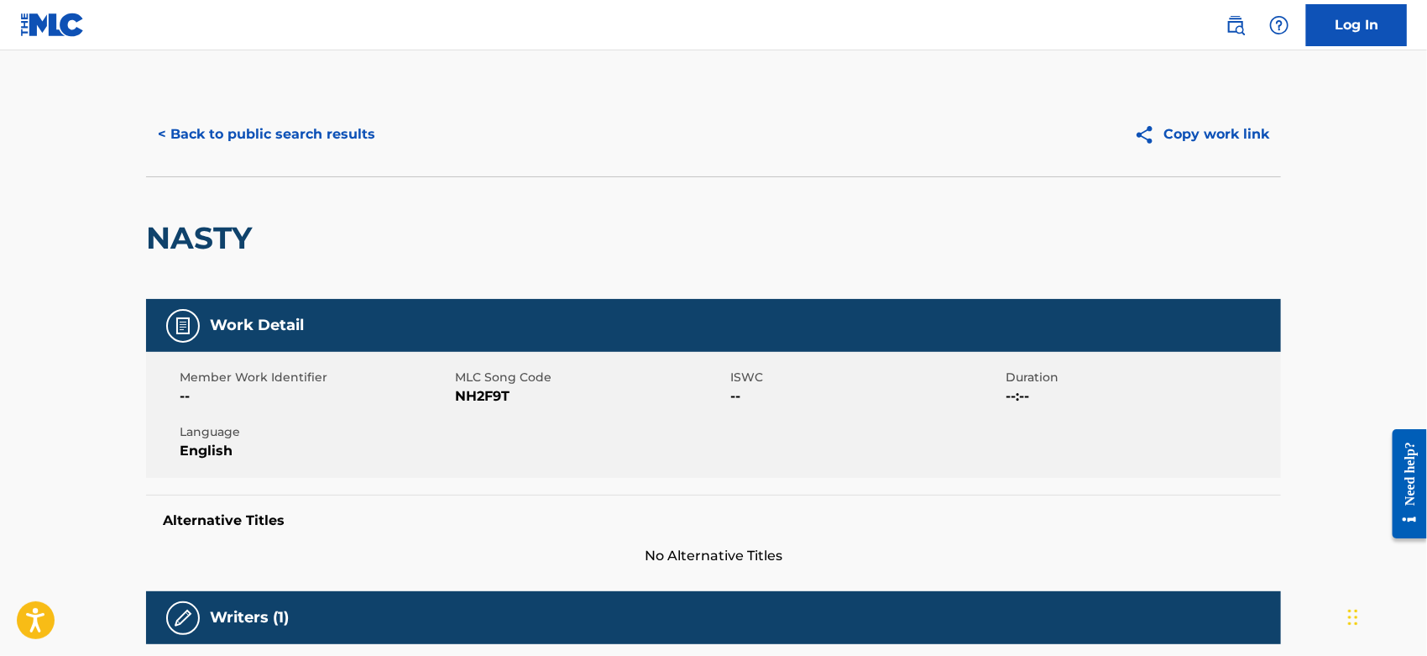
click at [480, 393] on span "NH2F9T" at bounding box center [590, 396] width 271 height 20
click at [338, 125] on button "< Back to public search results" at bounding box center [266, 134] width 241 height 42
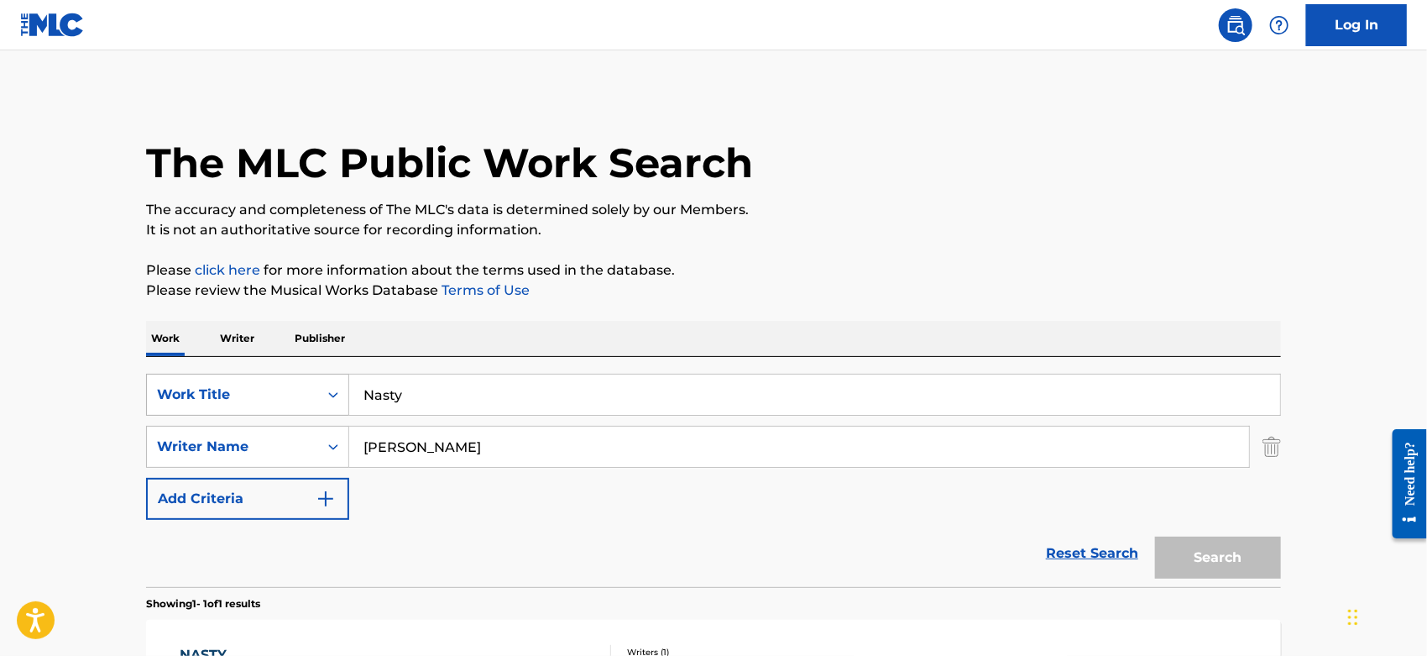
scroll to position [161, 0]
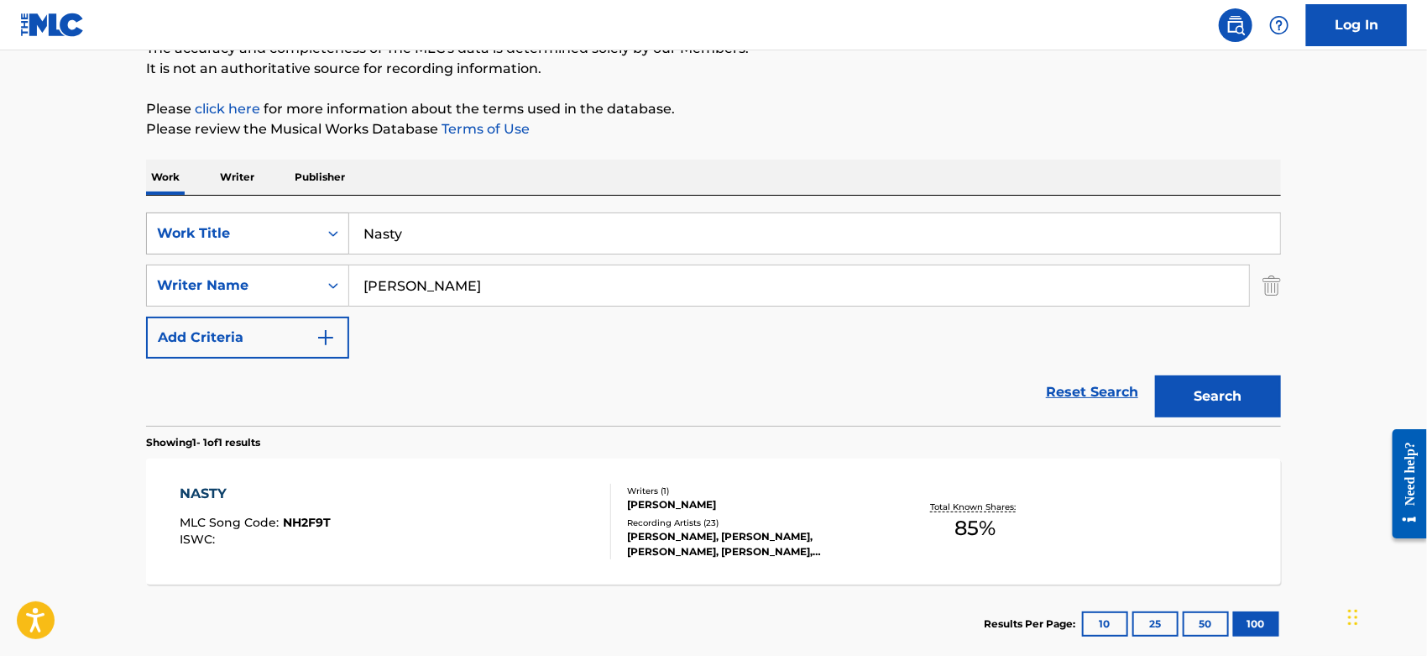
drag, startPoint x: 414, startPoint y: 239, endPoint x: 285, endPoint y: 233, distance: 129.4
click at [283, 236] on div "SearchWithCriteriacc2da5b2-b705-4260-86ac-95f4c39b4793 Work Title Nasty" at bounding box center [713, 233] width 1135 height 42
paste input "The T"
type input "The T"
click at [1257, 401] on button "Search" at bounding box center [1218, 396] width 126 height 42
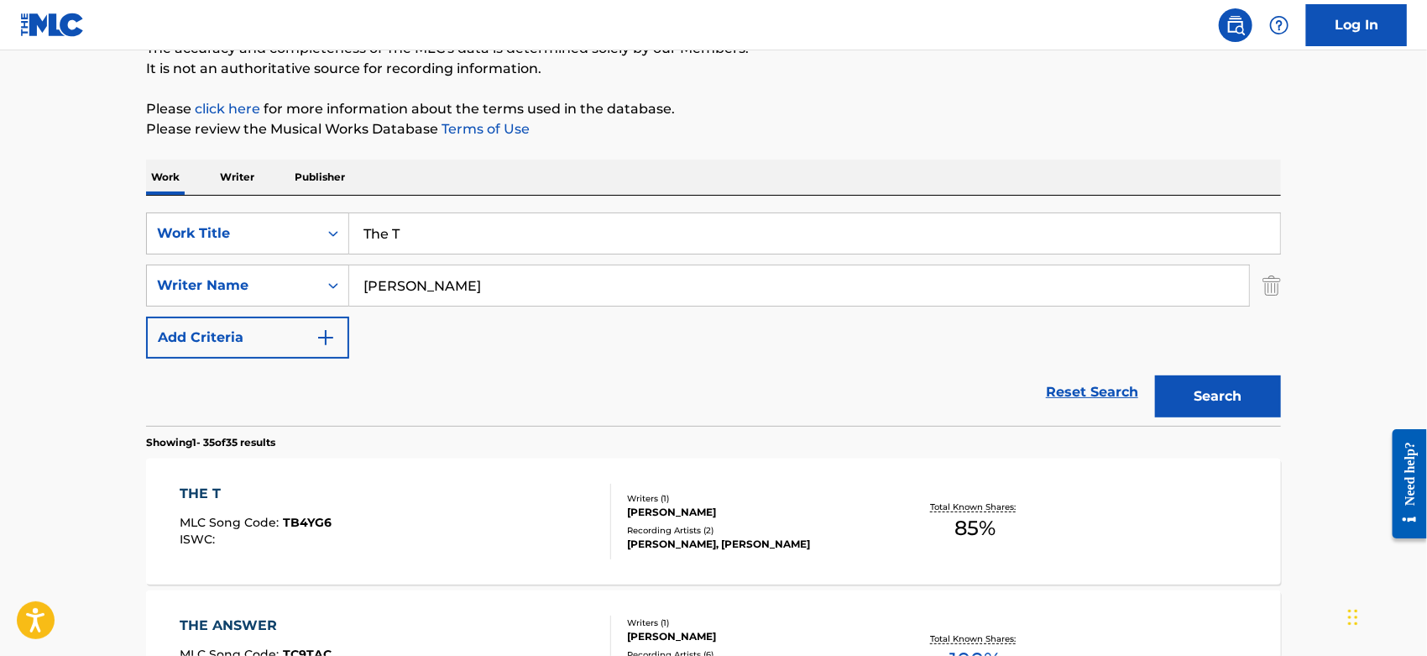
click at [481, 503] on div "THE T MLC Song Code : TB4YG6 ISWC :" at bounding box center [397, 522] width 432 height 76
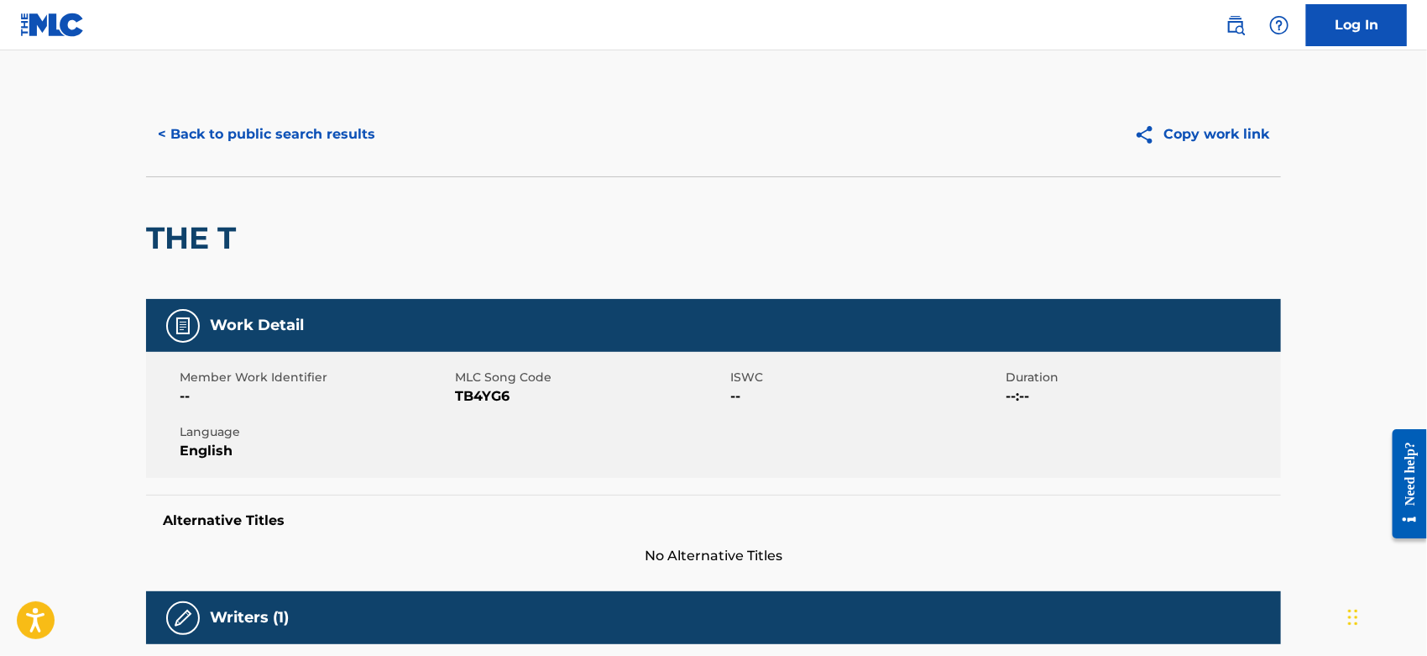
click at [477, 395] on span "TB4YG6" at bounding box center [590, 396] width 271 height 20
click at [176, 130] on button "< Back to public search results" at bounding box center [266, 134] width 241 height 42
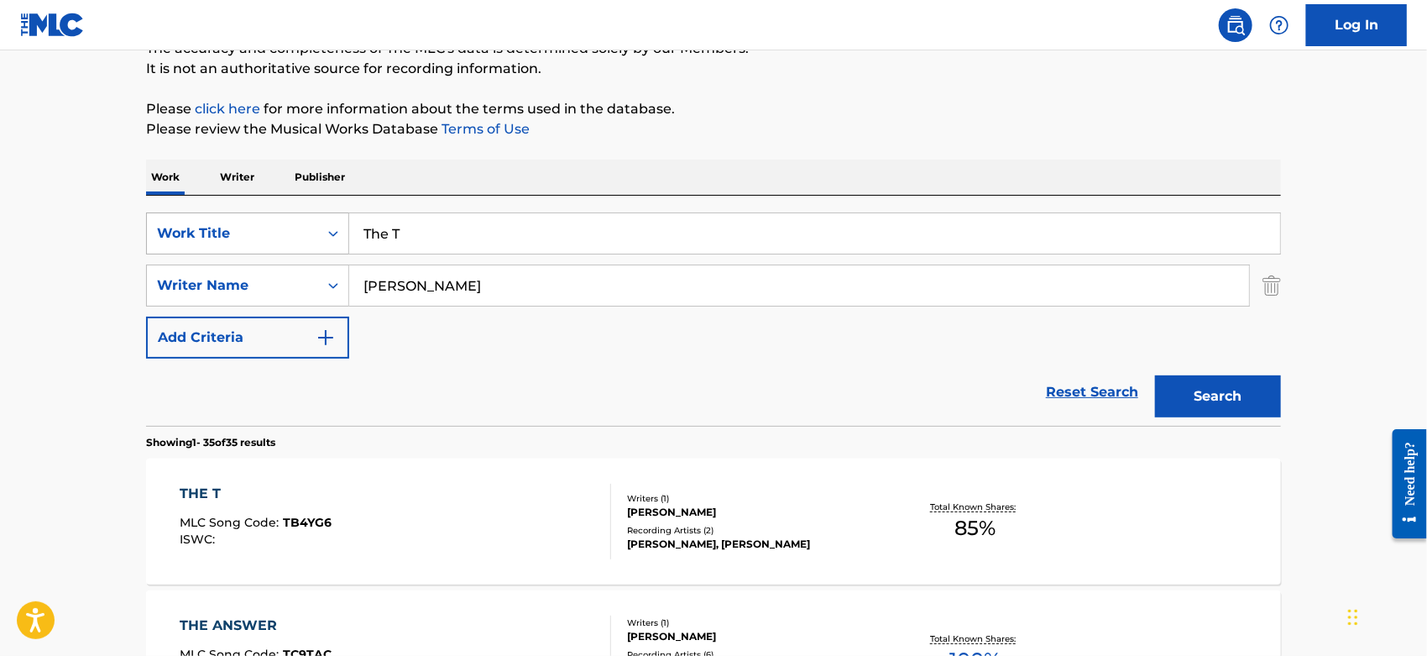
drag, startPoint x: 447, startPoint y: 223, endPoint x: 338, endPoint y: 228, distance: 110.1
click at [338, 228] on div "SearchWithCriteriacc2da5b2-b705-4260-86ac-95f4c39b4793 Work Title The T" at bounding box center [713, 233] width 1135 height 42
paste input "aco Bell"
type input "Taco Bell"
click at [1203, 395] on button "Search" at bounding box center [1218, 396] width 126 height 42
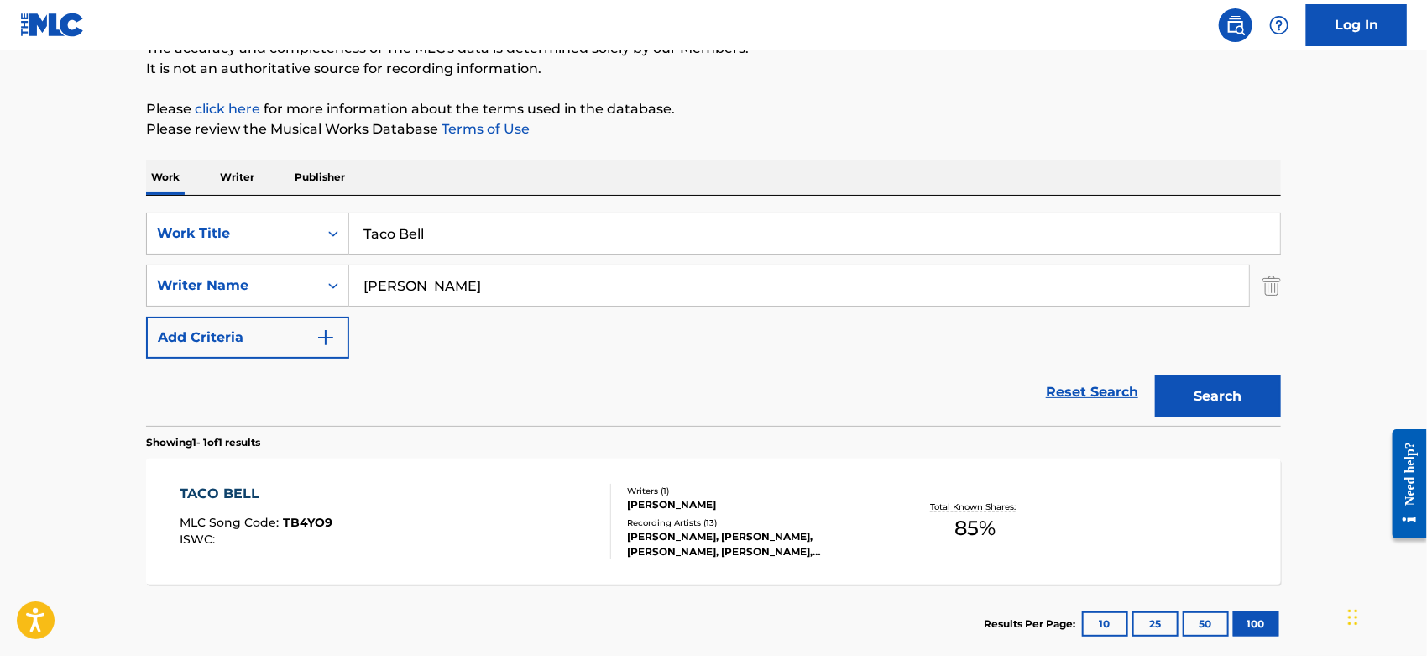
click at [470, 521] on div "TACO BELL MLC Song Code : TB4YO9 ISWC :" at bounding box center [397, 522] width 432 height 76
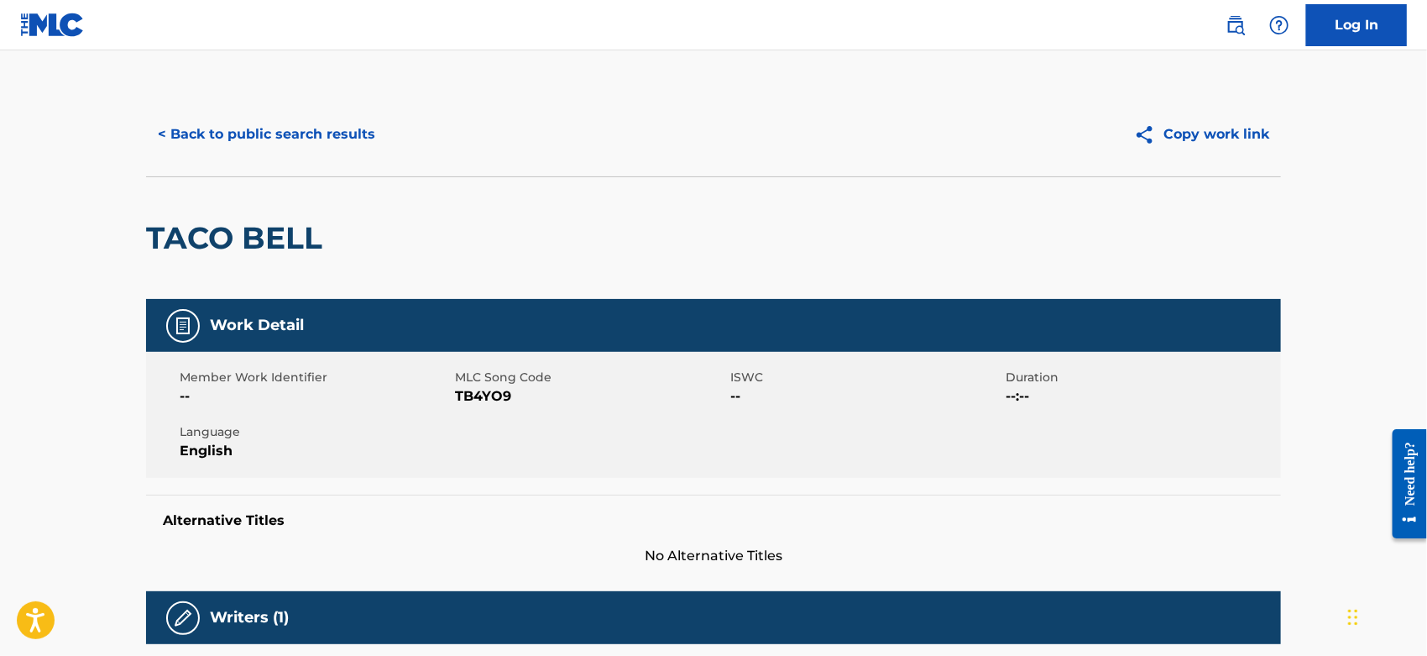
click at [483, 395] on span "TB4YO9" at bounding box center [590, 396] width 271 height 20
click at [202, 139] on button "< Back to public search results" at bounding box center [266, 134] width 241 height 42
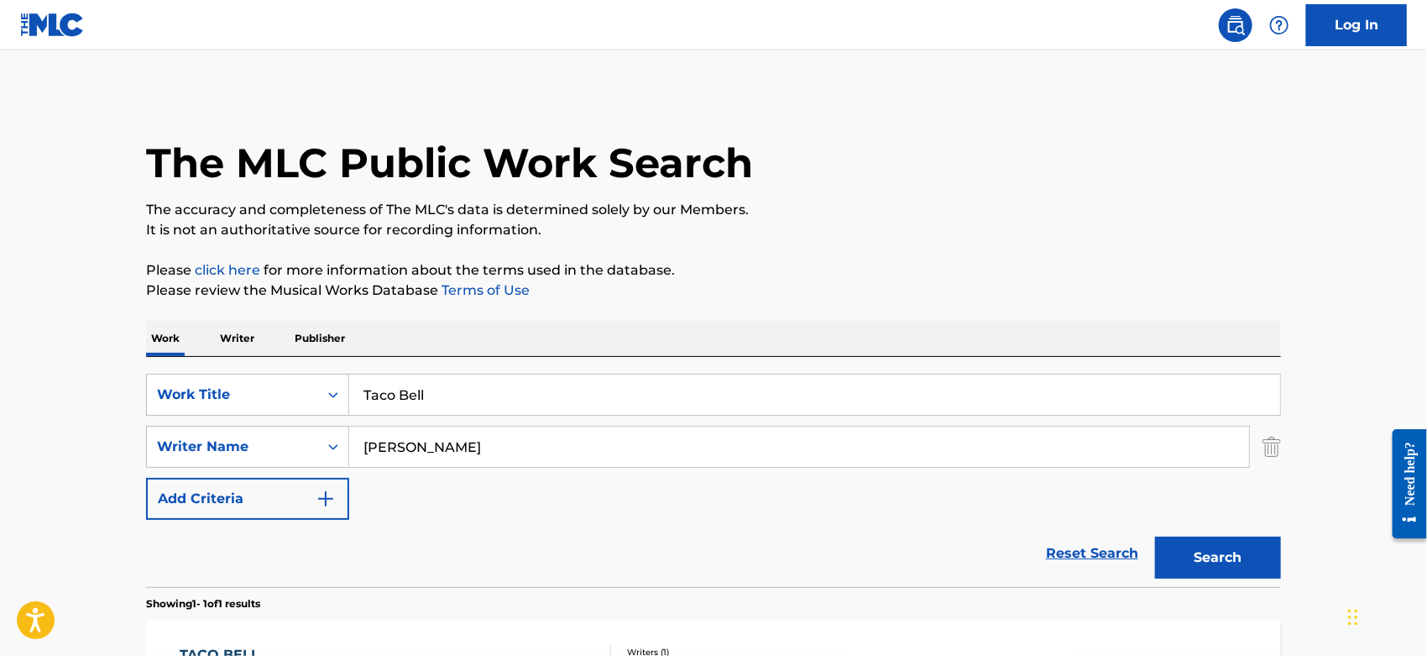
scroll to position [161, 0]
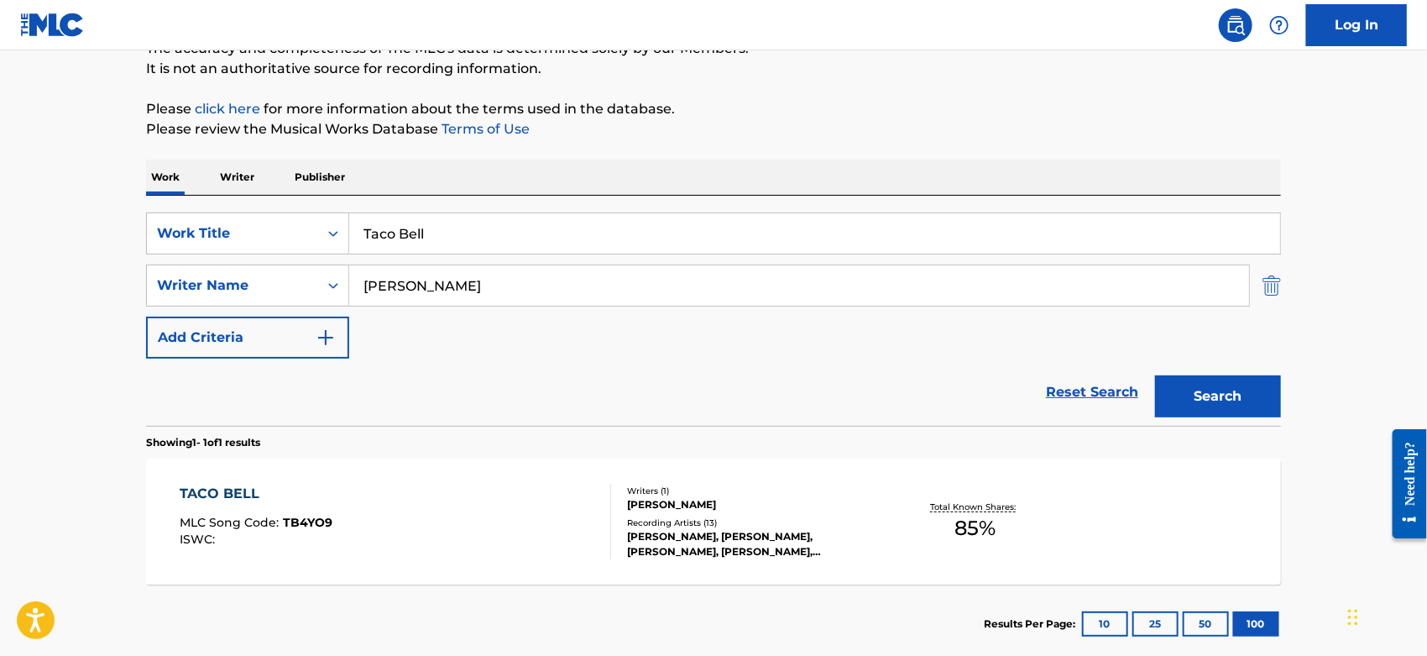
click at [1276, 290] on img "Search Form" at bounding box center [1272, 285] width 18 height 42
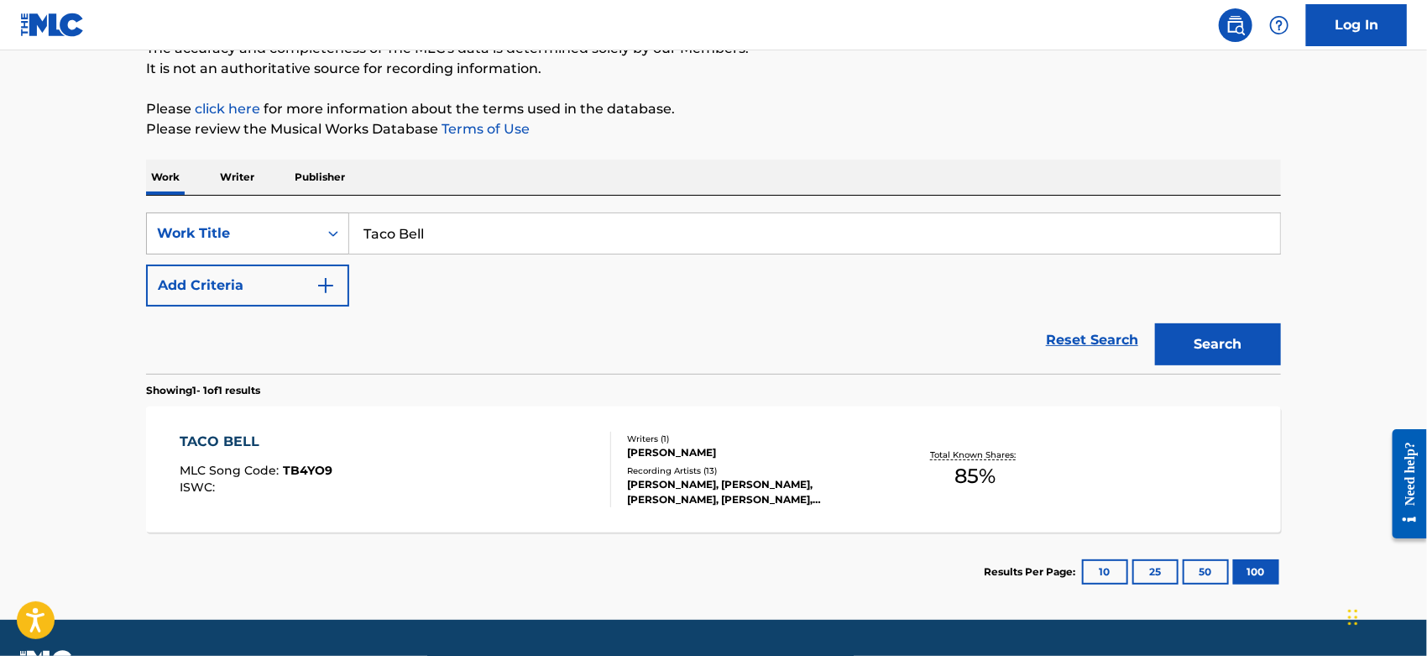
drag, startPoint x: 455, startPoint y: 212, endPoint x: 298, endPoint y: 244, distance: 160.2
click at [298, 244] on div "SearchWithCriteriacc2da5b2-b705-4260-86ac-95f4c39b4793 Work Title Taco Bell" at bounding box center [713, 233] width 1135 height 42
paste input "Ooh Rap I Ya"
type input "Ooh Rap I Ya"
click at [1196, 353] on button "Search" at bounding box center [1218, 344] width 126 height 42
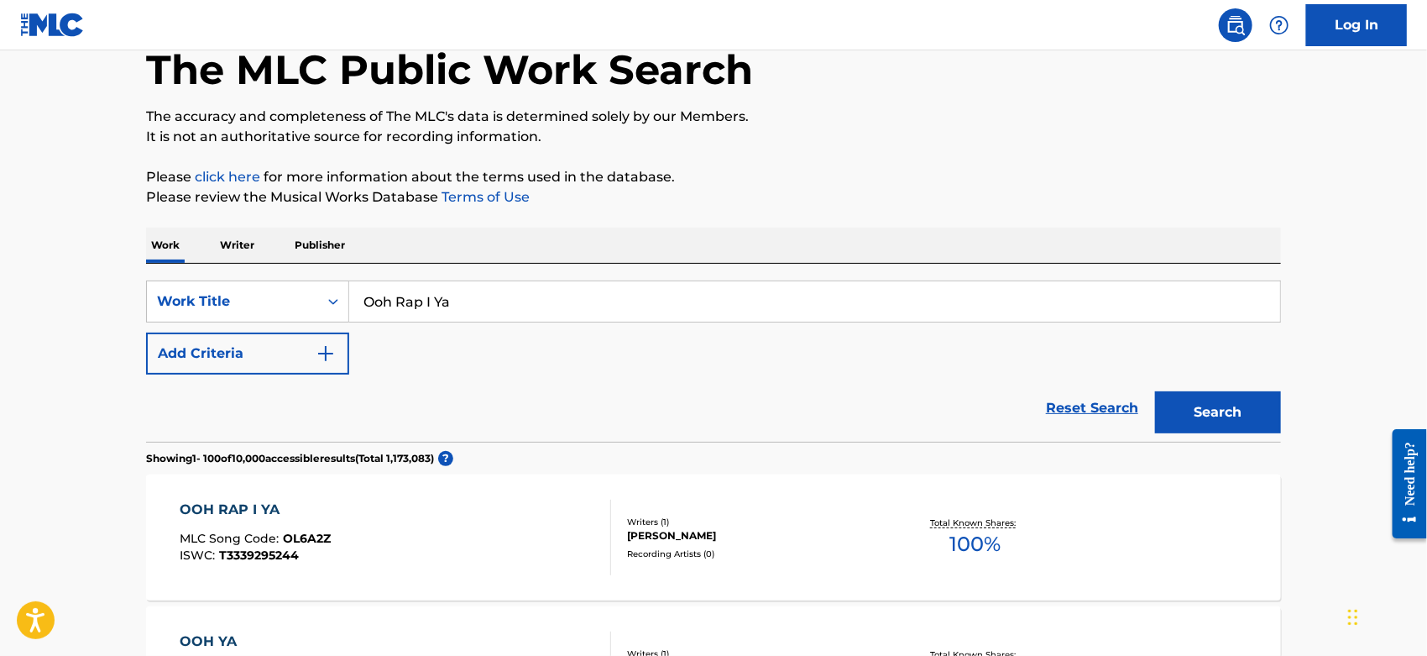
scroll to position [280, 0]
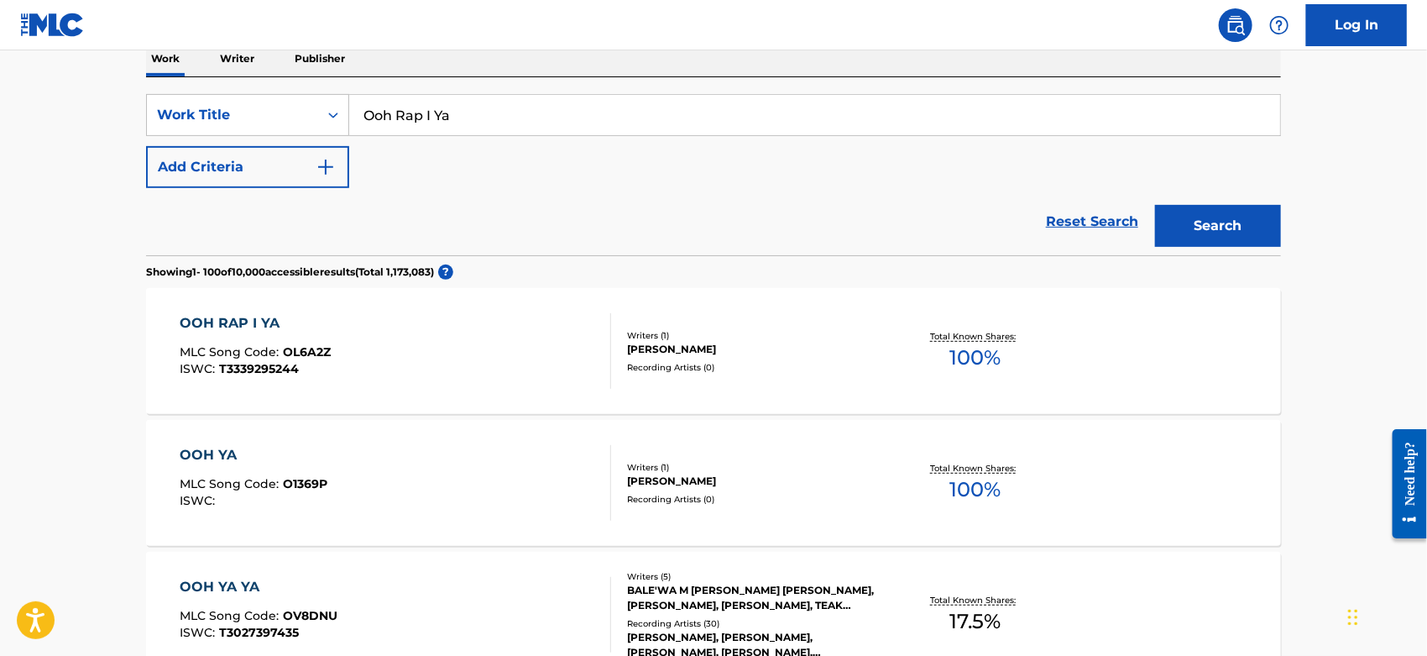
click at [475, 338] on div "OOH RAP I YA MLC Song Code : OL6A2Z ISWC : T3339295244" at bounding box center [397, 351] width 432 height 76
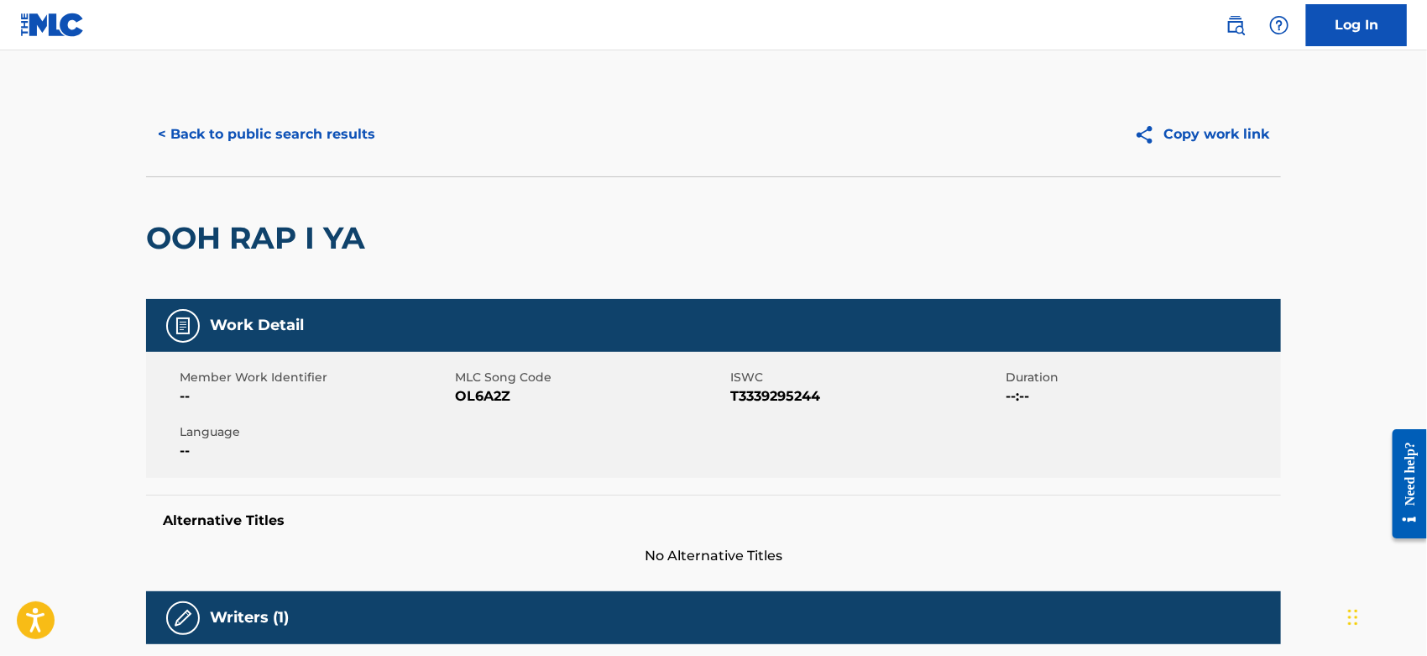
click at [481, 396] on span "OL6A2Z" at bounding box center [590, 396] width 271 height 20
click at [325, 152] on button "< Back to public search results" at bounding box center [266, 134] width 241 height 42
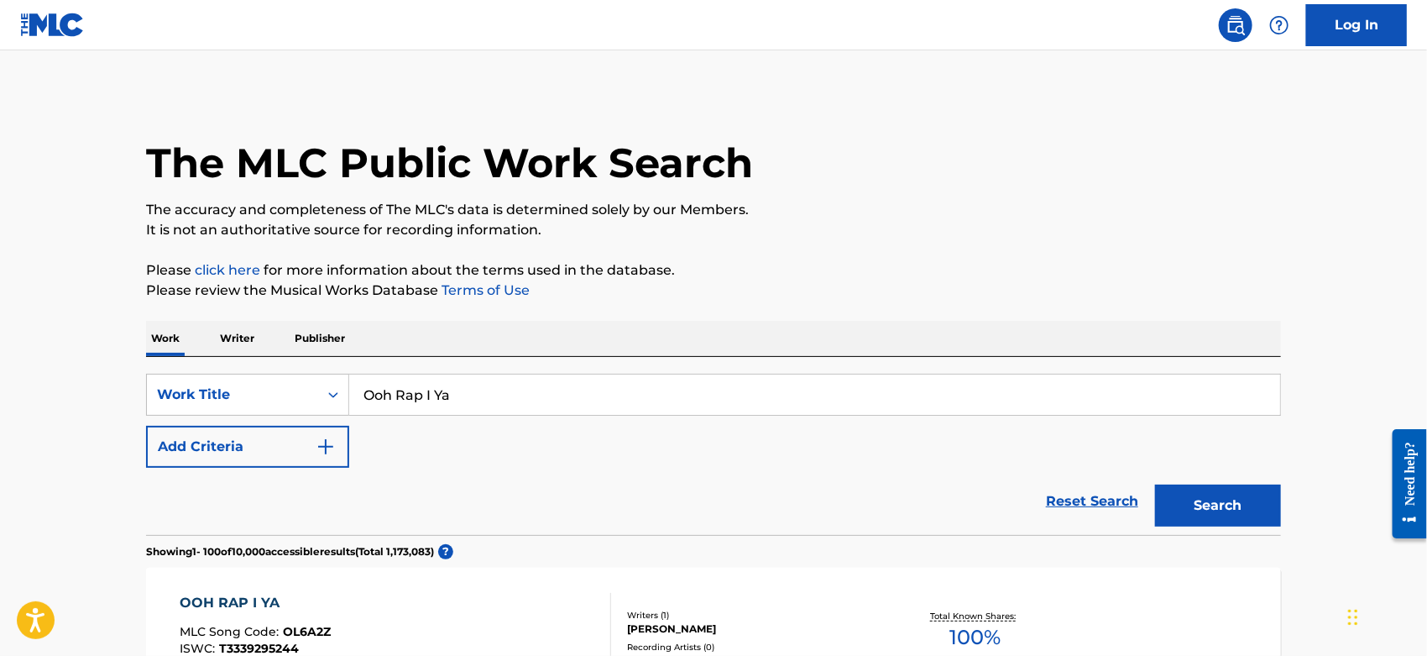
scroll to position [280, 0]
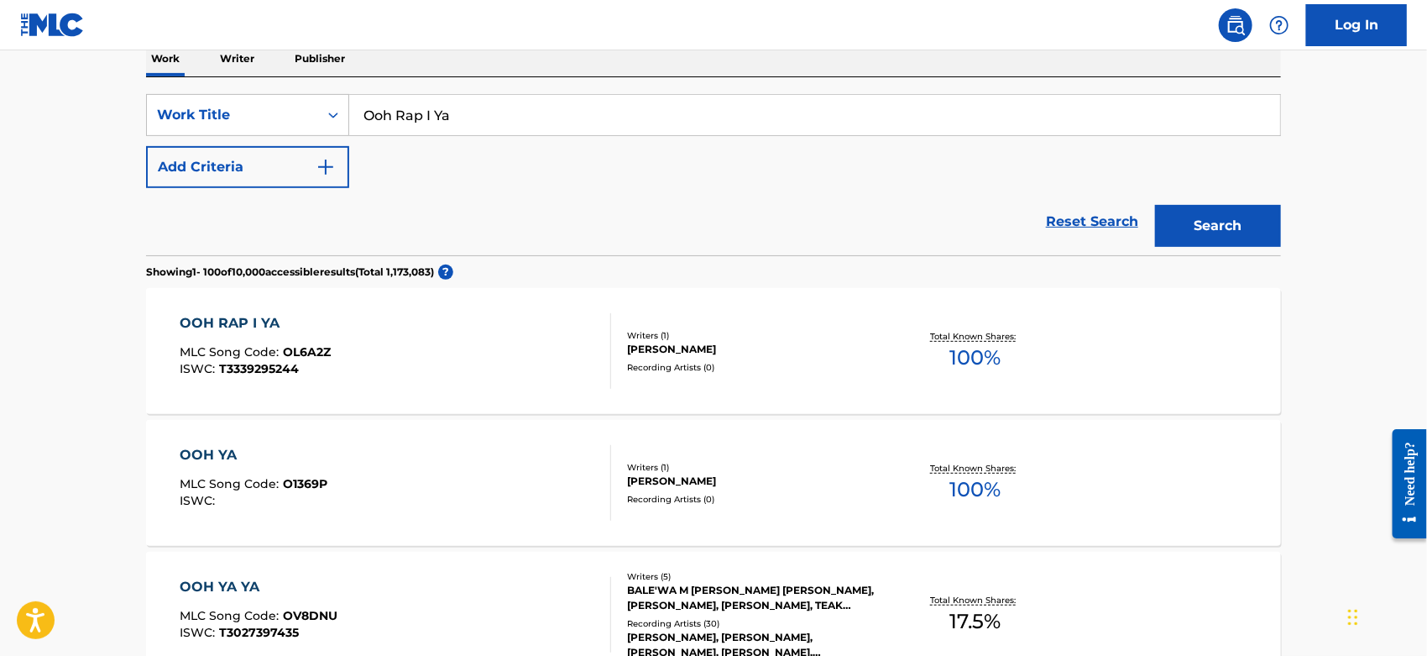
drag, startPoint x: 395, startPoint y: 123, endPoint x: 376, endPoint y: 128, distance: 19.8
click at [275, 128] on div "SearchWithCriteriacc2da5b2-b705-4260-86ac-95f4c39b4793 Work Title Ooh Rap I Ya" at bounding box center [713, 115] width 1135 height 42
paste input "Punching Down"
type input "Punching Down"
click at [1212, 230] on button "Search" at bounding box center [1218, 226] width 126 height 42
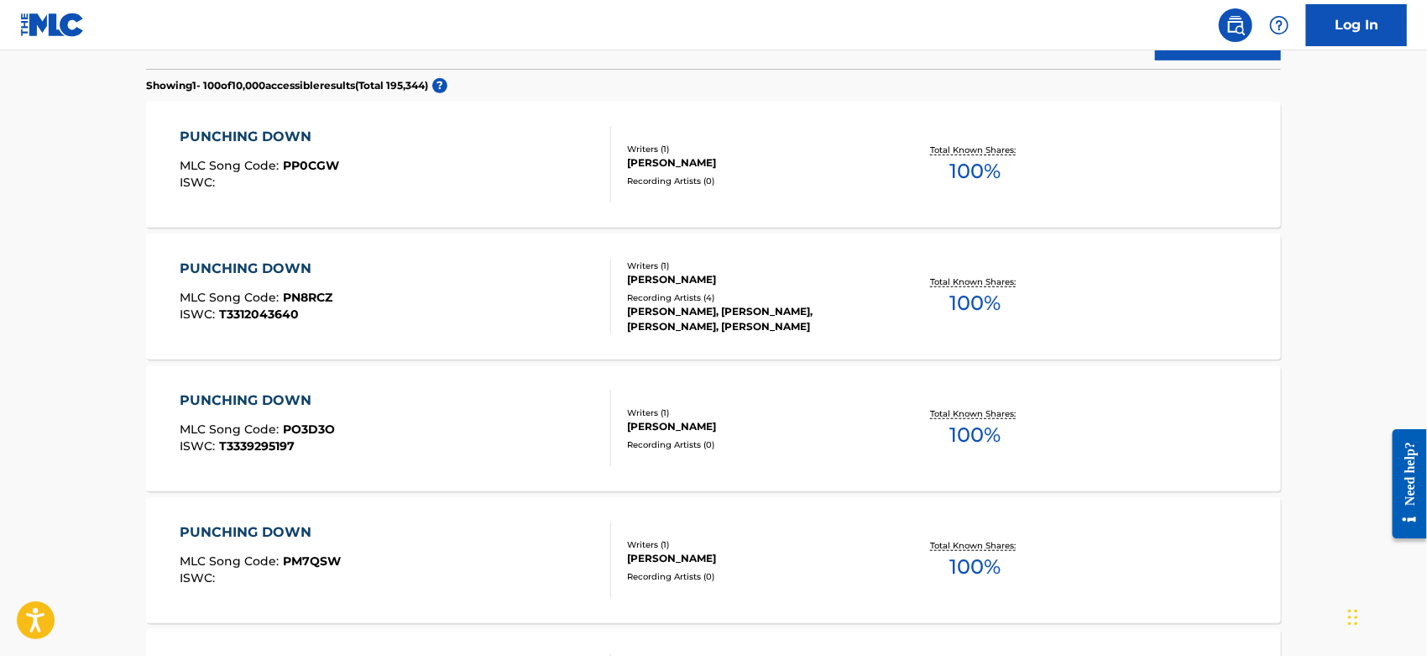
scroll to position [652, 0]
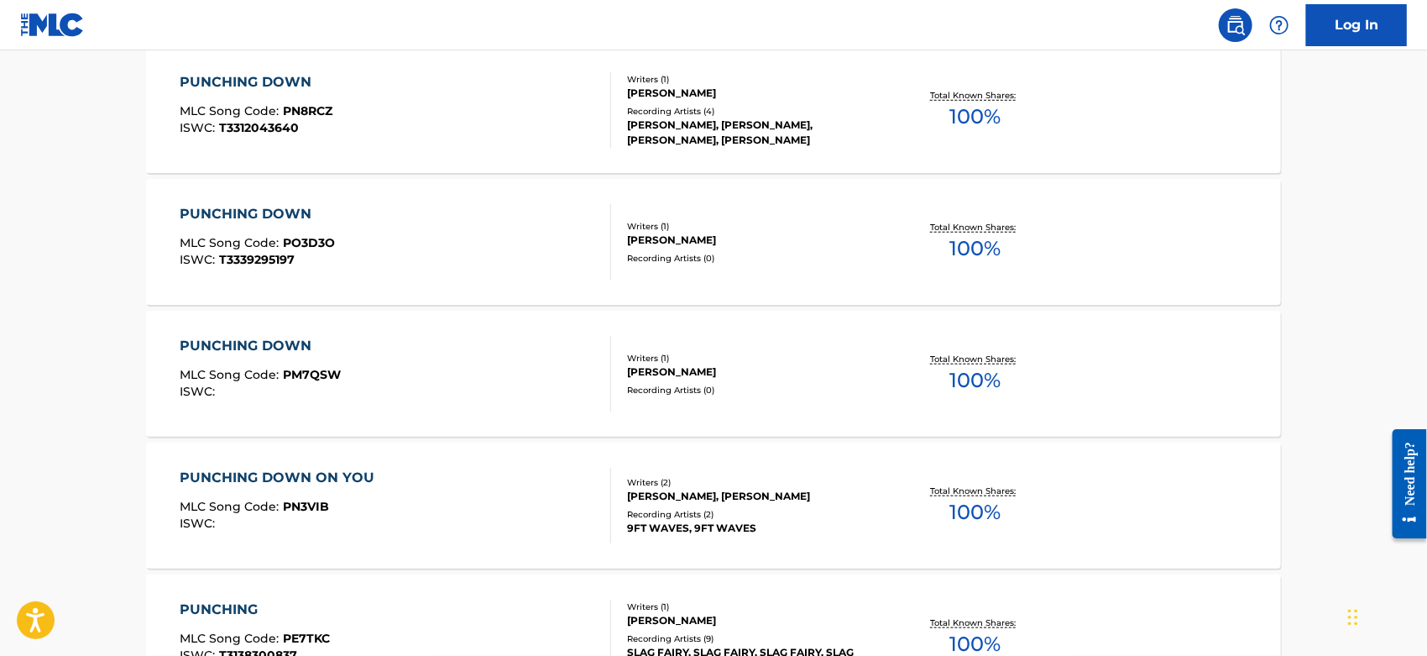
click at [416, 224] on div "PUNCHING DOWN MLC Song Code : PO3D3O ISWC : T3339295197" at bounding box center [397, 242] width 432 height 76
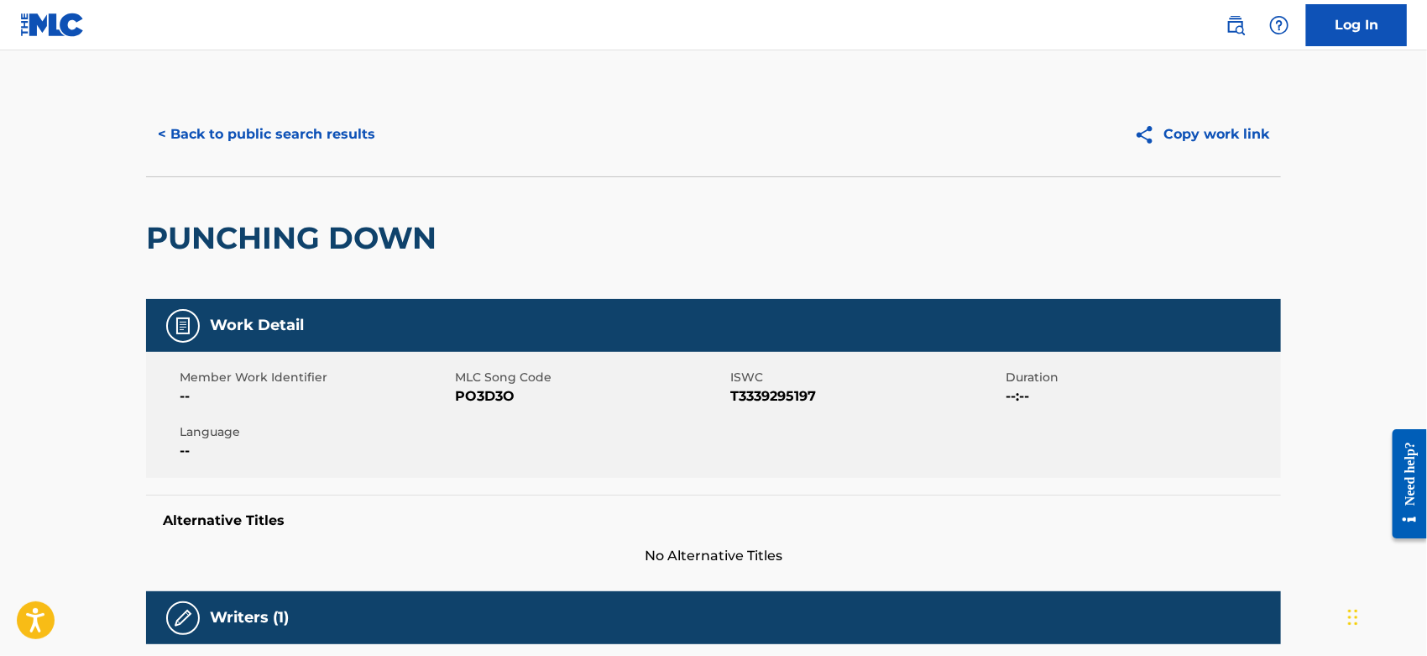
click at [481, 394] on span "PO3D3O" at bounding box center [590, 396] width 271 height 20
click at [359, 122] on button "< Back to public search results" at bounding box center [266, 134] width 241 height 42
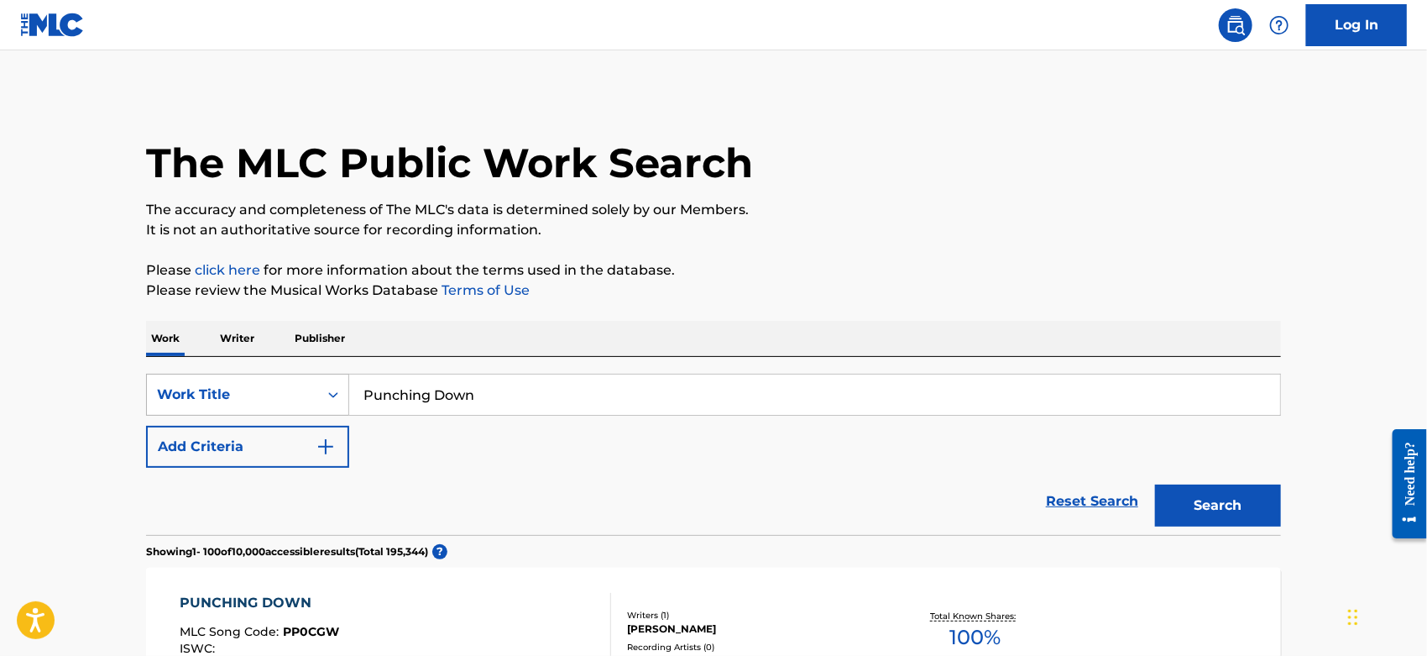
drag, startPoint x: 484, startPoint y: 401, endPoint x: 279, endPoint y: 397, distance: 204.9
click at [264, 400] on div "SearchWithCriteriacc2da5b2-b705-4260-86ac-95f4c39b4793 Work Title Punching Down" at bounding box center [713, 395] width 1135 height 42
paste input "Justify Your Life"
type input "Justify Your Life"
click at [1185, 508] on button "Search" at bounding box center [1218, 505] width 126 height 42
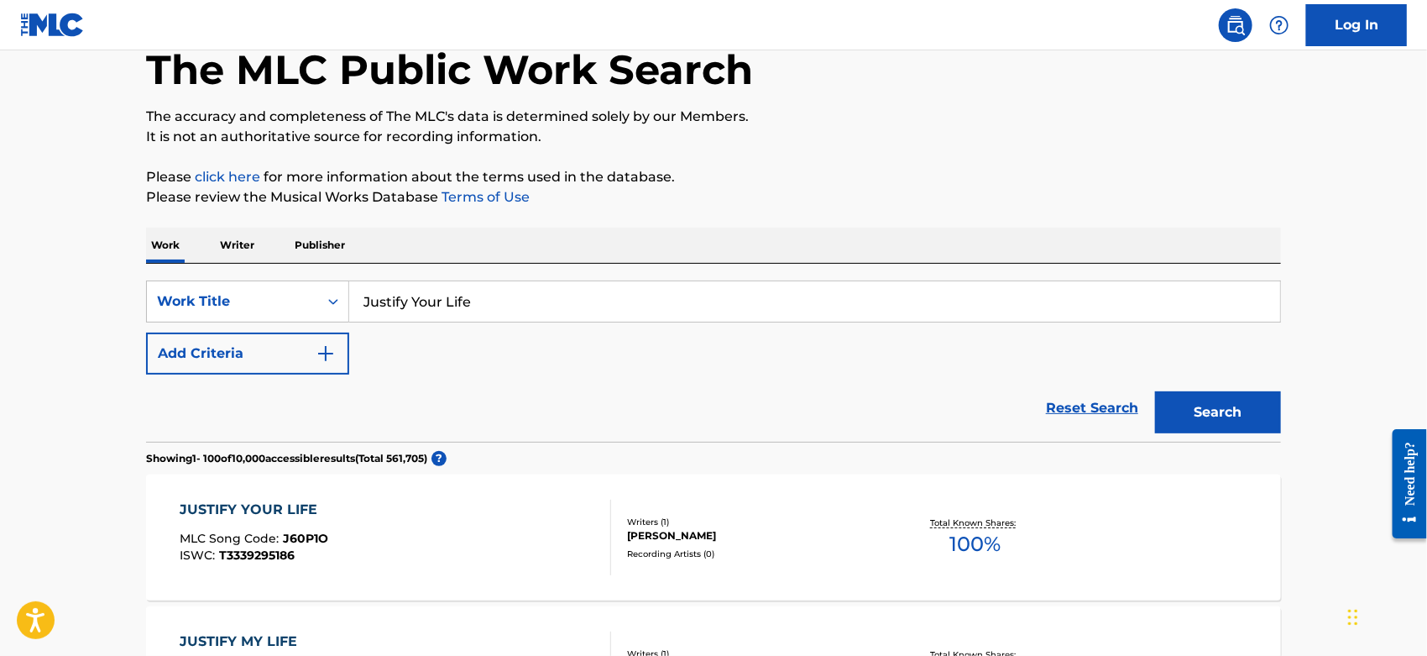
scroll to position [280, 0]
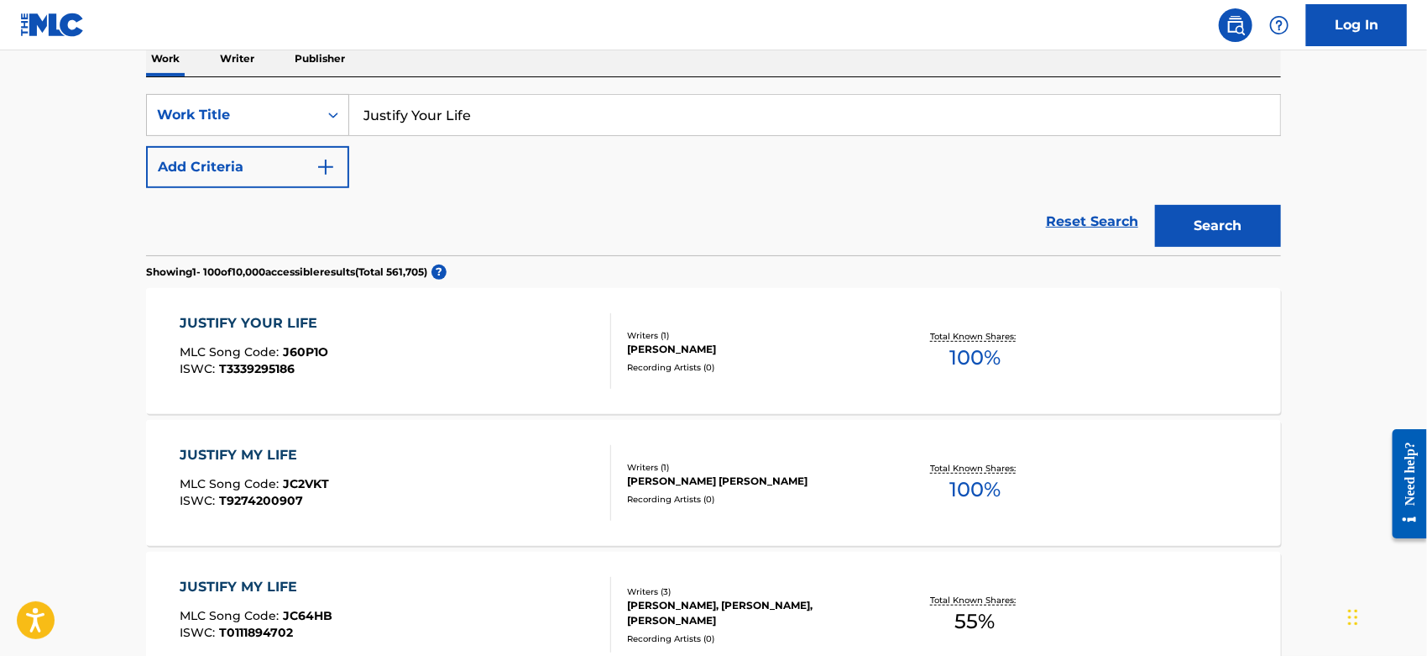
click at [396, 335] on div "JUSTIFY YOUR LIFE MLC Song Code : J60P1O ISWC : T3339295186" at bounding box center [397, 351] width 432 height 76
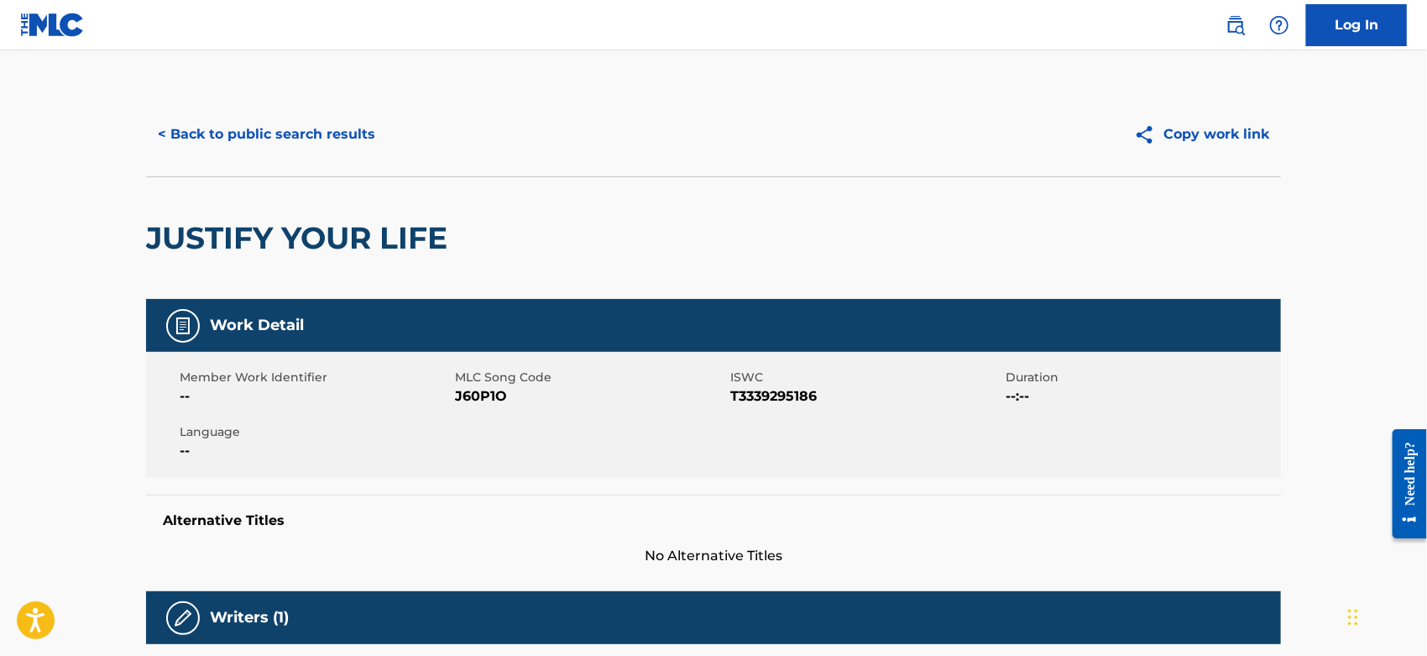
click at [474, 398] on span "J60P1O" at bounding box center [590, 396] width 271 height 20
click at [217, 135] on button "< Back to public search results" at bounding box center [266, 134] width 241 height 42
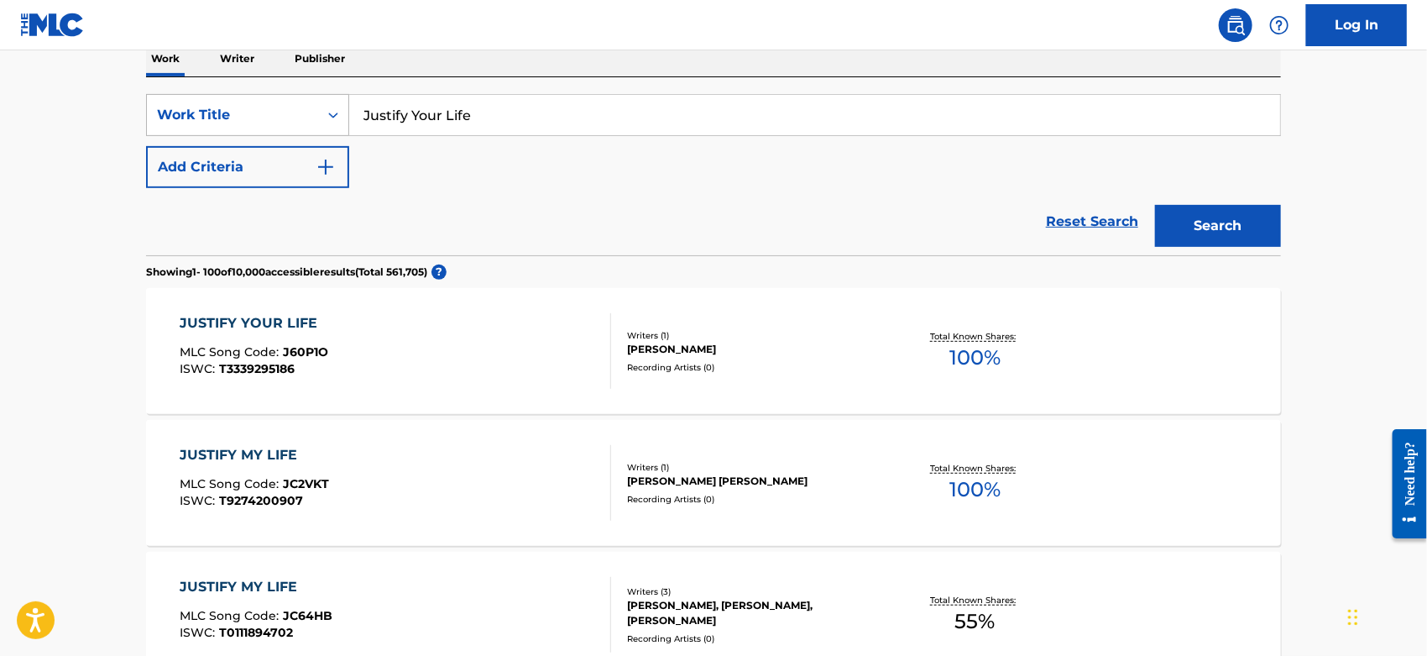
drag, startPoint x: 541, startPoint y: 111, endPoint x: 215, endPoint y: 113, distance: 325.8
click at [215, 113] on div "SearchWithCriteriacc2da5b2-b705-4260-86ac-95f4c39b4793 Work Title Justify Your …" at bounding box center [713, 115] width 1135 height 42
paste input "Everything I Want"
type input "Everything I Want"
click at [1214, 224] on button "Search" at bounding box center [1218, 226] width 126 height 42
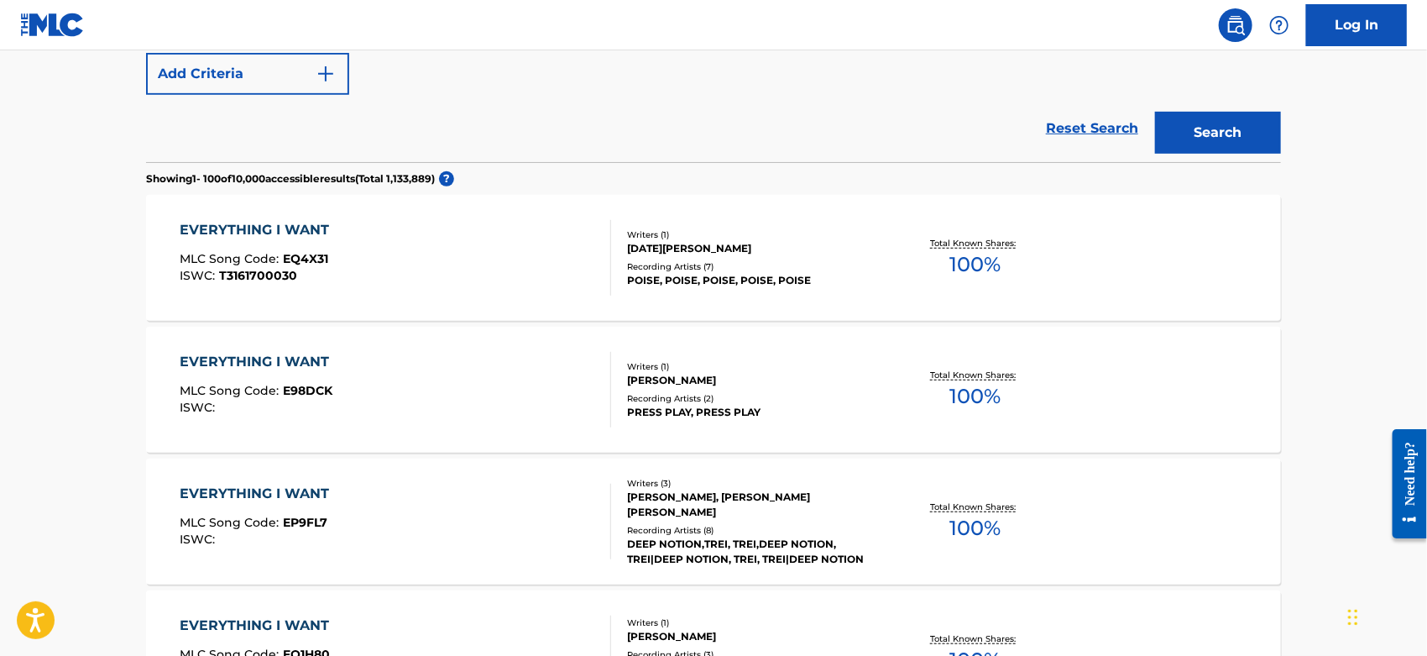
scroll to position [0, 0]
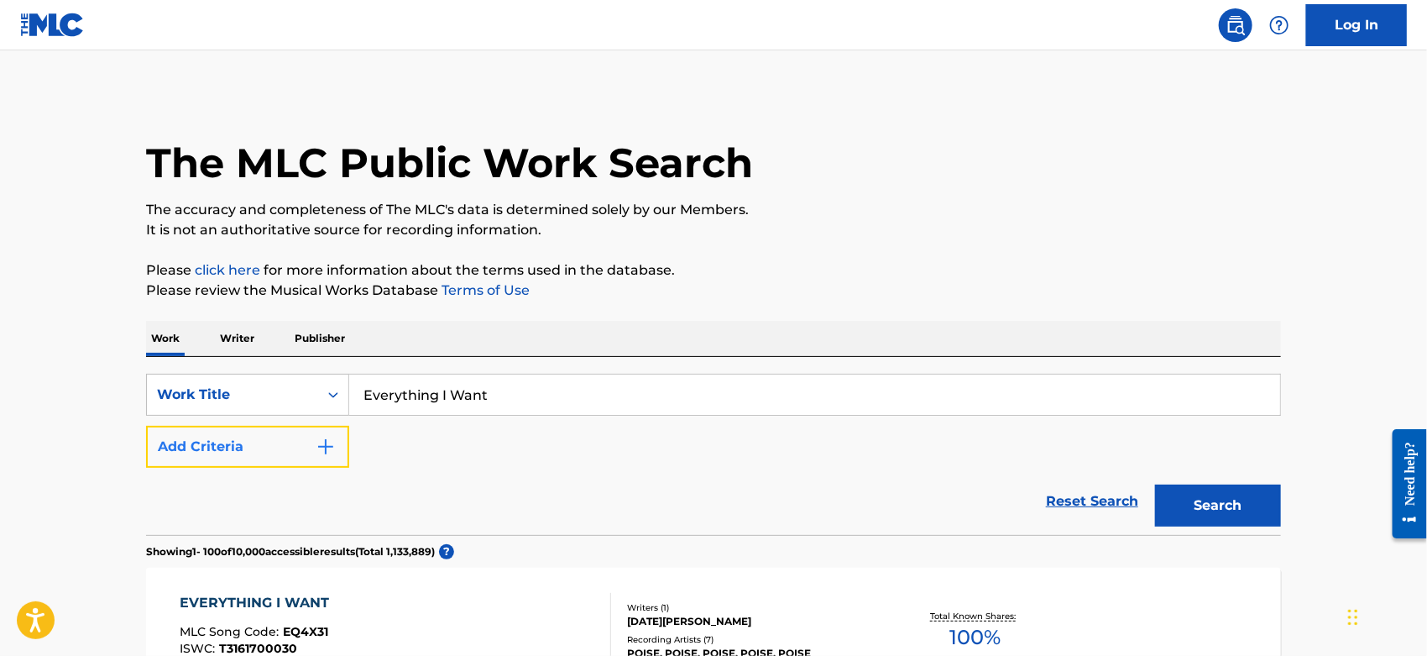
click at [258, 444] on button "Add Criteria" at bounding box center [247, 447] width 203 height 42
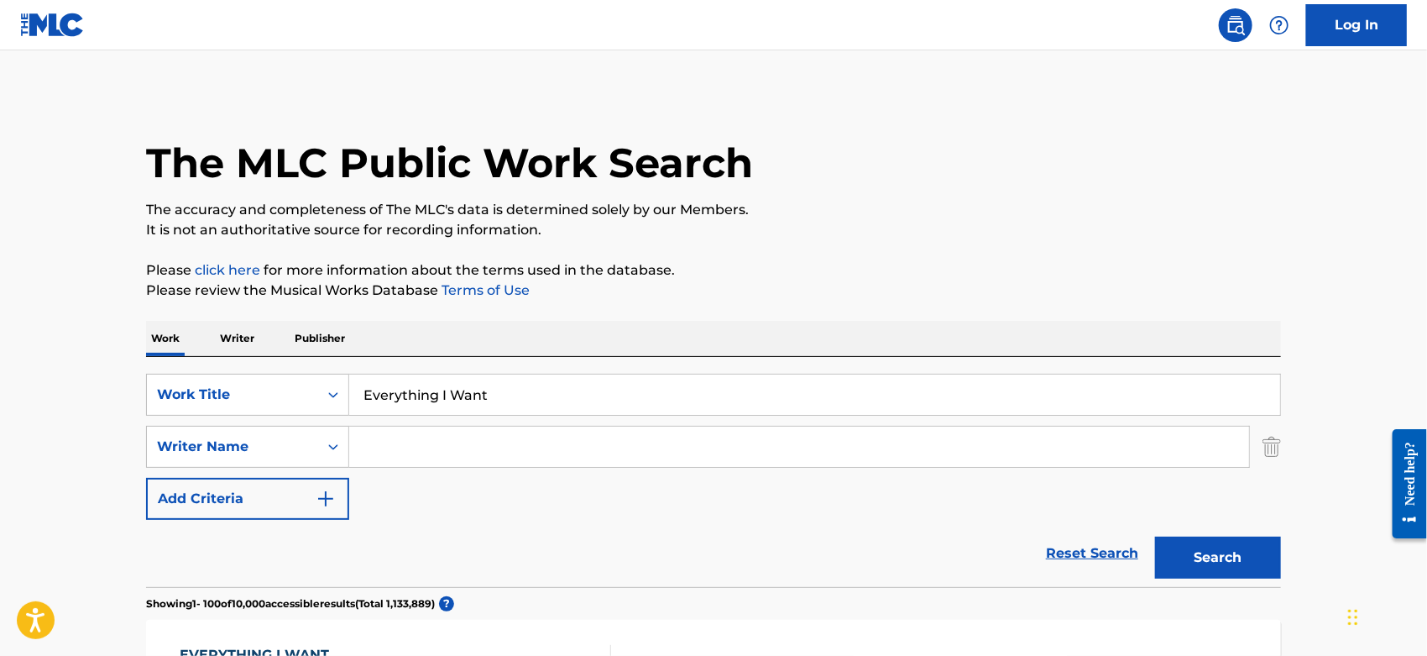
click at [417, 445] on input "Search Form" at bounding box center [799, 447] width 900 height 40
type input "[PERSON_NAME]"
click at [1155, 536] on button "Search" at bounding box center [1218, 557] width 126 height 42
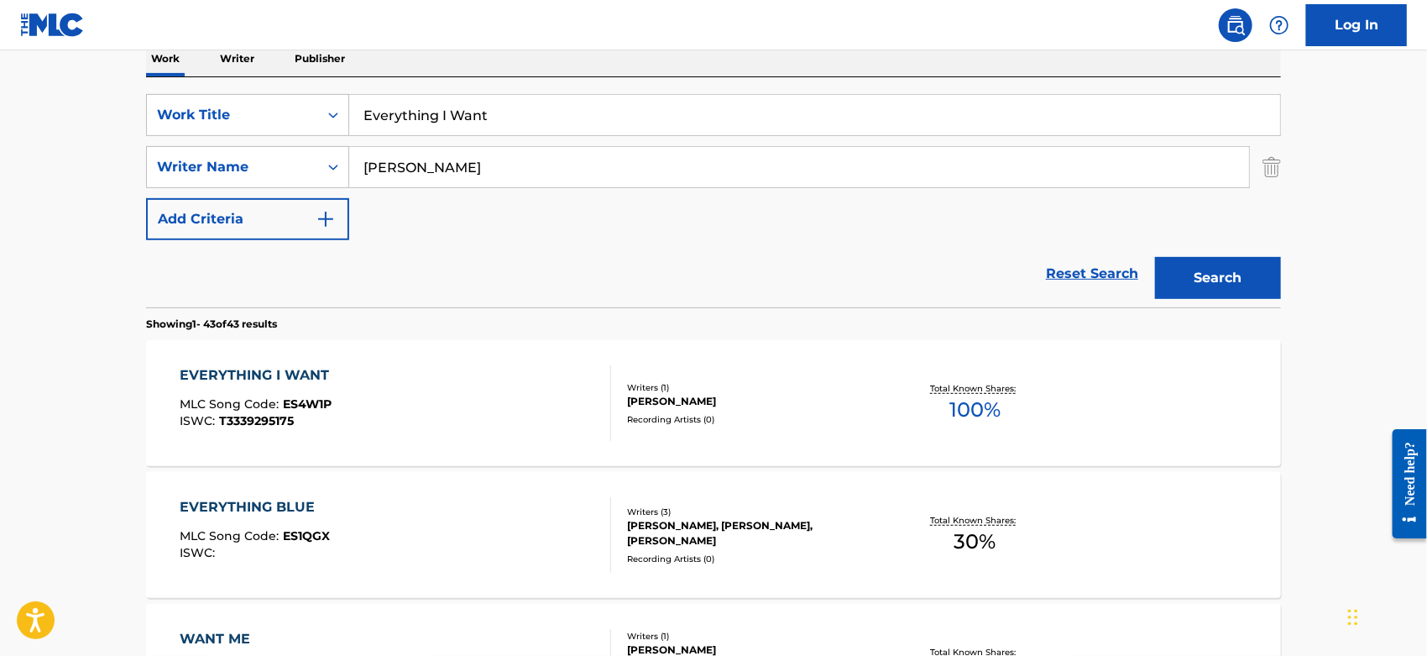
click at [490, 382] on div "EVERYTHING I WANT MLC Song Code : ES4W1P ISWC : T3339295175" at bounding box center [397, 403] width 432 height 76
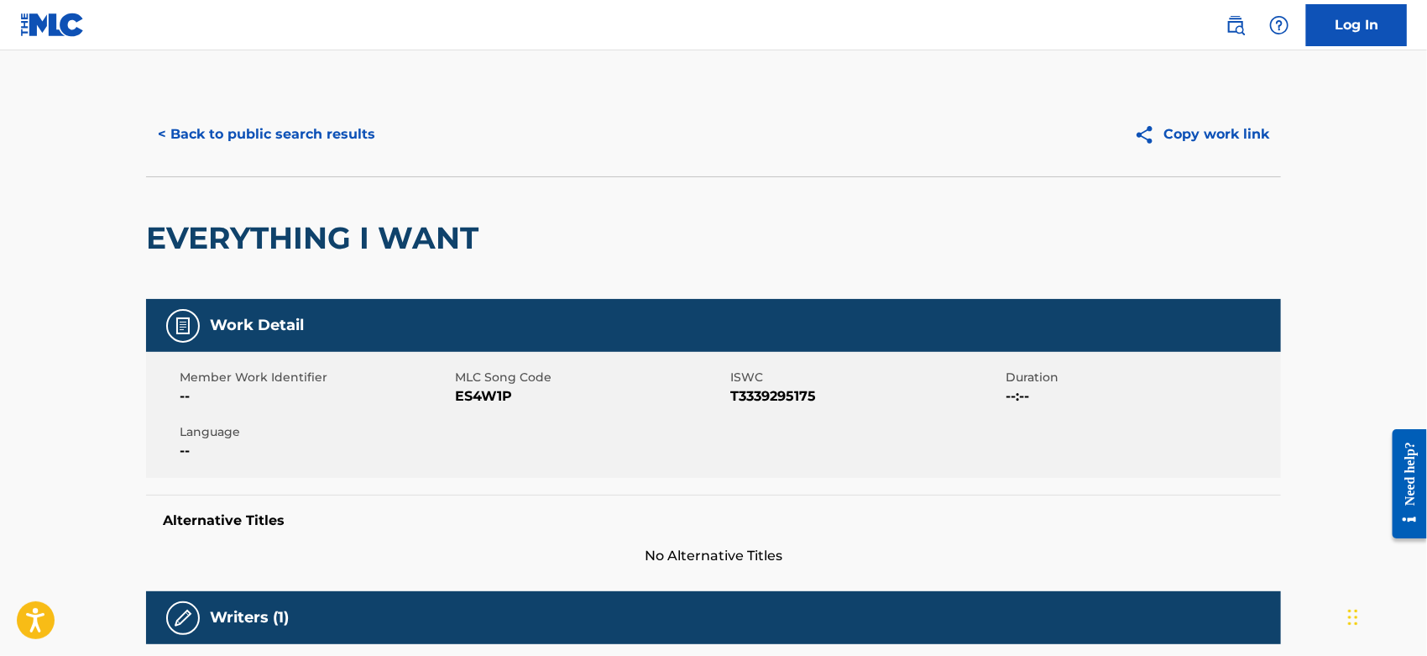
click at [478, 390] on span "ES4W1P" at bounding box center [590, 396] width 271 height 20
click at [311, 125] on button "< Back to public search results" at bounding box center [266, 134] width 241 height 42
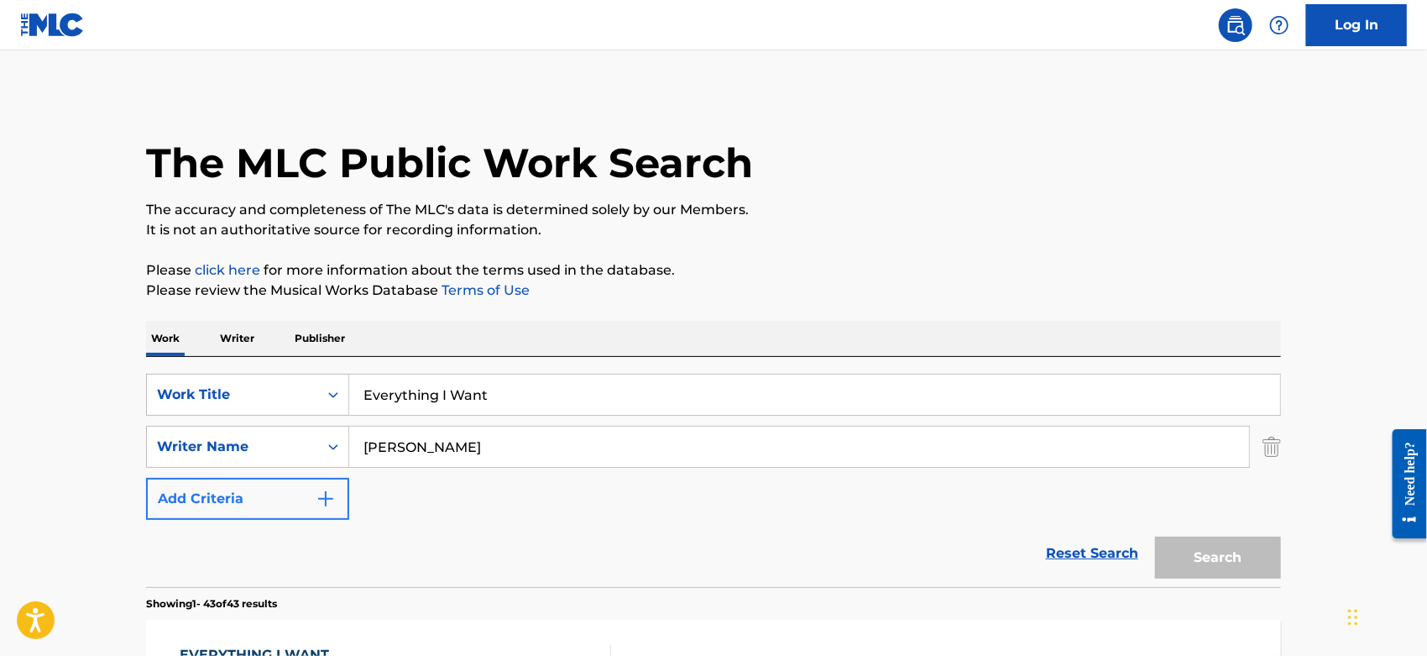
scroll to position [280, 0]
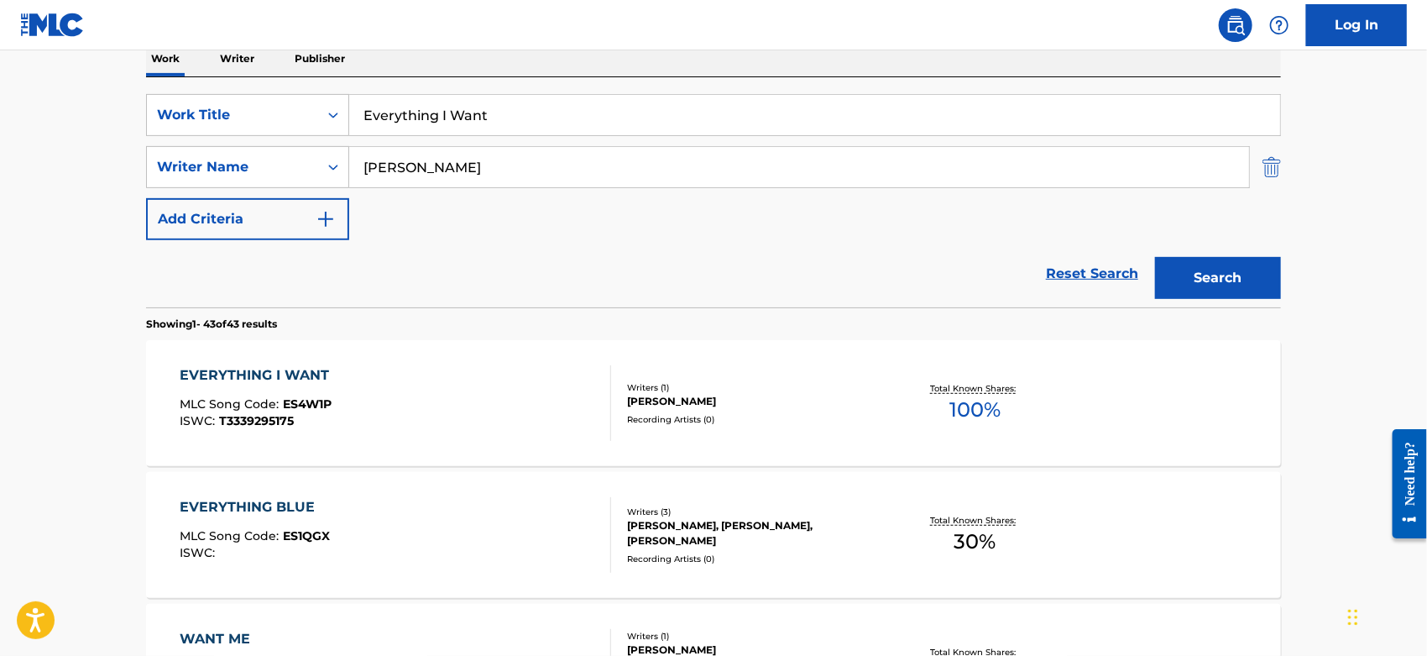
click at [1276, 175] on img "Search Form" at bounding box center [1272, 167] width 18 height 42
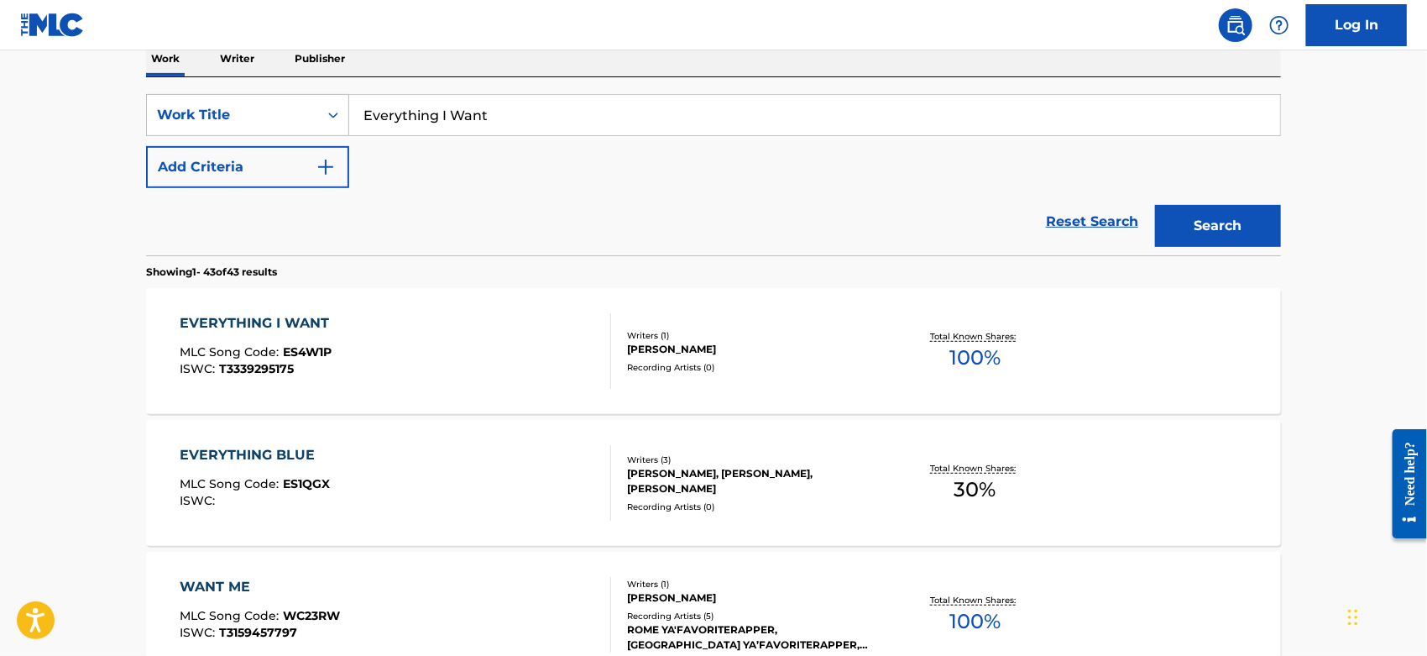
drag, startPoint x: 516, startPoint y: 113, endPoint x: 69, endPoint y: 113, distance: 446.7
paste input "WHOLE LOTTA SHAKIN' (EDIT)"
drag, startPoint x: 598, startPoint y: 111, endPoint x: 533, endPoint y: 111, distance: 64.6
click at [533, 111] on input "WHOLE LOTTA SHAKIN' (EDIT)" at bounding box center [814, 115] width 931 height 40
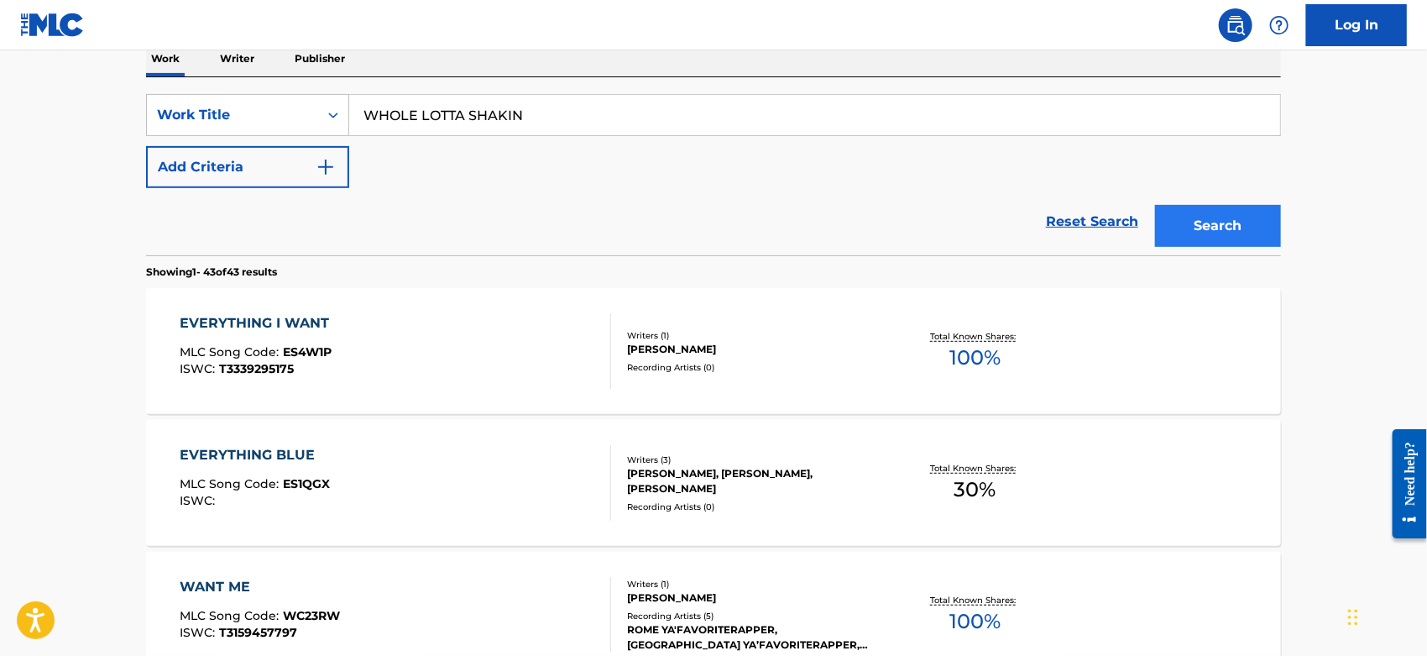
type input "WHOLE LOTTA SHAKIN"
click at [1210, 228] on button "Search" at bounding box center [1218, 226] width 126 height 42
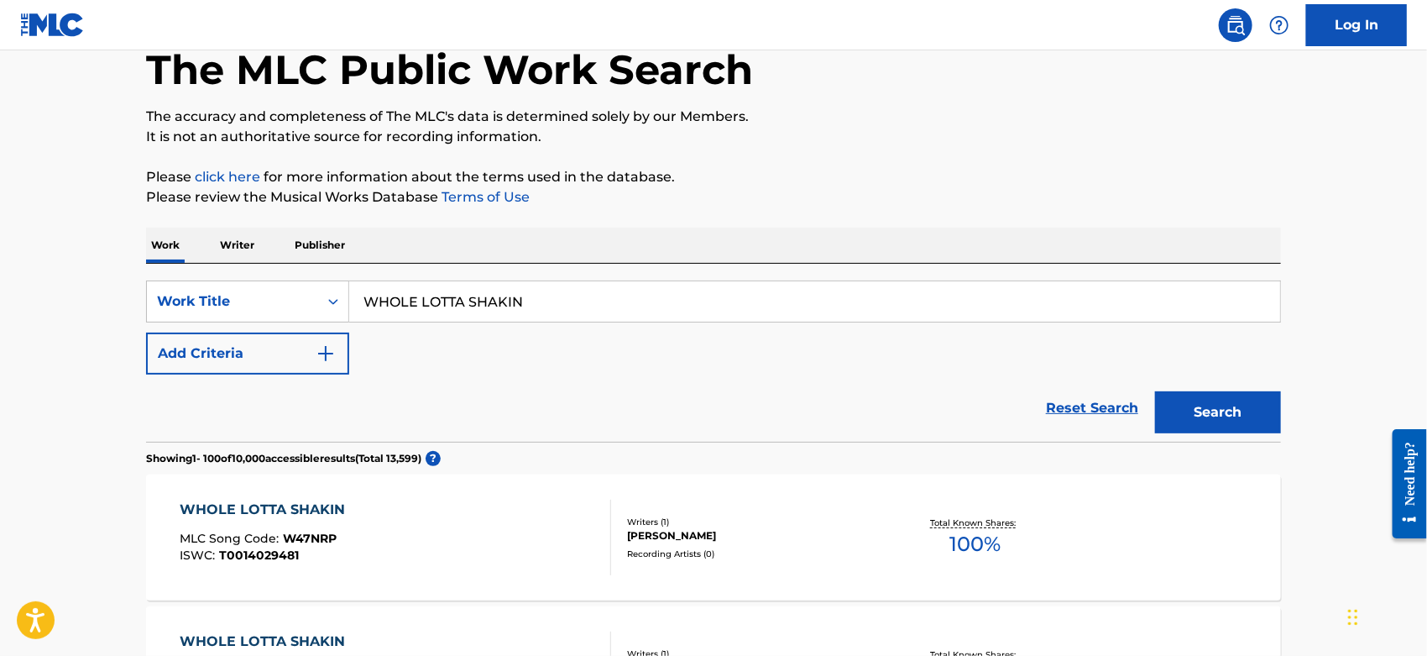
scroll to position [0, 0]
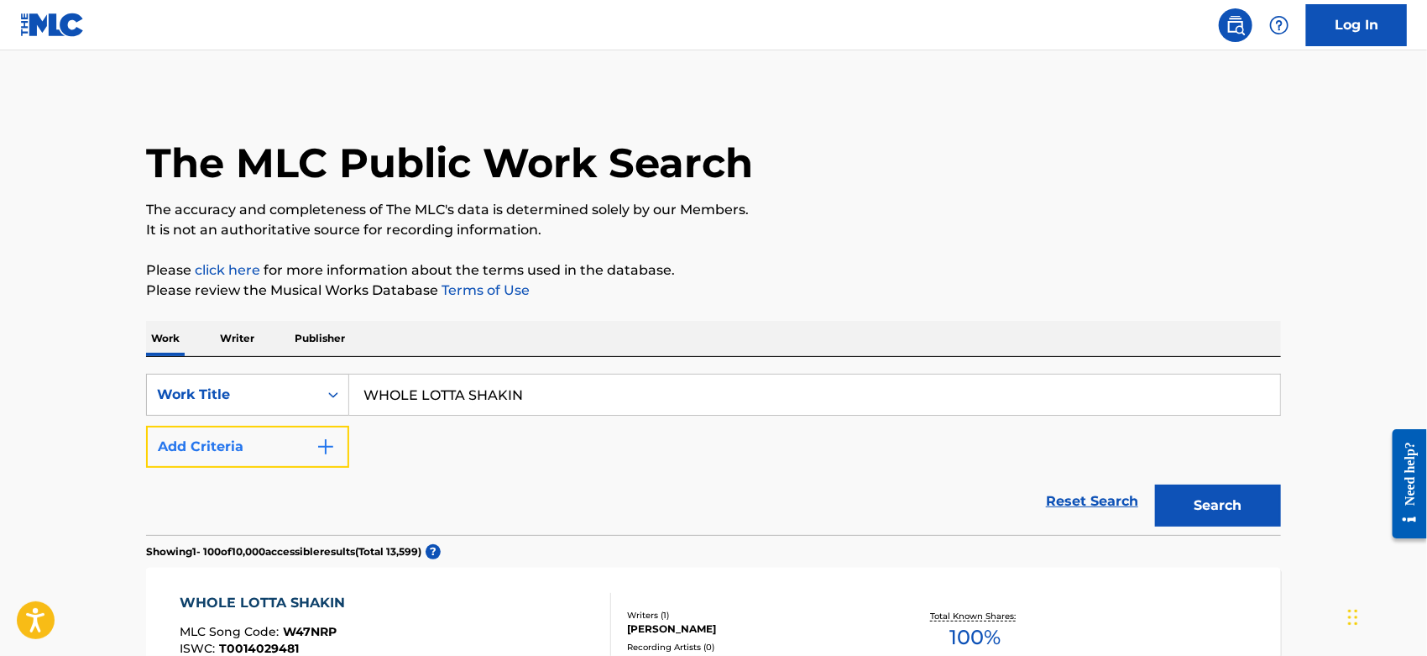
click at [264, 450] on button "Add Criteria" at bounding box center [247, 447] width 203 height 42
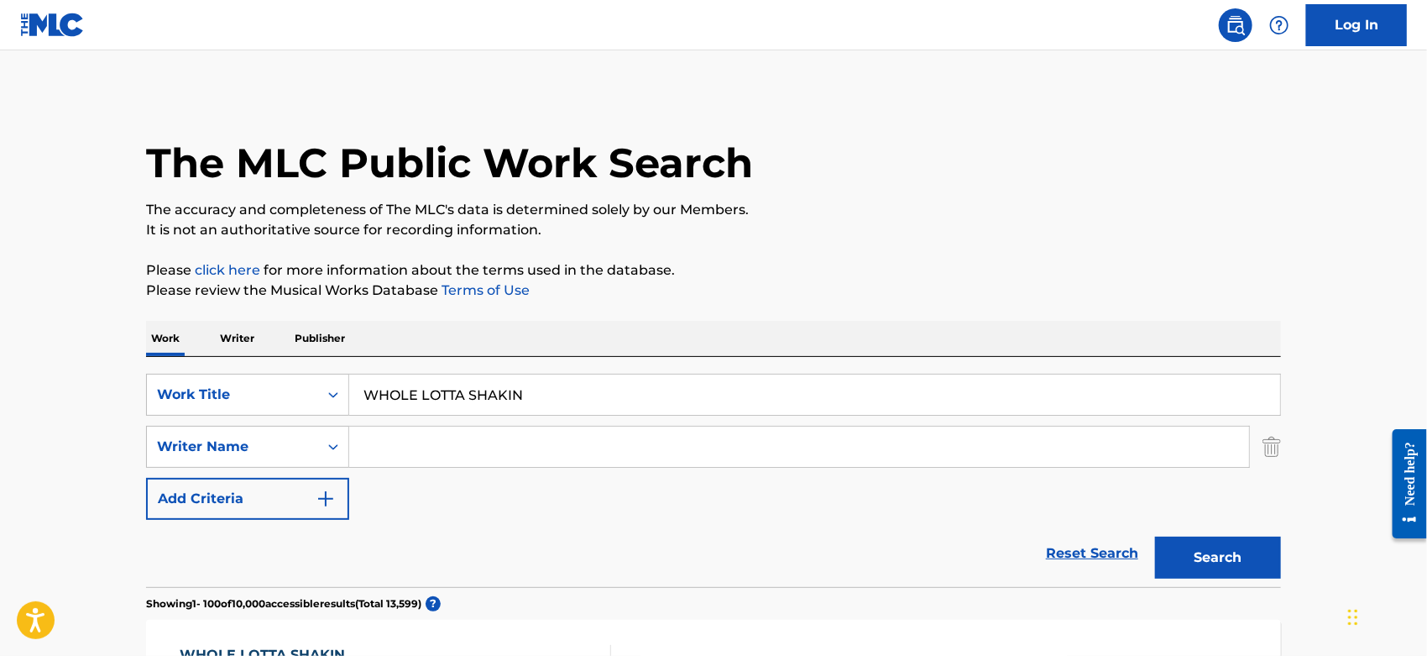
drag, startPoint x: 372, startPoint y: 447, endPoint x: 402, endPoint y: 415, distance: 44.6
click at [373, 446] on input "Search Form" at bounding box center [799, 447] width 900 height 40
type input "sunny"
click at [1155, 536] on button "Search" at bounding box center [1218, 557] width 126 height 42
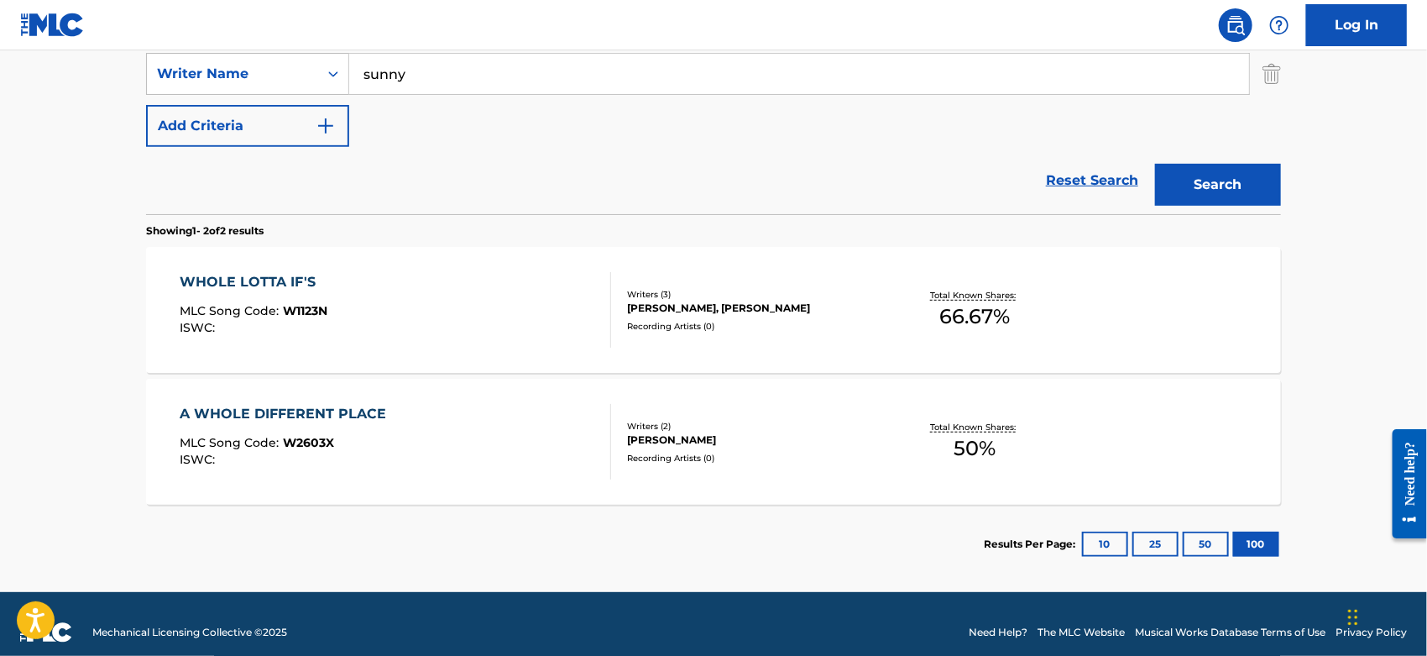
scroll to position [93, 0]
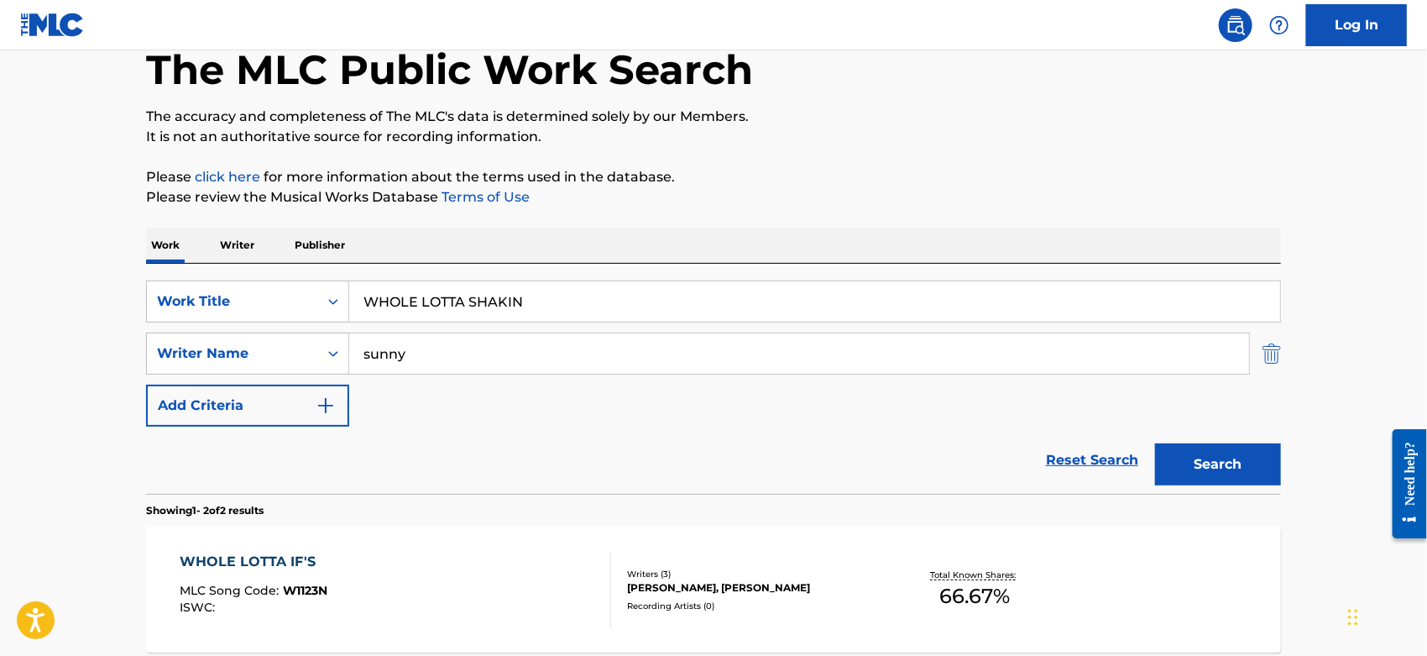
click at [1271, 353] on img "Search Form" at bounding box center [1272, 353] width 18 height 42
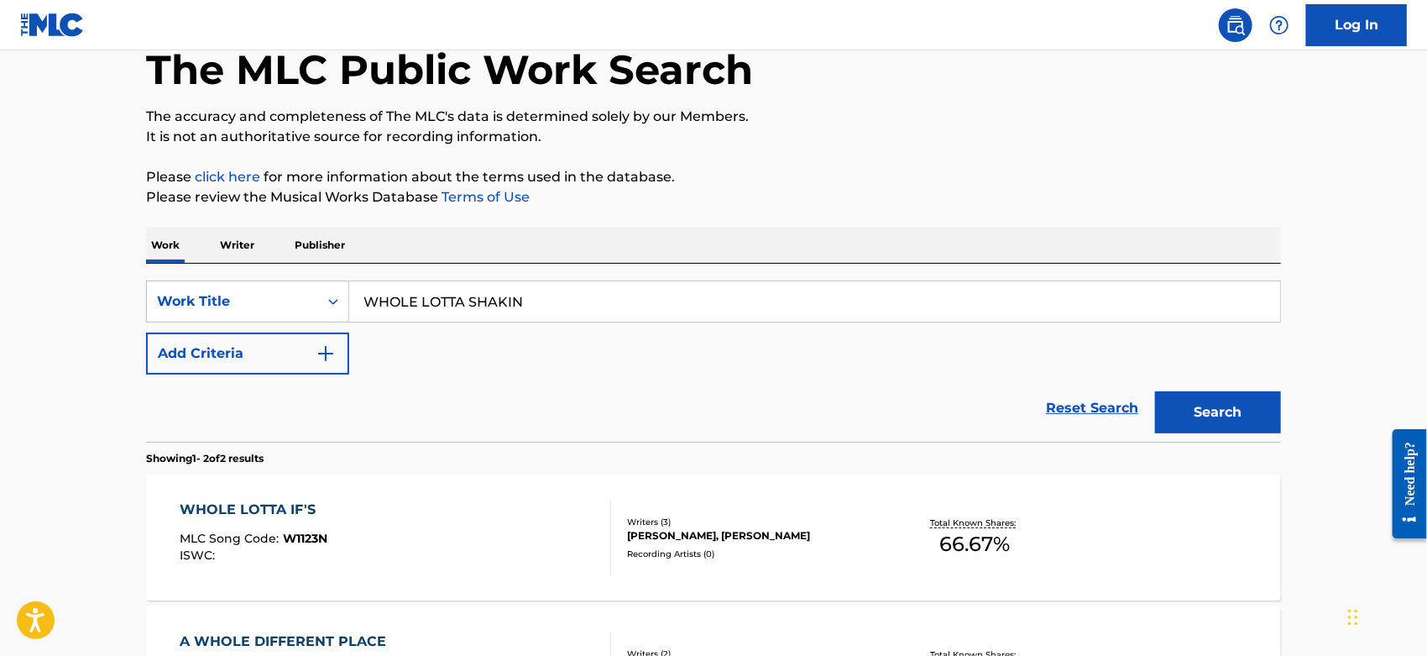
drag, startPoint x: 461, startPoint y: 303, endPoint x: 24, endPoint y: 314, distance: 436.7
click at [24, 314] on main "The MLC Public Work Search The accuracy and completeness of The MLC's data is d…" at bounding box center [713, 388] width 1427 height 862
paste input "Te Vengo a Decir Adios"
type input "Te Vengo a Decir Adios"
click at [1200, 408] on button "Search" at bounding box center [1218, 412] width 126 height 42
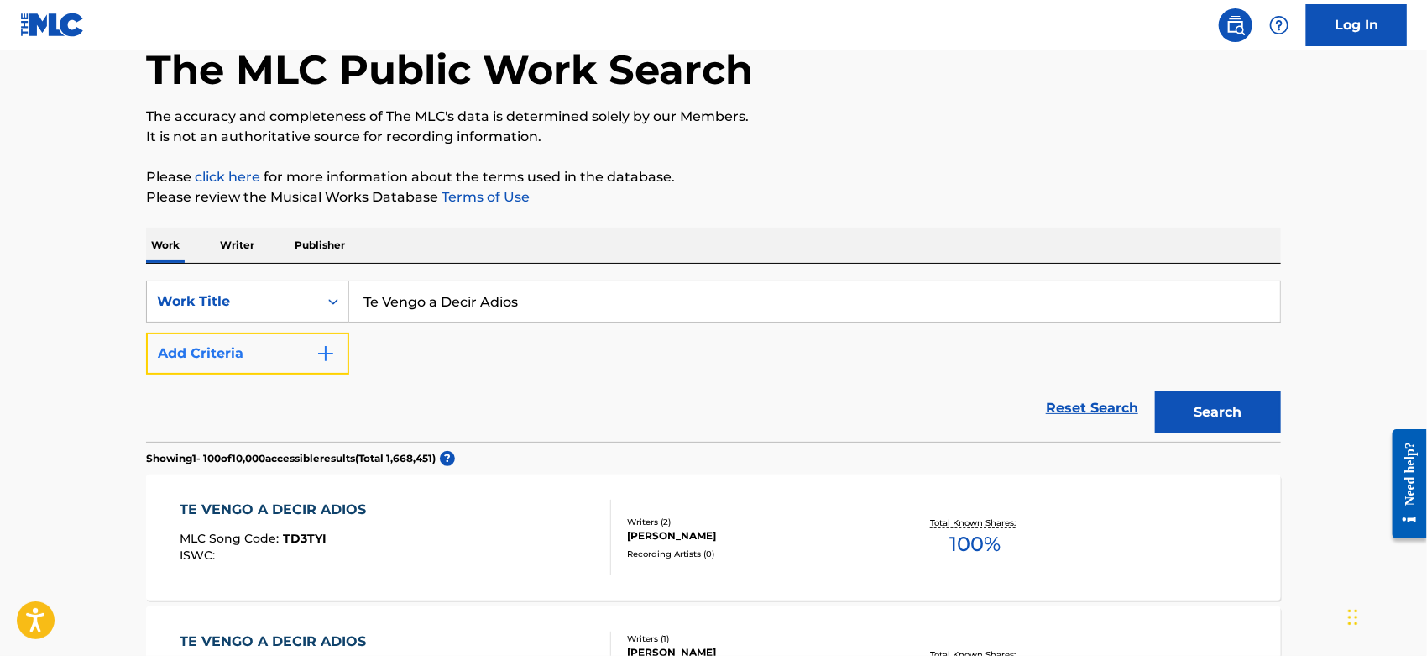
click at [328, 348] on img "Search Form" at bounding box center [326, 353] width 20 height 20
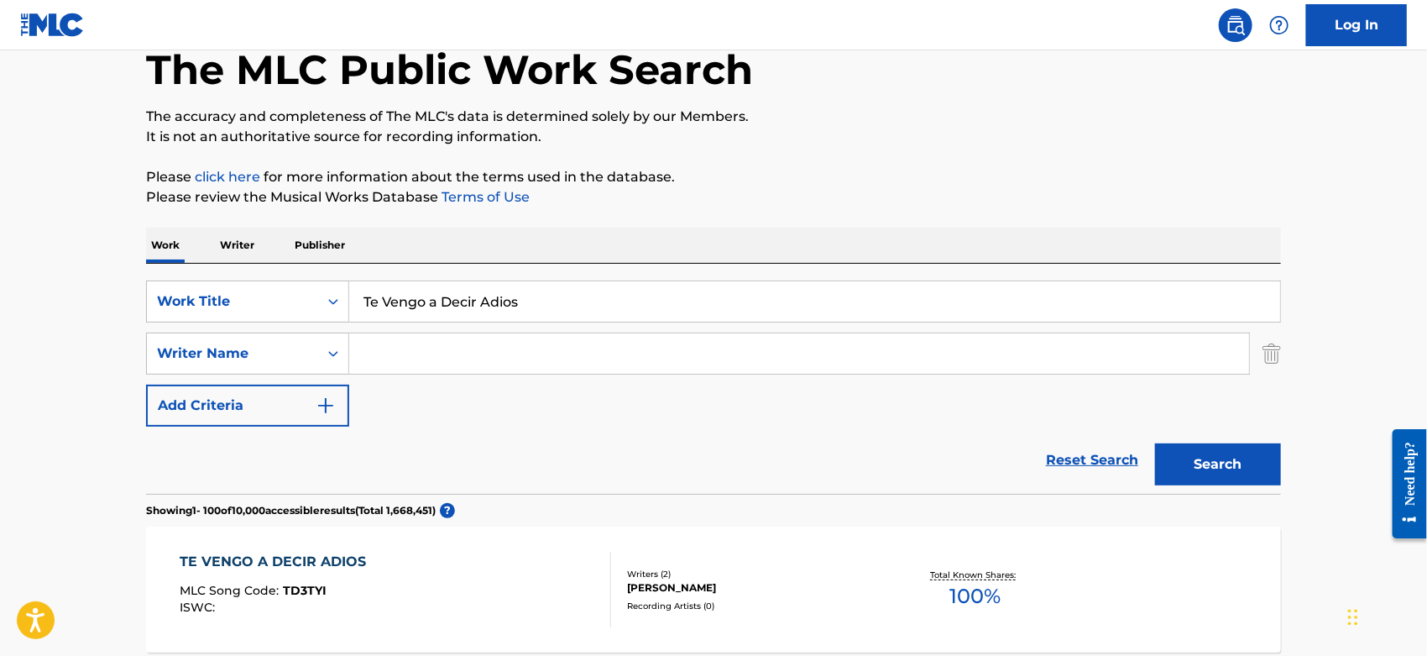
click at [392, 348] on input "Search Form" at bounding box center [799, 353] width 900 height 40
type input "oteo"
click at [1155, 443] on button "Search" at bounding box center [1218, 464] width 126 height 42
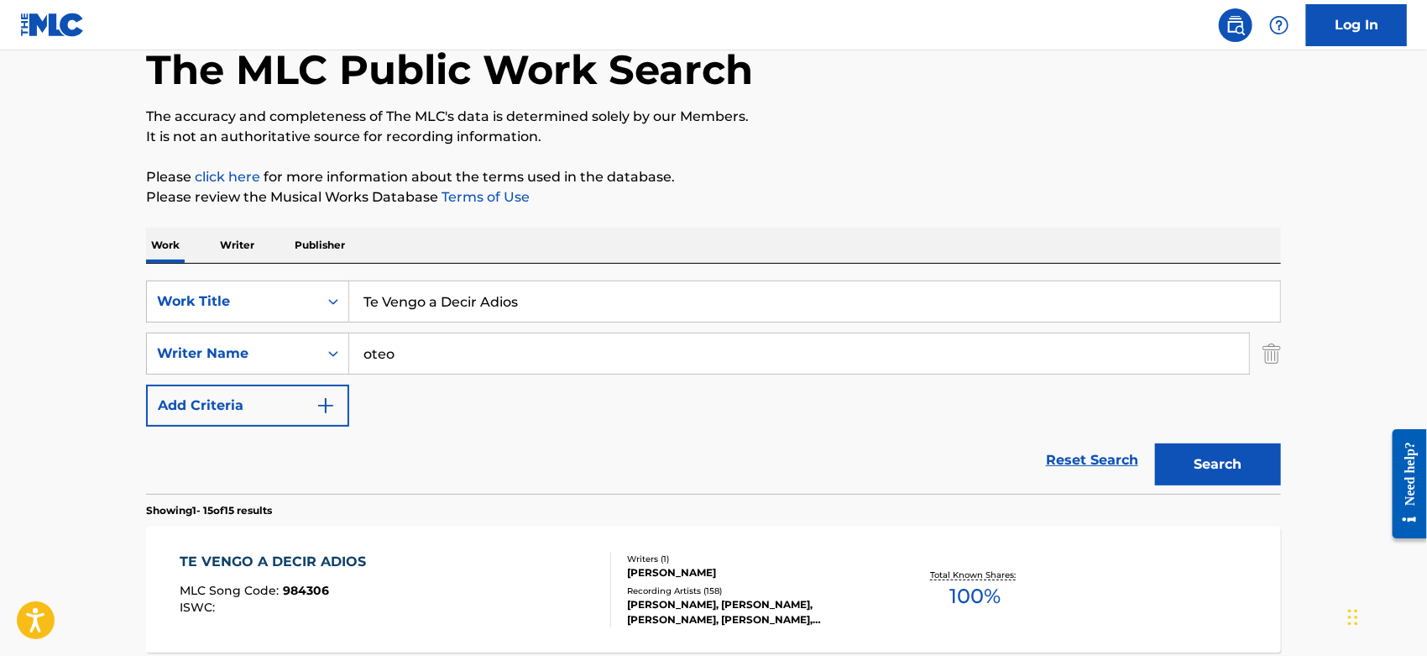
click at [465, 574] on div "TE VENGO A DECIR ADIOS MLC Song Code : 984306 ISWC :" at bounding box center [397, 590] width 432 height 76
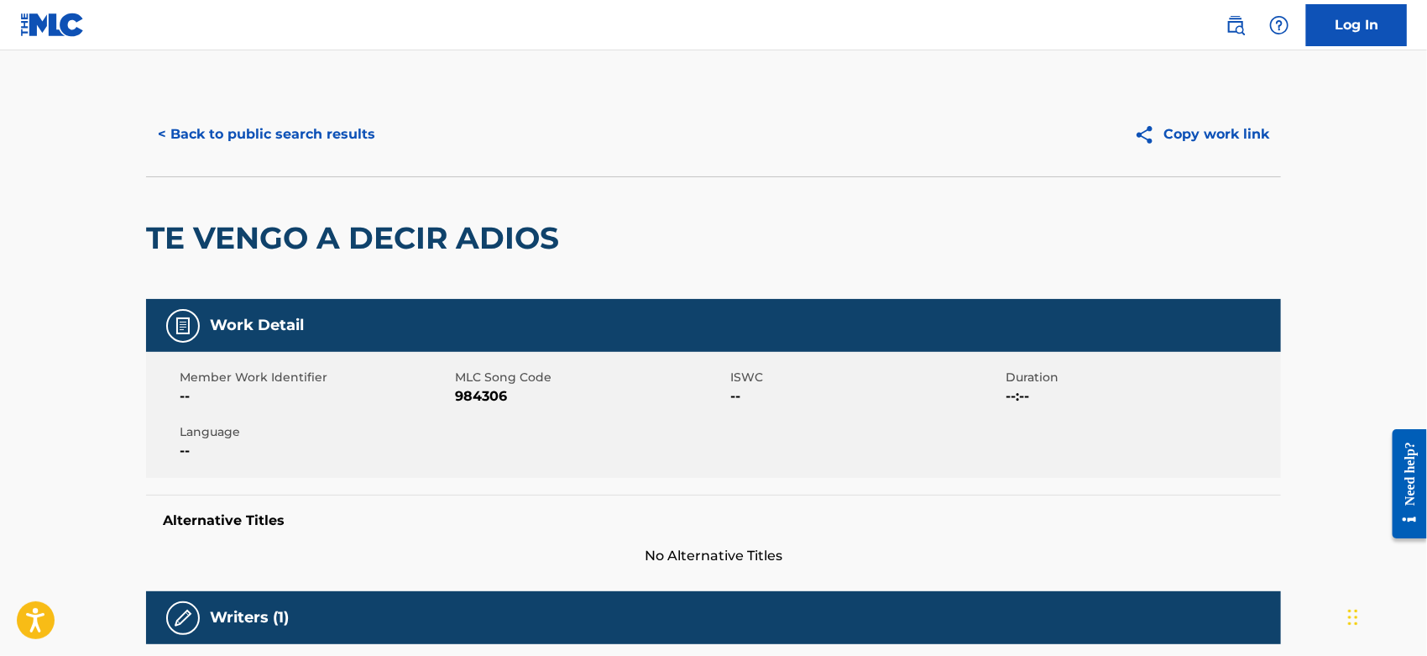
click at [487, 395] on span "984306" at bounding box center [590, 396] width 271 height 20
click at [486, 395] on span "984306" at bounding box center [590, 396] width 271 height 20
click at [301, 100] on div "< Back to public search results Copy work link" at bounding box center [713, 134] width 1135 height 84
click at [305, 141] on button "< Back to public search results" at bounding box center [266, 134] width 241 height 42
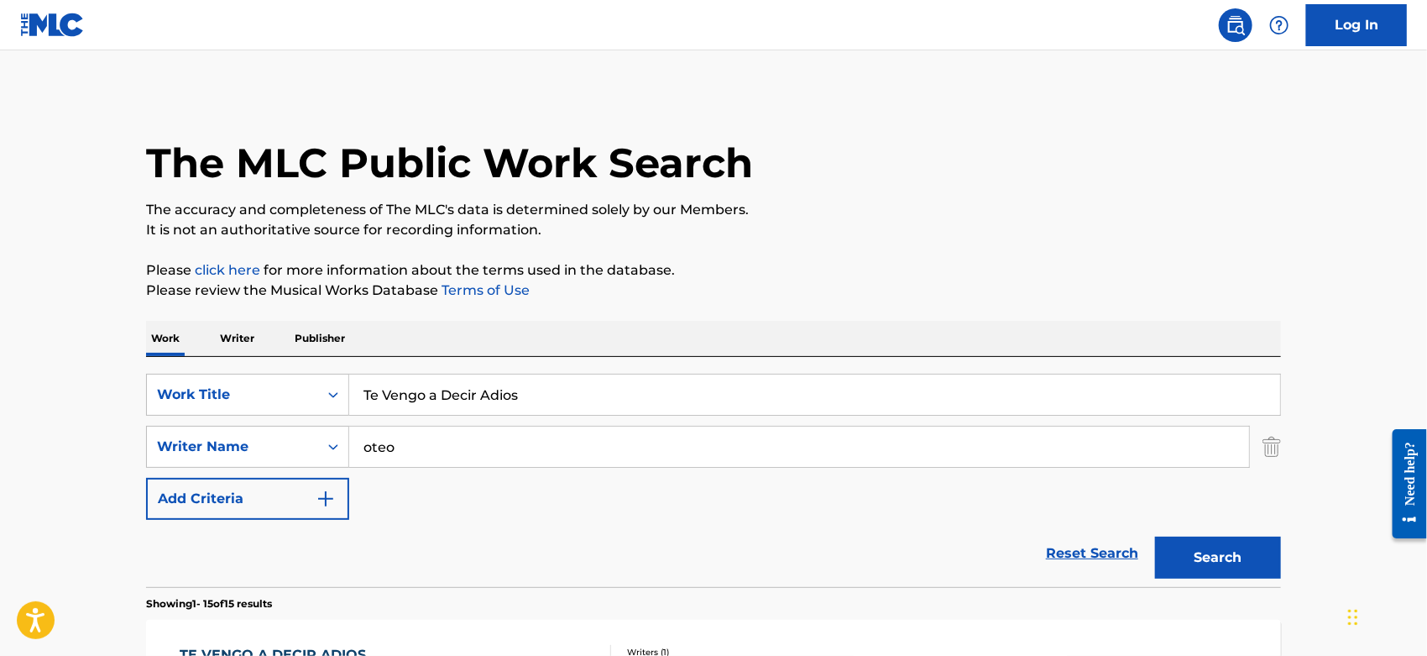
scroll to position [93, 0]
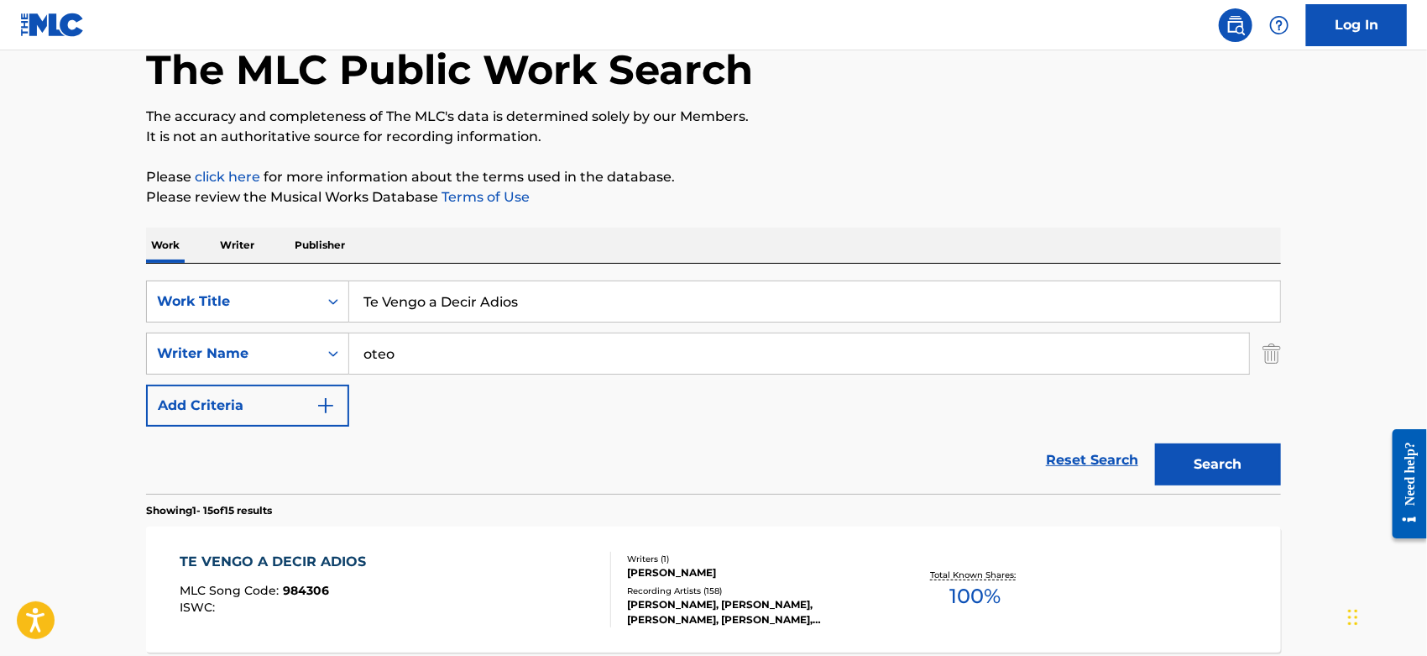
click at [1274, 359] on img "Search Form" at bounding box center [1272, 353] width 18 height 42
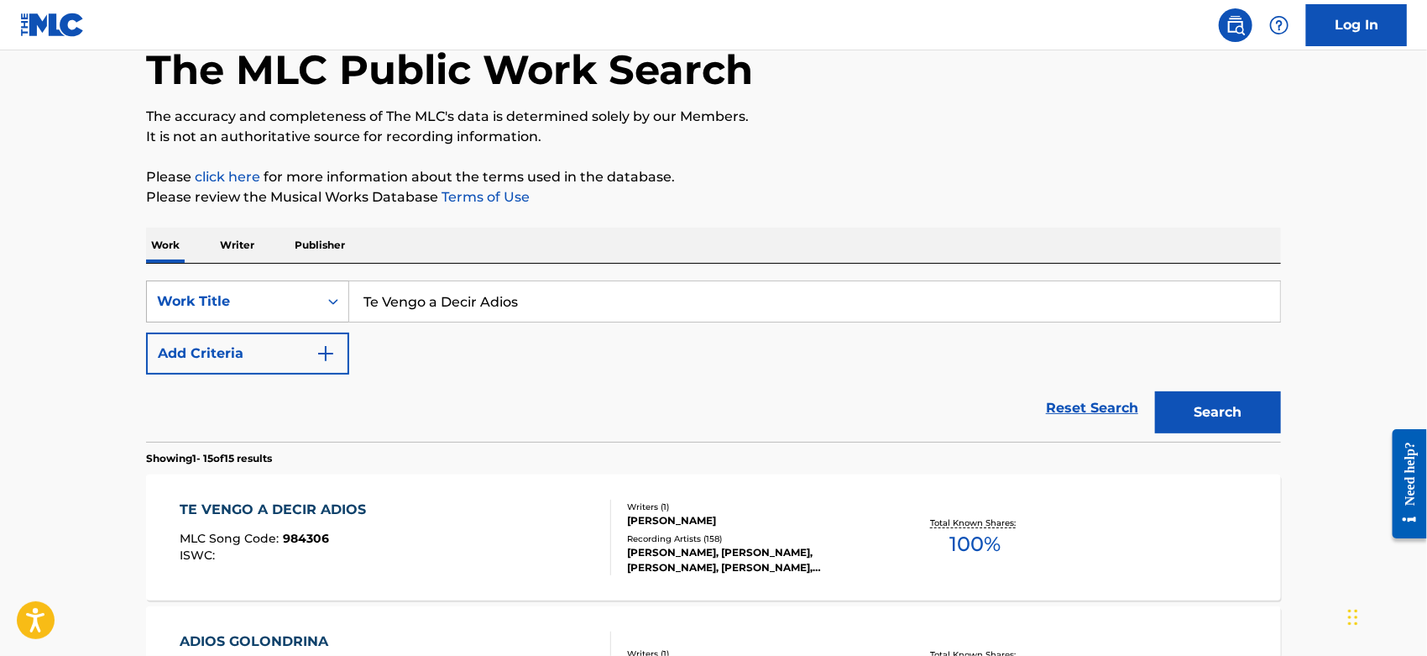
drag, startPoint x: 552, startPoint y: 294, endPoint x: 180, endPoint y: 315, distance: 372.5
click at [180, 315] on div "SearchWithCriteriacc2da5b2-b705-4260-86ac-95f4c39b4793 Work Title Te Vengo a De…" at bounding box center [713, 301] width 1135 height 42
paste input "3 de la Manana"
type input "3 de la Manana"
click at [1230, 405] on button "Search" at bounding box center [1218, 412] width 126 height 42
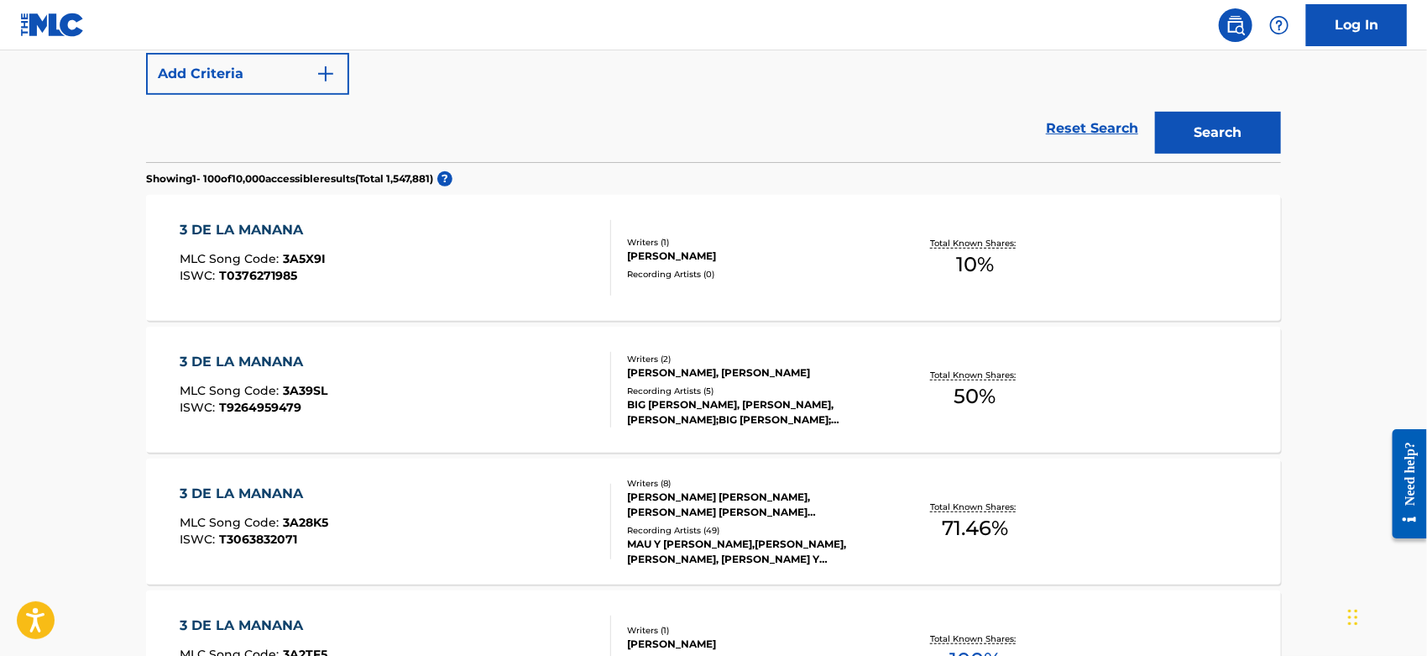
scroll to position [559, 0]
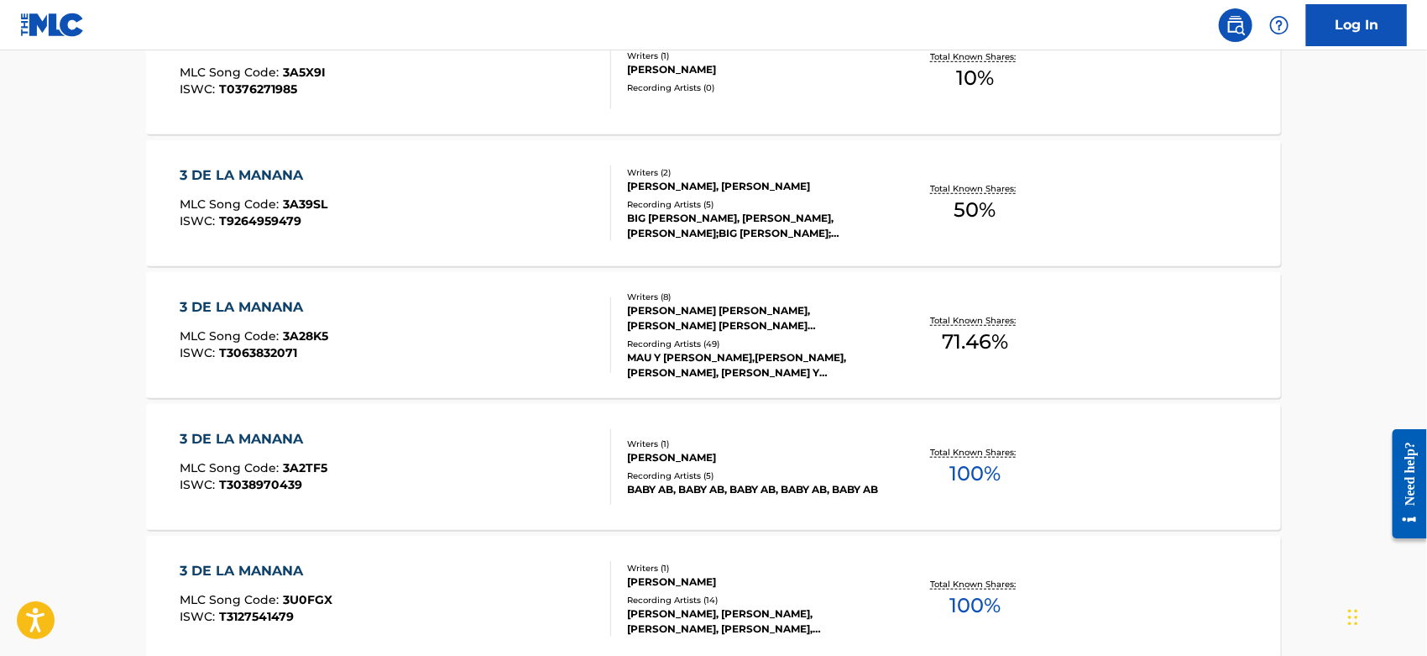
click at [457, 334] on div "3 DE LA MANANA MLC Song Code : 3A28K5 ISWC : T3063832071" at bounding box center [397, 335] width 432 height 76
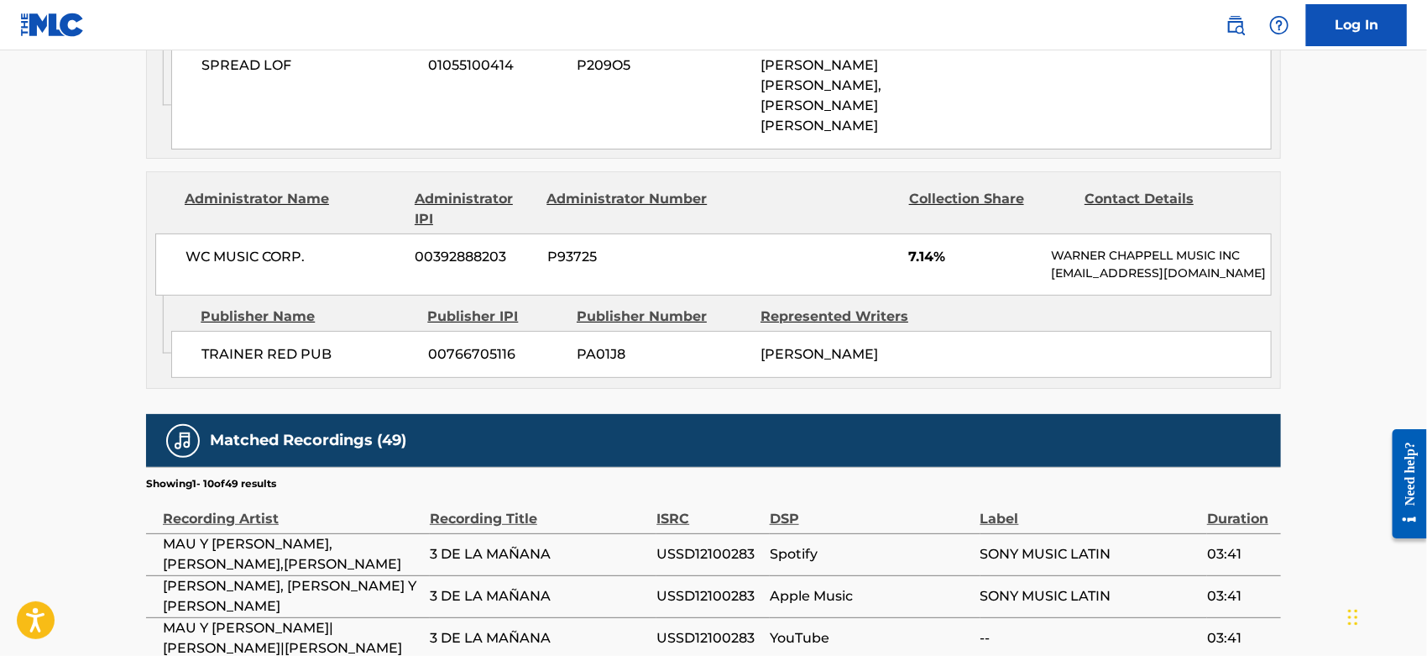
scroll to position [3545, 0]
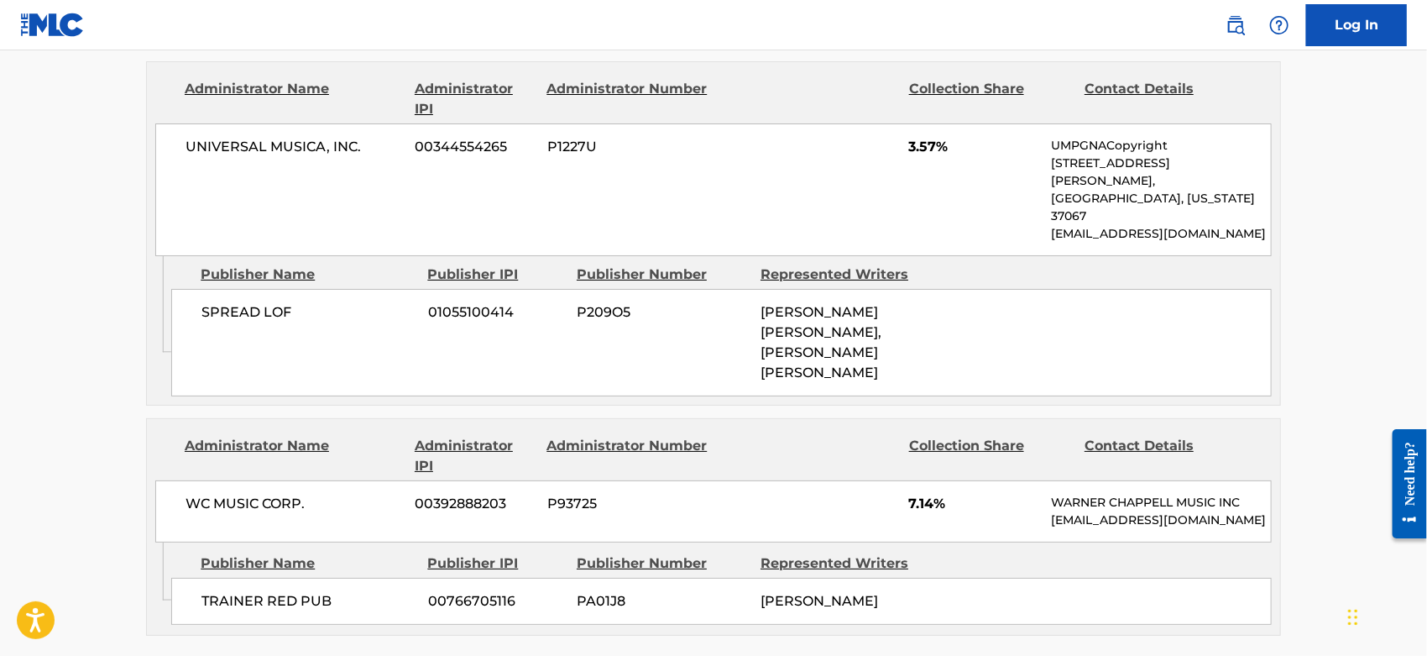
scroll to position [3509, 0]
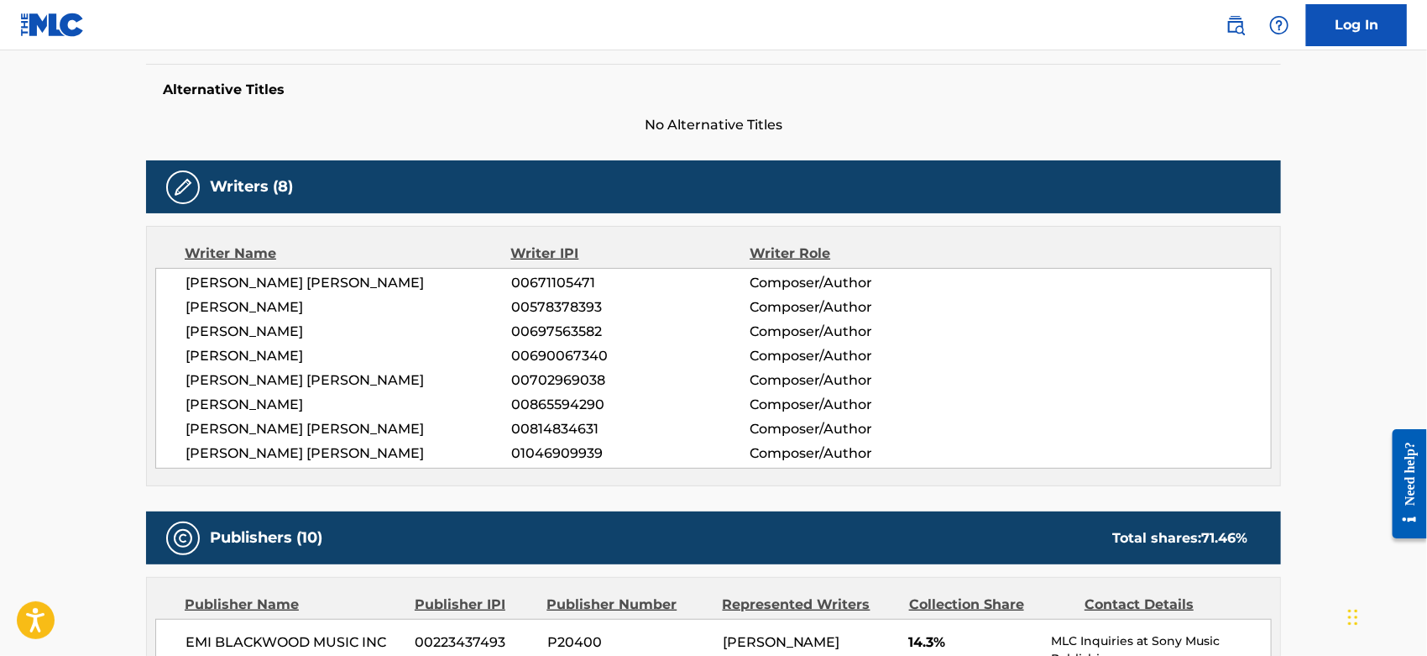
scroll to position [0, 0]
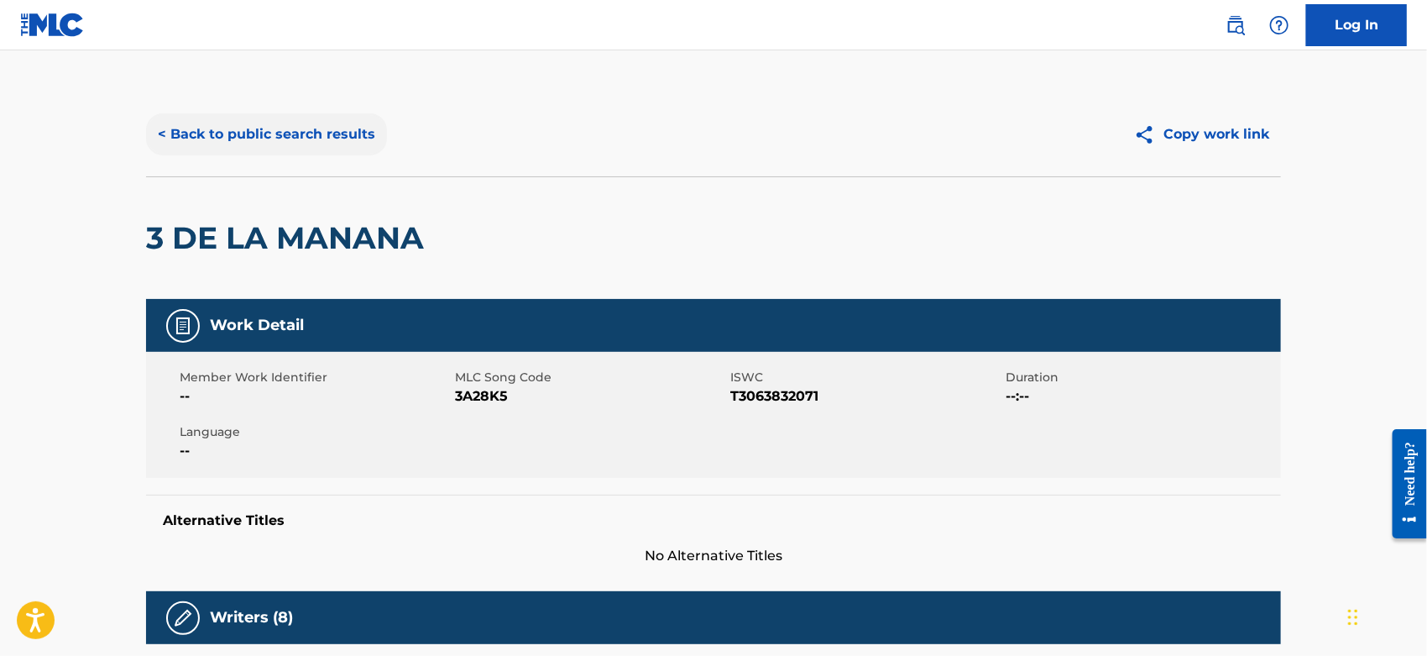
click at [260, 130] on button "< Back to public search results" at bounding box center [266, 134] width 241 height 42
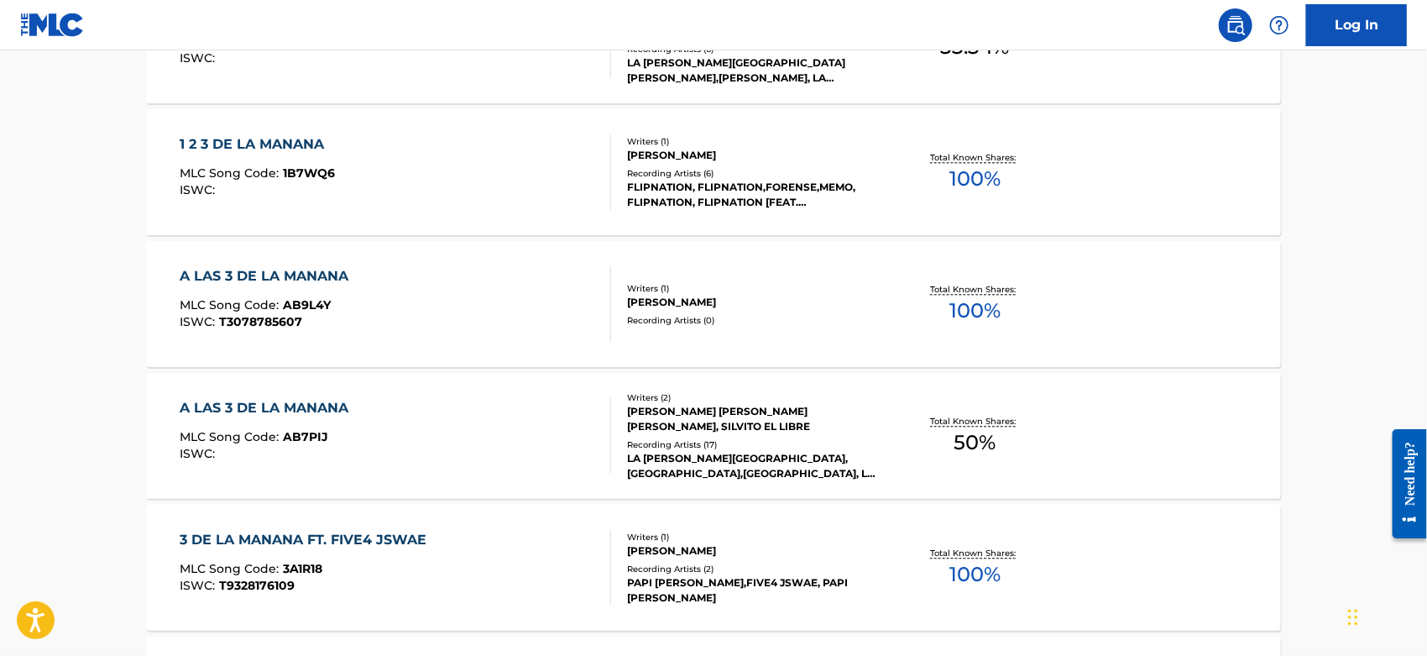
scroll to position [2096, 0]
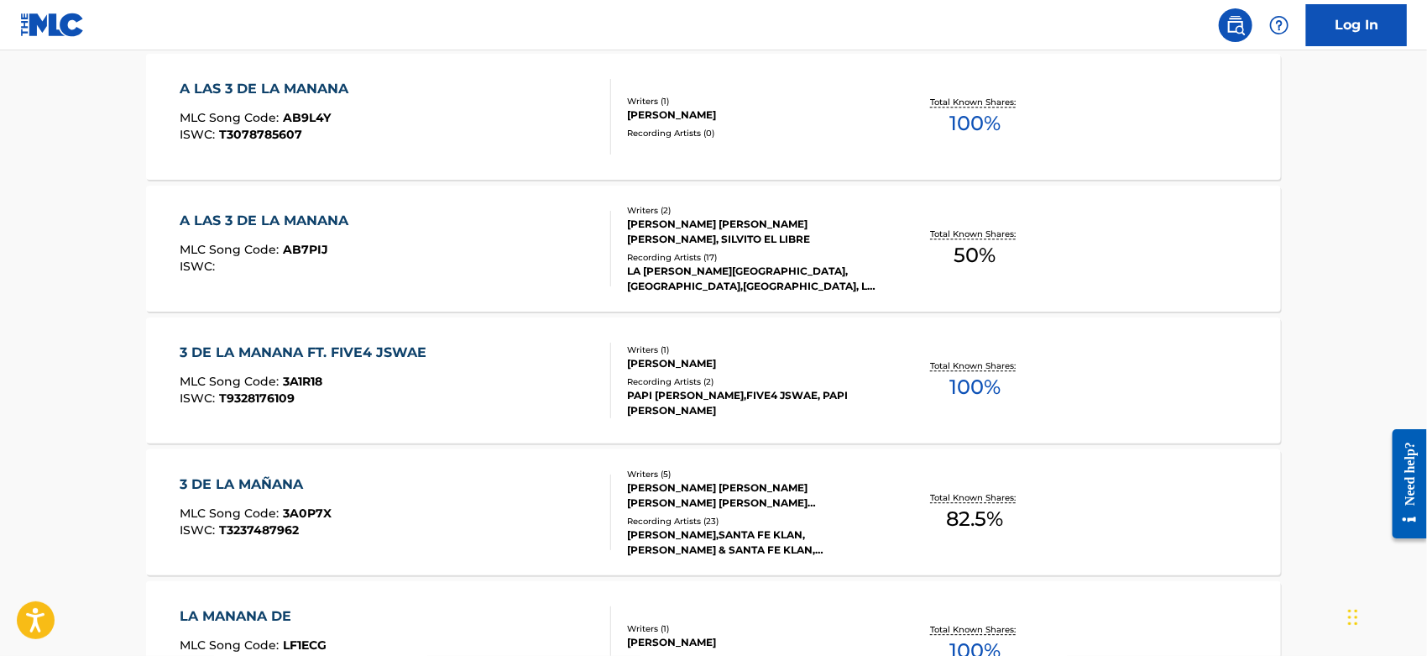
click at [455, 493] on div "3 DE LA MAÑANA MLC Song Code : 3A0P7X ISWC : T3237487962" at bounding box center [397, 512] width 432 height 76
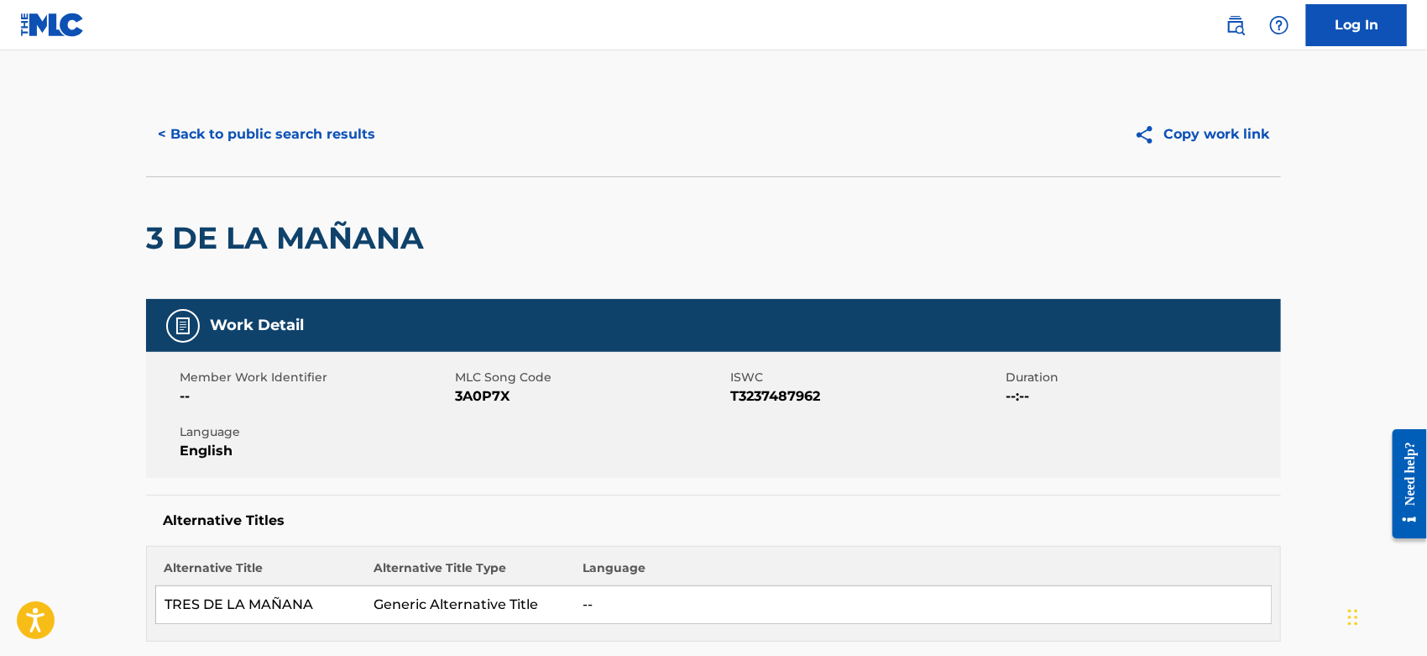
click at [469, 390] on span "3A0P7X" at bounding box center [590, 396] width 271 height 20
click at [317, 128] on button "< Back to public search results" at bounding box center [266, 134] width 241 height 42
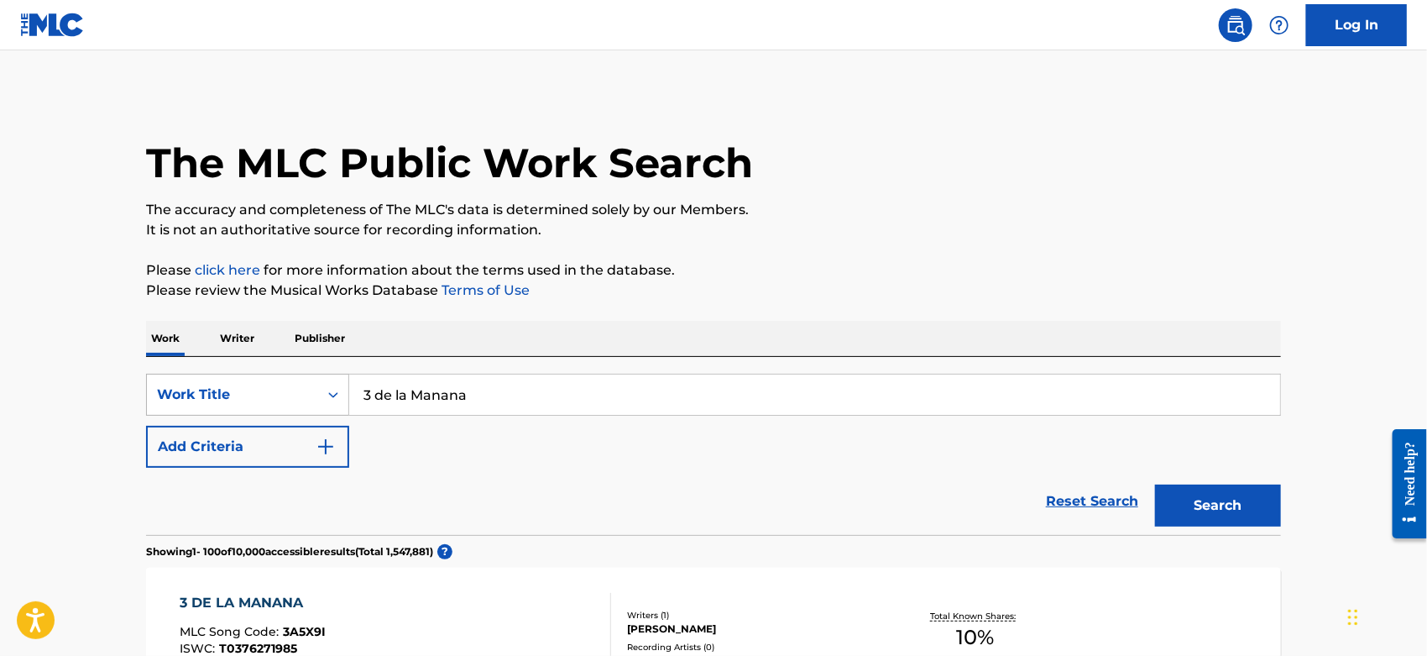
drag, startPoint x: 497, startPoint y: 390, endPoint x: 198, endPoint y: 400, distance: 299.1
click at [198, 400] on div "SearchWithCriteriacc2da5b2-b705-4260-86ac-95f4c39b4793 Work Title 3 de la Manana" at bounding box center [713, 395] width 1135 height 42
paste input "El Viejo Olvidado"
click at [1149, 232] on p "It is not an authoritative source for recording information." at bounding box center [713, 230] width 1135 height 20
click at [1195, 498] on button "Search" at bounding box center [1218, 505] width 126 height 42
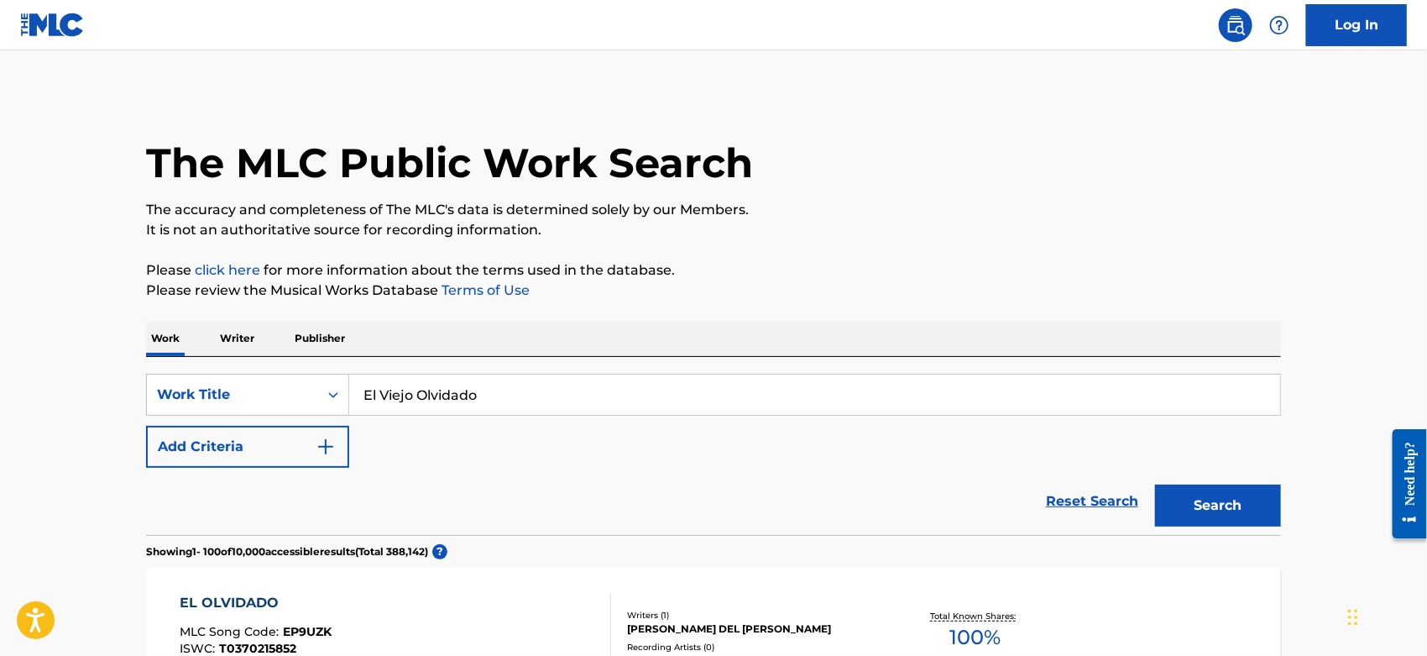
drag, startPoint x: 524, startPoint y: 382, endPoint x: 358, endPoint y: 401, distance: 167.4
click at [242, 400] on div "SearchWithCriteriacc2da5b2-b705-4260-86ac-95f4c39b4793 Work Title El Viejo Olvi…" at bounding box center [713, 395] width 1135 height 42
paste input "Me My Bottle And Nothing But Time"
drag, startPoint x: 1233, startPoint y: 495, endPoint x: 1189, endPoint y: 508, distance: 45.4
click at [1232, 495] on button "Search" at bounding box center [1218, 505] width 126 height 42
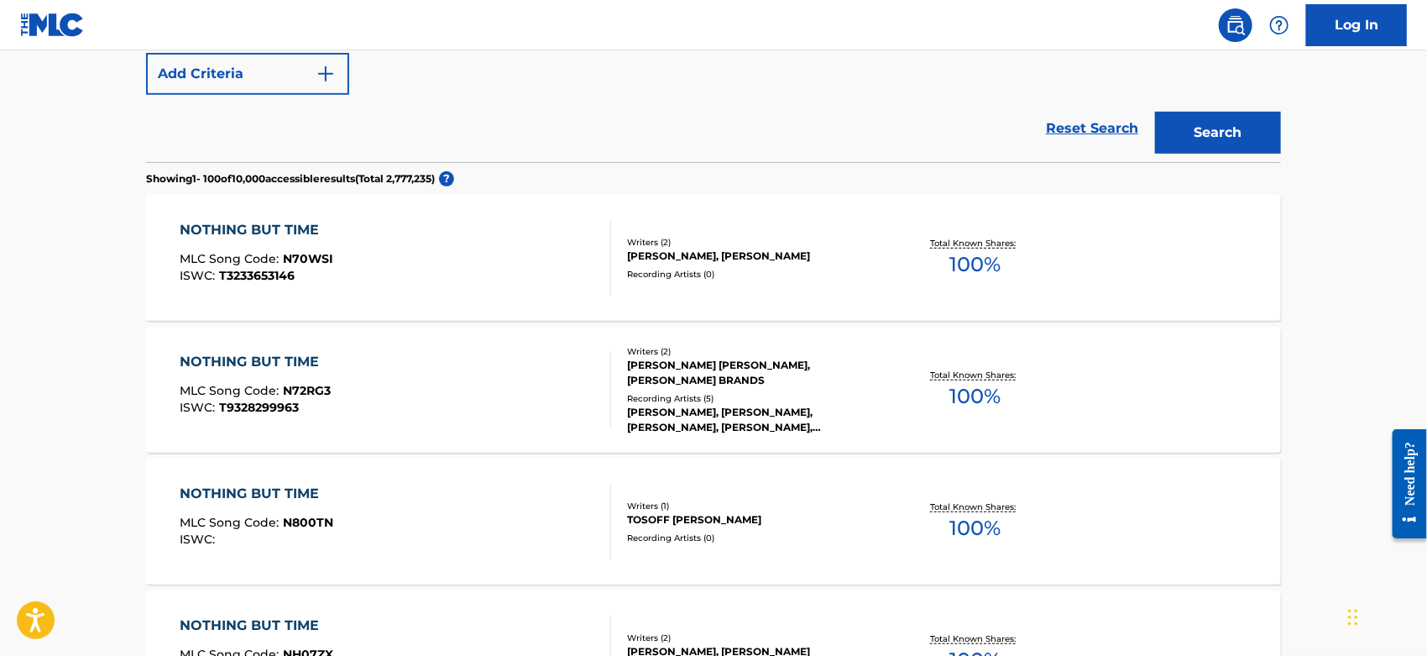
scroll to position [186, 0]
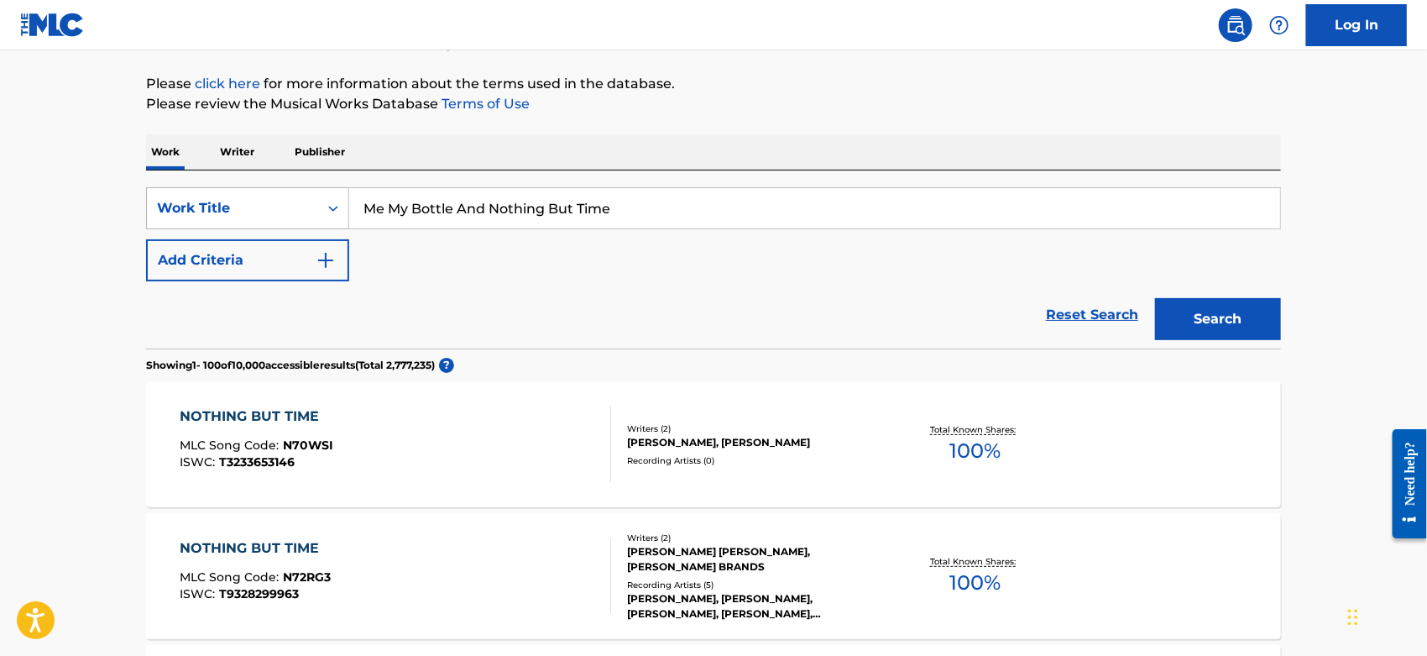
click at [252, 215] on div "SearchWithCriteriacc2da5b2-b705-4260-86ac-95f4c39b4793 Work Title Me My Bottle …" at bounding box center [713, 208] width 1135 height 42
paste input "GOTTA LET YOUR NUTS HANG"
type input "GOTTA LET YOUR NUTS HANG"
click at [1252, 319] on button "Search" at bounding box center [1218, 319] width 126 height 42
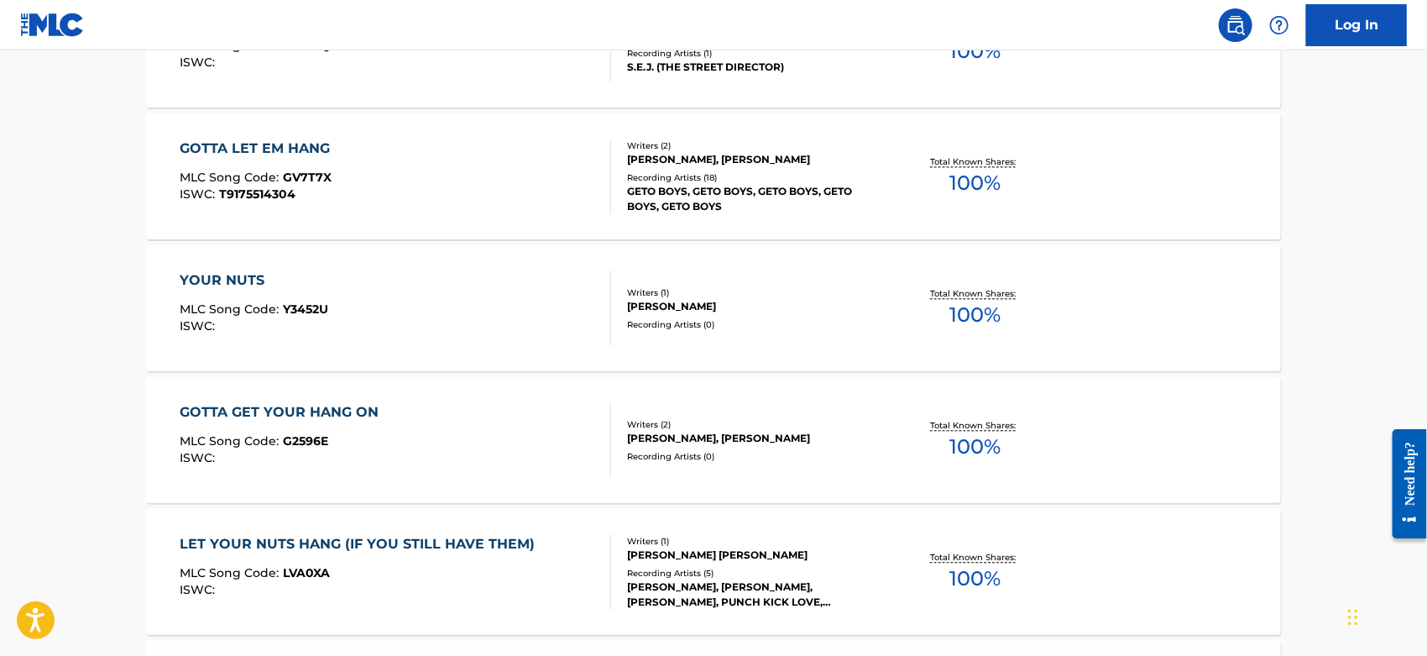
scroll to position [1679, 0]
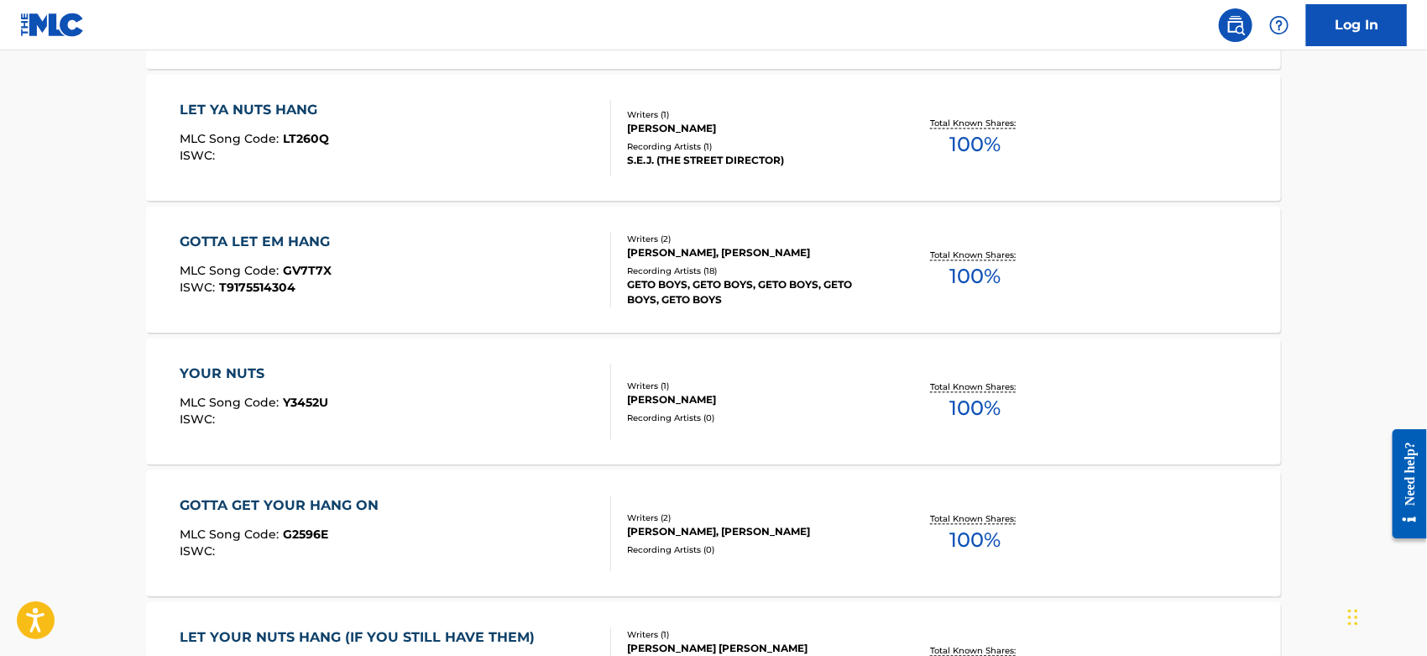
click at [474, 289] on div "GOTTA LET EM HANG MLC Song Code : GV7T7X ISWC : T9175514304" at bounding box center [397, 270] width 432 height 76
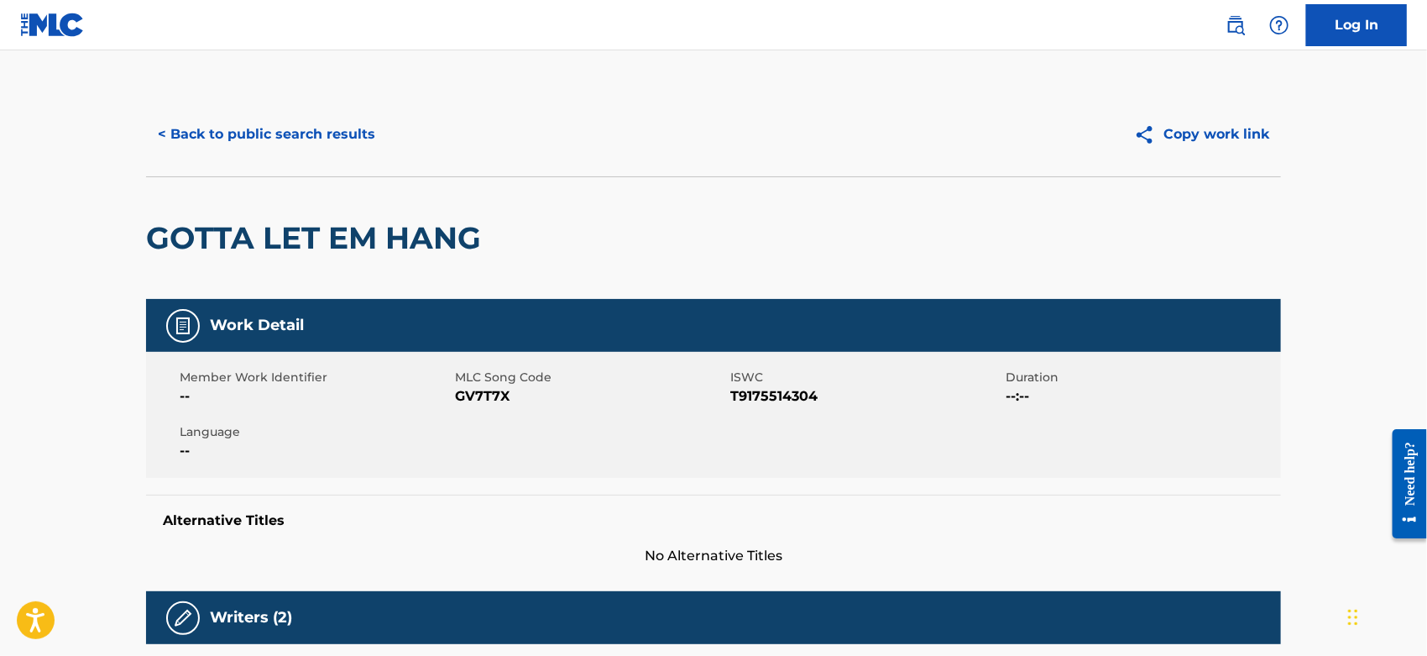
click at [486, 393] on span "GV7T7X" at bounding box center [590, 396] width 271 height 20
click at [249, 144] on button "< Back to public search results" at bounding box center [266, 134] width 241 height 42
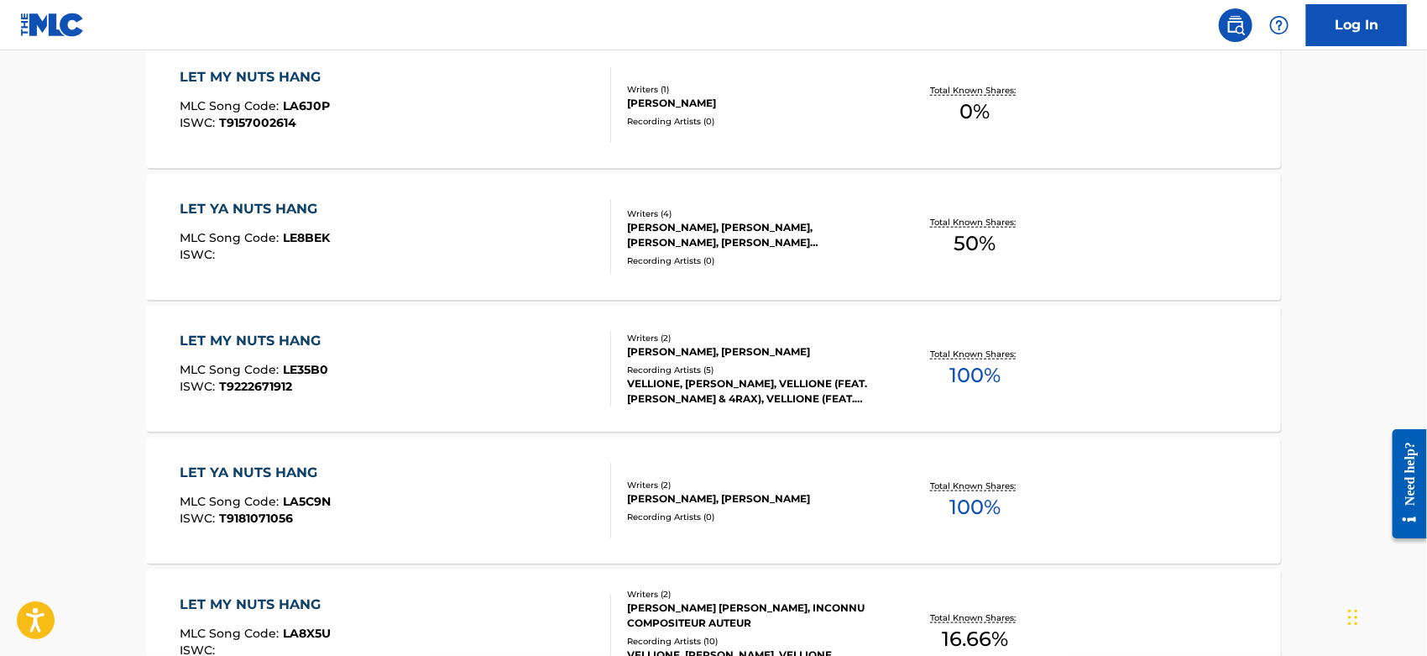
scroll to position [322, 0]
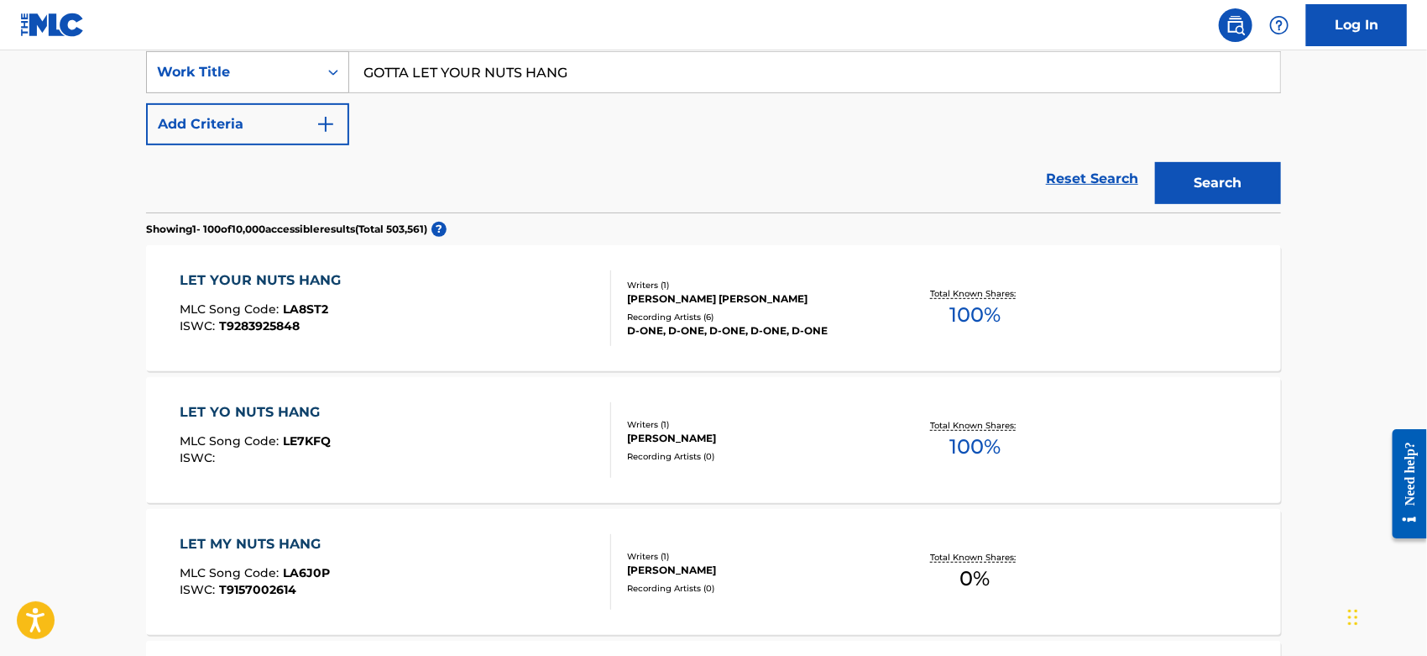
drag, startPoint x: 600, startPoint y: 70, endPoint x: 243, endPoint y: 74, distance: 357.7
click at [243, 74] on div "SearchWithCriteriacc2da5b2-b705-4260-86ac-95f4c39b4793 Work Title GOTTA LET YOU…" at bounding box center [713, 72] width 1135 height 42
paste input "Assface"
click at [1264, 180] on button "Search" at bounding box center [1218, 183] width 126 height 42
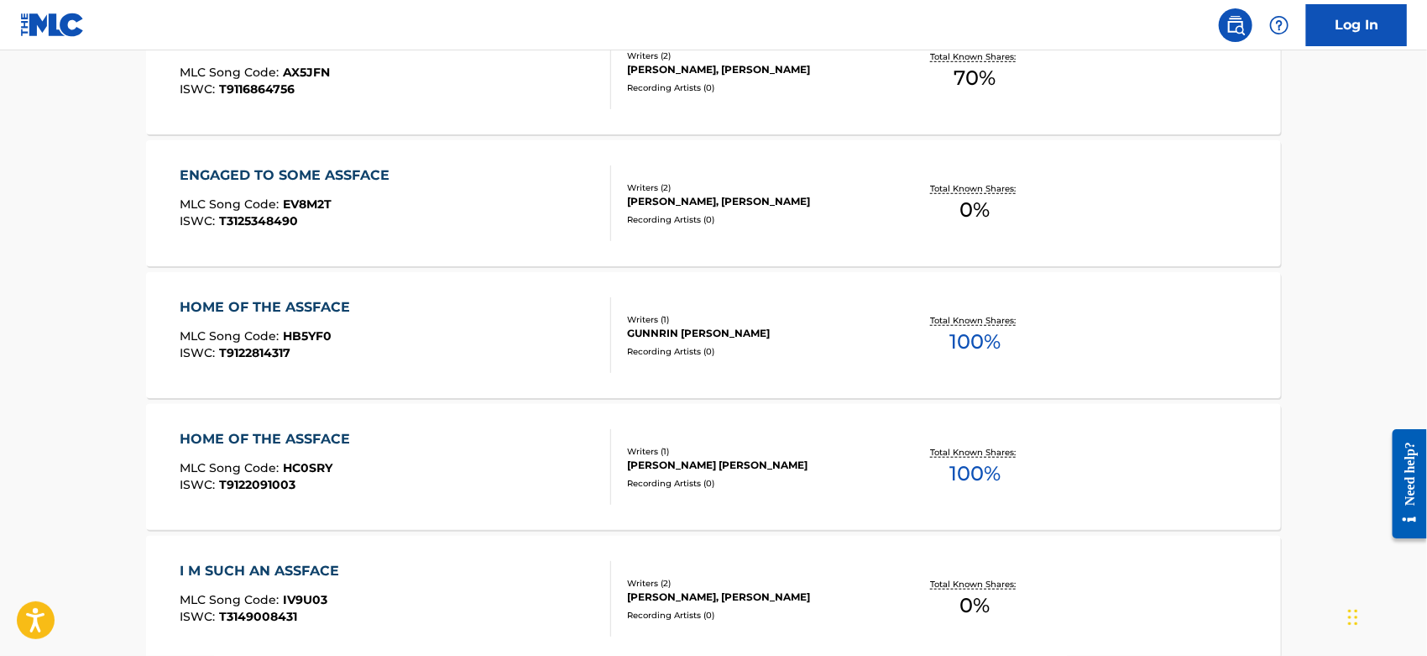
scroll to position [280, 0]
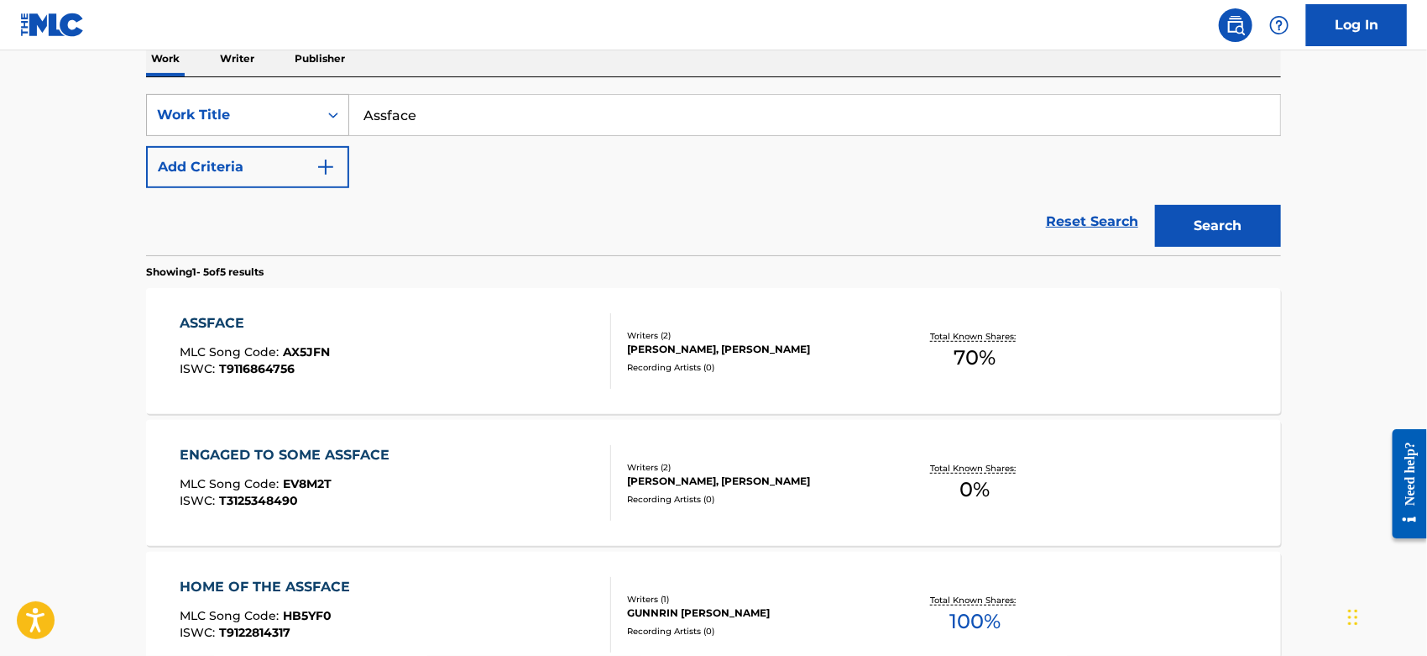
drag, startPoint x: 443, startPoint y: 123, endPoint x: 333, endPoint y: 118, distance: 110.1
click at [334, 118] on div "SearchWithCriteriacc2da5b2-b705-4260-86ac-95f4c39b4793 Work Title Assface" at bounding box center [713, 115] width 1135 height 42
paste input "Tough Fuckin' Shit"
click at [1229, 233] on button "Search" at bounding box center [1218, 226] width 126 height 42
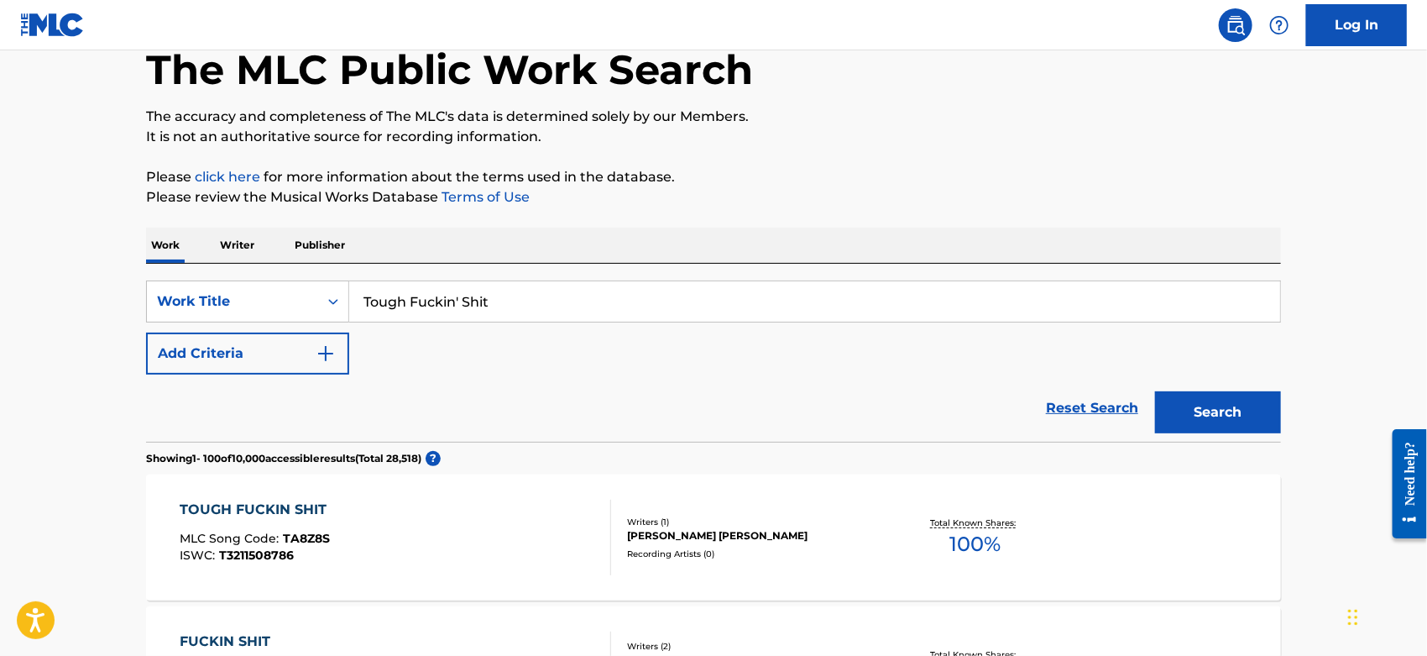
scroll to position [0, 0]
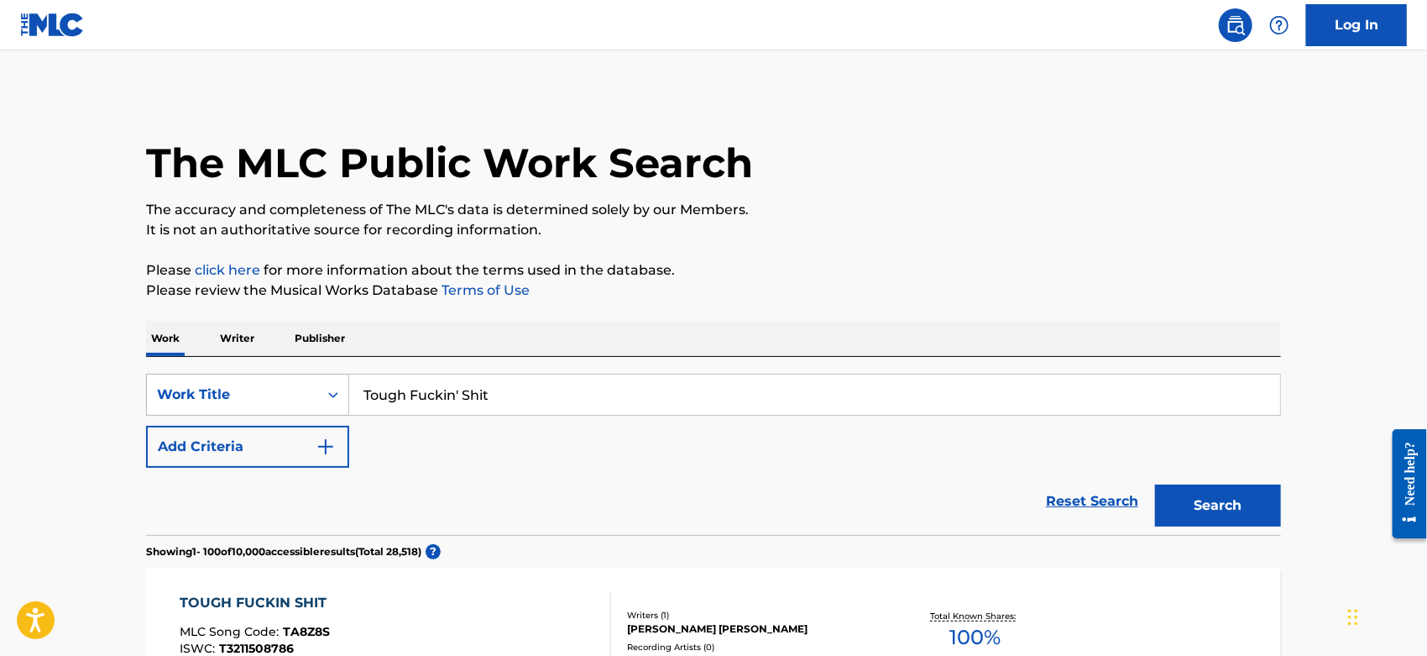
drag, startPoint x: 520, startPoint y: 396, endPoint x: 286, endPoint y: 395, distance: 233.4
click at [286, 395] on div "SearchWithCriteriacc2da5b2-b705-4260-86ac-95f4c39b4793 Work Title Tough Fuckin'…" at bounding box center [713, 395] width 1135 height 42
paste input "Us vs. Them"
type input "Us vs. Them"
click at [1214, 492] on button "Search" at bounding box center [1218, 505] width 126 height 42
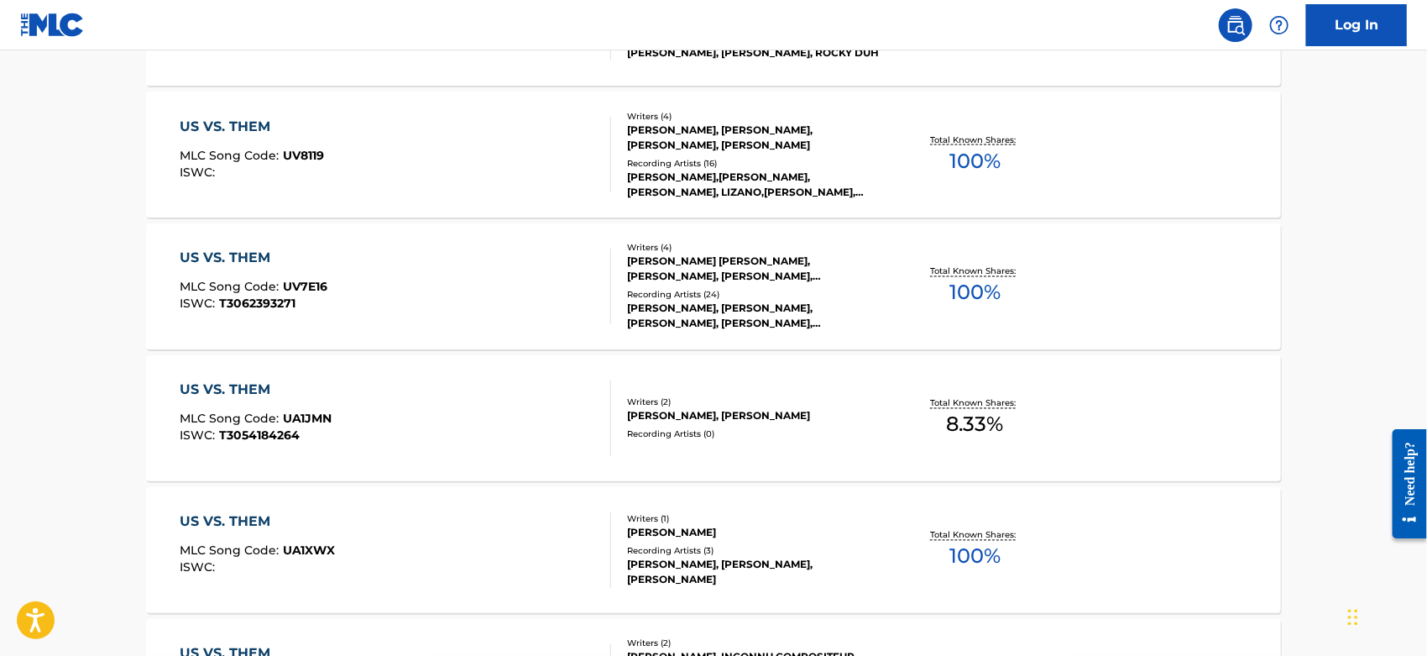
scroll to position [1679, 0]
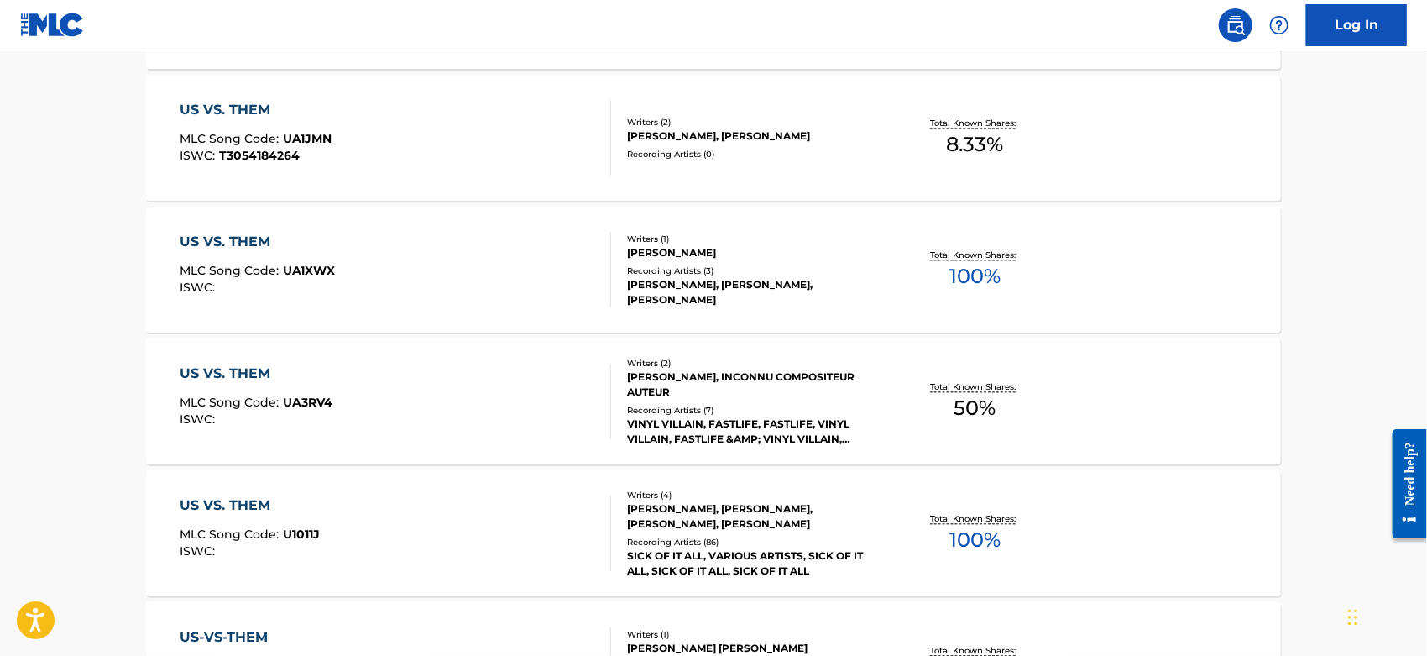
click at [510, 552] on div "US VS. THEM MLC Song Code : U1011J ISWC :" at bounding box center [397, 533] width 432 height 76
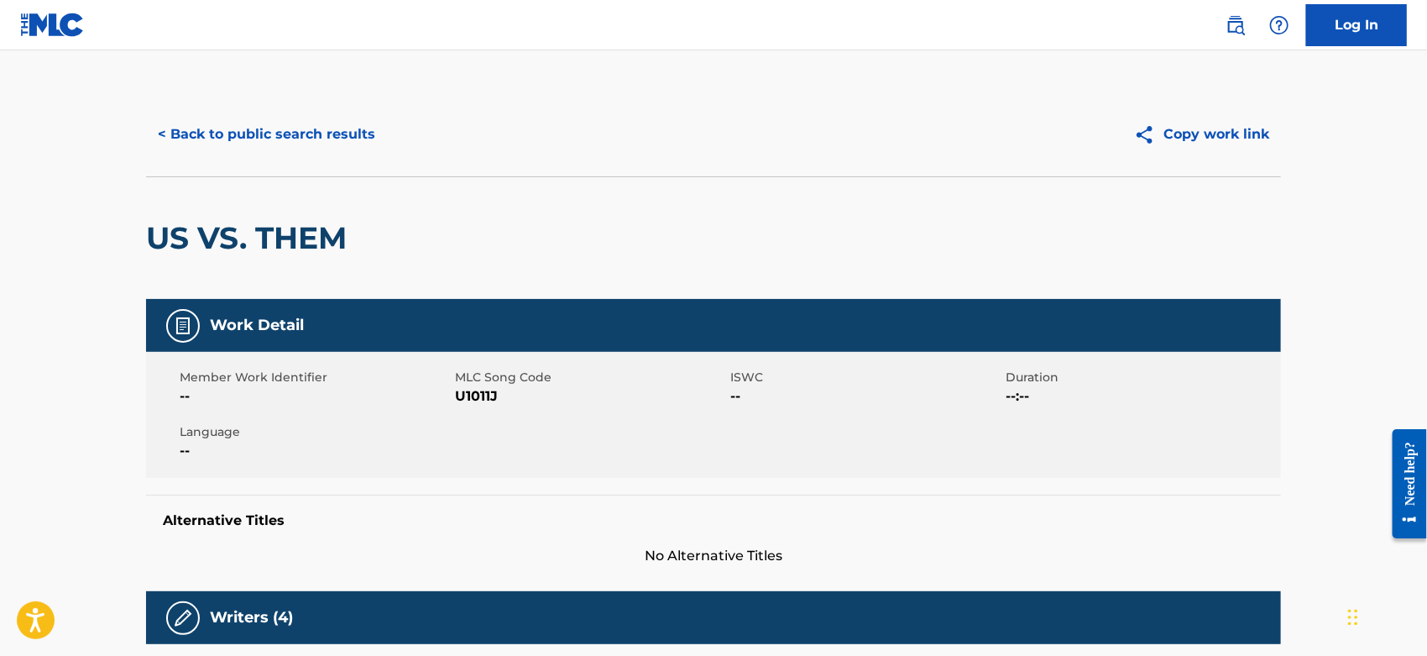
click at [472, 394] on span "U1011J" at bounding box center [590, 396] width 271 height 20
click at [249, 133] on button "< Back to public search results" at bounding box center [266, 134] width 241 height 42
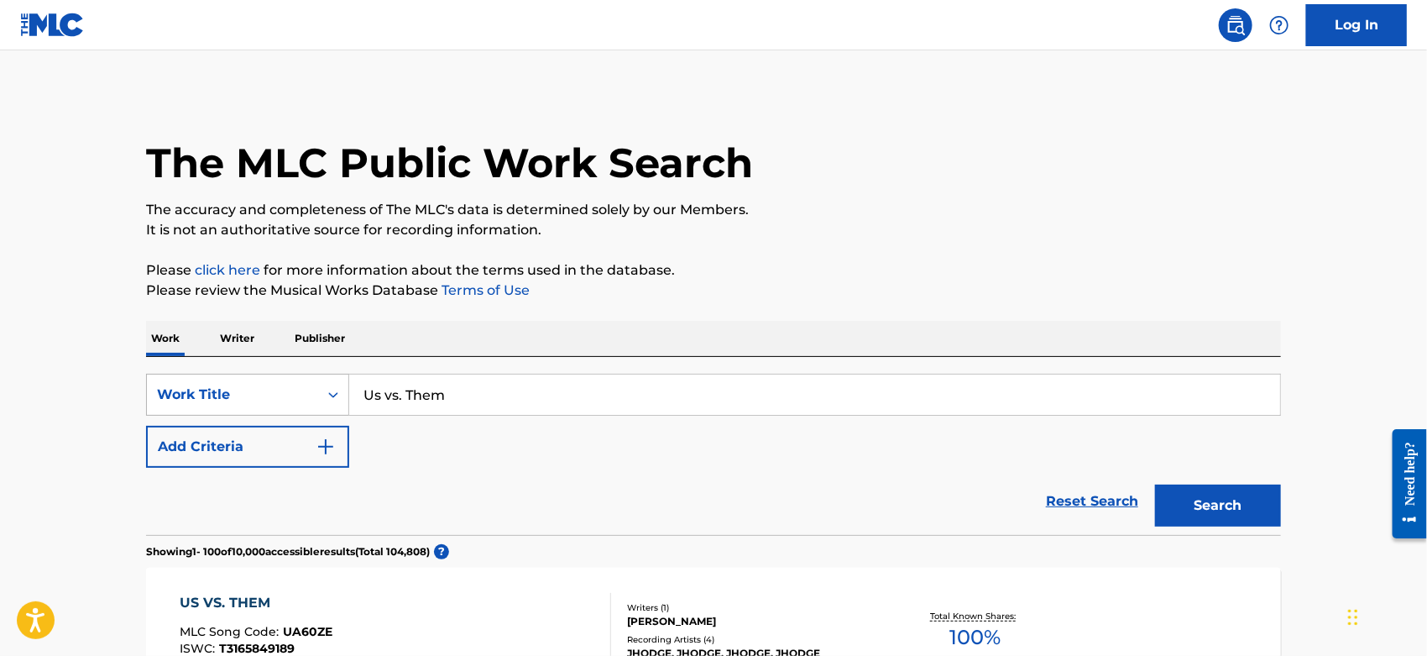
drag, startPoint x: 457, startPoint y: 395, endPoint x: 265, endPoint y: 406, distance: 191.7
click at [265, 406] on div "SearchWithCriteriacc2da5b2-b705-4260-86ac-95f4c39b4793 Work Title Us vs. Them" at bounding box center [713, 395] width 1135 height 42
paste
type input "stfu"
click at [1178, 500] on button "Search" at bounding box center [1218, 505] width 126 height 42
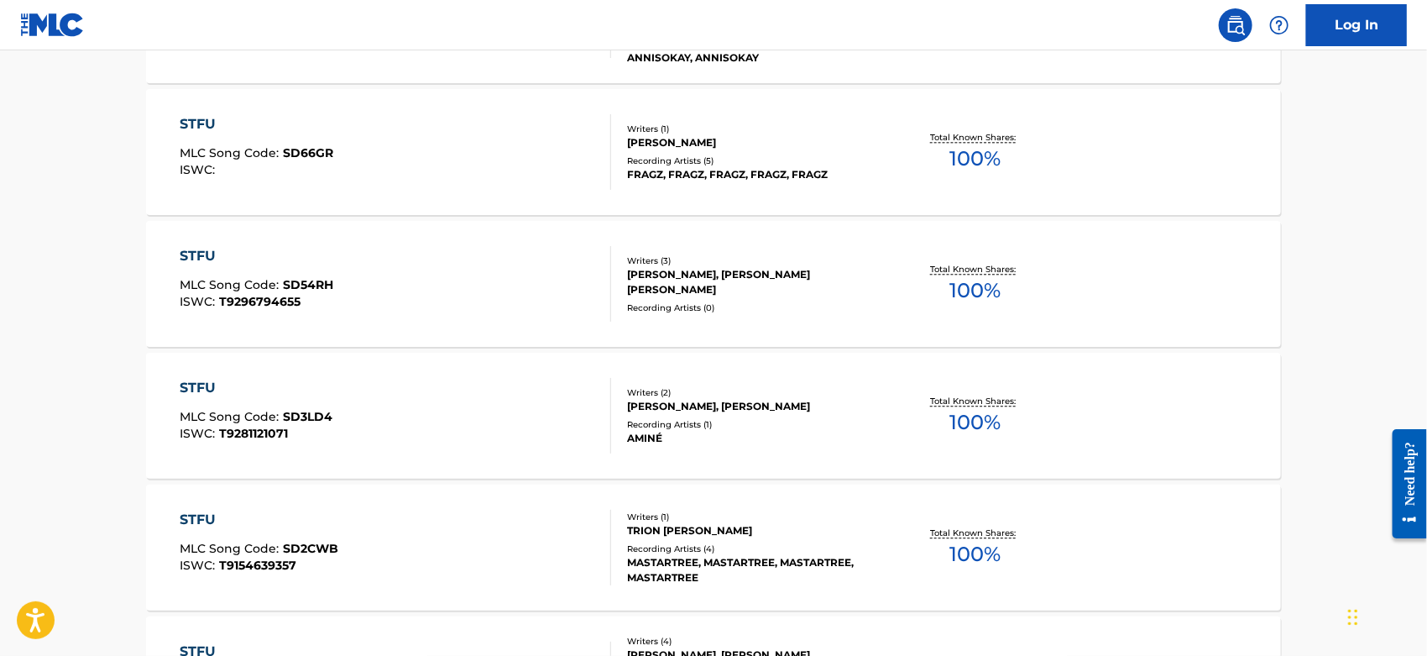
scroll to position [4571, 0]
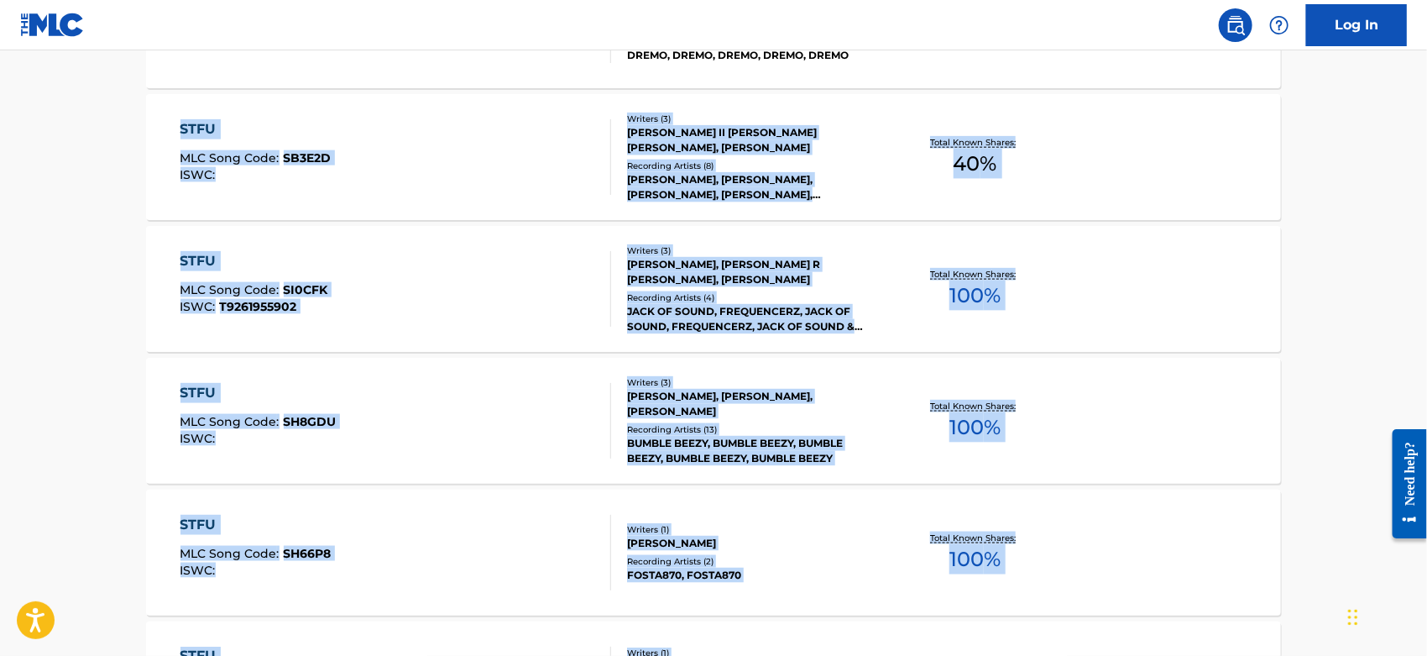
drag, startPoint x: 1426, startPoint y: 227, endPoint x: 1431, endPoint y: -37, distance: 263.7
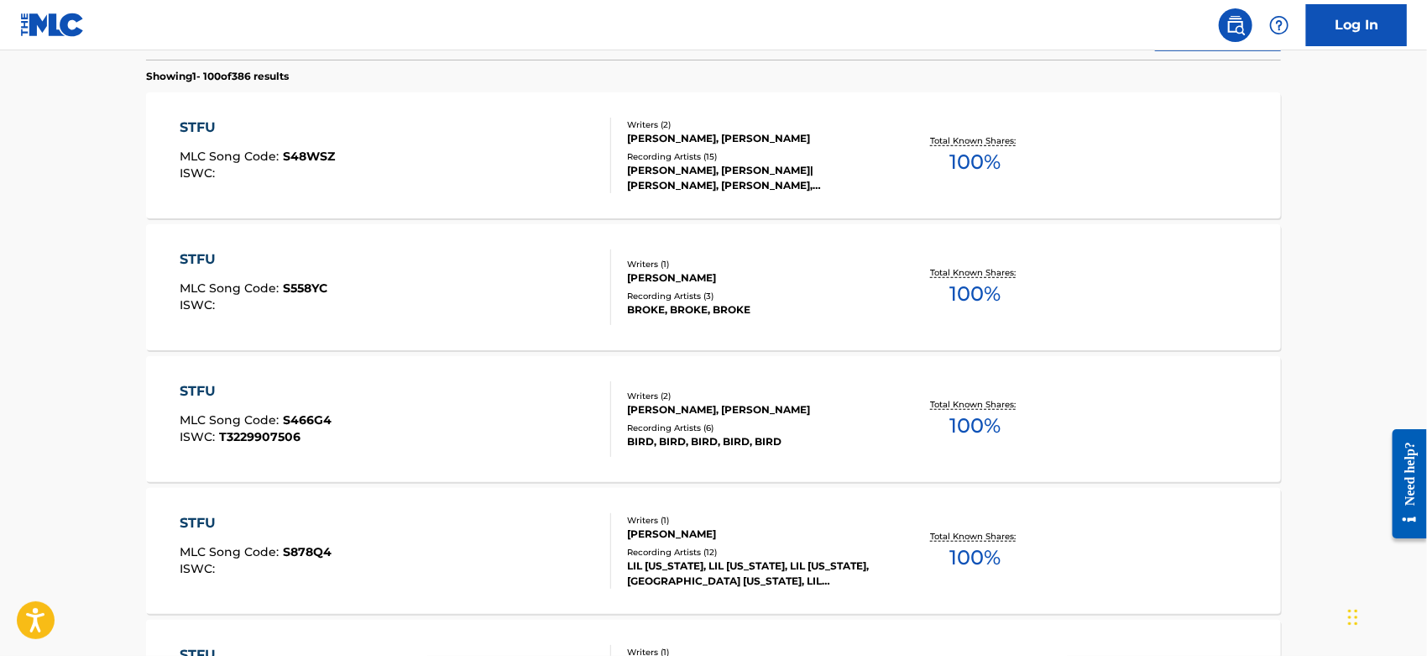
scroll to position [0, 0]
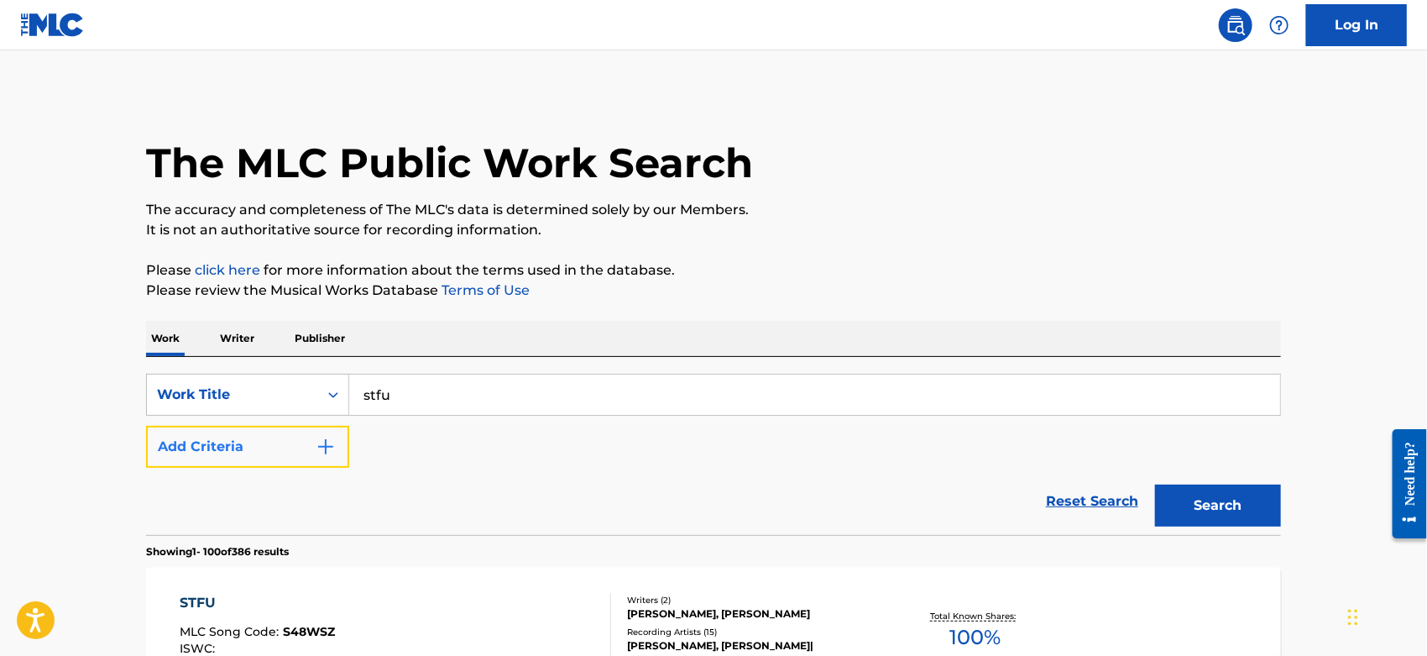
click at [311, 448] on button "Add Criteria" at bounding box center [247, 447] width 203 height 42
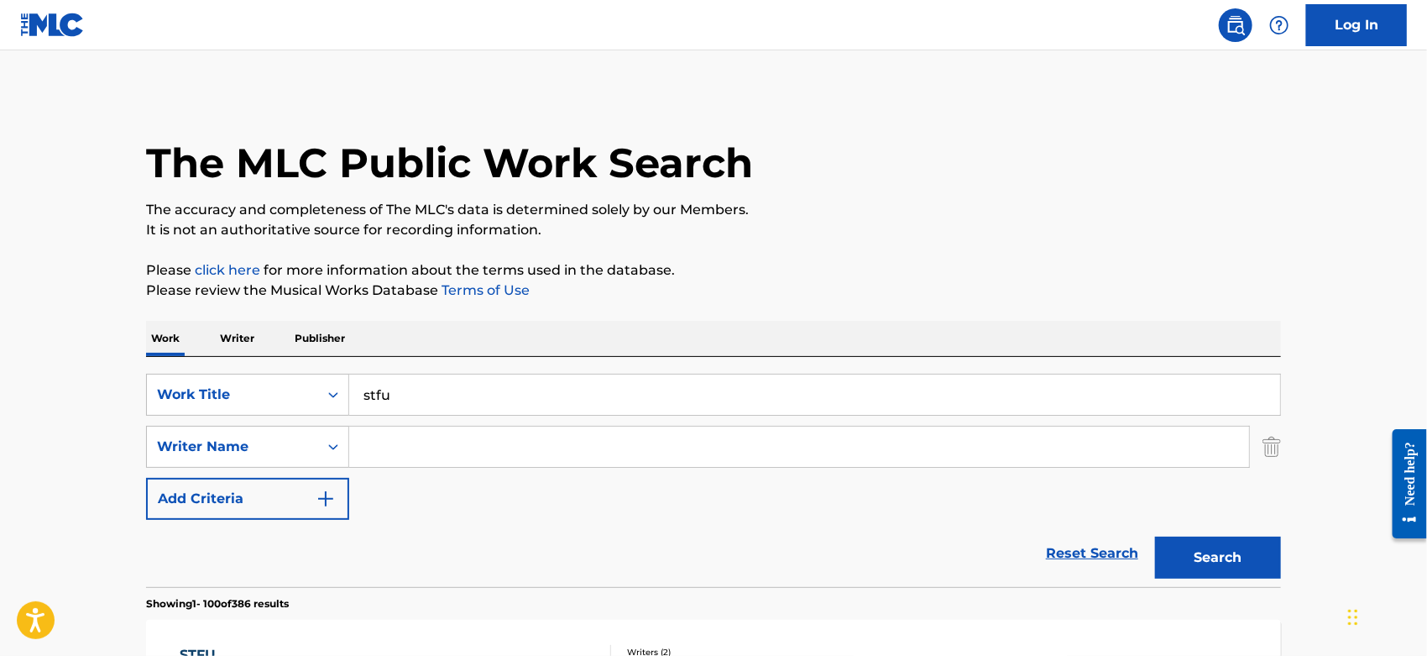
click at [401, 443] on input "Search Form" at bounding box center [799, 447] width 900 height 40
type input "[PERSON_NAME]"
click at [1155, 536] on button "Search" at bounding box center [1218, 557] width 126 height 42
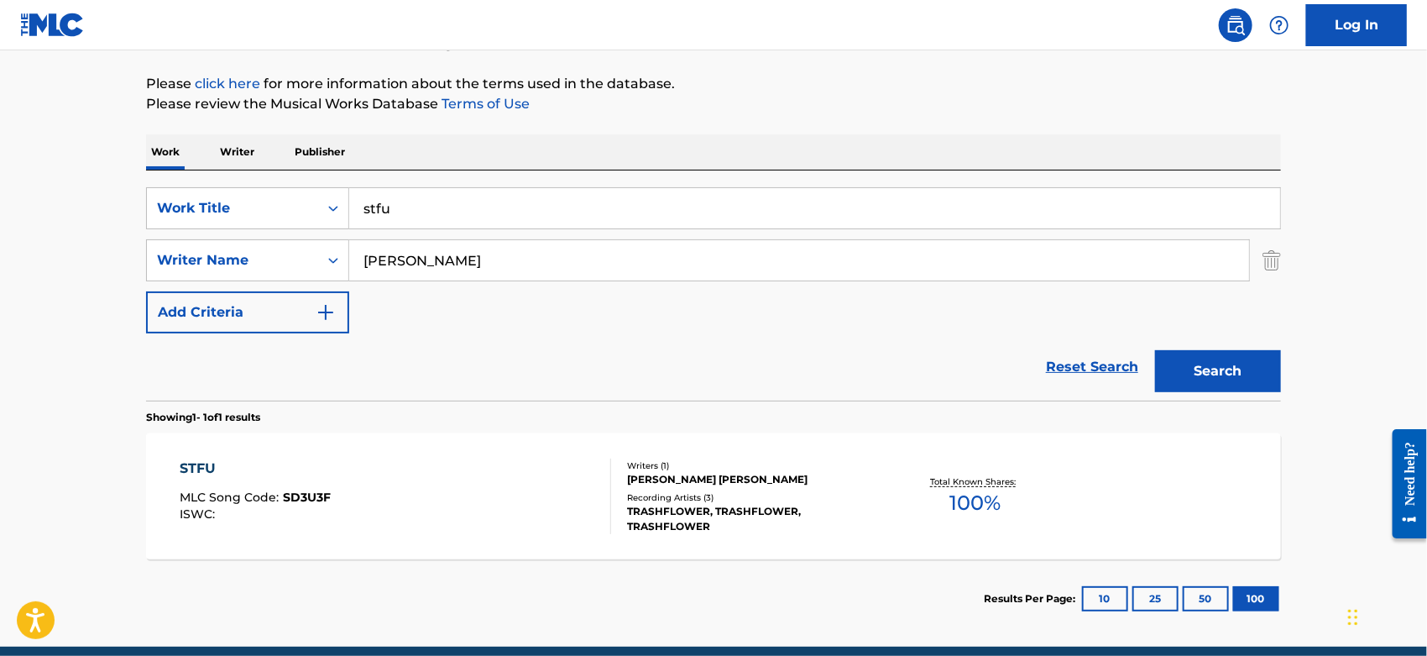
scroll to position [257, 0]
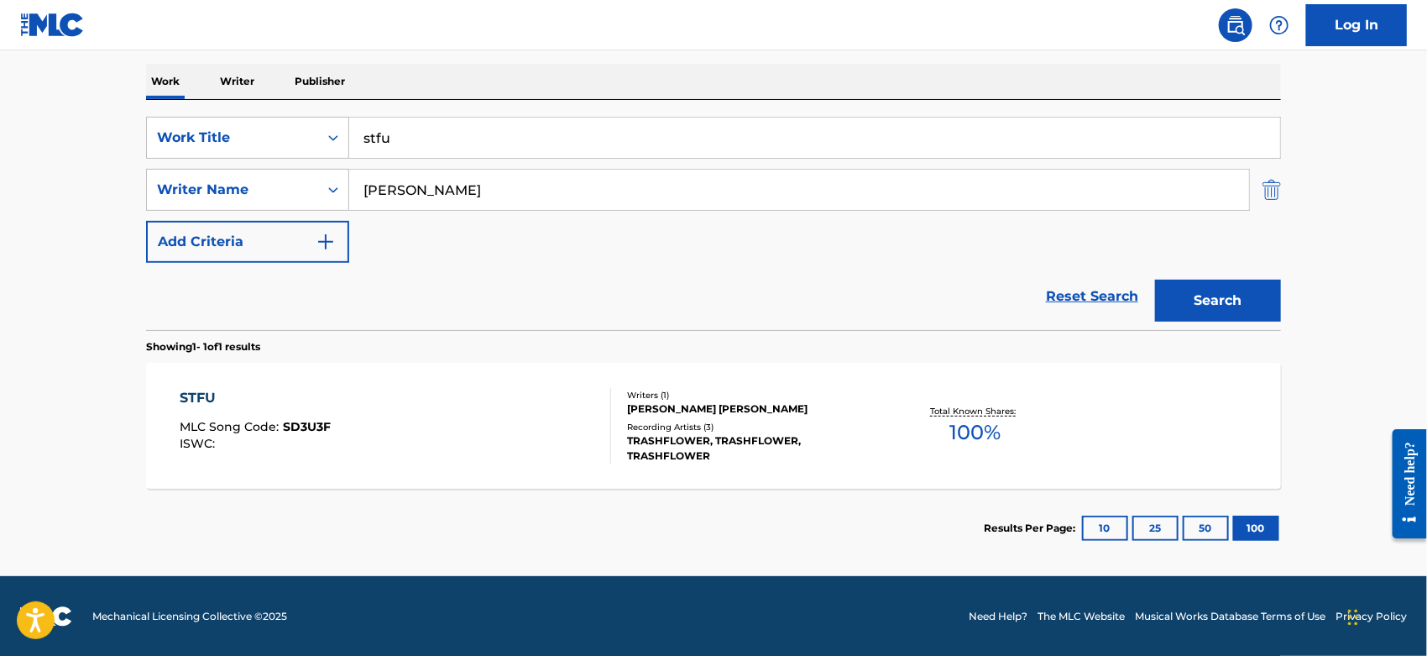
click at [1266, 188] on img "Search Form" at bounding box center [1272, 190] width 18 height 42
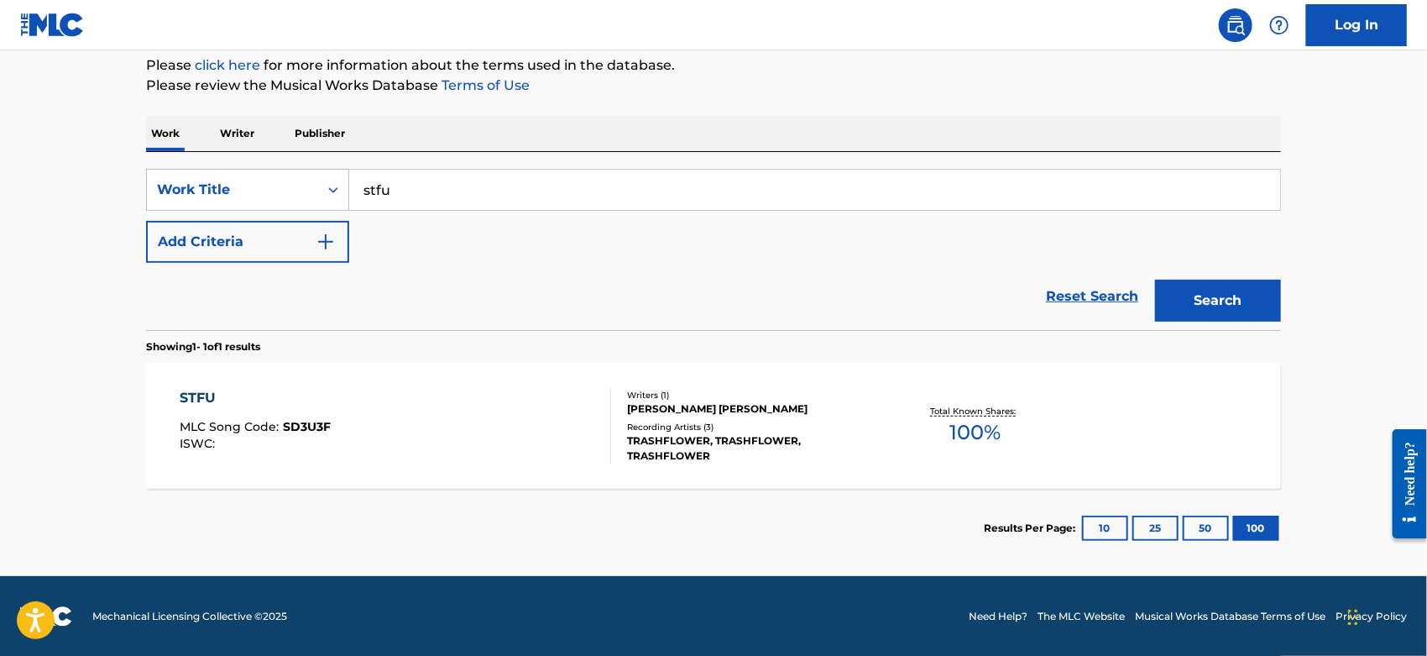
drag, startPoint x: 421, startPoint y: 193, endPoint x: 350, endPoint y: 180, distance: 72.6
click at [345, 186] on div "SearchWithCriteriacc2da5b2-b705-4260-86ac-95f4c39b4793 Work Title stfu" at bounding box center [713, 190] width 1135 height 42
type input "Bedroom Exile"
click at [1198, 306] on button "Search" at bounding box center [1218, 301] width 126 height 42
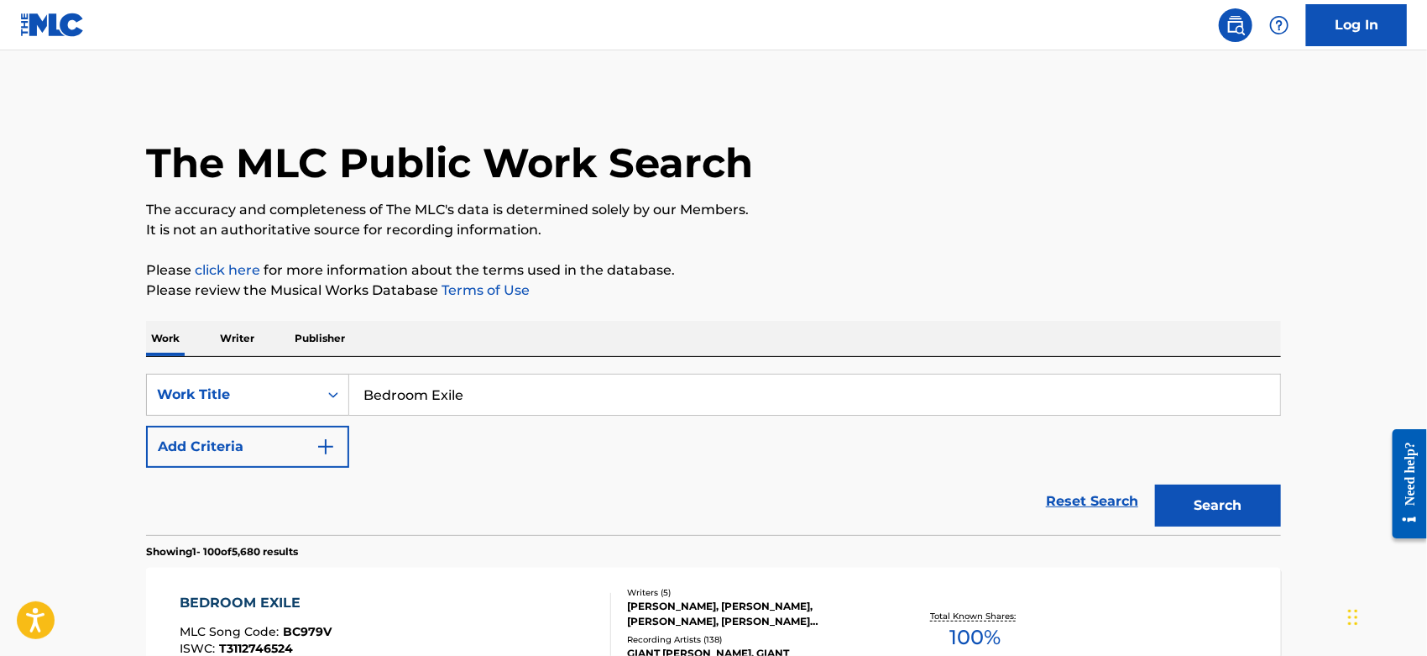
scroll to position [186, 0]
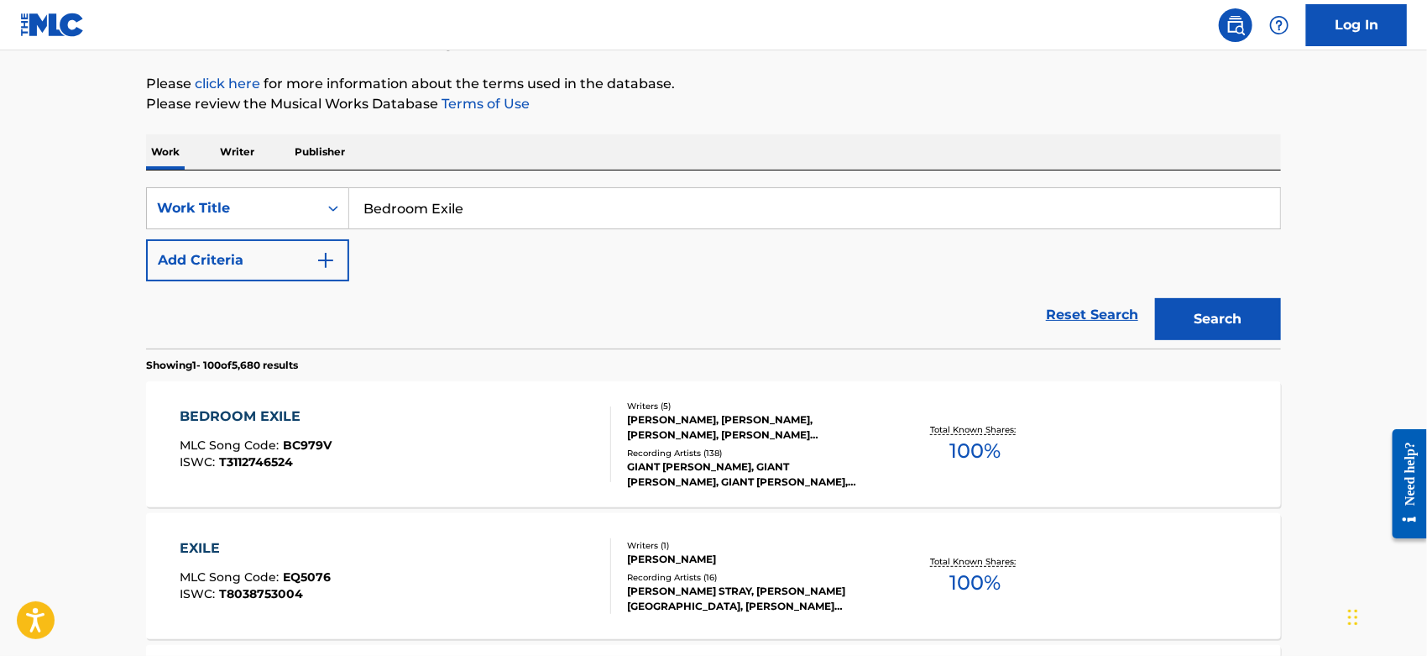
click at [466, 440] on div "BEDROOM EXILE MLC Song Code : BC979V ISWC : T3112746524" at bounding box center [397, 444] width 432 height 76
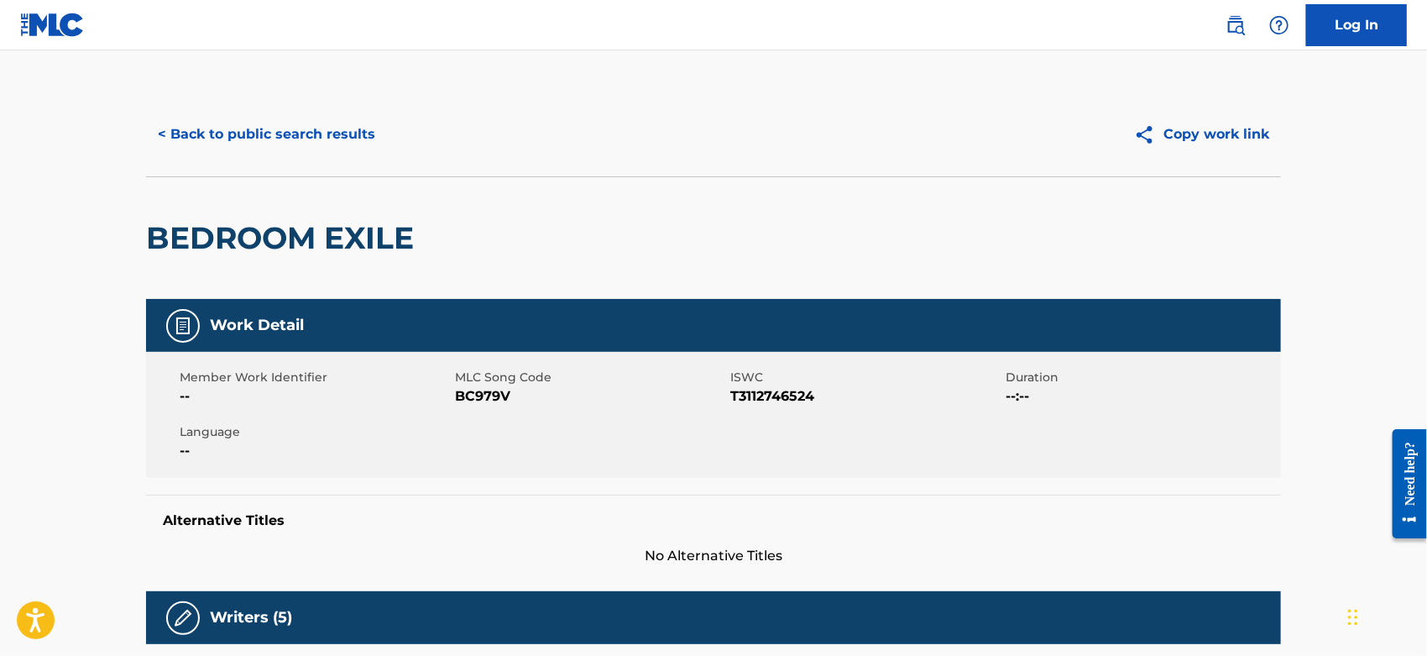
click at [473, 396] on span "BC979V" at bounding box center [590, 396] width 271 height 20
click at [231, 109] on div "< Back to public search results Copy work link" at bounding box center [713, 134] width 1135 height 84
click at [299, 140] on button "< Back to public search results" at bounding box center [266, 134] width 241 height 42
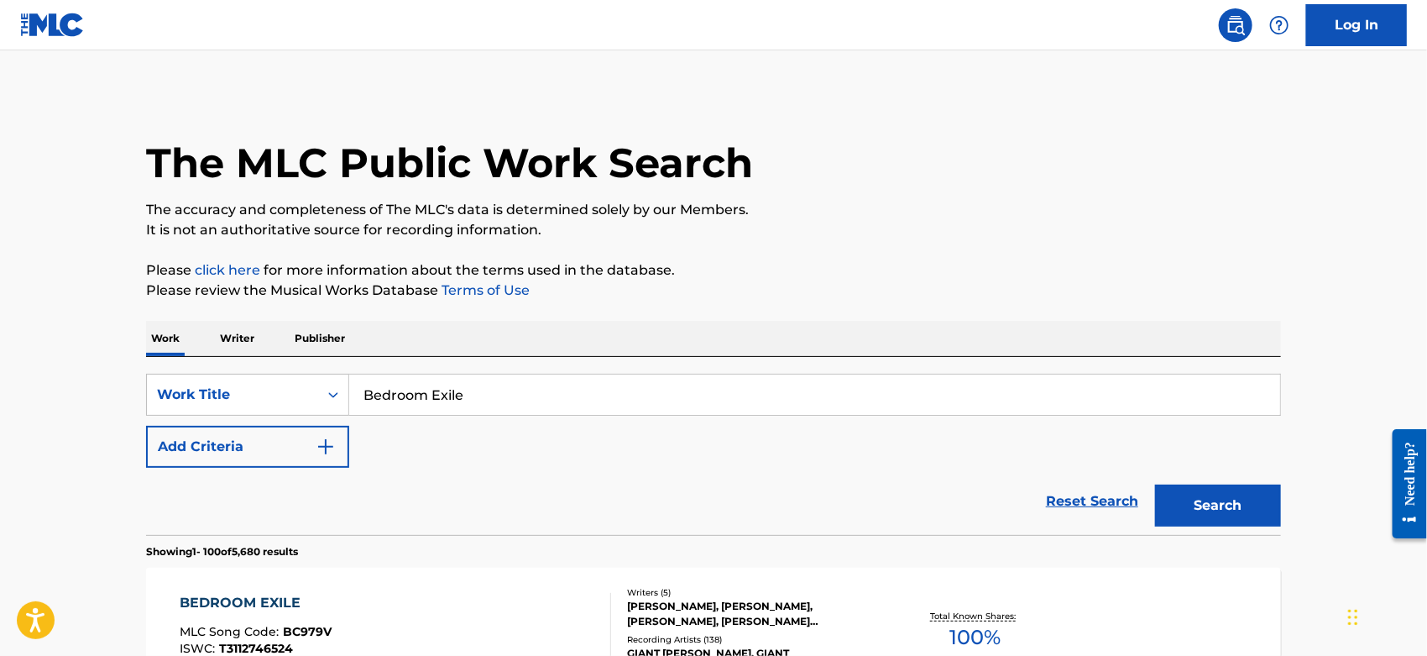
scroll to position [186, 0]
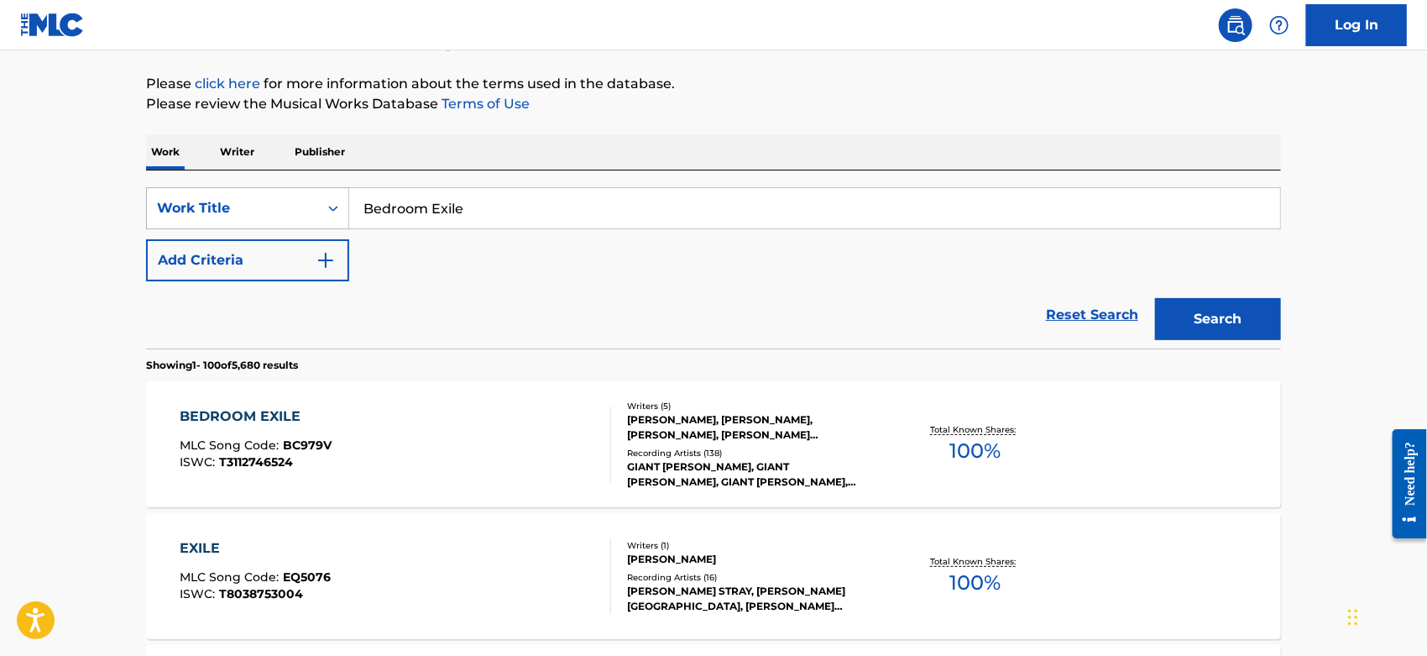
click at [292, 217] on div "SearchWithCriteriacc2da5b2-b705-4260-86ac-95f4c39b4793 Work Title Bedroom Exile" at bounding box center [713, 208] width 1135 height 42
type input "Pink Skies"
click at [1244, 318] on button "Search" at bounding box center [1218, 319] width 126 height 42
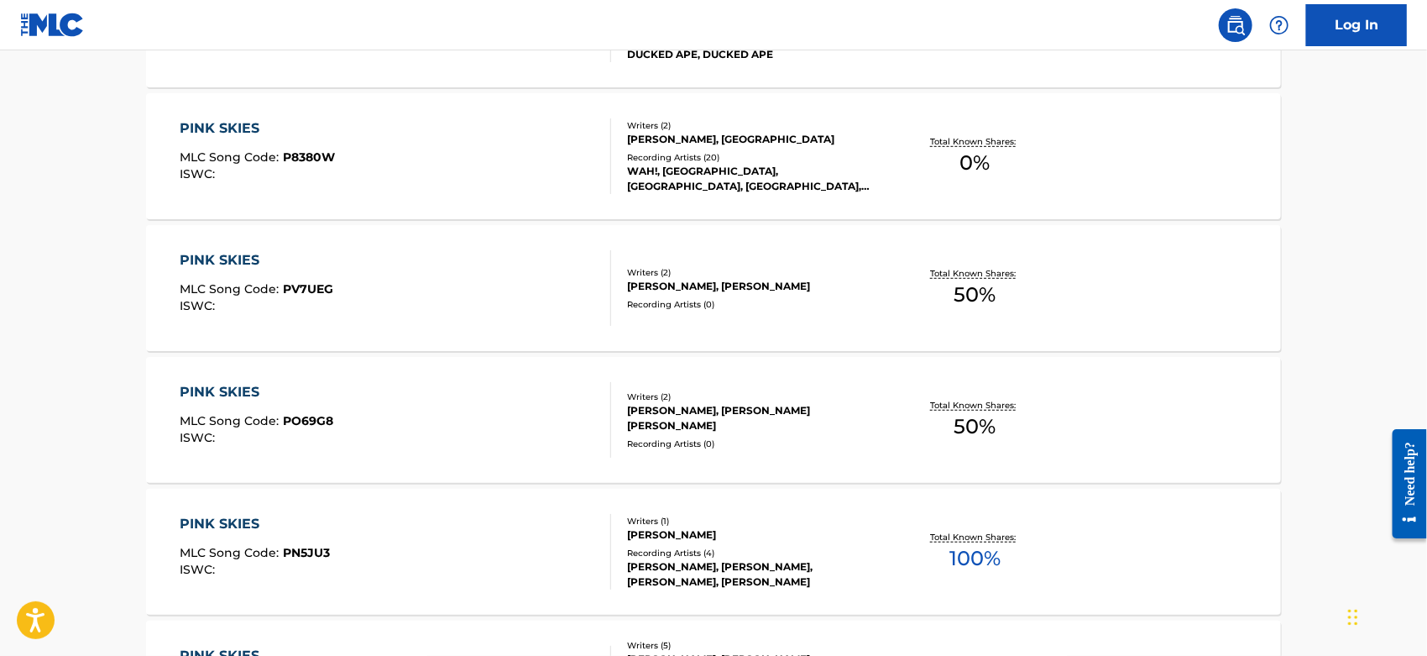
scroll to position [4011, 0]
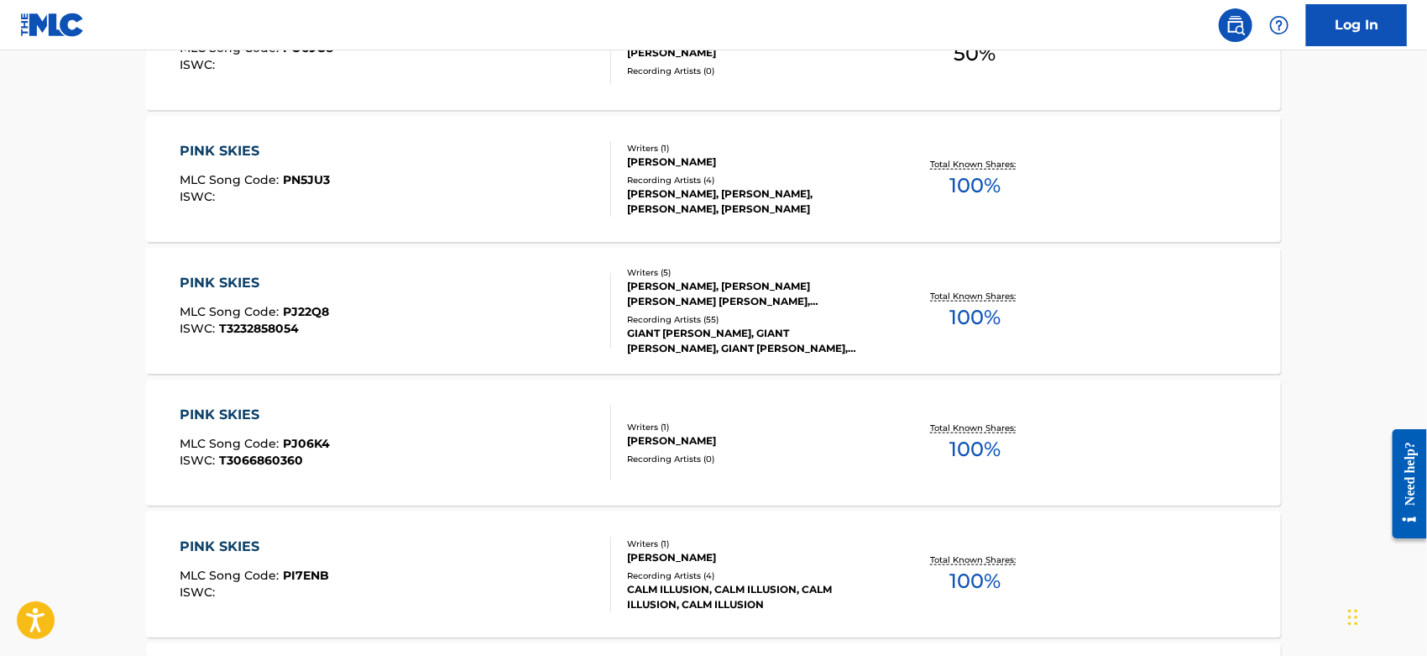
click at [438, 308] on div "PINK SKIES MLC Song Code : PJ22Q8 ISWC : T3232858054" at bounding box center [397, 311] width 432 height 76
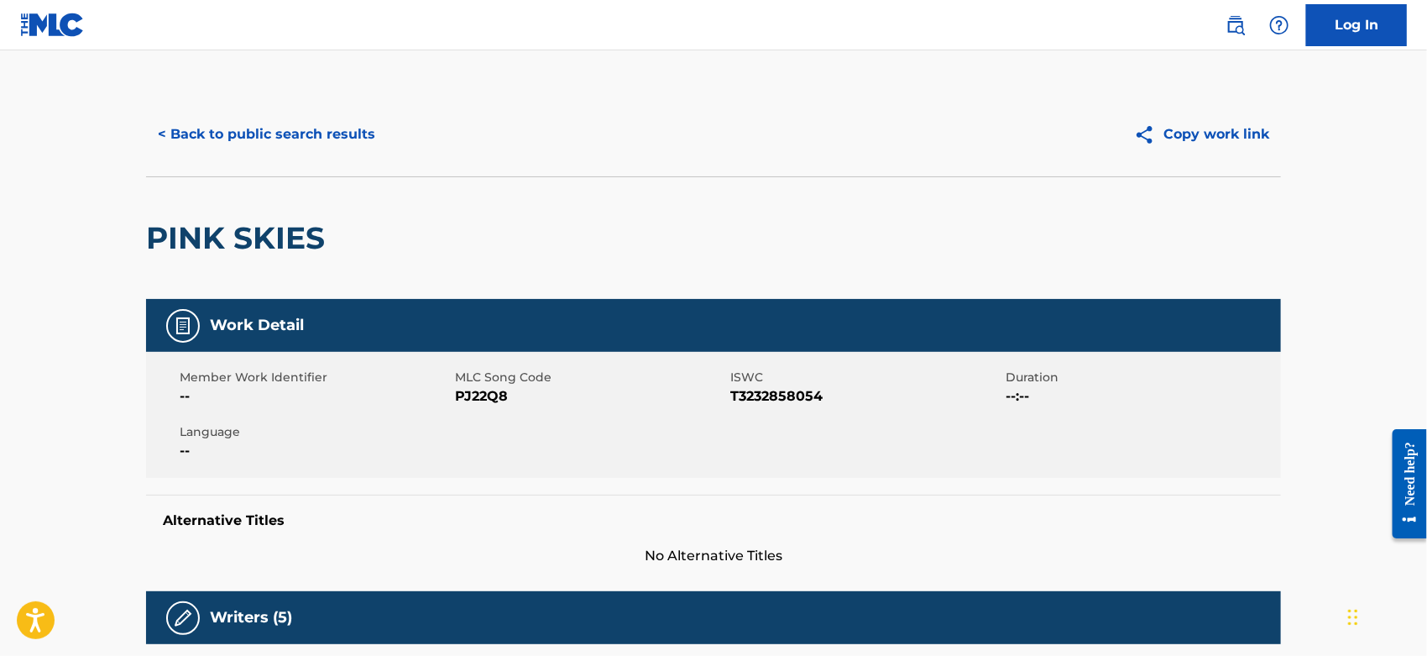
click at [471, 390] on span "PJ22Q8" at bounding box center [590, 396] width 271 height 20
click at [315, 139] on button "< Back to public search results" at bounding box center [266, 134] width 241 height 42
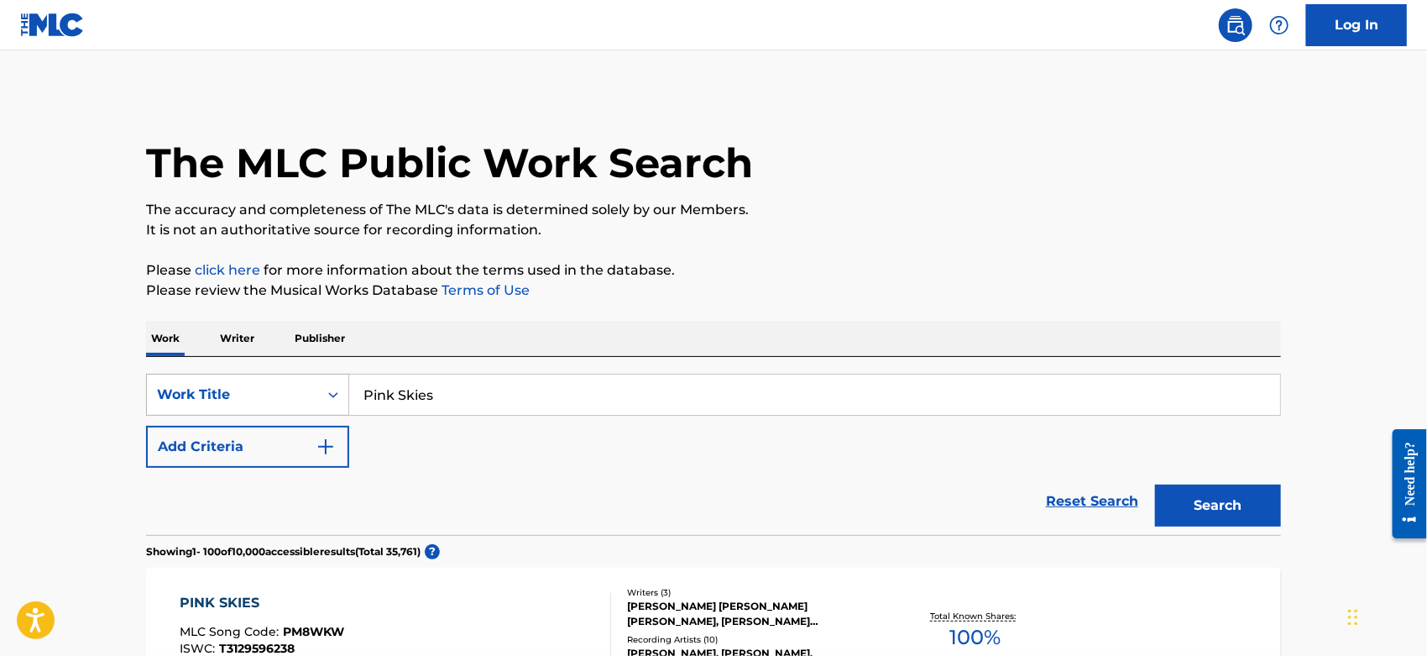
click at [332, 399] on div "SearchWithCriteriacc2da5b2-b705-4260-86ac-95f4c39b4793 Work Title Pink Skies" at bounding box center [713, 395] width 1135 height 42
type input "Que Sera Mi Vida"
click at [1206, 488] on button "Search" at bounding box center [1218, 505] width 126 height 42
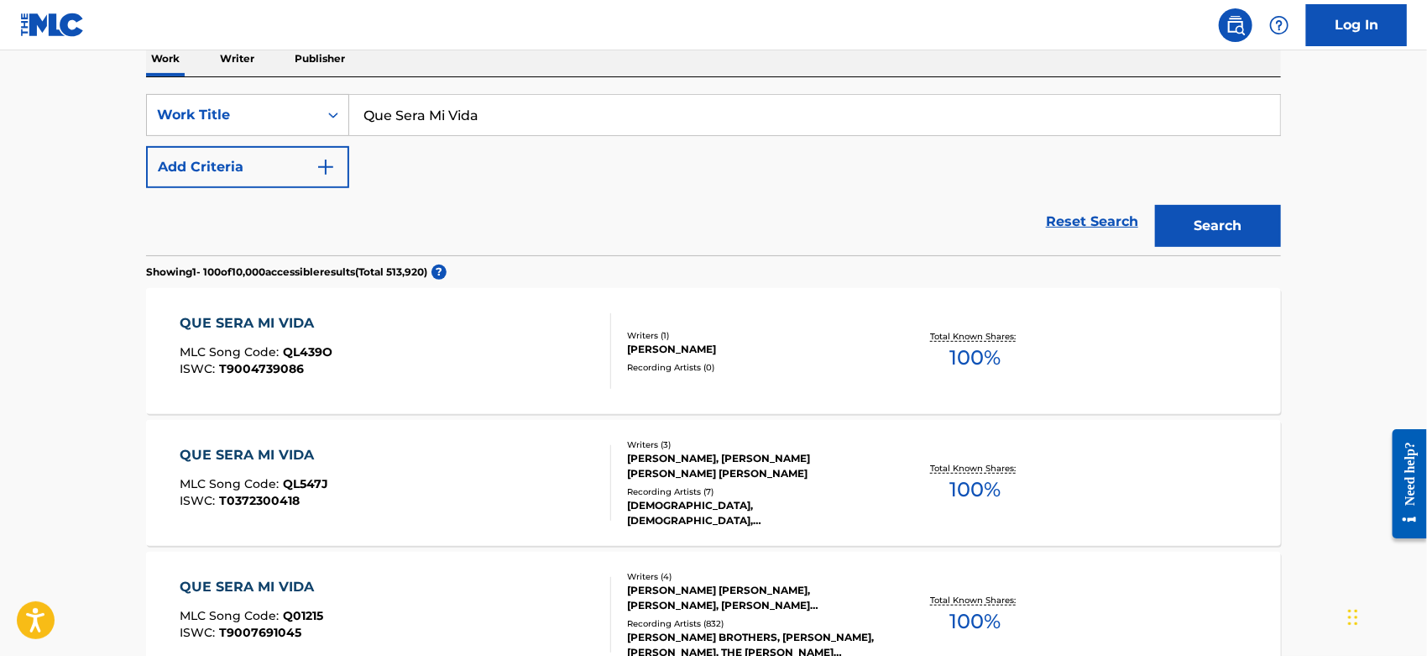
scroll to position [373, 0]
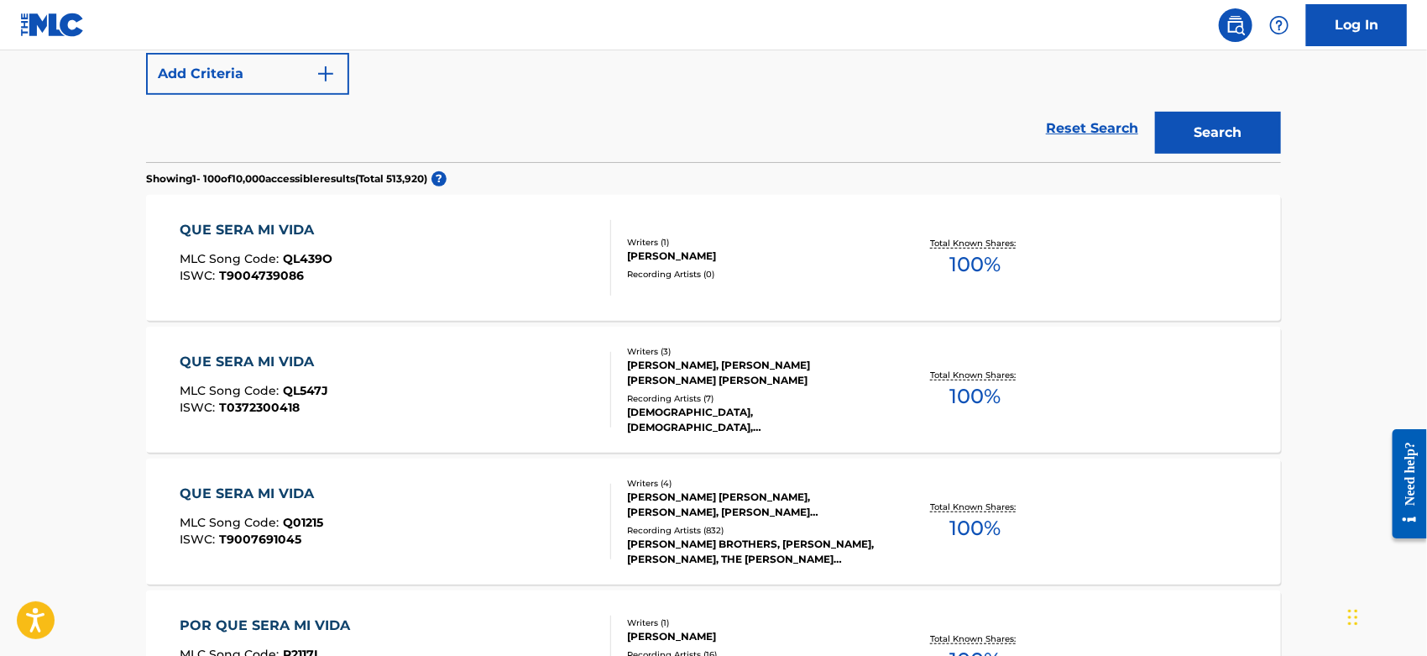
click at [490, 516] on div "QUE SERA MI VIDA MLC Song Code : Q01215 ISWC : T9007691045" at bounding box center [397, 522] width 432 height 76
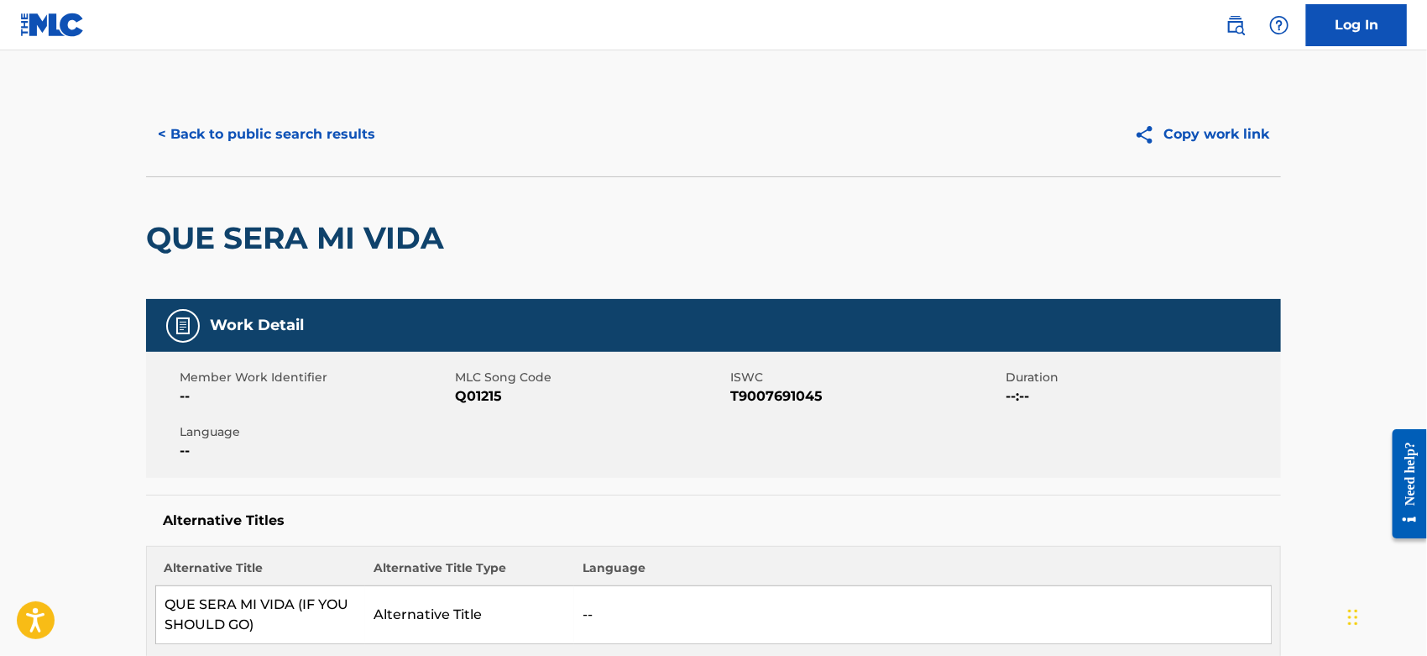
click at [465, 390] on span "Q01215" at bounding box center [590, 396] width 271 height 20
click at [315, 132] on button "< Back to public search results" at bounding box center [266, 134] width 241 height 42
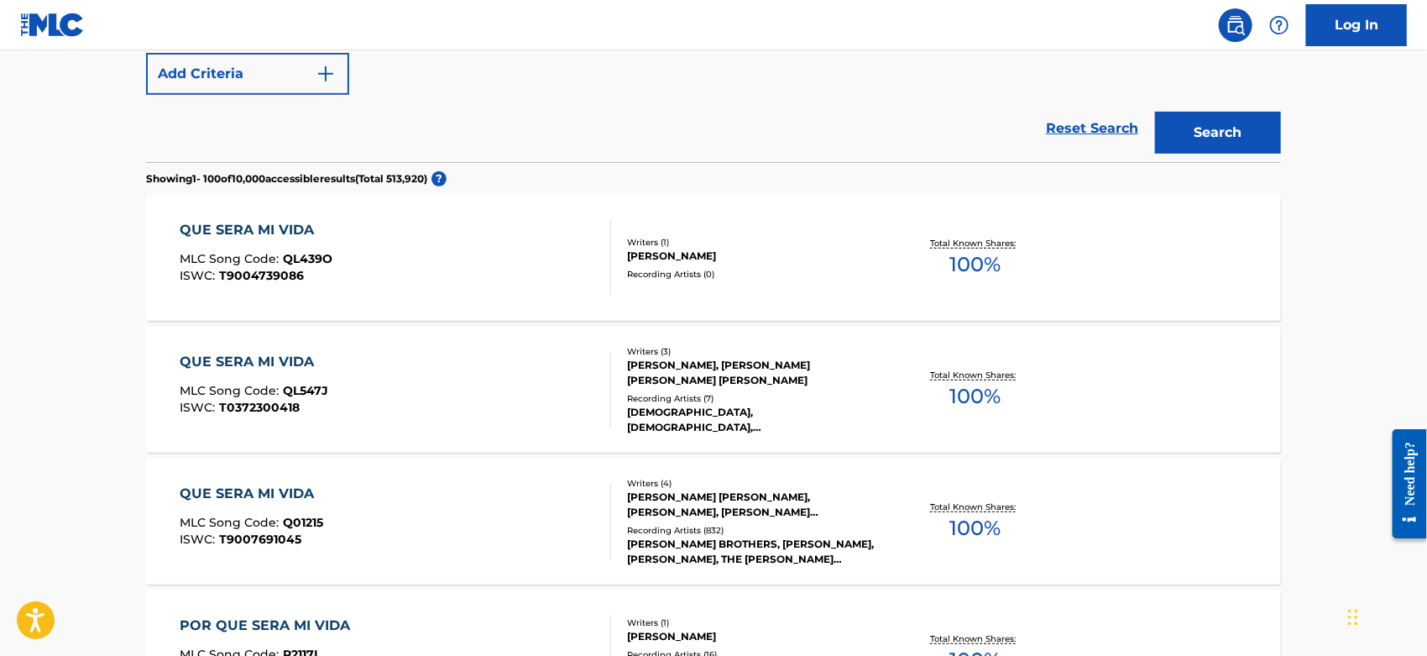
scroll to position [186, 0]
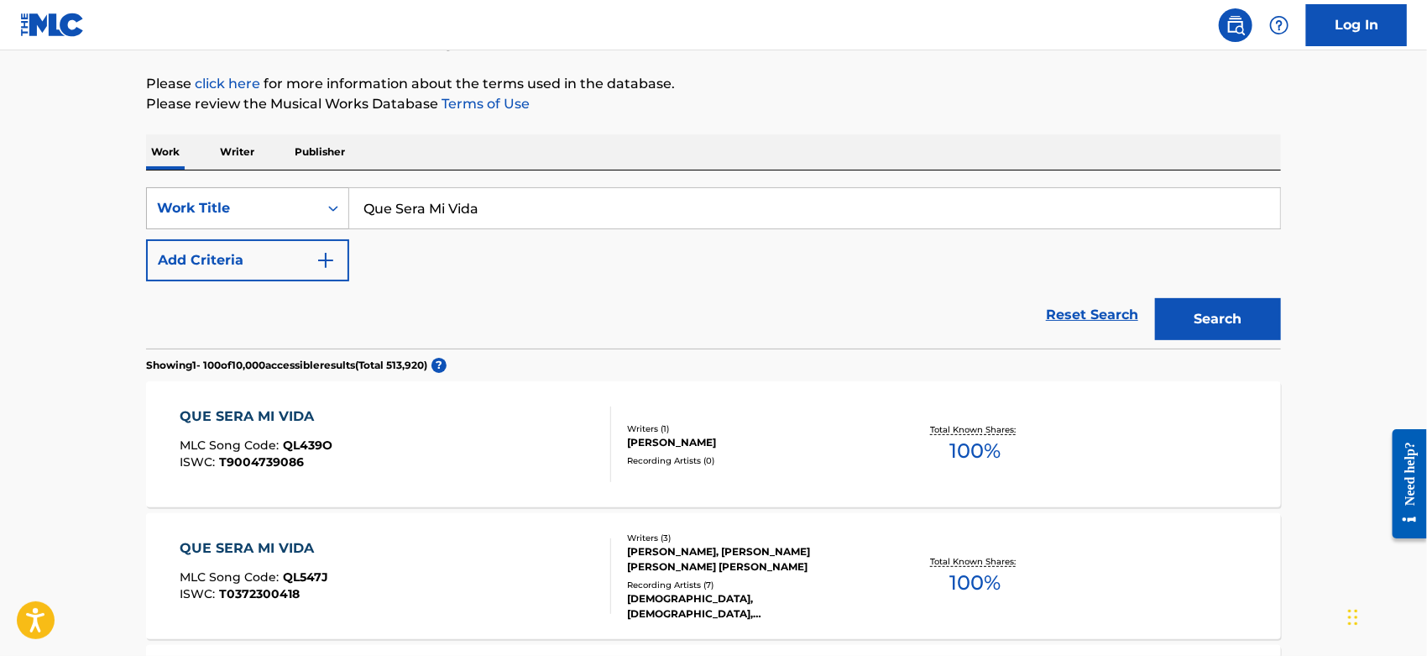
drag, startPoint x: 500, startPoint y: 207, endPoint x: 222, endPoint y: 225, distance: 277.7
click at [222, 225] on div "SearchWithCriteriacc2da5b2-b705-4260-86ac-95f4c39b4793 Work Title Que Sera Mi V…" at bounding box center [713, 208] width 1135 height 42
click at [1175, 316] on button "Search" at bounding box center [1218, 319] width 126 height 42
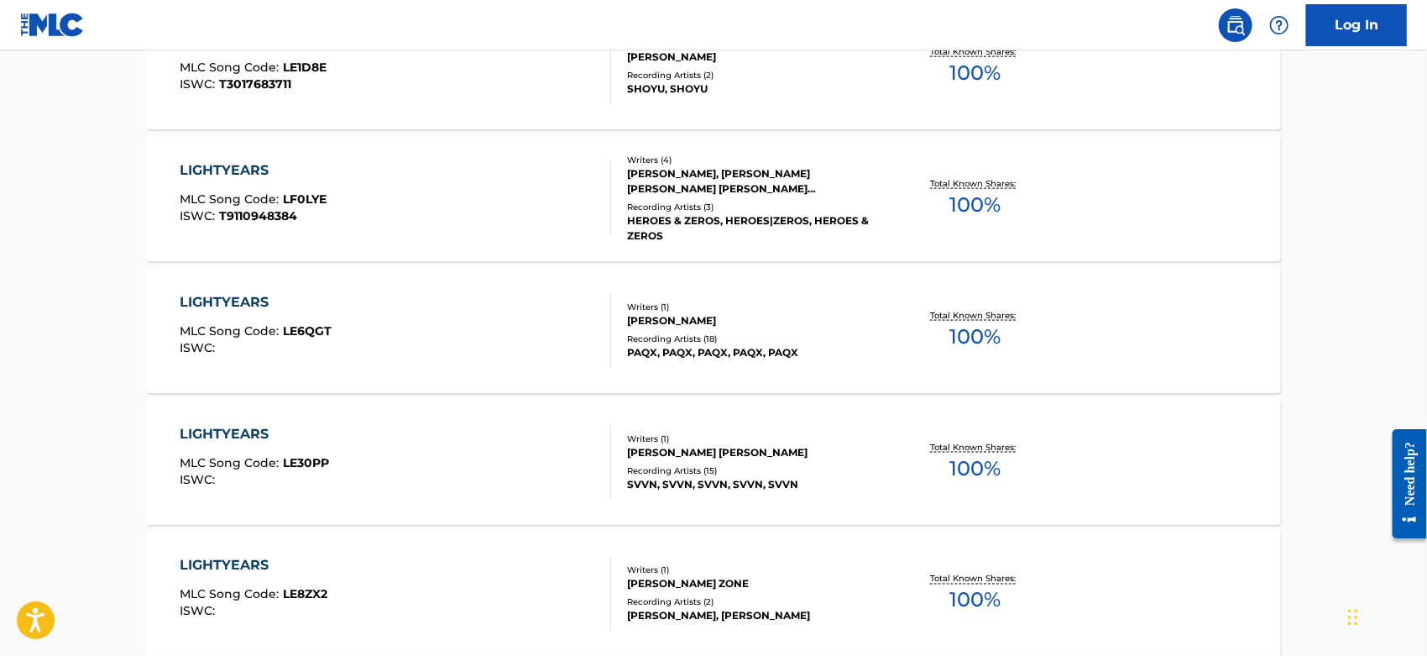
scroll to position [0, 0]
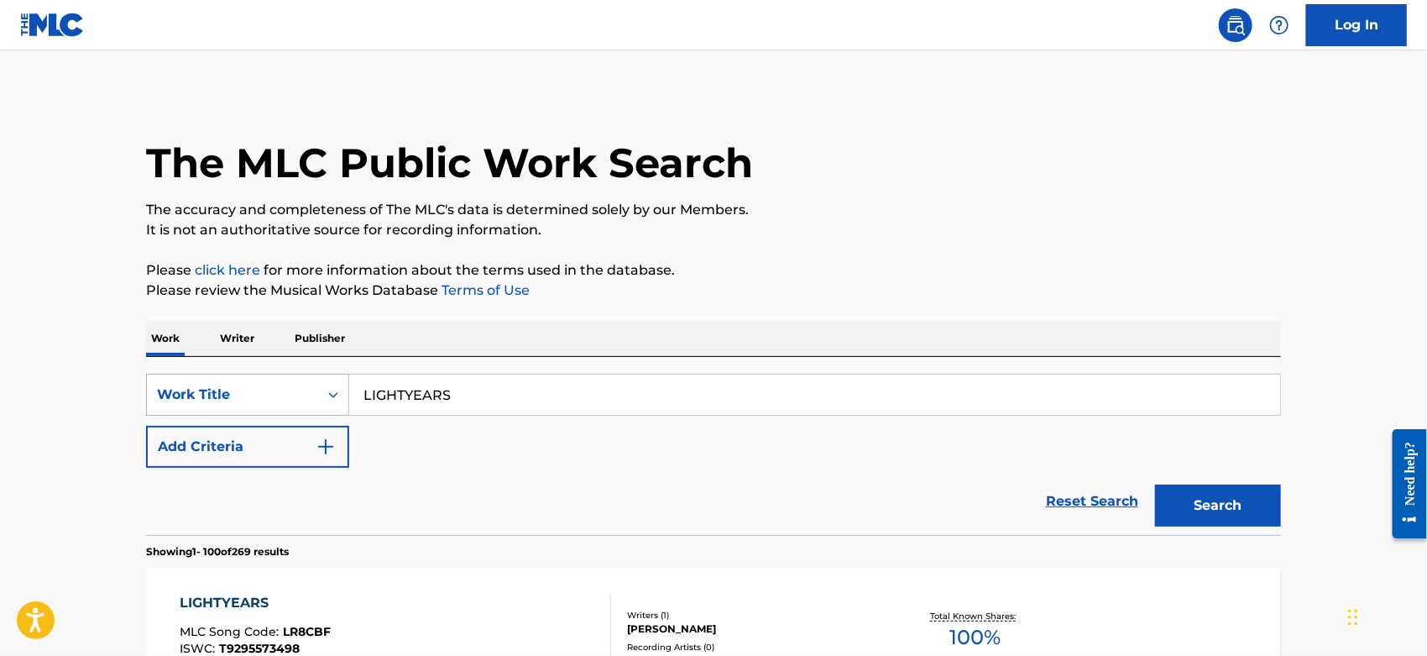
drag, startPoint x: 459, startPoint y: 393, endPoint x: 306, endPoint y: 396, distance: 153.7
click at [309, 396] on div "SearchWithCriteriacc2da5b2-b705-4260-86ac-95f4c39b4793 Work Title LIGHTYEARS" at bounding box center [713, 395] width 1135 height 42
type input "Little Luli"
click at [1216, 502] on button "Search" at bounding box center [1218, 505] width 126 height 42
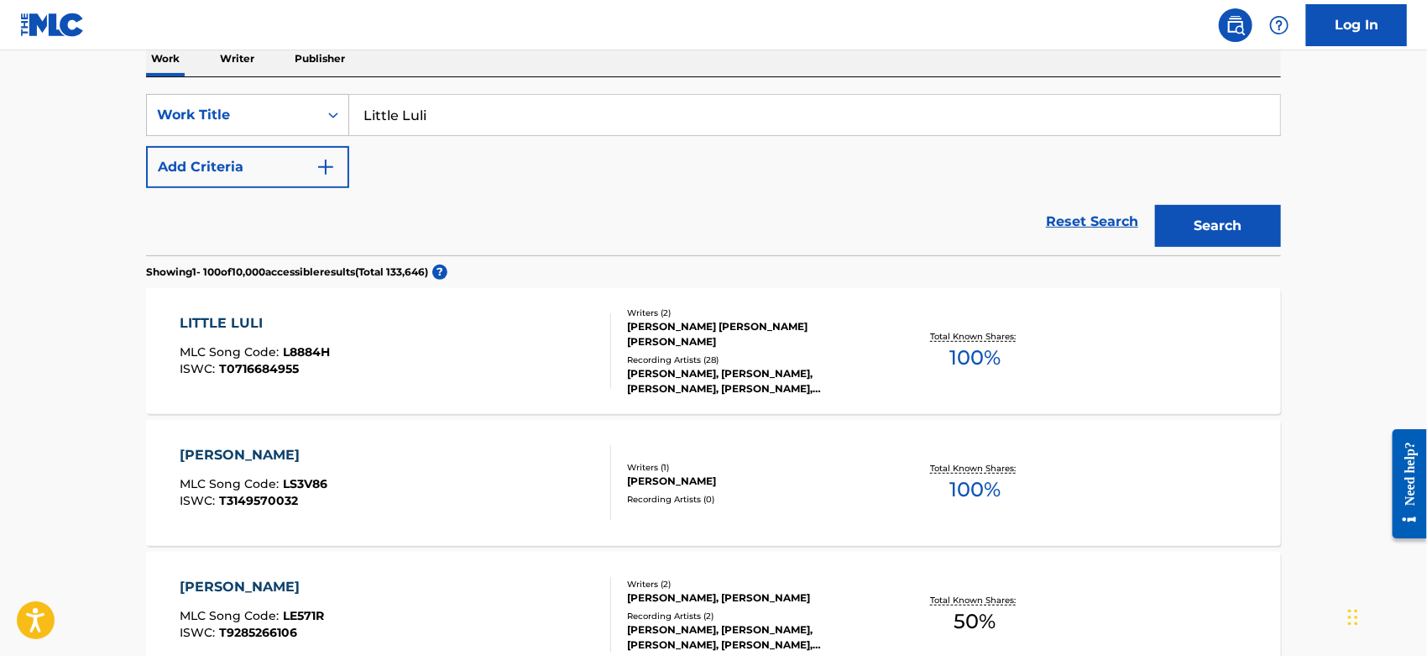
scroll to position [373, 0]
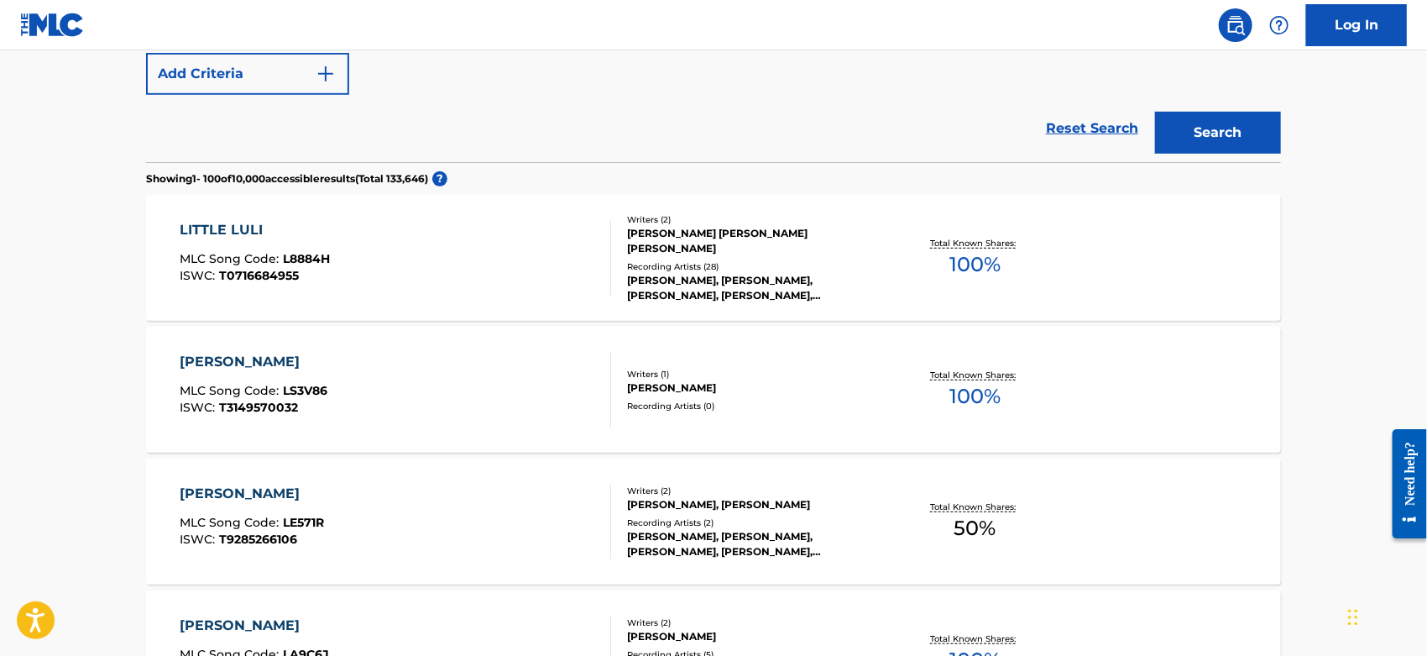
click at [408, 235] on div "LITTLE LULI MLC Song Code : L8884H ISWC : T0716684955" at bounding box center [397, 258] width 432 height 76
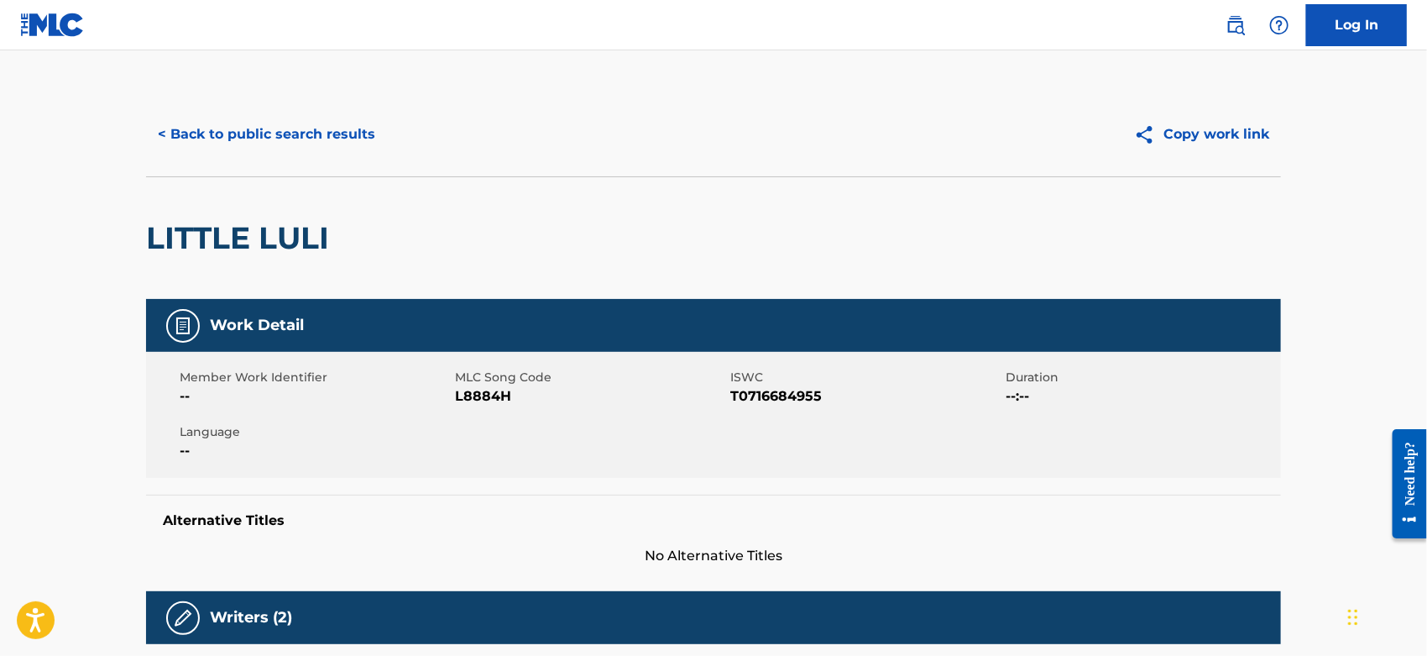
click at [471, 390] on span "L8884H" at bounding box center [590, 396] width 271 height 20
click at [273, 138] on button "< Back to public search results" at bounding box center [266, 134] width 241 height 42
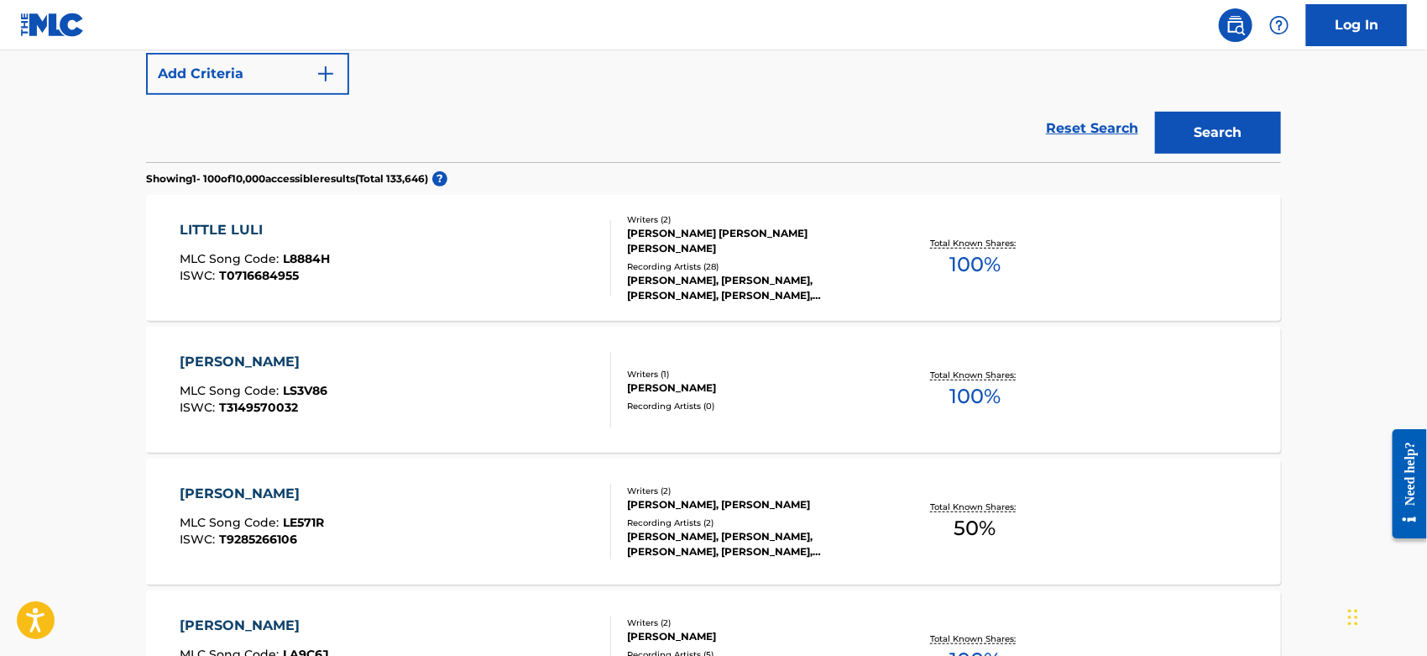
scroll to position [280, 0]
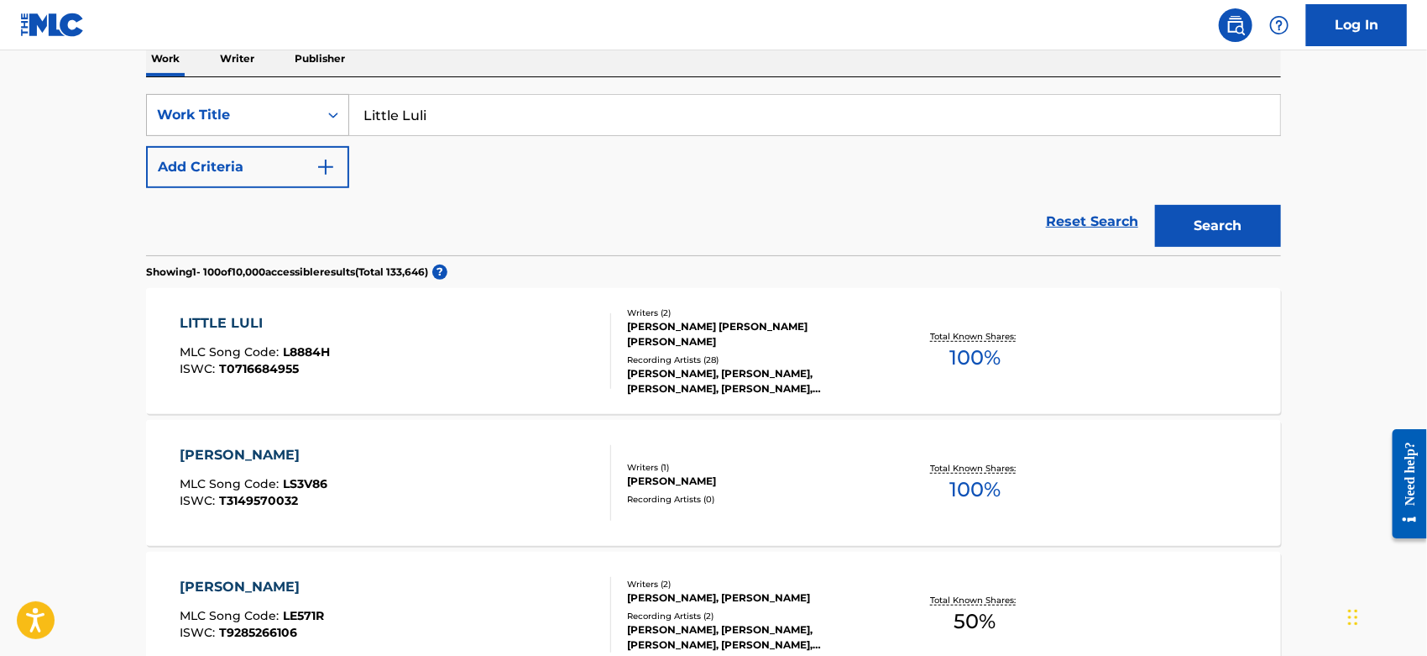
drag, startPoint x: 440, startPoint y: 117, endPoint x: 262, endPoint y: 124, distance: 178.2
click at [262, 124] on div "SearchWithCriteriacc2da5b2-b705-4260-86ac-95f4c39b4793 Work Title Little Luli" at bounding box center [713, 115] width 1135 height 42
type input "Ela chorou de amor"
click at [1182, 238] on button "Search" at bounding box center [1218, 226] width 126 height 42
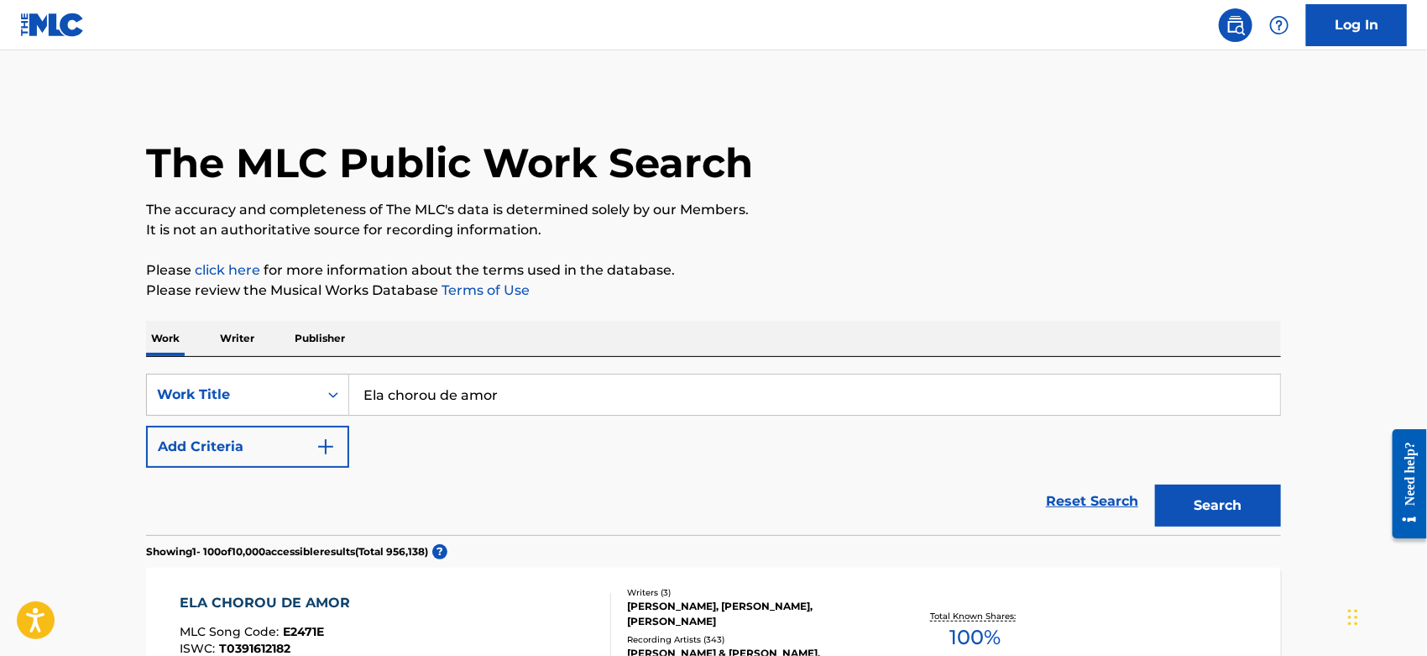
scroll to position [93, 0]
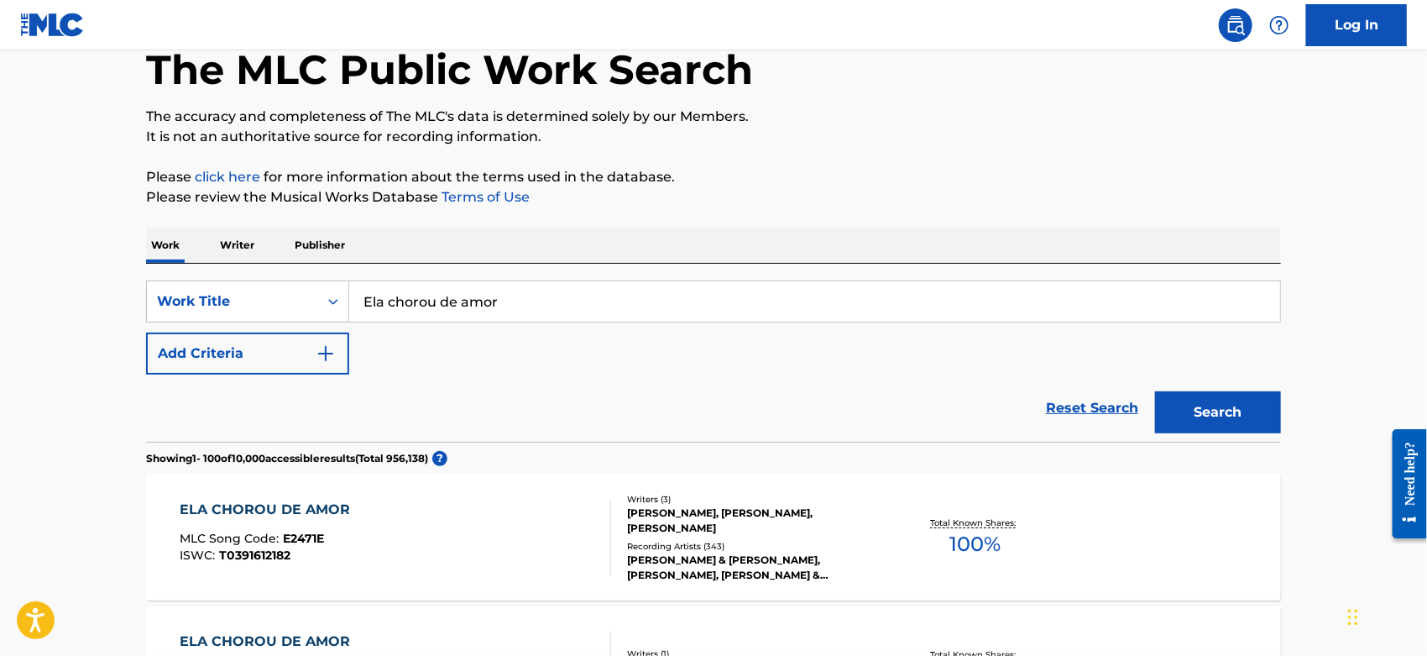
click at [479, 516] on div "ELA CHOROU DE AMOR MLC Song Code : E2471E ISWC : T0391612182" at bounding box center [397, 538] width 432 height 76
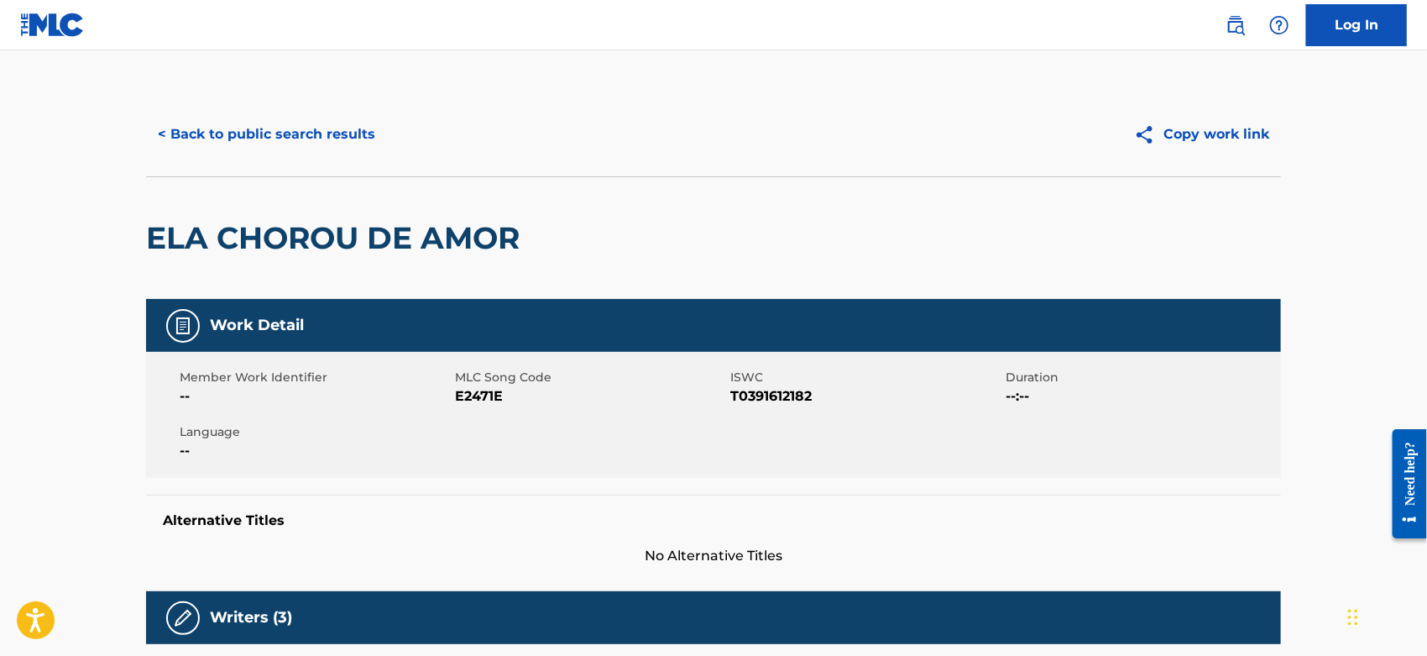
click at [477, 396] on span "E2471E" at bounding box center [590, 396] width 271 height 20
